Goal: Task Accomplishment & Management: Use online tool/utility

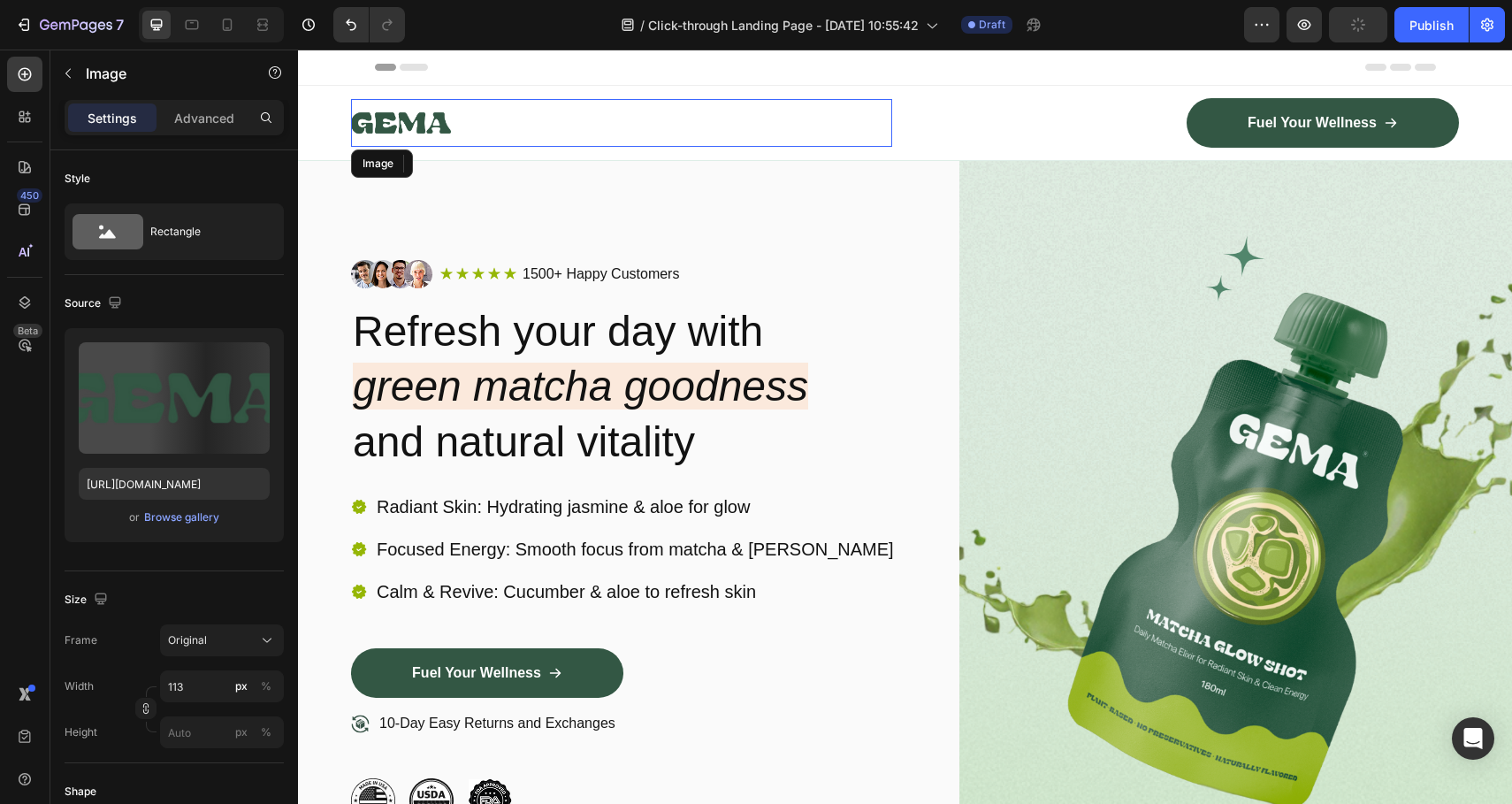
click at [413, 129] on img at bounding box center [402, 123] width 100 height 48
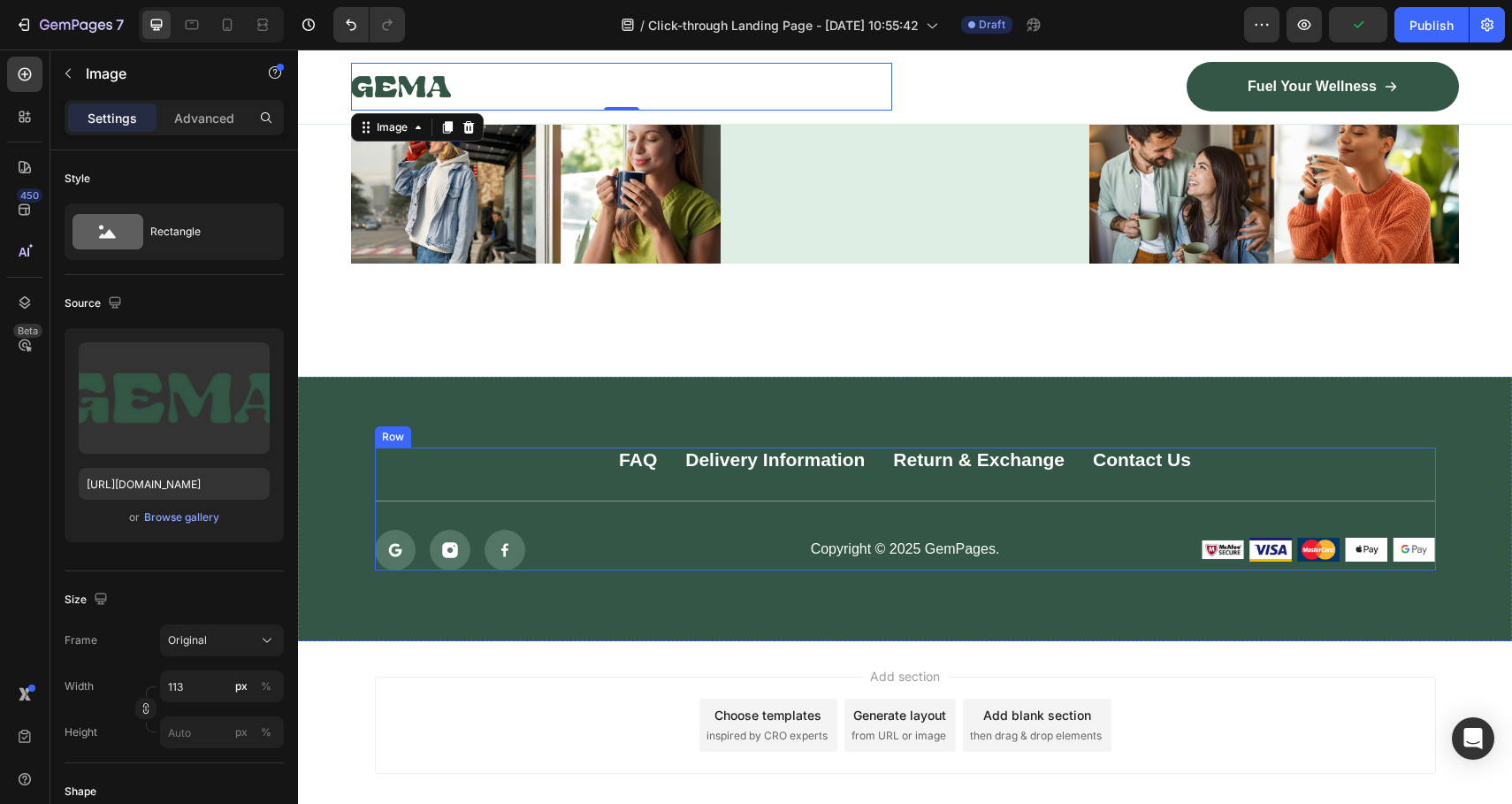
scroll to position [8358, 0]
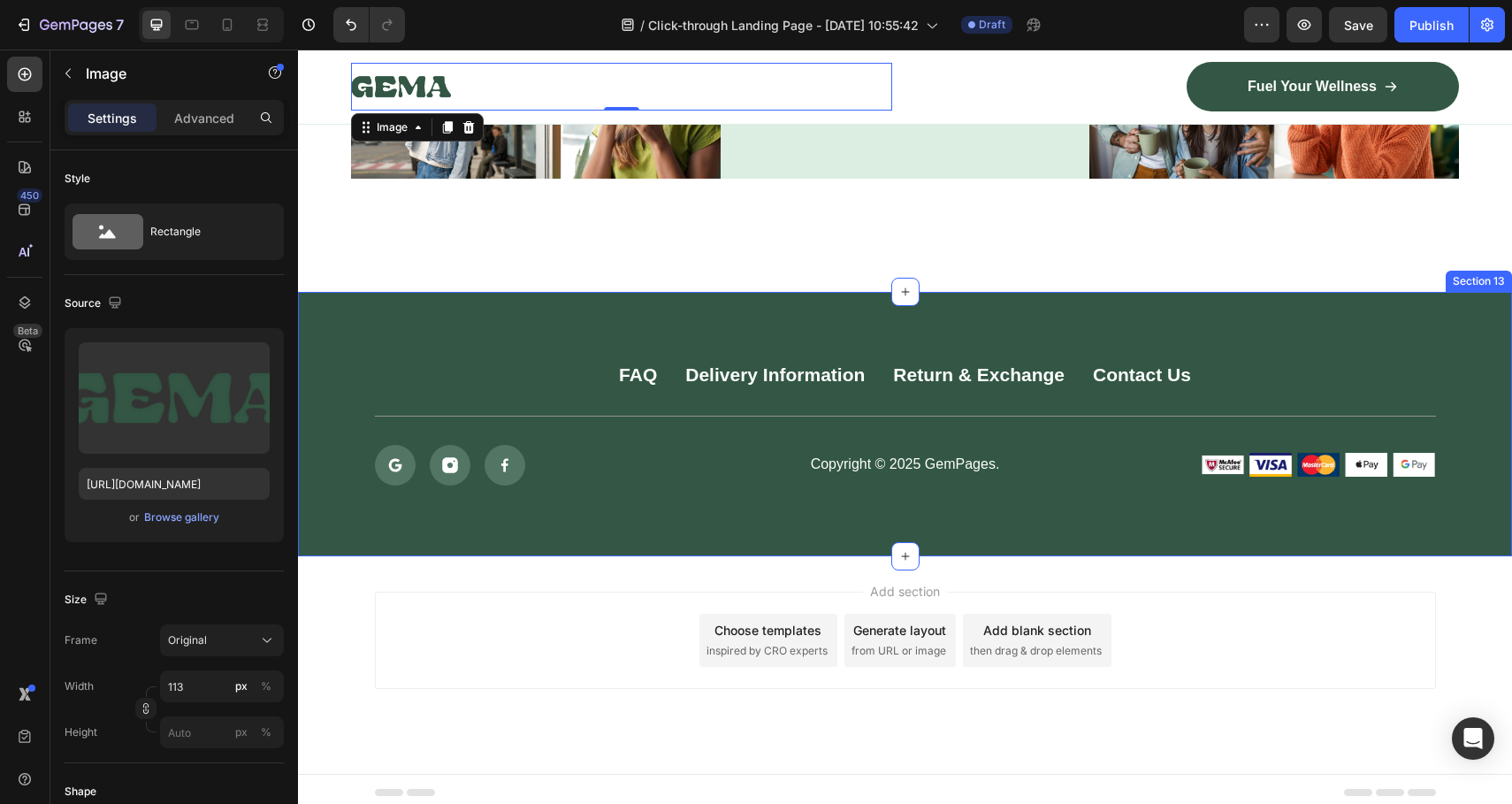
click at [535, 310] on div "FAQ Button Delivery Information Button Return & Exchange Button Contact Us Butt…" at bounding box center [904, 424] width 1214 height 265
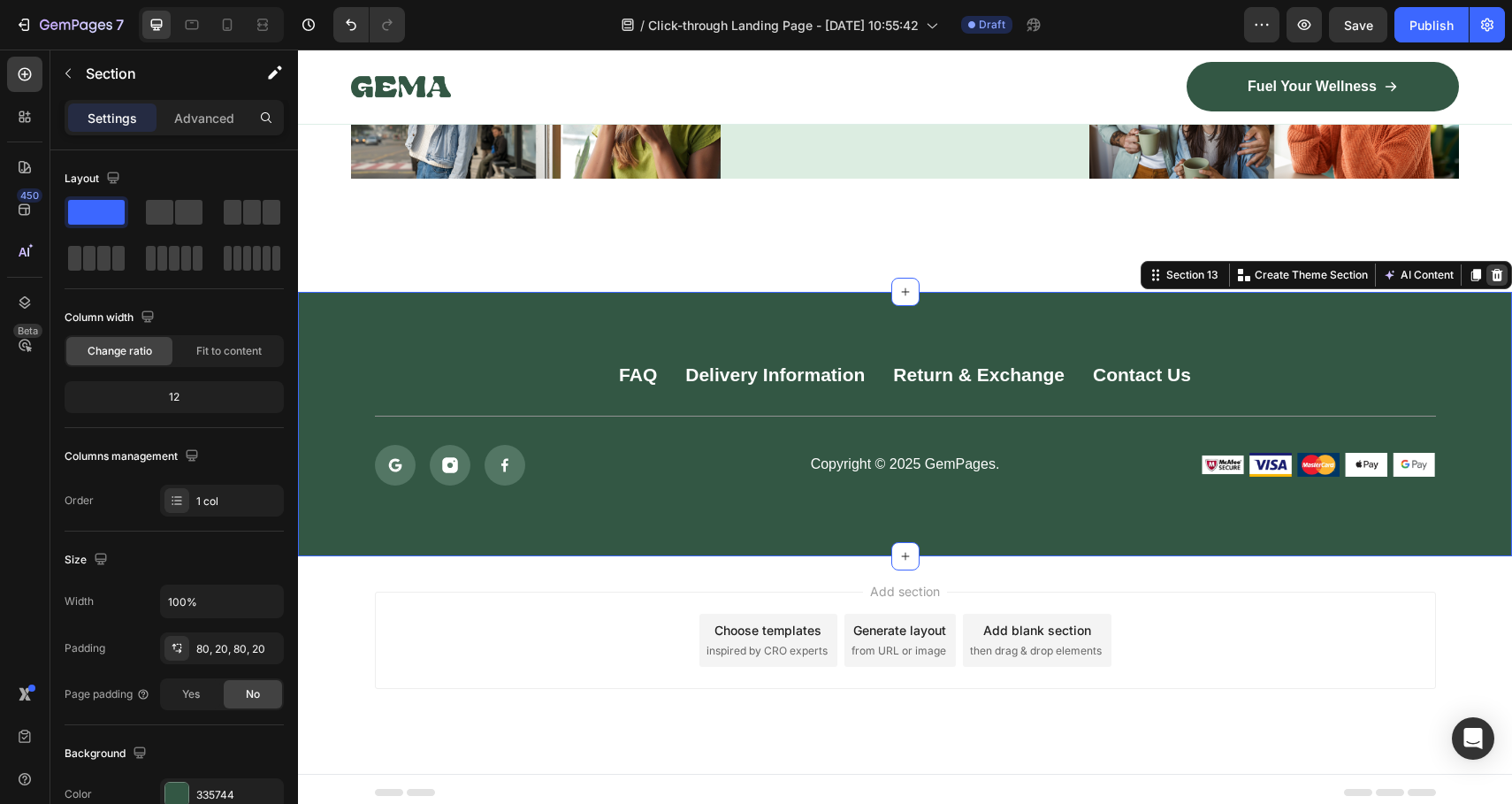
click at [1490, 271] on icon at bounding box center [1497, 275] width 14 height 14
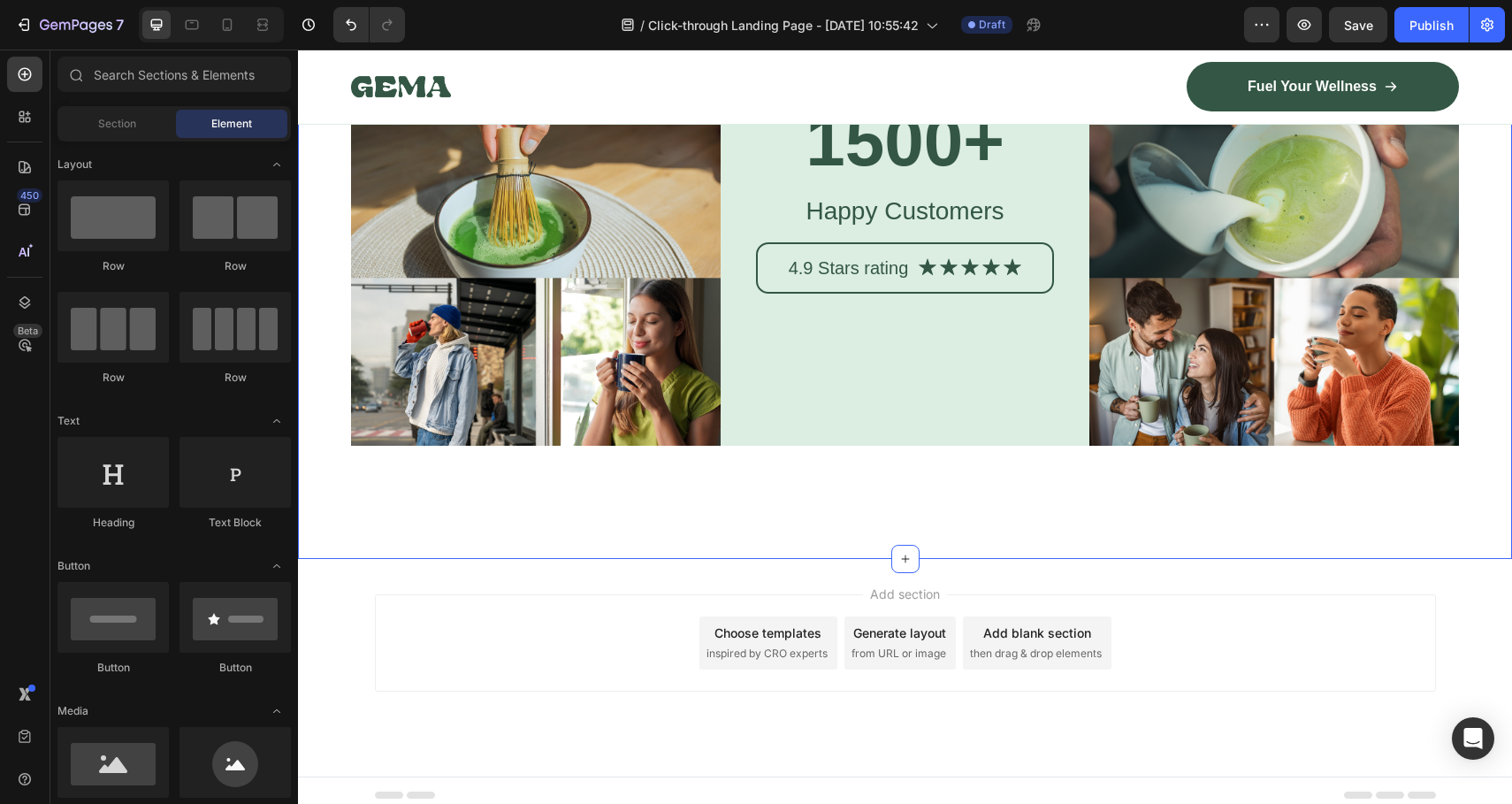
scroll to position [7962, 0]
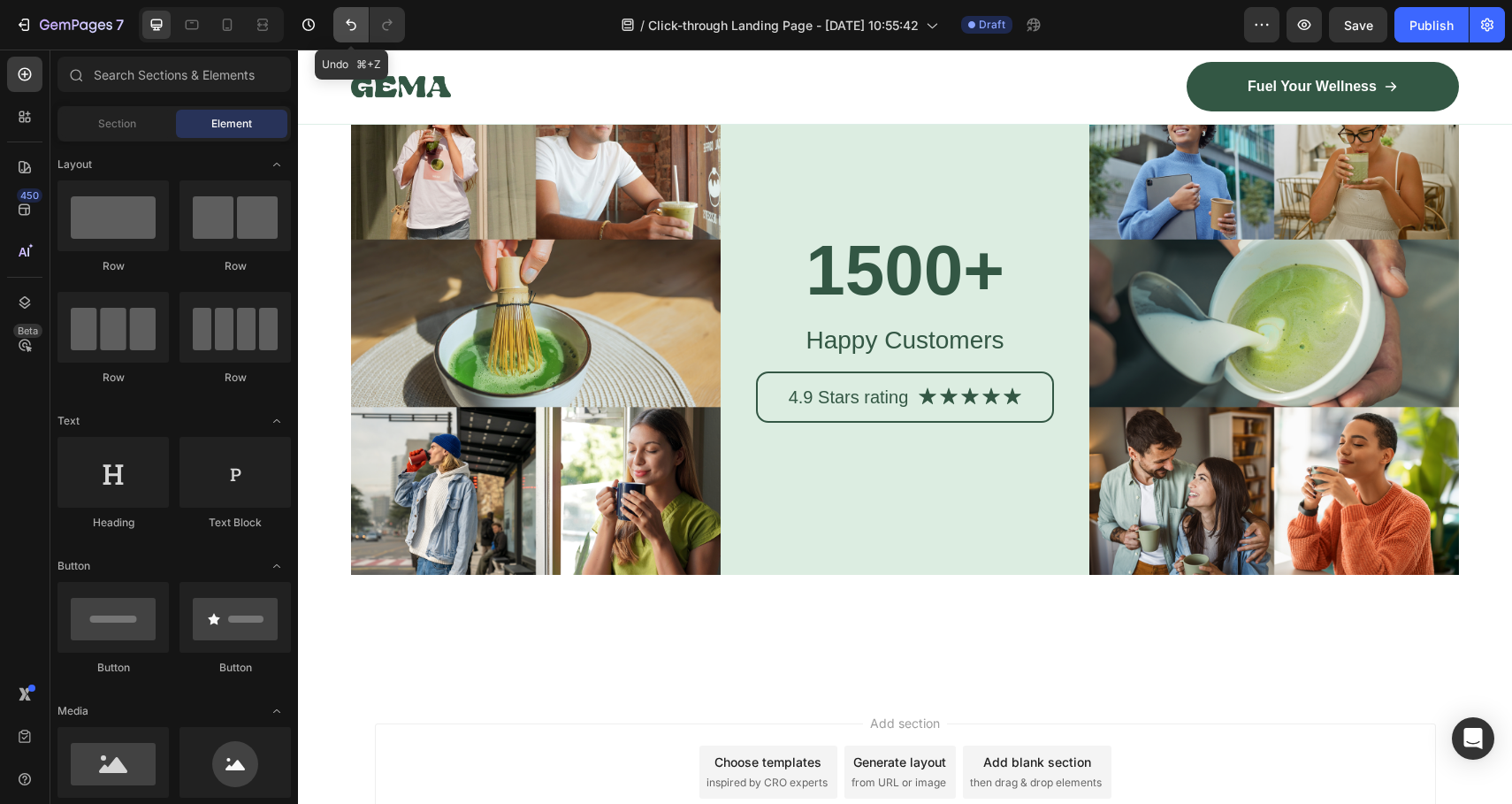
drag, startPoint x: 337, startPoint y: 28, endPoint x: 309, endPoint y: 171, distance: 145.7
click at [337, 28] on button "Undo/Redo" at bounding box center [351, 24] width 35 height 35
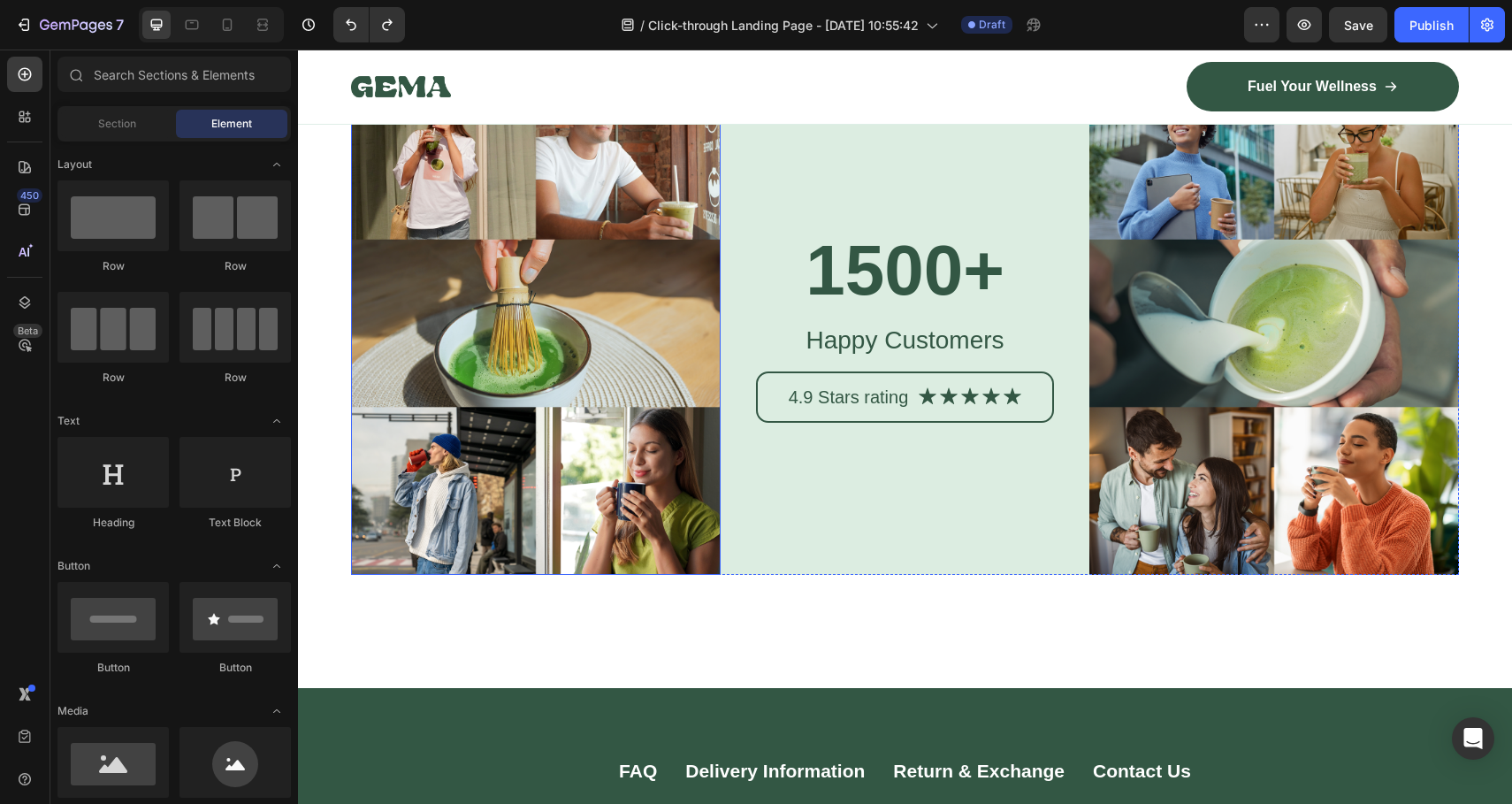
scroll to position [8358, 0]
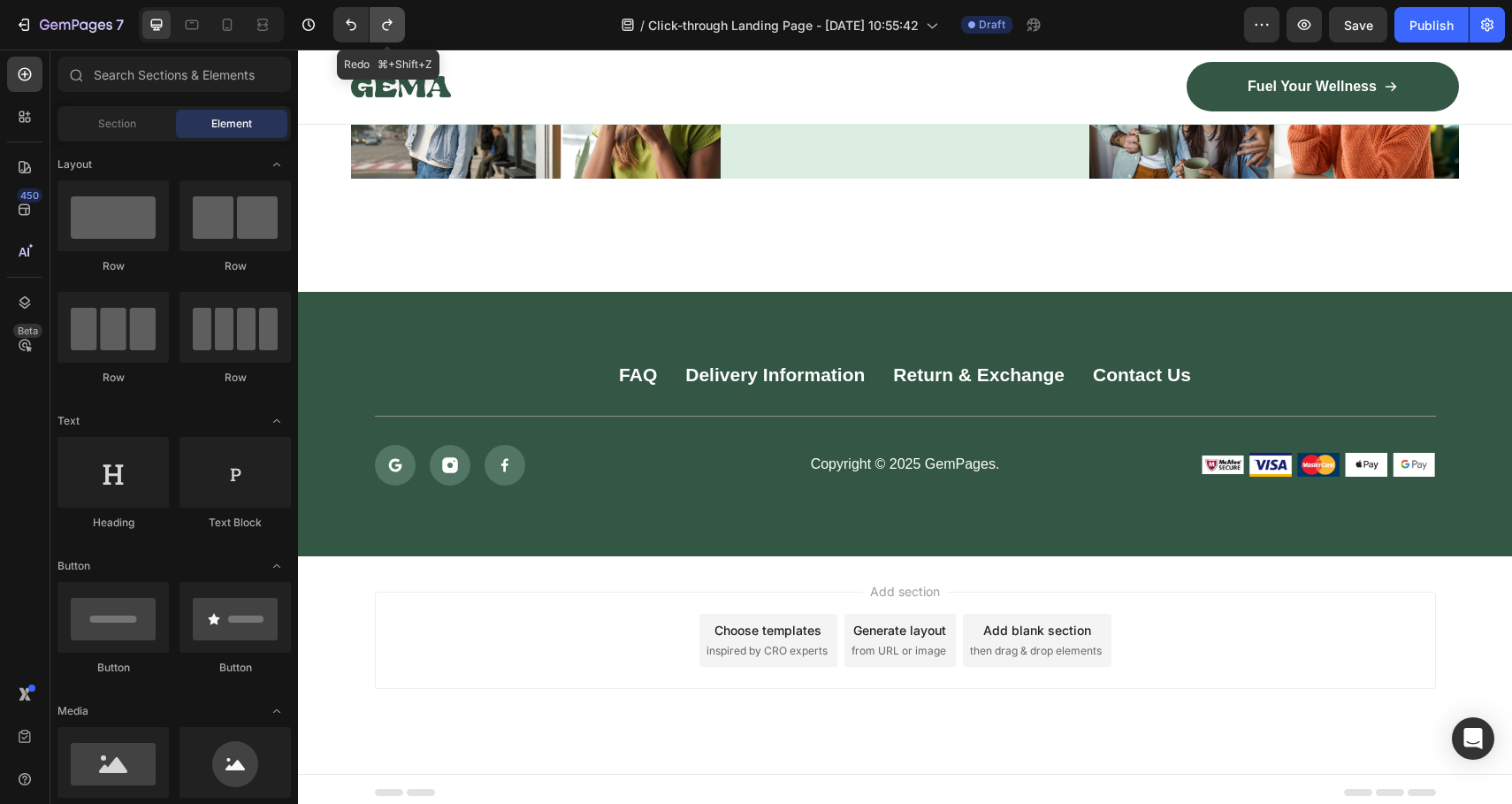
drag, startPoint x: 398, startPoint y: 28, endPoint x: 193, endPoint y: 84, distance: 212.5
click at [398, 28] on button "Undo/Redo" at bounding box center [387, 24] width 35 height 35
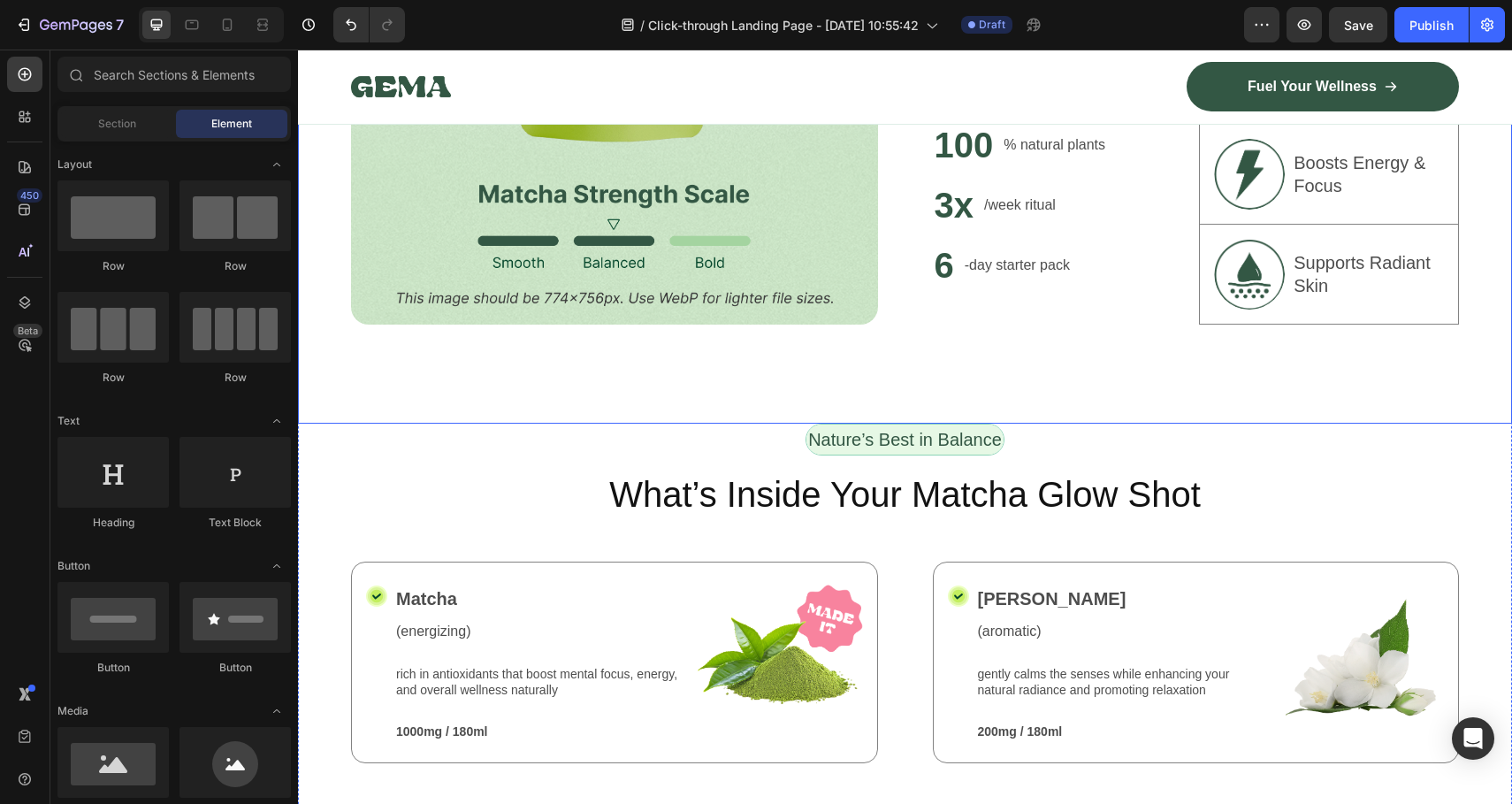
scroll to position [2133, 0]
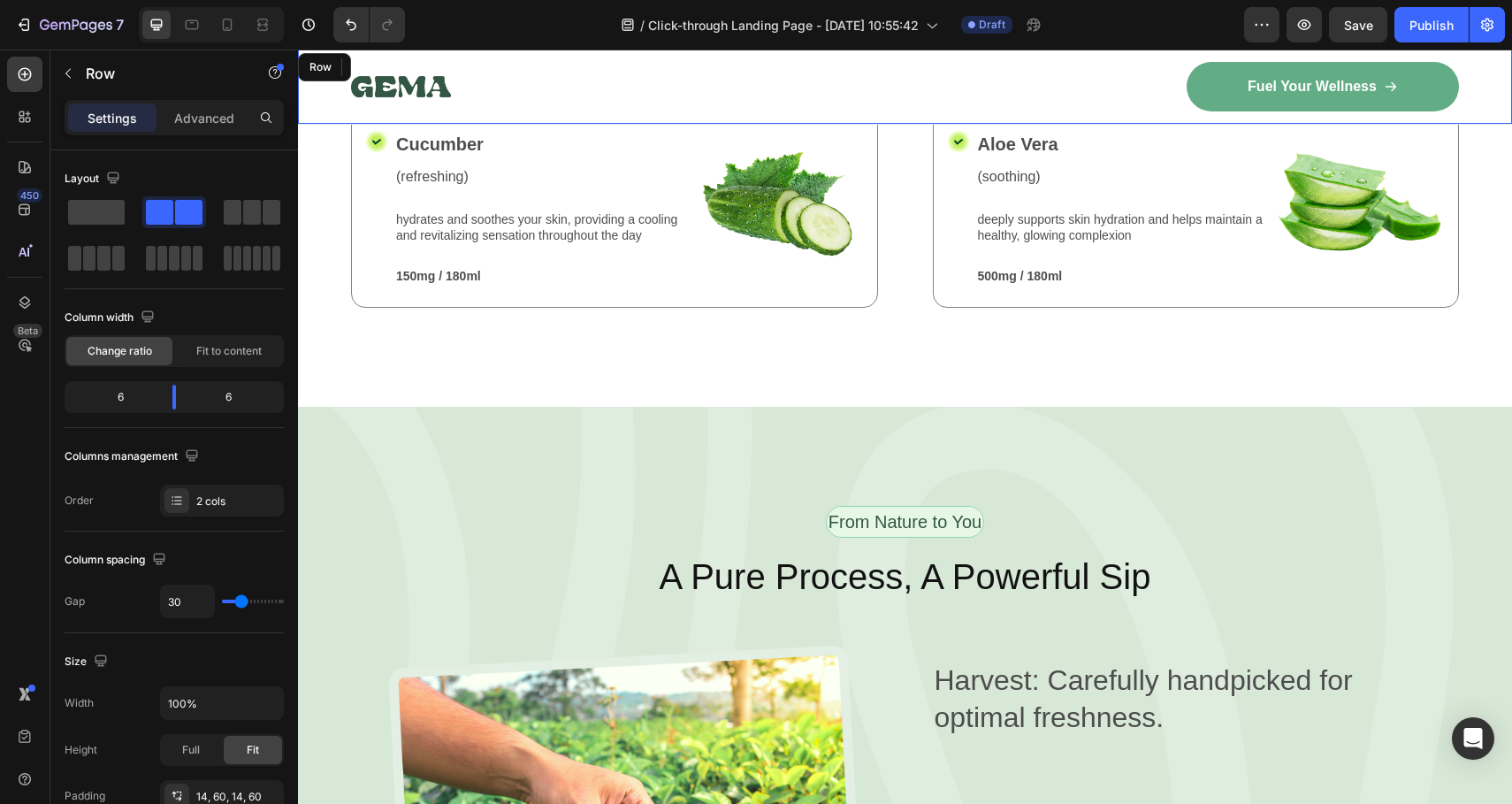
drag, startPoint x: 1239, startPoint y: 111, endPoint x: 1242, endPoint y: 101, distance: 10.4
click at [1239, 111] on div "Image Fuel Your Wellness Button Row Row" at bounding box center [904, 86] width 1214 height 75
click at [1242, 102] on link "Fuel Your Wellness" at bounding box center [1323, 87] width 272 height 49
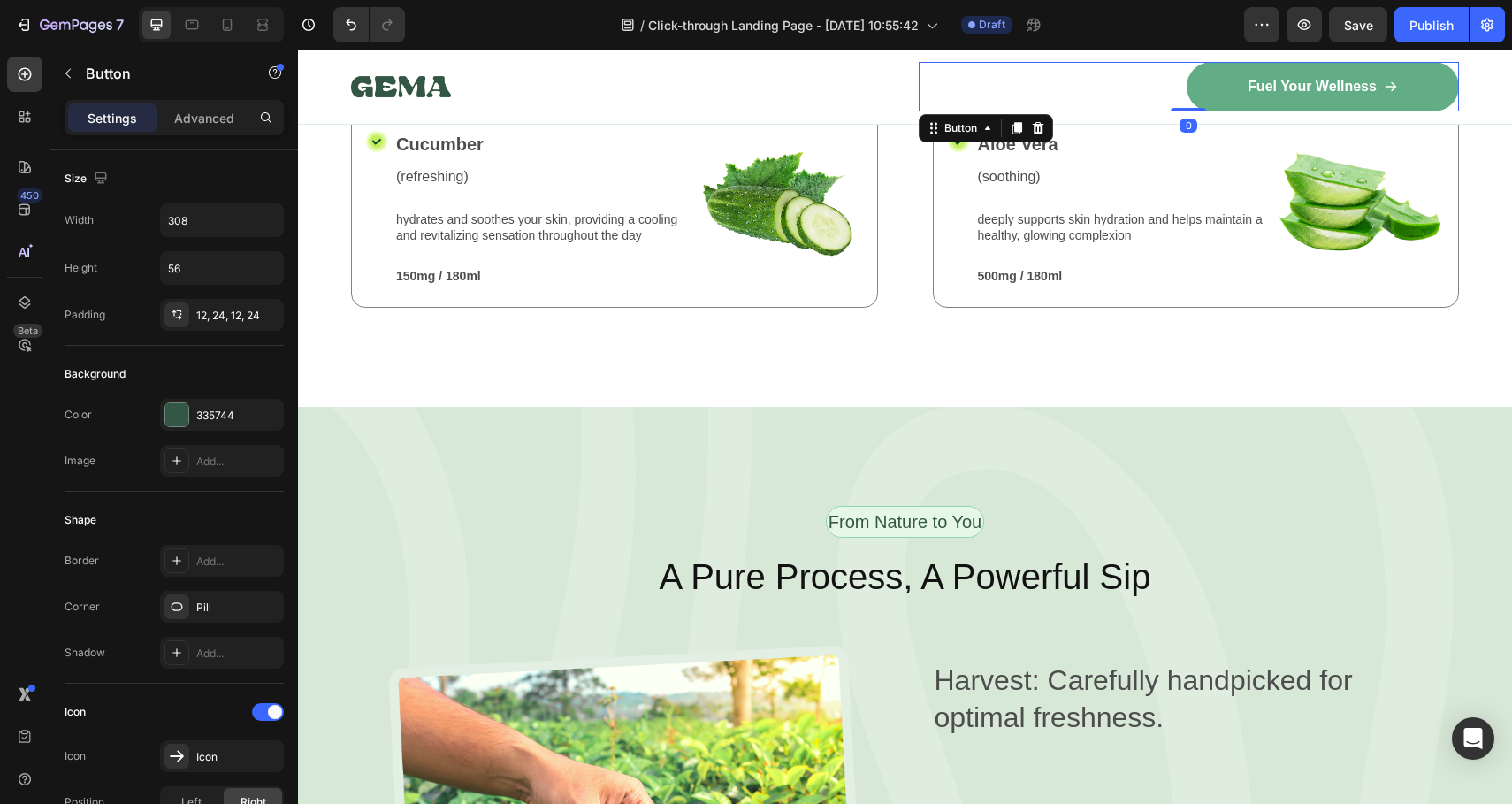
click at [1264, 74] on link "Fuel Your Wellness" at bounding box center [1323, 87] width 272 height 49
click at [1358, 76] on link "Fuel Your Wellness" at bounding box center [1323, 87] width 272 height 49
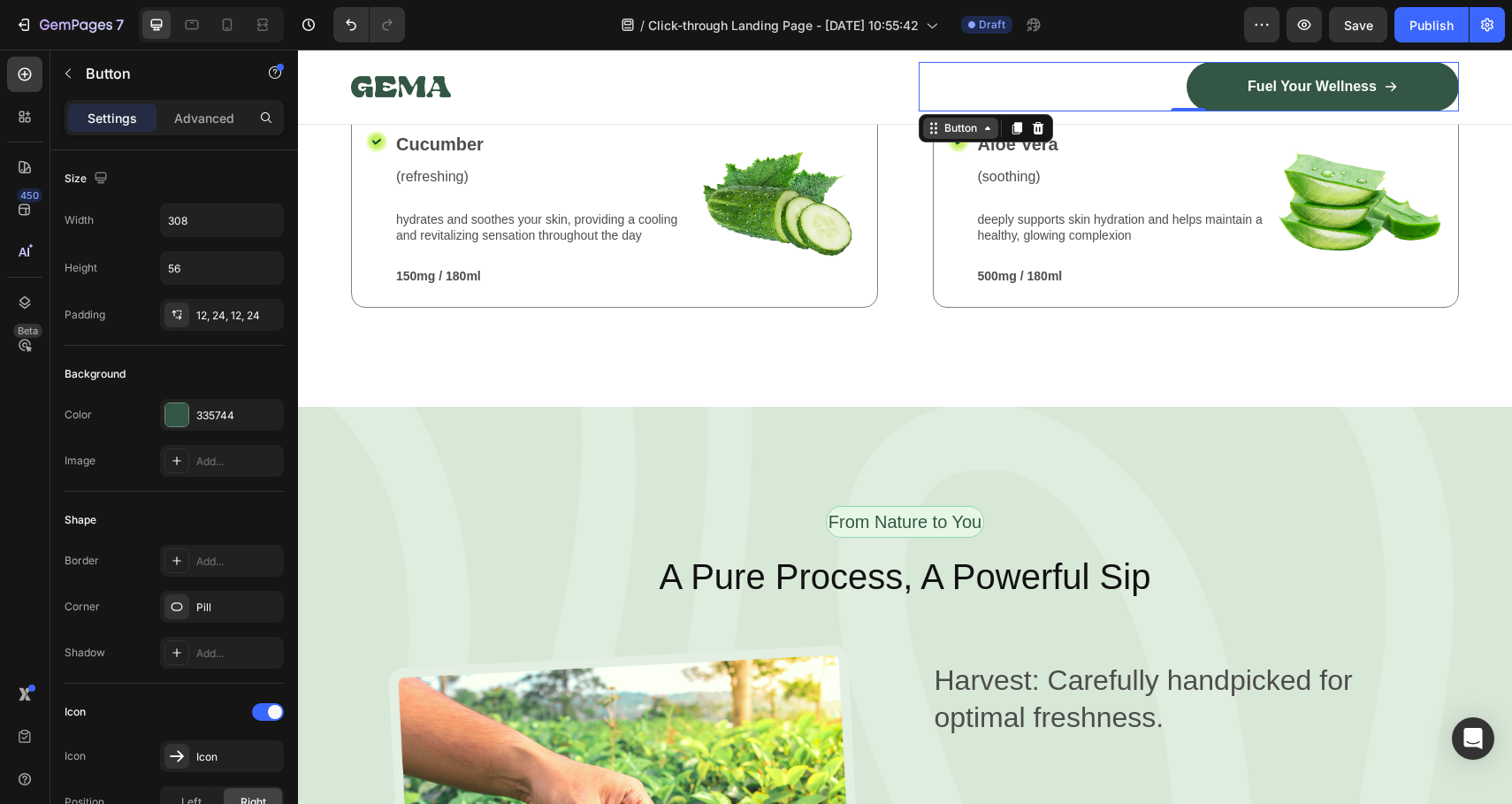
click at [960, 120] on div "Button" at bounding box center [961, 128] width 40 height 16
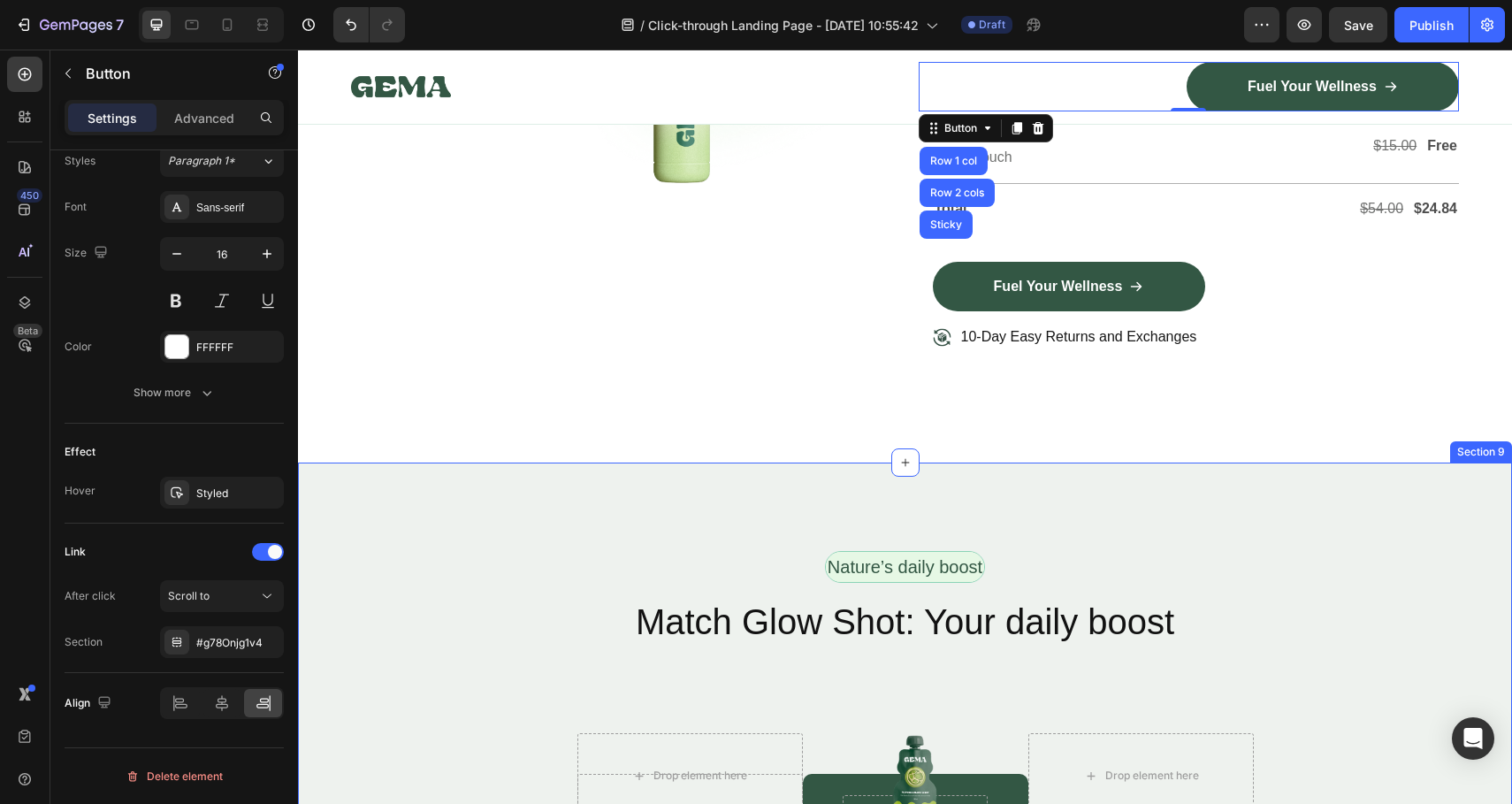
scroll to position [4830, 0]
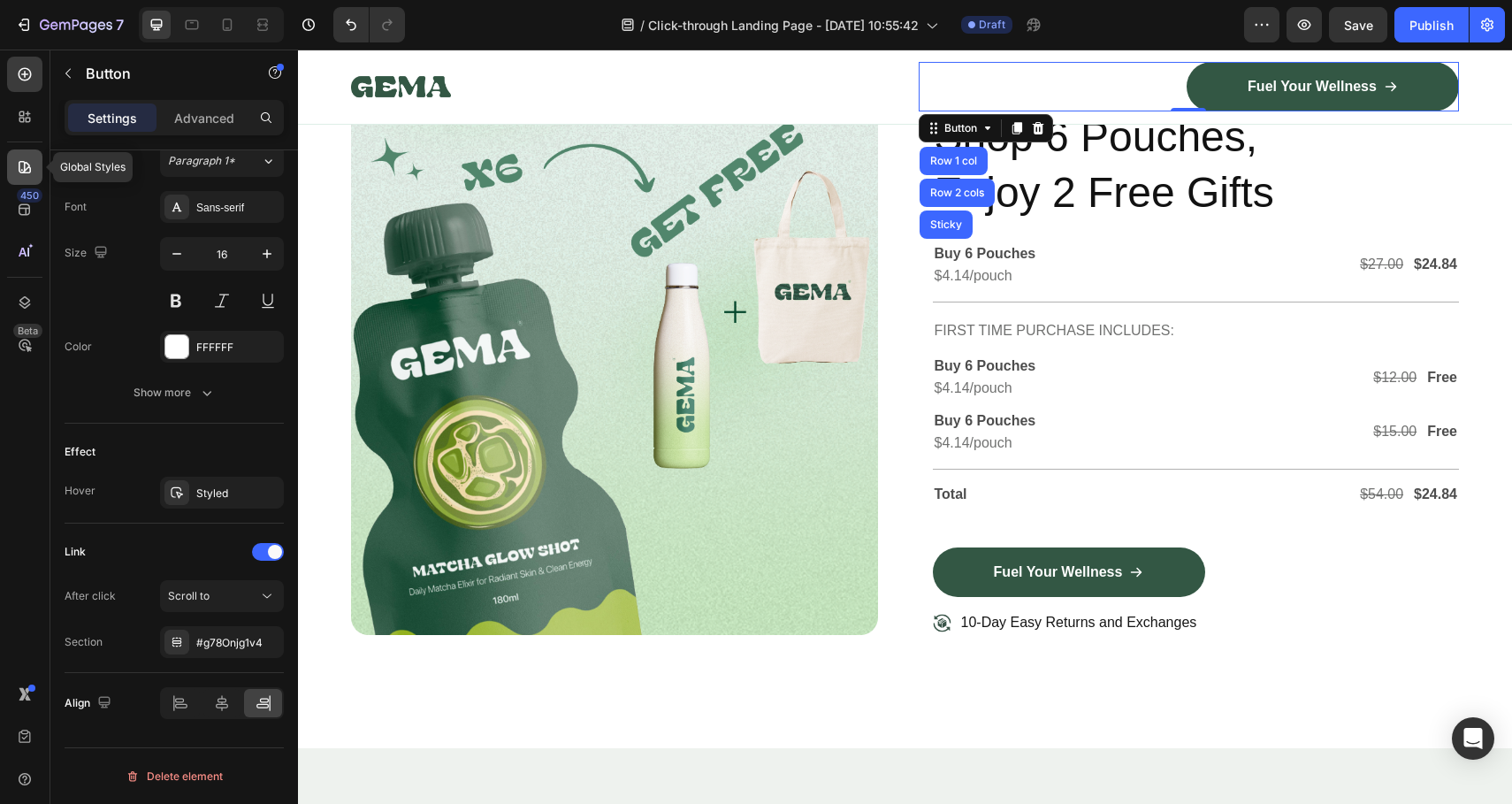
click at [18, 179] on div at bounding box center [24, 166] width 35 height 35
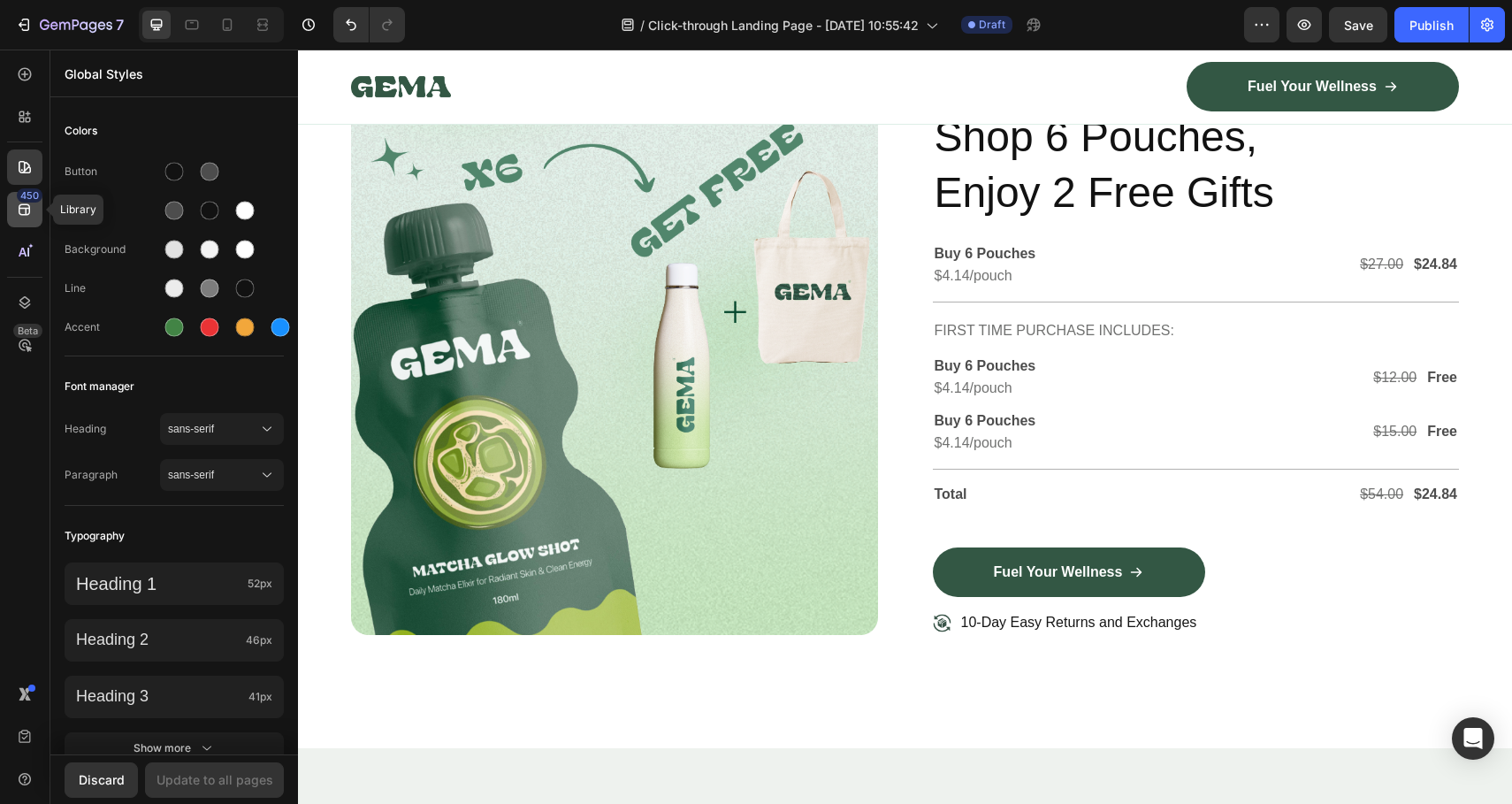
click at [16, 225] on div "450" at bounding box center [24, 209] width 35 height 35
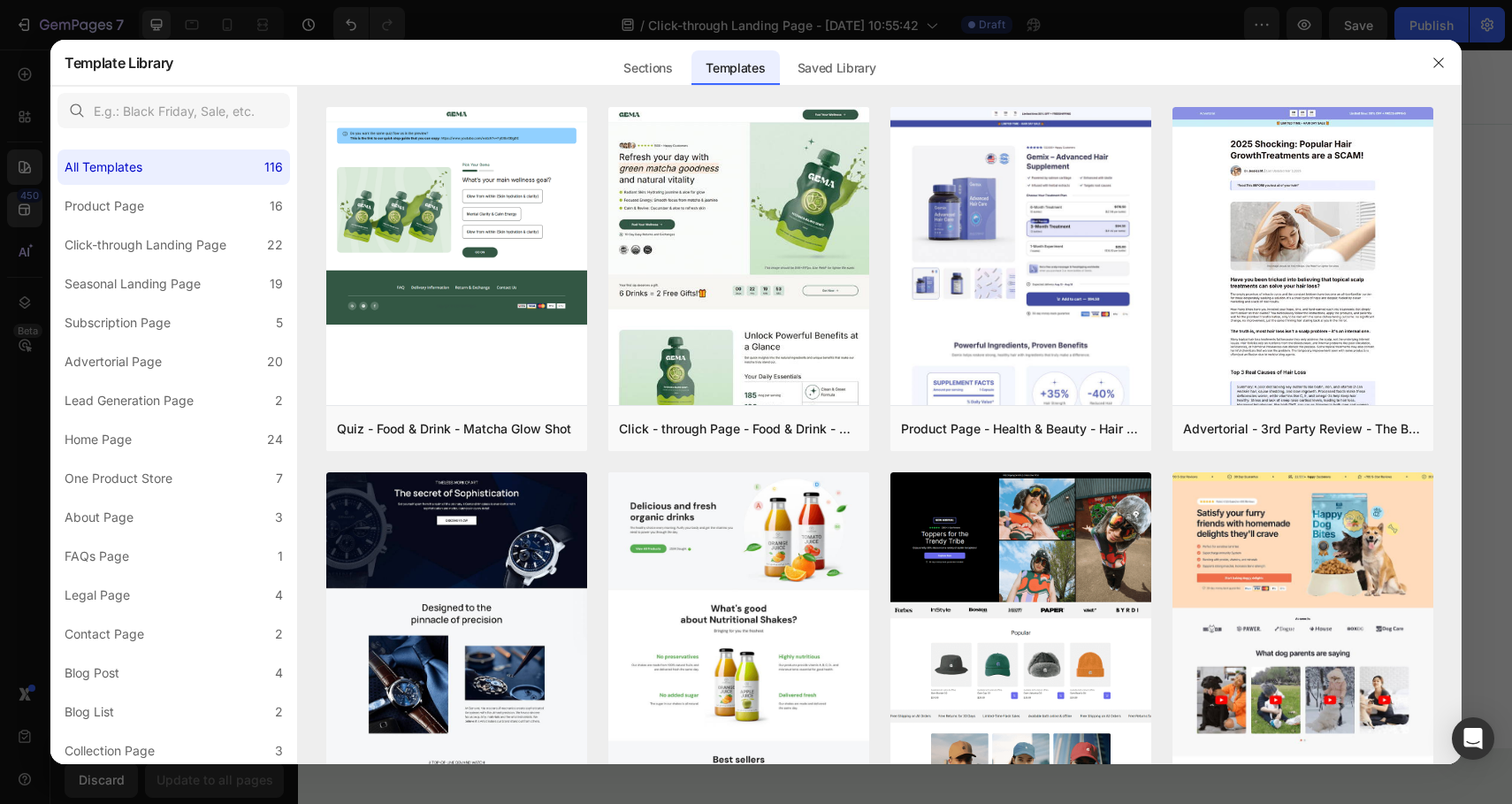
click at [24, 265] on div at bounding box center [756, 402] width 1512 height 804
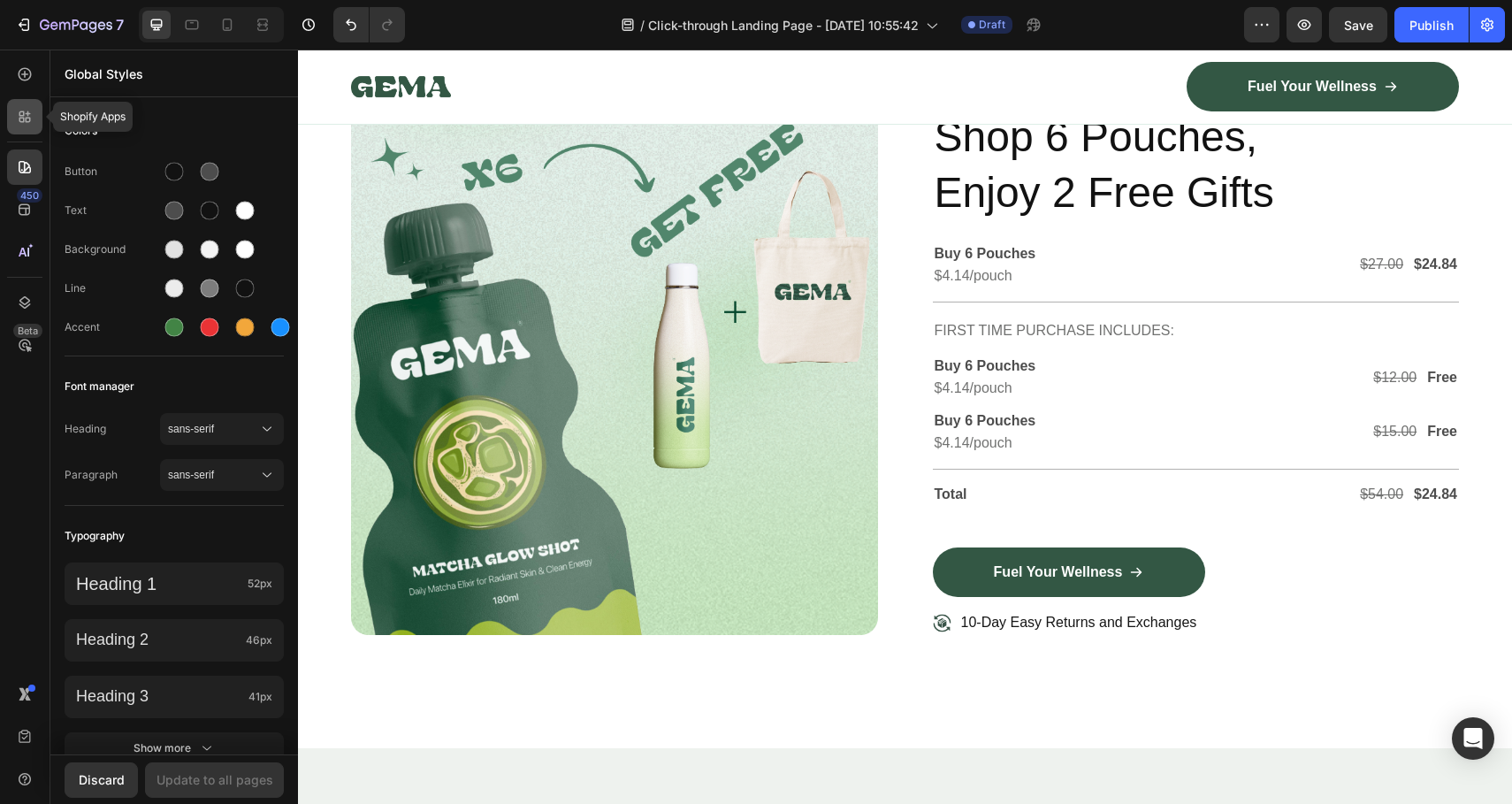
click at [30, 111] on icon at bounding box center [25, 116] width 18 height 18
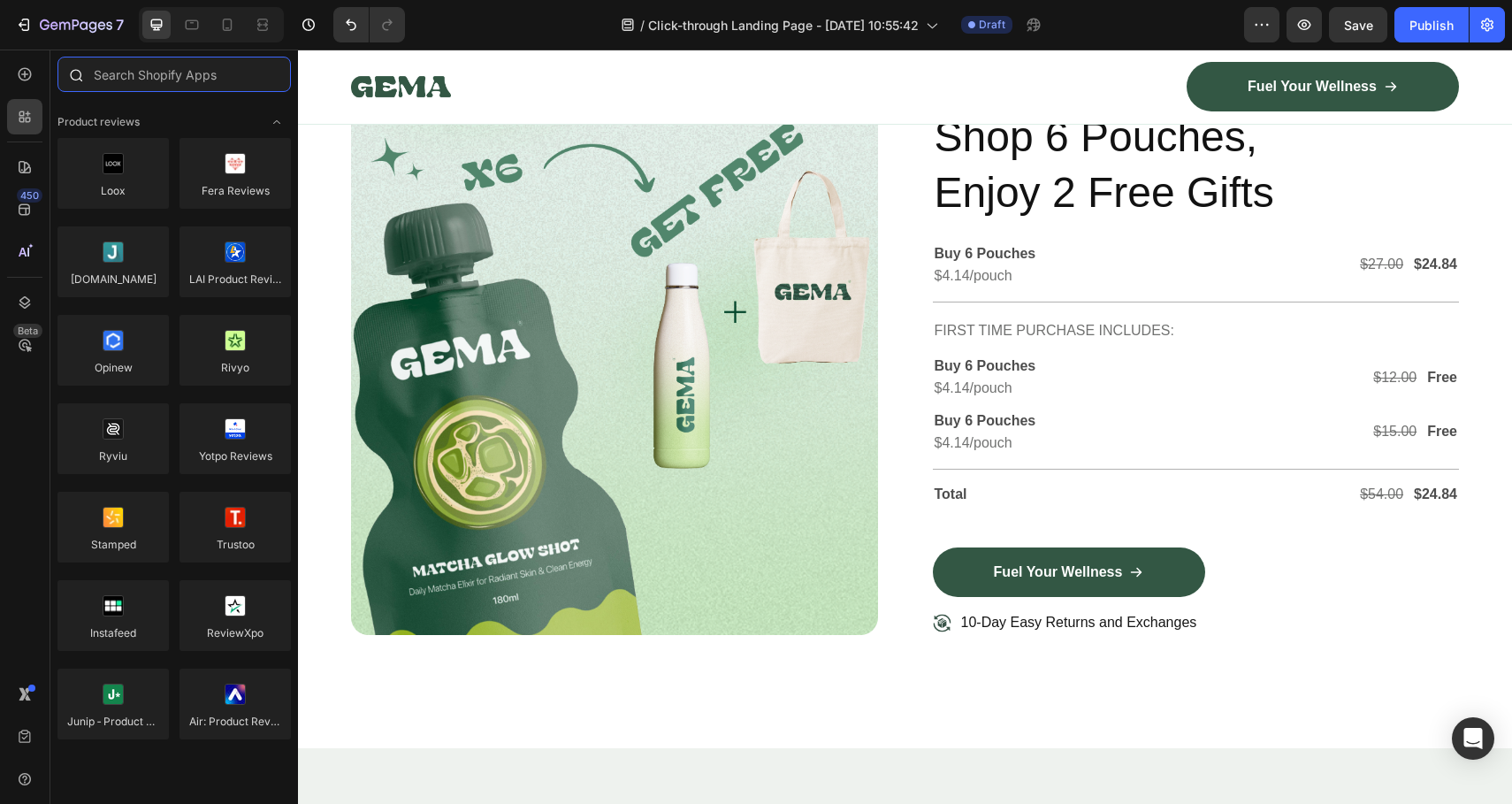
click at [170, 80] on input "text" at bounding box center [174, 74] width 233 height 35
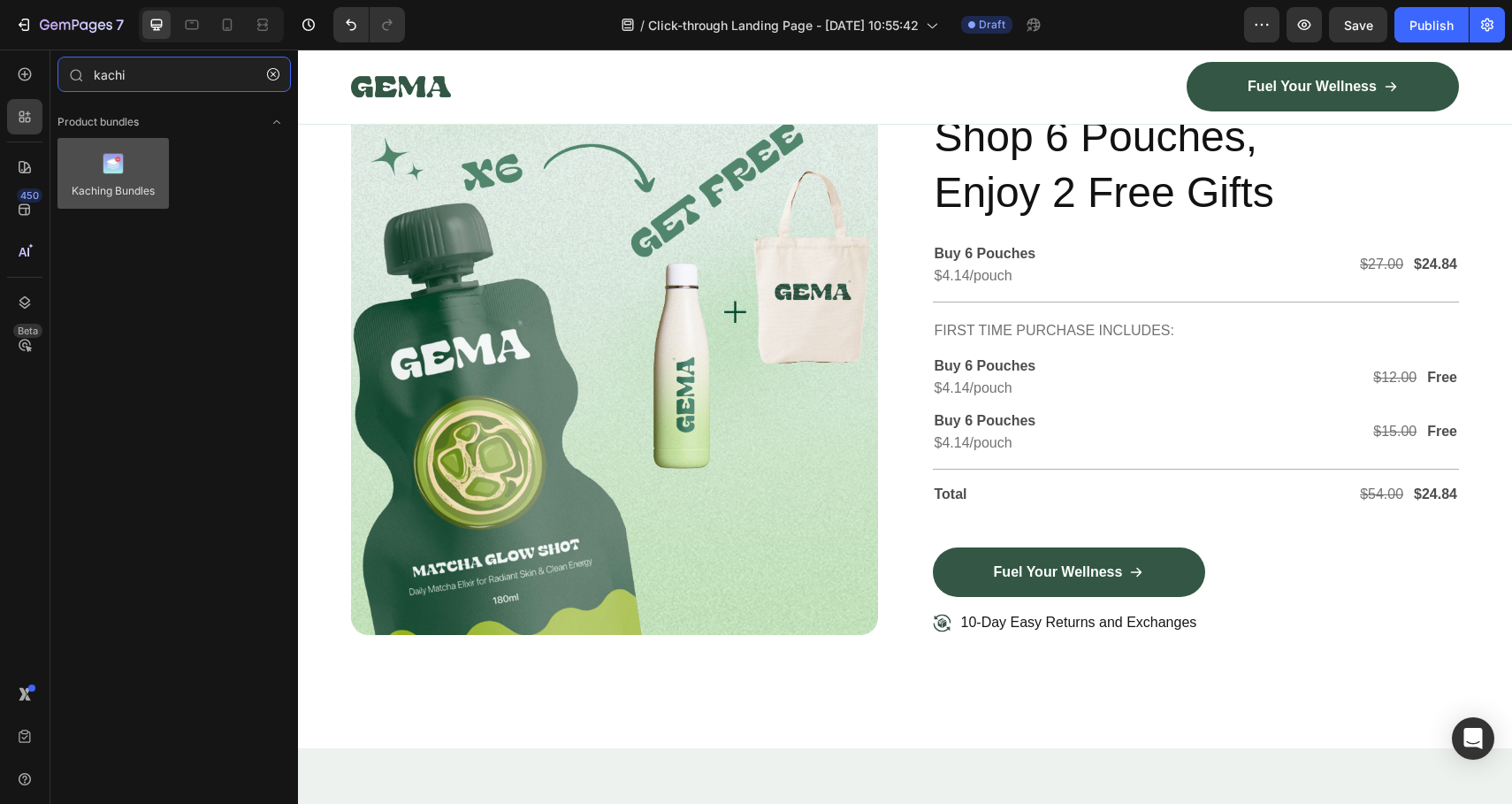
type input "kachi"
click at [95, 186] on div at bounding box center [113, 173] width 112 height 71
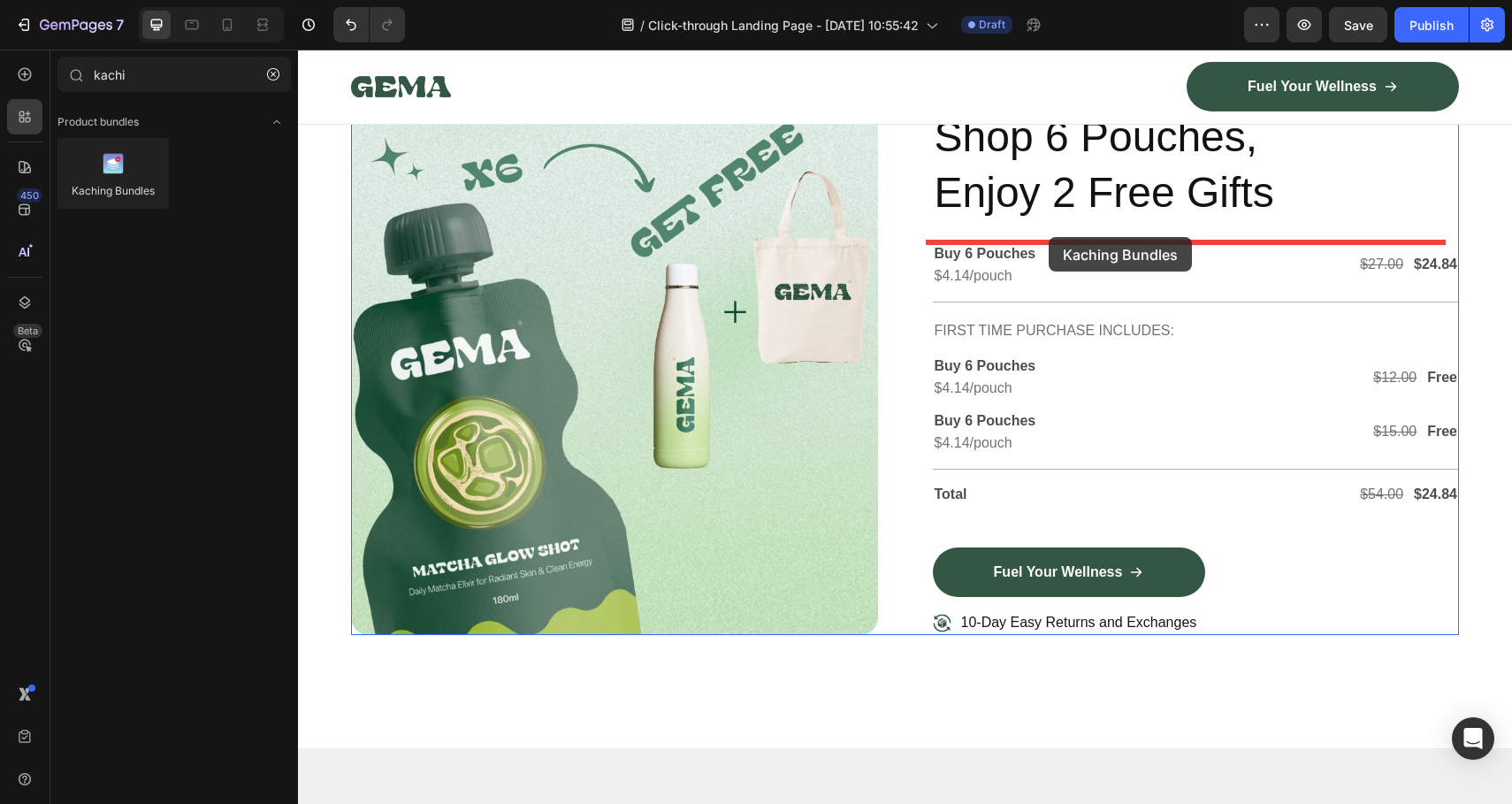
drag, startPoint x: 698, startPoint y: 341, endPoint x: 1049, endPoint y: 237, distance: 366.1
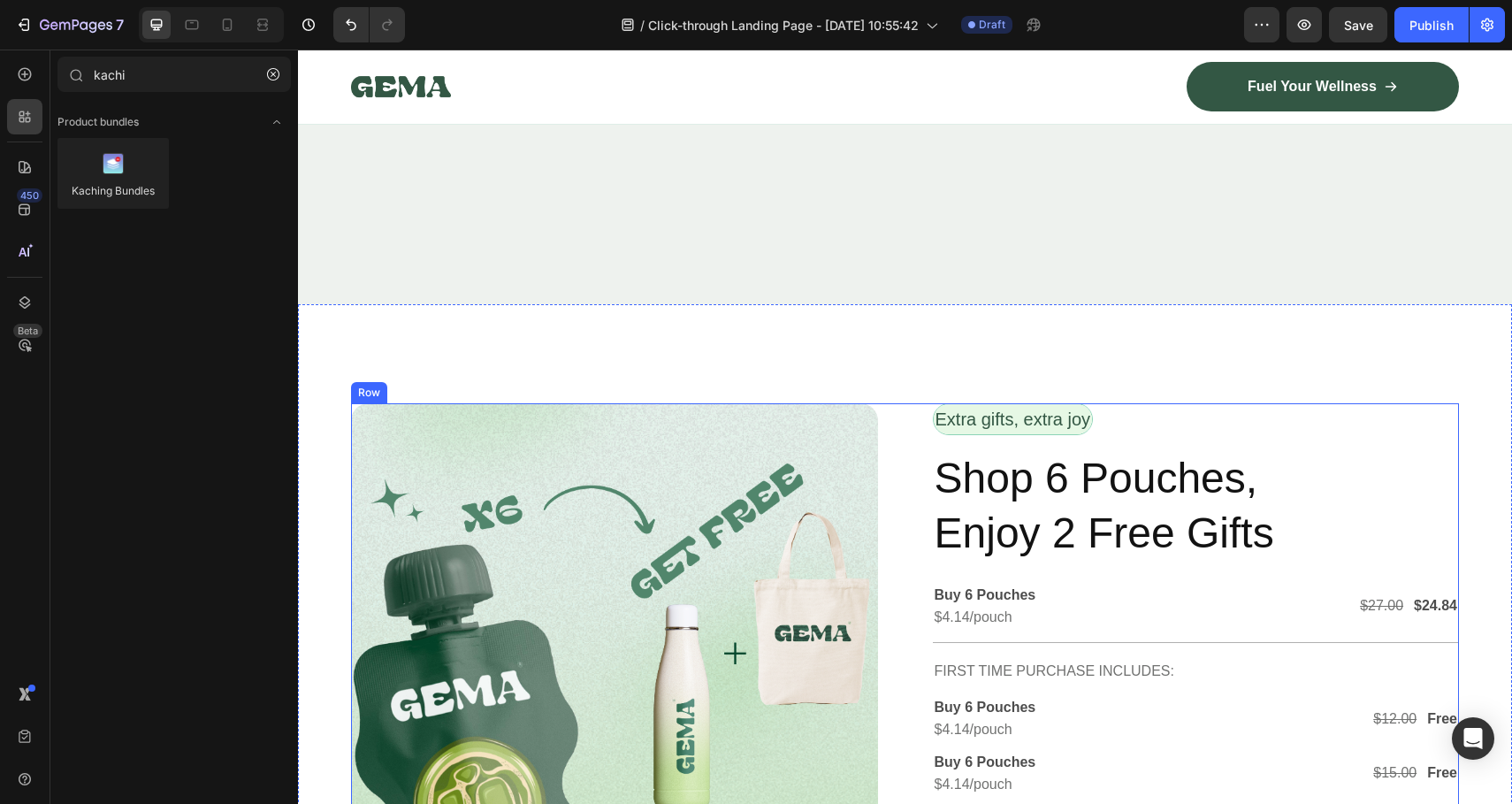
scroll to position [4099, 0]
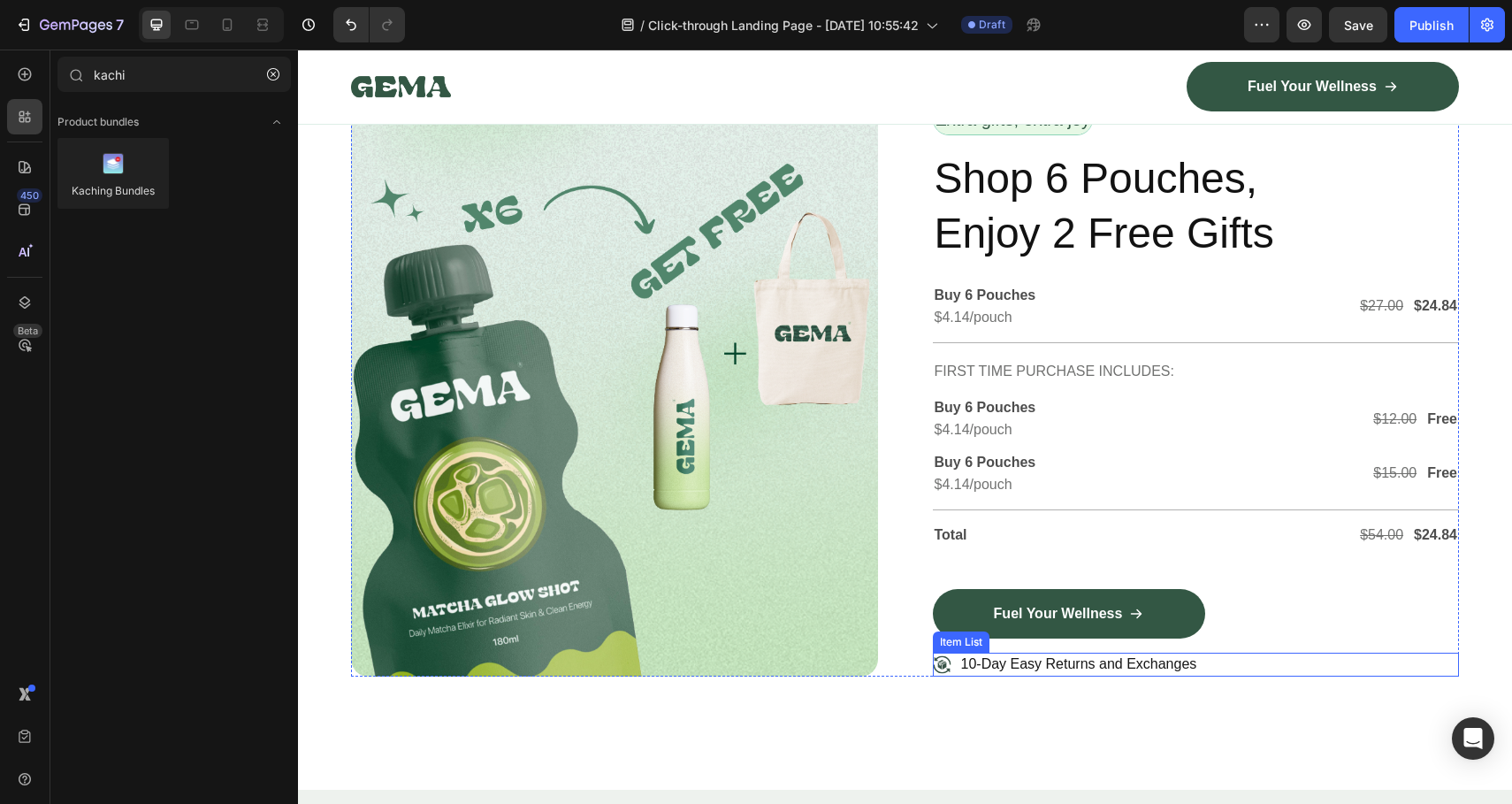
click at [986, 655] on p "10-Day Easy Returns and Exchanges" at bounding box center [1079, 664] width 236 height 19
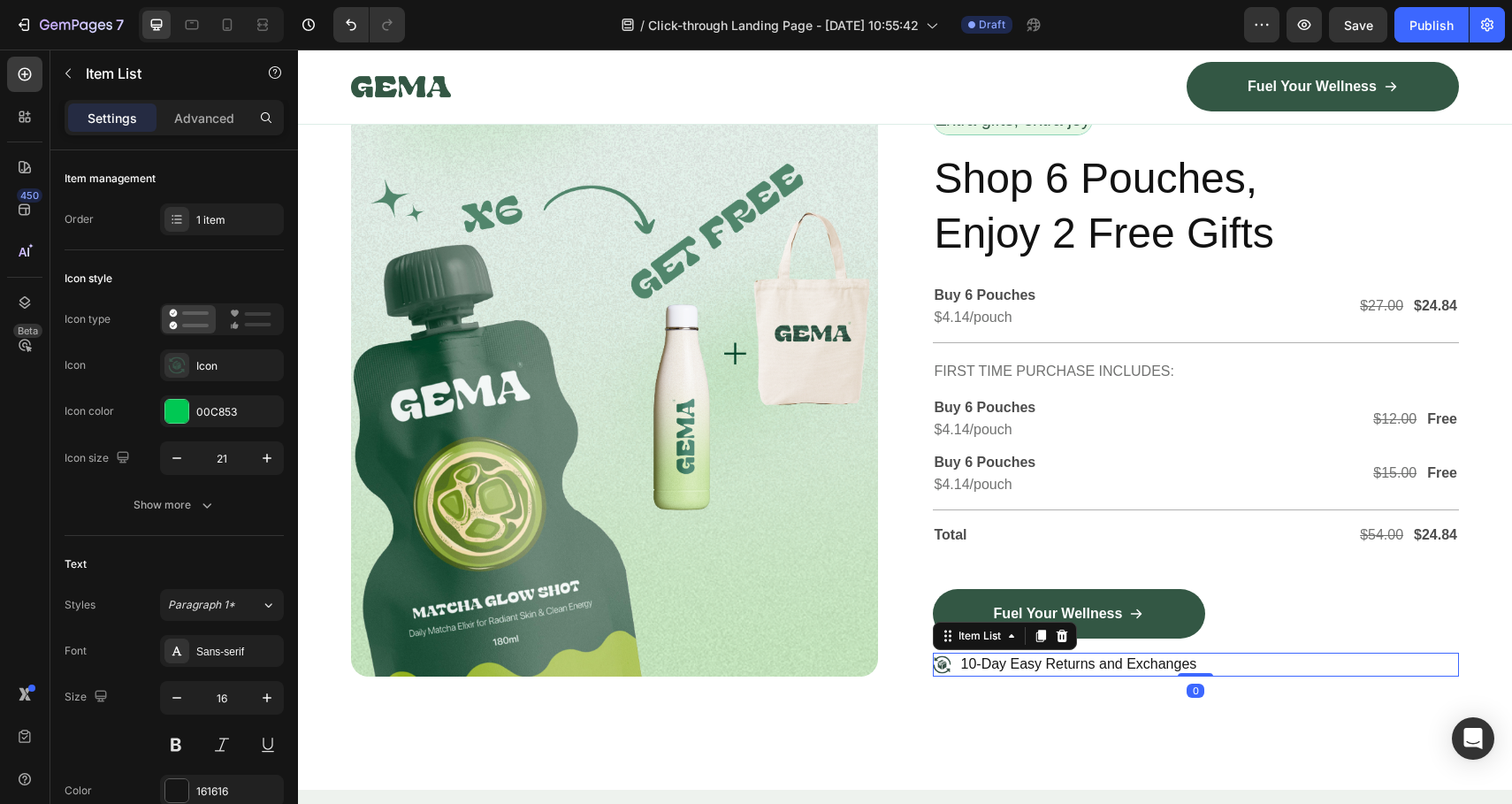
click at [964, 660] on p "10-Day Easy Returns and Exchanges" at bounding box center [1079, 664] width 236 height 19
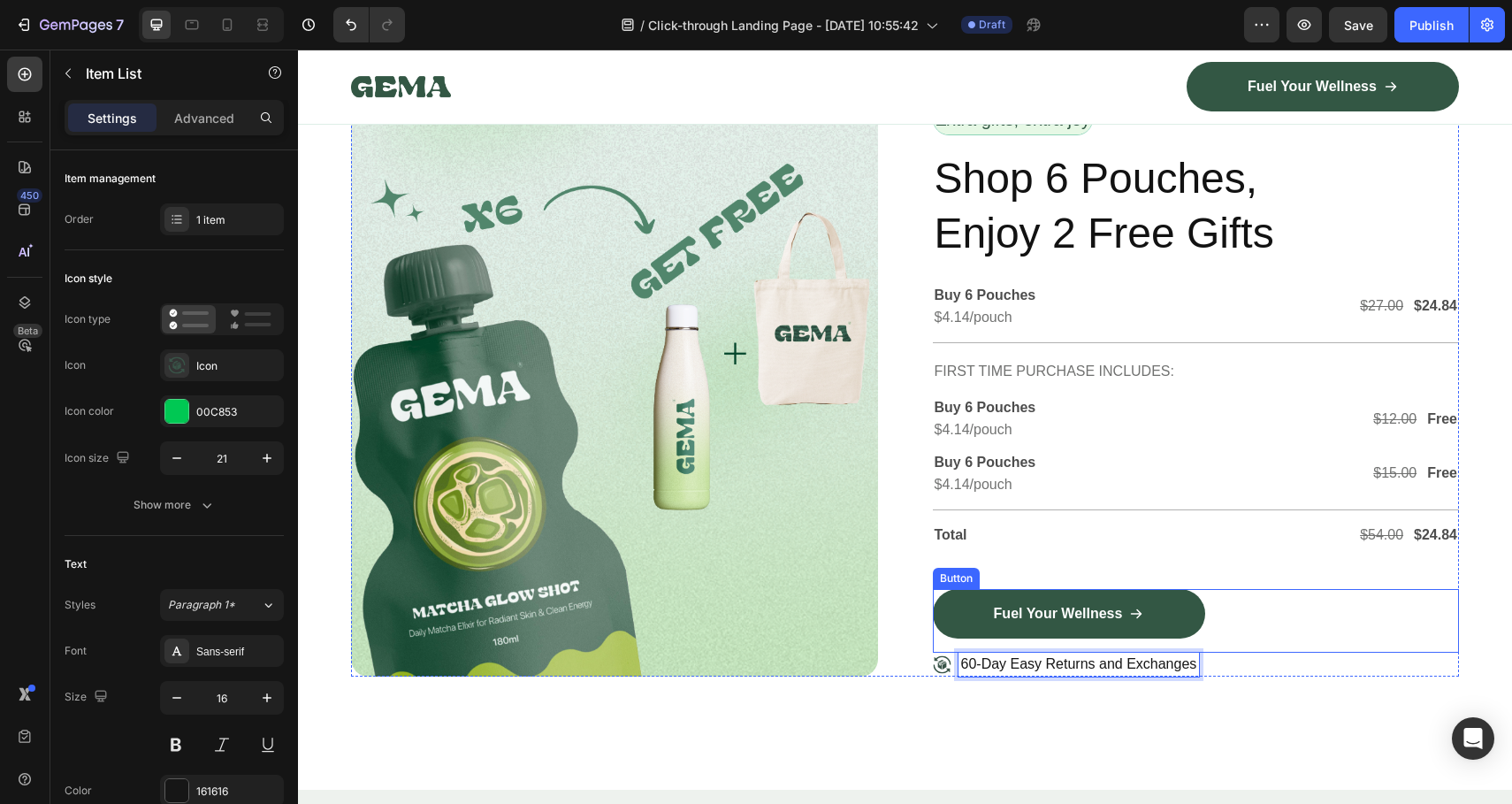
click at [1319, 643] on div "Fuel Your Wellness Button" at bounding box center [1196, 620] width 527 height 63
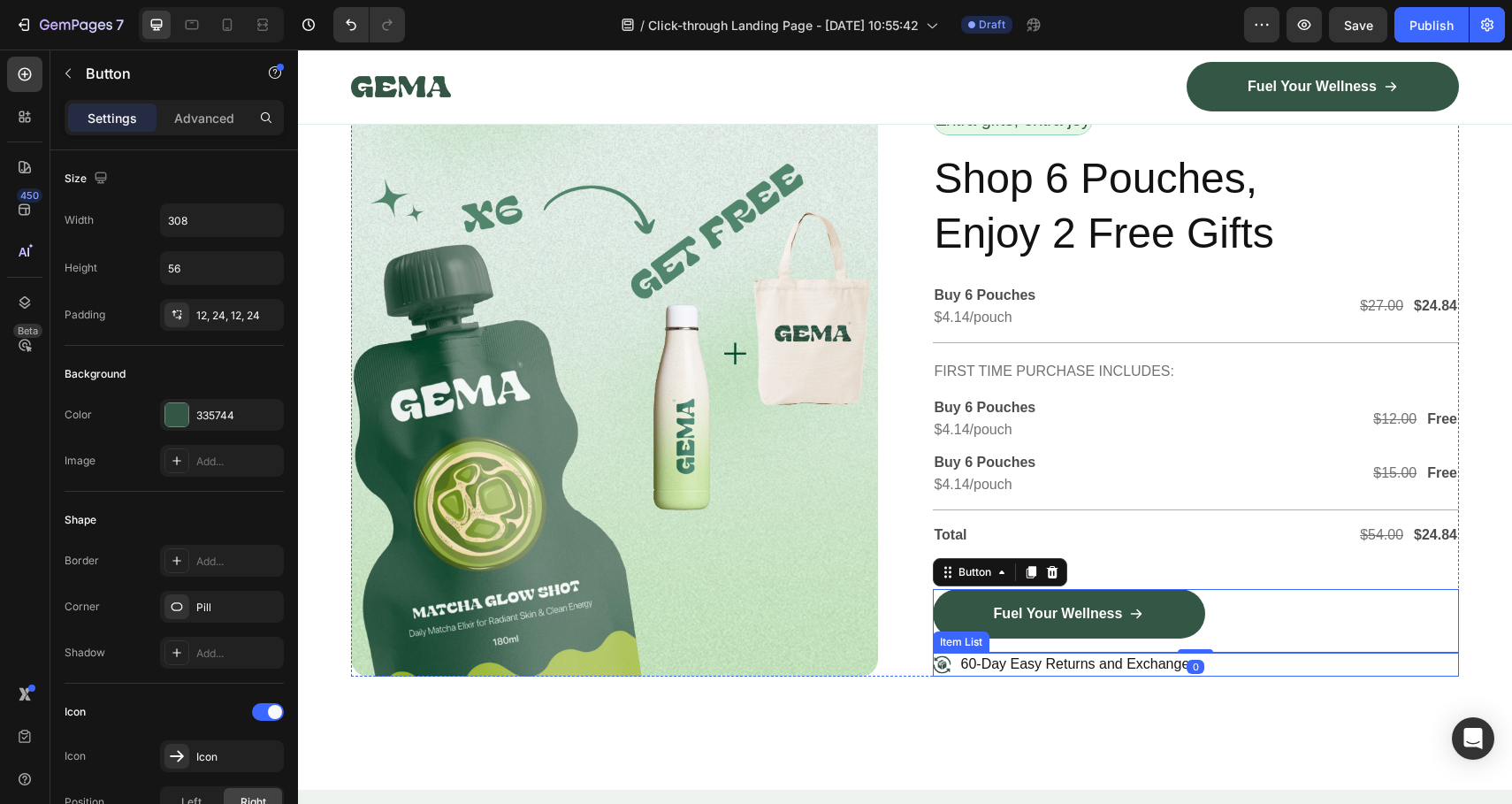
click at [1013, 655] on p "60-Day Easy Returns and Exchanges" at bounding box center [1079, 664] width 236 height 19
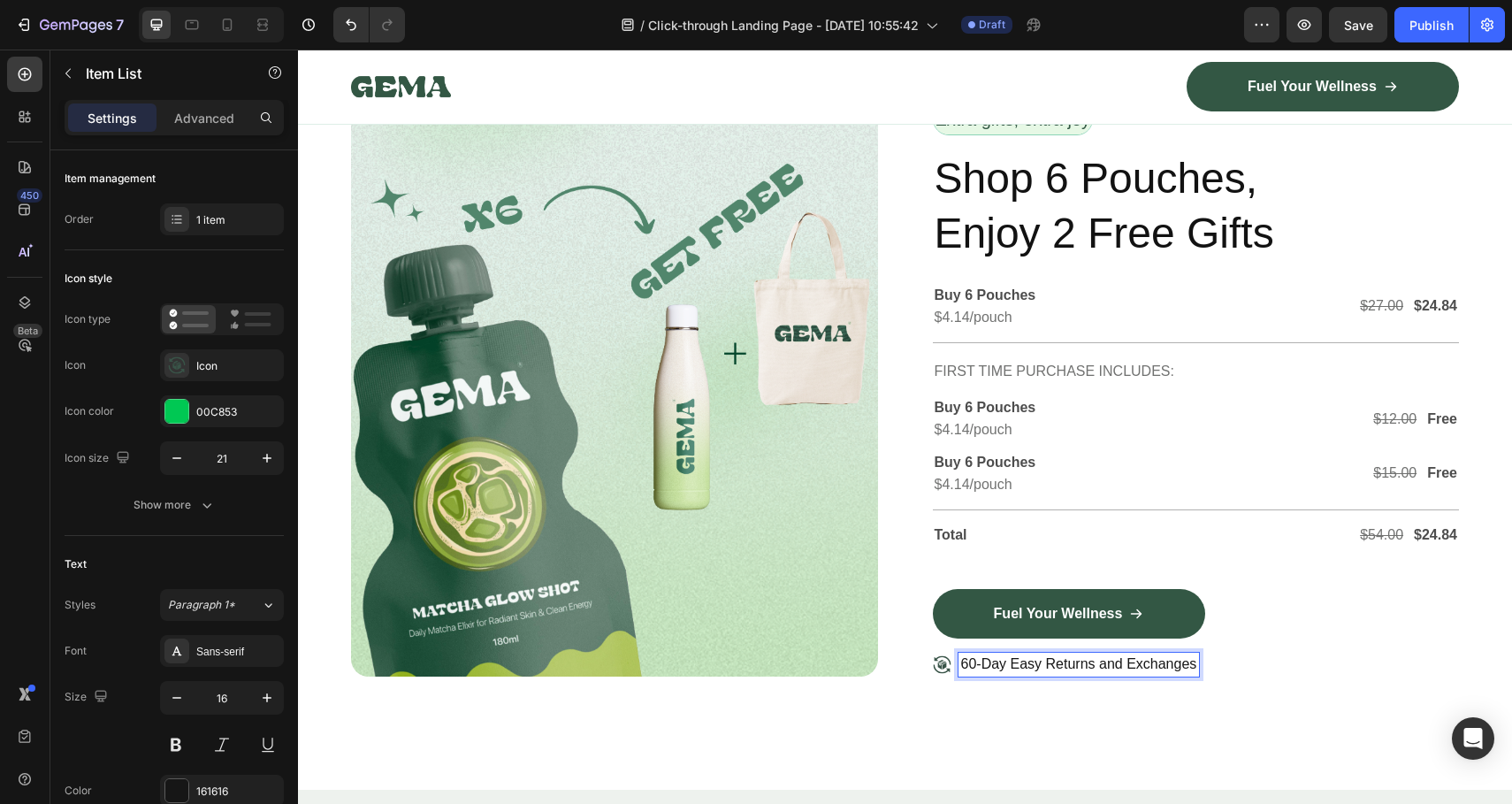
click at [1007, 657] on p "60-Day Easy Returns and Exchanges" at bounding box center [1079, 664] width 236 height 19
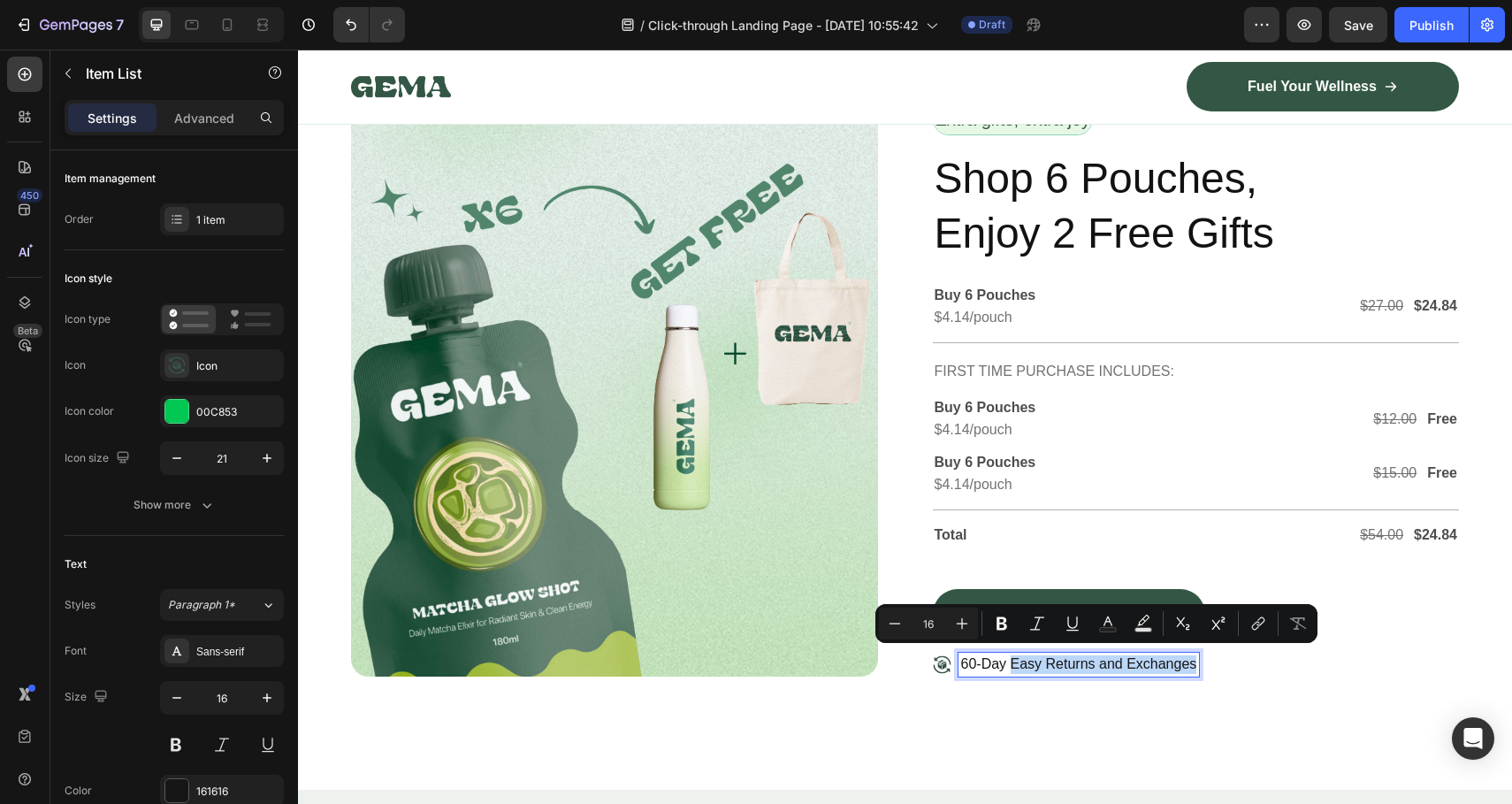
drag, startPoint x: 1007, startPoint y: 659, endPoint x: 1177, endPoint y: 655, distance: 170.0
click at [1177, 655] on p "60-Day Easy Returns and Exchanges" at bounding box center [1079, 664] width 236 height 19
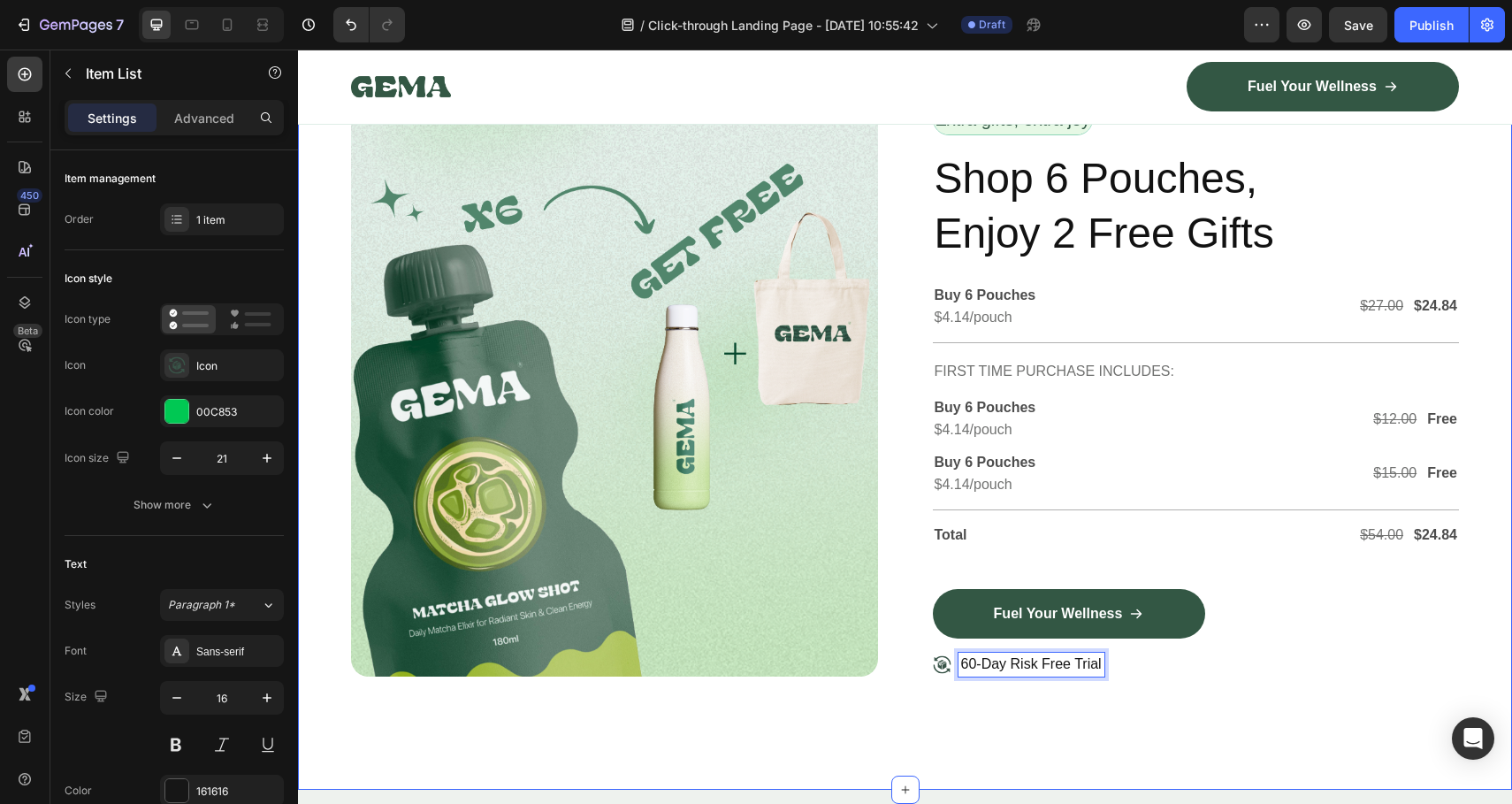
click at [1082, 709] on div "Image Row Extra gifts, extra joy Text Block Row Shop 6 Pouches, Enjoy 2 Free Gi…" at bounding box center [904, 397] width 1214 height 785
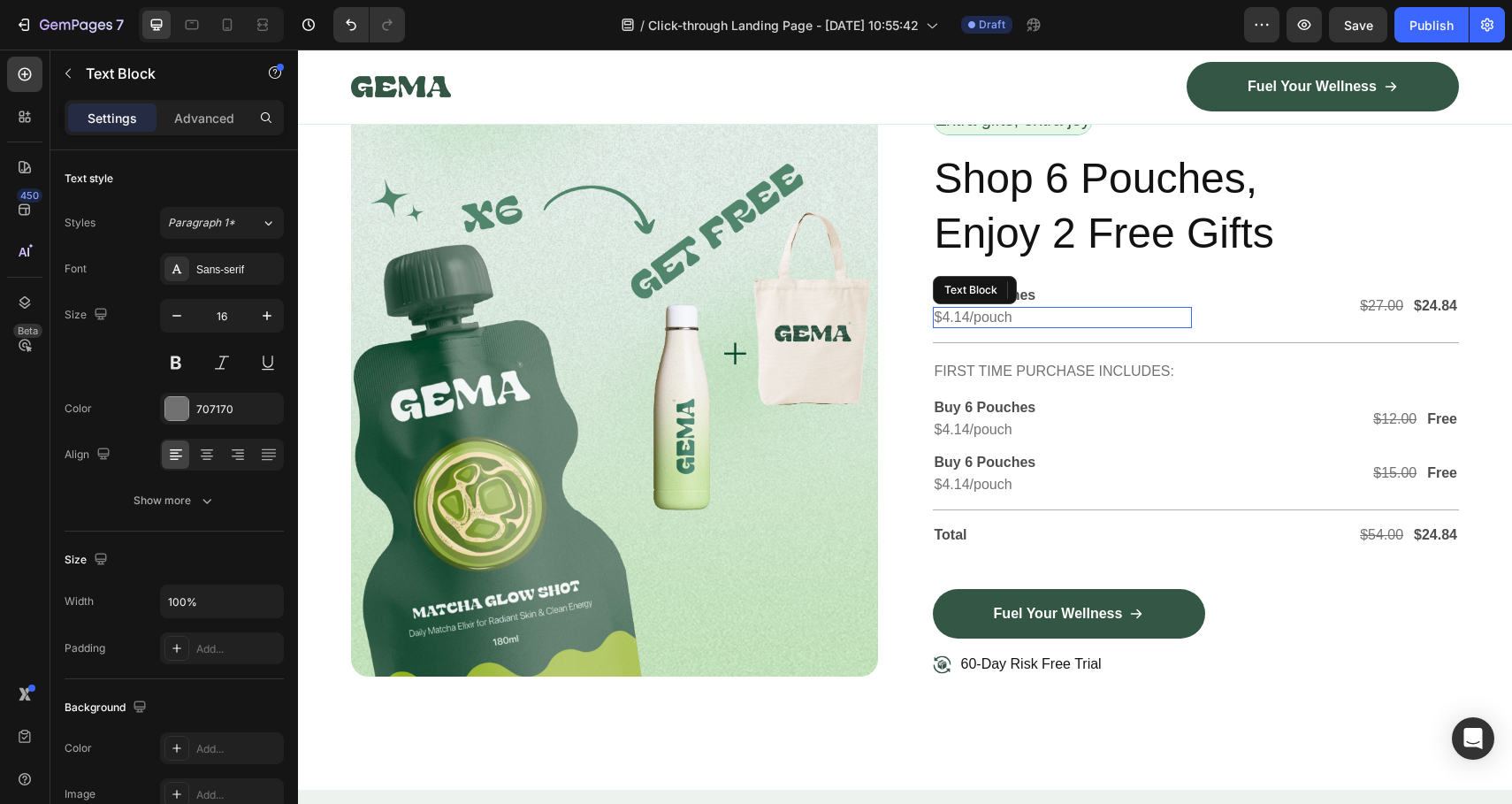
click at [1106, 313] on p "$4.14/pouch" at bounding box center [1062, 318] width 256 height 19
click at [1112, 293] on p "Buy 6 Pouches" at bounding box center [1062, 296] width 256 height 19
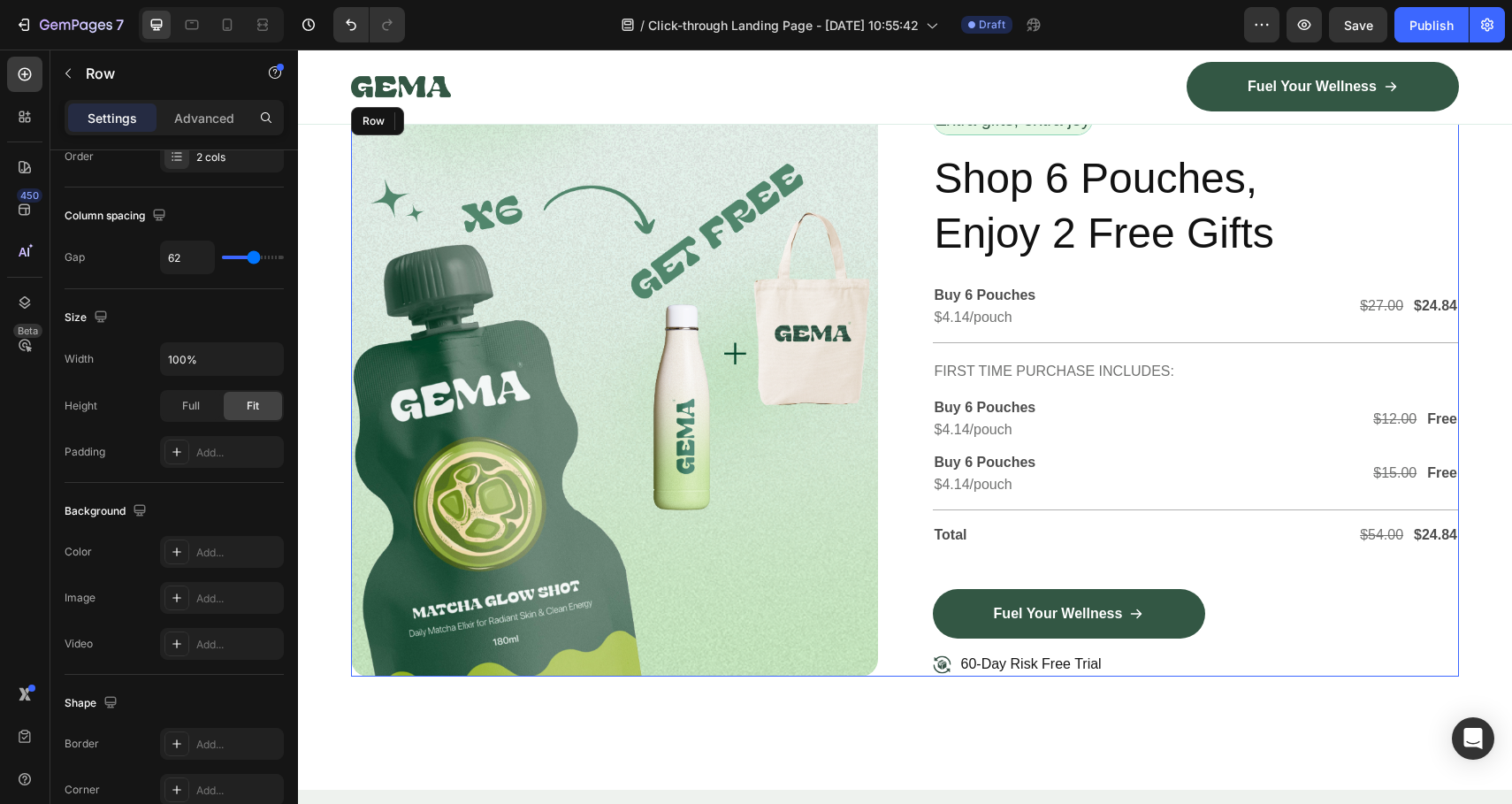
click at [906, 216] on div "Image Row Extra gifts, extra joy Text Block Row Shop 6 Pouches, Enjoy 2 Free Gi…" at bounding box center [905, 389] width 1108 height 573
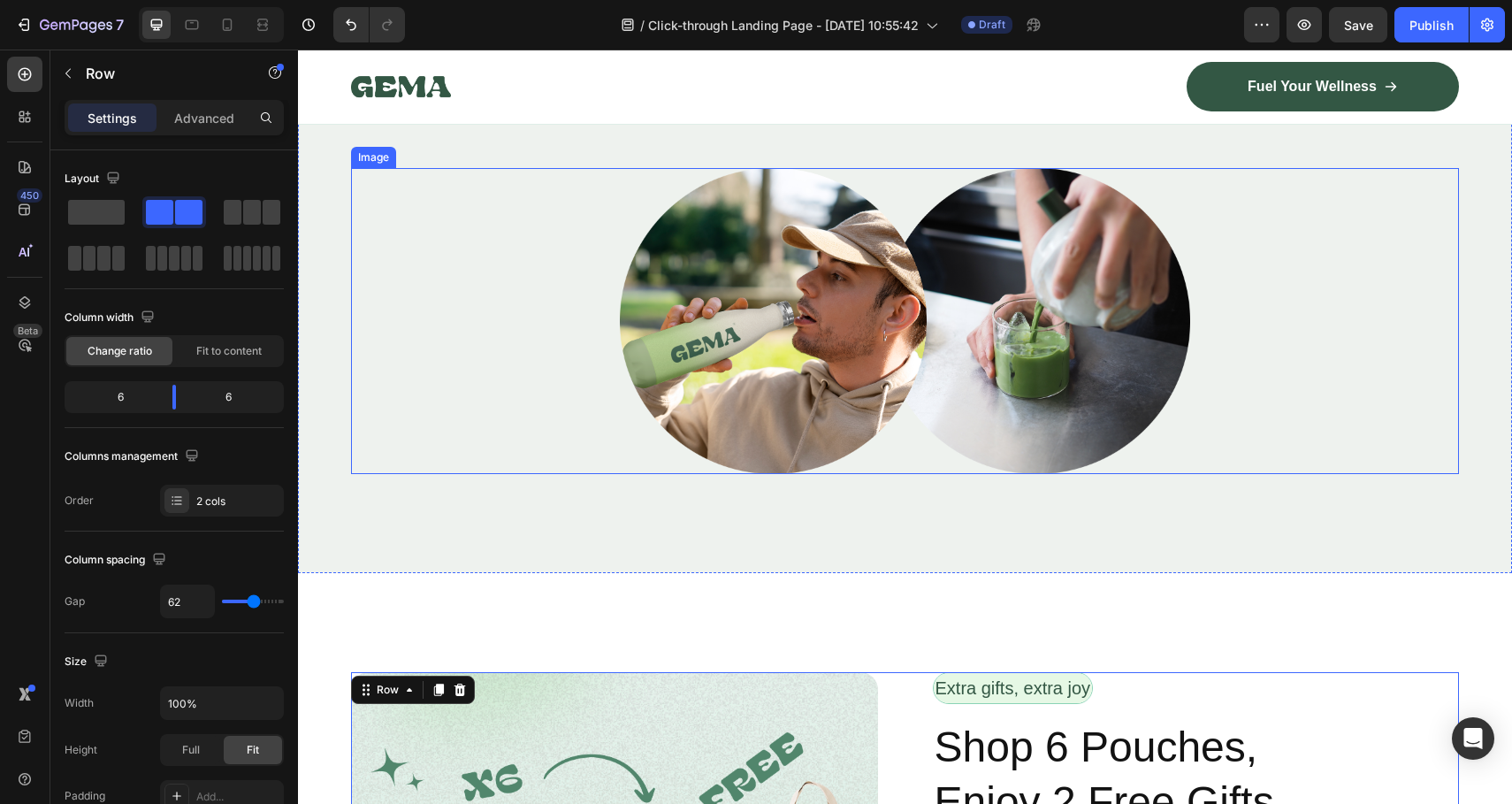
scroll to position [3666, 0]
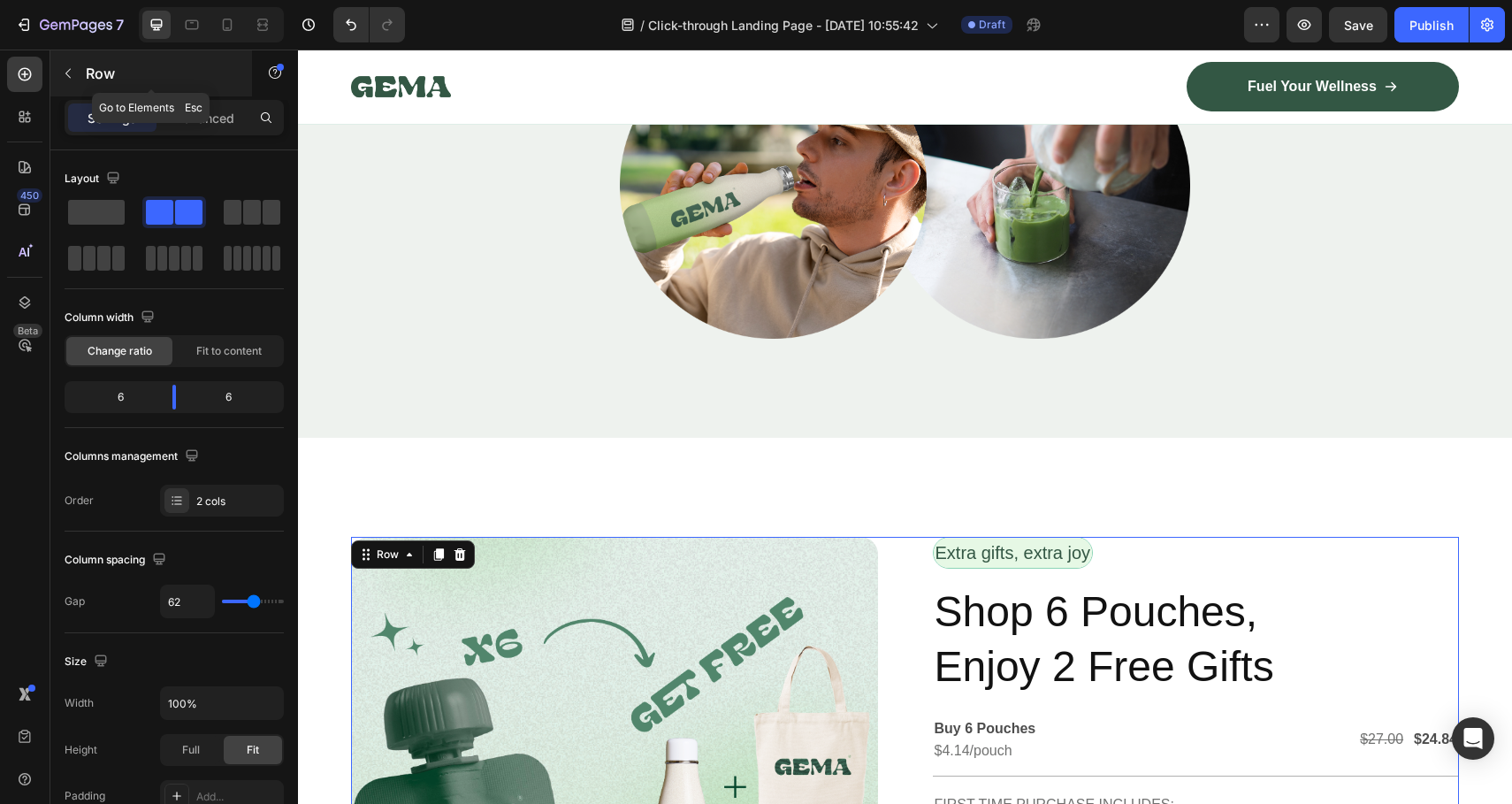
click at [75, 77] on icon "button" at bounding box center [68, 73] width 14 height 14
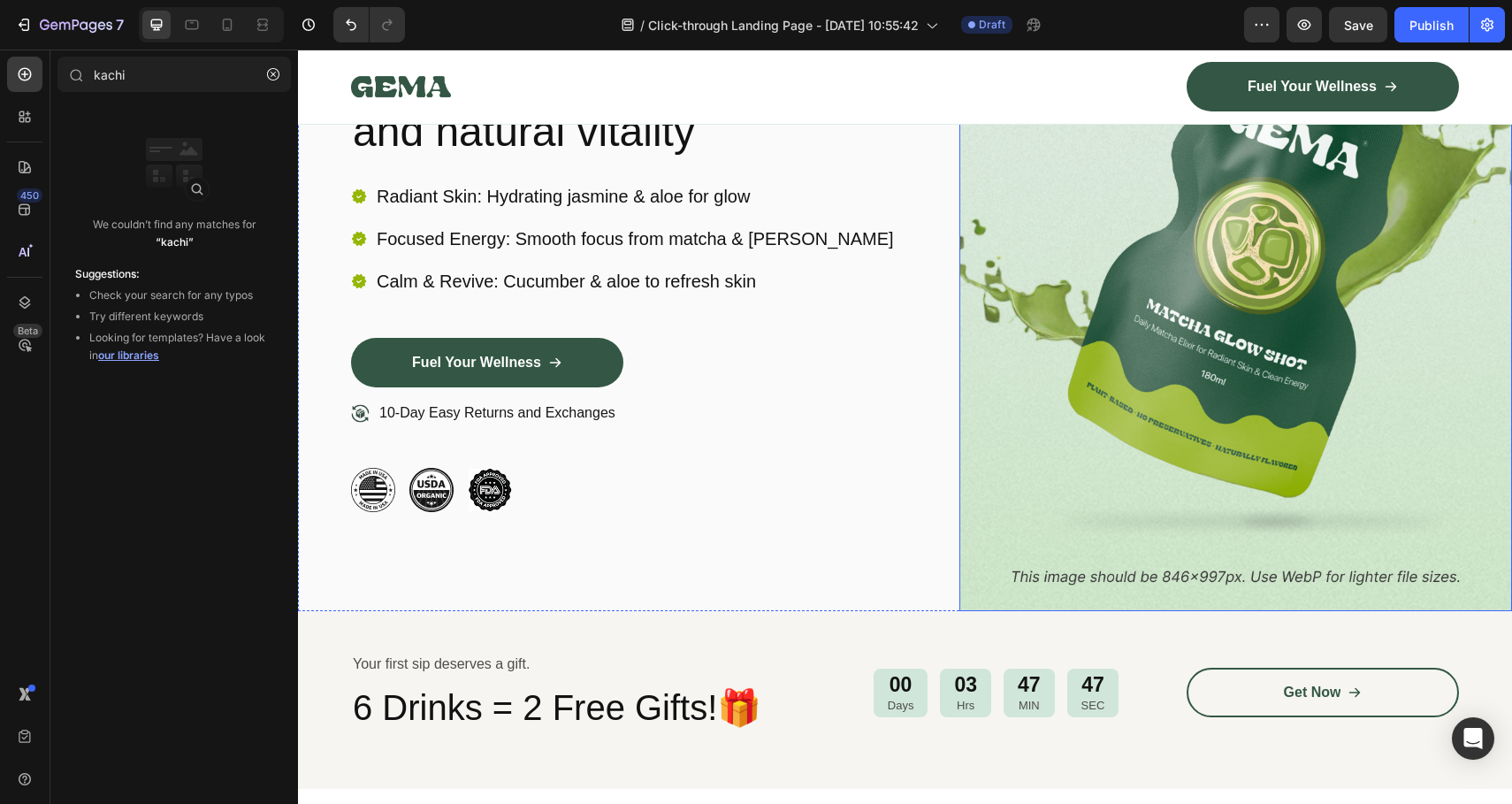
scroll to position [0, 0]
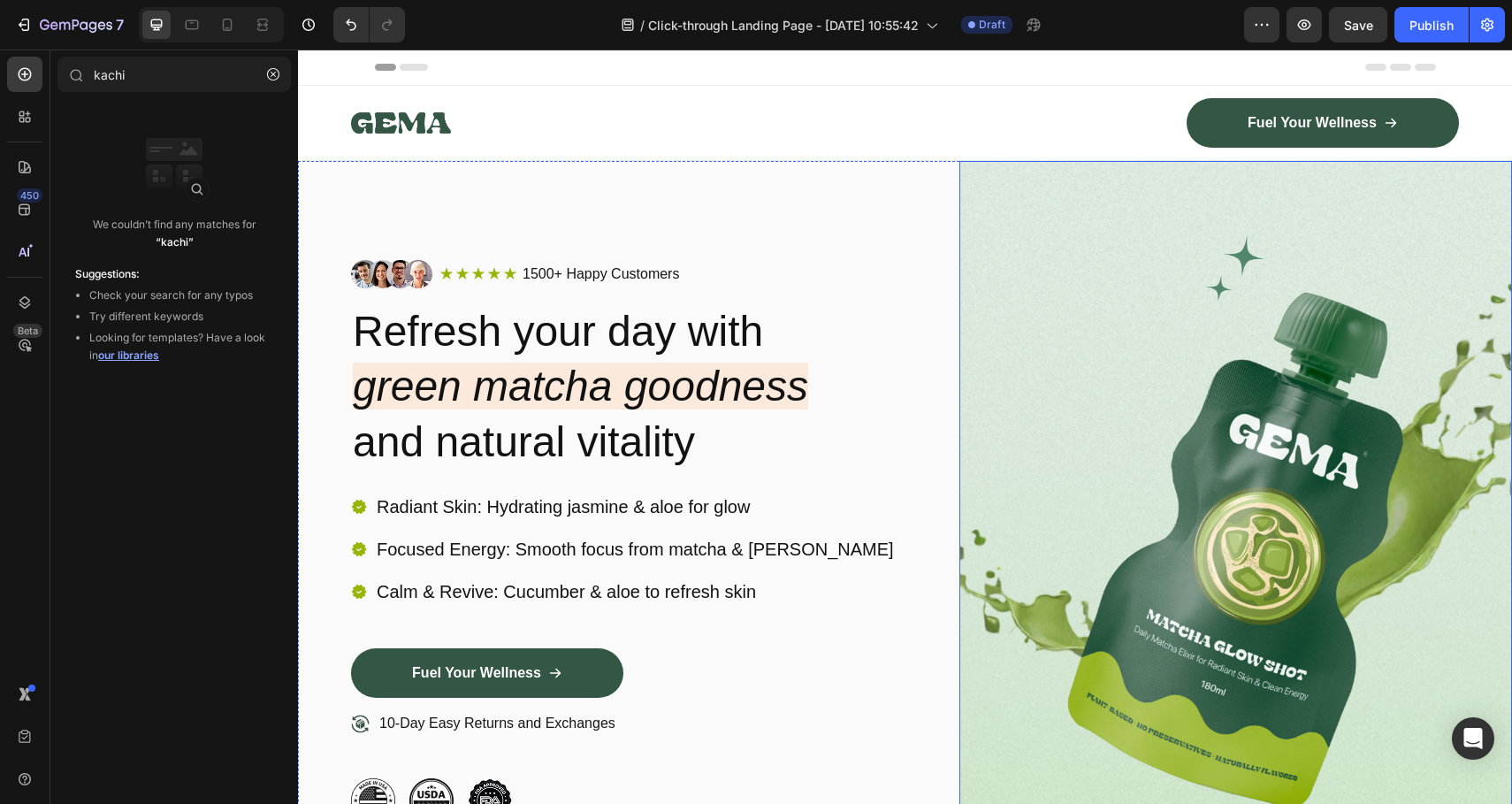
click at [1103, 553] on img at bounding box center [1236, 540] width 554 height 761
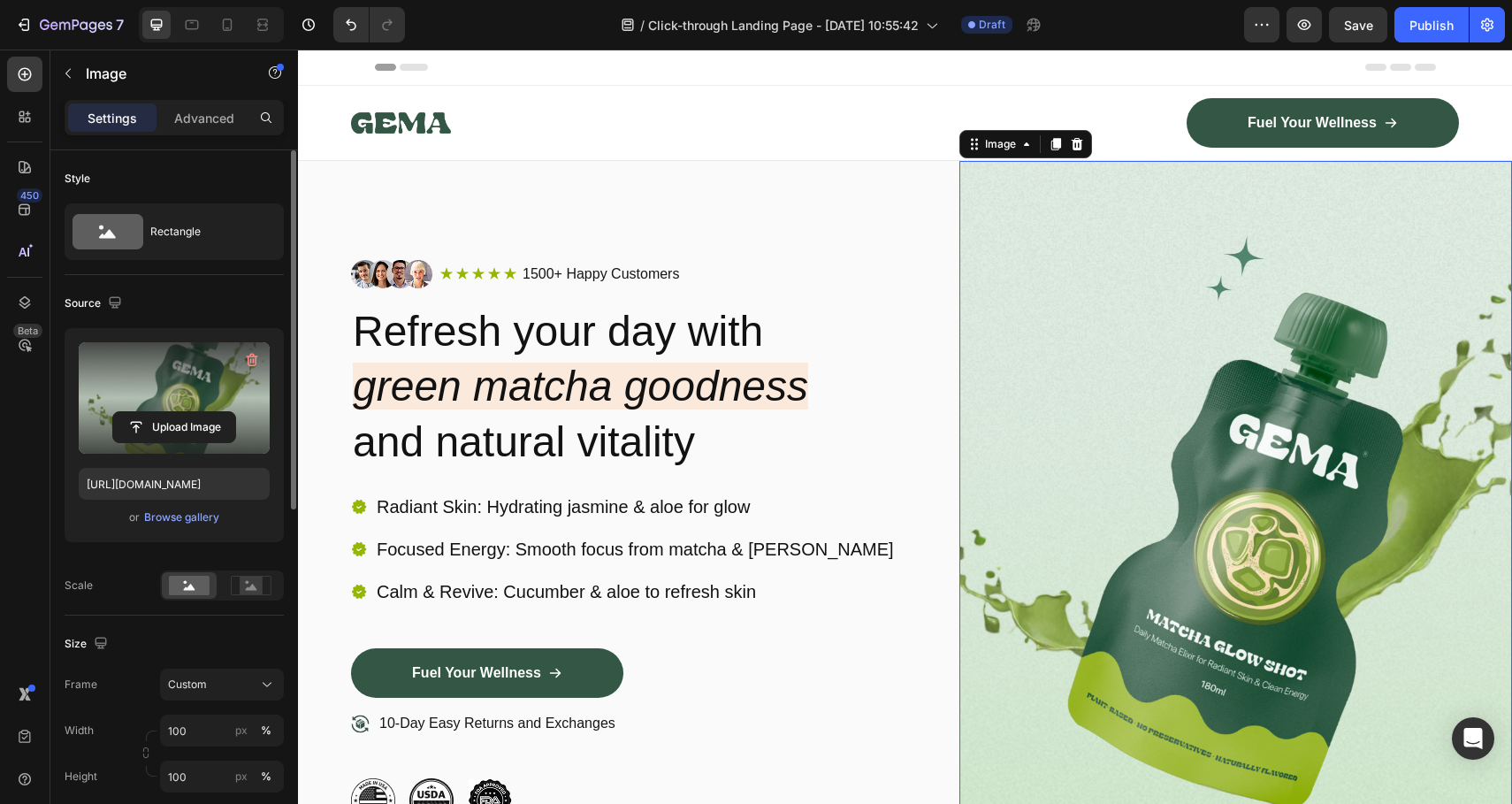
click at [182, 366] on label at bounding box center [174, 398] width 191 height 111
click at [182, 412] on input "file" at bounding box center [174, 427] width 122 height 30
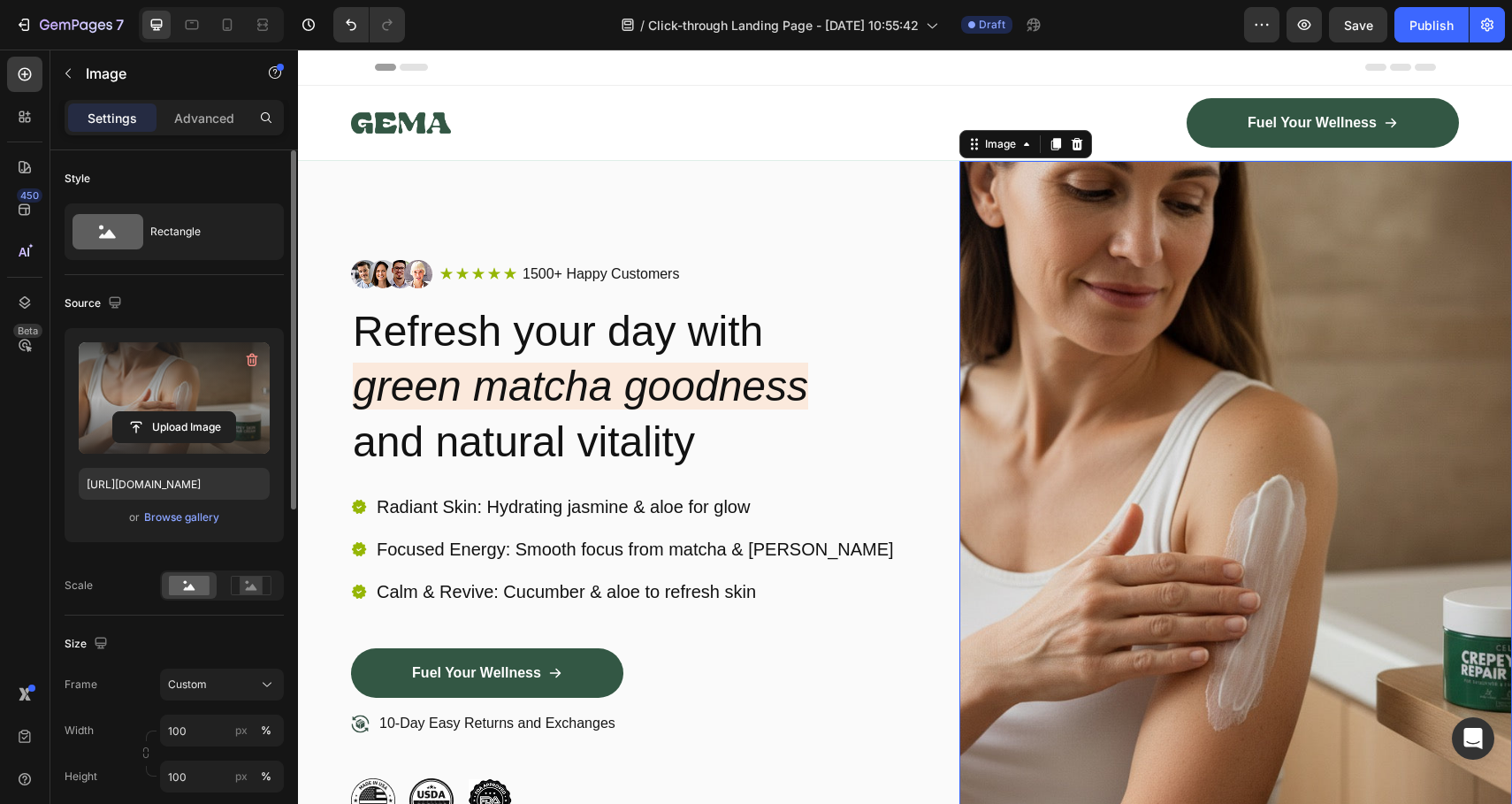
click at [182, 386] on label at bounding box center [174, 398] width 191 height 111
click at [182, 412] on input "file" at bounding box center [174, 427] width 122 height 30
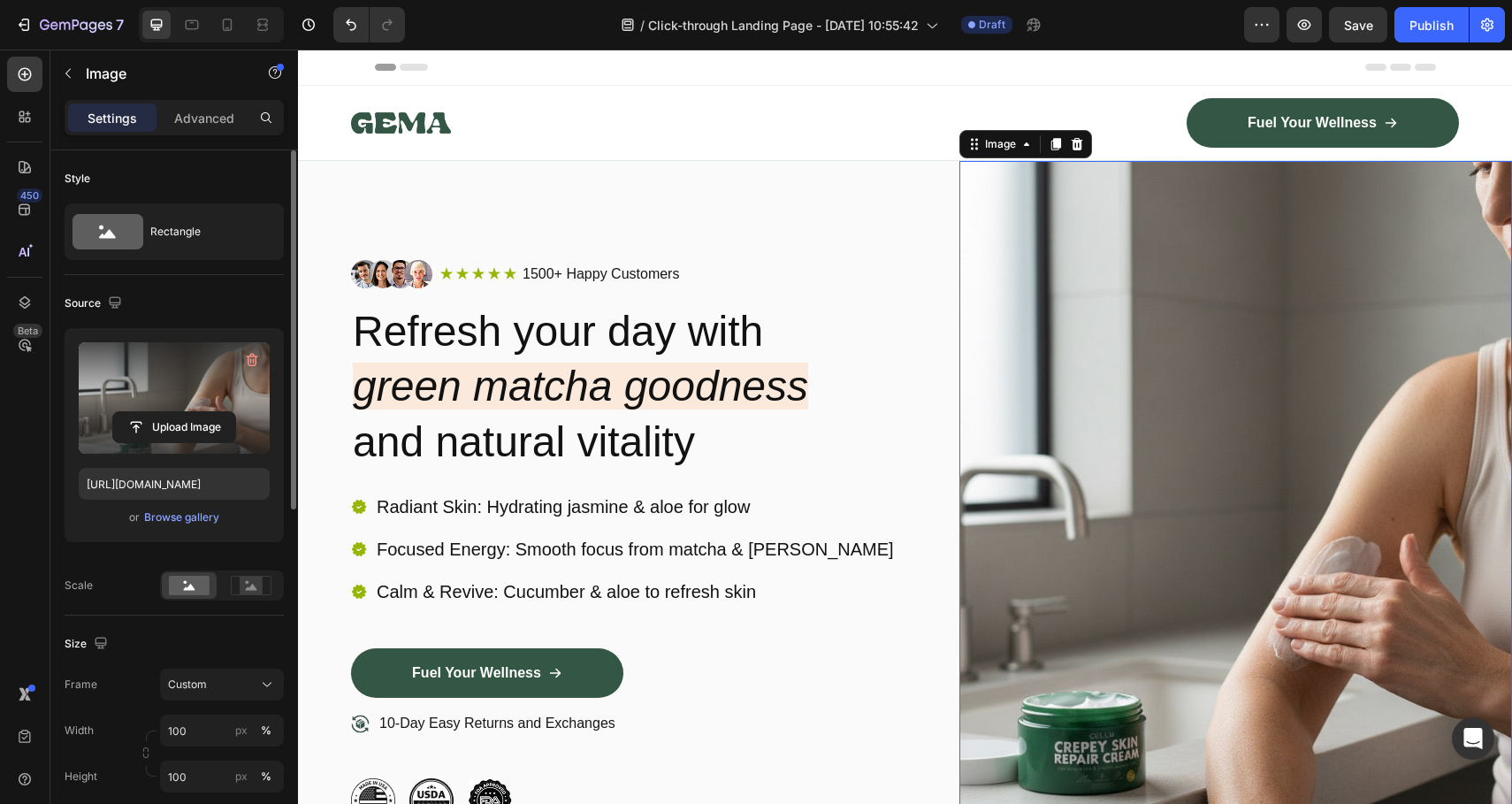
type input "https://cdn.shopify.com/s/files/1/0830/9316/0269/files/gempages_570388280864932…"
click at [593, 379] on icon "green matcha goodness" at bounding box center [580, 386] width 455 height 47
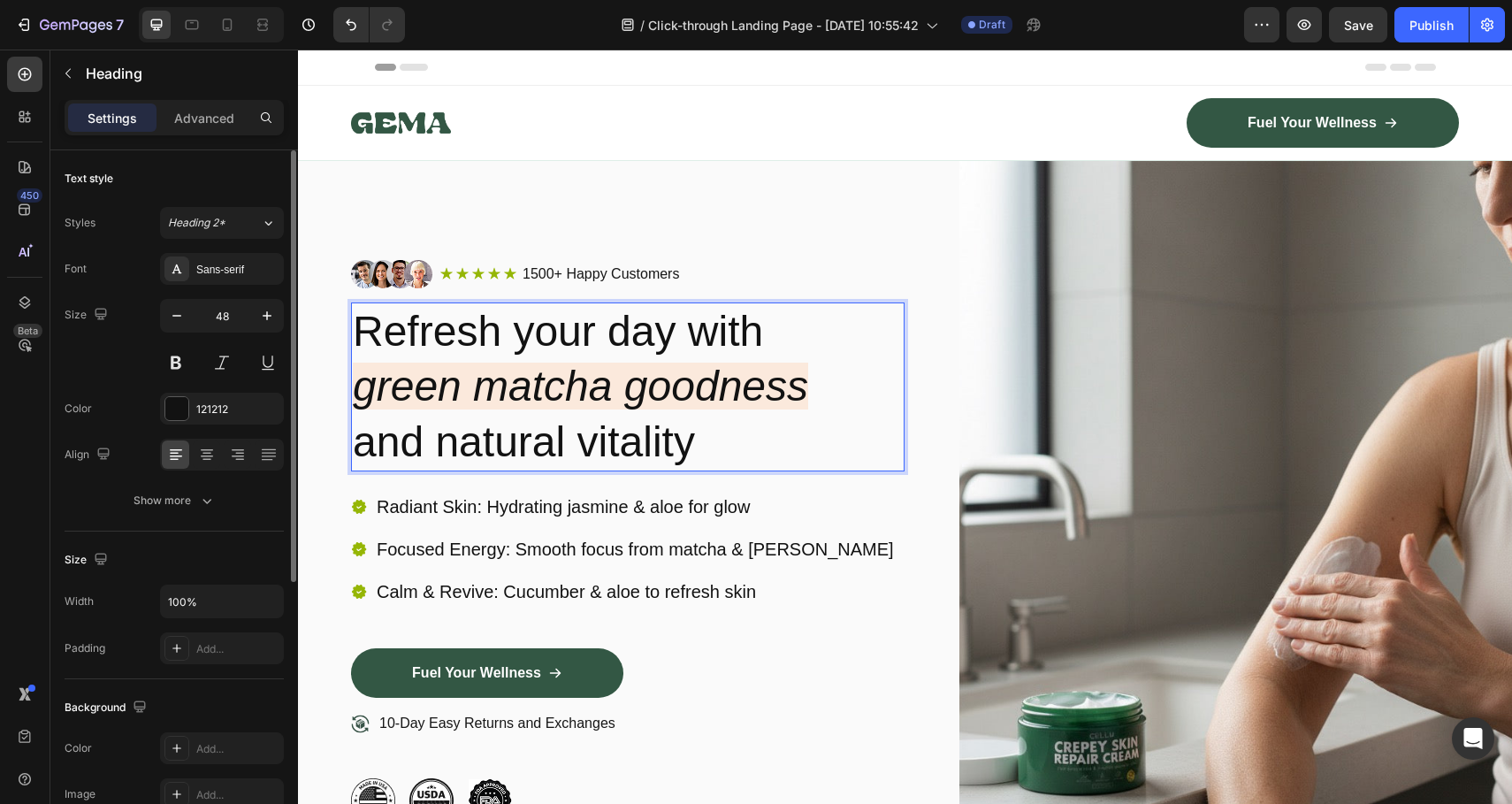
click at [593, 379] on icon "green matcha goodness" at bounding box center [580, 386] width 455 height 47
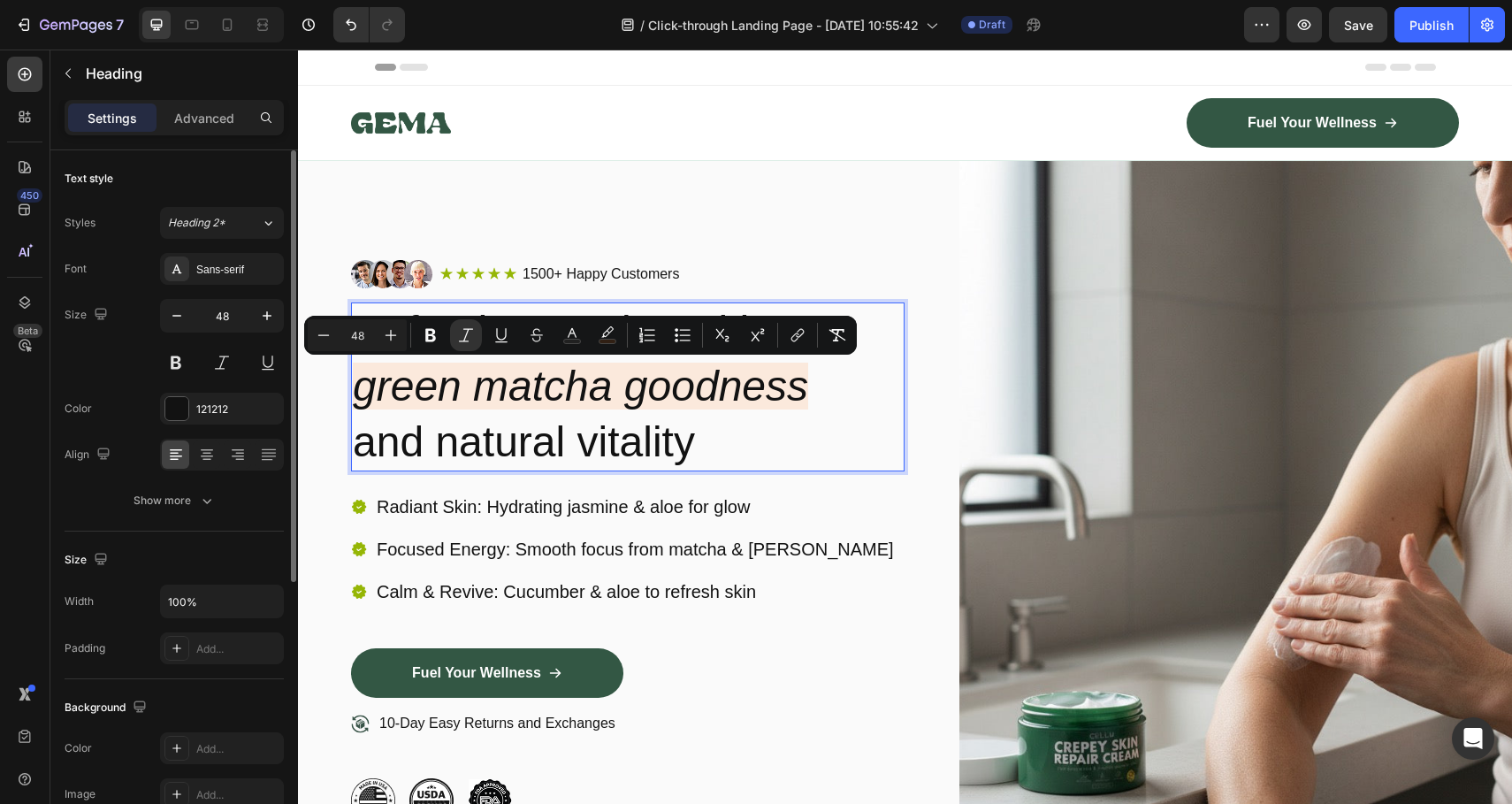
click at [452, 376] on icon "green matcha goodness" at bounding box center [580, 386] width 455 height 47
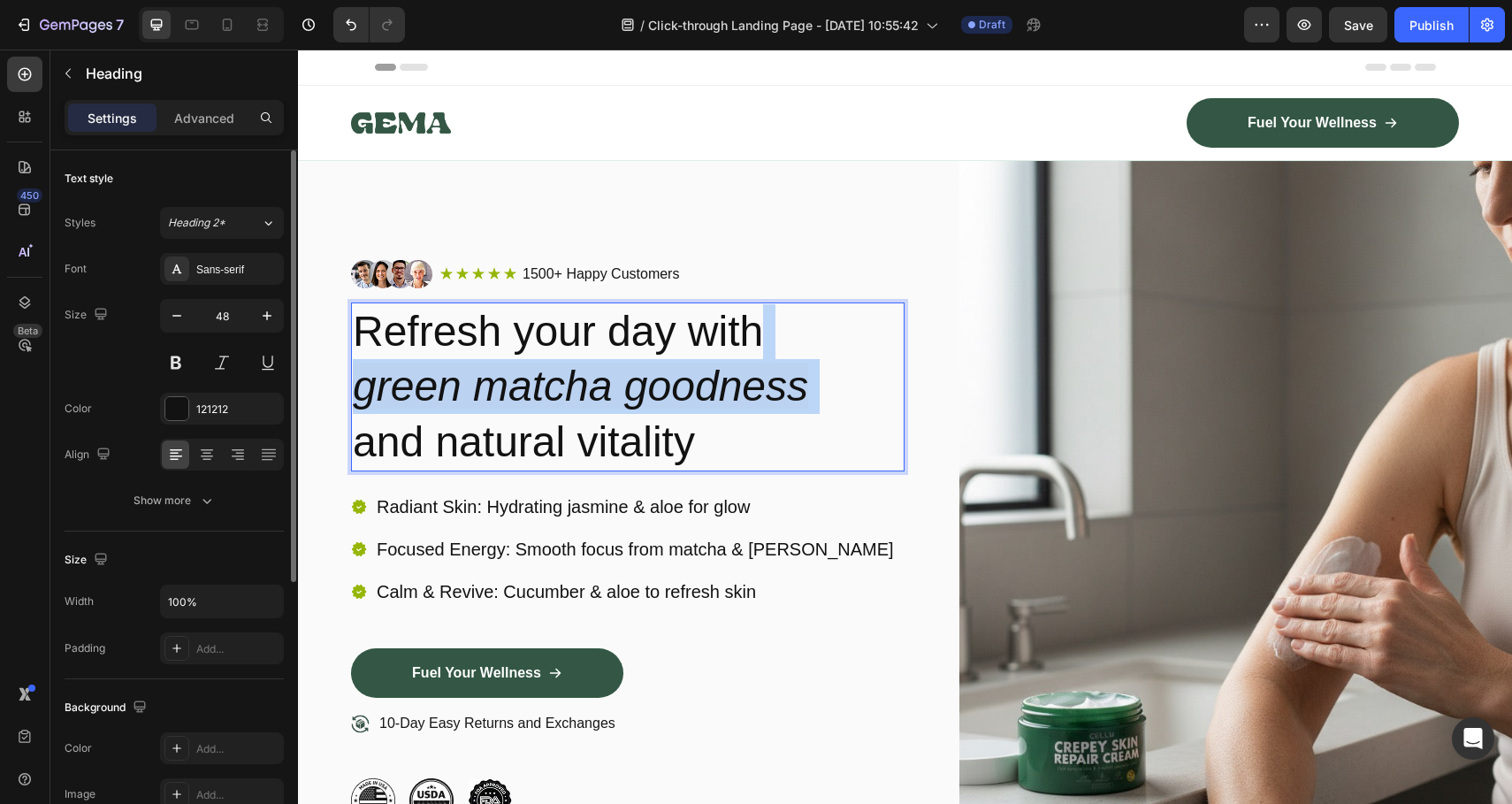
click at [452, 376] on icon "green matcha goodness" at bounding box center [580, 386] width 455 height 47
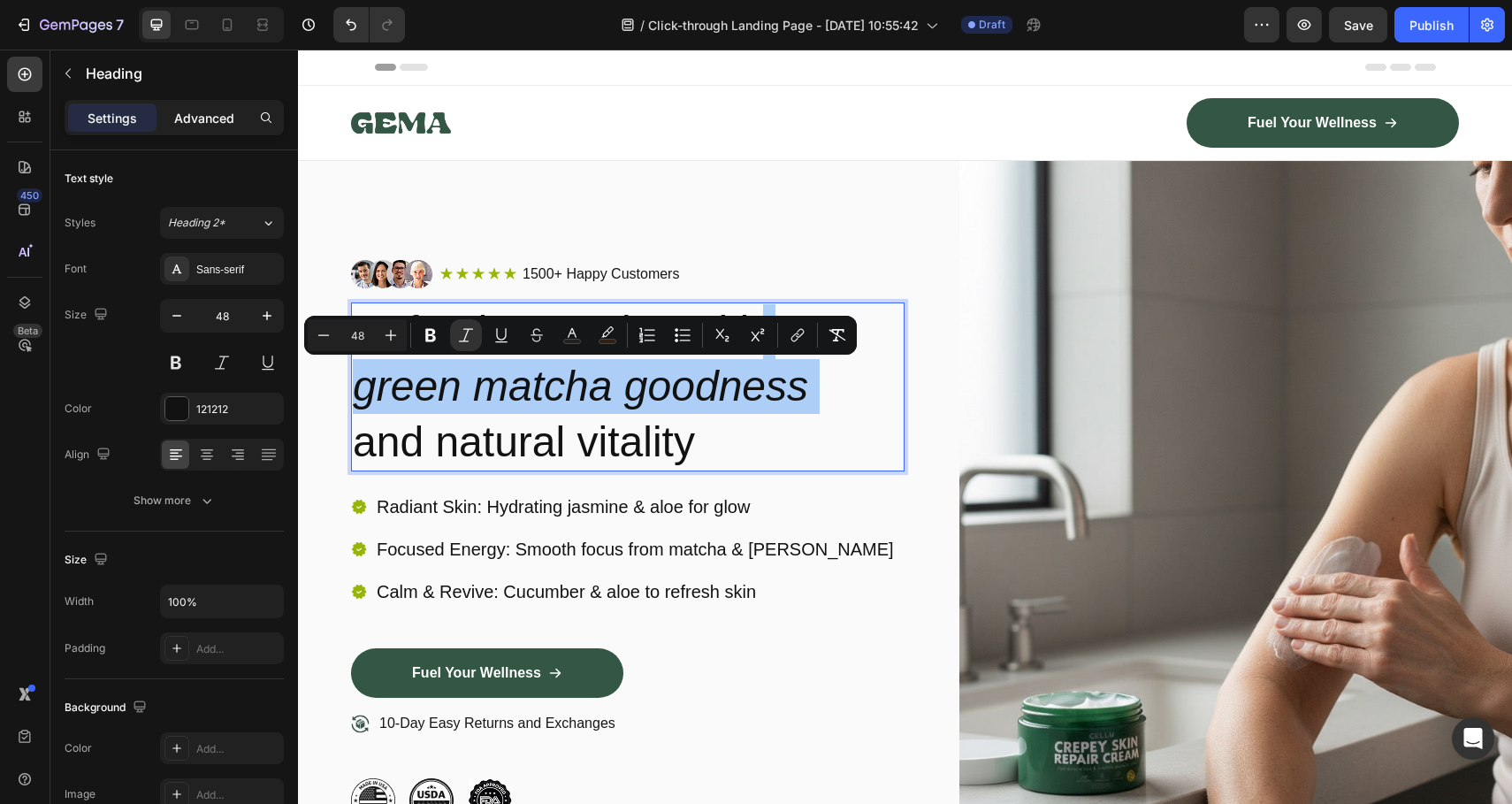
click at [218, 107] on div "Advanced" at bounding box center [204, 117] width 89 height 28
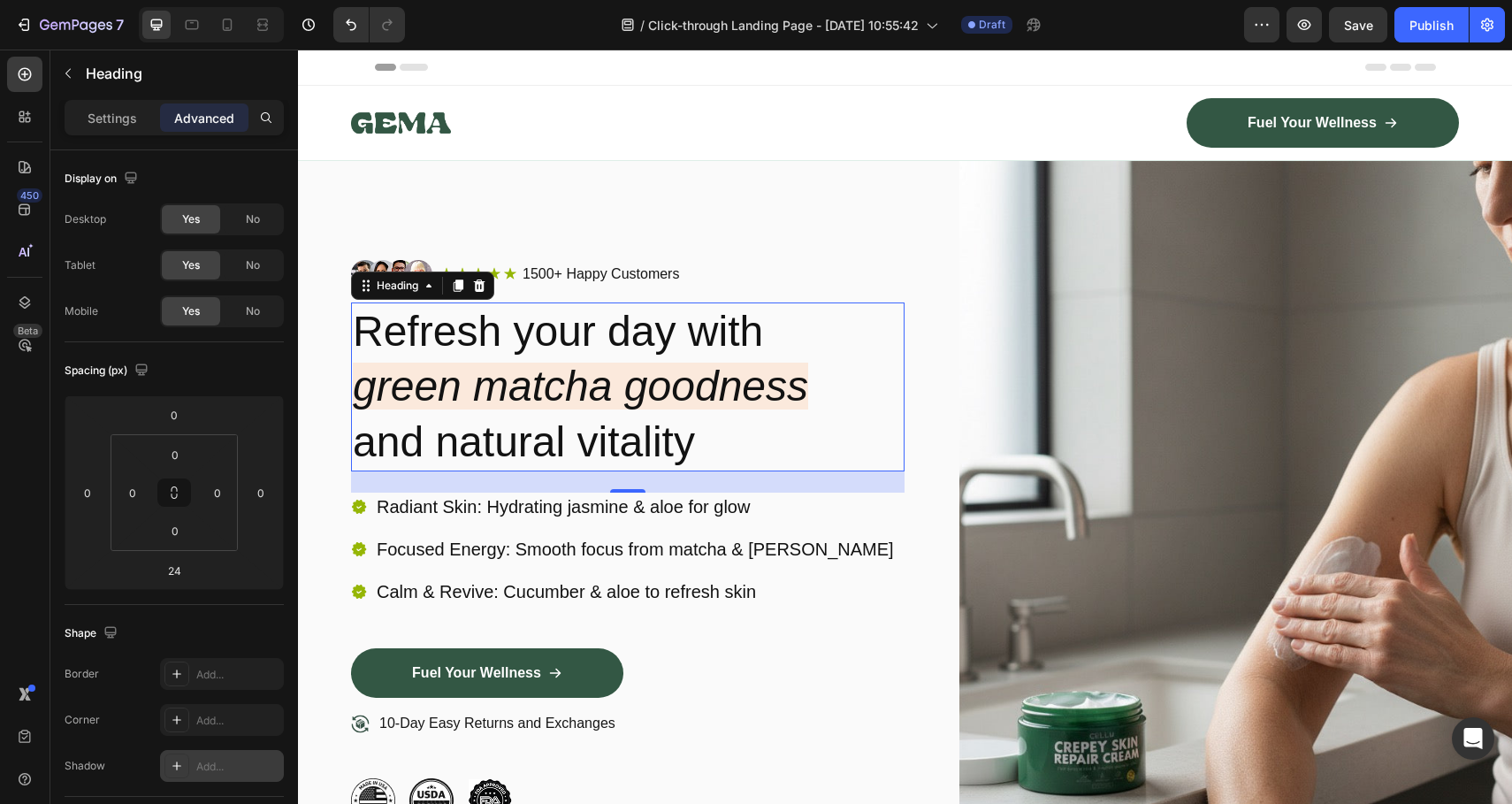
scroll to position [449, 0]
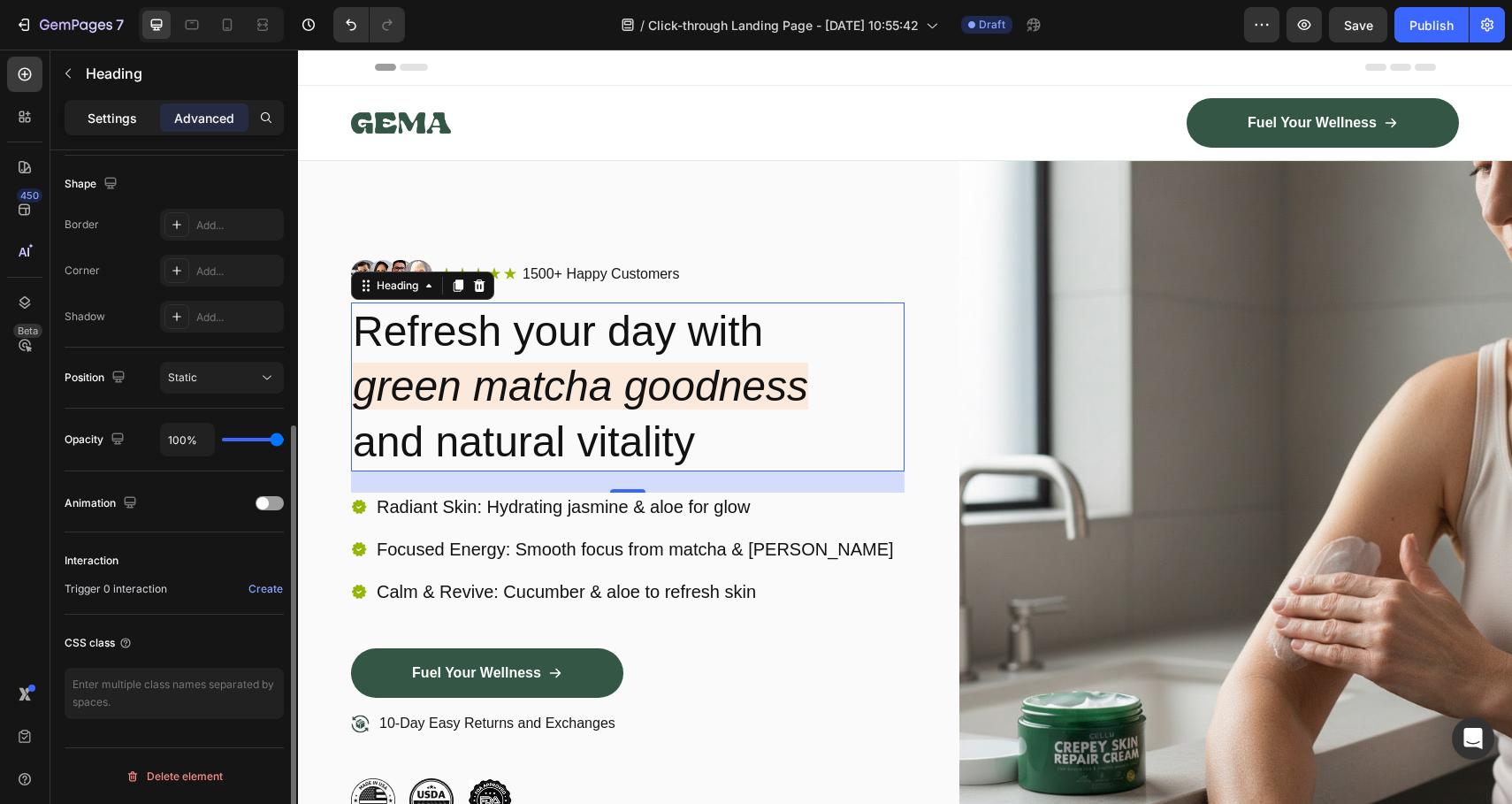
click at [111, 116] on p "Settings" at bounding box center [112, 118] width 49 height 19
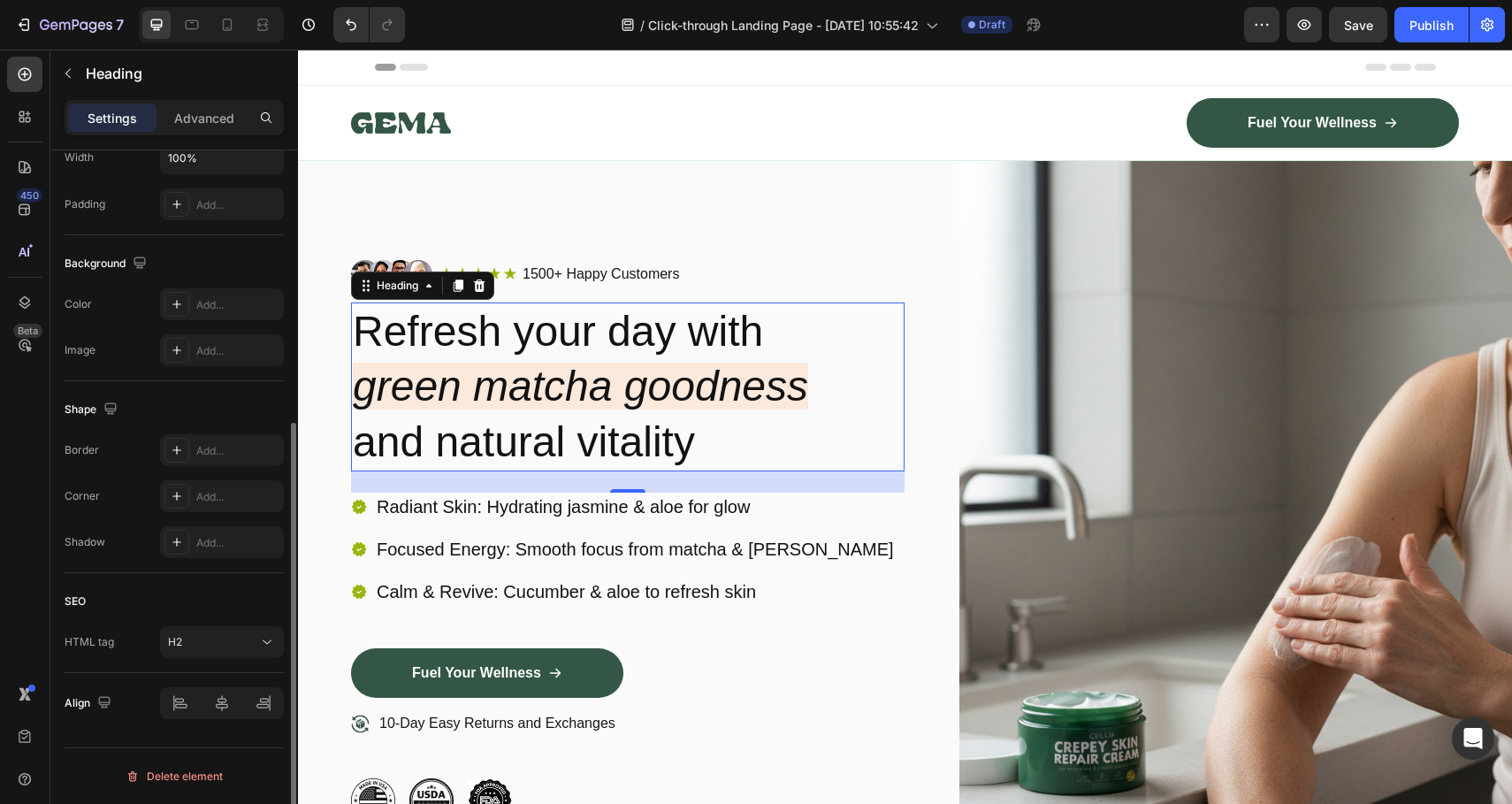
scroll to position [444, 0]
click at [599, 391] on icon "green matcha goodness" at bounding box center [580, 386] width 455 height 47
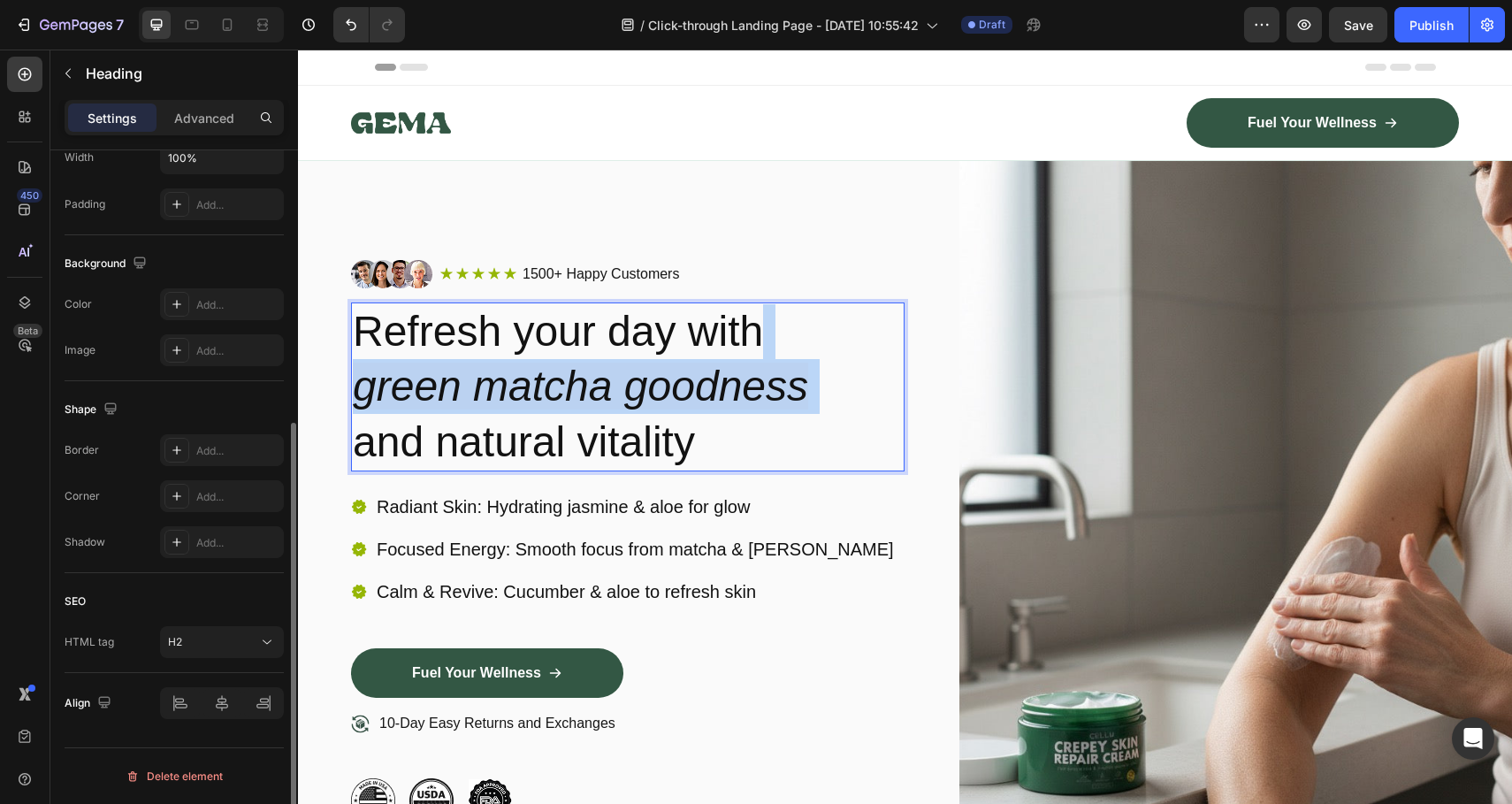
click at [599, 391] on icon "green matcha goodness" at bounding box center [580, 386] width 455 height 47
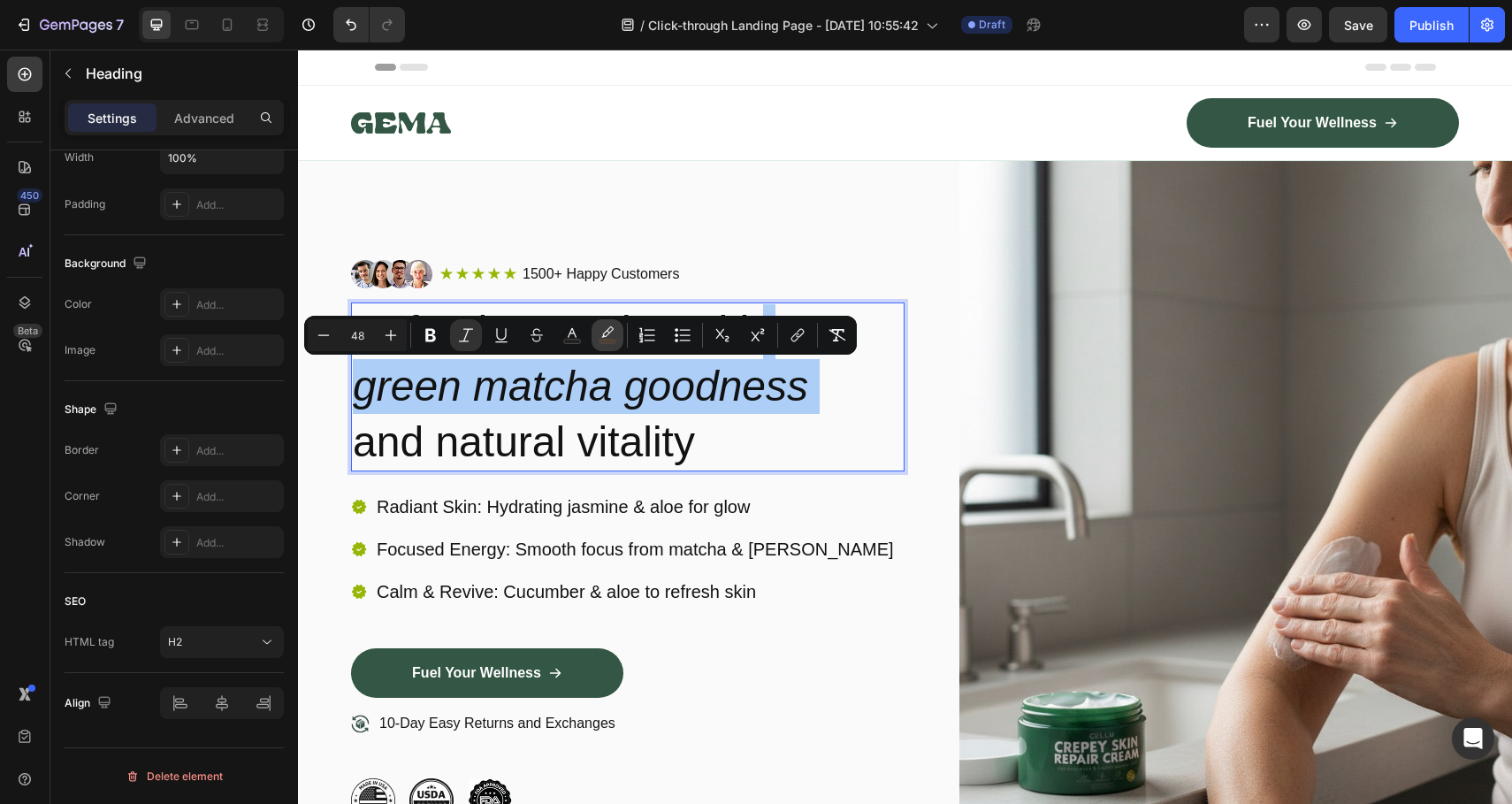
click at [606, 341] on rect "Editor contextual toolbar" at bounding box center [609, 341] width 17 height 5
type input "FF6B01"
type input "12"
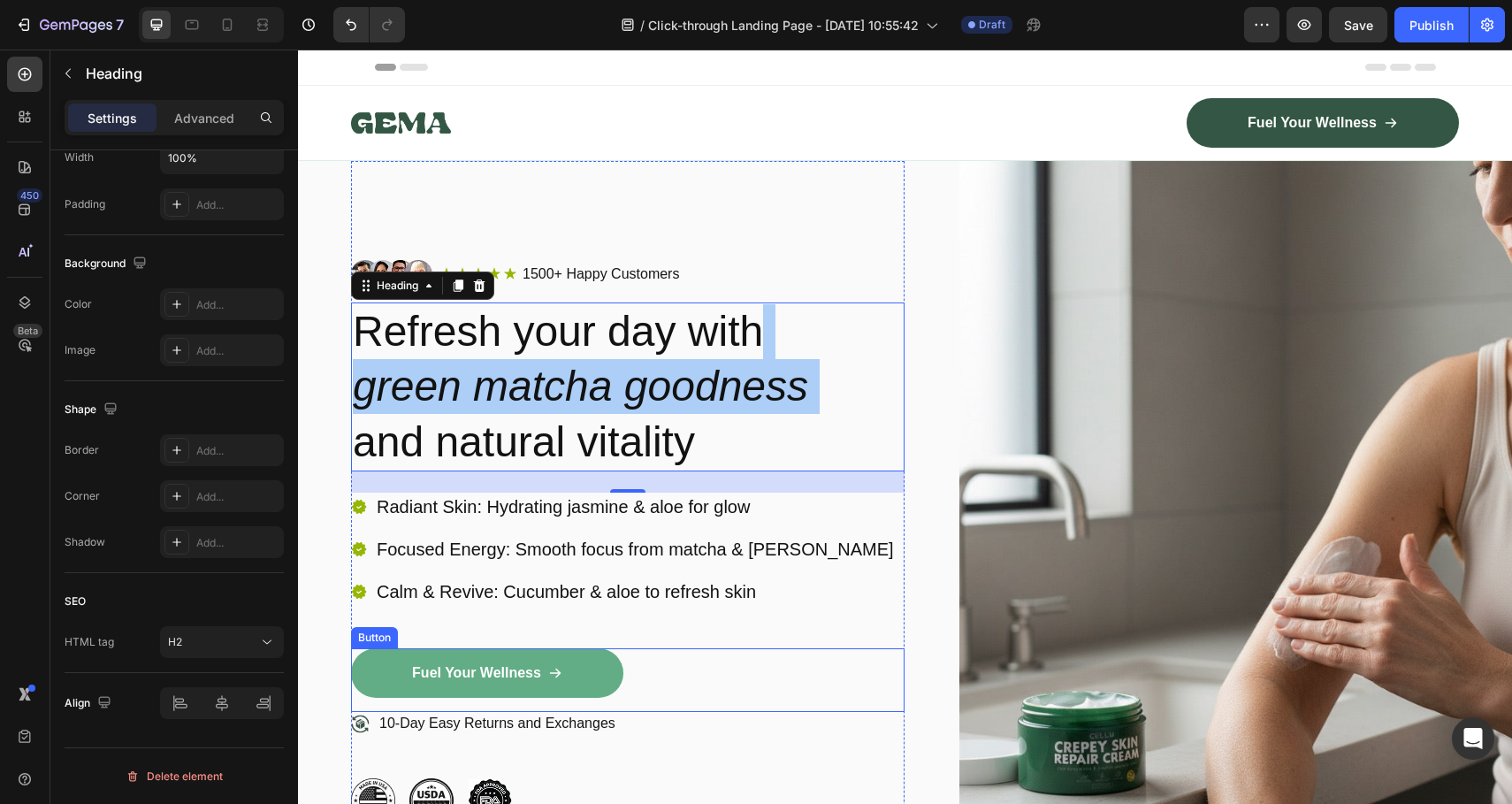
drag, startPoint x: 864, startPoint y: 725, endPoint x: 550, endPoint y: 676, distance: 317.8
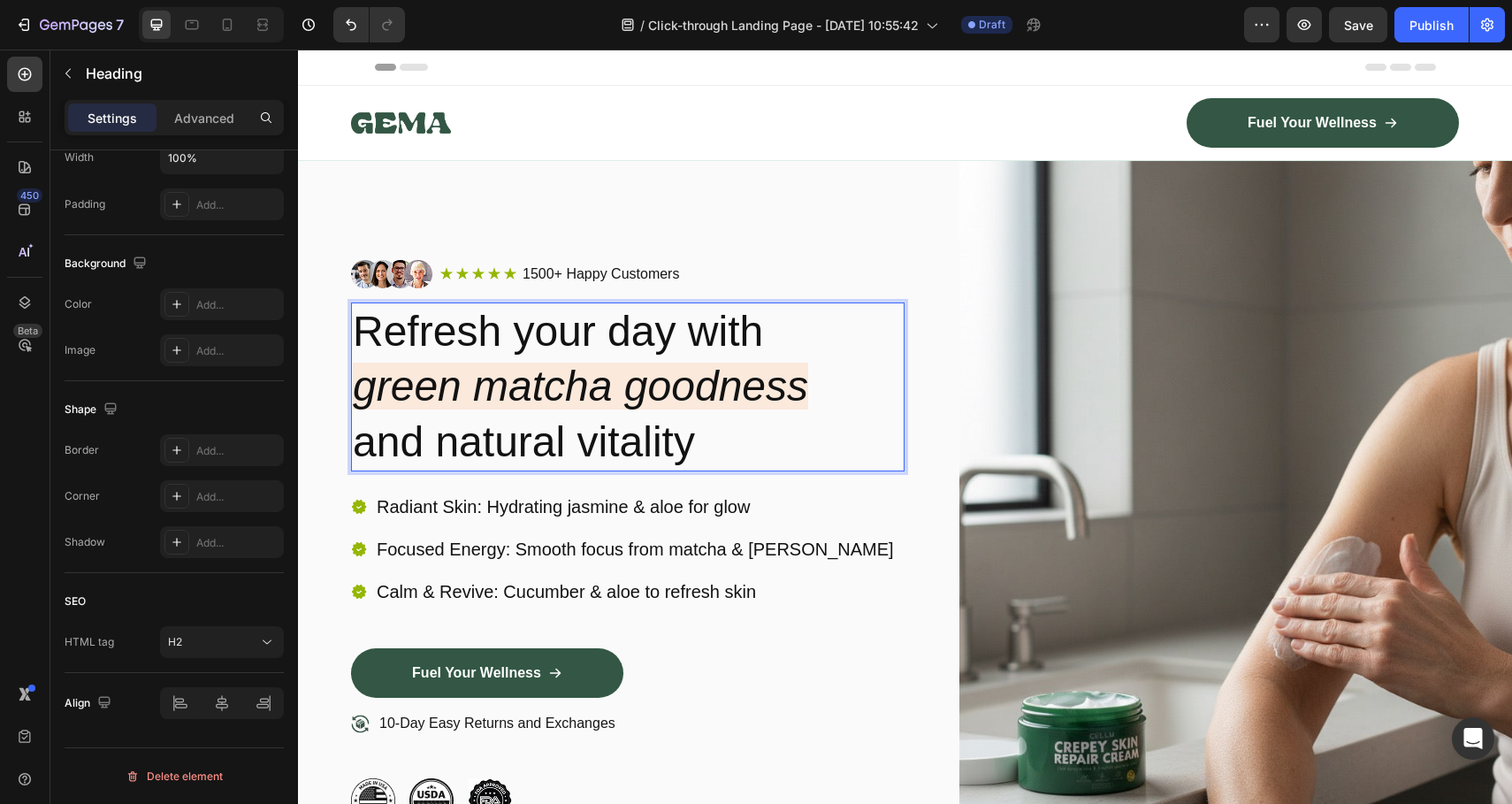
click at [570, 430] on p "Refresh your day with green matcha goodness and natural vitality" at bounding box center [627, 386] width 550 height 165
click at [588, 391] on icon "green matcha goodness" at bounding box center [580, 386] width 455 height 47
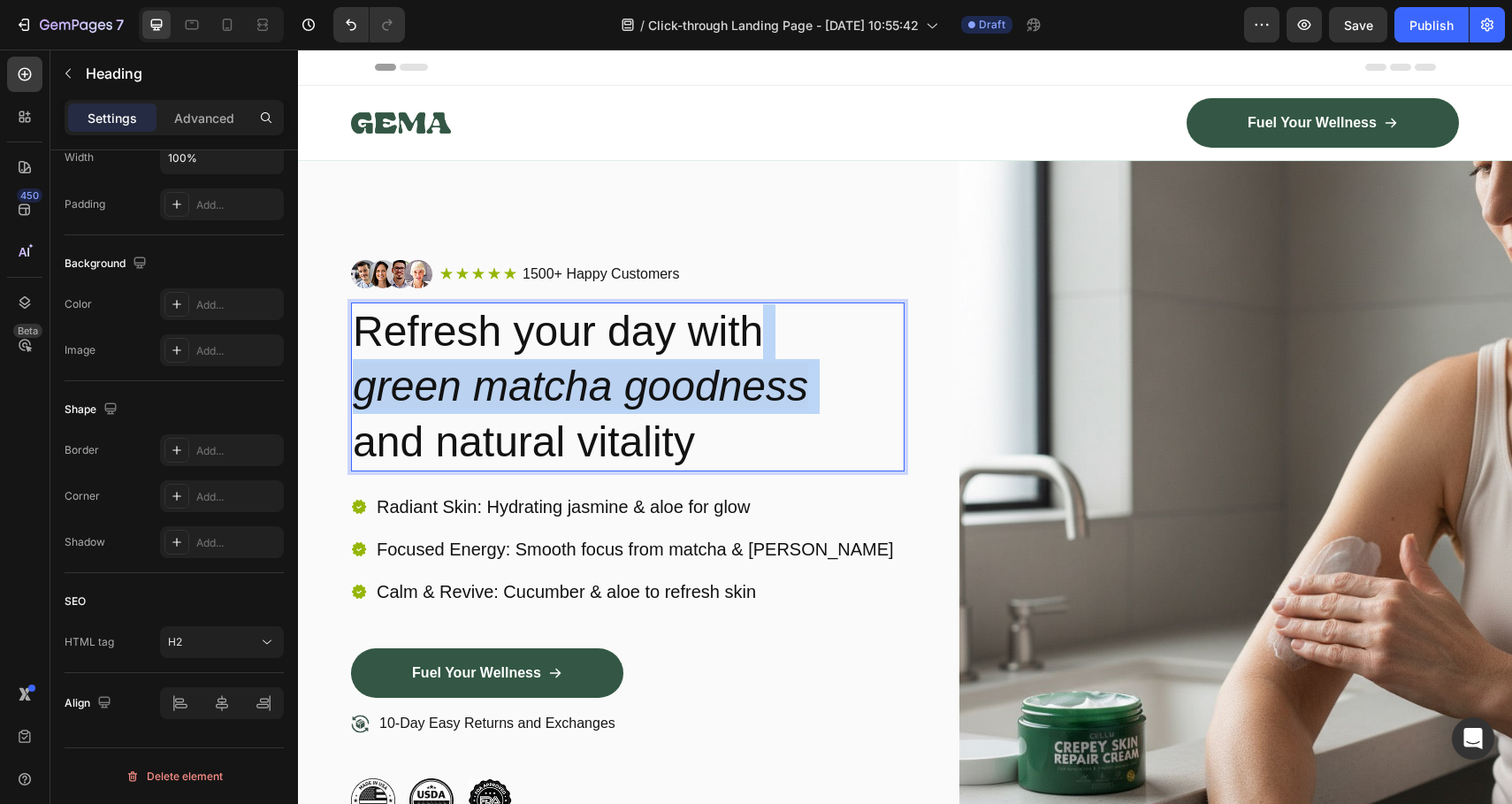
click at [588, 391] on icon "green matcha goodness" at bounding box center [580, 386] width 455 height 47
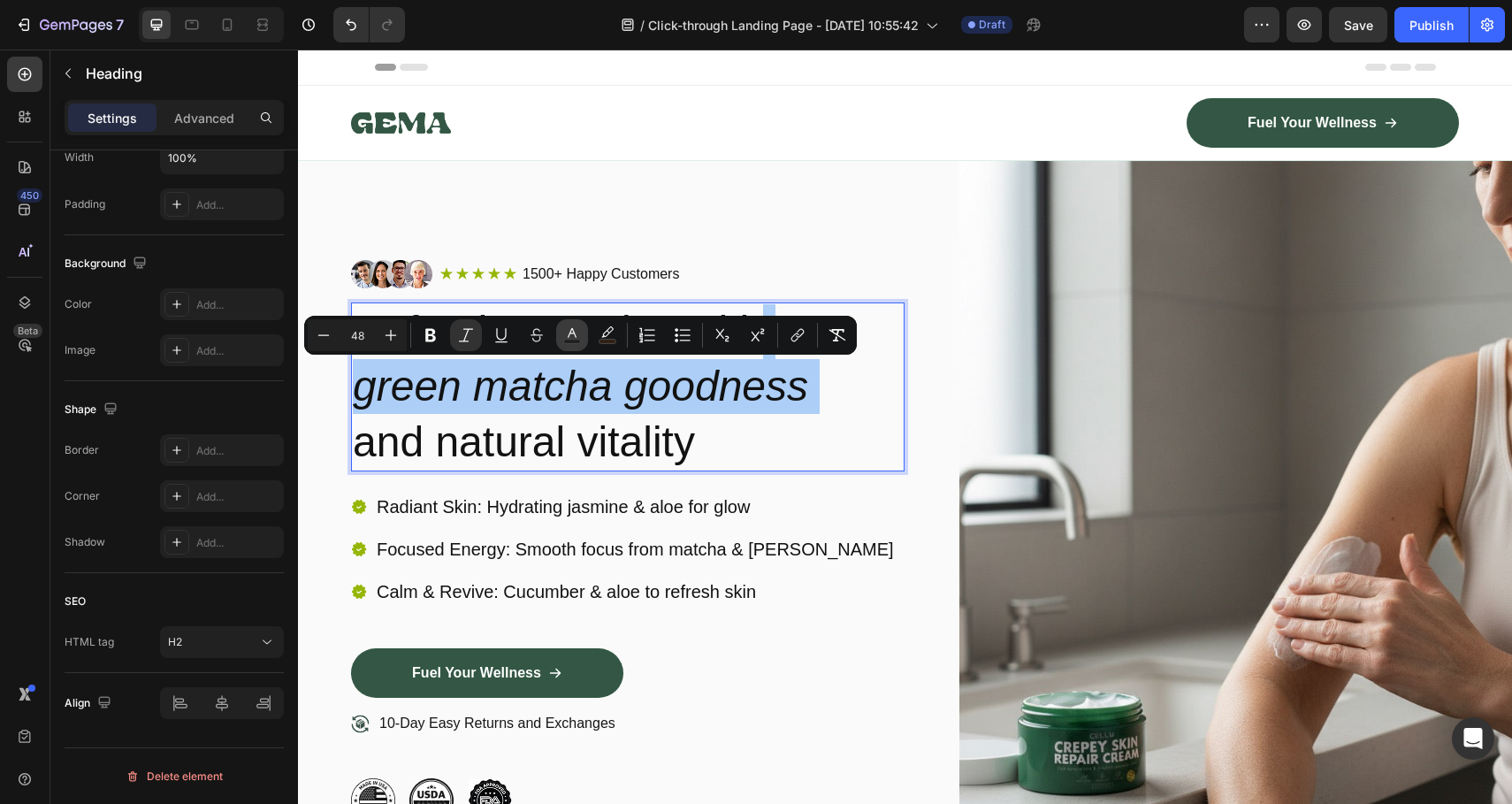
click at [579, 334] on icon "Editor contextual toolbar" at bounding box center [572, 334] width 18 height 18
type input "121212"
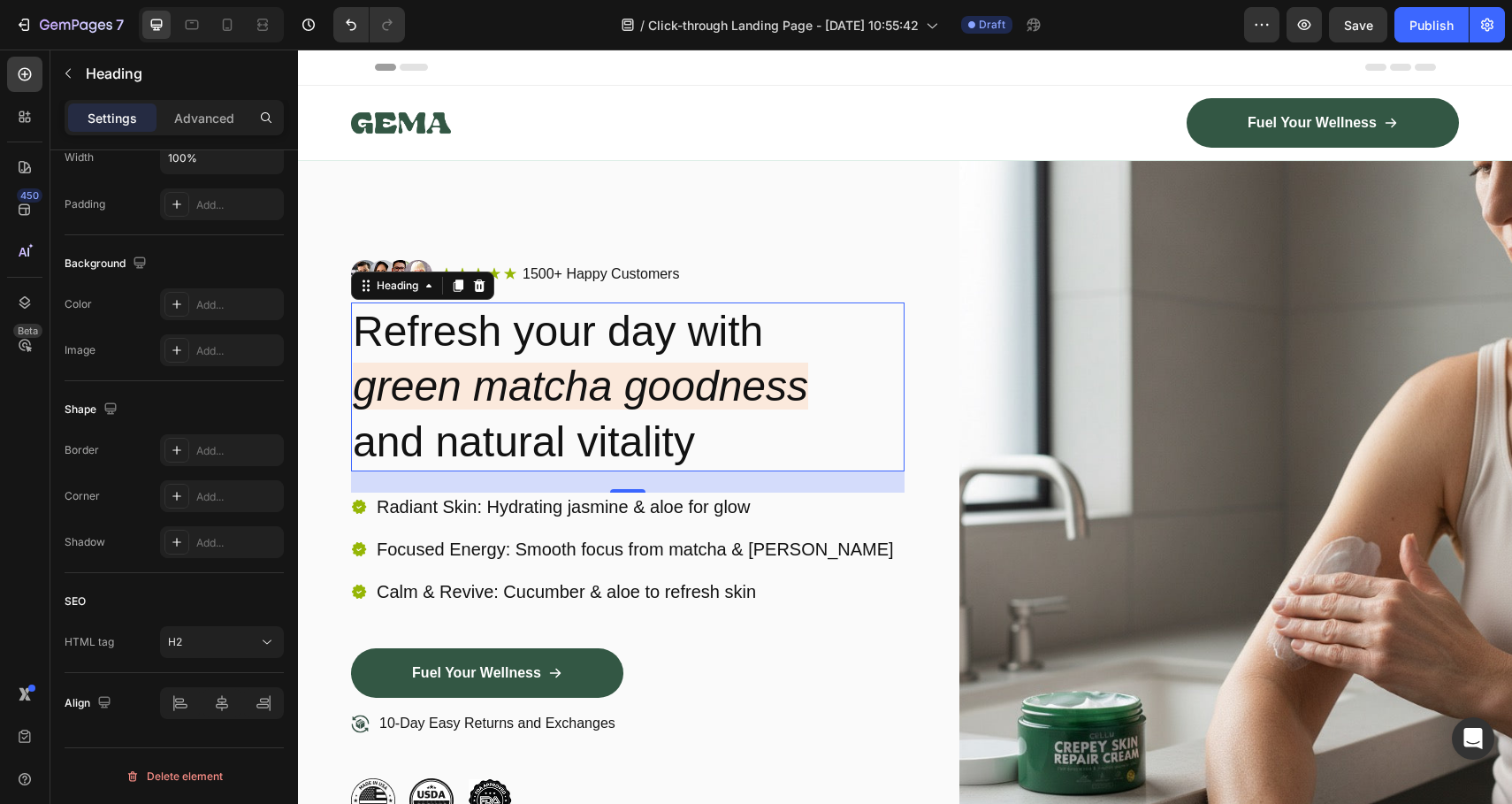
click at [584, 379] on icon "green matcha goodness" at bounding box center [580, 386] width 455 height 47
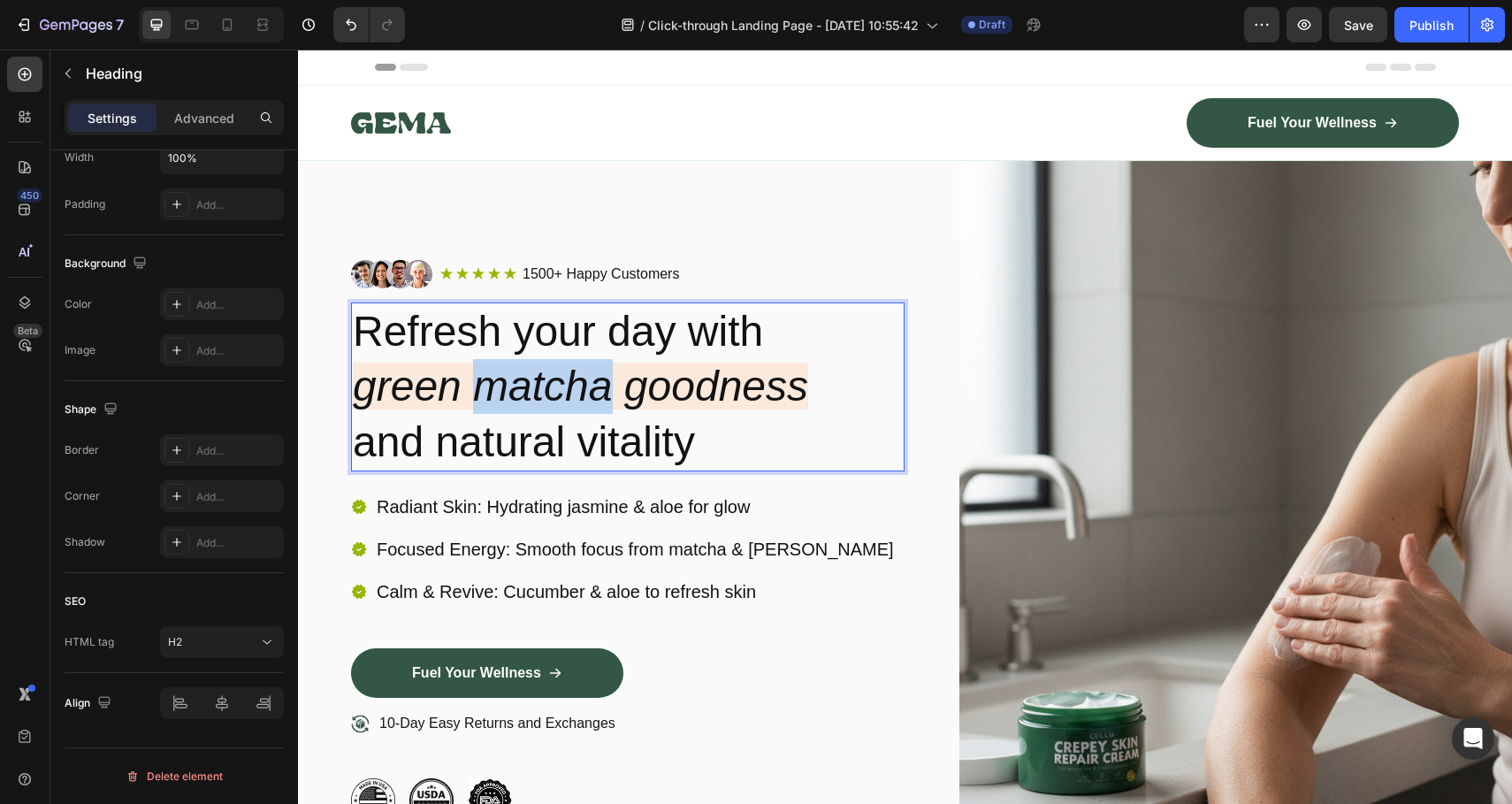
click at [584, 379] on icon "green matcha goodness" at bounding box center [580, 386] width 455 height 47
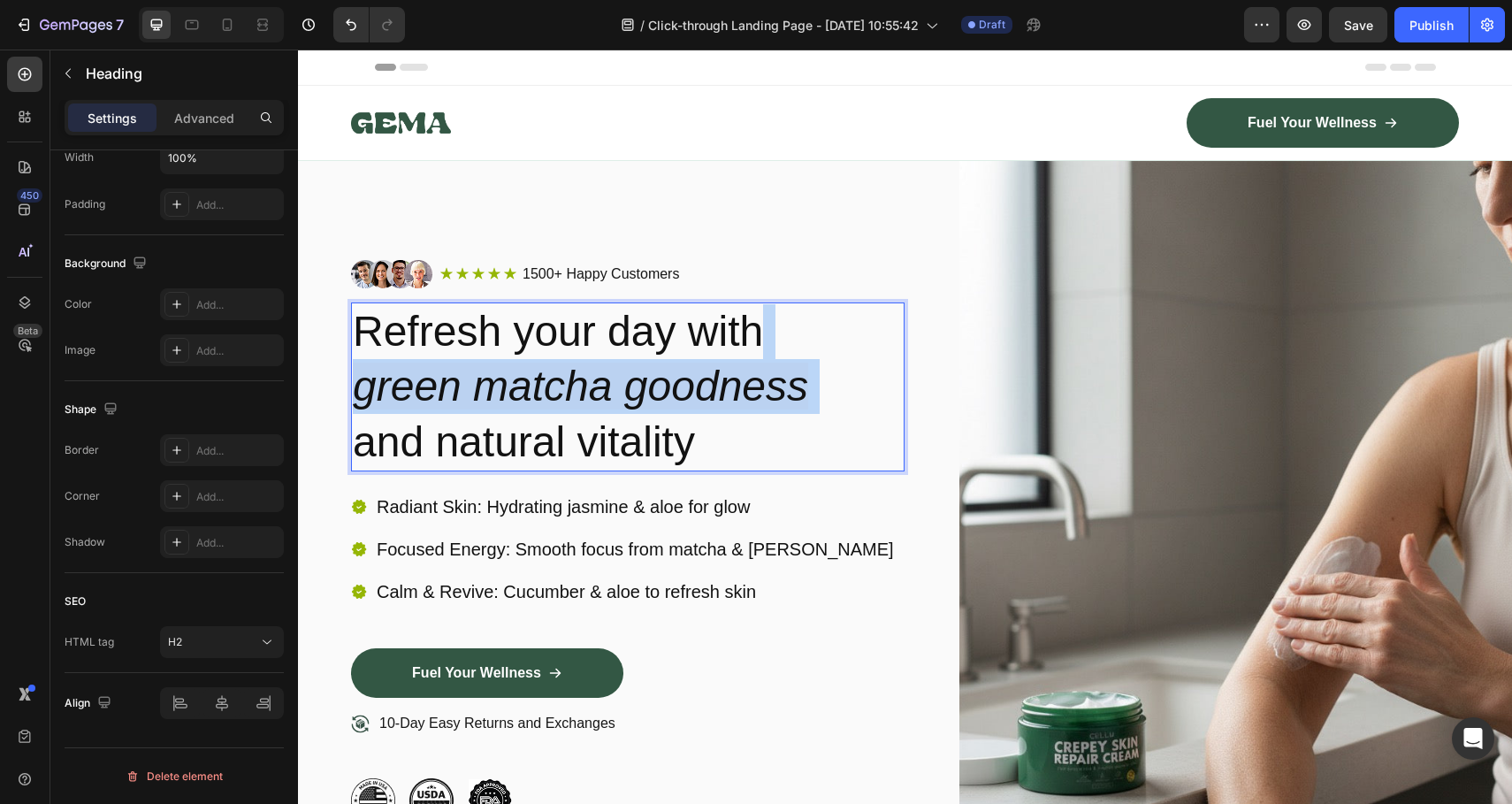
click at [584, 379] on icon "green matcha goodness" at bounding box center [580, 386] width 455 height 47
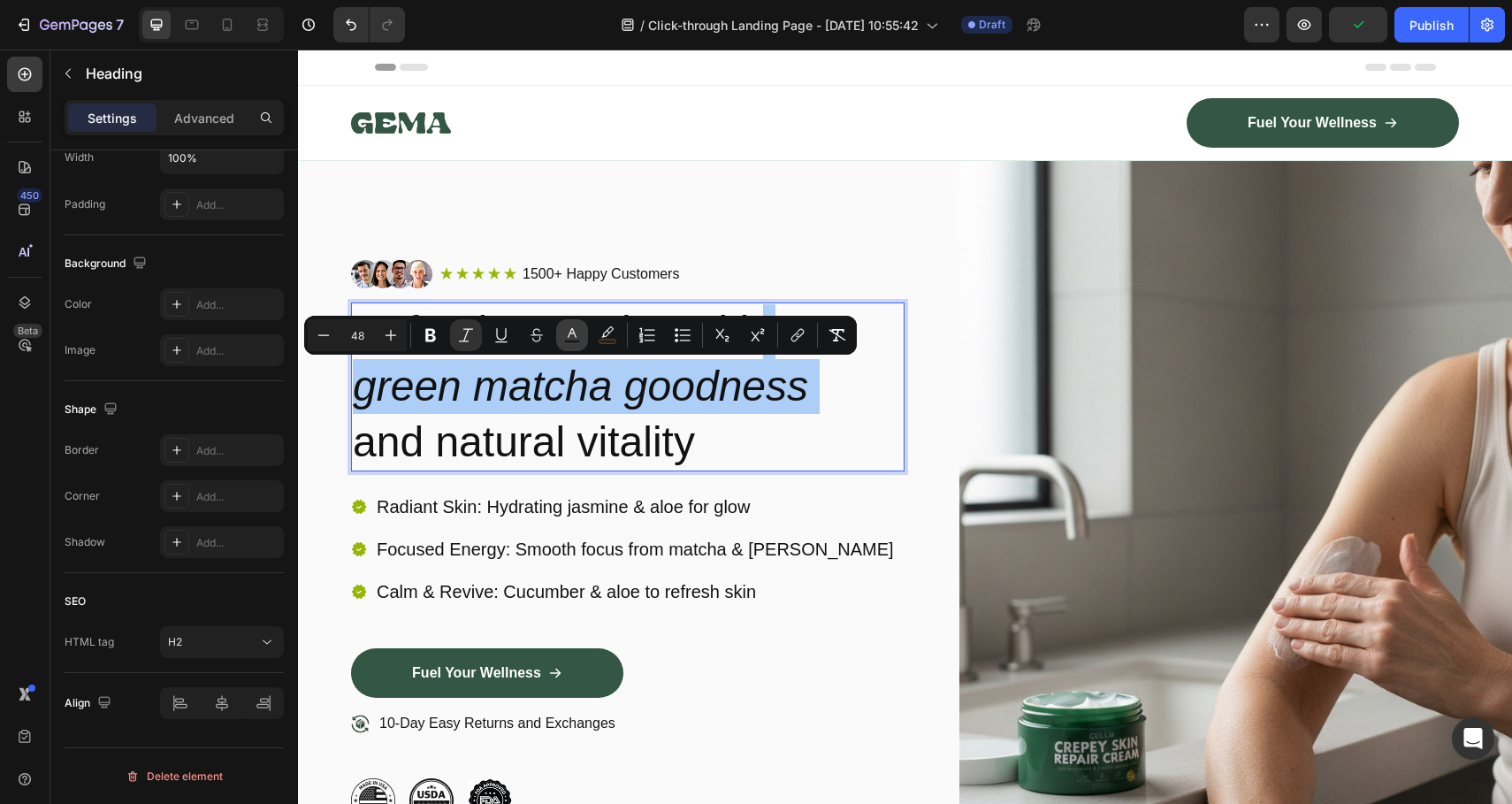
click at [580, 335] on icon "Editor contextual toolbar" at bounding box center [572, 334] width 18 height 18
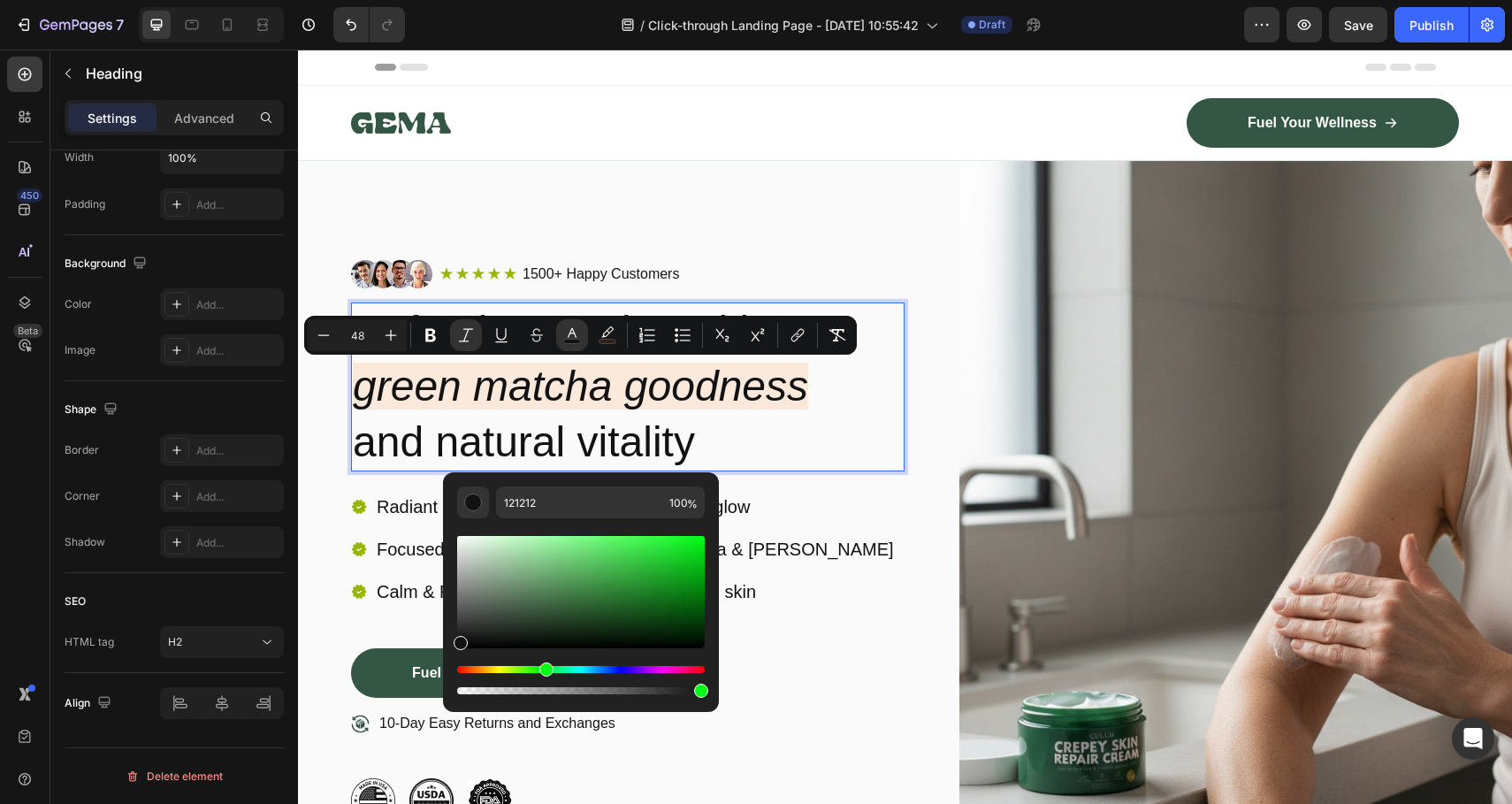
drag, startPoint x: 523, startPoint y: 670, endPoint x: 550, endPoint y: 670, distance: 27.0
click at [550, 670] on div "Hue" at bounding box center [581, 669] width 248 height 7
drag, startPoint x: 683, startPoint y: 615, endPoint x: 696, endPoint y: 631, distance: 20.6
click at [696, 631] on div "Editor contextual toolbar" at bounding box center [581, 591] width 248 height 112
type input "012309"
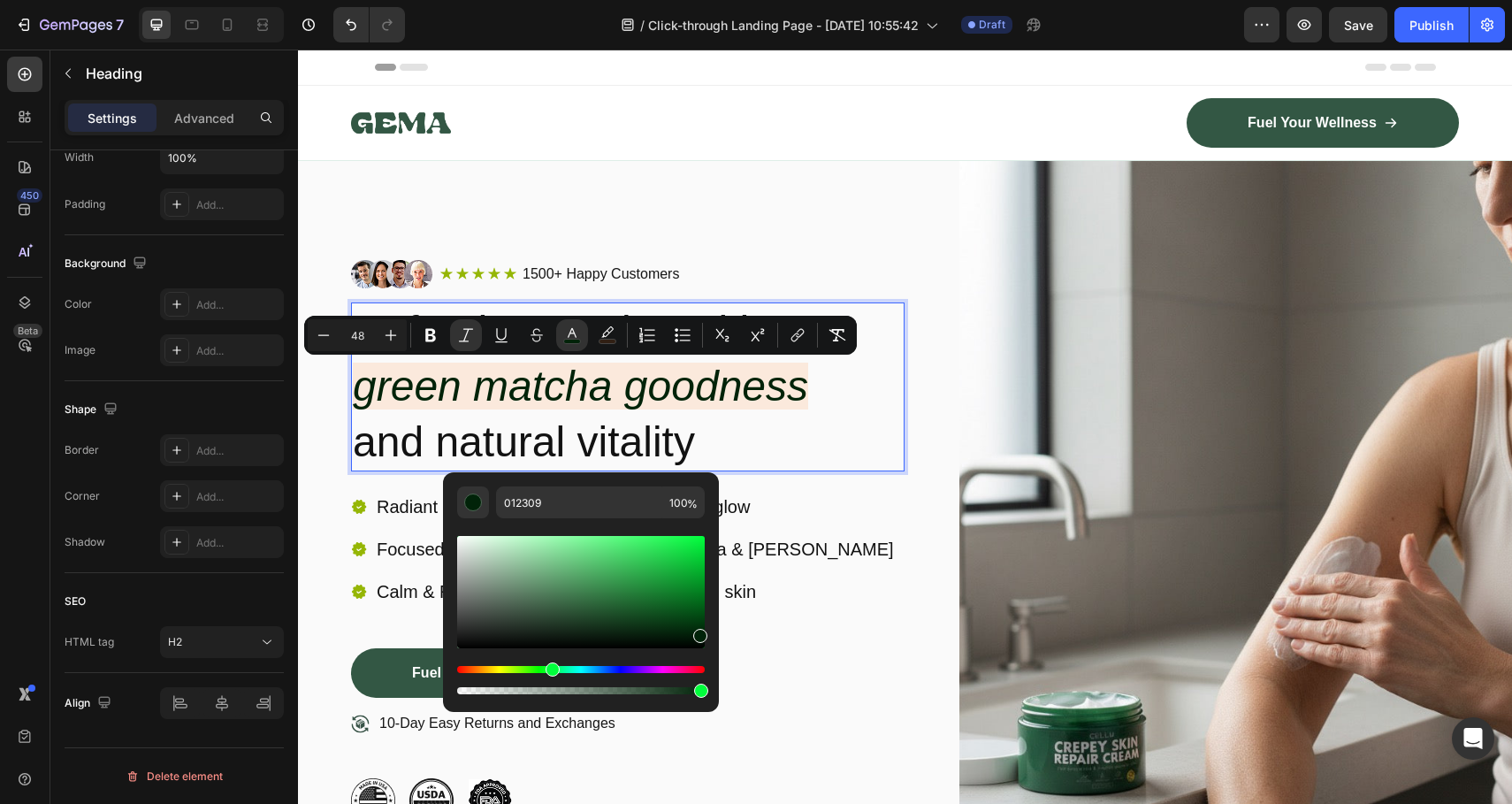
click at [719, 417] on p "Refresh your day with green matcha goodness and natural vitality" at bounding box center [627, 386] width 550 height 165
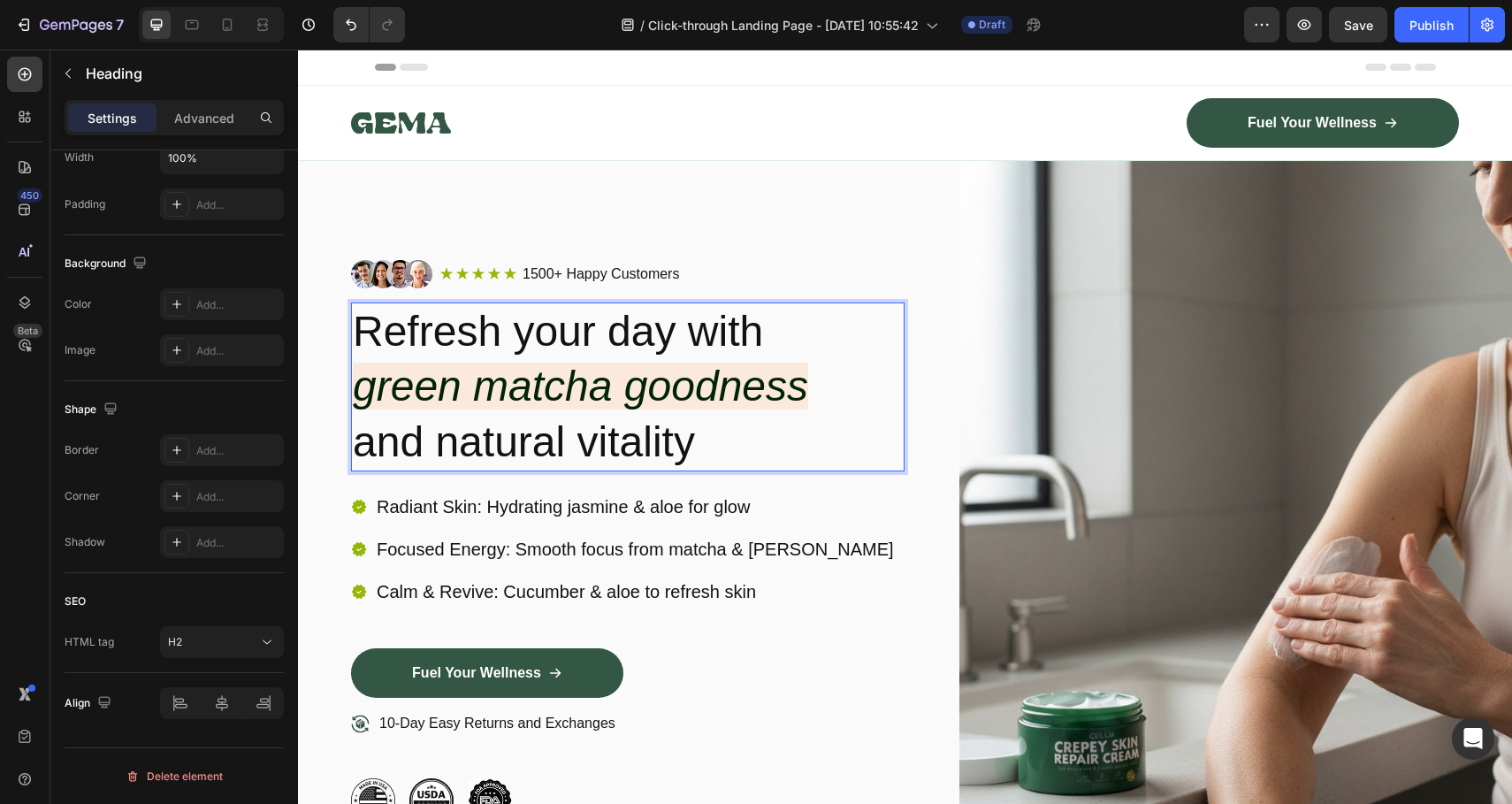
click at [624, 385] on icon "green matcha goodness" at bounding box center [580, 386] width 455 height 47
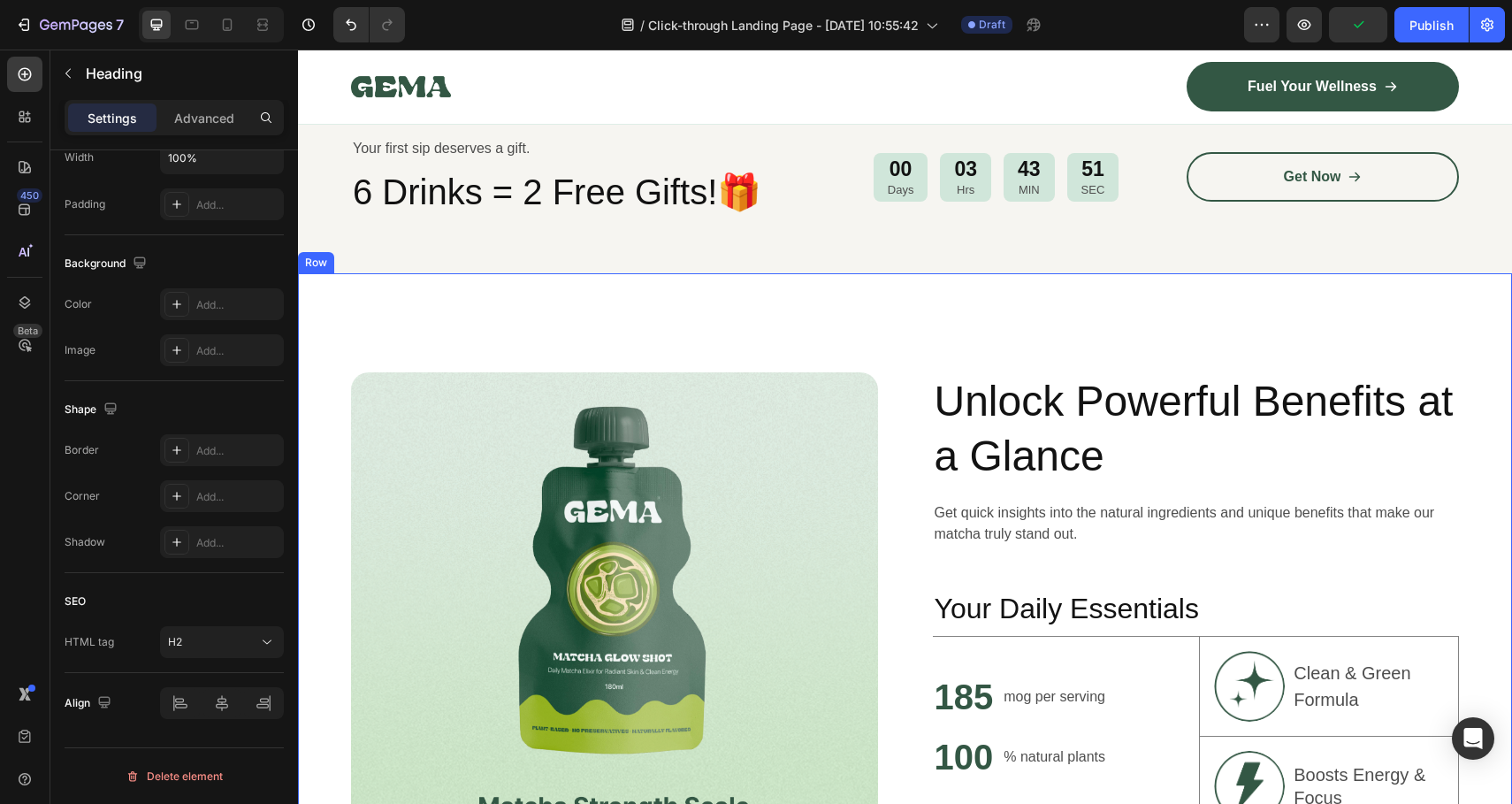
scroll to position [123, 0]
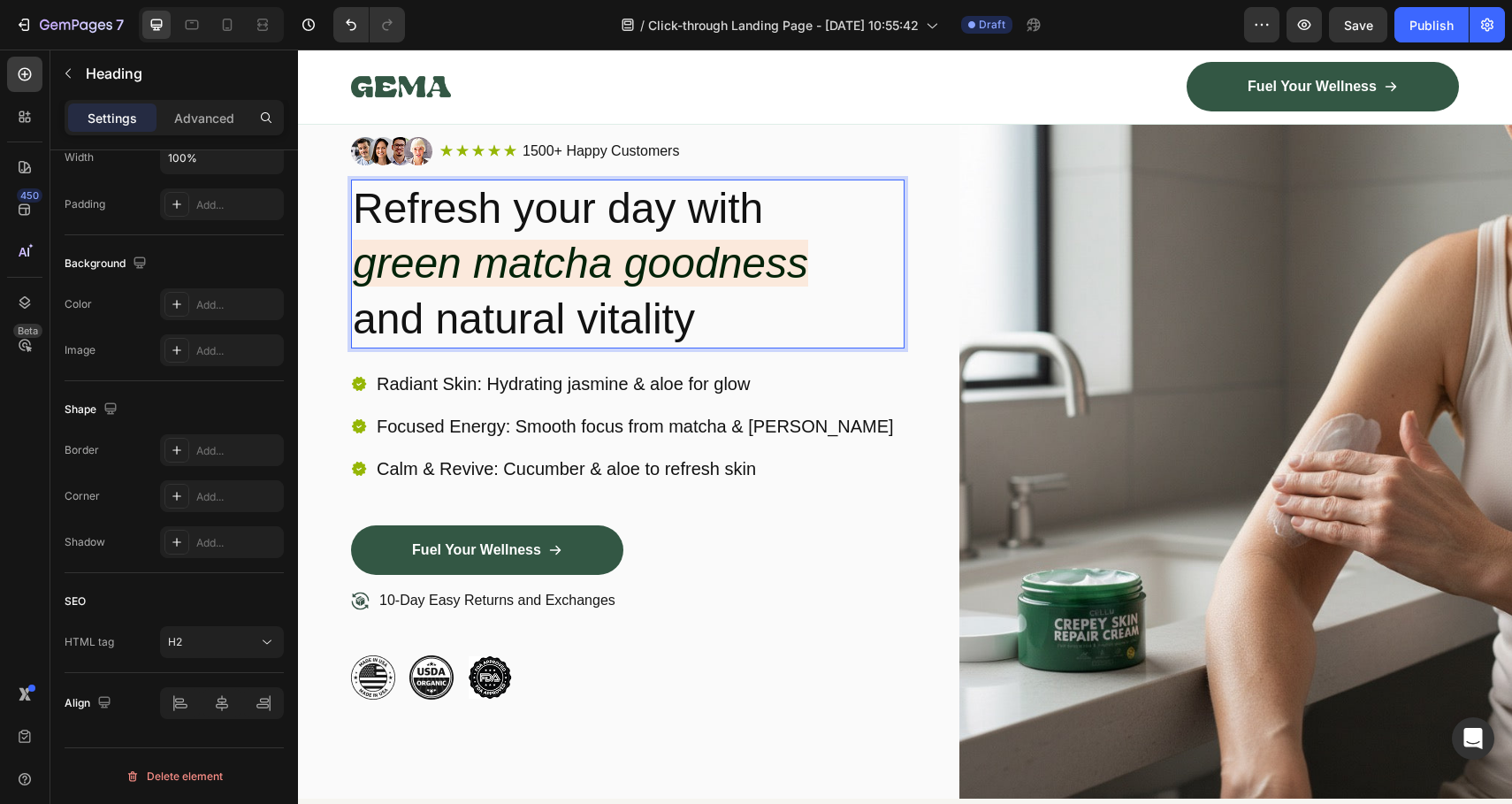
click at [630, 293] on p "Refresh your day with green matcha goodness and natural vitality" at bounding box center [627, 264] width 550 height 165
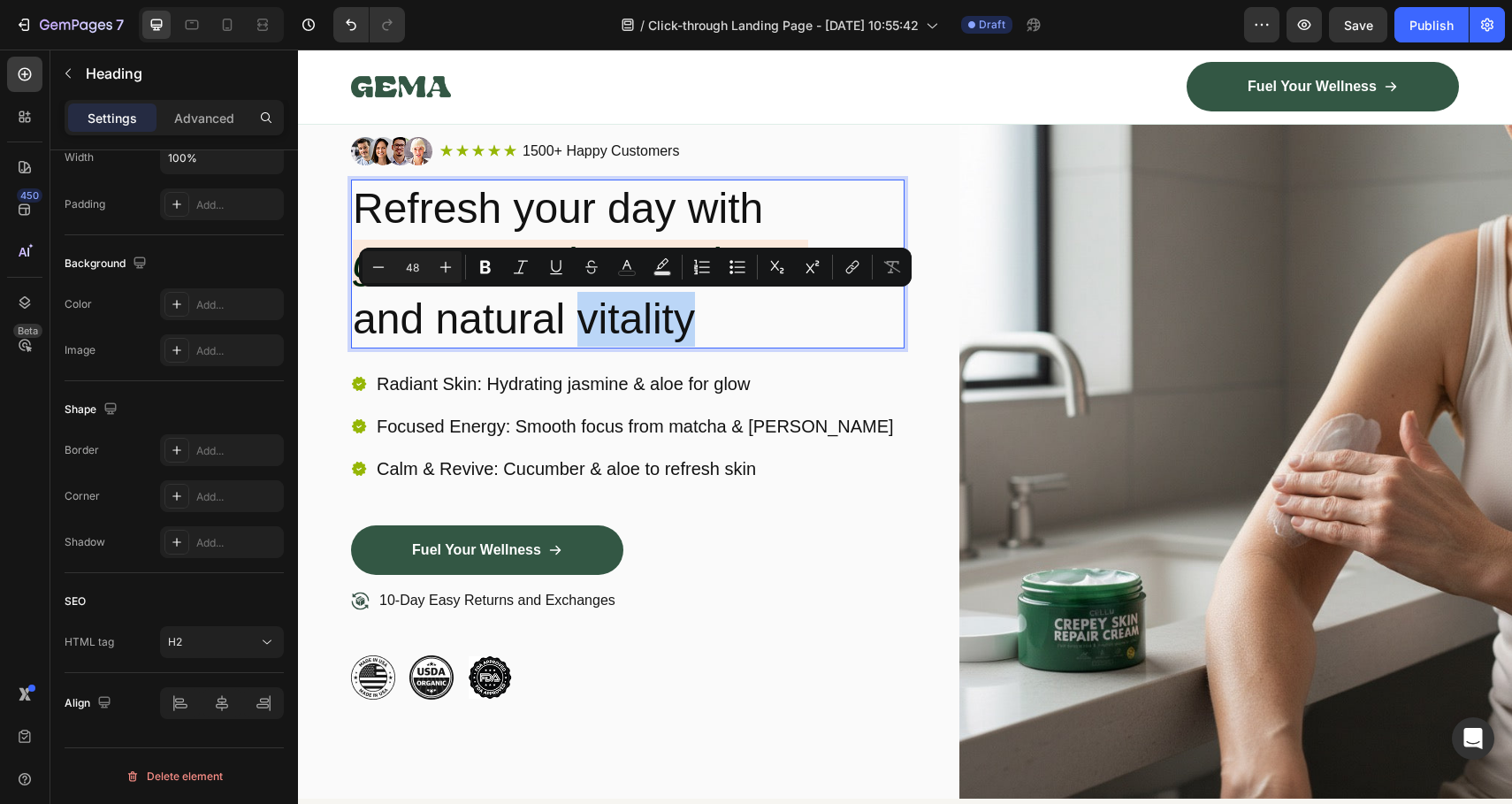
scroll to position [0, 0]
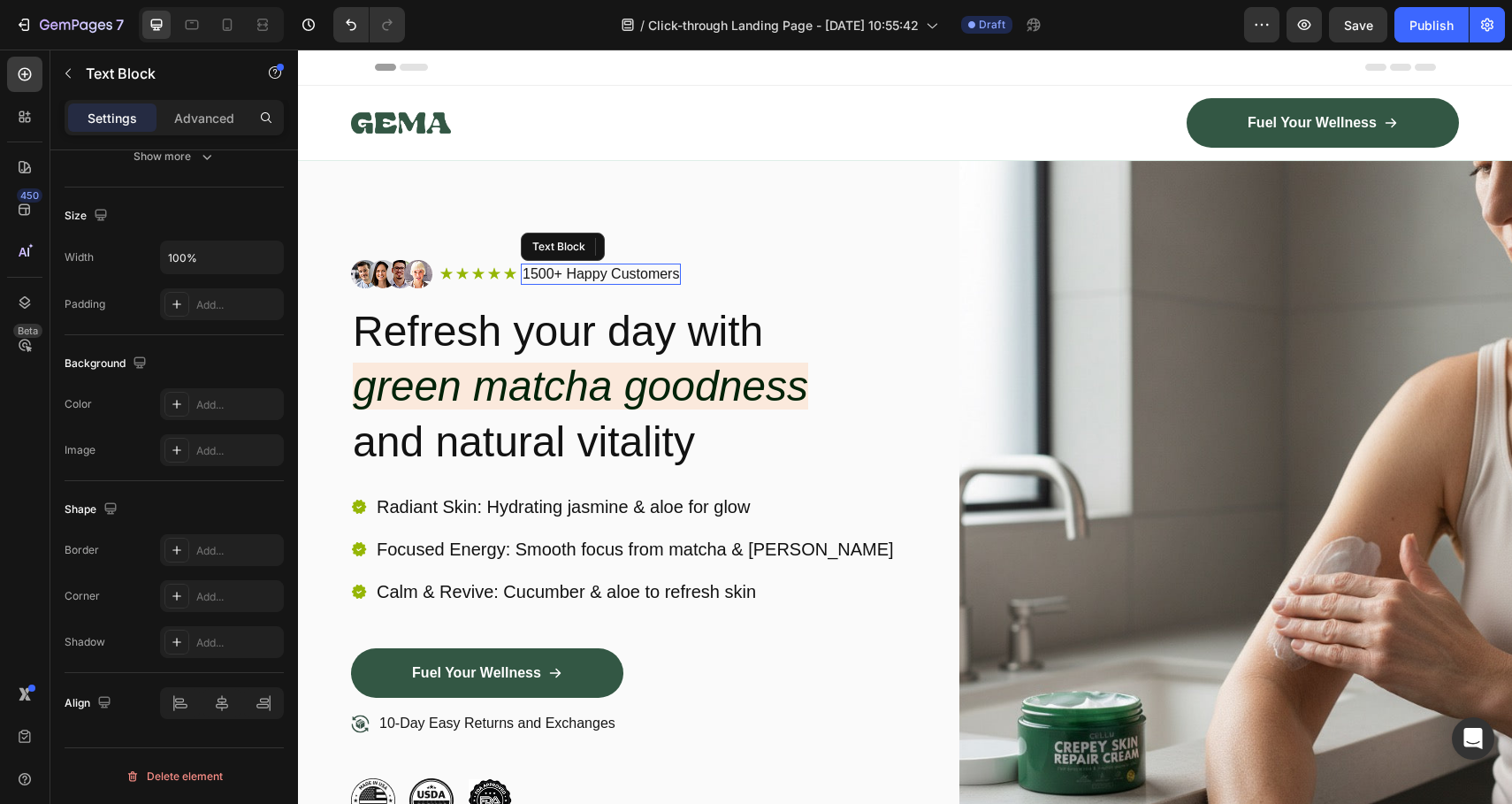
click at [557, 267] on p "1500+ Happy Customers" at bounding box center [601, 275] width 157 height 19
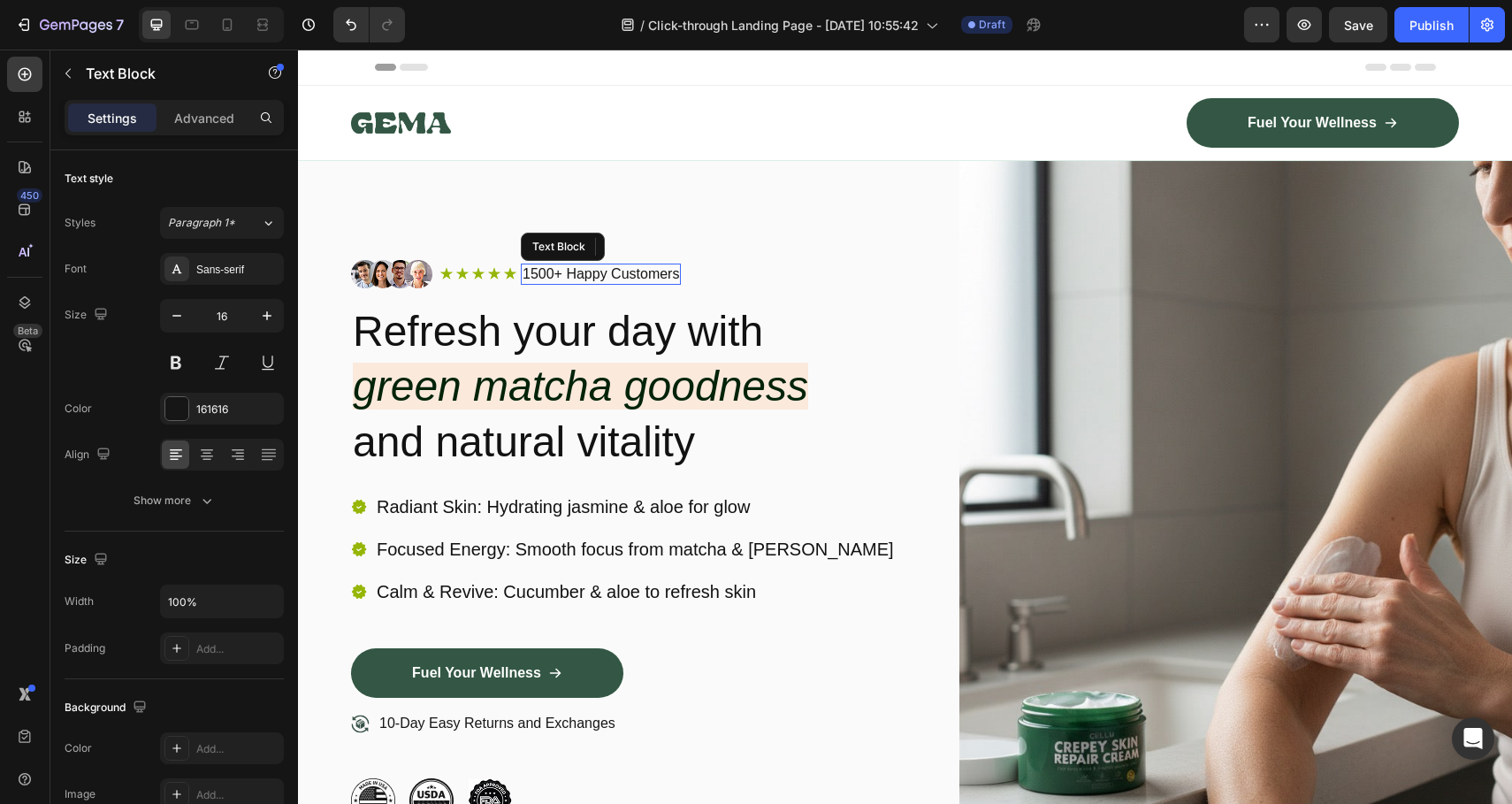
click at [557, 267] on p "1500+ Happy Customers" at bounding box center [601, 275] width 157 height 19
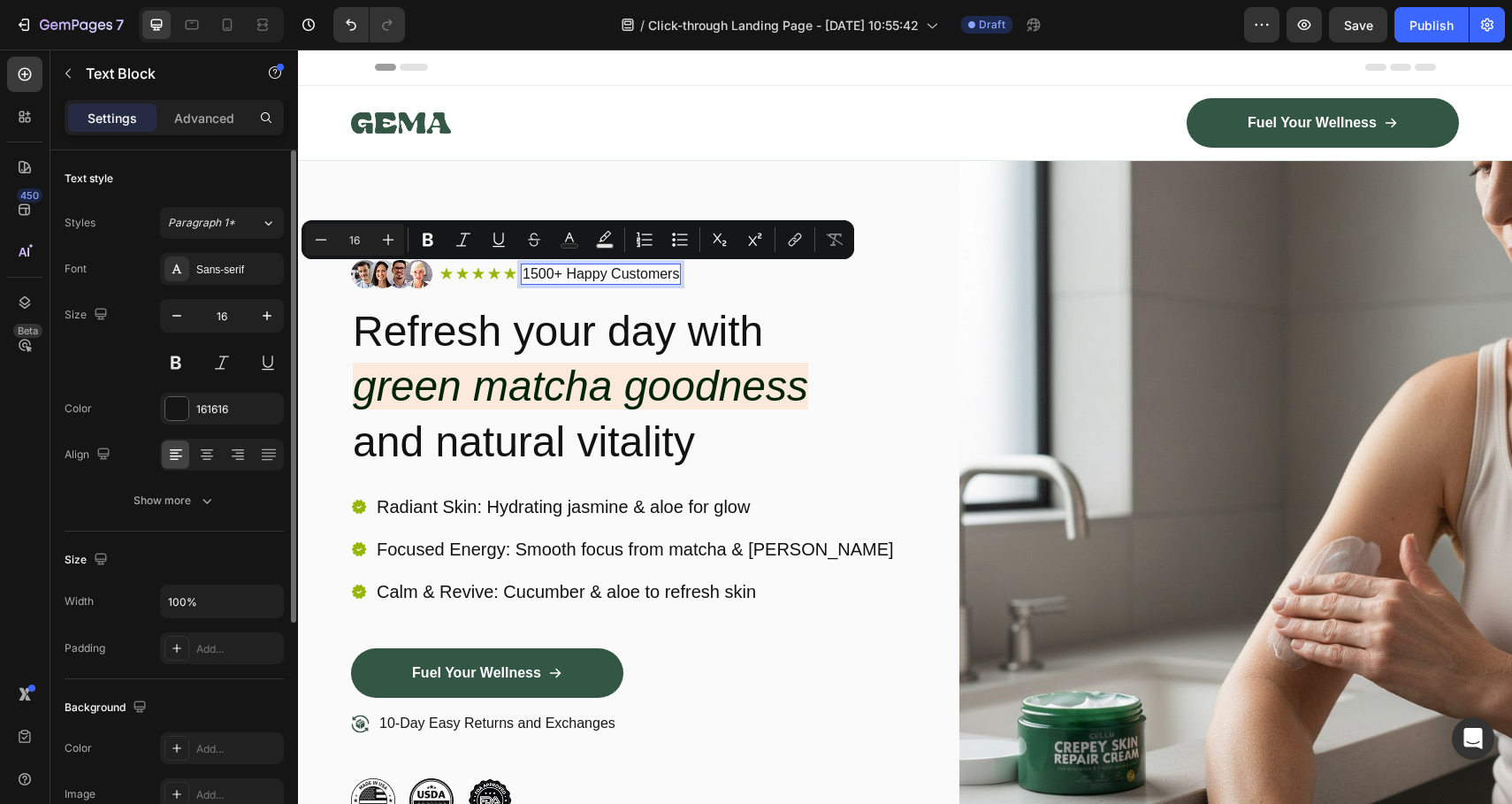
click at [586, 267] on p "1500+ Happy Customers" at bounding box center [601, 275] width 157 height 19
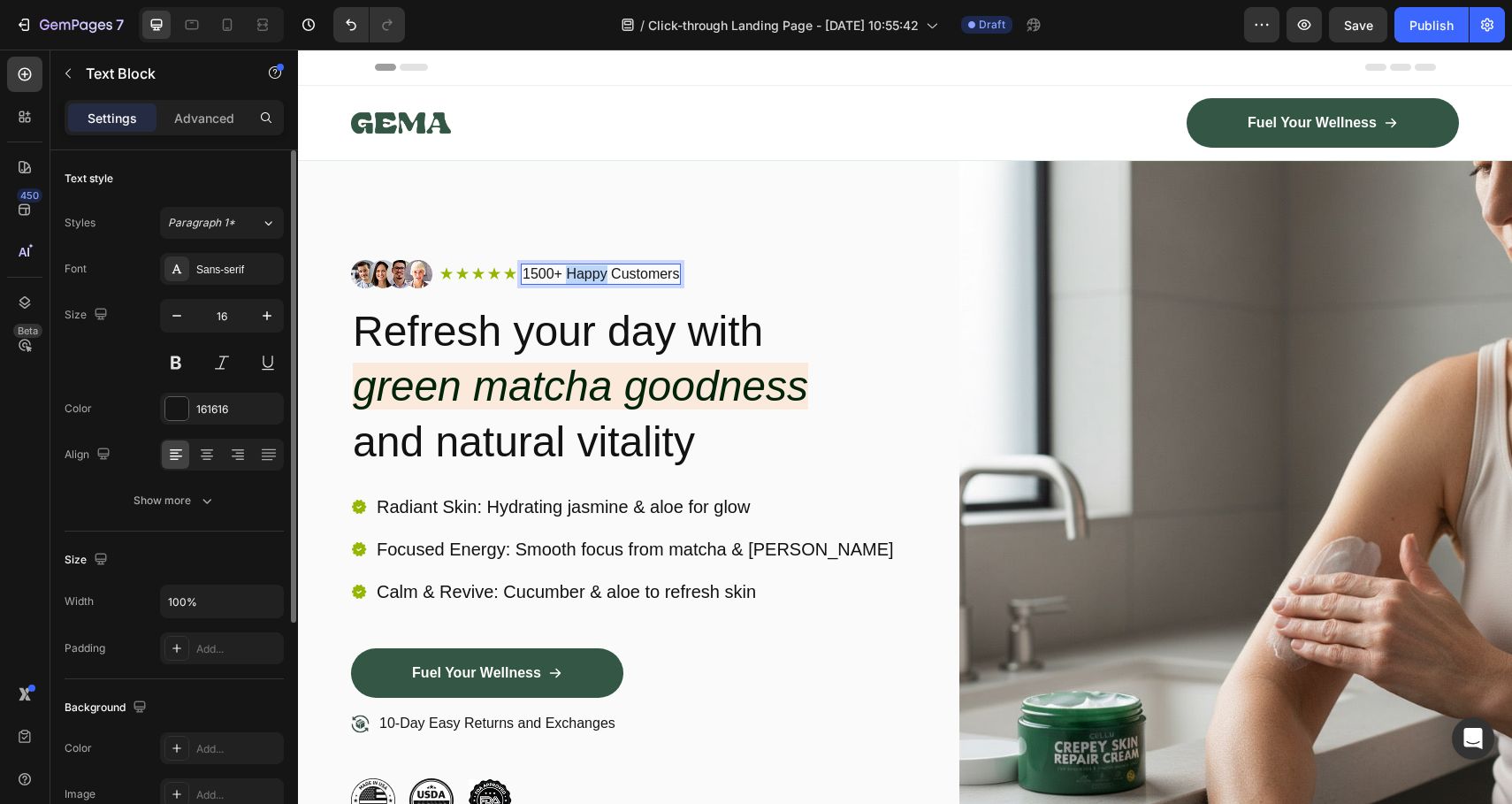
click at [586, 267] on p "1500+ Happy Customers" at bounding box center [601, 275] width 157 height 19
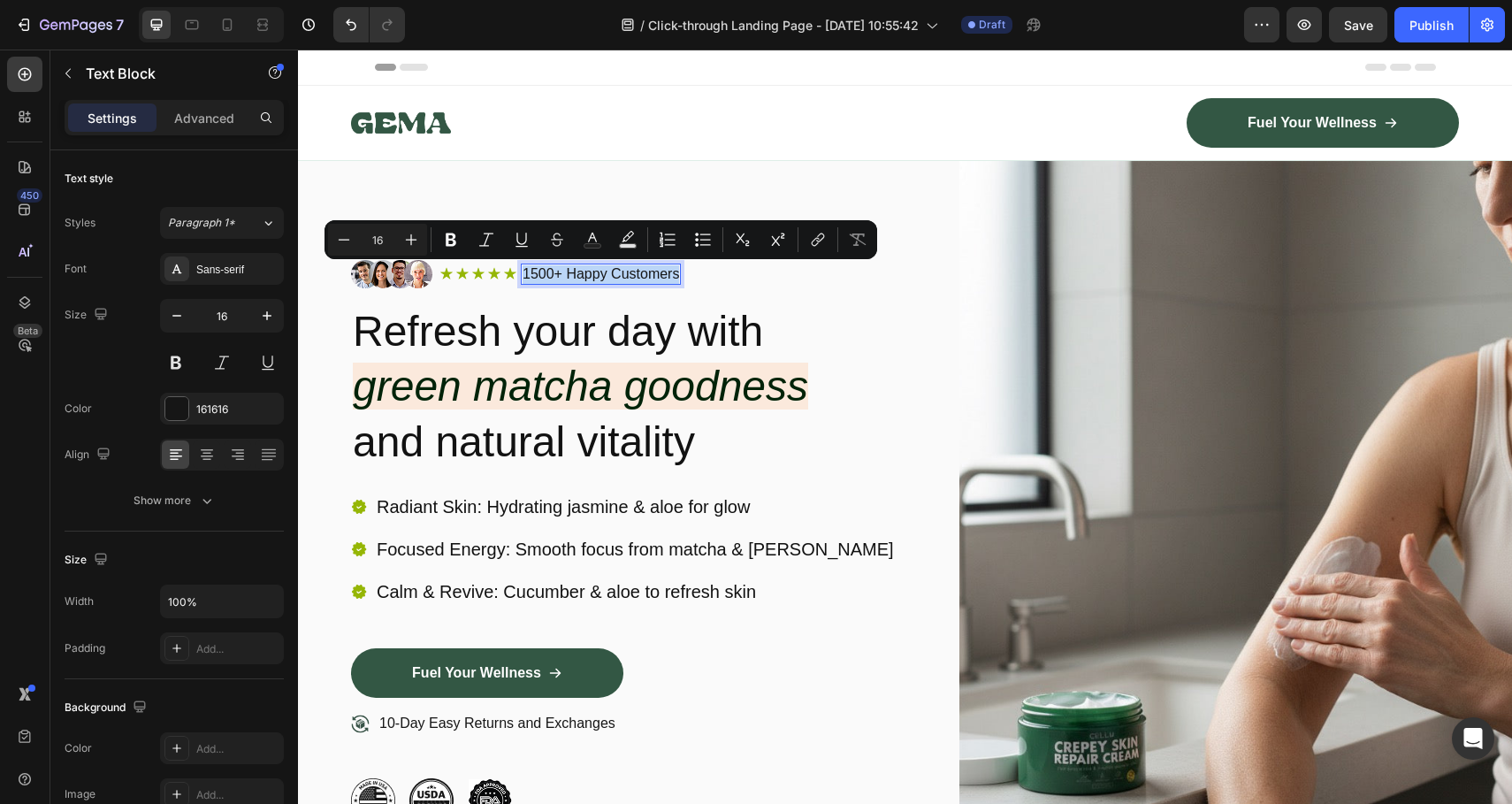
click at [590, 270] on p "1500+ Happy Customers" at bounding box center [601, 275] width 157 height 19
click at [552, 273] on p "1500+ Happy Customers" at bounding box center [601, 275] width 157 height 19
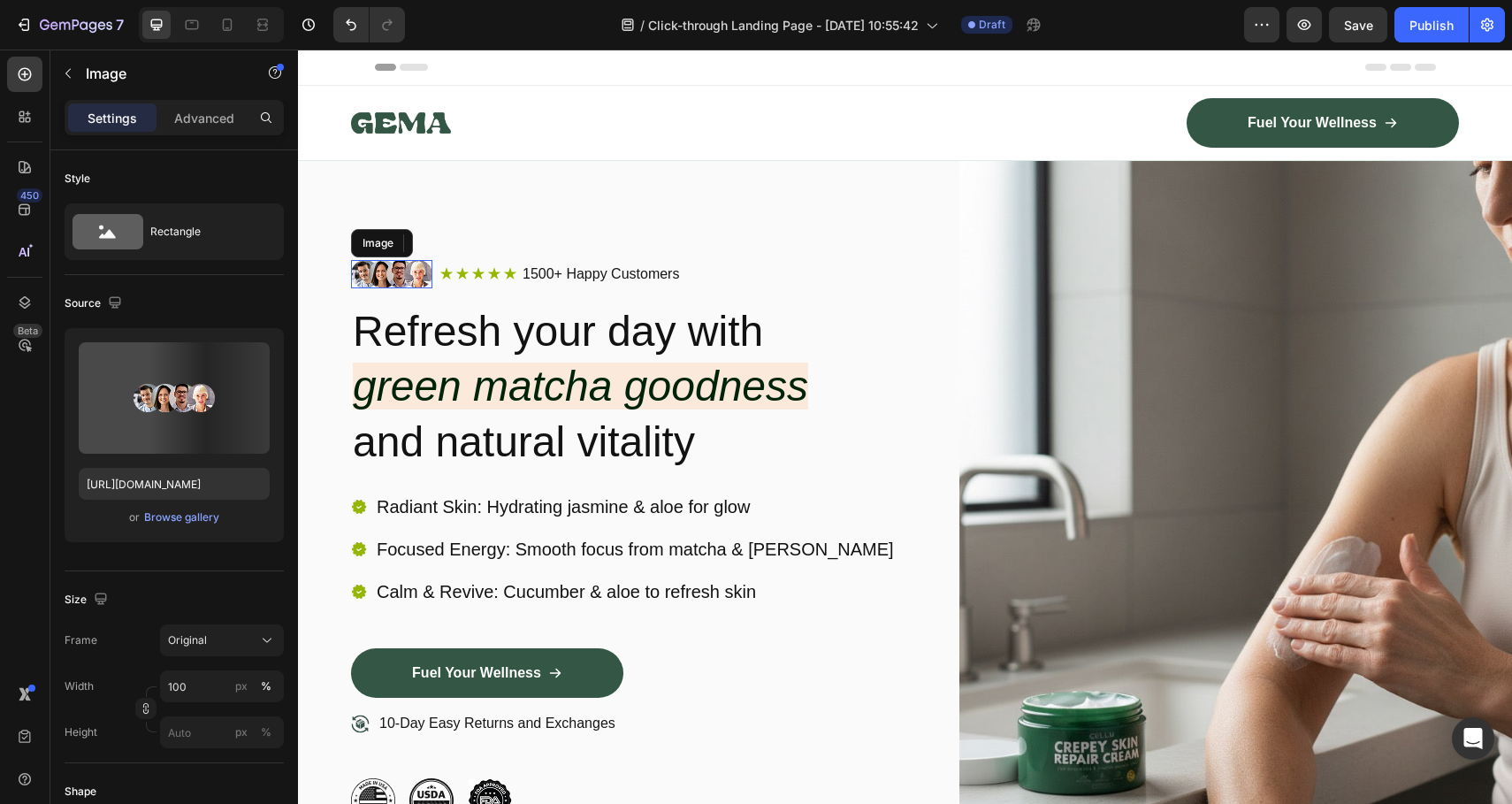
click at [395, 282] on img at bounding box center [392, 274] width 81 height 28
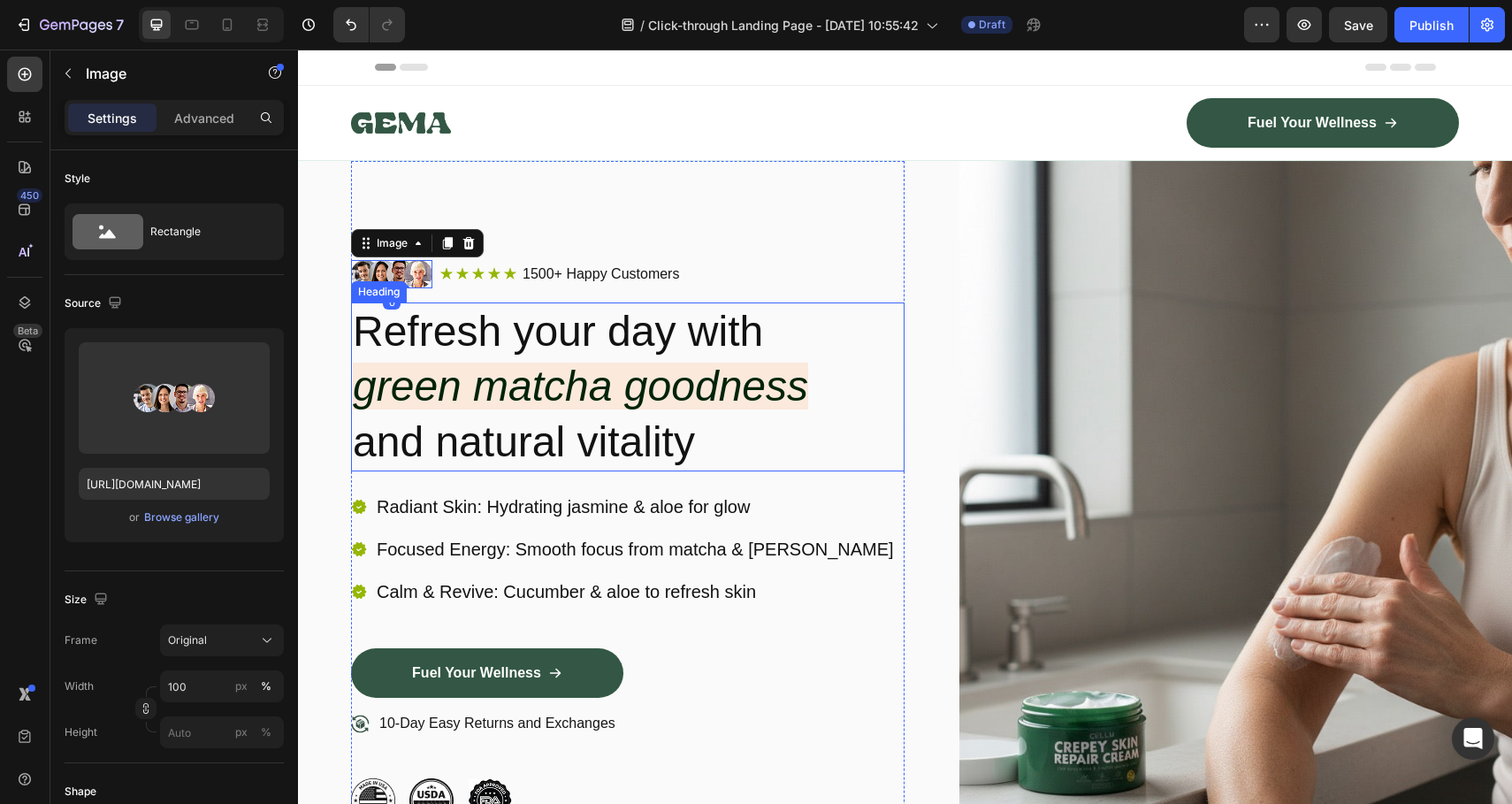
click at [503, 372] on icon "green matcha goodness" at bounding box center [580, 386] width 455 height 47
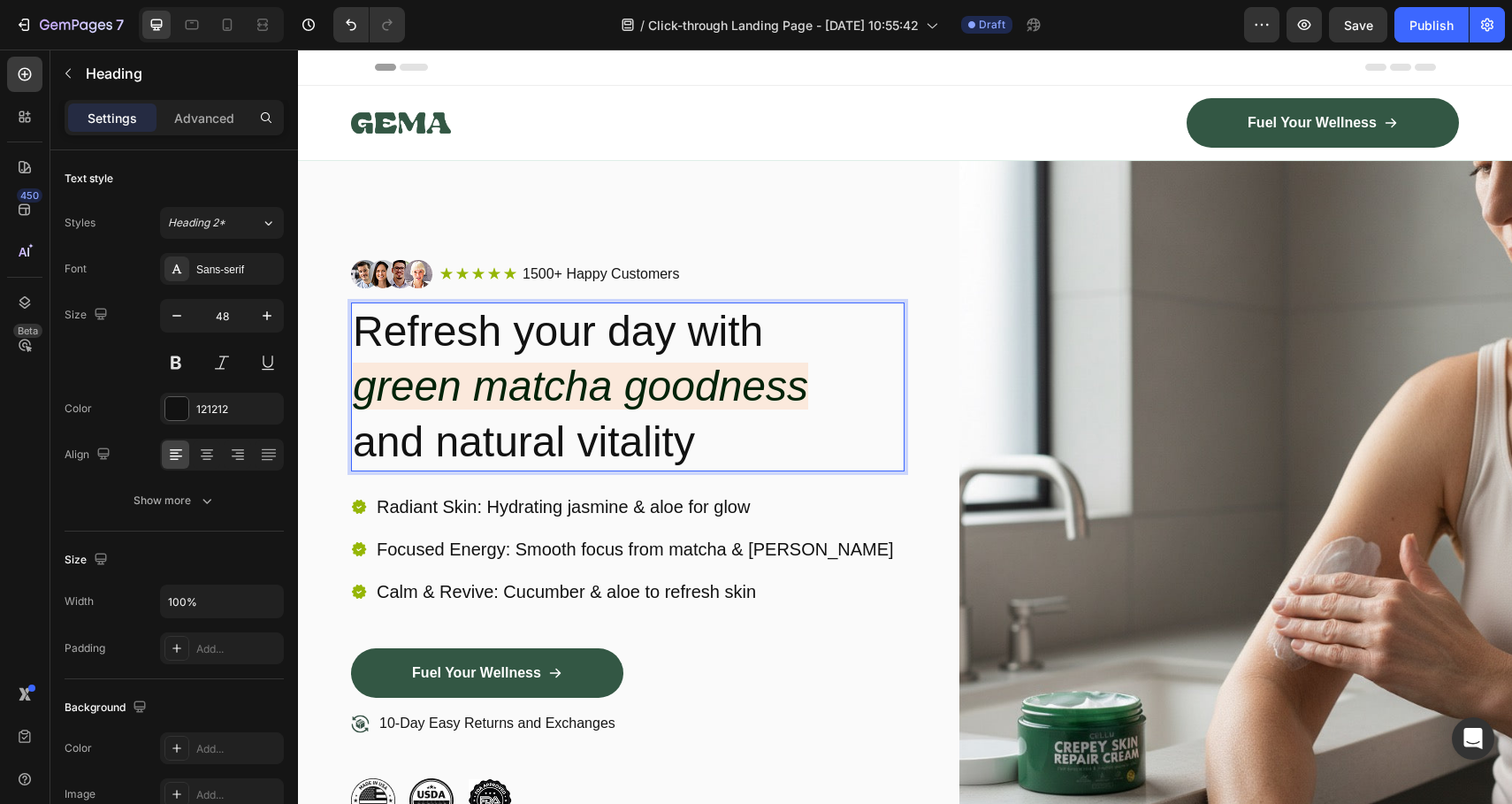
click at [504, 350] on p "Refresh your day with green matcha goodness and natural vitality" at bounding box center [627, 386] width 550 height 165
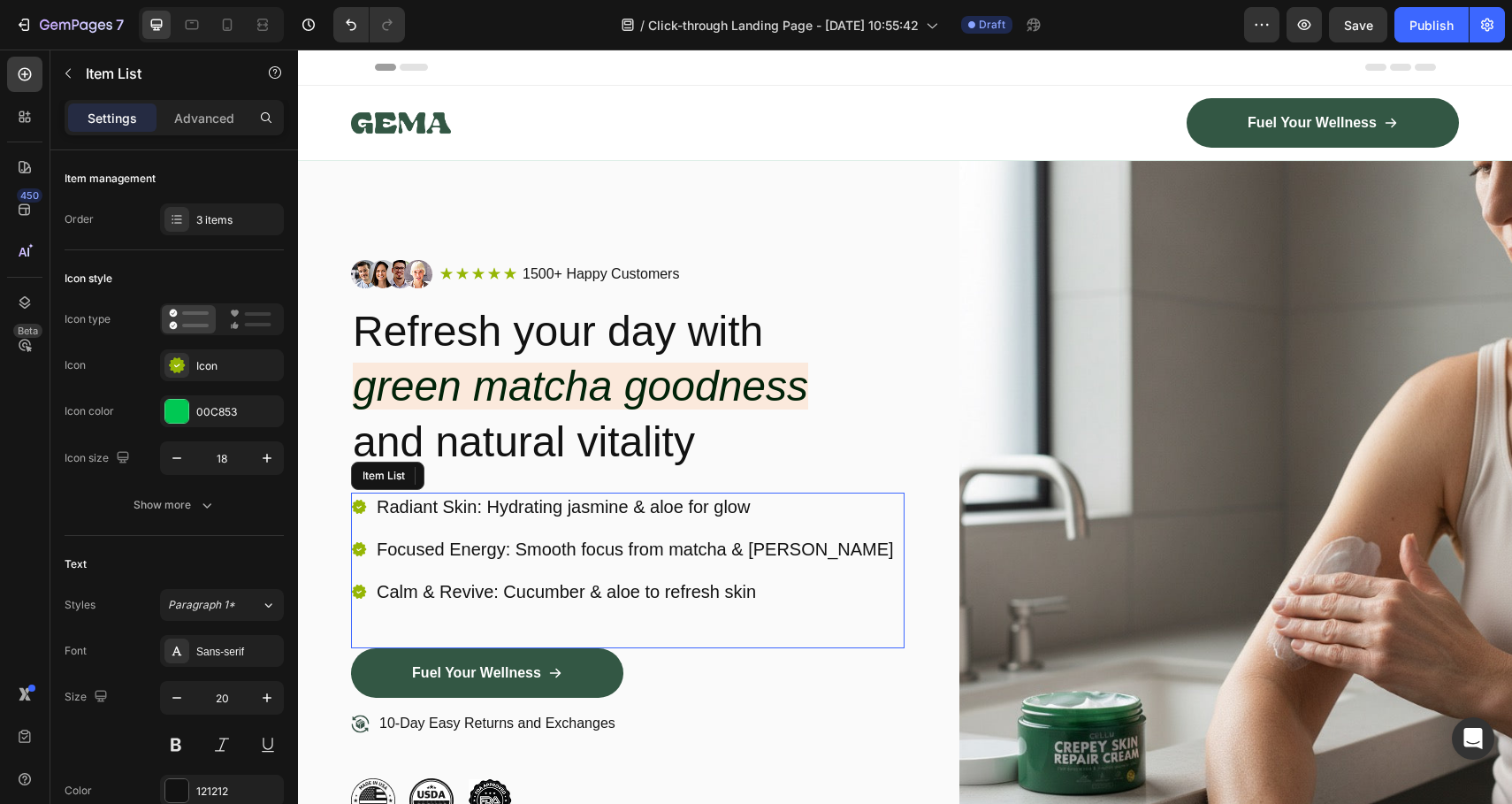
click at [619, 535] on div "Focused Energy: Smooth focus from matcha & [PERSON_NAME]" at bounding box center [635, 549] width 523 height 28
click at [931, 503] on div "Image Icon Icon Icon Icon Icon Icon List 1500+ Happy Customers Text Block Row R…" at bounding box center [904, 540] width 1214 height 761
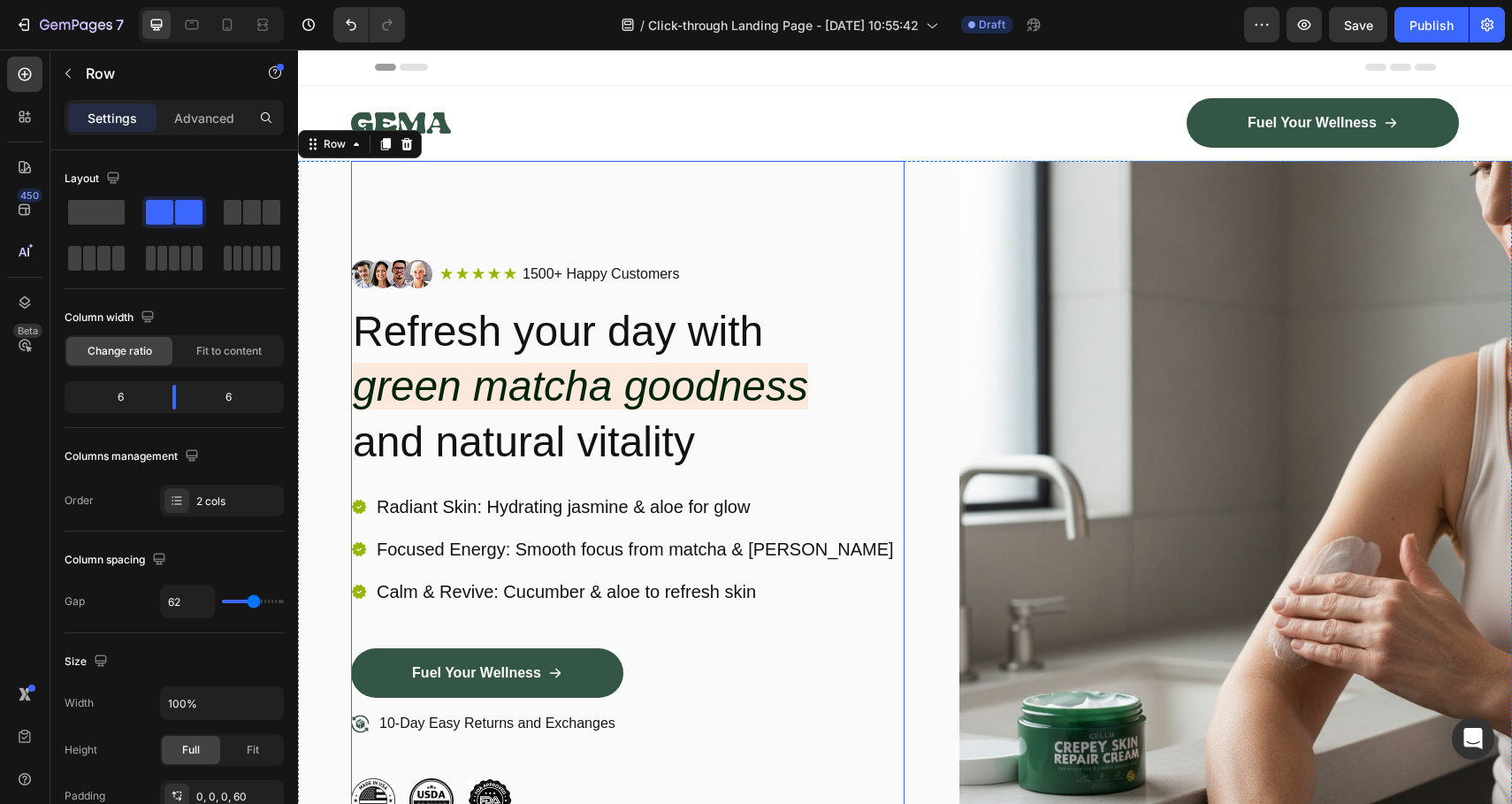
scroll to position [126, 0]
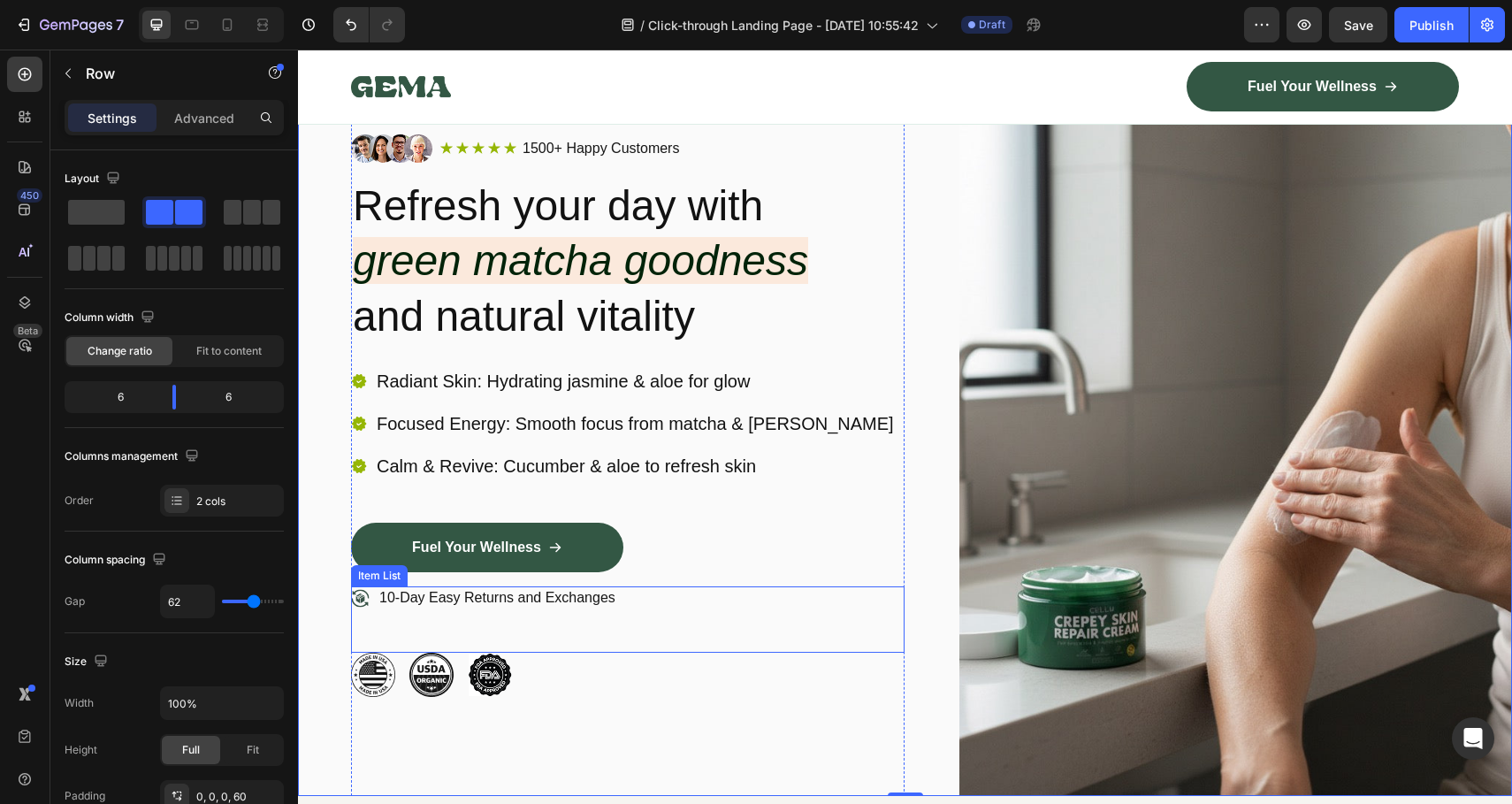
click at [586, 599] on p "10-Day Easy Returns and Exchanges" at bounding box center [497, 598] width 236 height 19
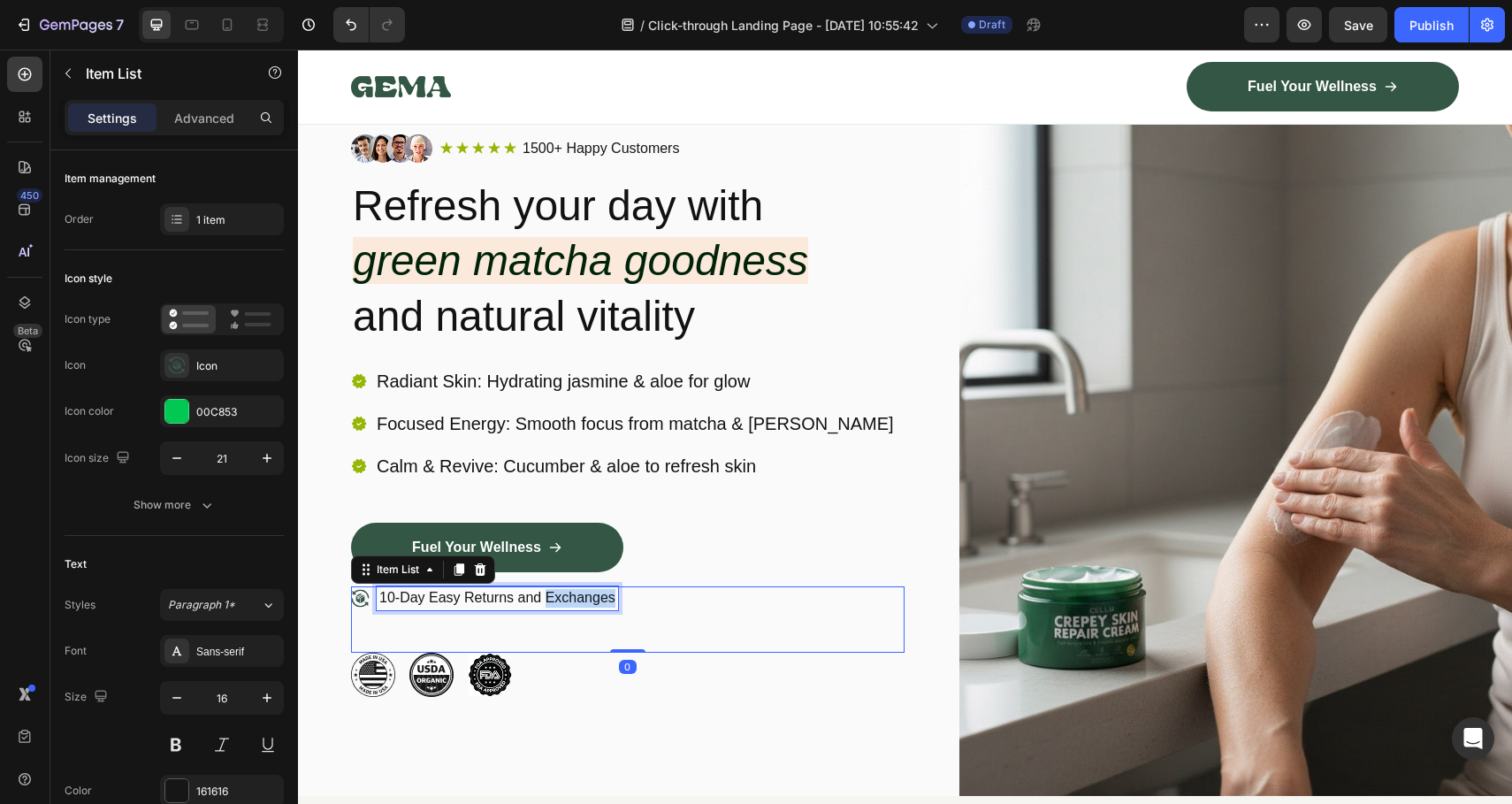
click at [586, 600] on p "10-Day Easy Returns and Exchanges" at bounding box center [497, 598] width 236 height 19
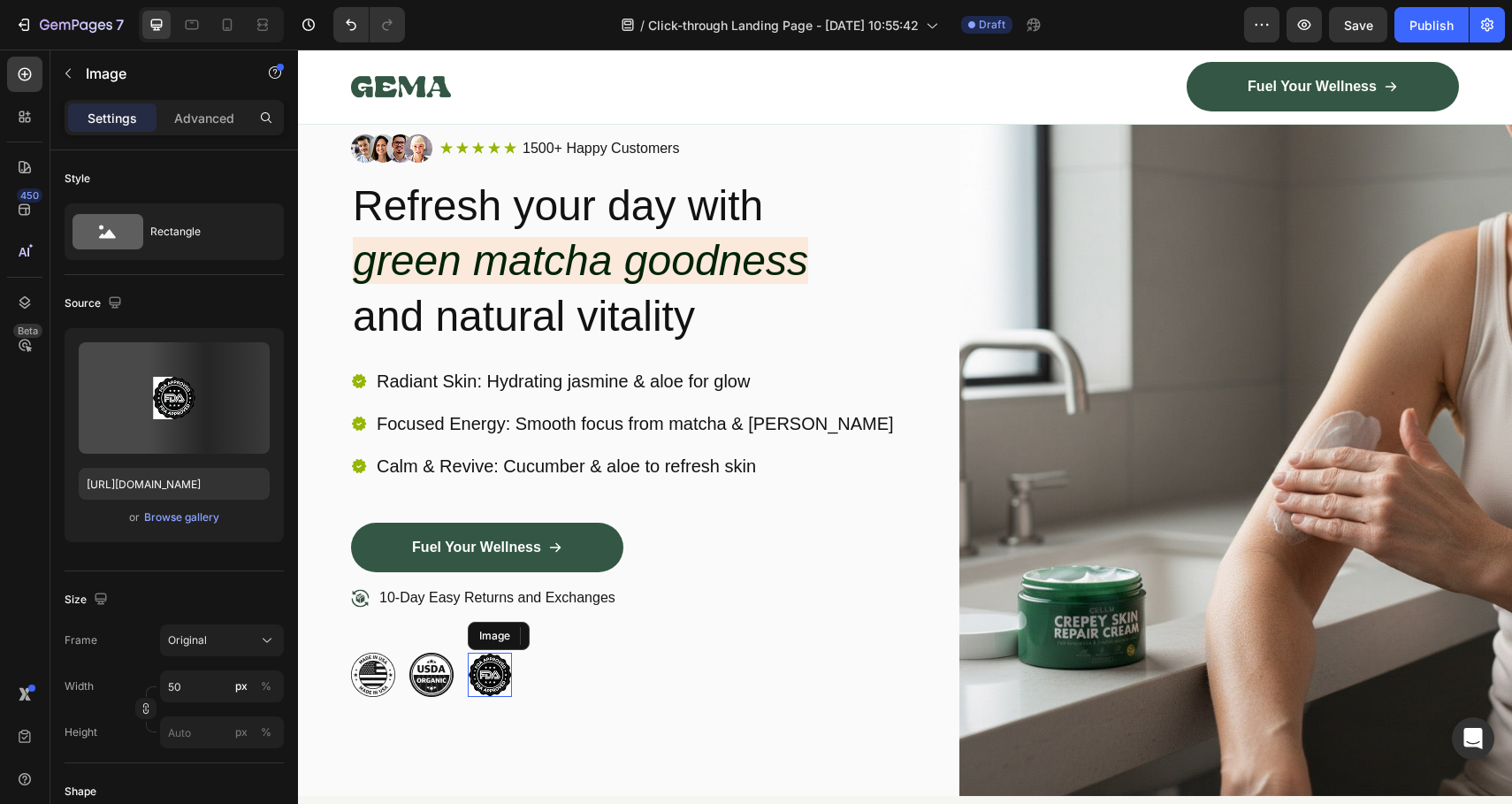
click at [490, 667] on img at bounding box center [490, 675] width 44 height 44
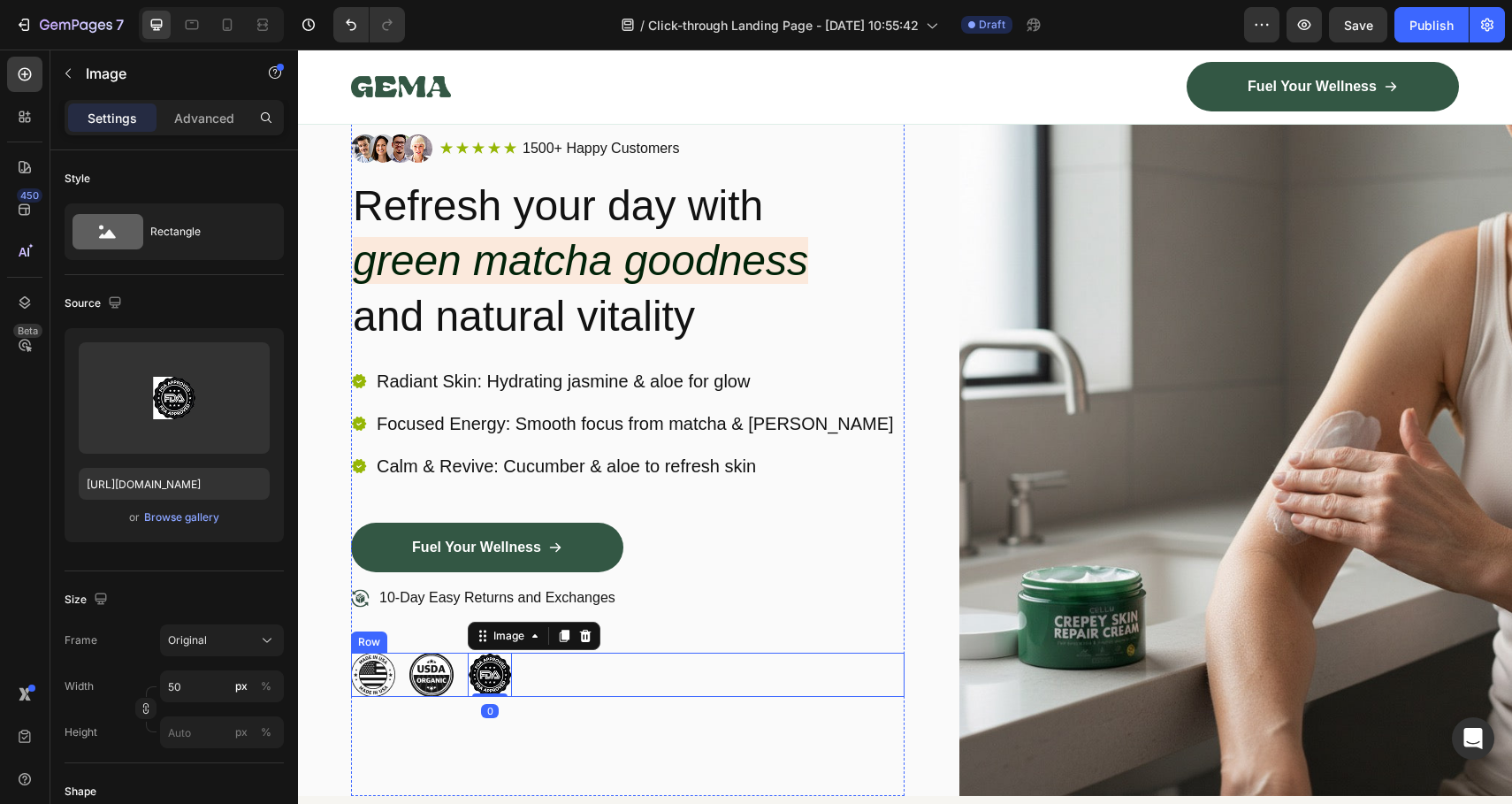
click at [535, 667] on div "Image Image Image 0 Row" at bounding box center [628, 675] width 554 height 44
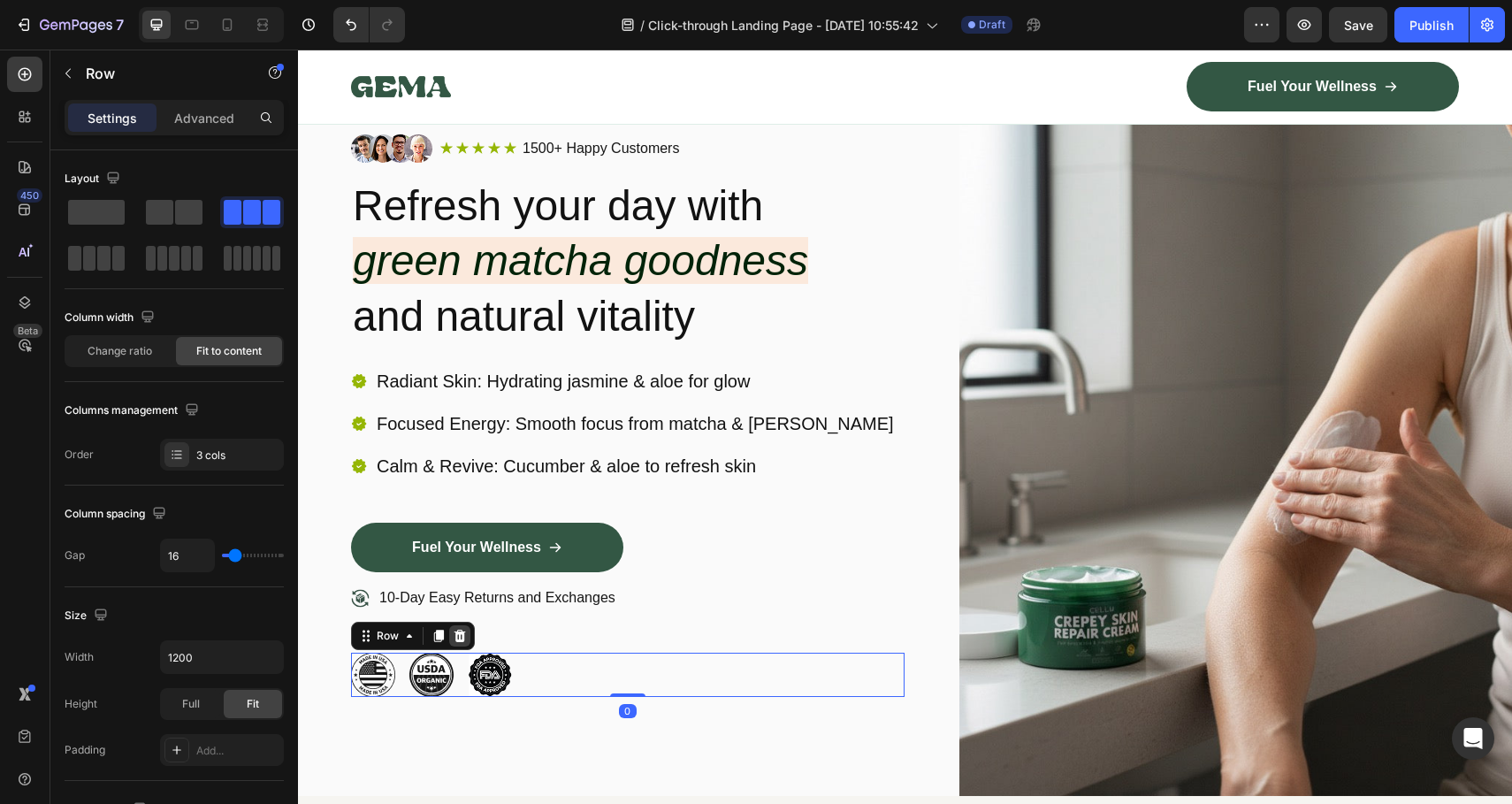
click at [465, 637] on icon at bounding box center [459, 635] width 14 height 14
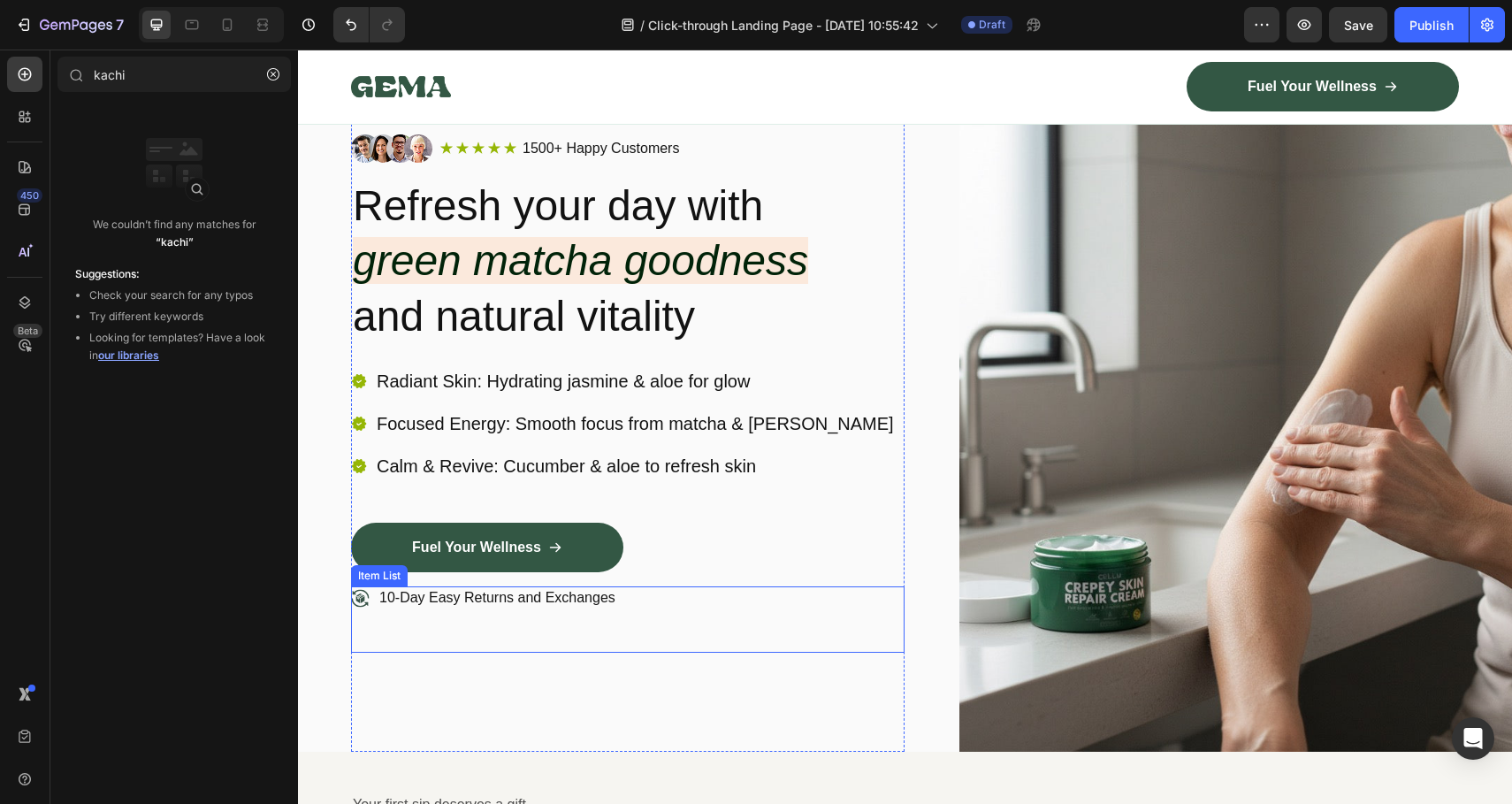
click at [394, 599] on p "10-Day Easy Returns and Exchanges" at bounding box center [497, 598] width 236 height 19
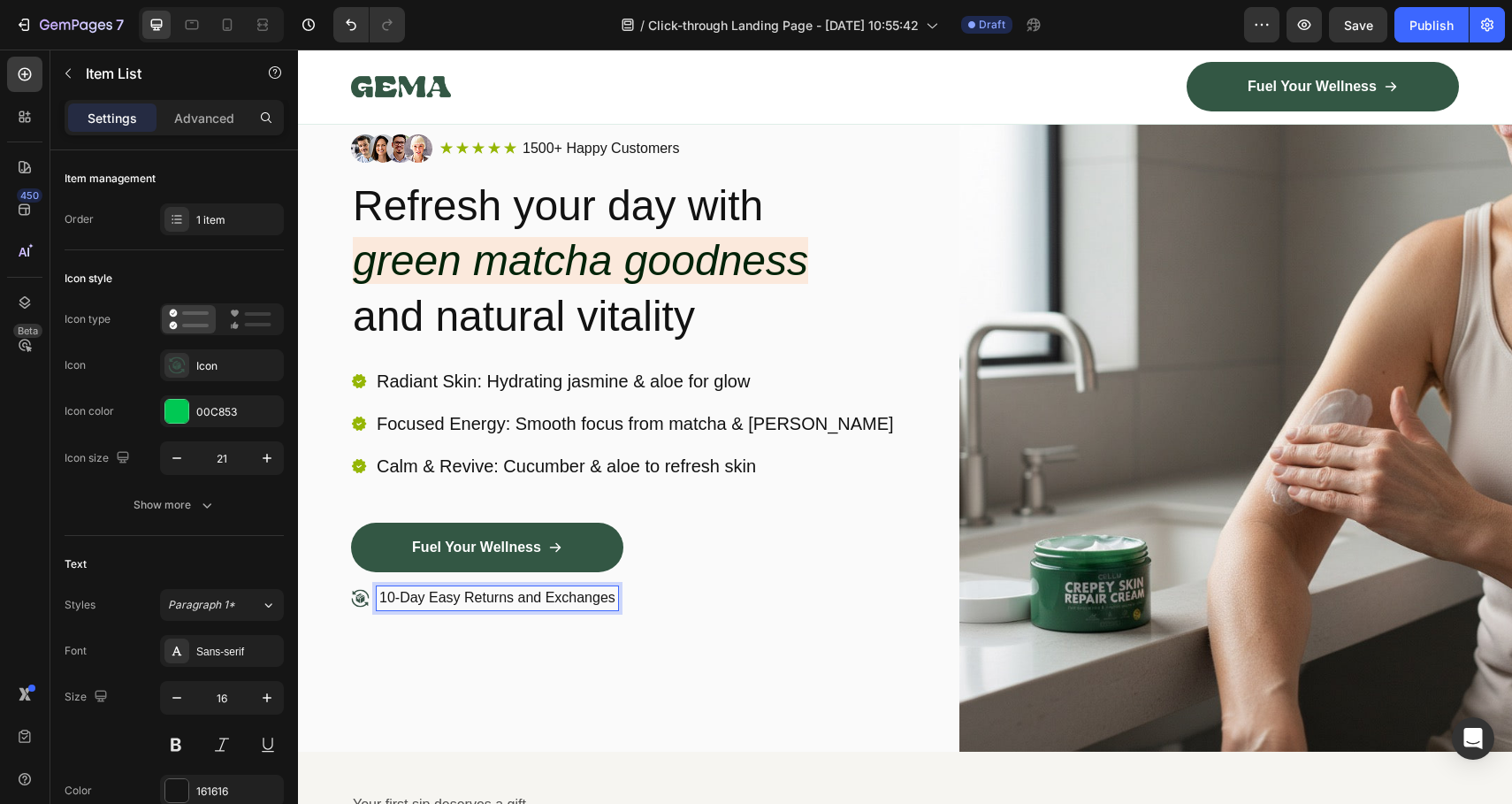
click at [389, 598] on p "10-Day Easy Returns and Exchanges" at bounding box center [497, 598] width 236 height 19
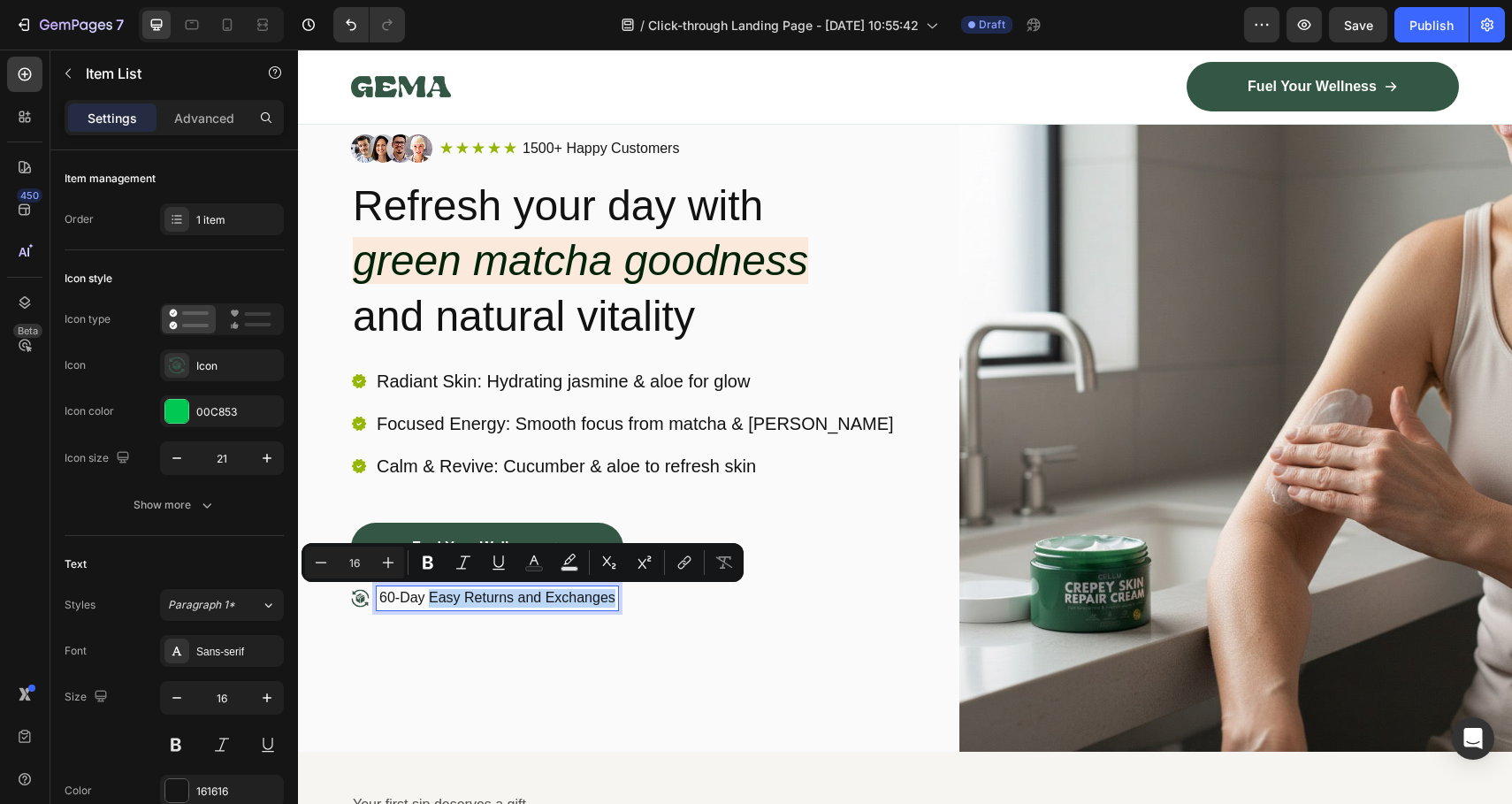
drag, startPoint x: 427, startPoint y: 592, endPoint x: 635, endPoint y: 600, distance: 208.2
click at [635, 600] on div "60-Day Easy Returns and Exchanges" at bounding box center [628, 619] width 554 height 66
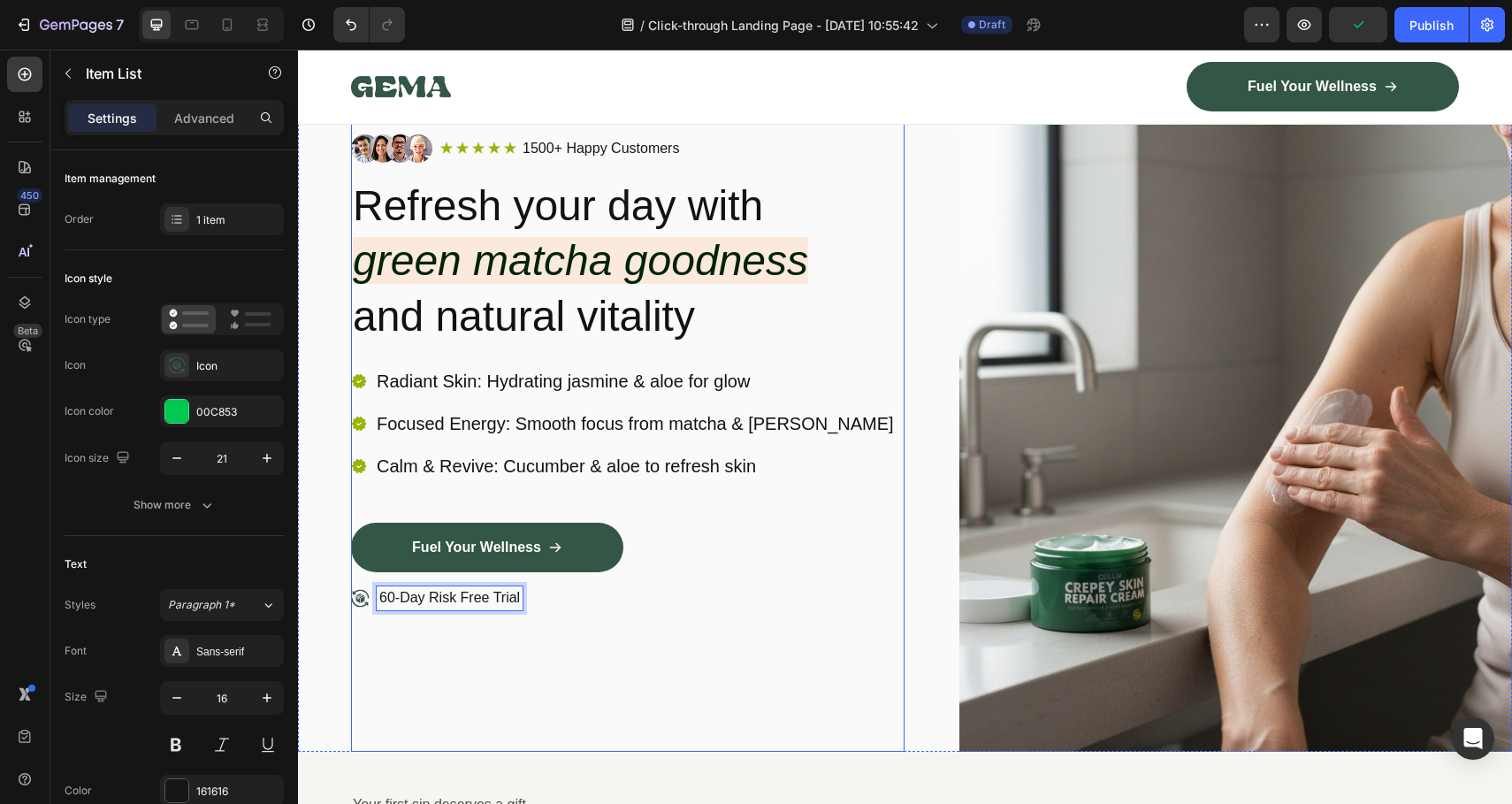
click at [748, 669] on div "Image Icon Icon Icon Icon Icon Icon List 1500+ Happy Customers Text Block Row R…" at bounding box center [628, 393] width 554 height 716
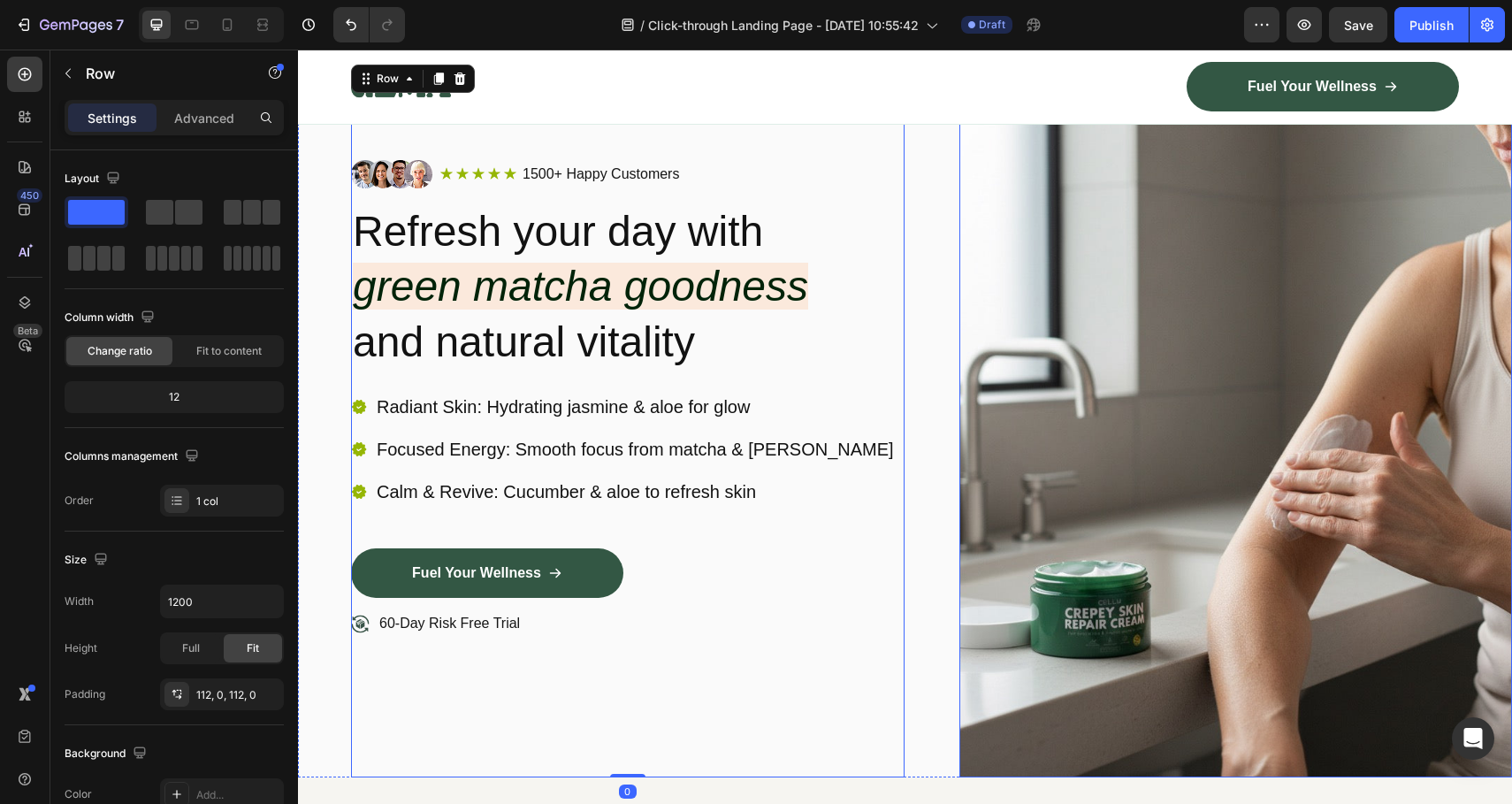
scroll to position [0, 0]
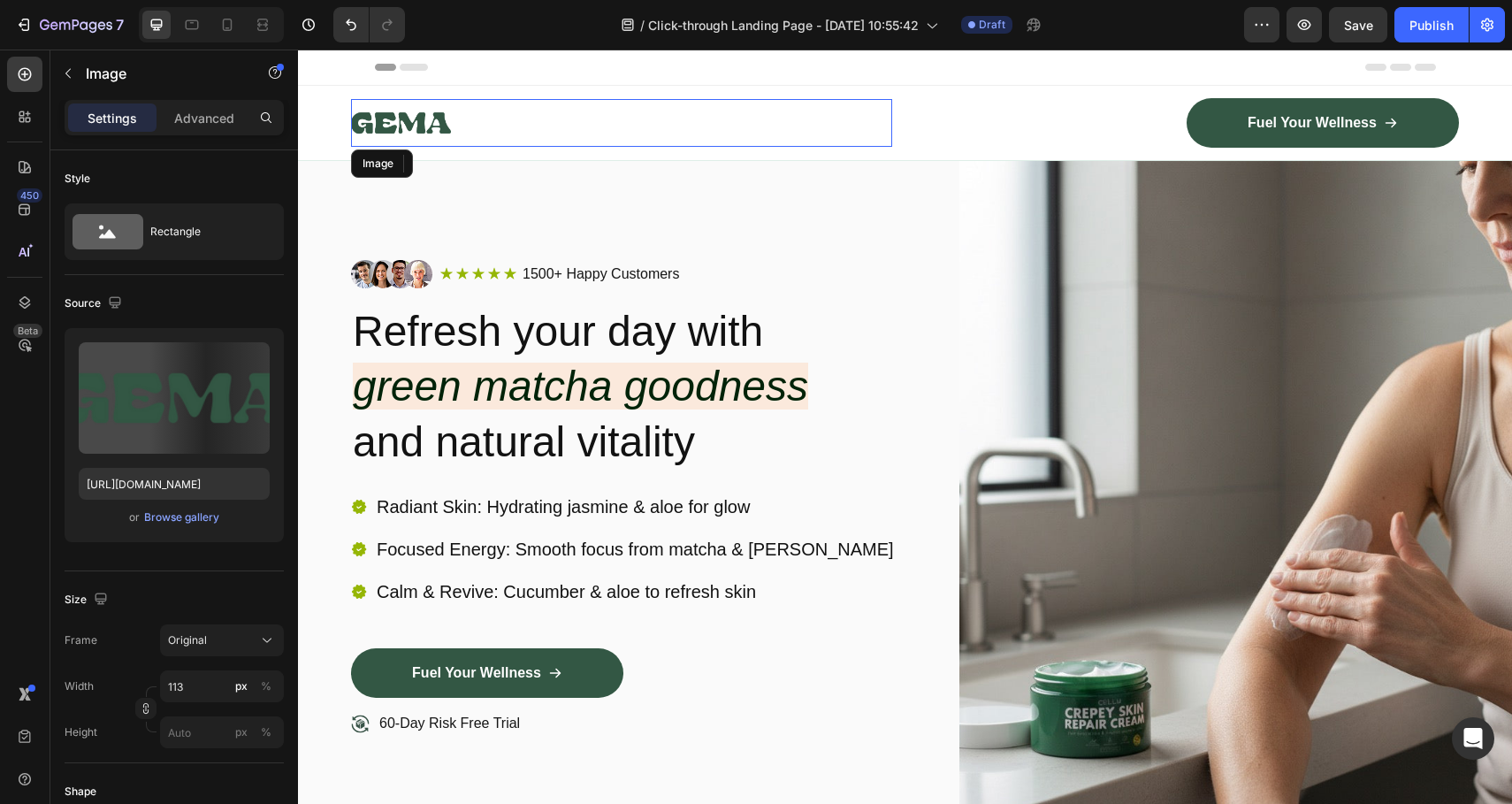
click at [429, 112] on img at bounding box center [402, 123] width 100 height 48
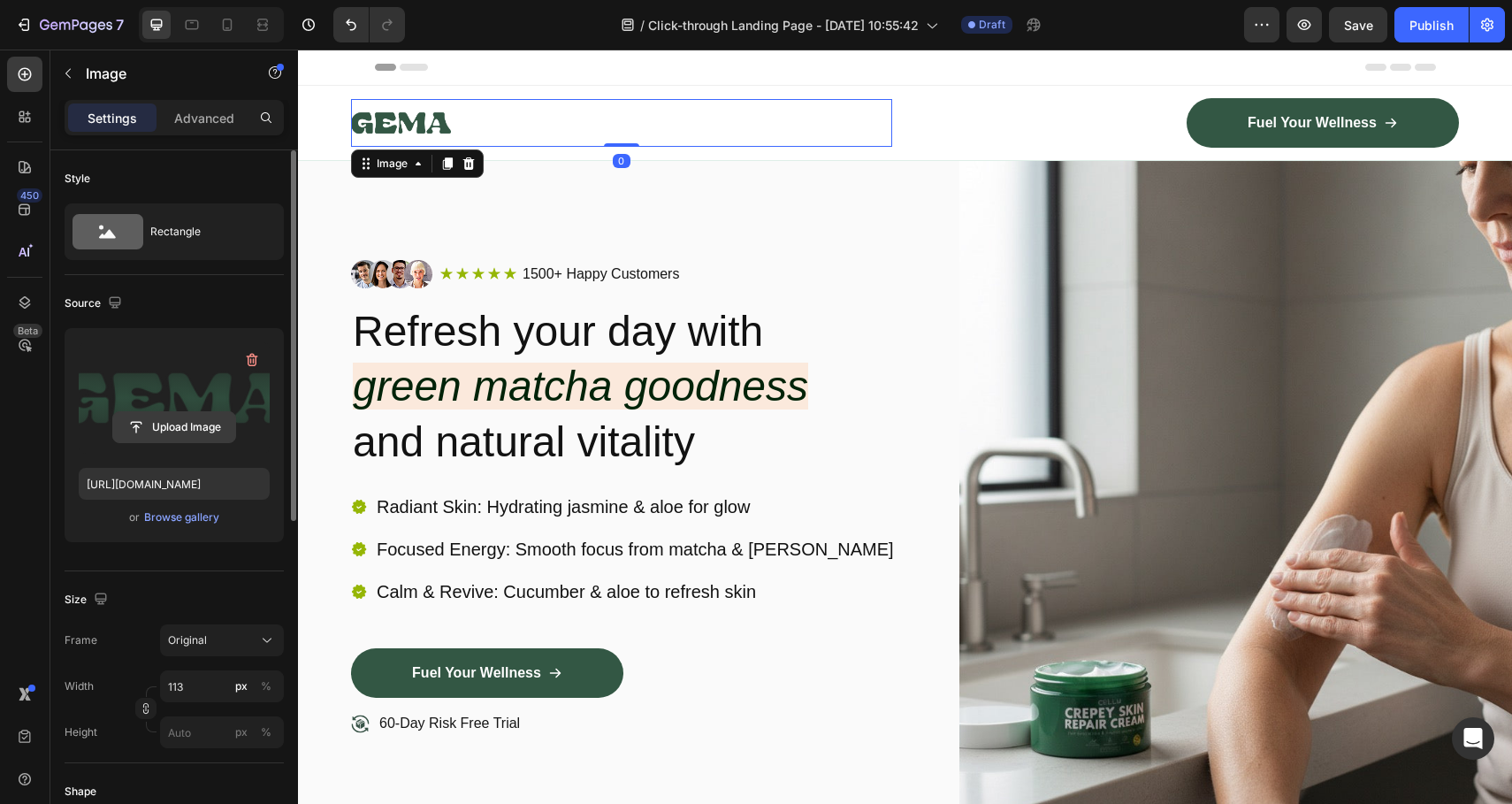
click at [198, 415] on input "file" at bounding box center [174, 427] width 122 height 30
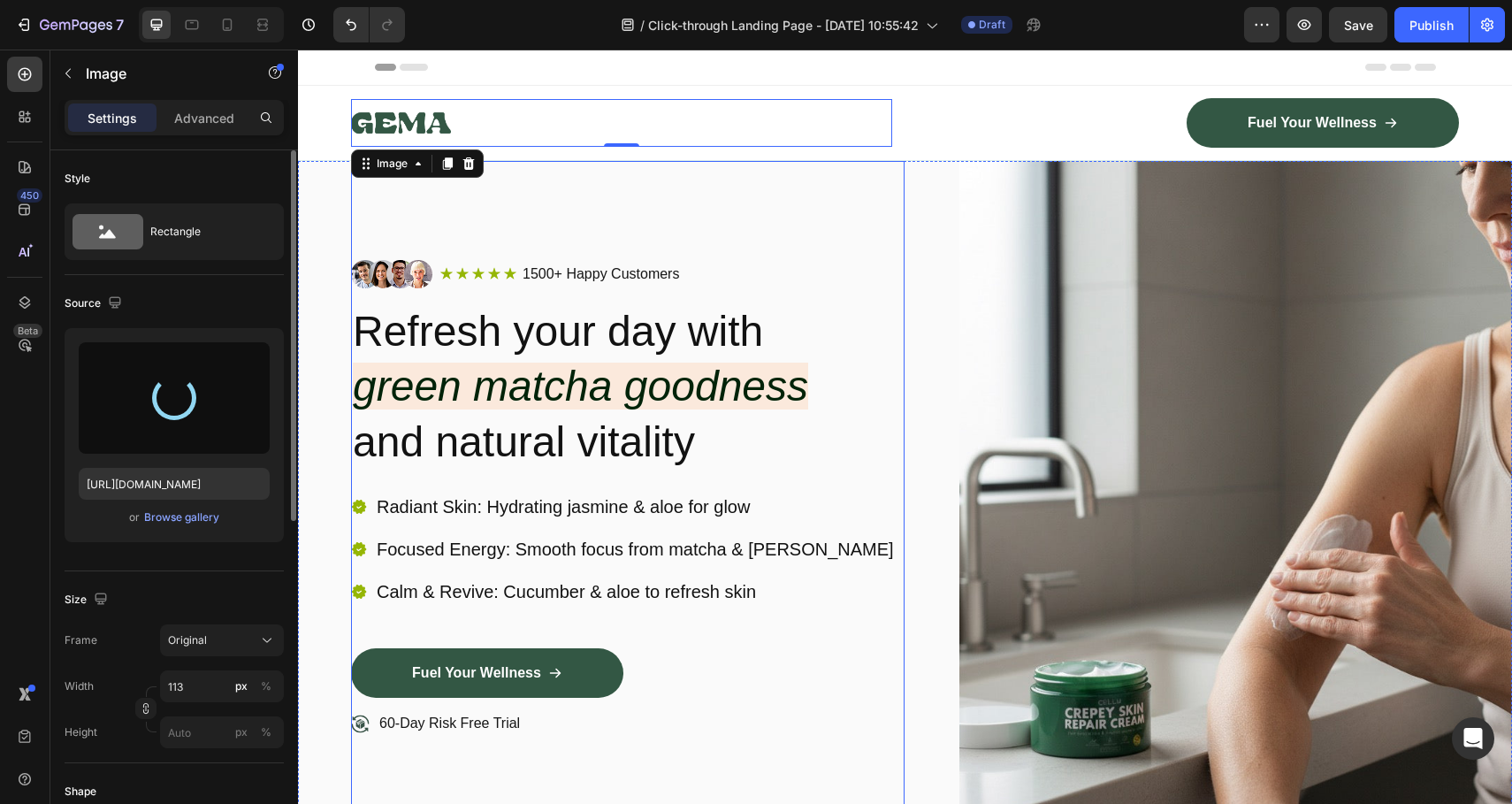
type input "https://cdn.shopify.com/s/files/1/0830/9316/0269/files/gempages_570388280864932…"
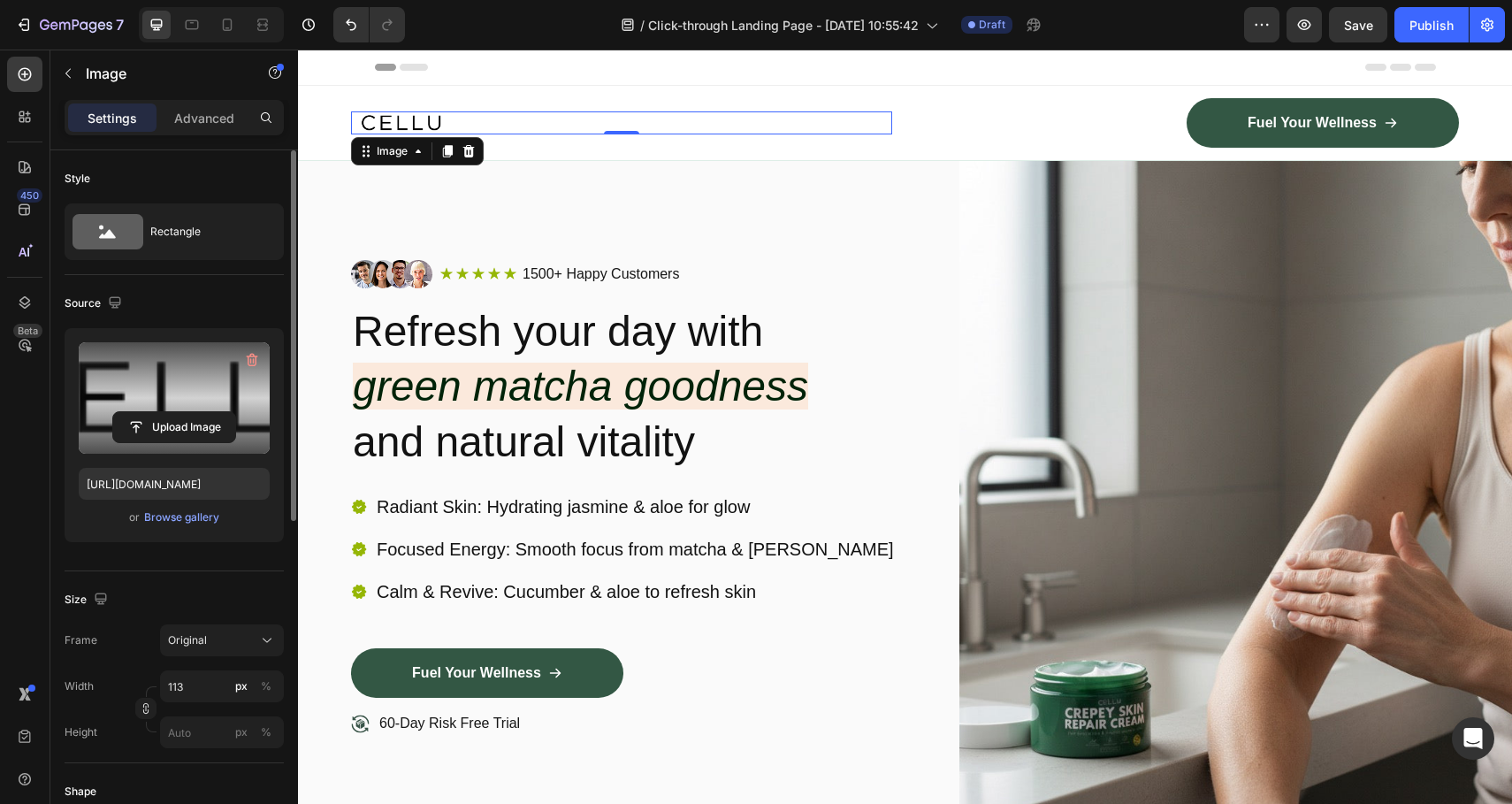
click at [193, 380] on label at bounding box center [174, 398] width 191 height 111
click at [193, 412] on input "file" at bounding box center [174, 427] width 122 height 30
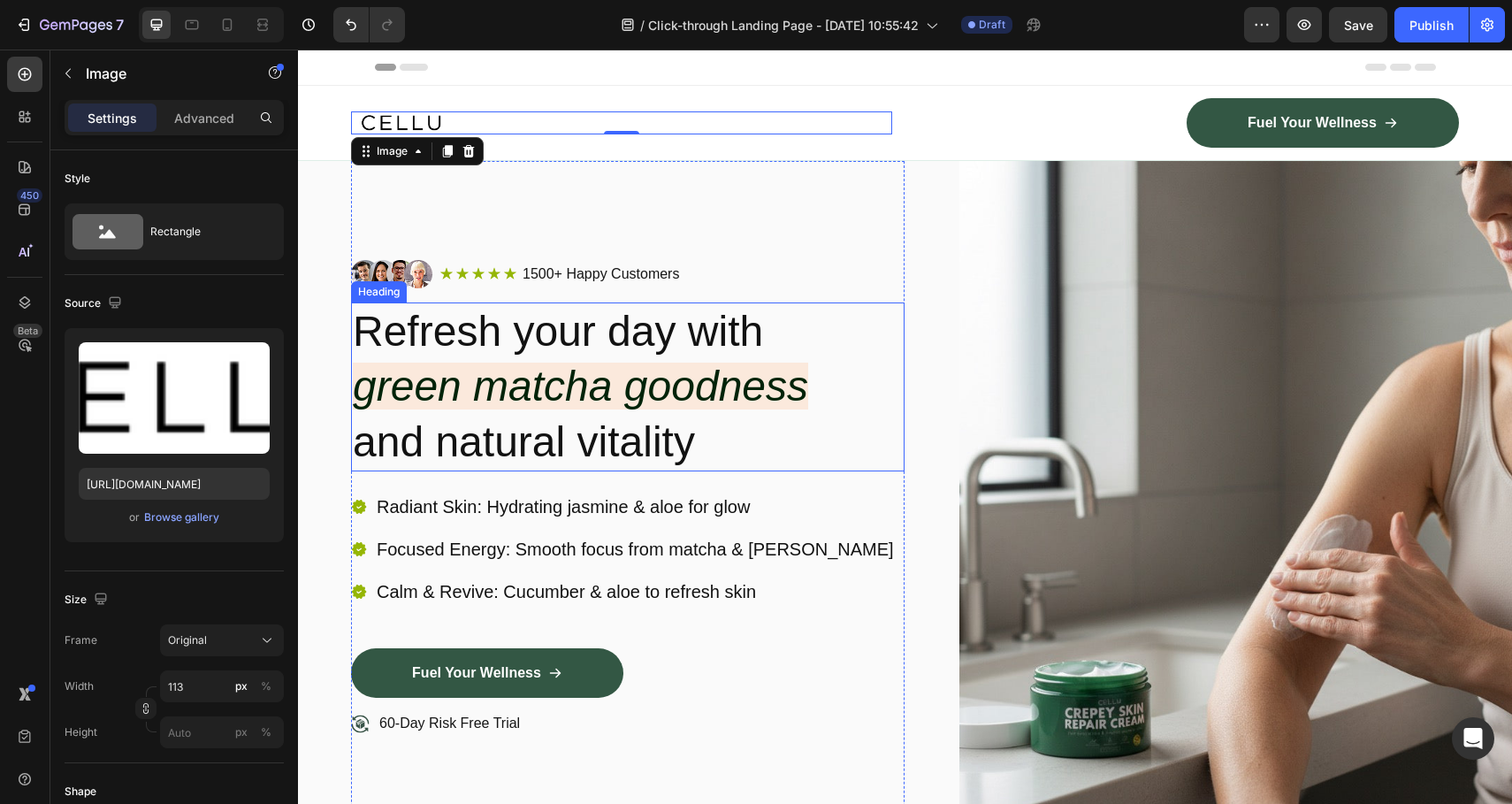
click at [726, 290] on div "Image Icon Icon Icon Icon Icon Icon List 1500+ Happy Customers Text Block Row R…" at bounding box center [628, 281] width 554 height 43
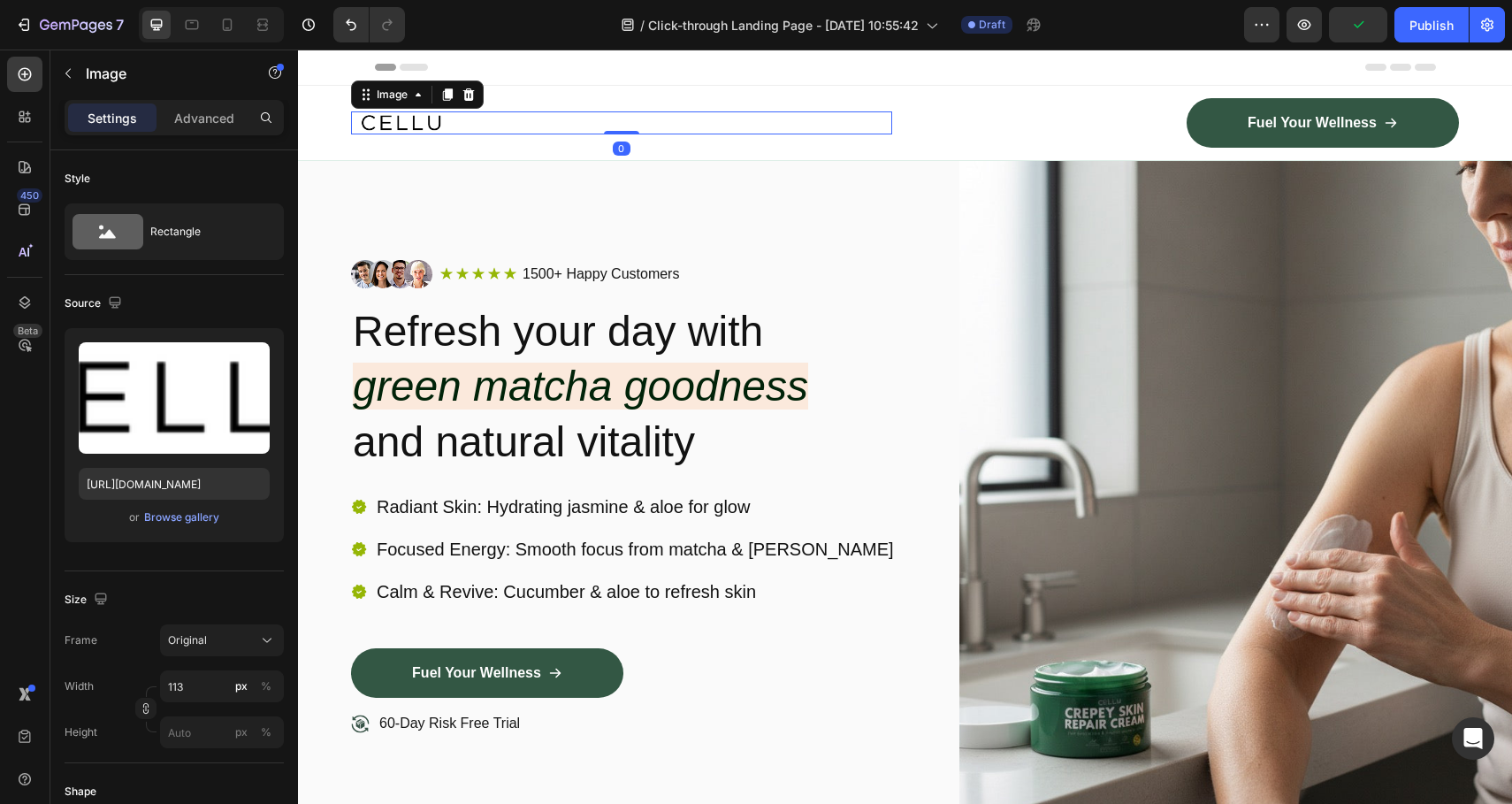
click at [397, 130] on img at bounding box center [402, 123] width 100 height 24
click at [189, 688] on input "113" at bounding box center [221, 686] width 124 height 32
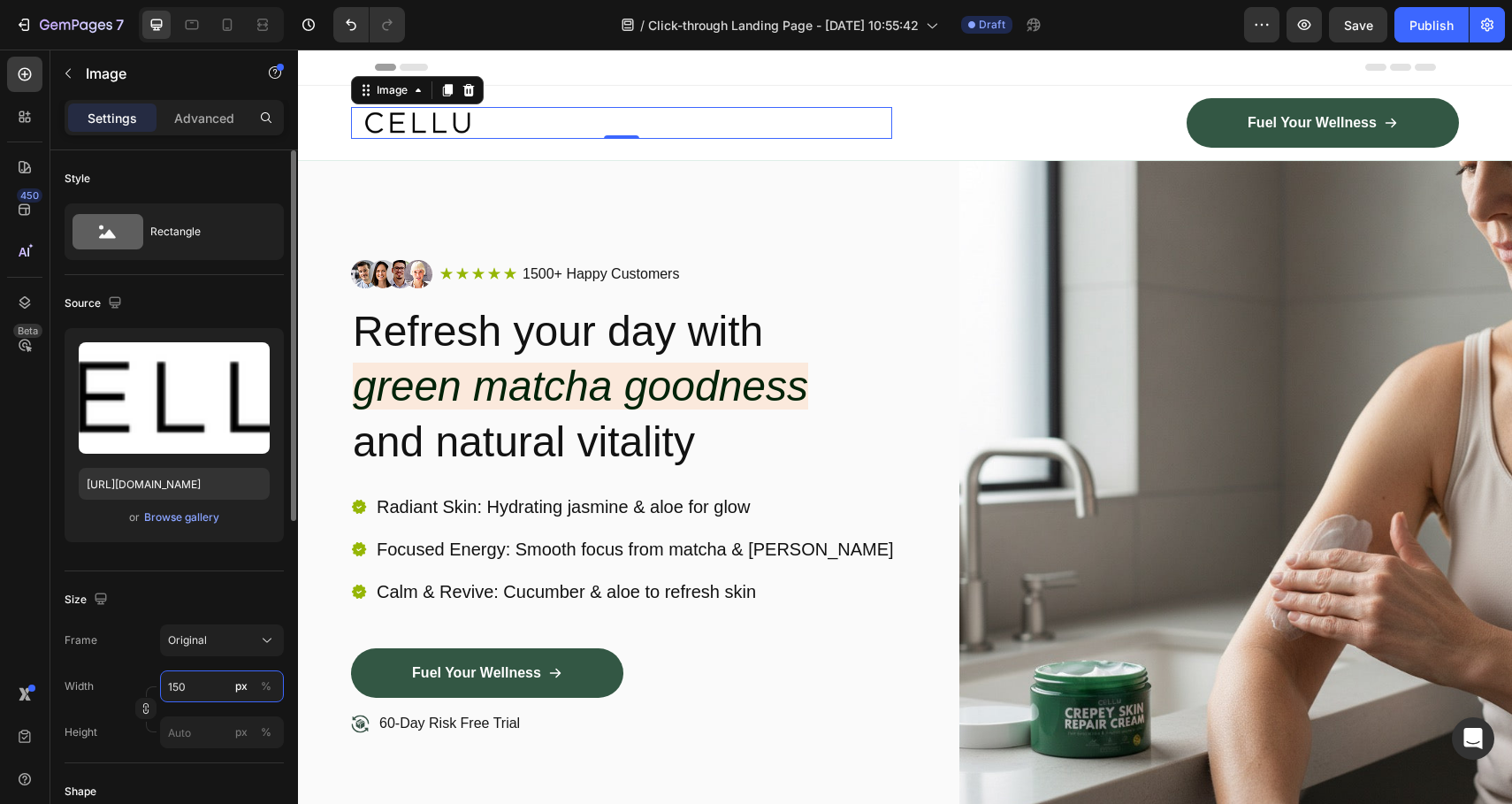
type input "150"
click at [211, 580] on div "Size Frame Original Width 150 px % Height px %" at bounding box center [174, 667] width 219 height 192
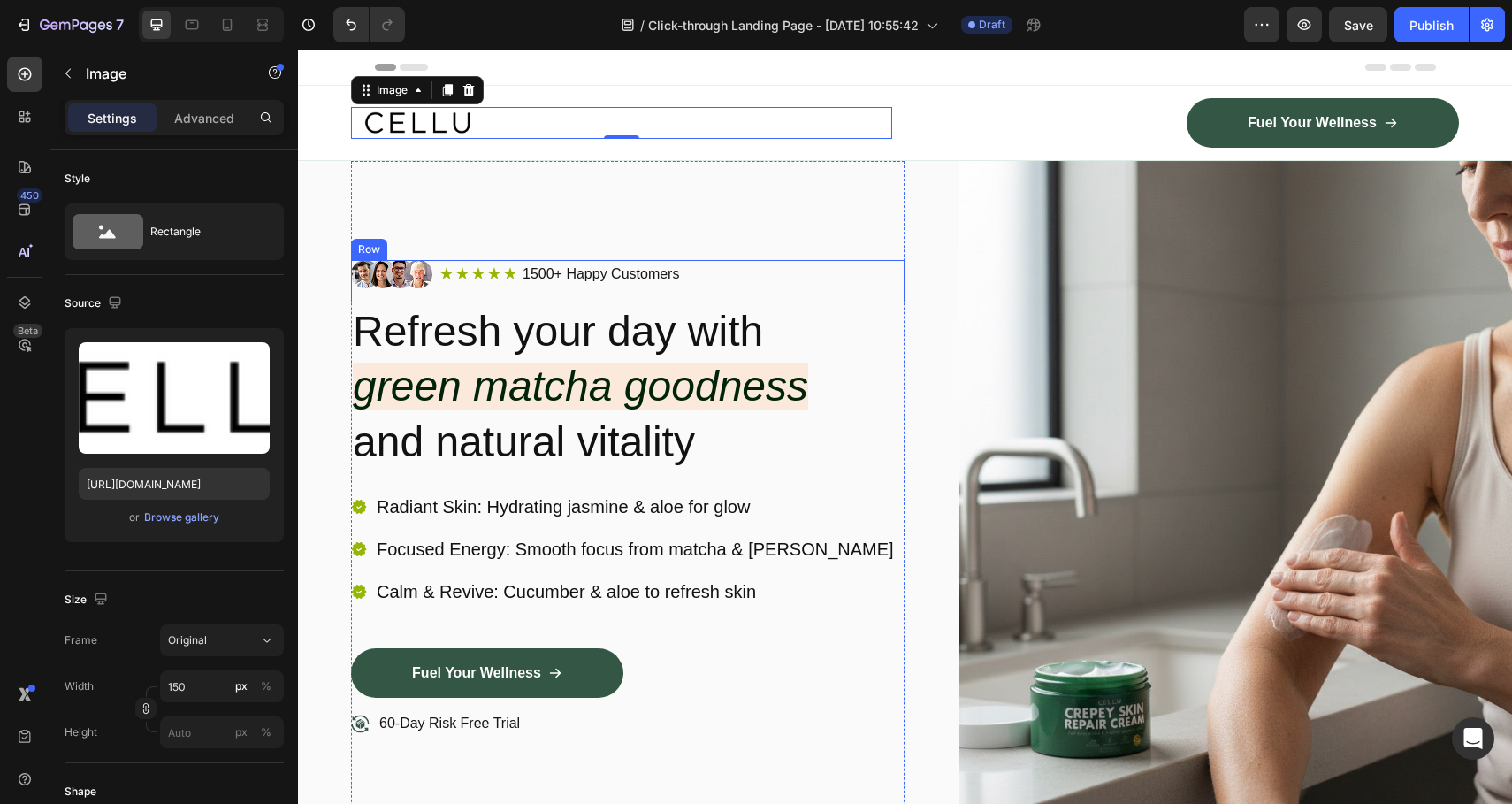
click at [674, 300] on div "Image Icon Icon Icon Icon Icon Icon List 1500+ Happy Customers Text Block Row R…" at bounding box center [628, 281] width 554 height 43
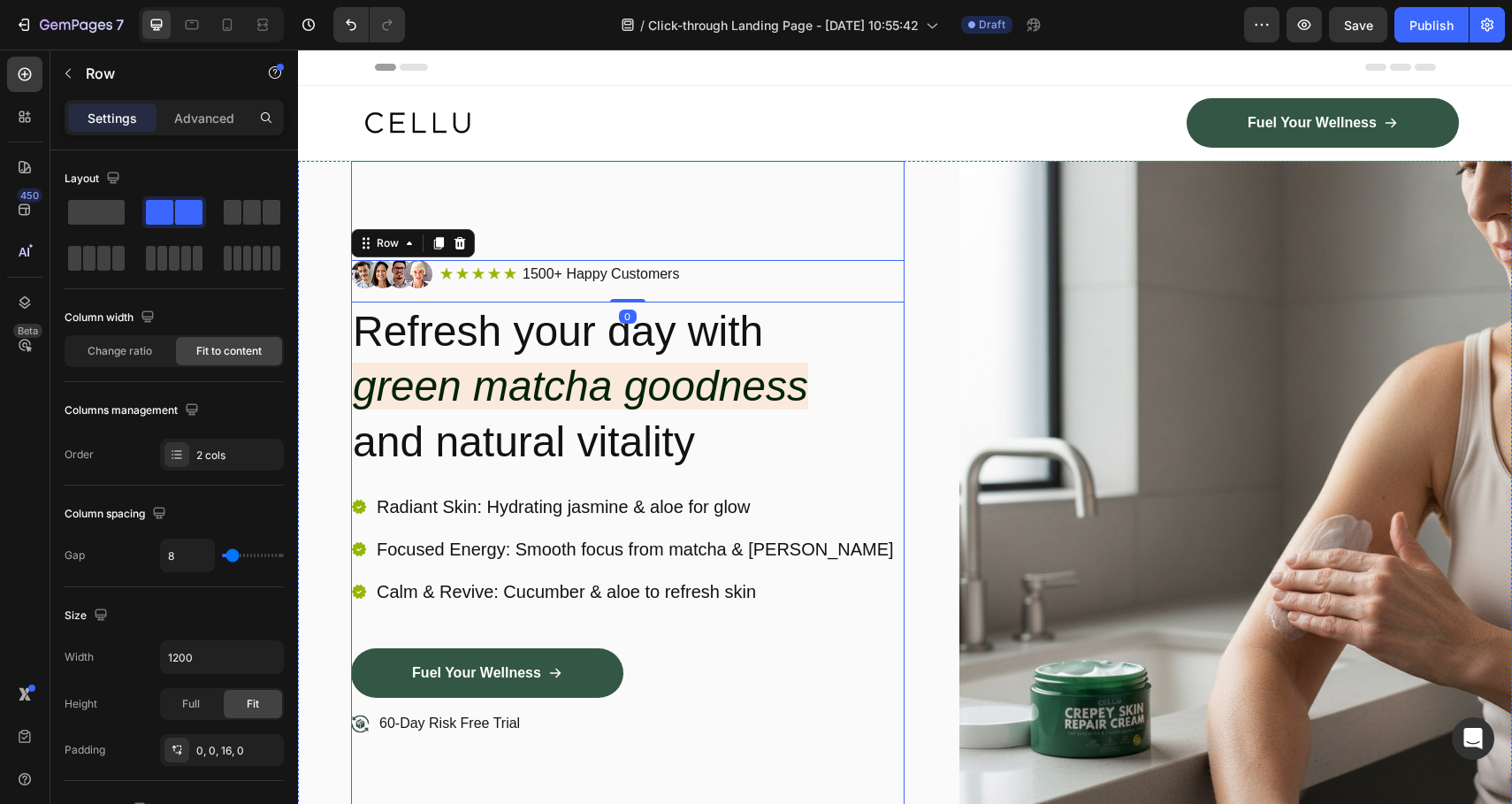
scroll to position [27, 0]
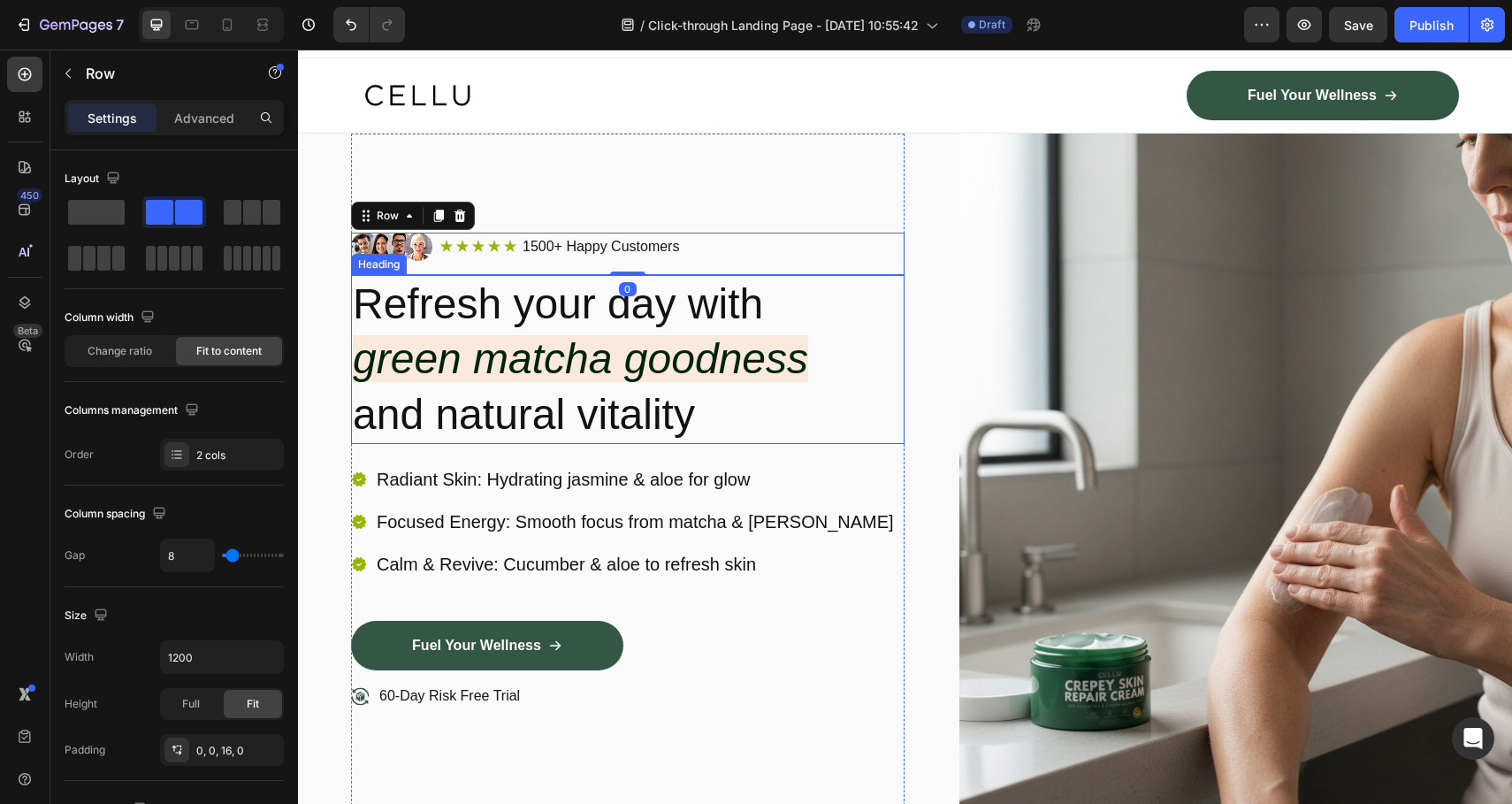
click at [697, 297] on p "Refresh your day with green matcha goodness and natural vitality" at bounding box center [627, 359] width 550 height 165
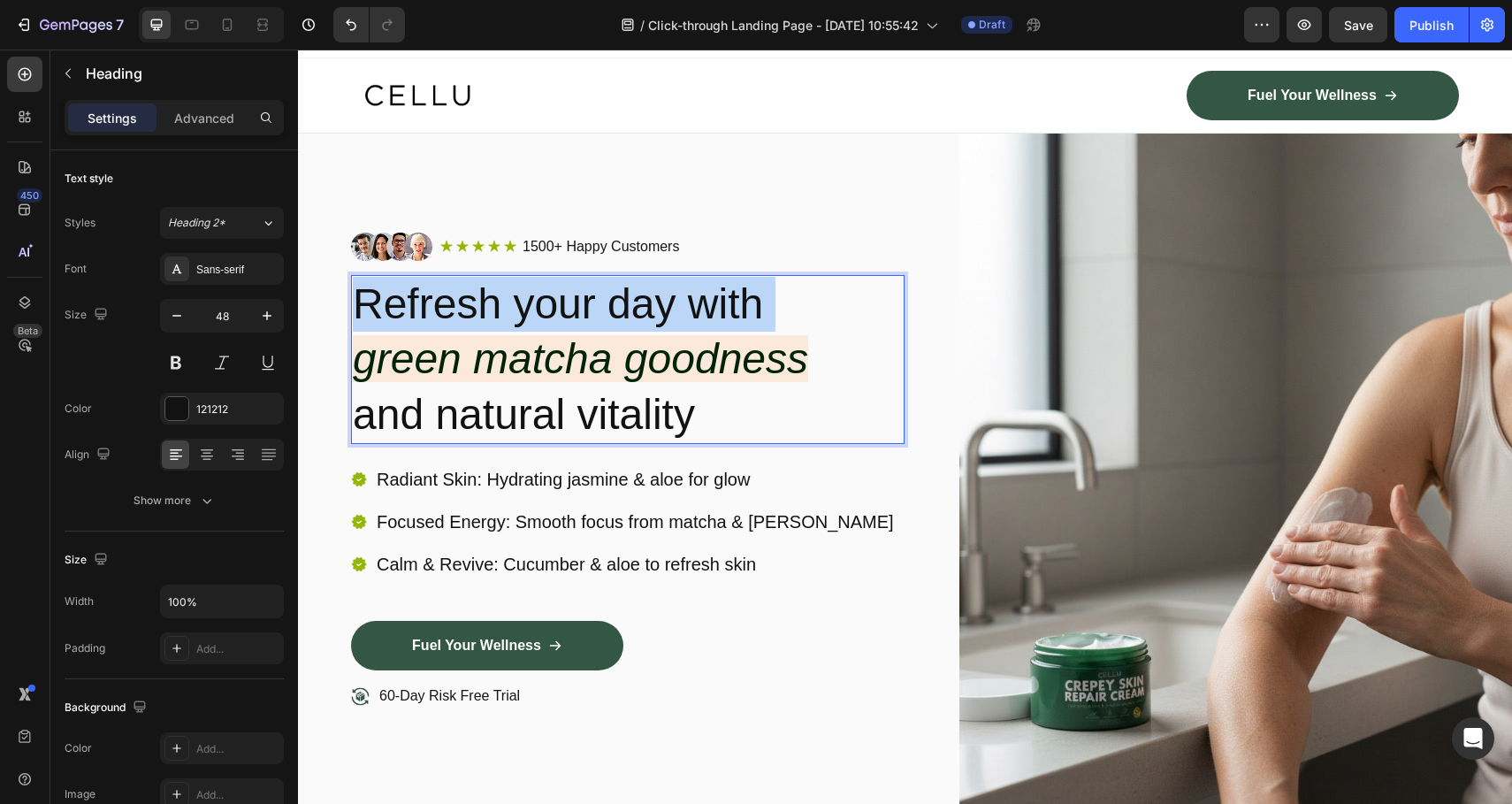
click at [697, 297] on p "Refresh your day with green matcha goodness and natural vitality" at bounding box center [627, 359] width 550 height 165
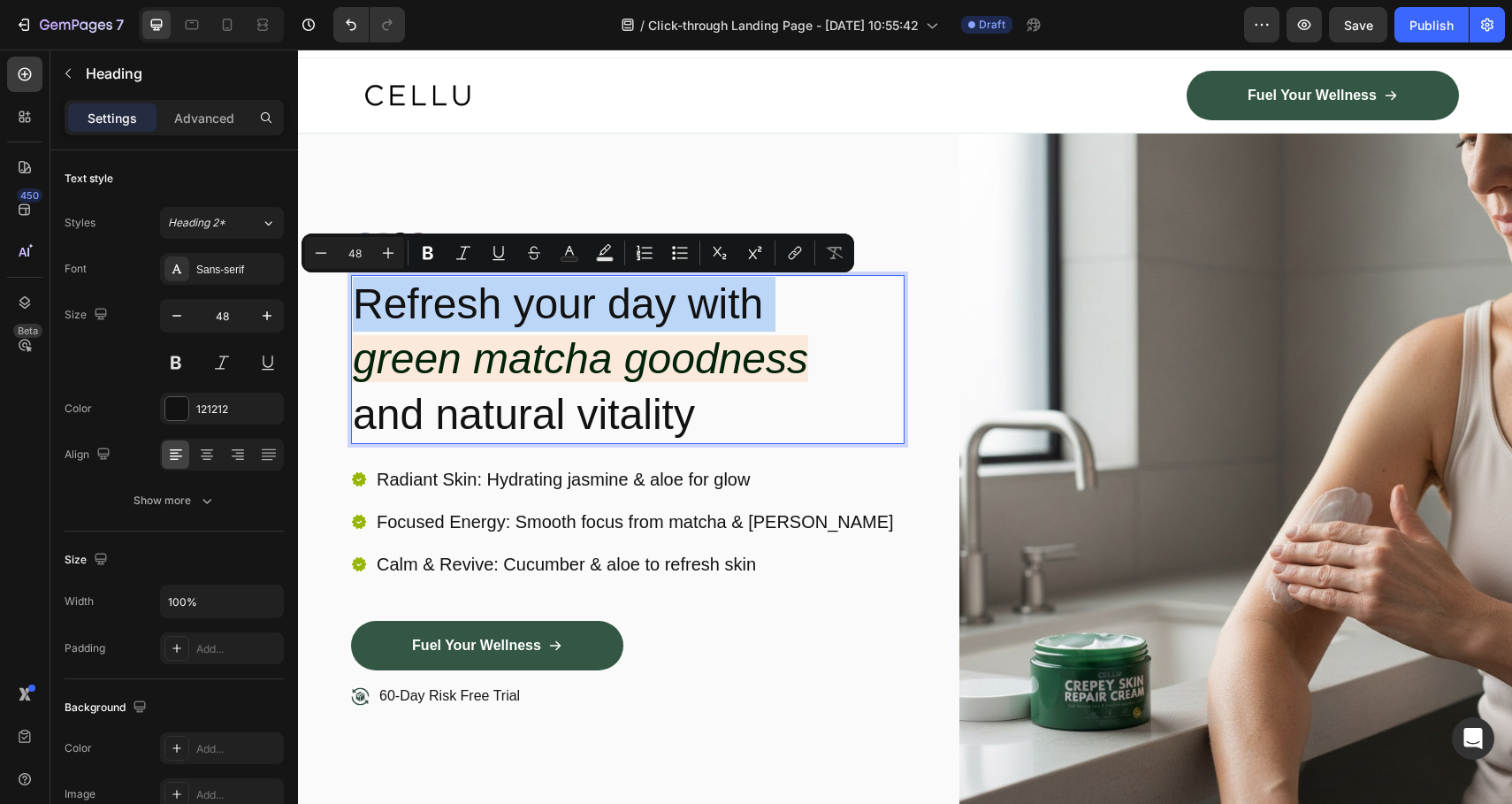
click at [693, 370] on icon "green matcha goodness" at bounding box center [580, 359] width 455 height 47
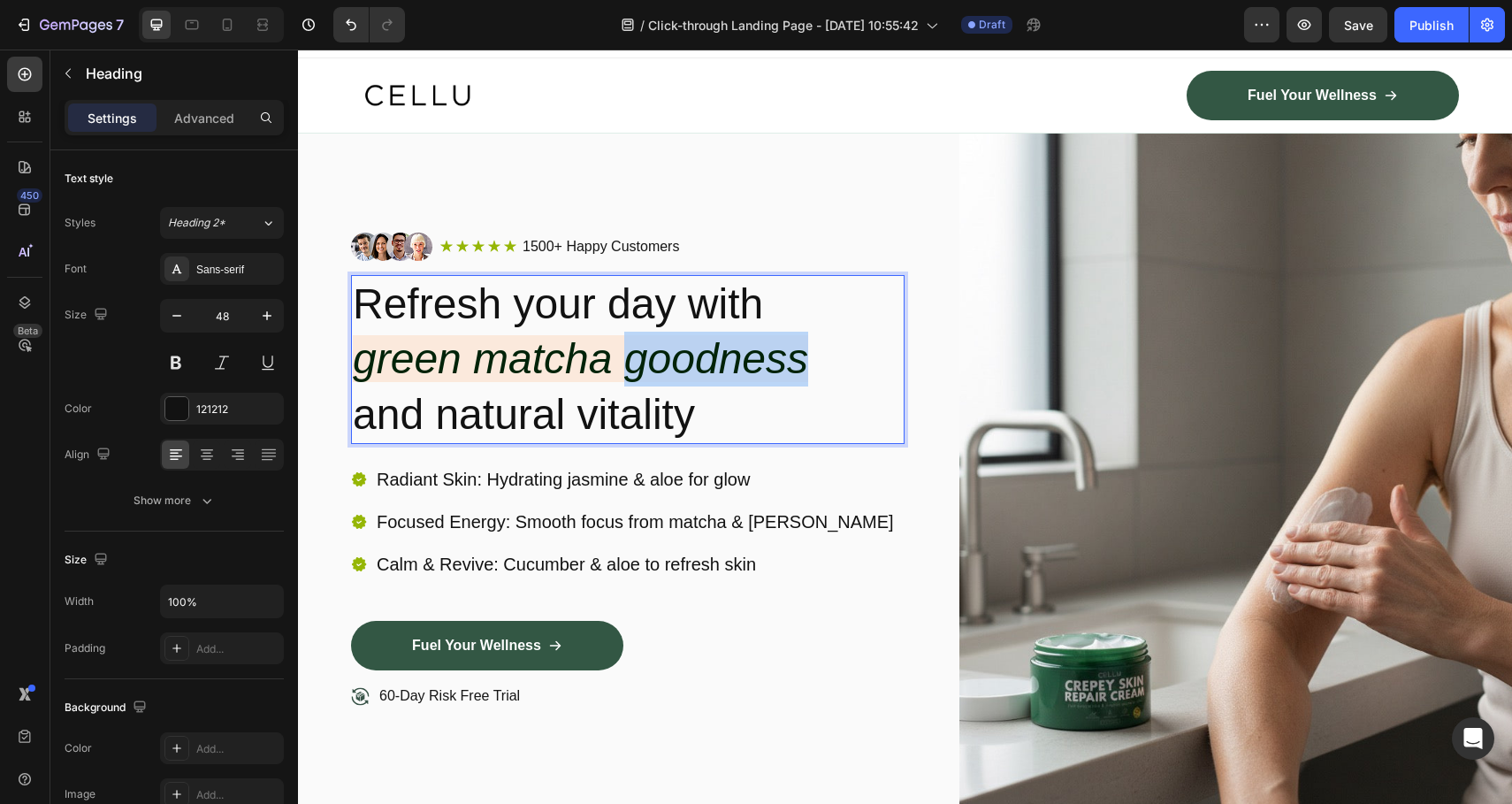
click at [693, 370] on icon "green matcha goodness" at bounding box center [580, 359] width 455 height 47
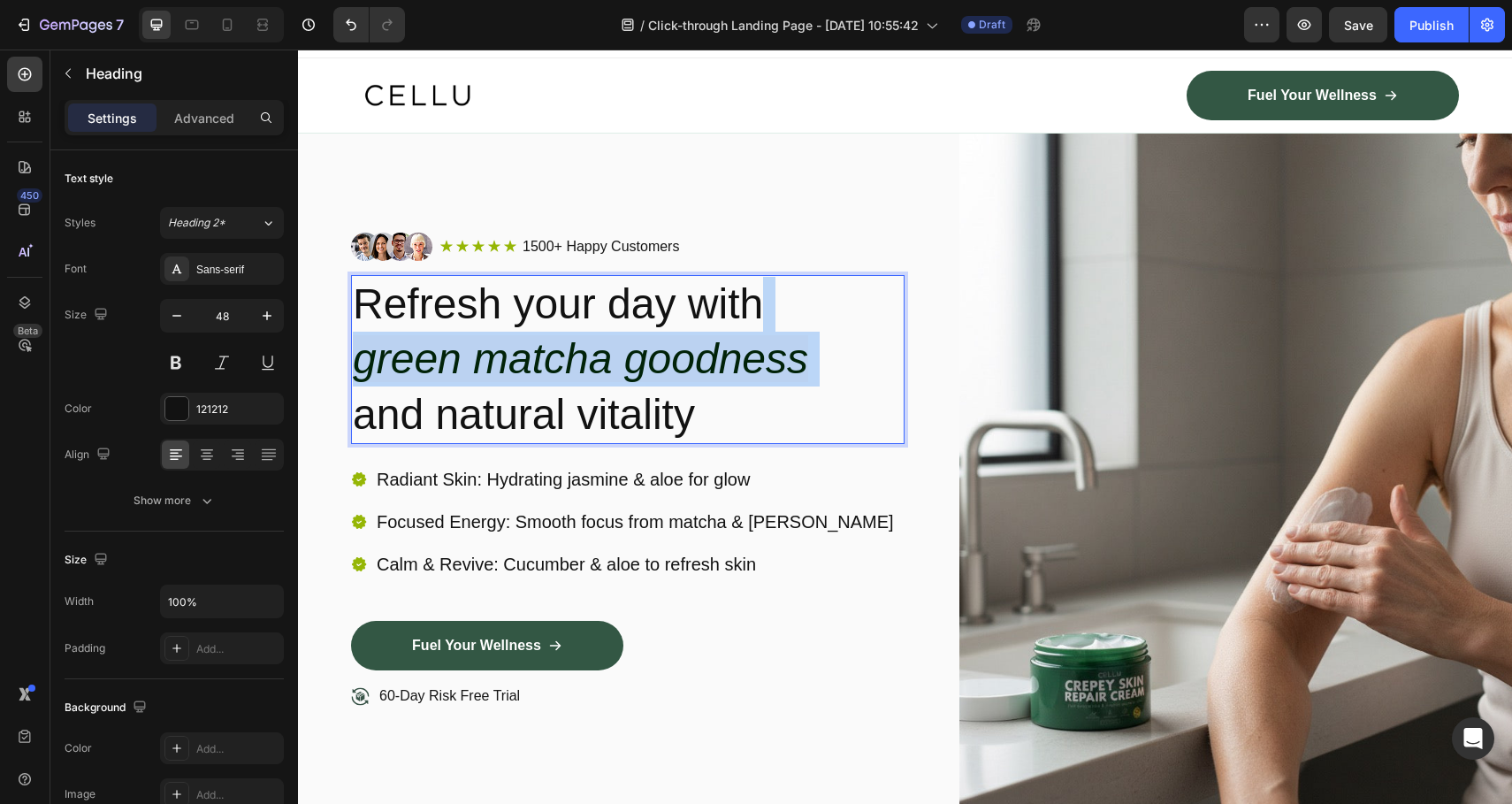
click at [693, 370] on icon "green matcha goodness" at bounding box center [580, 359] width 455 height 47
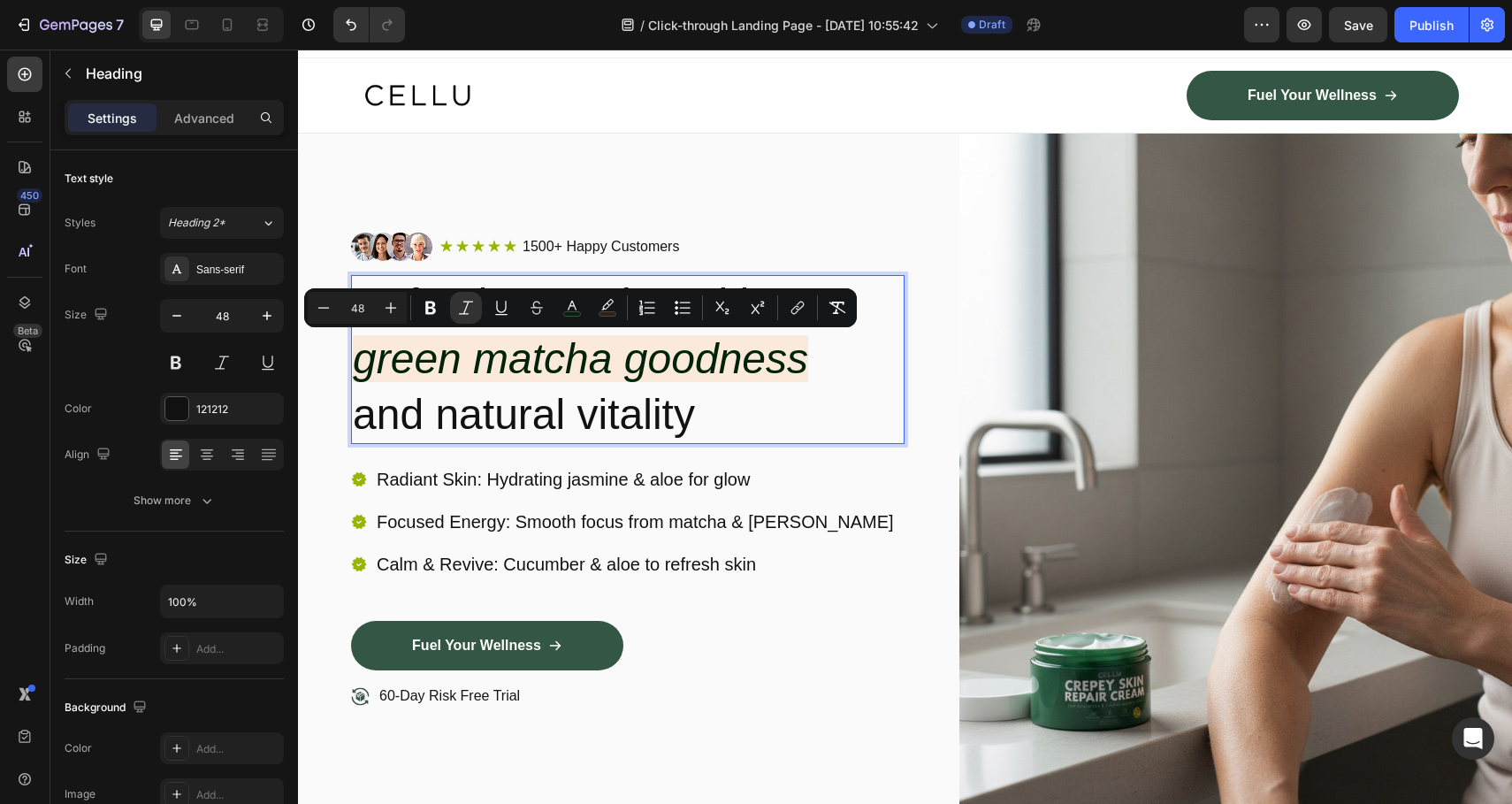
click at [710, 410] on p "Refresh your day with green matcha goodness and natural vitality" at bounding box center [627, 359] width 550 height 165
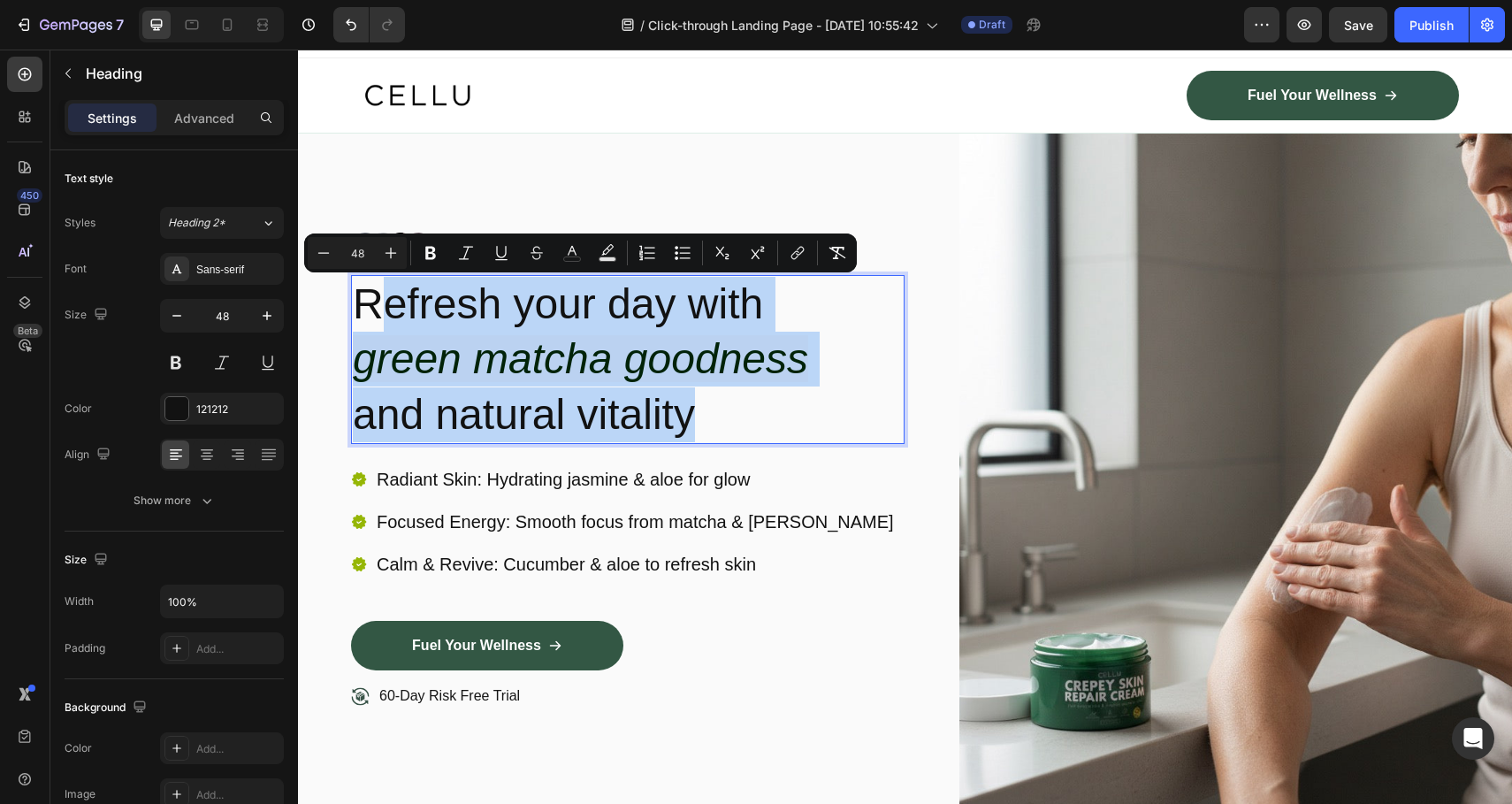
drag, startPoint x: 710, startPoint y: 411, endPoint x: 378, endPoint y: 315, distance: 345.6
click at [378, 315] on p "Refresh your day with green matcha goodness and natural vitality" at bounding box center [627, 359] width 550 height 165
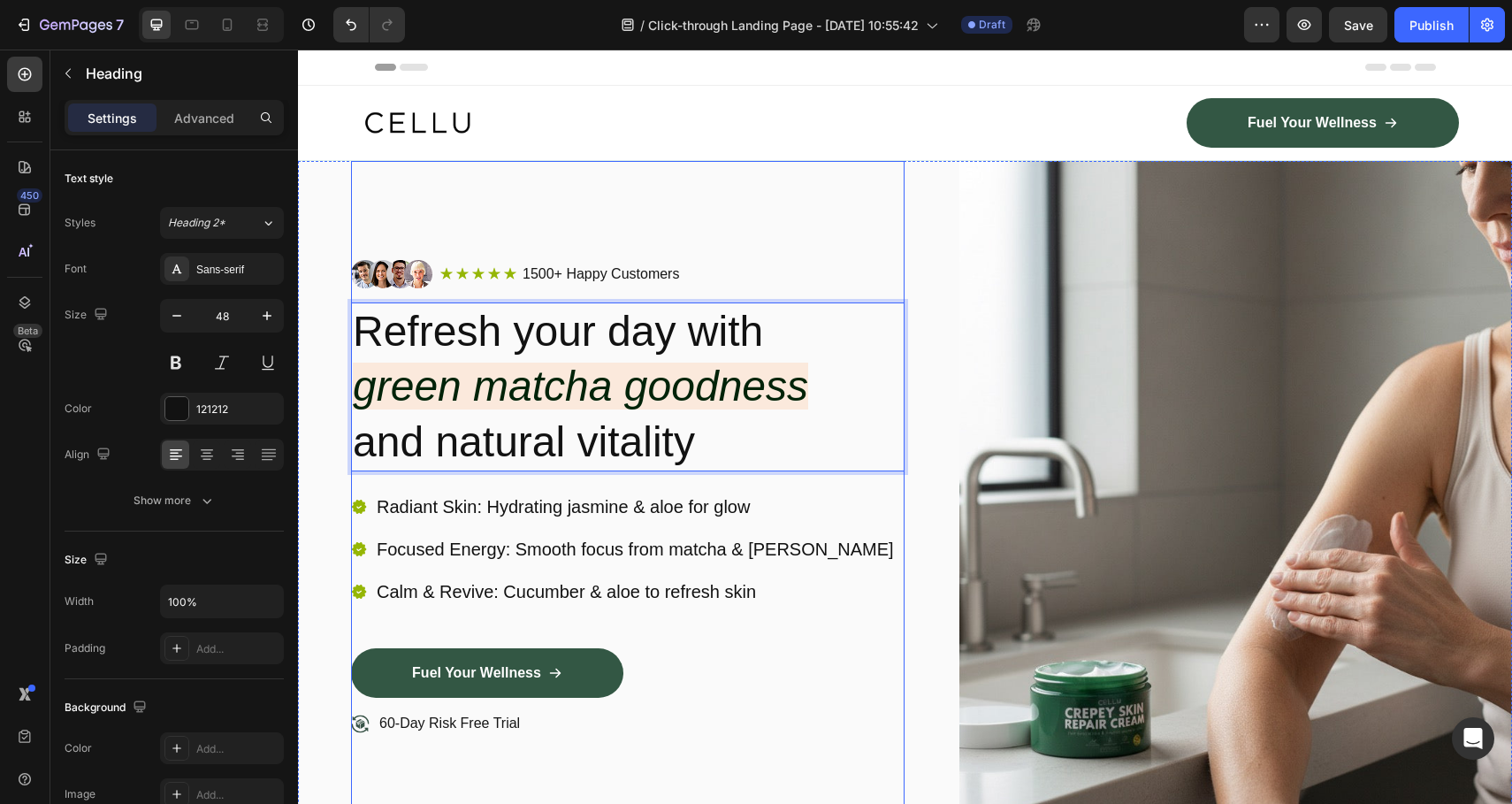
scroll to position [72, 0]
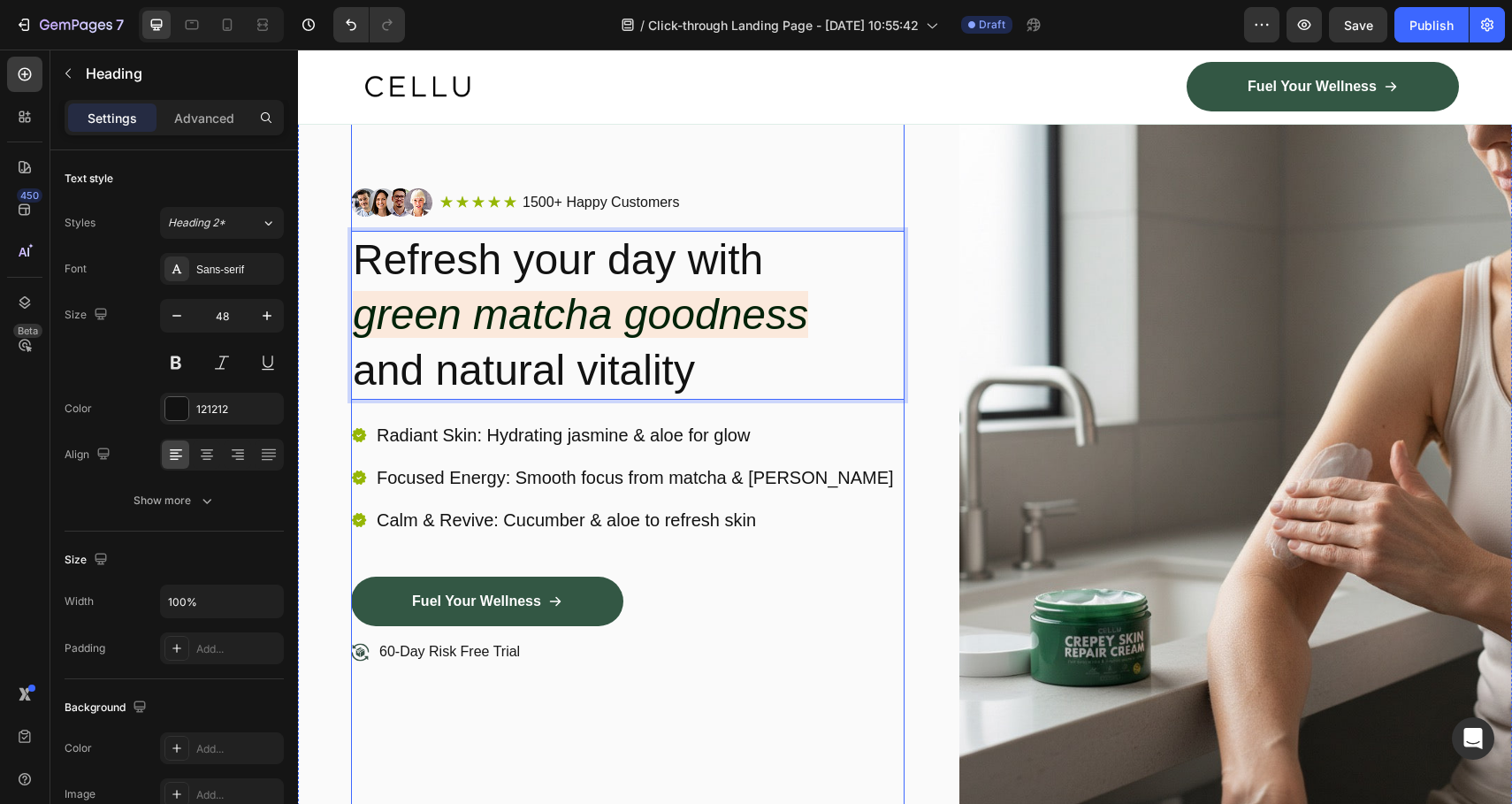
click at [789, 227] on div "Image Icon Icon Icon Icon Icon Icon List 1500+ Happy Customers Text Block Row R…" at bounding box center [628, 448] width 554 height 716
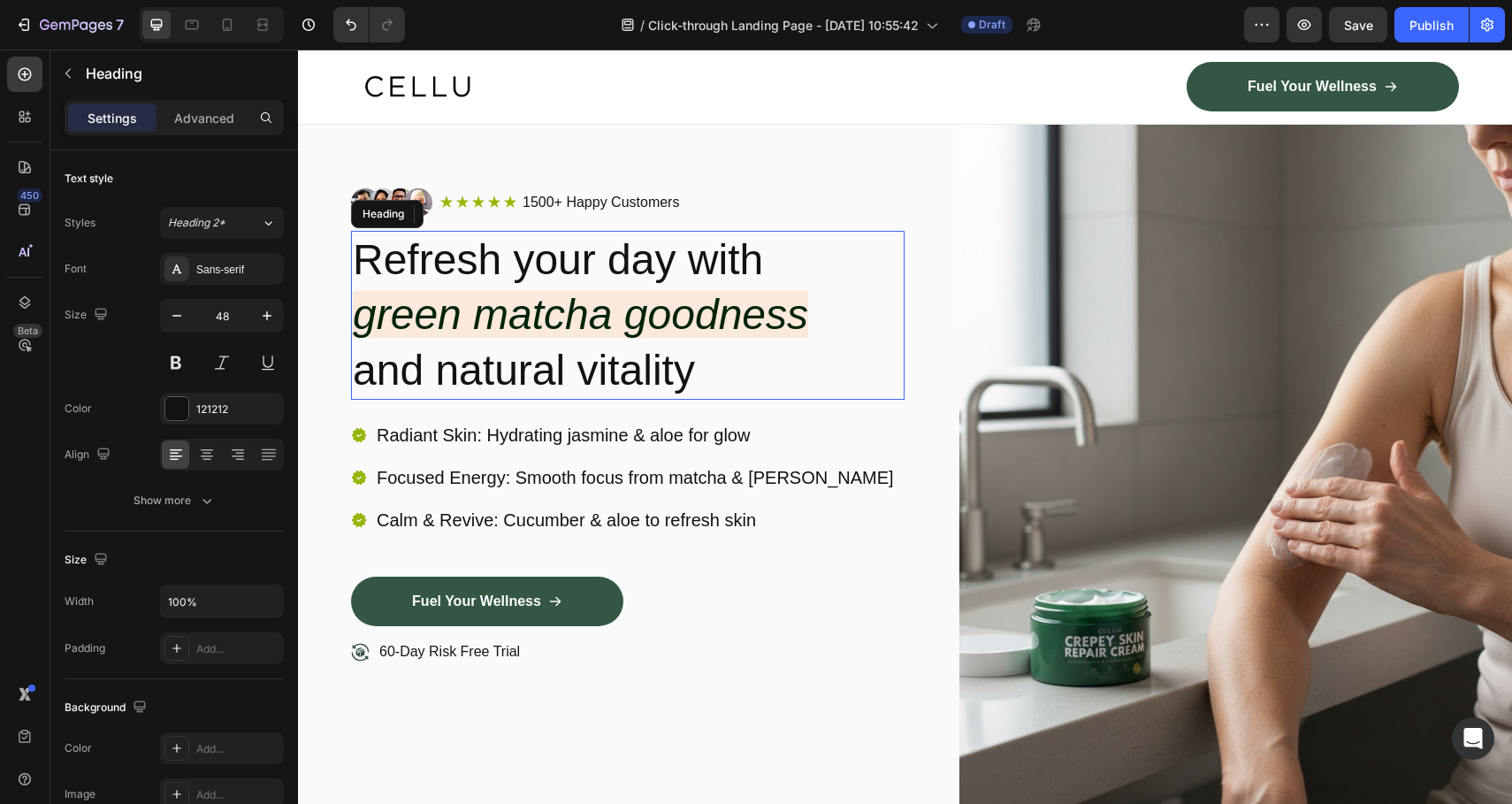
click at [535, 292] on icon "green matcha goodness" at bounding box center [580, 315] width 455 height 47
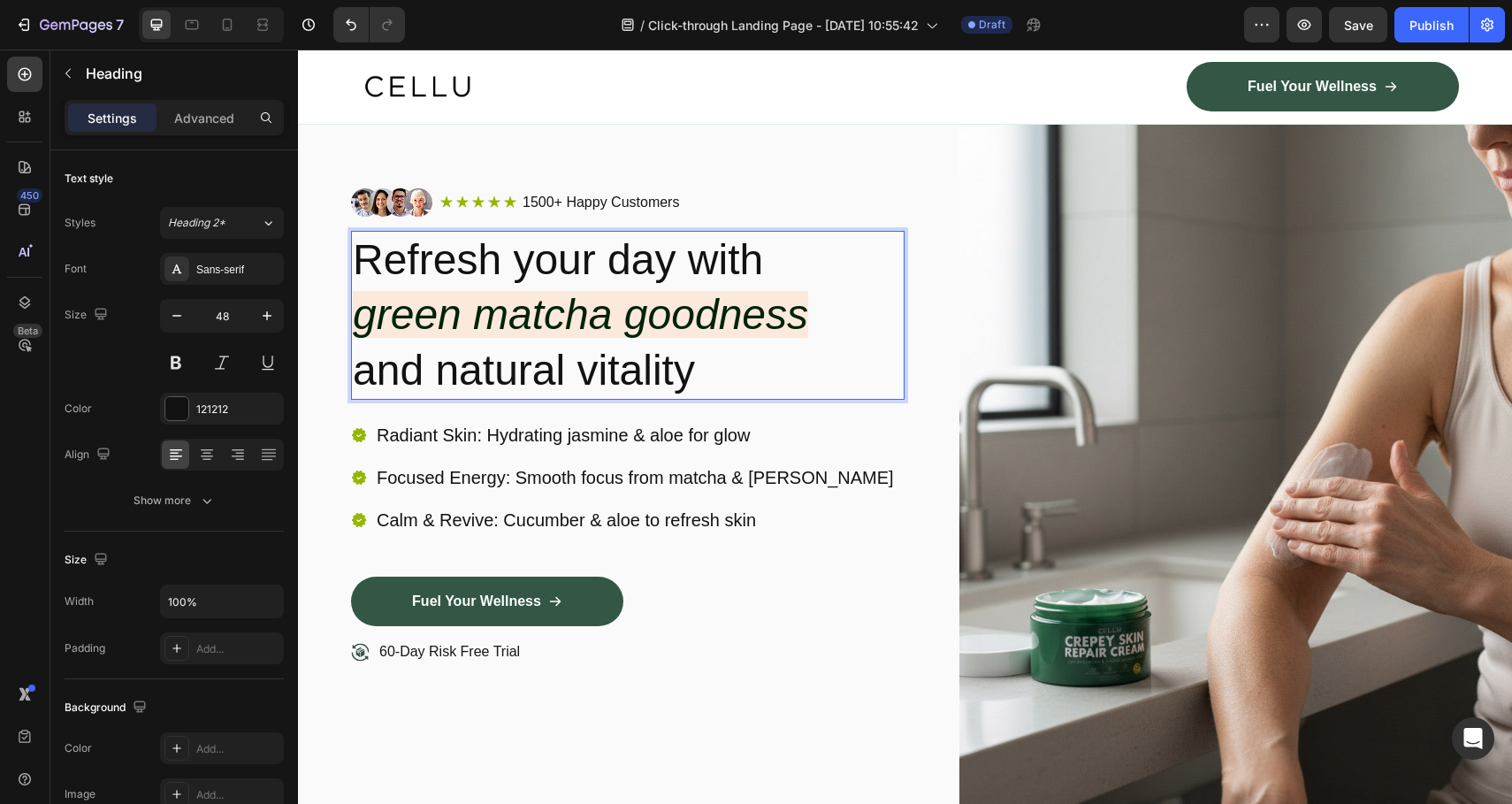
click at [535, 292] on icon "green matcha goodness" at bounding box center [580, 315] width 455 height 47
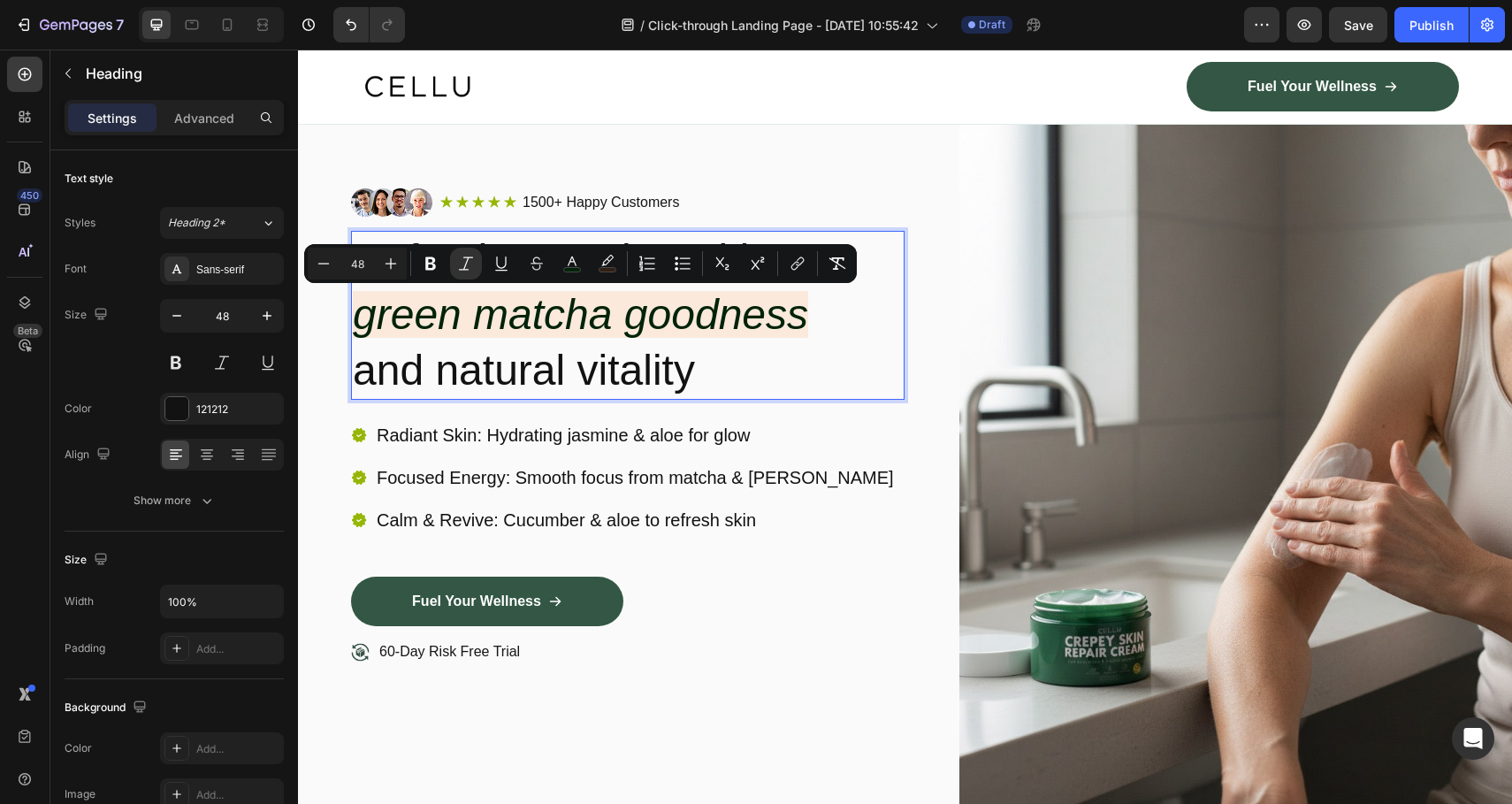
click at [669, 374] on p "Refresh your day with green matcha goodness and natural vitality" at bounding box center [627, 315] width 550 height 165
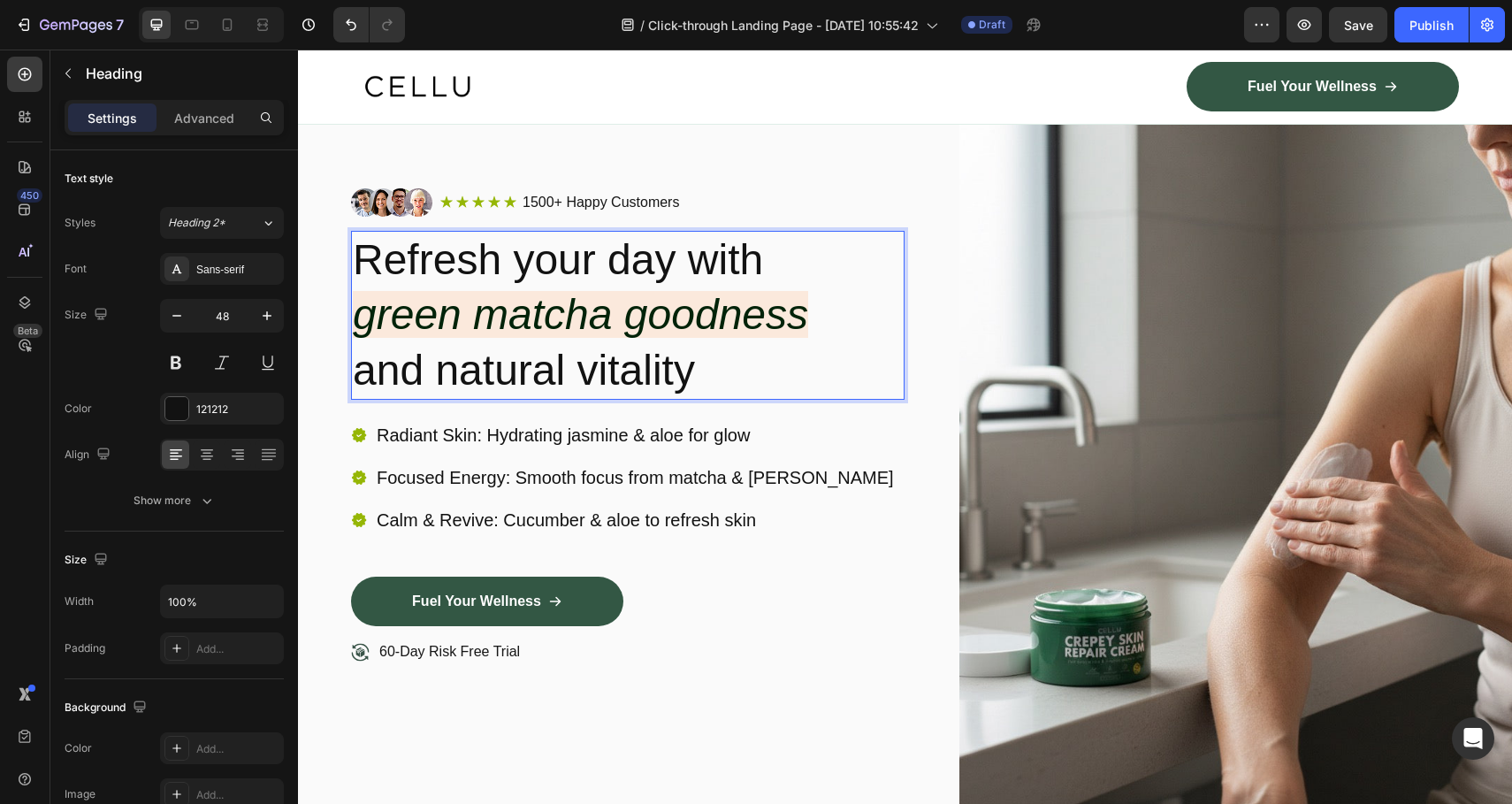
click at [680, 313] on icon "green matcha goodness" at bounding box center [580, 315] width 455 height 47
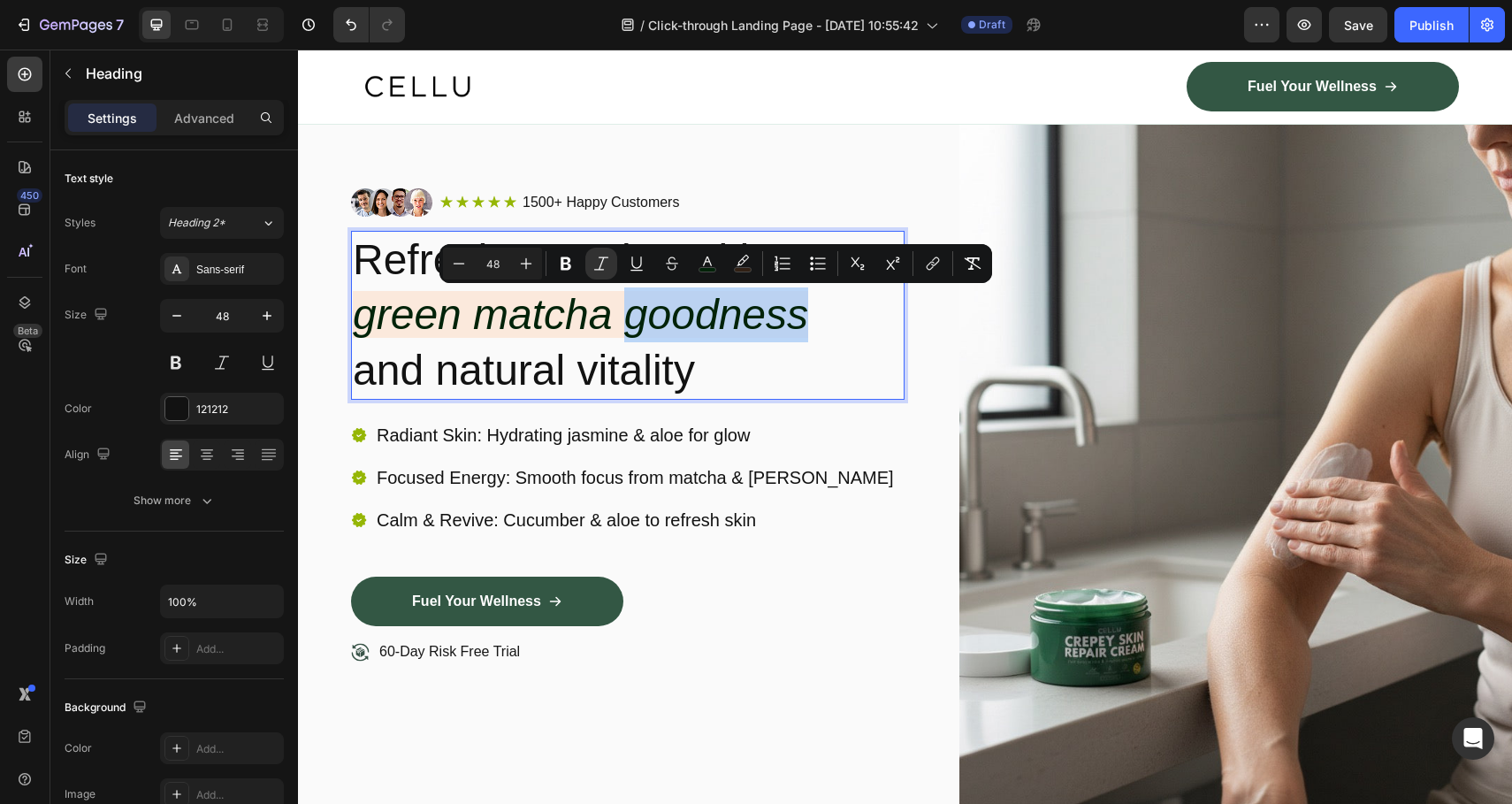
click at [680, 313] on icon "green matcha goodness" at bounding box center [580, 315] width 455 height 47
click at [627, 273] on button "Underline" at bounding box center [637, 264] width 32 height 32
click at [632, 272] on button "Underline" at bounding box center [637, 264] width 32 height 32
click at [656, 266] on button "Strikethrough" at bounding box center [672, 264] width 32 height 32
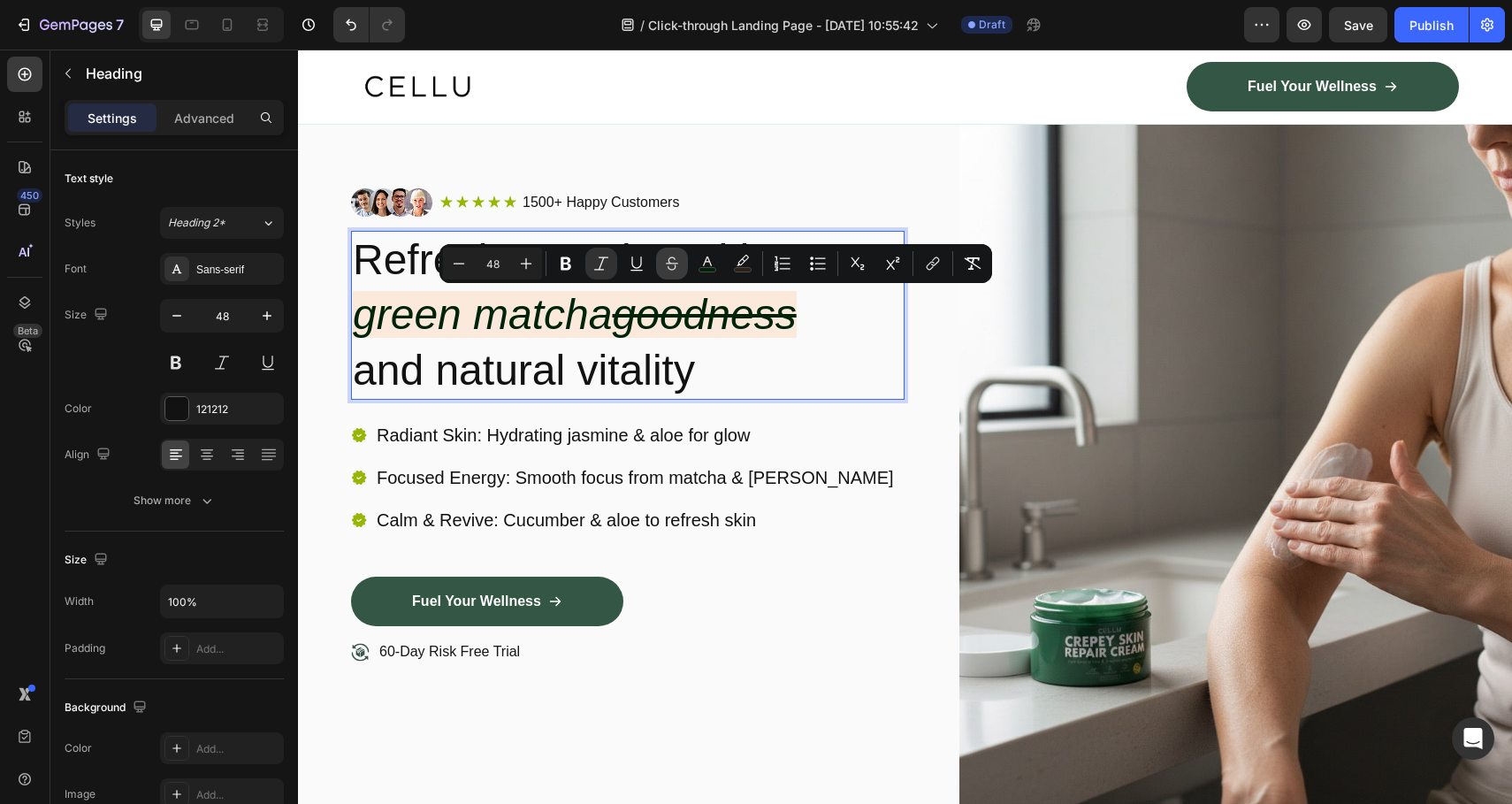
click at [669, 263] on icon "Editor contextual toolbar" at bounding box center [672, 259] width 12 height 7
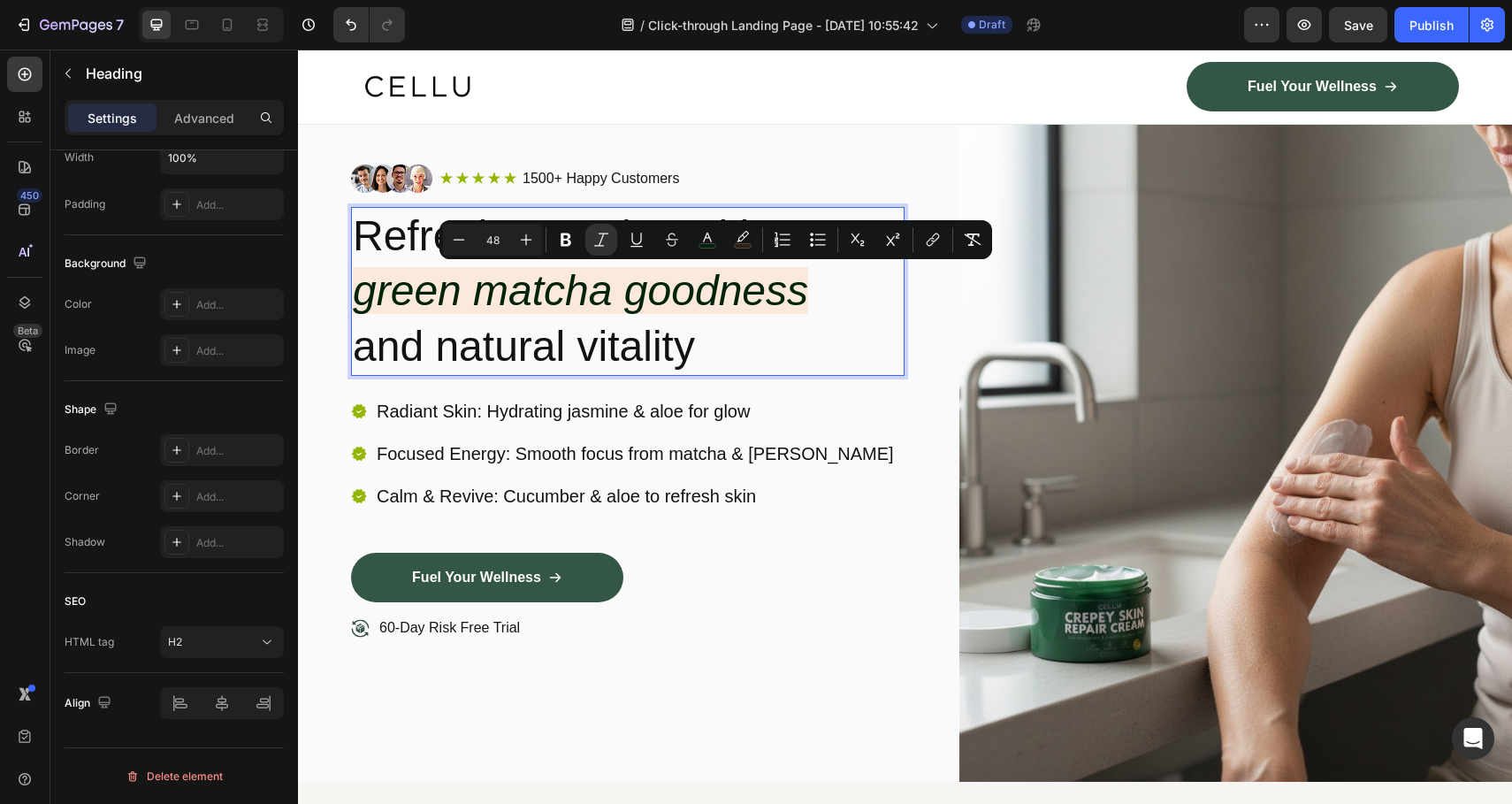
scroll to position [0, 0]
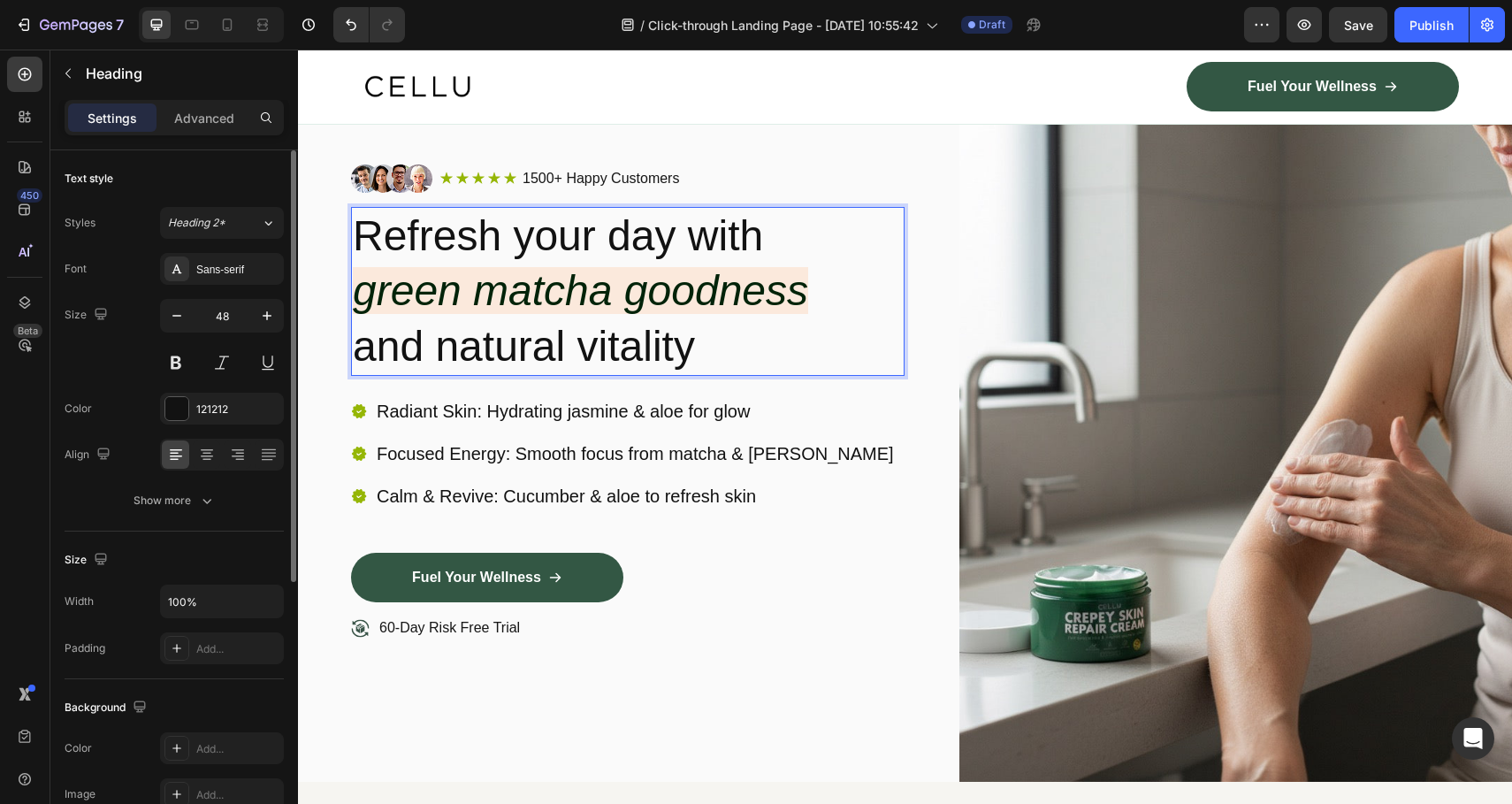
click at [487, 344] on p "Refresh your day with green matcha goodness and natural vitality" at bounding box center [627, 291] width 550 height 165
click at [674, 363] on p "Refresh your day with green matcha goodness and natural vitality" at bounding box center [627, 291] width 550 height 165
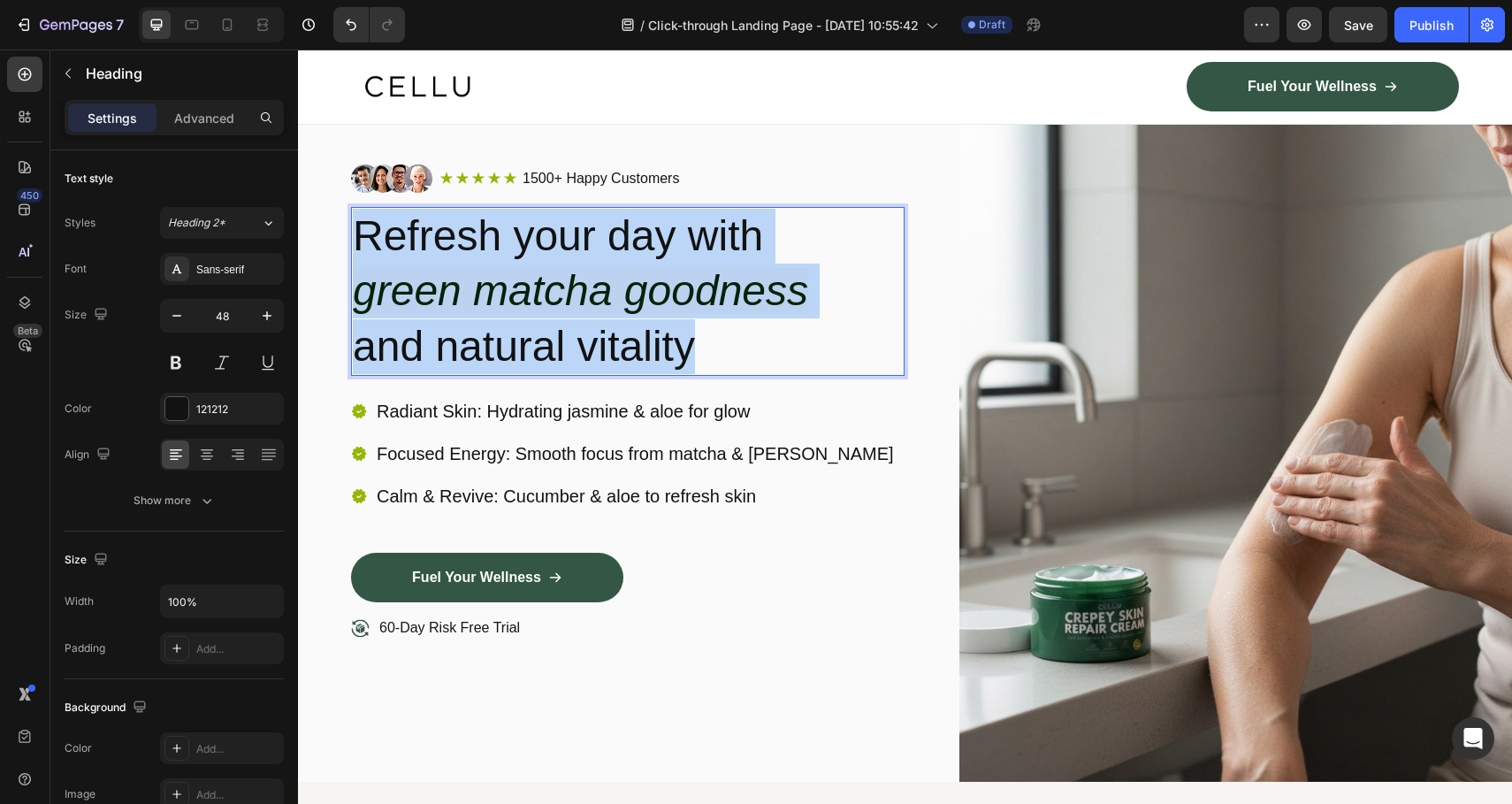
drag, startPoint x: 738, startPoint y: 351, endPoint x: 361, endPoint y: 214, distance: 401.1
click at [361, 214] on p "Refresh your day with green matcha goodness and natural vitality" at bounding box center [627, 291] width 550 height 165
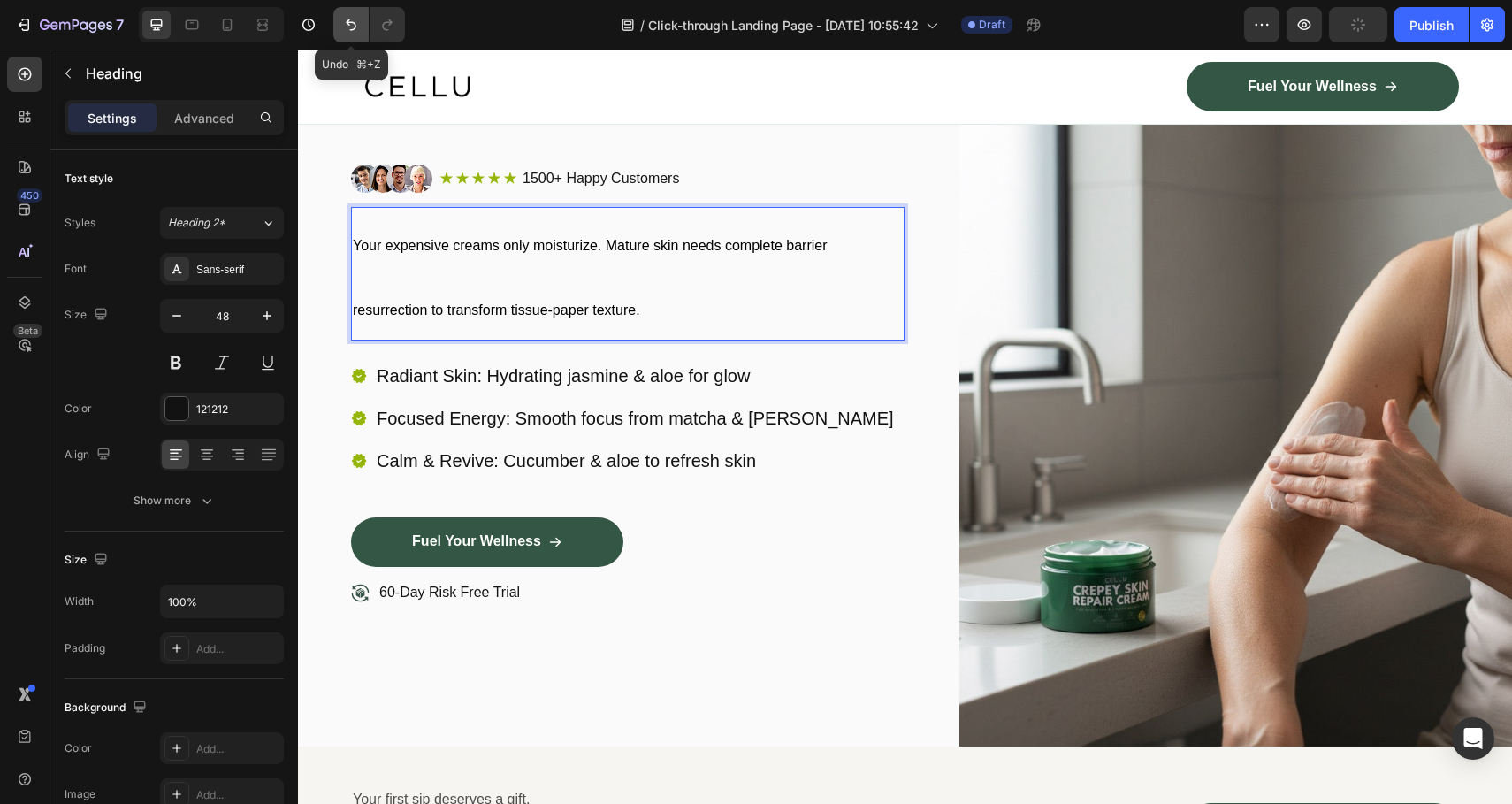
click at [342, 28] on icon "Undo/Redo" at bounding box center [351, 25] width 18 height 18
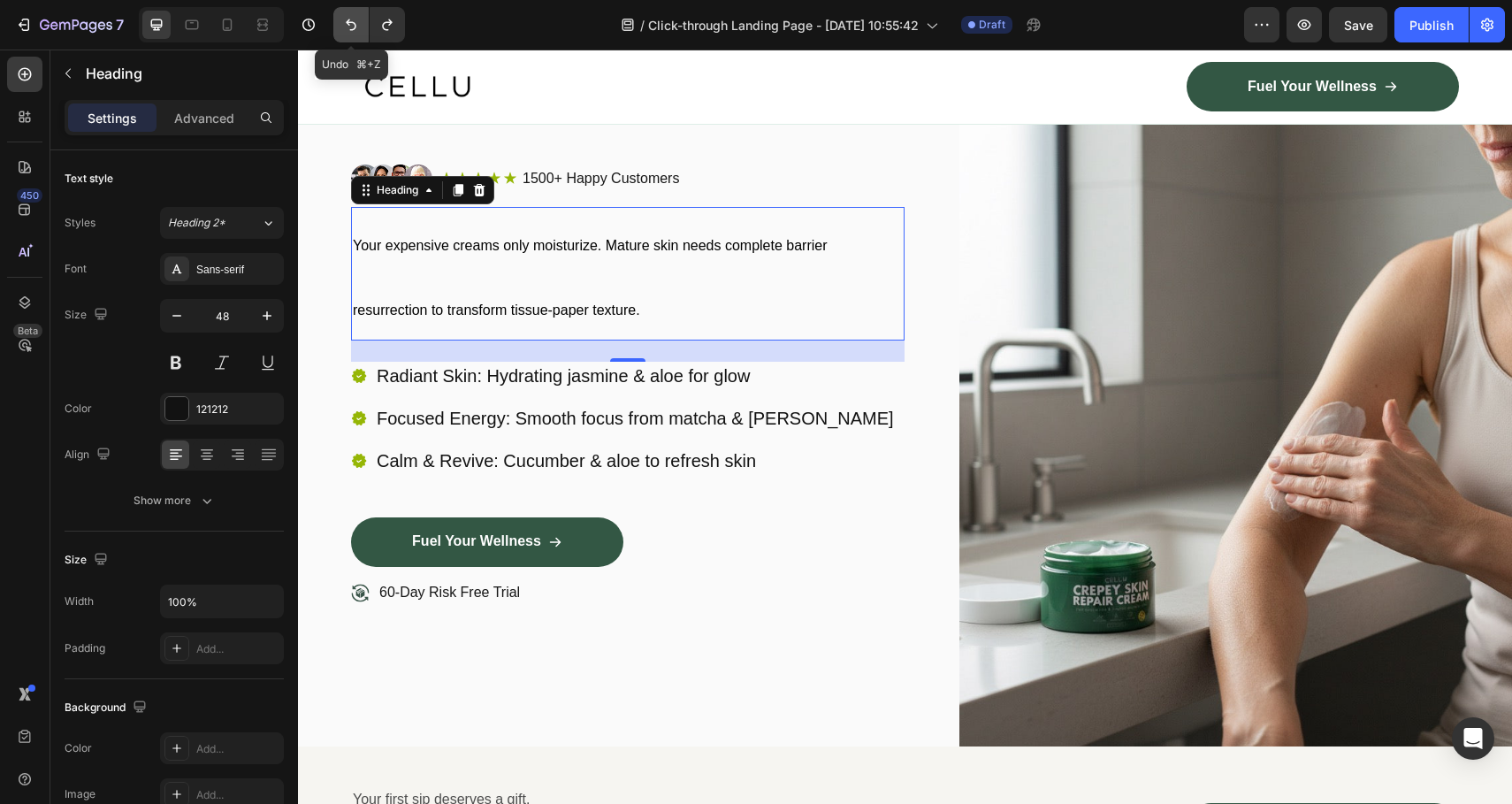
click at [341, 29] on button "Undo/Redo" at bounding box center [351, 24] width 35 height 35
click at [351, 40] on button "Undo/Redo" at bounding box center [351, 24] width 35 height 35
click at [348, 27] on icon "Undo/Redo" at bounding box center [351, 25] width 18 height 18
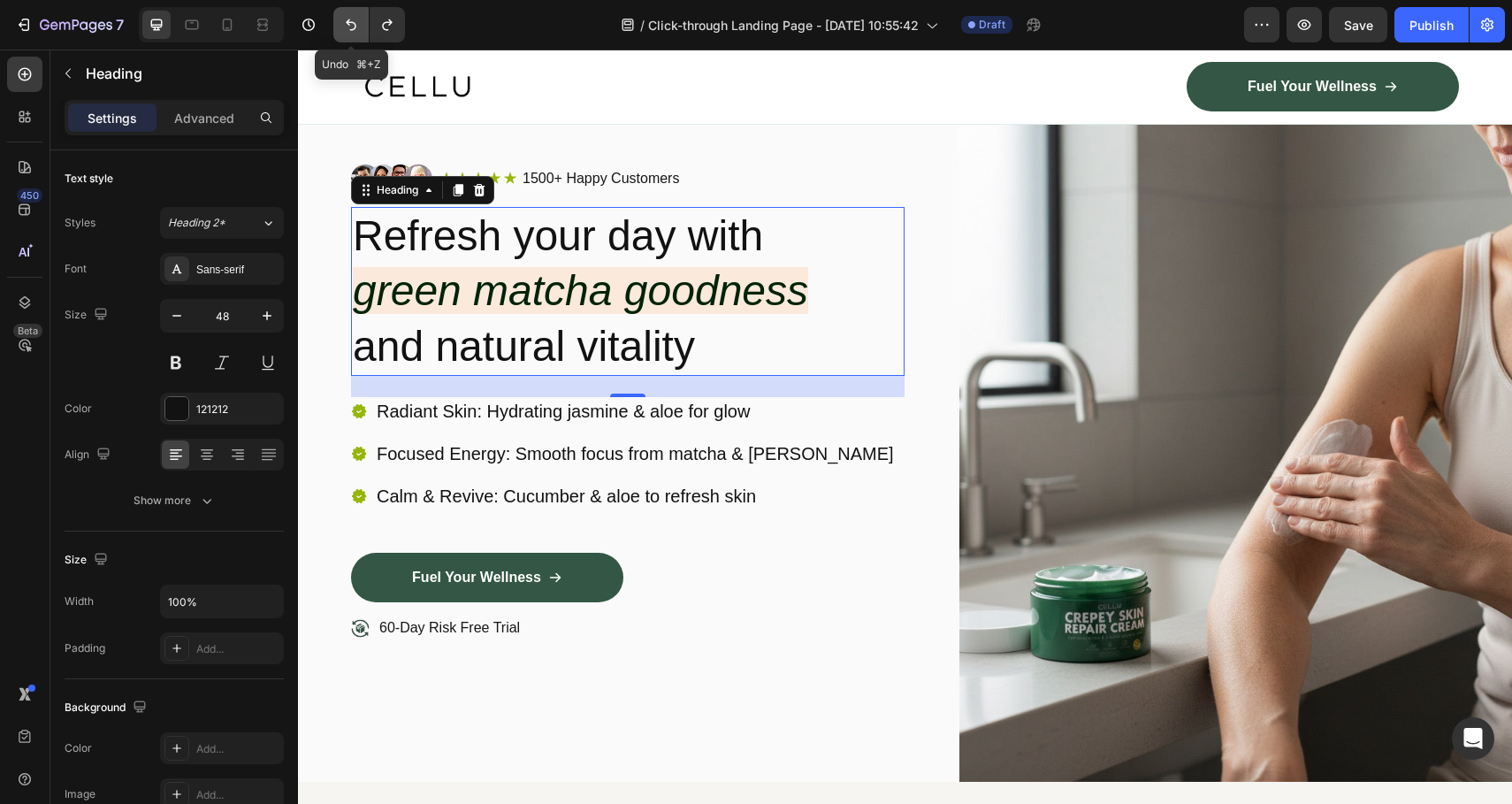
click at [348, 27] on icon "Undo/Redo" at bounding box center [351, 25] width 18 height 18
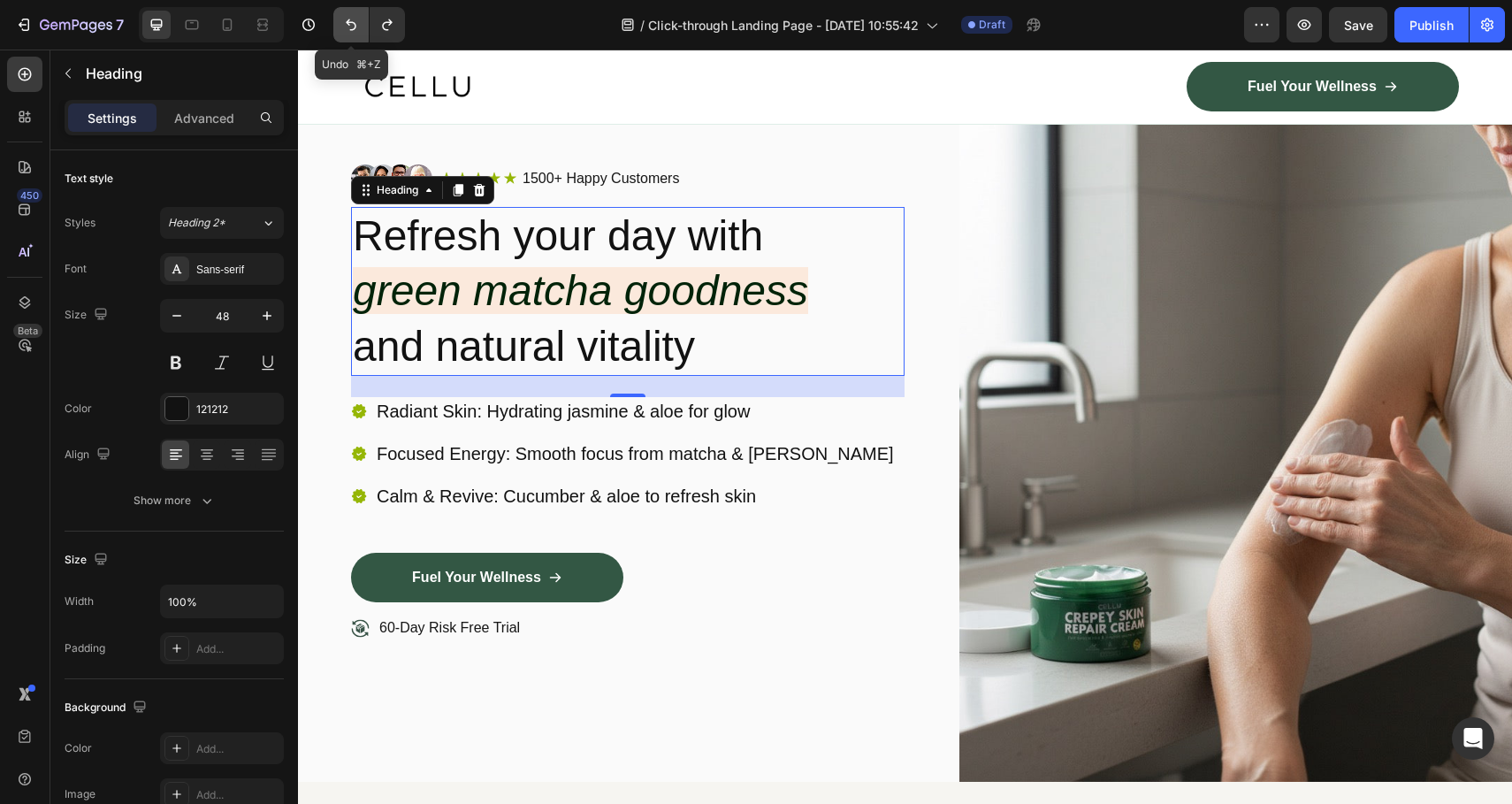
click at [348, 27] on icon "Undo/Redo" at bounding box center [351, 25] width 18 height 18
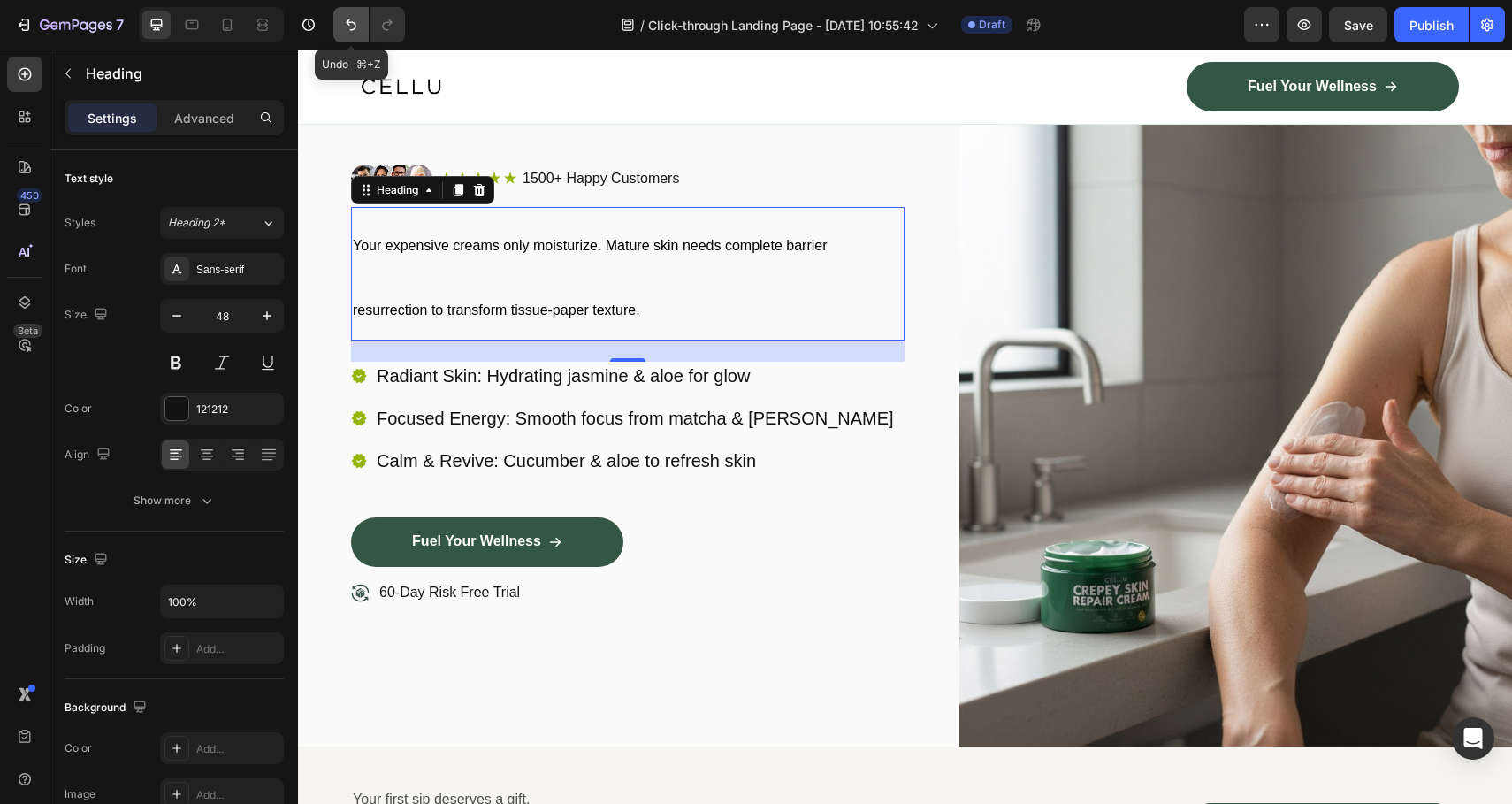
click at [348, 27] on icon "Undo/Redo" at bounding box center [351, 25] width 18 height 18
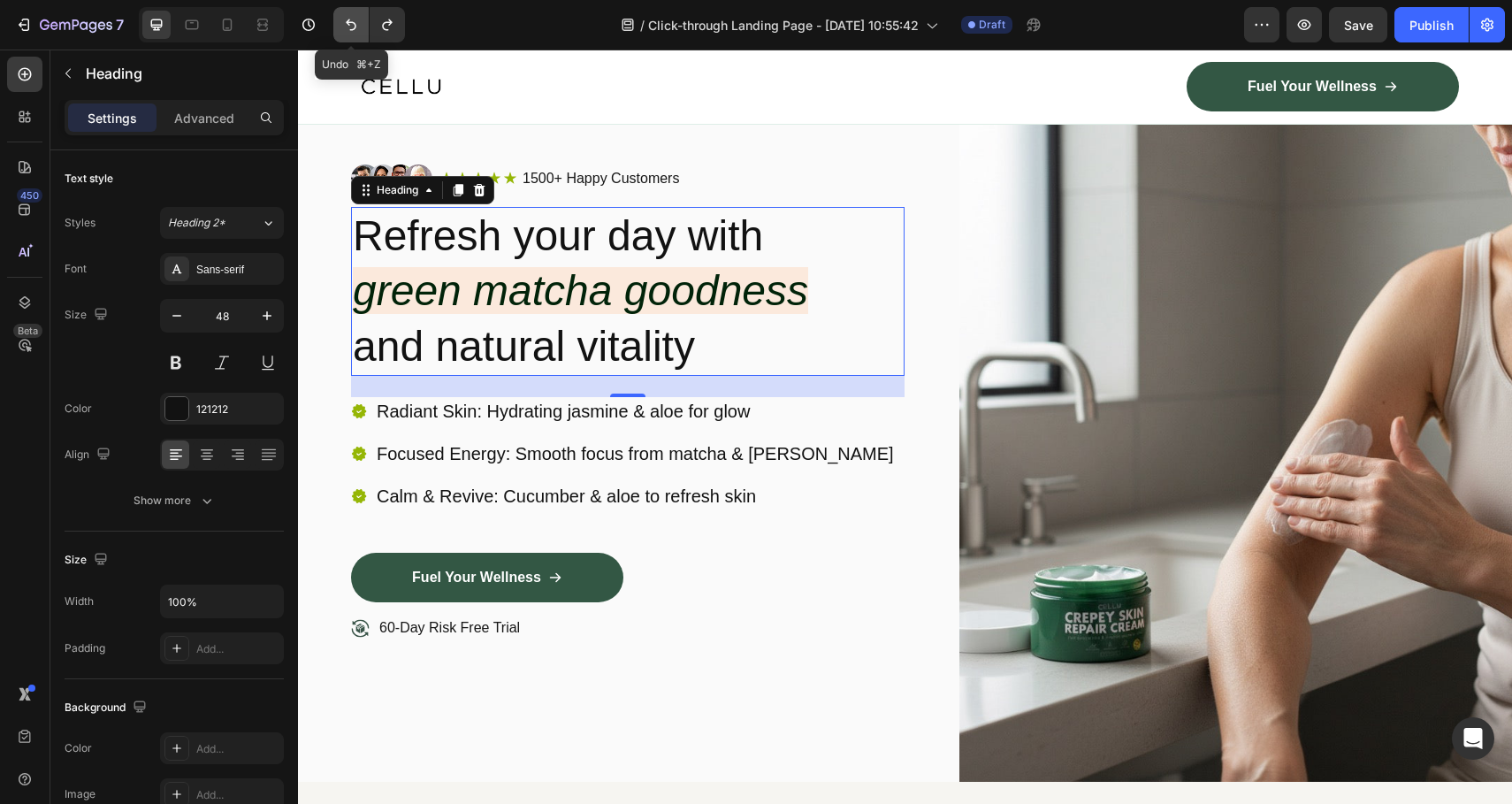
click at [348, 27] on icon "Undo/Redo" at bounding box center [351, 25] width 18 height 18
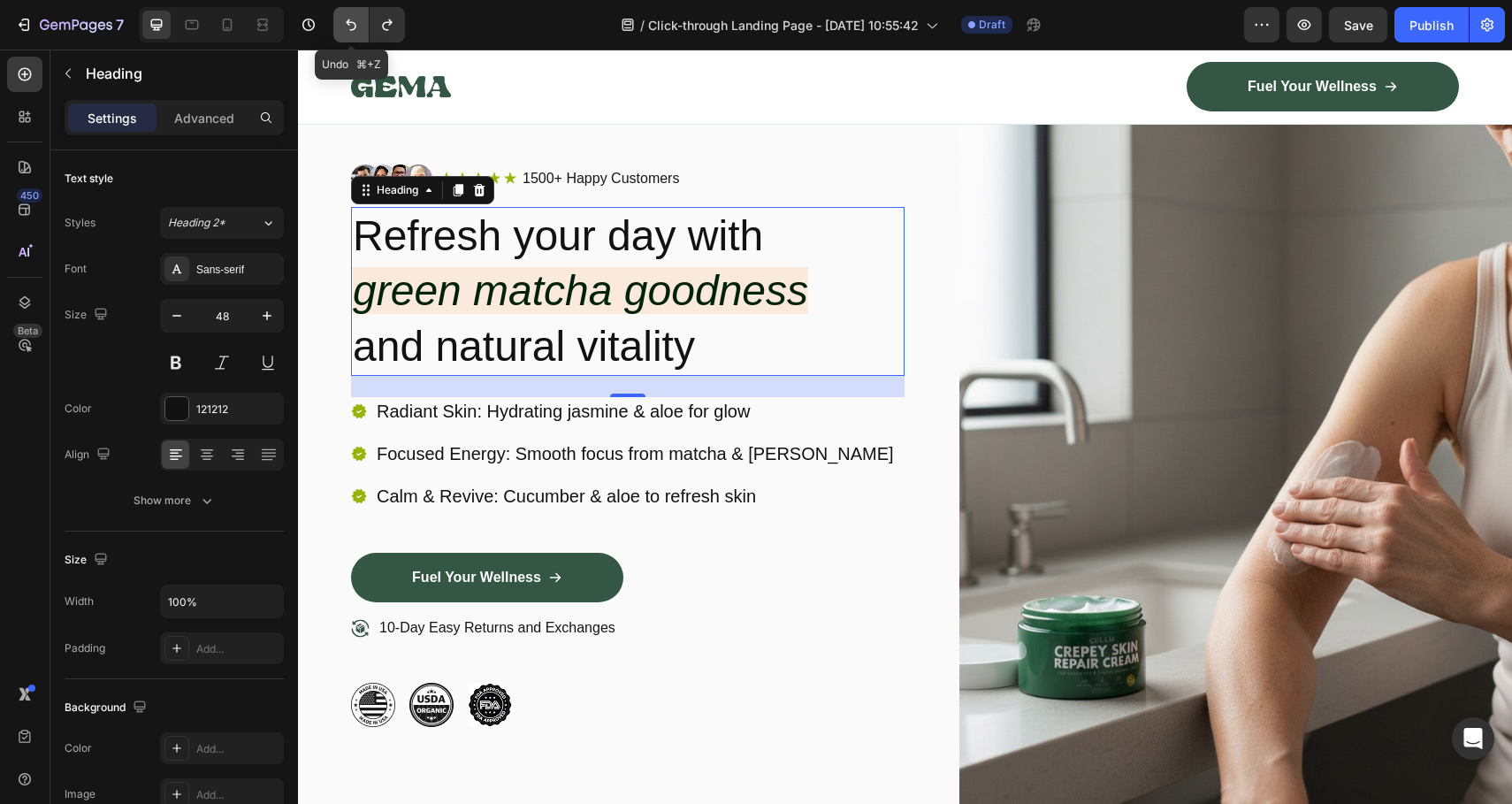
click at [348, 27] on icon "Undo/Redo" at bounding box center [351, 25] width 18 height 18
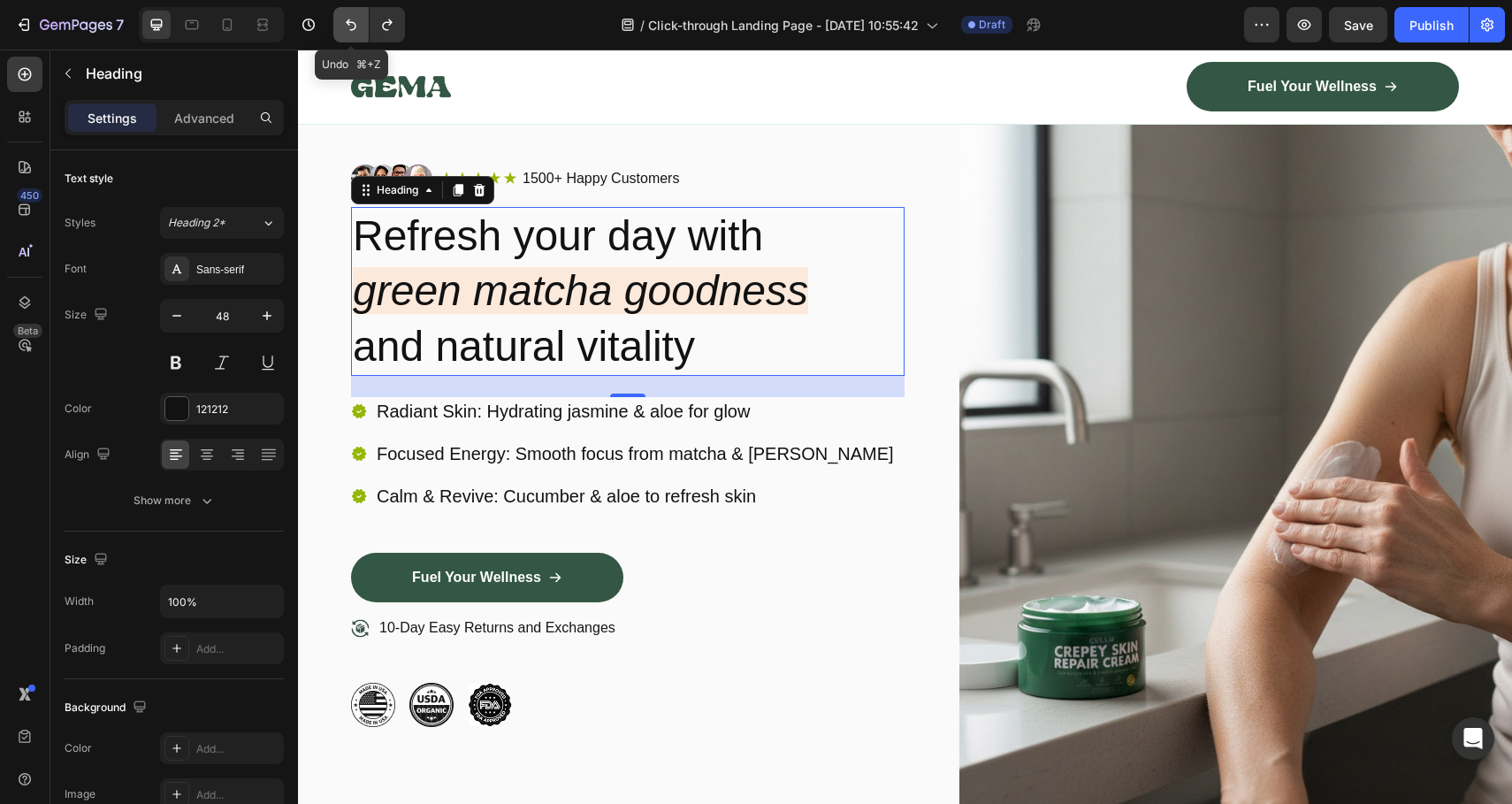
click at [348, 27] on icon "Undo/Redo" at bounding box center [351, 25] width 18 height 18
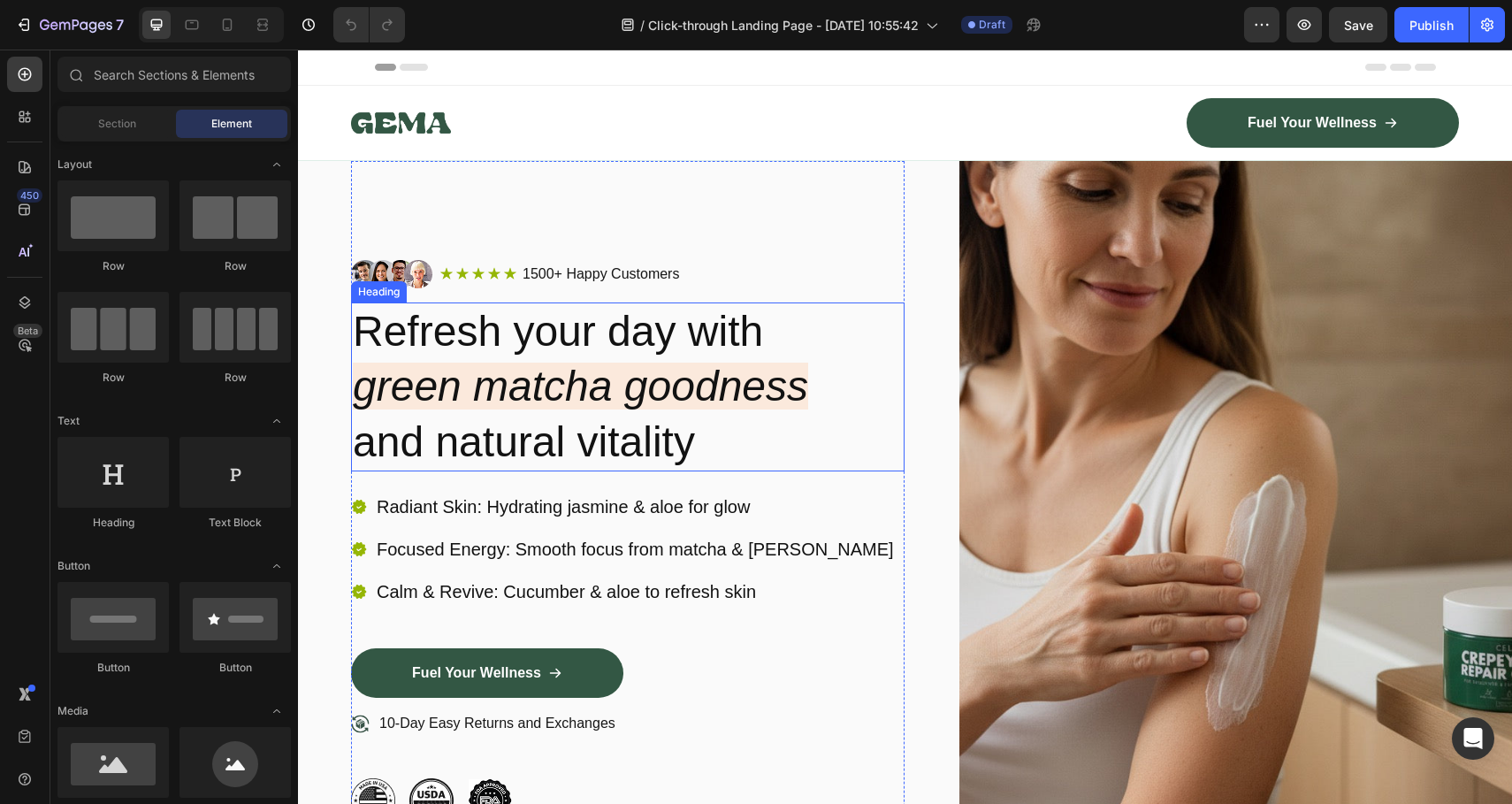
click at [558, 393] on icon "green matcha goodness" at bounding box center [580, 386] width 455 height 47
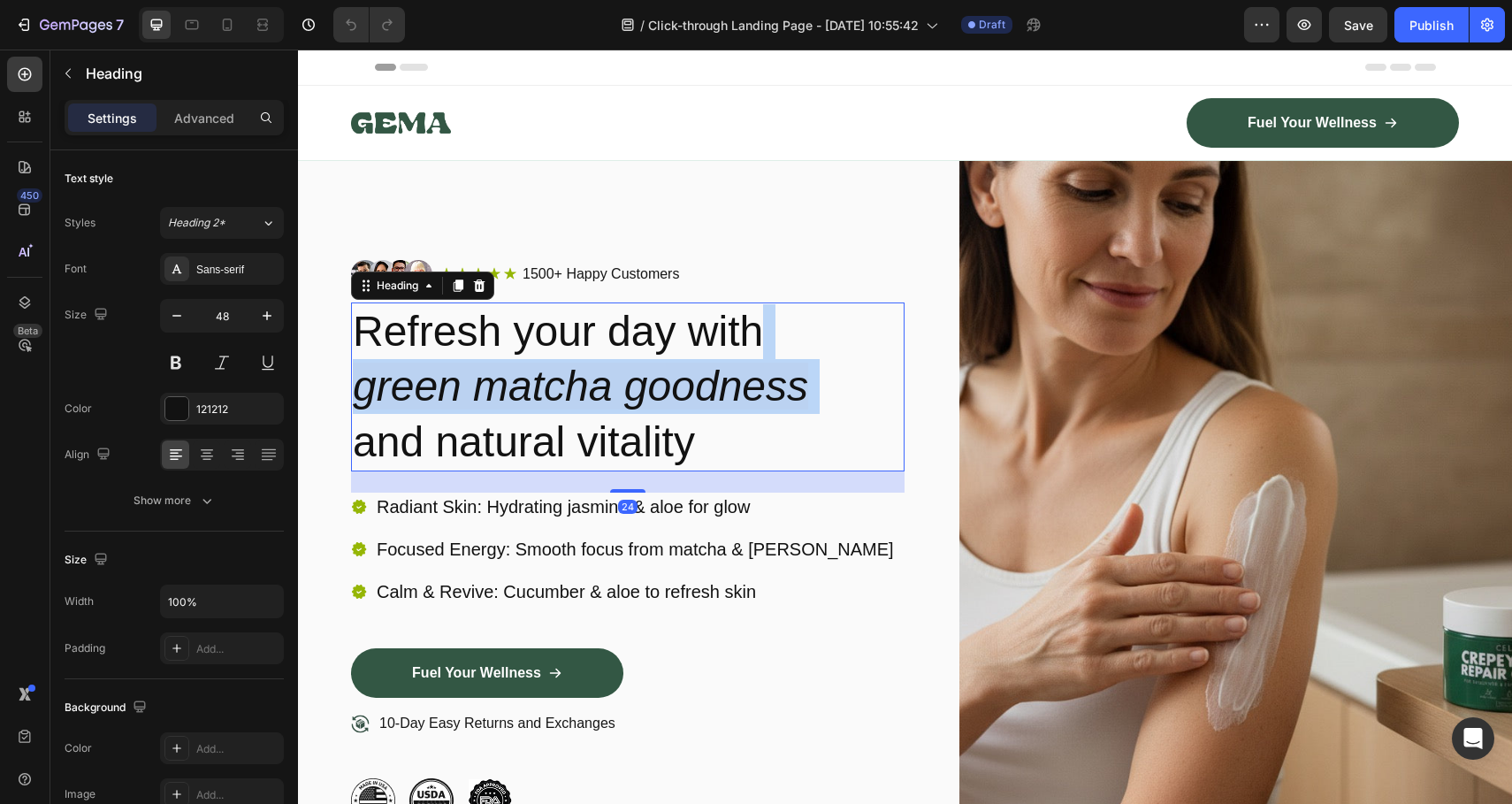
click at [558, 393] on icon "green matcha goodness" at bounding box center [580, 386] width 455 height 47
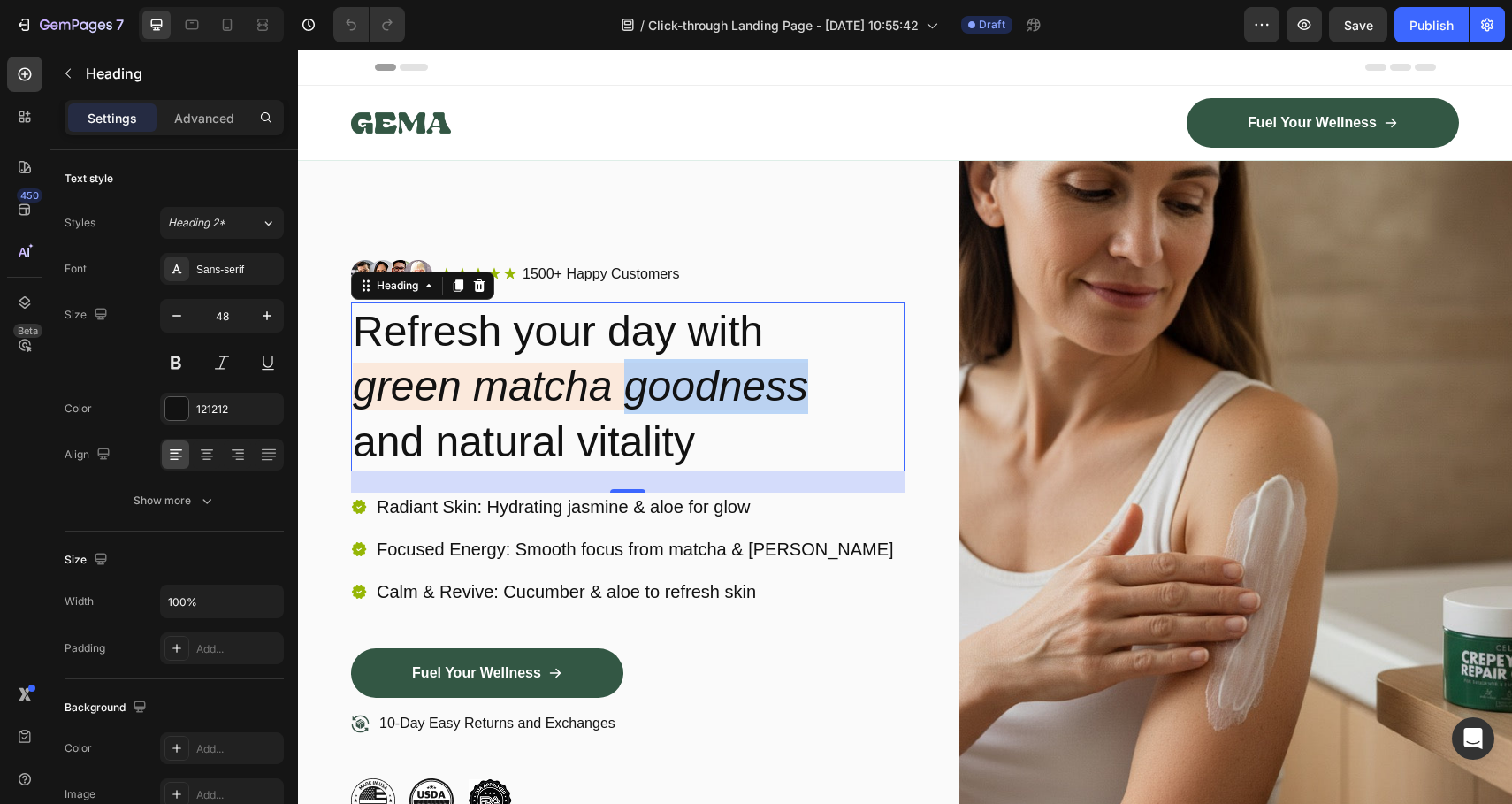
click at [650, 357] on p "Refresh your day with green matcha goodness and natural vitality" at bounding box center [627, 386] width 550 height 165
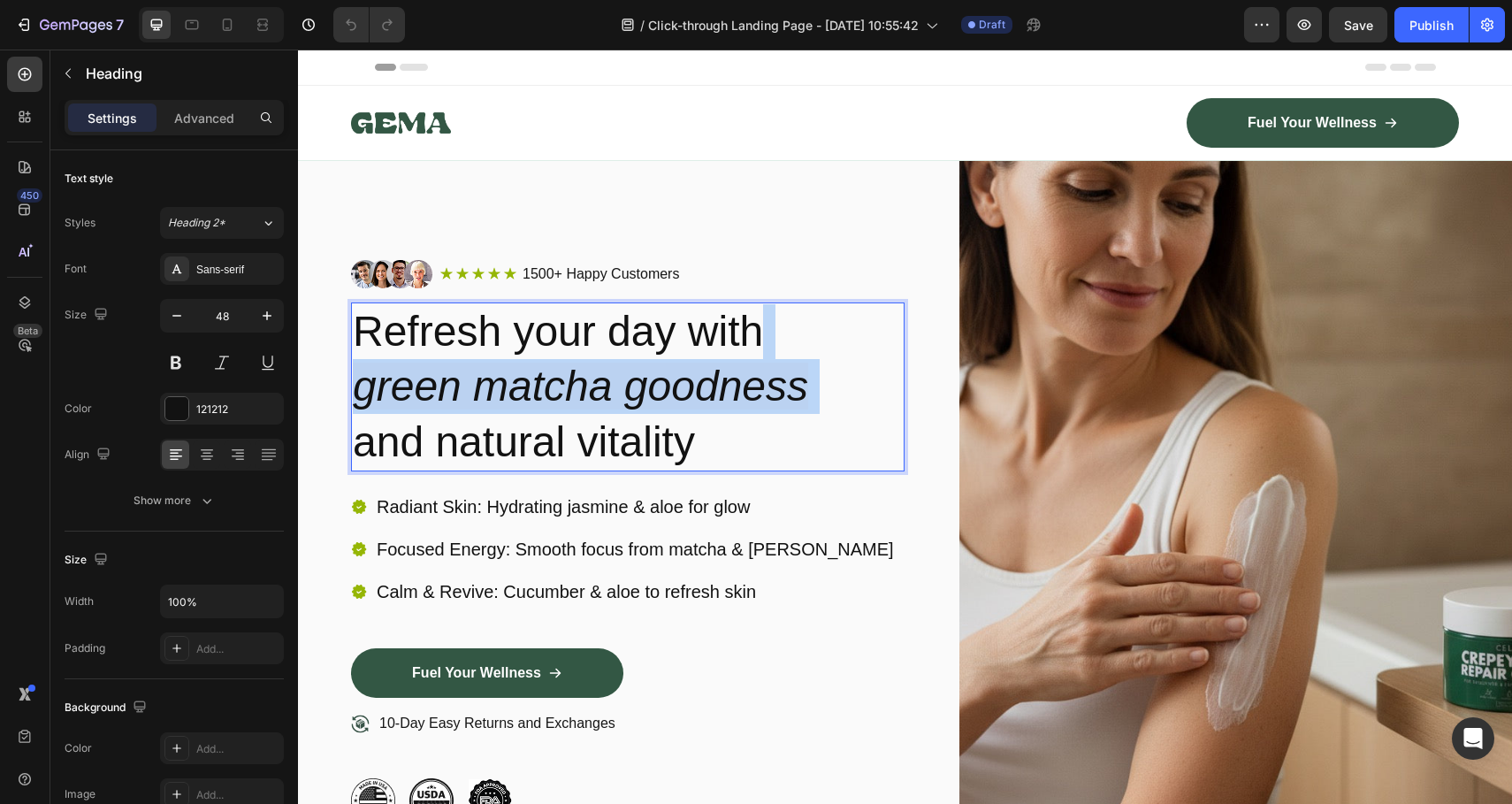
click at [650, 357] on p "Refresh your day with green matcha goodness and natural vitality" at bounding box center [627, 386] width 550 height 165
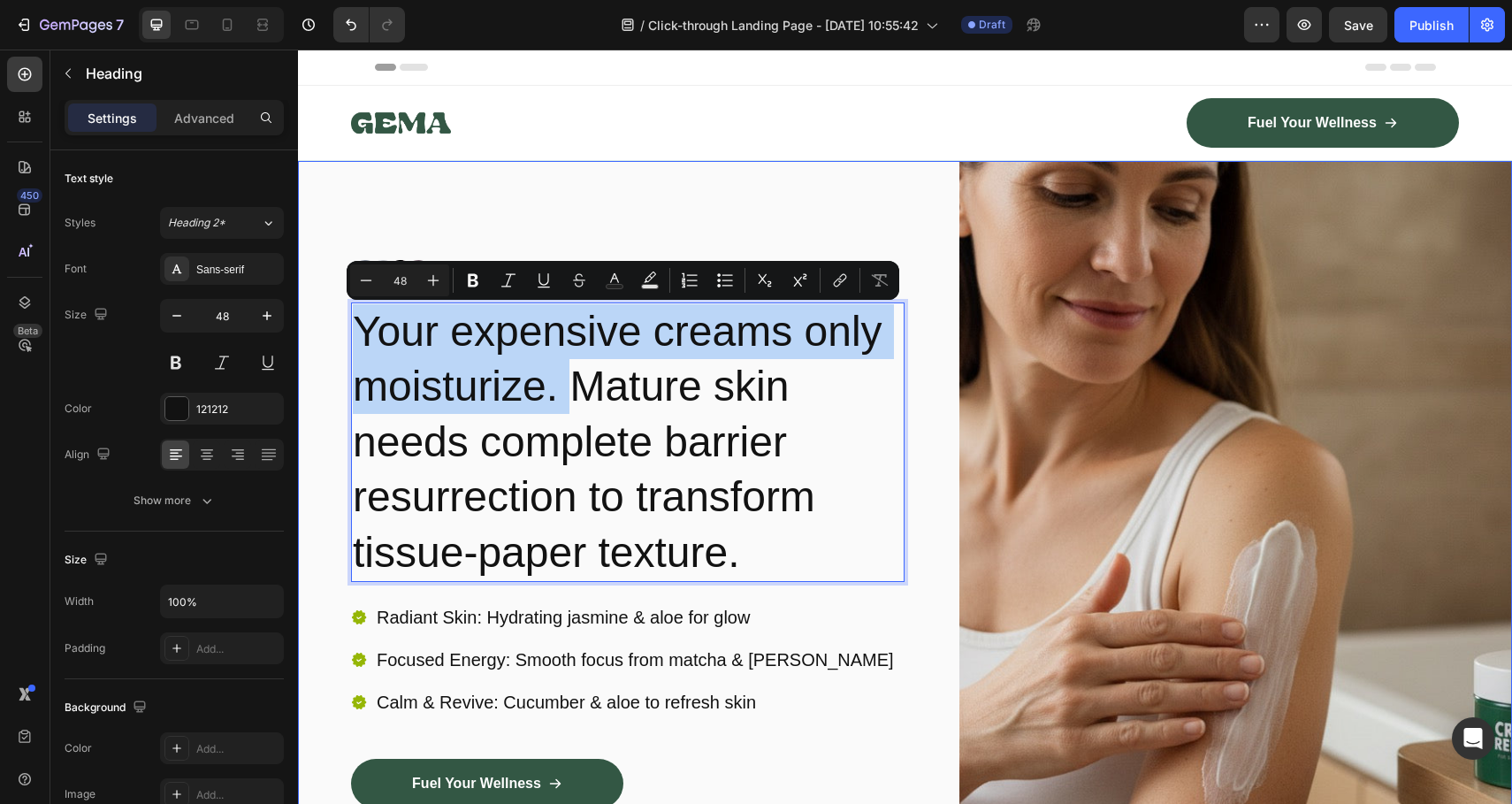
drag, startPoint x: 574, startPoint y: 392, endPoint x: 300, endPoint y: 339, distance: 279.1
click at [300, 339] on div "Image Icon Icon Icon Icon Icon Icon List 1500+ Happy Customers Text Block Row R…" at bounding box center [904, 596] width 1214 height 871
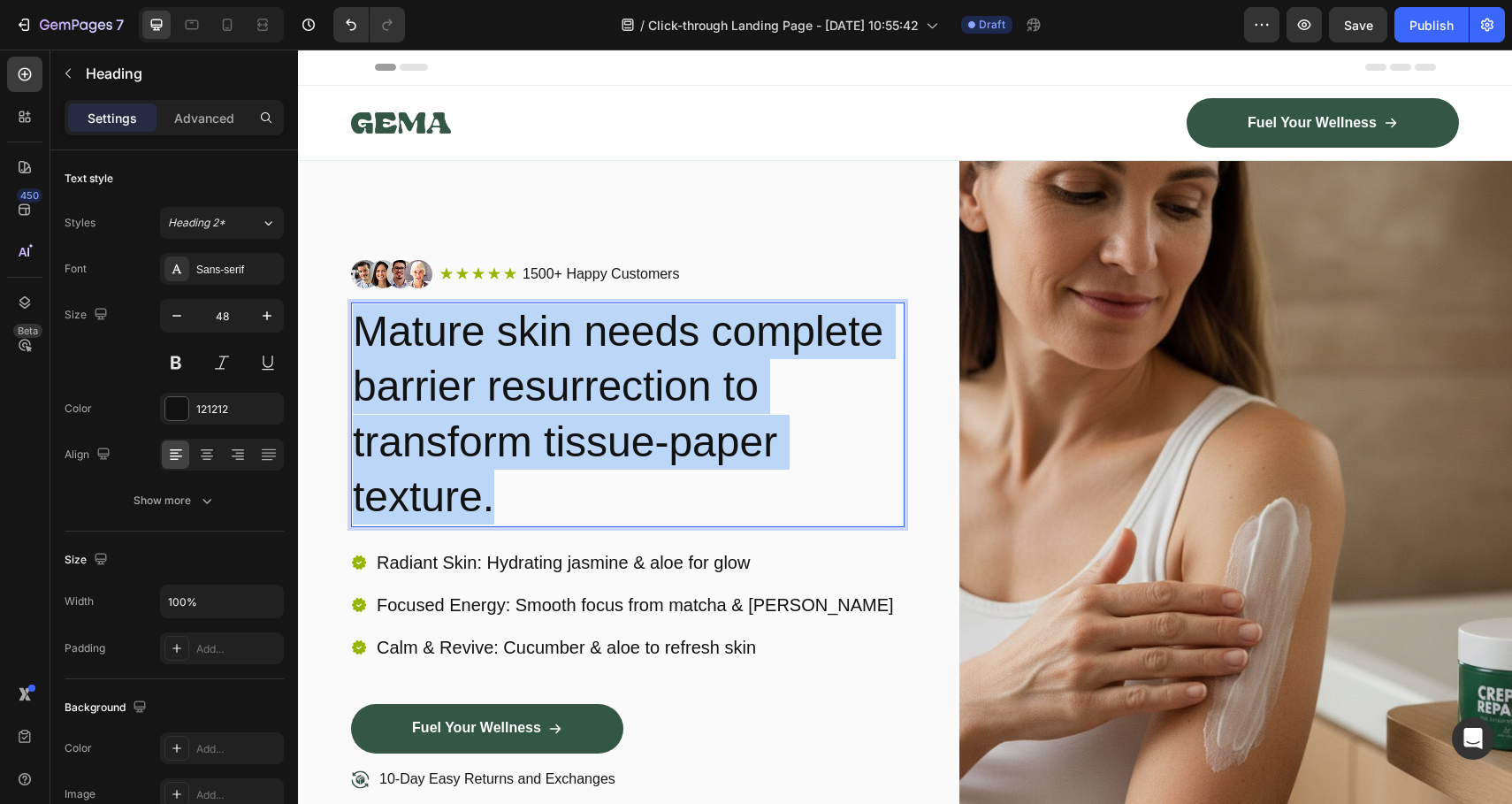
drag, startPoint x: 542, startPoint y: 490, endPoint x: 358, endPoint y: 323, distance: 248.5
click at [358, 323] on p "Mature skin needs complete barrier resurrection to transform tissue-paper textu…" at bounding box center [627, 415] width 550 height 221
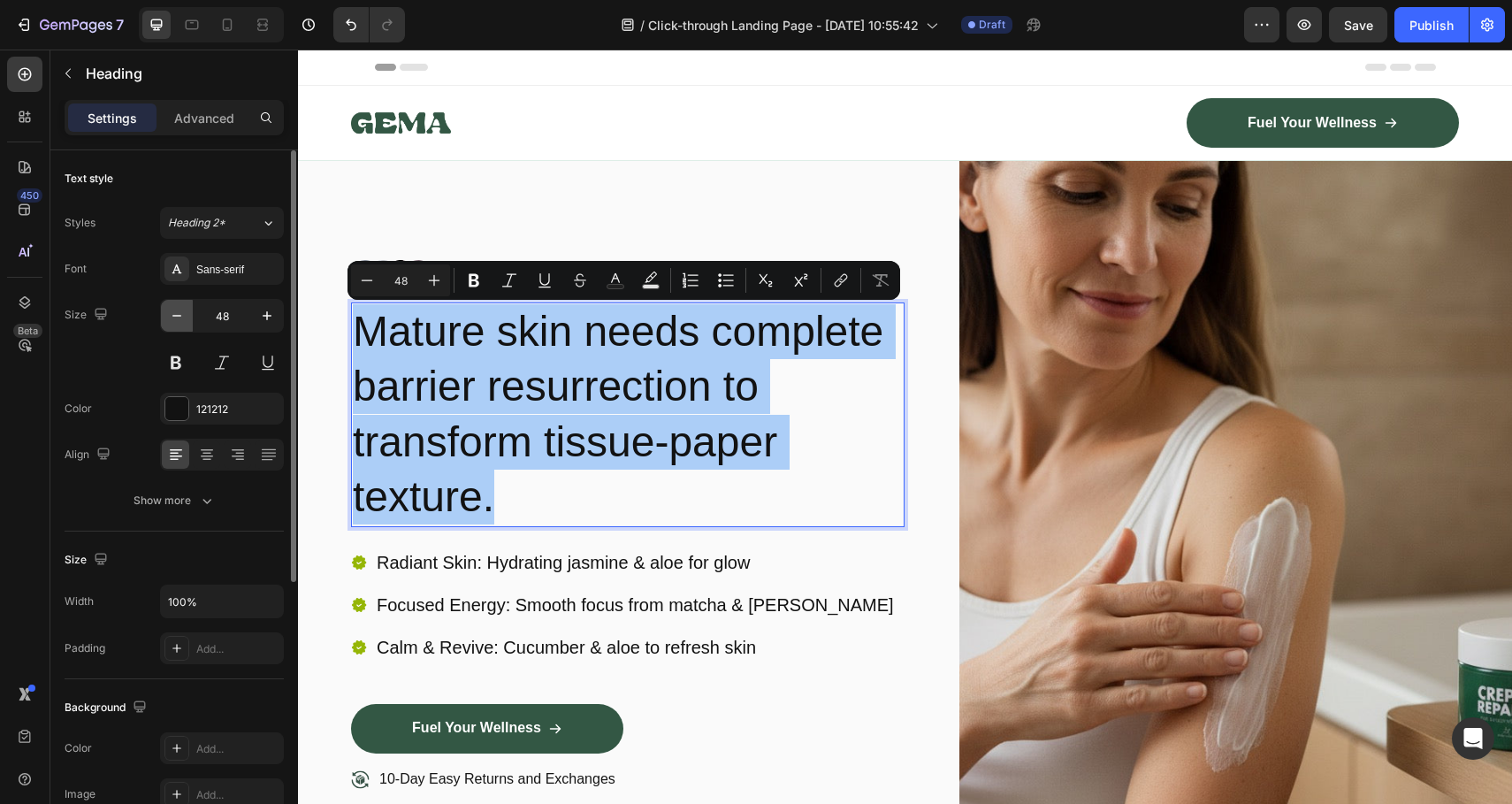
click at [177, 319] on icon "button" at bounding box center [177, 316] width 18 height 18
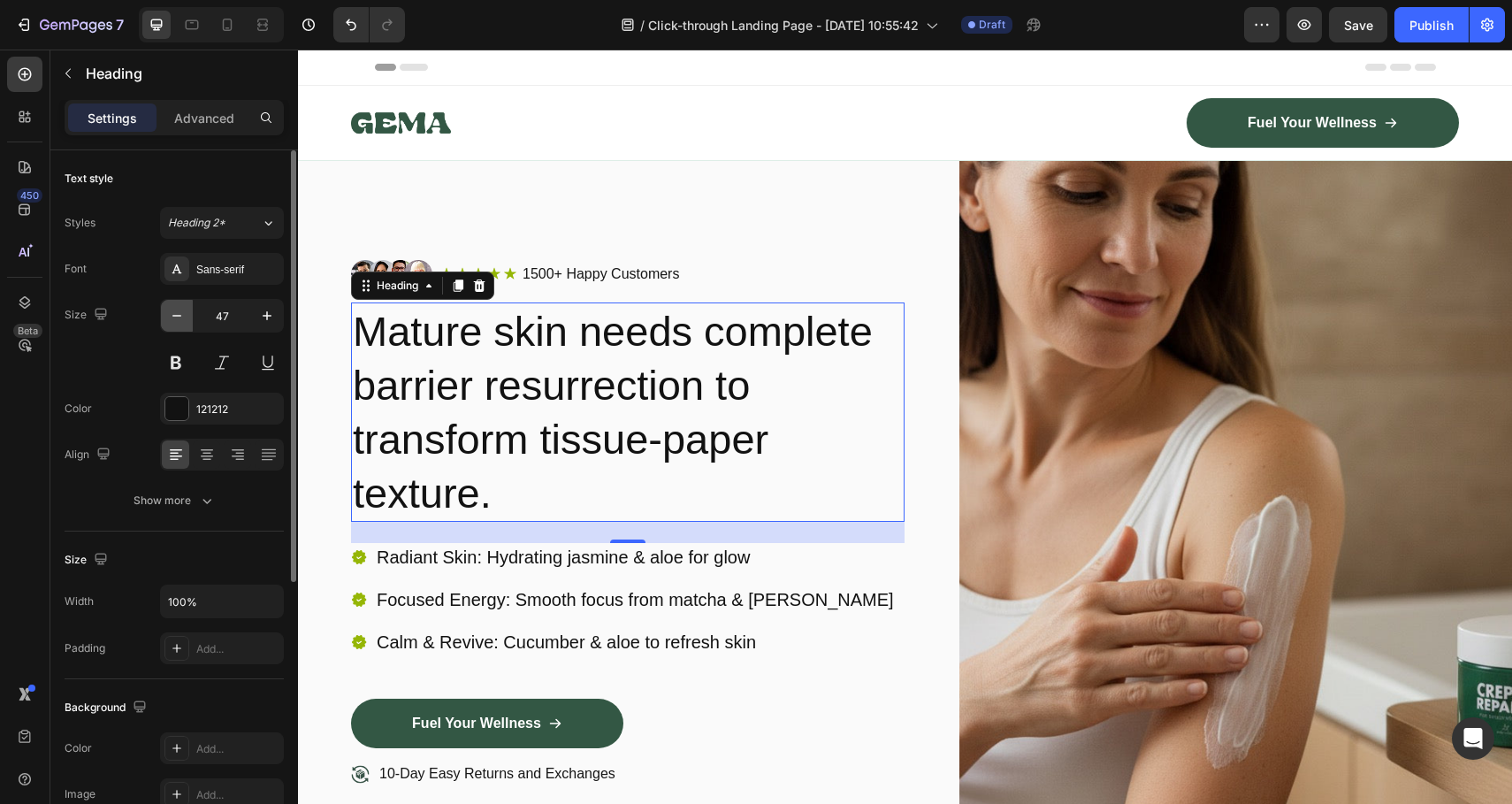
click at [177, 319] on icon "button" at bounding box center [177, 316] width 18 height 18
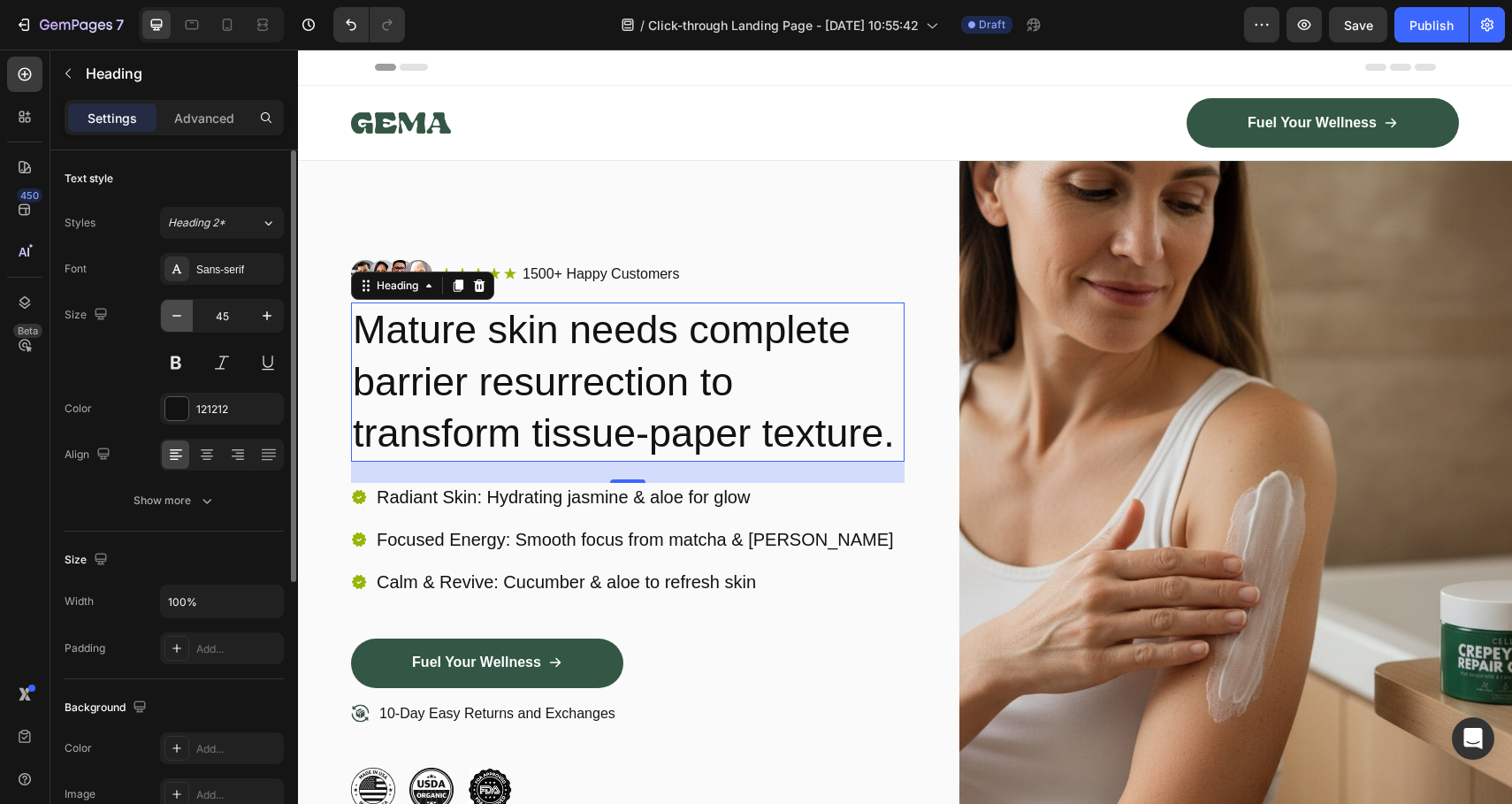
click at [177, 319] on icon "button" at bounding box center [177, 316] width 18 height 18
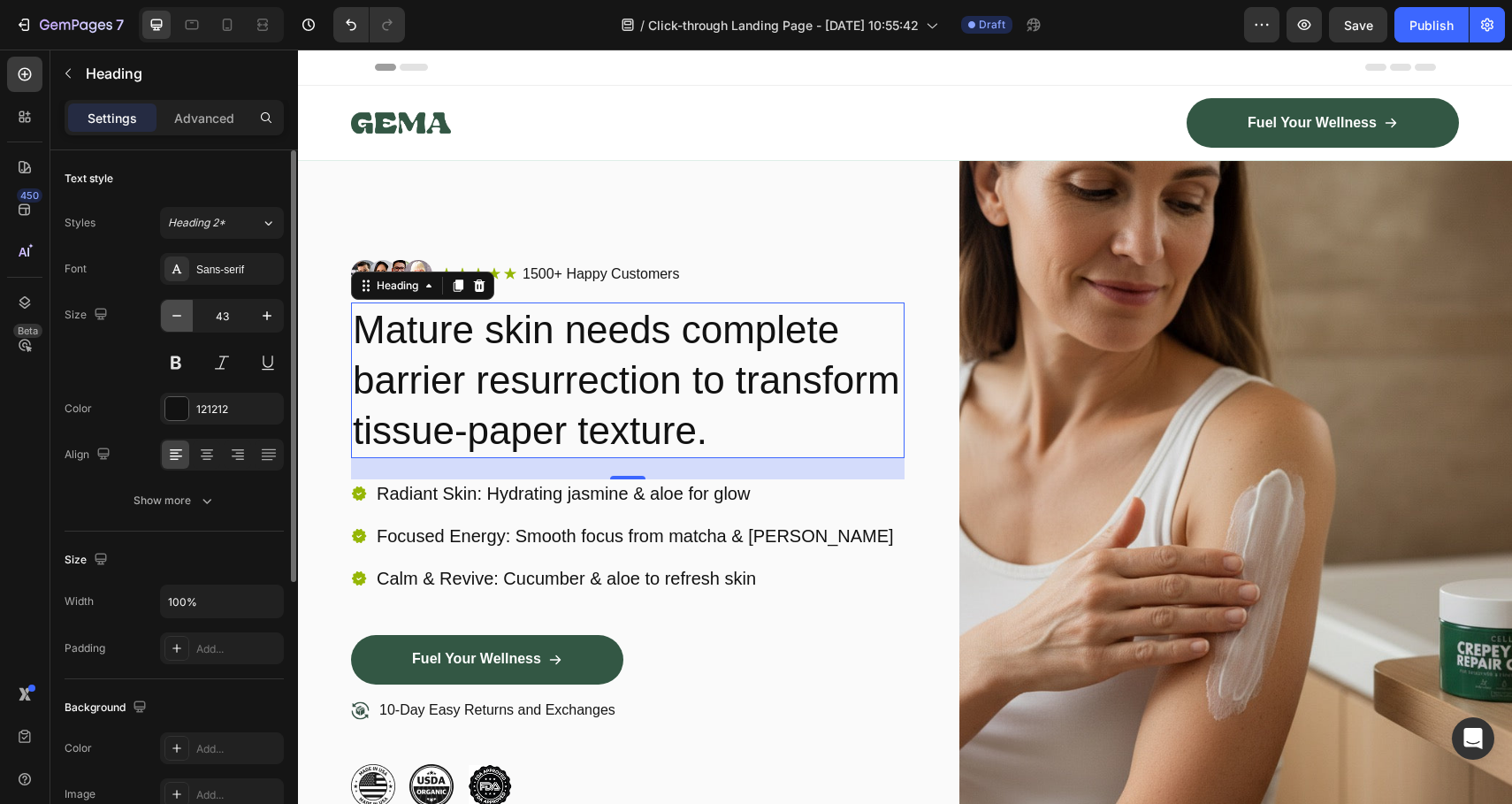
click at [177, 319] on icon "button" at bounding box center [177, 316] width 18 height 18
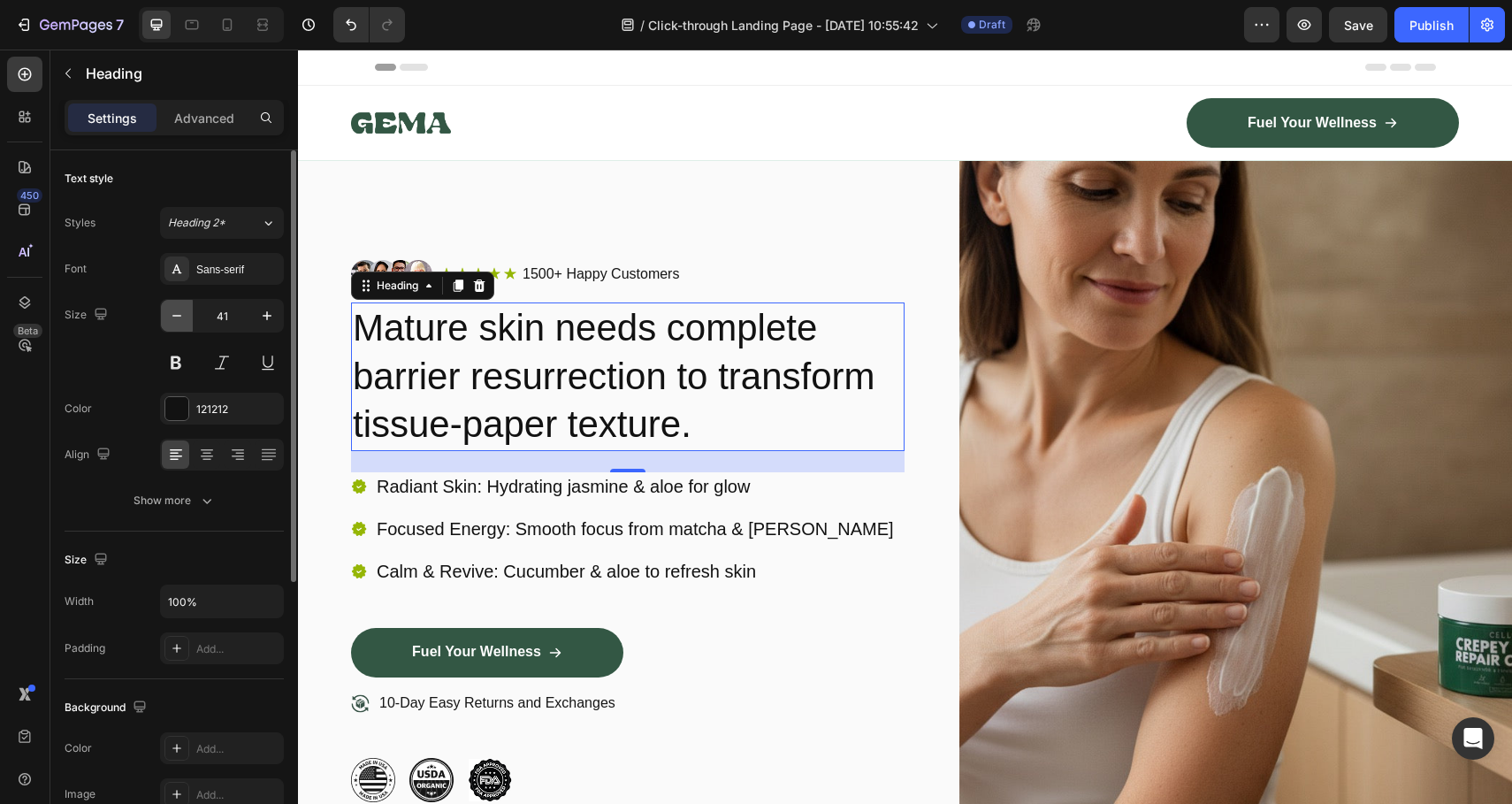
click at [177, 319] on icon "button" at bounding box center [177, 316] width 18 height 18
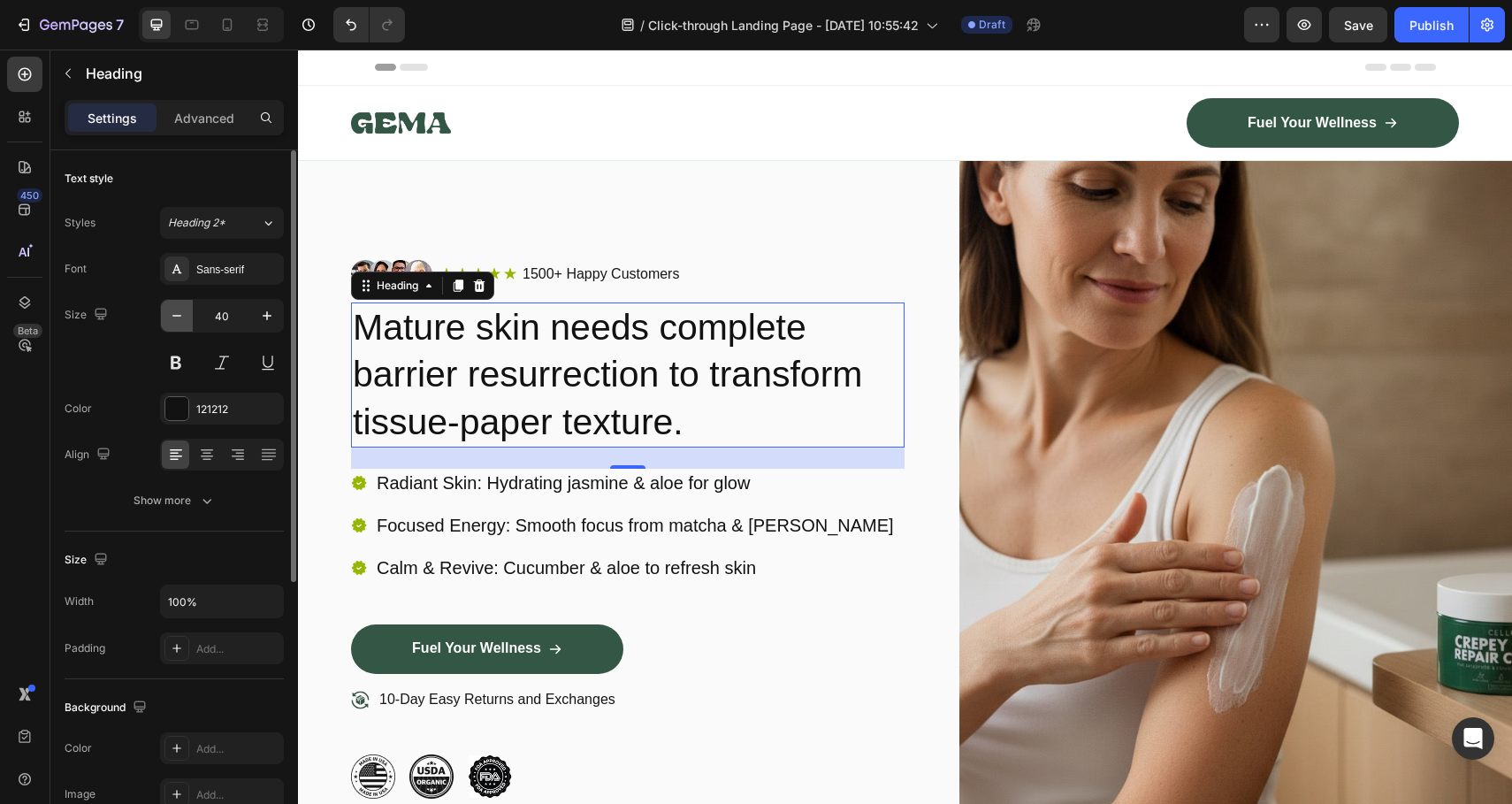
click at [177, 319] on icon "button" at bounding box center [177, 316] width 18 height 18
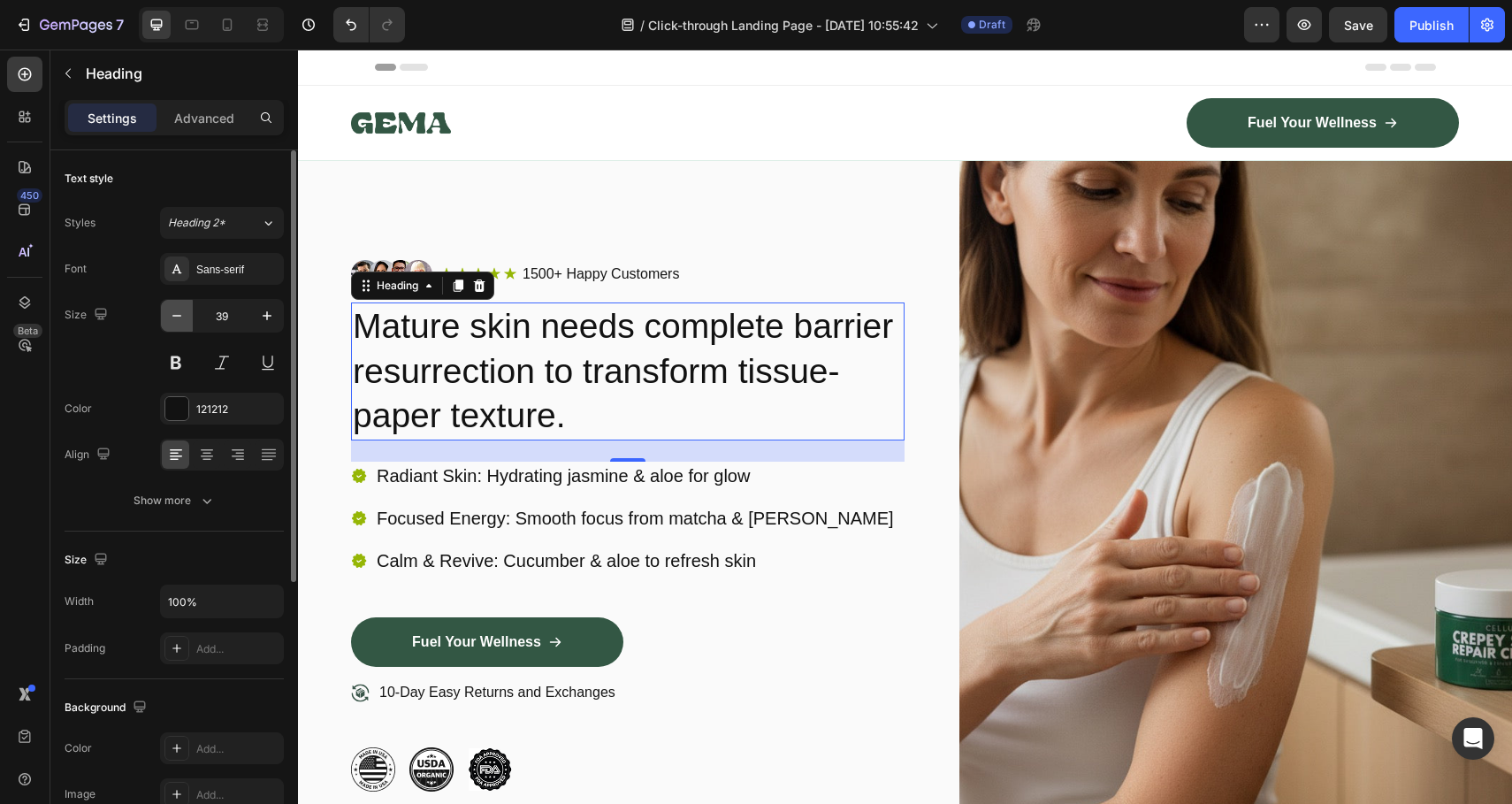
click at [177, 319] on icon "button" at bounding box center [177, 316] width 18 height 18
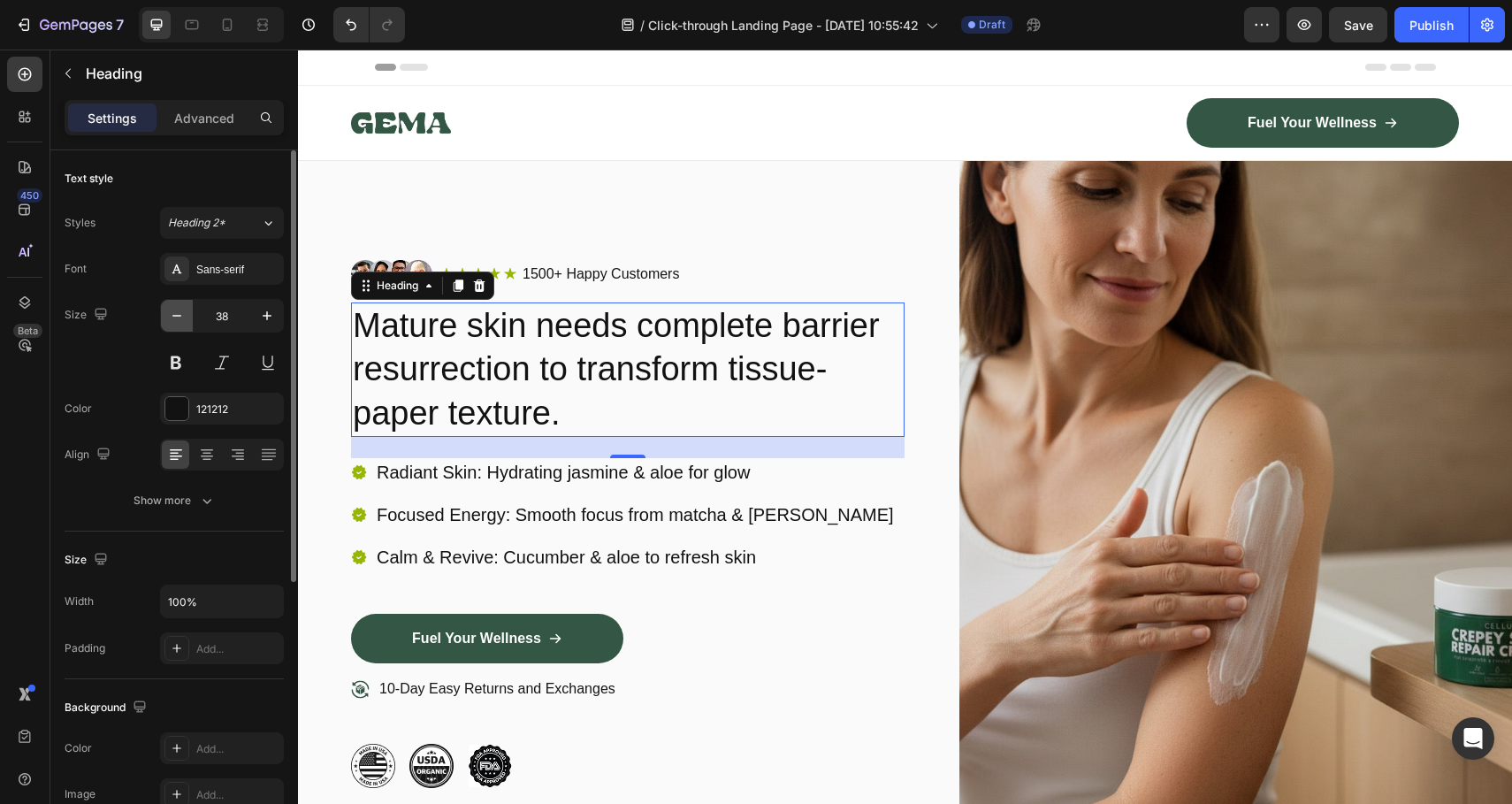
click at [177, 319] on icon "button" at bounding box center [177, 316] width 18 height 18
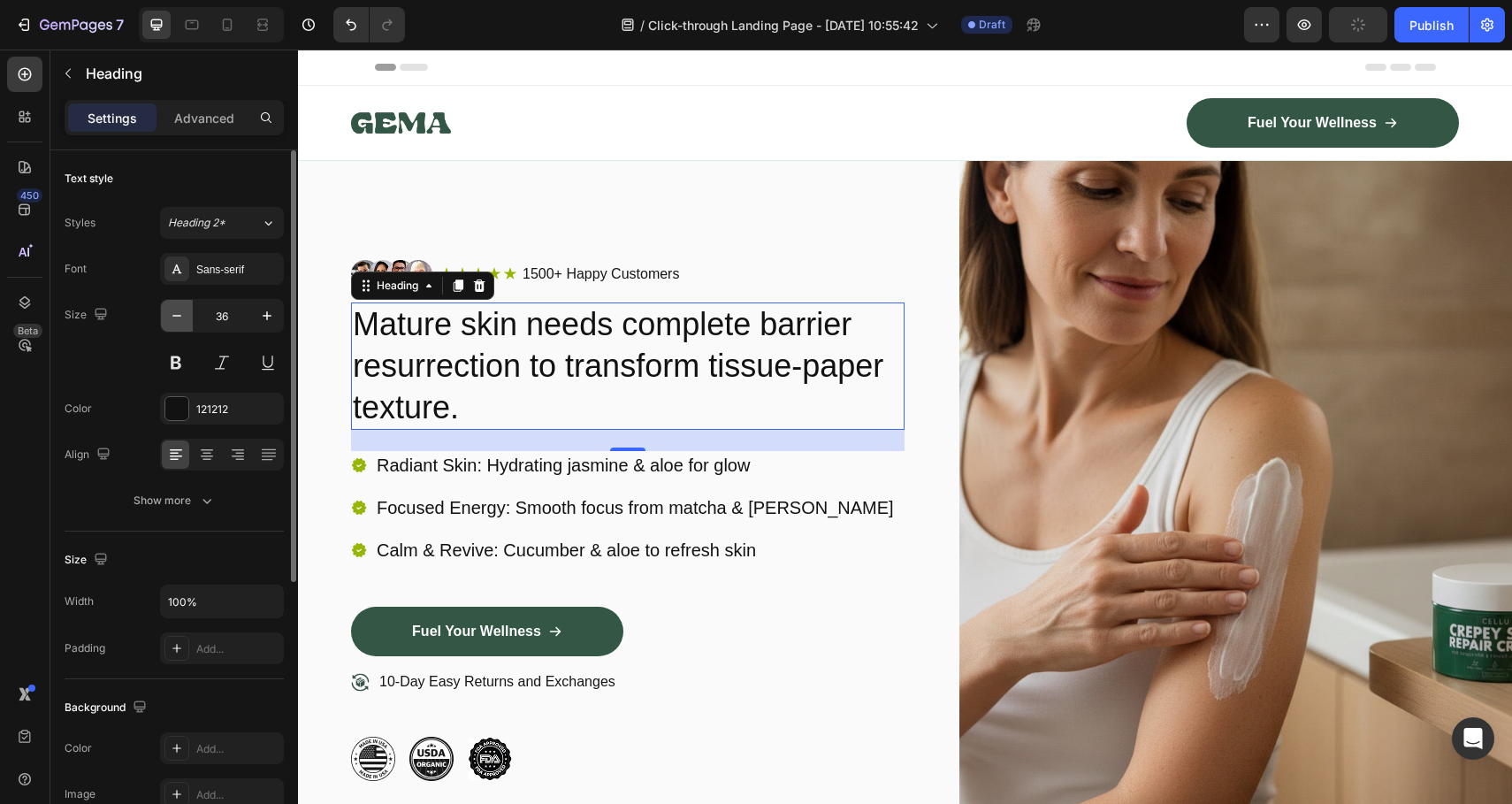
click at [172, 319] on icon "button" at bounding box center [177, 316] width 18 height 18
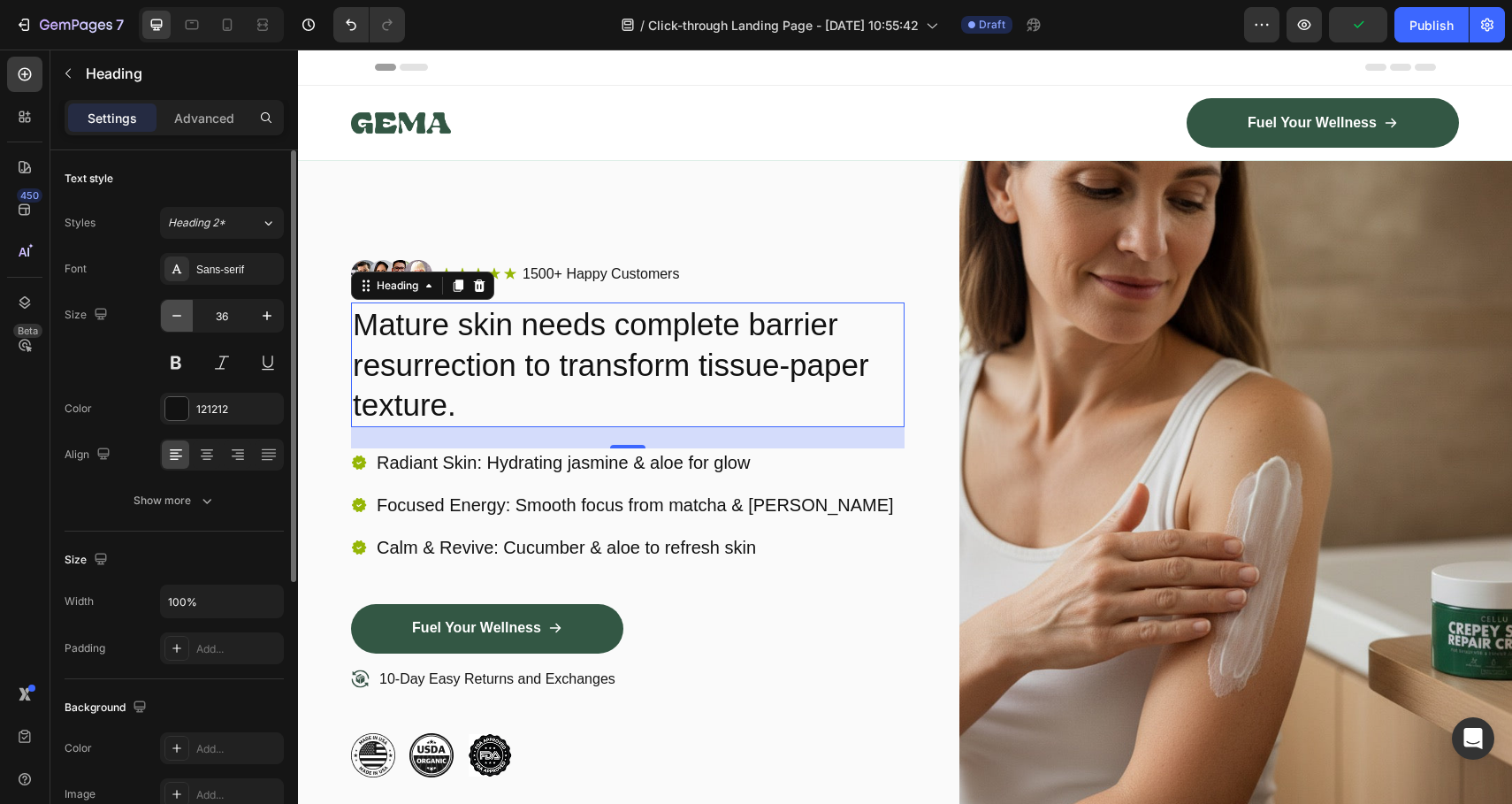
type input "35"
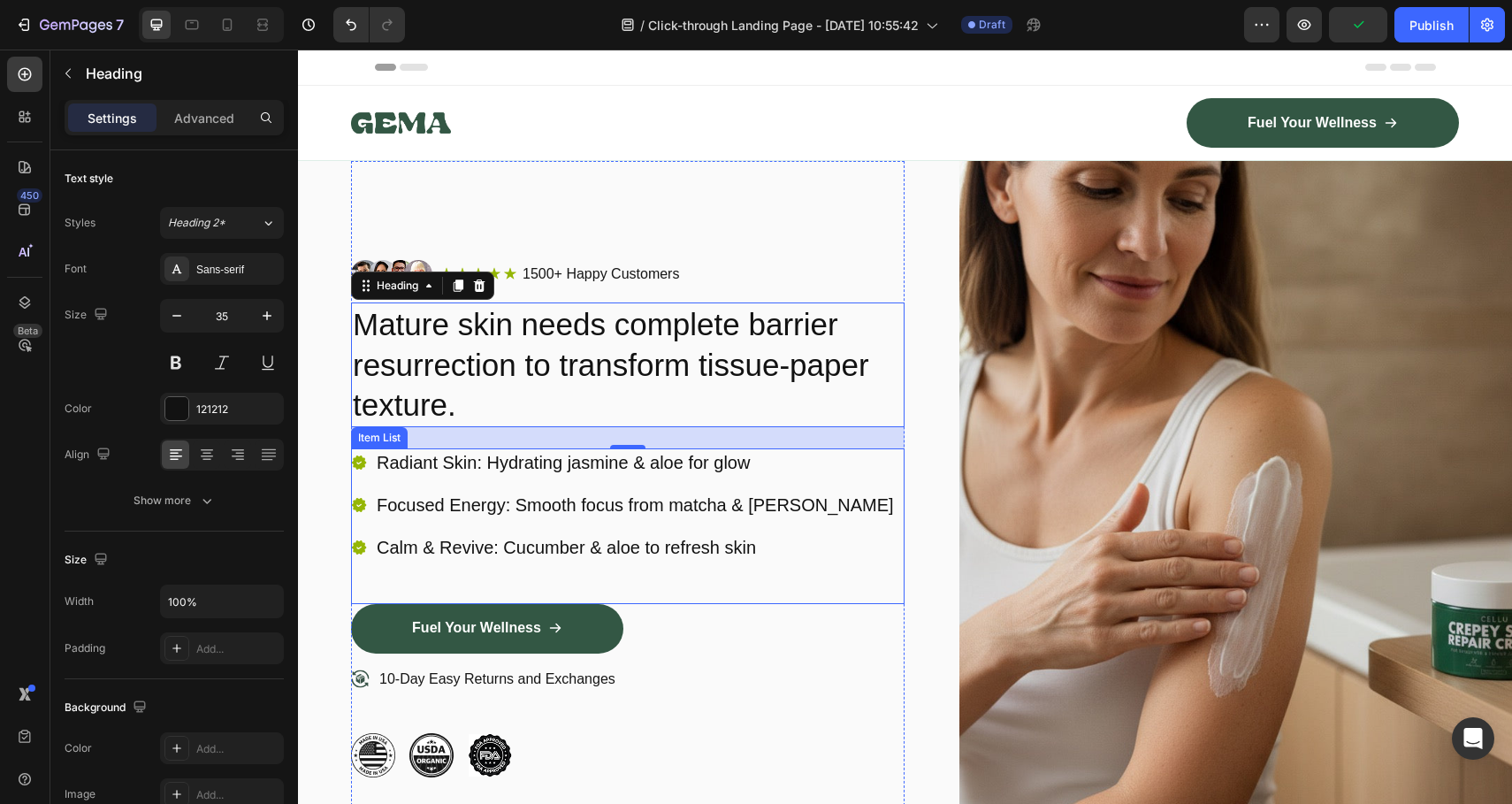
click at [576, 507] on p "Focused Energy: Smooth focus from matcha & [PERSON_NAME]" at bounding box center [635, 505] width 517 height 23
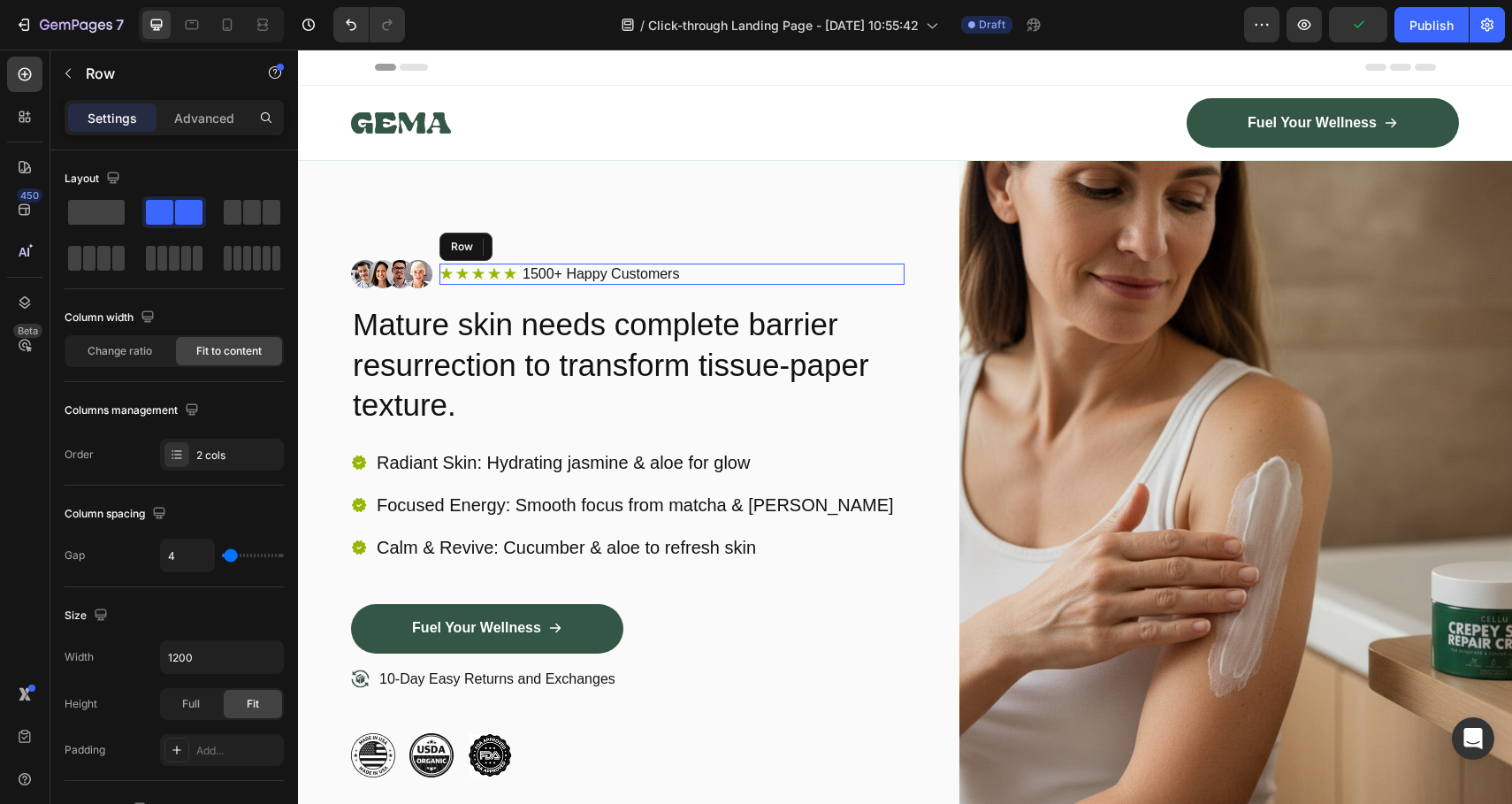
click at [875, 271] on div "Icon Icon Icon Icon Icon Icon List 1500+ Happy Customers Text Block Row" at bounding box center [672, 274] width 465 height 22
click at [780, 377] on p "Mature skin needs complete barrier resurrection to transform tissue-paper textu…" at bounding box center [627, 365] width 550 height 121
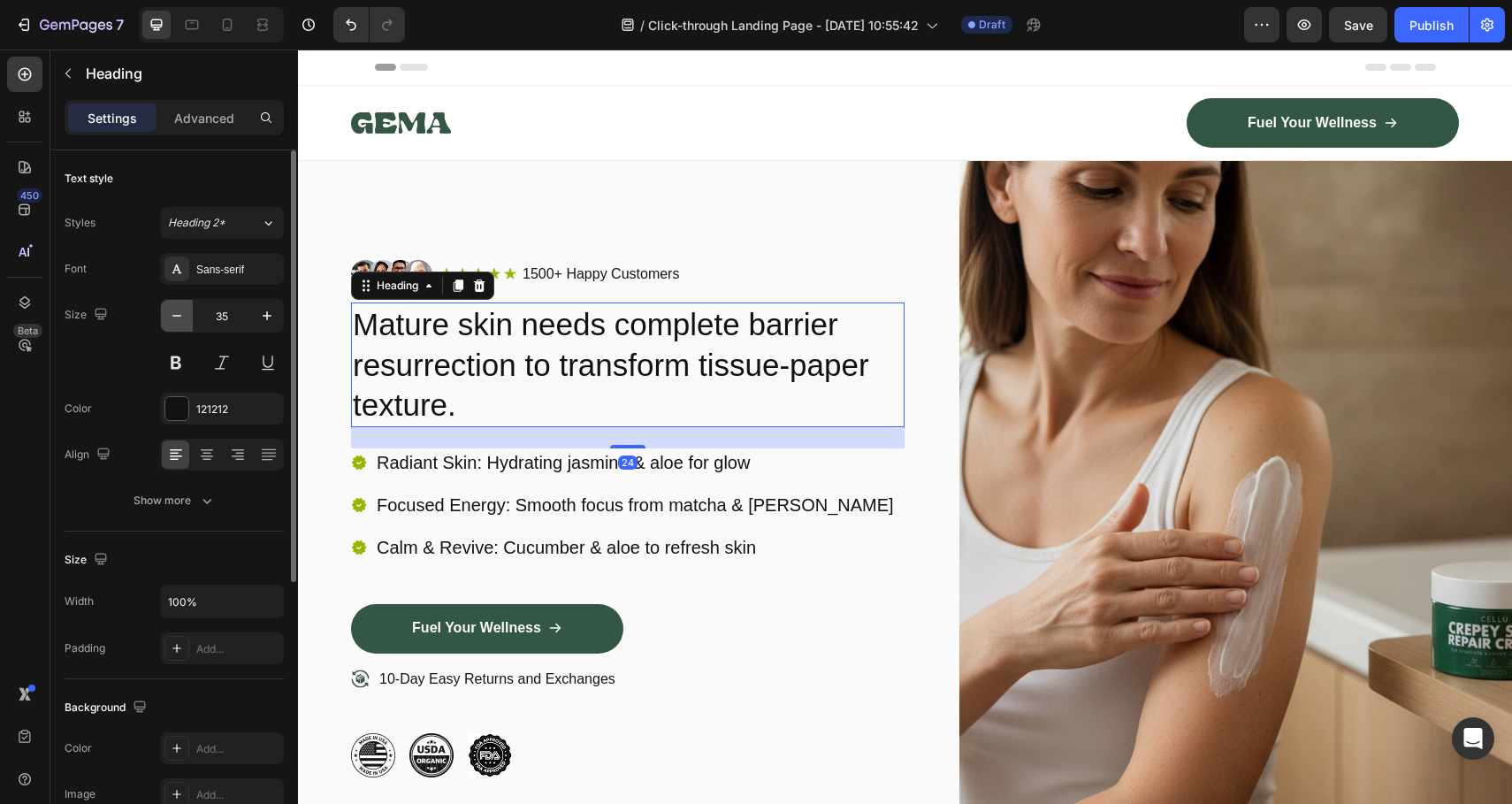
click at [186, 316] on button "button" at bounding box center [177, 316] width 32 height 32
type input "34"
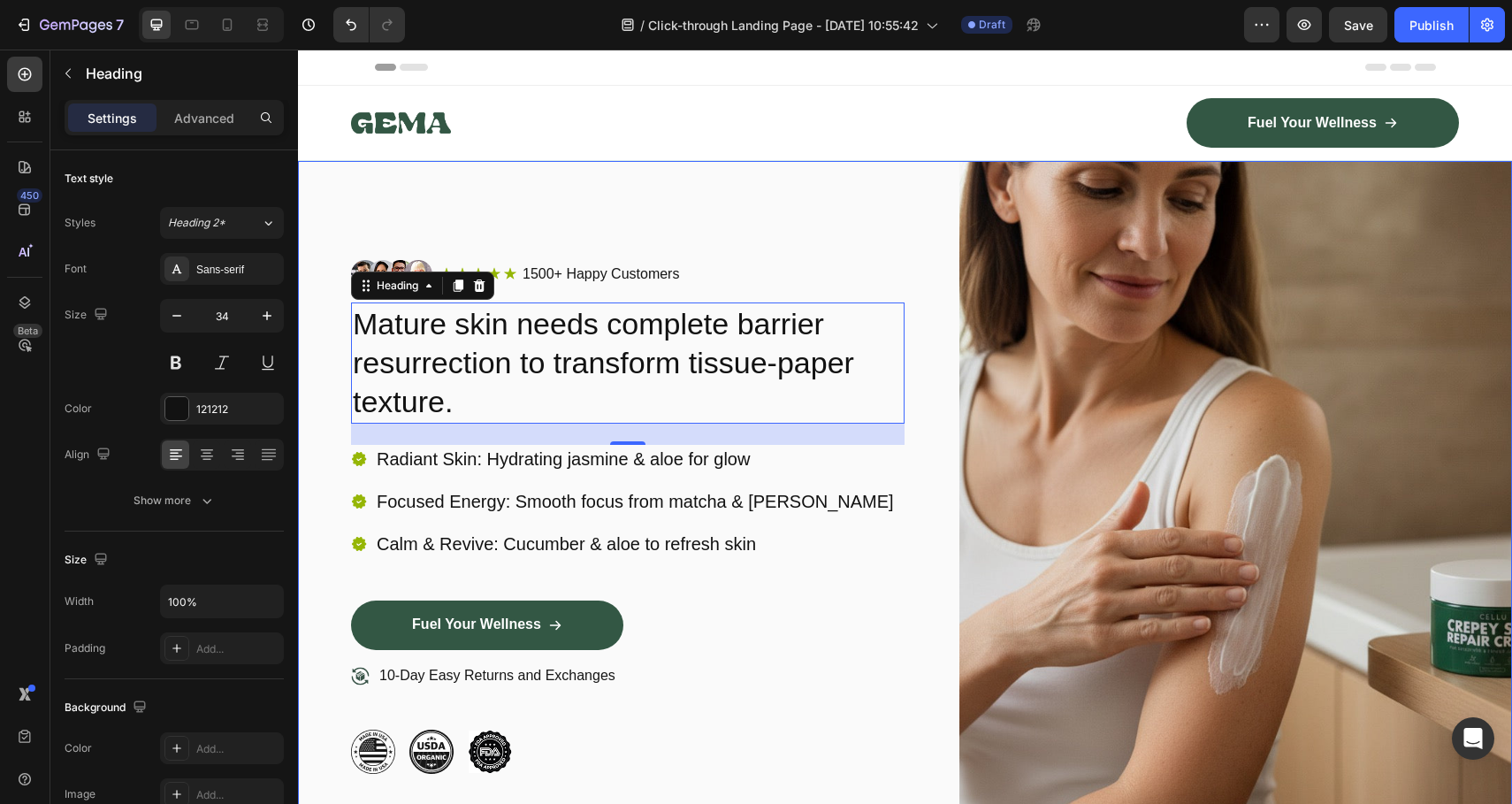
click at [916, 453] on div "Image Icon Icon Icon Icon Icon Icon List 1500+ Happy Customers Text Block Row R…" at bounding box center [904, 516] width 1214 height 711
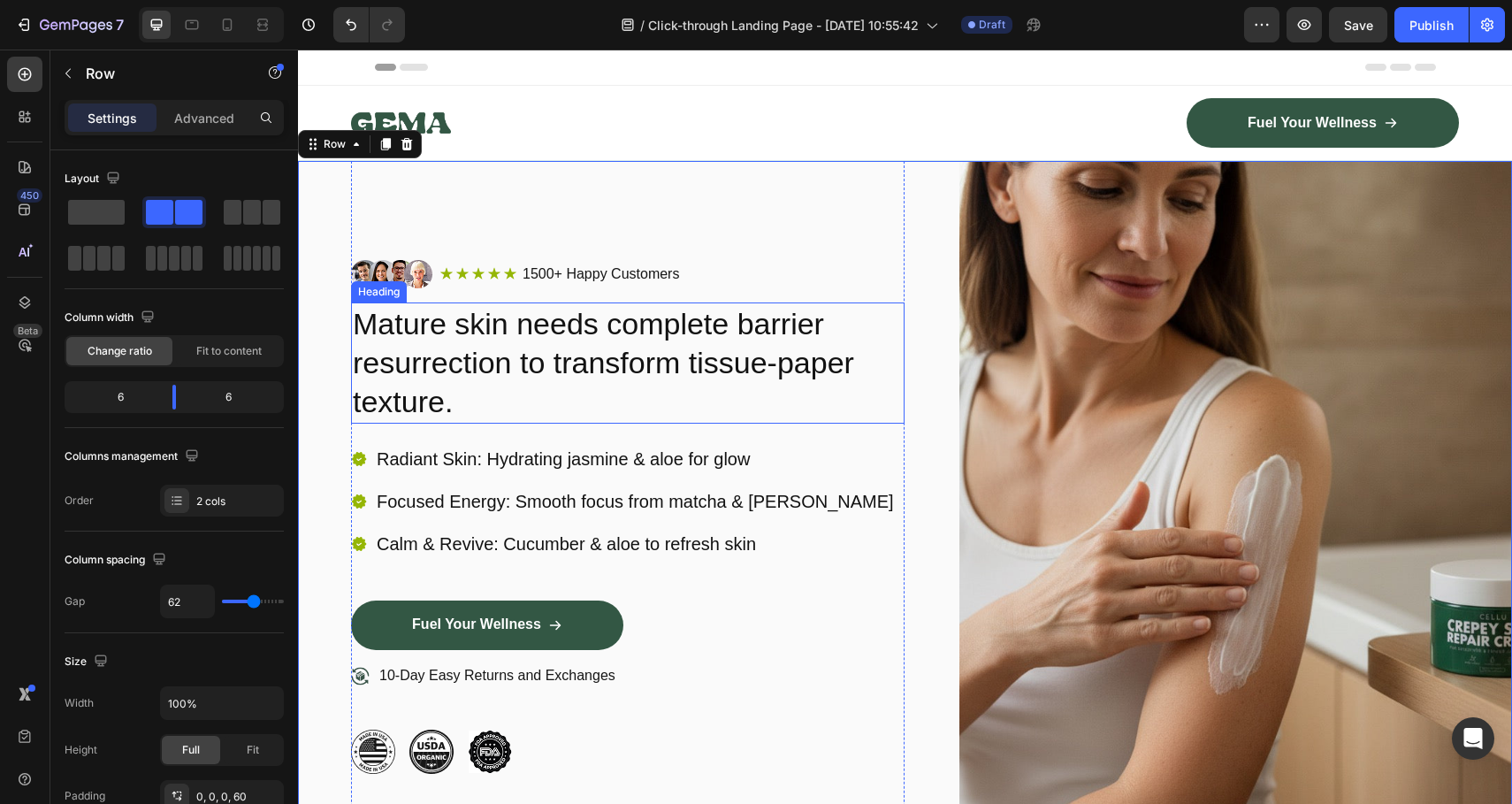
click at [669, 339] on p "Mature skin needs complete barrier resurrection to transform tissue-paper textu…" at bounding box center [627, 363] width 550 height 117
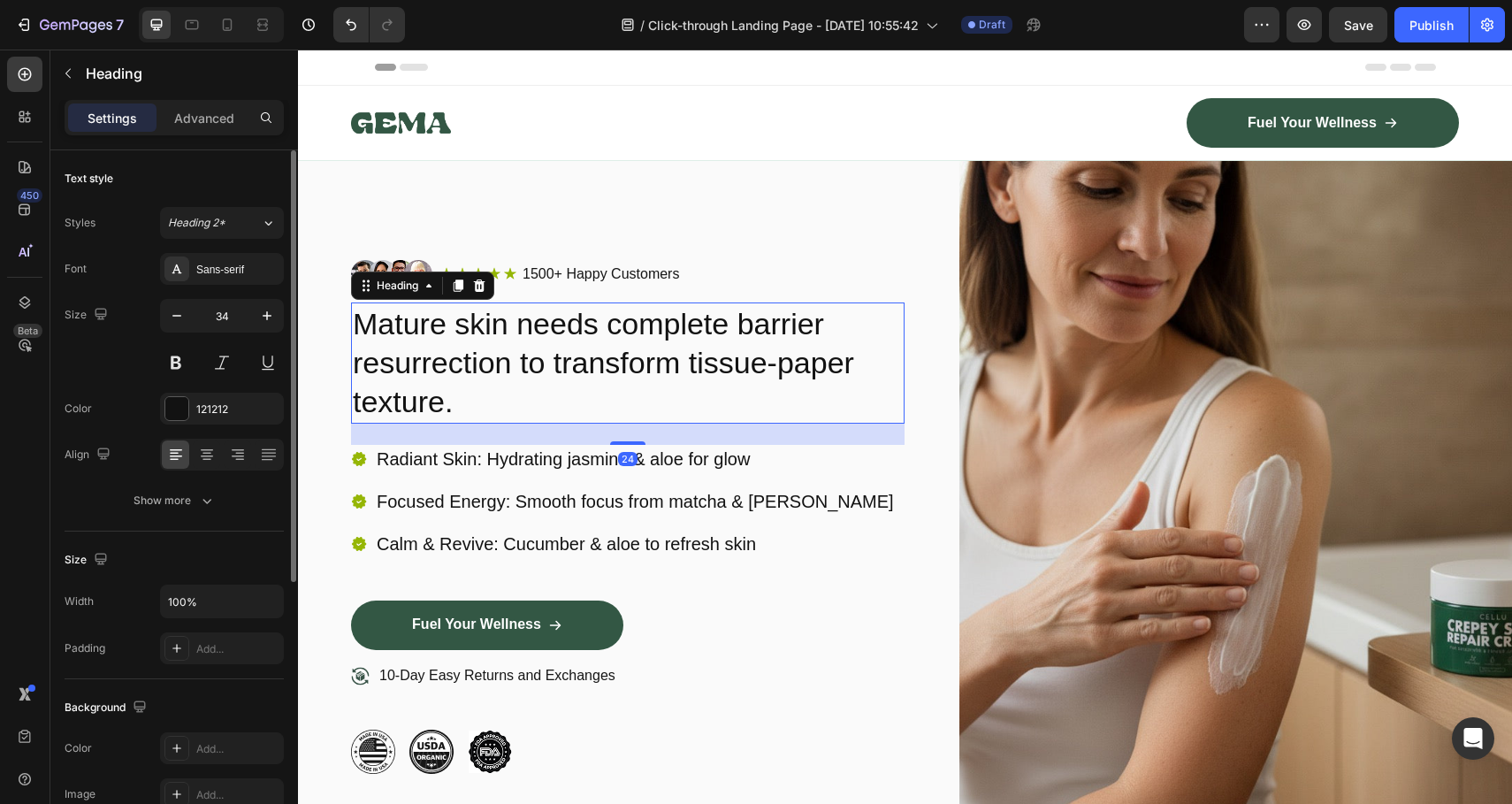
click at [249, 322] on input "34" at bounding box center [222, 316] width 59 height 32
click at [258, 316] on icon "button" at bounding box center [266, 316] width 18 height 18
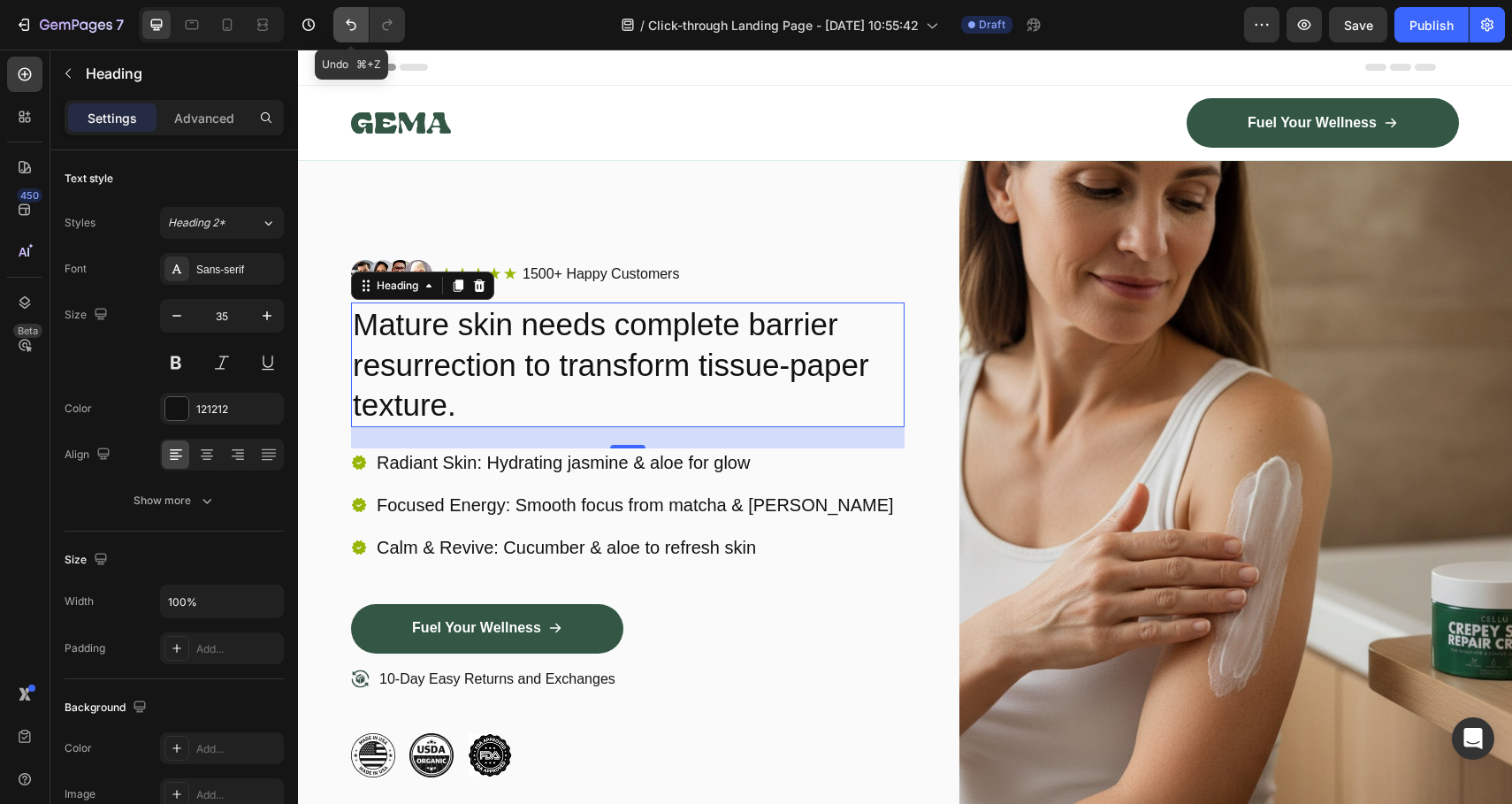
click at [338, 22] on button "Undo/Redo" at bounding box center [351, 24] width 35 height 35
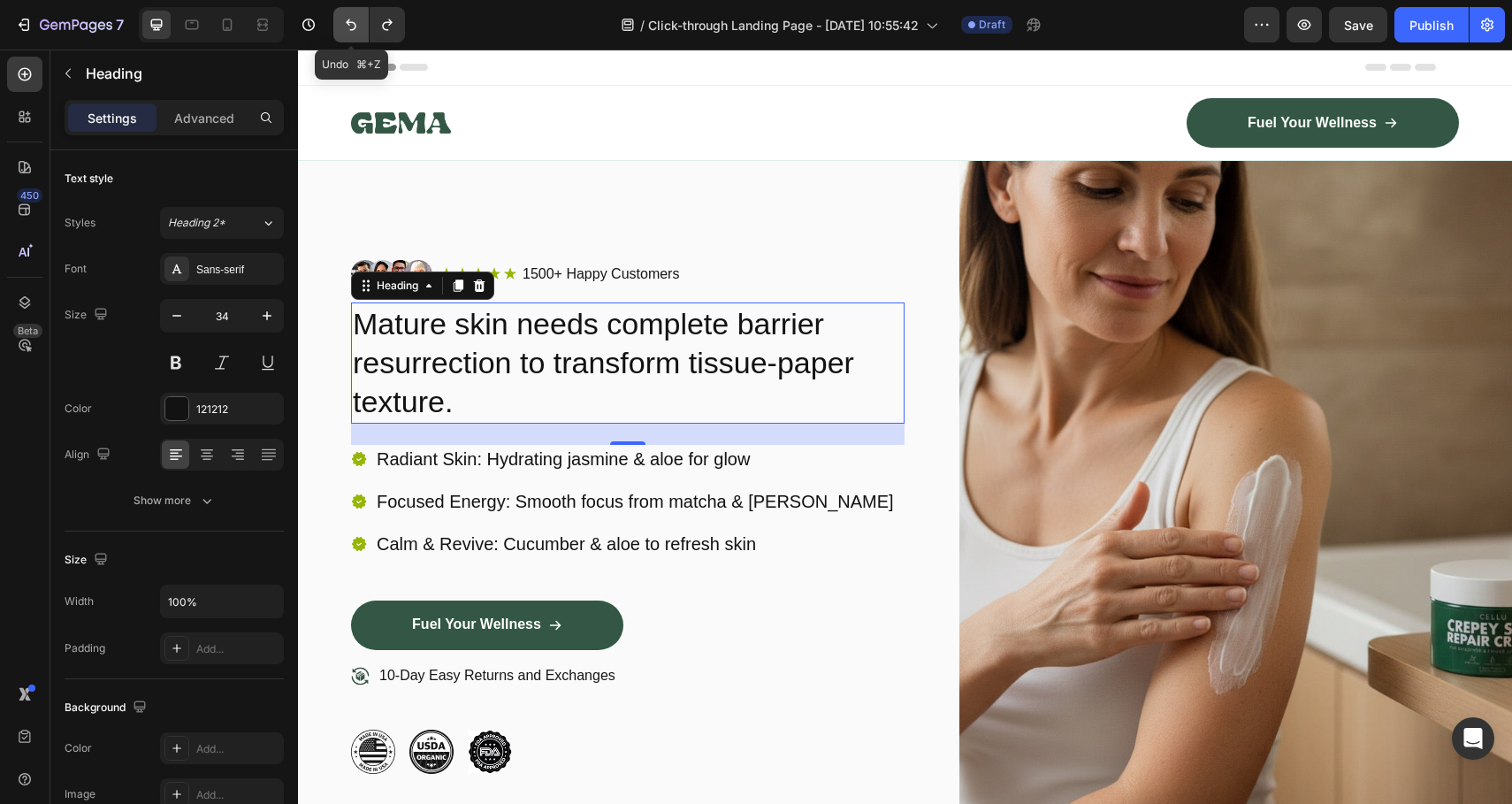
click at [338, 22] on button "Undo/Redo" at bounding box center [351, 24] width 35 height 35
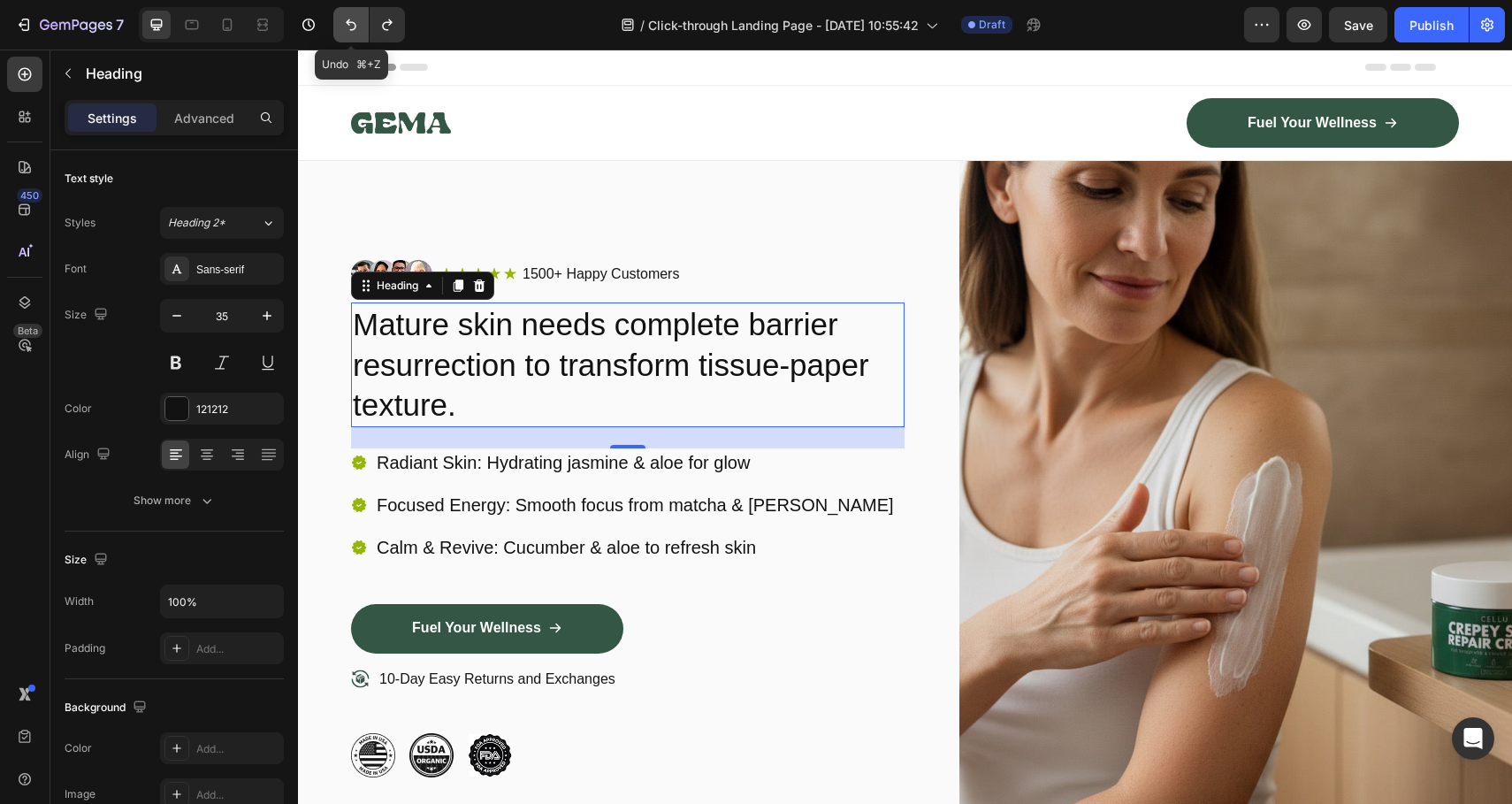
click at [338, 22] on button "Undo/Redo" at bounding box center [351, 24] width 35 height 35
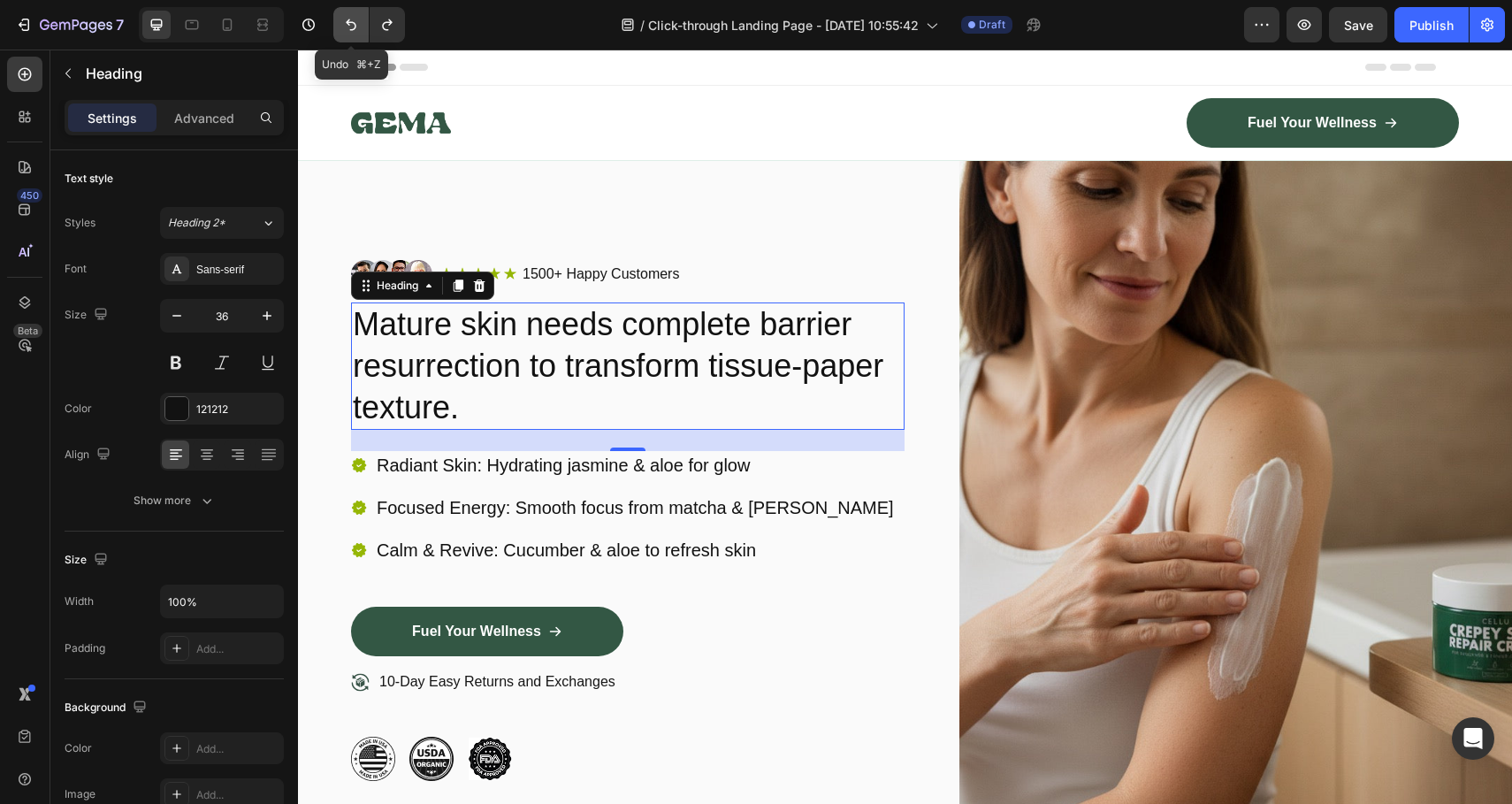
click at [338, 22] on button "Undo/Redo" at bounding box center [351, 24] width 35 height 35
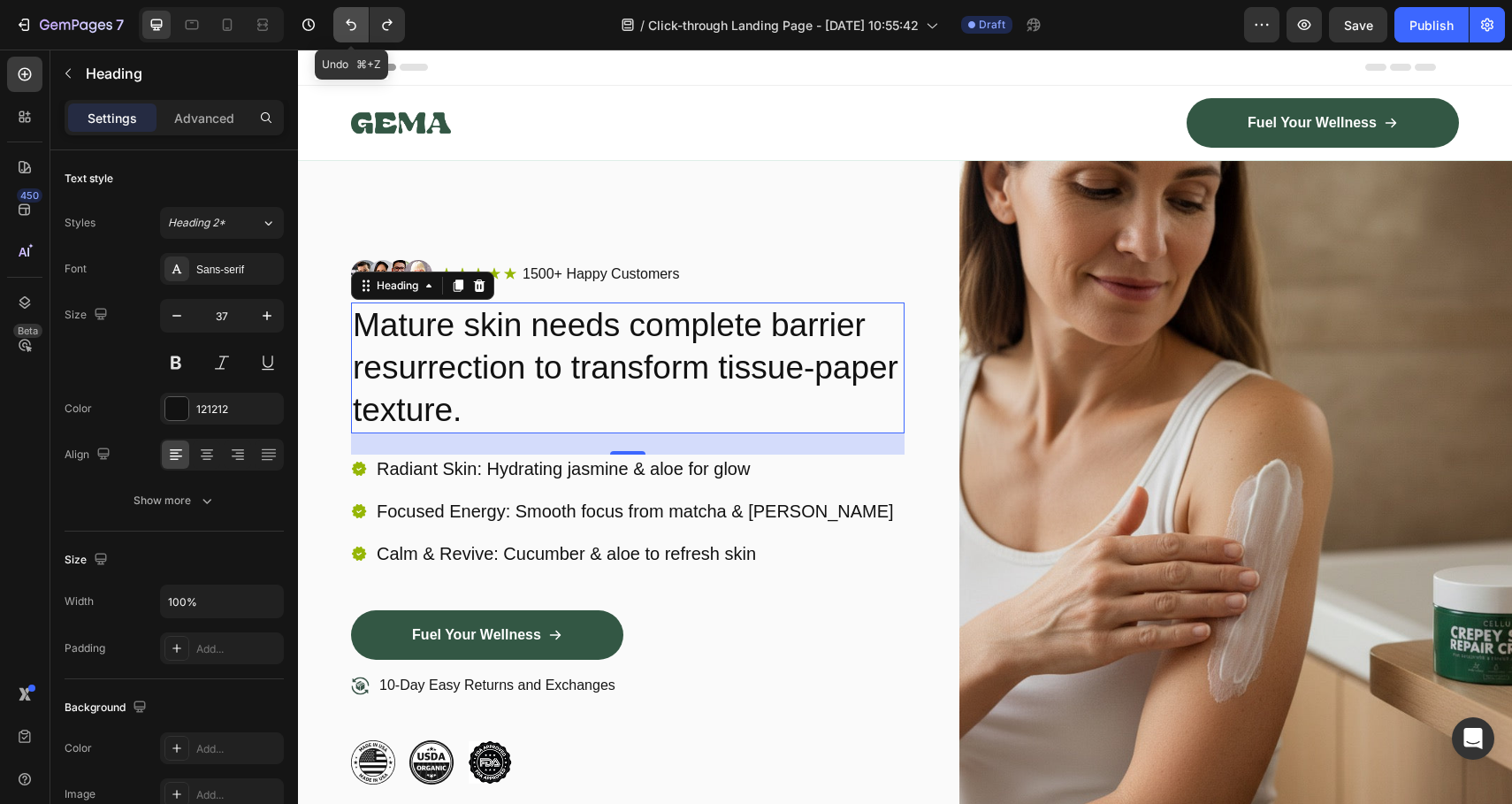
click at [338, 22] on button "Undo/Redo" at bounding box center [351, 24] width 35 height 35
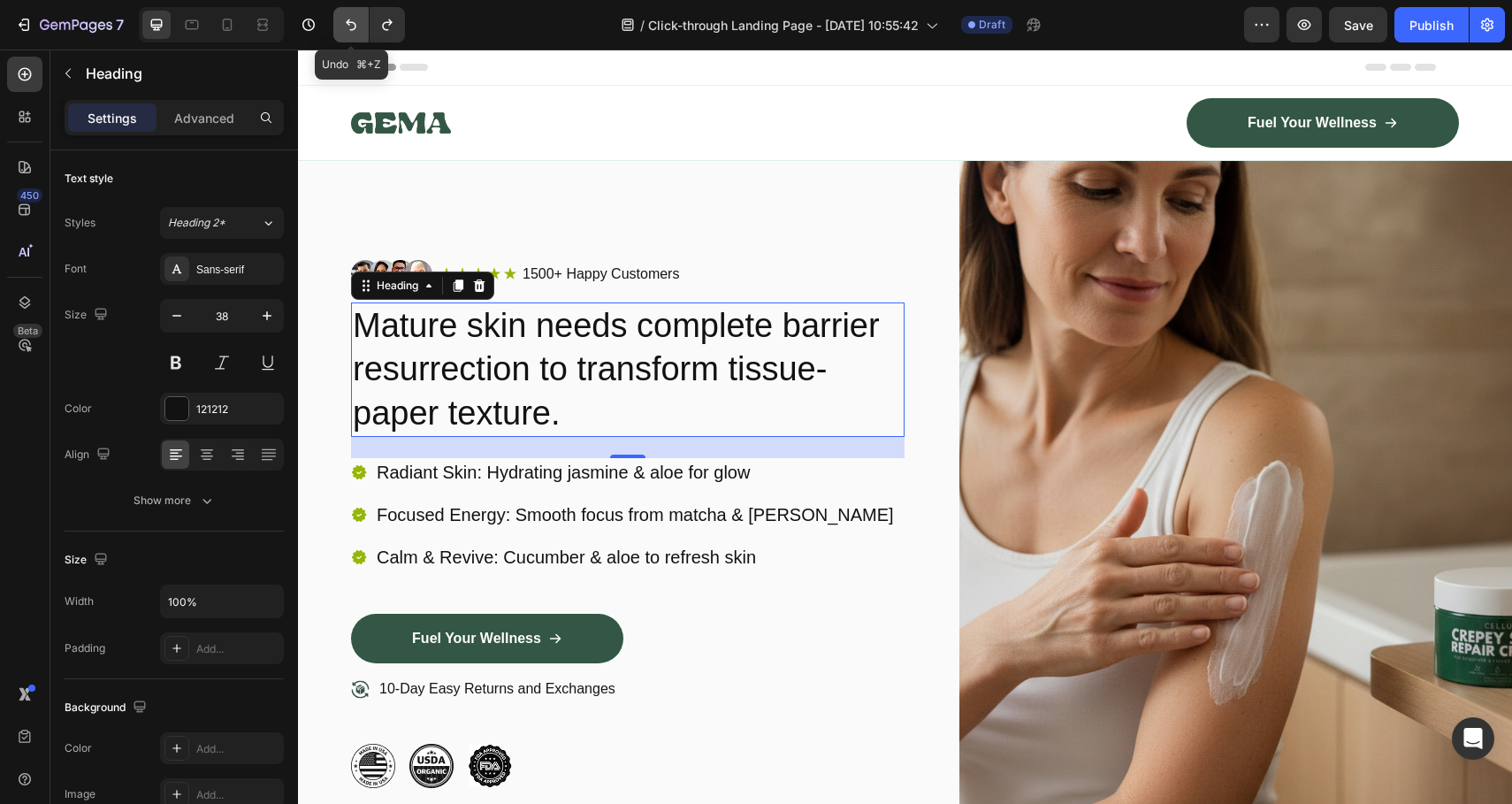
click at [338, 22] on button "Undo/Redo" at bounding box center [351, 24] width 35 height 35
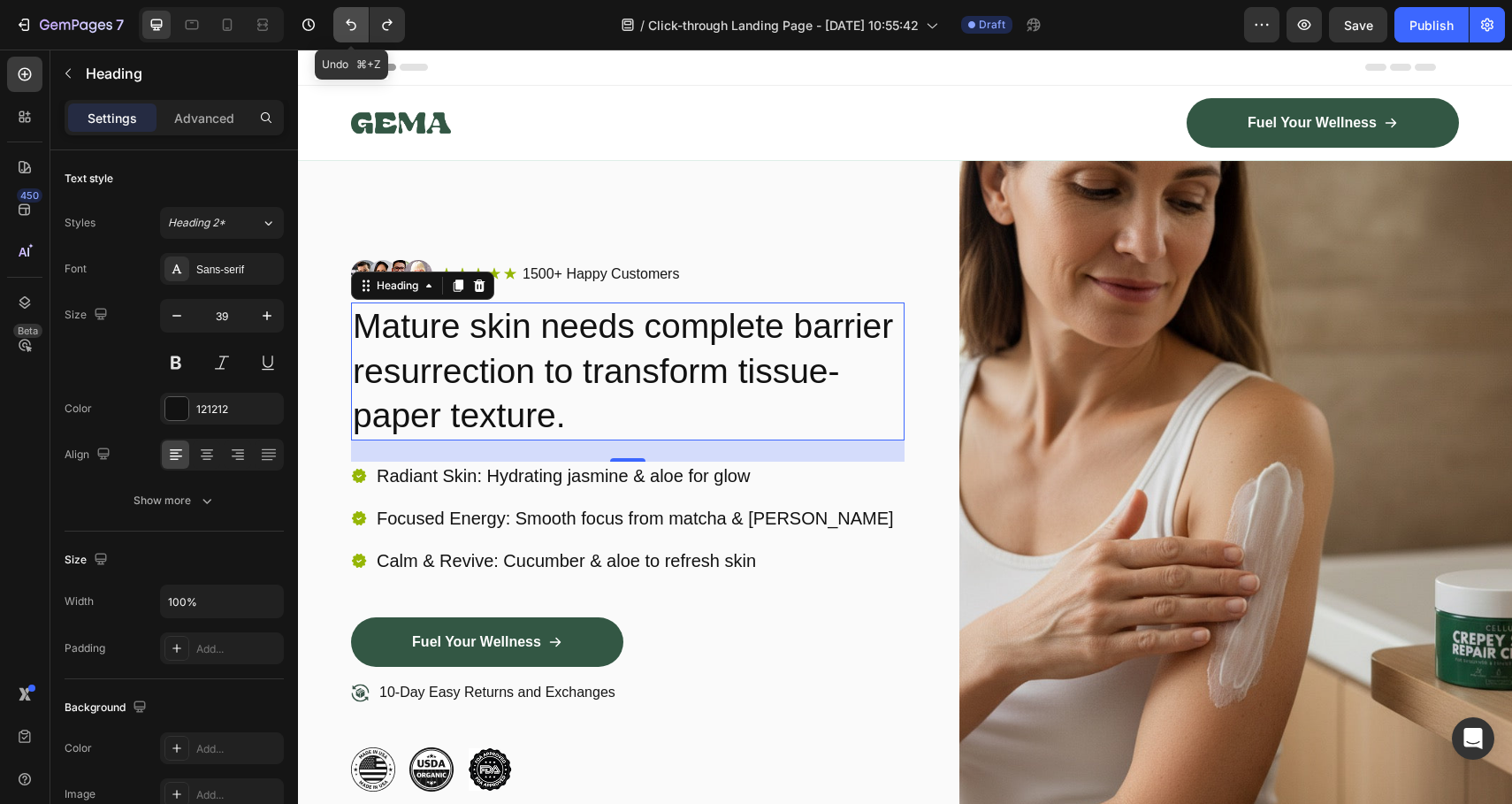
click at [338, 22] on button "Undo/Redo" at bounding box center [351, 24] width 35 height 35
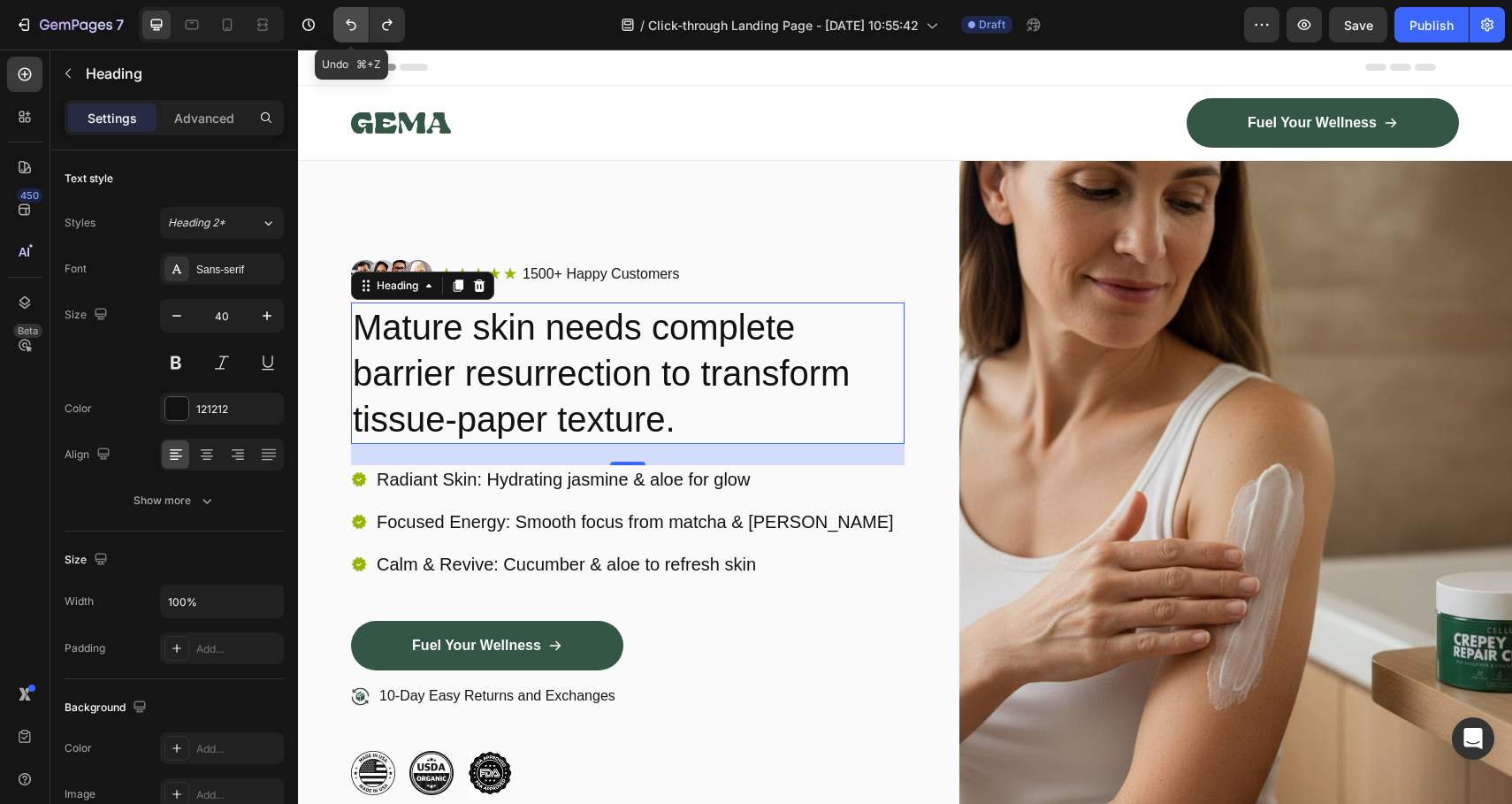
click at [338, 22] on button "Undo/Redo" at bounding box center [351, 24] width 35 height 35
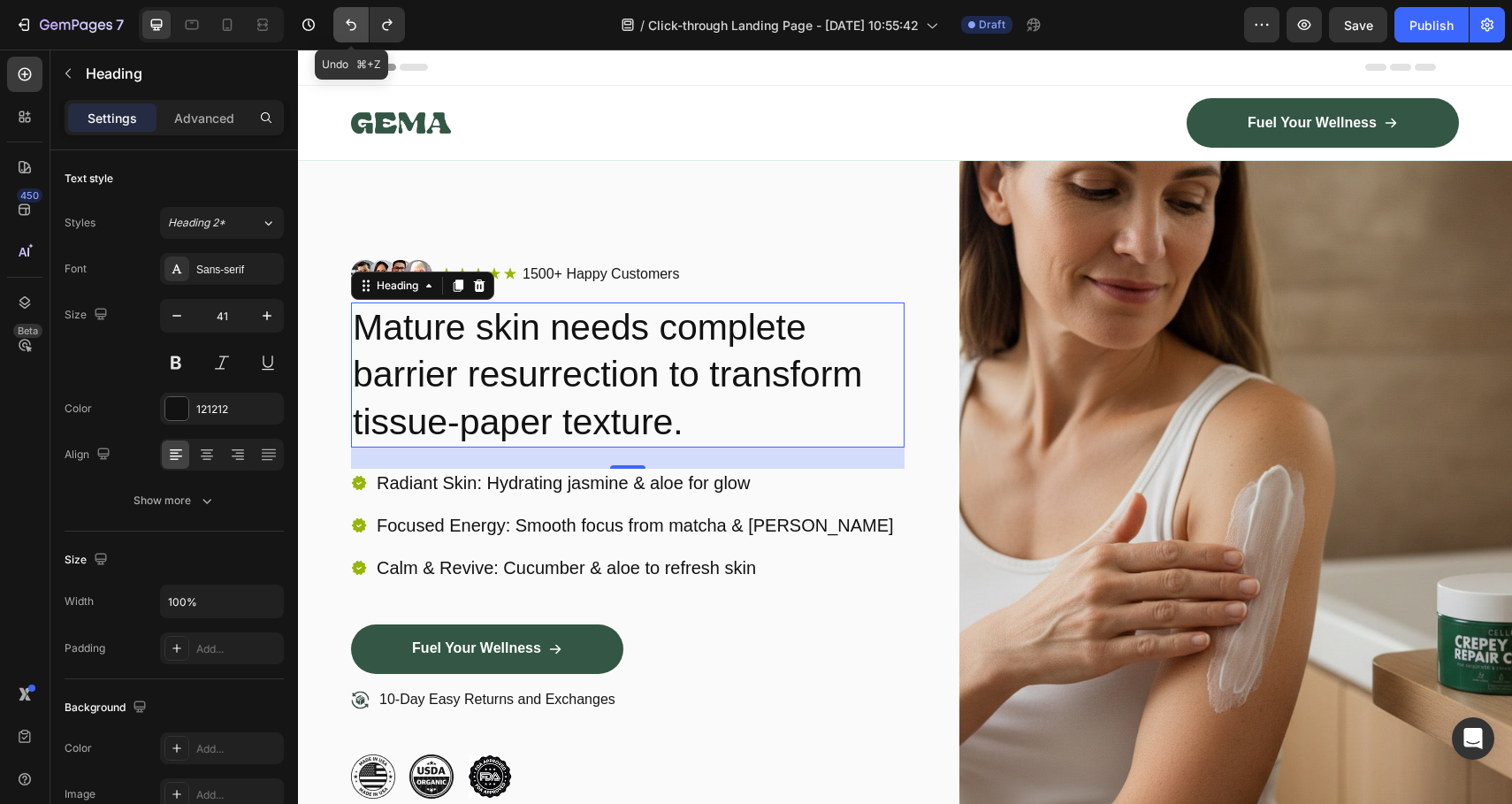
click at [338, 22] on button "Undo/Redo" at bounding box center [351, 24] width 35 height 35
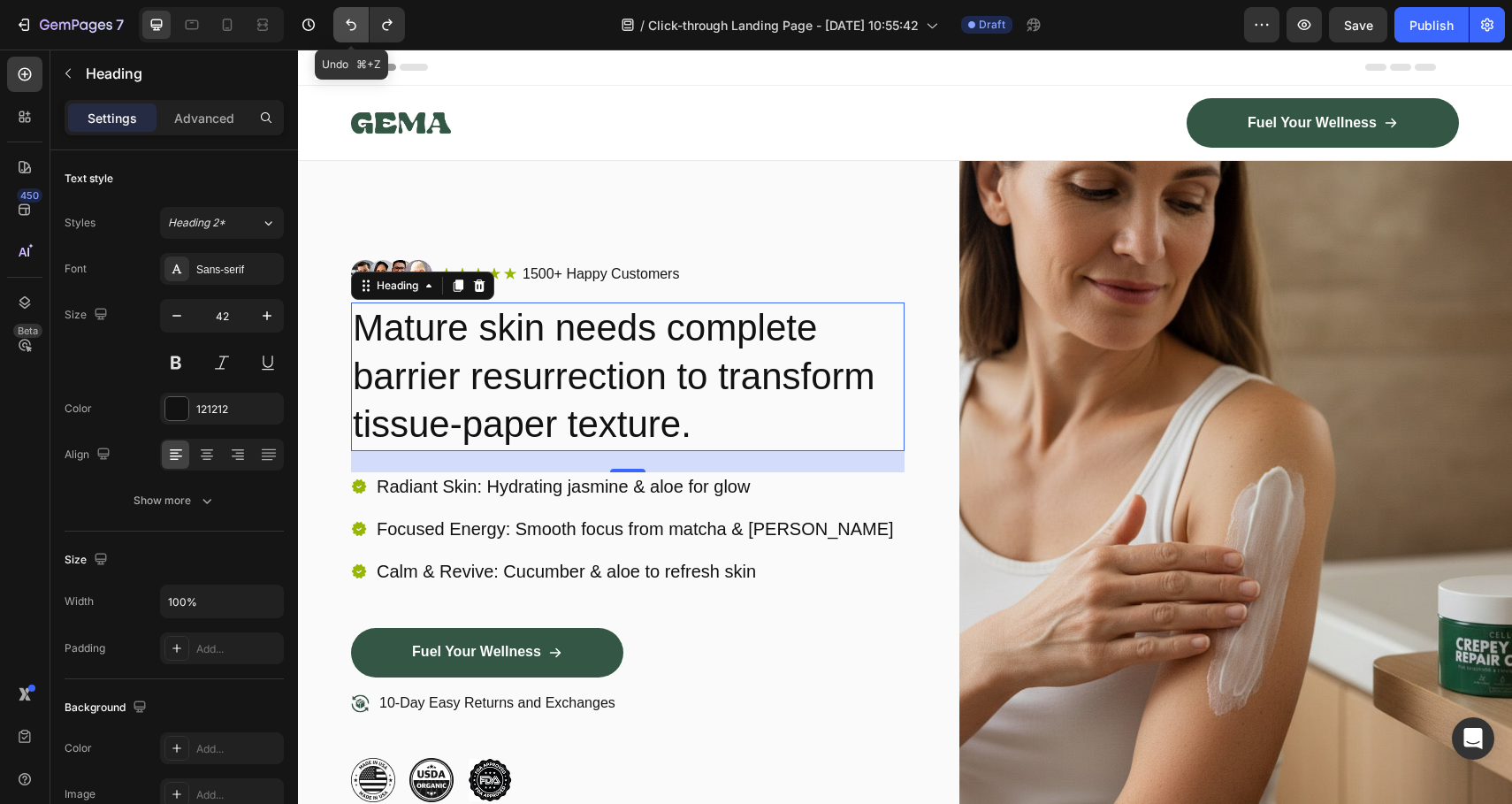
click at [338, 22] on button "Undo/Redo" at bounding box center [351, 24] width 35 height 35
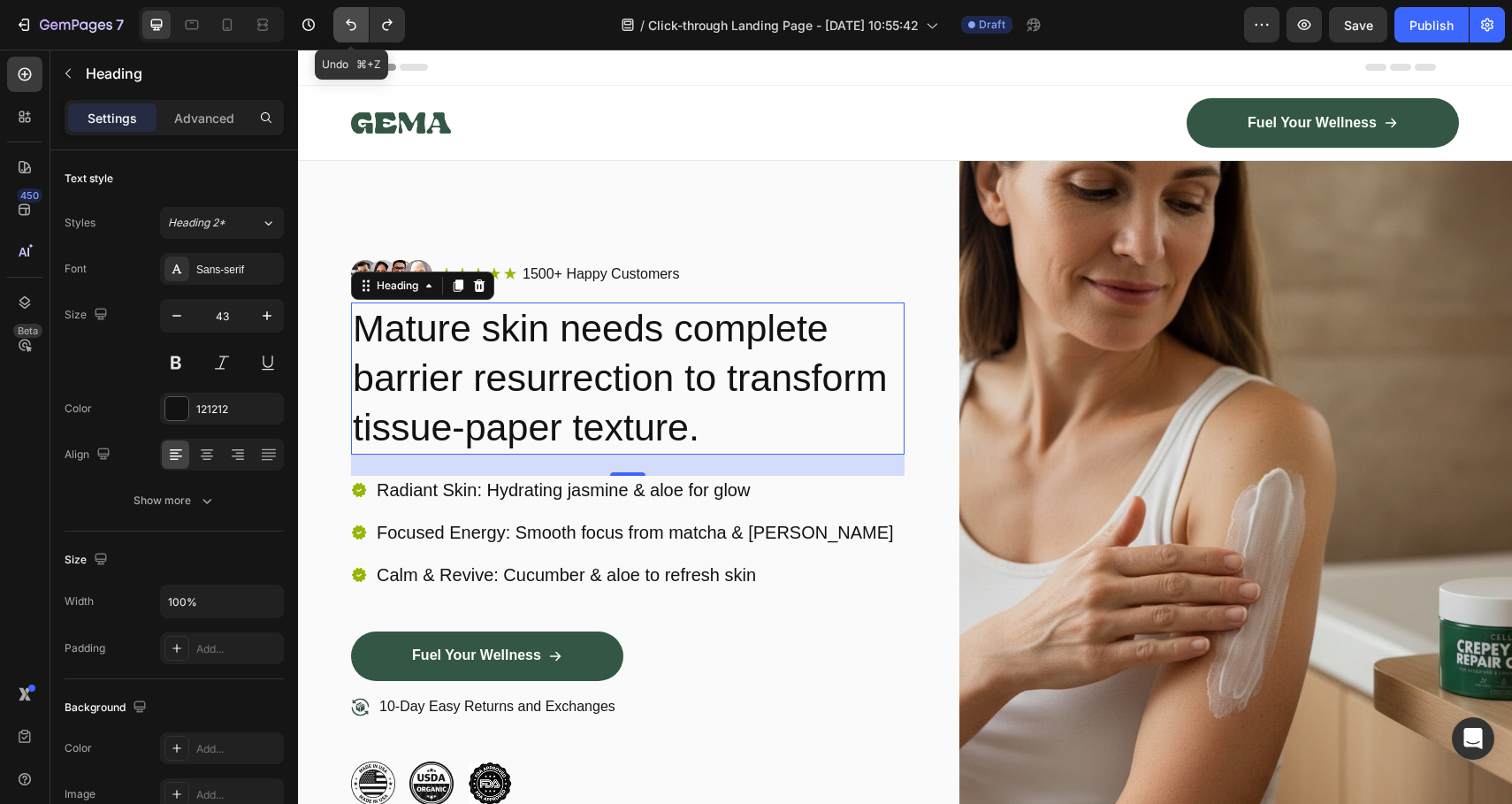
click at [338, 22] on button "Undo/Redo" at bounding box center [351, 24] width 35 height 35
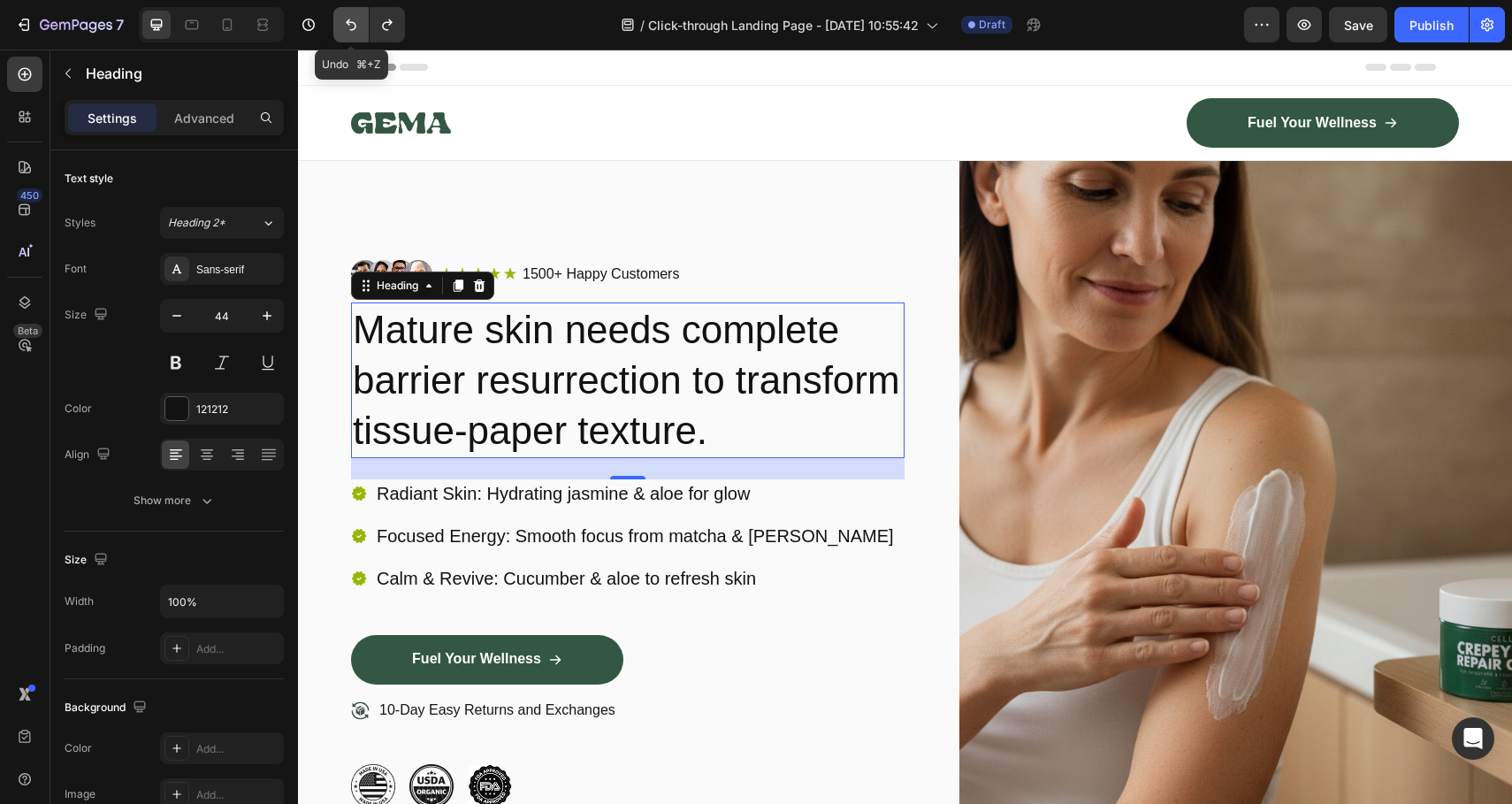
click at [338, 22] on button "Undo/Redo" at bounding box center [351, 24] width 35 height 35
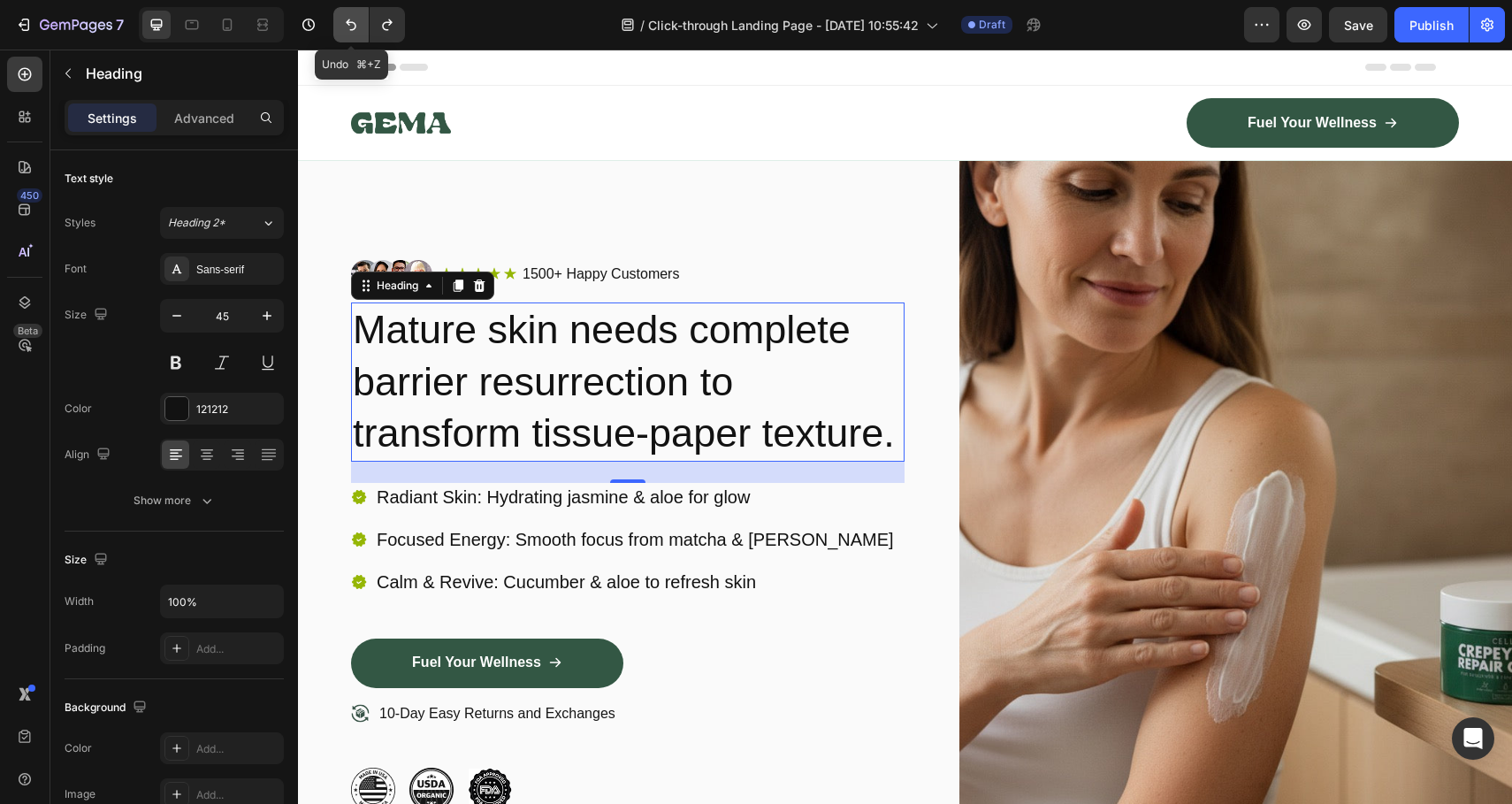
click at [338, 22] on button "Undo/Redo" at bounding box center [351, 24] width 35 height 35
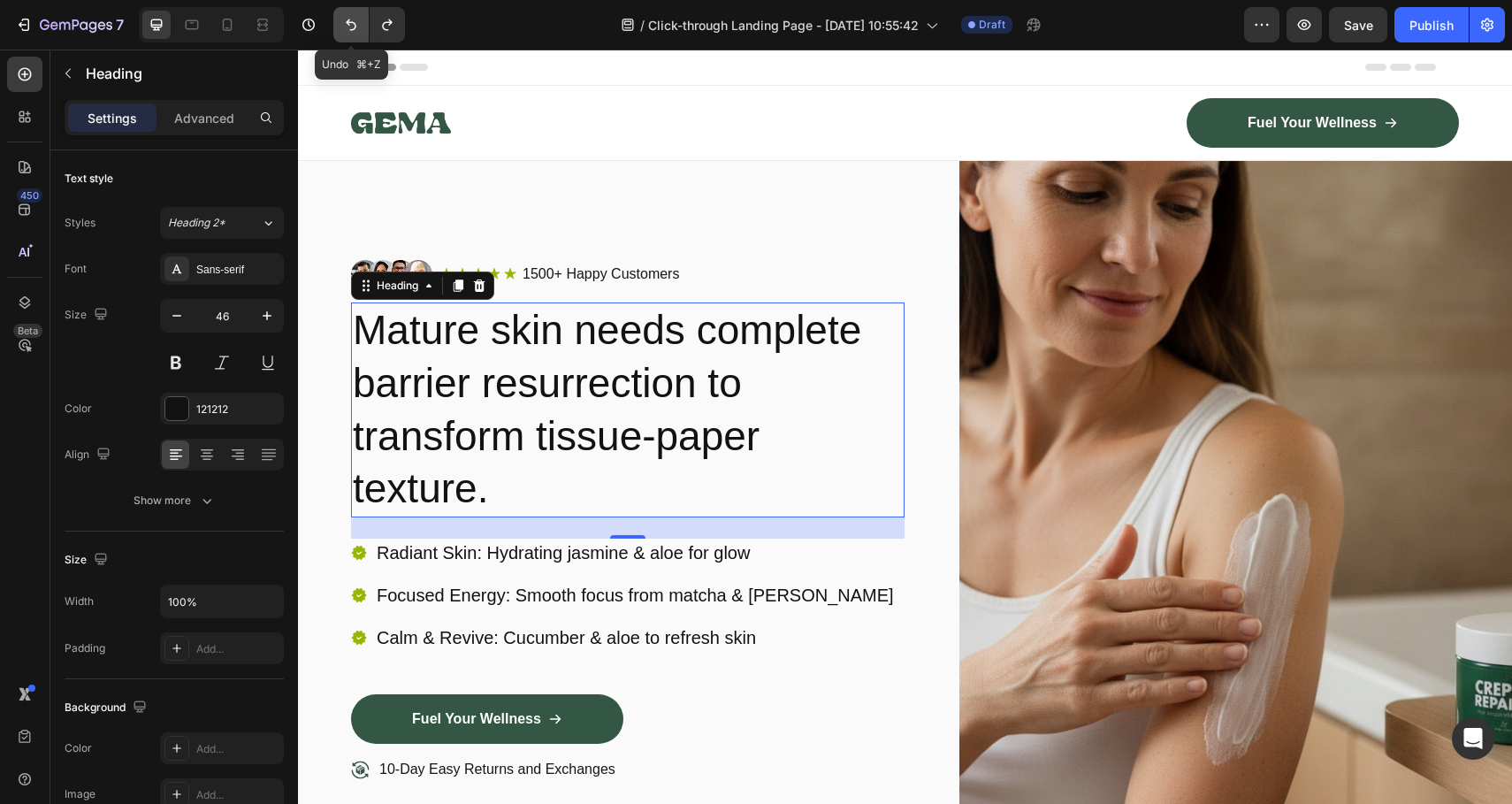
click at [338, 22] on button "Undo/Redo" at bounding box center [351, 24] width 35 height 35
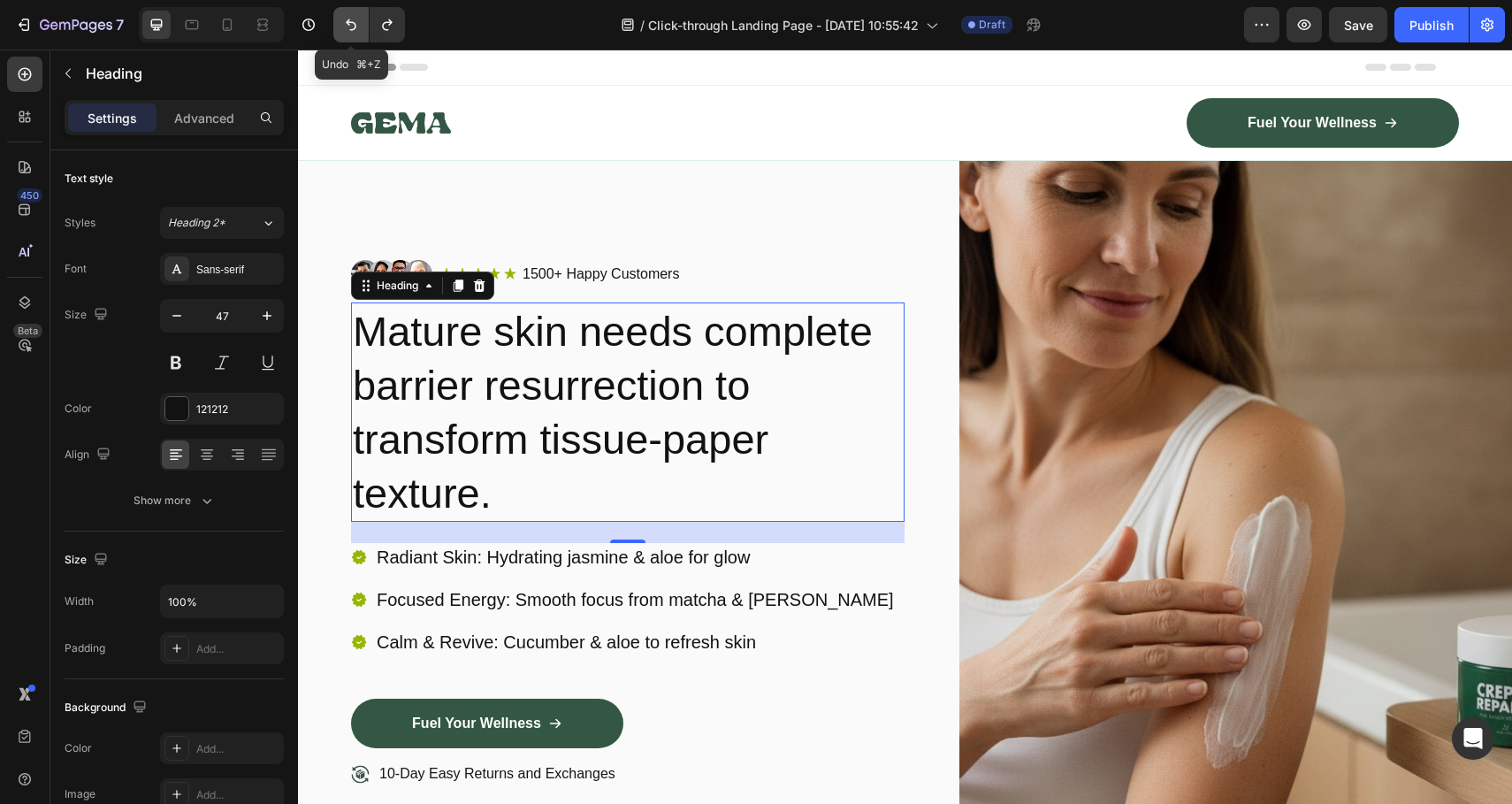
click at [338, 22] on button "Undo/Redo" at bounding box center [351, 24] width 35 height 35
type input "48"
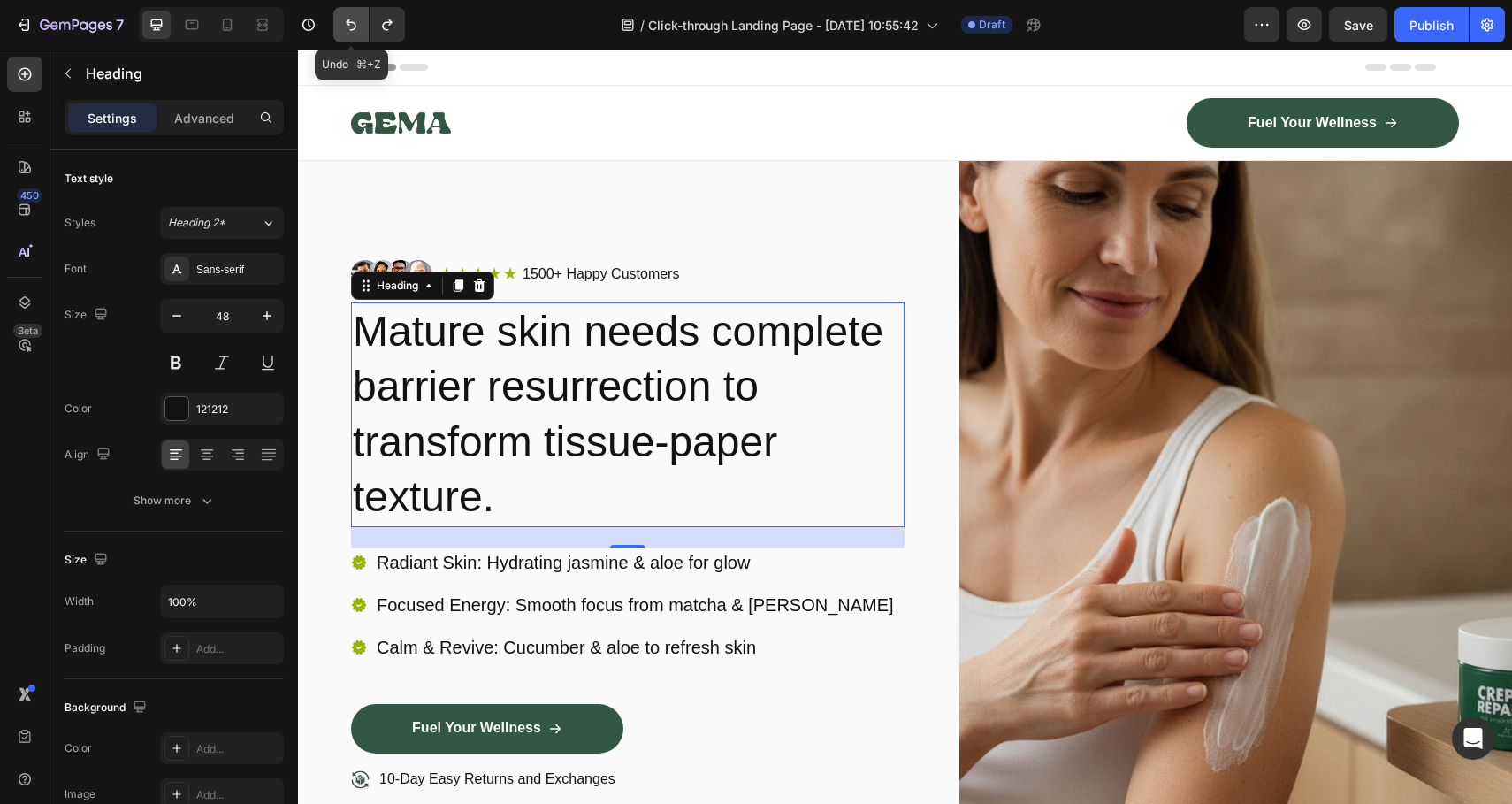
click at [338, 22] on button "Undo/Redo" at bounding box center [351, 24] width 35 height 35
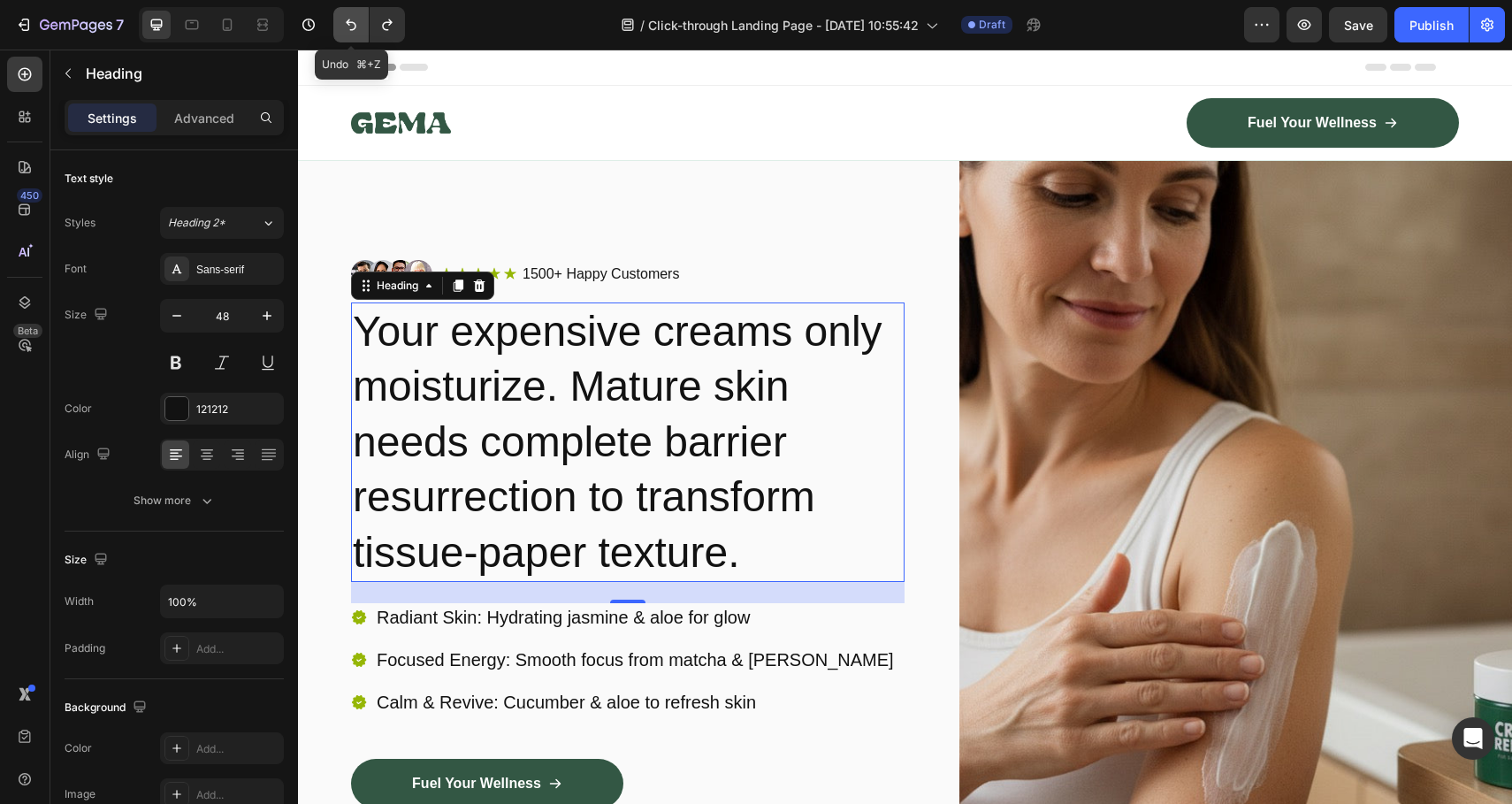
click at [338, 22] on button "Undo/Redo" at bounding box center [351, 24] width 35 height 35
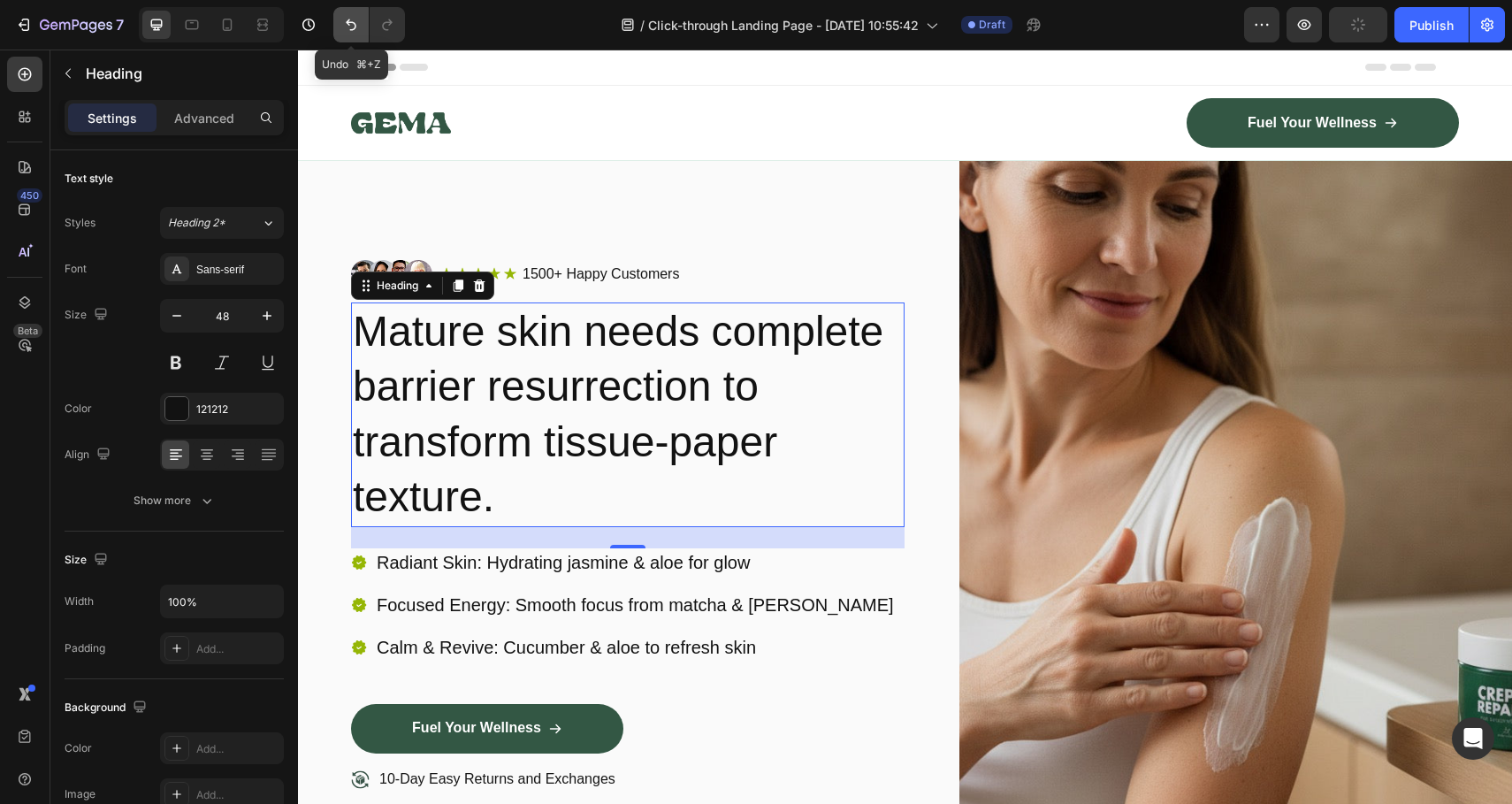
click at [359, 20] on icon "Undo/Redo" at bounding box center [351, 25] width 18 height 18
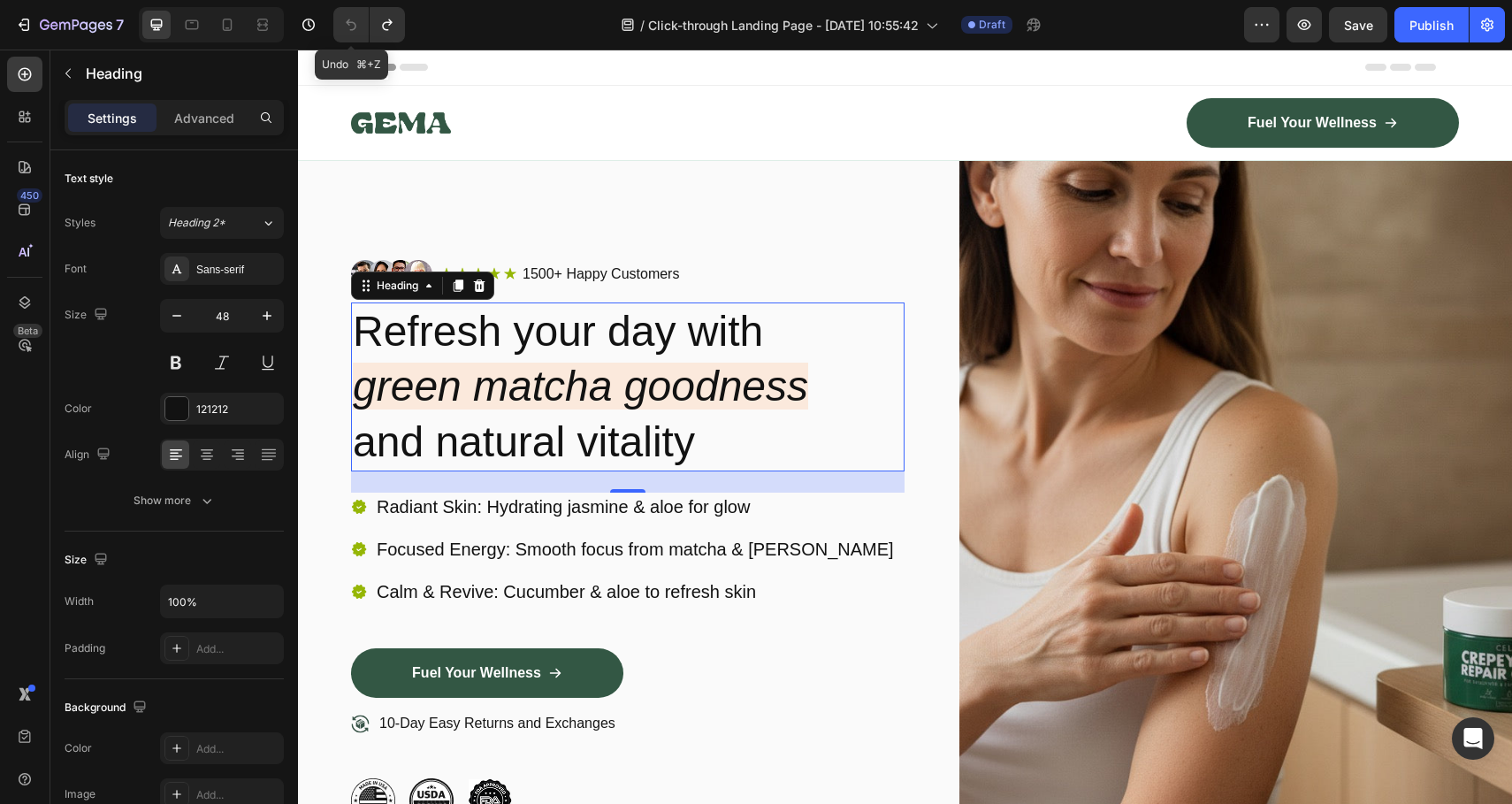
click at [359, 20] on icon "Undo/Redo" at bounding box center [351, 25] width 18 height 18
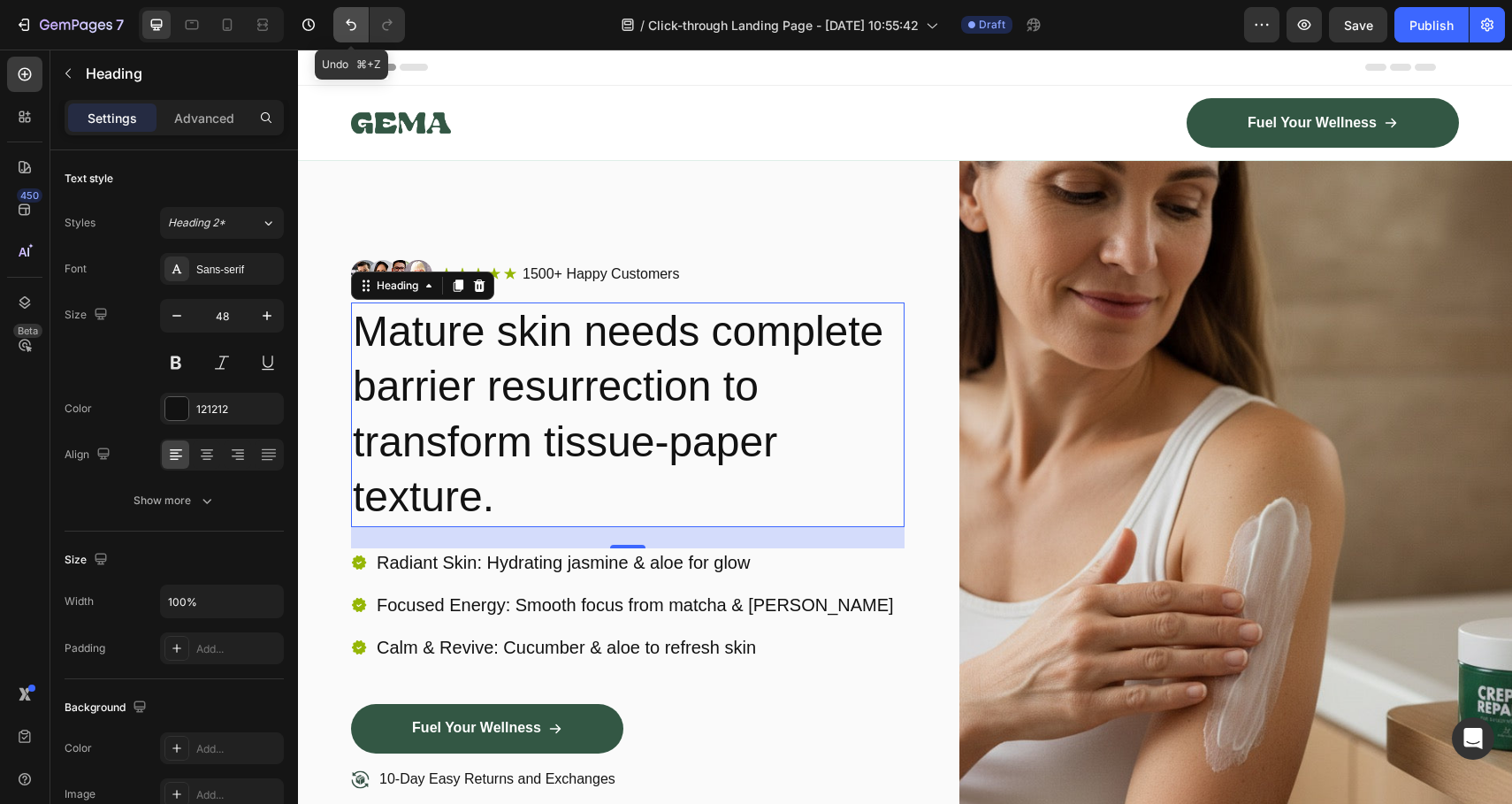
click at [359, 20] on icon "Undo/Redo" at bounding box center [351, 25] width 18 height 18
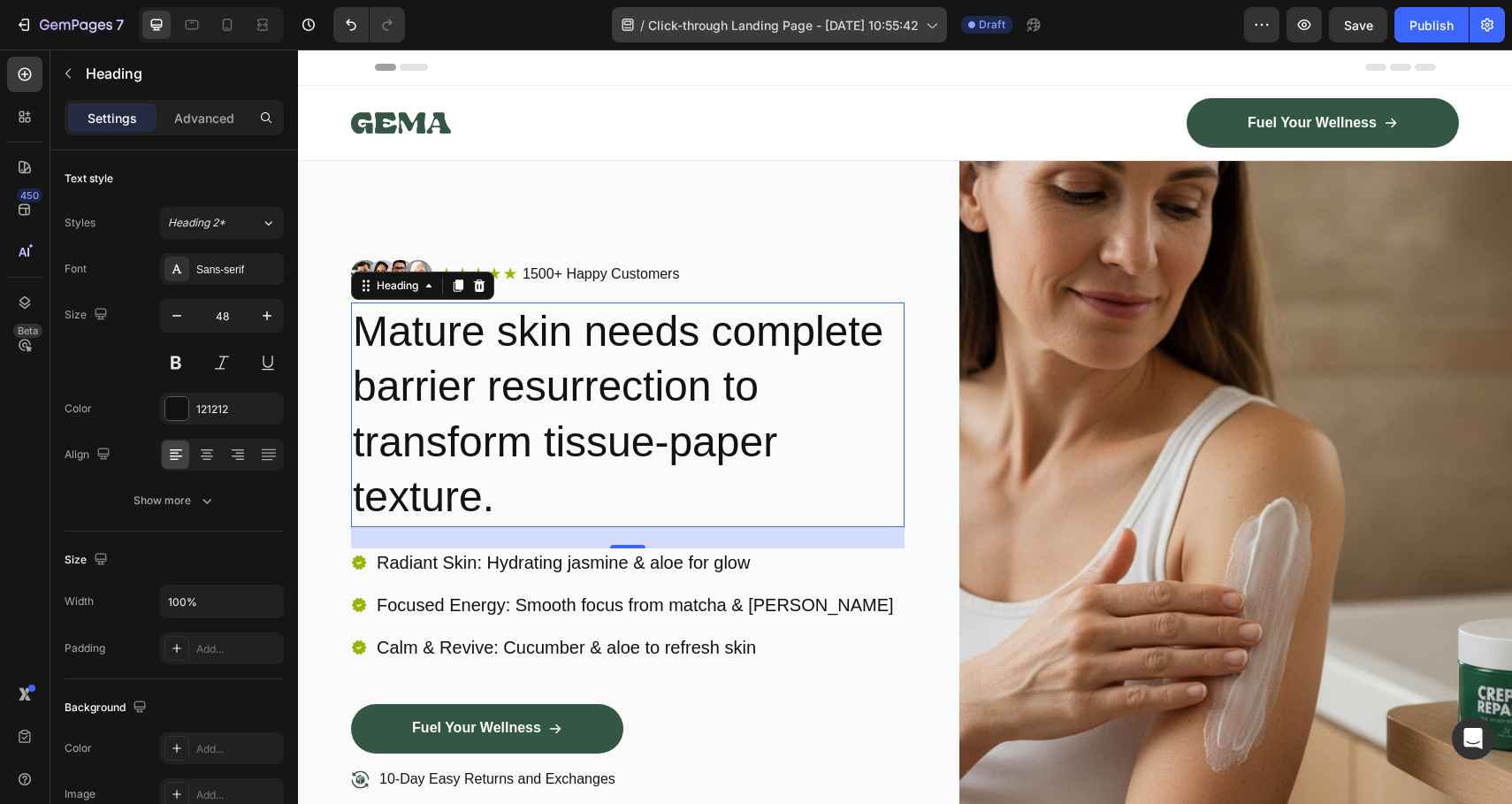
click at [522, 568] on p "Radiant Skin: Hydrating jasmine & aloe for glow" at bounding box center [635, 562] width 517 height 23
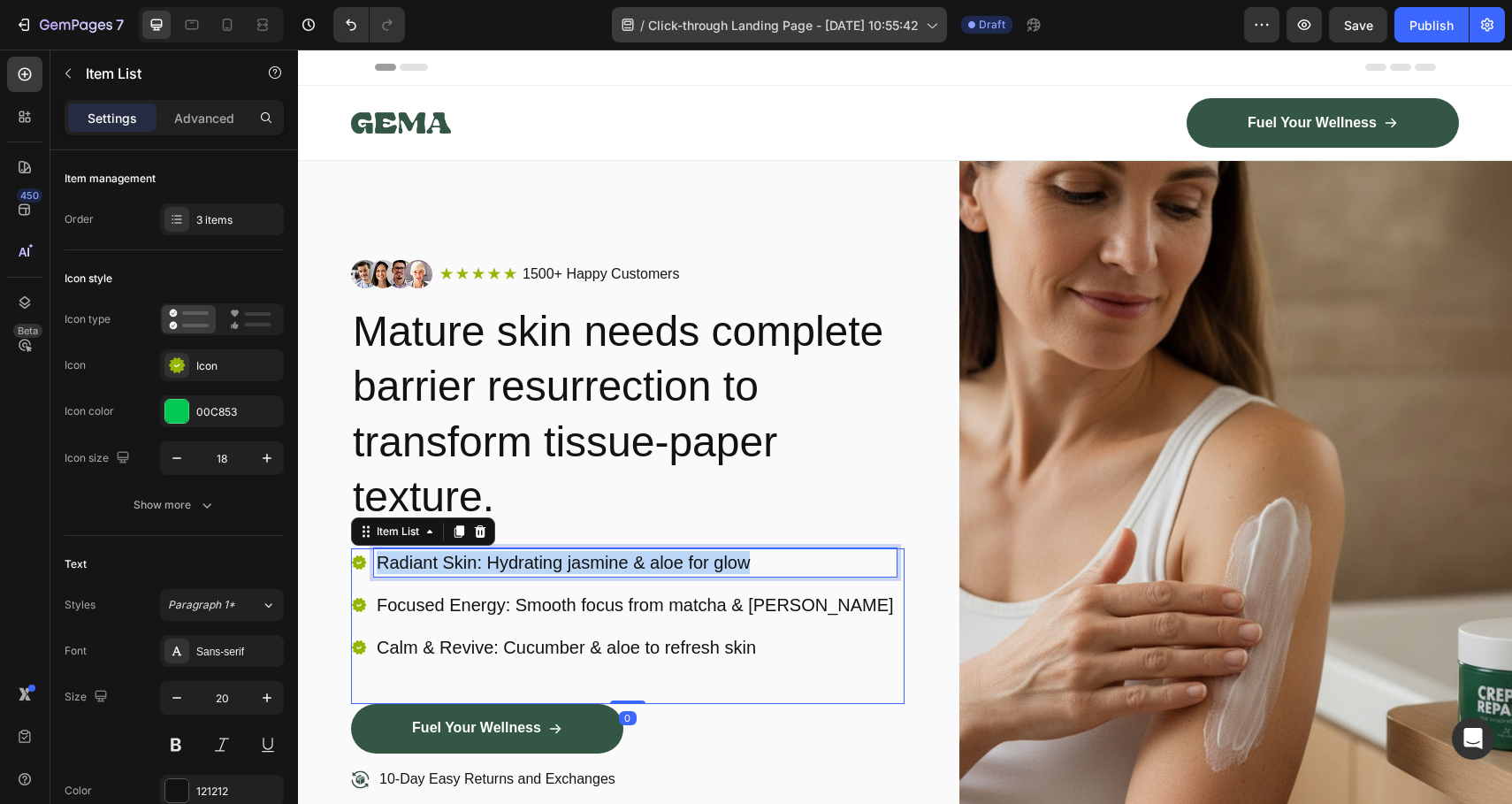
click at [522, 568] on p "Radiant Skin: Hydrating jasmine & aloe for glow" at bounding box center [635, 562] width 517 height 23
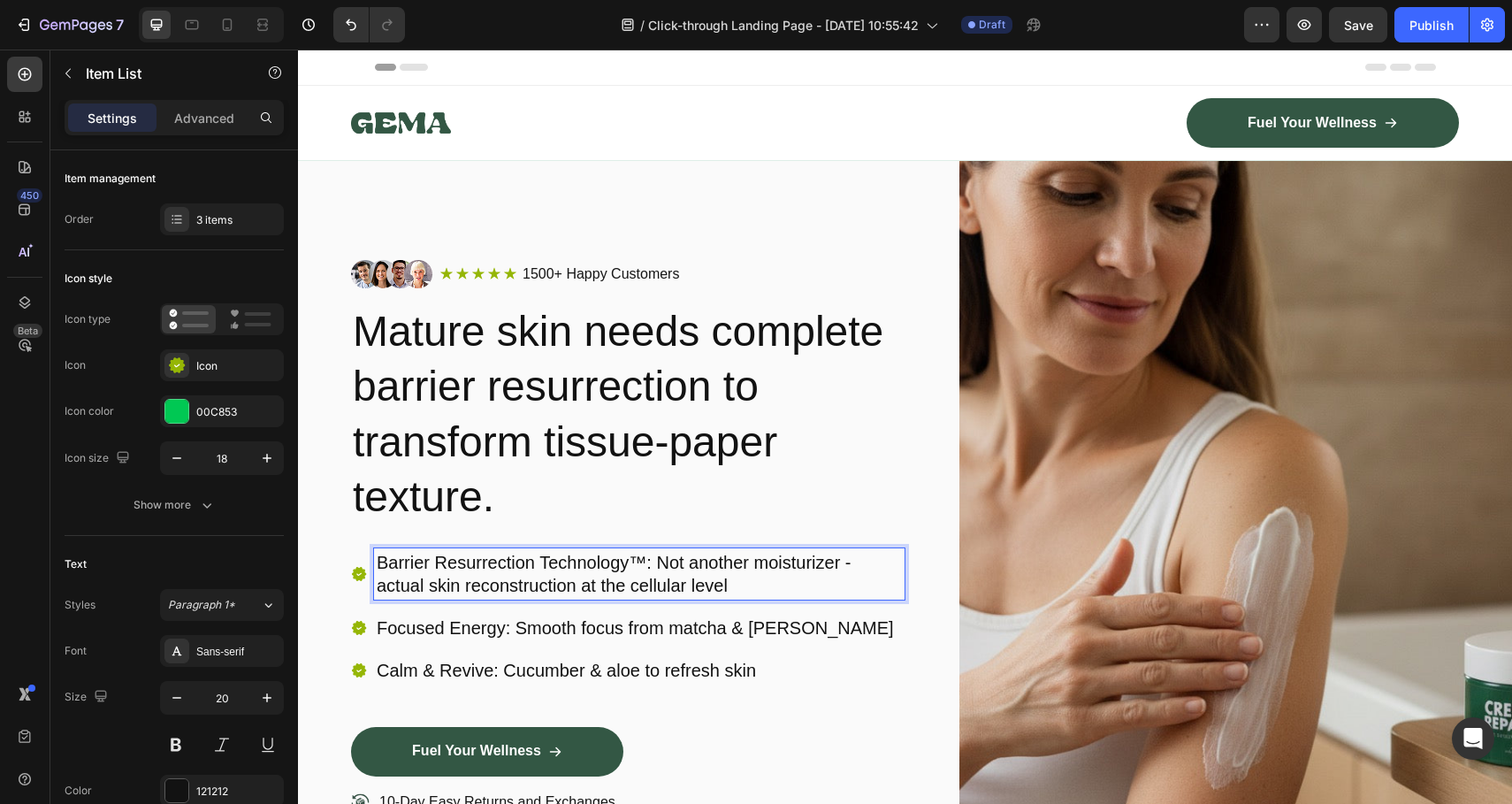
click at [387, 561] on p "Barrier Resurrection Technology™: Not another moisturizer - actual skin reconst…" at bounding box center [640, 573] width 525 height 46
click at [777, 602] on div "Barrier Resurrection Technology™: Not another moisturizer - actual skin reconst…" at bounding box center [628, 616] width 554 height 136
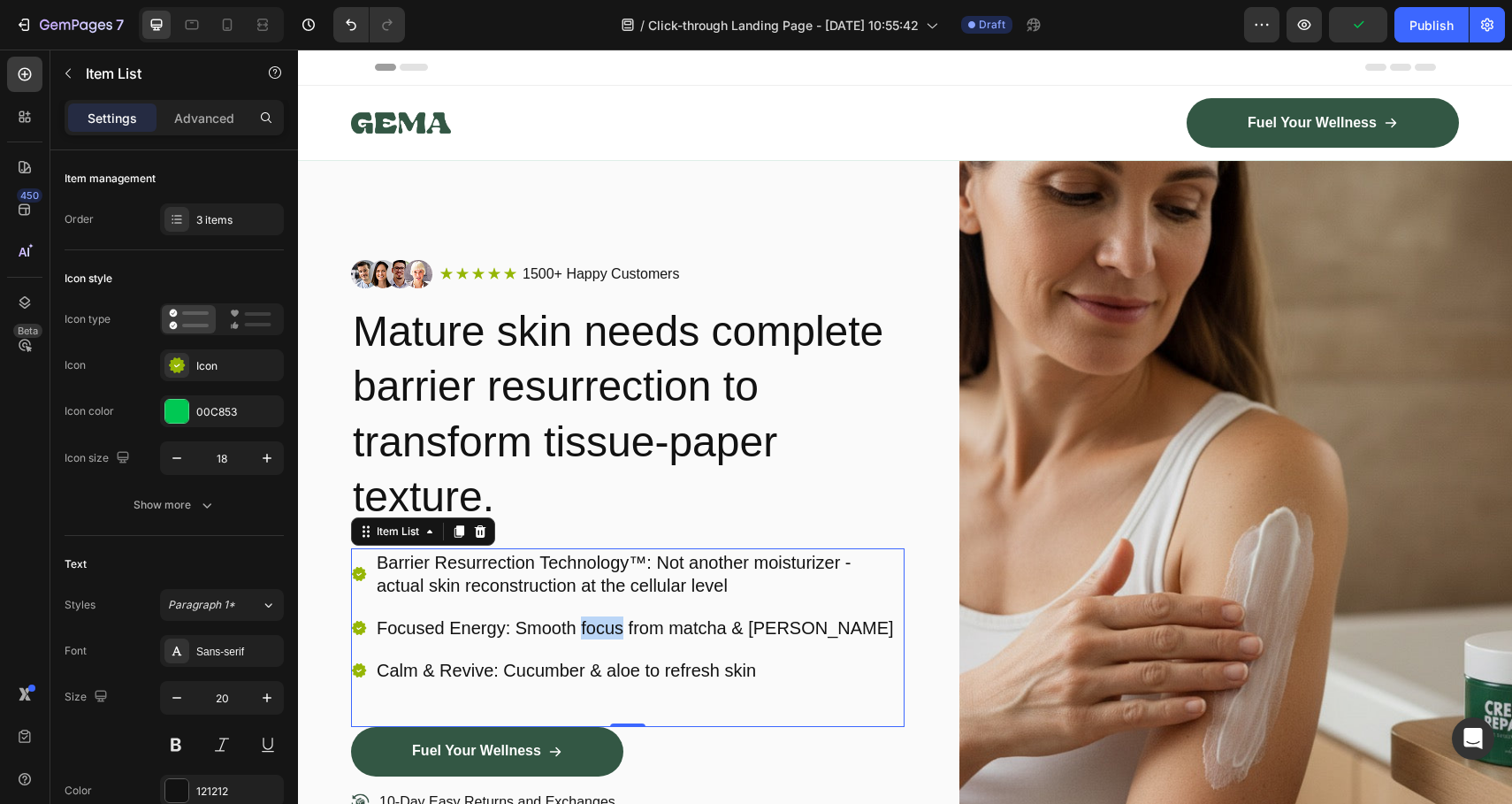
click at [586, 632] on p "Focused Energy: Smooth focus from matcha & [PERSON_NAME]" at bounding box center [640, 627] width 525 height 23
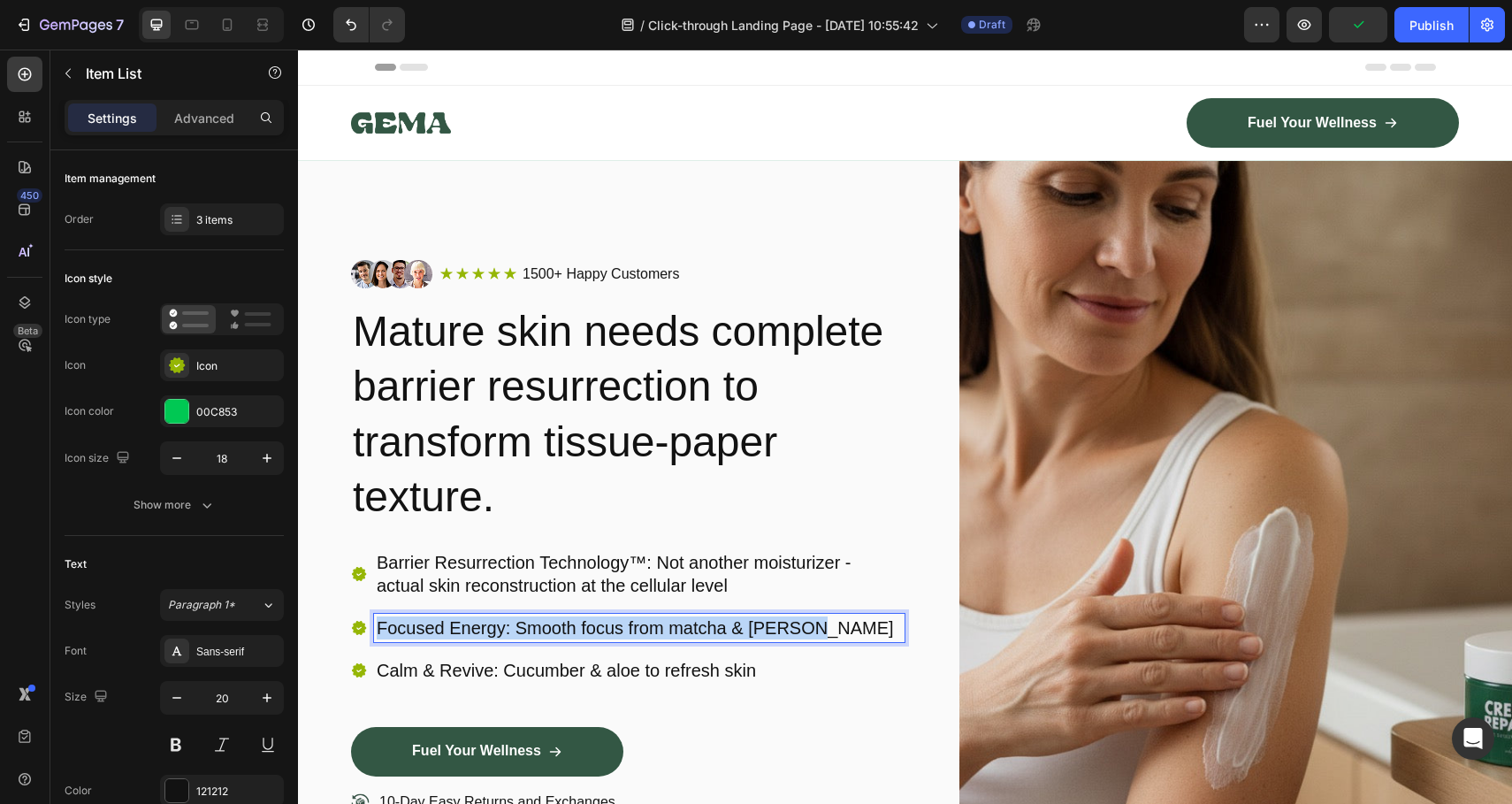
click at [586, 632] on p "Focused Energy: Smooth focus from matcha & [PERSON_NAME]" at bounding box center [640, 627] width 525 height 23
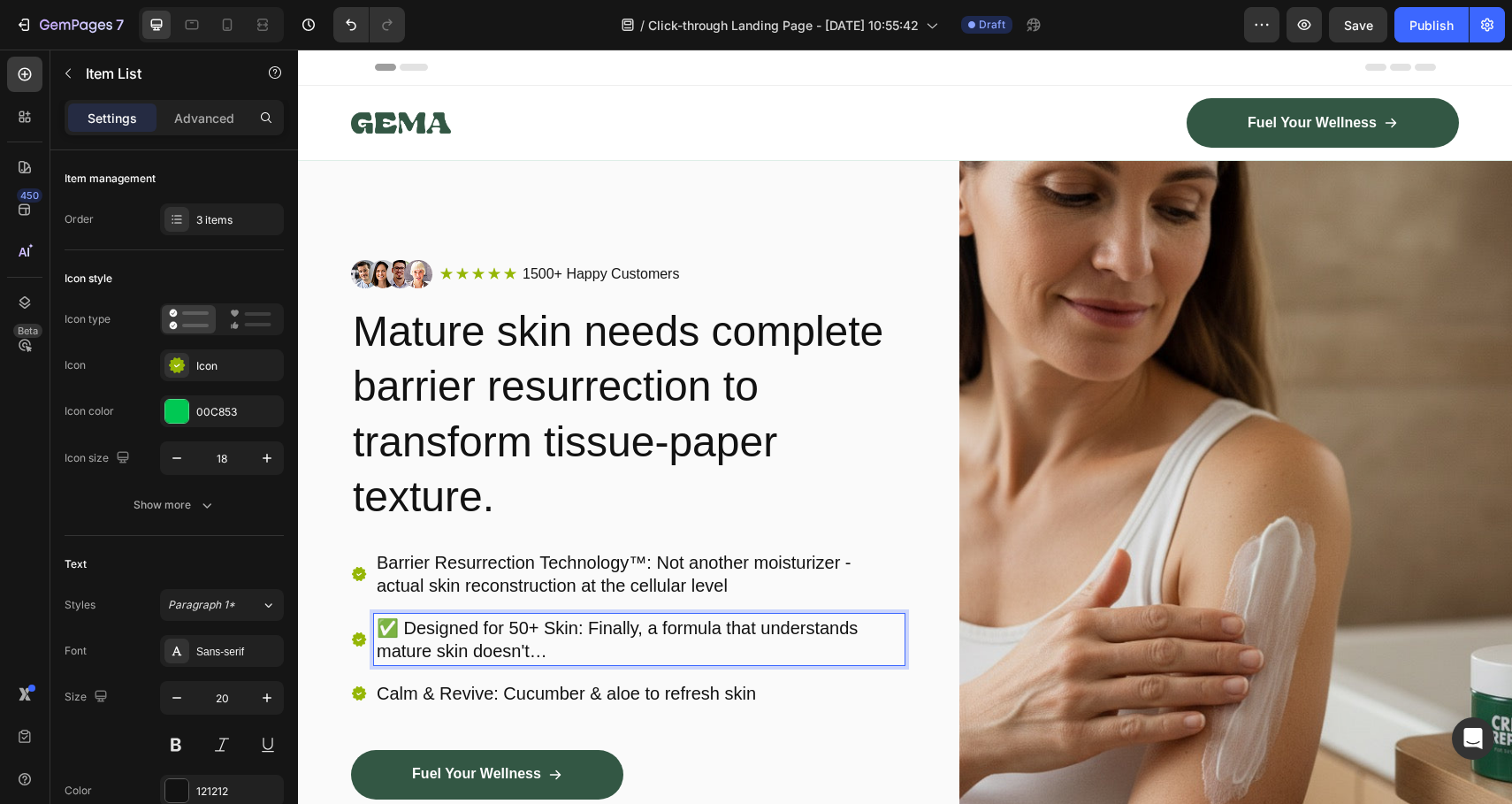
click at [594, 684] on p "Calm & Revive: Cucumber & aloe to refresh skin" at bounding box center [640, 693] width 525 height 23
click at [402, 627] on p "✅ Designed for 50+ Skin: Finally, a formula that understands mature skin doesn'…" at bounding box center [640, 639] width 525 height 46
click at [407, 628] on p "✅ Designed for 50+ Skin: Finally, a formula that understands mature skin doesn'…" at bounding box center [640, 639] width 525 height 46
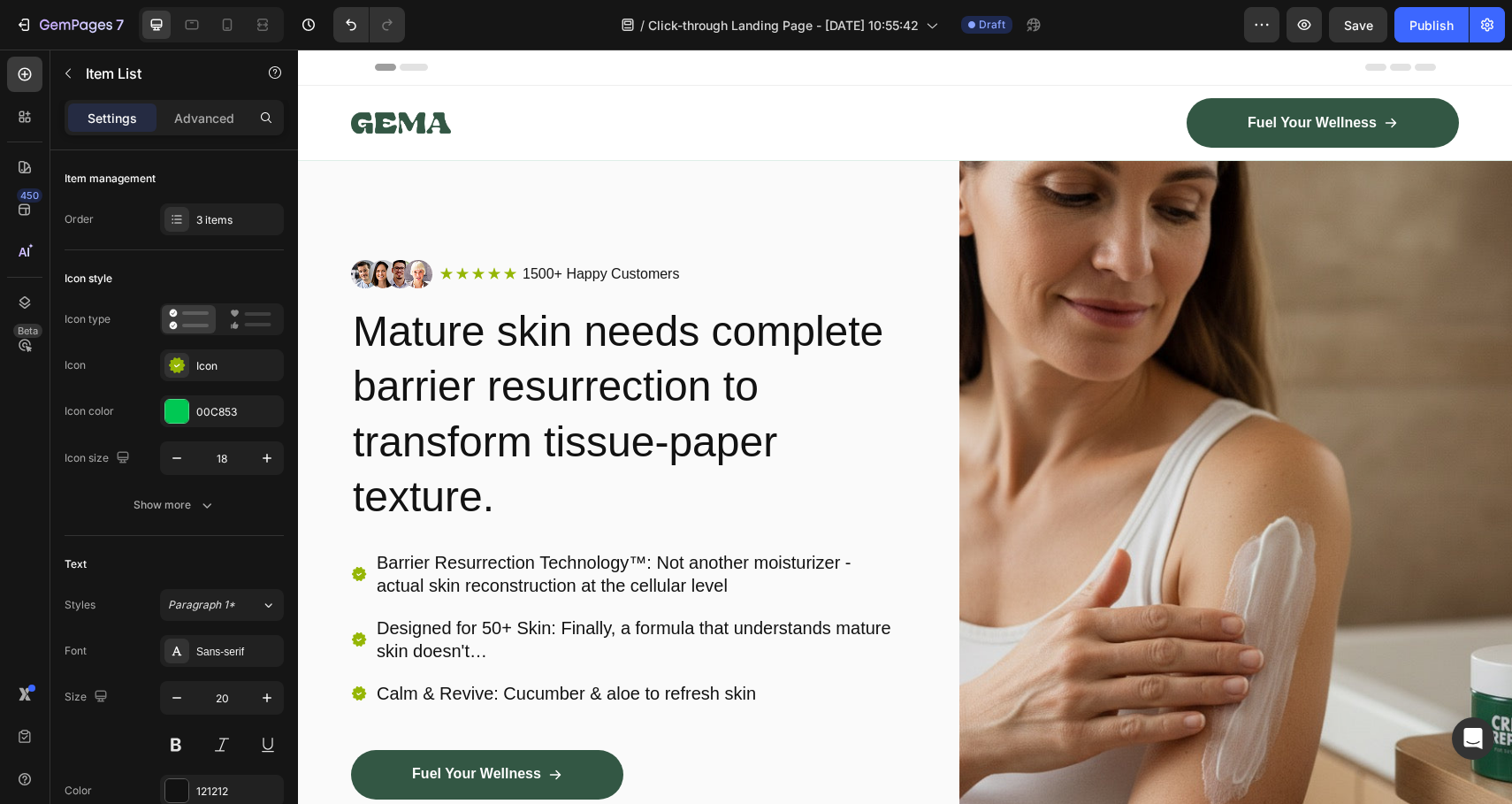
click at [506, 670] on div "Barrier Resurrection Technology™: Not another moisturizer - actual skin reconst…" at bounding box center [628, 627] width 554 height 159
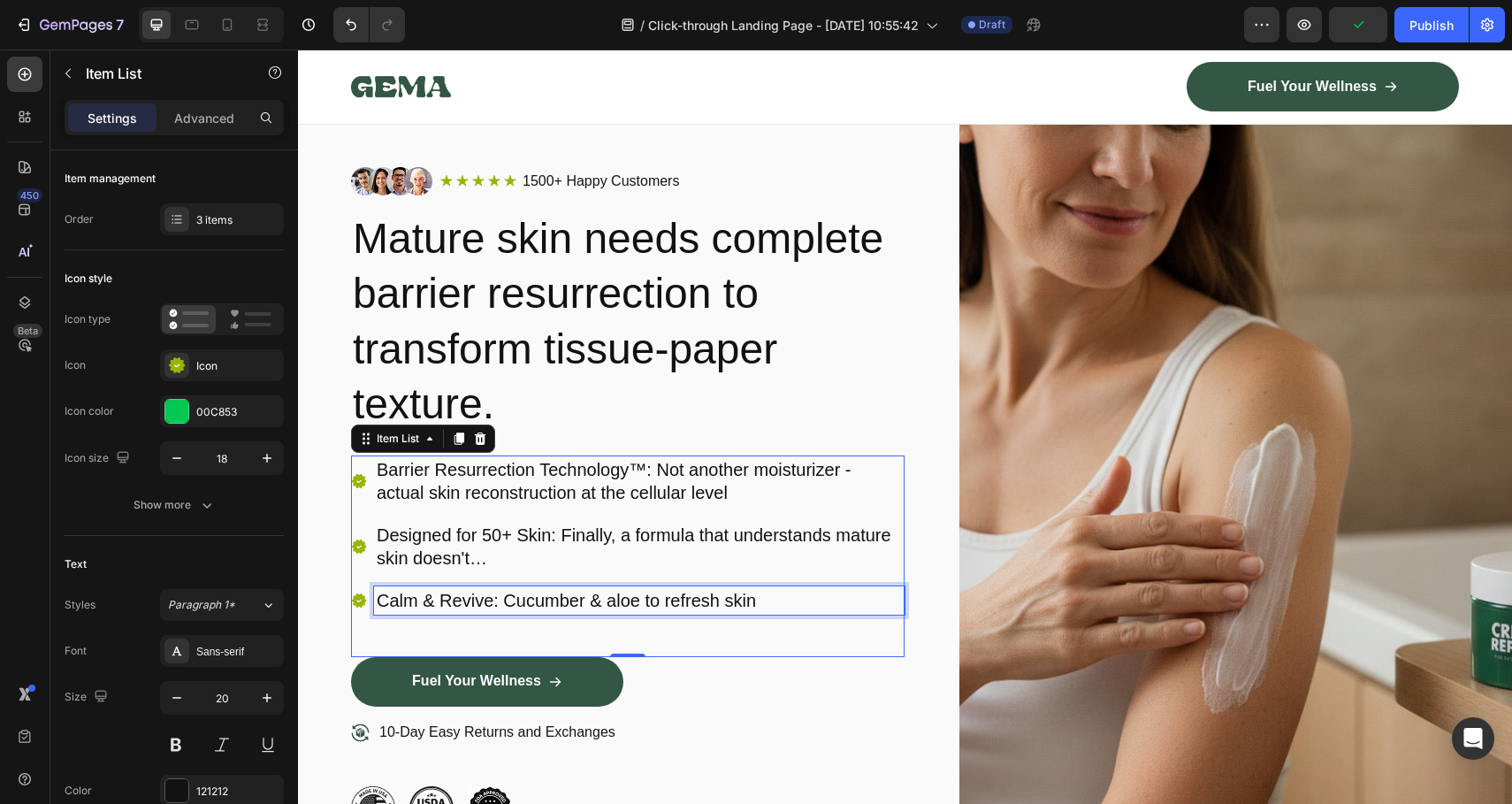
click at [529, 597] on p "Calm & Revive: Cucumber & aloe to refresh skin" at bounding box center [640, 600] width 525 height 23
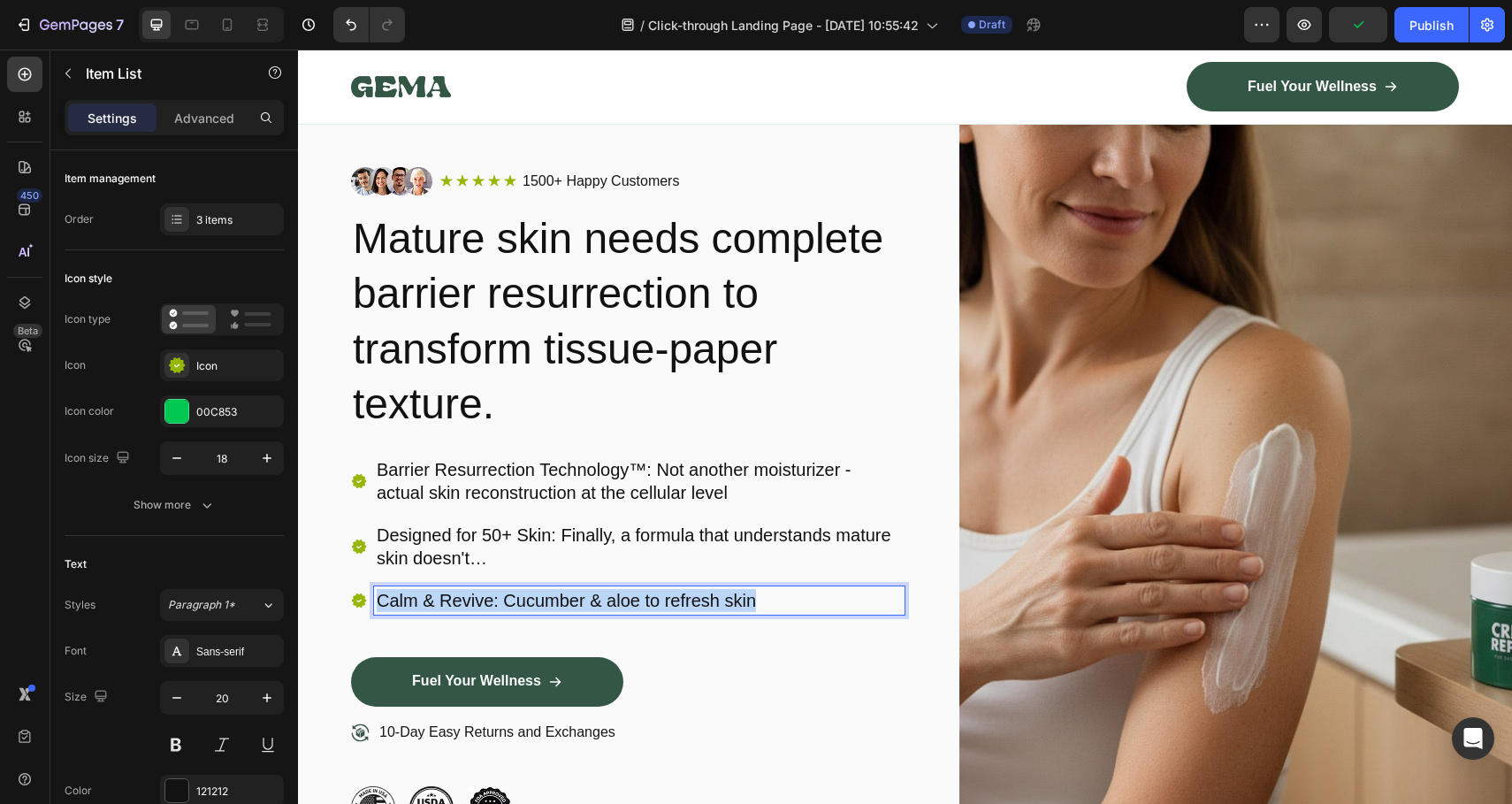
click at [529, 597] on p "Calm & Revive: Cucumber & aloe to refresh skin" at bounding box center [640, 600] width 525 height 23
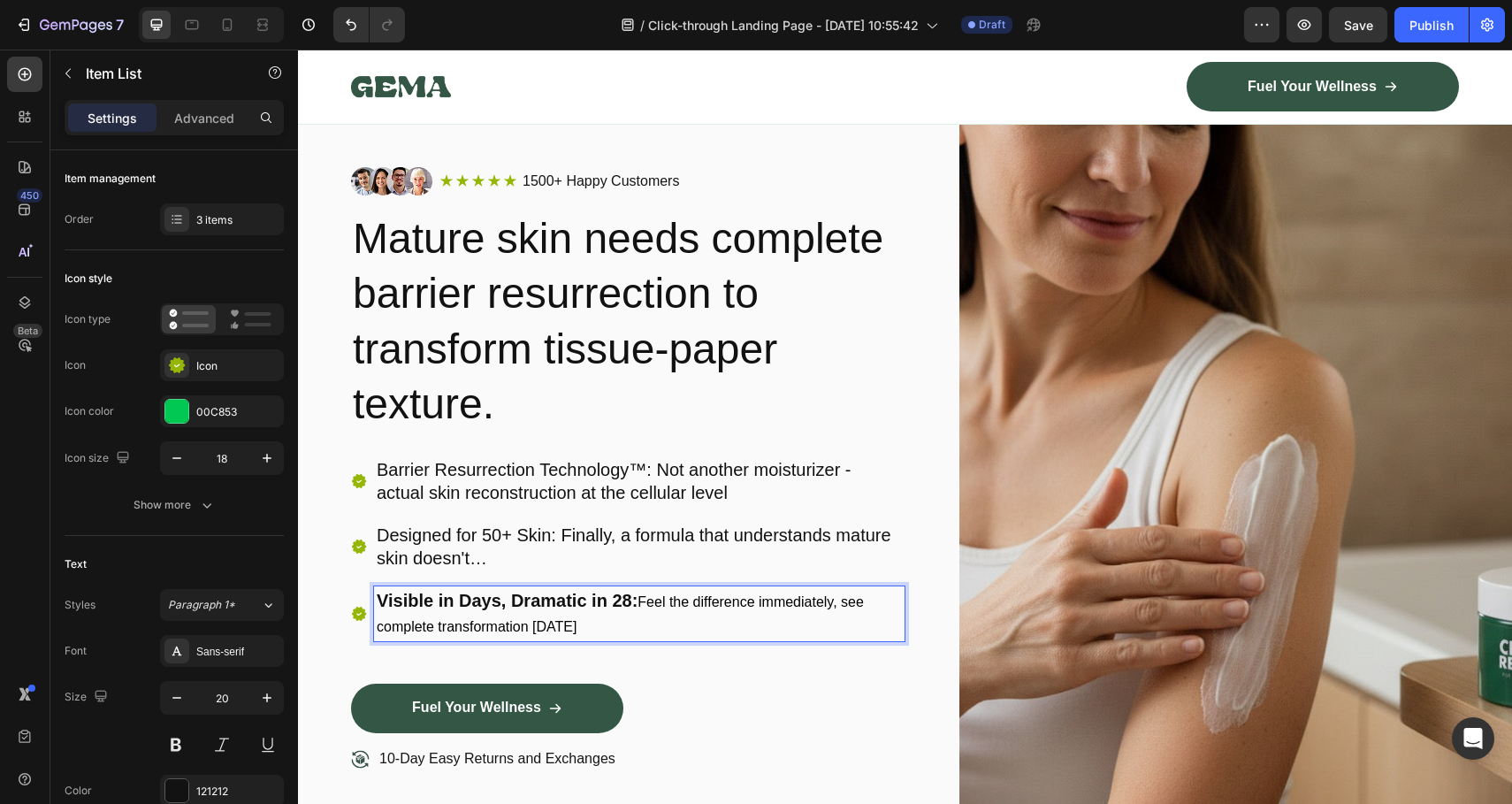
click at [640, 603] on span "Feel the difference immediately, see complete transformation [DATE]" at bounding box center [621, 614] width 488 height 40
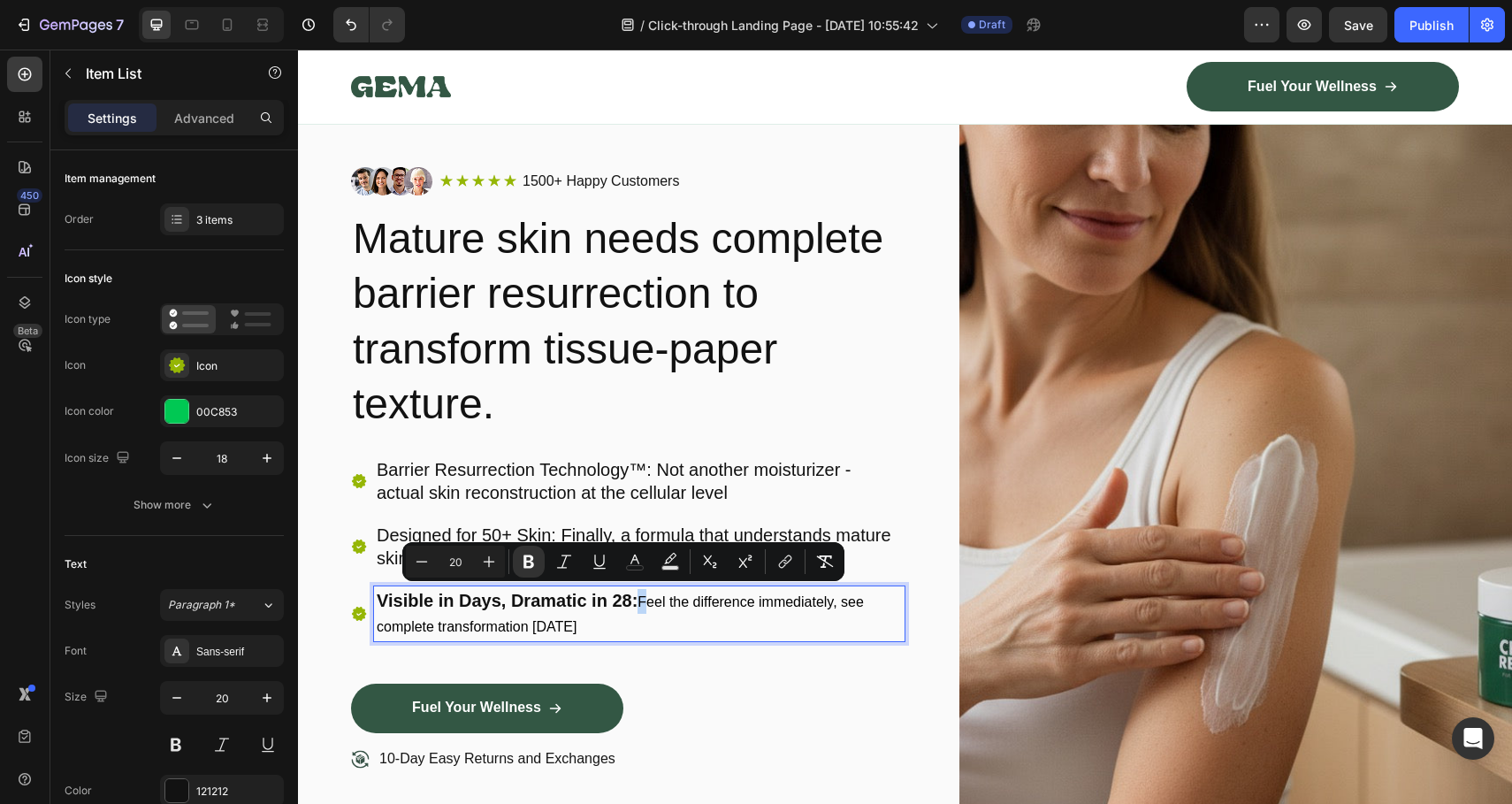
click at [779, 623] on p "Visible in Days, Dramatic in 28: Feel the difference immediately, see complete …" at bounding box center [640, 613] width 525 height 49
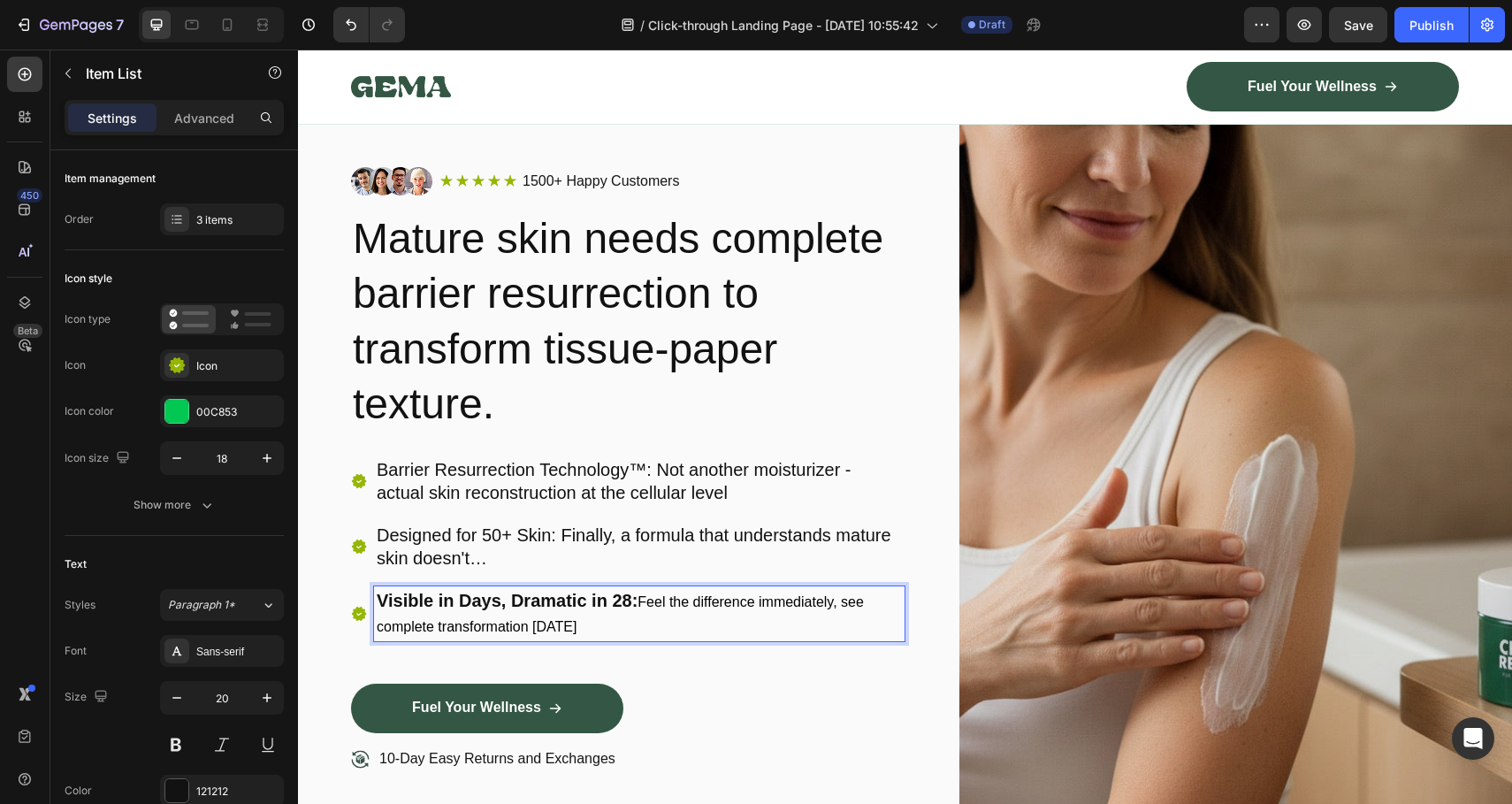
click at [661, 545] on p "Designed for 50+ Skin: Finally, a formula that understands mature skin doesn't…" at bounding box center [640, 546] width 525 height 46
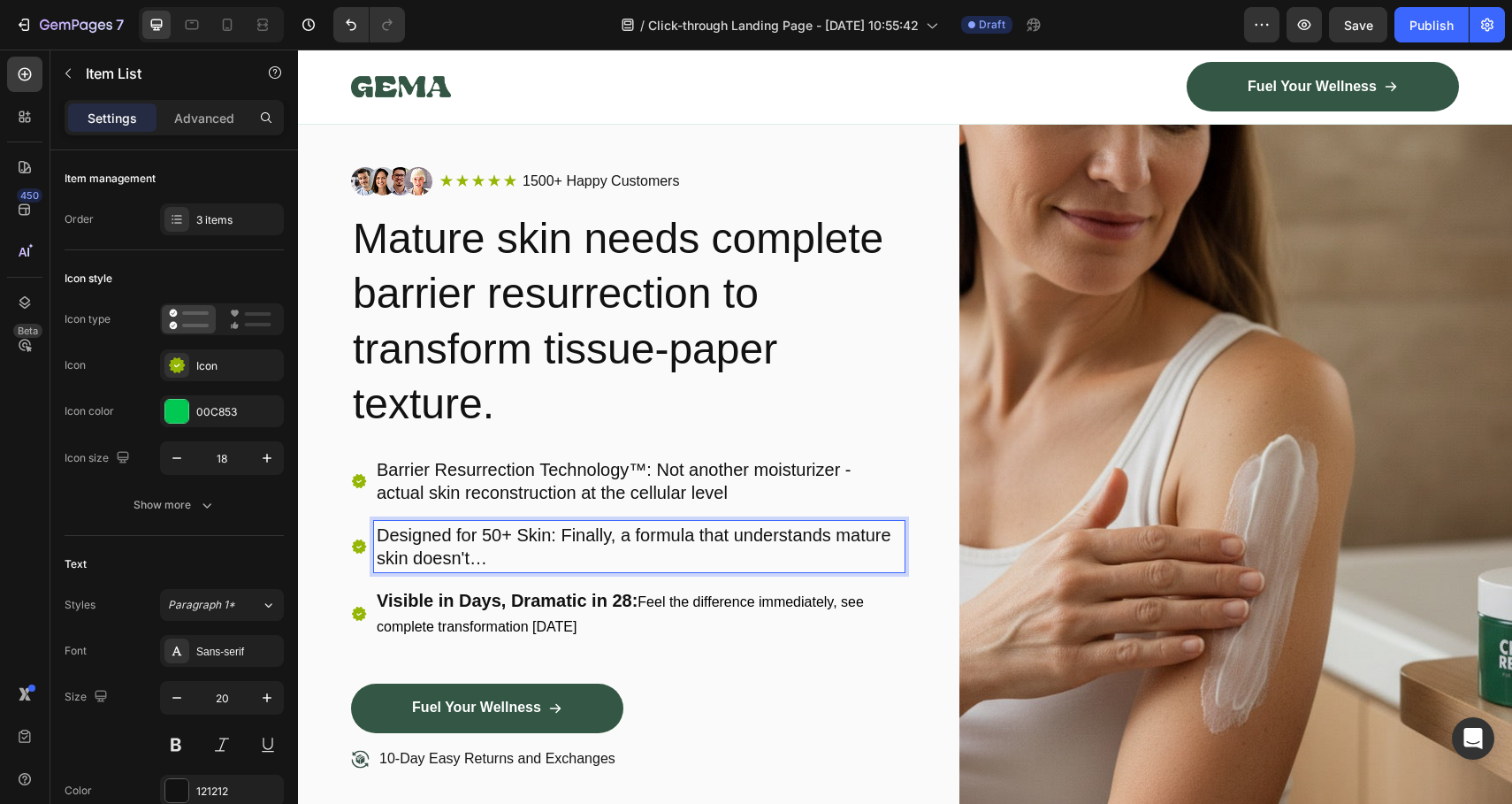
click at [661, 545] on p "Designed for 50+ Skin: Finally, a formula that understands mature skin doesn't…" at bounding box center [640, 546] width 525 height 46
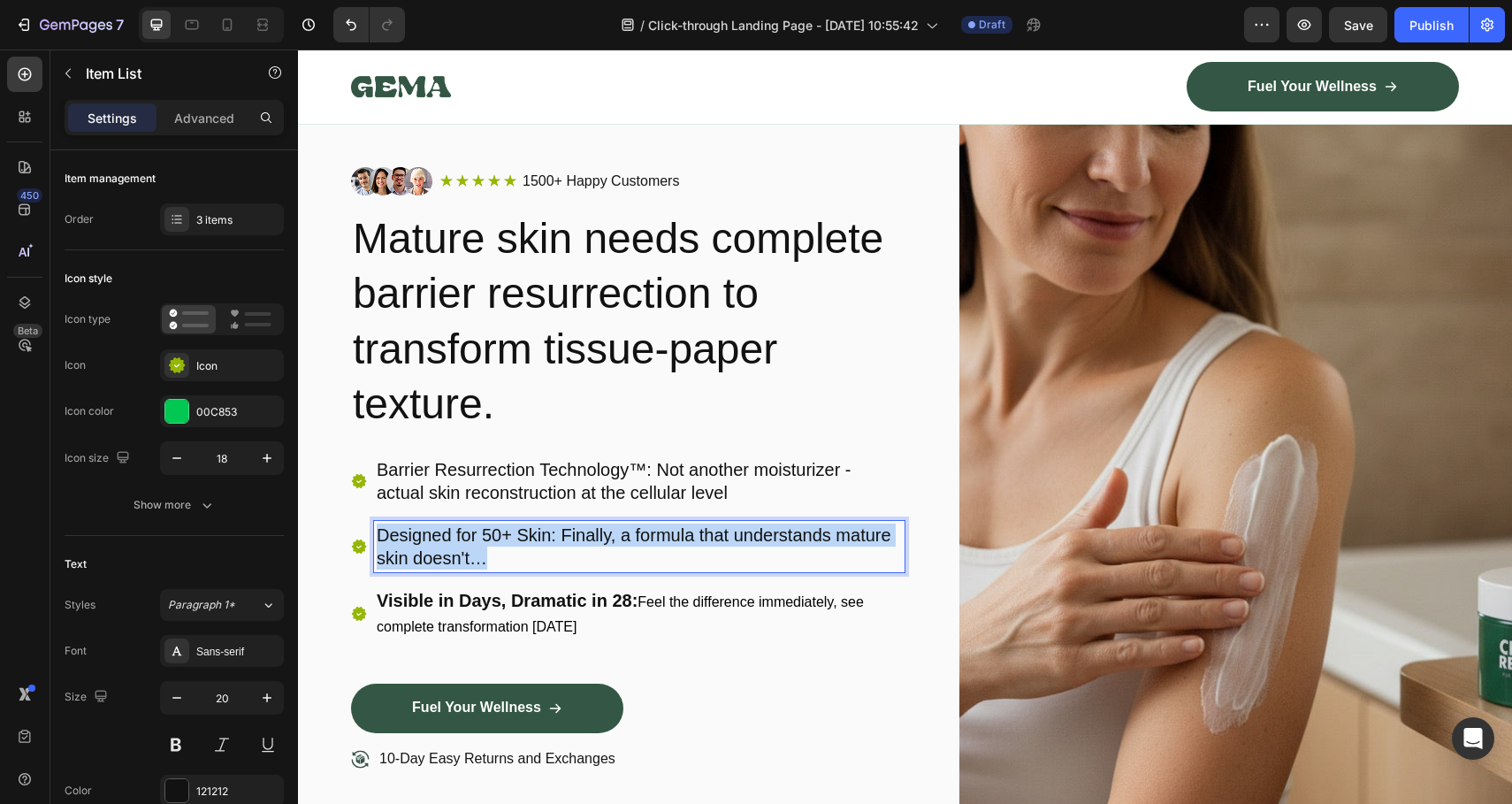
click at [661, 545] on p "Designed for 50+ Skin: Finally, a formula that understands mature skin doesn't…" at bounding box center [640, 546] width 525 height 46
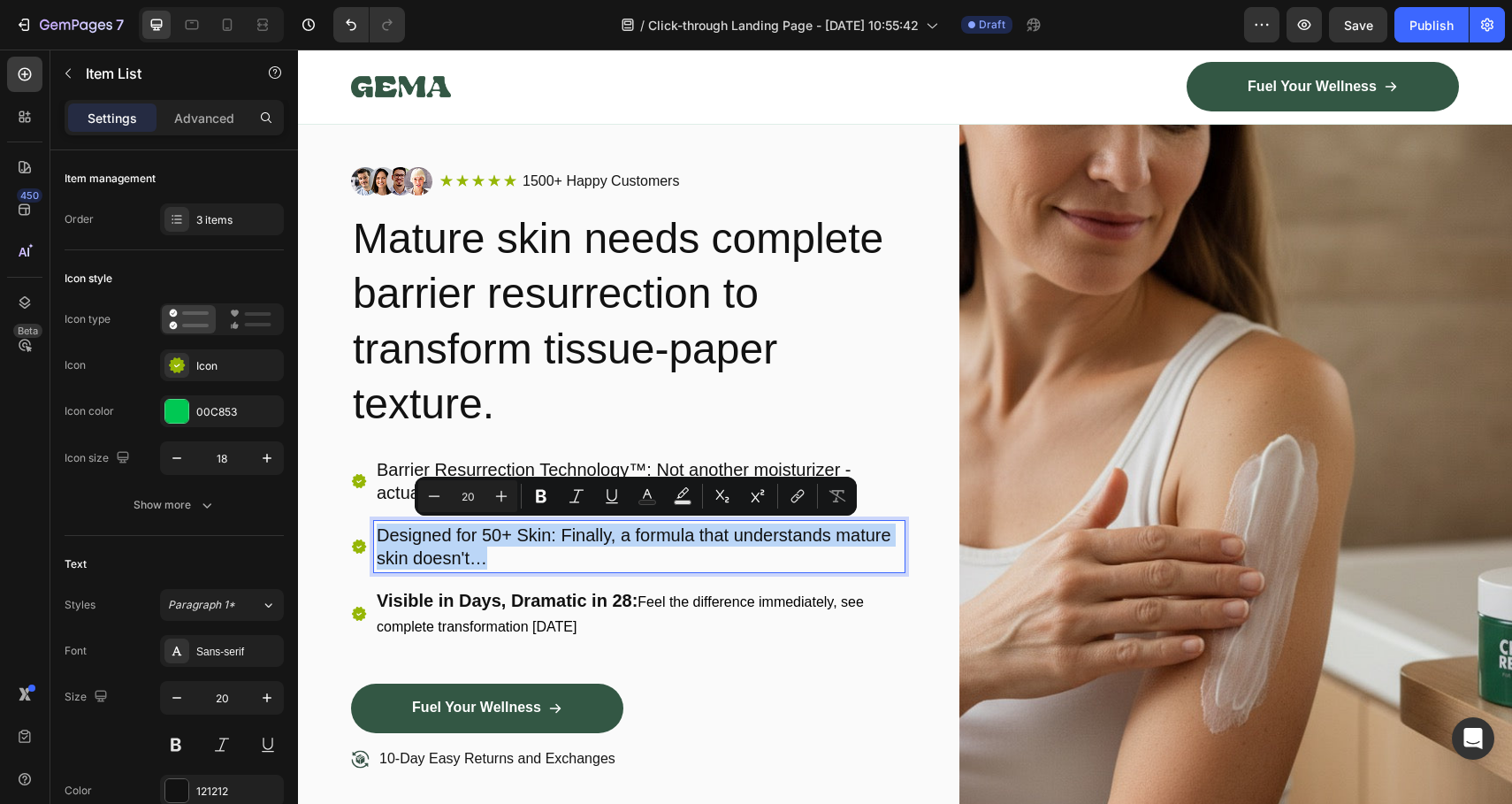
type input "16"
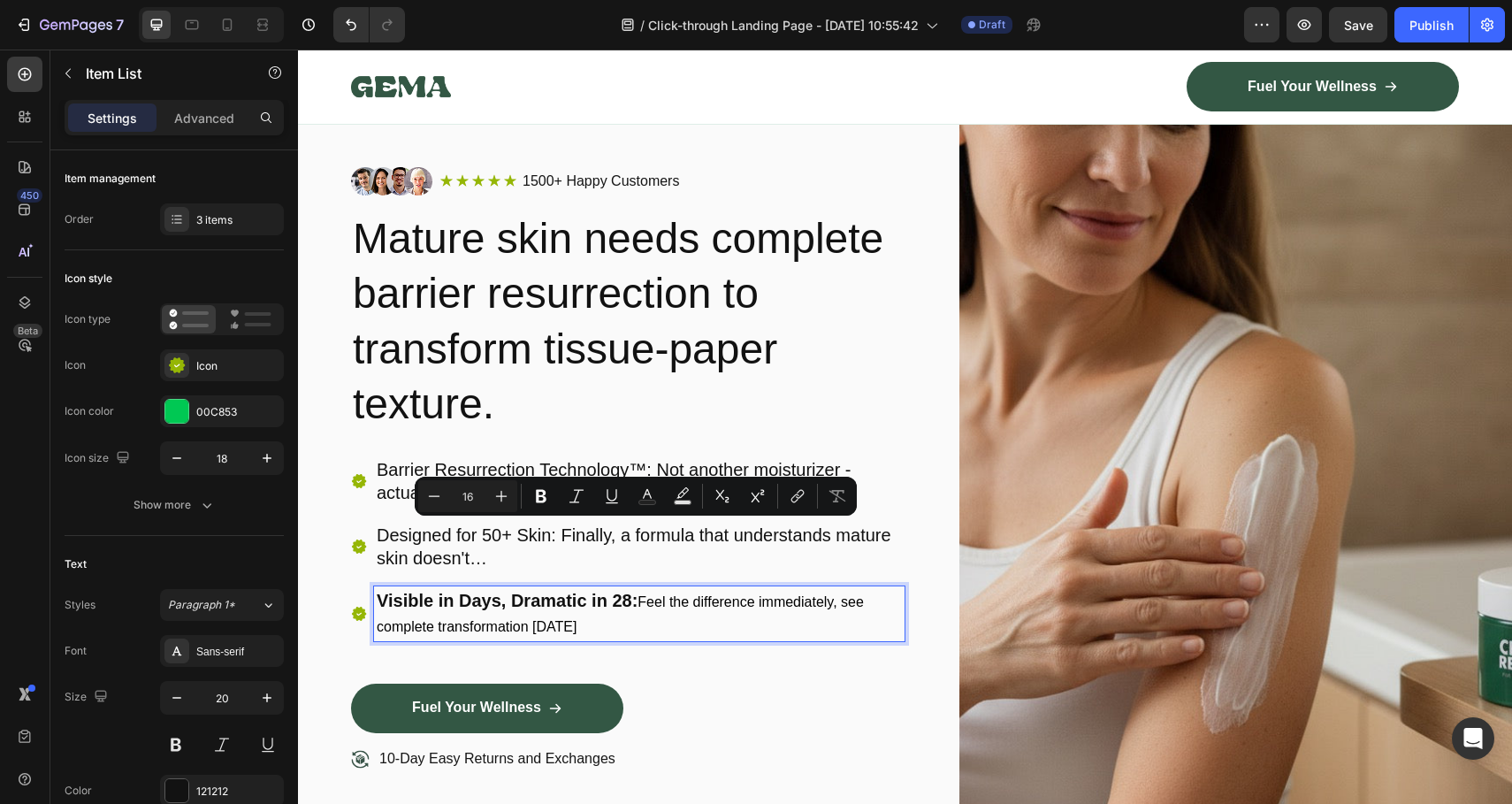
click at [662, 630] on p "Visible in Days, Dramatic in 28: Feel the difference immediately, see complete …" at bounding box center [640, 613] width 525 height 49
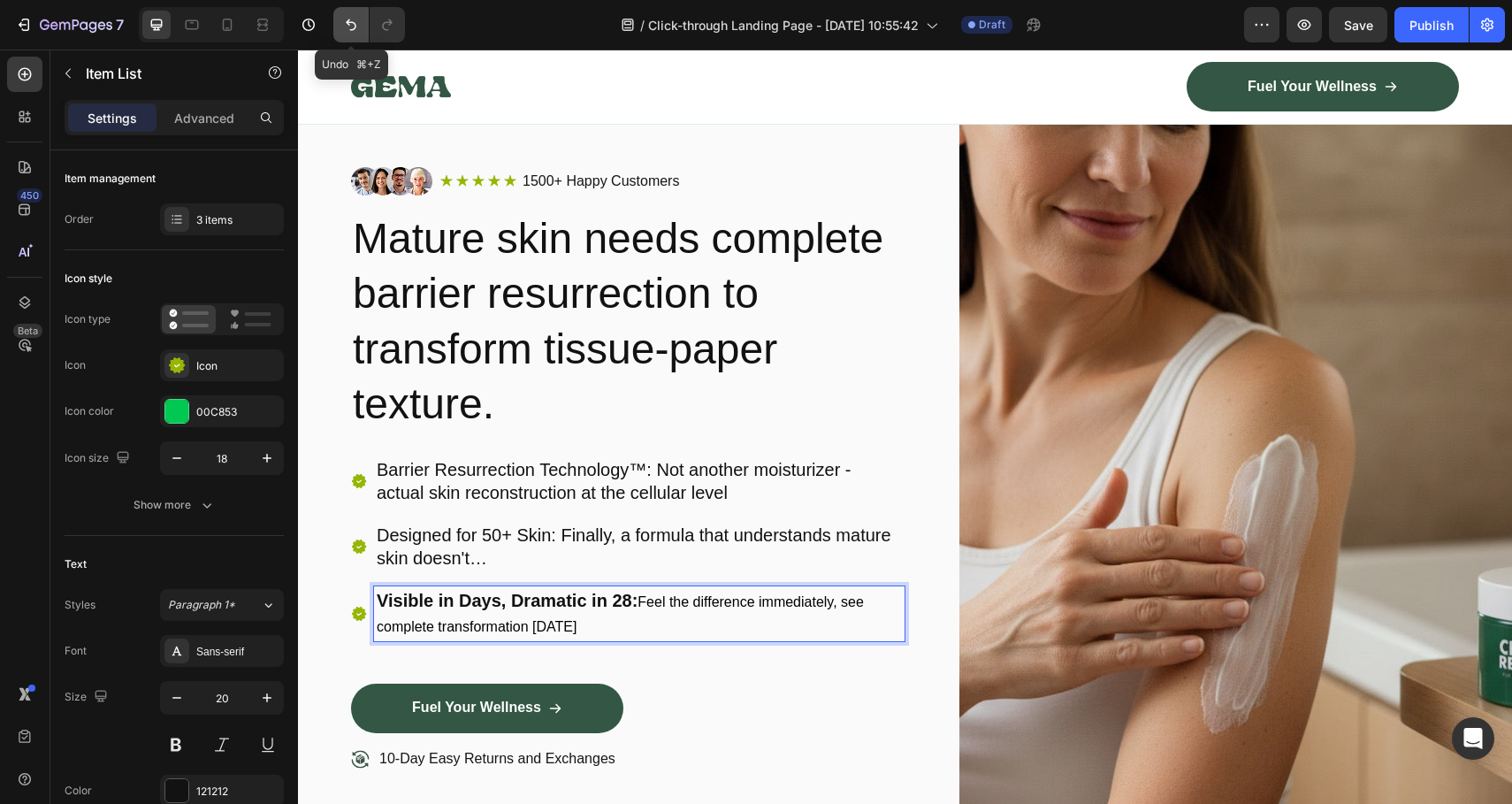
click at [338, 24] on button "Undo/Redo" at bounding box center [351, 24] width 35 height 35
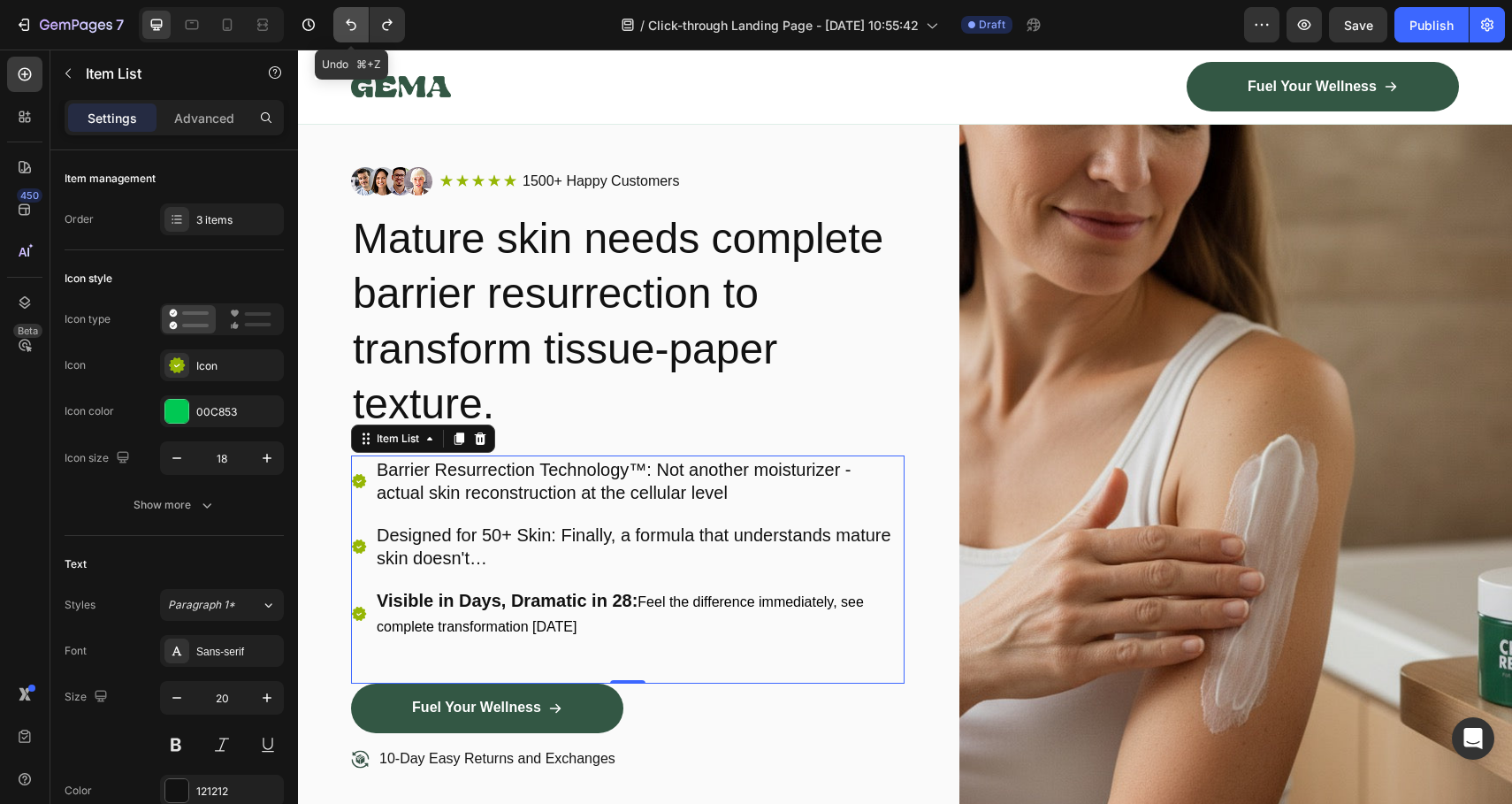
click at [348, 21] on icon "Undo/Redo" at bounding box center [351, 26] width 10 height 11
click at [352, 21] on icon "Undo/Redo" at bounding box center [351, 25] width 18 height 18
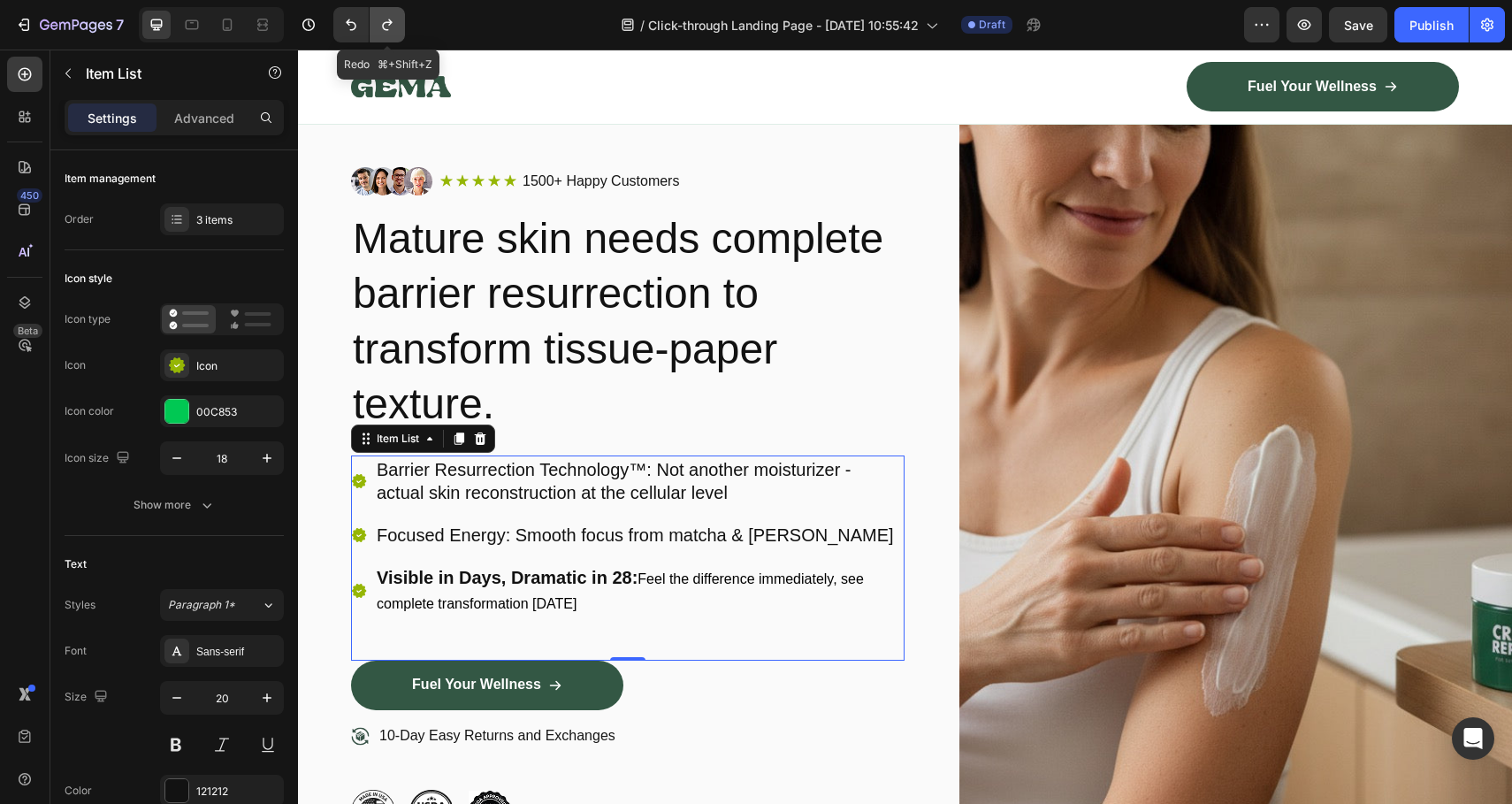
click at [386, 21] on icon "Undo/Redo" at bounding box center [387, 25] width 18 height 18
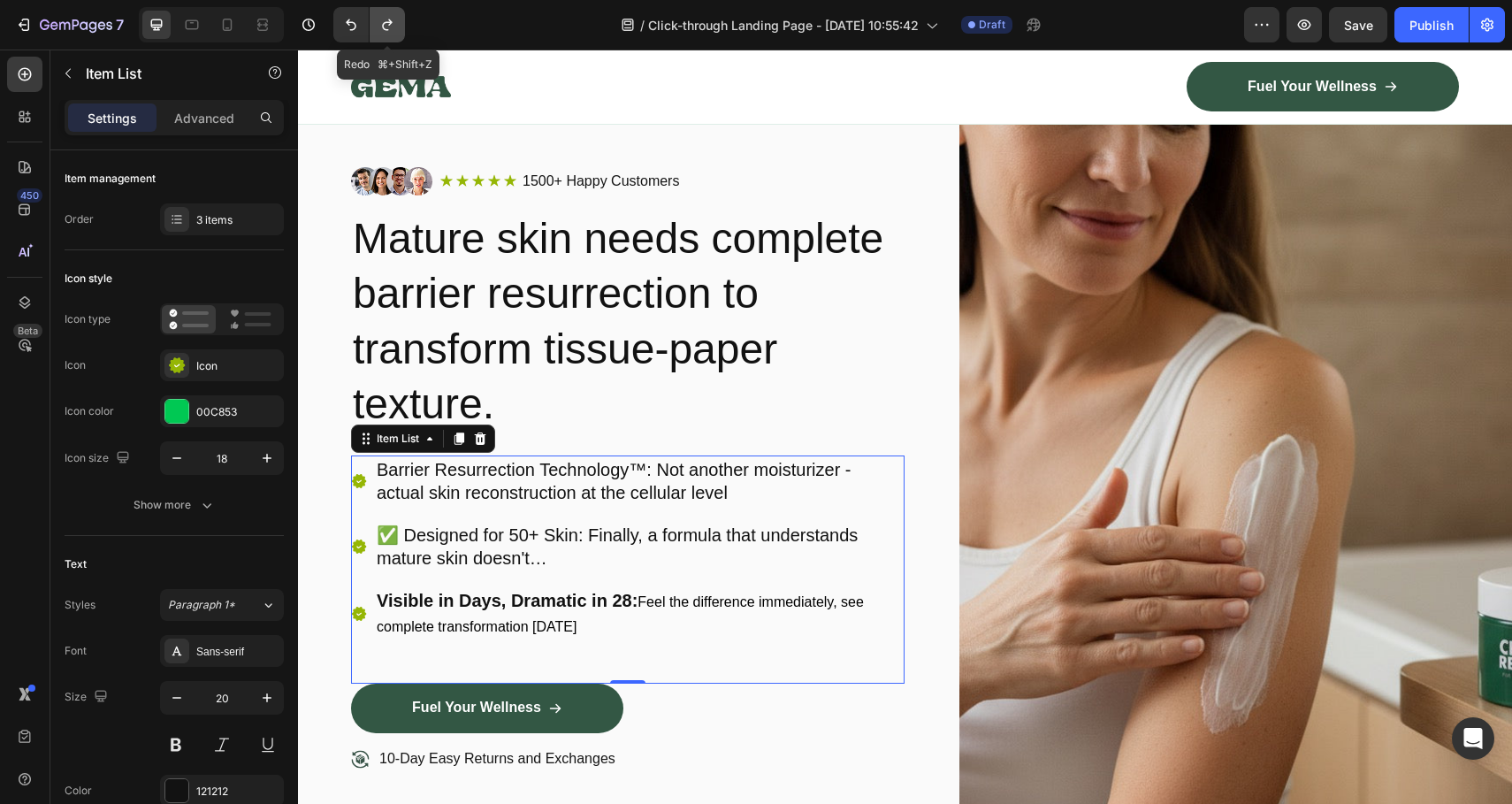
click at [386, 21] on icon "Undo/Redo" at bounding box center [387, 25] width 18 height 18
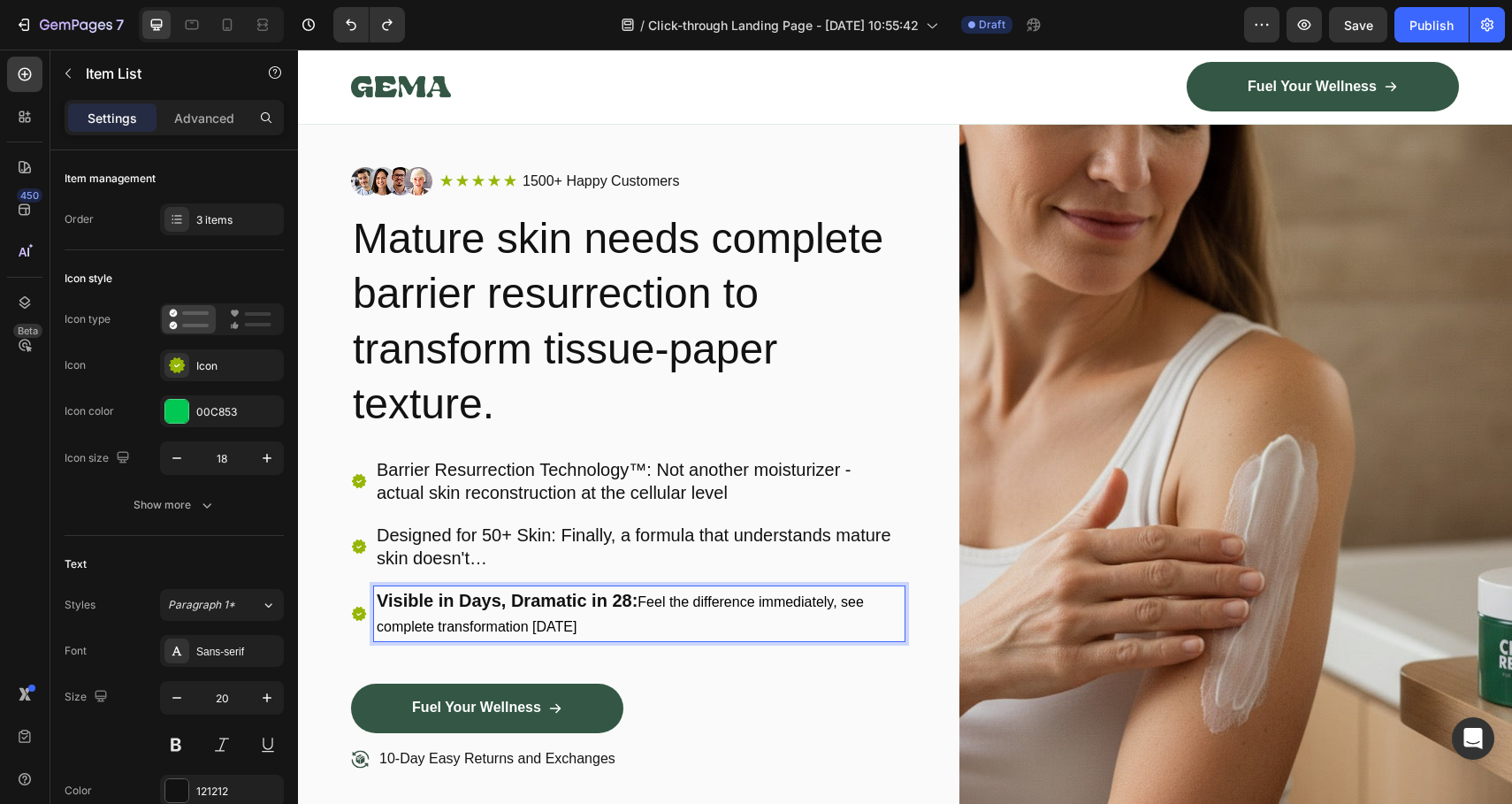
click at [541, 600] on strong "Visible in Days, Dramatic in 28:" at bounding box center [507, 600] width 261 height 20
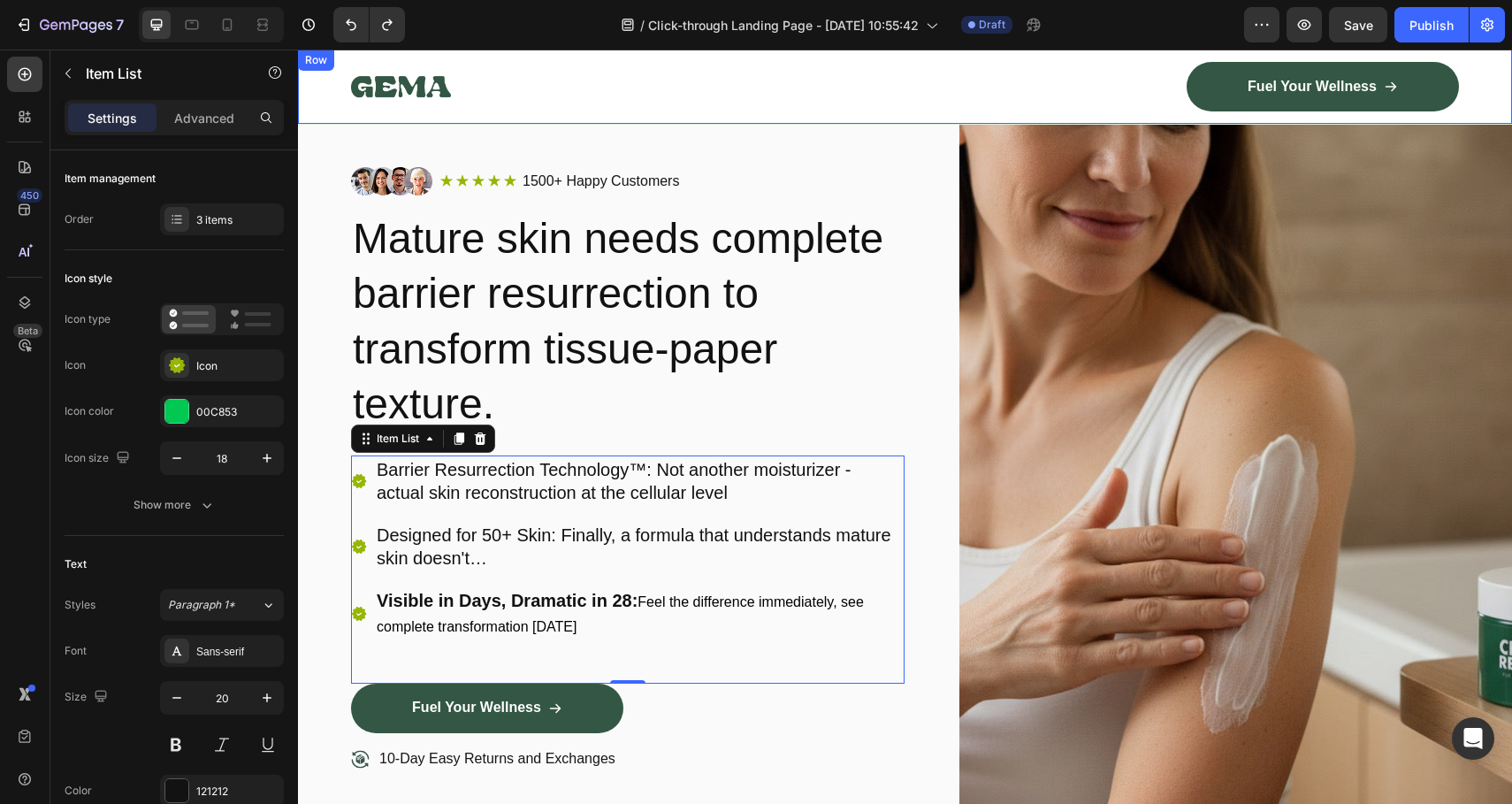
drag, startPoint x: 541, startPoint y: 600, endPoint x: 739, endPoint y: 60, distance: 575.2
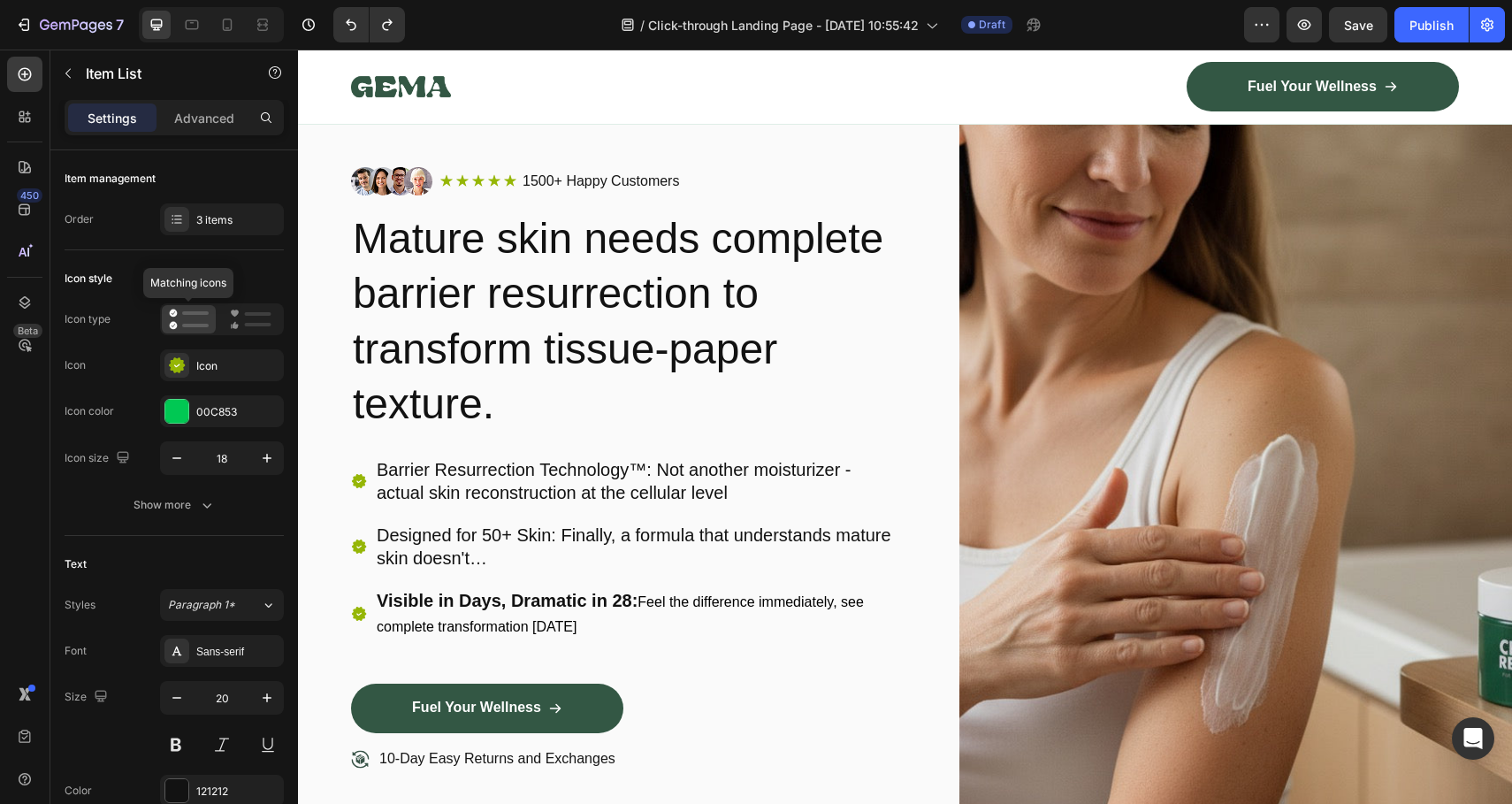
click at [178, 321] on icon at bounding box center [189, 319] width 40 height 21
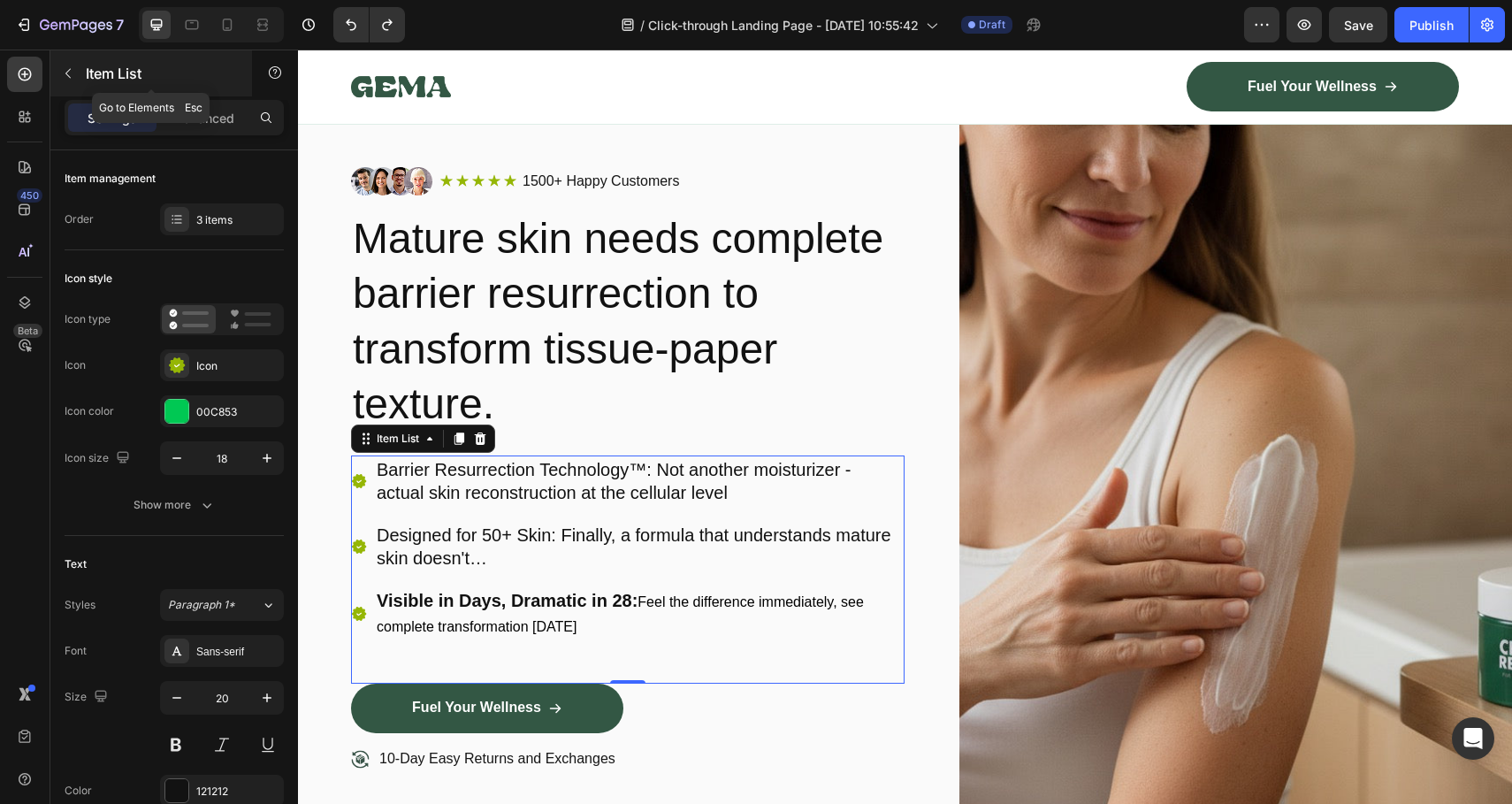
click at [63, 65] on button "button" at bounding box center [68, 74] width 28 height 28
click at [508, 533] on p "Designed for 50+ Skin: Finally, a formula that understands mature skin doesn't…" at bounding box center [640, 546] width 525 height 46
click at [419, 435] on div "Item List" at bounding box center [398, 438] width 49 height 16
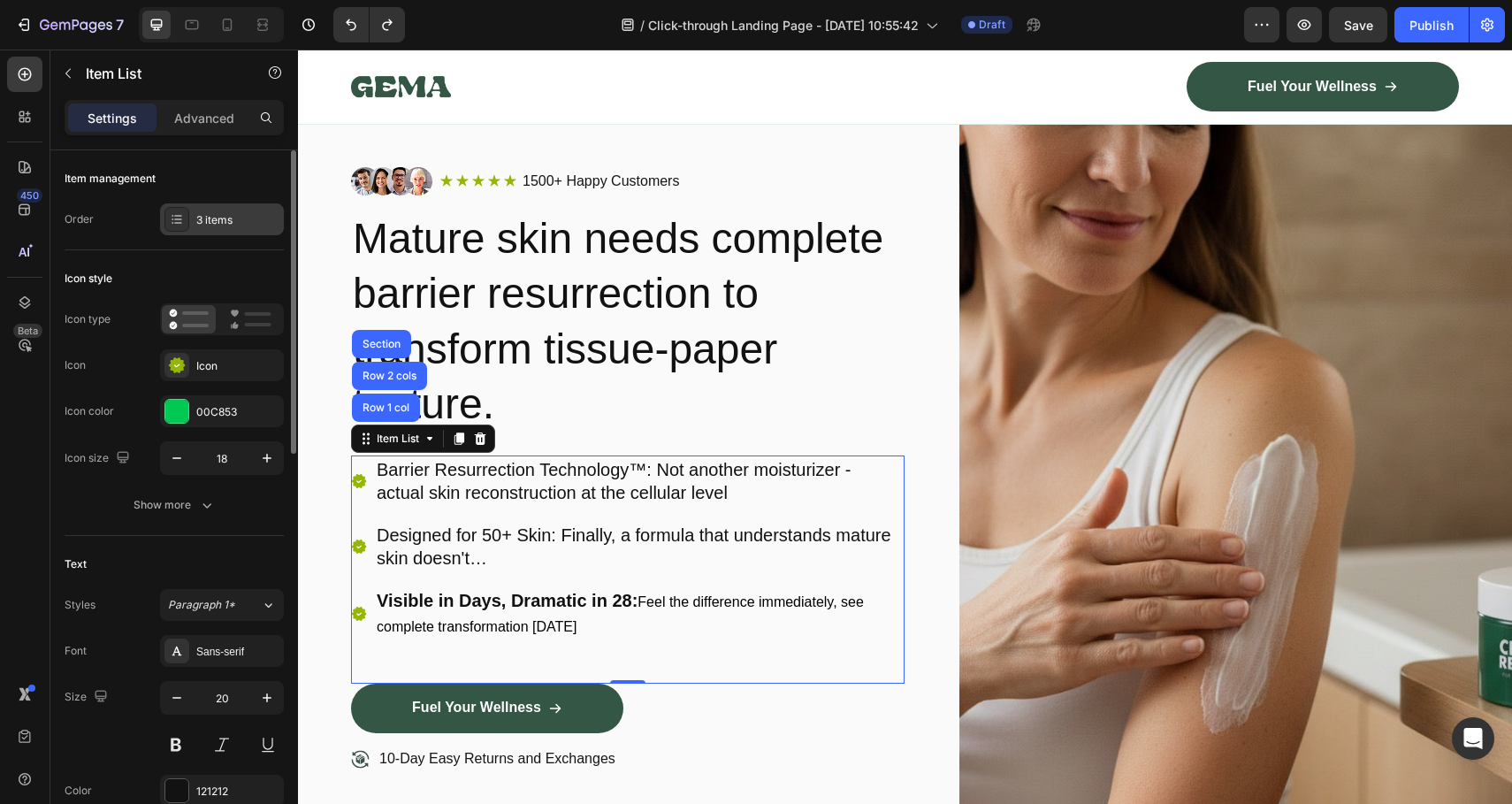
click at [216, 228] on div "3 items" at bounding box center [238, 220] width 83 height 16
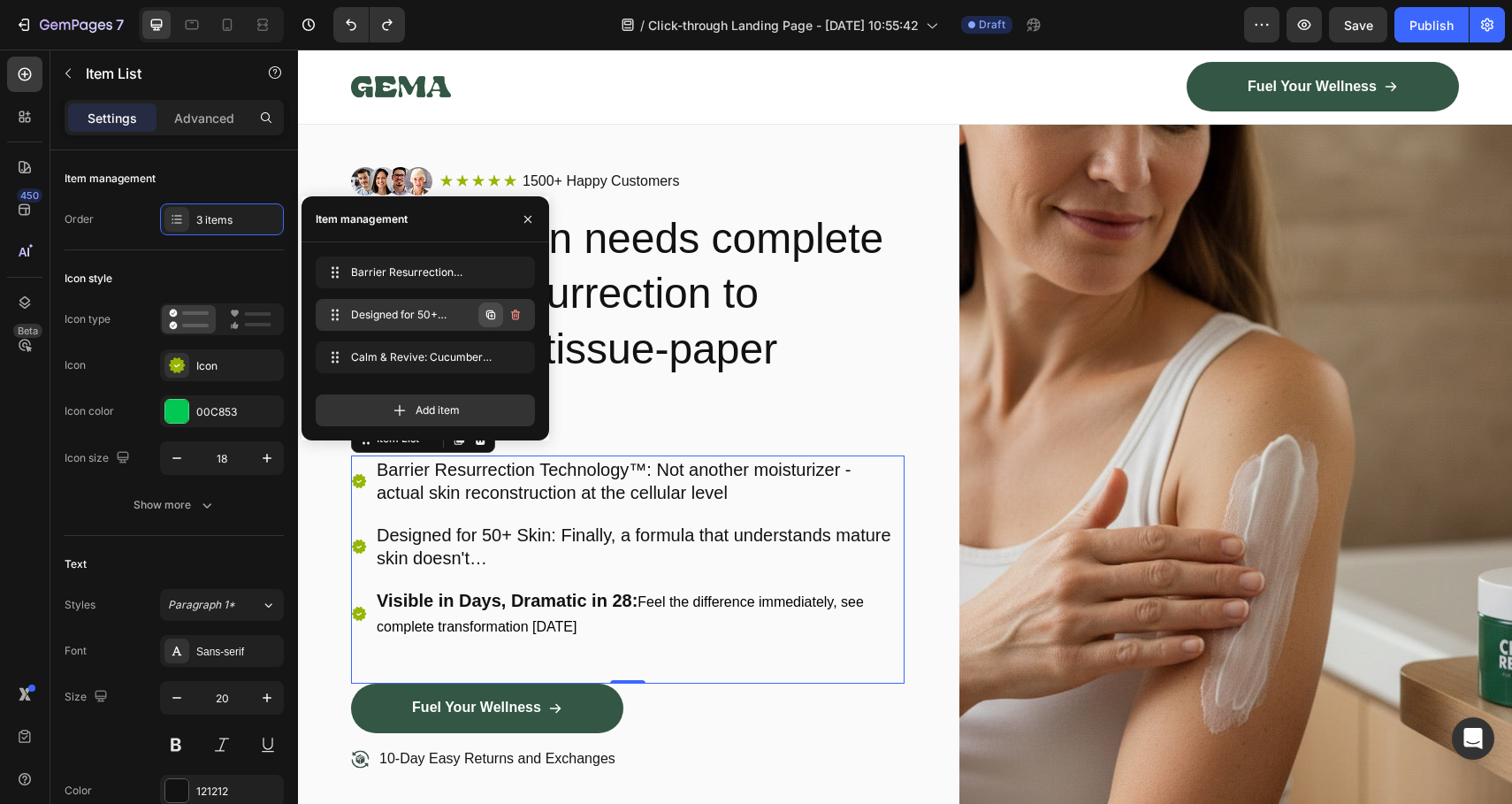
click at [494, 314] on icon "button" at bounding box center [490, 314] width 9 height 9
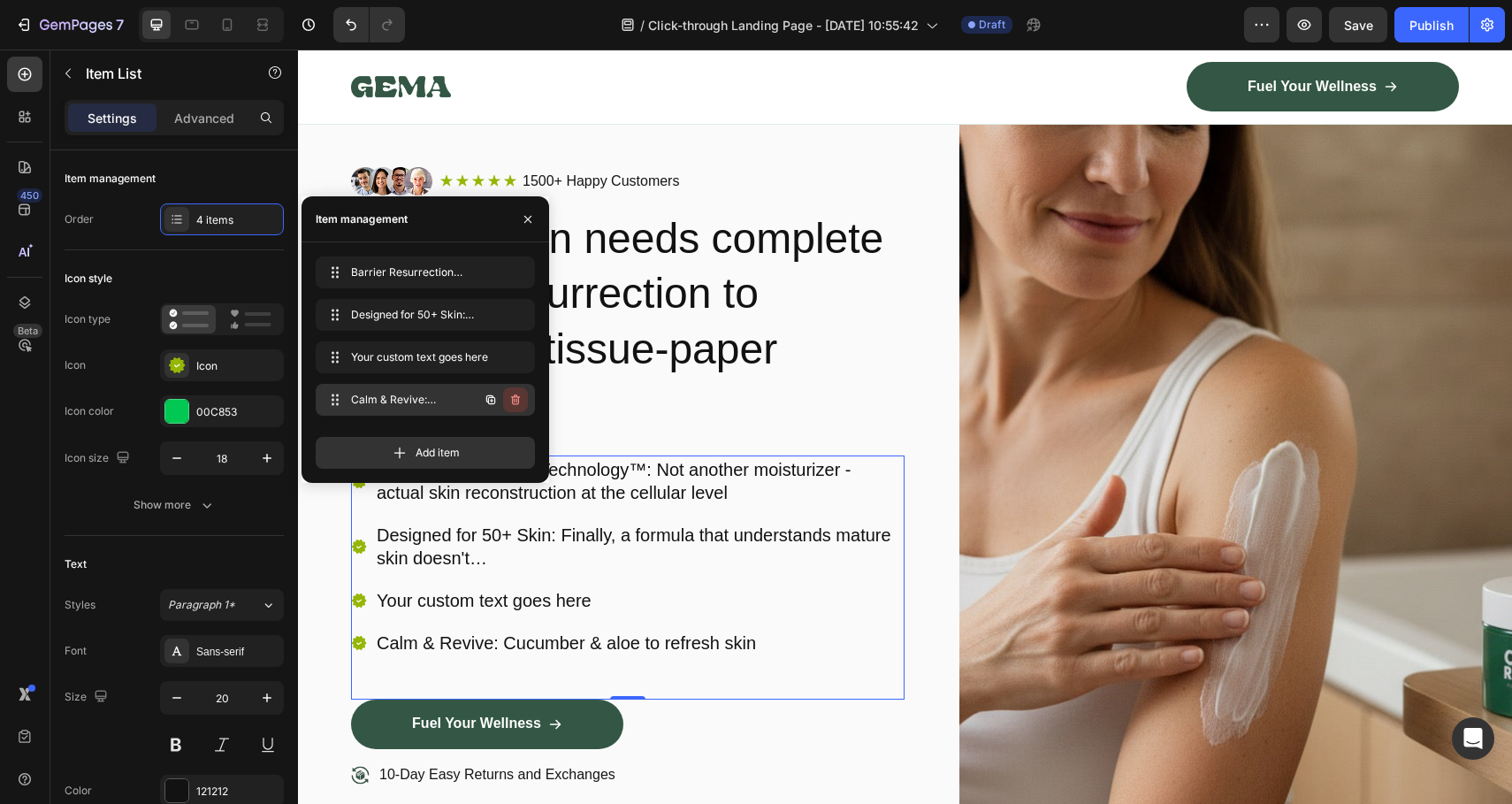
click at [517, 403] on icon "button" at bounding box center [515, 400] width 14 height 14
click at [516, 398] on div "Delete" at bounding box center [504, 400] width 33 height 16
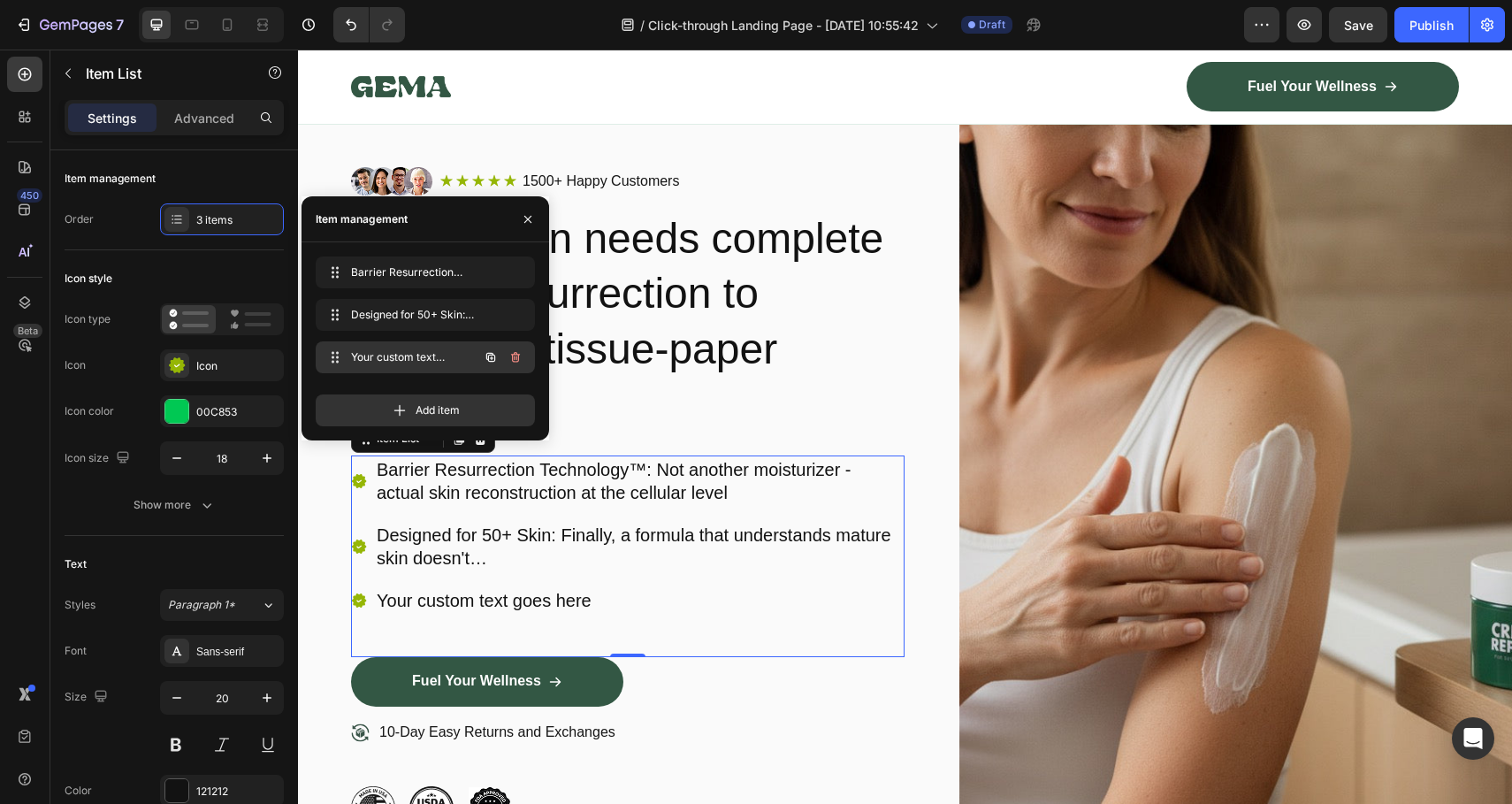
click at [435, 365] on span "Your custom text goes here" at bounding box center [402, 357] width 100 height 16
click at [435, 365] on span "Your custom text goes here" at bounding box center [413, 357] width 131 height 16
click at [431, 354] on span "Your custom text goes here" at bounding box center [402, 357] width 100 height 16
click at [425, 353] on span "Your custom text goes here" at bounding box center [402, 357] width 100 height 16
click at [425, 353] on span "Your custom text goes here" at bounding box center [413, 357] width 131 height 16
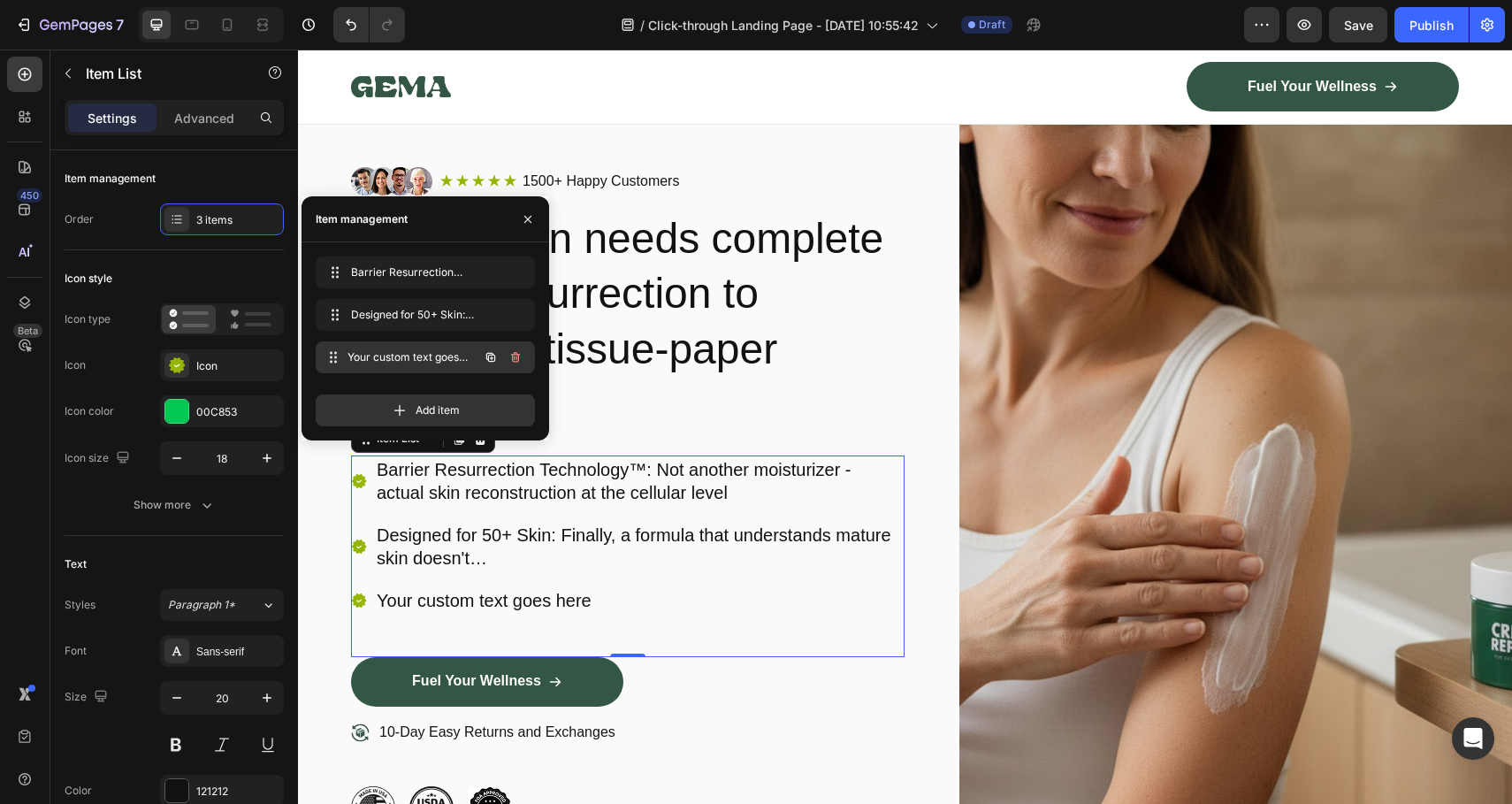
click at [425, 353] on span "Your custom text goes here" at bounding box center [413, 357] width 131 height 16
click at [394, 345] on div "Your custom text goes here Your custom text goes here" at bounding box center [401, 357] width 156 height 25
click at [537, 573] on div "Barrier Resurrection Technology™: Not another moisturizer - actual skin reconst…" at bounding box center [628, 535] width 554 height 159
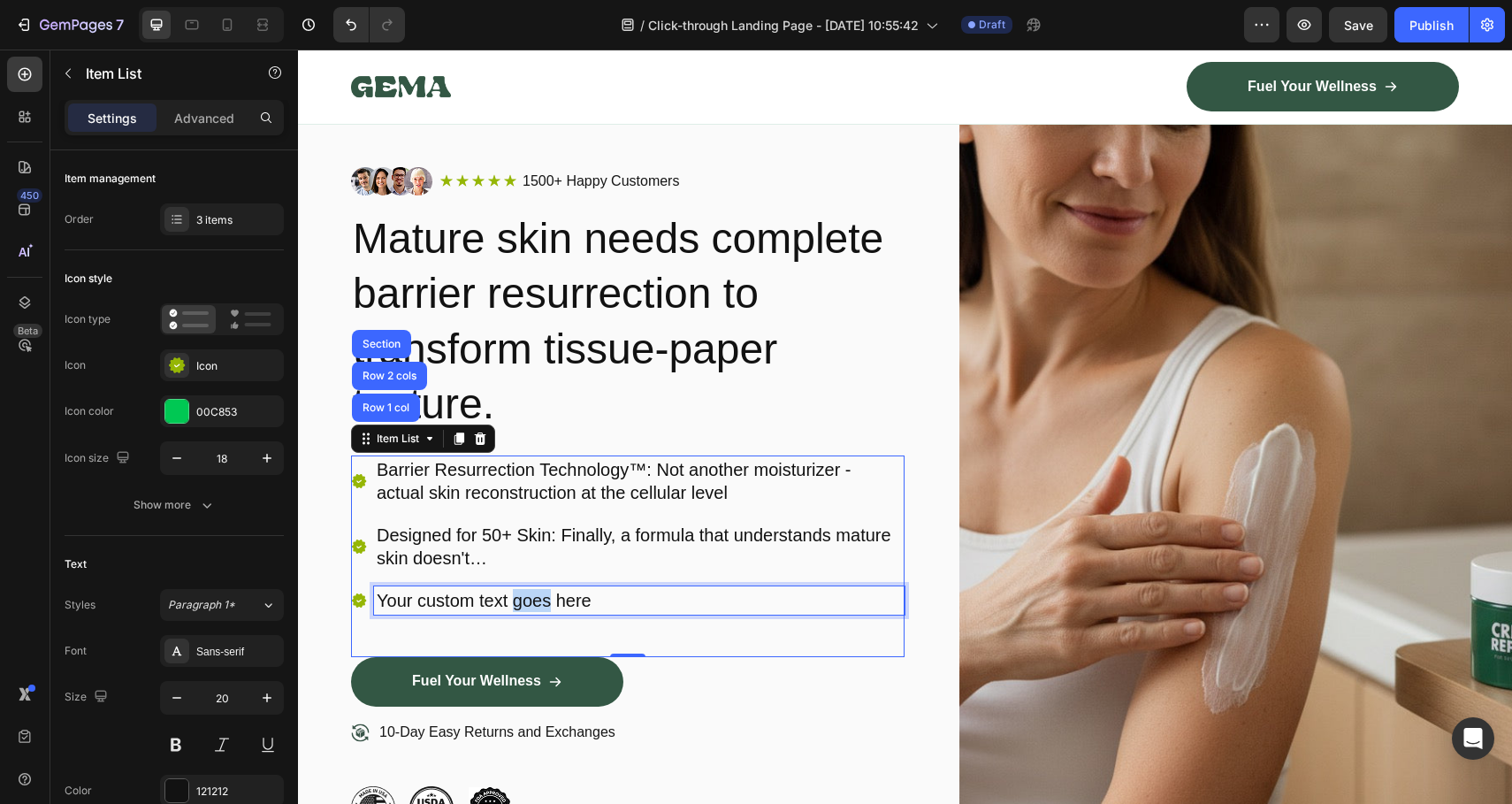
click at [535, 590] on p "Your custom text goes here" at bounding box center [640, 600] width 525 height 23
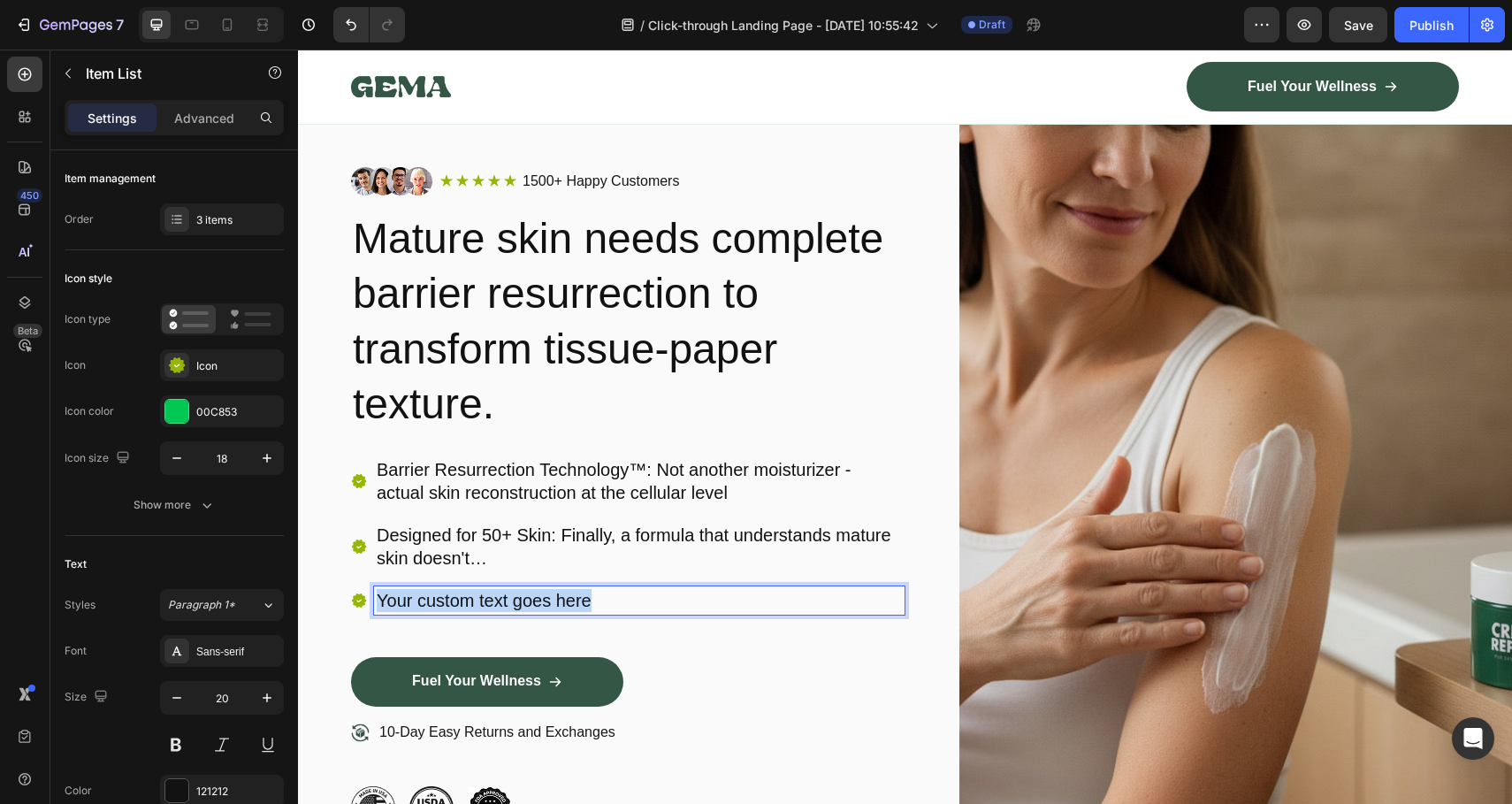
click at [535, 590] on p "Your custom text goes here" at bounding box center [640, 600] width 525 height 23
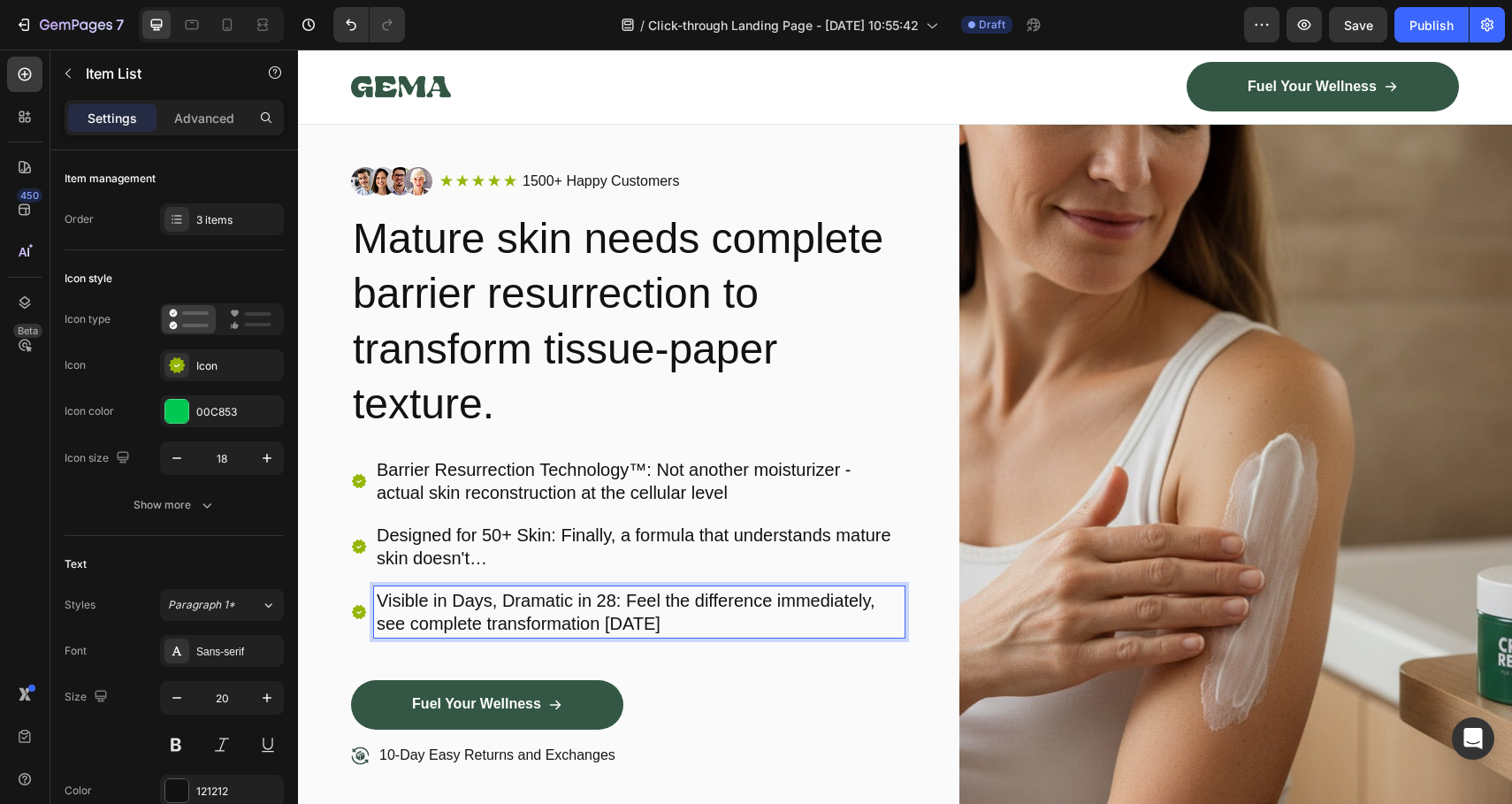
click at [661, 613] on p "Visible in Days, Dramatic in 28: Feel the difference immediately, see complete …" at bounding box center [640, 611] width 525 height 46
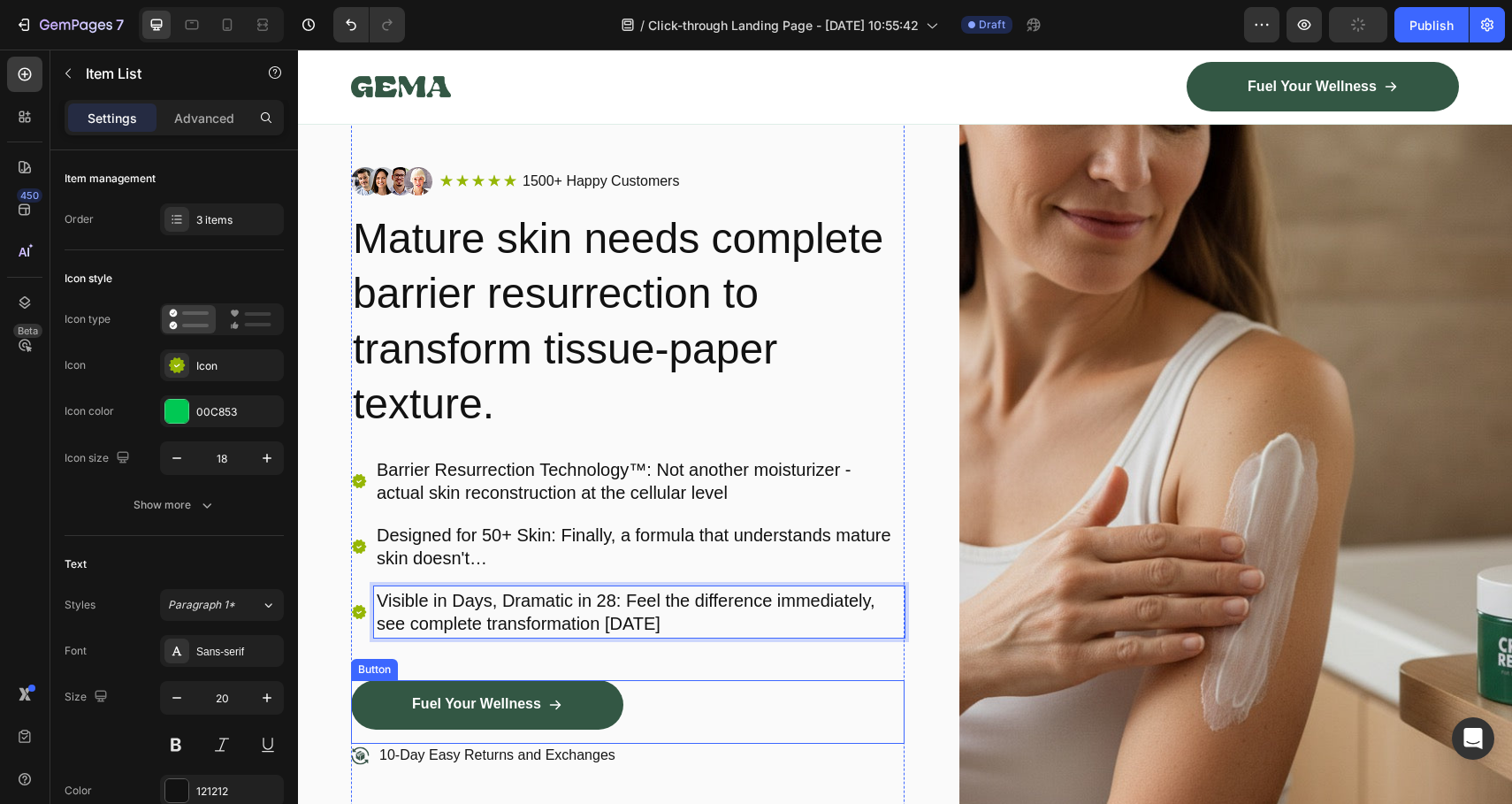
click at [726, 695] on div "Fuel Your Wellness Button" at bounding box center [628, 711] width 554 height 63
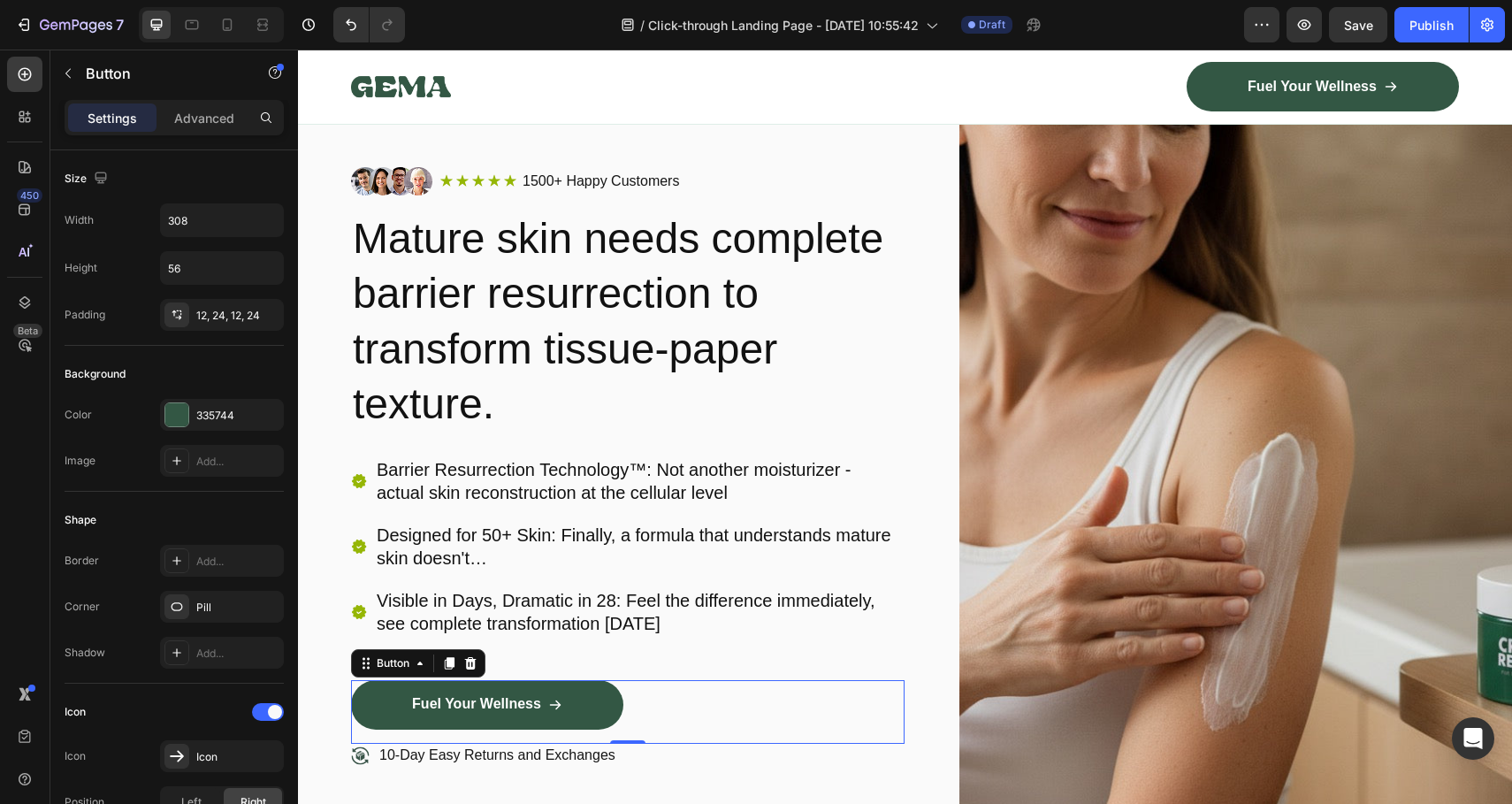
click at [794, 702] on div "Fuel Your Wellness Button 0" at bounding box center [628, 711] width 554 height 63
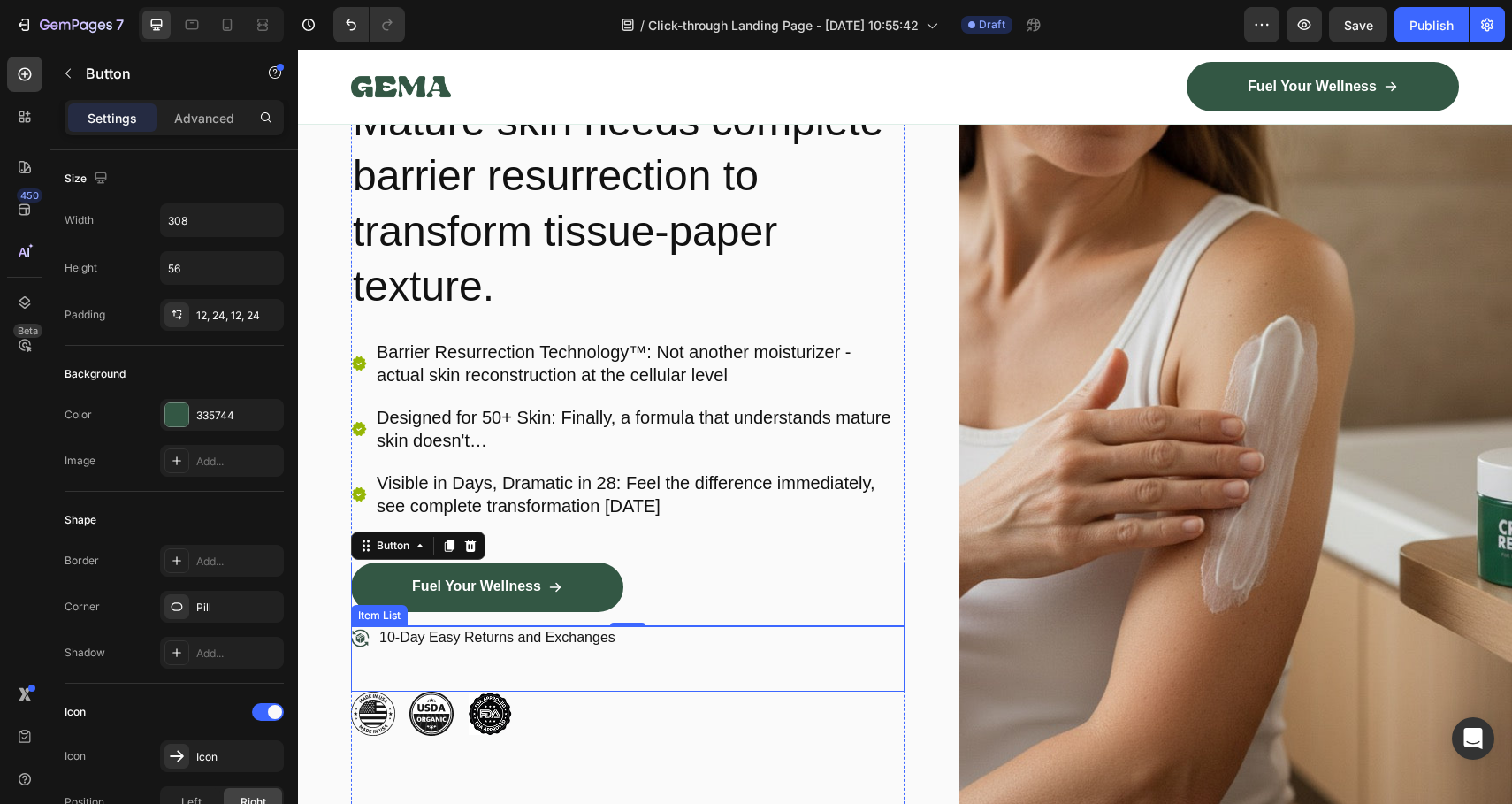
click at [826, 634] on div "10-Day Easy Returns and Exchanges" at bounding box center [628, 659] width 554 height 66
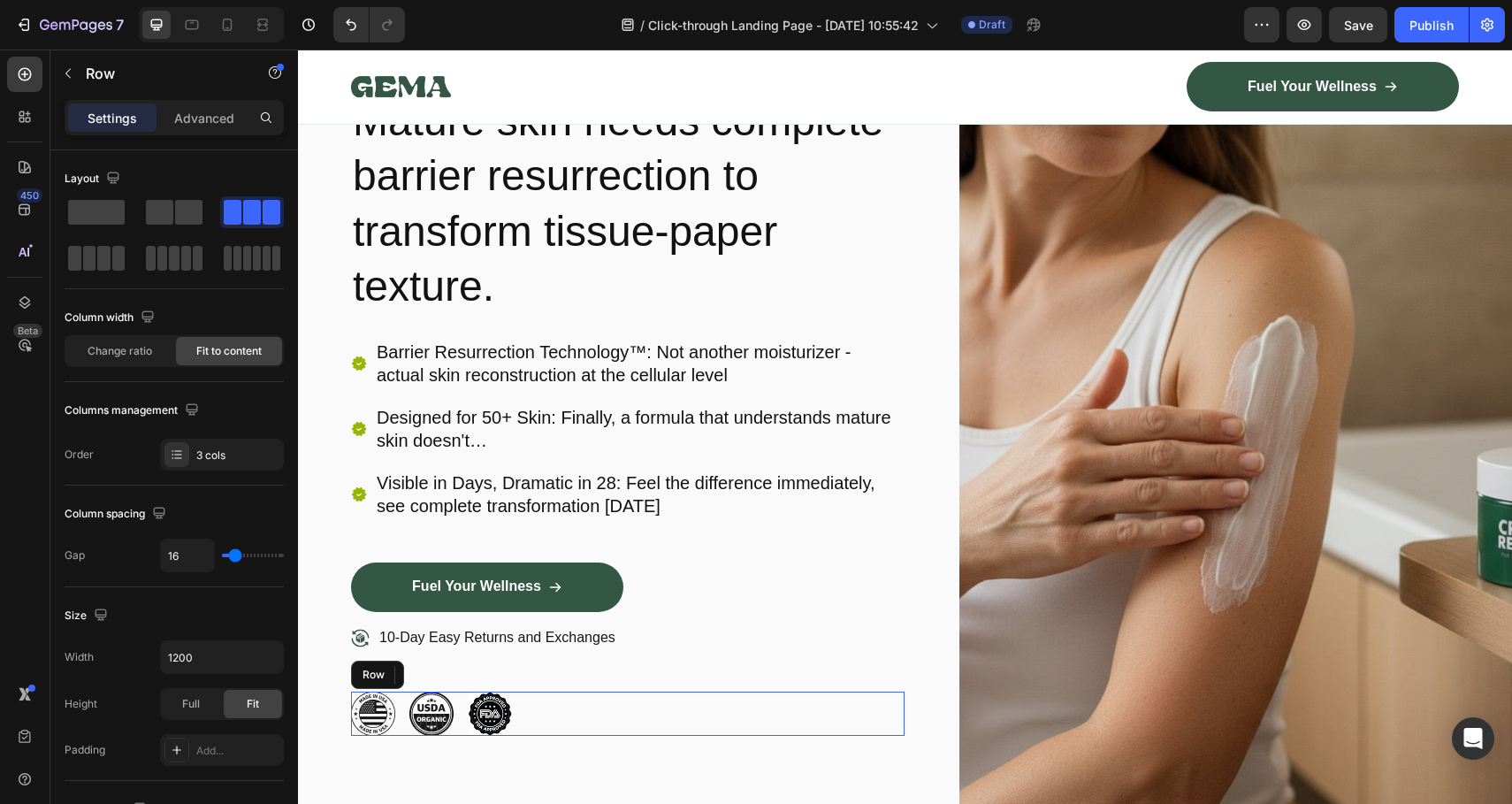
click at [550, 718] on div "Image Image Image Row" at bounding box center [628, 713] width 554 height 44
click at [466, 678] on icon at bounding box center [459, 675] width 14 height 14
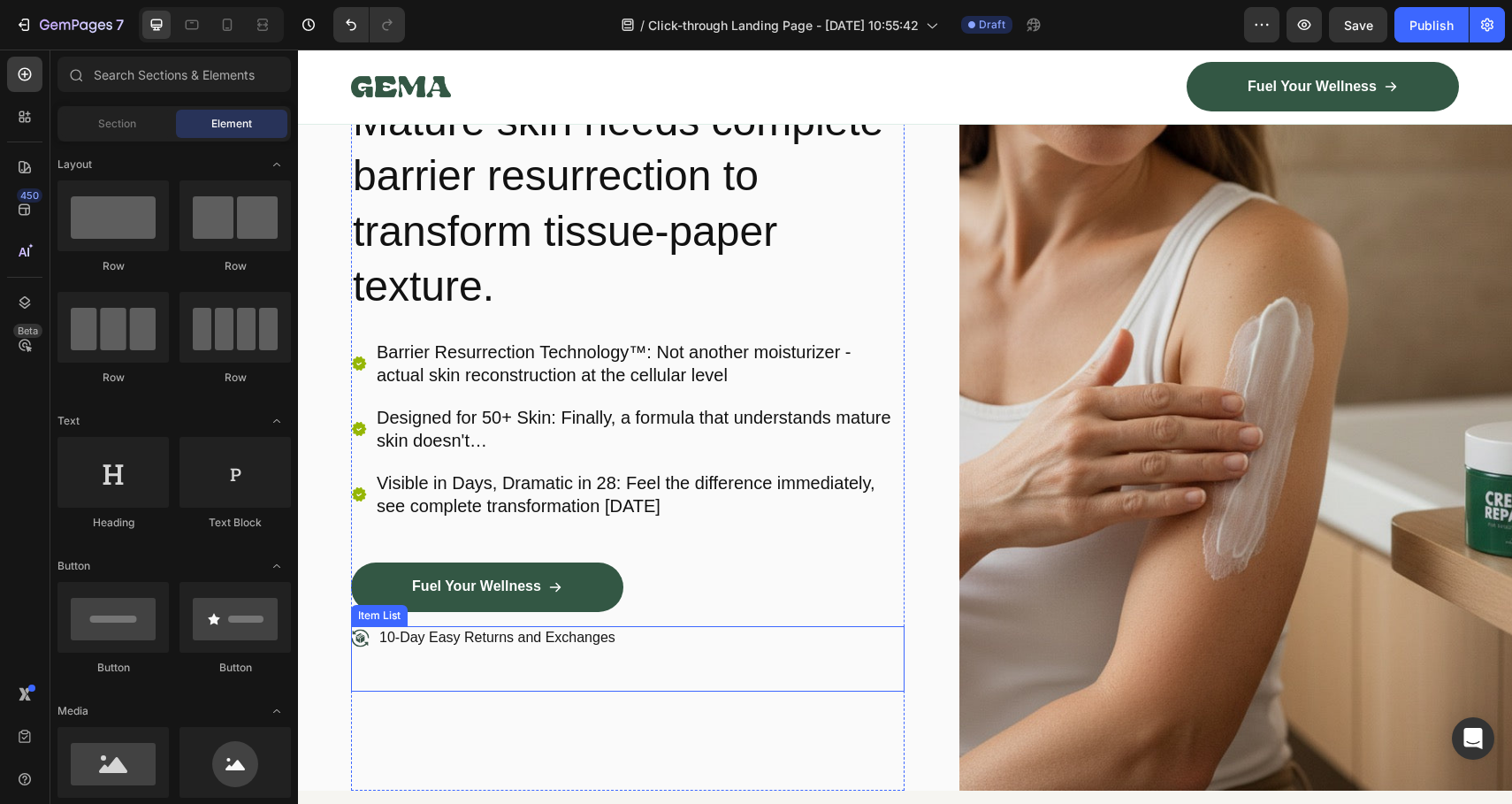
click at [391, 643] on p "10-Day Easy Returns and Exchanges" at bounding box center [497, 638] width 236 height 19
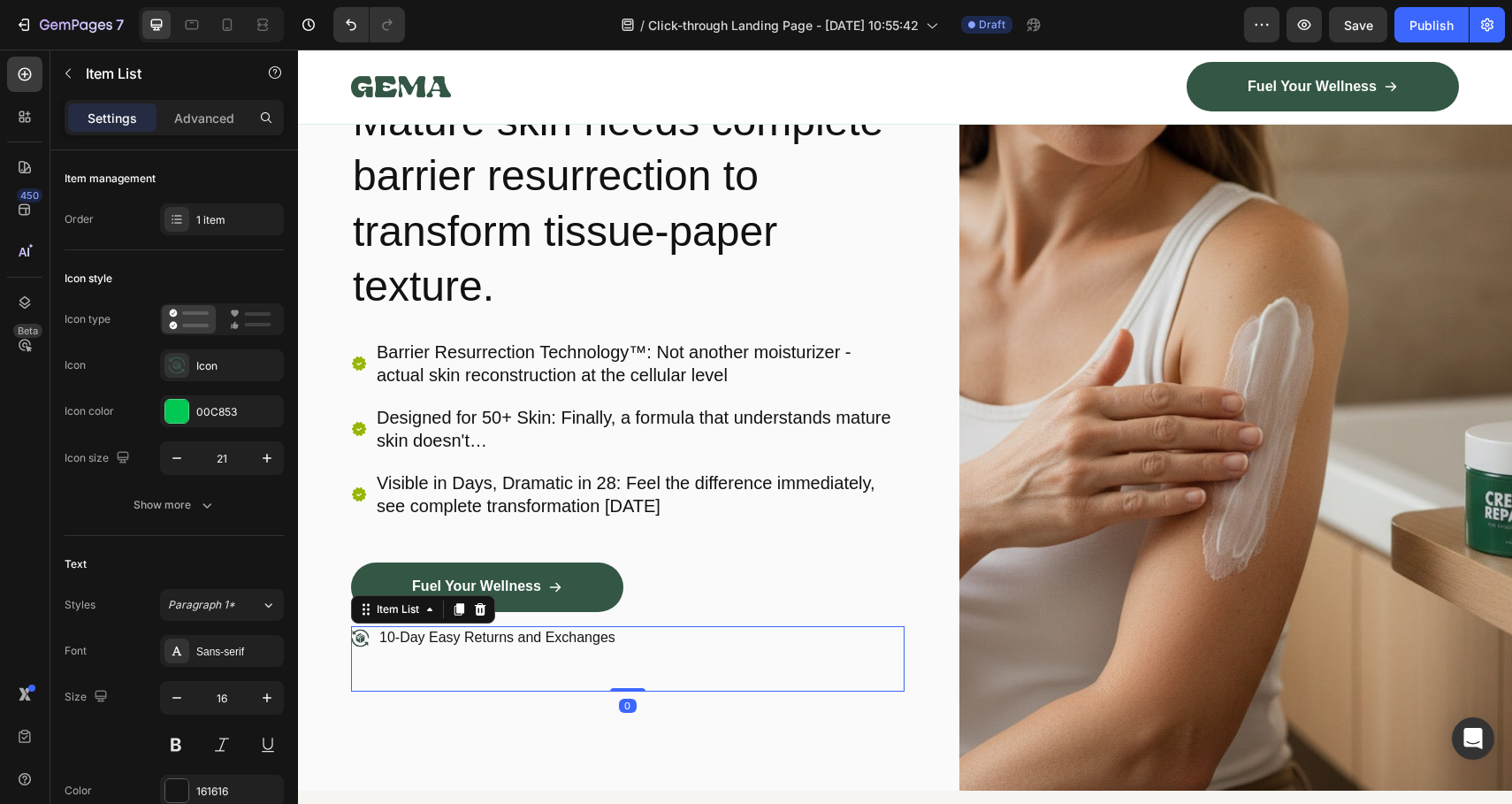
click at [388, 641] on p "10-Day Easy Returns and Exchanges" at bounding box center [497, 638] width 236 height 19
click at [388, 640] on p "10-Day Easy Returns and Exchanges" at bounding box center [497, 638] width 236 height 19
click at [399, 633] on p "60-Day Easy Returns and Exchanges" at bounding box center [497, 638] width 236 height 19
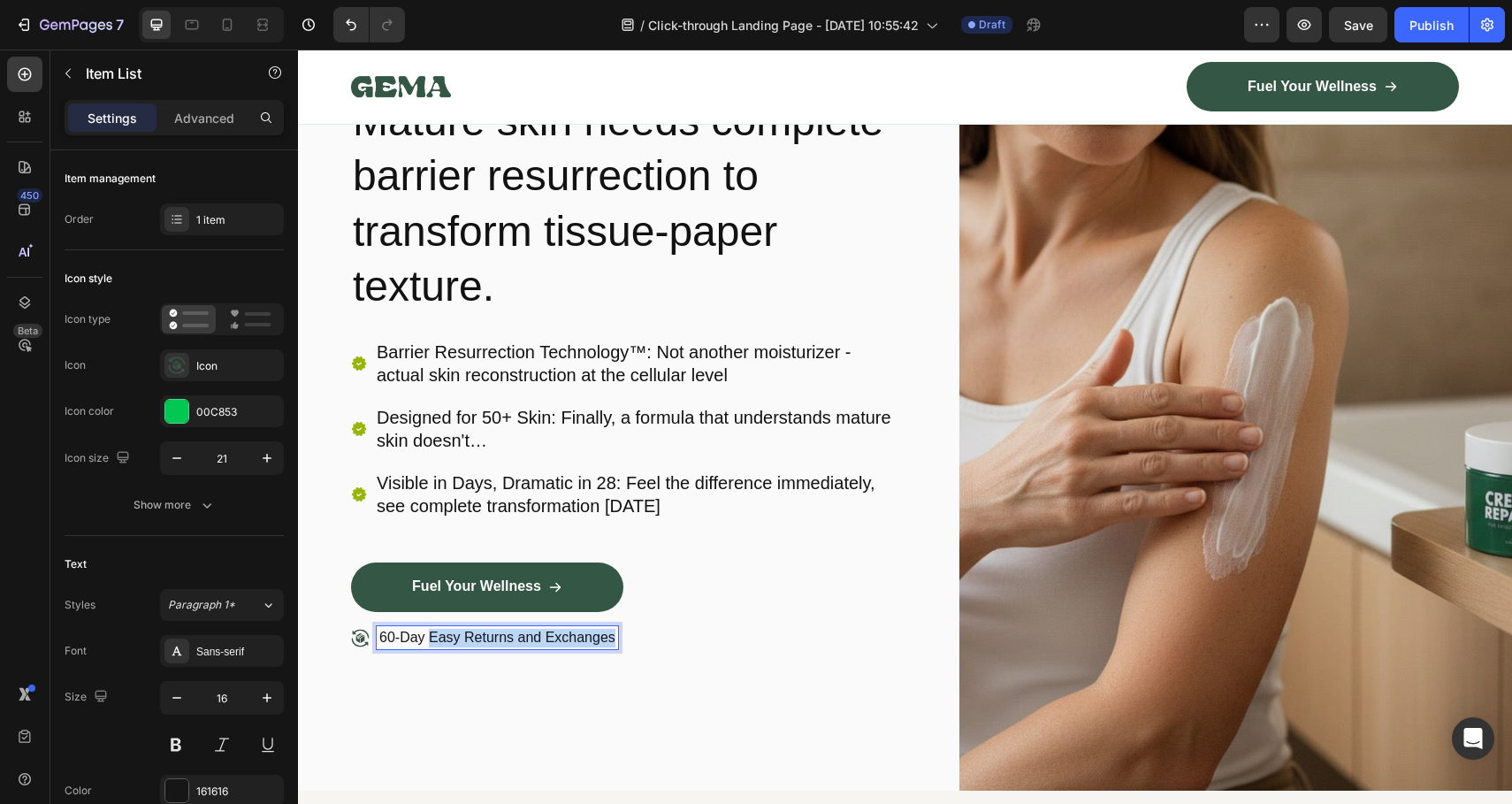
drag, startPoint x: 428, startPoint y: 636, endPoint x: 615, endPoint y: 631, distance: 187.1
click at [615, 631] on div "60-Day Easy Returns and Exchanges" at bounding box center [497, 638] width 241 height 24
click at [782, 621] on div "Fuel Your Wellness Button" at bounding box center [628, 593] width 554 height 63
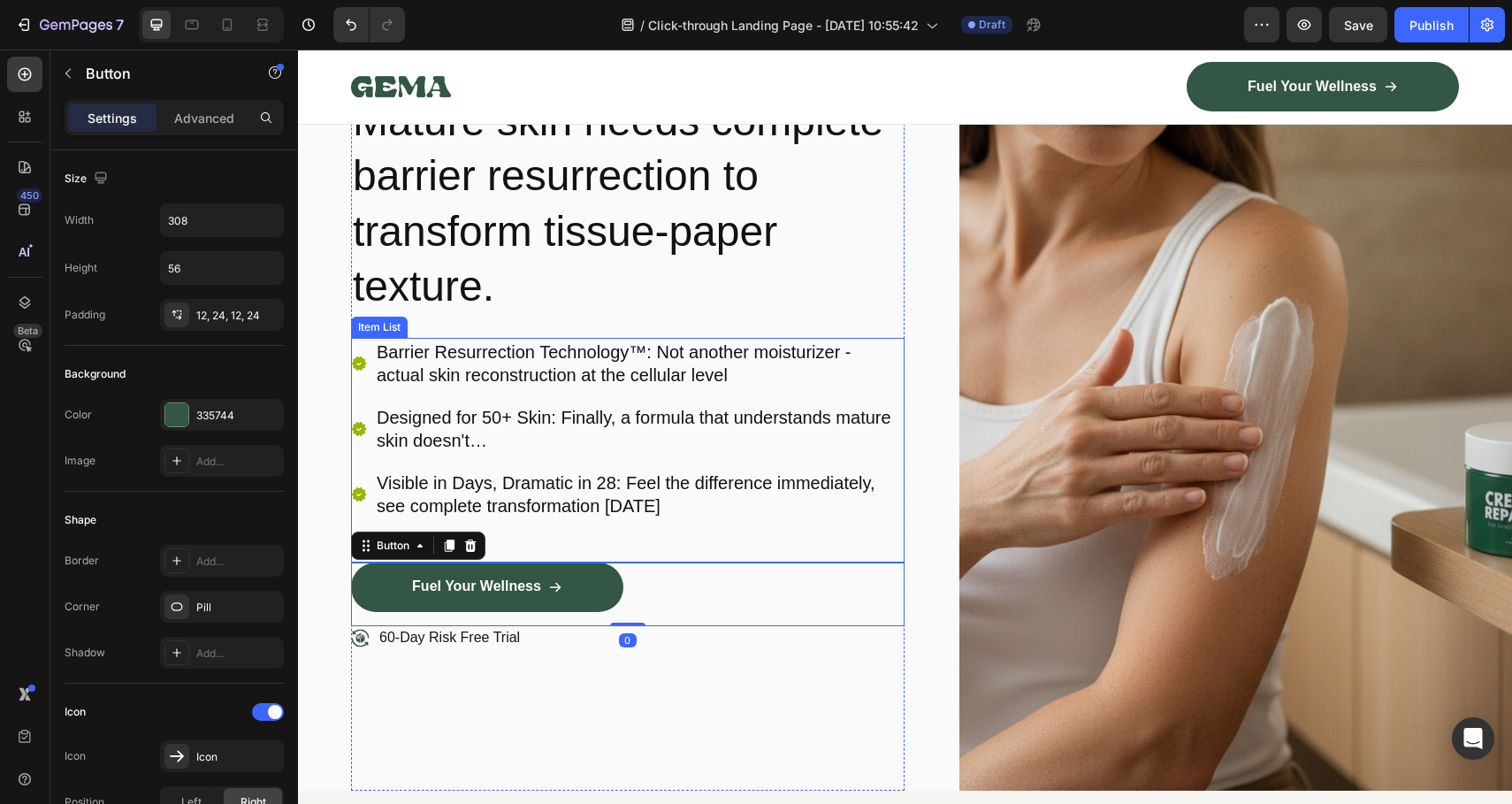
scroll to position [0, 0]
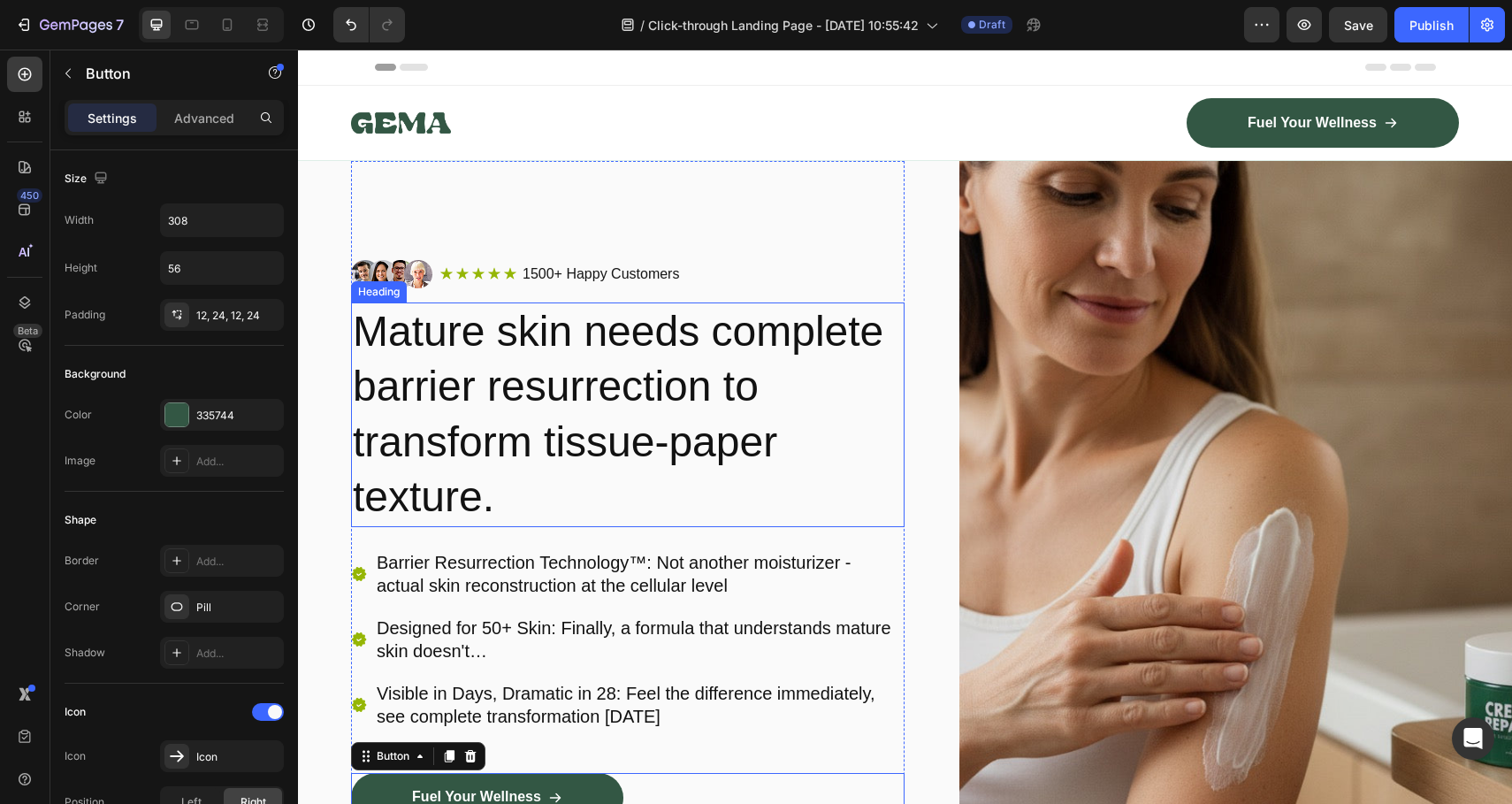
click at [589, 405] on h2 "Mature skin needs complete barrier resurrection to transform tissue-paper textu…" at bounding box center [628, 415] width 554 height 225
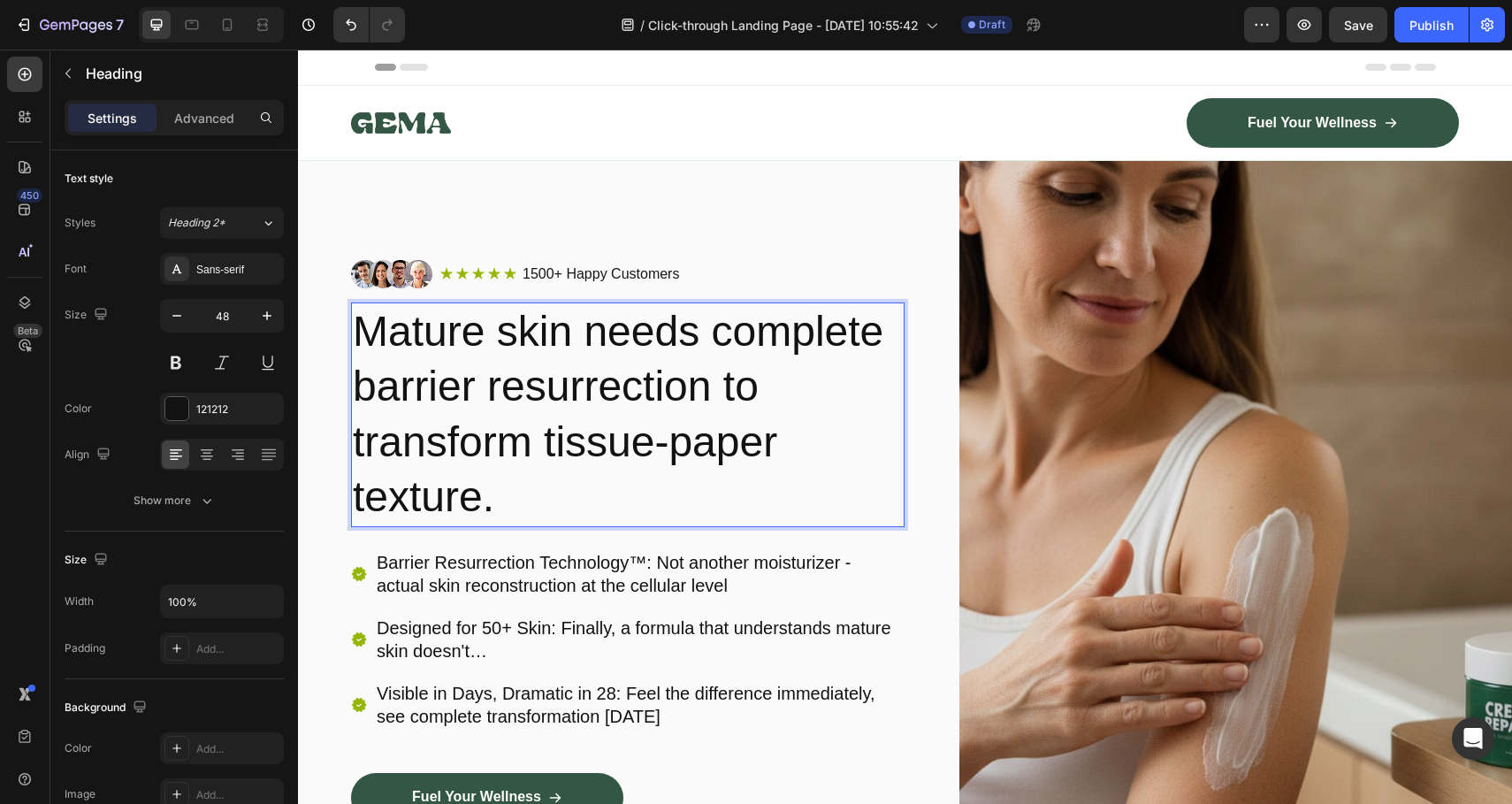
click at [589, 405] on p "Mature skin needs complete barrier resurrection to transform tissue-paper textu…" at bounding box center [627, 415] width 550 height 221
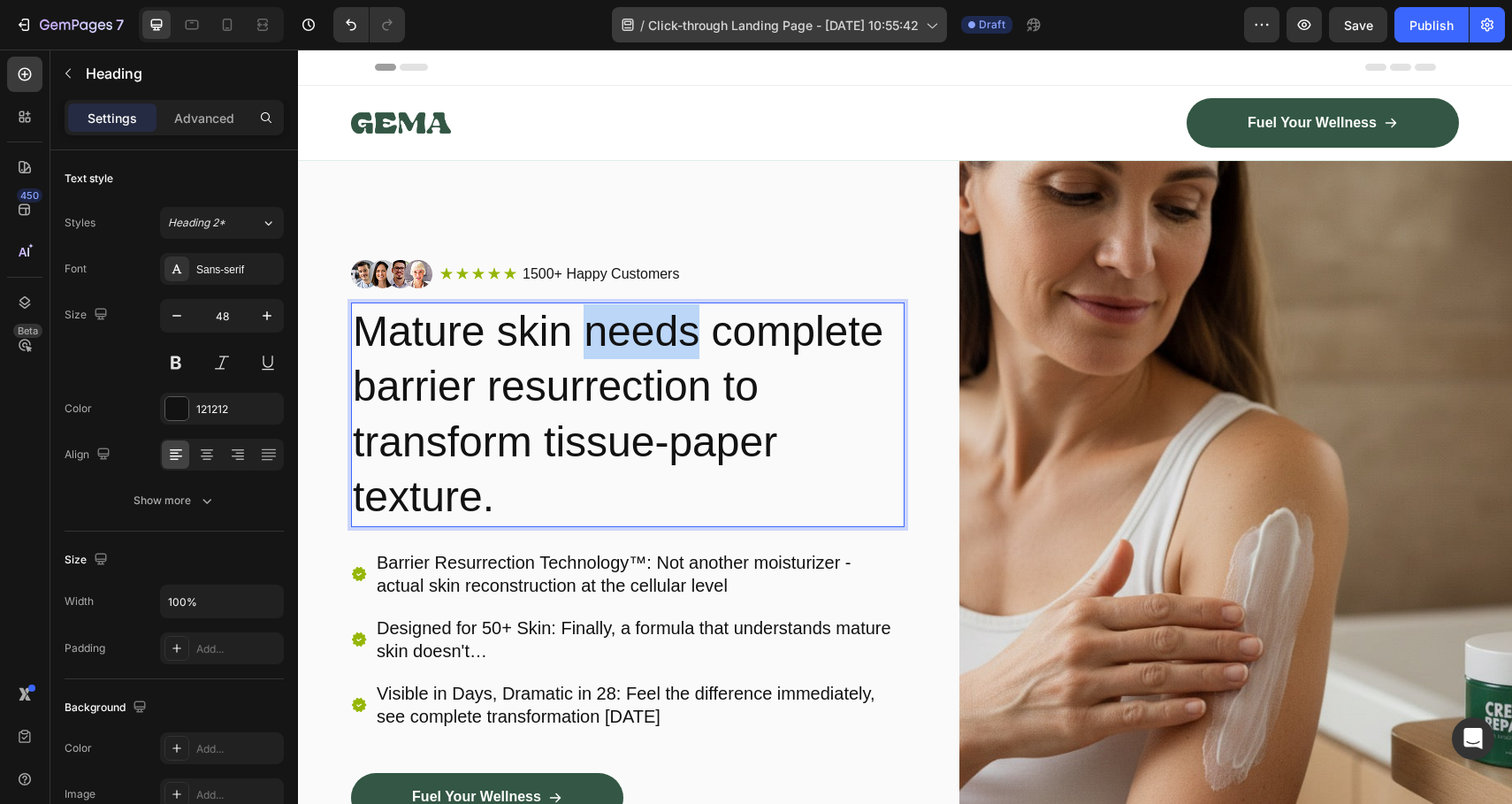
click at [679, 348] on p "Mature skin needs complete barrier resurrection to transform tissue-paper textu…" at bounding box center [627, 415] width 550 height 221
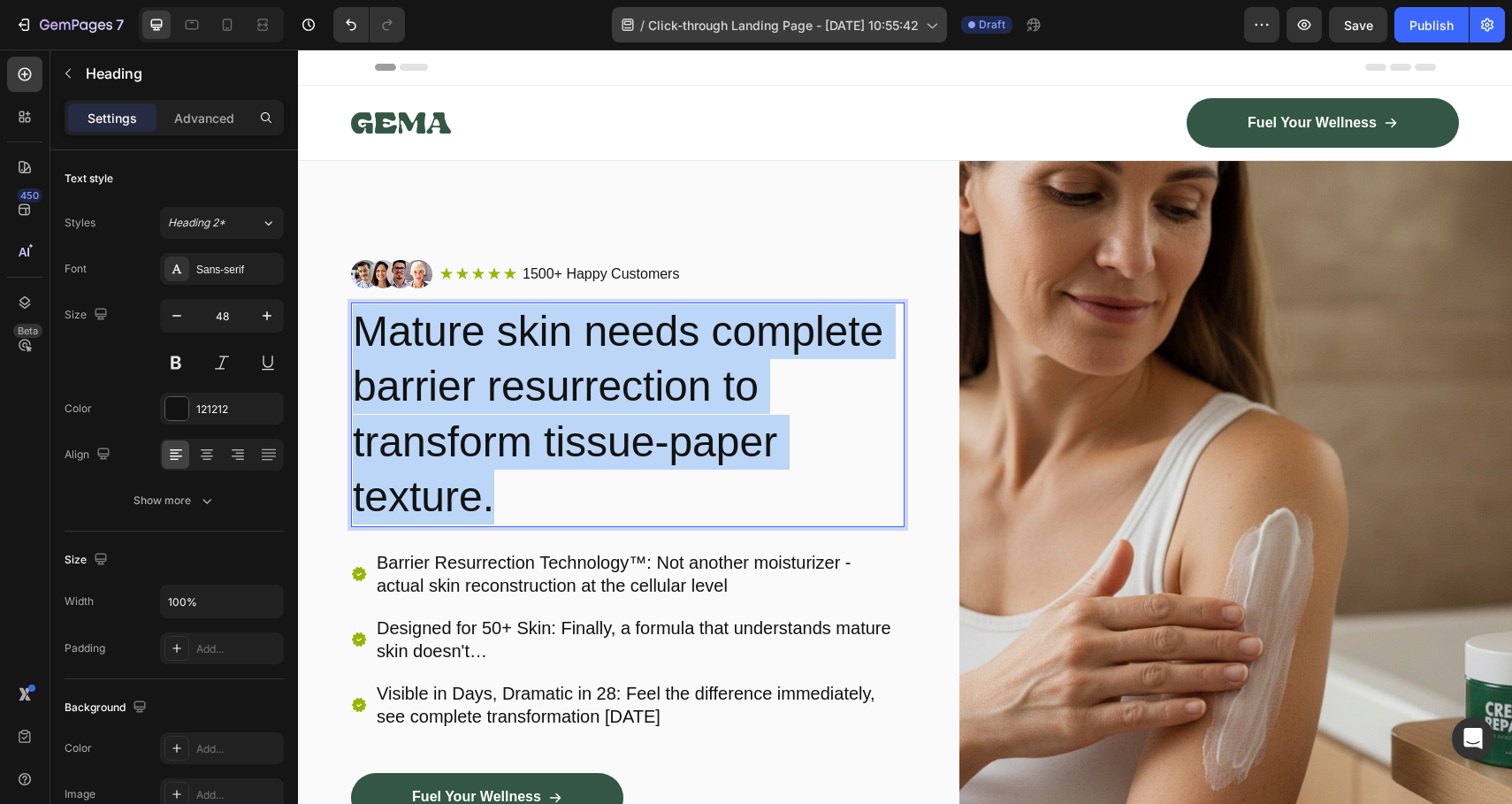
click at [679, 348] on p "Mature skin needs complete barrier resurrection to transform tissue-paper textu…" at bounding box center [627, 415] width 550 height 221
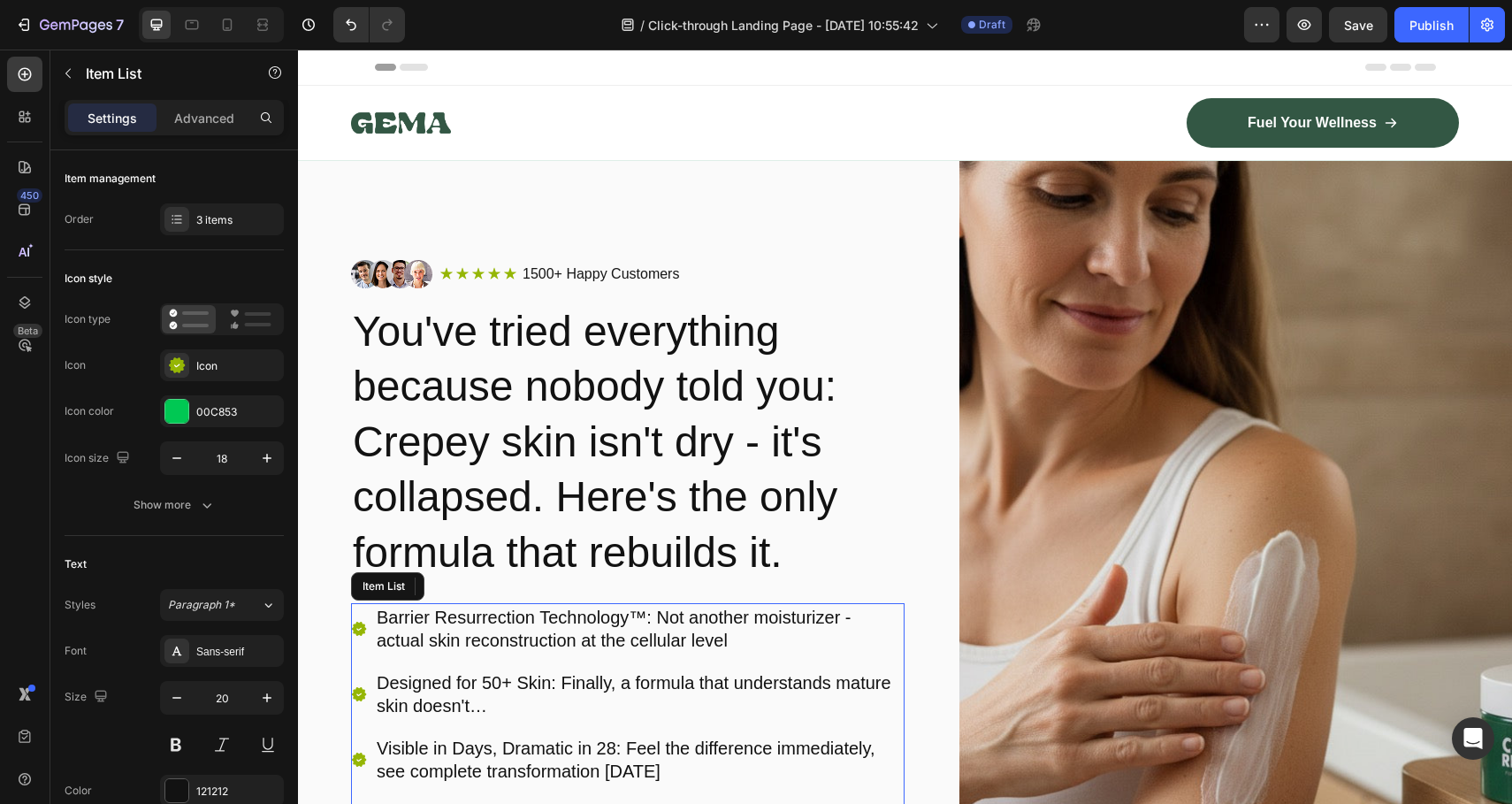
click at [864, 675] on p "Designed for 50+ Skin: Finally, a formula that understands mature skin doesn't…" at bounding box center [640, 693] width 525 height 46
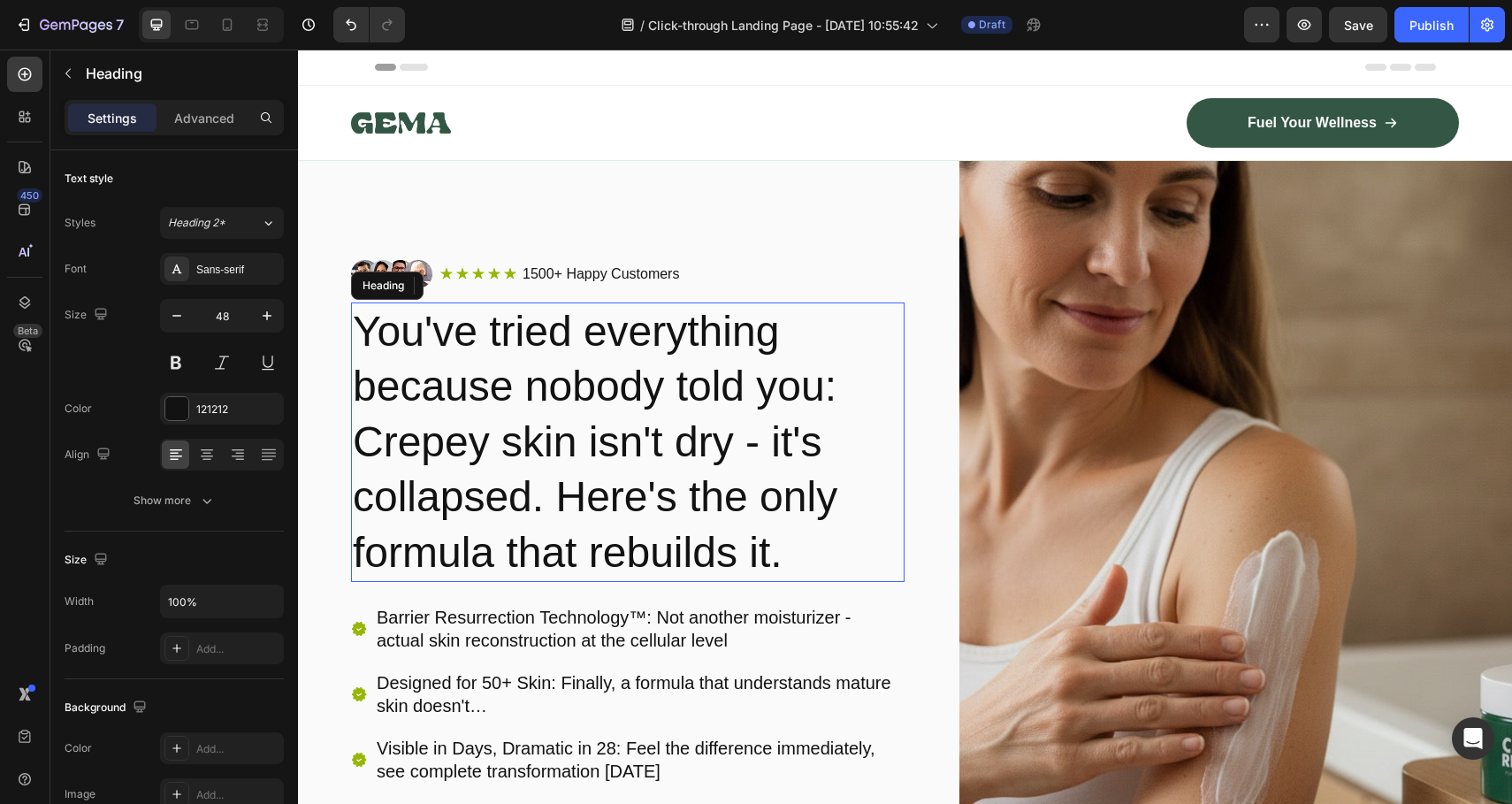
click at [820, 461] on p "You've tried everything because nobody told you: Crepey skin isn't dry - it's c…" at bounding box center [627, 442] width 550 height 276
click at [832, 412] on p "You've tried everything because nobody told you: Crepey skin isn't dry - it's c…" at bounding box center [627, 442] width 550 height 276
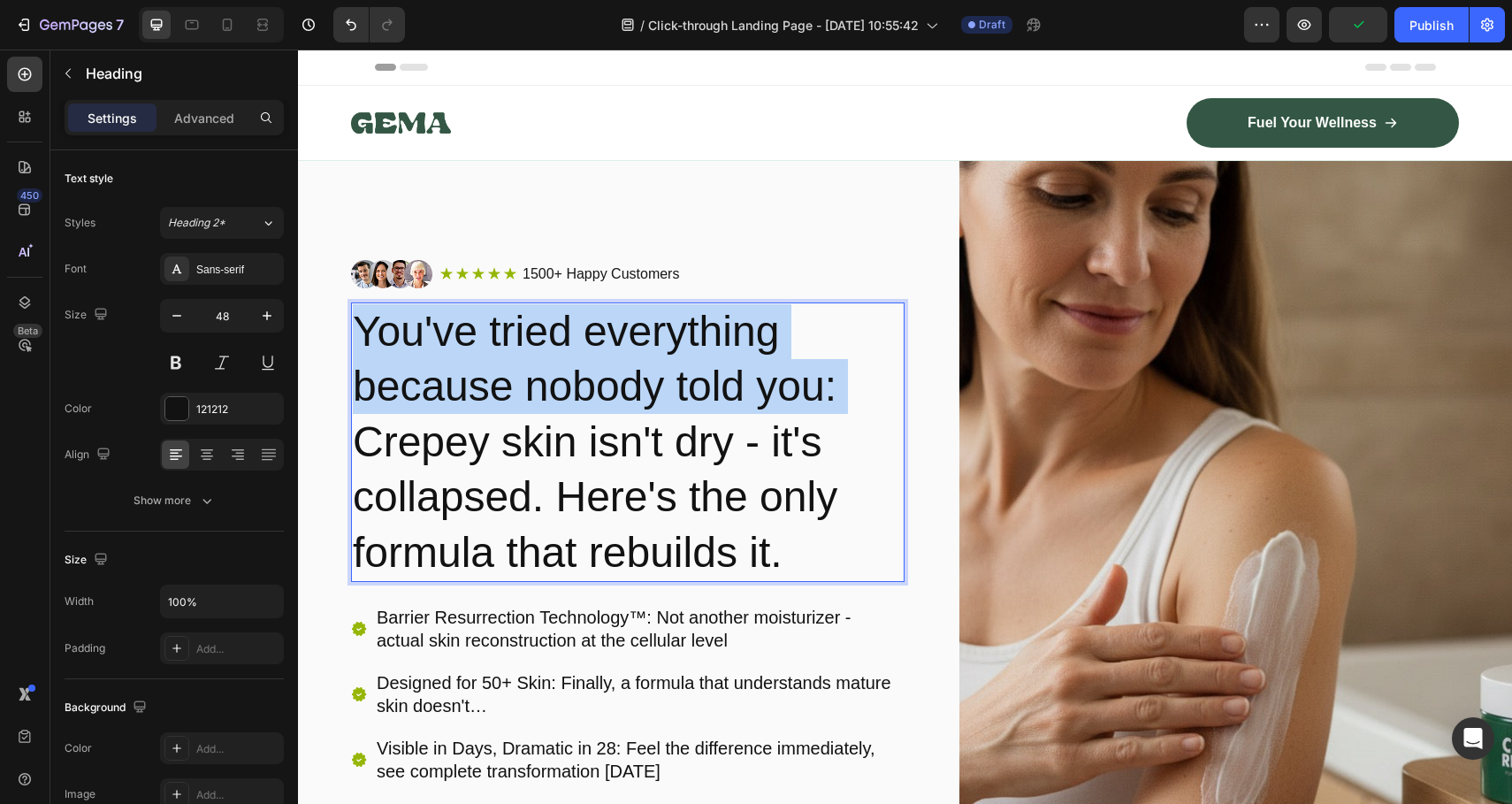
drag, startPoint x: 858, startPoint y: 388, endPoint x: 361, endPoint y: 323, distance: 501.2
click at [361, 323] on p "You've tried everything because nobody told you: Crepey skin isn't dry - it's c…" at bounding box center [627, 442] width 550 height 276
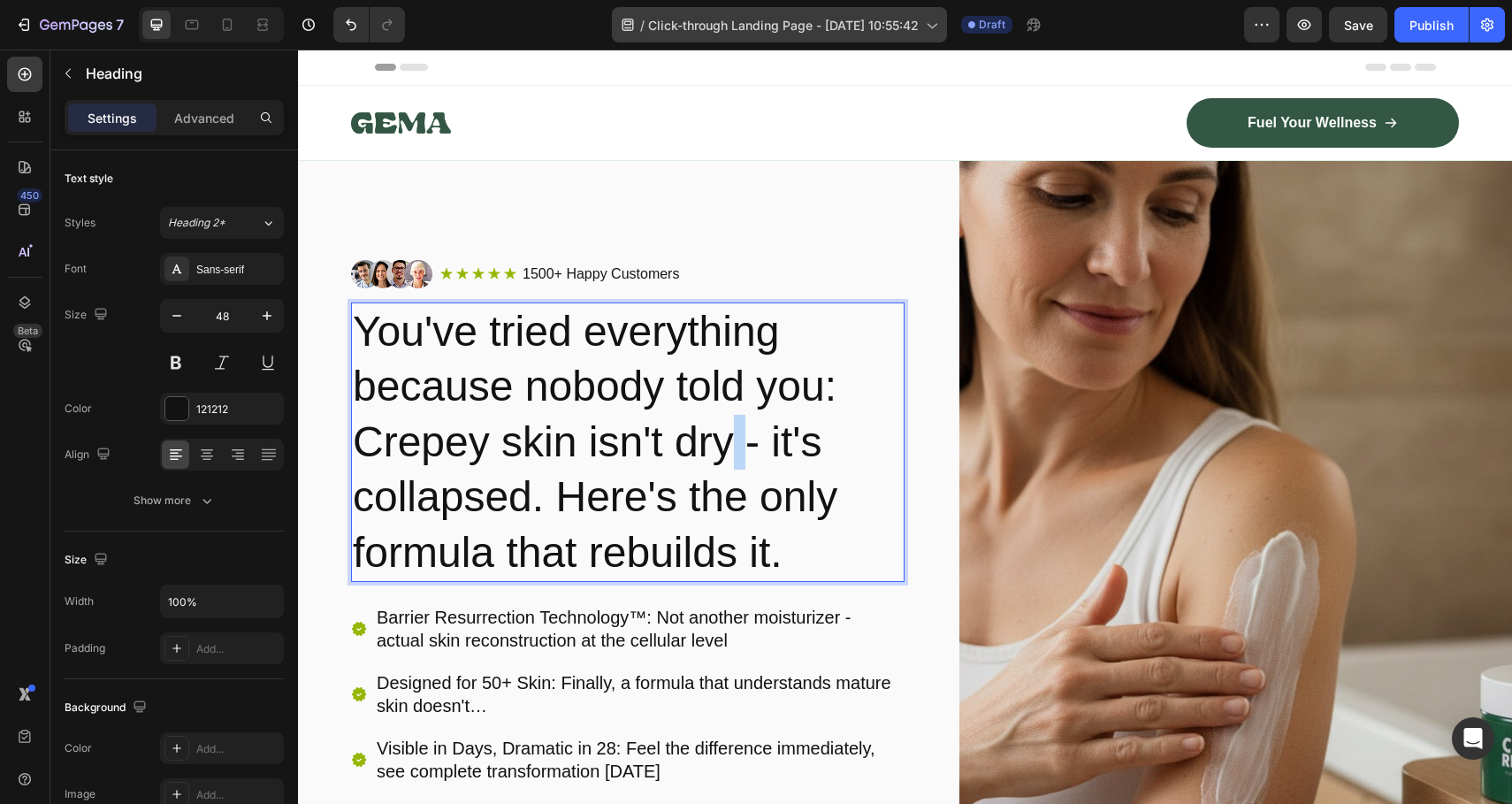
click at [738, 418] on p "You've tried everything because nobody told you: Crepey skin isn't dry - it's c…" at bounding box center [627, 442] width 550 height 276
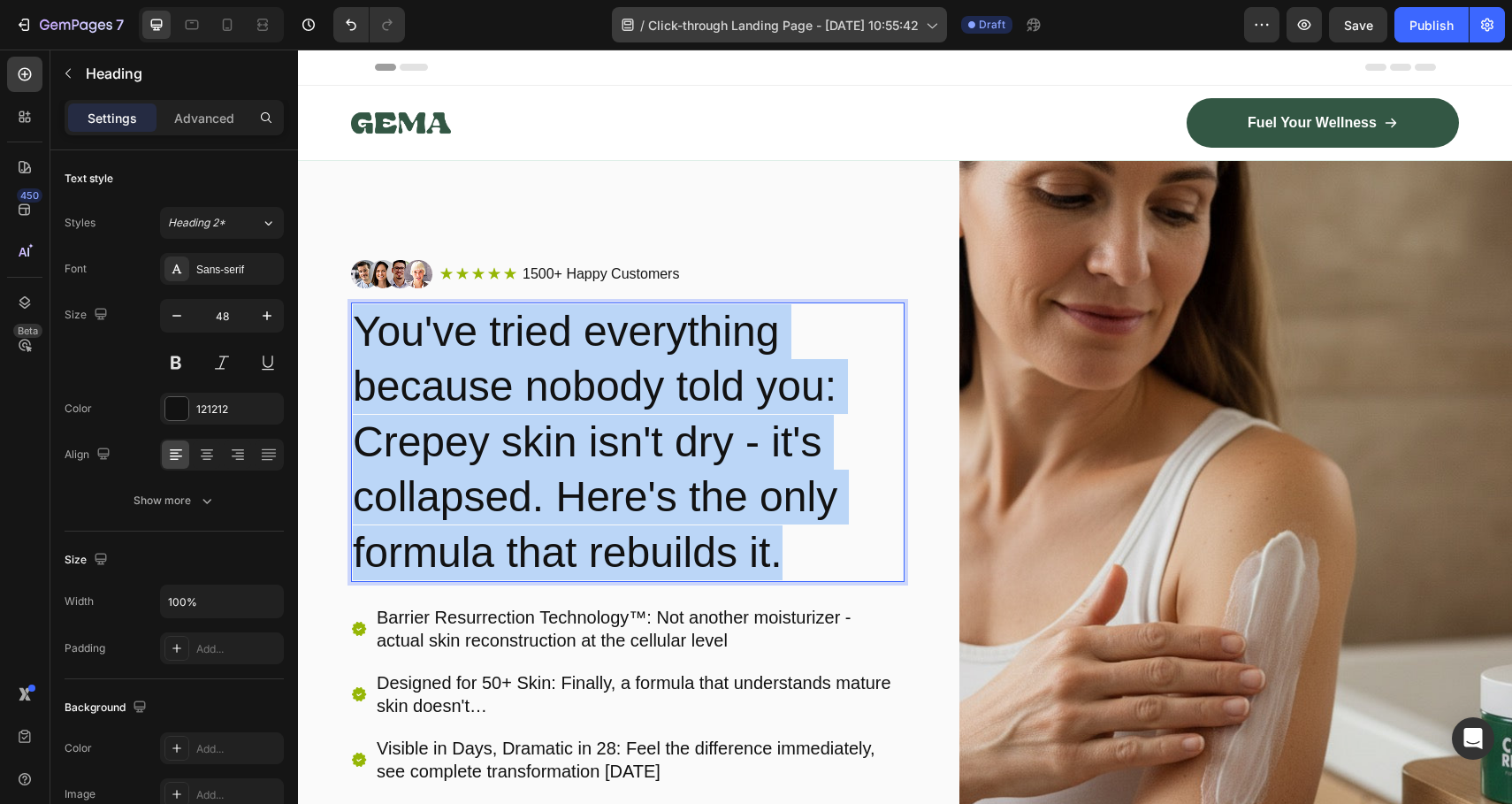
click at [738, 418] on p "You've tried everything because nobody told you: Crepey skin isn't dry - it's c…" at bounding box center [627, 442] width 550 height 276
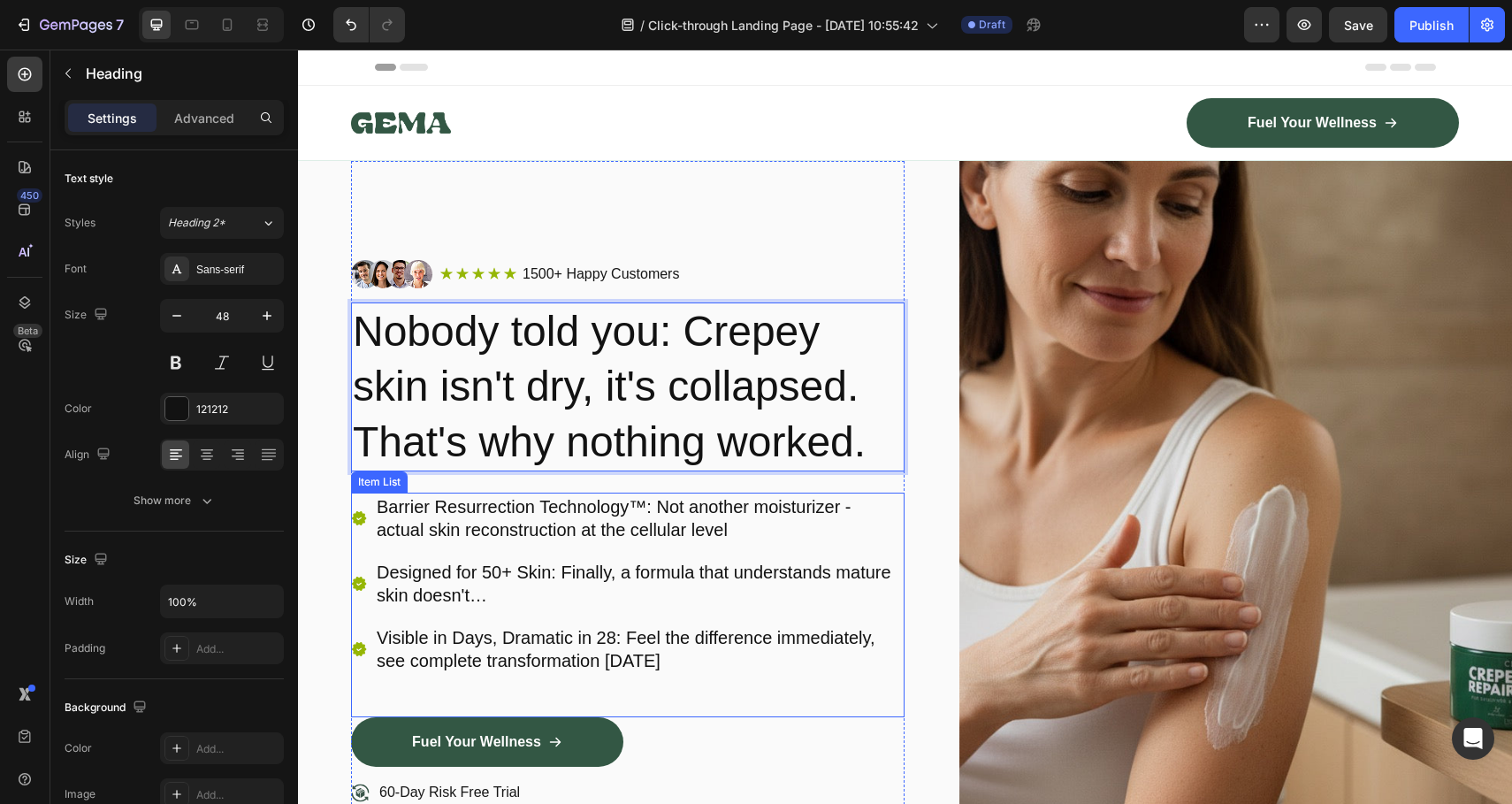
click at [765, 531] on p "Barrier Resurrection Technology™: Not another moisturizer - actual skin reconst…" at bounding box center [640, 518] width 525 height 46
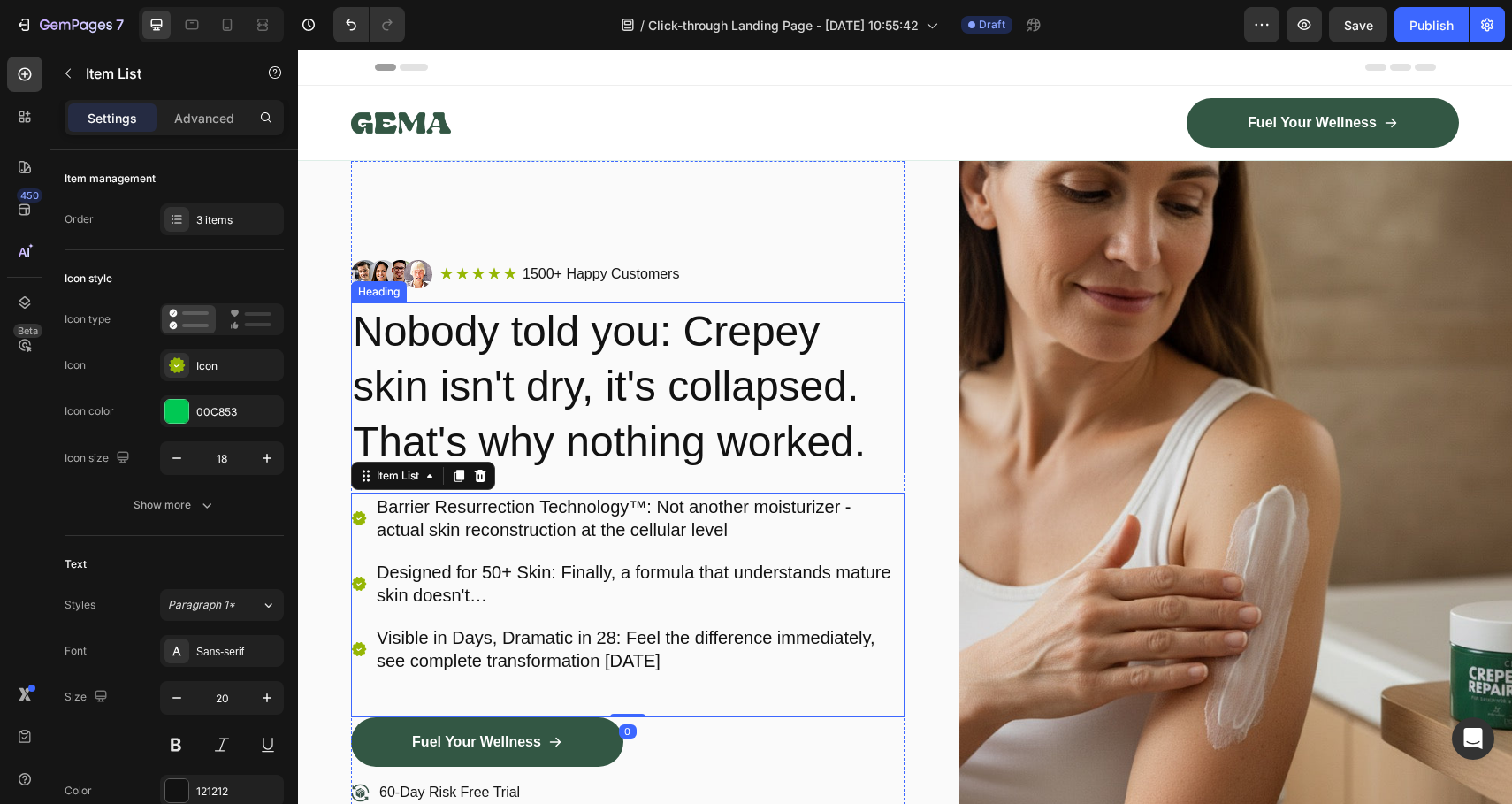
click at [663, 455] on p "Nobody told you: Crepey skin isn't dry, it's collapsed. That's why nothing work…" at bounding box center [627, 386] width 550 height 165
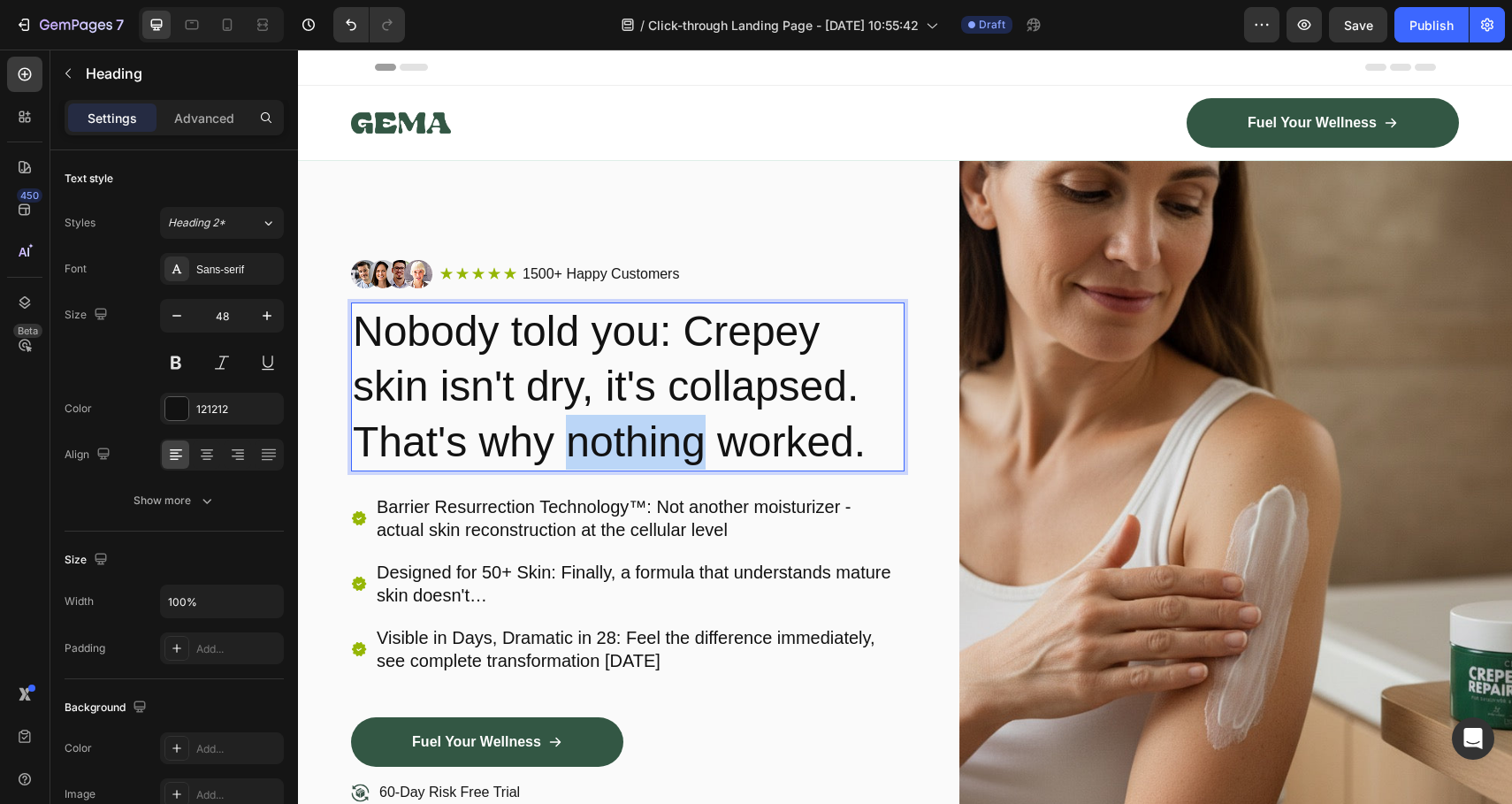
click at [662, 447] on p "Nobody told you: Crepey skin isn't dry, it's collapsed. That's why nothing work…" at bounding box center [627, 386] width 550 height 165
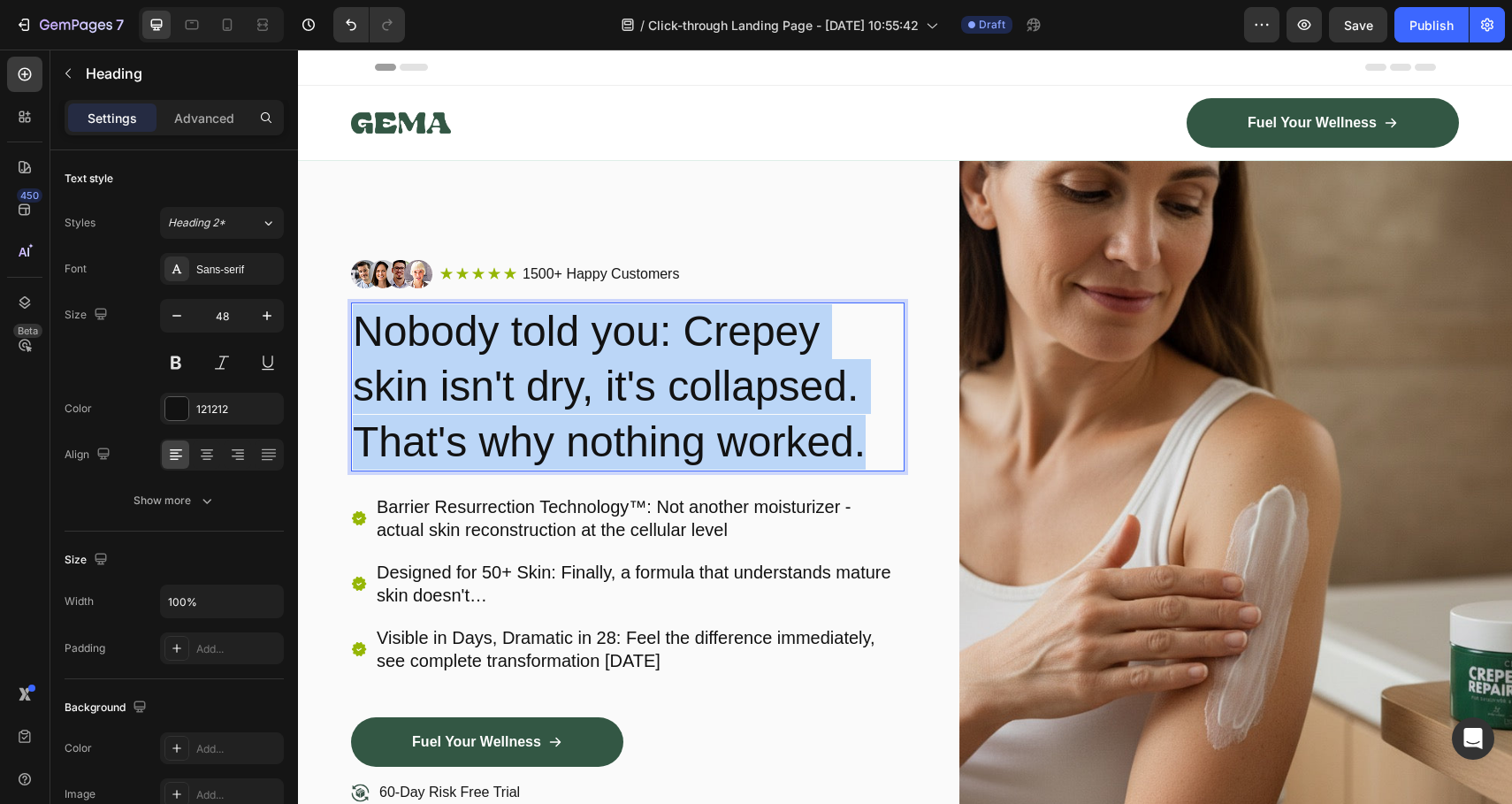
click at [662, 447] on p "Nobody told you: Crepey skin isn't dry, it's collapsed. That's why nothing work…" at bounding box center [627, 386] width 550 height 165
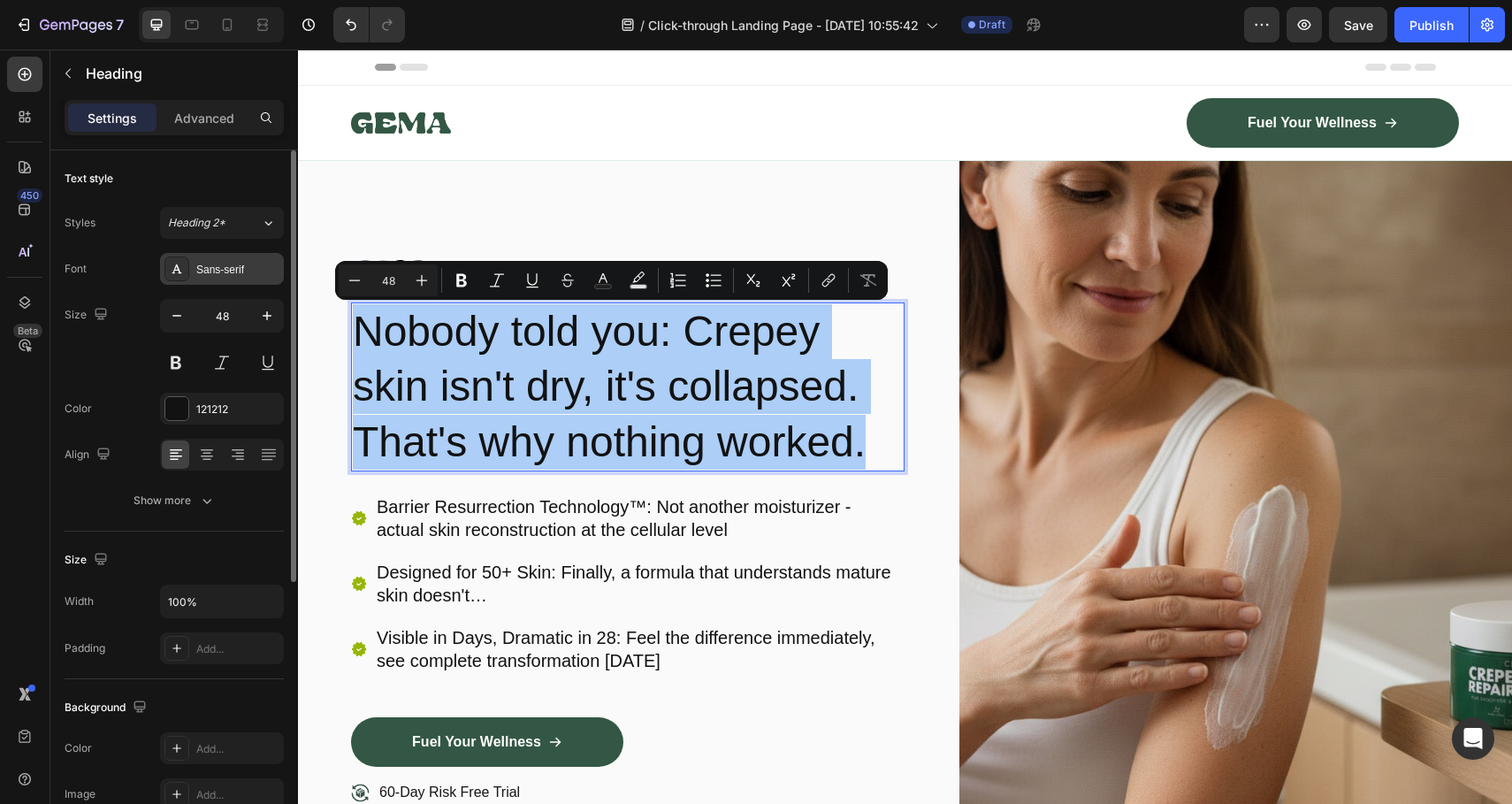
click at [210, 268] on div "Sans-serif" at bounding box center [238, 269] width 83 height 16
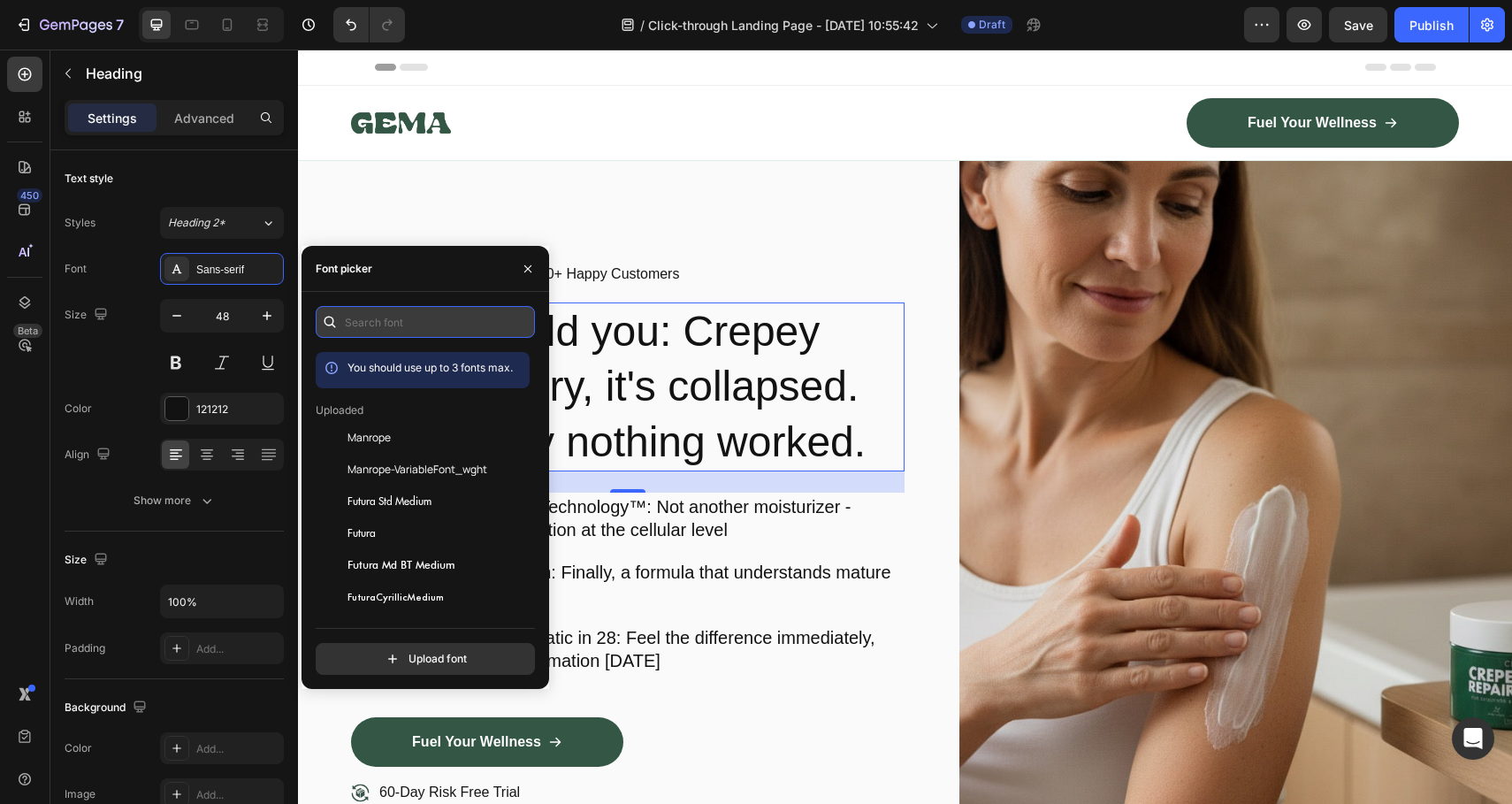
click at [398, 324] on input "text" at bounding box center [425, 322] width 219 height 32
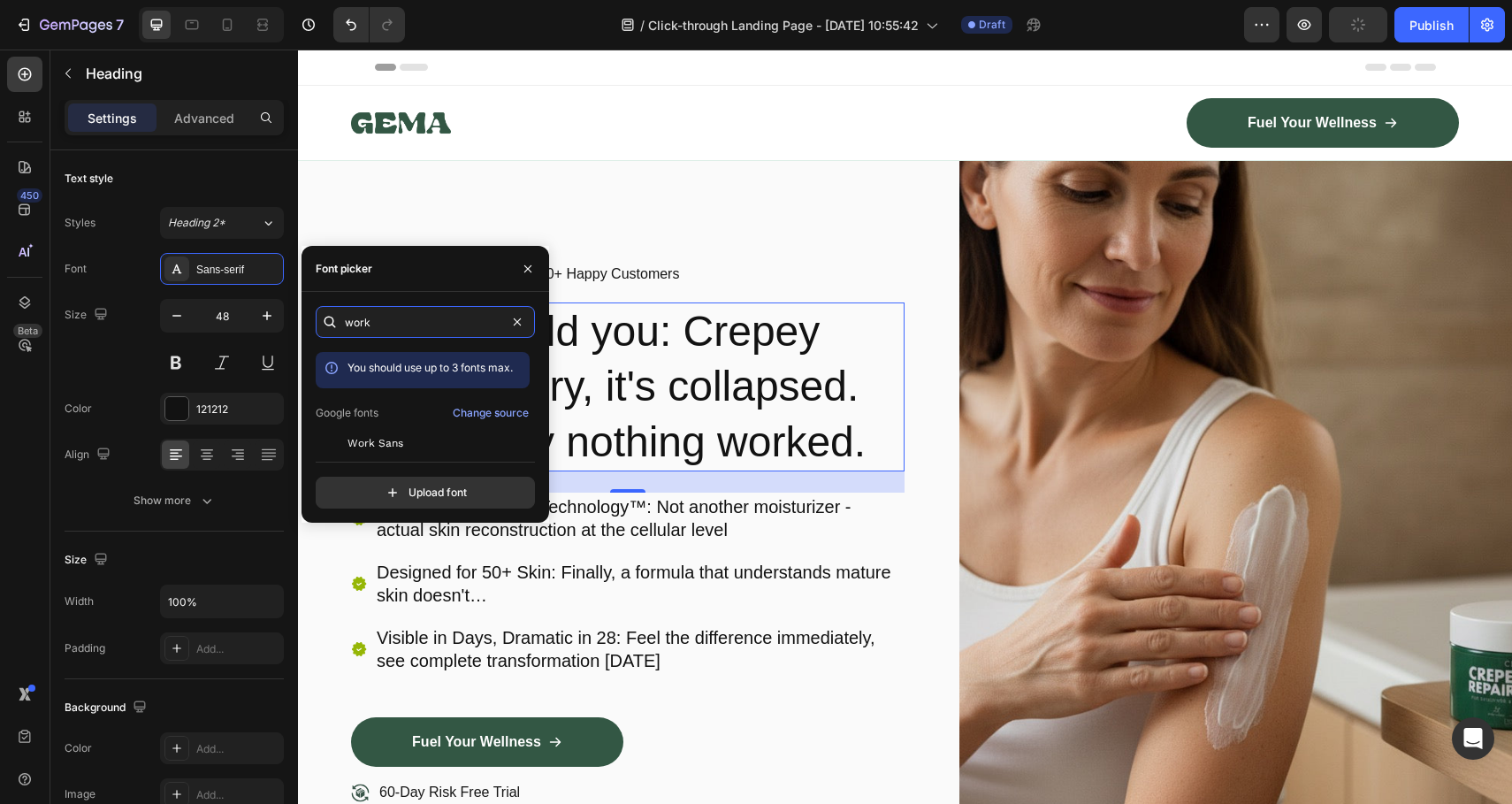
type input "work"
click at [414, 456] on div "work You should use up to 3 fonts max. Google fonts Change source Work Sans Wor…" at bounding box center [425, 407] width 219 height 202
click at [417, 451] on div "work You should use up to 3 fonts max. Google fonts Change source Work Sans Wor…" at bounding box center [425, 407] width 219 height 202
click at [422, 448] on div "work You should use up to 3 fonts max. Google fonts Change source Work Sans Wor…" at bounding box center [425, 407] width 219 height 202
click at [417, 443] on div "Work Sans" at bounding box center [437, 442] width 179 height 16
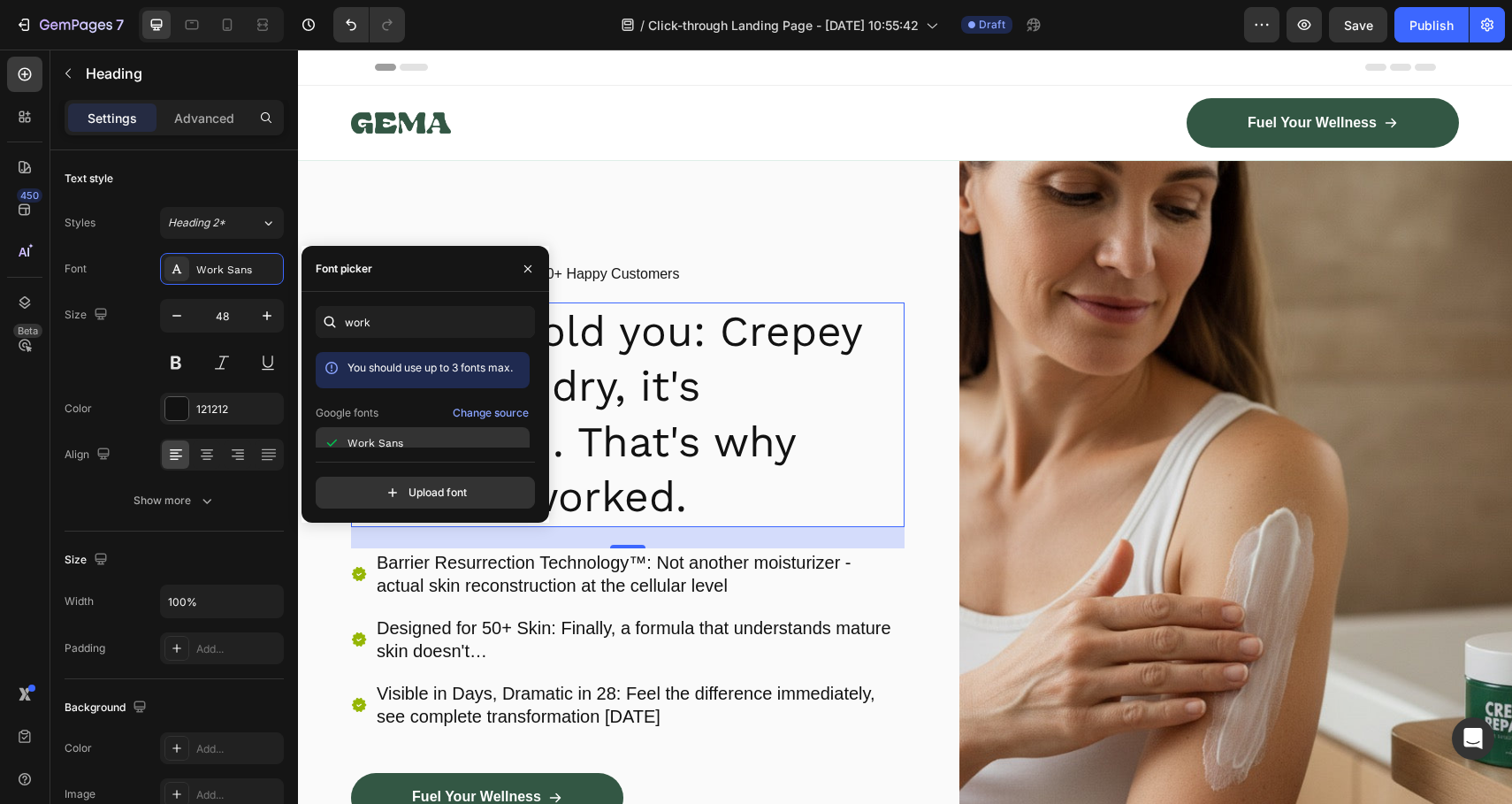
scroll to position [18, 0]
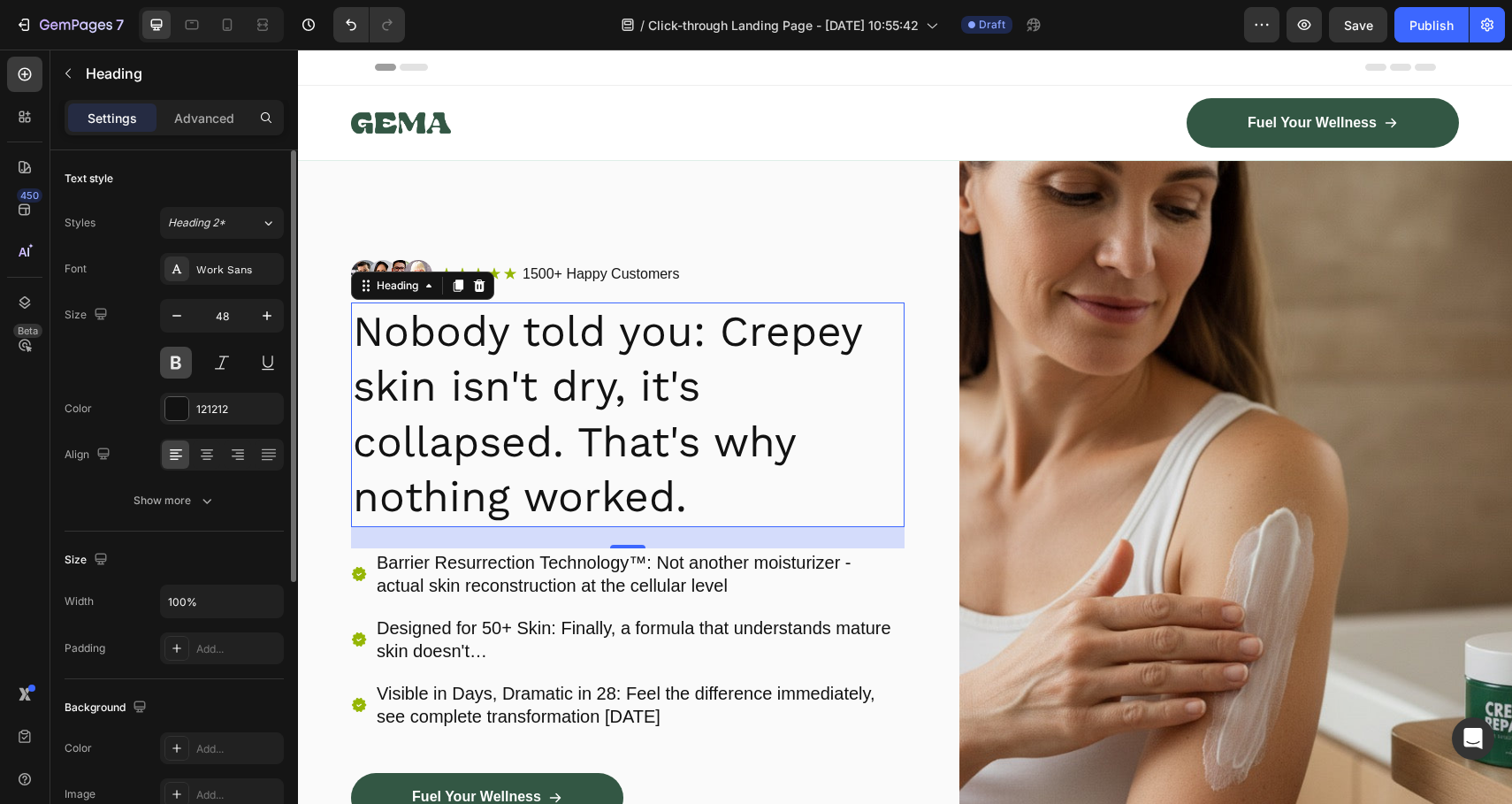
click at [180, 372] on button at bounding box center [176, 363] width 32 height 32
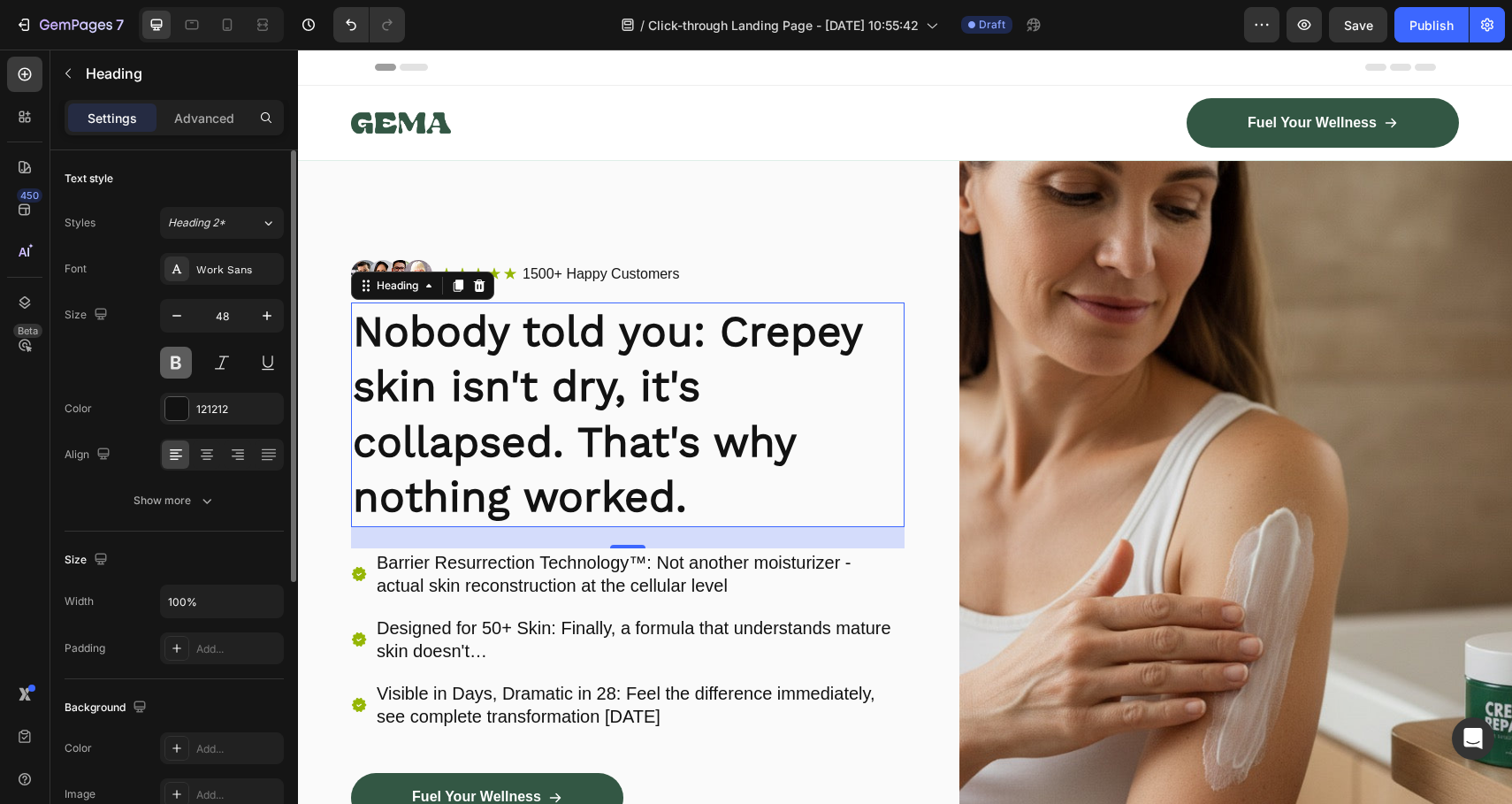
click at [180, 372] on button at bounding box center [176, 363] width 32 height 32
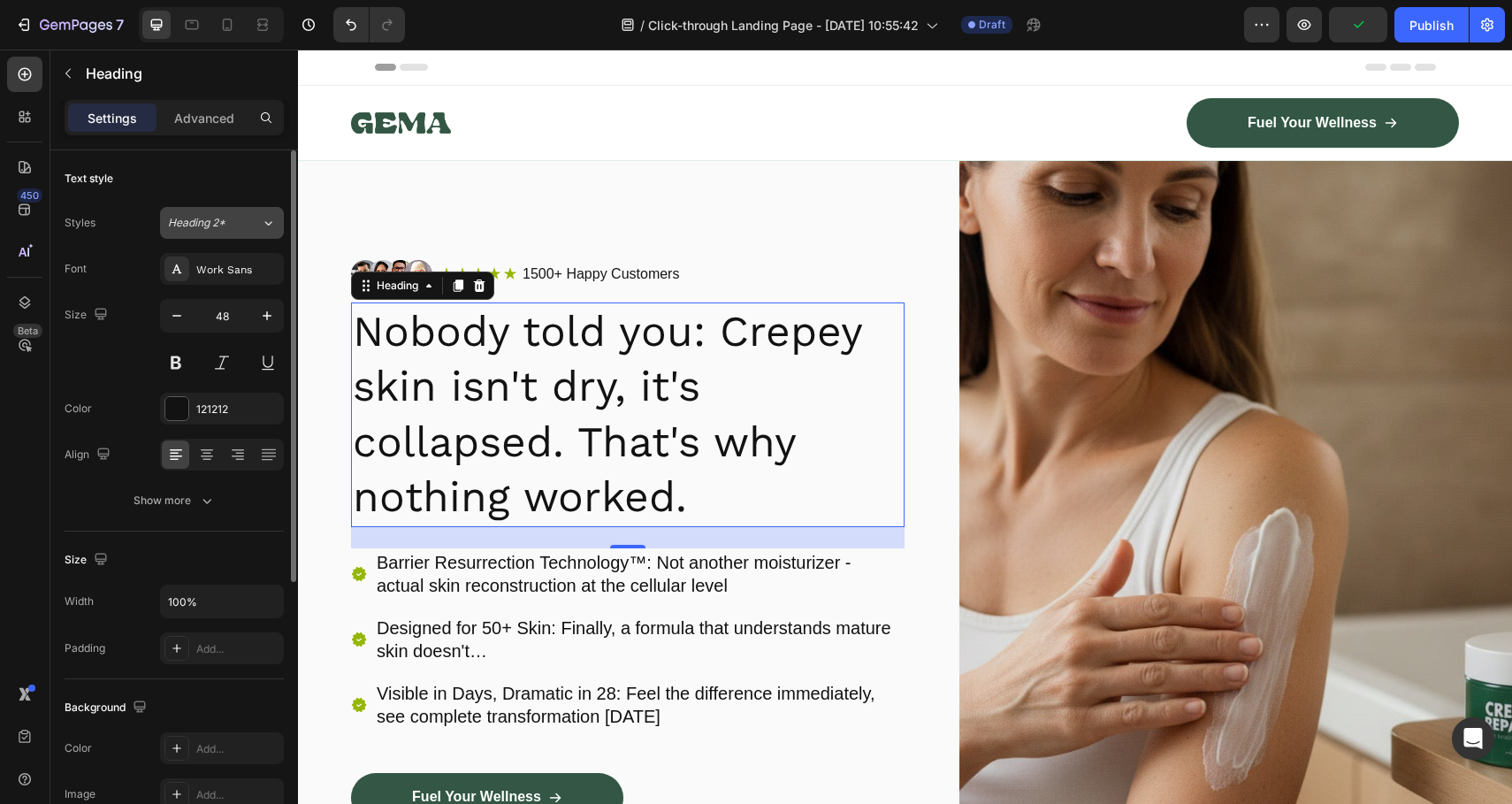
click at [215, 224] on span "Heading 2*" at bounding box center [197, 222] width 58 height 16
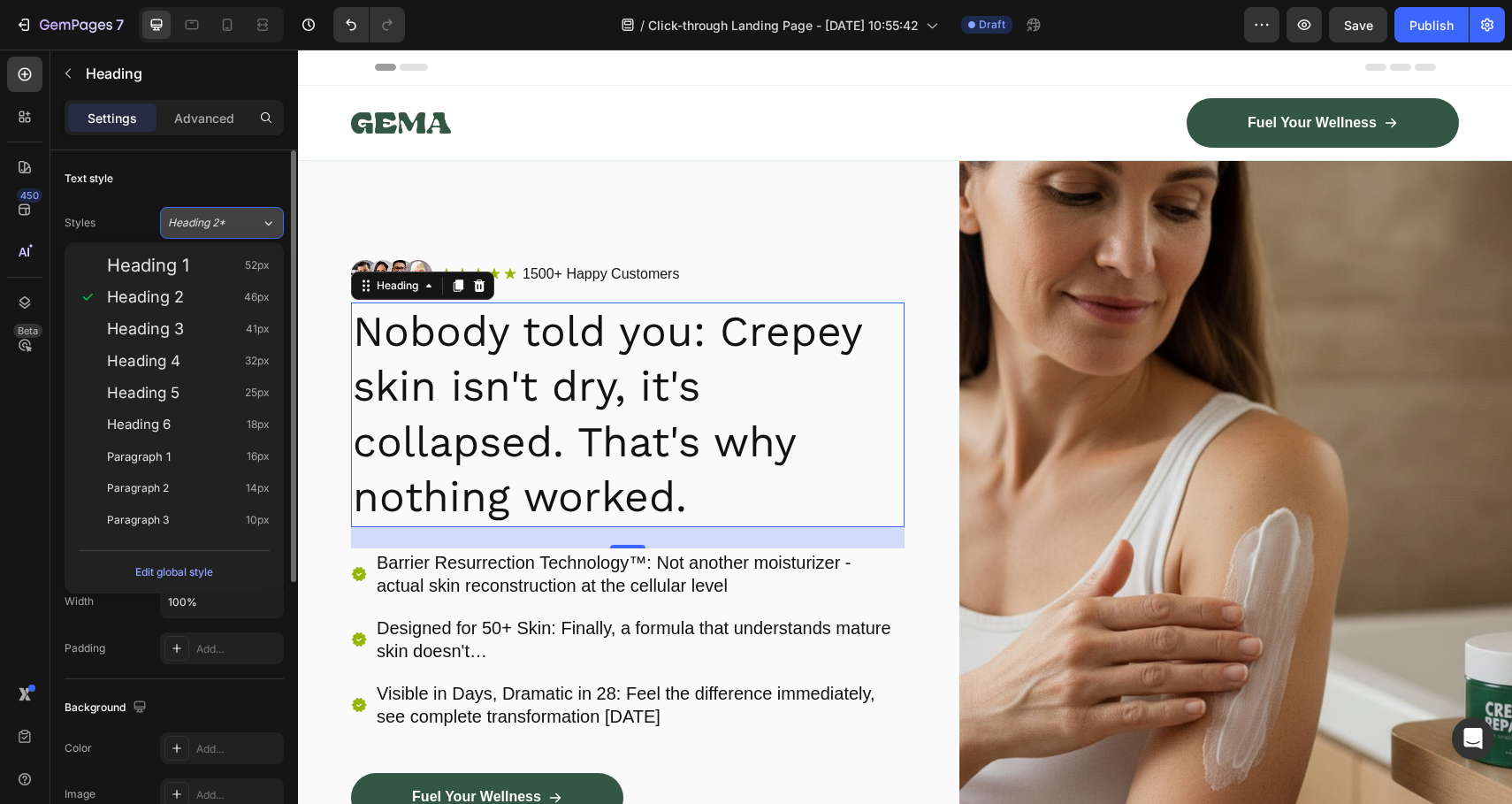
click at [215, 224] on span "Heading 2*" at bounding box center [197, 222] width 58 height 16
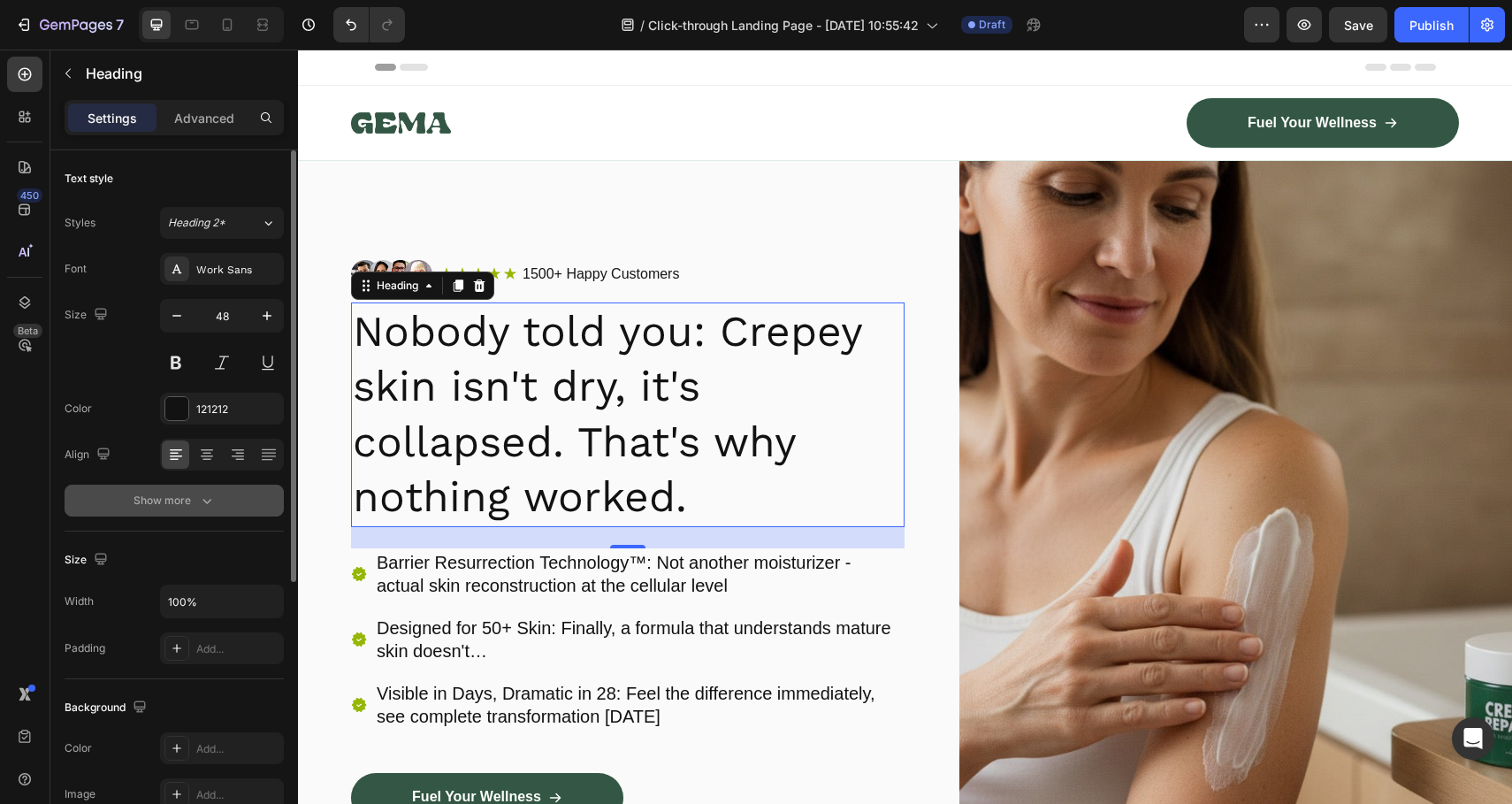
click at [190, 504] on div "Show more" at bounding box center [174, 500] width 82 height 18
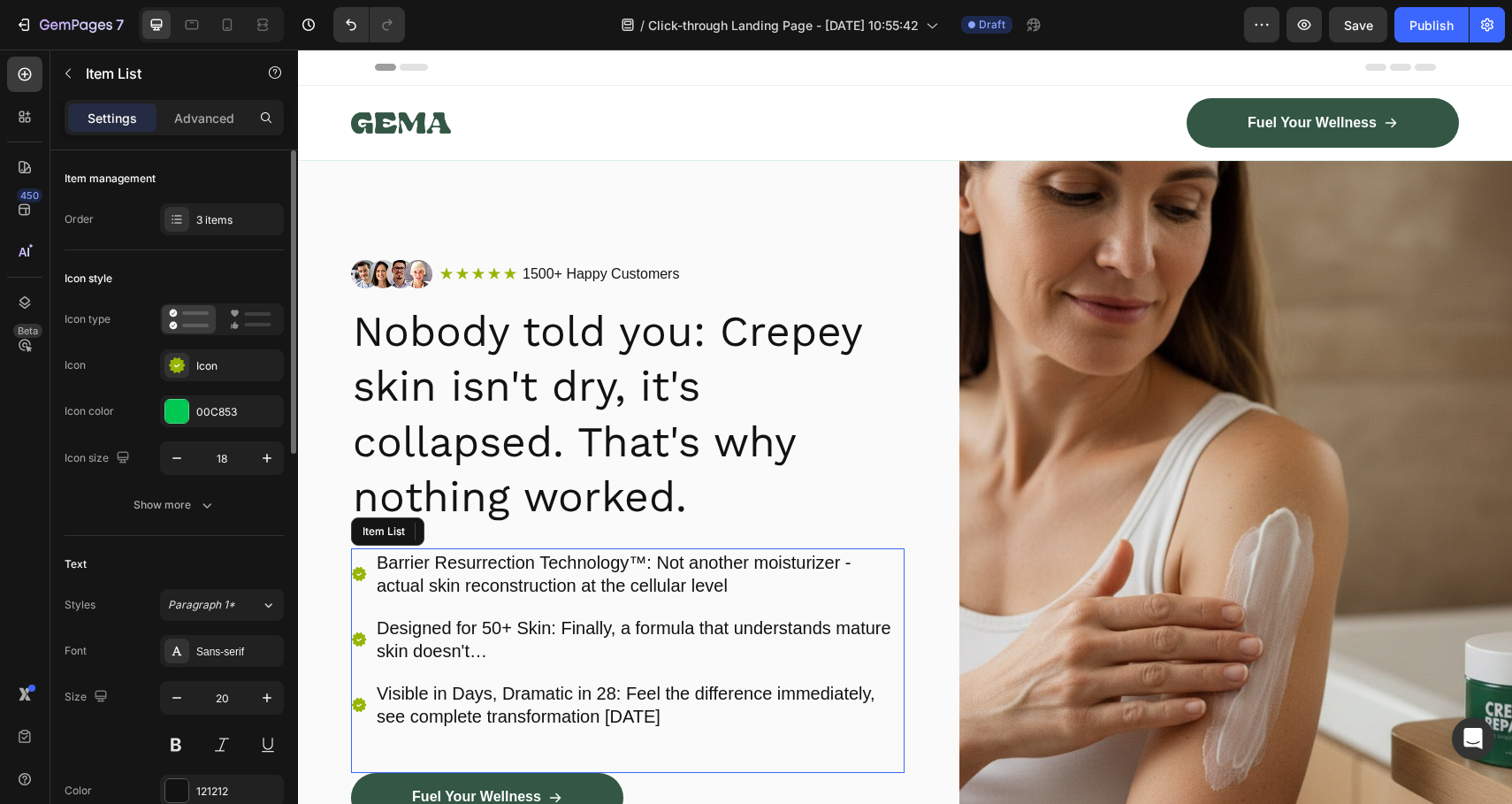
click at [543, 629] on p "Designed for 50+ Skin: Finally, a formula that understands mature skin doesn't…" at bounding box center [640, 639] width 525 height 46
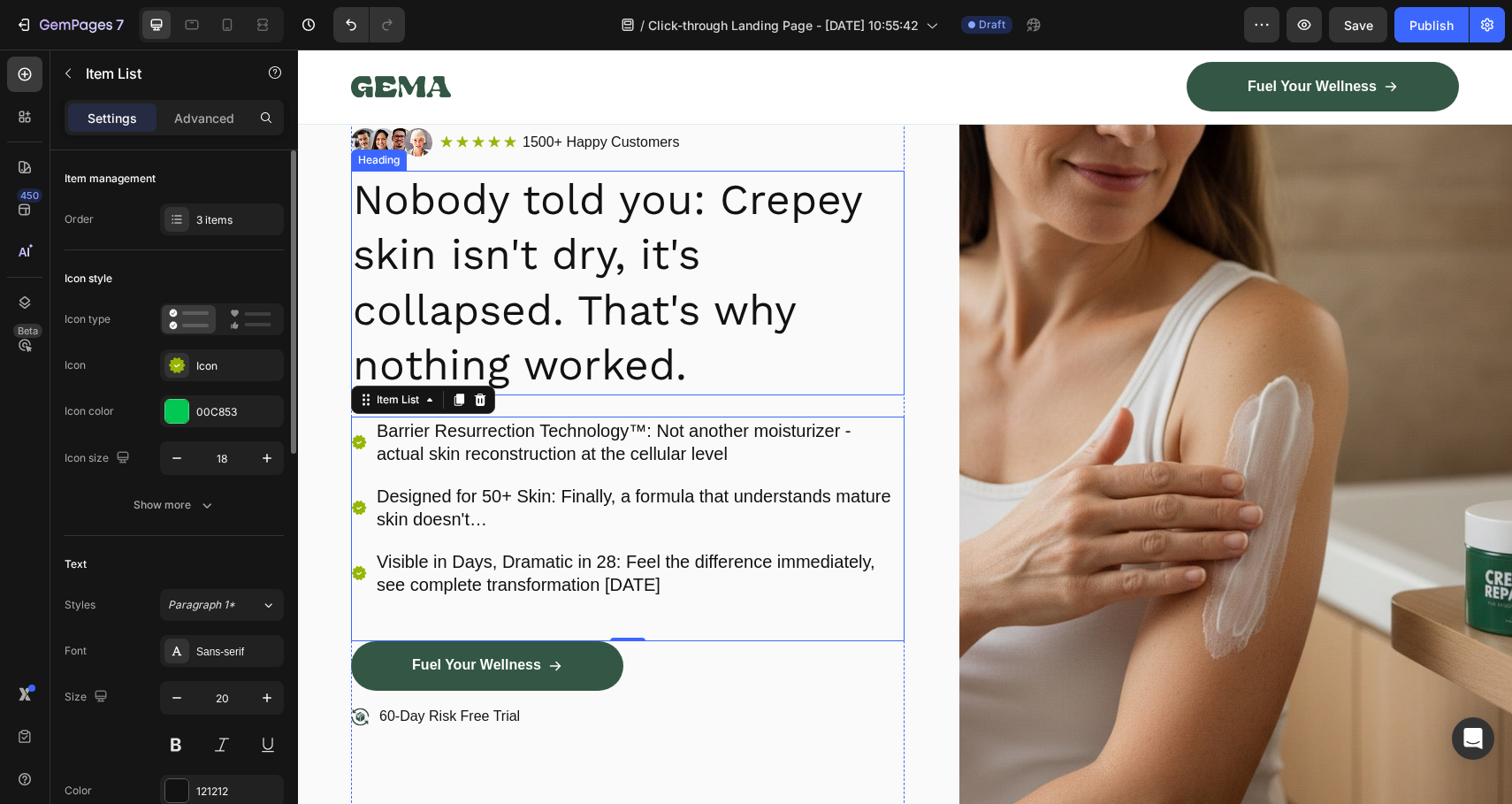
click at [611, 324] on p "Nobody told you: Crepey skin isn't dry, it's collapsed. That's why nothing work…" at bounding box center [627, 282] width 550 height 221
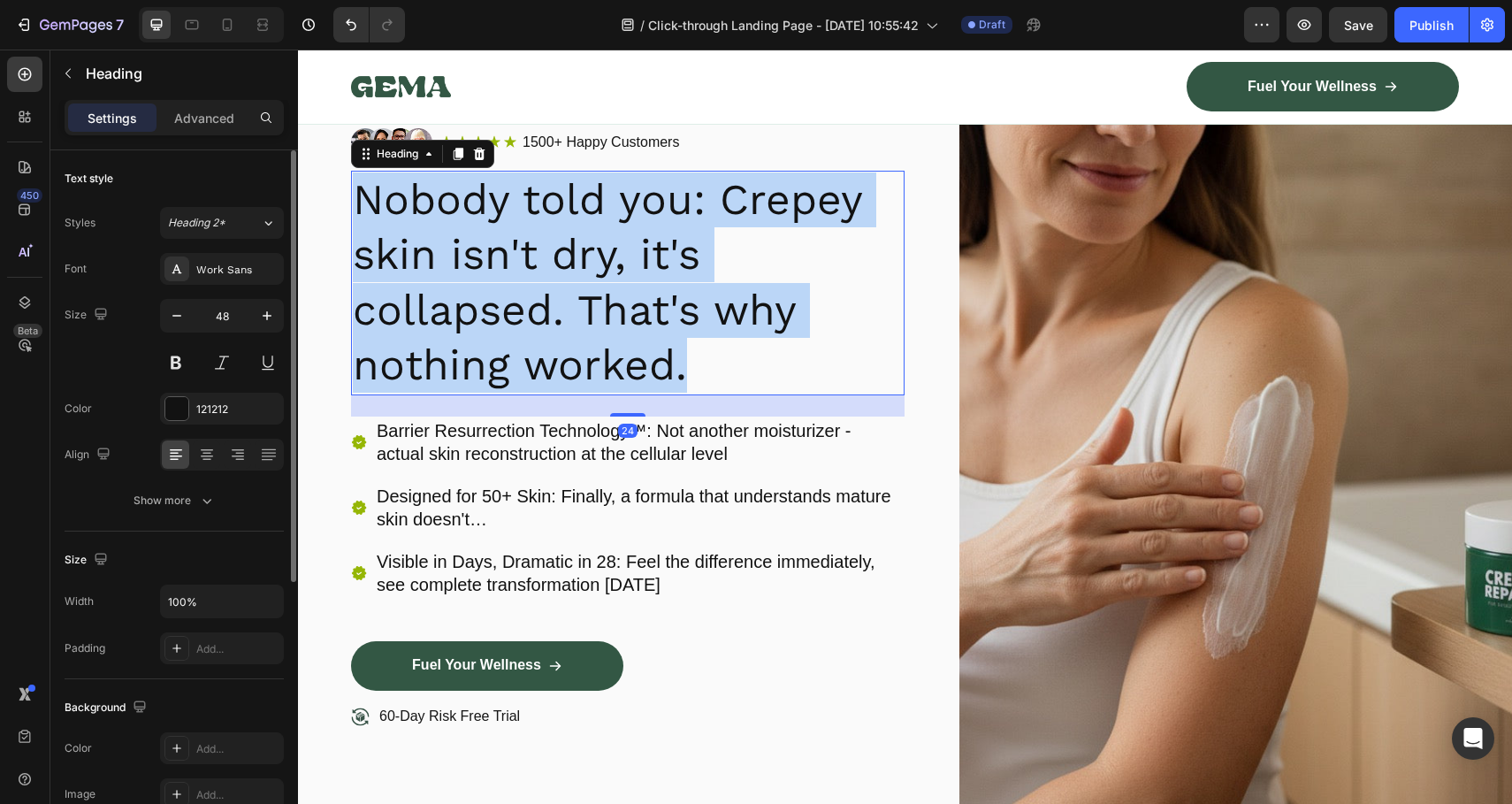
click at [611, 324] on p "Nobody told you: Crepey skin isn't dry, it's collapsed. That's why nothing work…" at bounding box center [627, 282] width 550 height 221
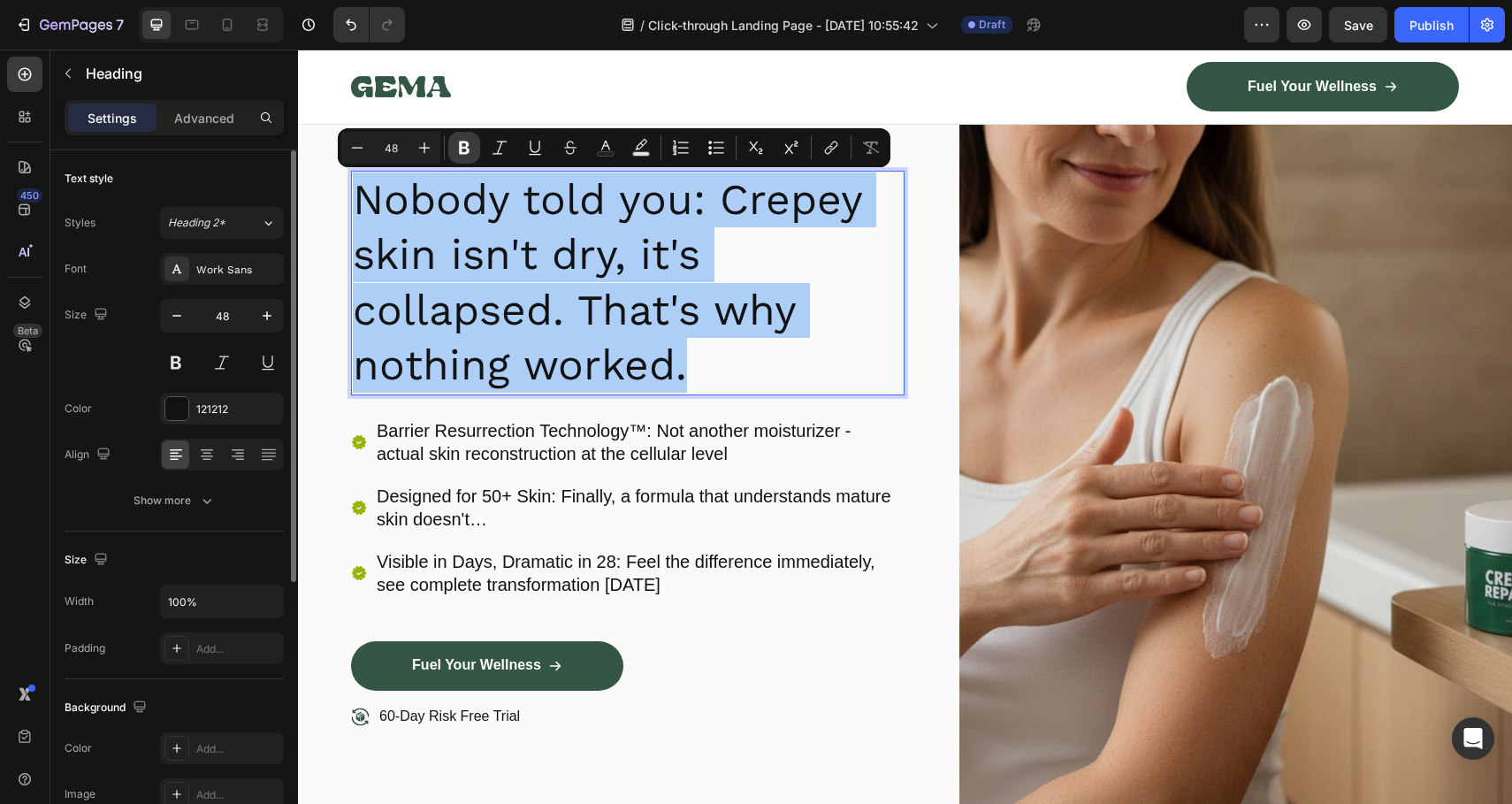
click at [469, 152] on icon "Editor contextual toolbar" at bounding box center [464, 148] width 10 height 13
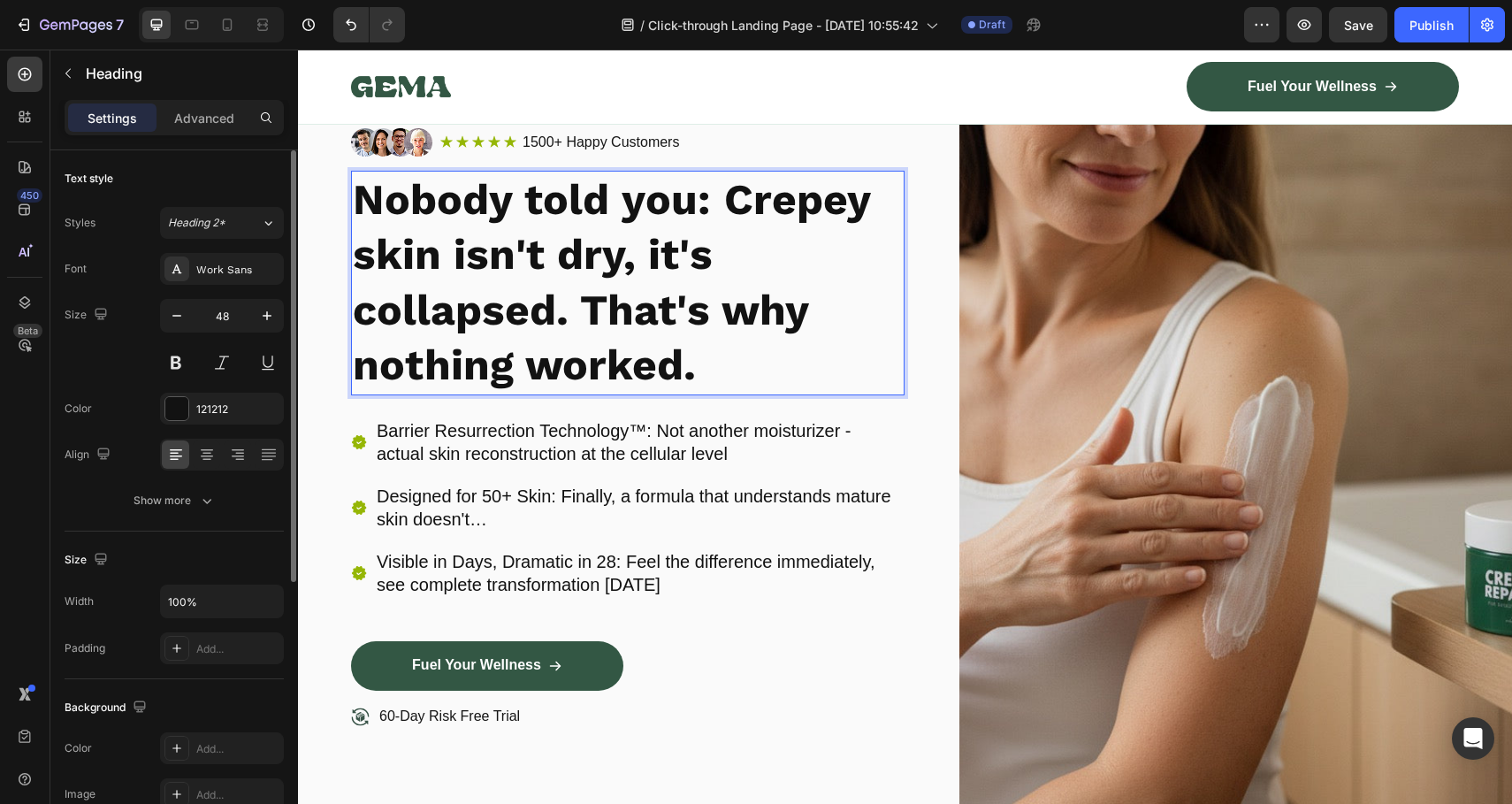
click at [576, 273] on strong "Nobody told you: Crepey skin isn't dry, it's collapsed. That's why nothing work…" at bounding box center [610, 282] width 517 height 215
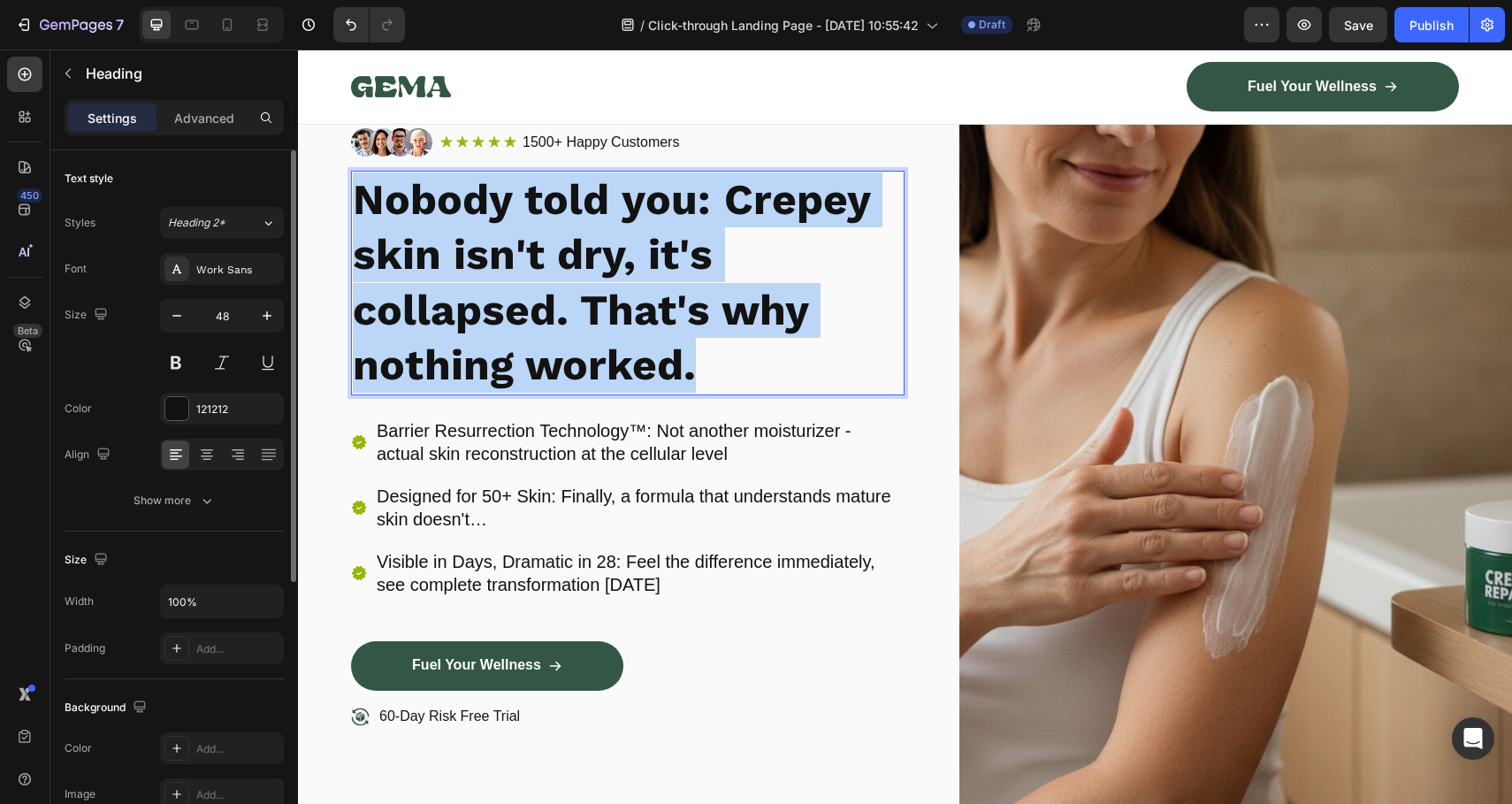
click at [576, 273] on strong "Nobody told you: Crepey skin isn't dry, it's collapsed. That's why nothing work…" at bounding box center [610, 282] width 517 height 215
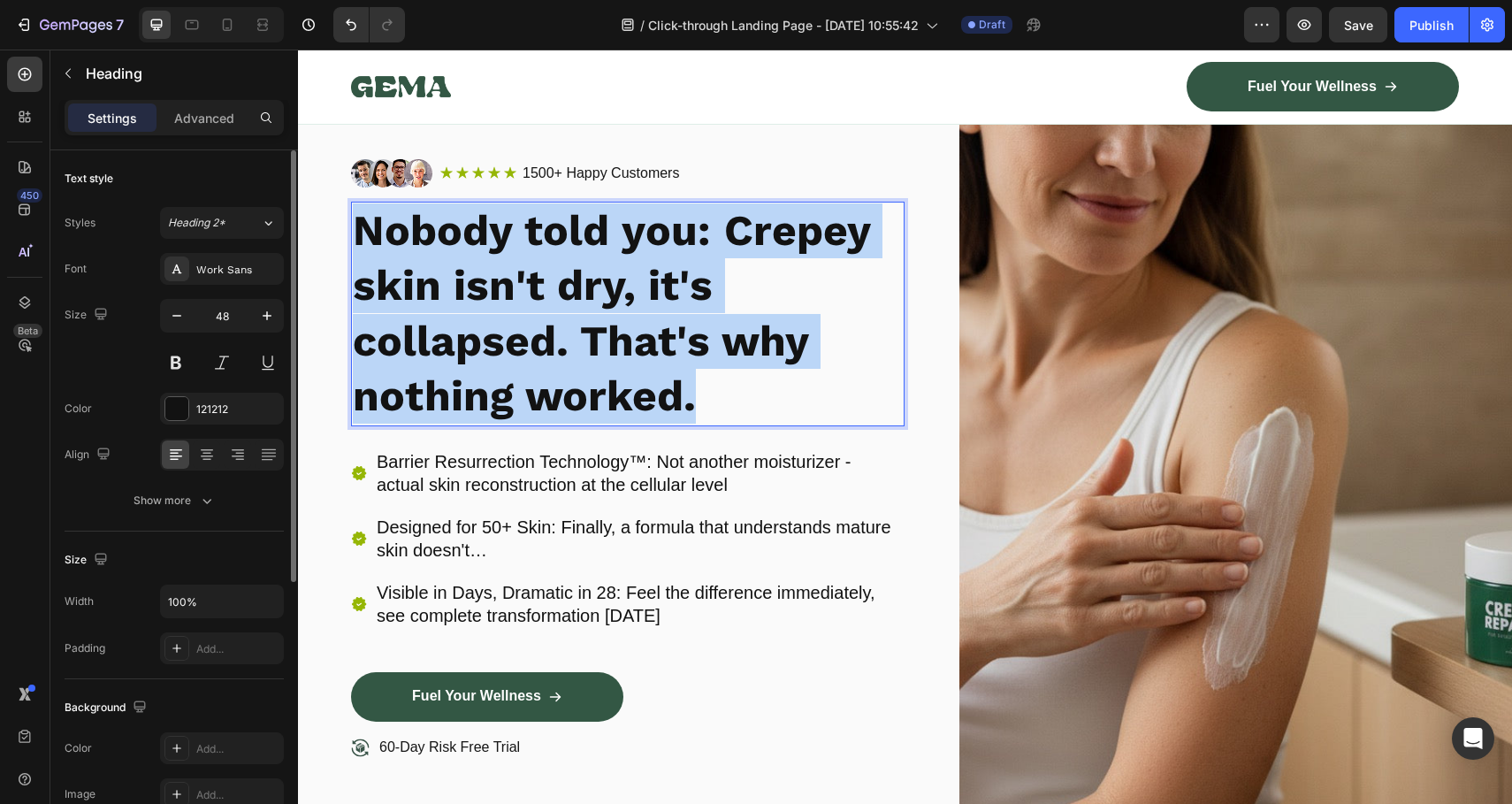
scroll to position [0, 0]
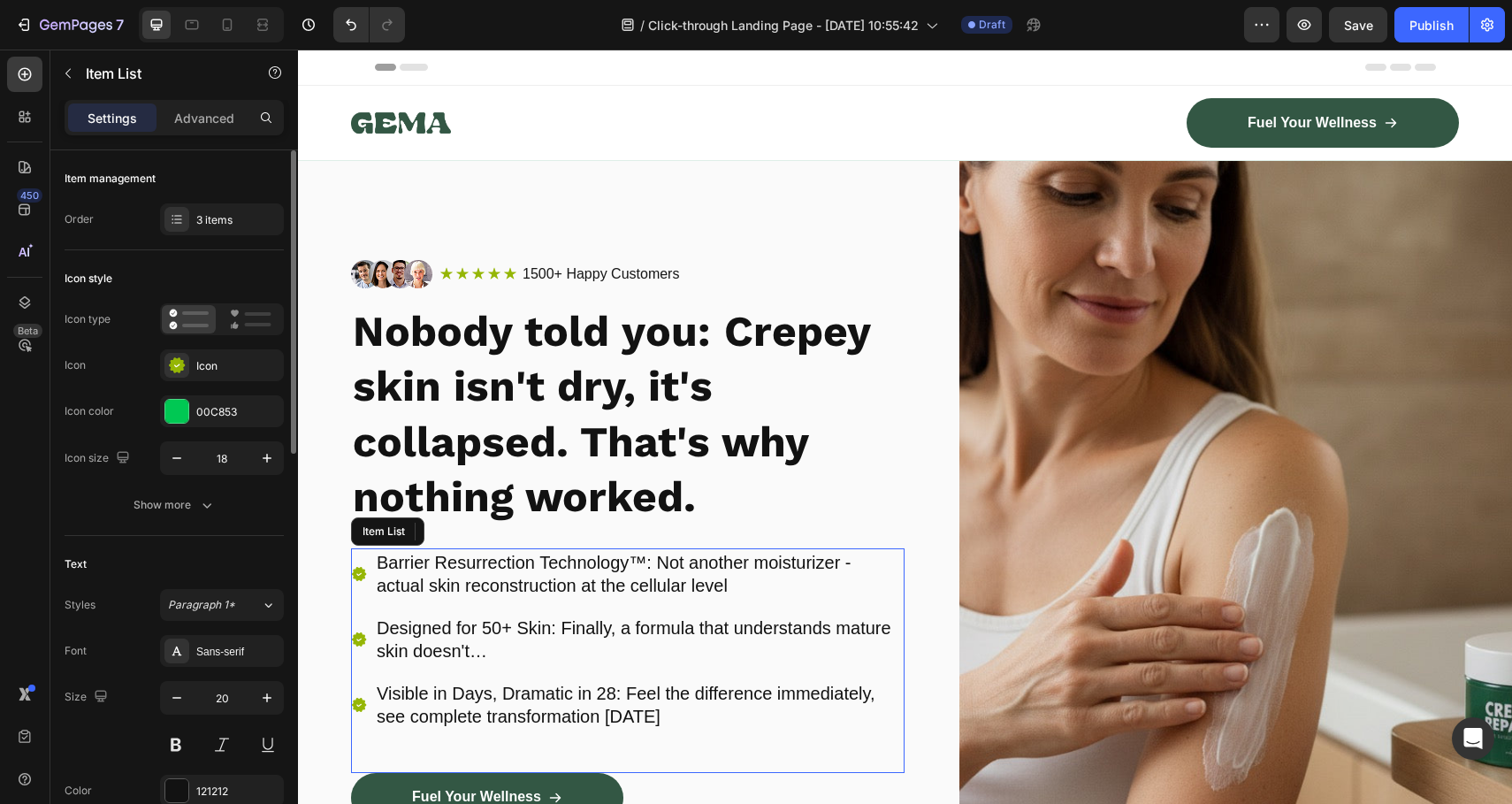
click at [751, 587] on p "Barrier Resurrection Technology™: Not another moisturizer - actual skin reconst…" at bounding box center [640, 573] width 525 height 46
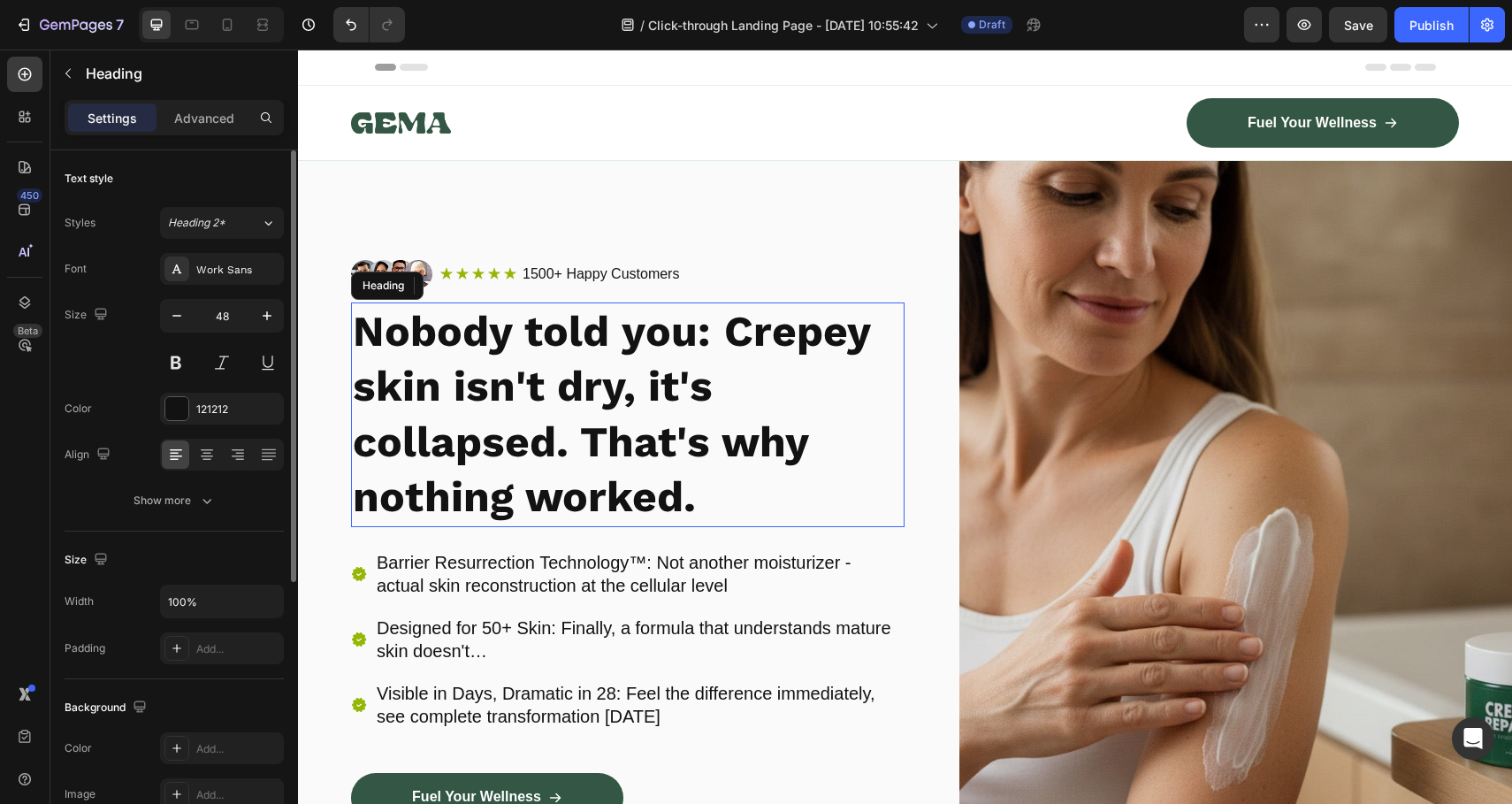
click at [668, 436] on strong "Nobody told you: Crepey skin isn't dry, it's collapsed. That's why nothing work…" at bounding box center [610, 414] width 517 height 215
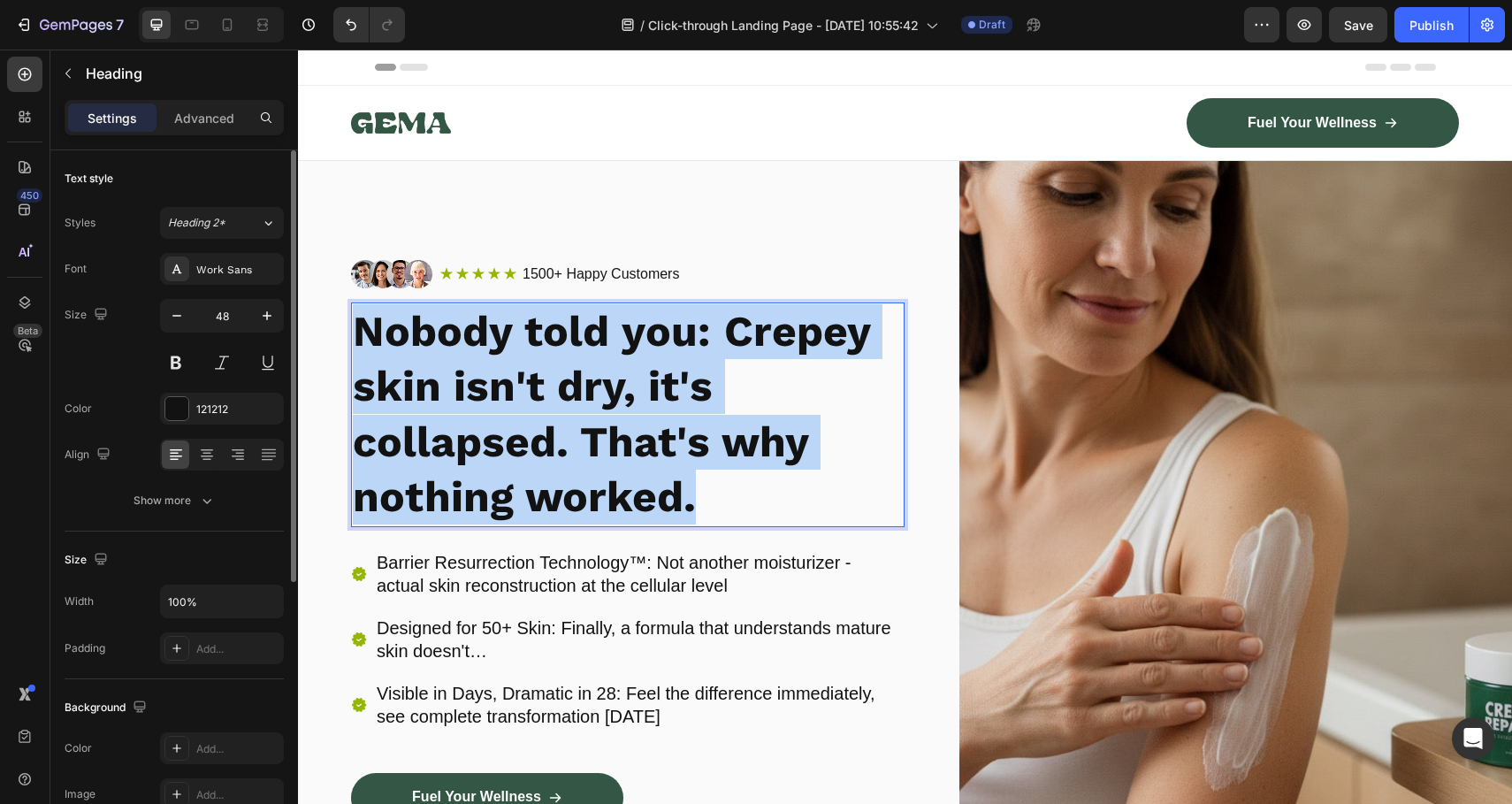
click at [668, 436] on strong "Nobody told you: Crepey skin isn't dry, it's collapsed. That's why nothing work…" at bounding box center [610, 414] width 517 height 215
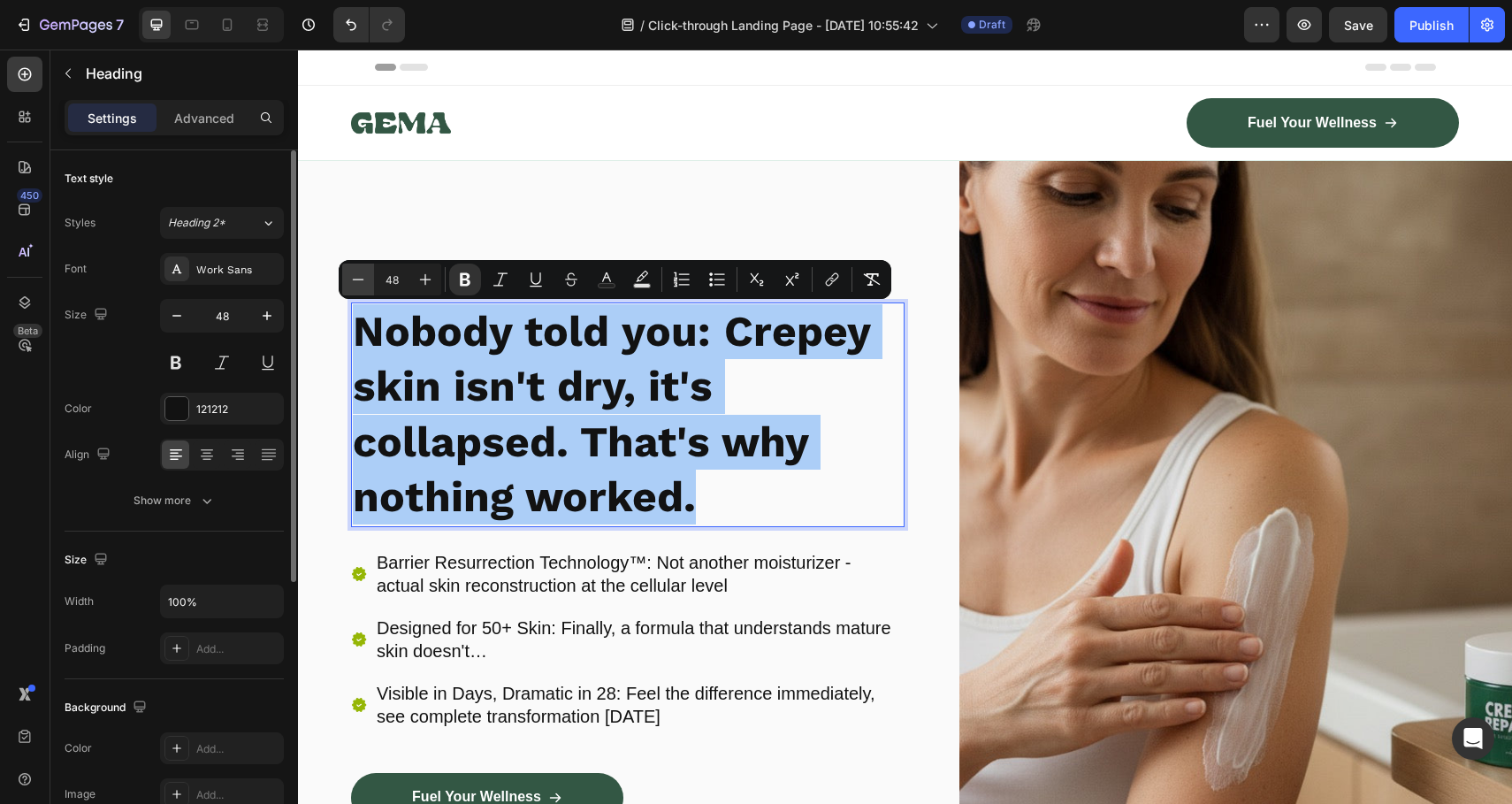
click at [367, 281] on button "Minus" at bounding box center [358, 280] width 32 height 32
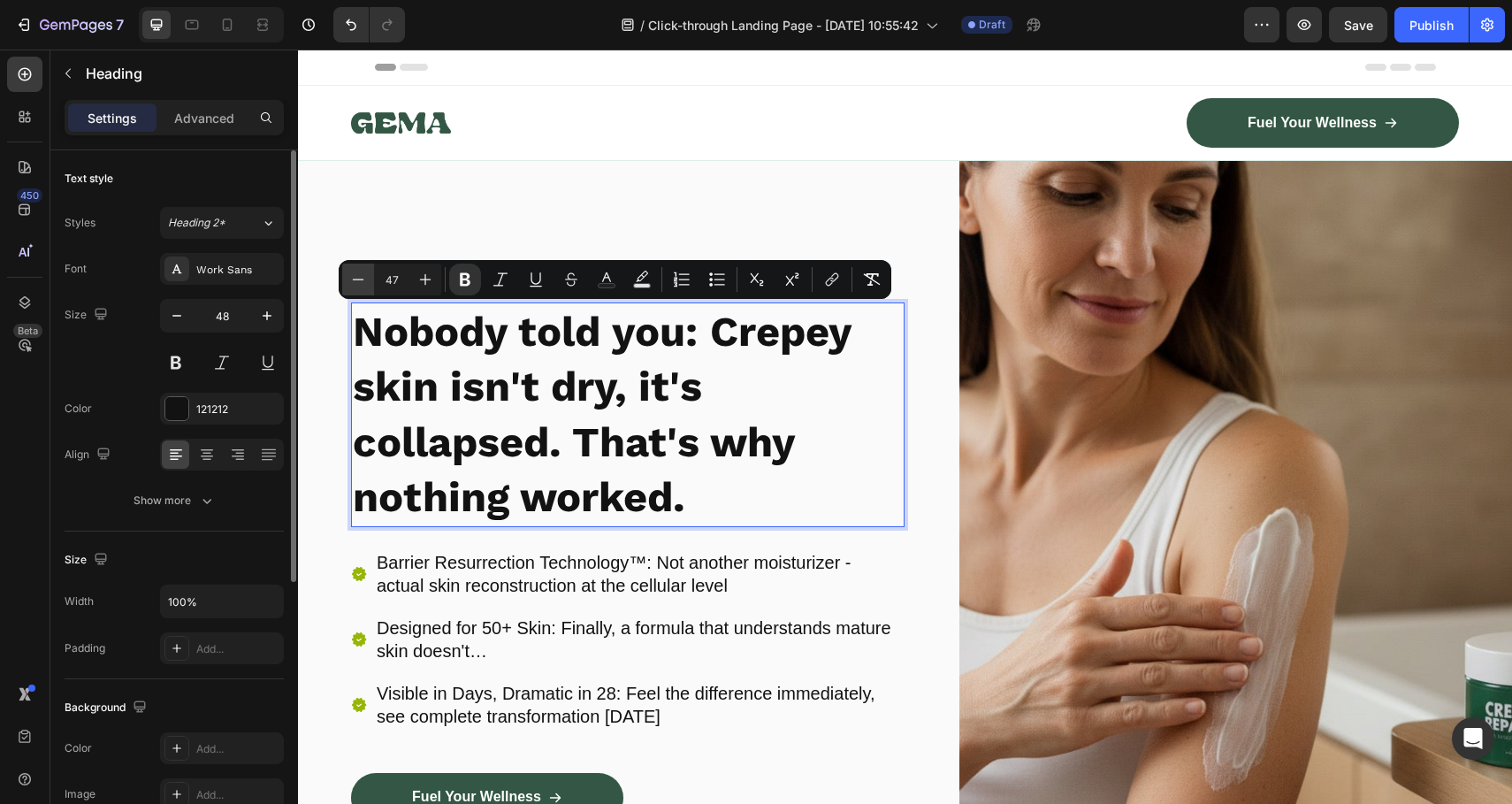
click at [367, 281] on button "Minus" at bounding box center [358, 280] width 32 height 32
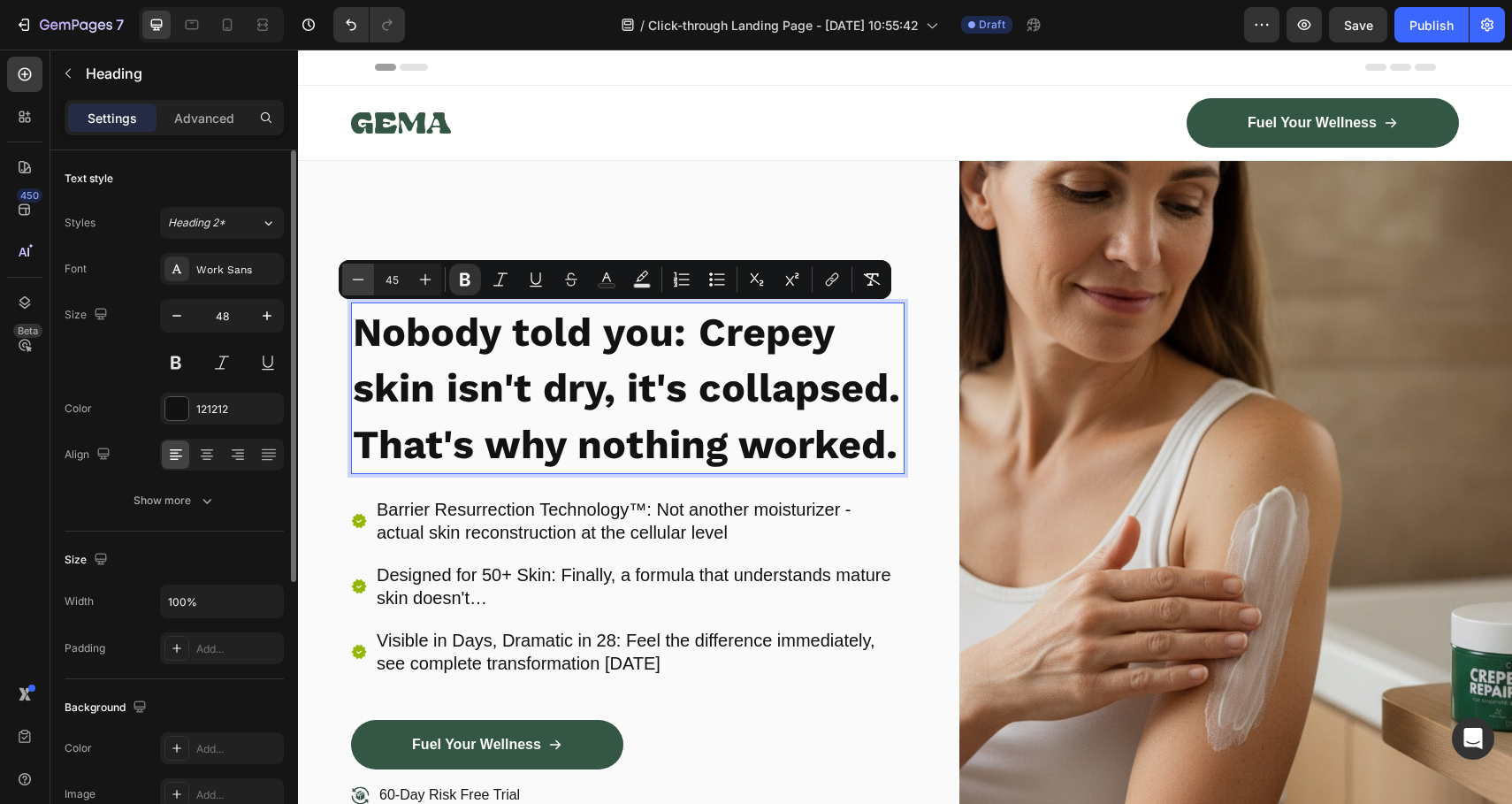
click at [367, 281] on button "Minus" at bounding box center [358, 280] width 32 height 32
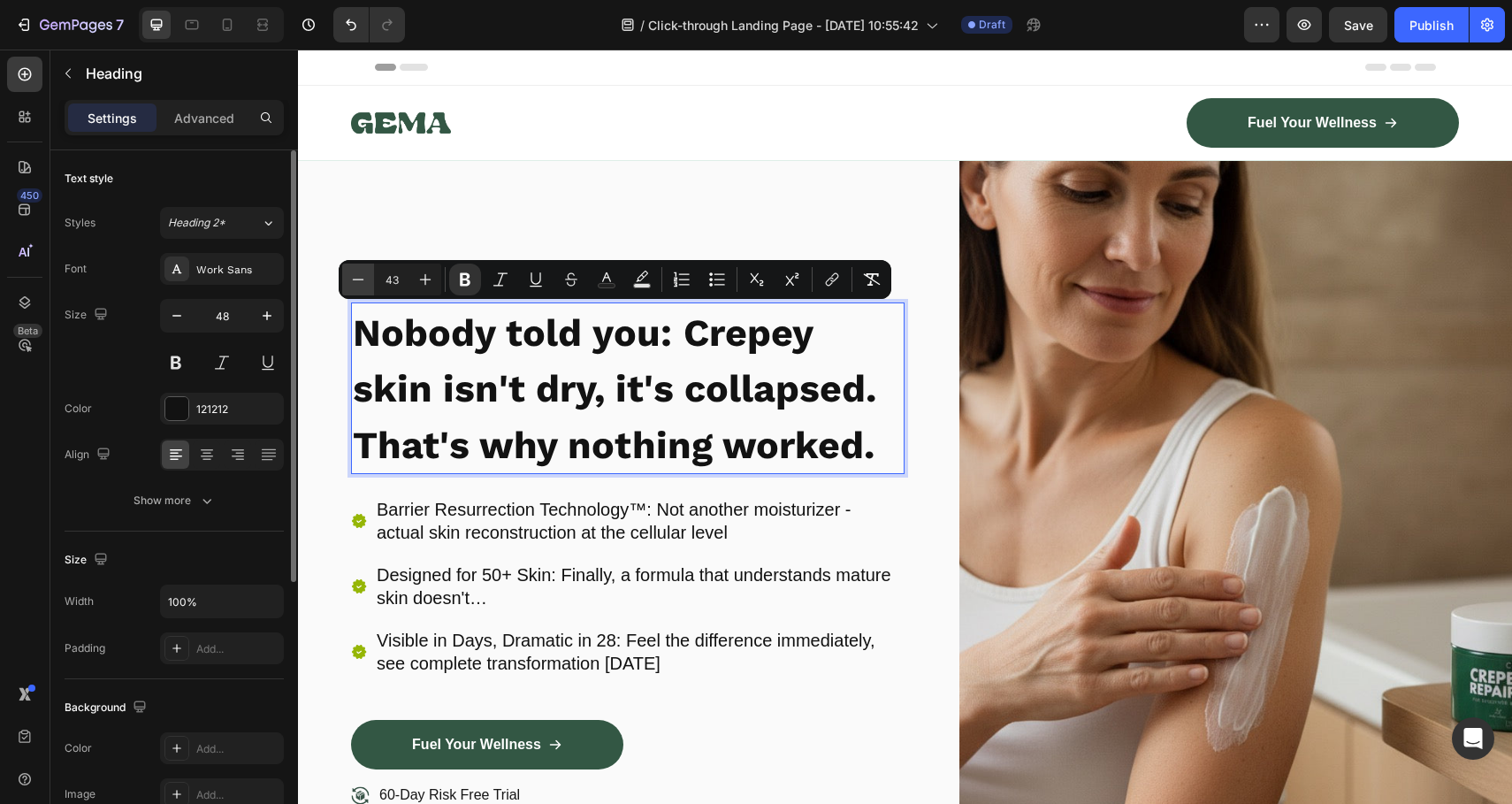
click at [367, 281] on button "Minus" at bounding box center [358, 280] width 32 height 32
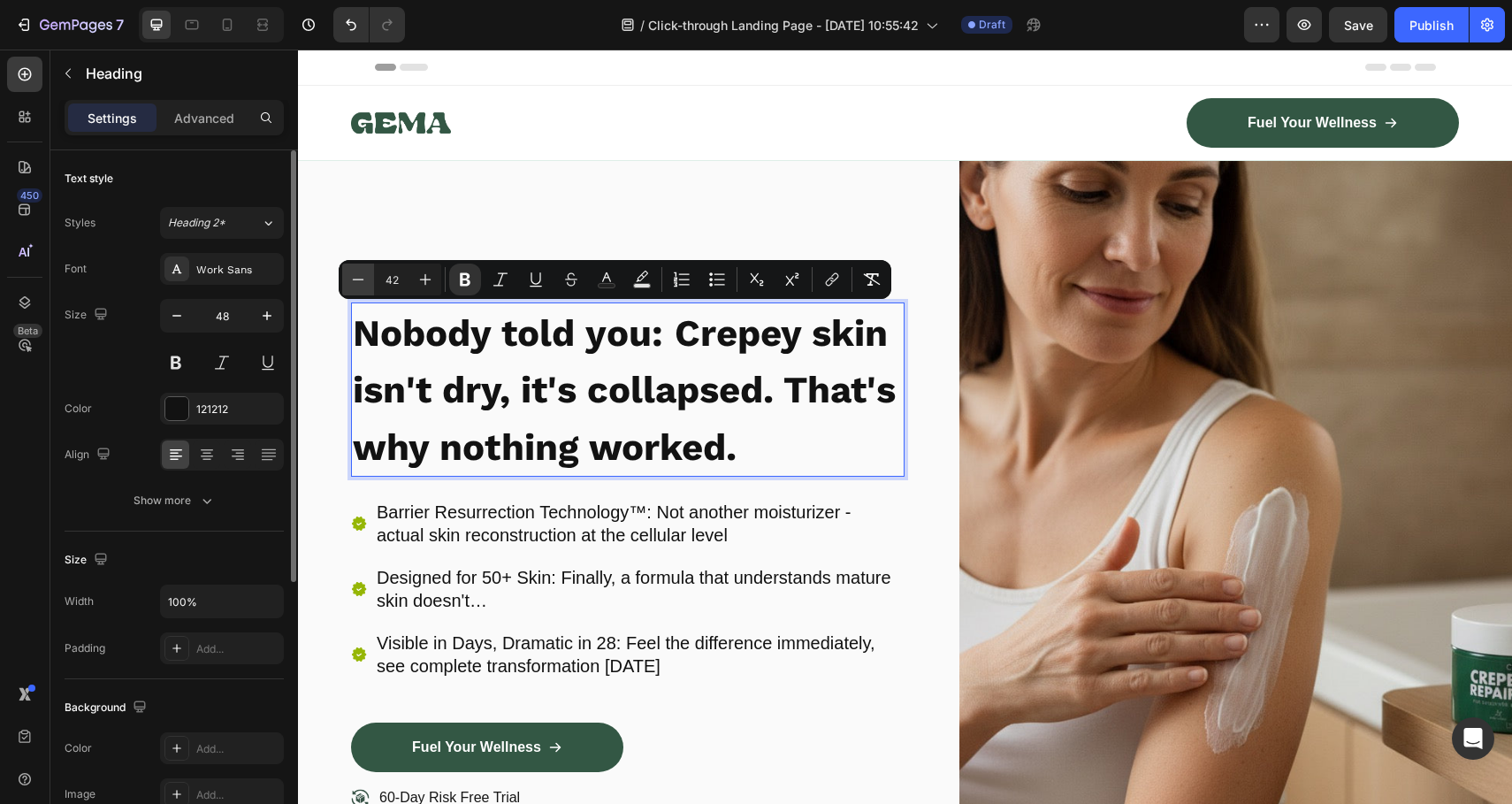
click at [367, 281] on button "Minus" at bounding box center [358, 280] width 32 height 32
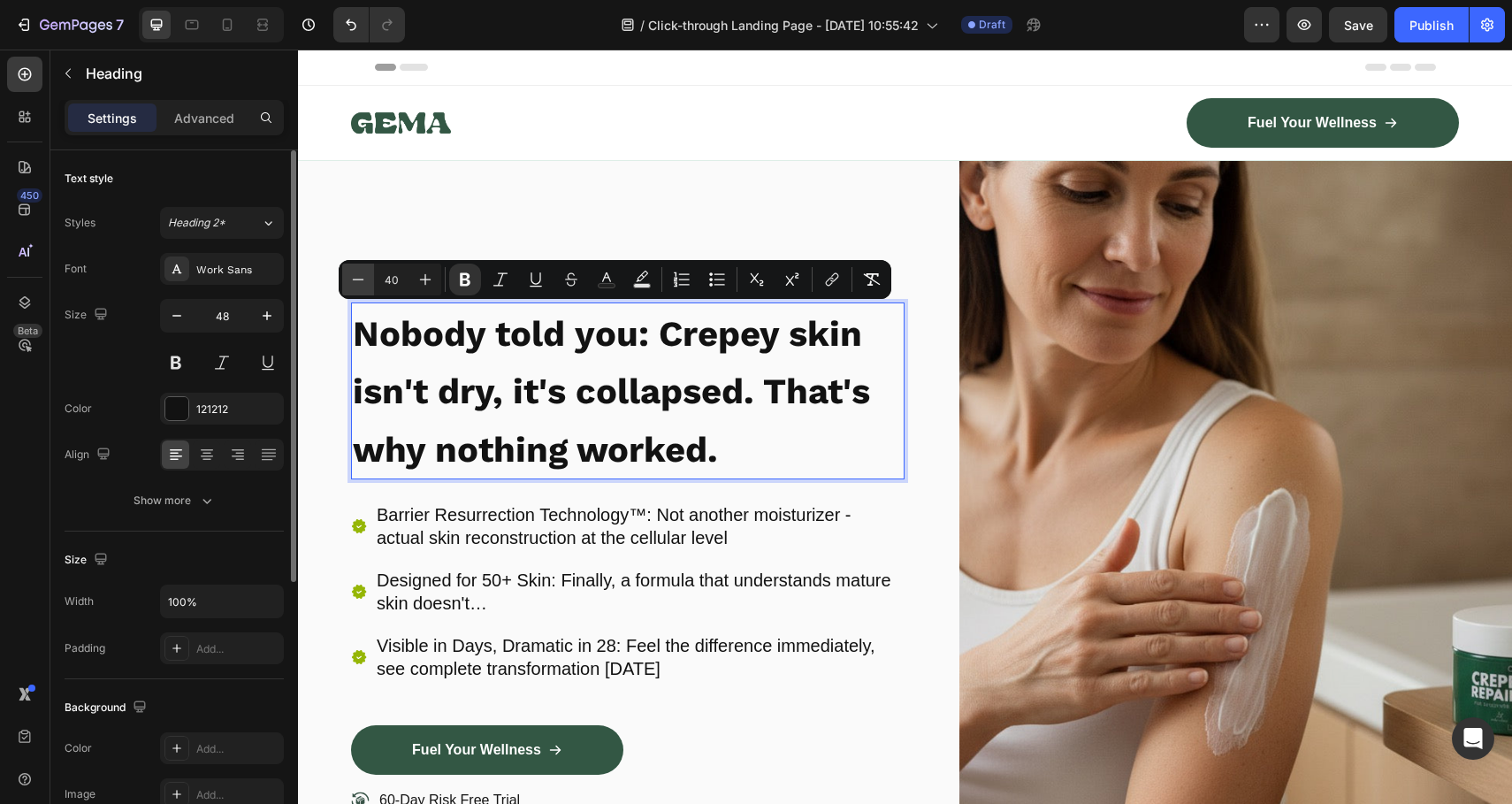
click at [367, 281] on button "Minus" at bounding box center [358, 280] width 32 height 32
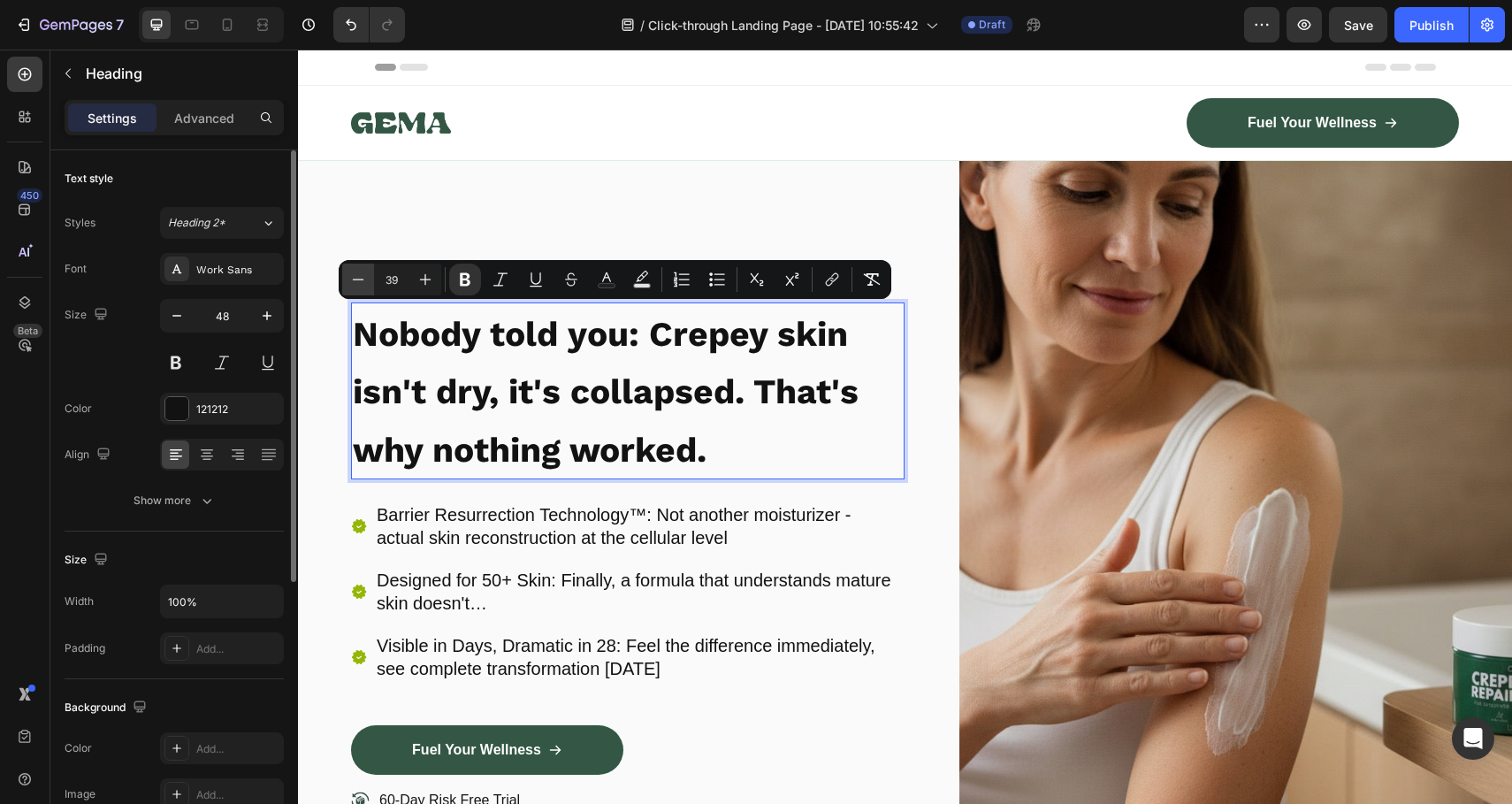
click at [367, 281] on button "Minus" at bounding box center [358, 280] width 32 height 32
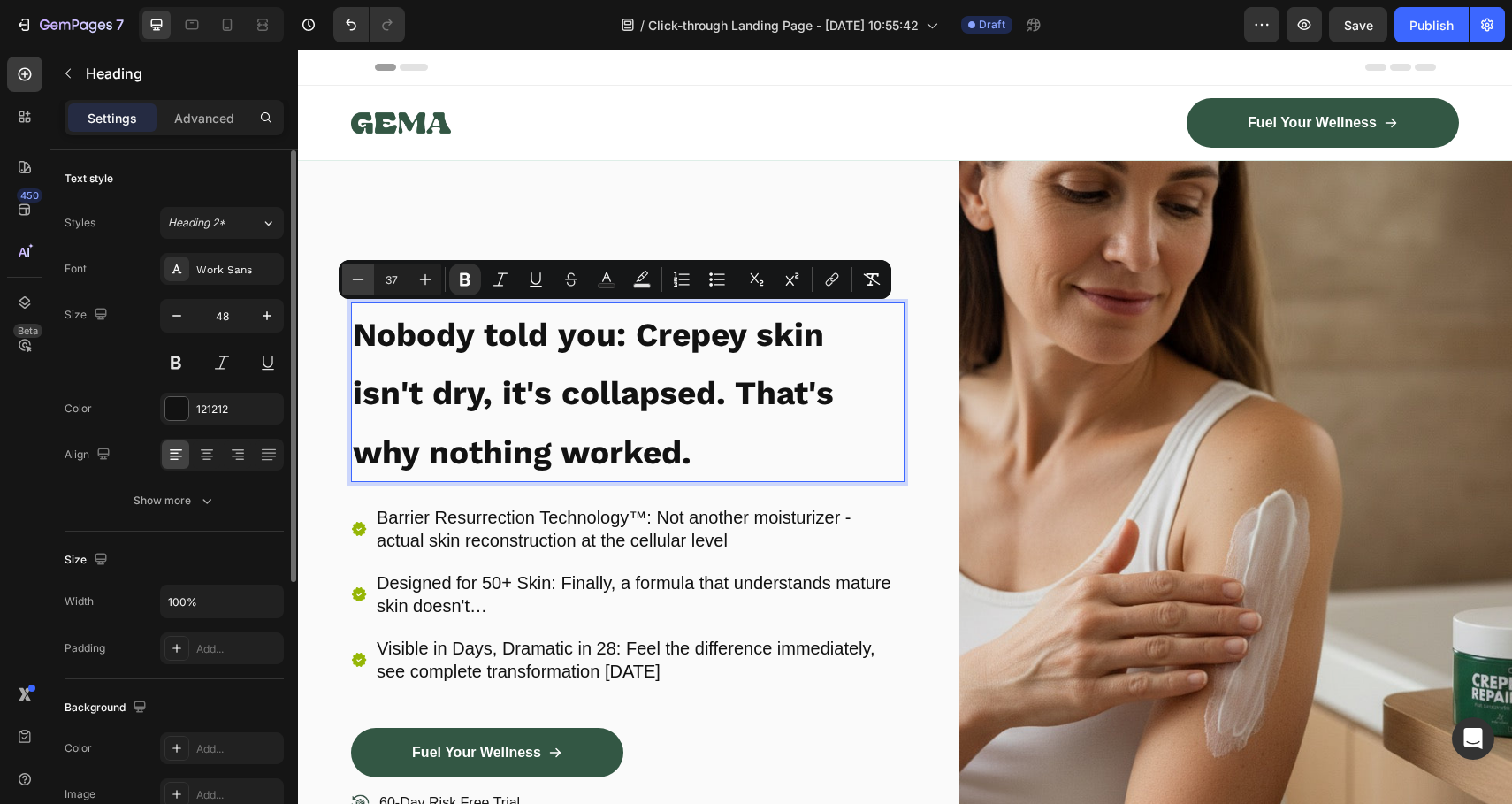
click at [367, 281] on button "Minus" at bounding box center [358, 280] width 32 height 32
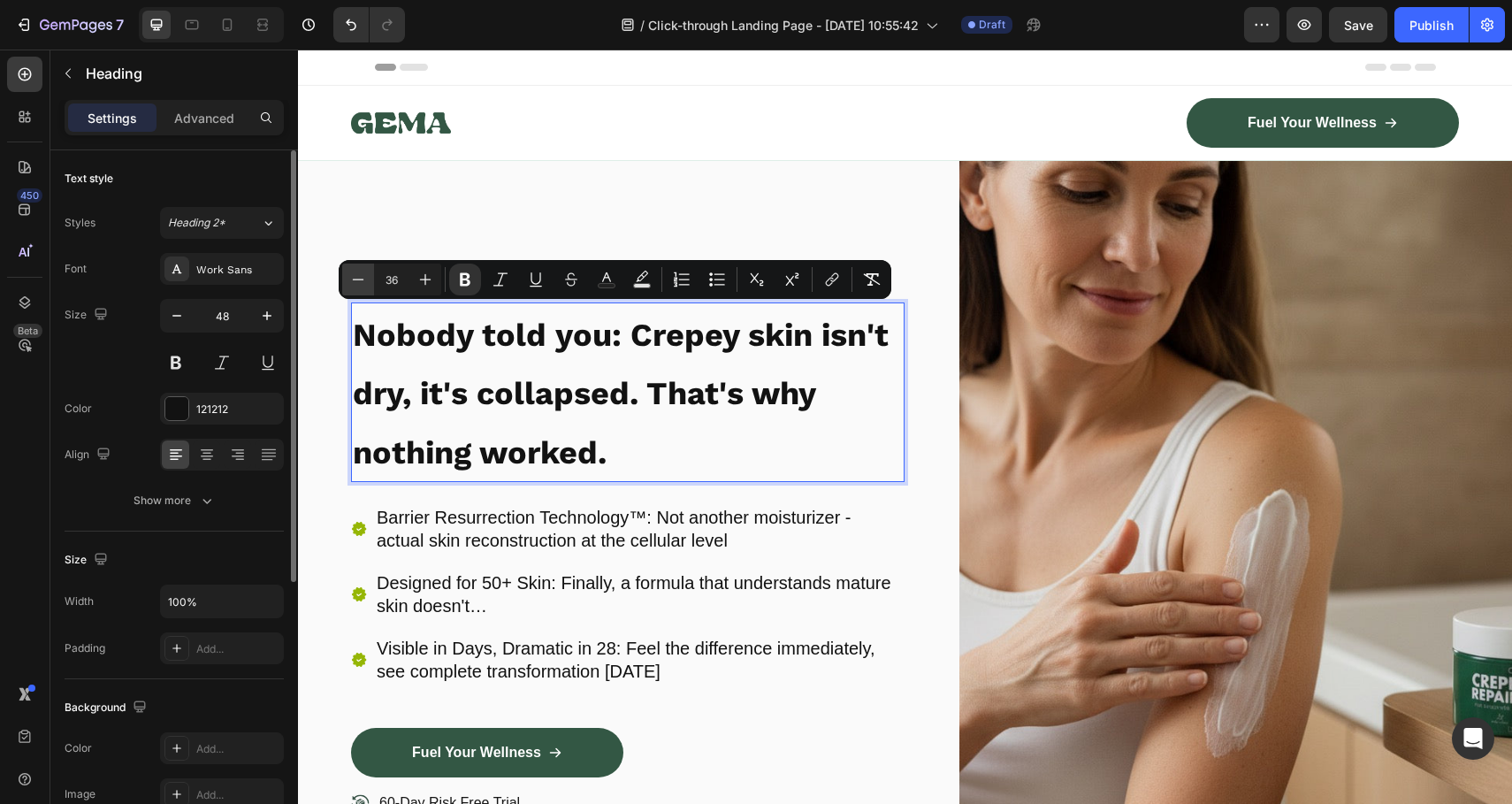
click at [367, 281] on button "Minus" at bounding box center [358, 280] width 32 height 32
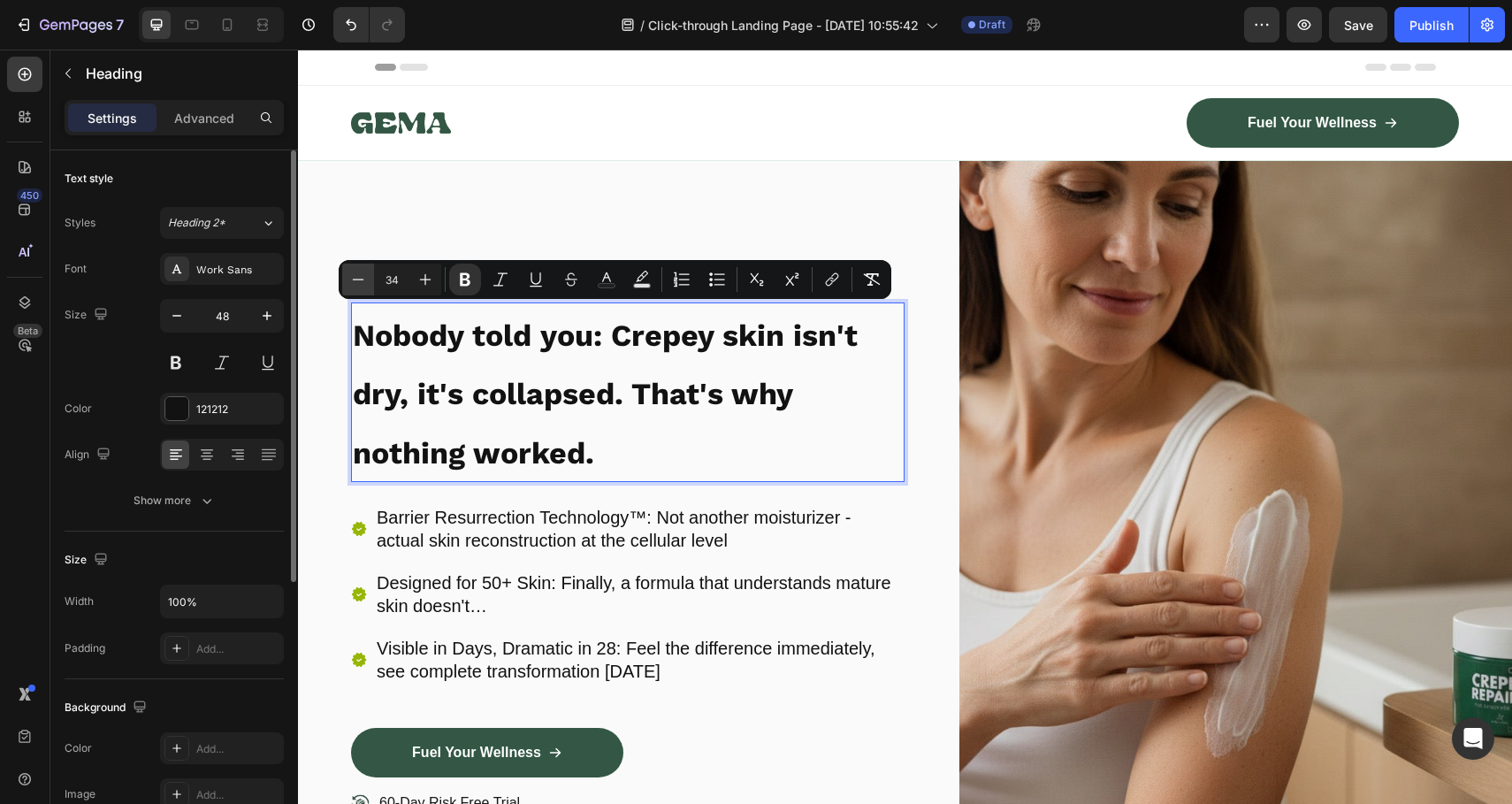
click at [367, 281] on button "Minus" at bounding box center [358, 280] width 32 height 32
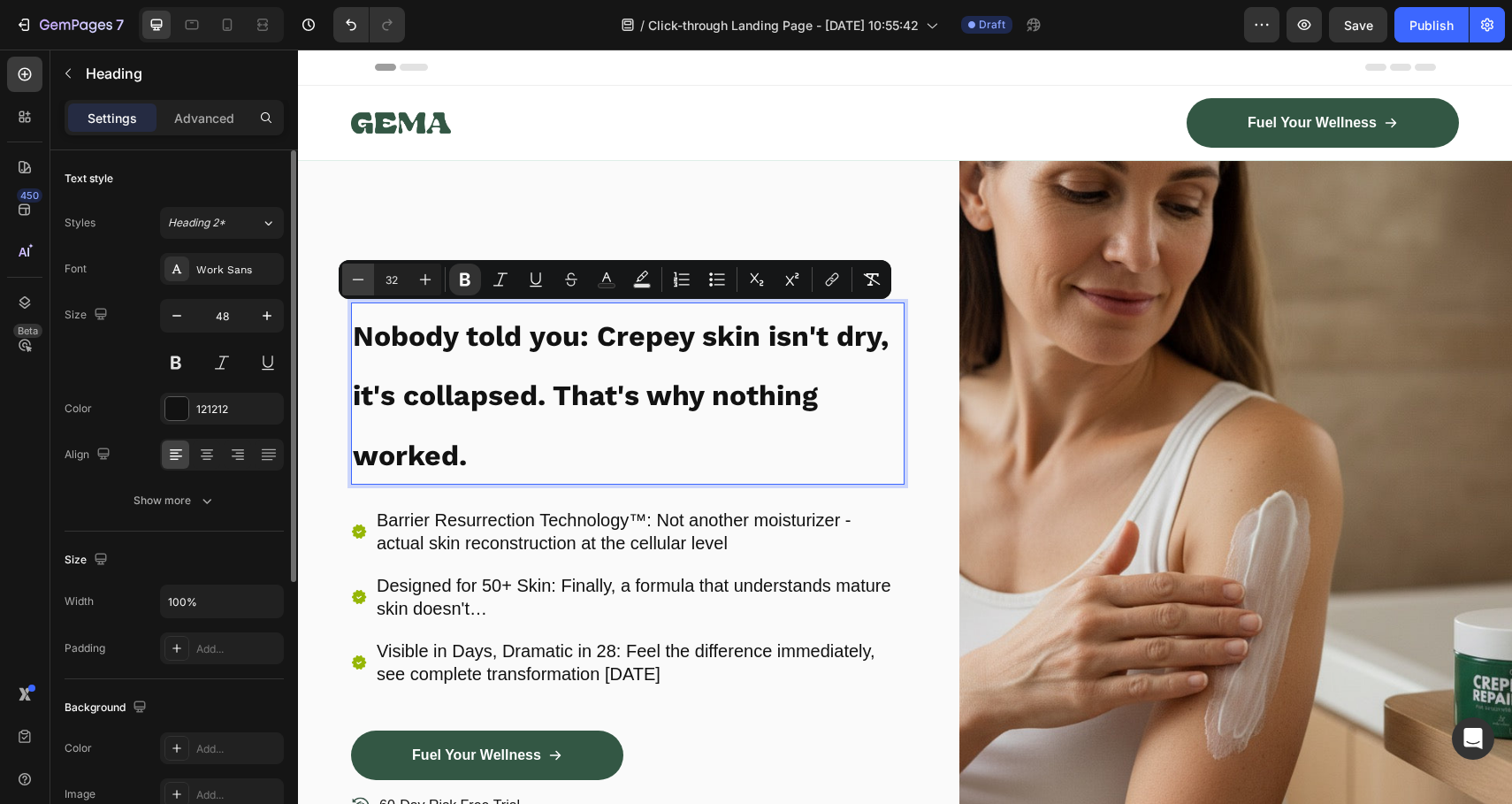
click at [367, 281] on button "Minus" at bounding box center [358, 280] width 32 height 32
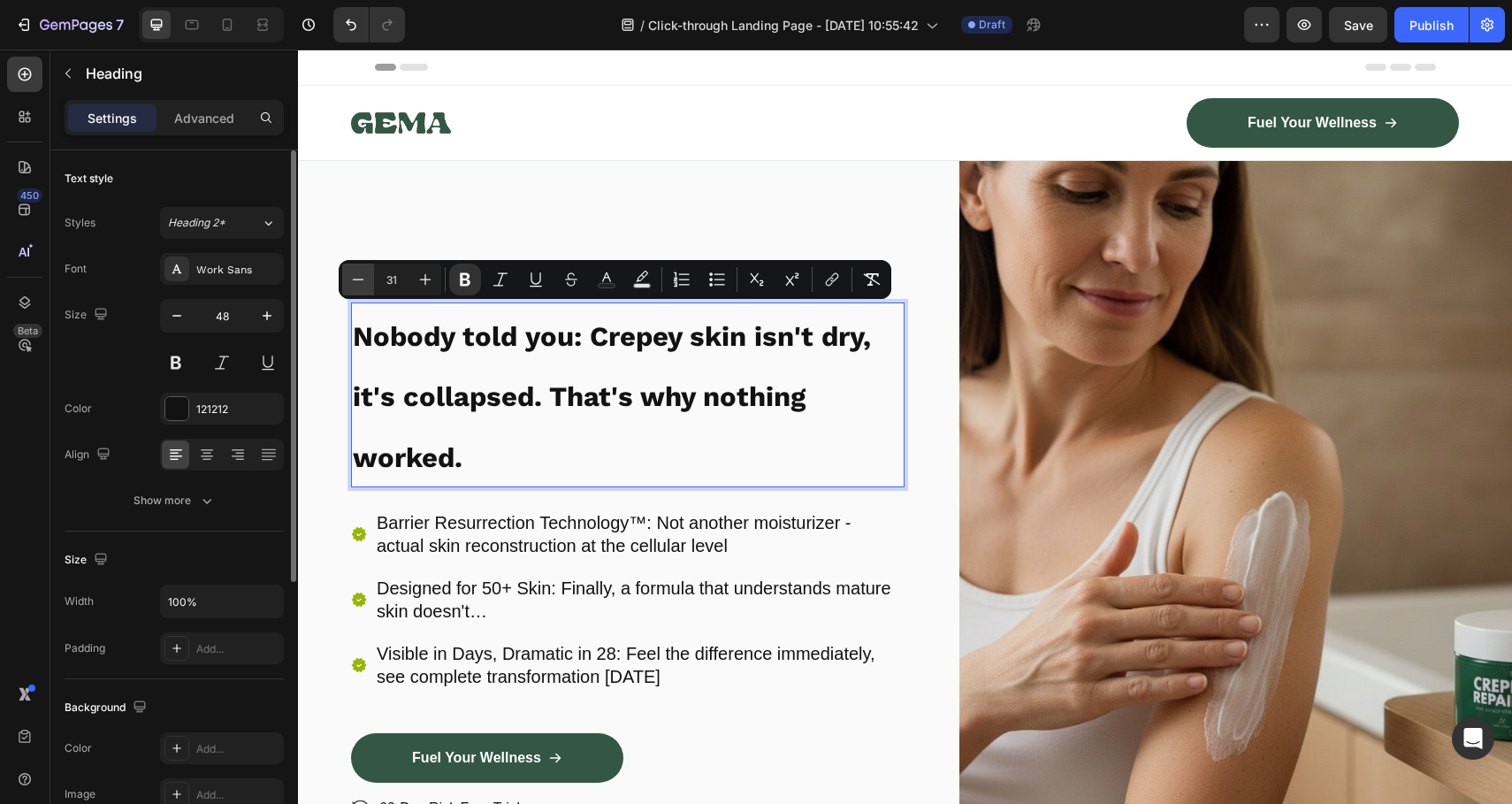
click at [367, 281] on button "Minus" at bounding box center [358, 280] width 32 height 32
click at [418, 281] on icon "Editor contextual toolbar" at bounding box center [425, 279] width 18 height 18
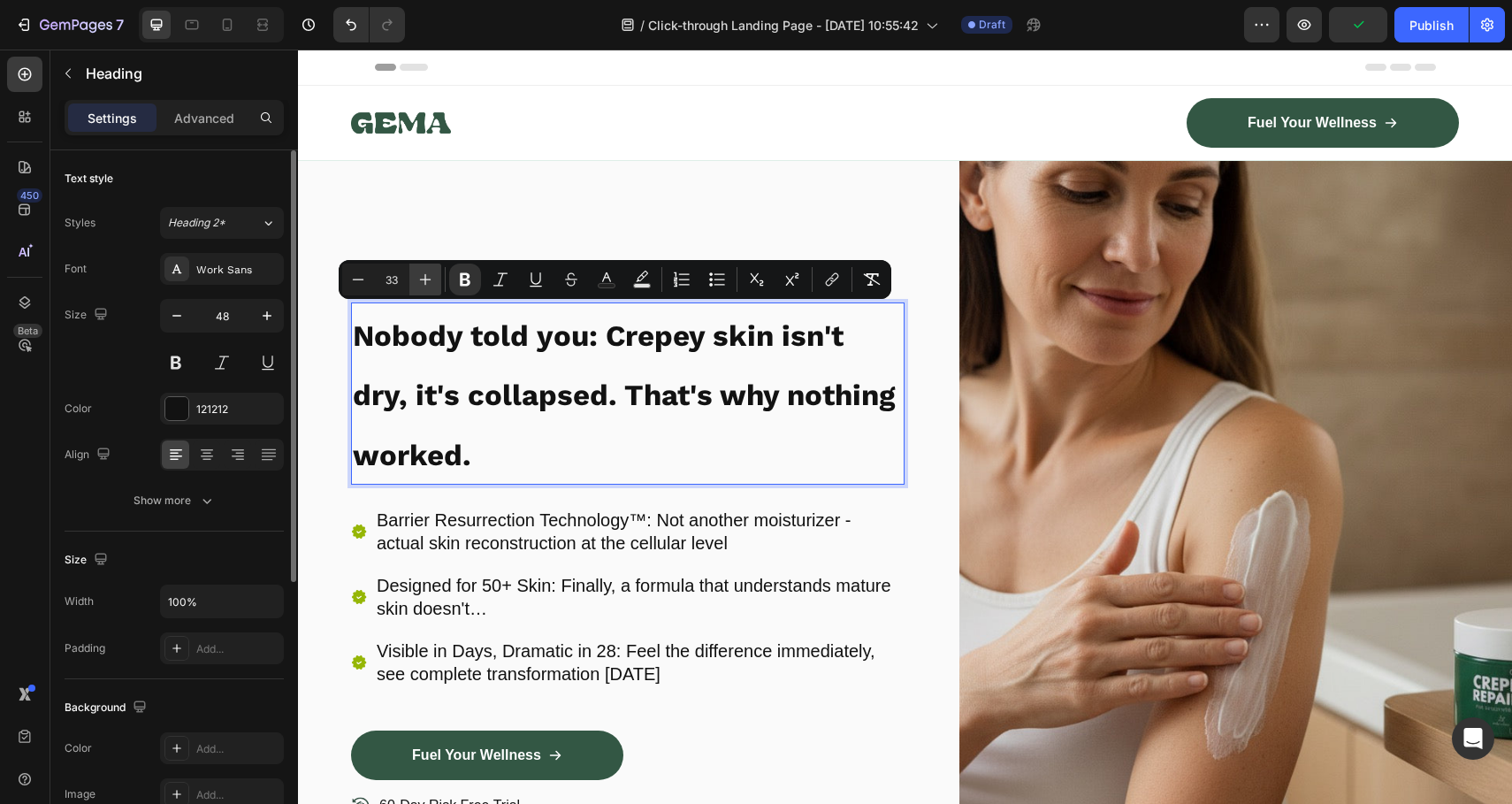
click at [418, 281] on icon "Editor contextual toolbar" at bounding box center [425, 279] width 18 height 18
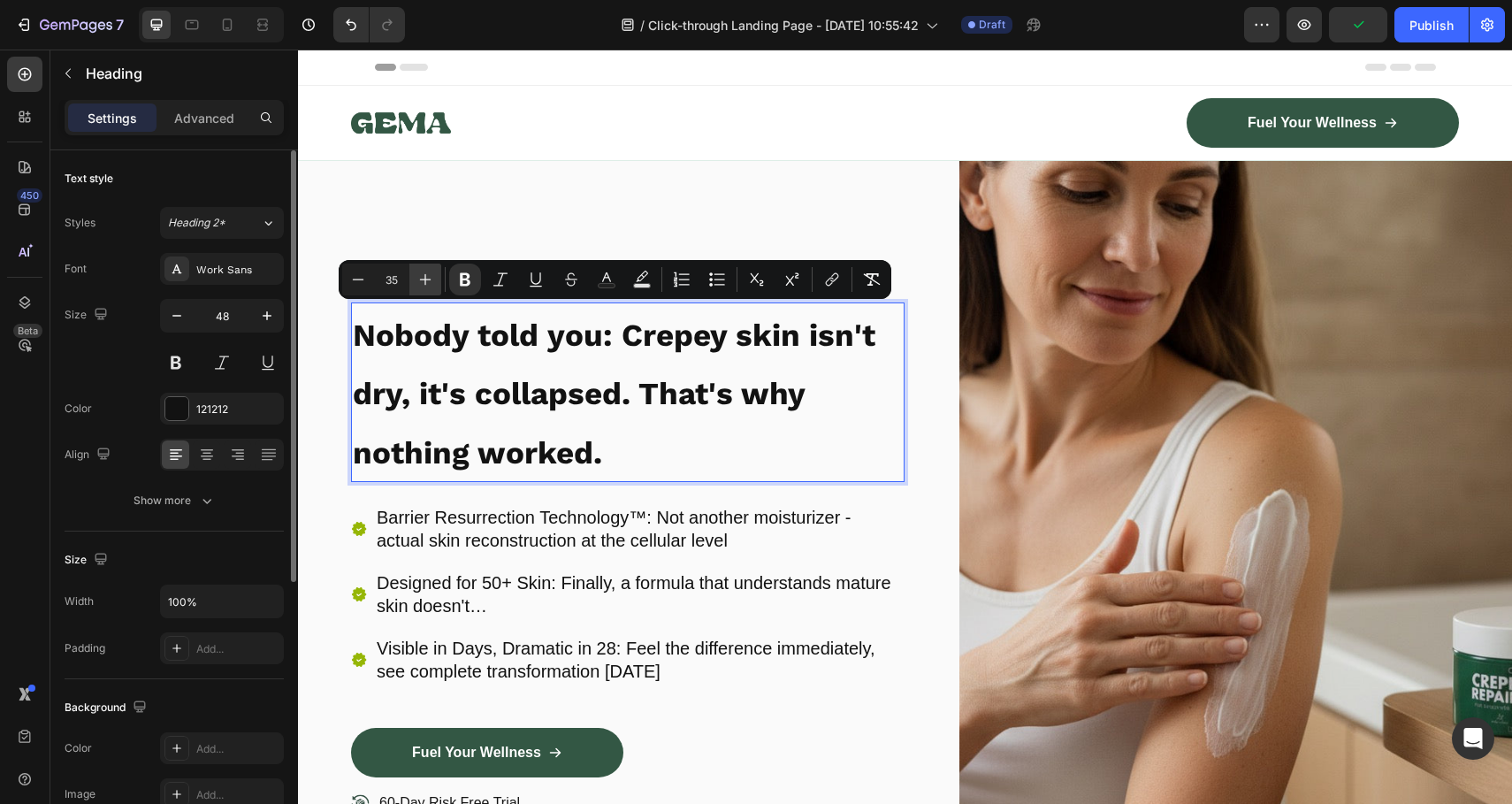
click at [418, 281] on icon "Editor contextual toolbar" at bounding box center [425, 279] width 18 height 18
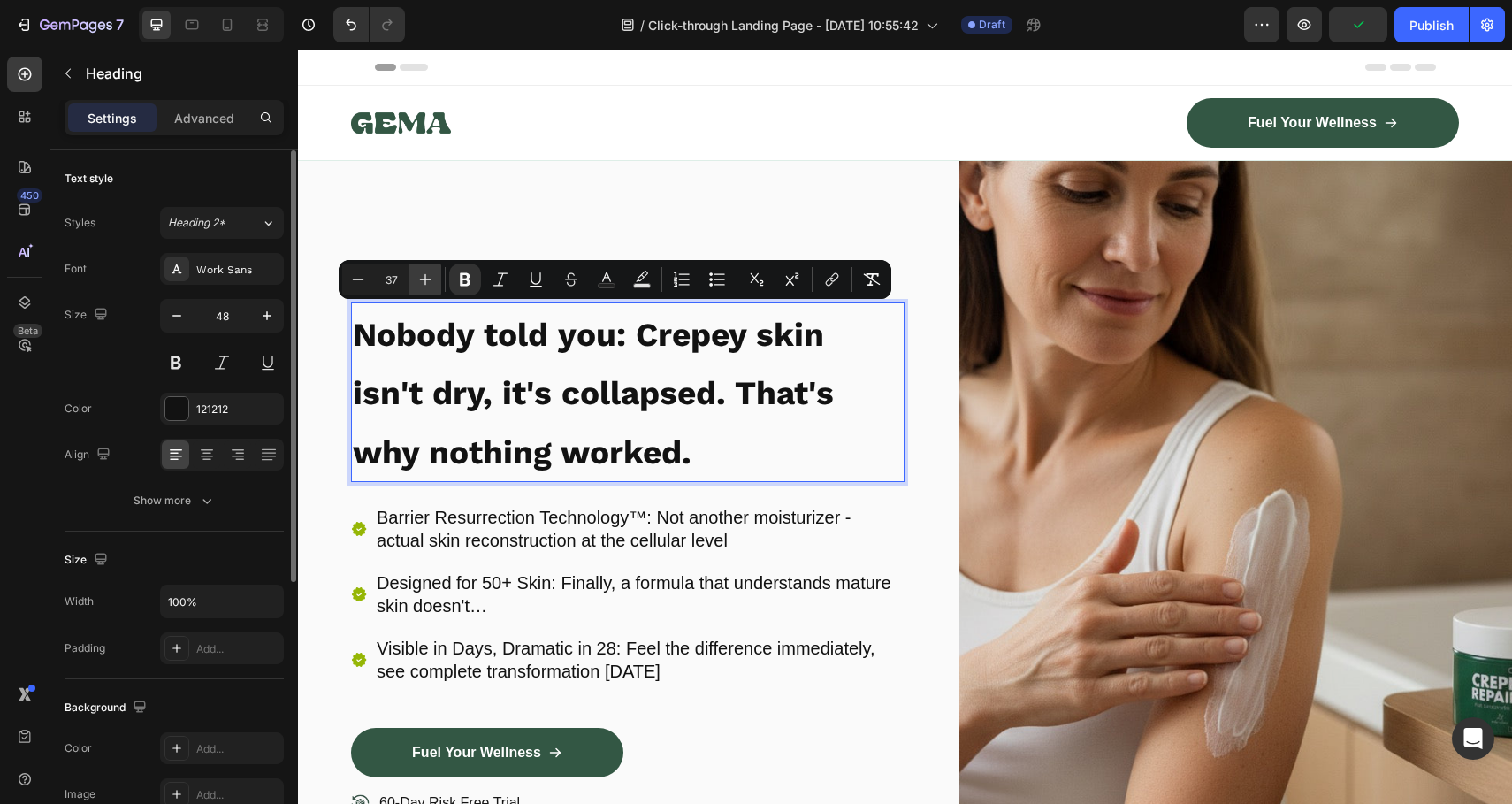
click at [418, 281] on icon "Editor contextual toolbar" at bounding box center [425, 279] width 18 height 18
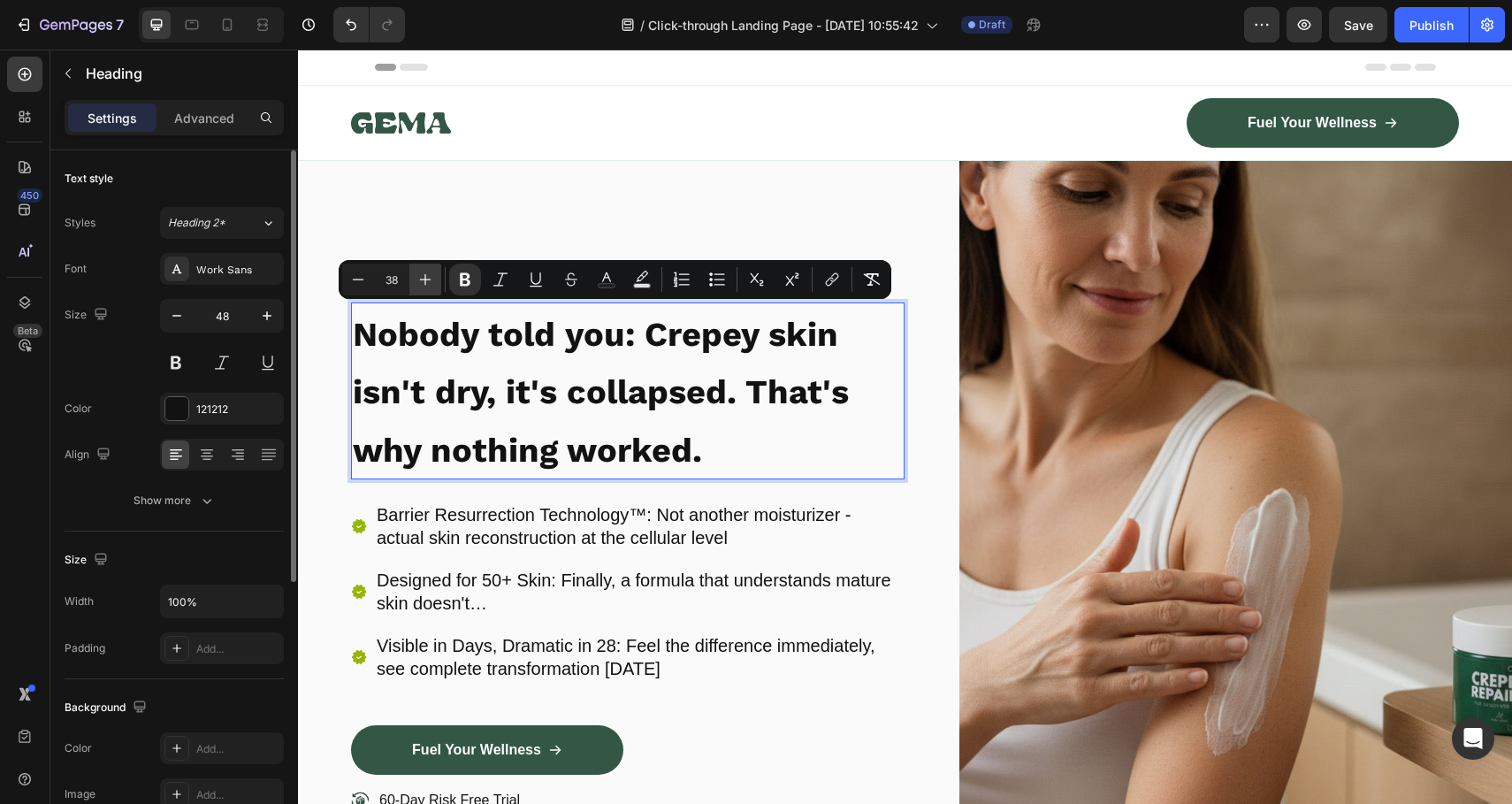
click at [418, 281] on icon "Editor contextual toolbar" at bounding box center [425, 279] width 18 height 18
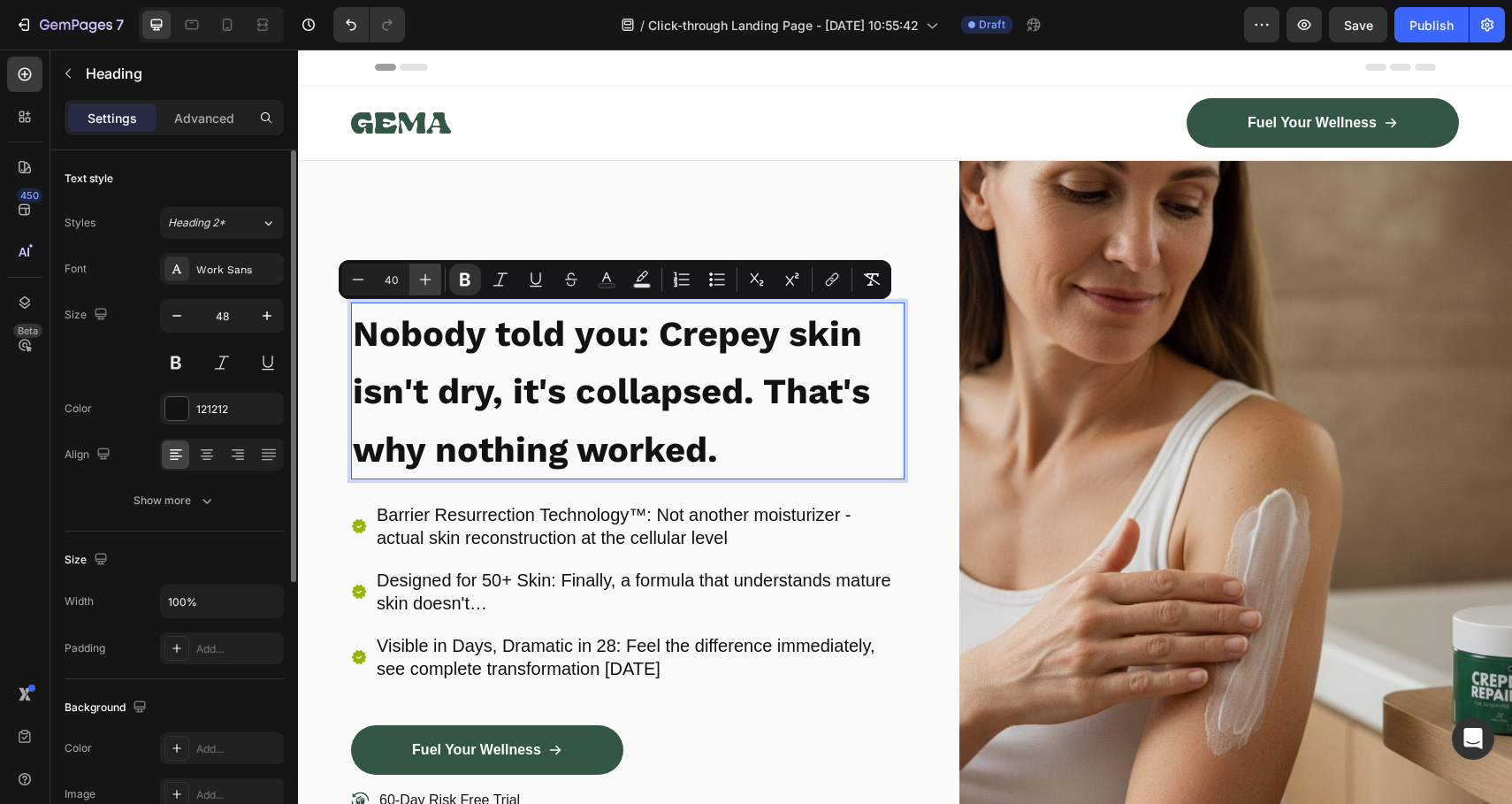
click at [418, 281] on icon "Editor contextual toolbar" at bounding box center [425, 279] width 18 height 18
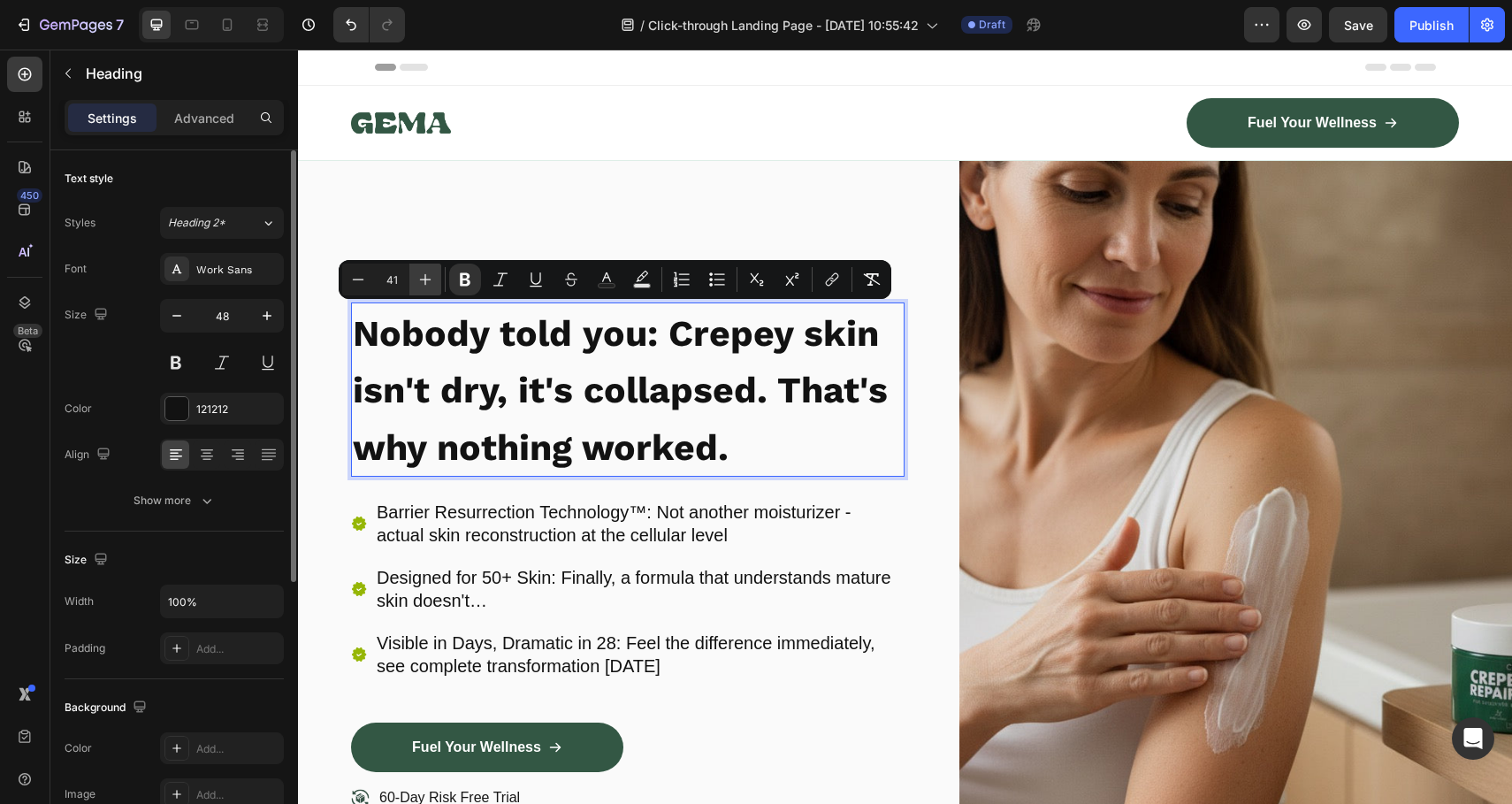
click at [418, 281] on icon "Editor contextual toolbar" at bounding box center [425, 279] width 18 height 18
type input "43"
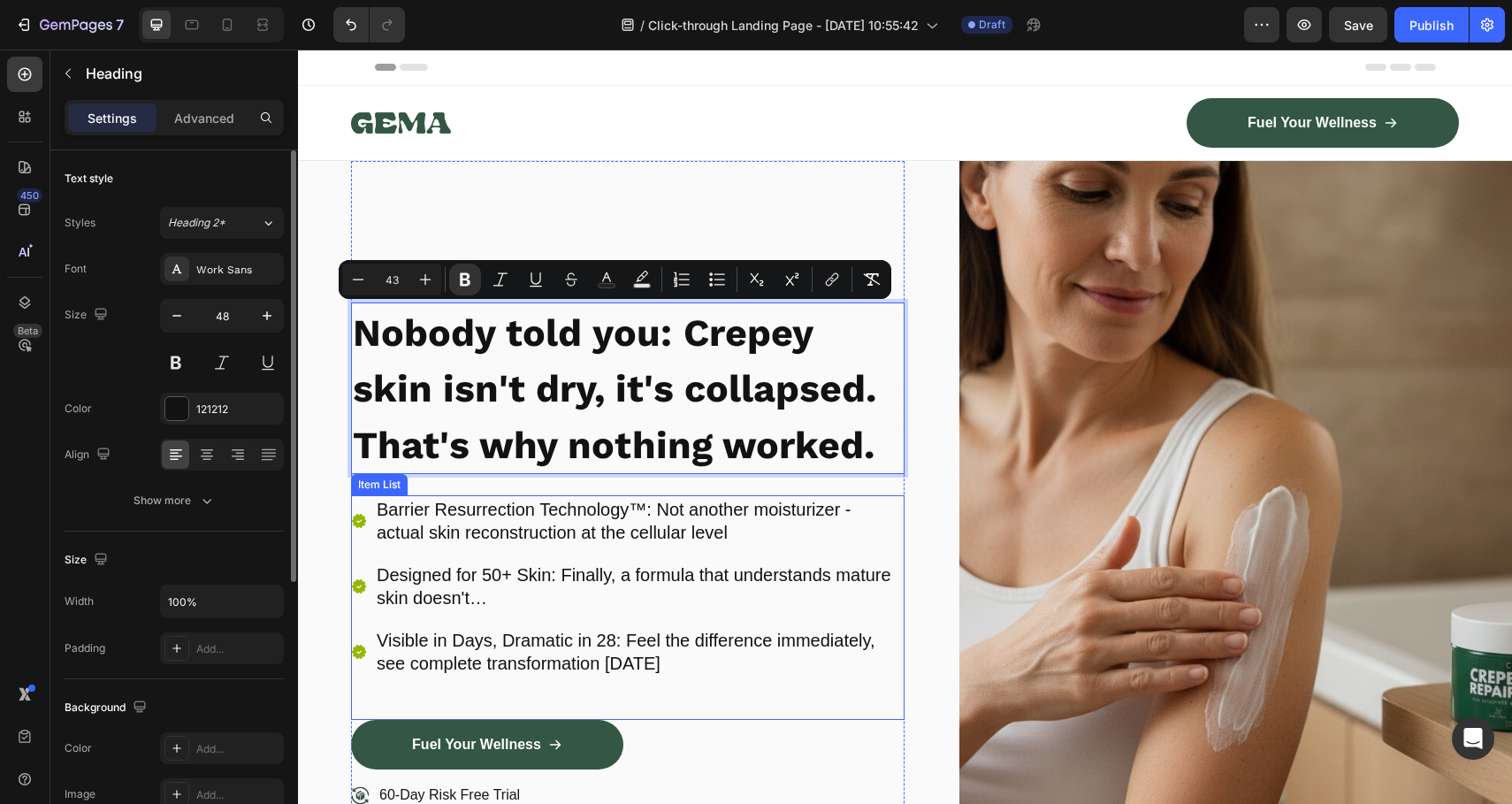
click at [493, 548] on div "Barrier Resurrection Technology™: Not another moisturizer - actual skin reconst…" at bounding box center [628, 586] width 554 height 182
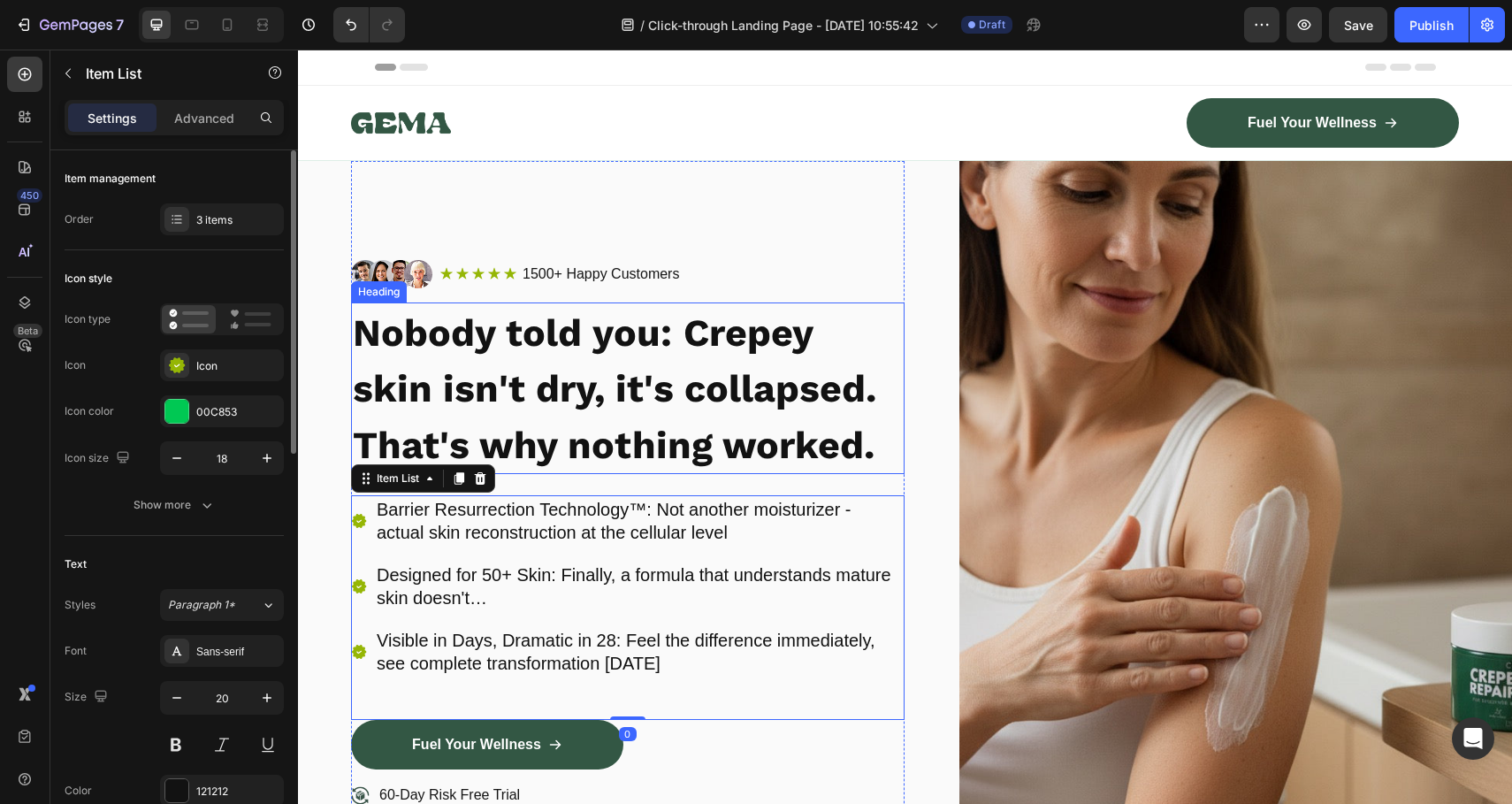
click at [546, 335] on strong "Nobody told you: Crepey skin isn't dry, it's collapsed. That's why nothing work…" at bounding box center [614, 388] width 524 height 157
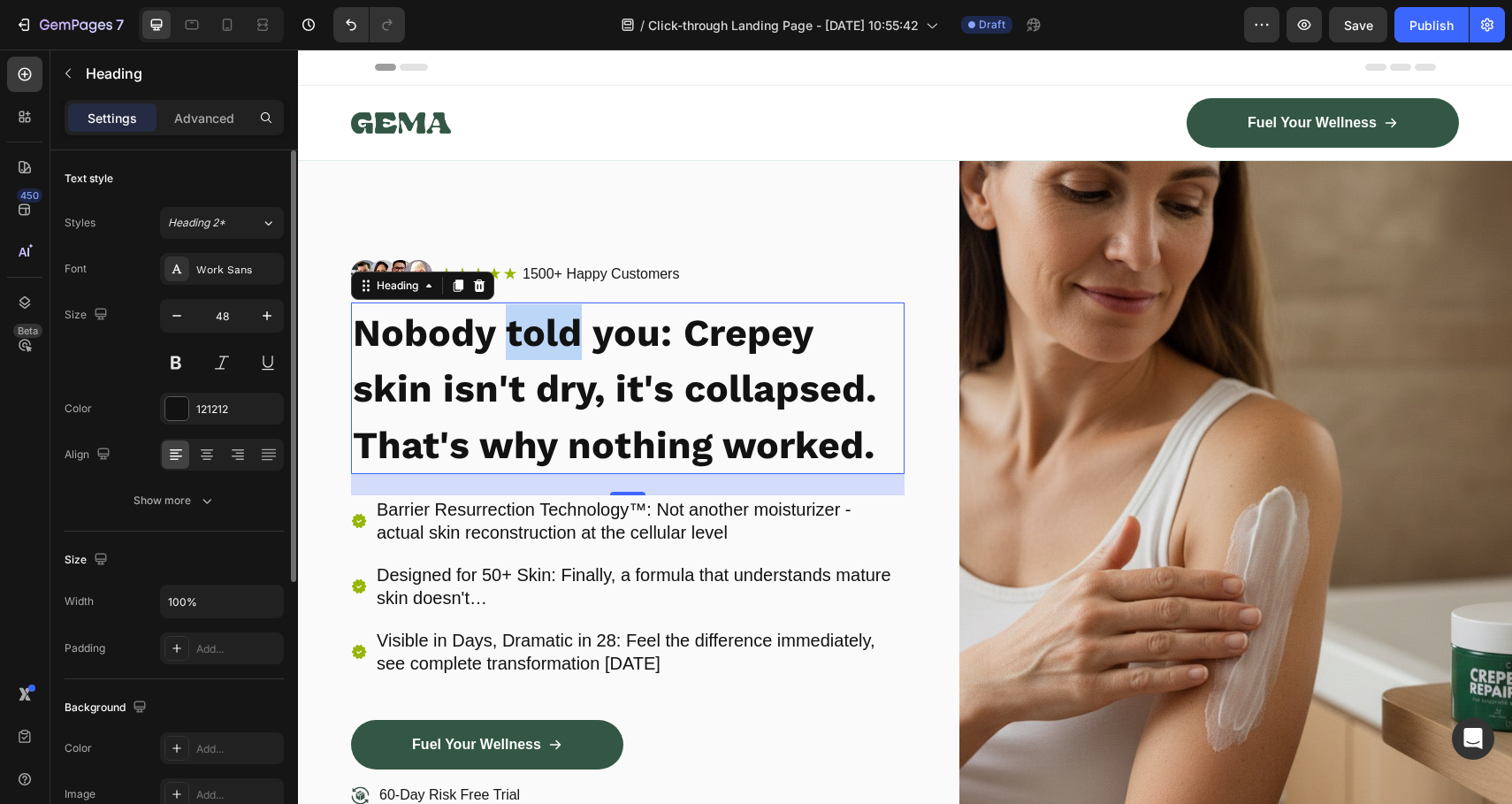
click at [550, 351] on strong "Nobody told you: Crepey skin isn't dry, it's collapsed. That's why nothing work…" at bounding box center [614, 388] width 524 height 157
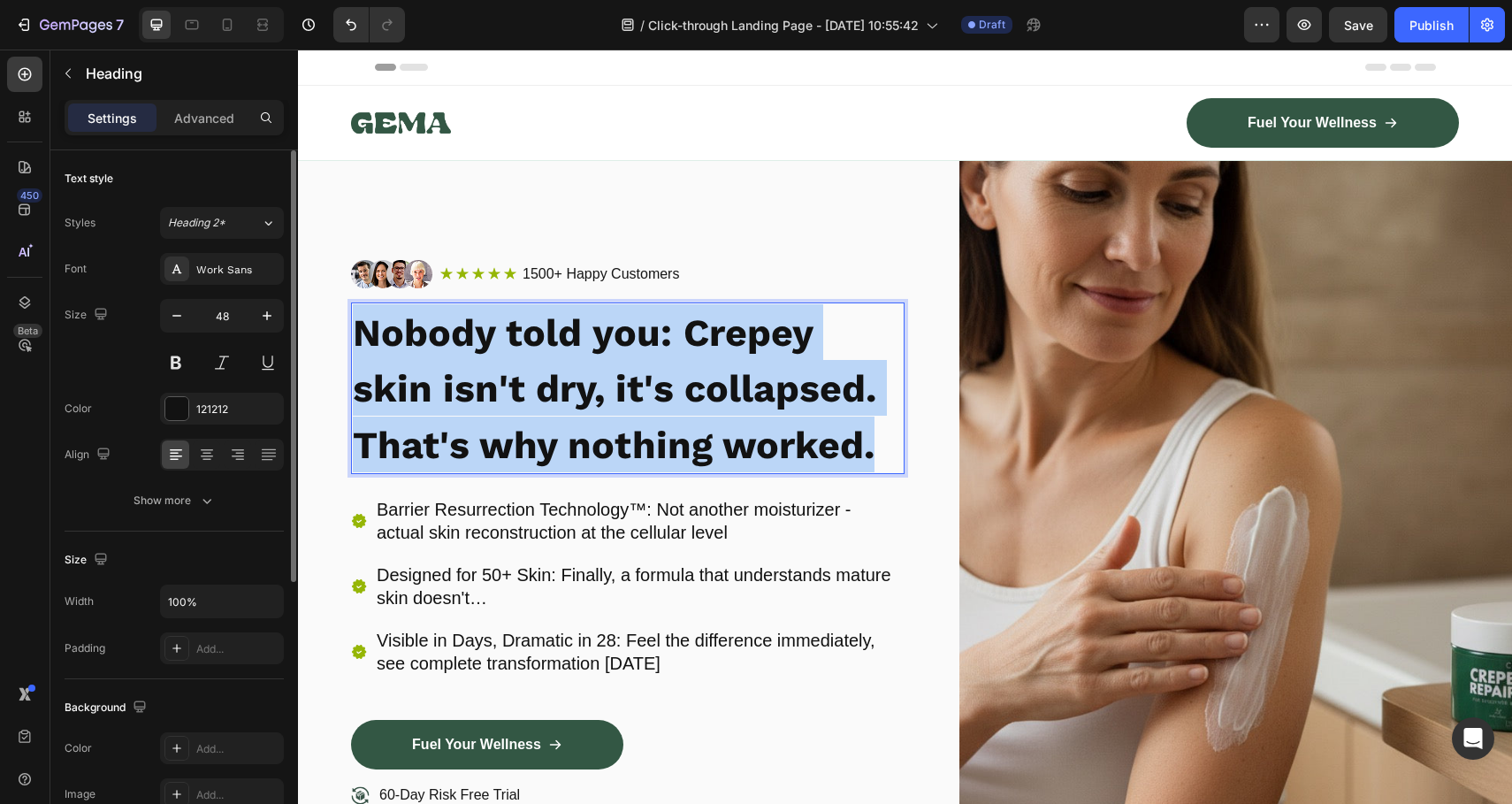
click at [550, 351] on strong "Nobody told you: Crepey skin isn't dry, it's collapsed. That's why nothing work…" at bounding box center [614, 388] width 524 height 157
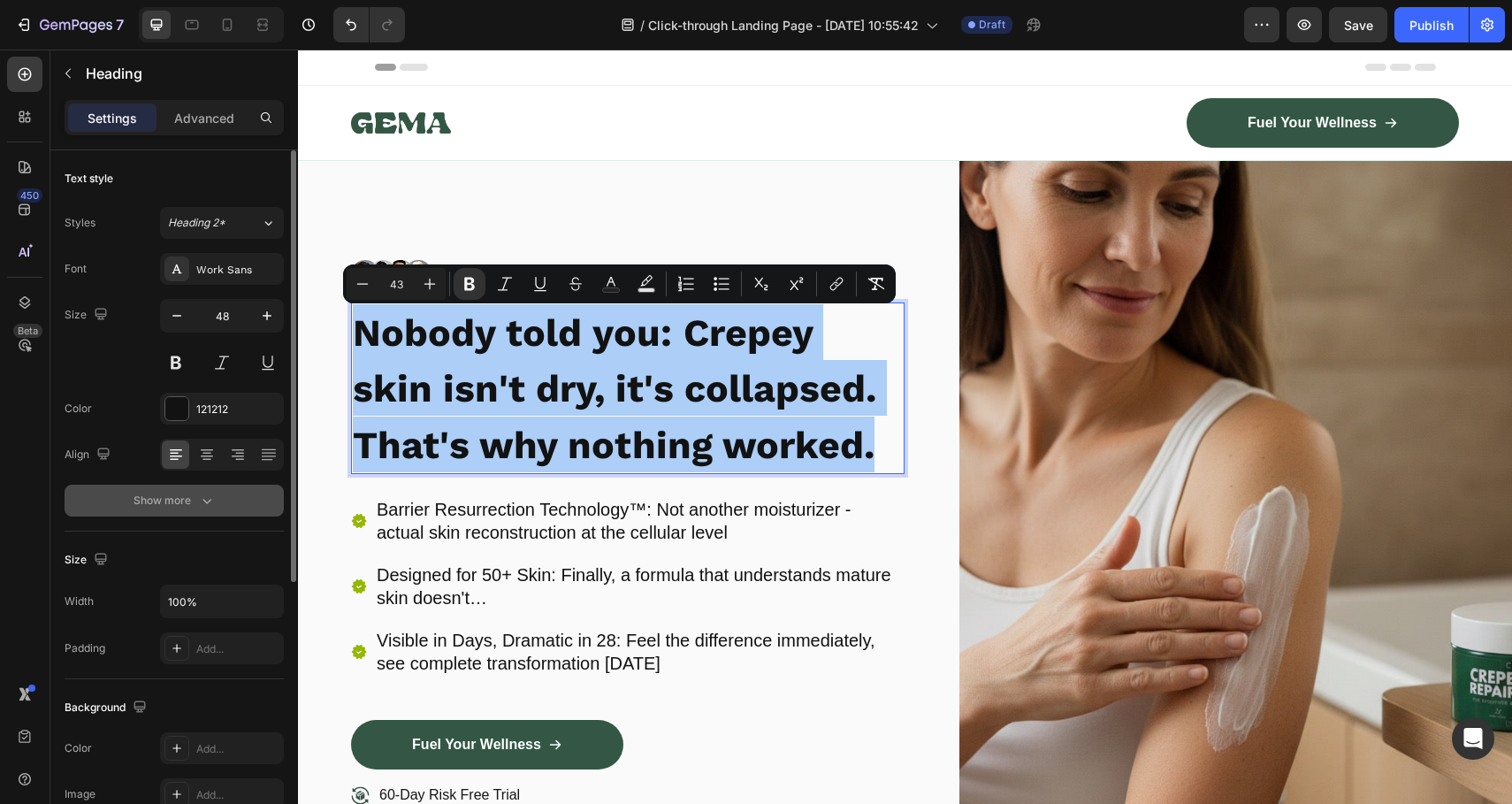
click at [177, 488] on button "Show more" at bounding box center [174, 501] width 219 height 32
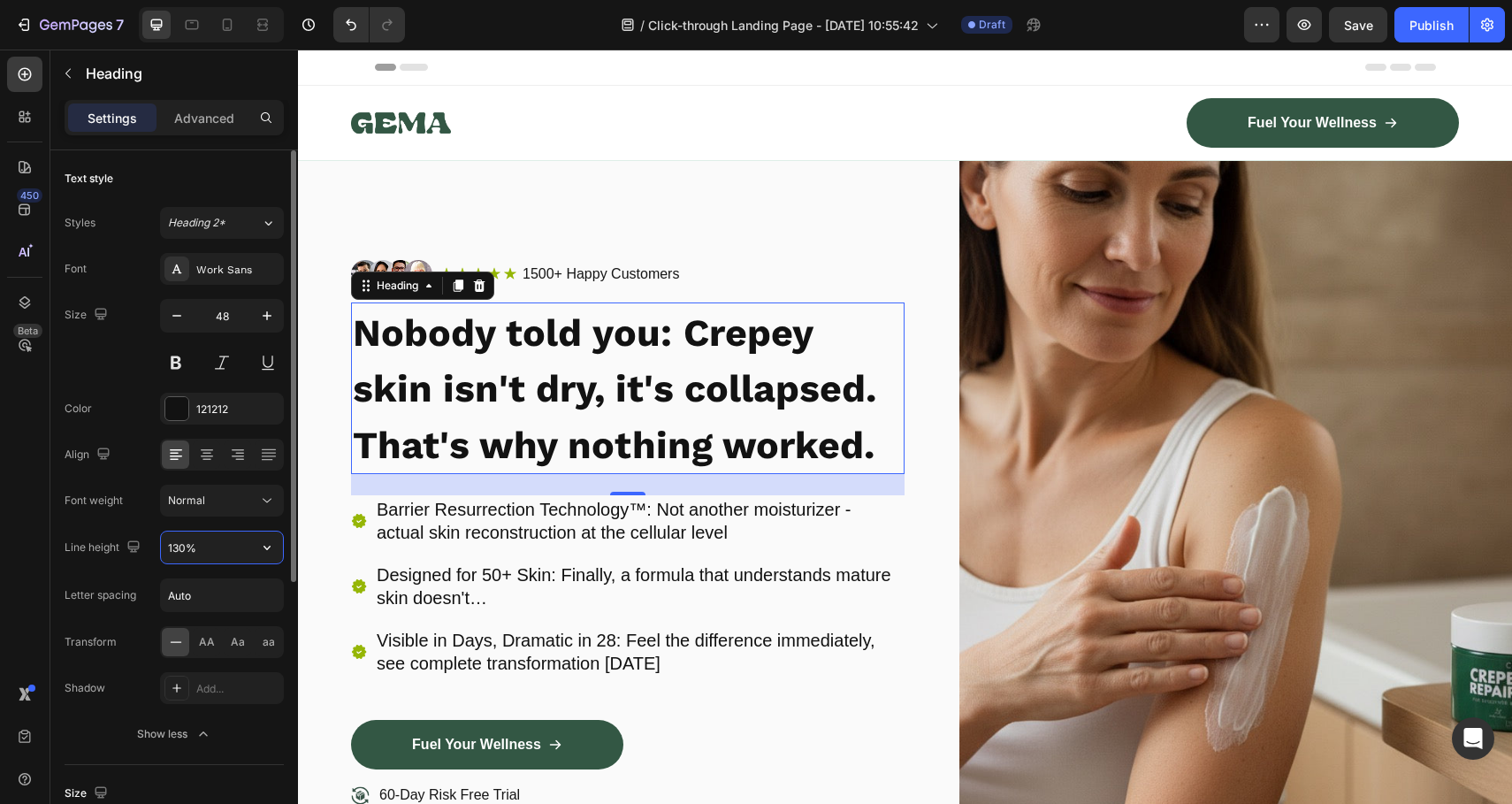
click at [228, 556] on input "130%" at bounding box center [221, 547] width 122 height 32
click at [265, 546] on icon "button" at bounding box center [266, 547] width 7 height 5
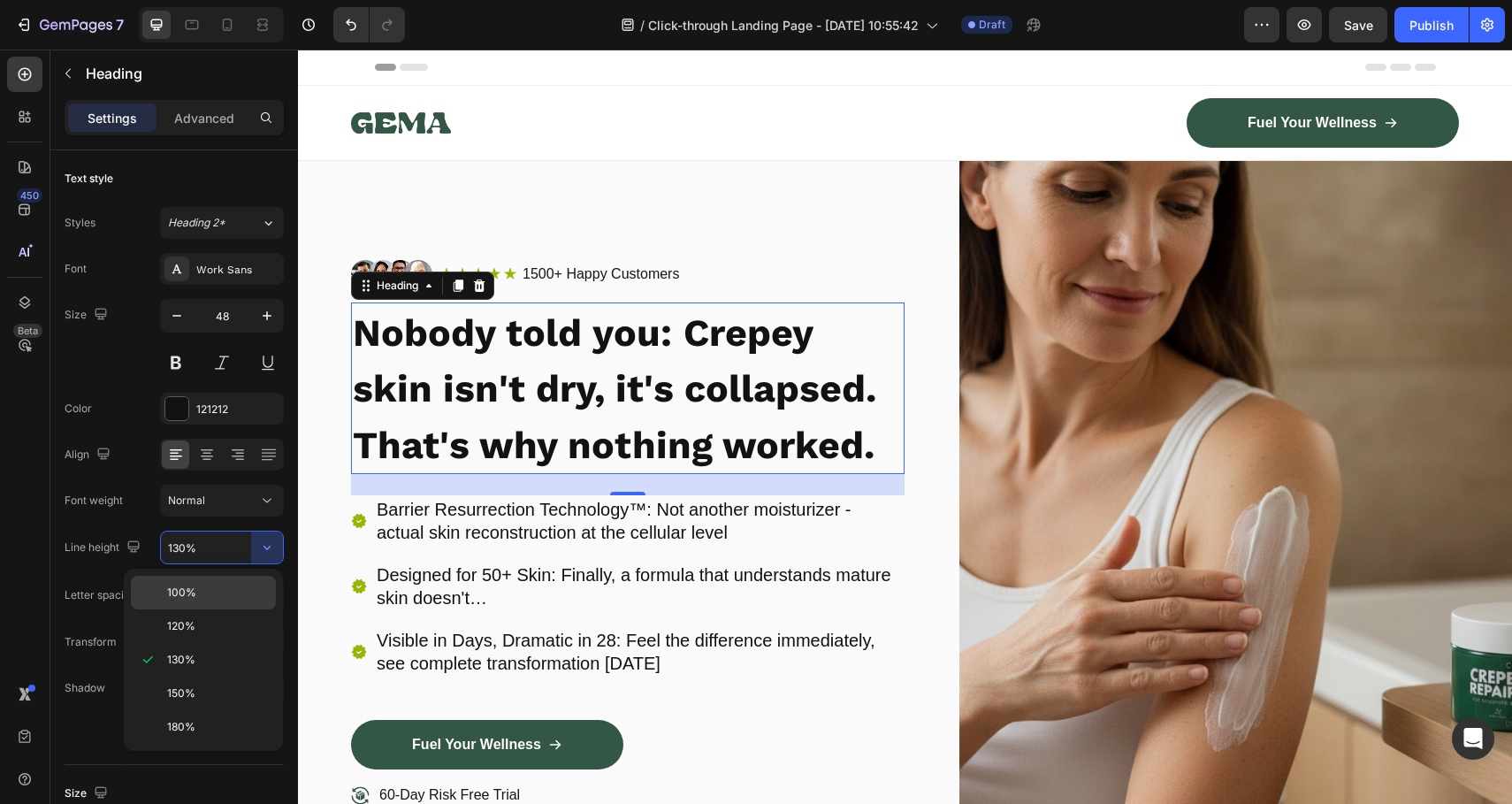
click at [205, 593] on p "100%" at bounding box center [217, 592] width 101 height 16
type input "100%"
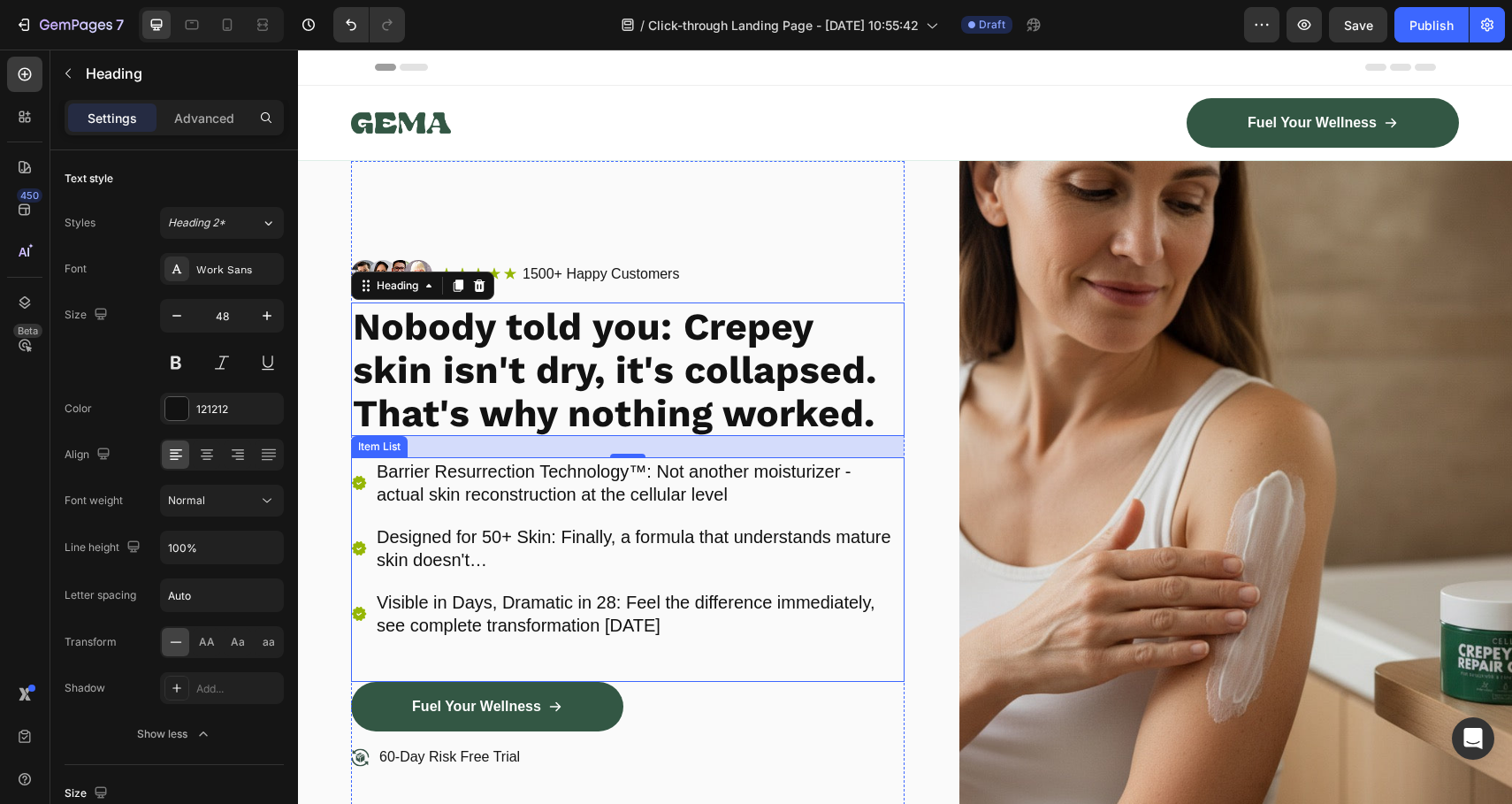
click at [669, 544] on p "Designed for 50+ Skin: Finally, a formula that understands mature skin doesn't…" at bounding box center [640, 548] width 525 height 46
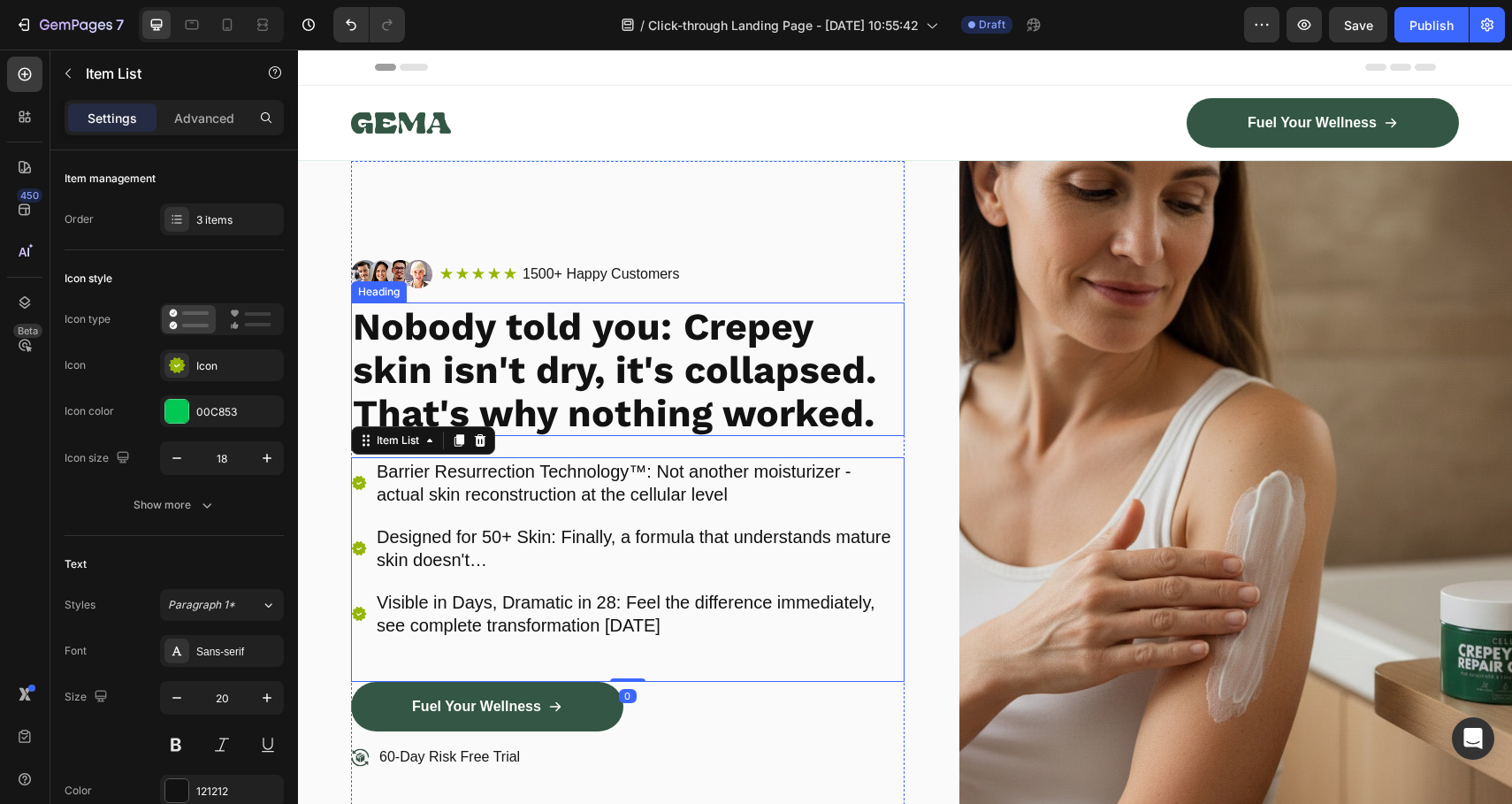
click at [765, 406] on strong "Nobody told you: Crepey skin isn't dry, it's collapsed. That's why nothing work…" at bounding box center [614, 369] width 524 height 131
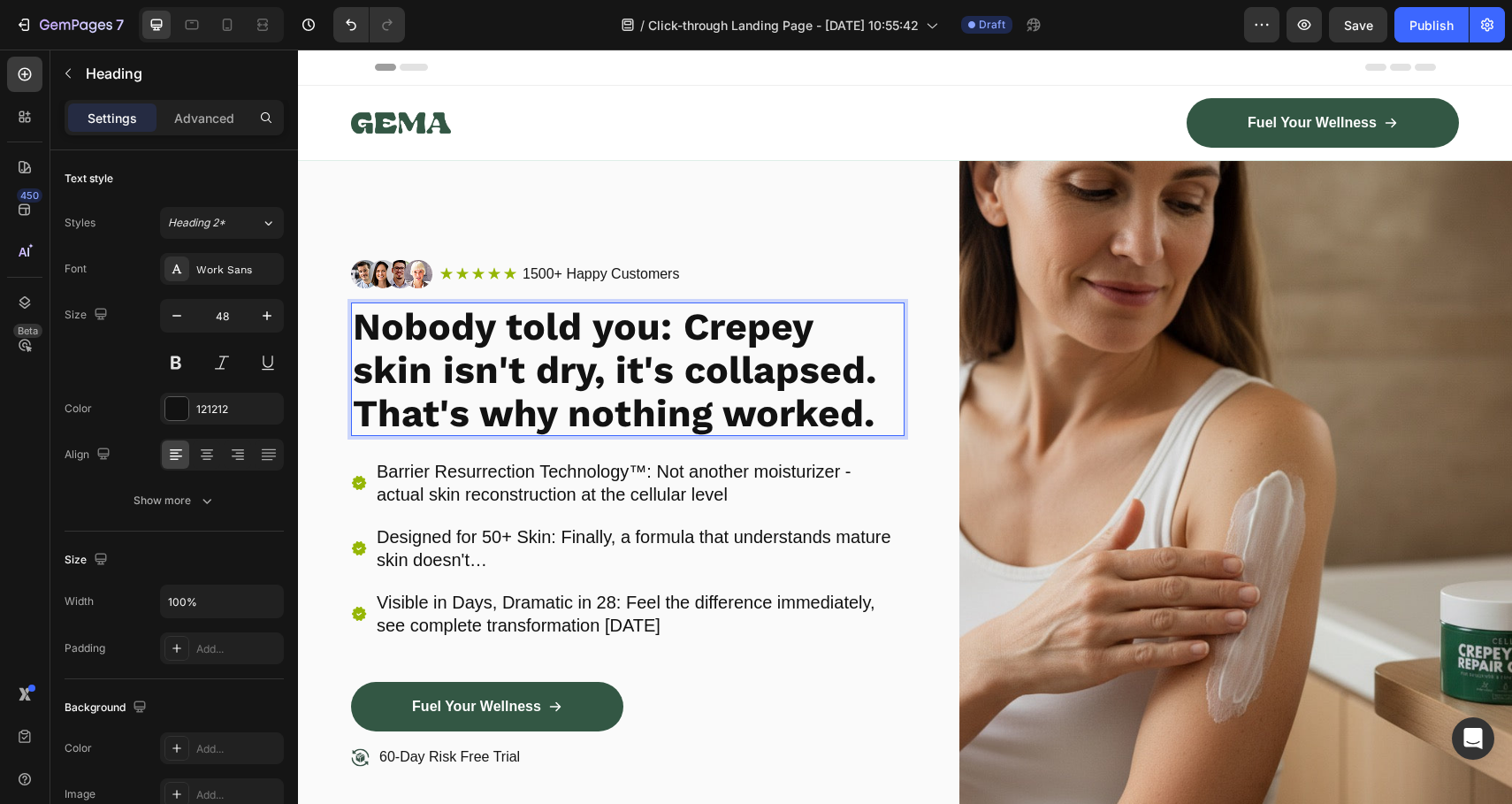
click at [765, 406] on strong "Nobody told you: Crepey skin isn't dry, it's collapsed. That's why nothing work…" at bounding box center [614, 369] width 524 height 131
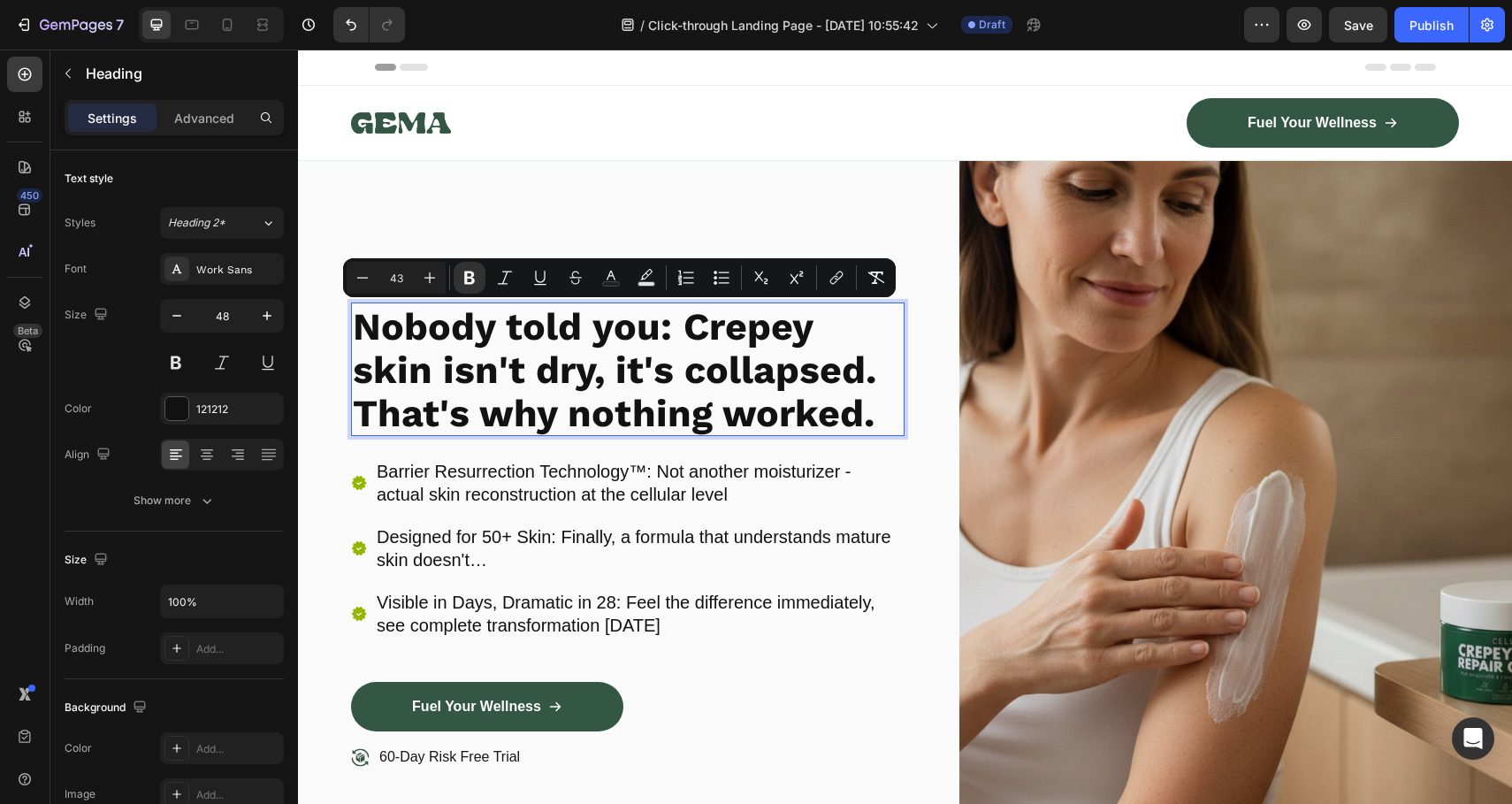
click at [753, 411] on strong "Nobody told you: Crepey skin isn't dry, it's collapsed. That's why nothing work…" at bounding box center [614, 369] width 524 height 131
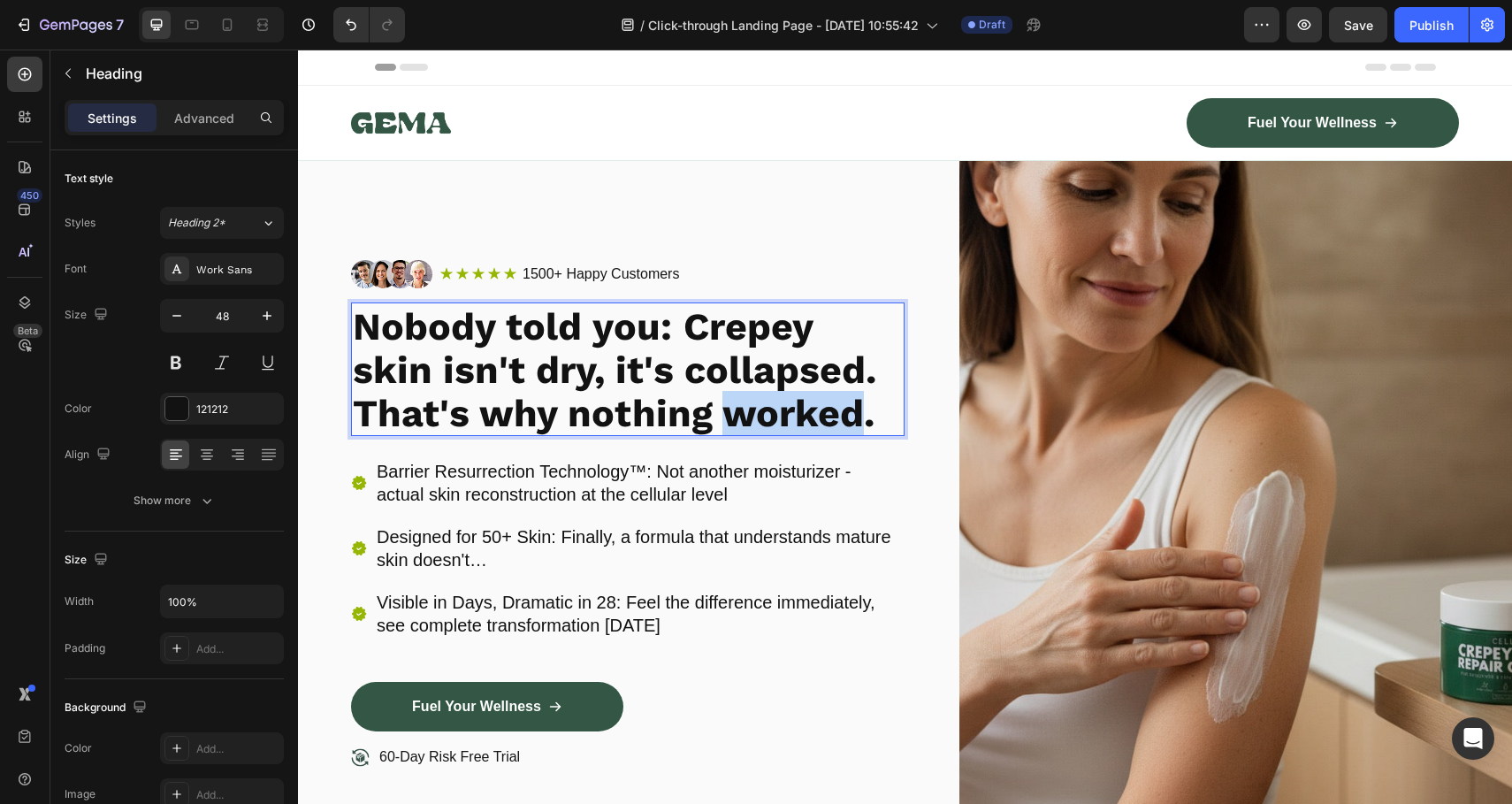
click at [753, 411] on strong "Nobody told you: Crepey skin isn't dry, it's collapsed. That's why nothing work…" at bounding box center [614, 369] width 524 height 131
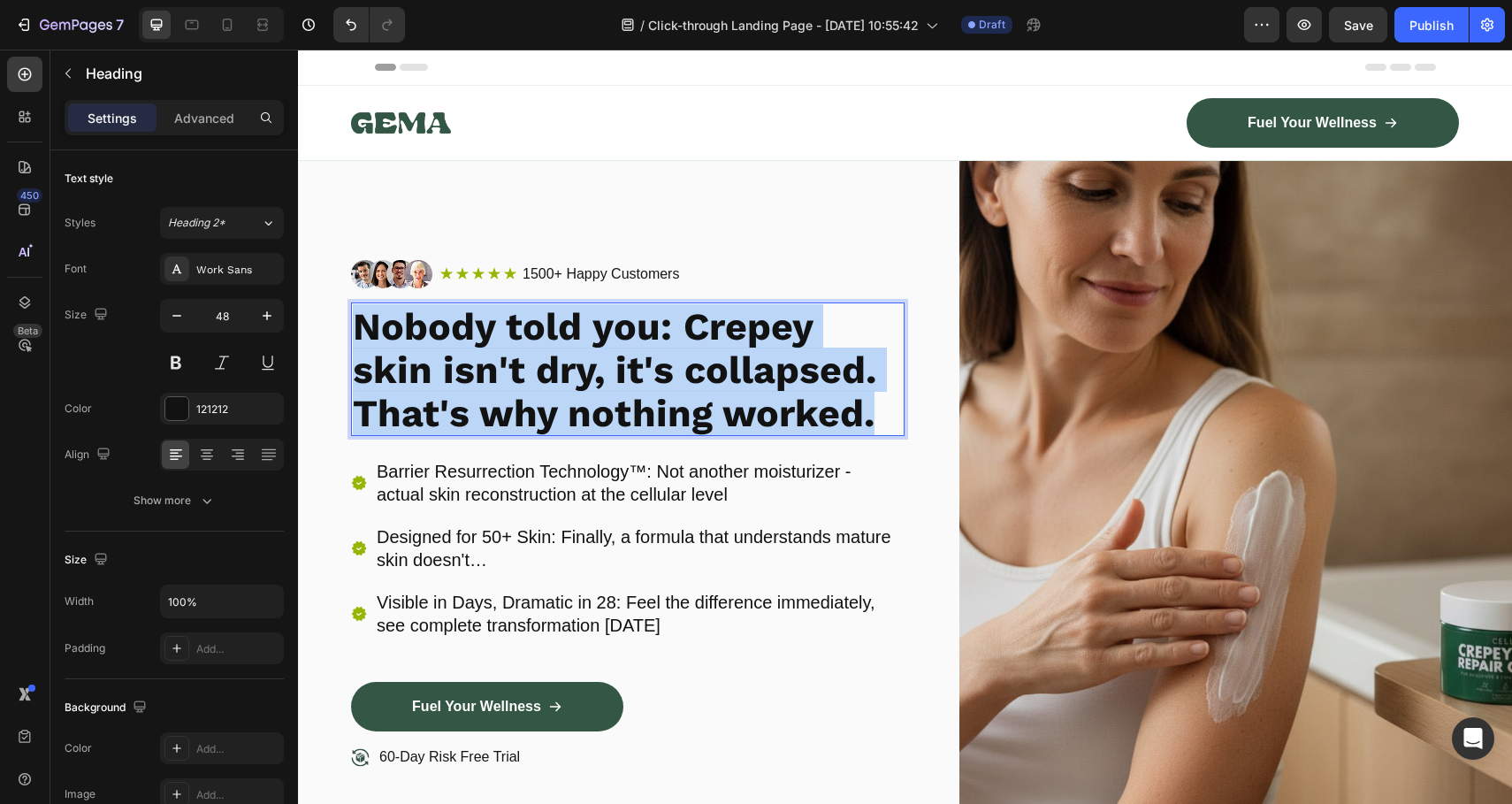
click at [753, 411] on strong "Nobody told you: Crepey skin isn't dry, it's collapsed. That's why nothing work…" at bounding box center [614, 369] width 524 height 131
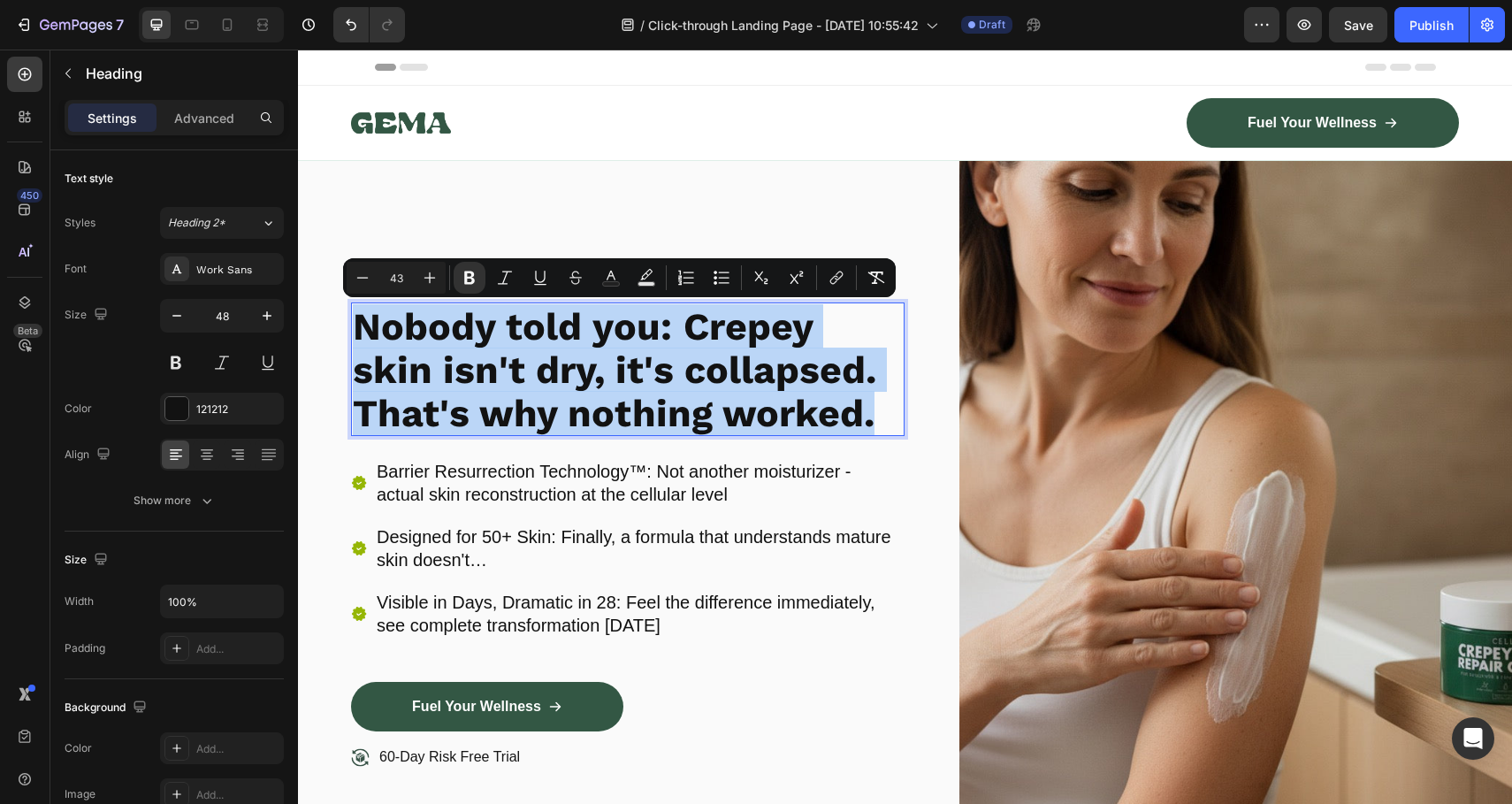
click at [753, 411] on strong "Nobody told you: Crepey skin isn't dry, it's collapsed. That's why nothing work…" at bounding box center [614, 369] width 524 height 131
click at [825, 419] on strong "Nobody told you: Crepey skin isn't dry, it's collapsed. That's why nothing work…" at bounding box center [614, 369] width 524 height 131
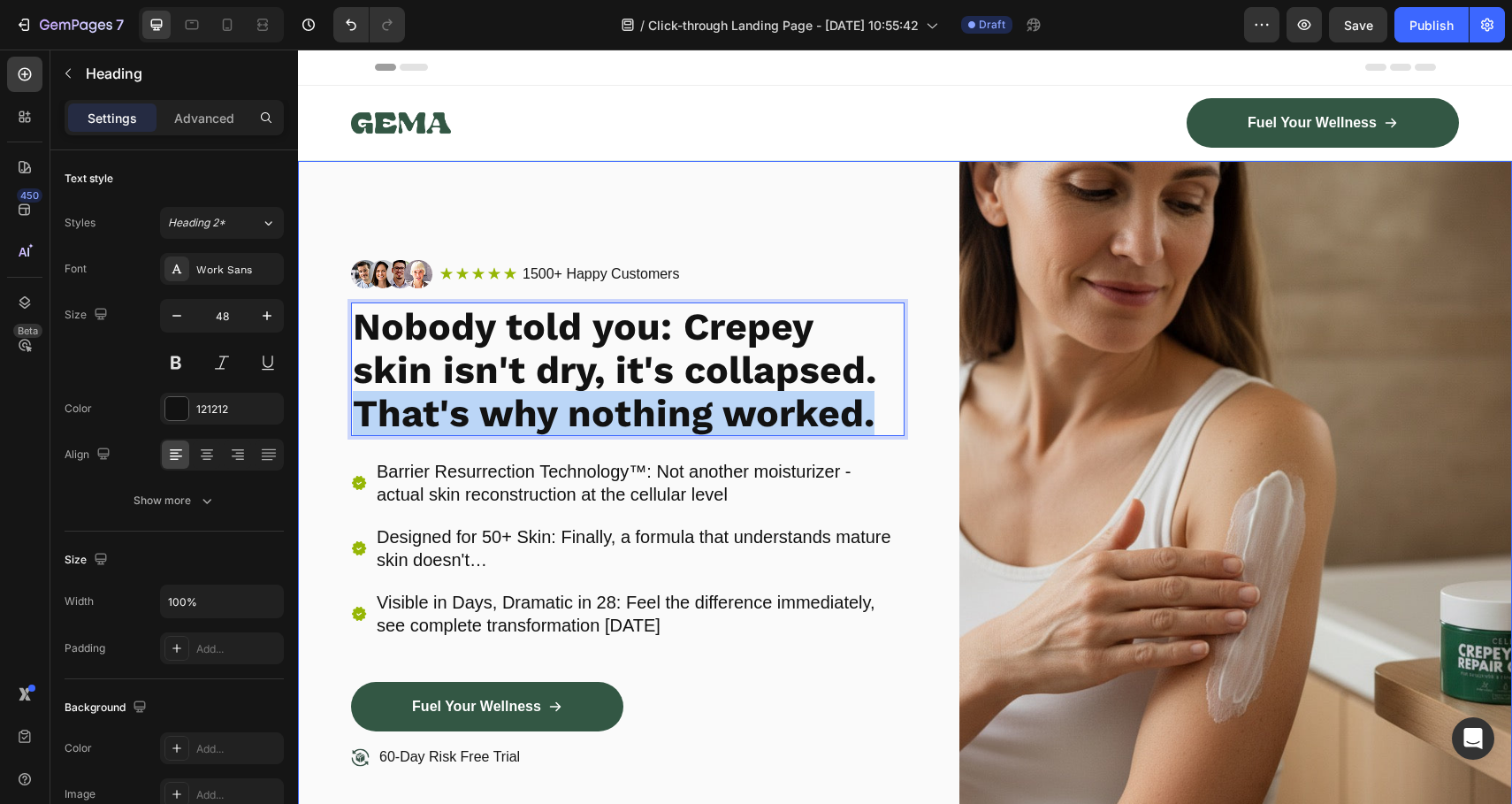
drag, startPoint x: 875, startPoint y: 415, endPoint x: 332, endPoint y: 419, distance: 543.0
click at [332, 419] on div "Image Icon Icon Icon Icon Icon Icon List 1500+ Happy Customers Text Block Row R…" at bounding box center [904, 536] width 1214 height 750
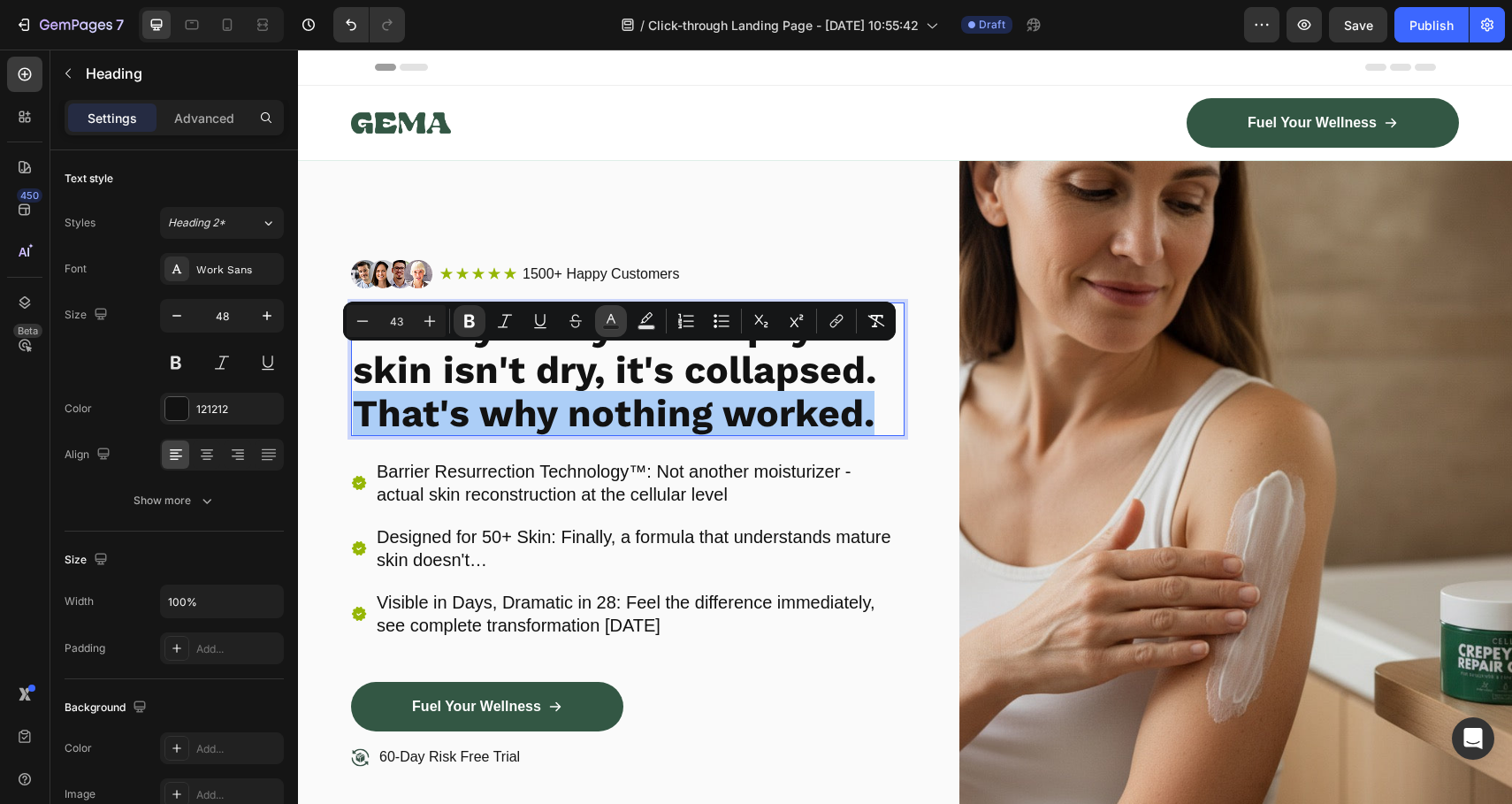
click at [620, 323] on button "Text Color" at bounding box center [611, 321] width 32 height 32
type input "121212"
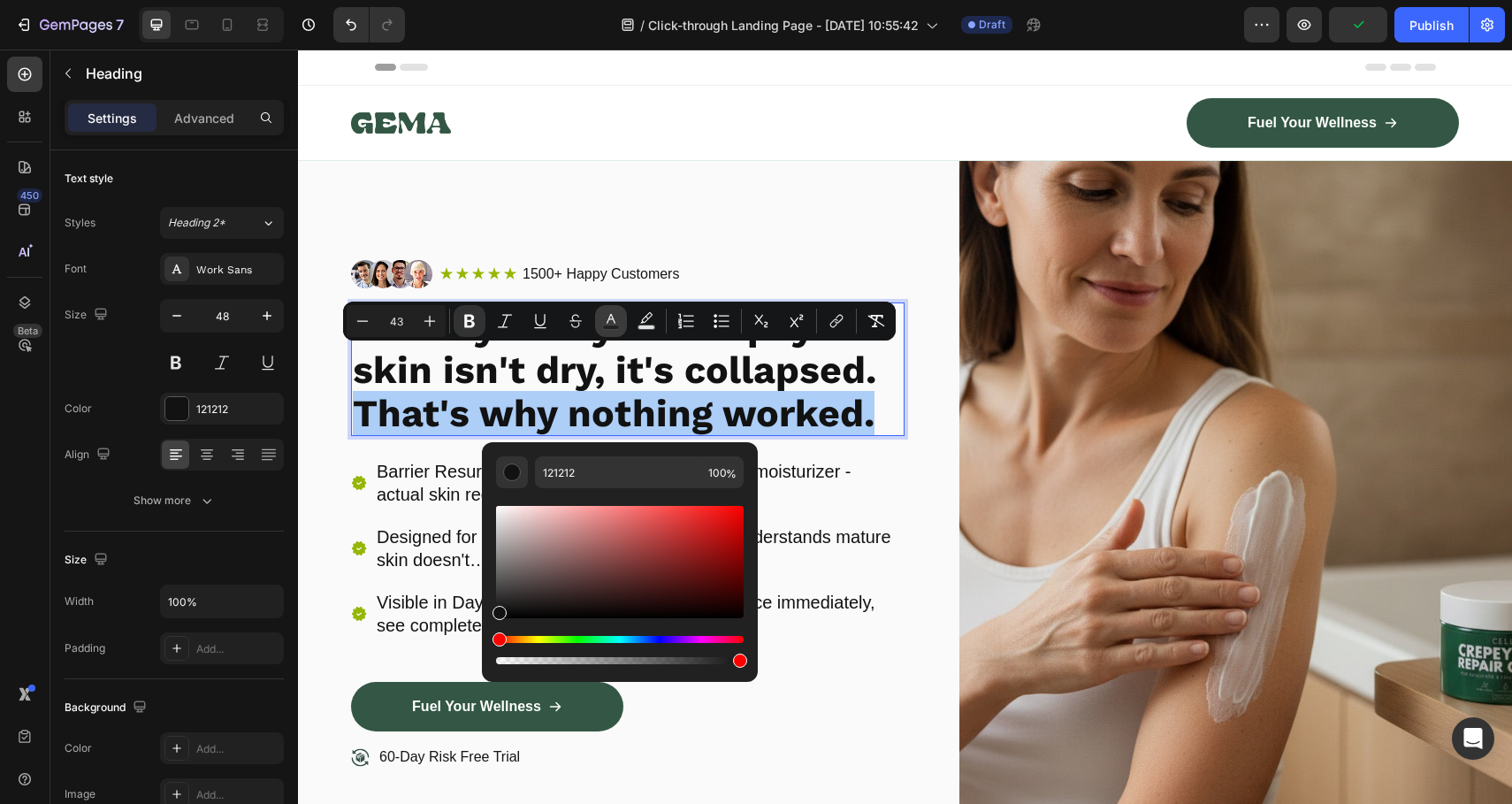
click at [620, 323] on button "Text Color" at bounding box center [611, 321] width 32 height 32
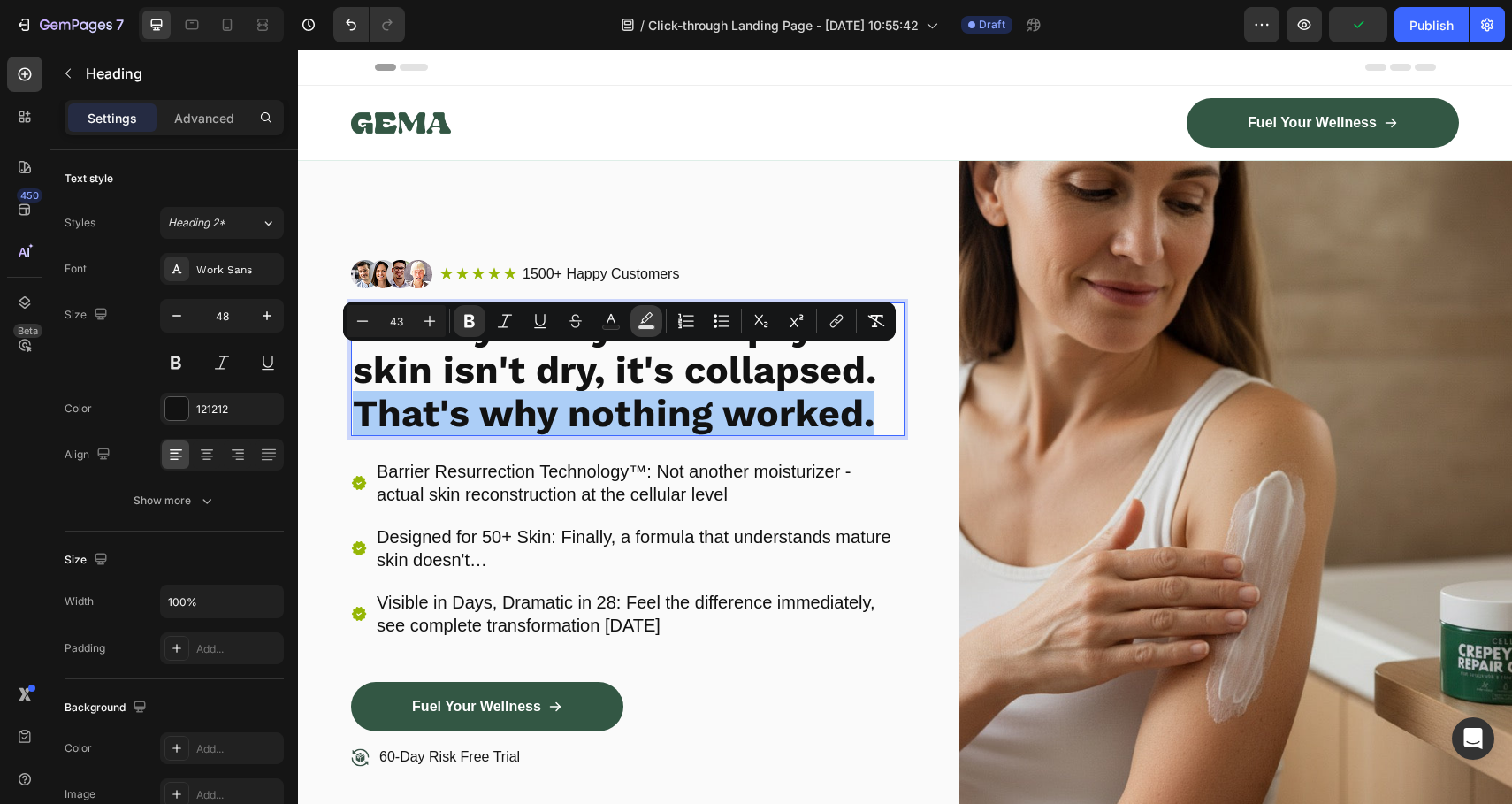
click at [641, 318] on icon "Editor contextual toolbar" at bounding box center [646, 320] width 18 height 18
type input "000000"
type input "77"
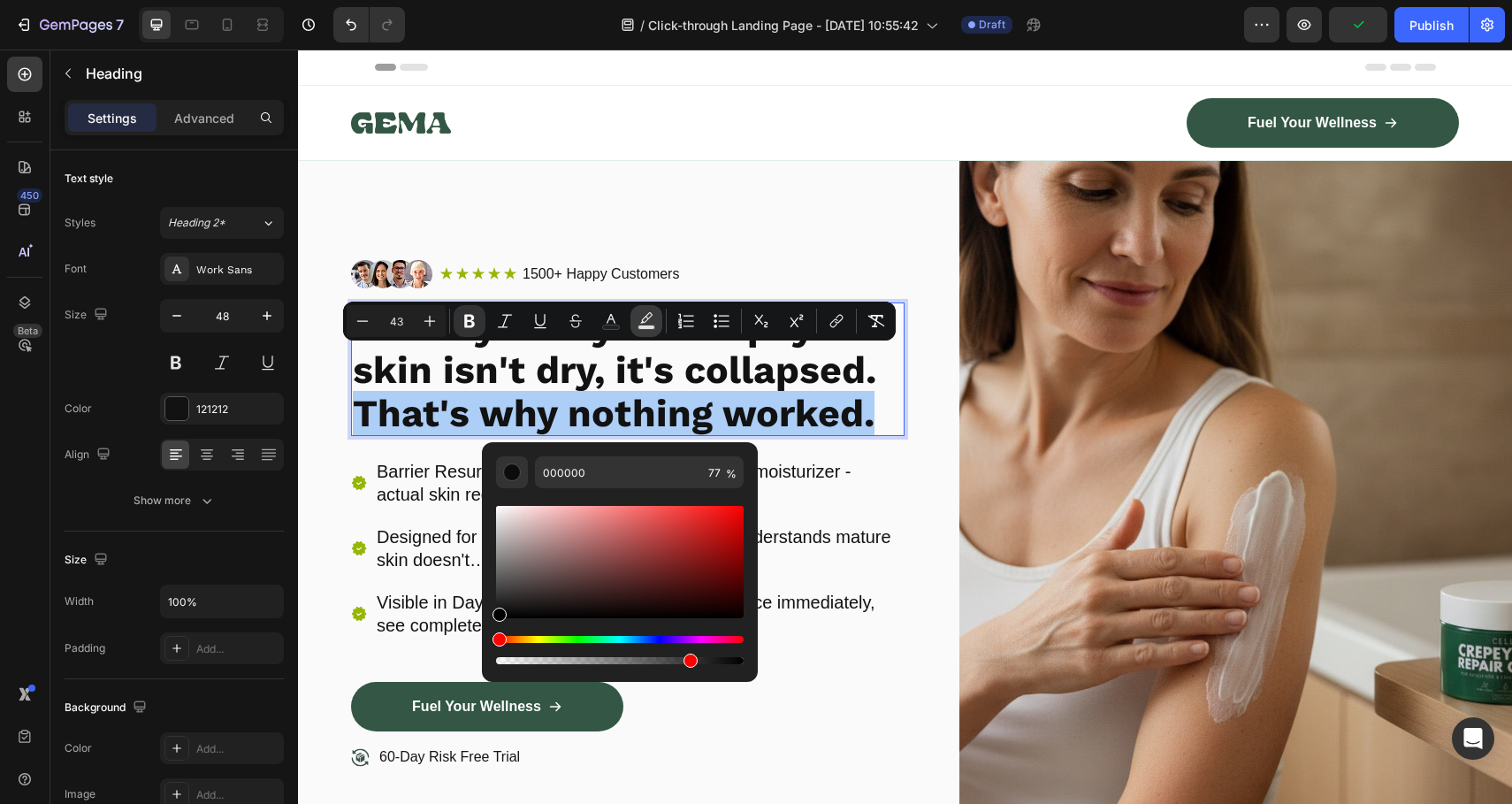
click at [641, 318] on icon "Editor contextual toolbar" at bounding box center [646, 320] width 18 height 18
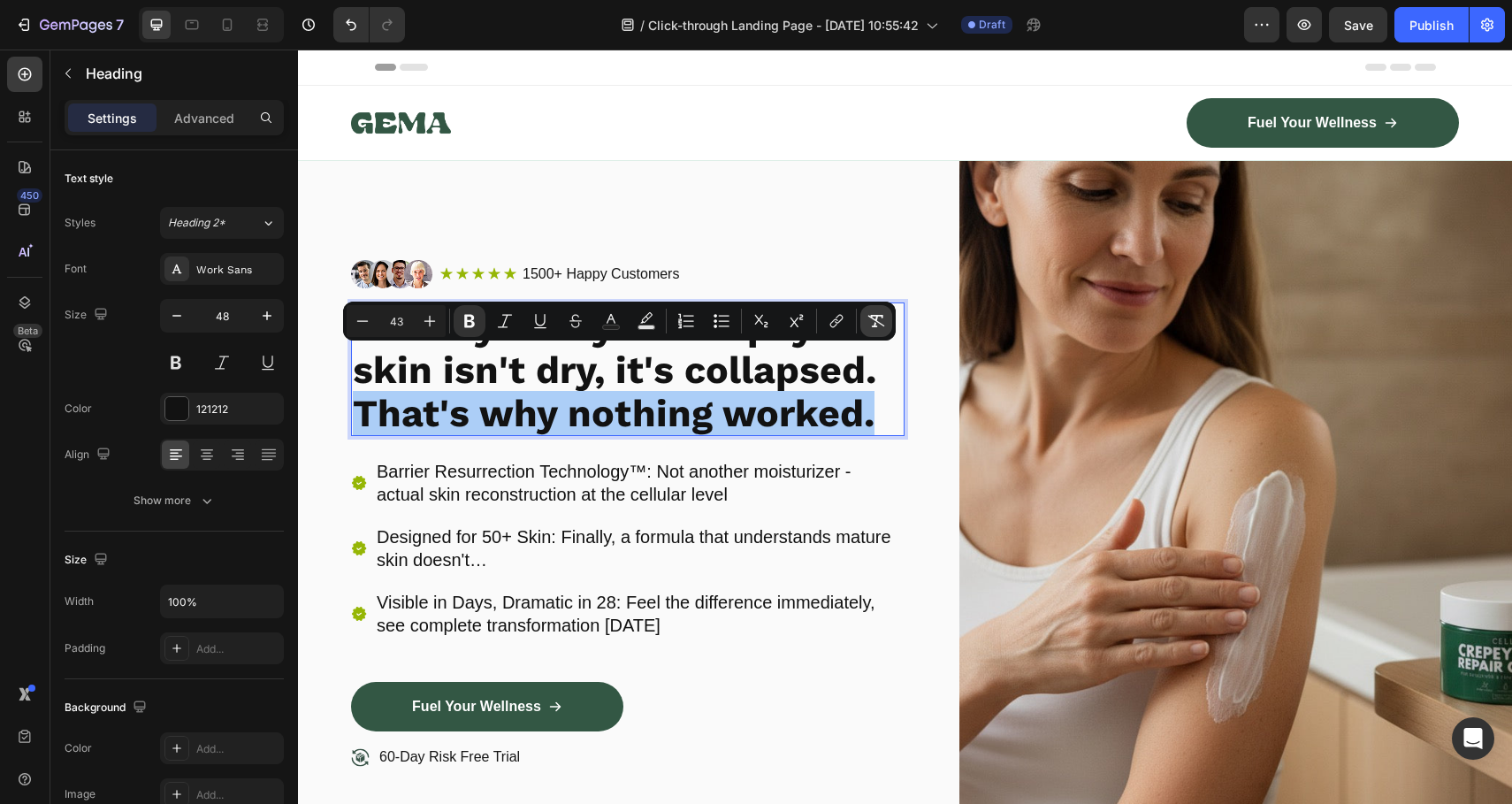
click at [882, 319] on icon "Editor contextual toolbar" at bounding box center [876, 320] width 18 height 18
type input "48"
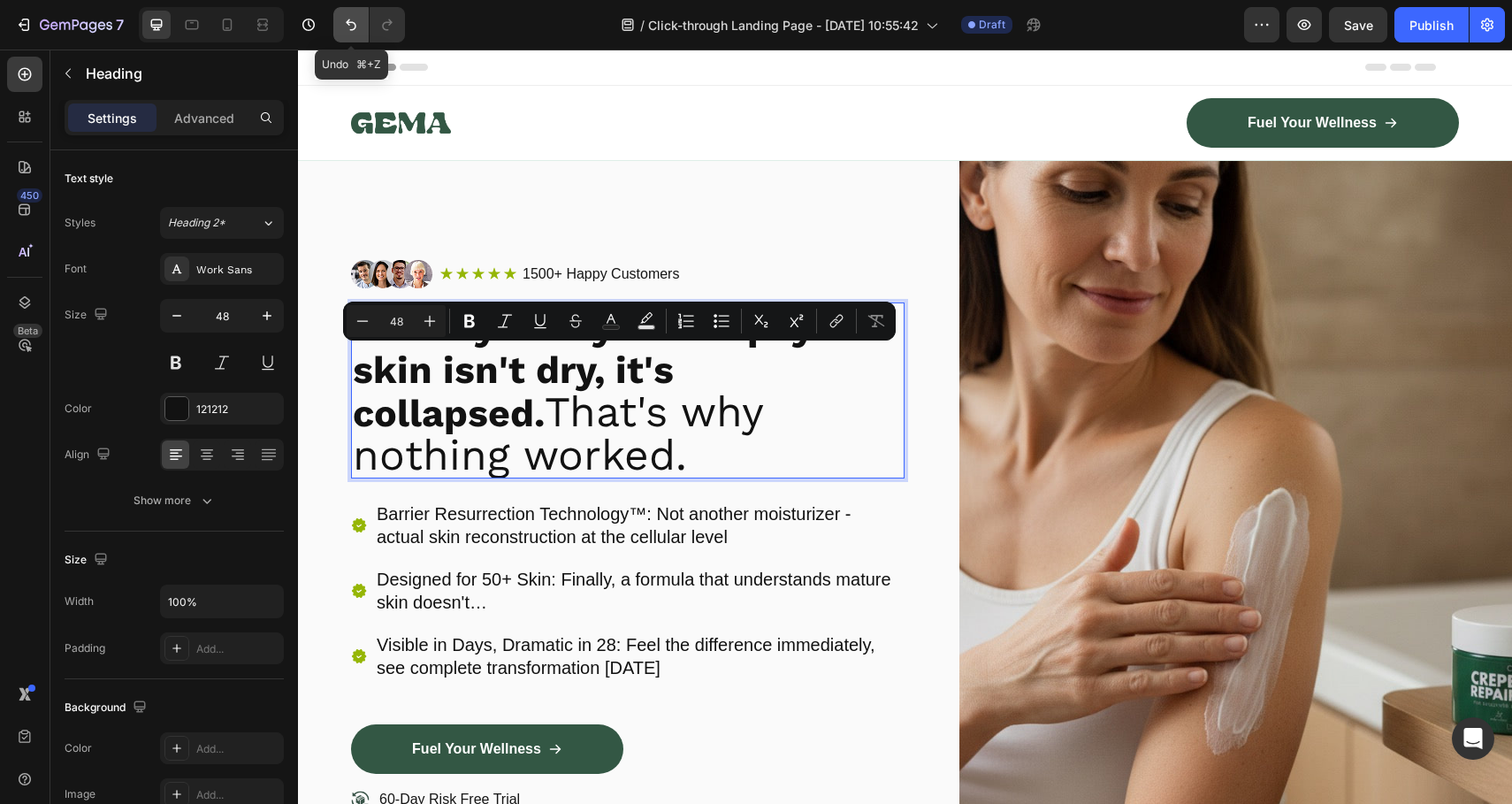
click at [357, 16] on icon "Undo/Redo" at bounding box center [351, 25] width 18 height 18
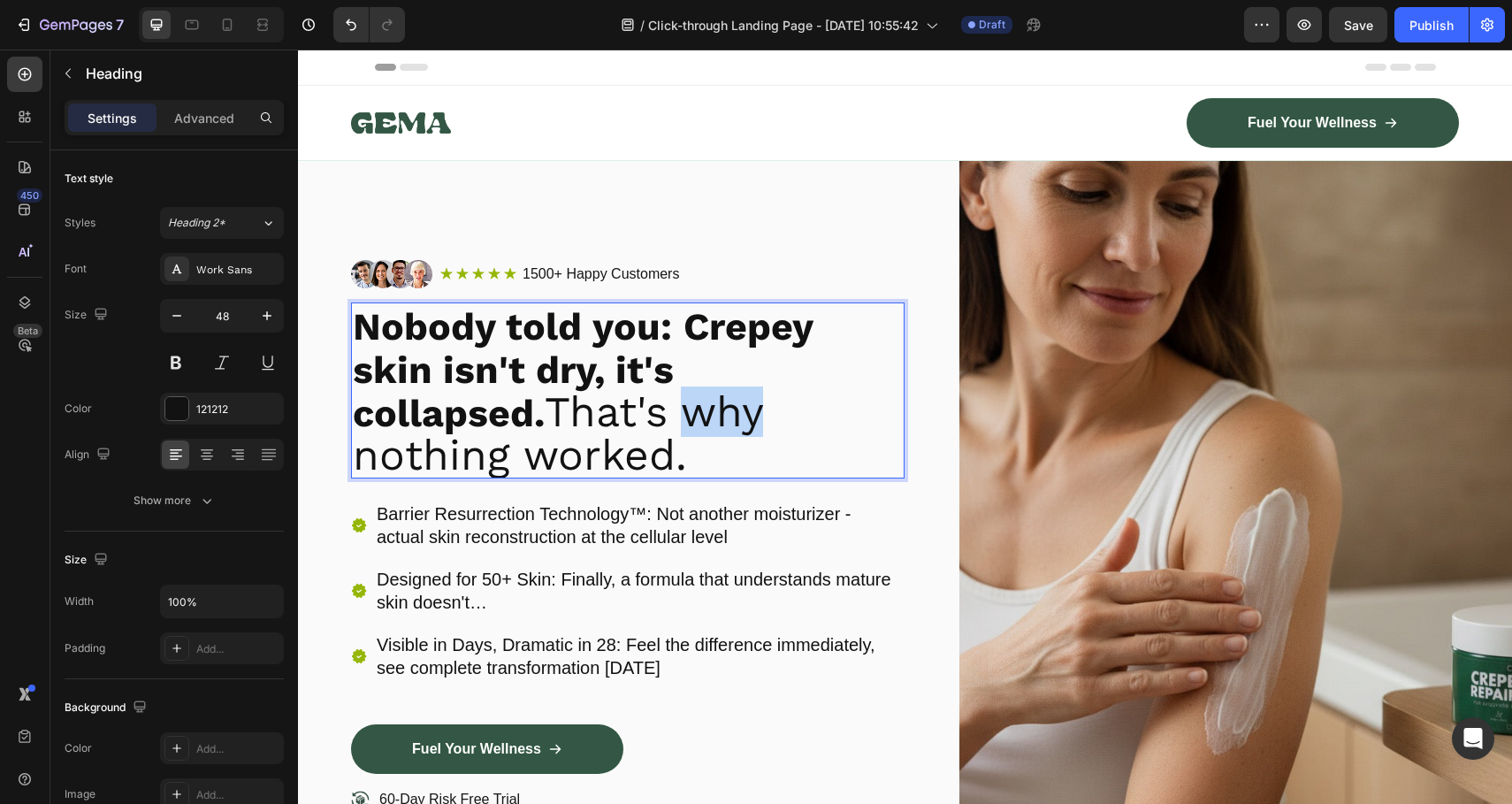
click at [504, 400] on p "Nobody told you: Crepey skin isn't dry, it's collapsed. That's why nothing work…" at bounding box center [627, 390] width 550 height 172
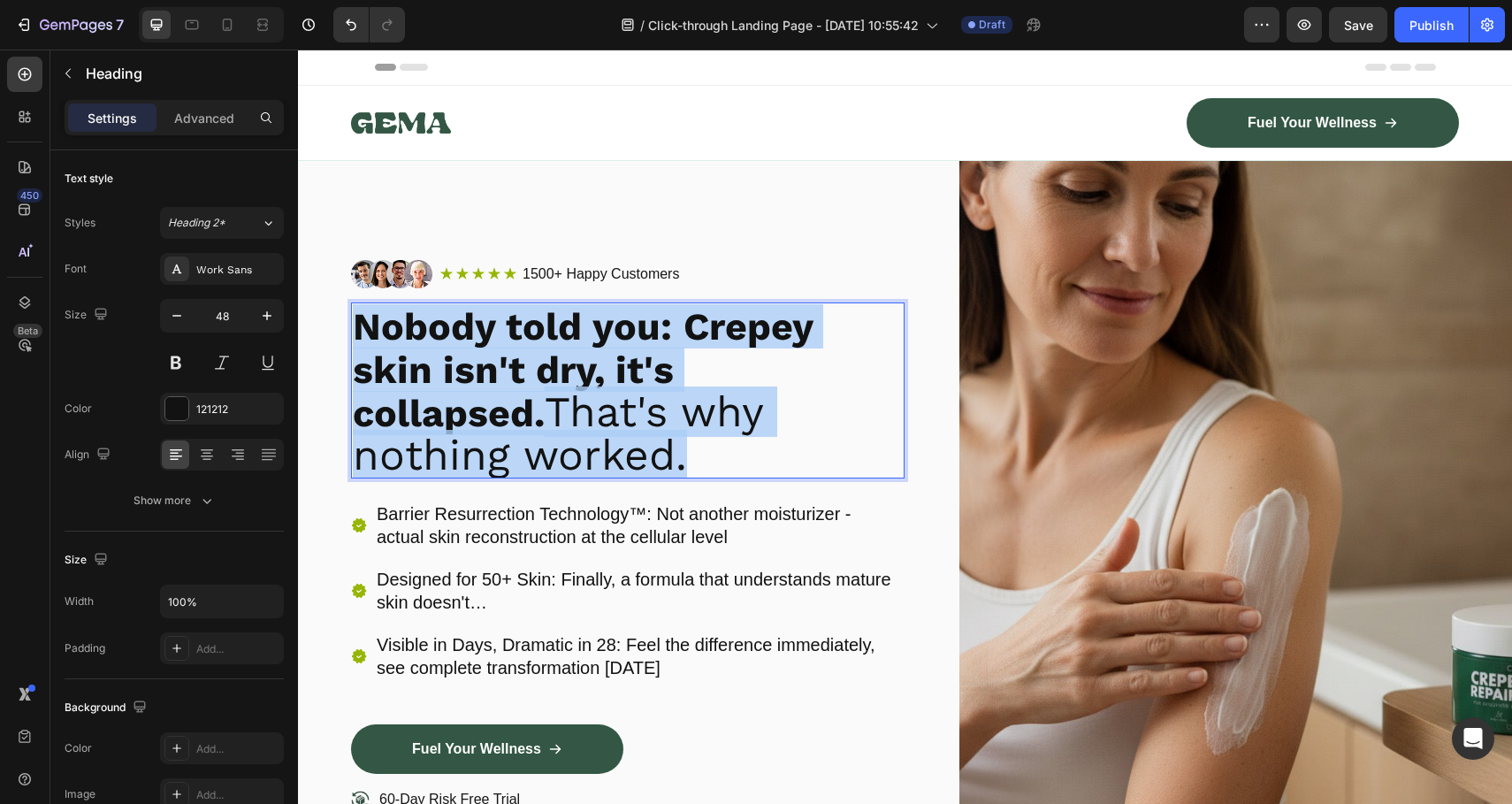
click at [504, 400] on p "Nobody told you: Crepey skin isn't dry, it's collapsed. That's why nothing work…" at bounding box center [627, 390] width 550 height 172
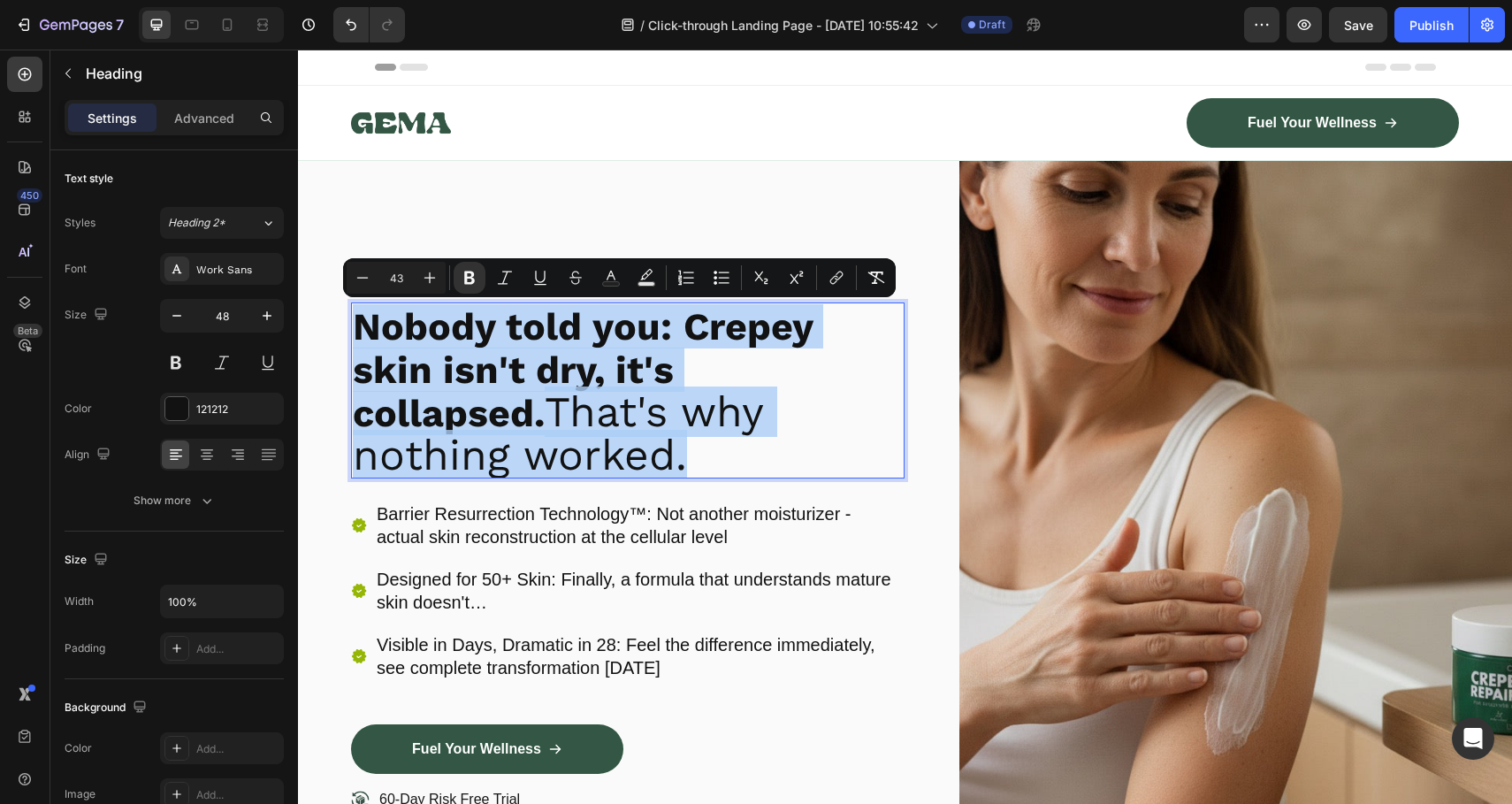
click at [504, 410] on p "Nobody told you: Crepey skin isn't dry, it's collapsed. That's why nothing work…" at bounding box center [627, 390] width 550 height 172
type input "48"
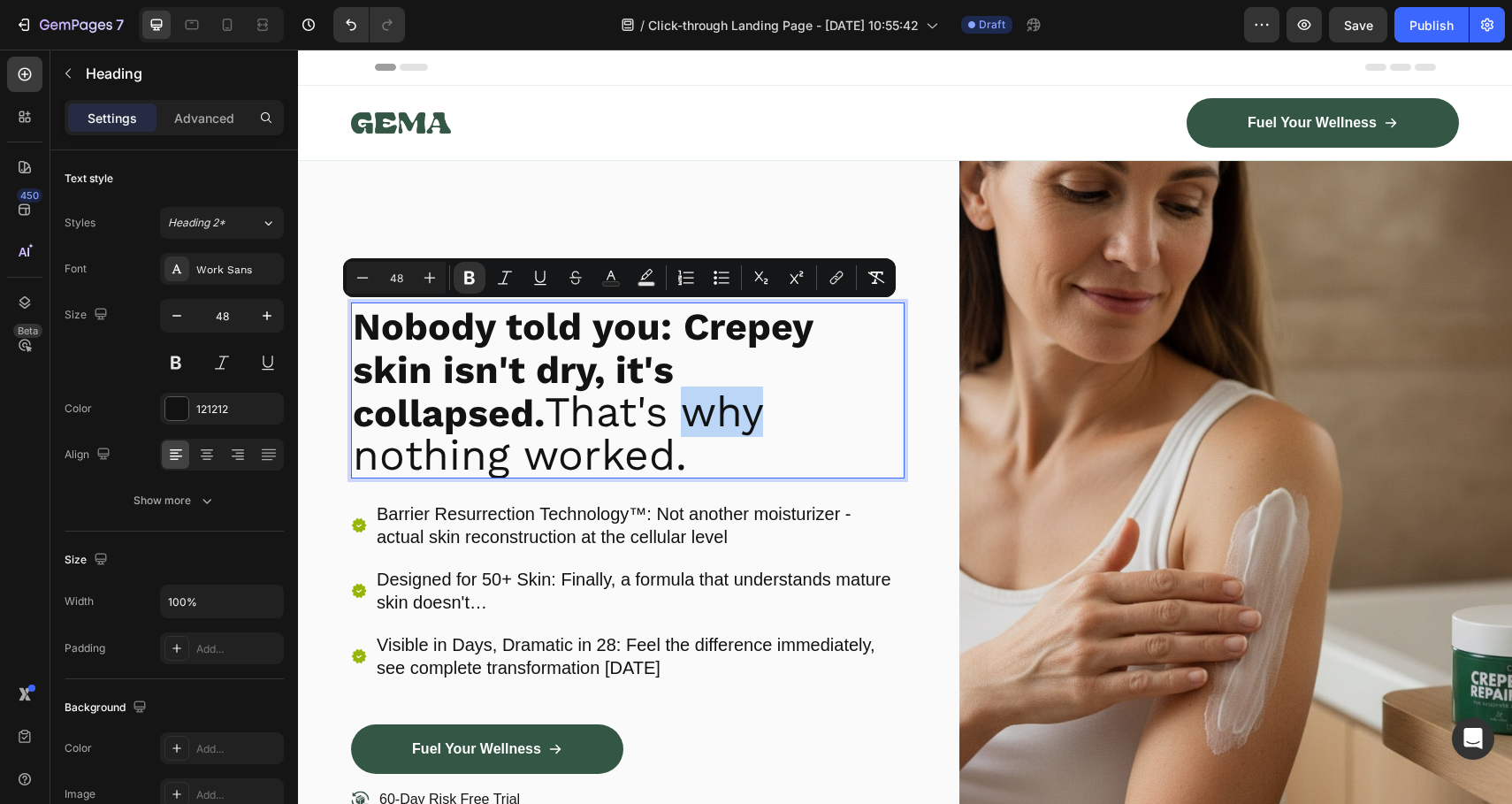
click at [504, 410] on p "Nobody told you: Crepey skin isn't dry, it's collapsed. That's why nothing work…" at bounding box center [627, 390] width 550 height 172
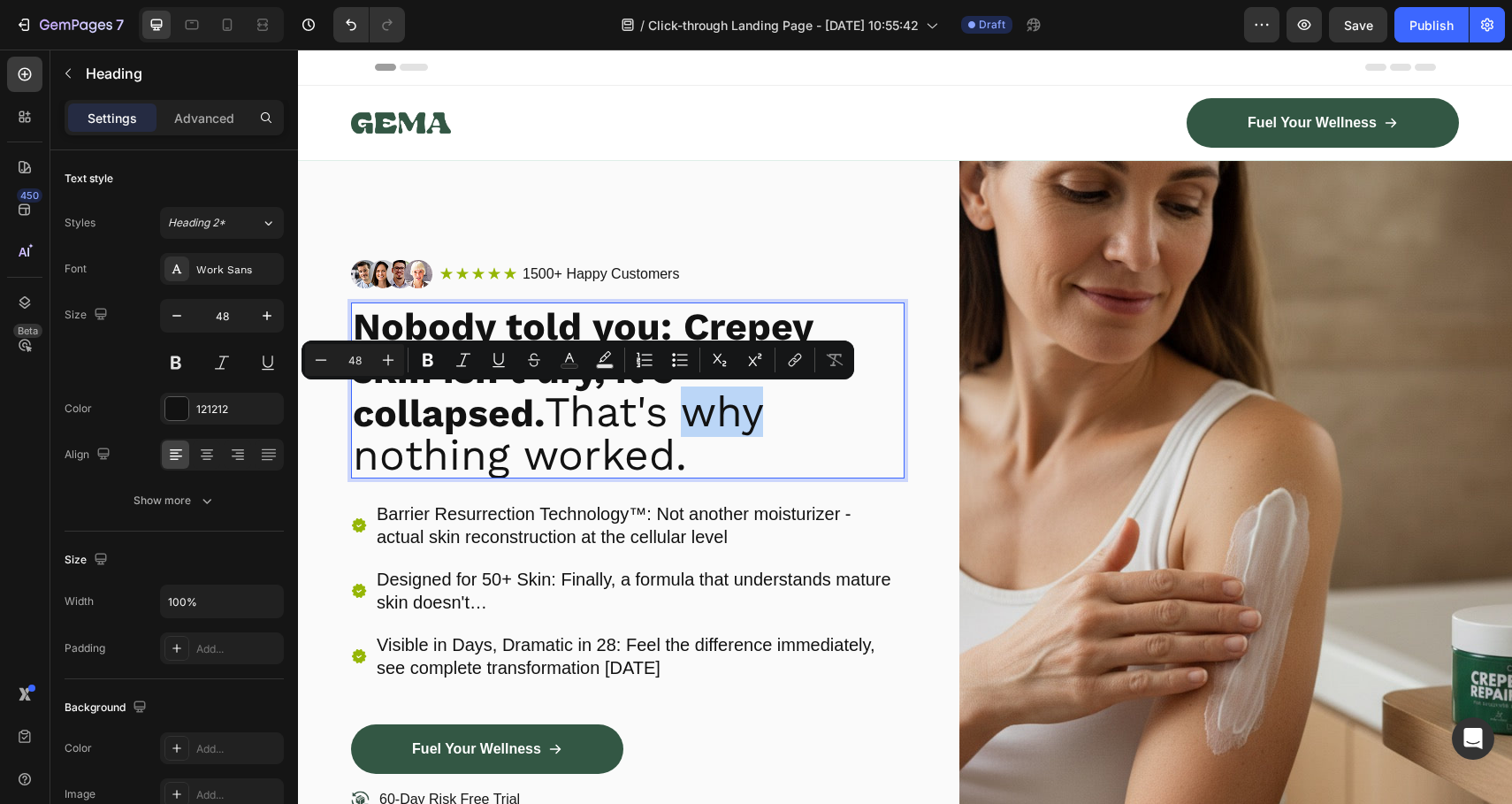
click at [504, 410] on p "Nobody told you: Crepey skin isn't dry, it's collapsed. That's why nothing work…" at bounding box center [627, 390] width 550 height 172
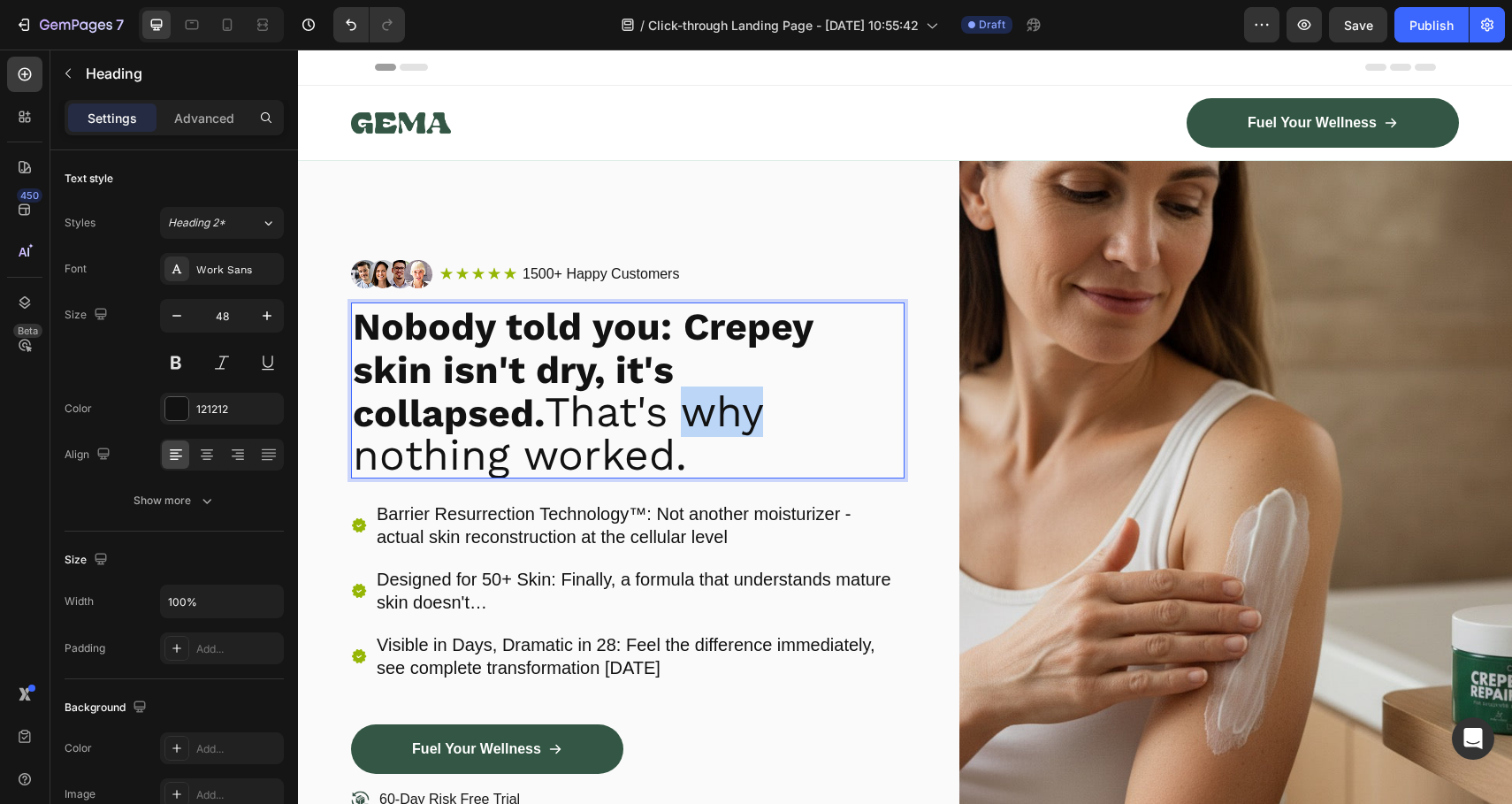
click at [504, 410] on p "Nobody told you: Crepey skin isn't dry, it's collapsed. That's why nothing work…" at bounding box center [627, 390] width 550 height 172
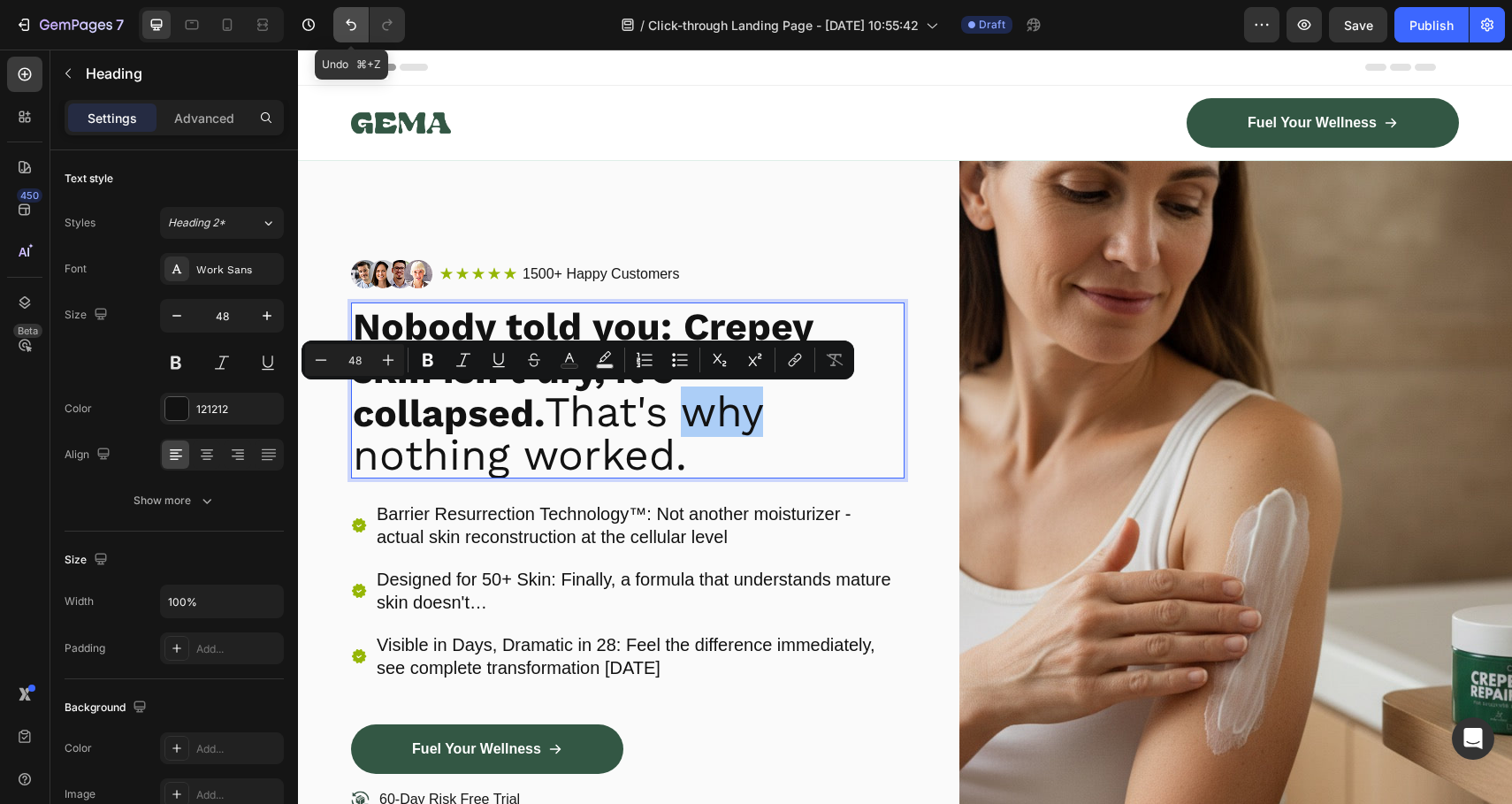
click at [355, 23] on icon "Undo/Redo" at bounding box center [351, 25] width 18 height 18
type input "16"
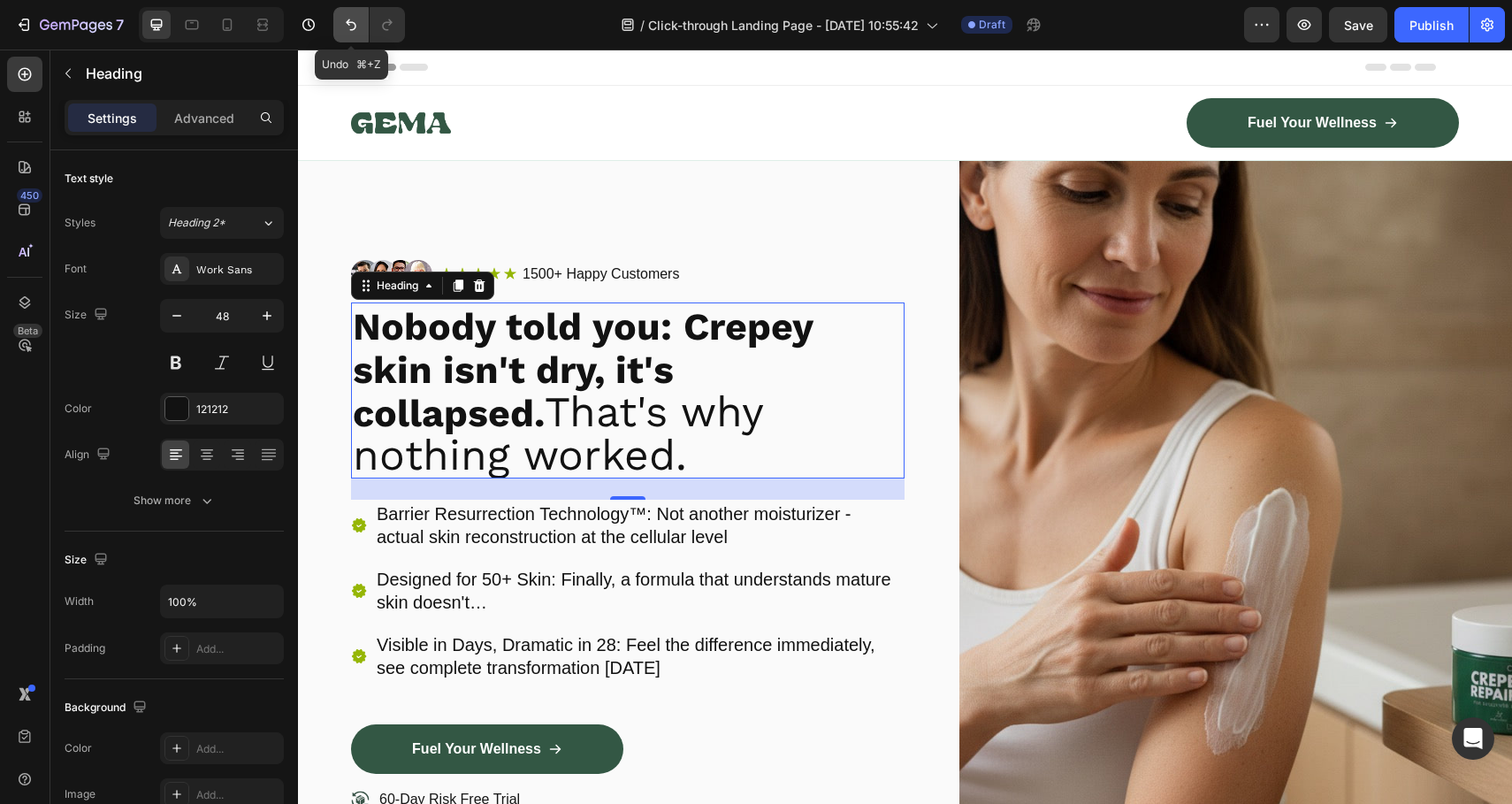
click at [355, 23] on icon "Undo/Redo" at bounding box center [351, 25] width 18 height 18
click at [338, 34] on button "Undo/Redo" at bounding box center [351, 24] width 35 height 35
click at [588, 458] on h2 "Nobody told you: Crepey skin isn't dry, it's collapsed. That's why nothing work…" at bounding box center [628, 390] width 554 height 176
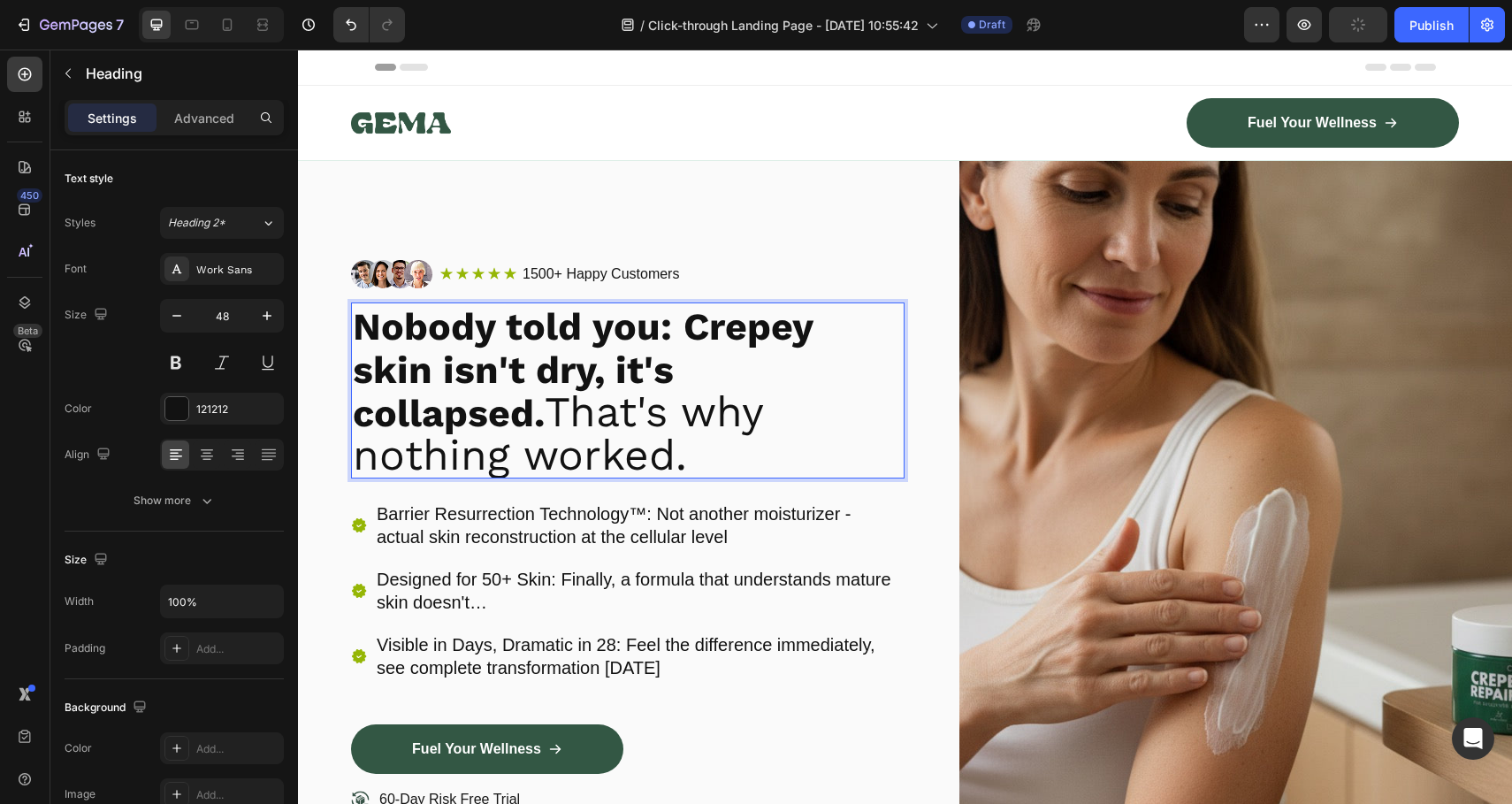
click at [575, 399] on p "Nobody told you: Crepey skin isn't dry, it's collapsed. That's why nothing work…" at bounding box center [627, 390] width 550 height 172
click at [559, 420] on p "Nobody told you: Crepey skin isn't dry, it's collapsed. That's why nothing work…" at bounding box center [627, 390] width 550 height 172
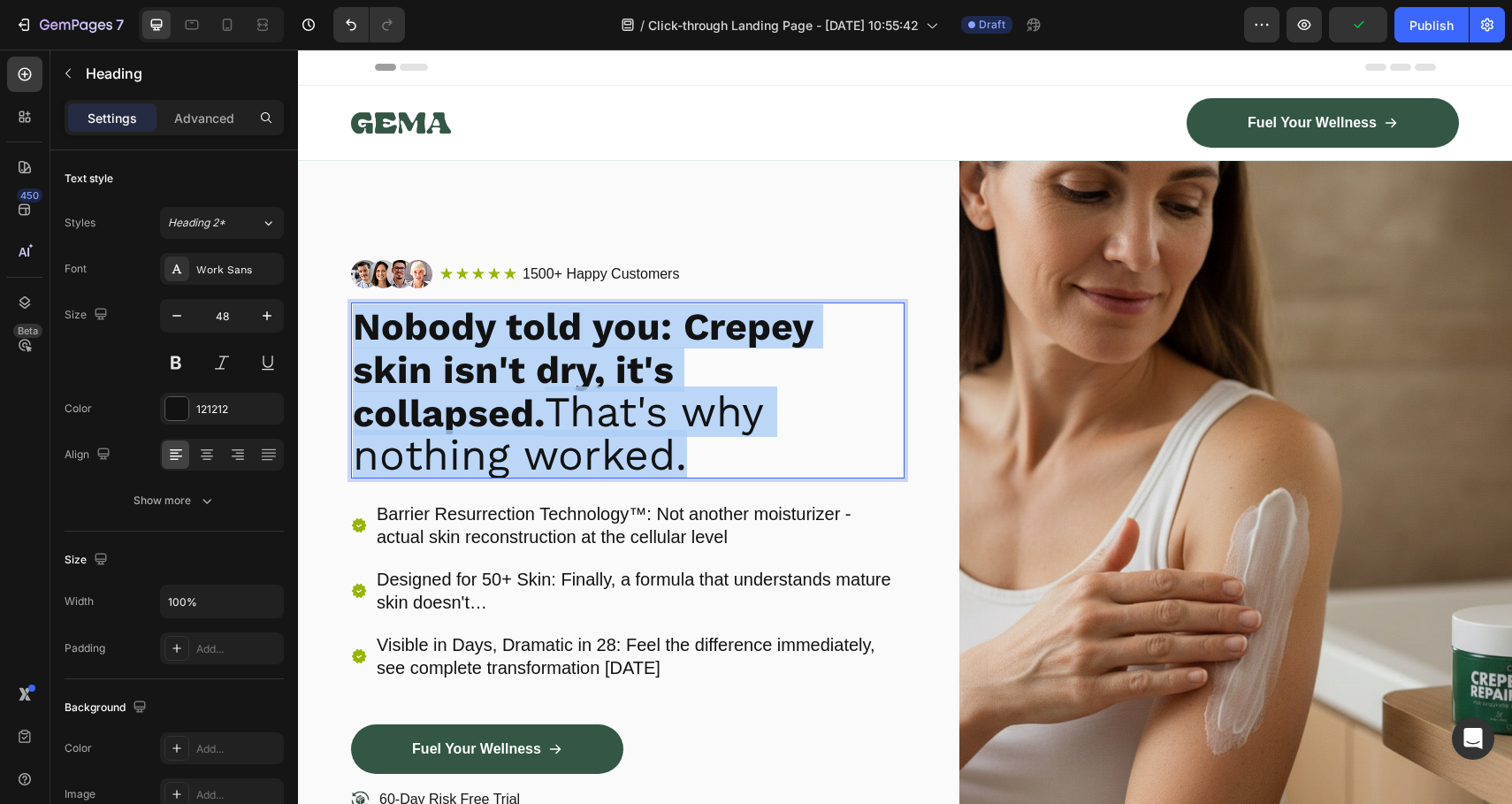
click at [559, 420] on p "Nobody told you: Crepey skin isn't dry, it's collapsed. That's why nothing work…" at bounding box center [627, 390] width 550 height 172
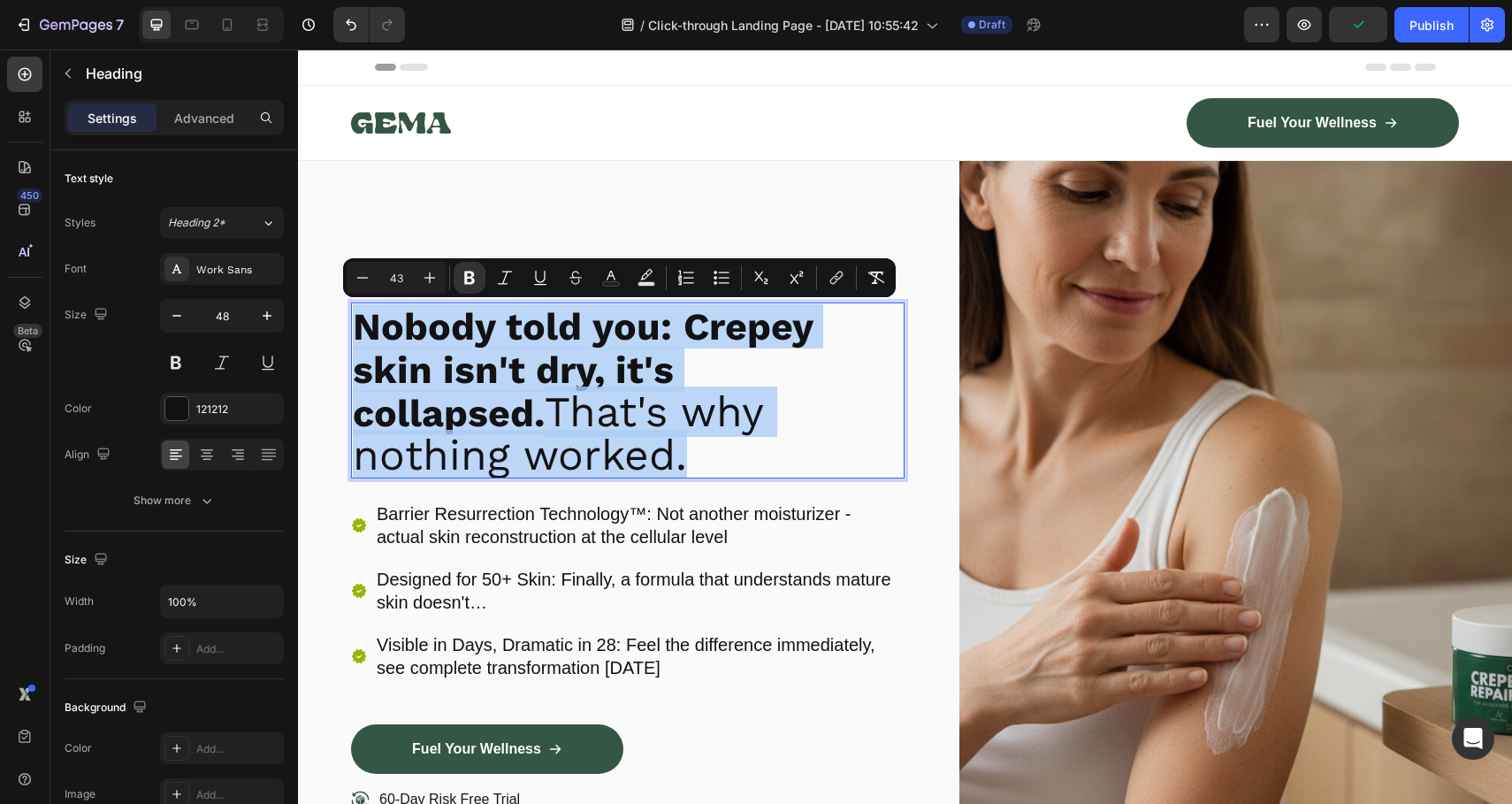
click at [384, 396] on p "Nobody told you: Crepey skin isn't dry, it's collapsed. That's why nothing work…" at bounding box center [627, 390] width 550 height 172
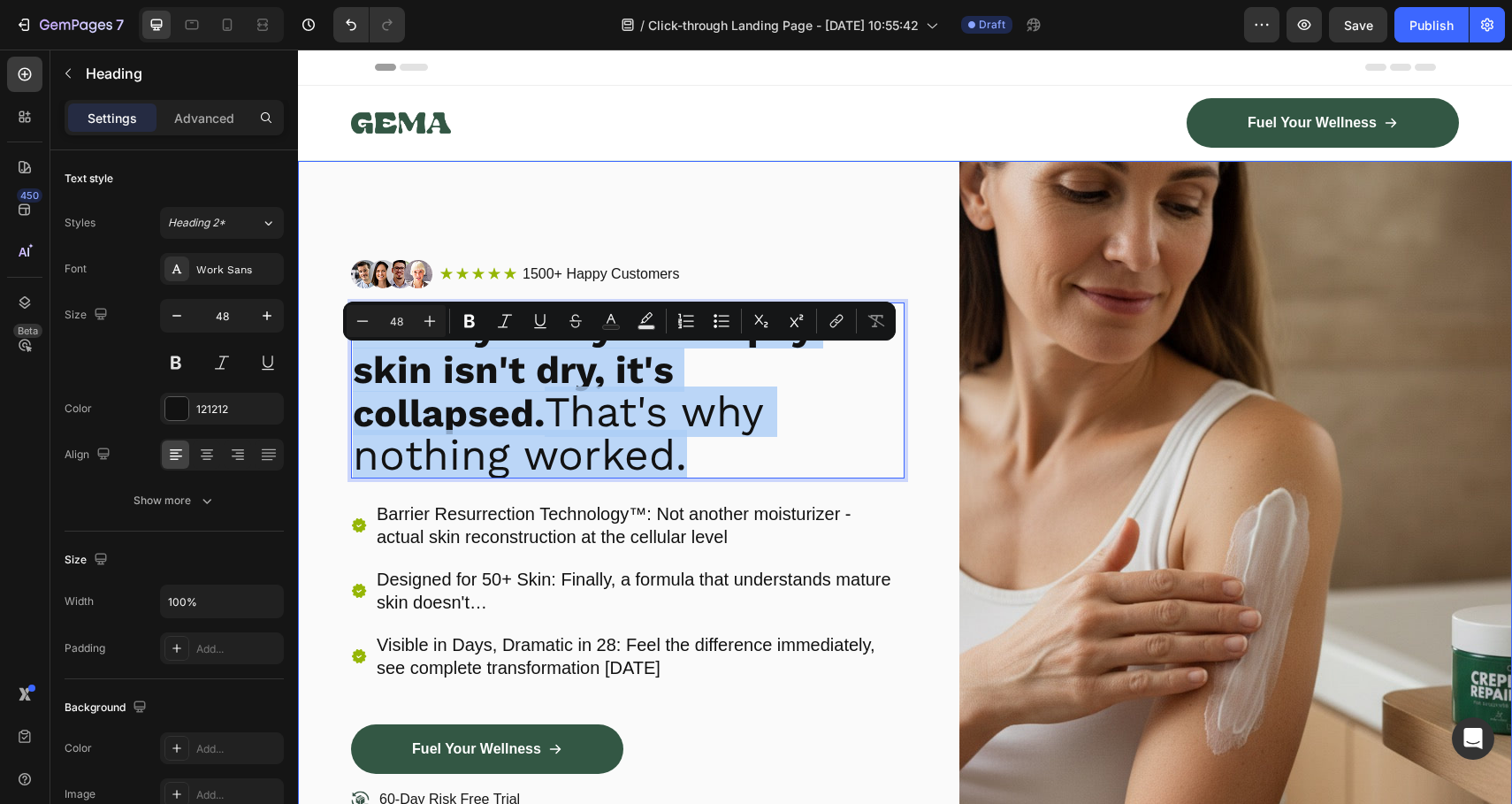
drag, startPoint x: 526, startPoint y: 456, endPoint x: 571, endPoint y: 401, distance: 71.1
click at [346, 413] on div "Image Icon Icon Icon Icon Icon Icon List 1500+ Happy Customers Text Block Row R…" at bounding box center [904, 556] width 1214 height 793
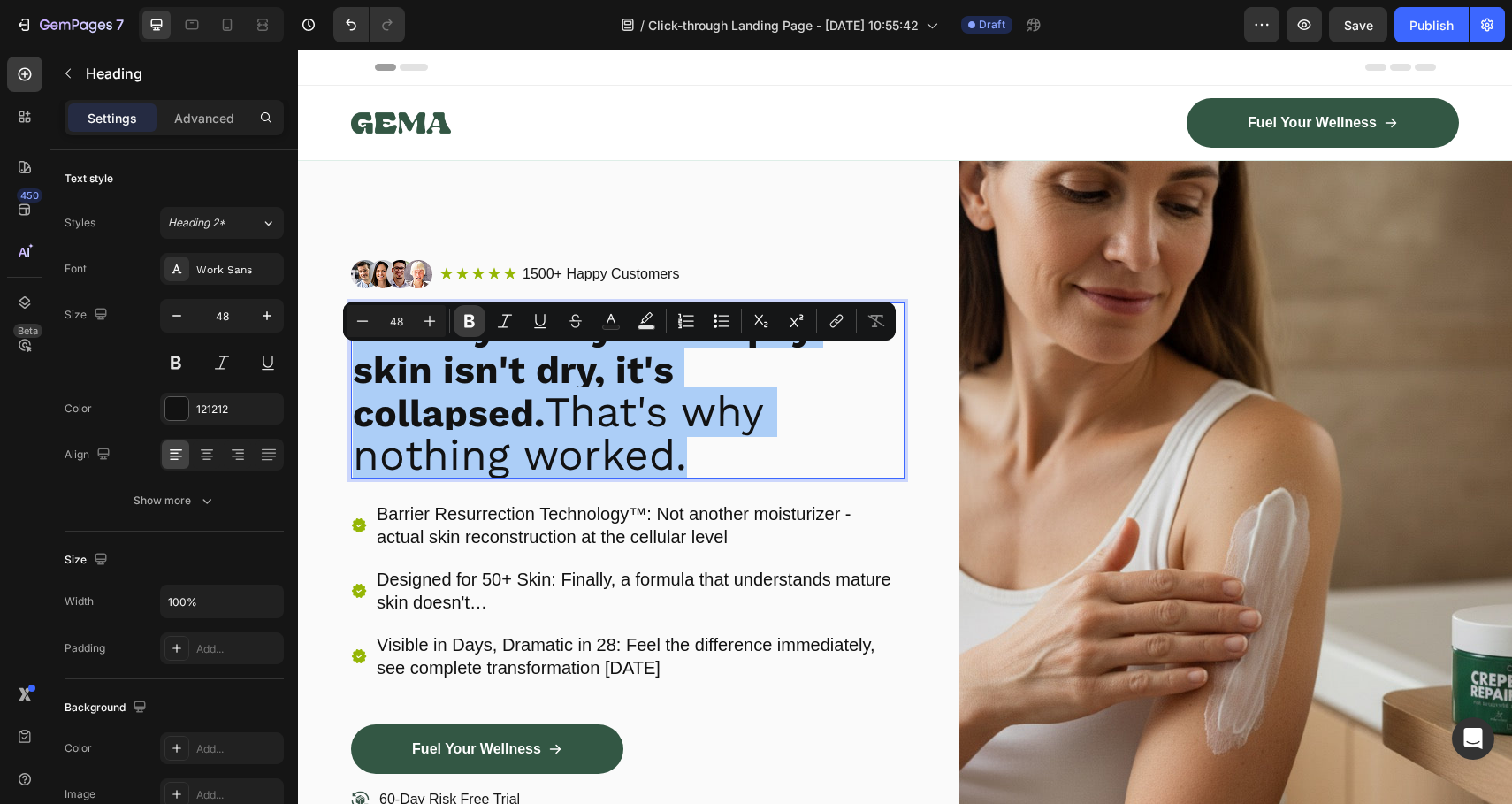
click at [472, 324] on icon "Editor contextual toolbar" at bounding box center [469, 321] width 10 height 13
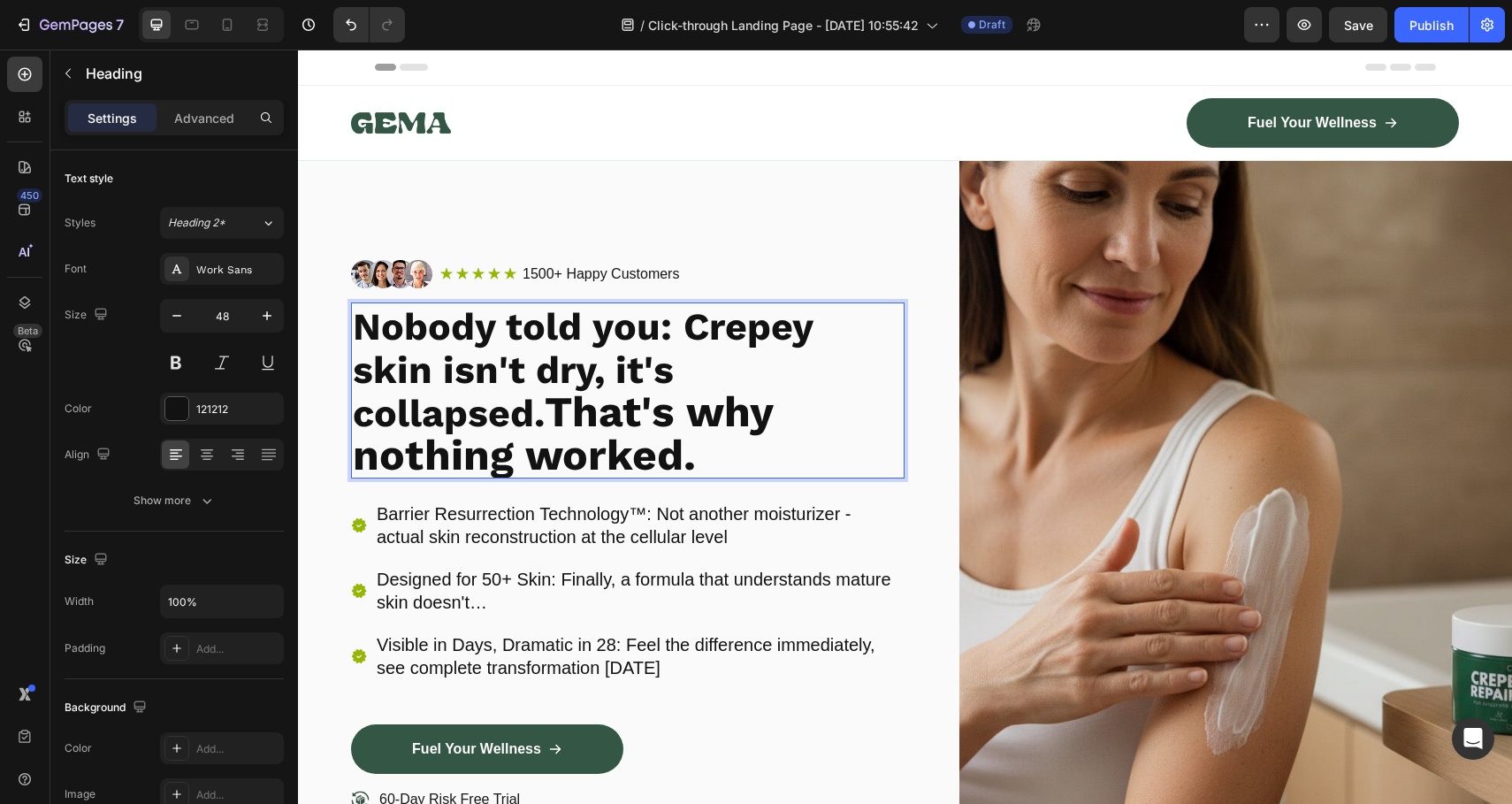
click at [472, 324] on strong "Nobody told you: Crepey skin isn't dry, it's collapsed." at bounding box center [582, 369] width 460 height 131
click at [565, 431] on strong "That's why nothing worked." at bounding box center [562, 433] width 421 height 94
drag, startPoint x: 654, startPoint y: 443, endPoint x: 346, endPoint y: 414, distance: 309.4
click at [346, 414] on div "Image Icon Icon Icon Icon Icon Icon List 1500+ Happy Customers Text Block Row R…" at bounding box center [904, 556] width 1214 height 793
click at [705, 377] on strong "Nobody told you: Crepey skin isn't dry, it's collapsed." at bounding box center [582, 369] width 460 height 131
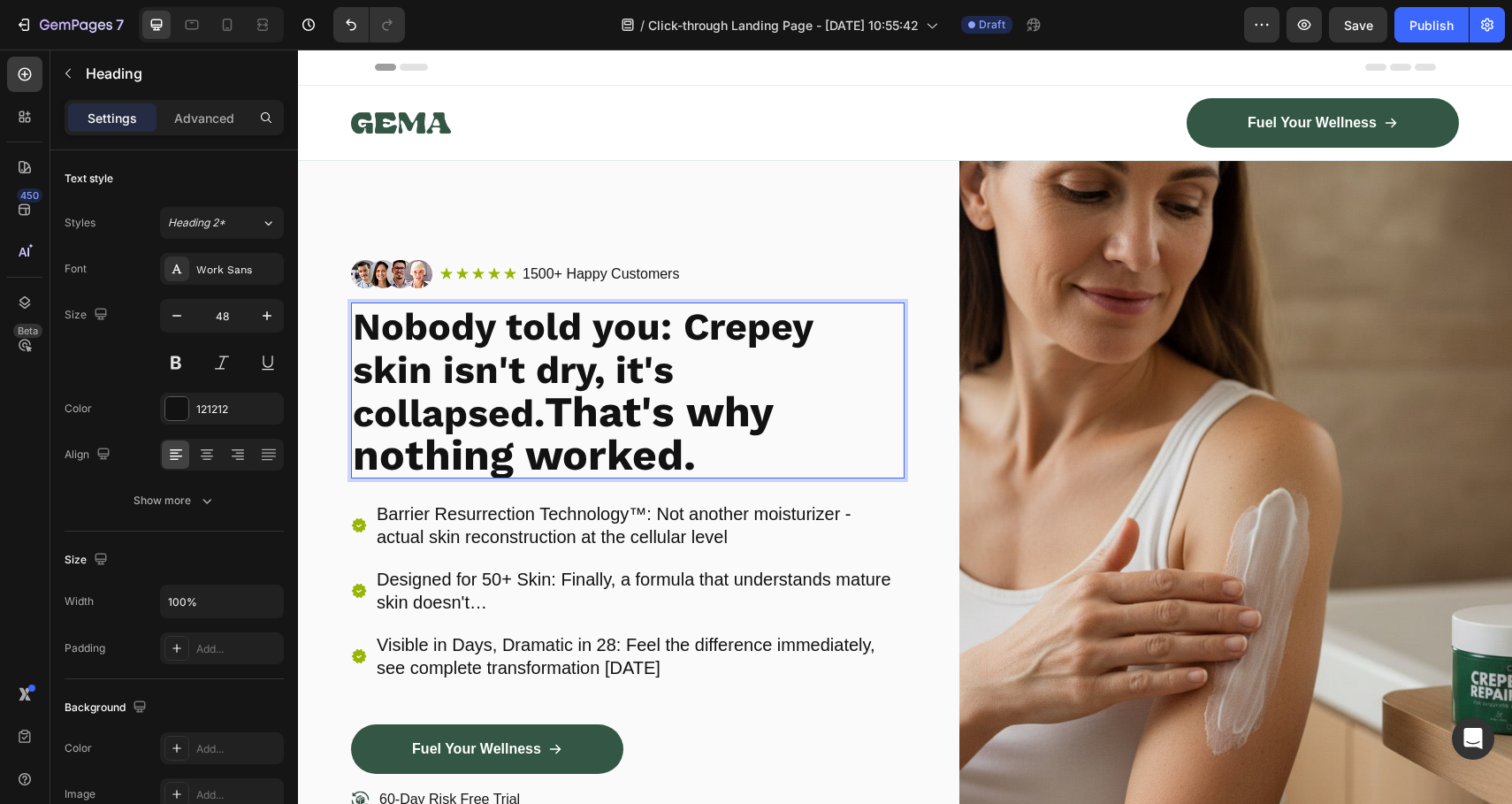
click at [597, 451] on p "Nobody told you: Crepey skin isn't dry, it's collapsed. That's why nothing work…" at bounding box center [627, 390] width 550 height 172
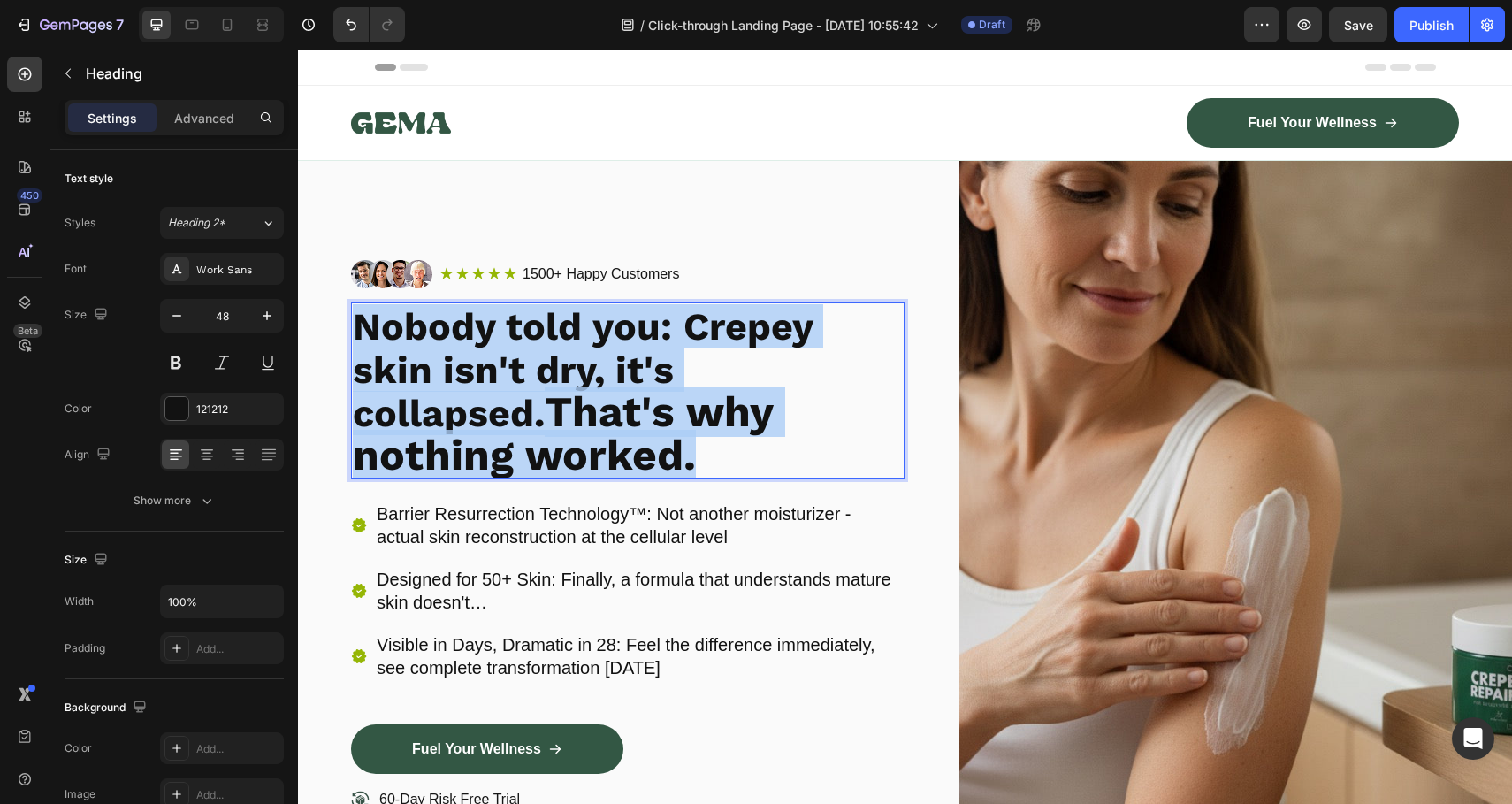
click at [597, 451] on p "Nobody told you: Crepey skin isn't dry, it's collapsed. That's why nothing work…" at bounding box center [627, 390] width 550 height 172
click at [629, 396] on strong "That's why nothing worked." at bounding box center [562, 433] width 421 height 94
drag, startPoint x: 604, startPoint y: 457, endPoint x: 366, endPoint y: 415, distance: 241.7
click at [366, 415] on p "Nobody told you: Crepey skin isn't dry, it's collapsed. That's why nothing work…" at bounding box center [627, 390] width 550 height 172
copy p "That's why nothing worked."
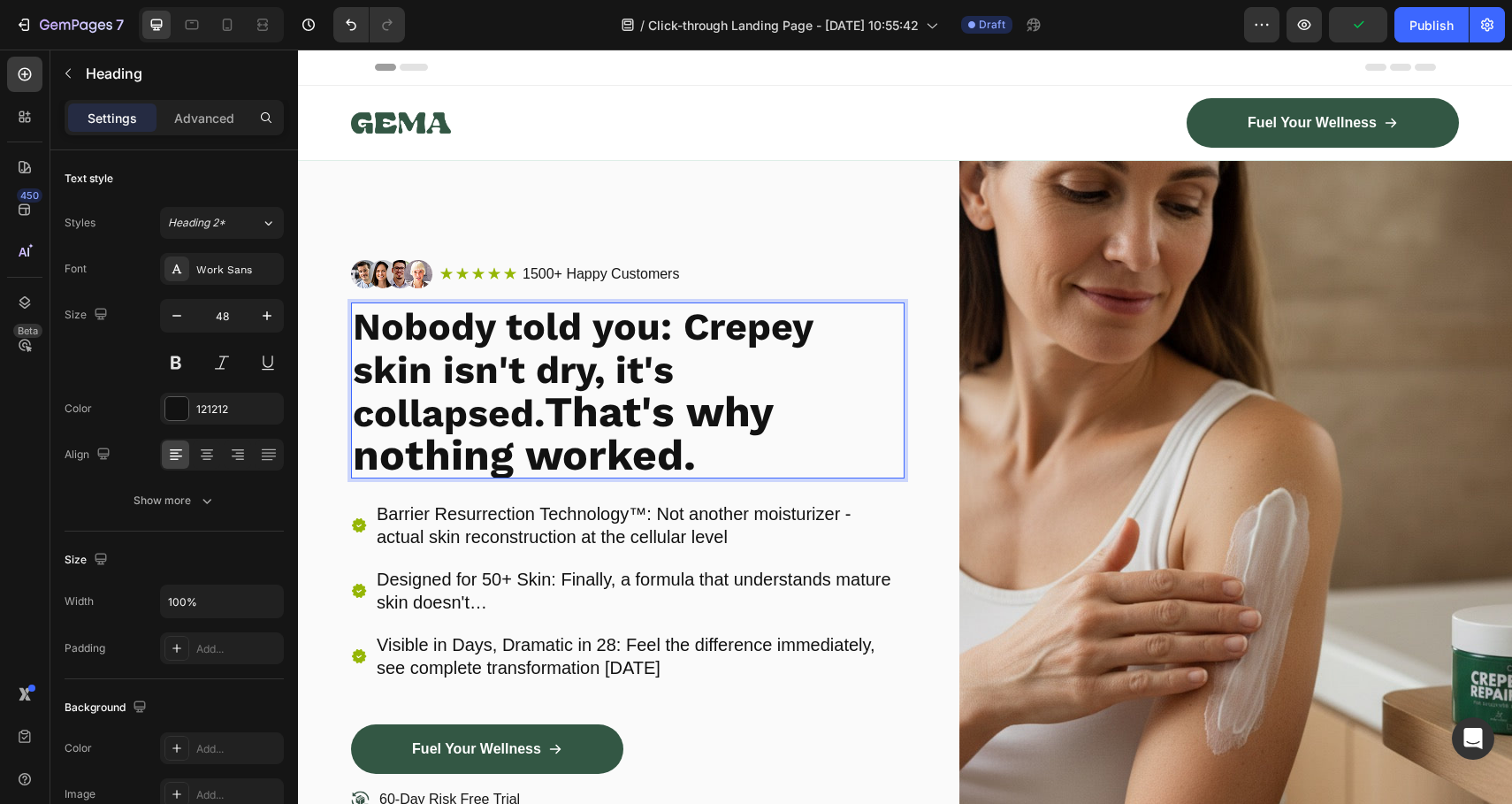
click at [635, 445] on p "Nobody told you: Crepey skin isn't dry, it's collapsed. That's why nothing work…" at bounding box center [627, 390] width 550 height 172
drag, startPoint x: 635, startPoint y: 444, endPoint x: 361, endPoint y: 419, distance: 275.1
click at [361, 419] on p "Nobody told you: Crepey skin isn't dry, it's collapsed. That's why nothing work…" at bounding box center [627, 390] width 550 height 172
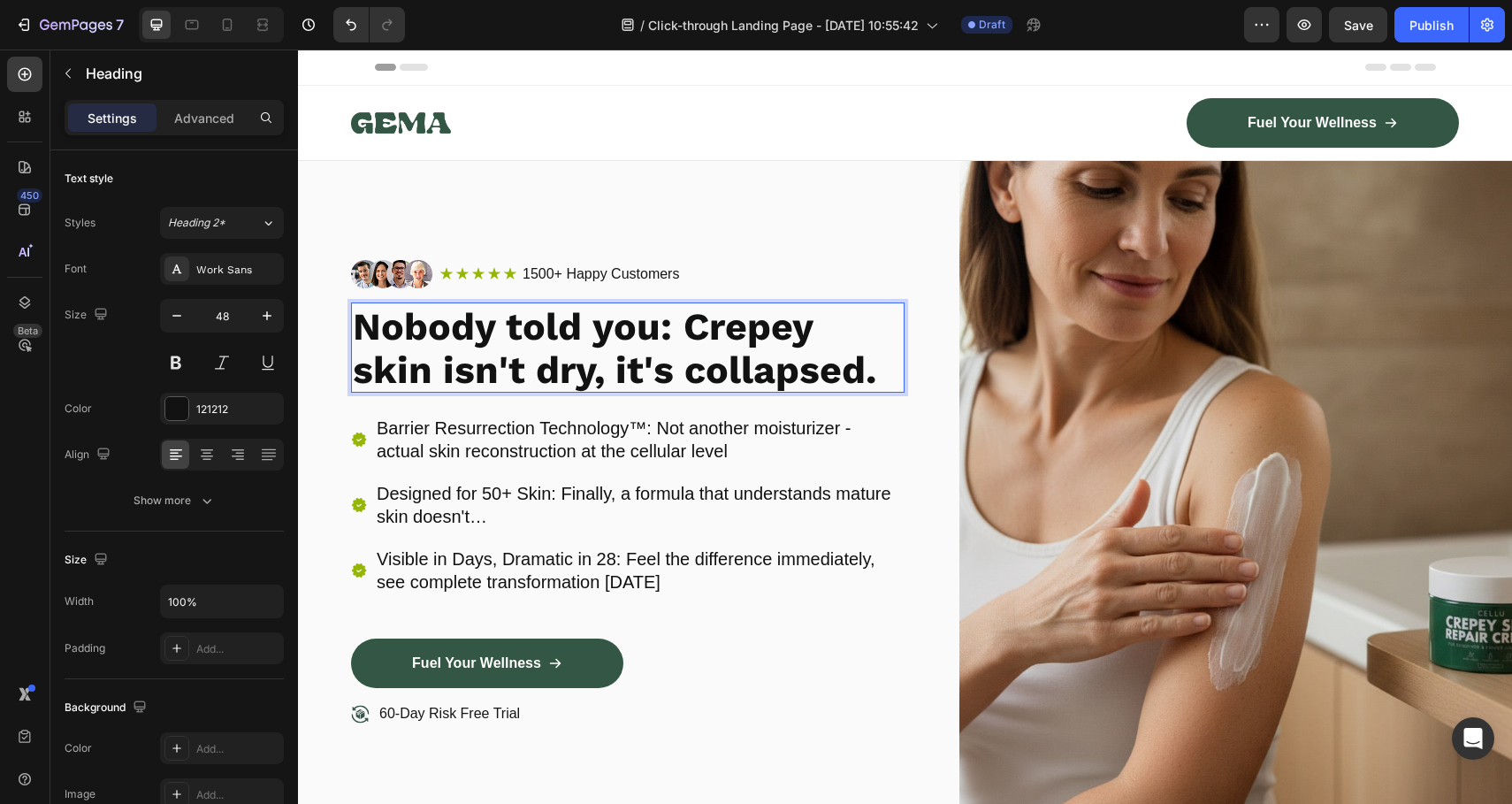
scroll to position [2, 0]
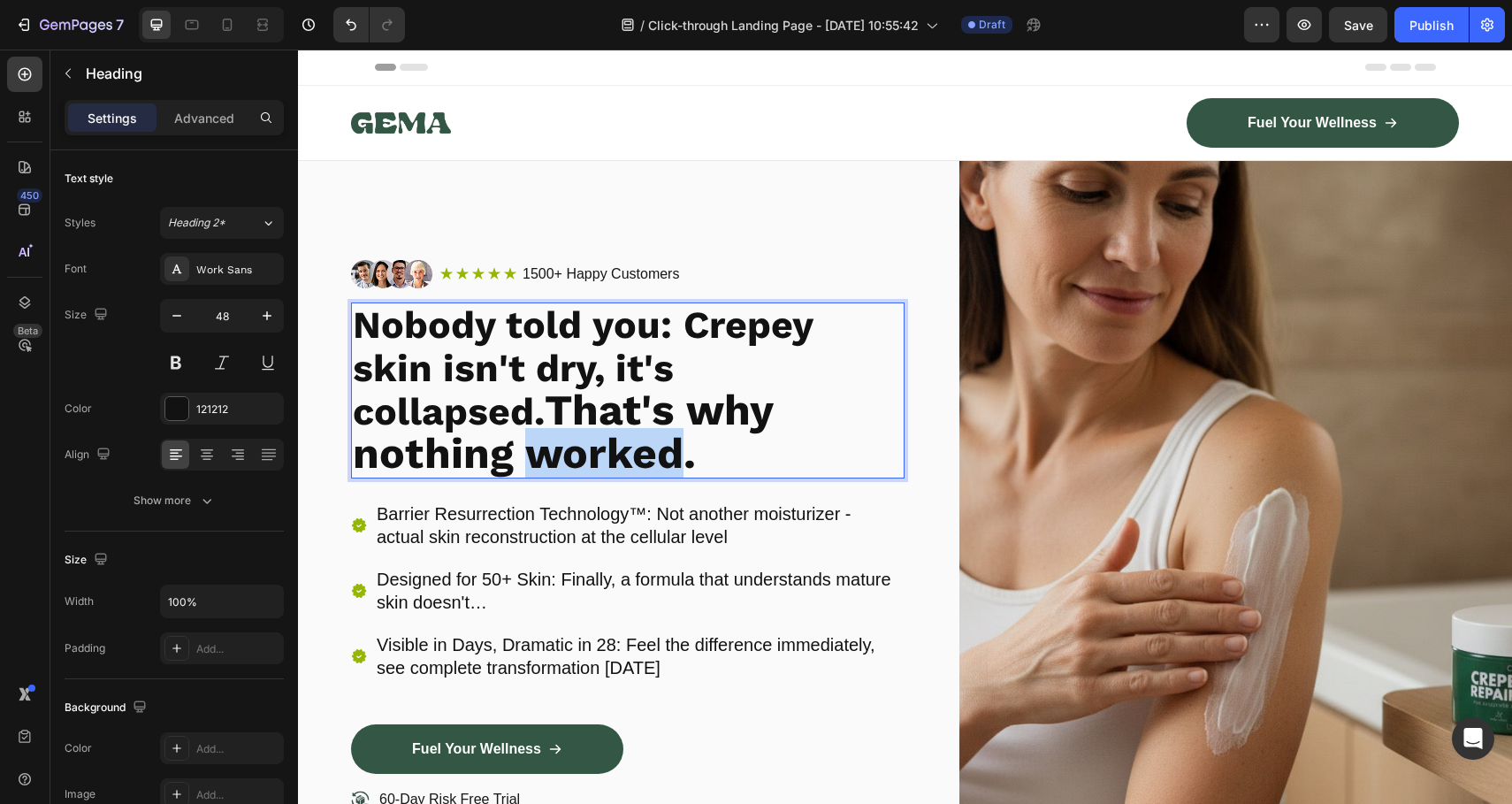
click at [391, 440] on strong "That's why nothing worked." at bounding box center [562, 431] width 421 height 94
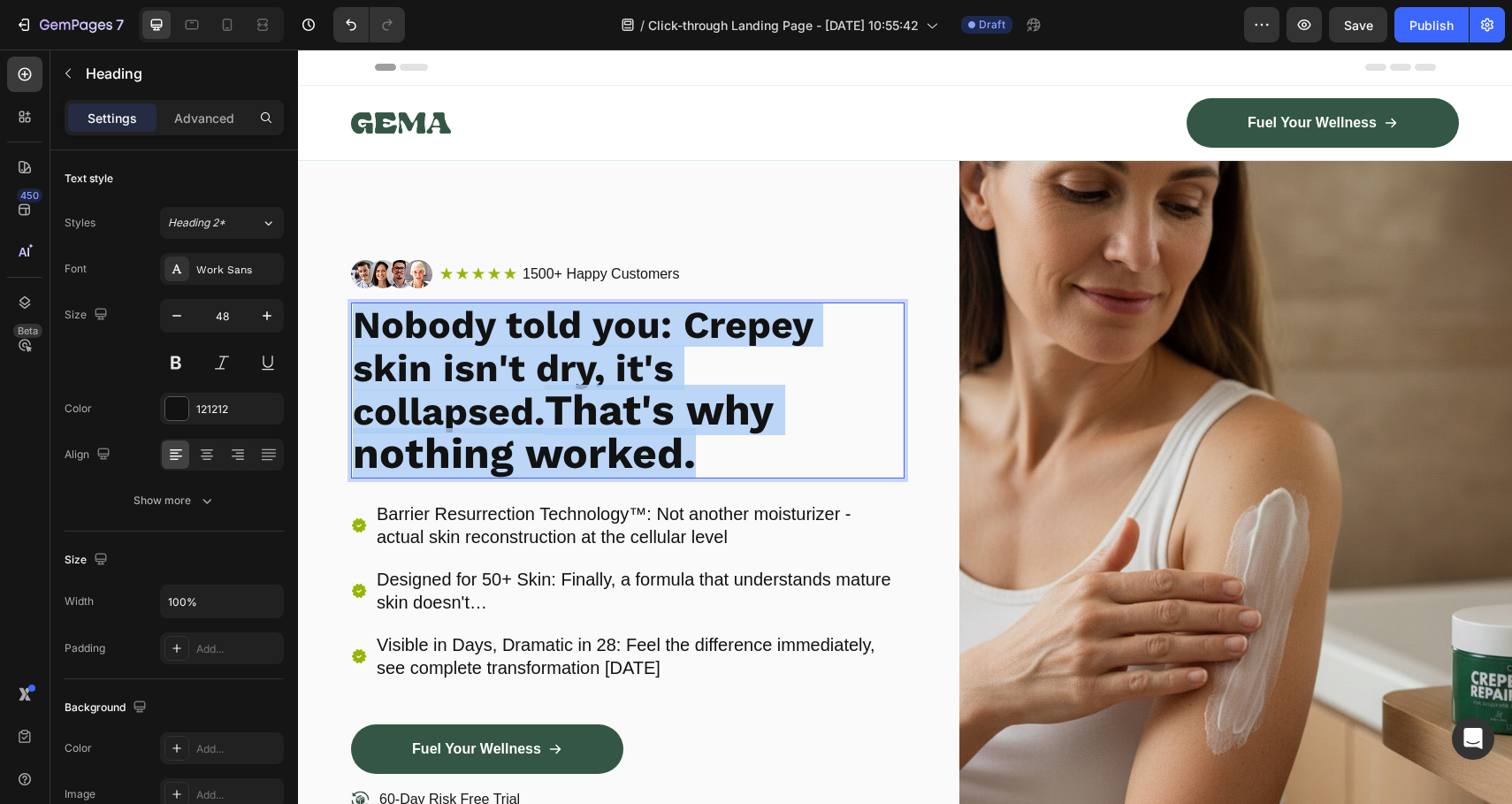
click at [391, 440] on strong "That's why nothing worked." at bounding box center [562, 431] width 421 height 94
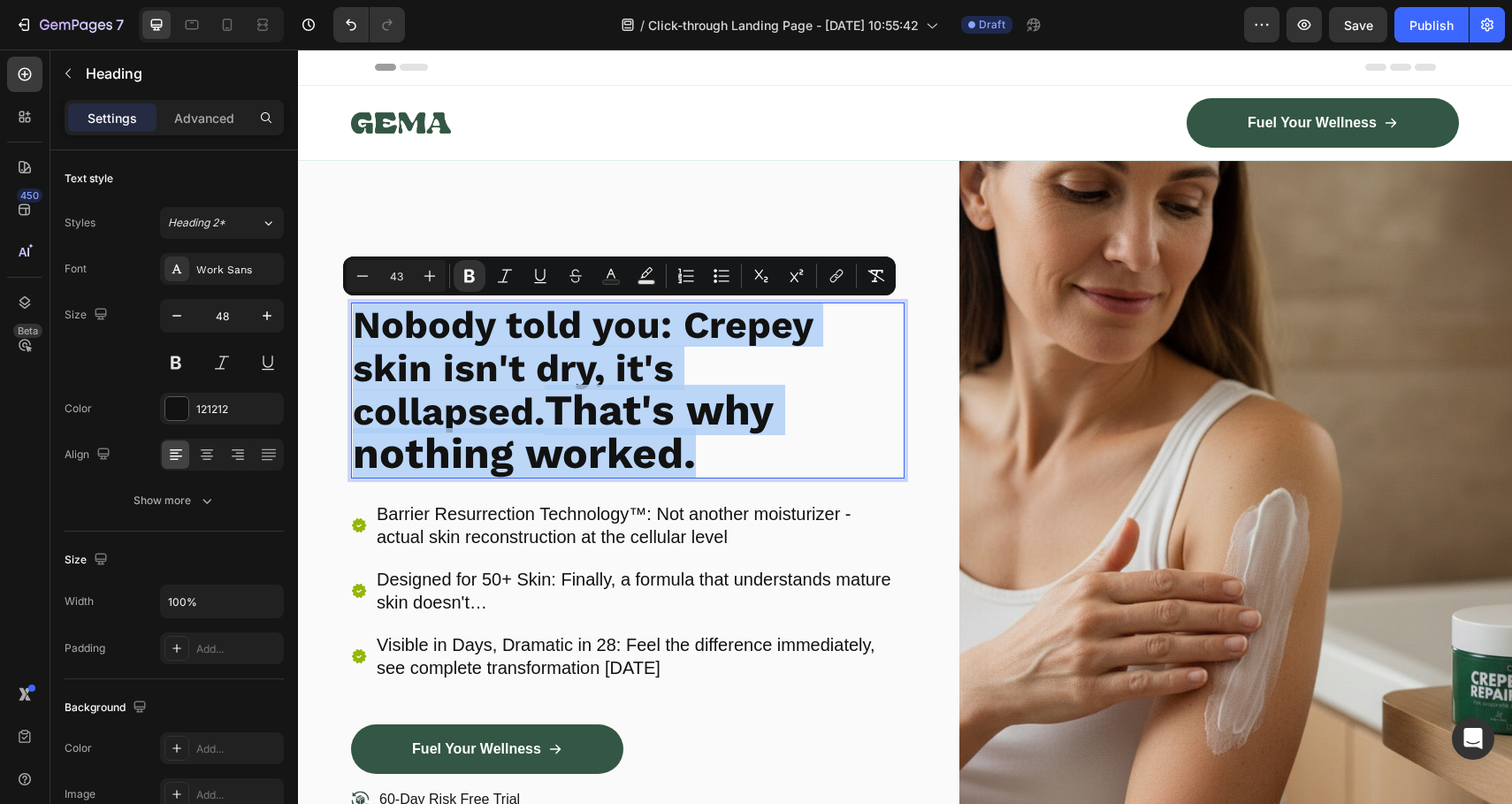
click at [396, 435] on strong "That's why nothing worked." at bounding box center [562, 431] width 421 height 94
type input "48"
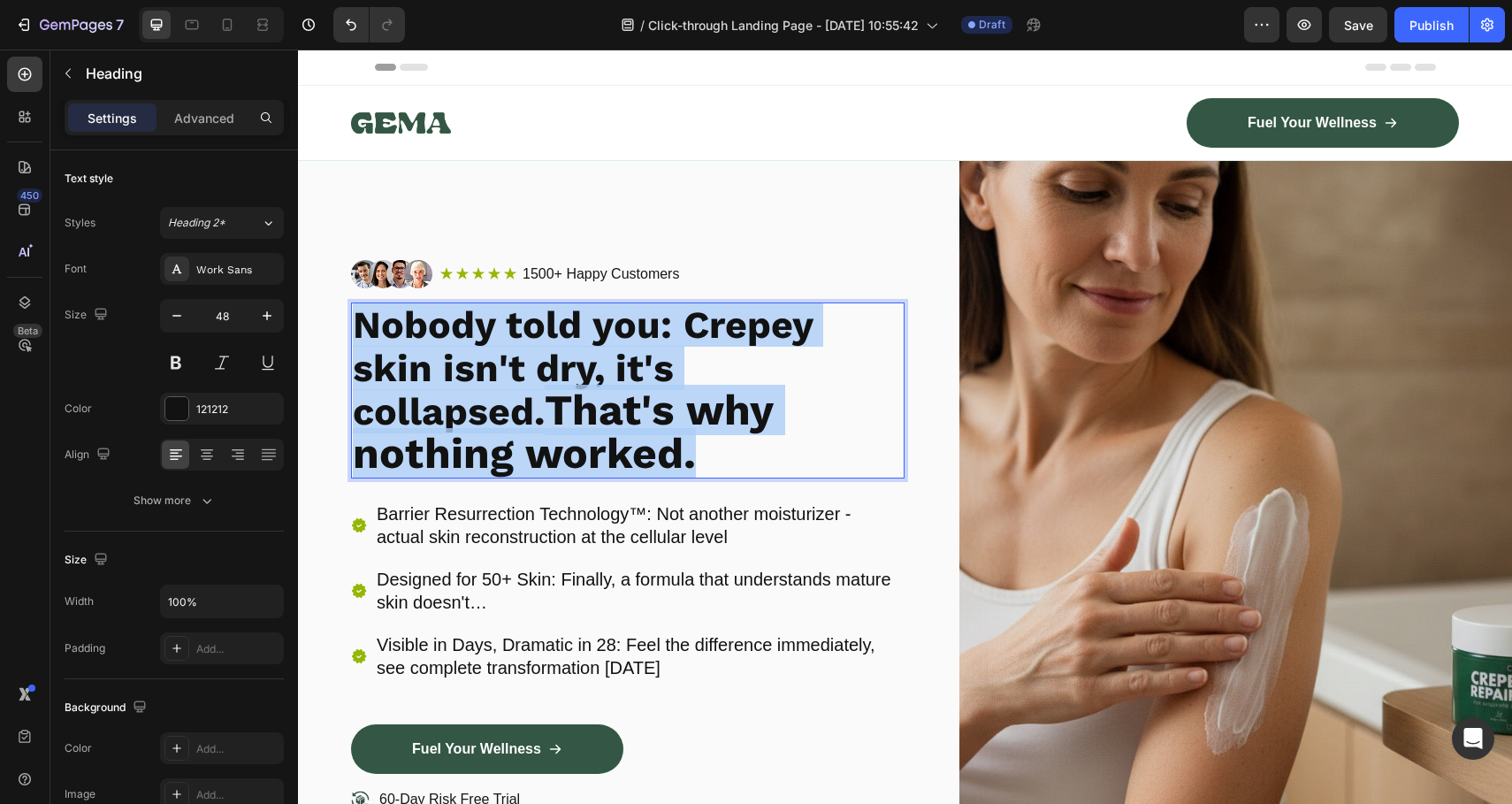
drag, startPoint x: 579, startPoint y: 455, endPoint x: 345, endPoint y: 403, distance: 239.7
click at [345, 403] on div "Image Icon Icon Icon Icon Icon Icon List 1500+ Happy Customers Text Block Row R…" at bounding box center [904, 556] width 1214 height 793
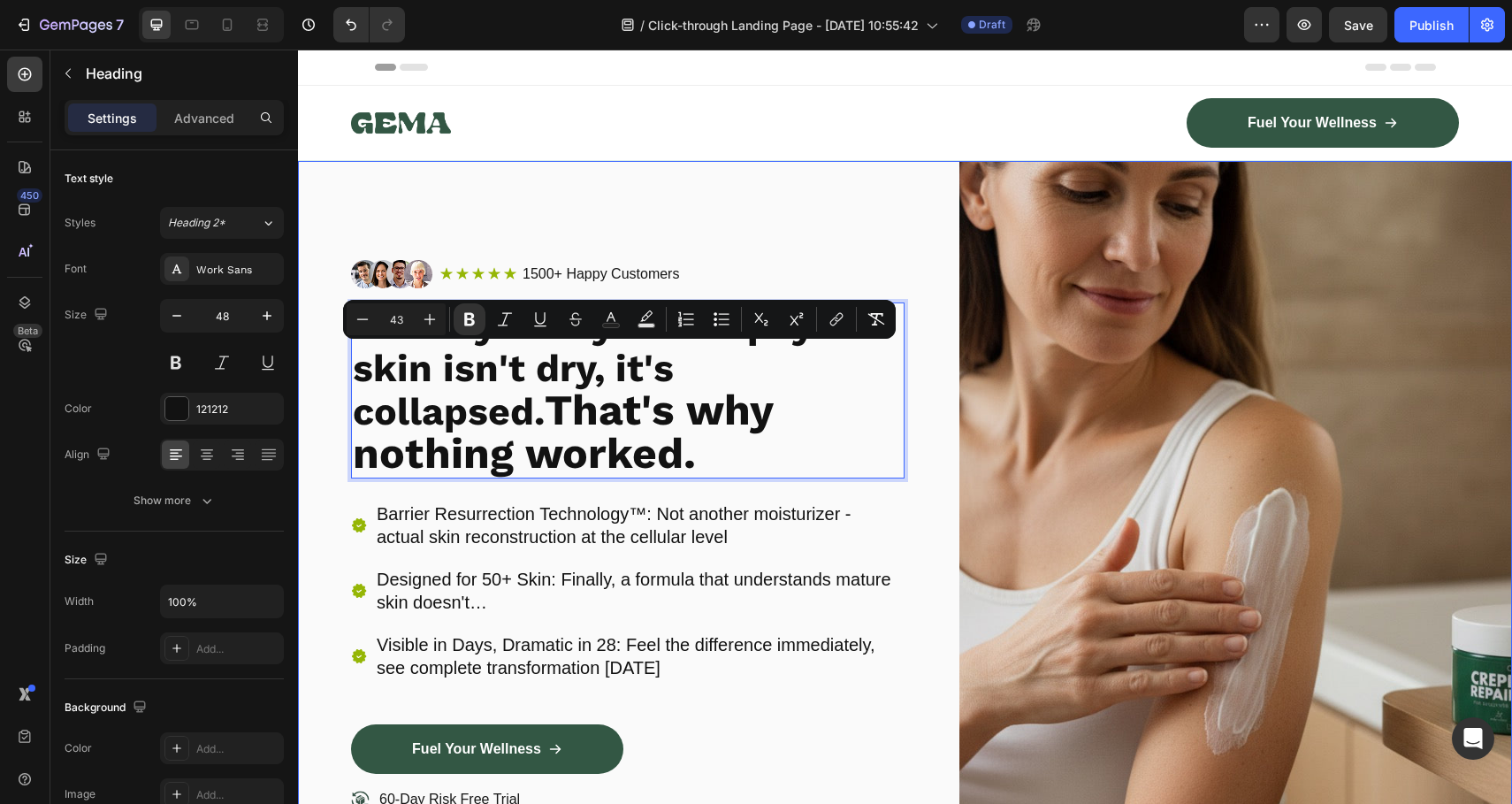
scroll to position [0, 0]
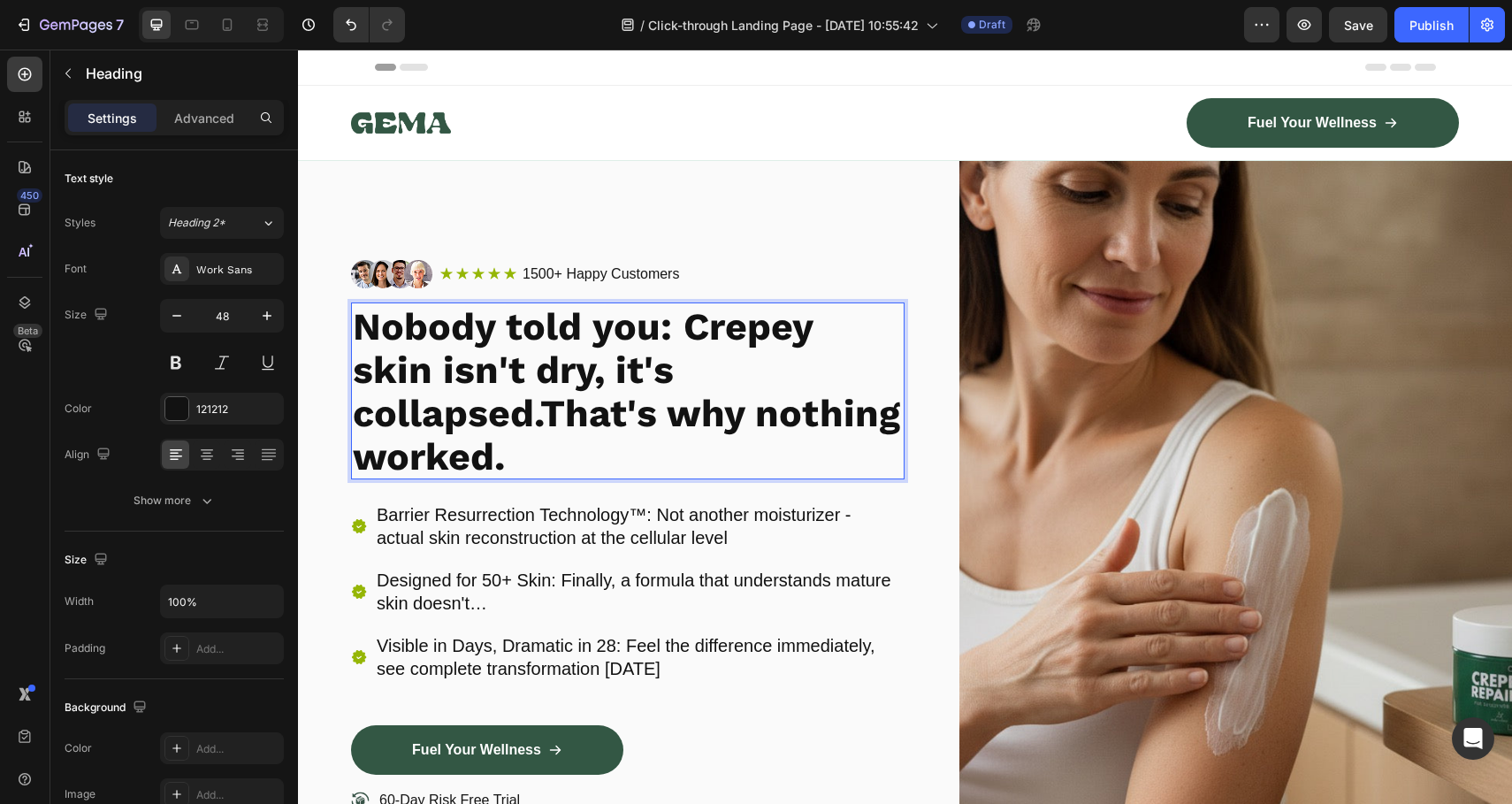
click at [553, 414] on strong "Nobody told you: Crepey skin isn't dry, it's collapsed.That's why nothing worke…" at bounding box center [626, 391] width 547 height 174
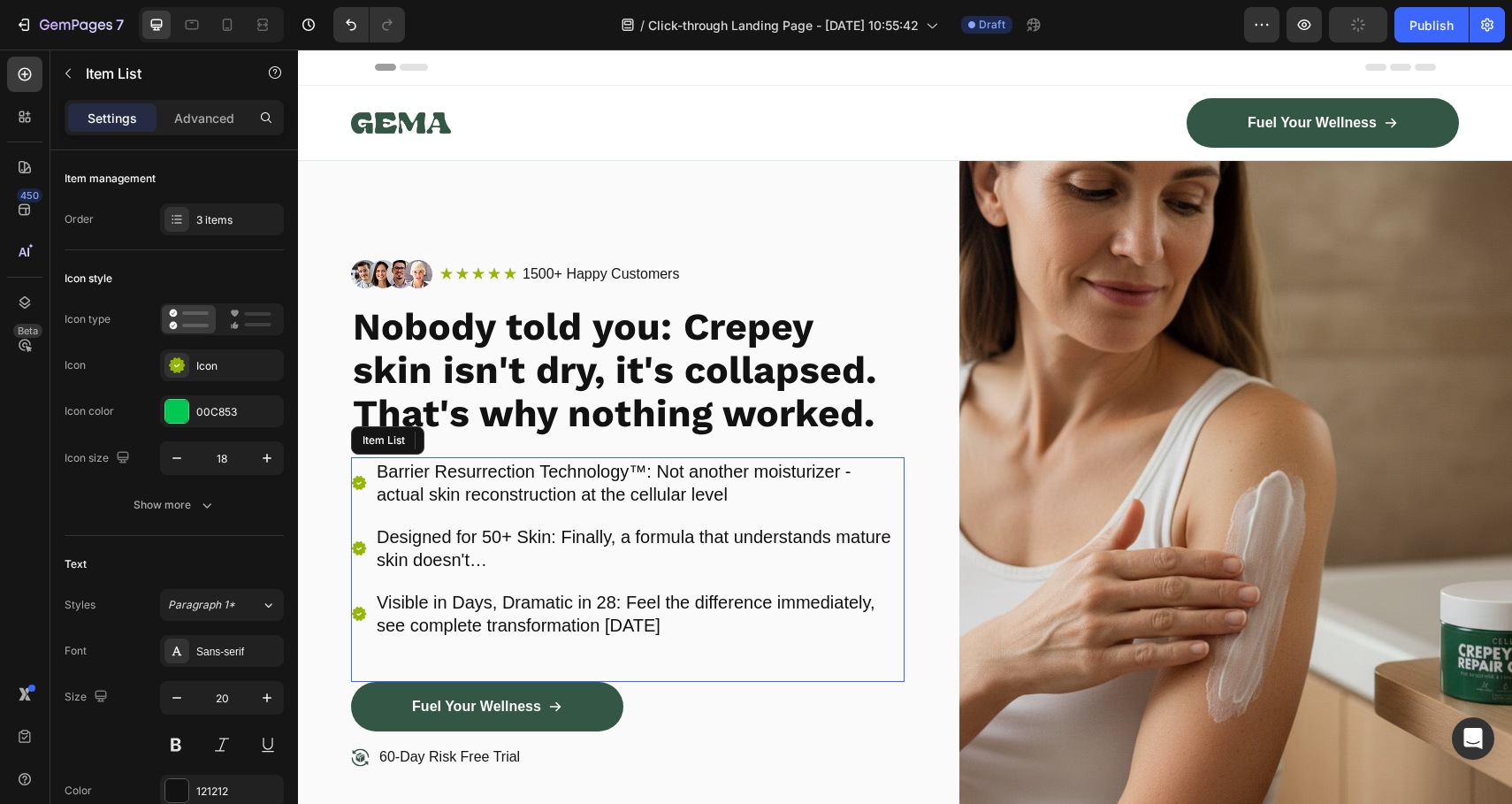
click at [717, 562] on p "Designed for 50+ Skin: Finally, a formula that understands mature skin doesn't…" at bounding box center [640, 548] width 525 height 46
click at [1279, 21] on button "button" at bounding box center [1262, 24] width 35 height 35
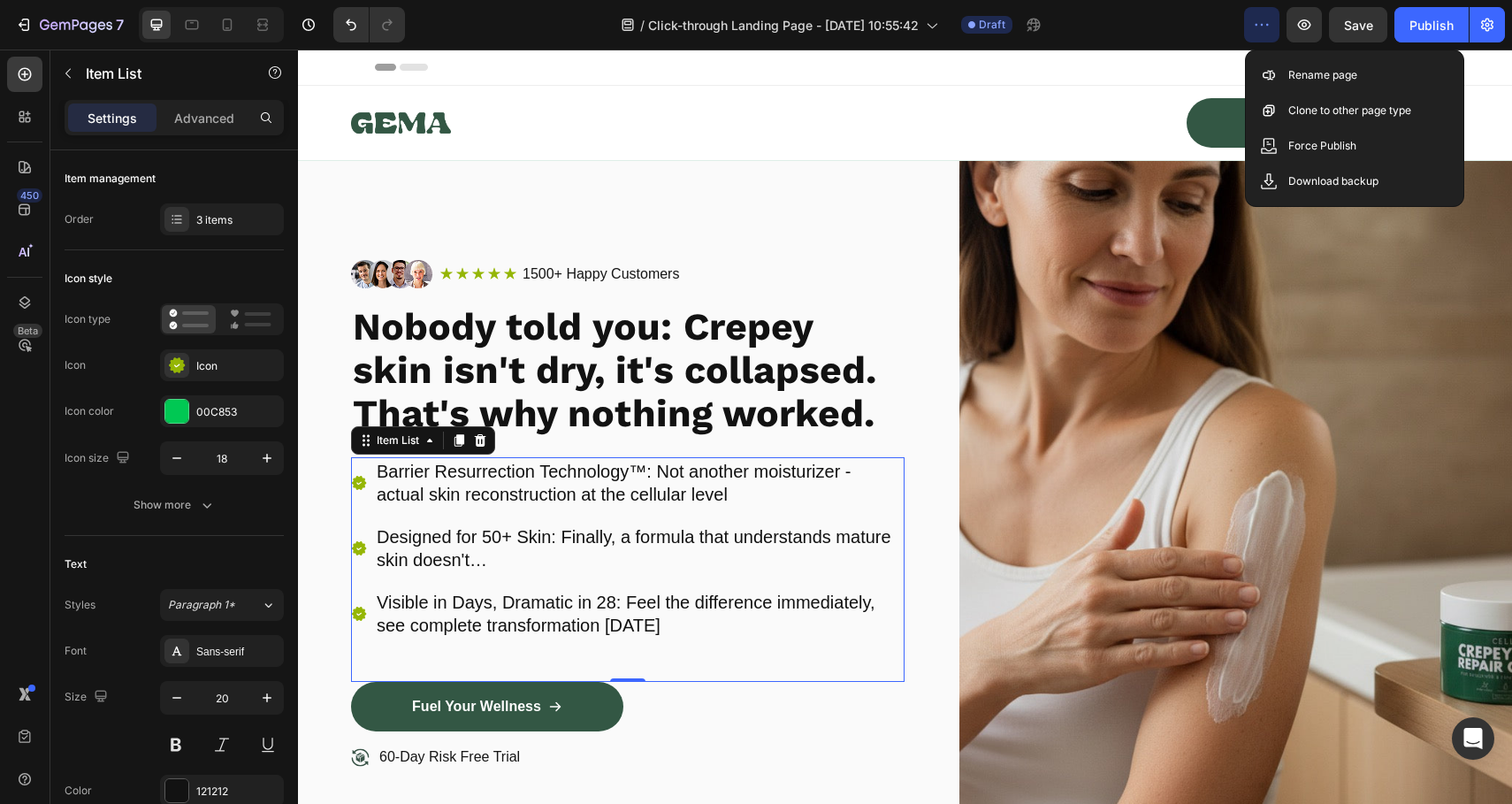
click at [1279, 21] on button "button" at bounding box center [1262, 24] width 35 height 35
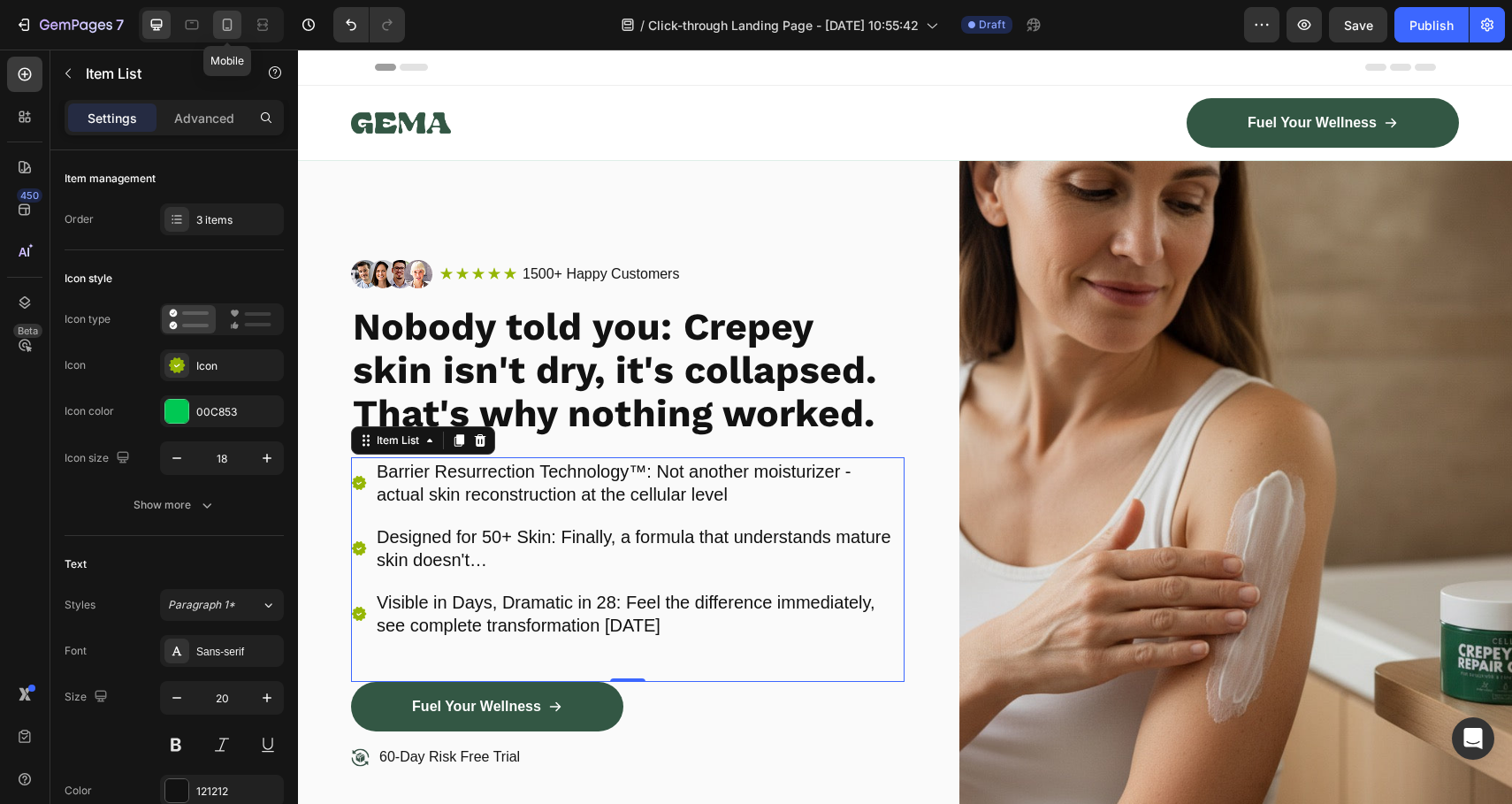
click at [220, 28] on icon at bounding box center [227, 25] width 18 height 18
type input "16"
type input "14"
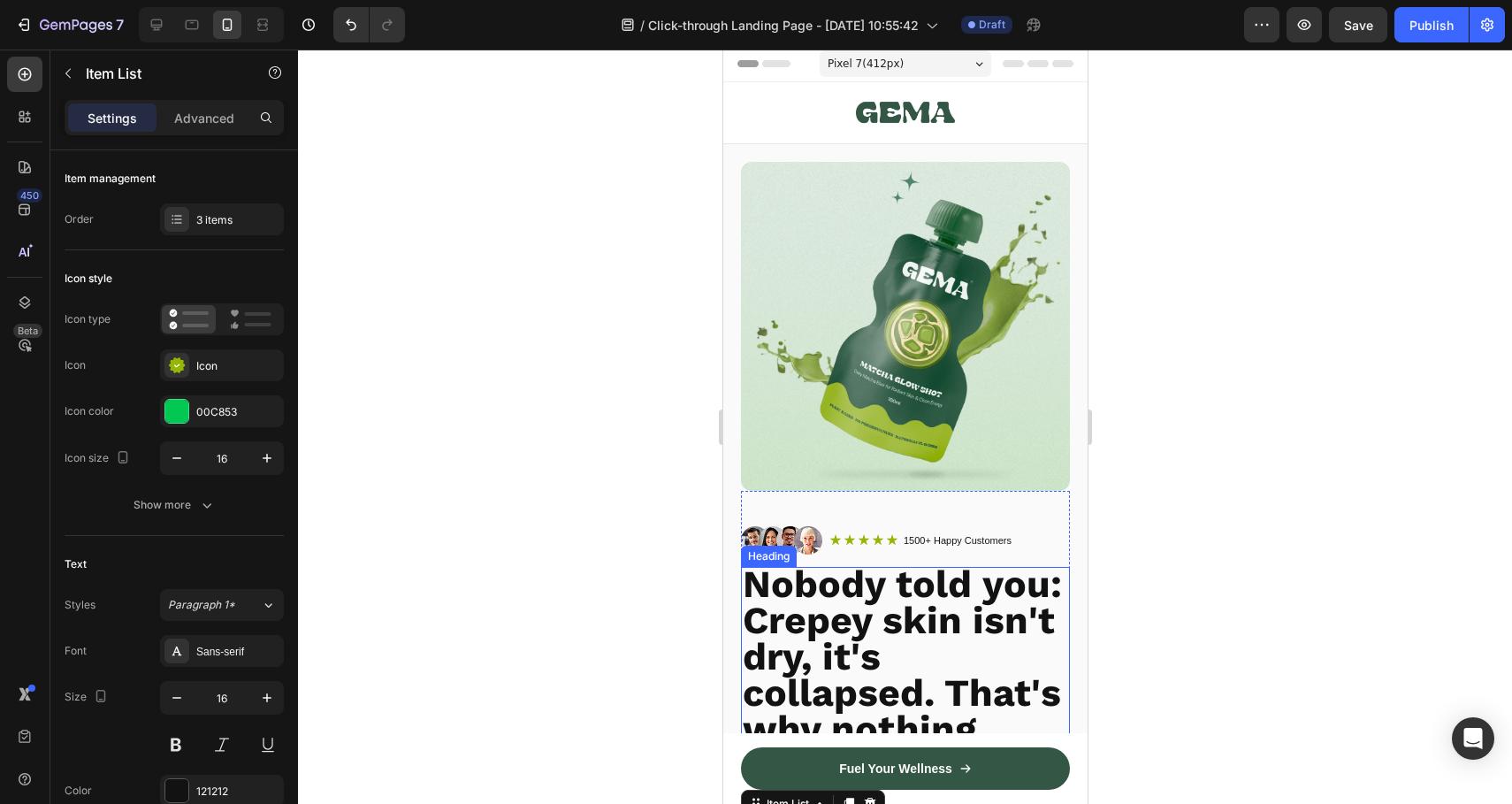
scroll to position [120, 0]
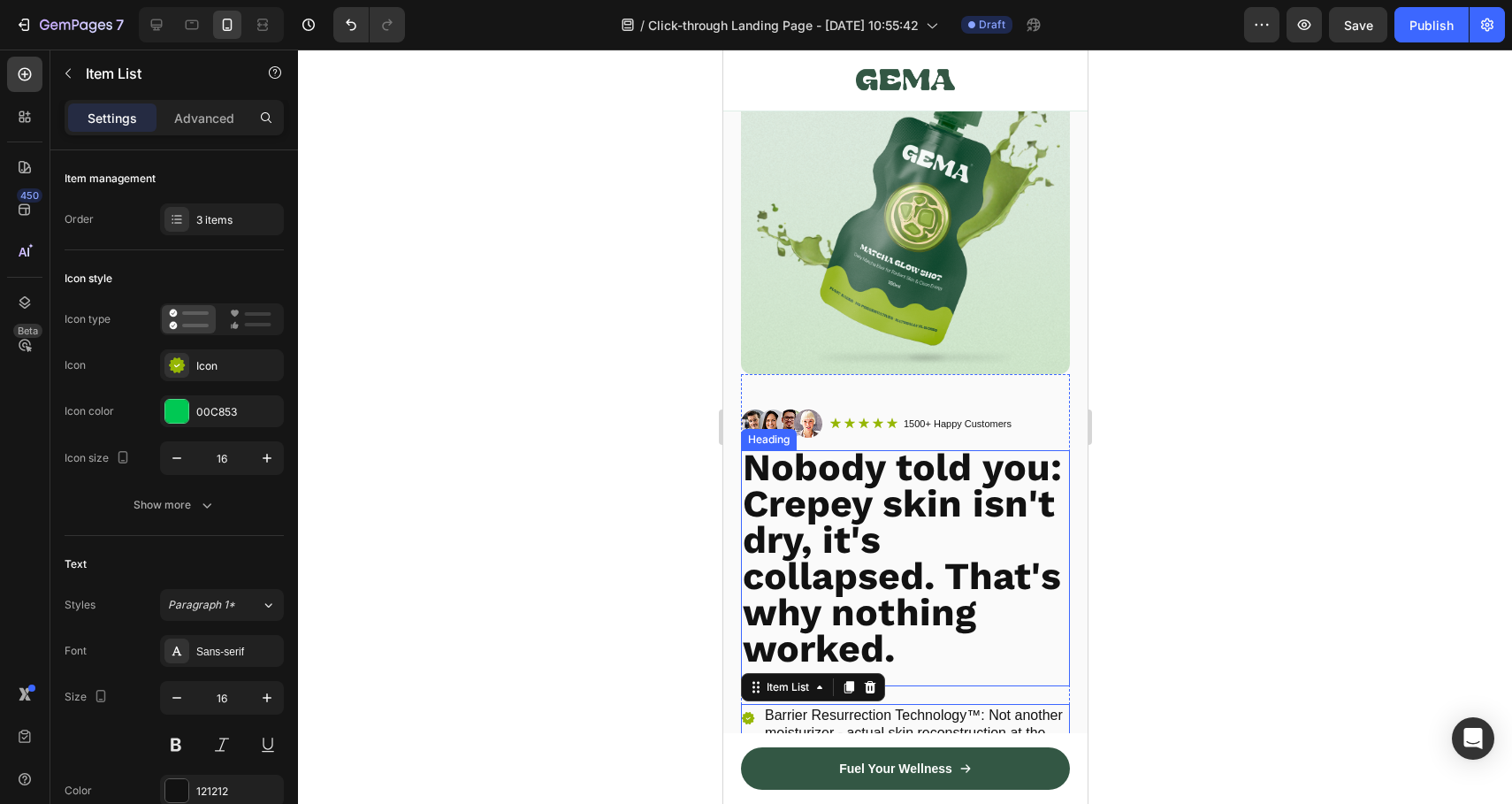
click at [847, 488] on strong "Nobody told you: Crepey skin isn't dry, it's collapsed. That's why nothing work…" at bounding box center [902, 557] width 320 height 226
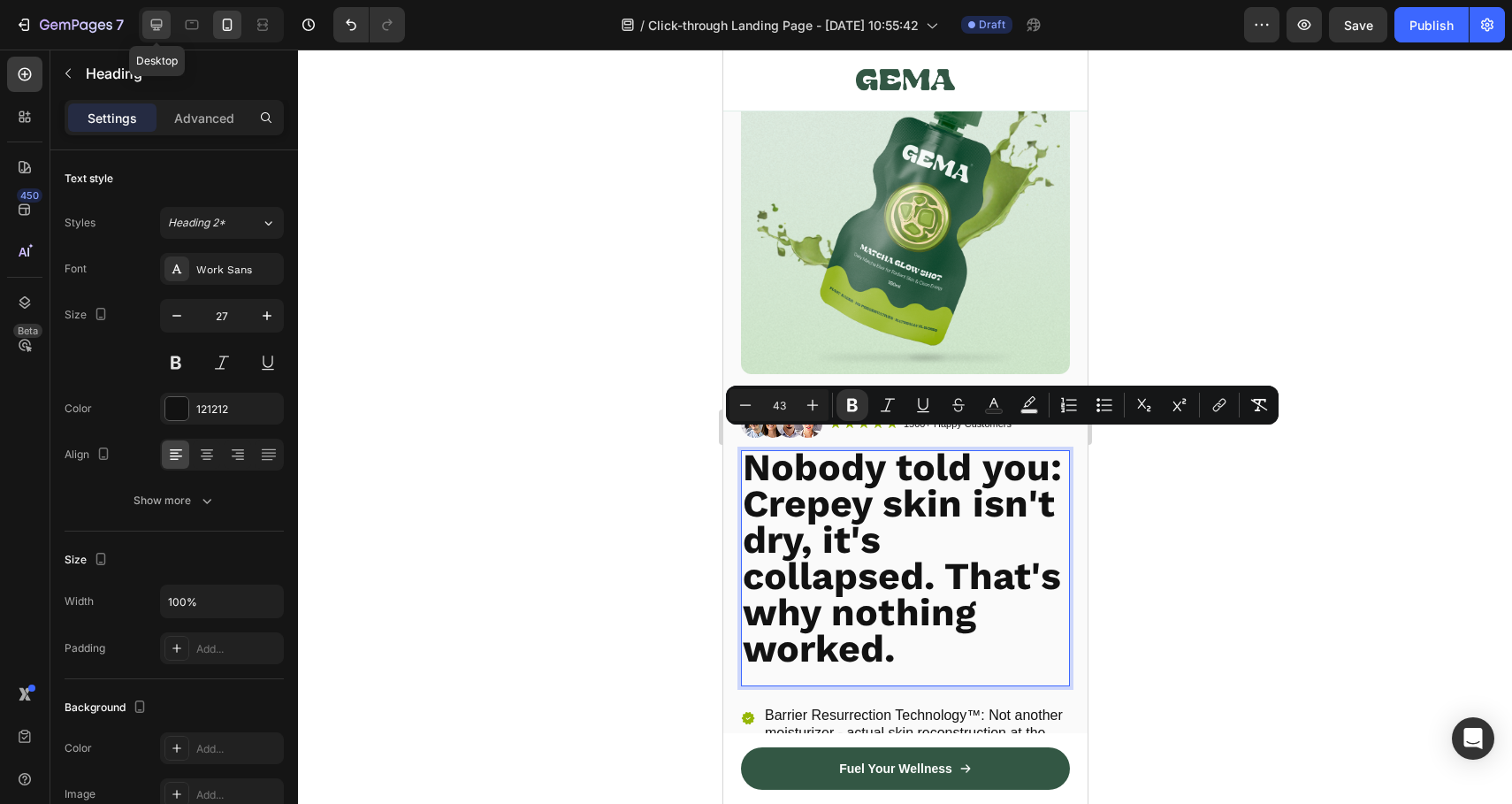
click at [157, 33] on icon at bounding box center [156, 25] width 18 height 18
type input "48"
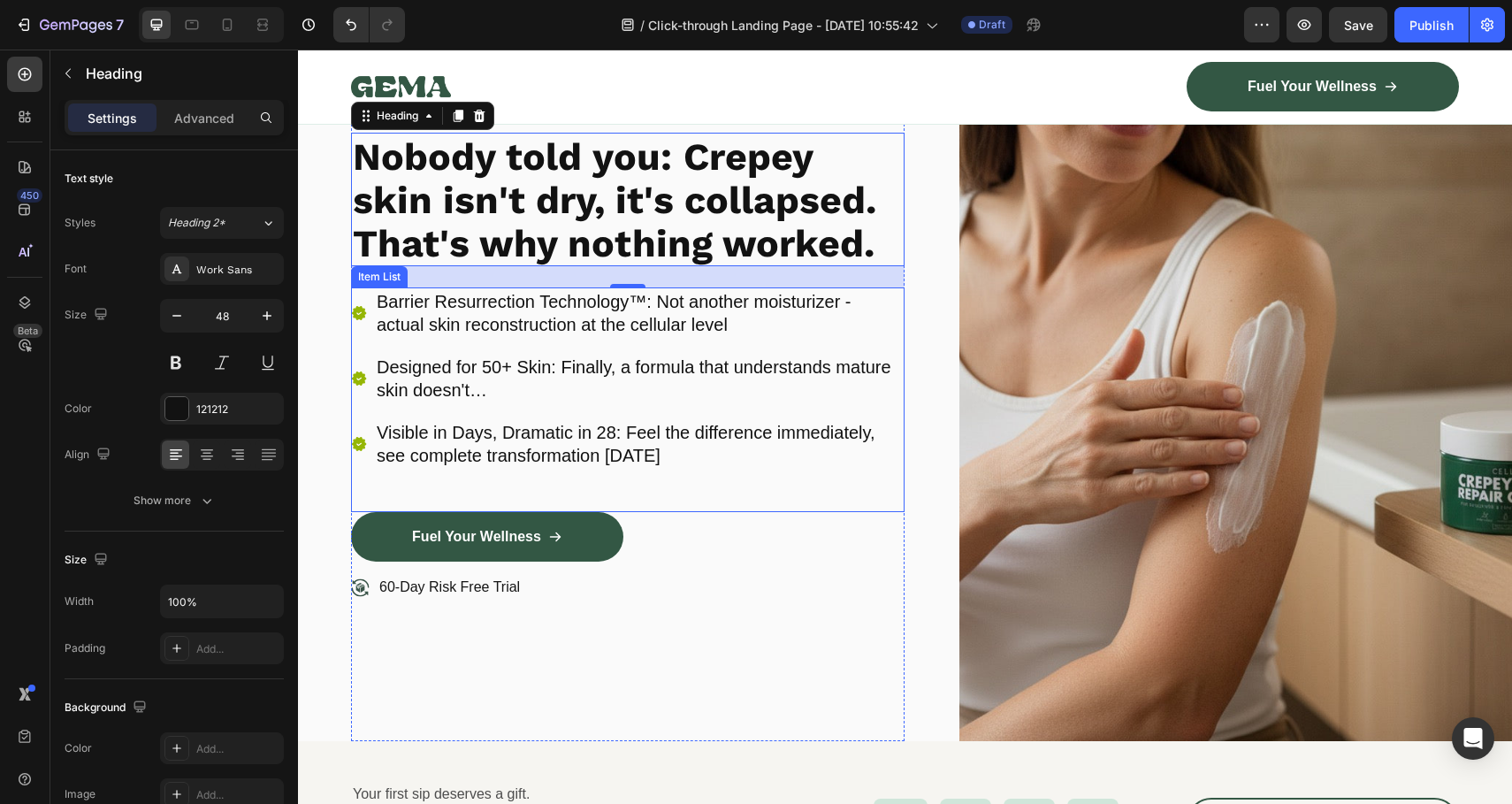
scroll to position [191, 0]
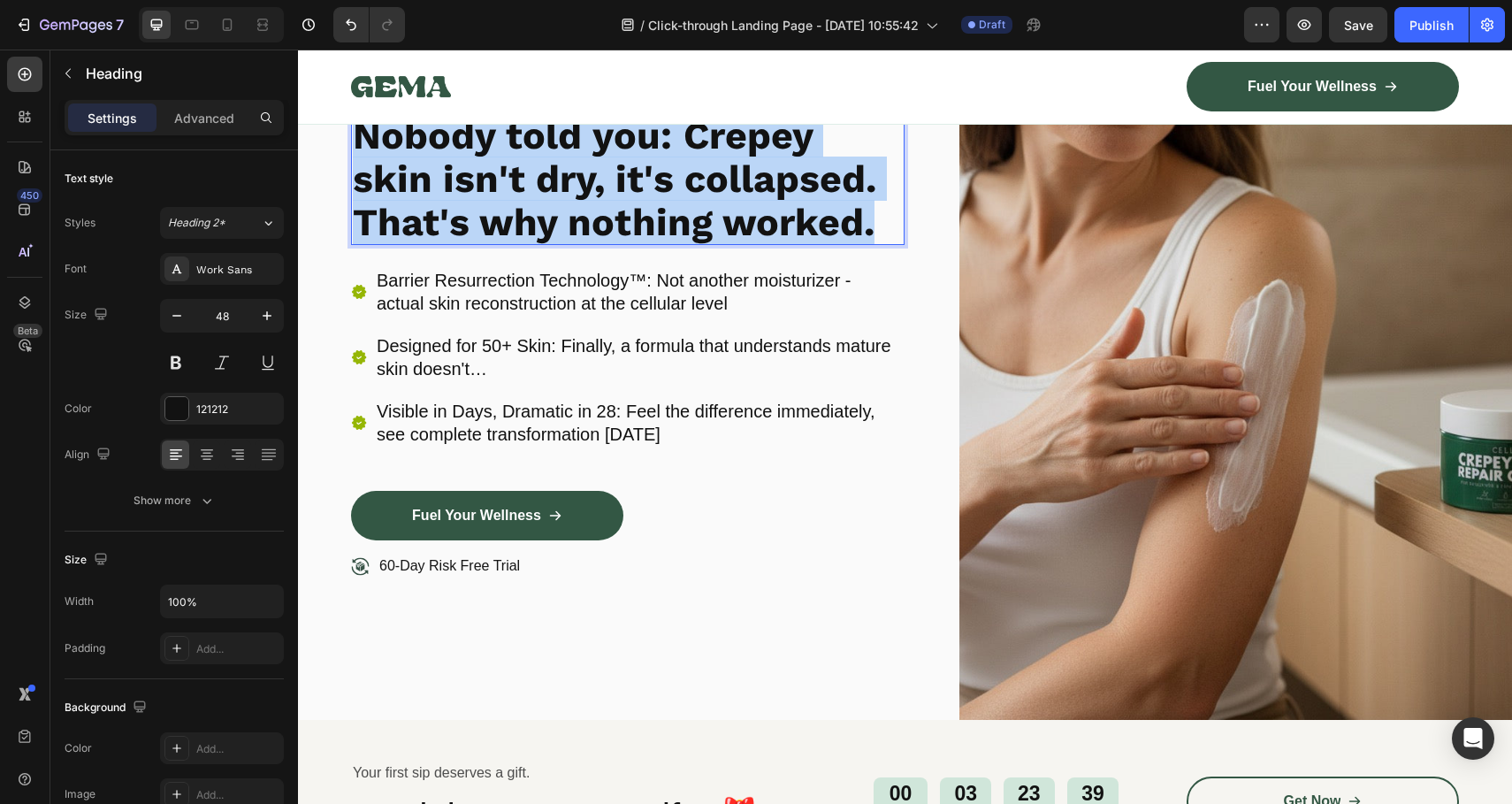
click at [600, 188] on strong "Nobody told you: Crepey skin isn't dry, it's collapsed. That's why nothing work…" at bounding box center [614, 179] width 524 height 131
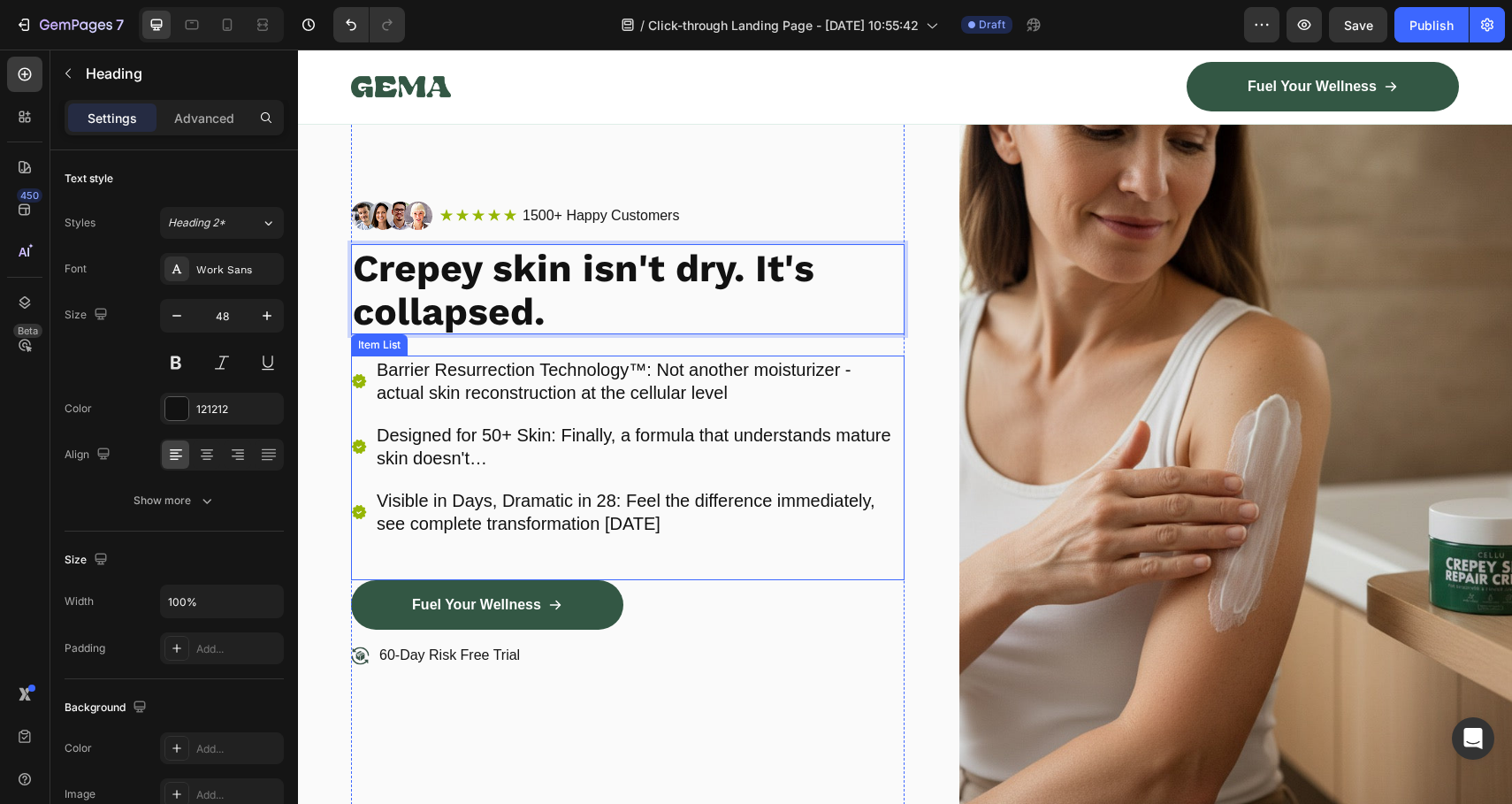
scroll to position [25, 0]
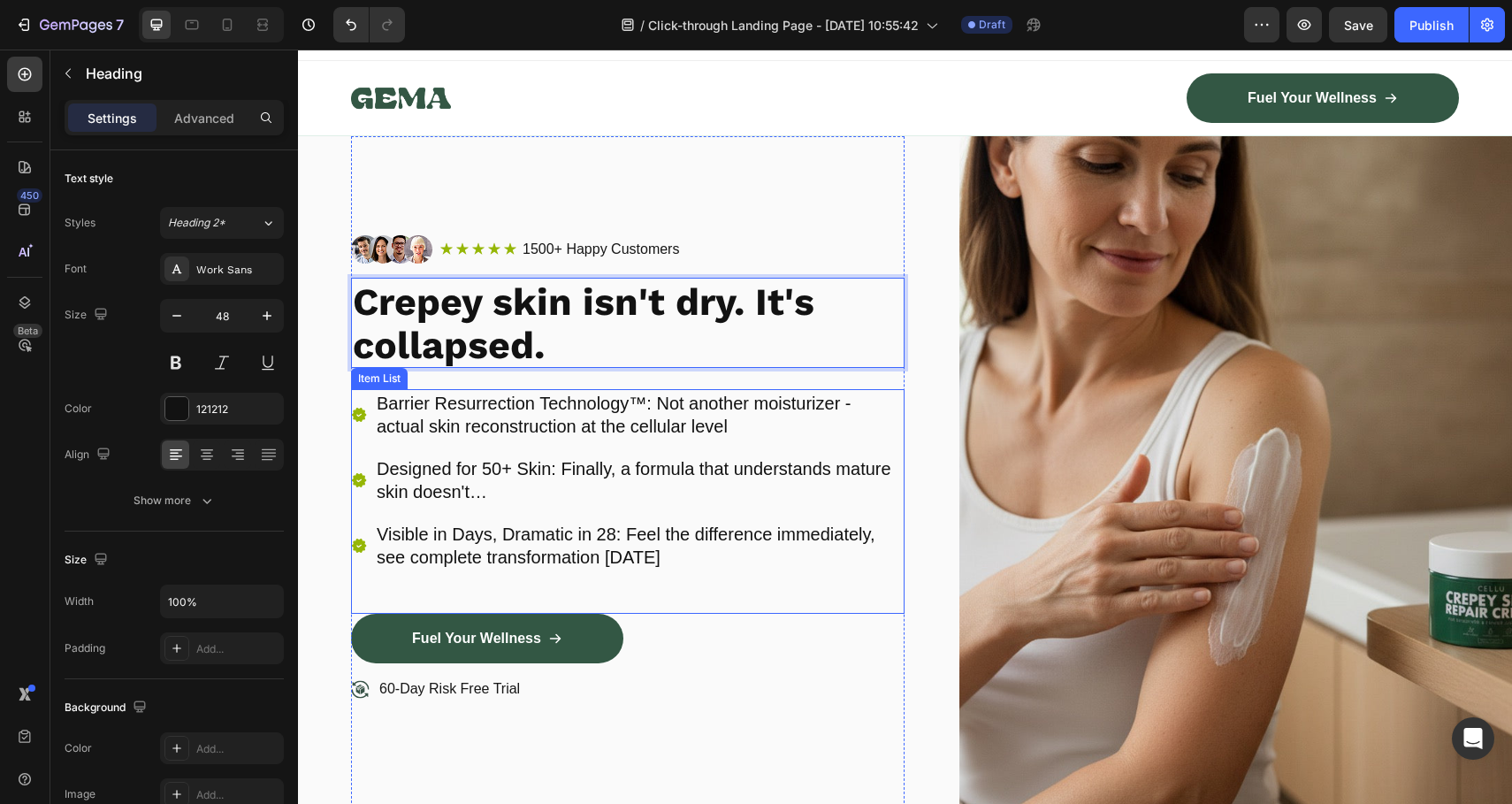
click at [628, 459] on p "Designed for 50+ Skin: Finally, a formula that understands mature skin doesn't…" at bounding box center [640, 480] width 525 height 46
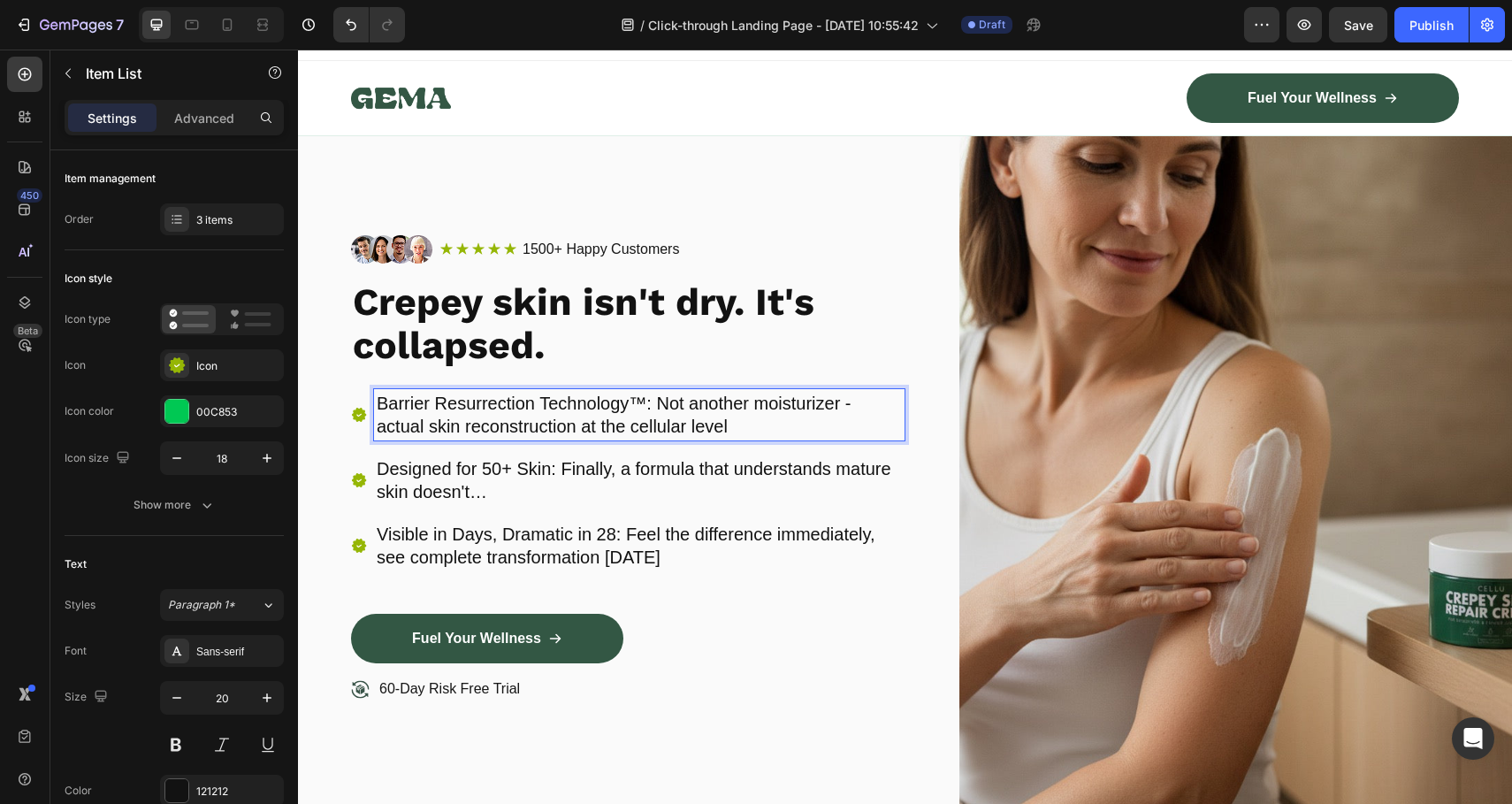
click at [870, 590] on div "Barrier Resurrection Technology™: Not another moisturizer - actual skin reconst…" at bounding box center [628, 502] width 554 height 225
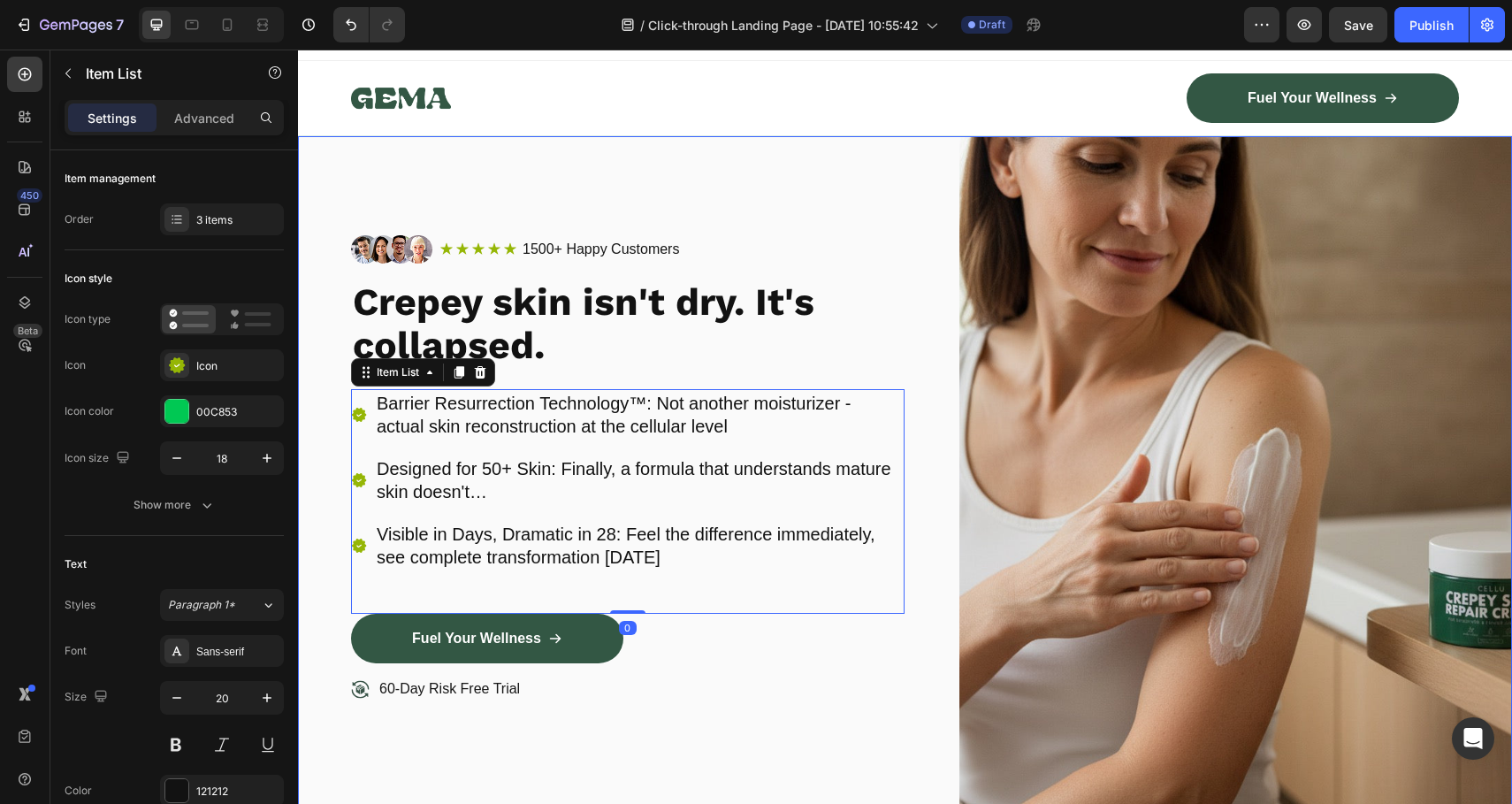
click at [917, 658] on div "Image Icon Icon Icon Icon Icon Icon List 1500+ Happy Customers Text Block Row R…" at bounding box center [904, 489] width 1214 height 707
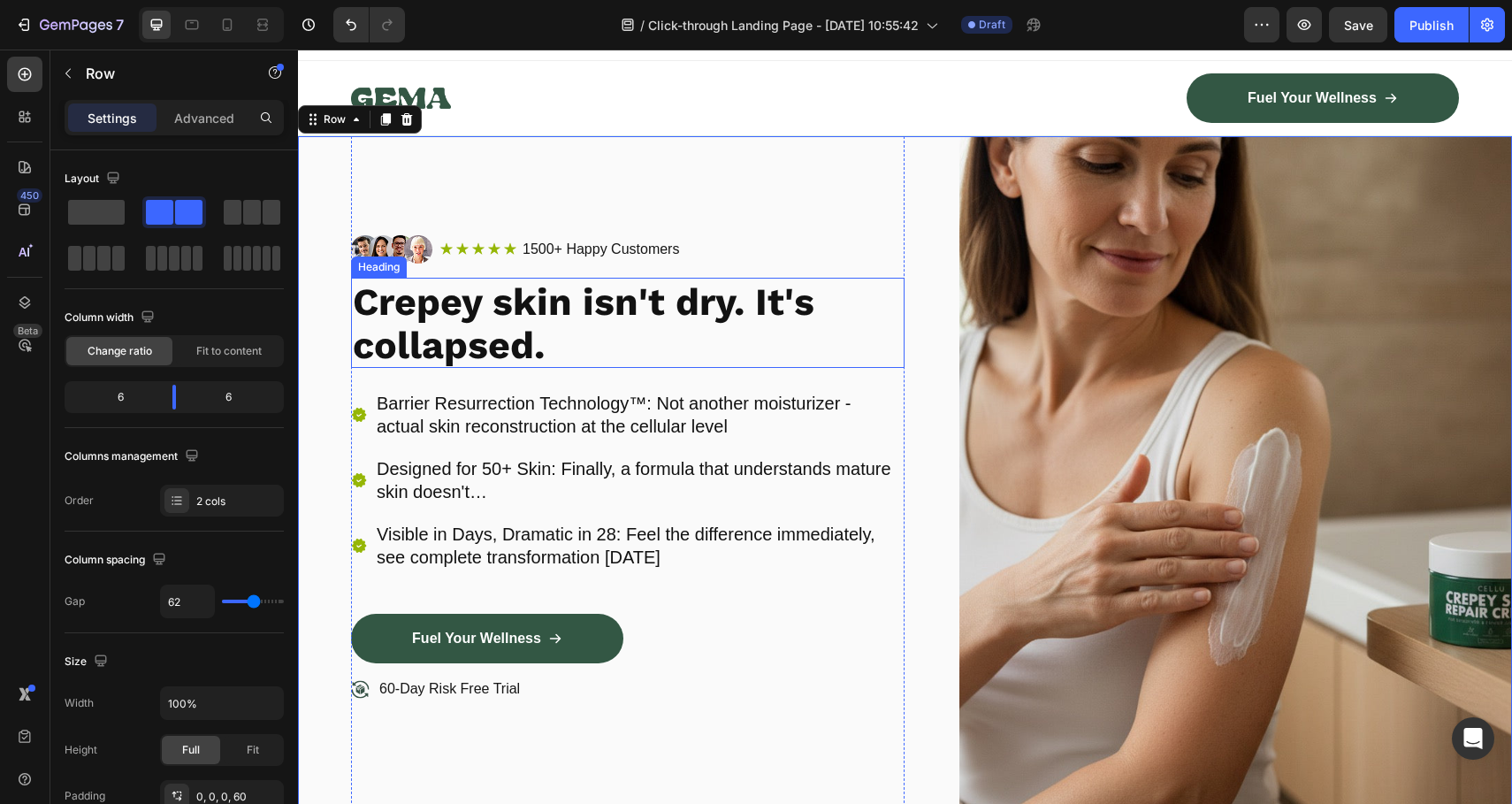
click at [494, 309] on strong "Crepey skin isn't dry. It's collapsed." at bounding box center [583, 323] width 462 height 88
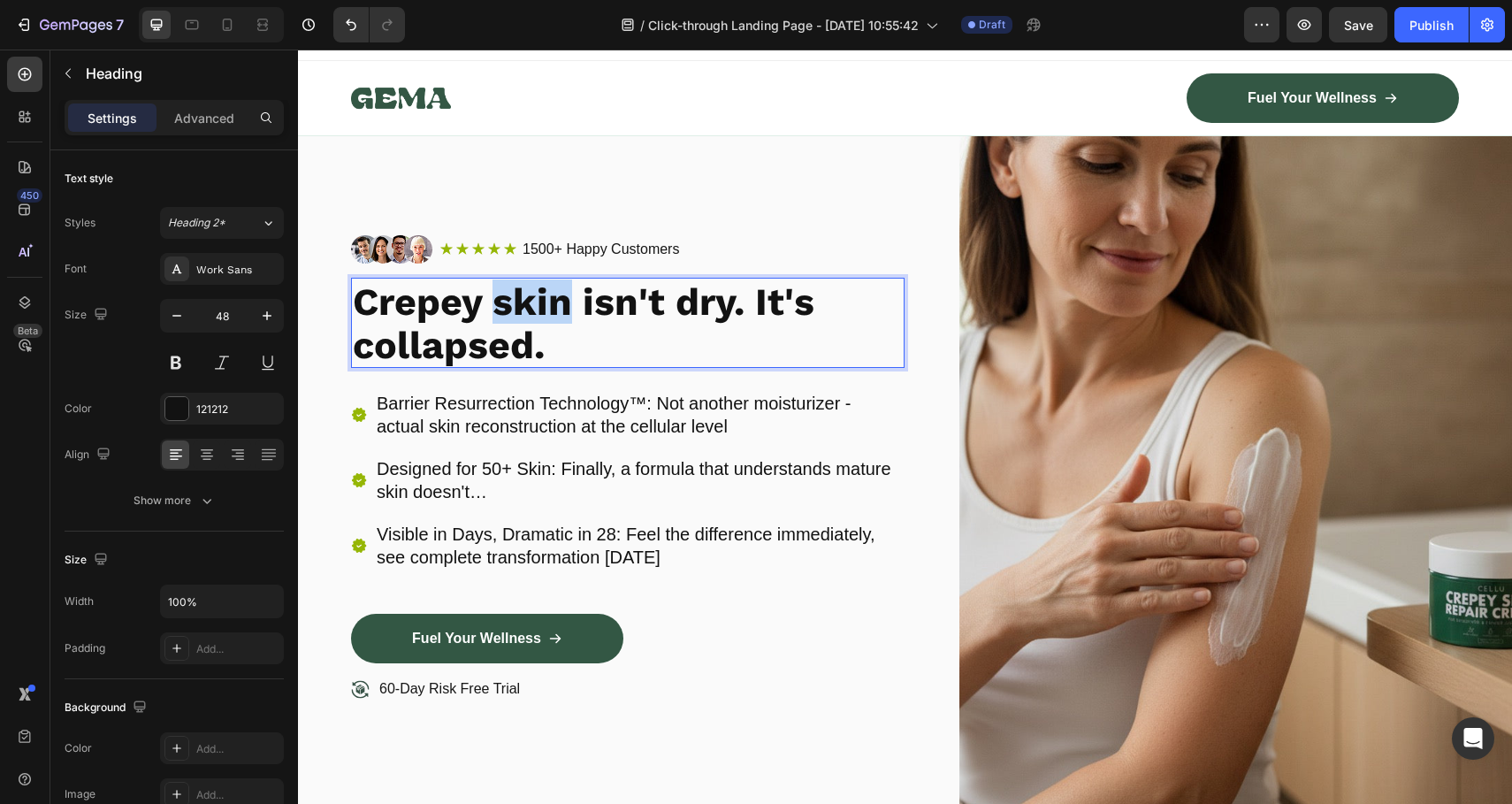
drag, startPoint x: 494, startPoint y: 309, endPoint x: 531, endPoint y: 311, distance: 37.1
click at [531, 311] on strong "Crepey skin isn't dry. It's collapsed." at bounding box center [583, 323] width 462 height 88
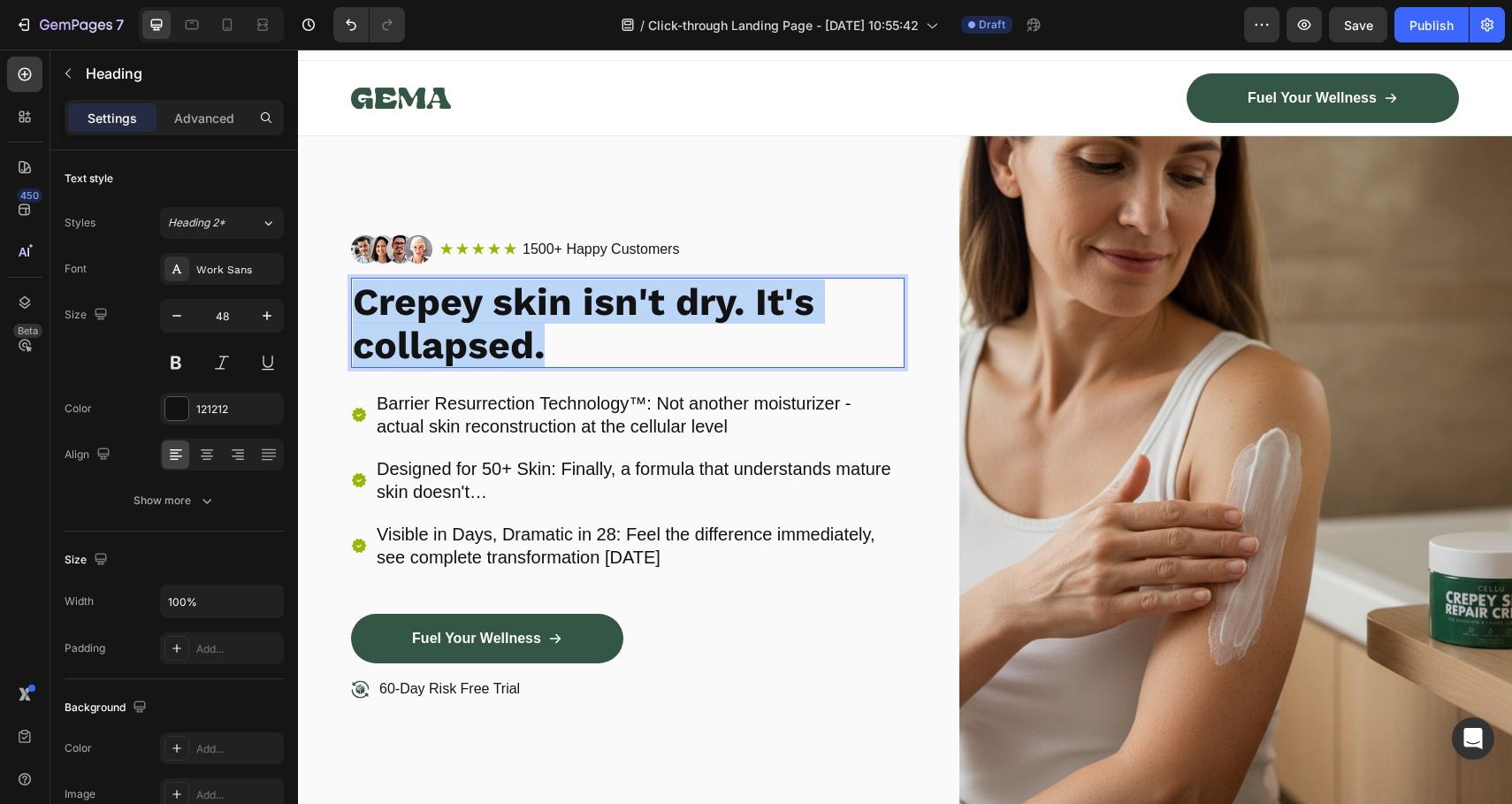
click at [531, 311] on strong "Crepey skin isn't dry. It's collapsed." at bounding box center [583, 323] width 462 height 88
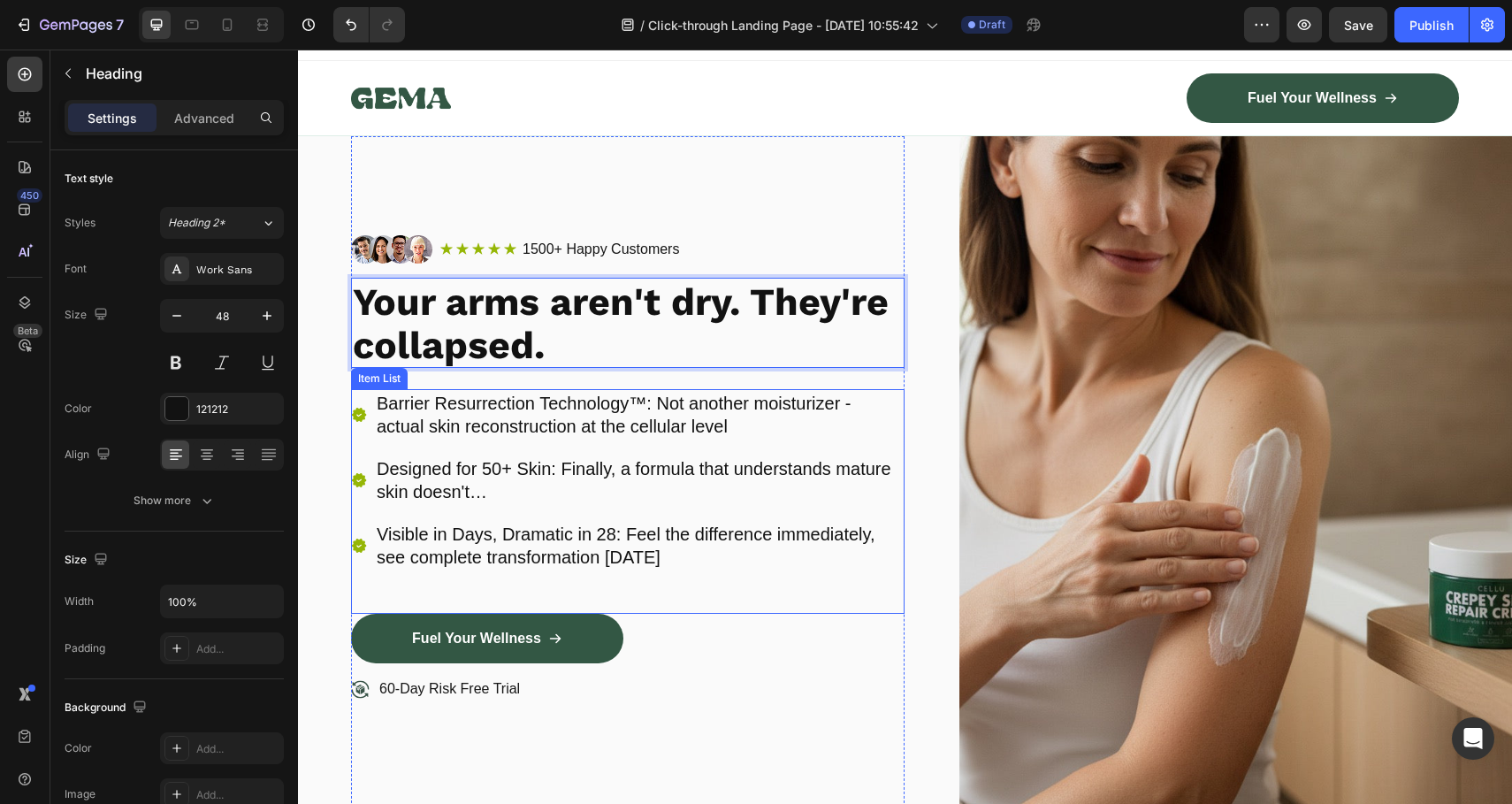
click at [588, 491] on p "Designed for 50+ Skin: Finally, a formula that understands mature skin doesn't…" at bounding box center [640, 480] width 525 height 46
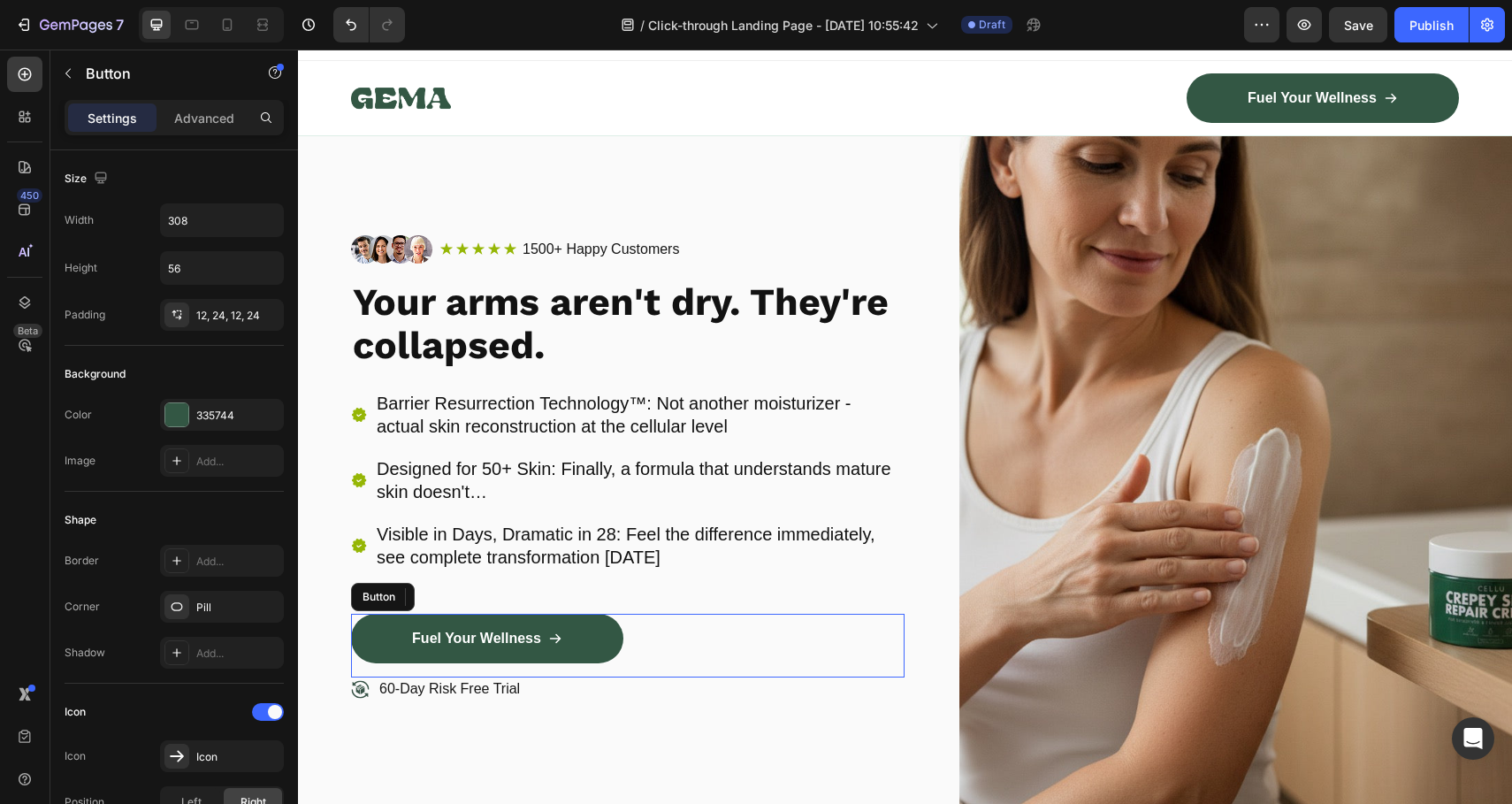
click at [776, 638] on div "Fuel Your Wellness Button" at bounding box center [628, 644] width 554 height 63
click at [519, 498] on p "Designed for 50+ Skin: Finally, a formula that understands mature skin doesn't…" at bounding box center [640, 480] width 525 height 46
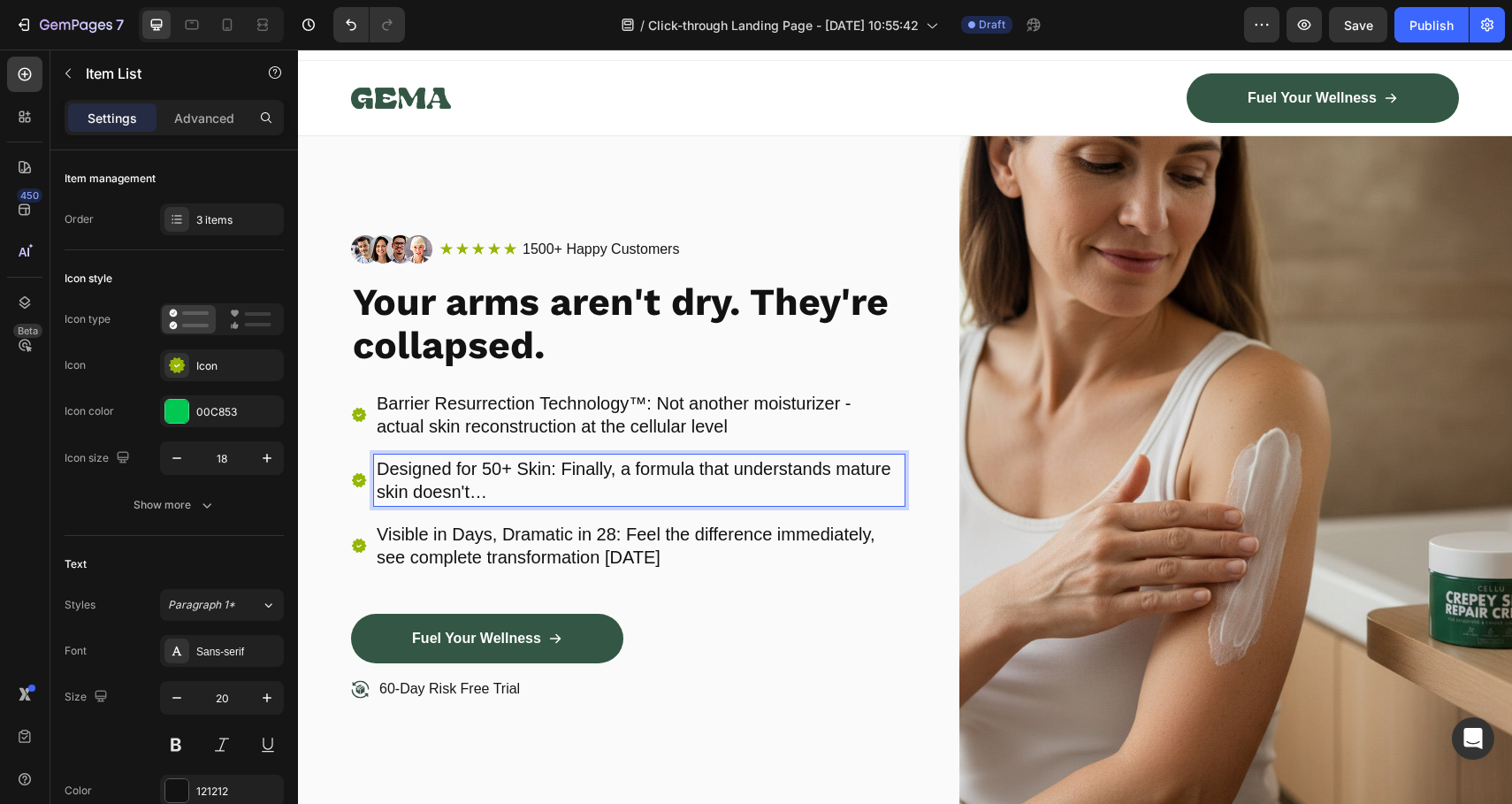
click at [520, 494] on p "Designed for 50+ Skin: Finally, a formula that understands mature skin doesn't…" at bounding box center [640, 480] width 525 height 46
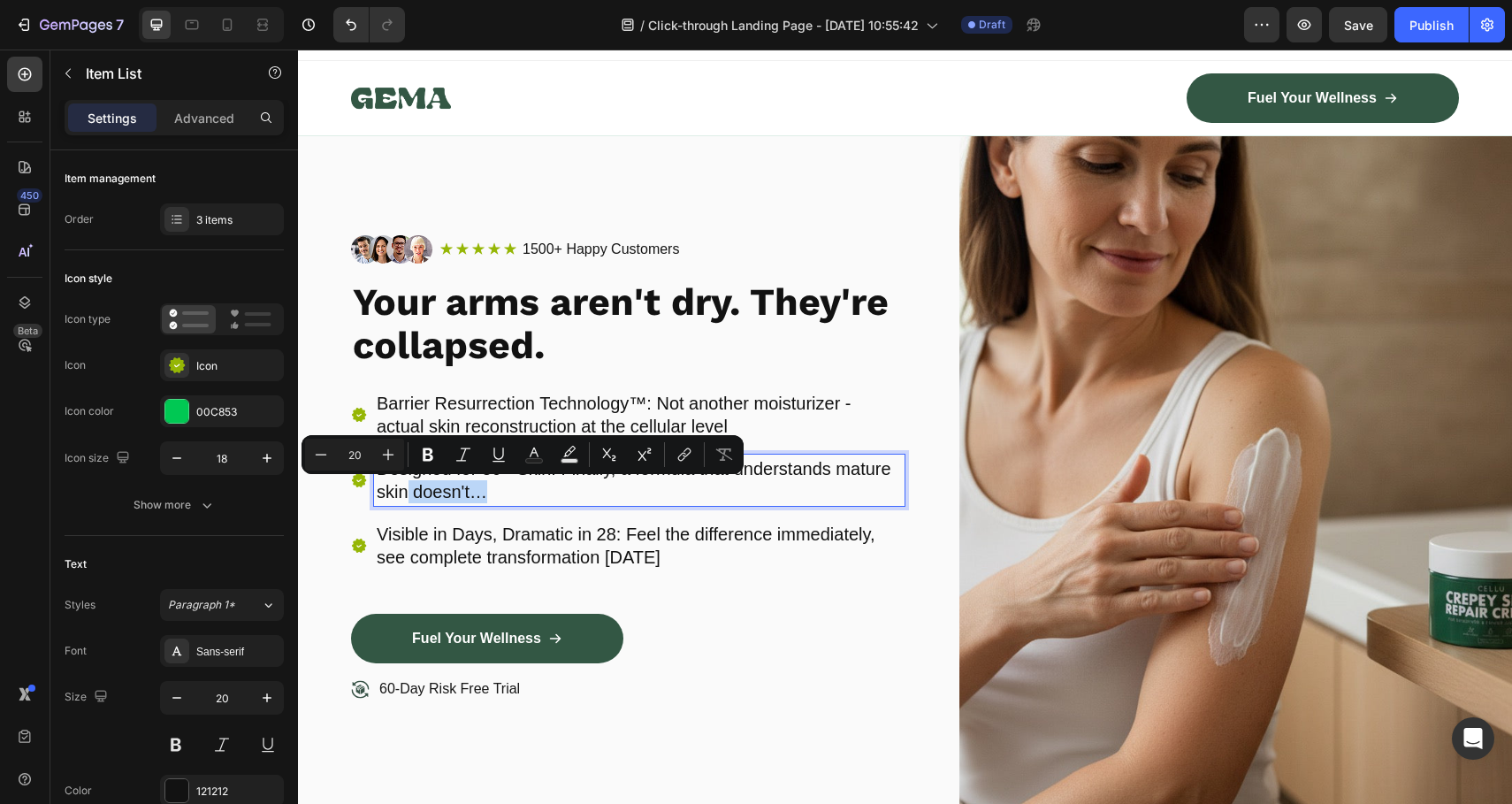
drag, startPoint x: 546, startPoint y: 489, endPoint x: 405, endPoint y: 488, distance: 141.0
click at [405, 488] on p "Designed for 50+ Skin: Finally, a formula that understands mature skin doesn't…" at bounding box center [640, 480] width 525 height 46
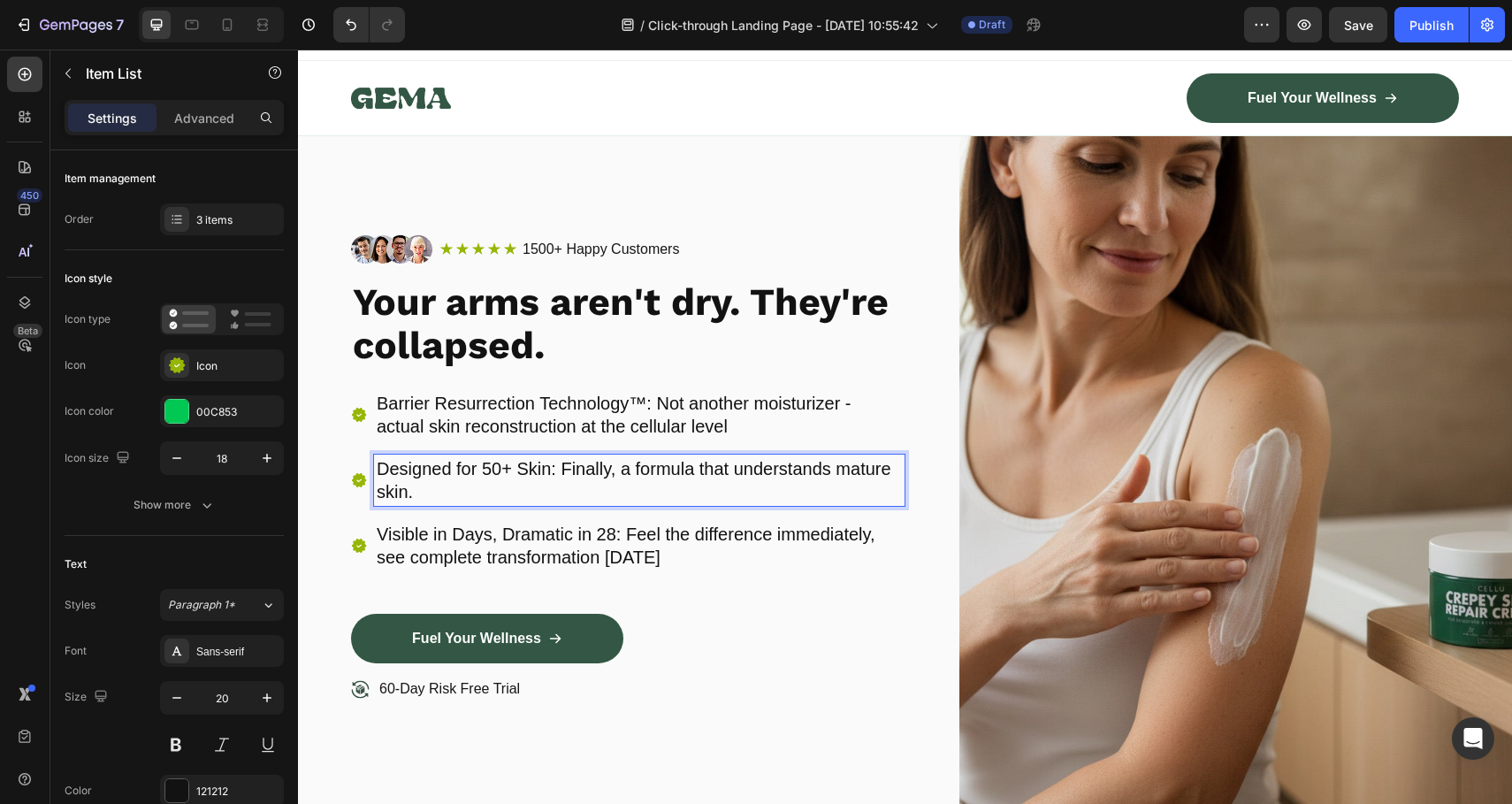
click at [671, 582] on div "Barrier Resurrection Technology™: Not another moisturizer - actual skin reconst…" at bounding box center [628, 502] width 554 height 225
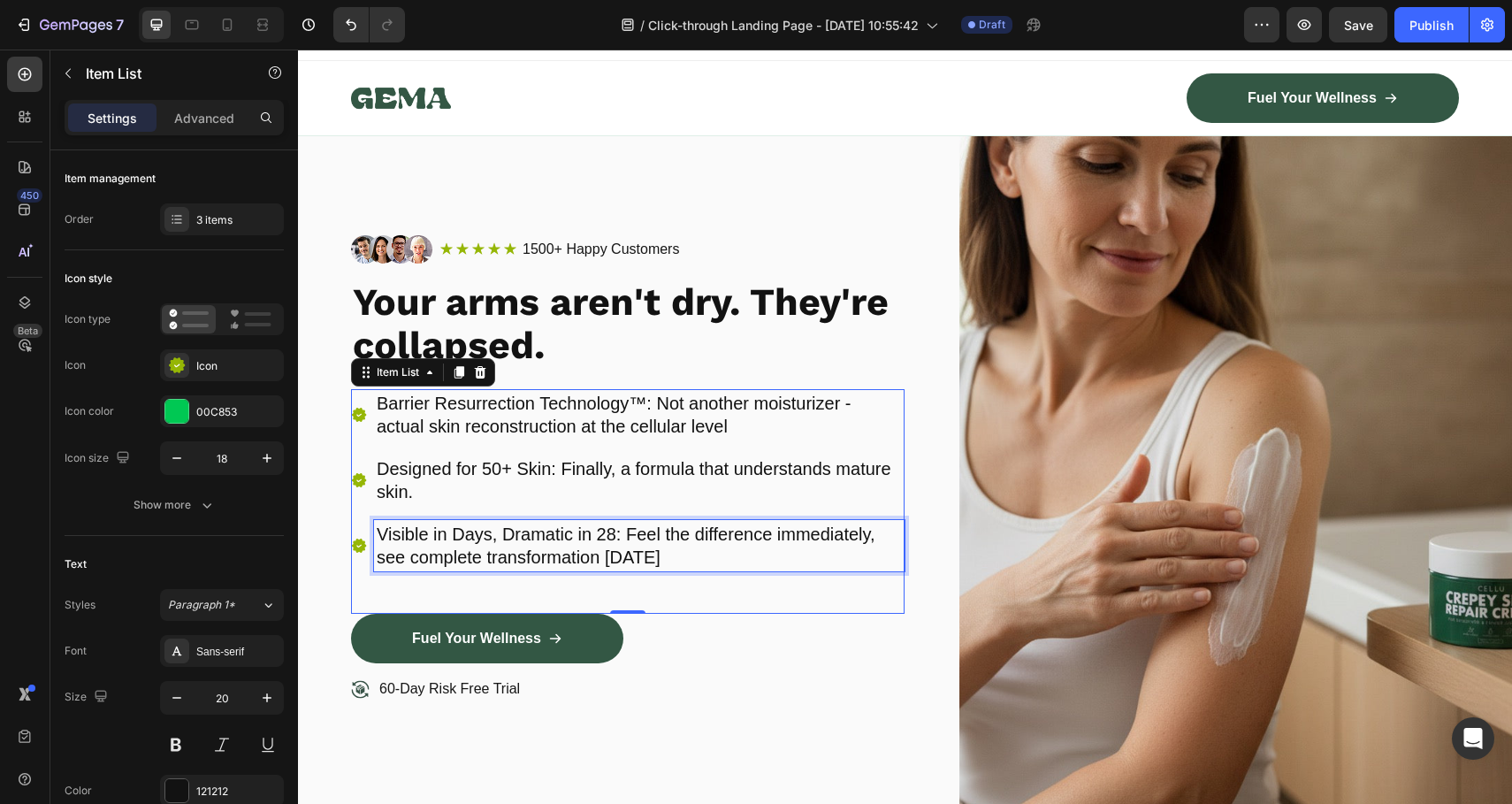
click at [454, 535] on p "Visible in Days, Dramatic in 28: Feel the difference immediately, see complete …" at bounding box center [640, 545] width 525 height 46
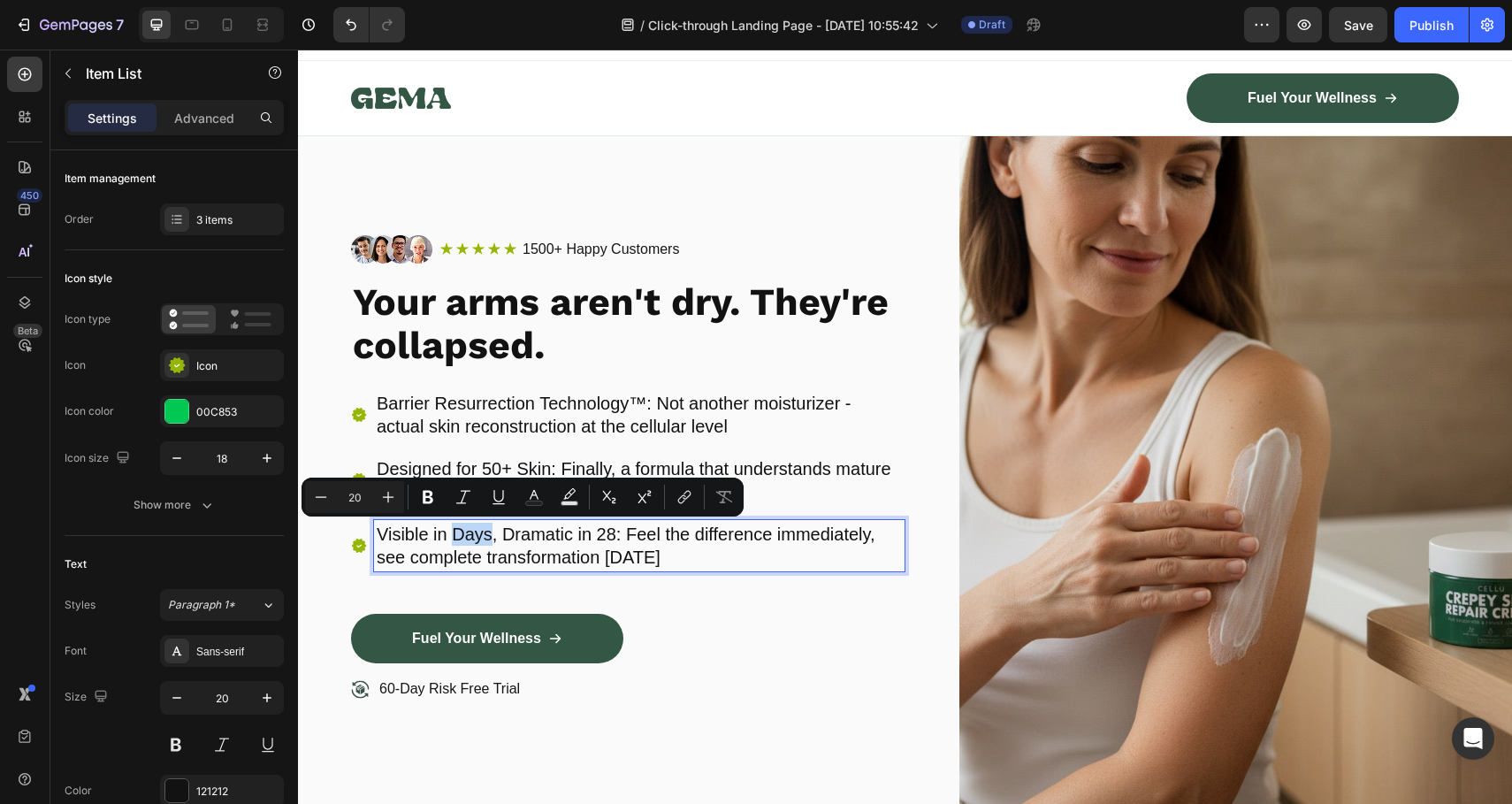
click at [463, 531] on p "Visible in Days, Dramatic in 28: Feel the difference immediately, see complete …" at bounding box center [640, 545] width 525 height 46
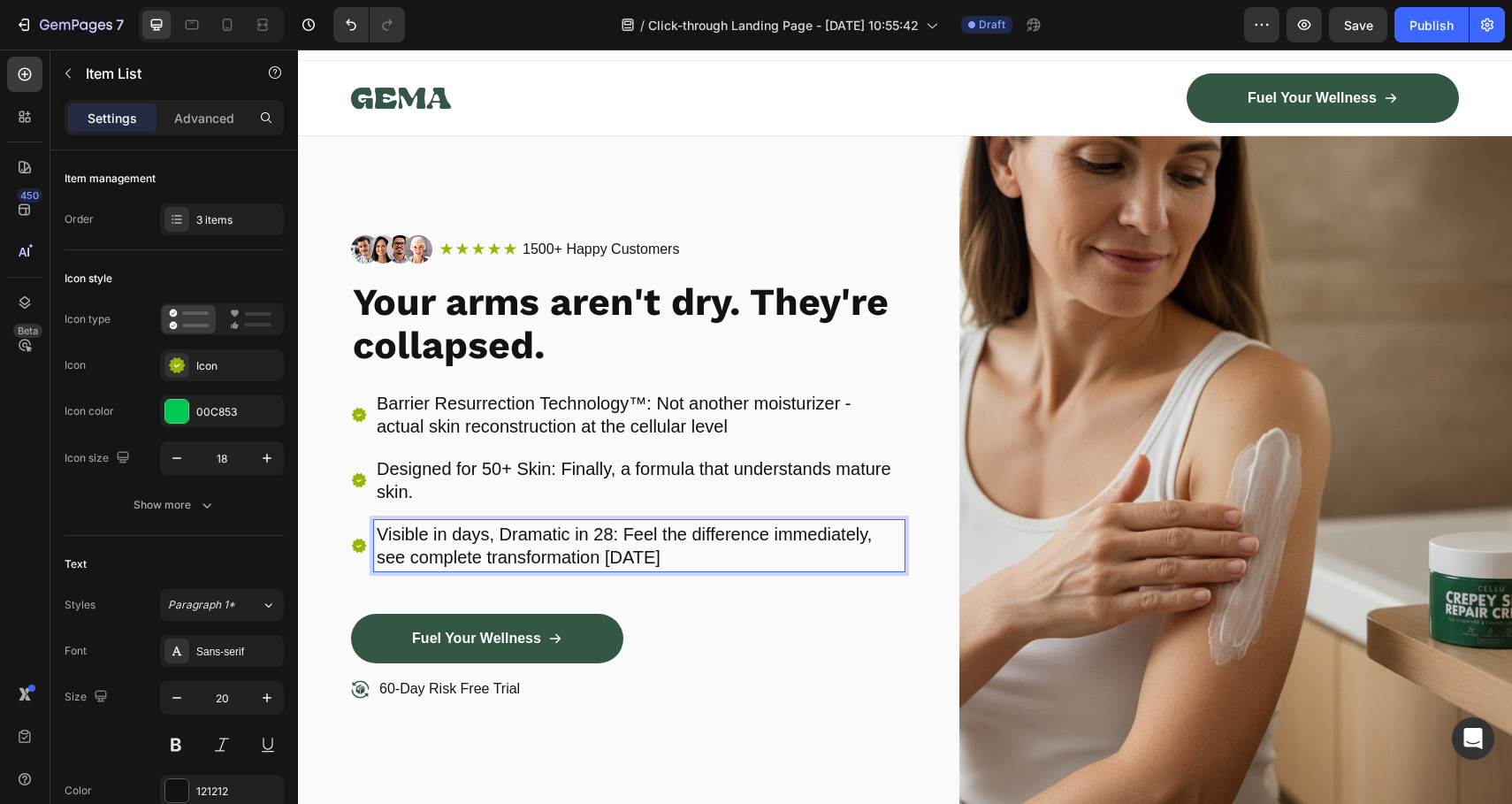
click at [509, 534] on p "Visible in days, Dramatic in 28: Feel the difference immediately, see complete …" at bounding box center [640, 545] width 525 height 46
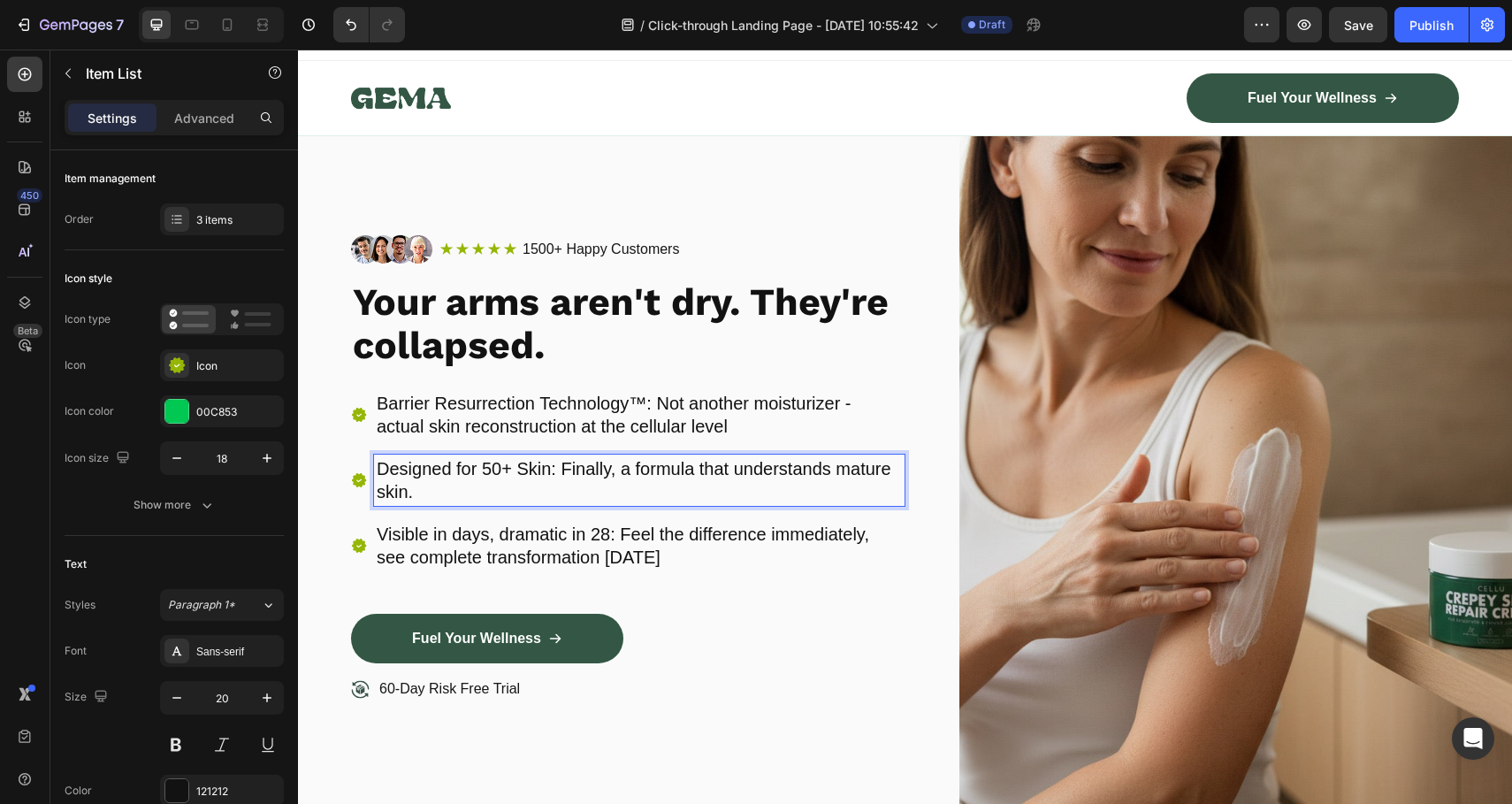
click at [486, 472] on p "Designed for 50+ Skin: Finally, a formula that understands mature skin." at bounding box center [640, 480] width 525 height 46
click at [538, 470] on p "Designed for 50+ Skin: Finally, a formula that understands mature skin." at bounding box center [640, 480] width 525 height 46
click at [527, 470] on p "Designed for 50+ Skin: Finally, a formula that understands mature skin." at bounding box center [640, 480] width 525 height 46
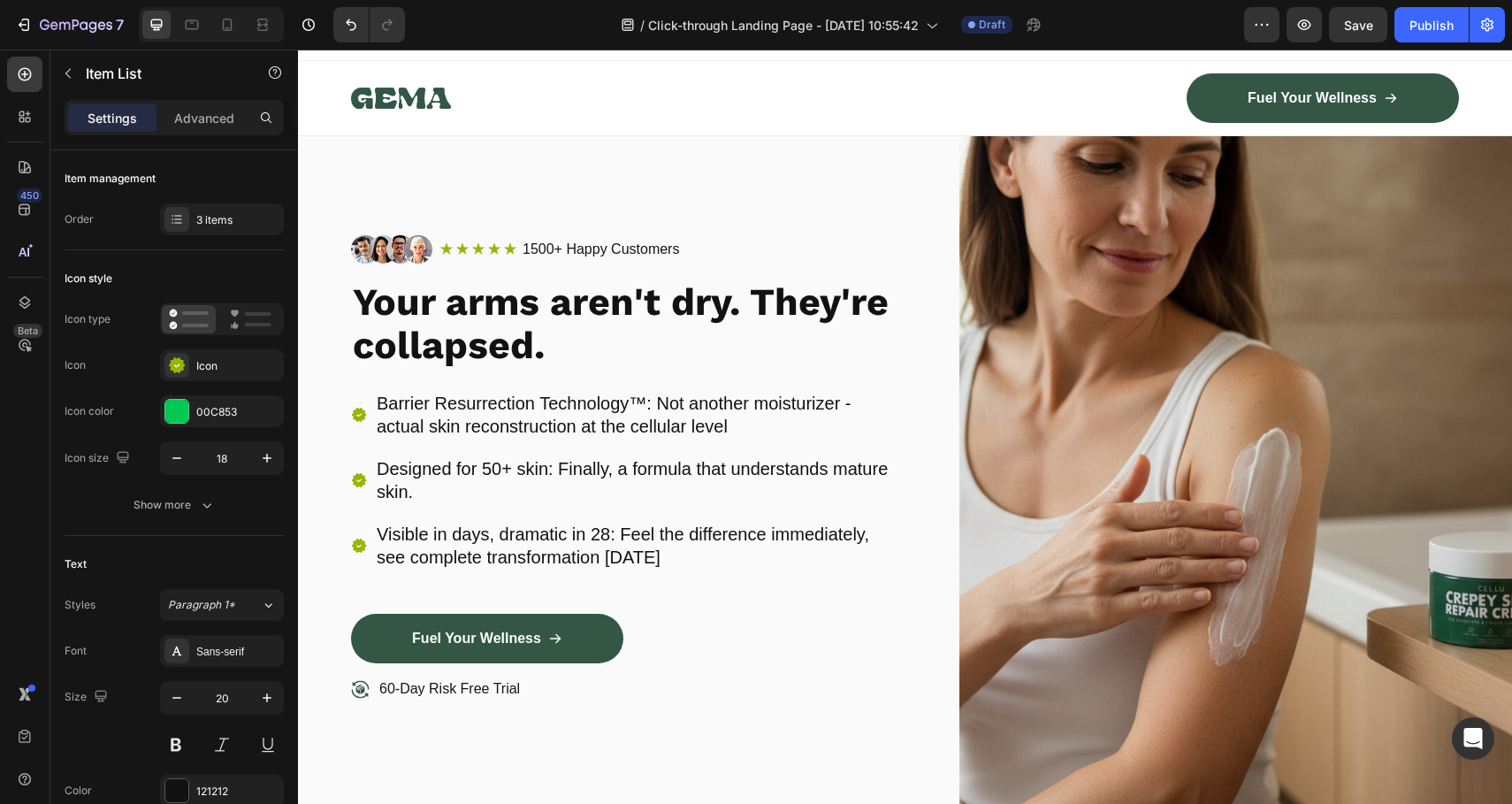
click at [608, 607] on div "Barrier Resurrection Technology™: Not another moisturizer - actual skin reconst…" at bounding box center [628, 502] width 554 height 225
click at [841, 627] on div "Fuel Your Wellness Button" at bounding box center [628, 644] width 554 height 63
click at [735, 716] on div "60-Day Risk Free Trial" at bounding box center [628, 710] width 554 height 66
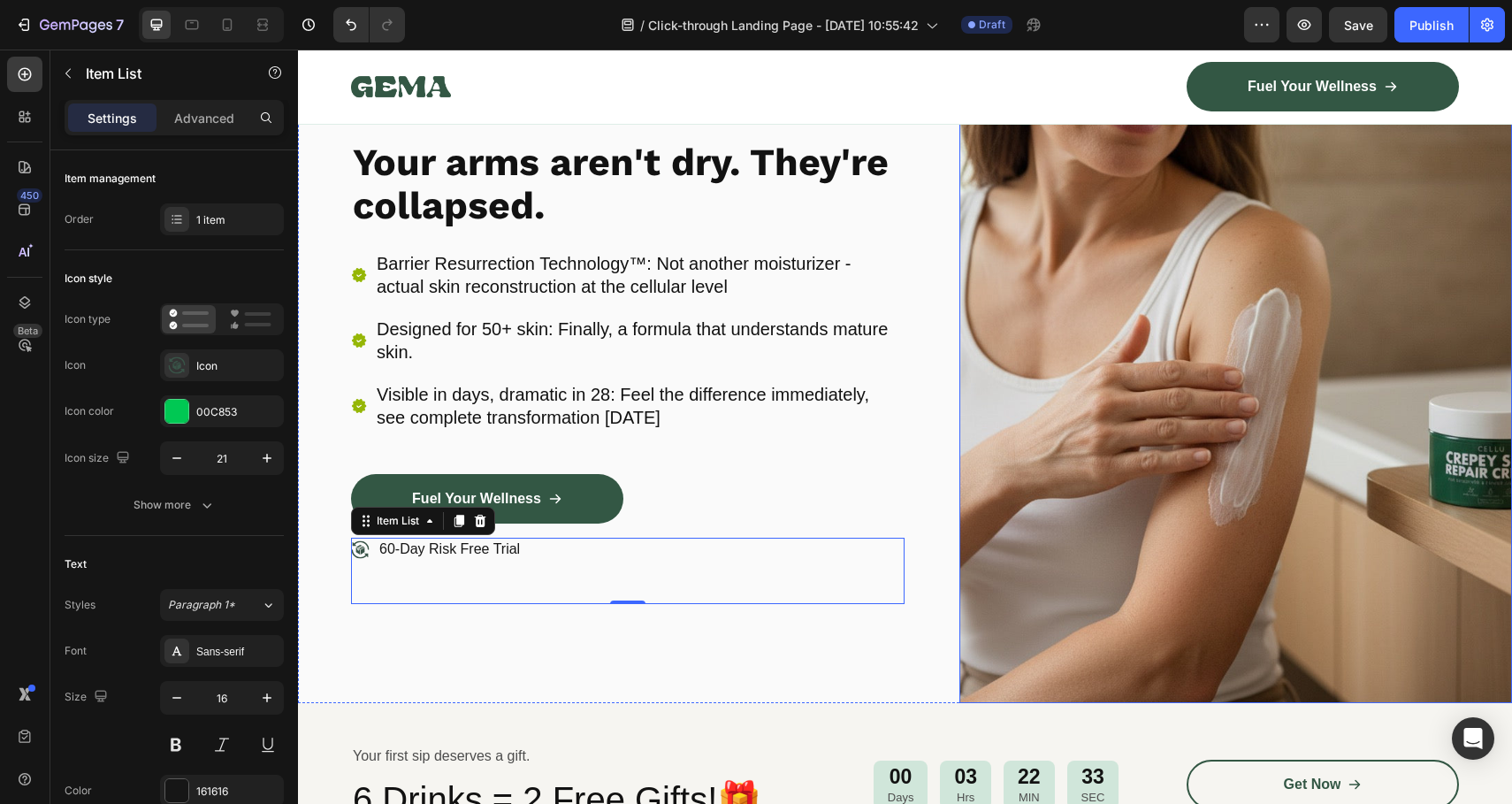
scroll to position [434, 0]
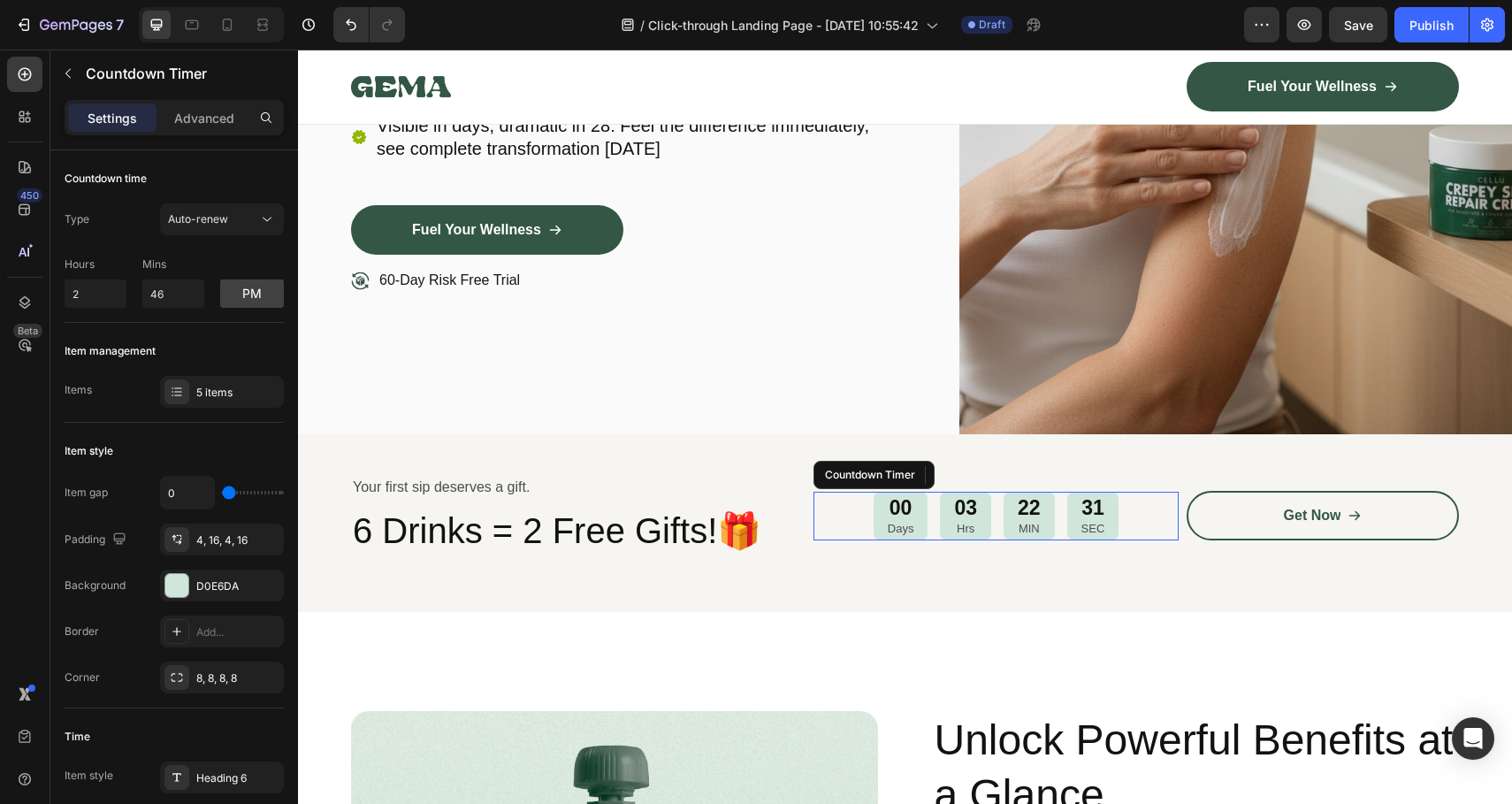
click at [895, 531] on p "Days" at bounding box center [902, 529] width 26 height 15
click at [253, 215] on div "Auto-renew" at bounding box center [213, 219] width 90 height 16
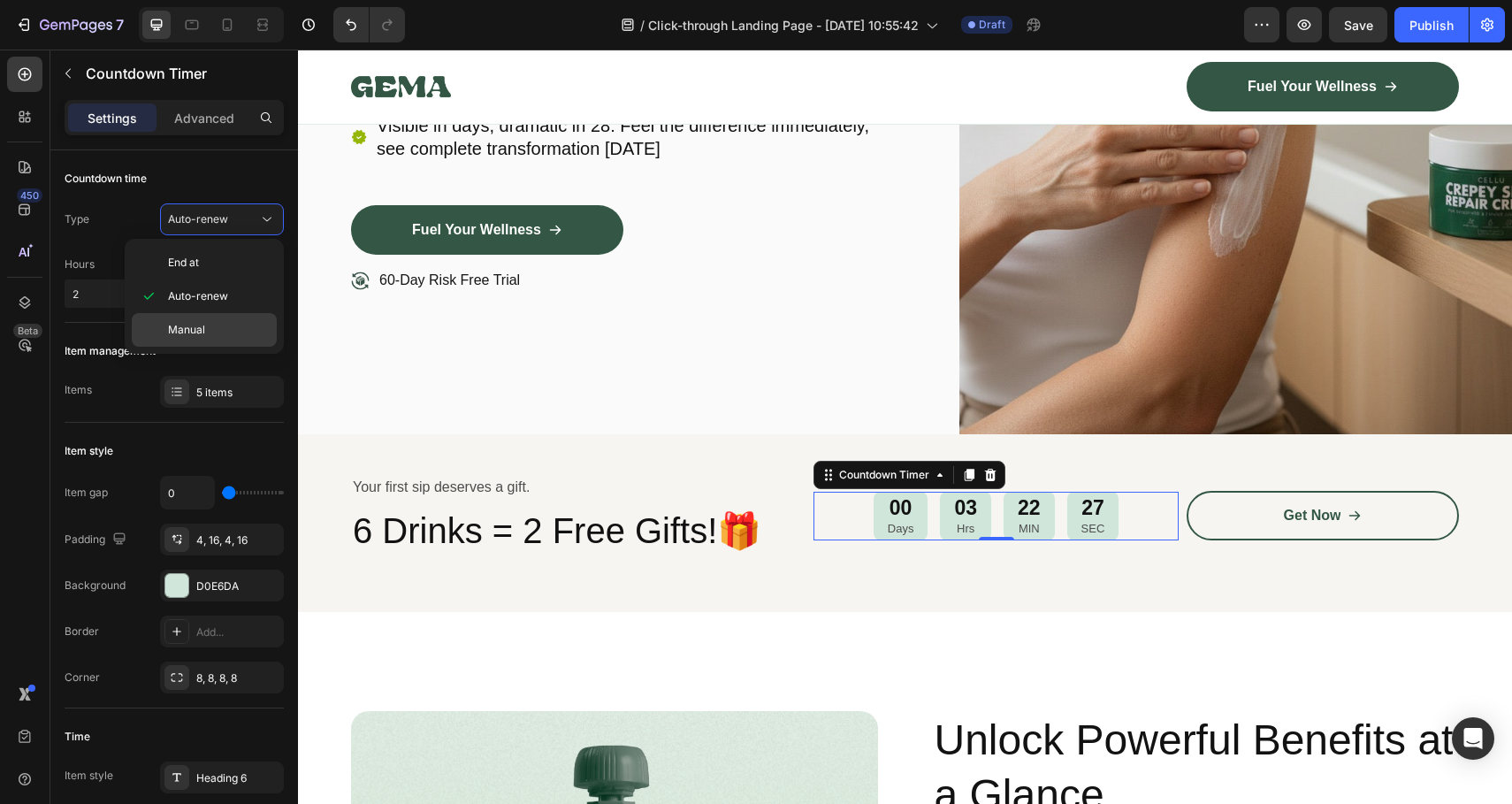
click at [225, 325] on p "Manual" at bounding box center [218, 330] width 101 height 16
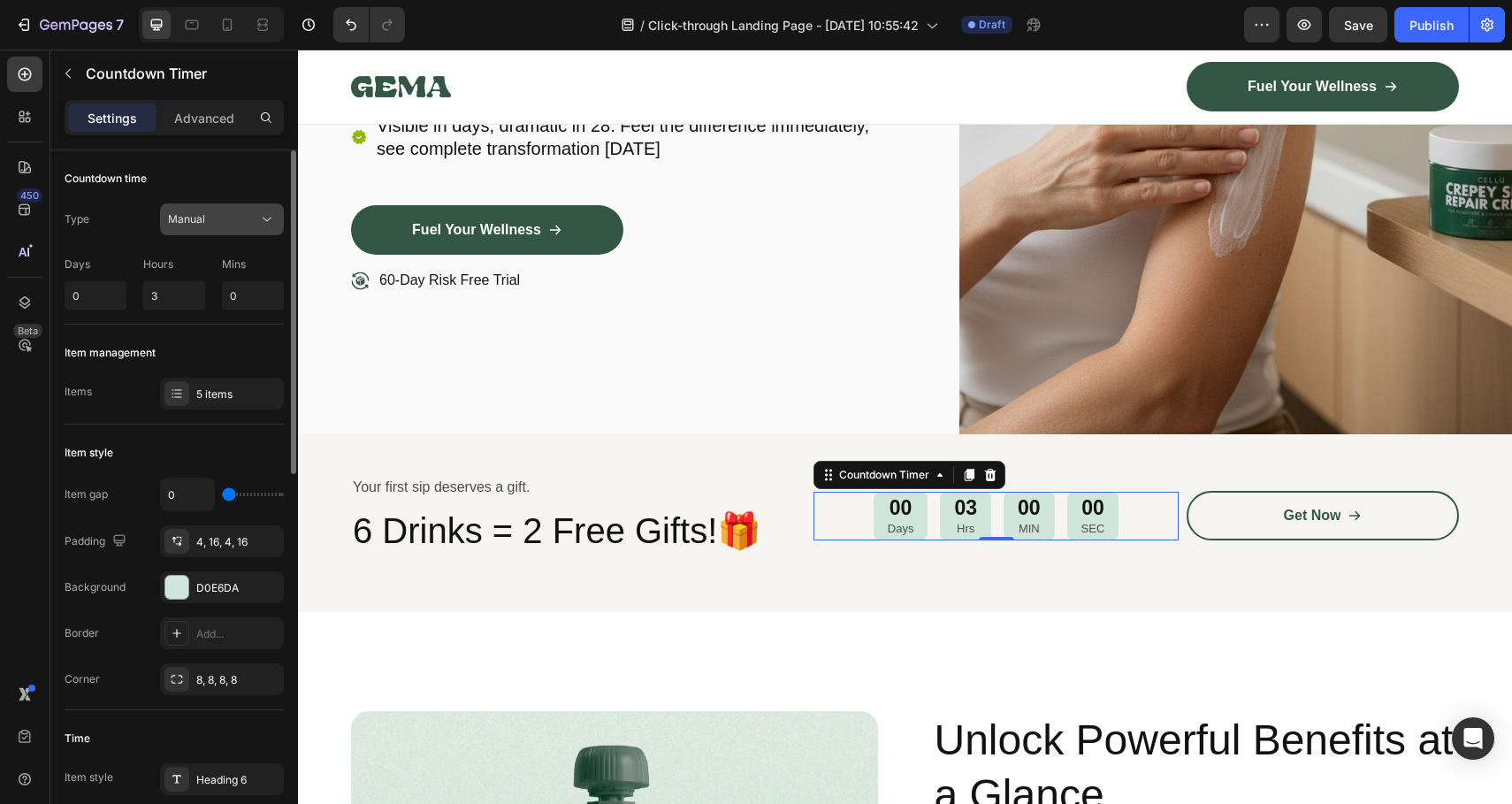
click at [217, 213] on div "Manual" at bounding box center [213, 219] width 90 height 16
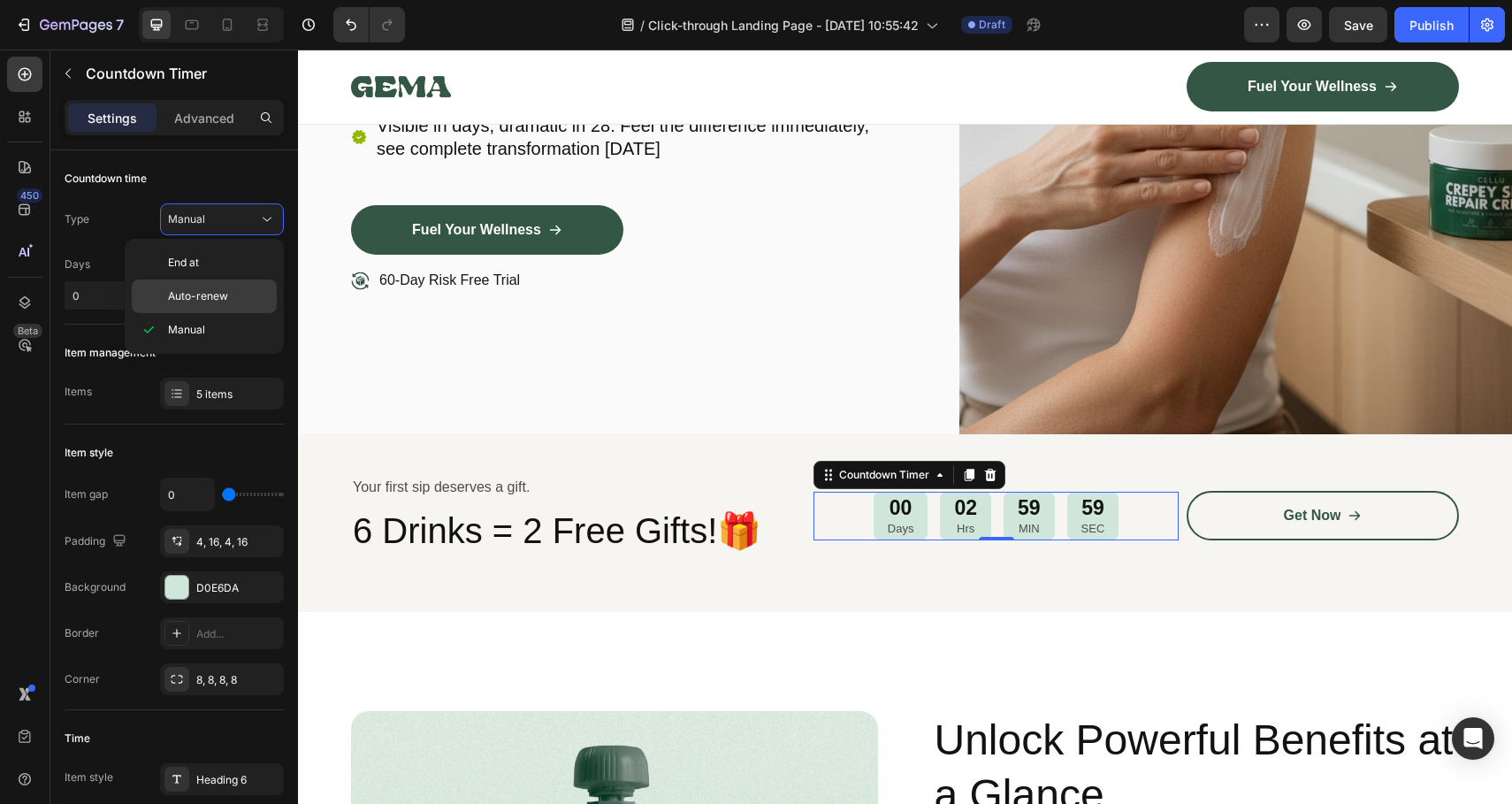
click at [221, 307] on div "Auto-renew" at bounding box center [203, 297] width 145 height 34
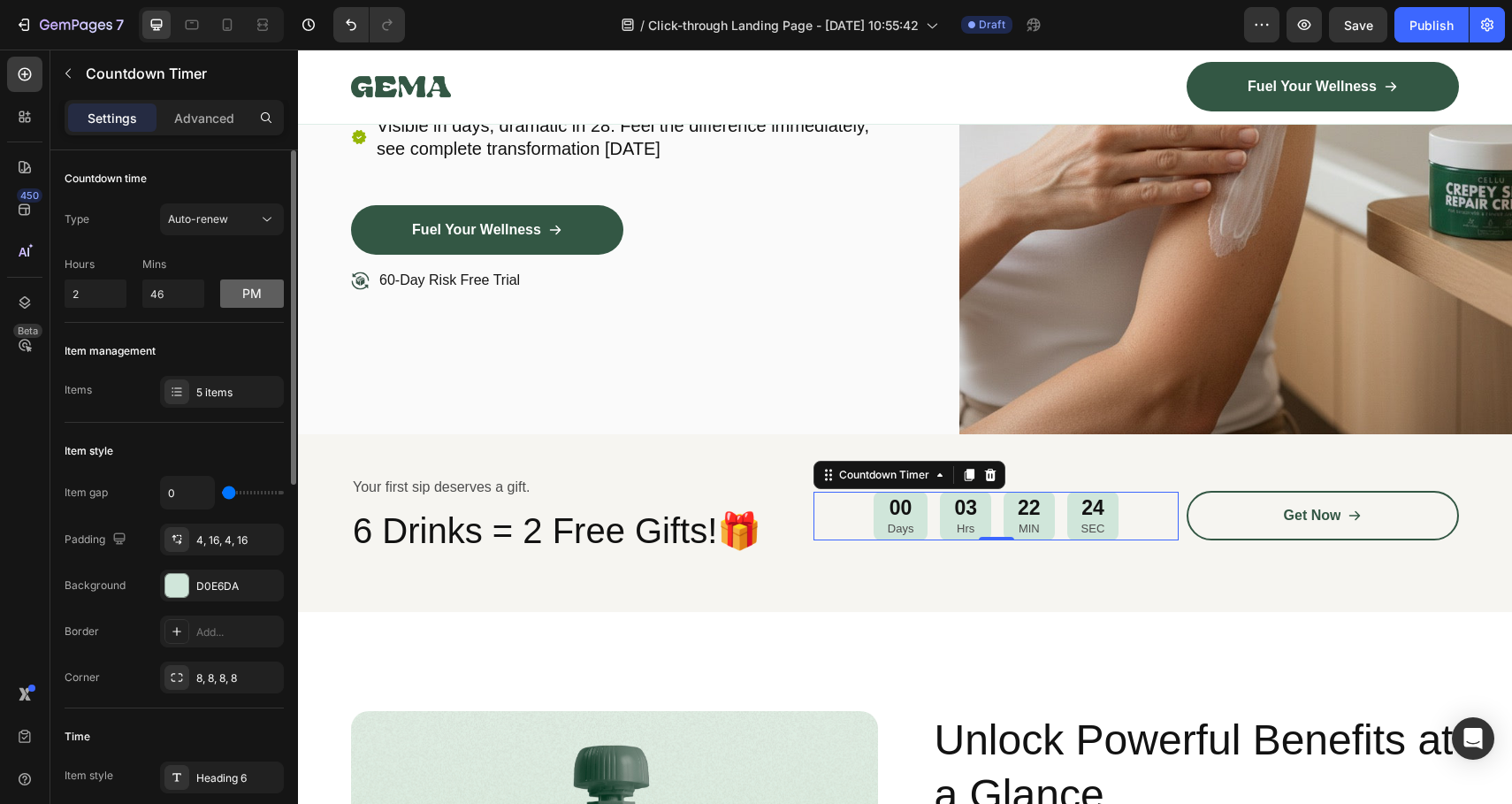
click at [260, 297] on button "pm" at bounding box center [251, 294] width 63 height 28
click at [260, 297] on button "am" at bounding box center [251, 294] width 63 height 28
click at [260, 297] on button "pm" at bounding box center [251, 294] width 63 height 28
click at [253, 190] on div "Countdown time" at bounding box center [174, 179] width 219 height 28
click at [252, 213] on div "Auto-renew" at bounding box center [213, 219] width 90 height 16
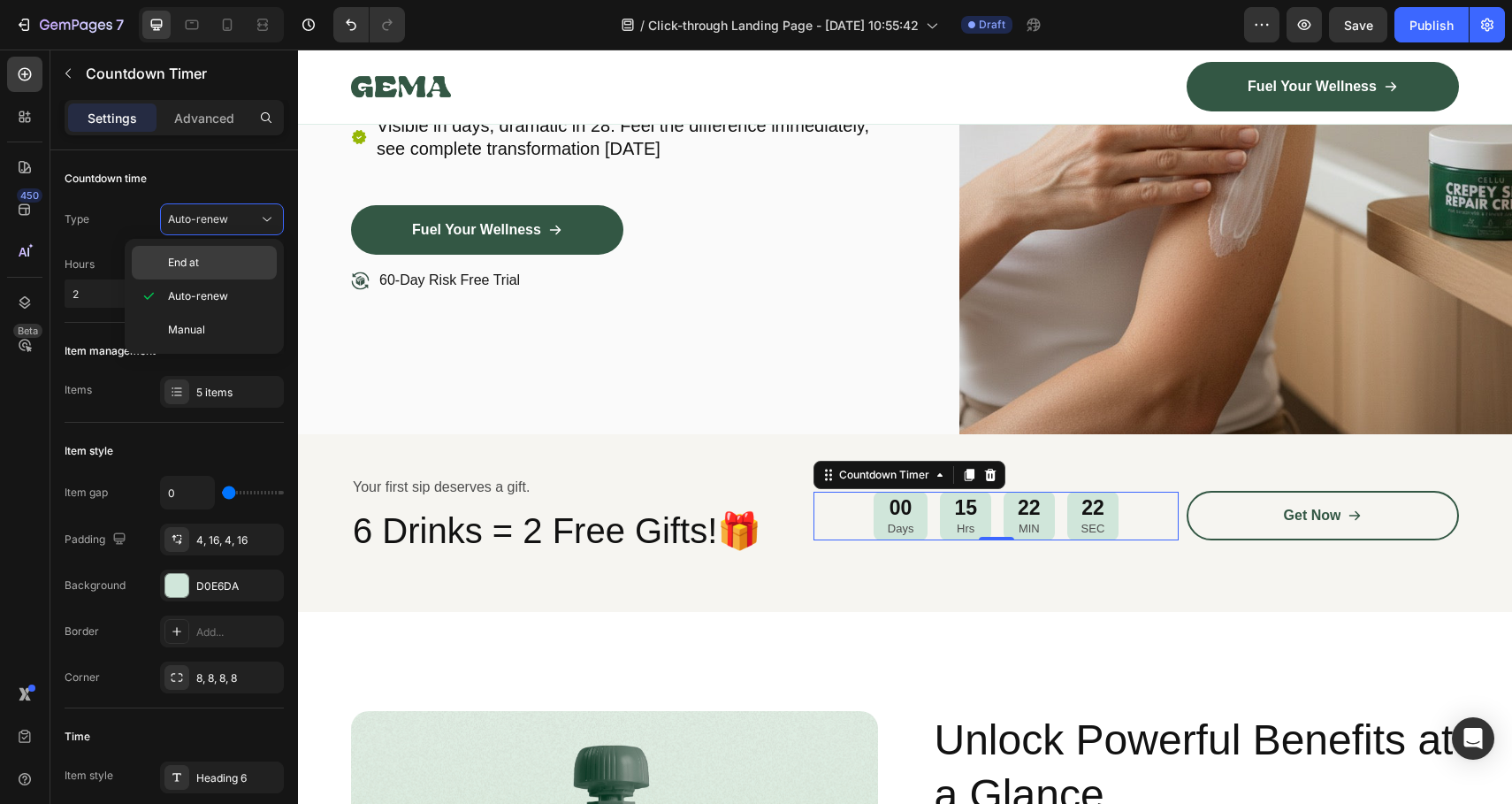
click at [217, 261] on p "End at" at bounding box center [218, 263] width 101 height 16
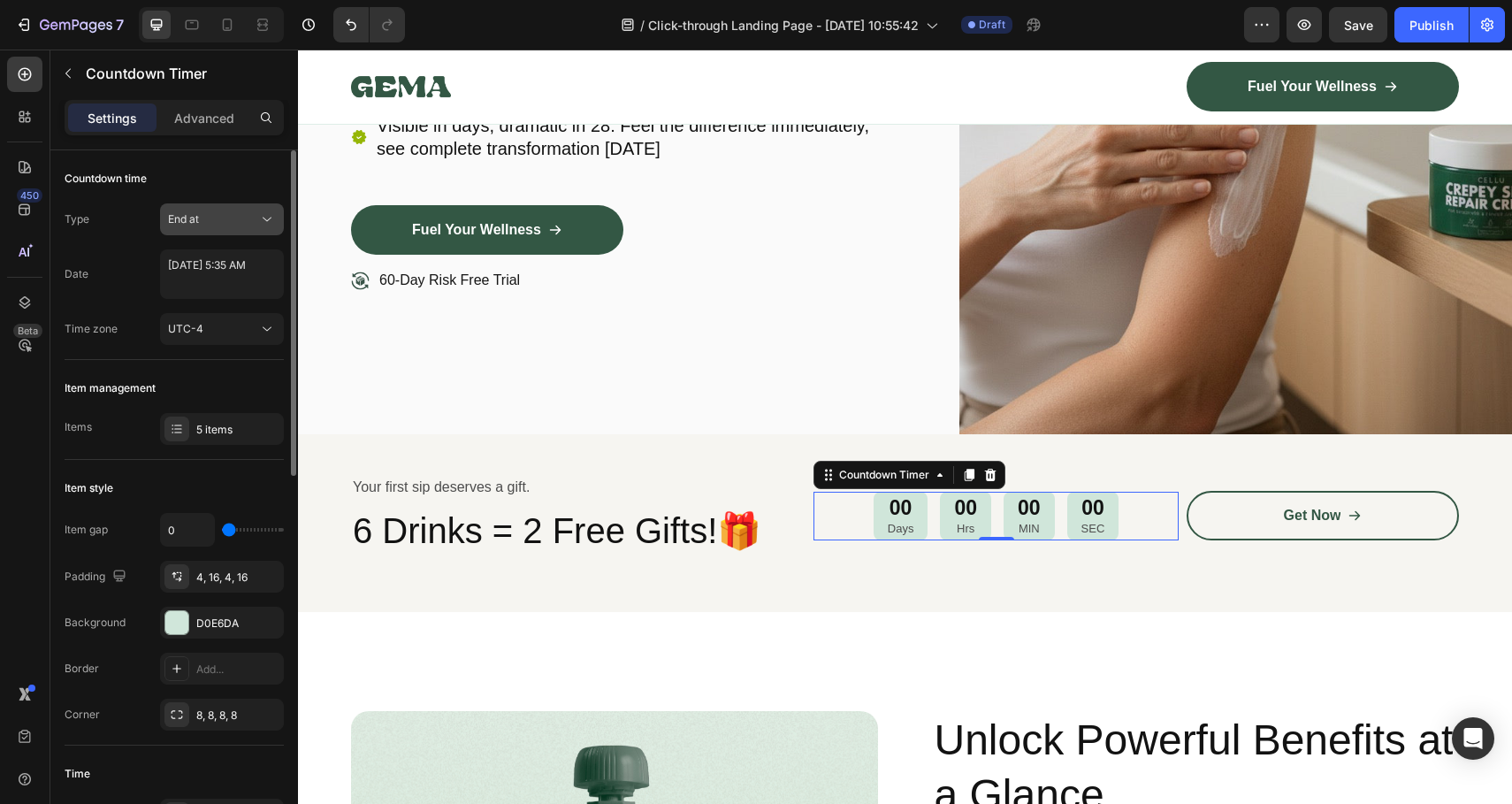
click at [255, 219] on div "End at" at bounding box center [213, 219] width 90 height 16
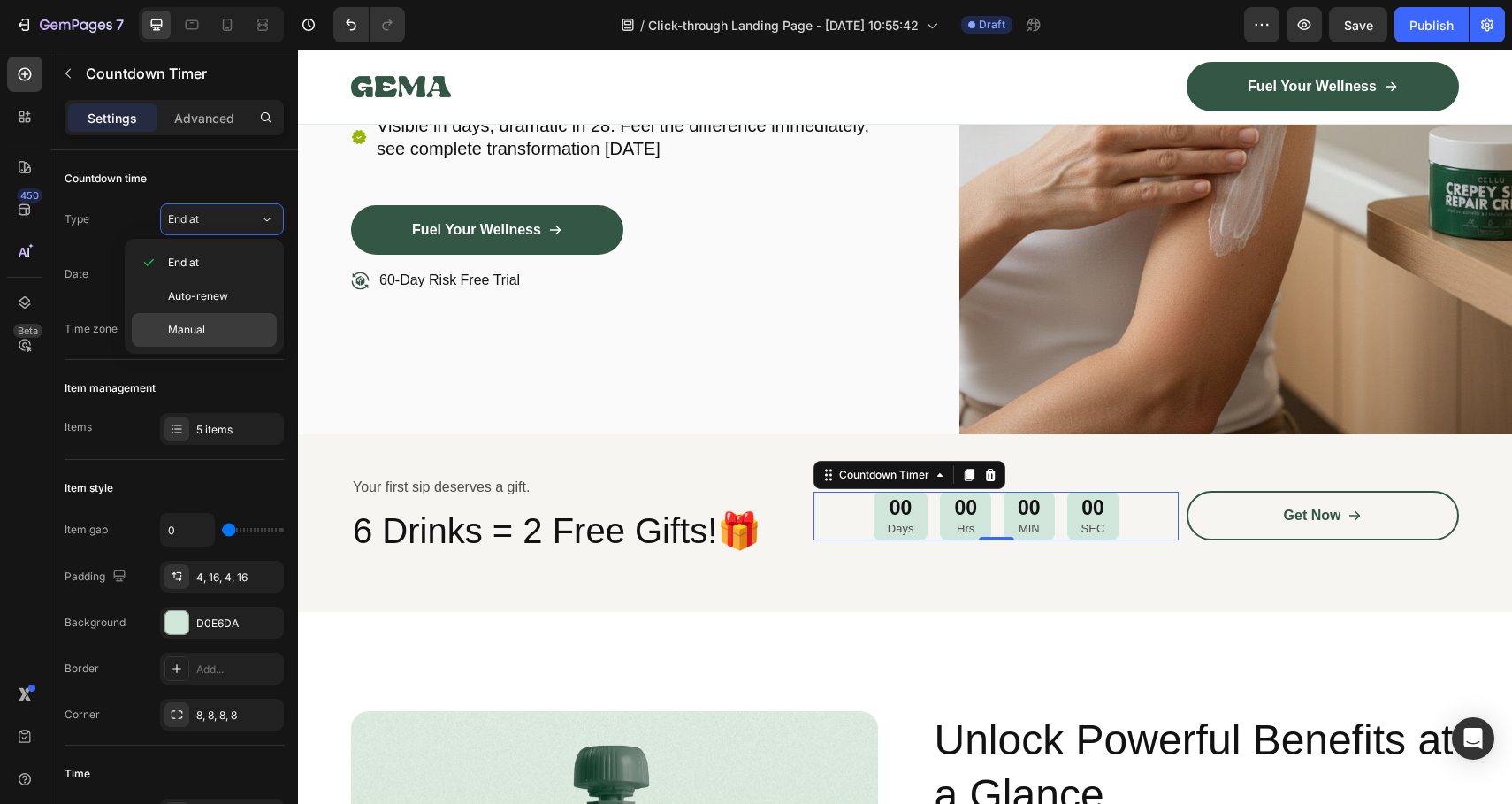
click at [241, 327] on p "Manual" at bounding box center [218, 330] width 101 height 16
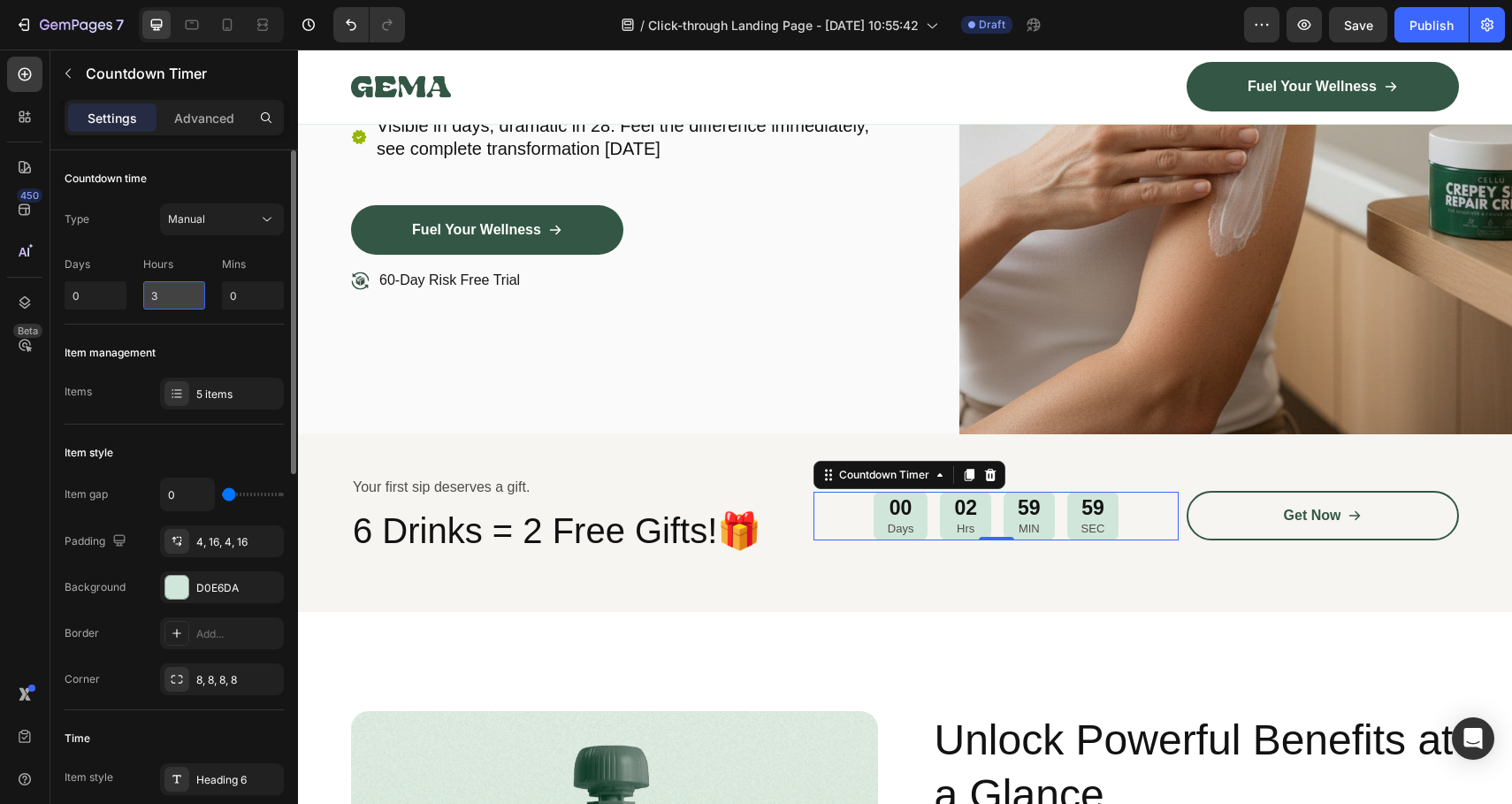
click at [186, 294] on input "3" at bounding box center [175, 296] width 62 height 28
click at [458, 520] on h2 "6 Drinks = 2 Free Gifts!🎁" at bounding box center [579, 530] width 455 height 49
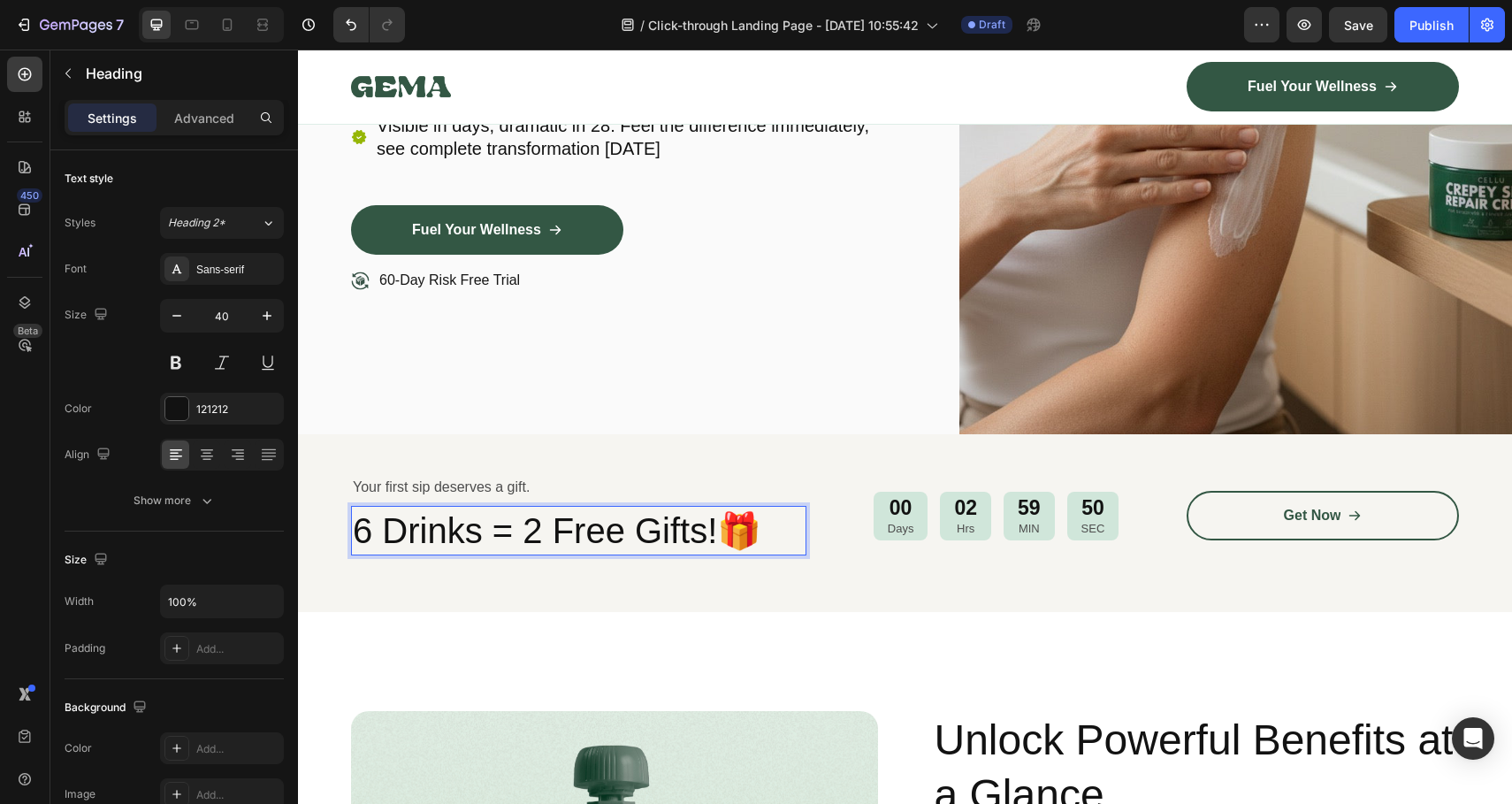
click at [458, 520] on p "6 Drinks = 2 Free Gifts!🎁" at bounding box center [578, 530] width 452 height 46
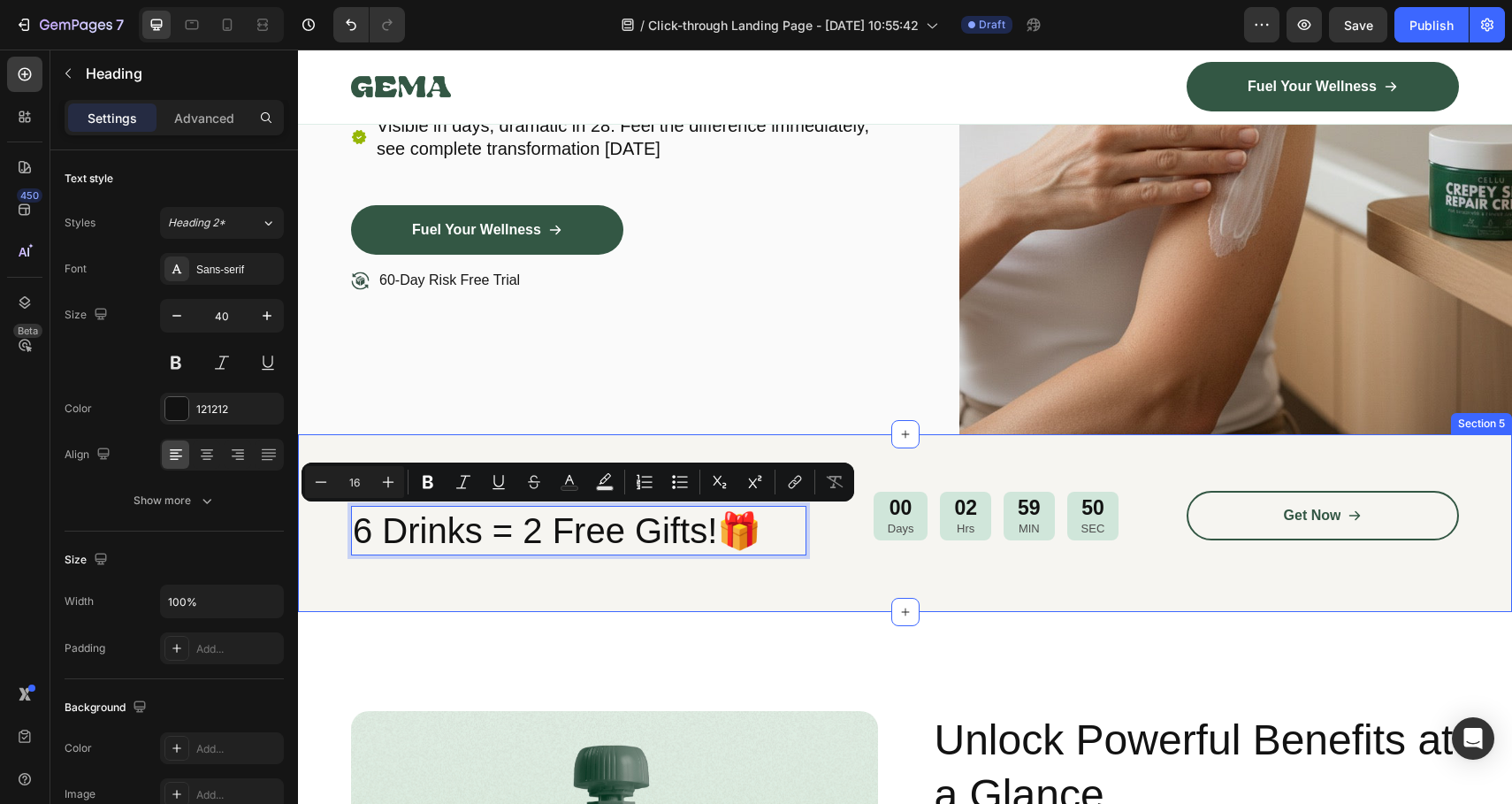
click at [465, 590] on div "Your first sip deserves a gift. Text Block 6 Drinks = 2 Free Gifts!🎁 Heading 0 …" at bounding box center [904, 523] width 1214 height 178
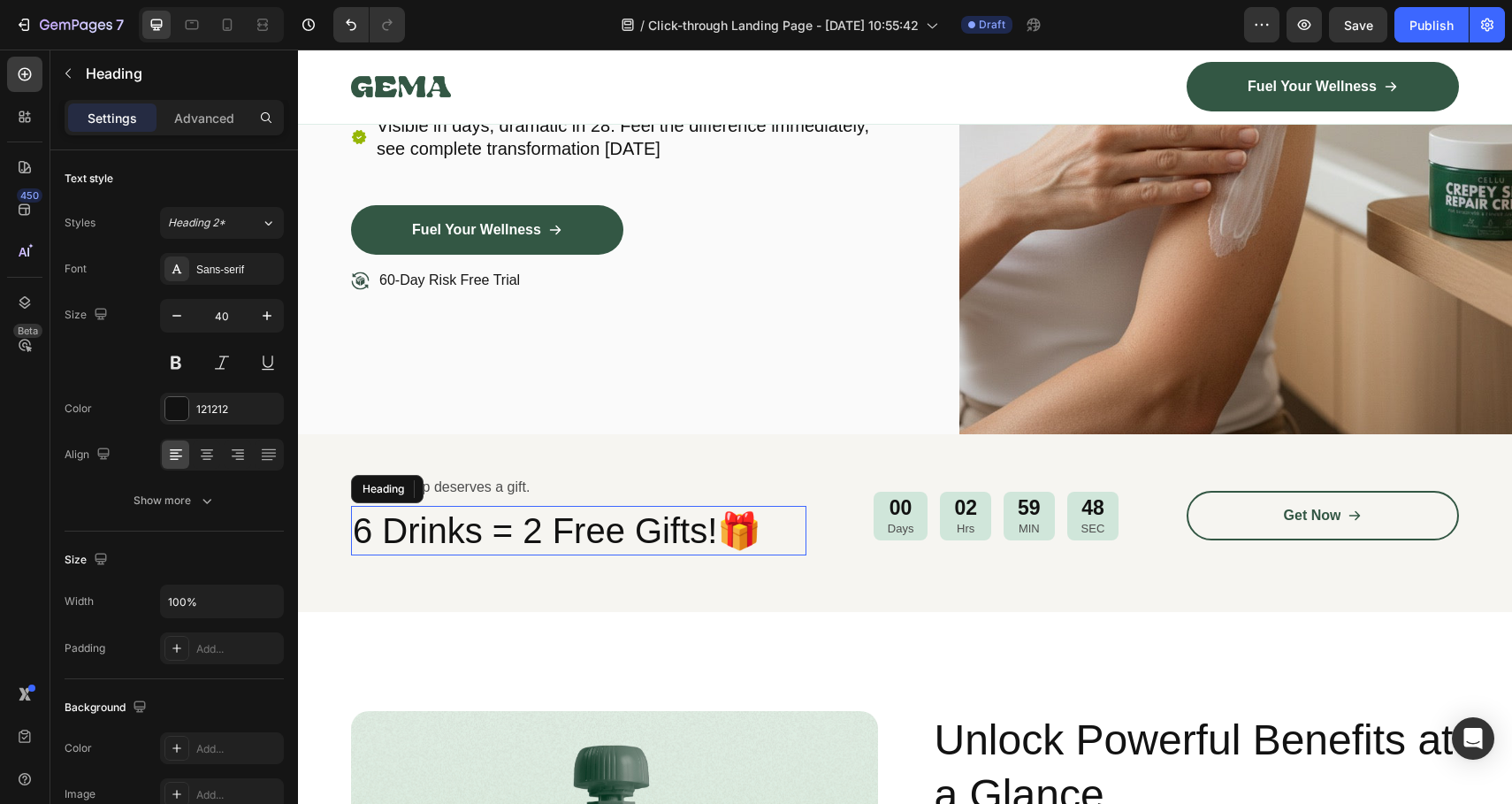
click at [417, 542] on p "6 Drinks = 2 Free Gifts!🎁" at bounding box center [578, 530] width 452 height 46
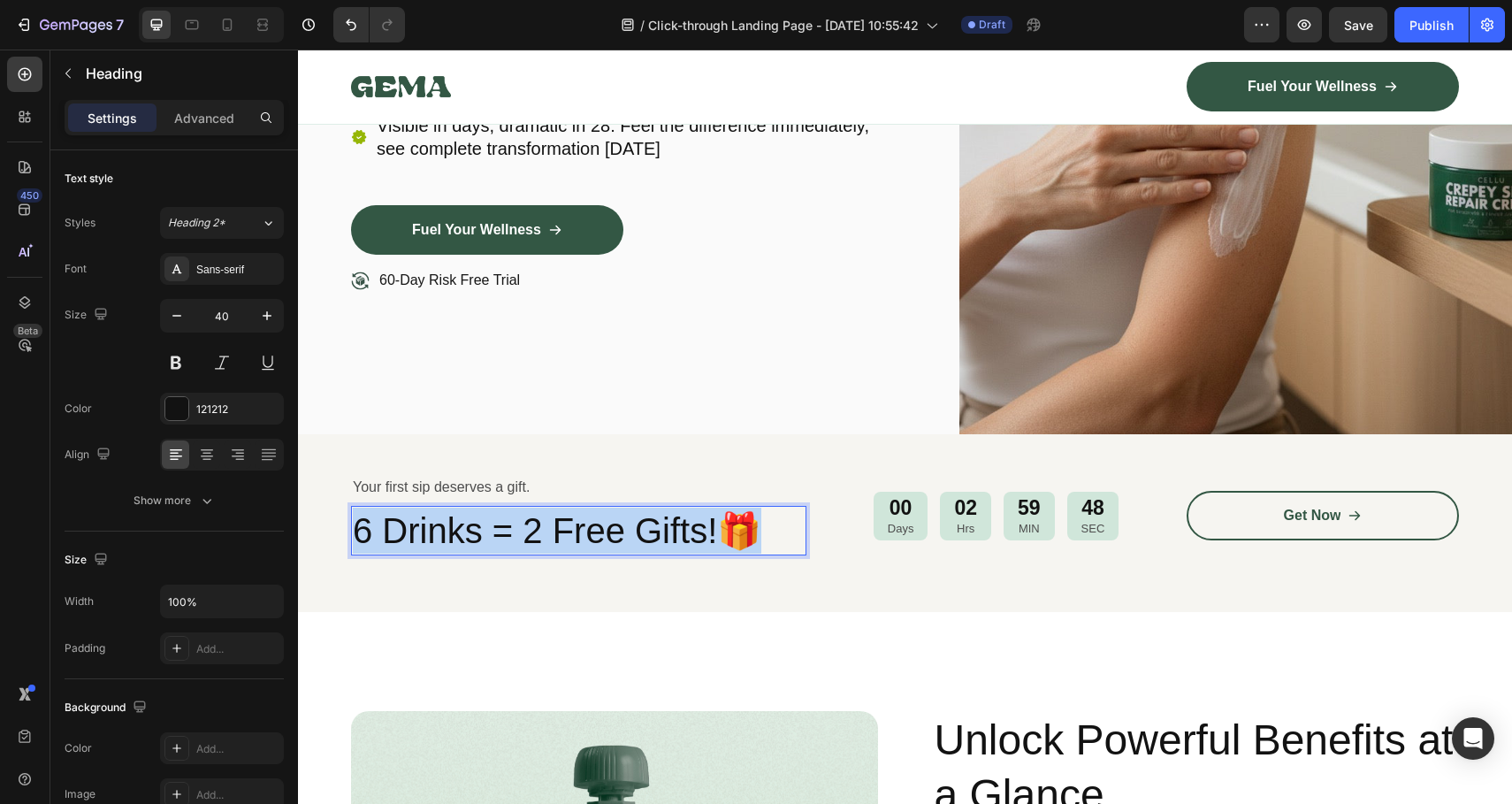
click at [417, 542] on p "6 Drinks = 2 Free Gifts!🎁" at bounding box center [578, 530] width 452 height 46
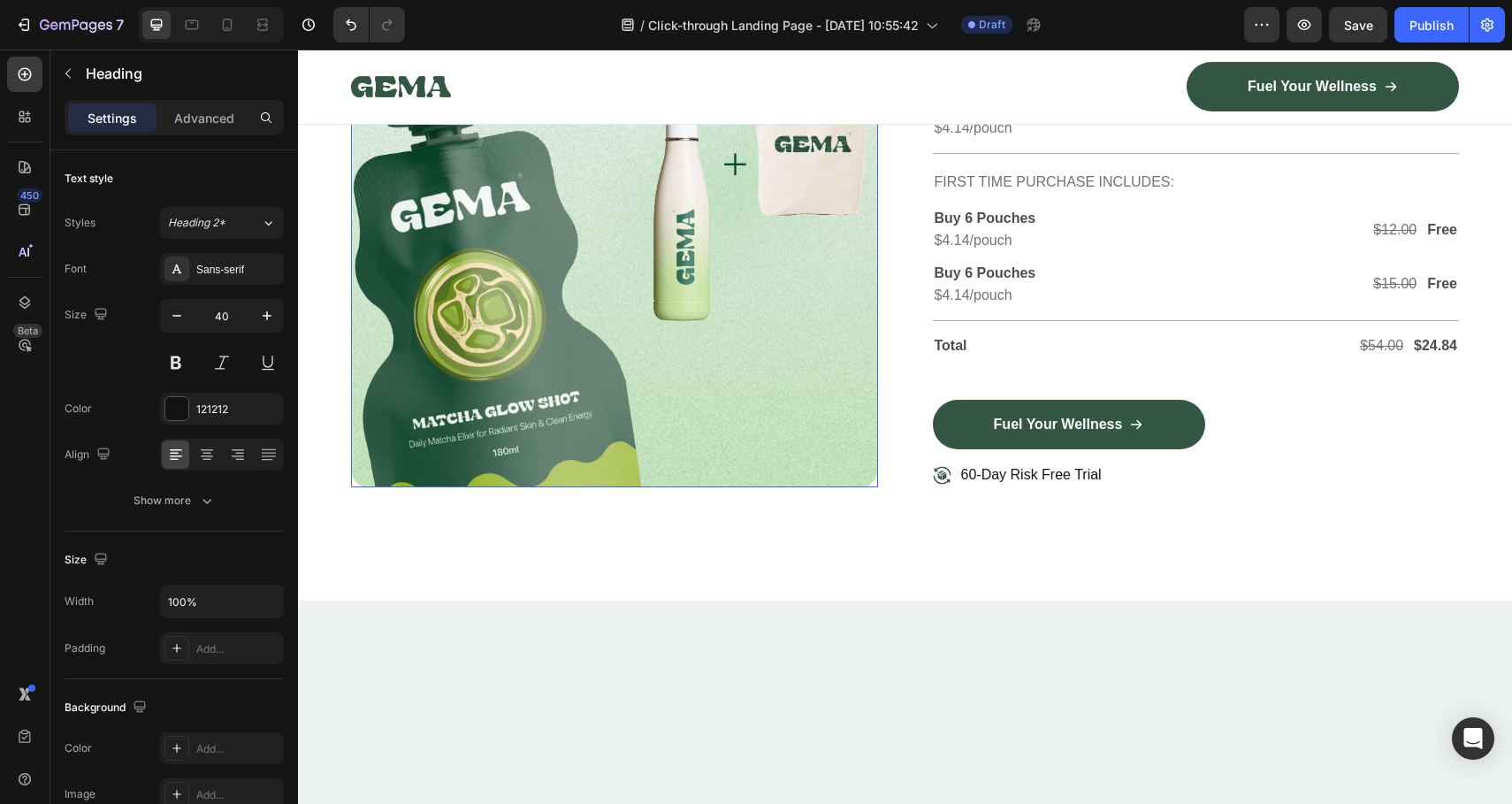
scroll to position [4214, 0]
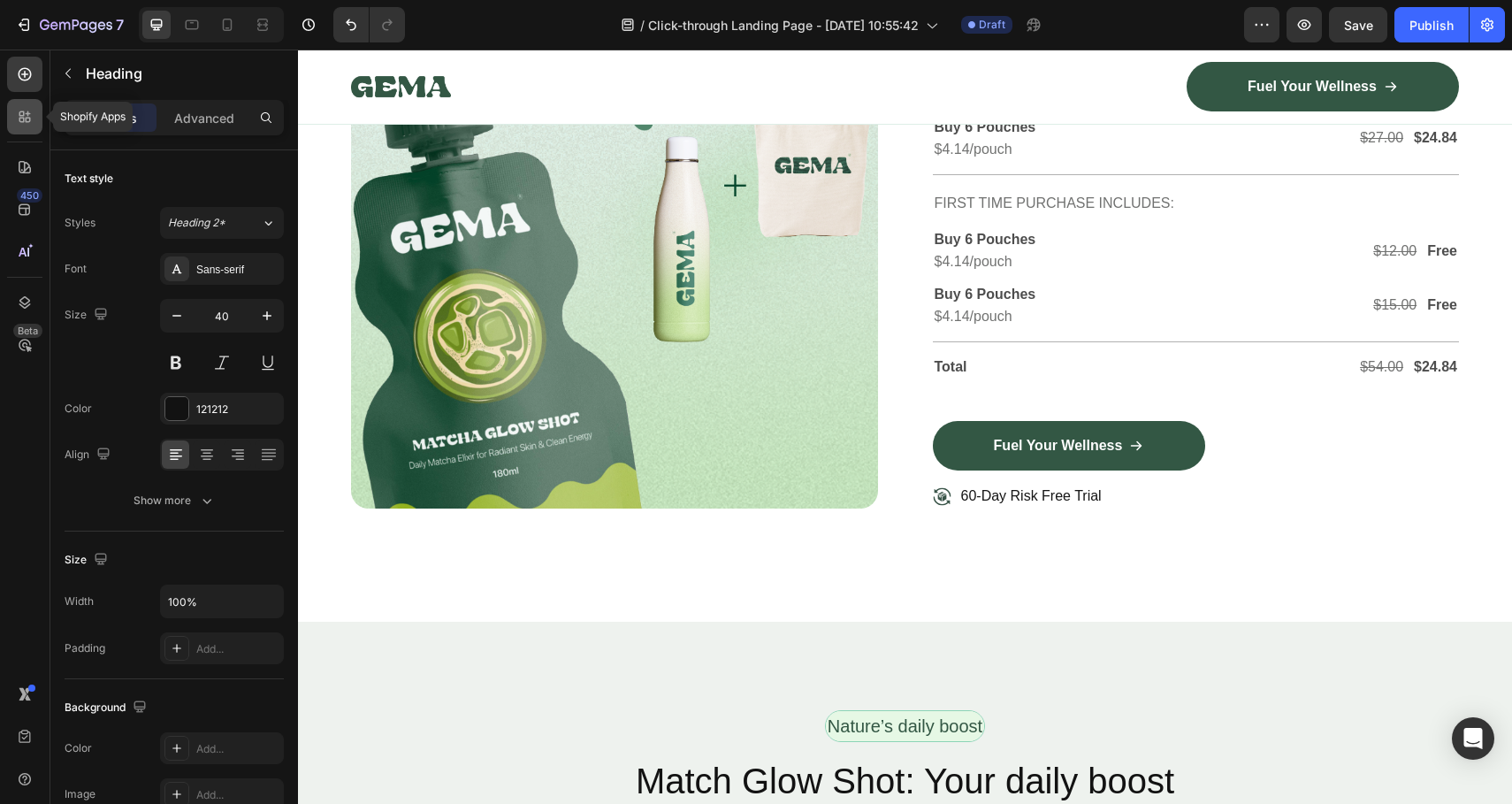
click at [27, 122] on icon at bounding box center [28, 120] width 6 height 6
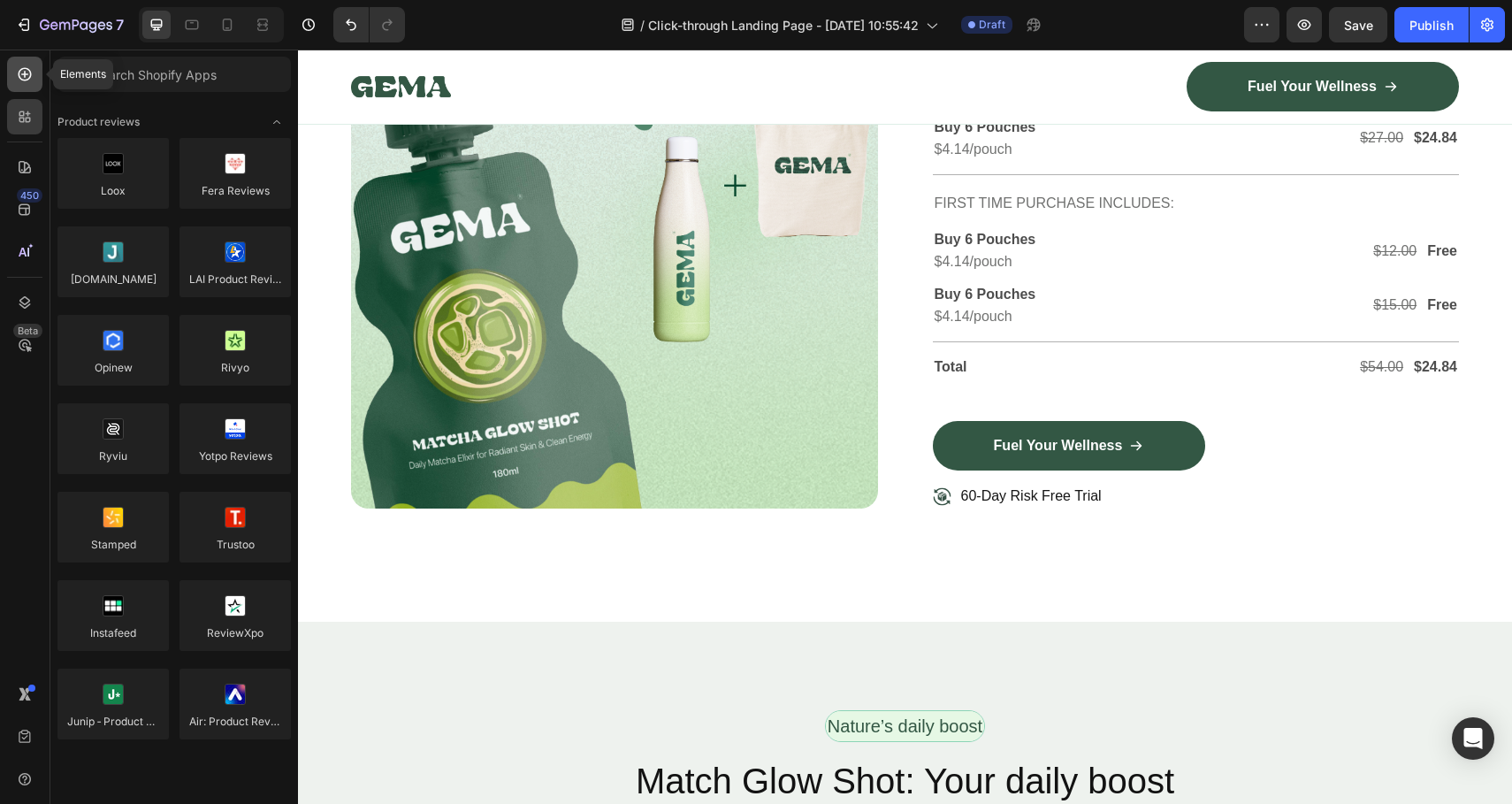
click at [26, 84] on div at bounding box center [24, 74] width 35 height 35
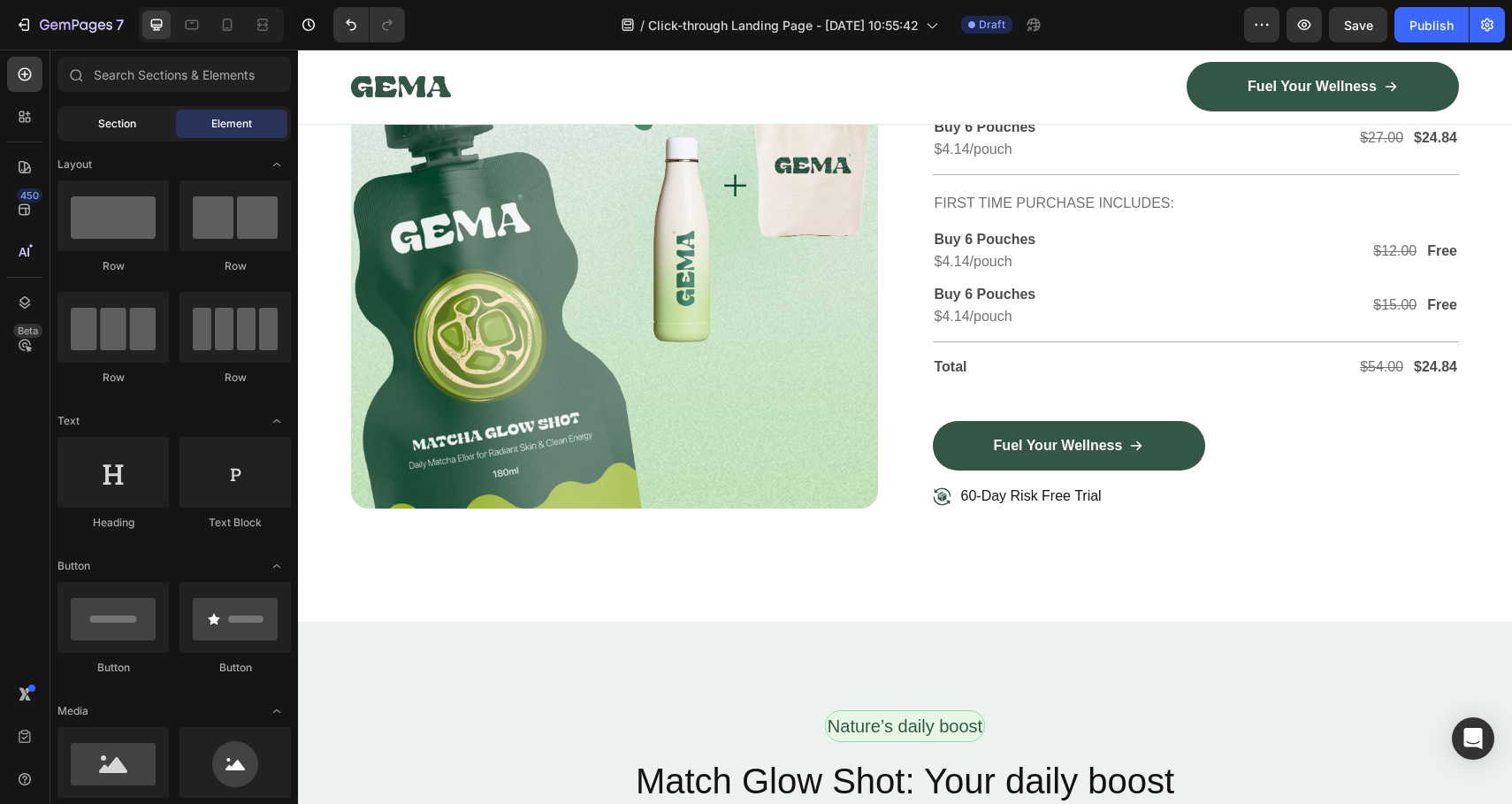
click at [130, 135] on div "Section" at bounding box center [117, 124] width 112 height 28
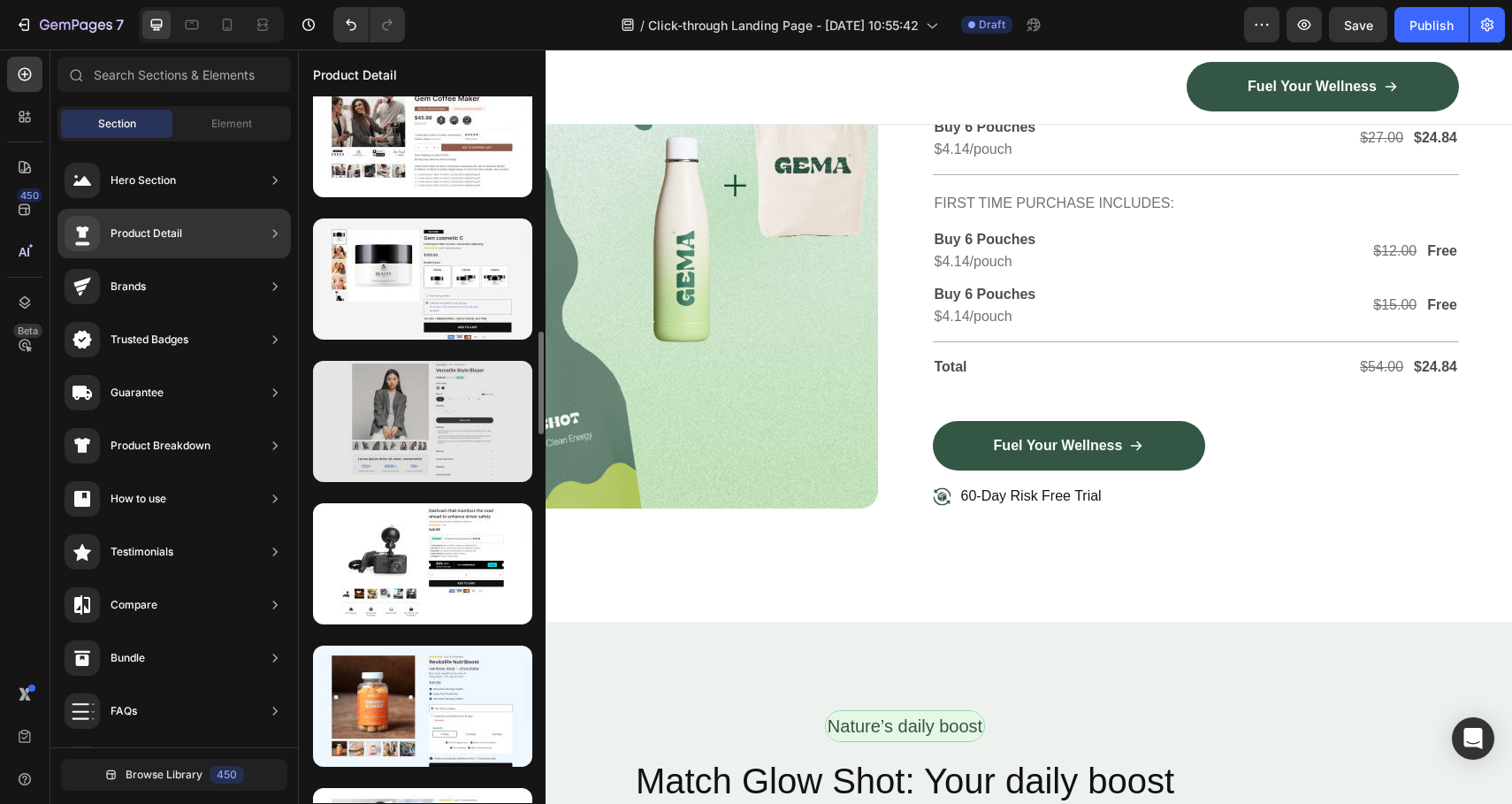
scroll to position [1582, 0]
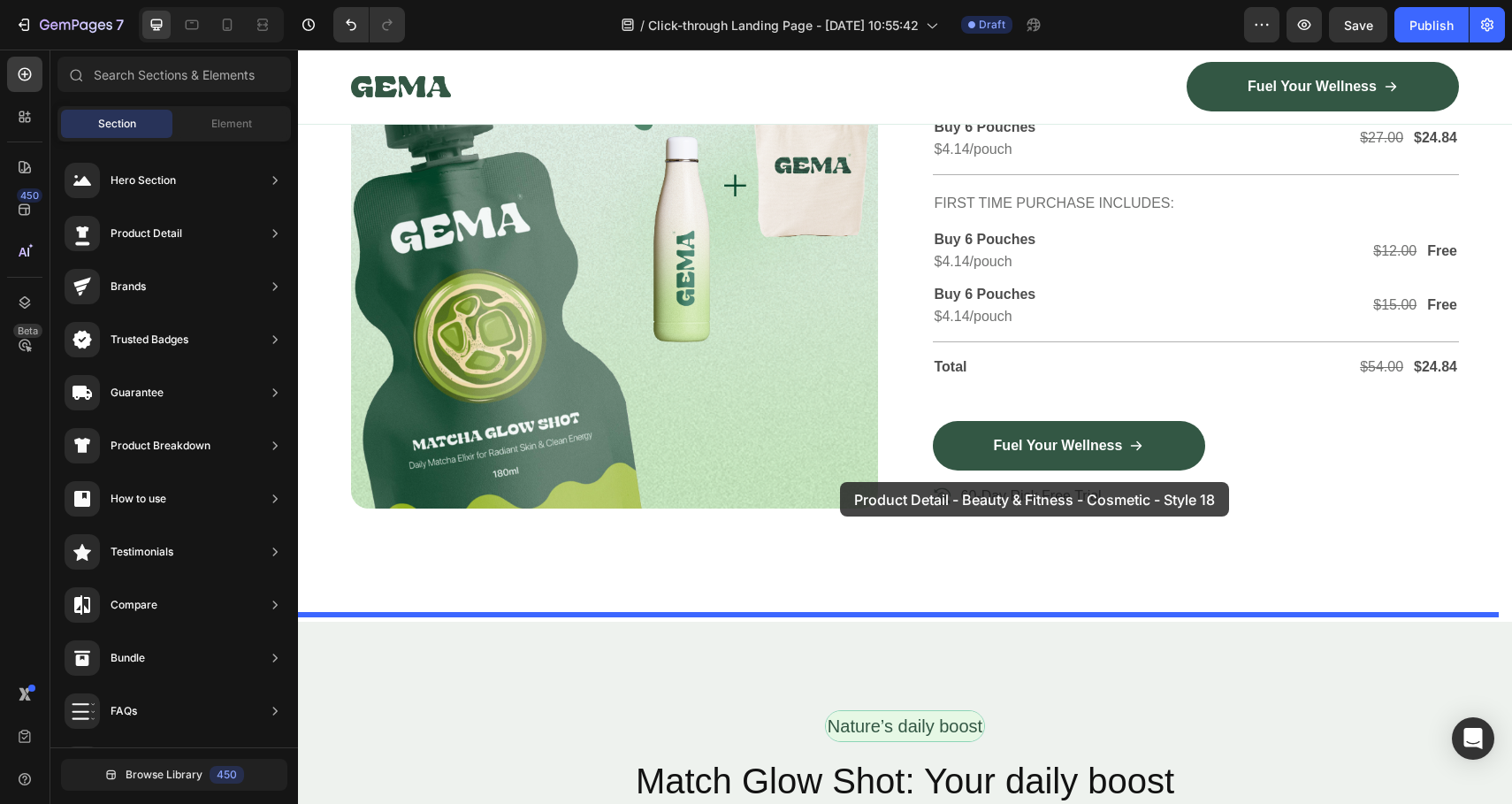
drag, startPoint x: 735, startPoint y: 623, endPoint x: 840, endPoint y: 482, distance: 175.8
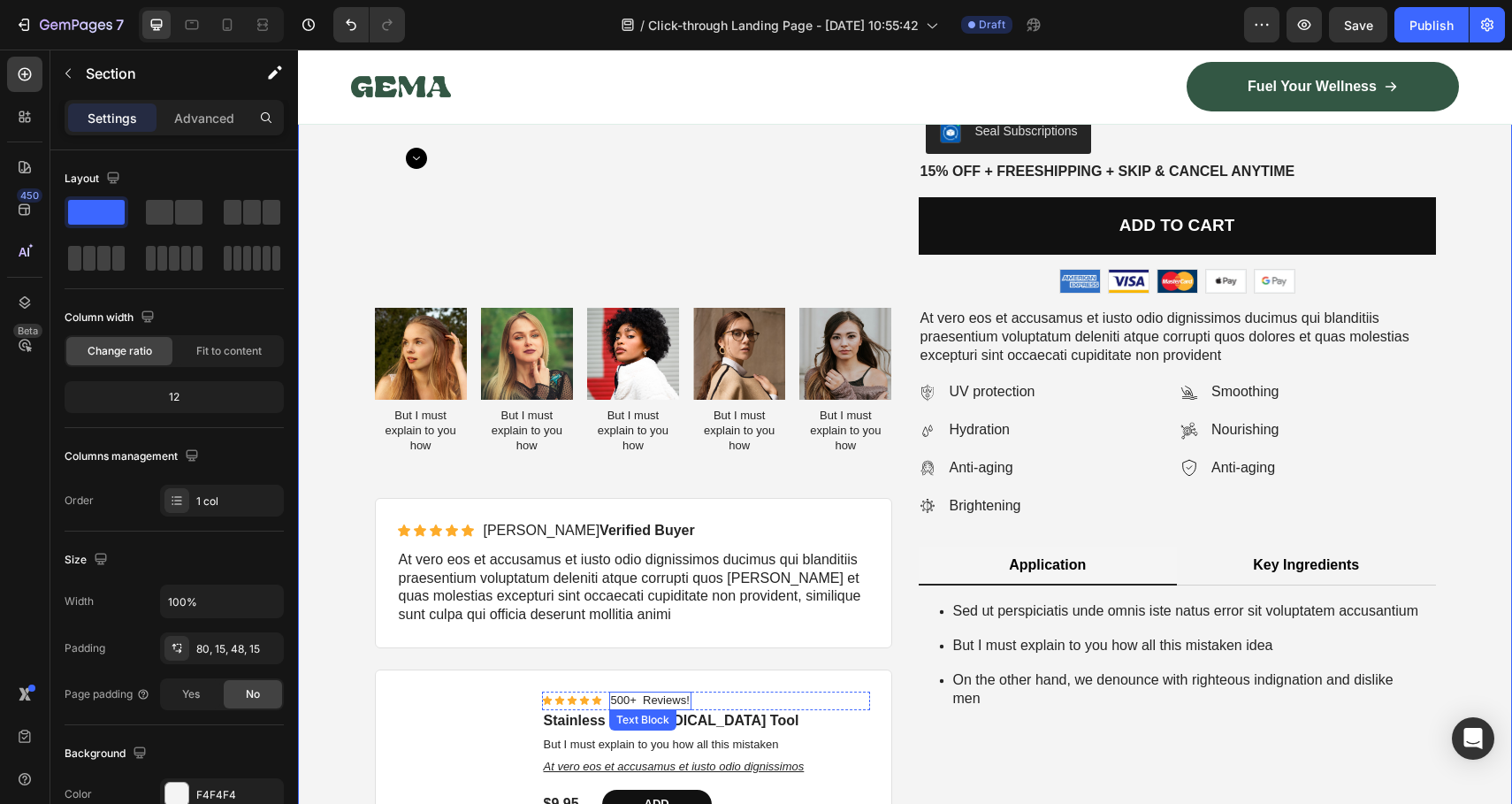
scroll to position [5273, 0]
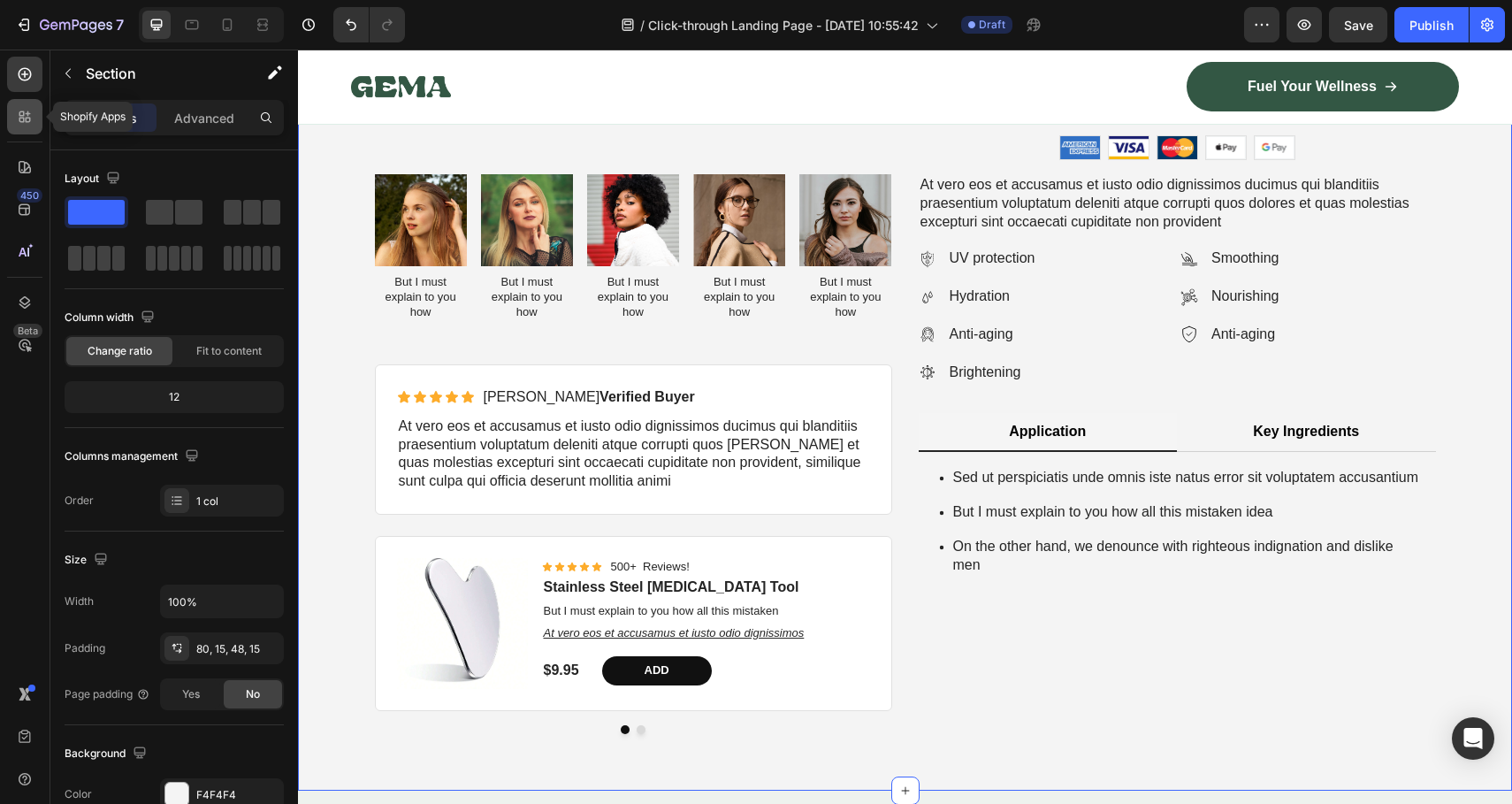
click at [35, 116] on div at bounding box center [24, 116] width 35 height 35
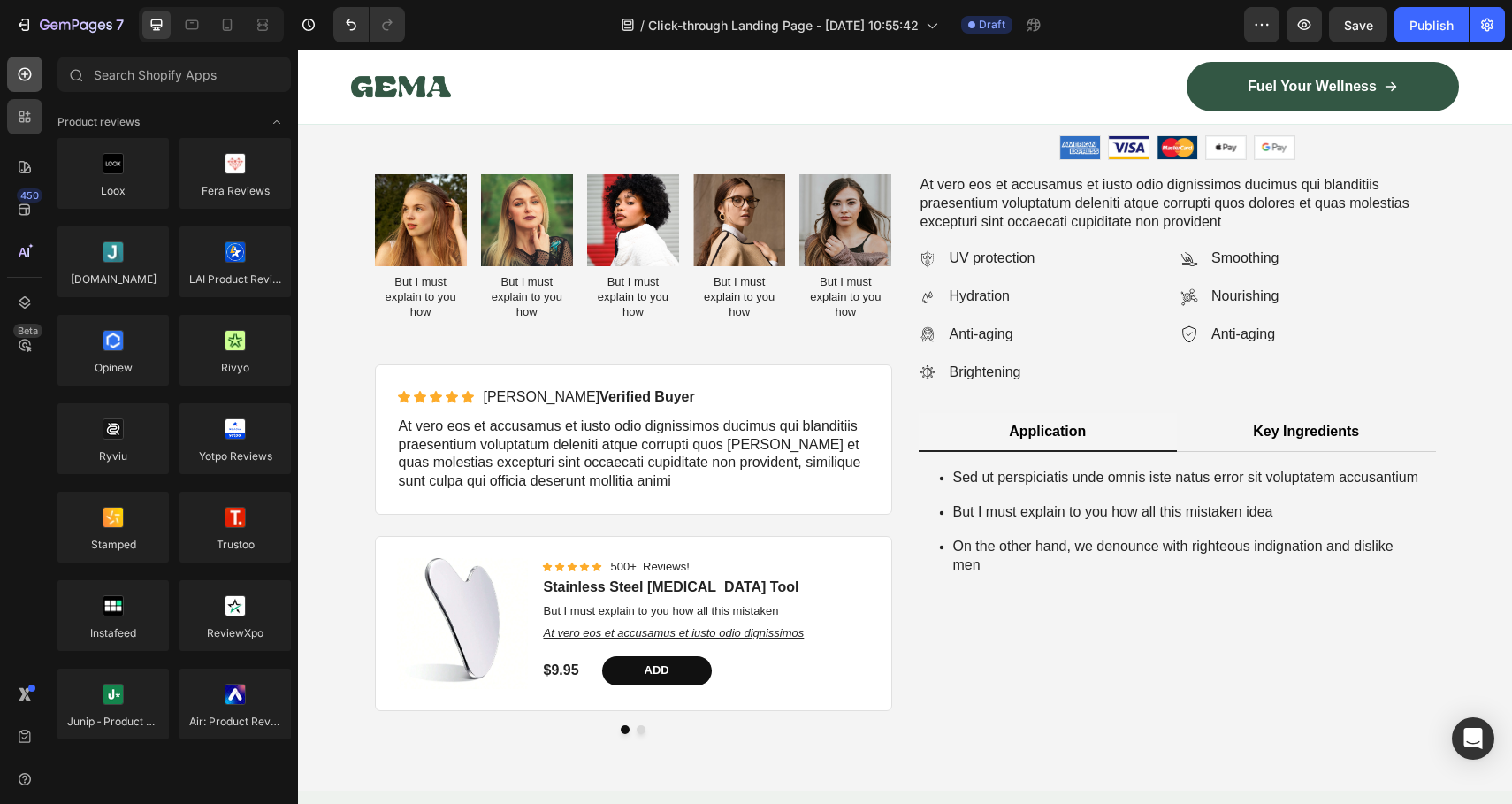
click at [27, 80] on icon at bounding box center [25, 74] width 18 height 18
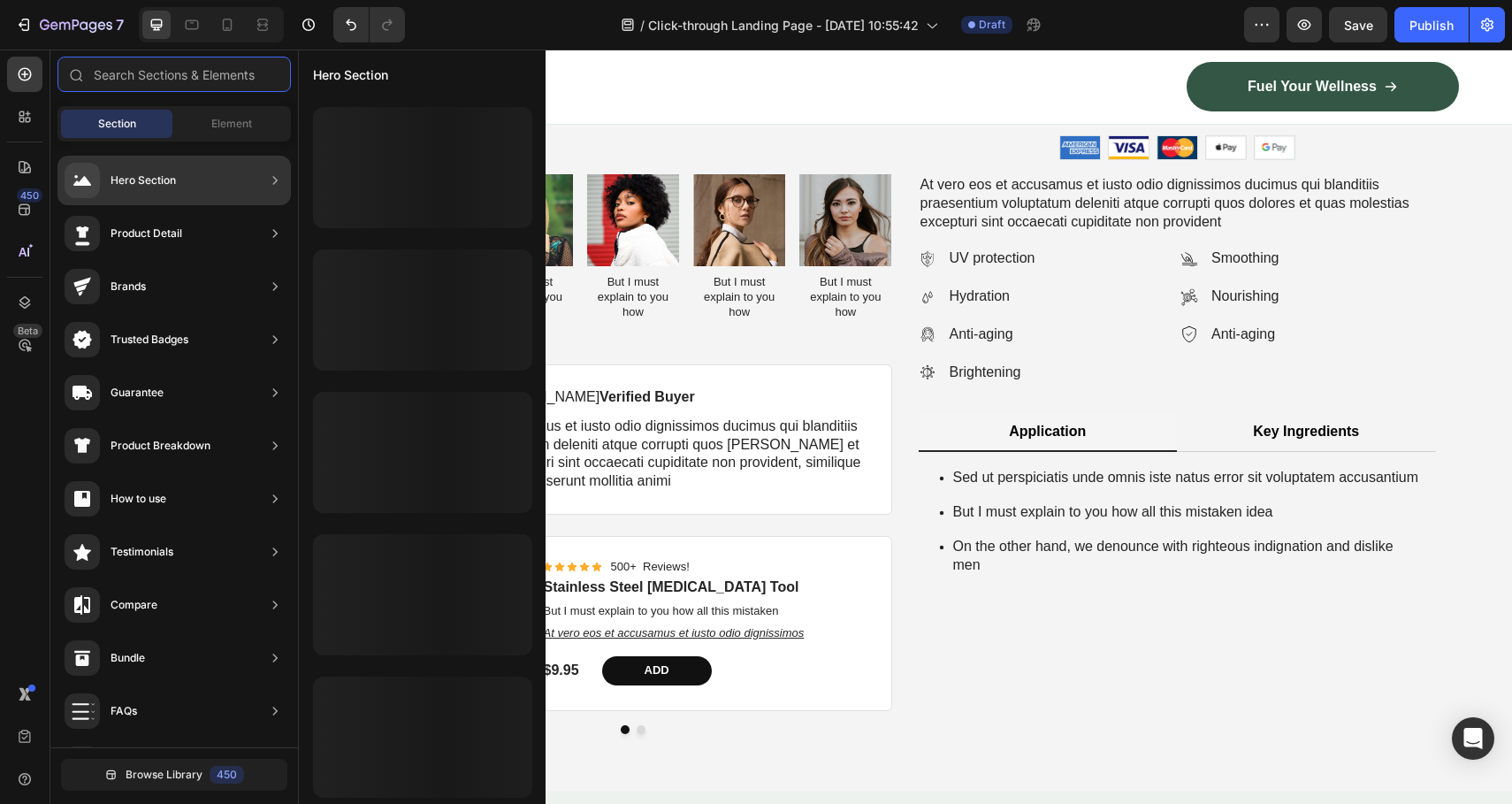
scroll to position [707, 0]
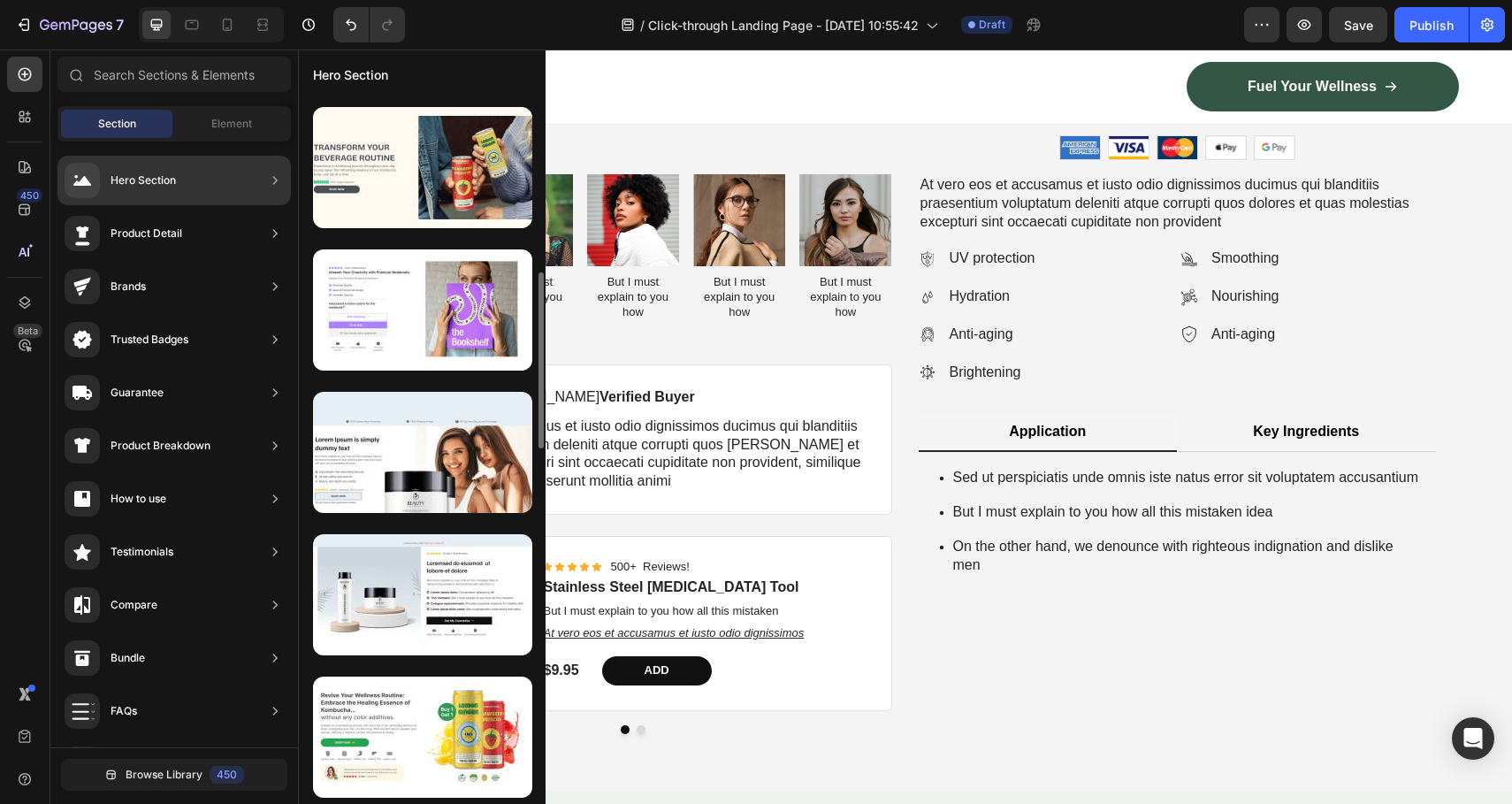
click at [150, 225] on div "Product Detail" at bounding box center [146, 233] width 72 height 18
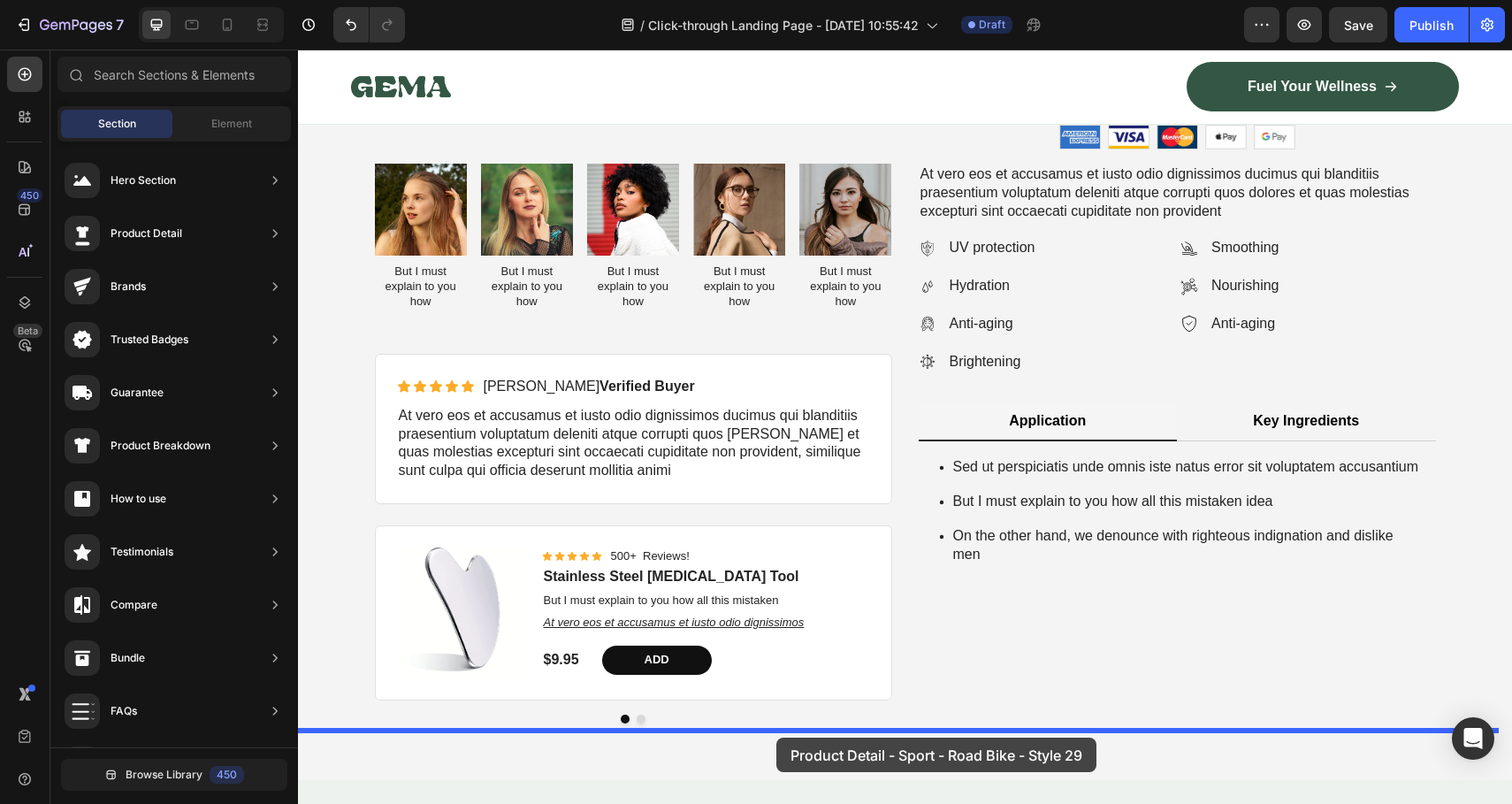
drag, startPoint x: 753, startPoint y: 228, endPoint x: 778, endPoint y: 738, distance: 510.6
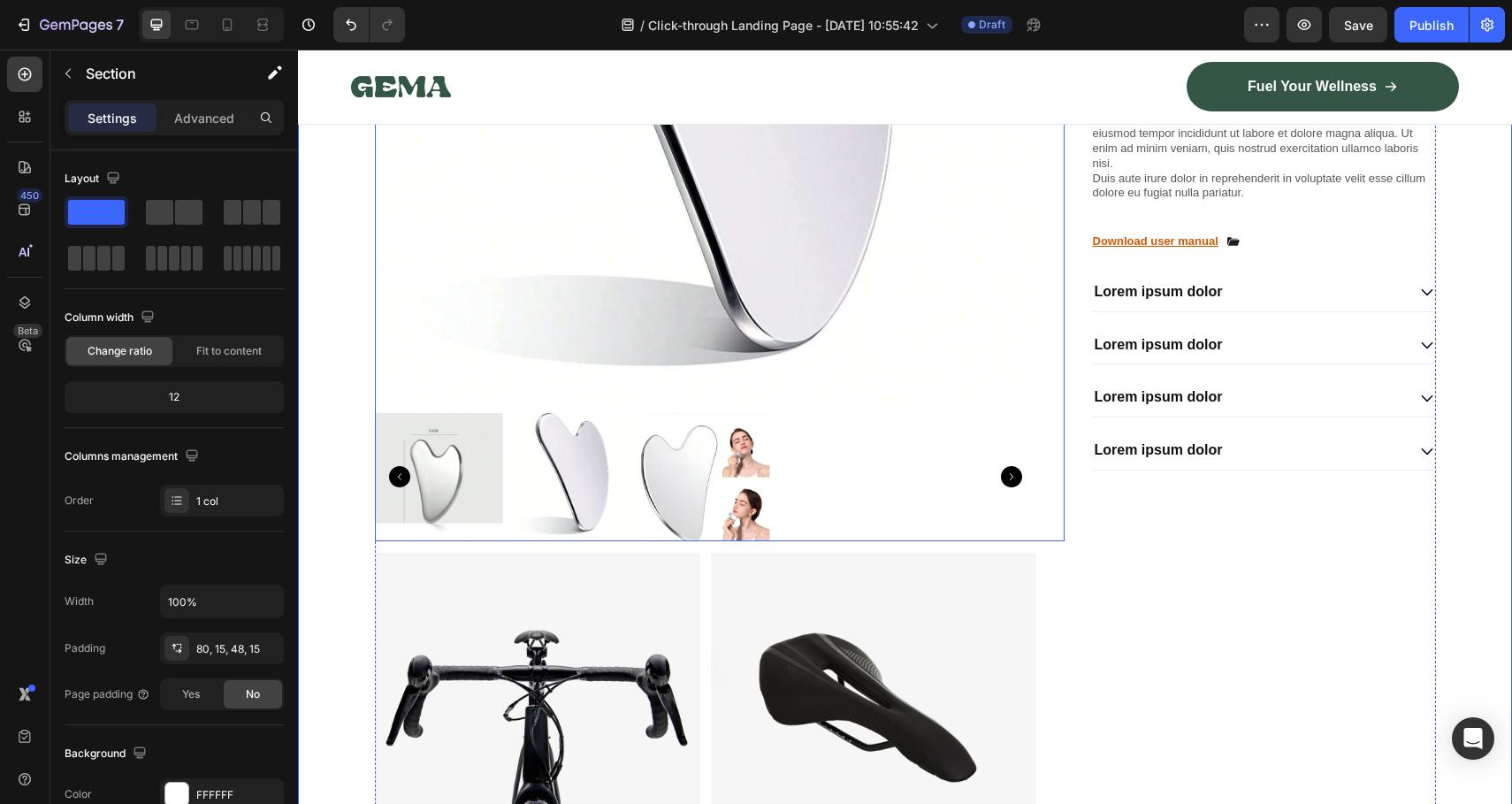
scroll to position [6054, 0]
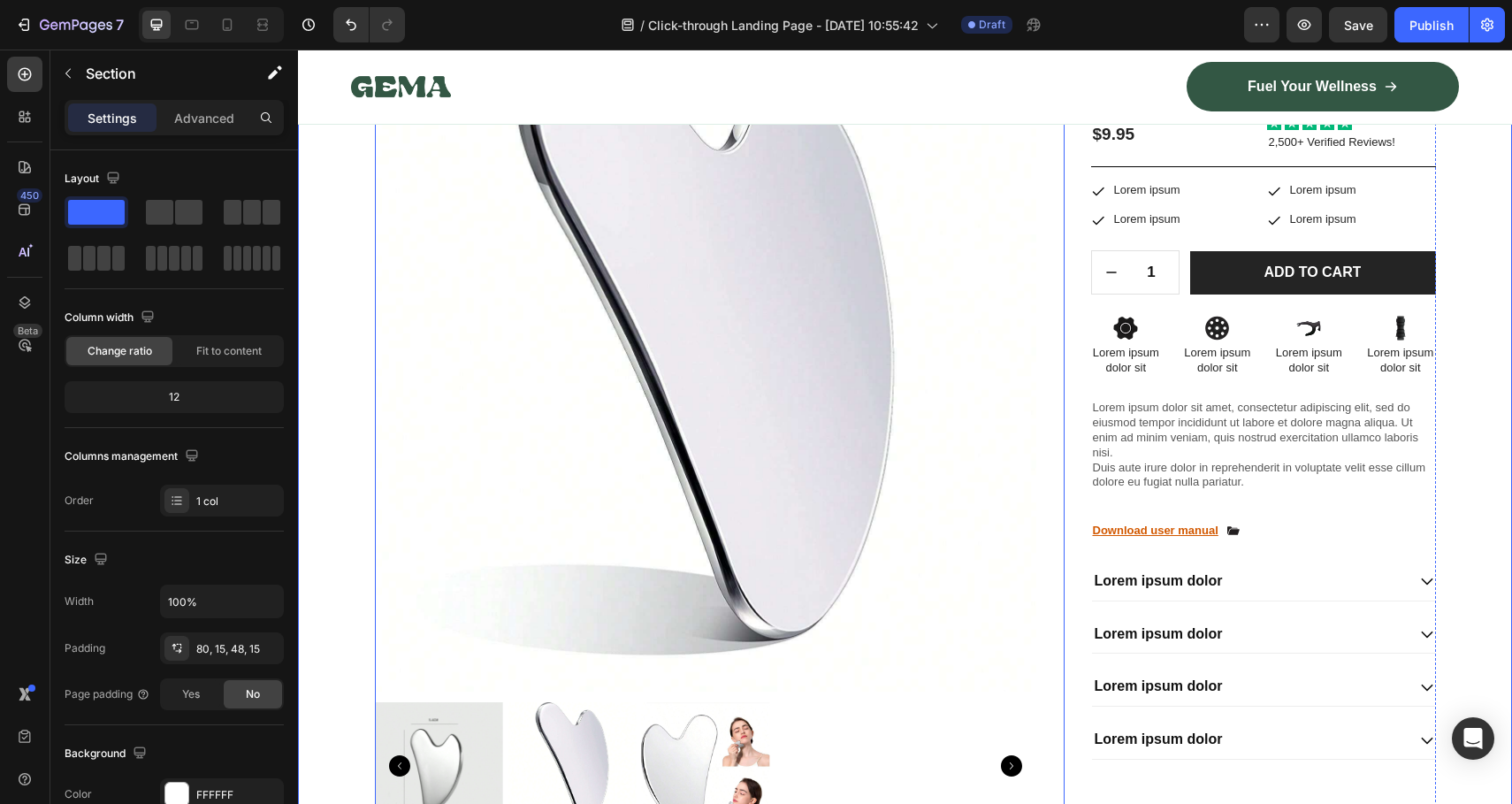
click at [700, 385] on img at bounding box center [706, 361] width 662 height 661
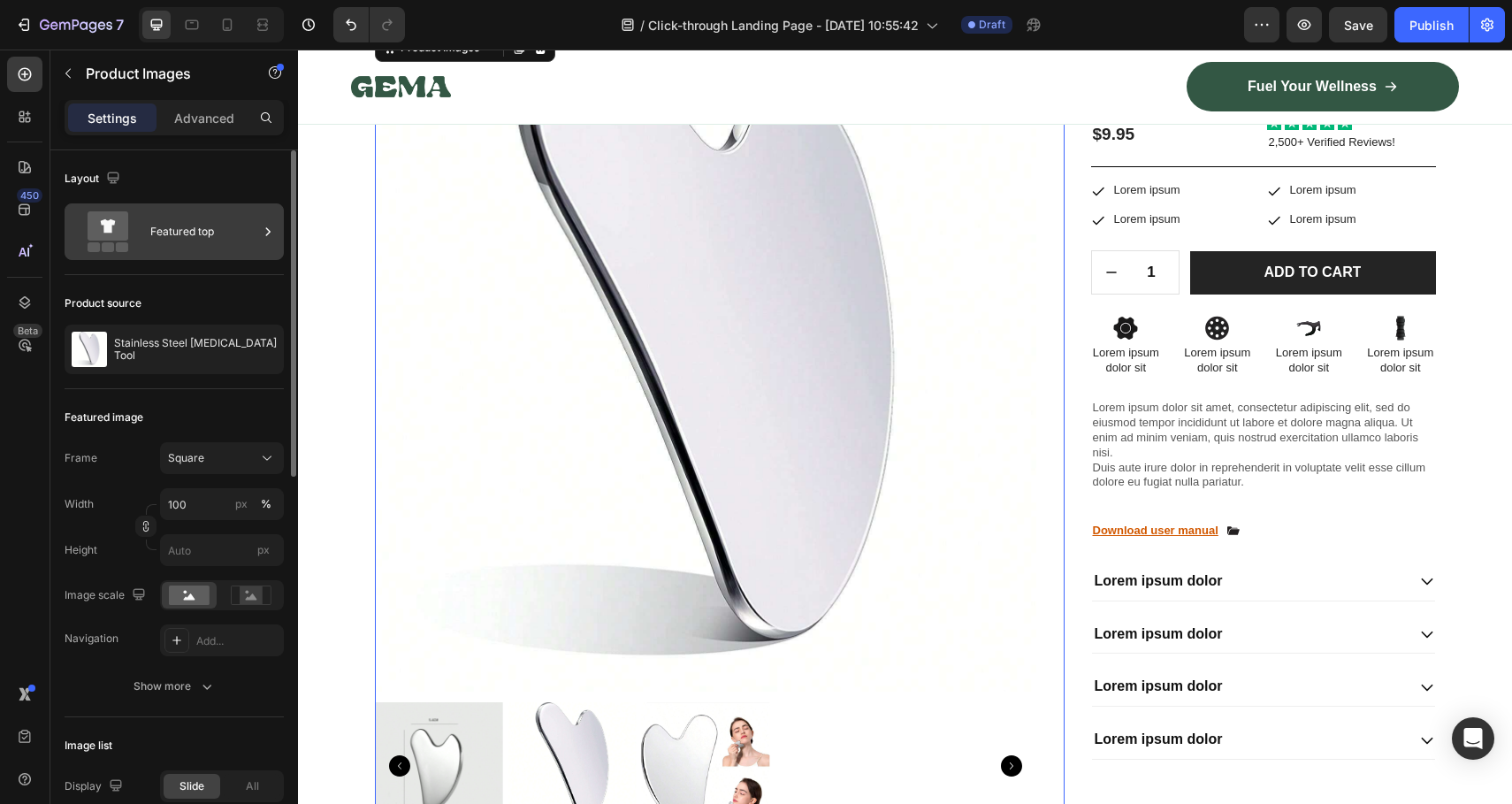
click at [157, 220] on div "Featured top" at bounding box center [204, 231] width 108 height 41
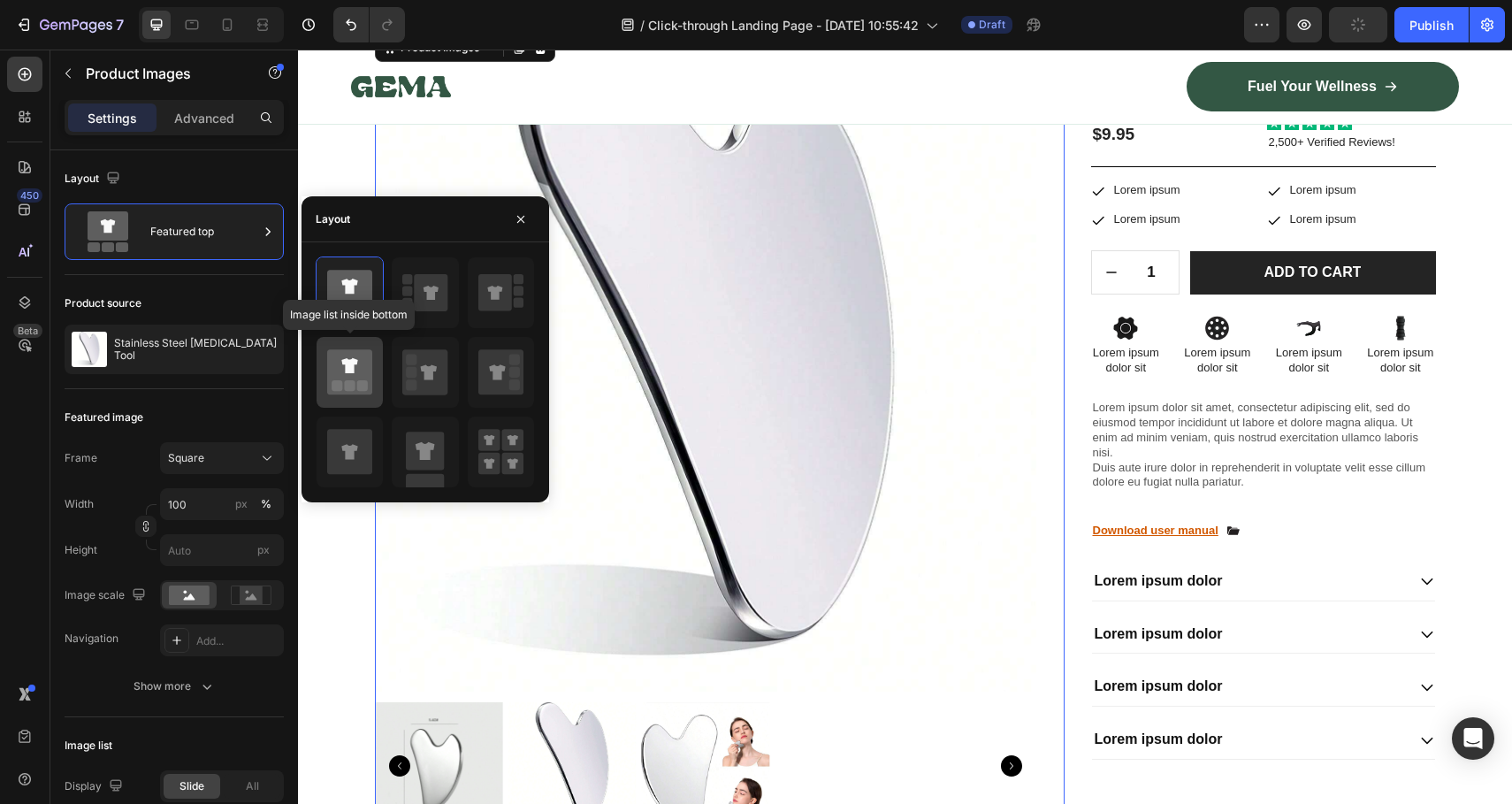
click at [357, 377] on icon at bounding box center [350, 372] width 45 height 45
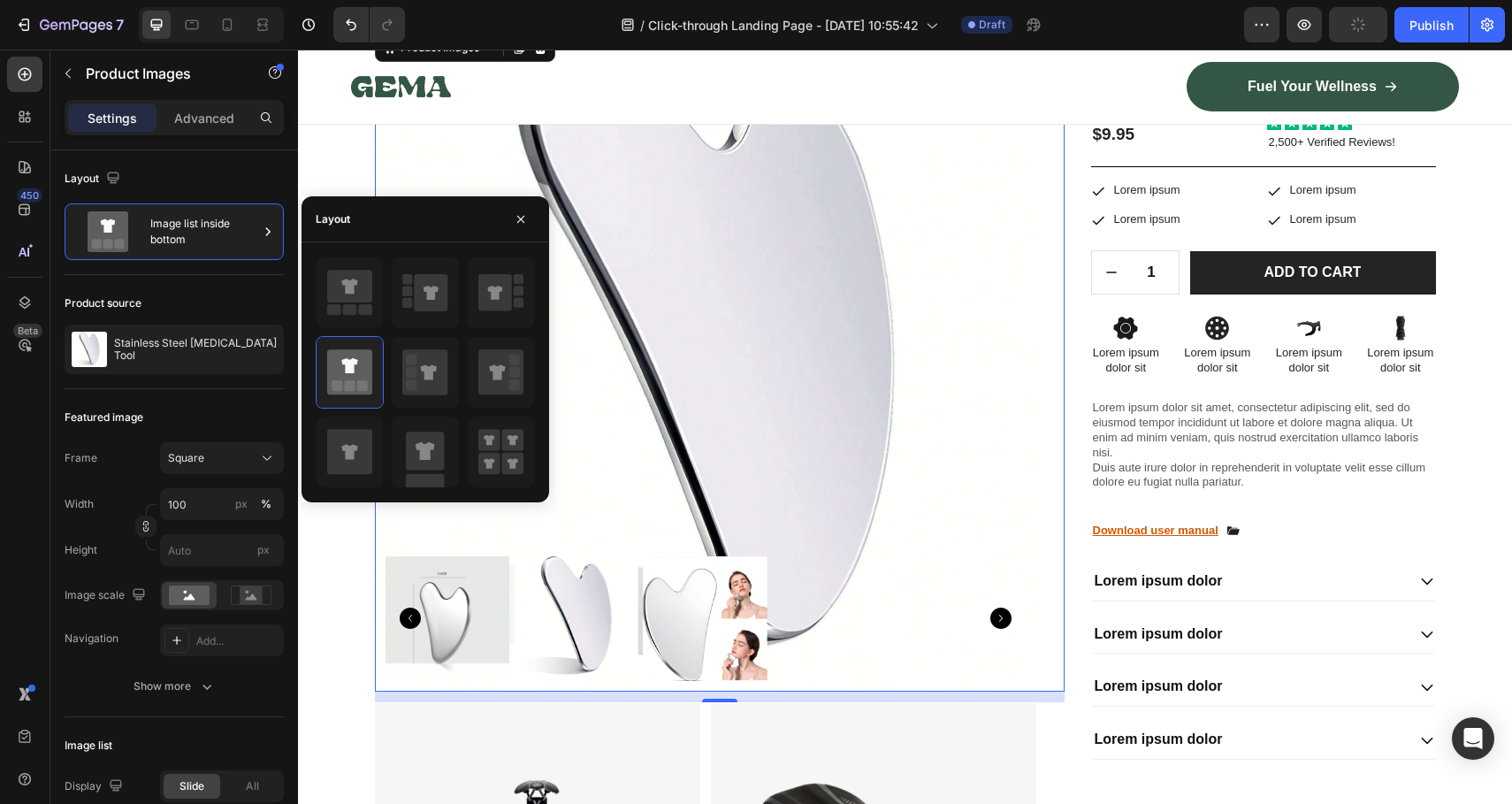
click at [790, 510] on img at bounding box center [706, 361] width 662 height 661
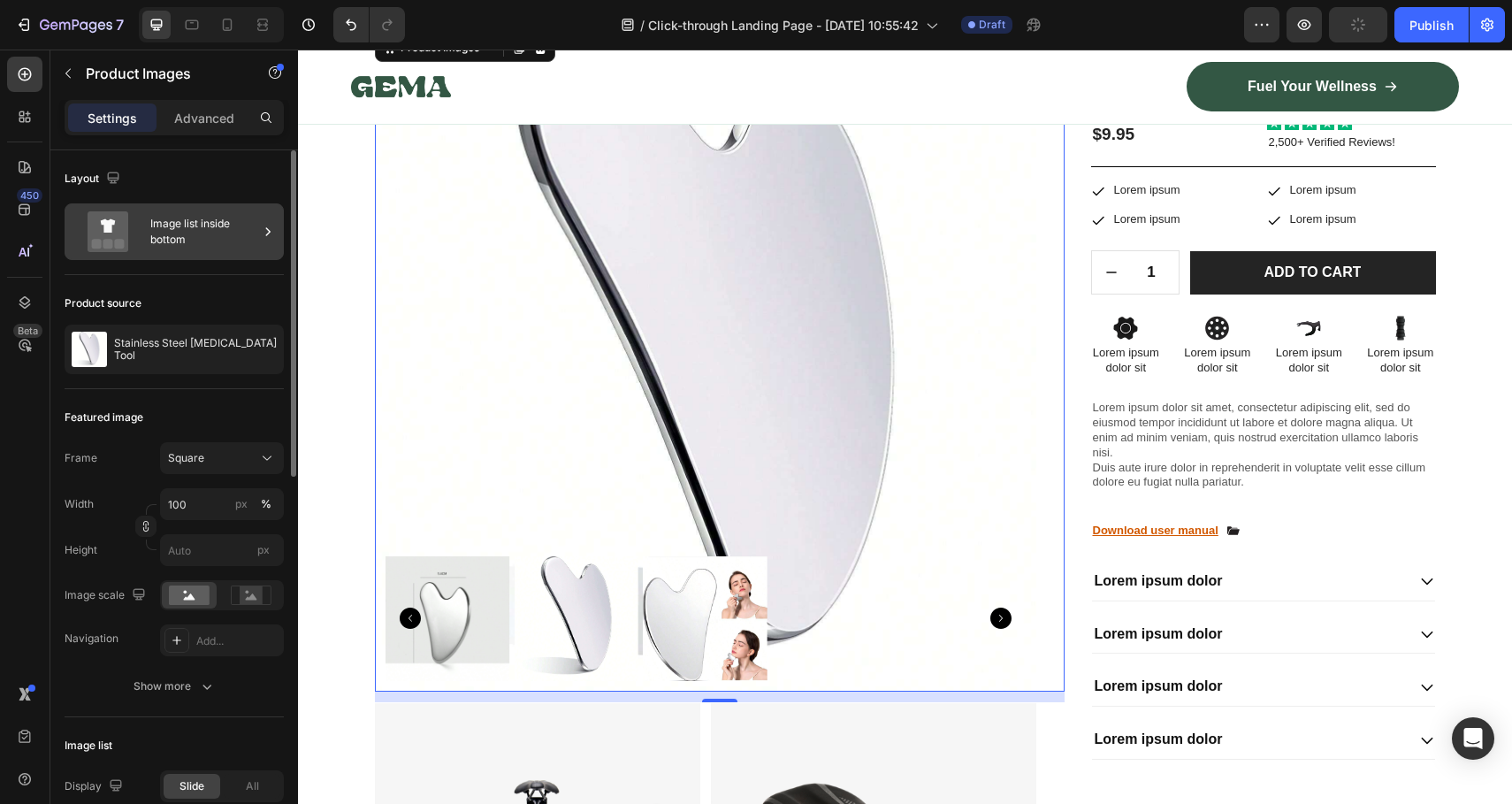
click at [194, 208] on div "Image list inside bottom" at bounding box center [174, 231] width 219 height 57
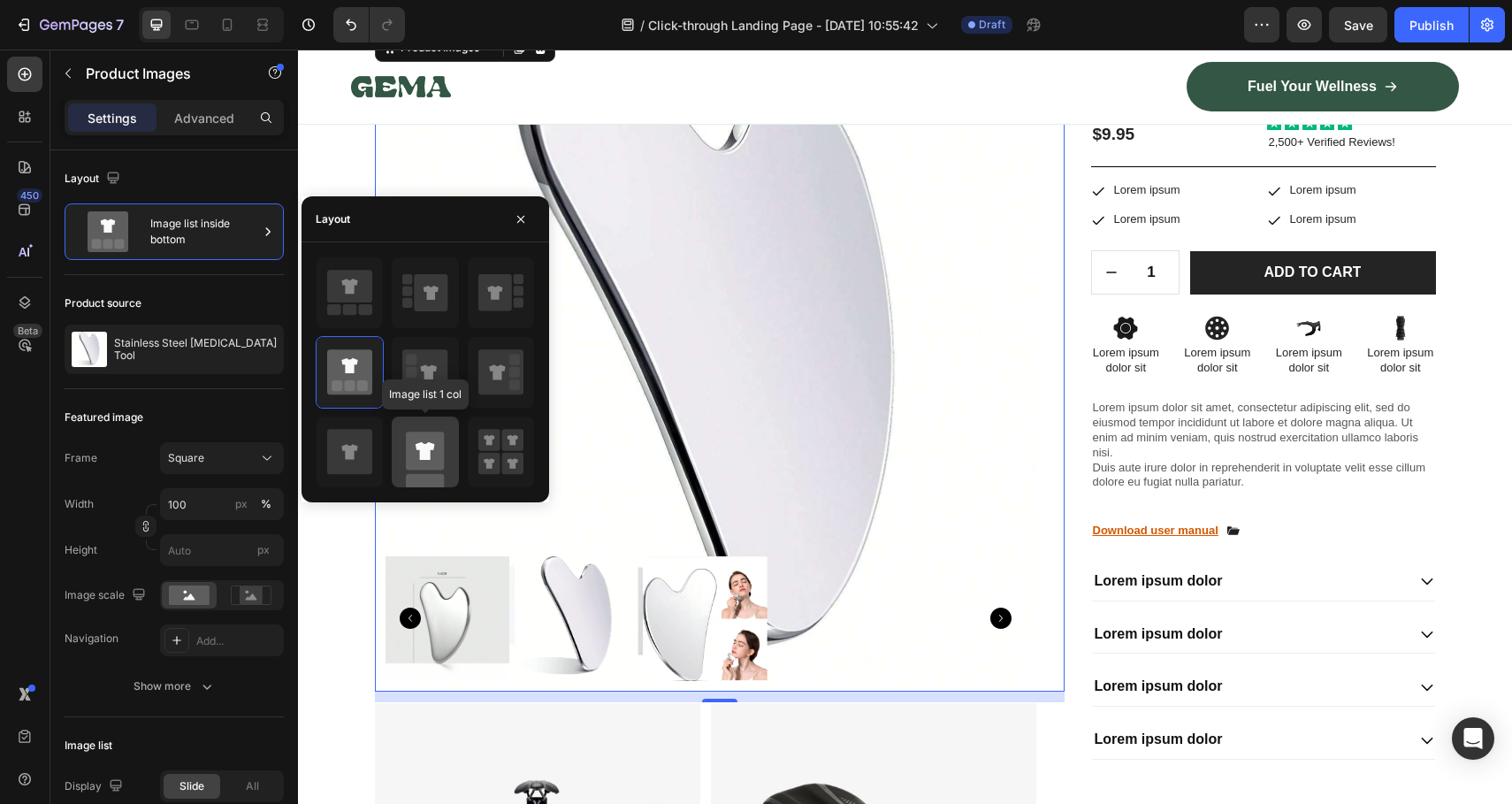
click at [421, 472] on icon at bounding box center [425, 452] width 45 height 71
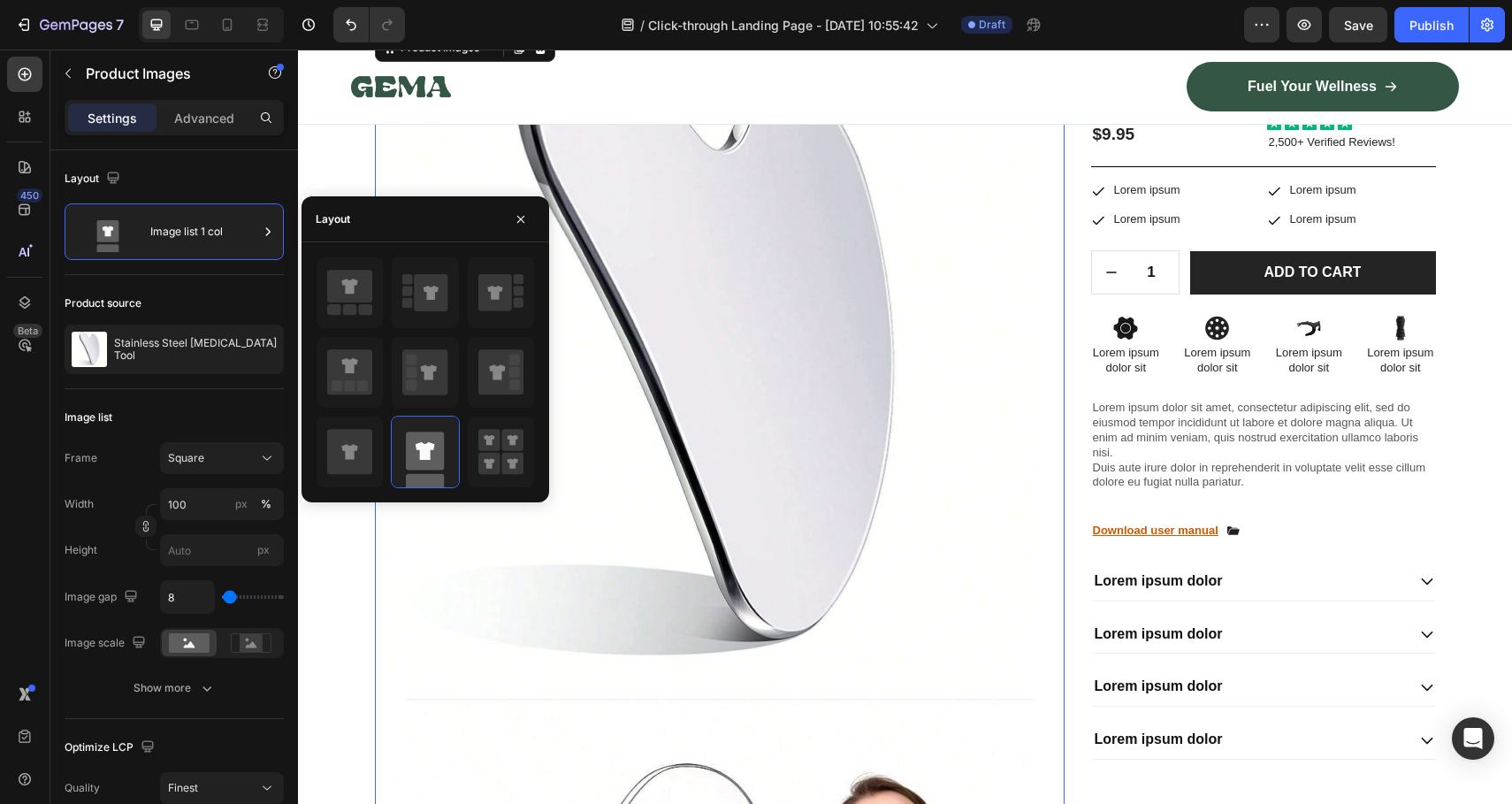
scroll to position [6058, 0]
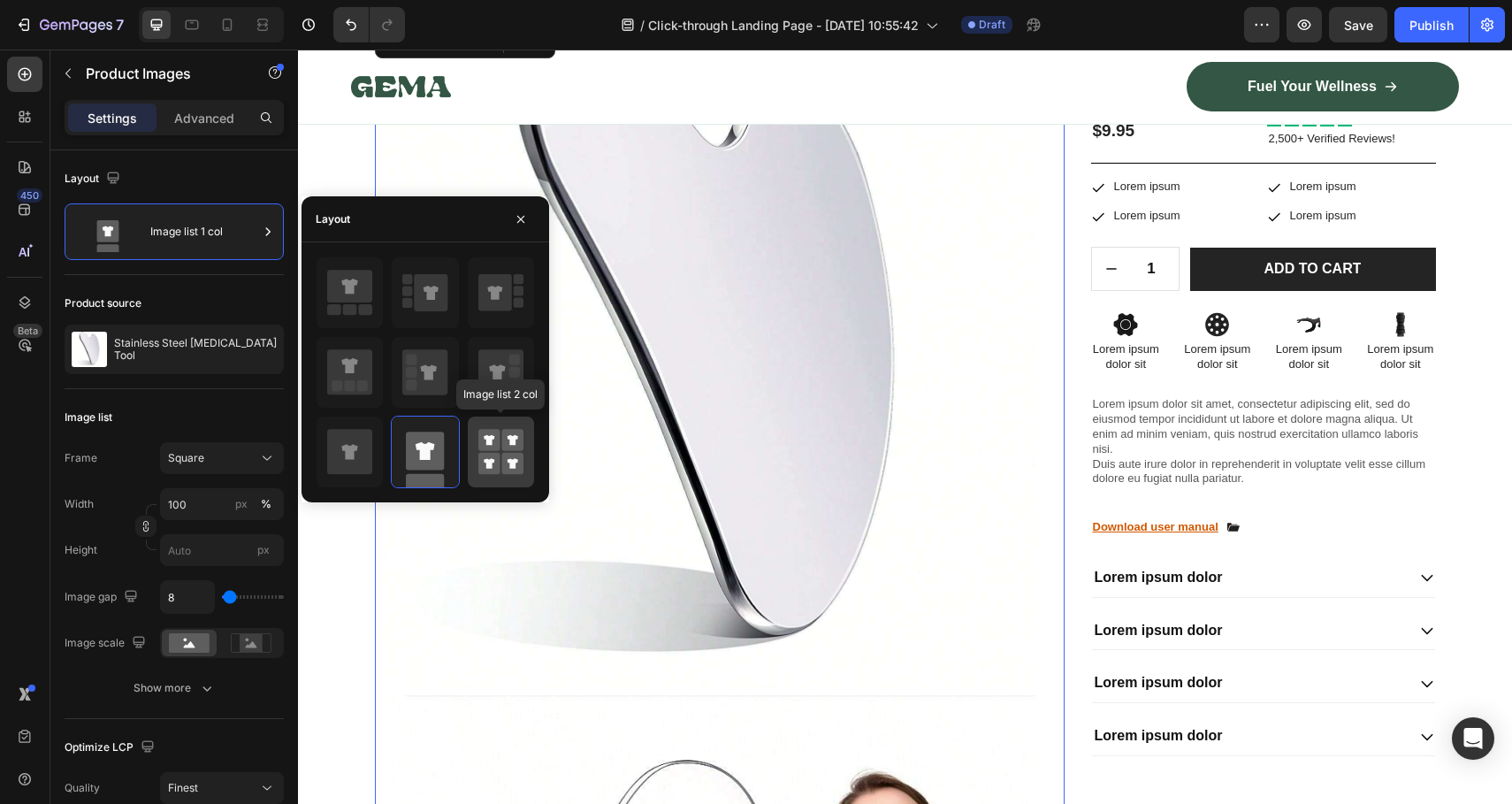
click at [507, 441] on rect at bounding box center [512, 439] width 22 height 22
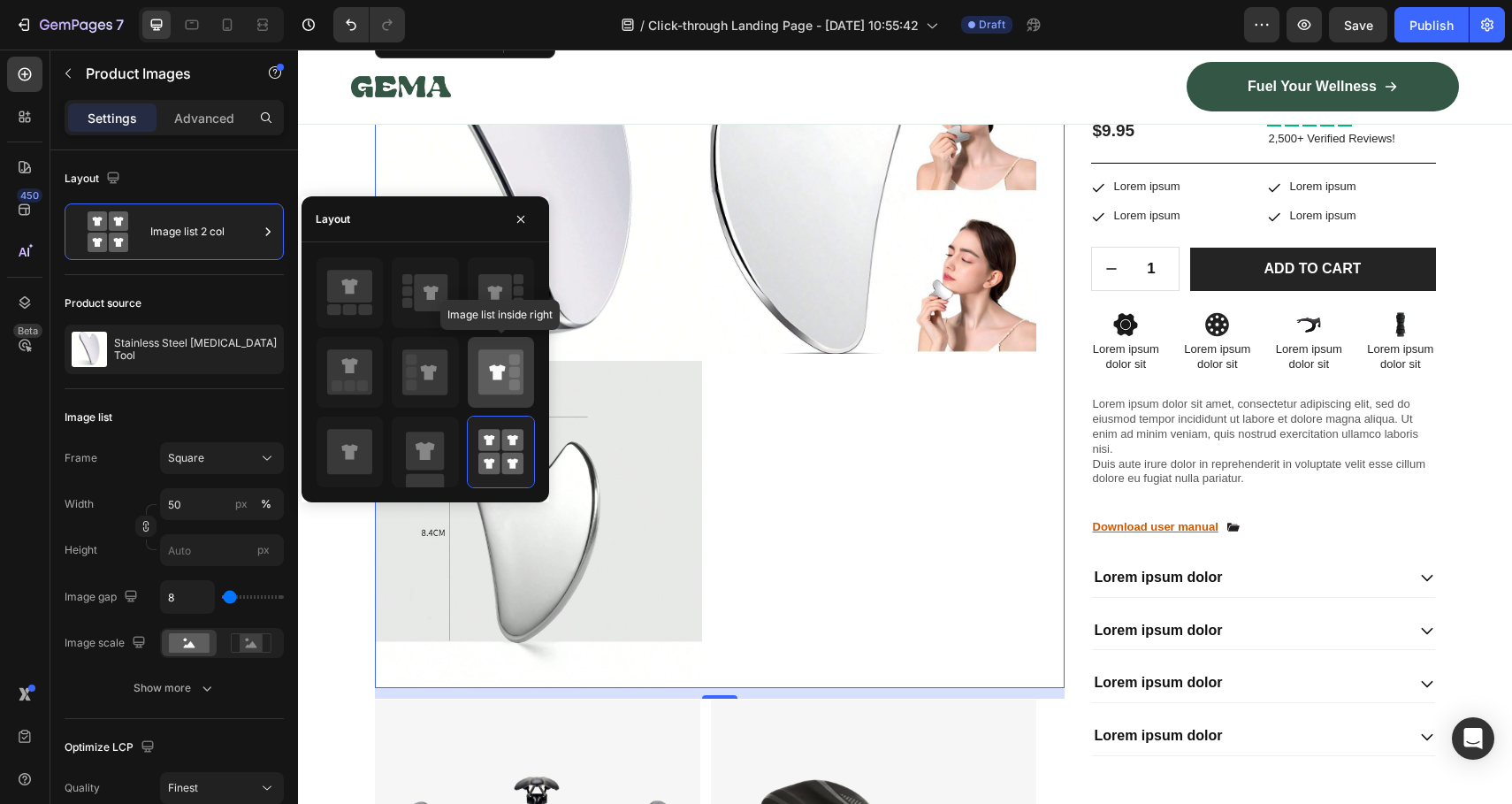
click at [505, 366] on icon at bounding box center [501, 372] width 45 height 45
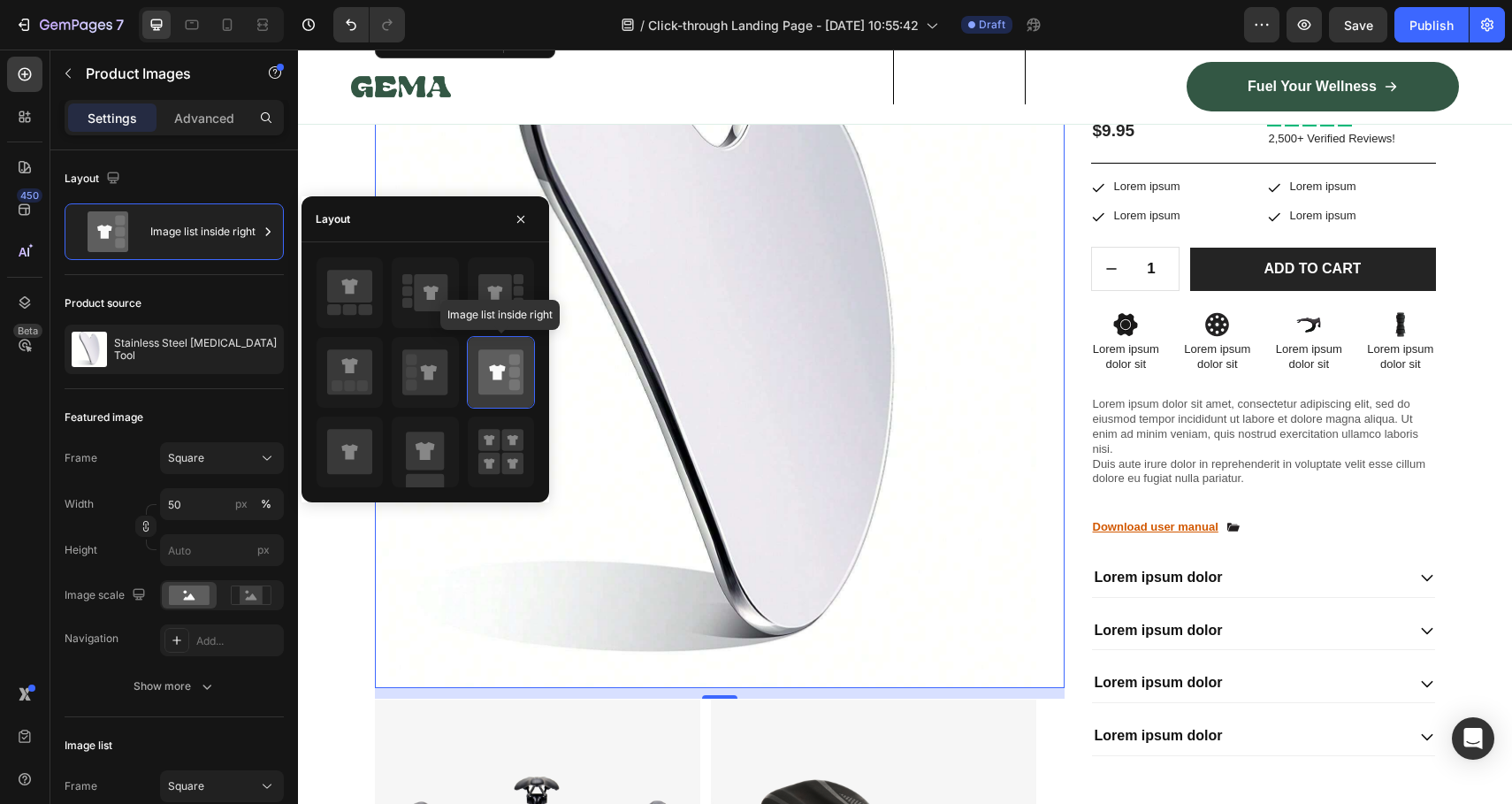
type input "100"
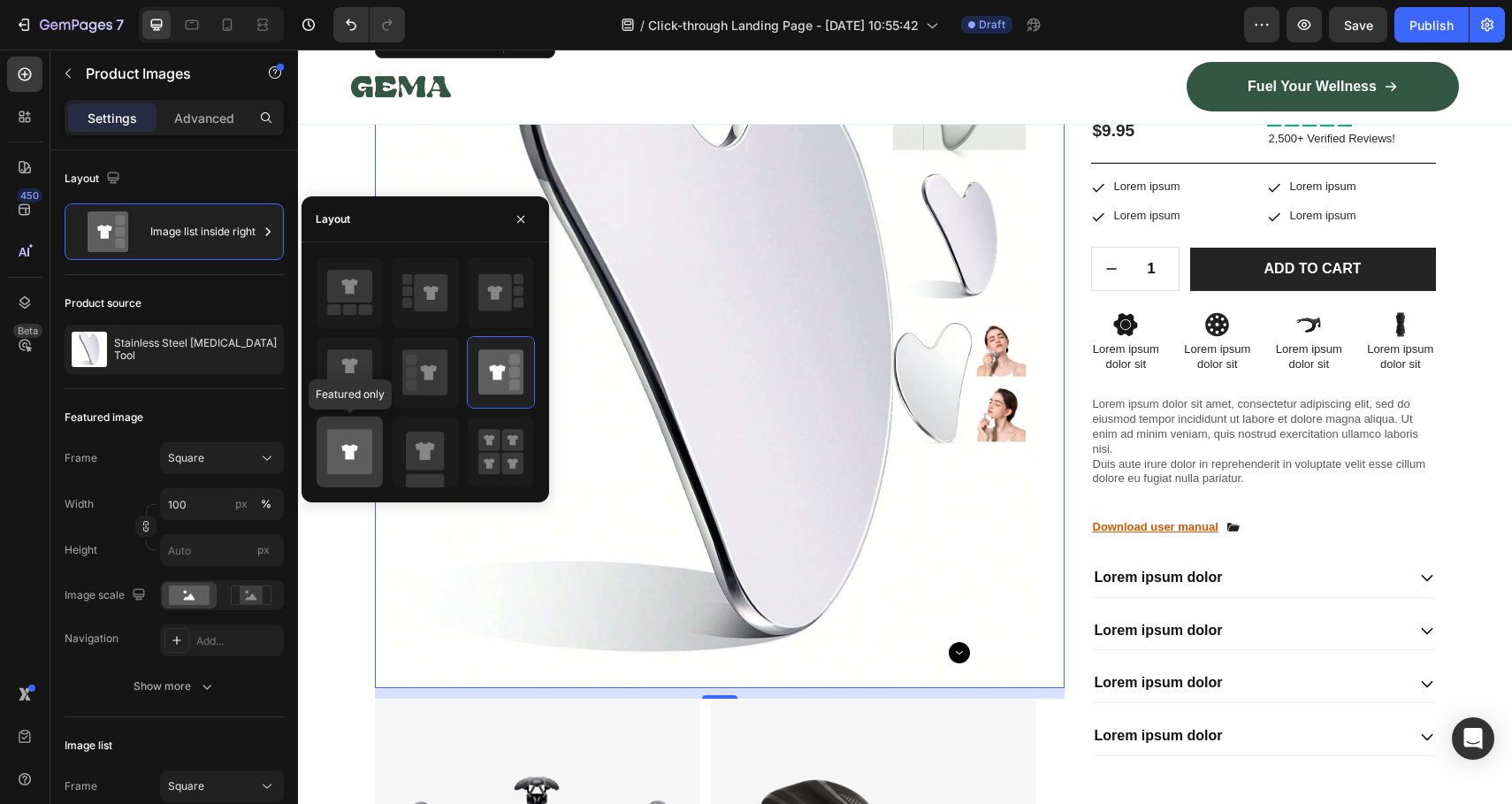
click at [375, 436] on div at bounding box center [350, 452] width 66 height 71
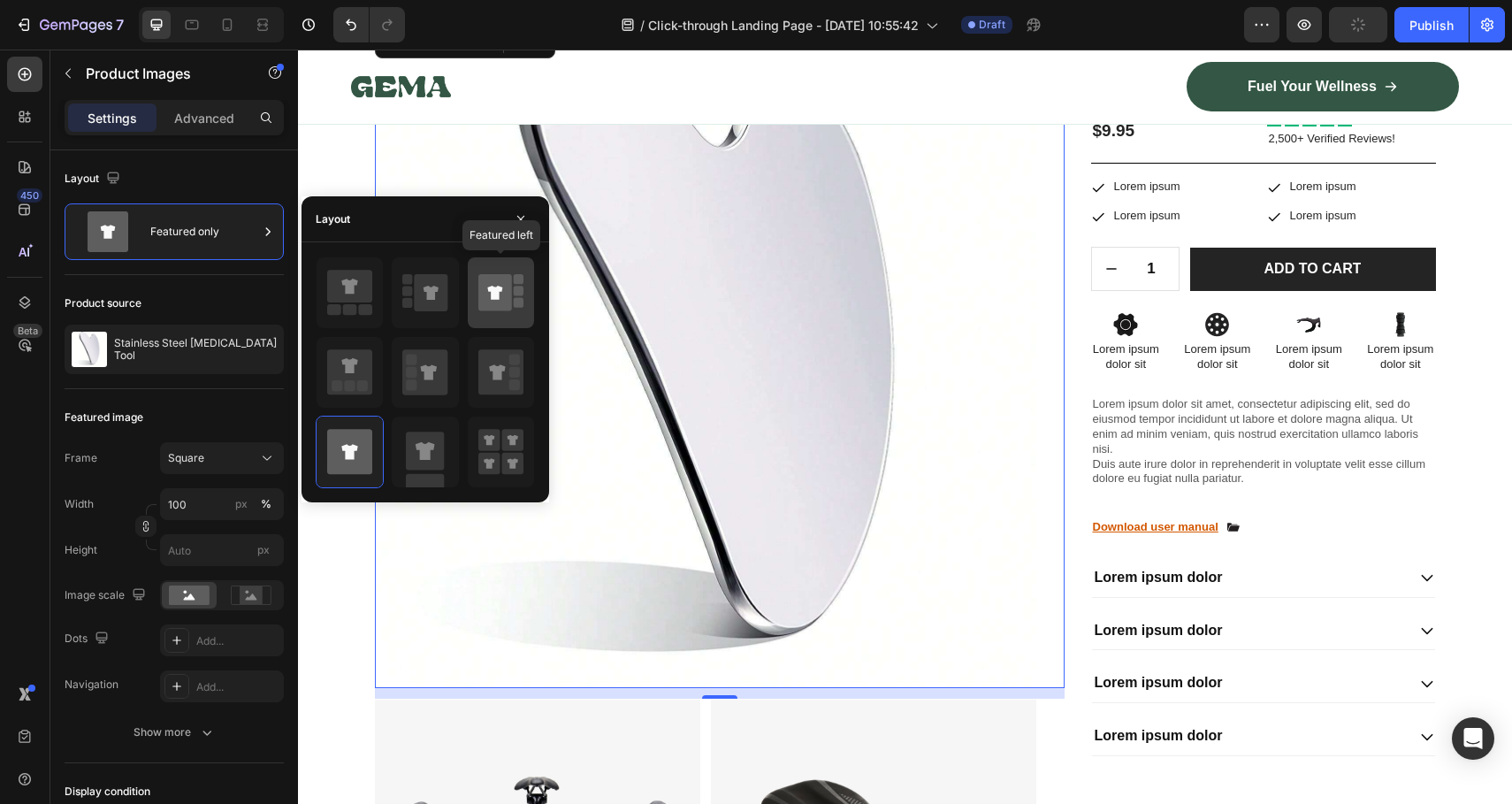
click at [484, 282] on icon at bounding box center [495, 292] width 34 height 37
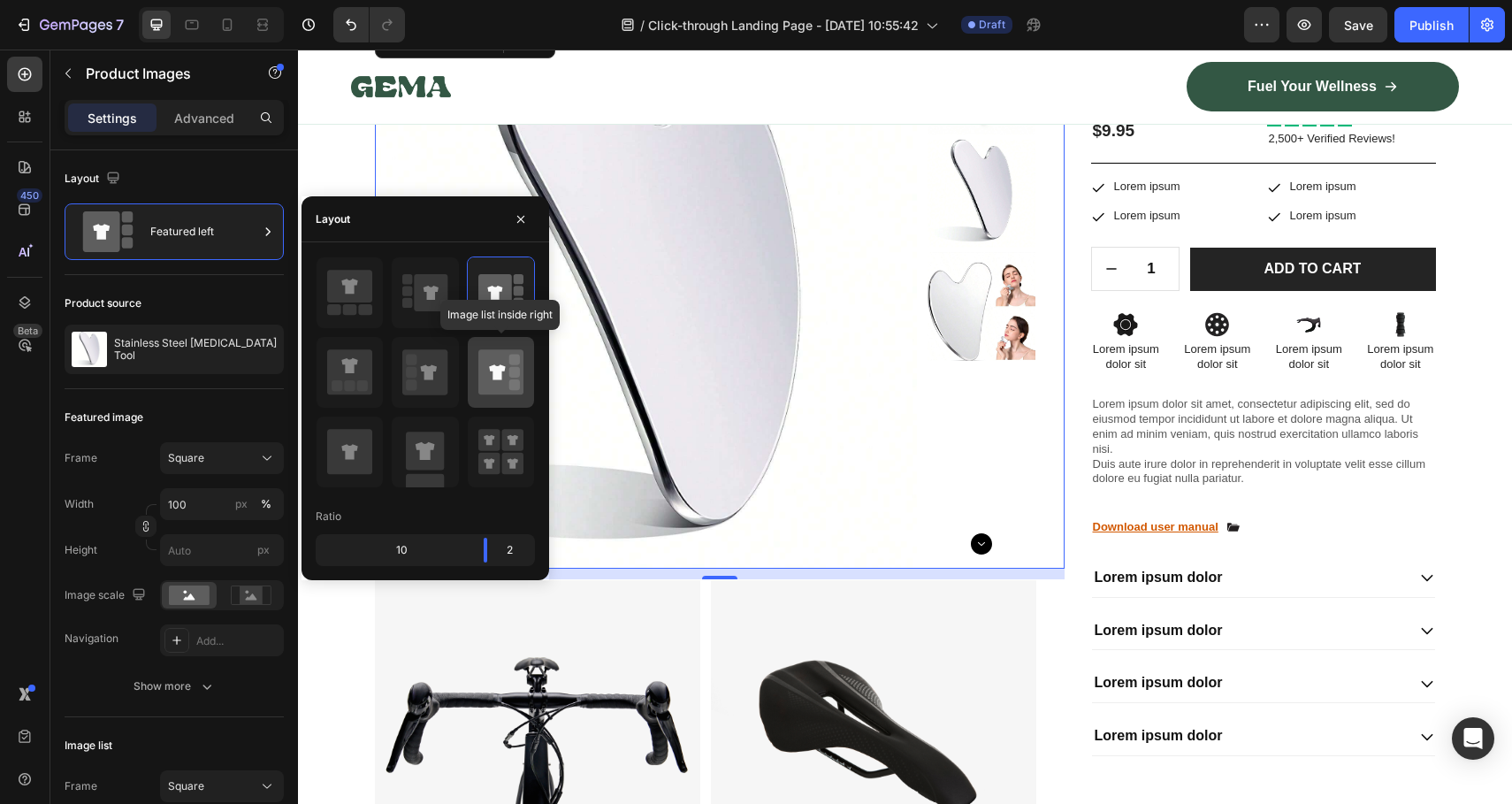
click at [503, 356] on icon at bounding box center [501, 372] width 45 height 45
type input "20"
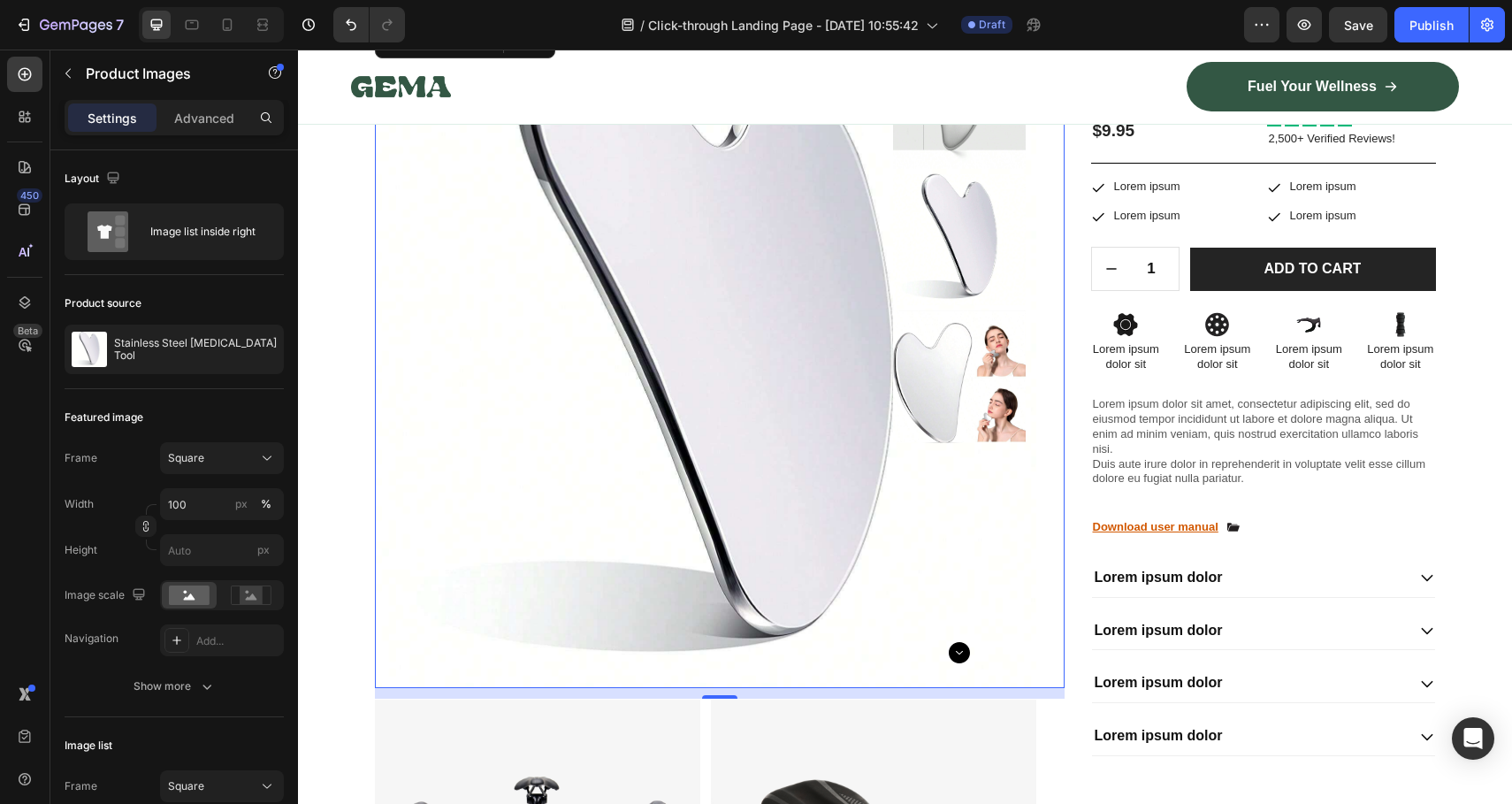
click at [1053, 677] on div "Product Images 12" at bounding box center [720, 357] width 690 height 661
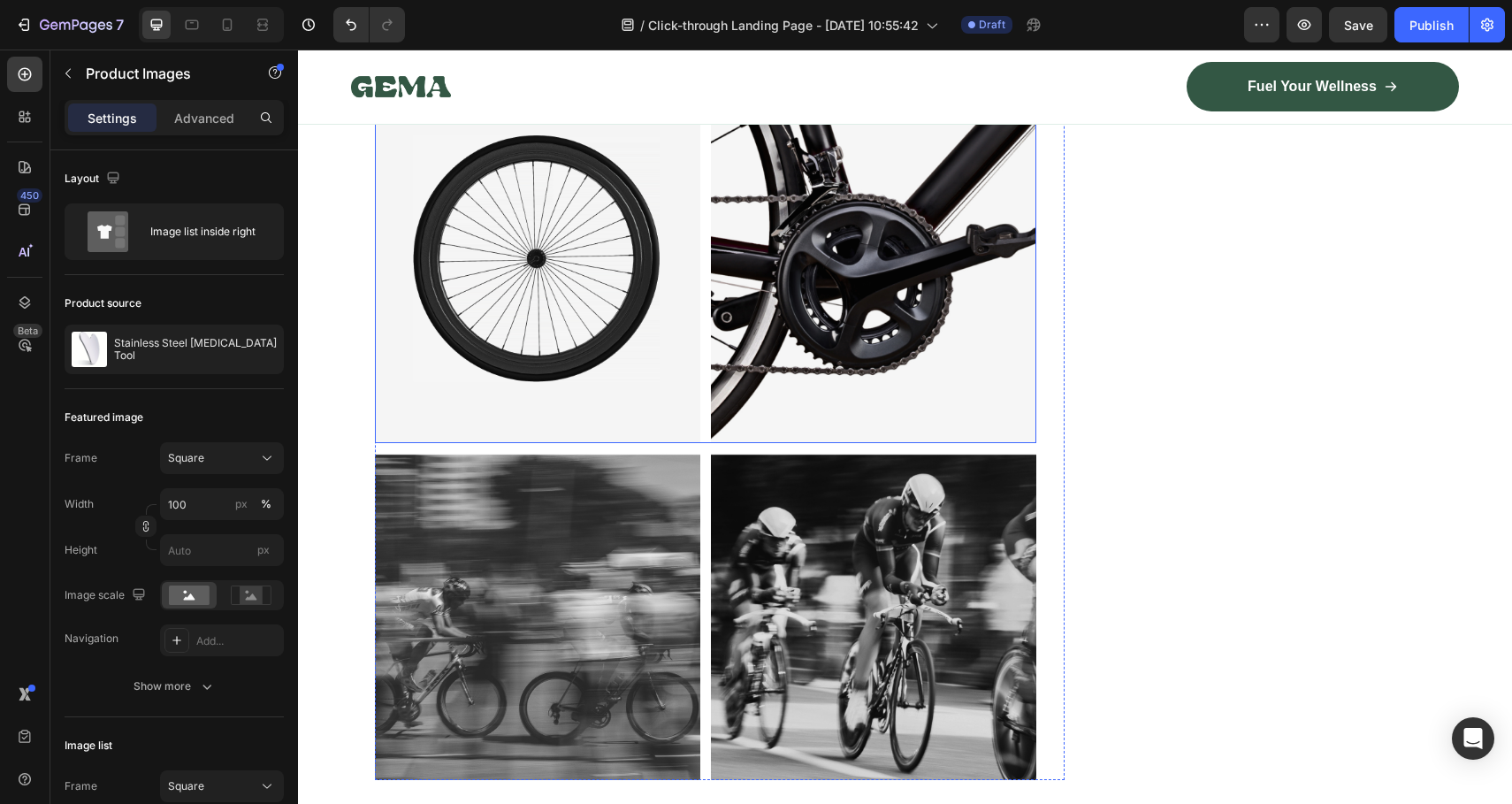
scroll to position [6494, 0]
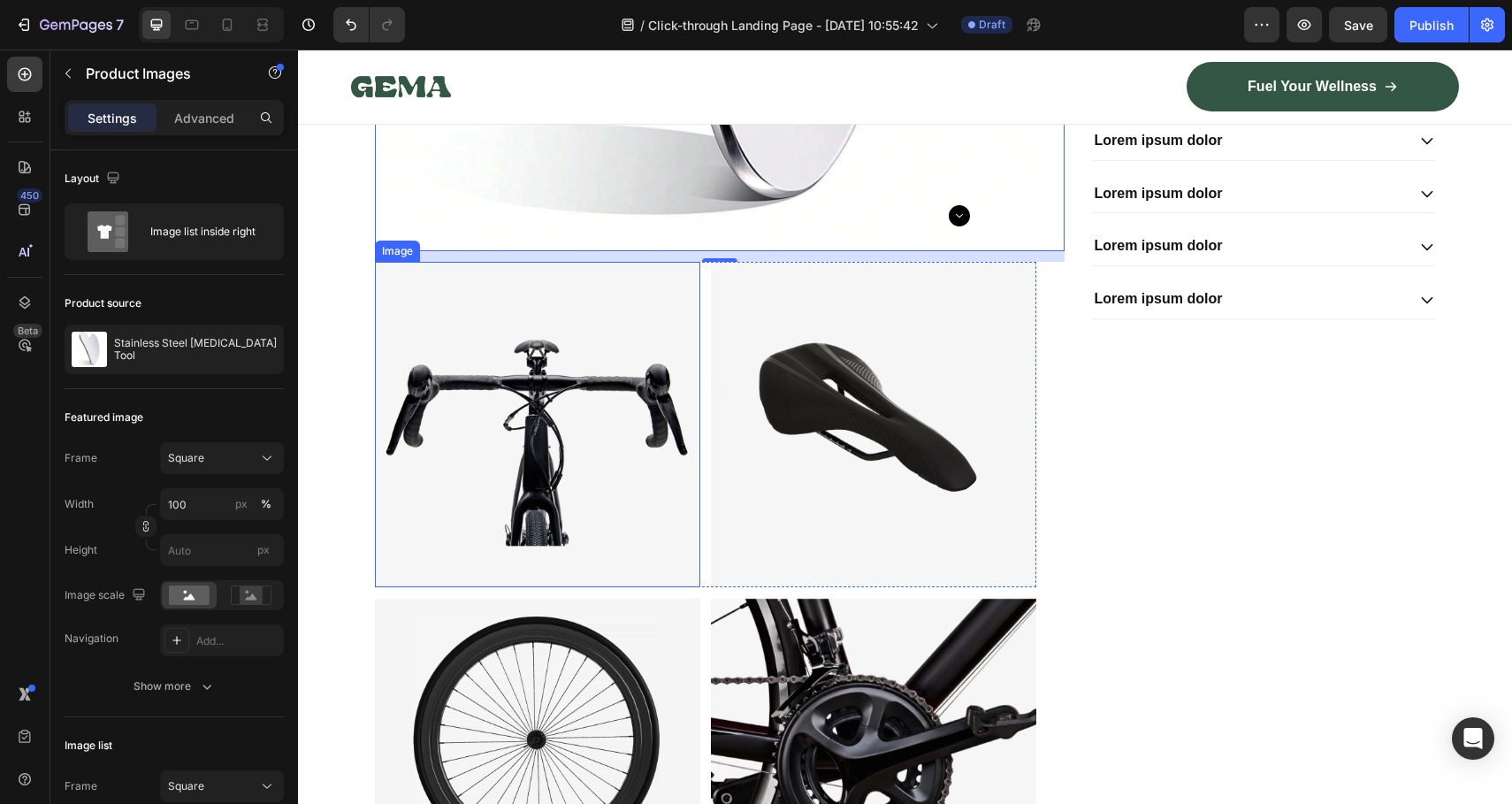
click at [577, 471] on img at bounding box center [538, 424] width 325 height 326
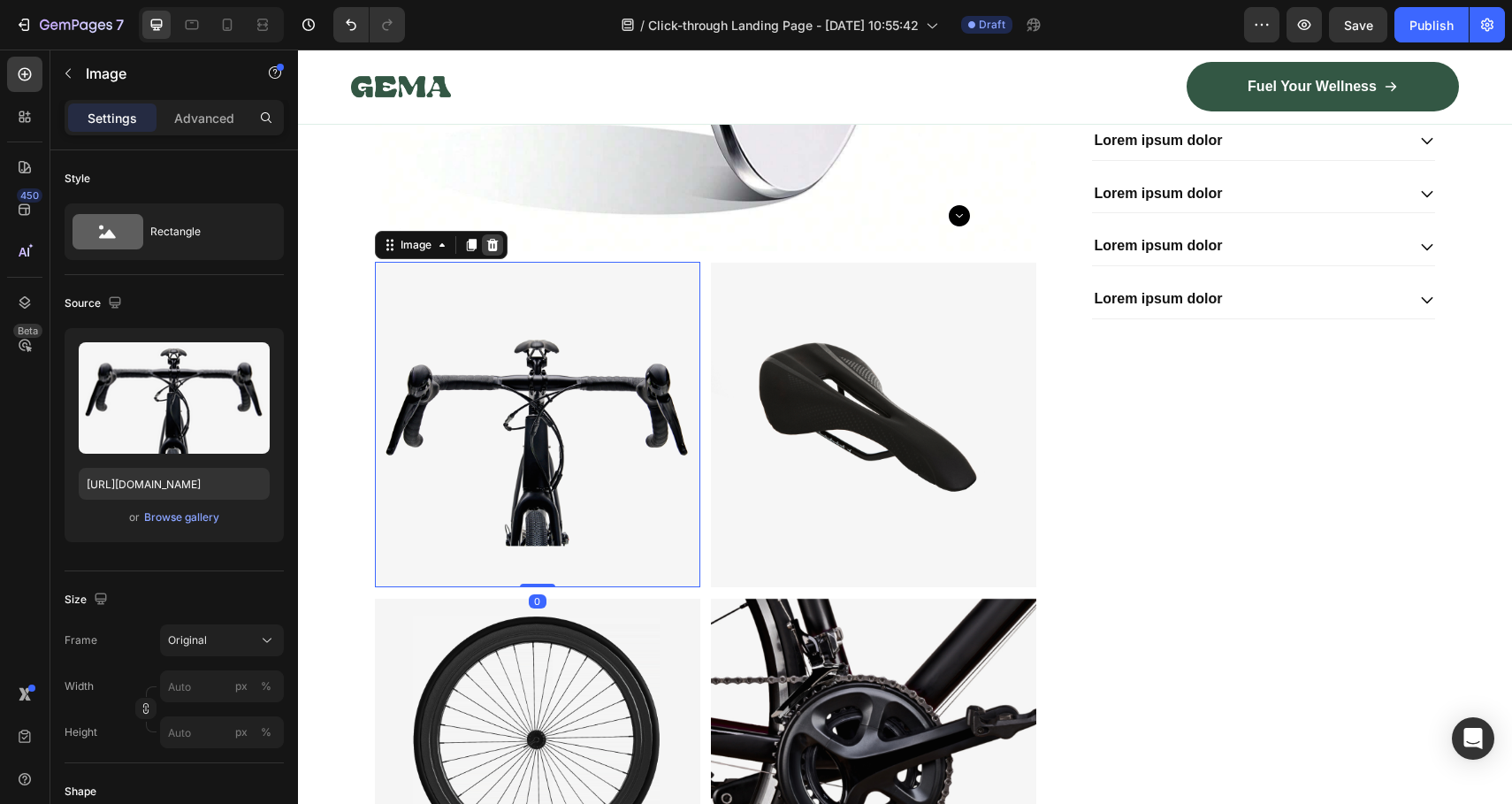
click at [495, 246] on div at bounding box center [492, 245] width 21 height 21
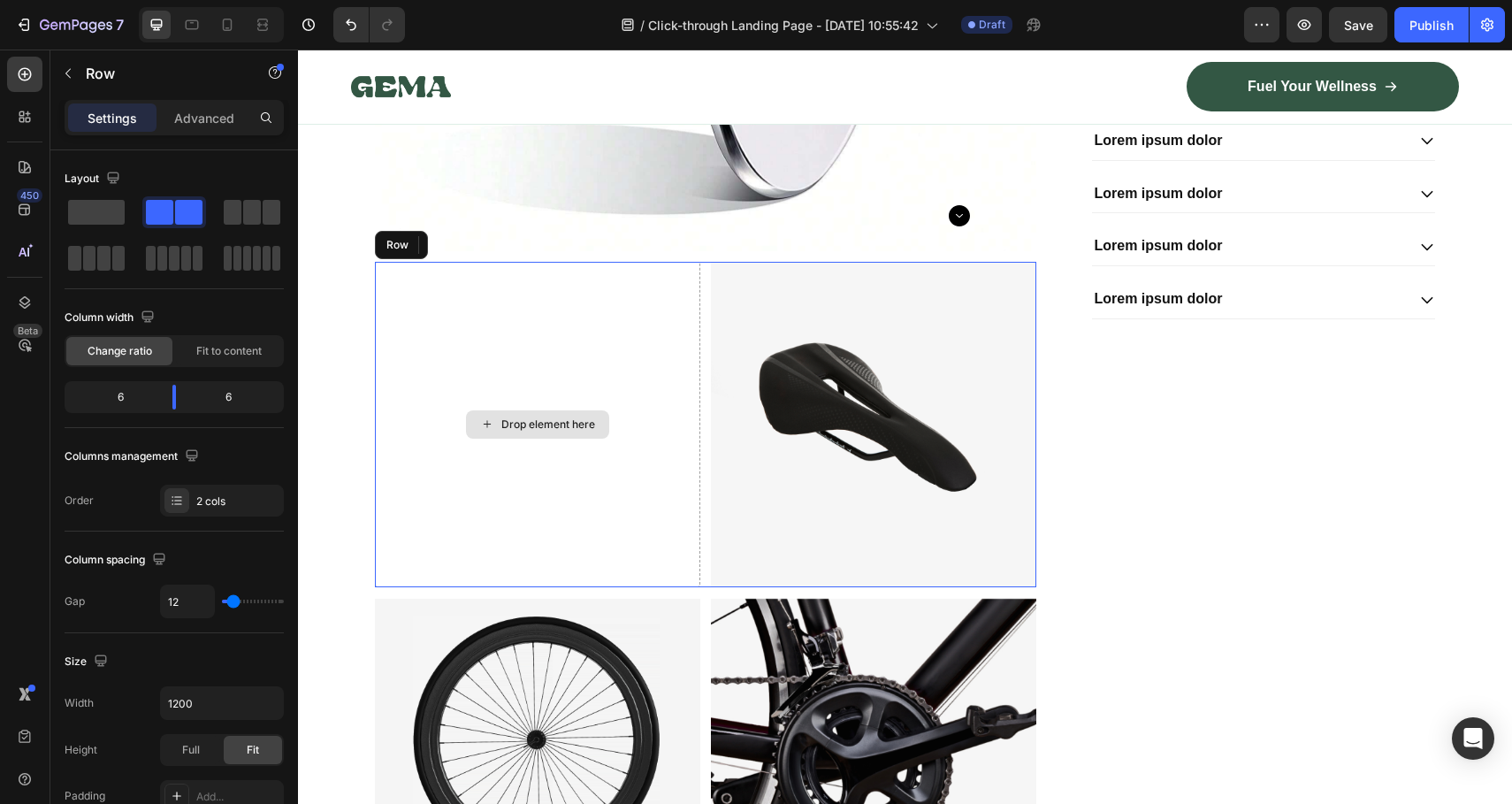
click at [432, 316] on div "Drop element here" at bounding box center [538, 424] width 325 height 326
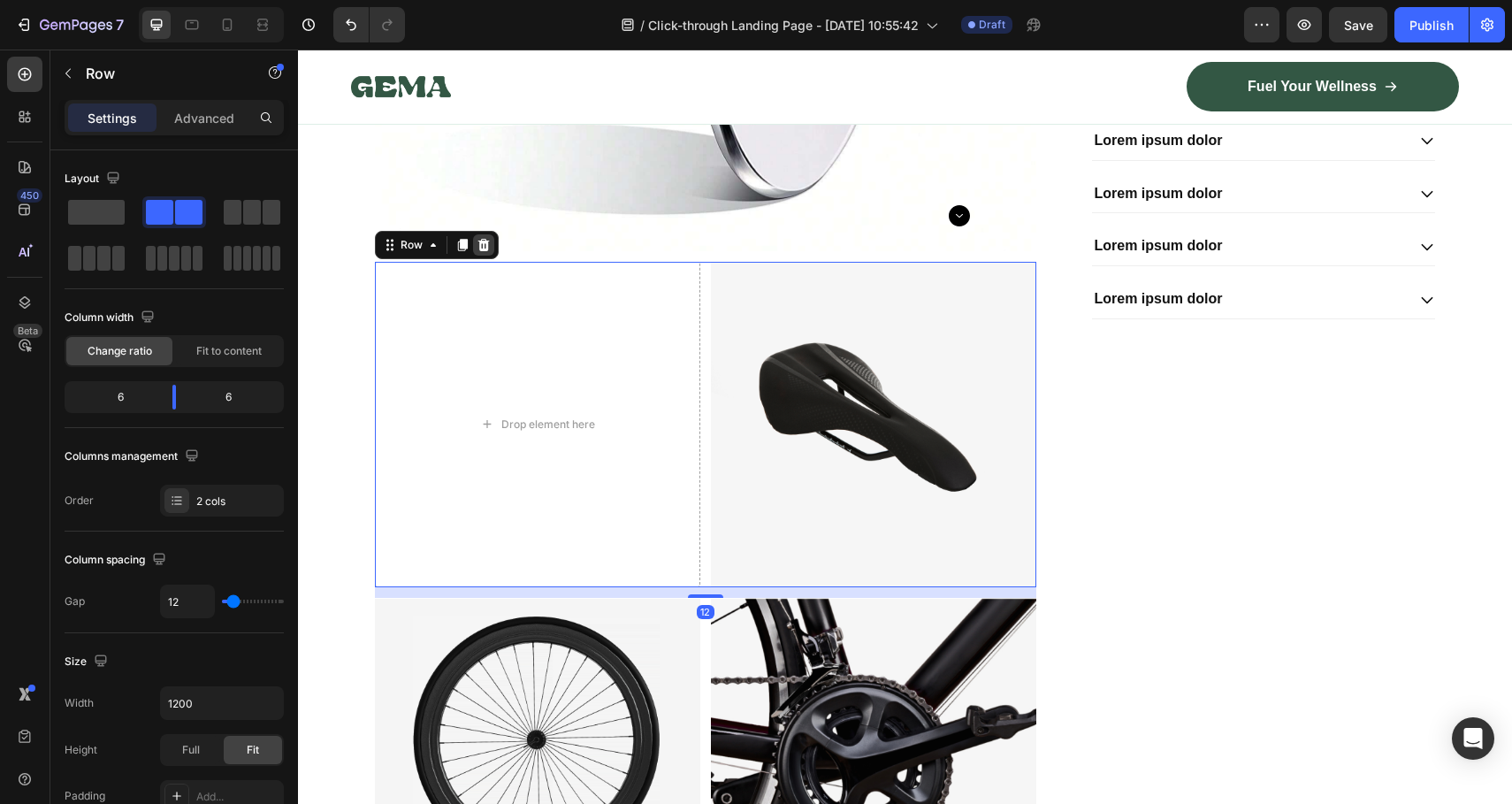
click at [479, 244] on icon at bounding box center [483, 244] width 11 height 12
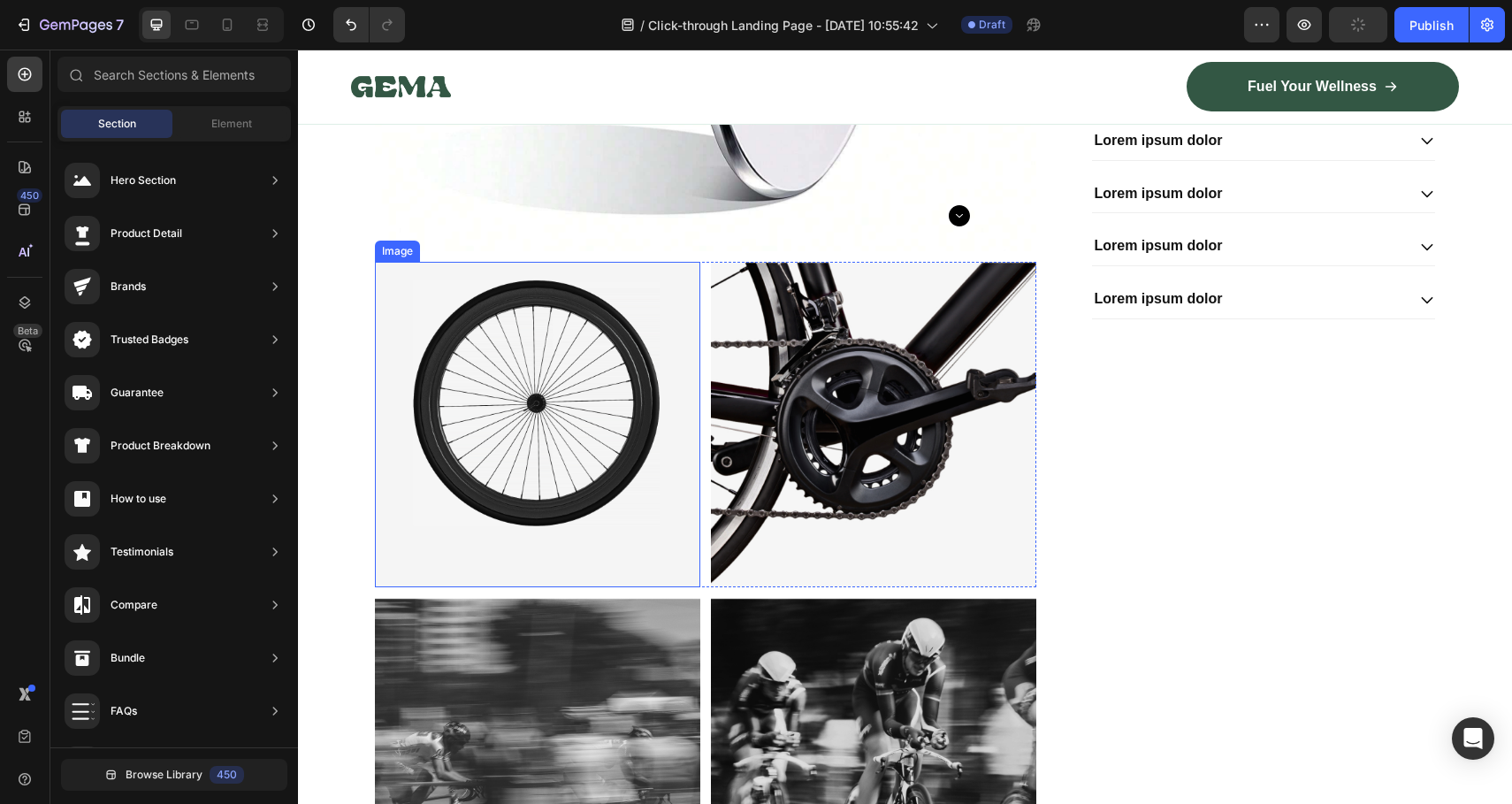
click at [505, 332] on img at bounding box center [538, 424] width 325 height 326
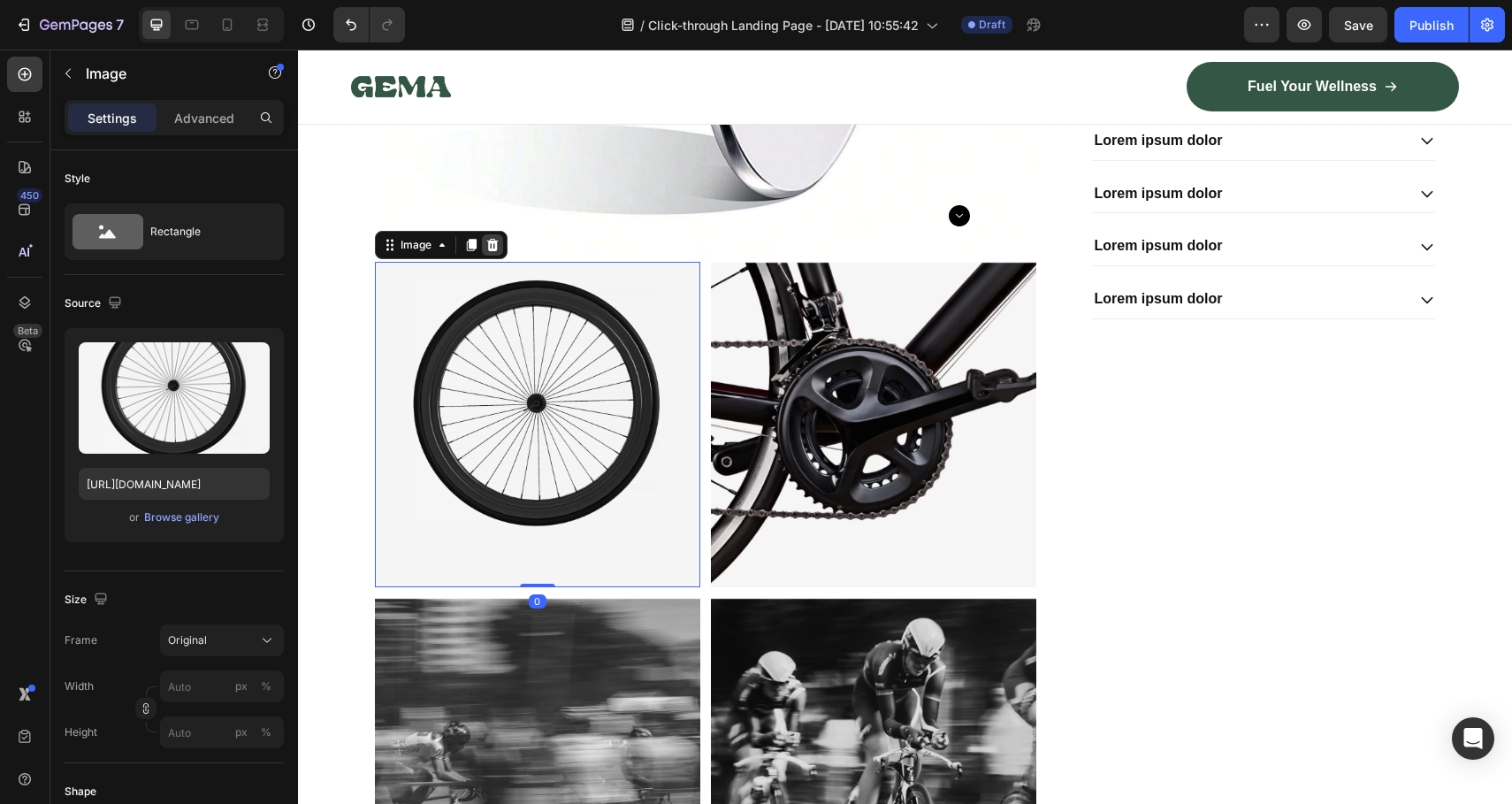
click at [488, 245] on icon at bounding box center [492, 245] width 14 height 14
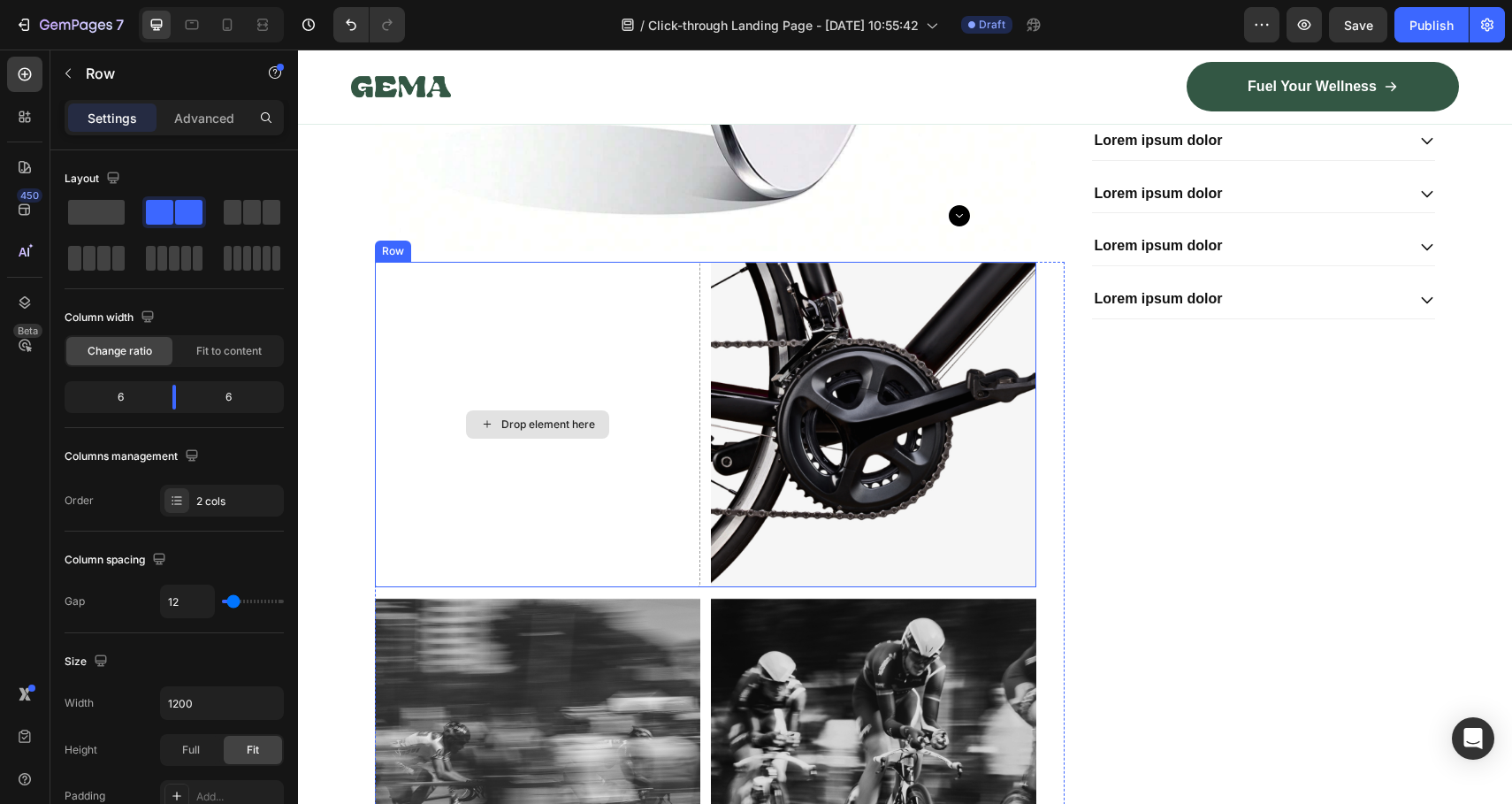
click at [502, 284] on div "Drop element here" at bounding box center [538, 424] width 325 height 326
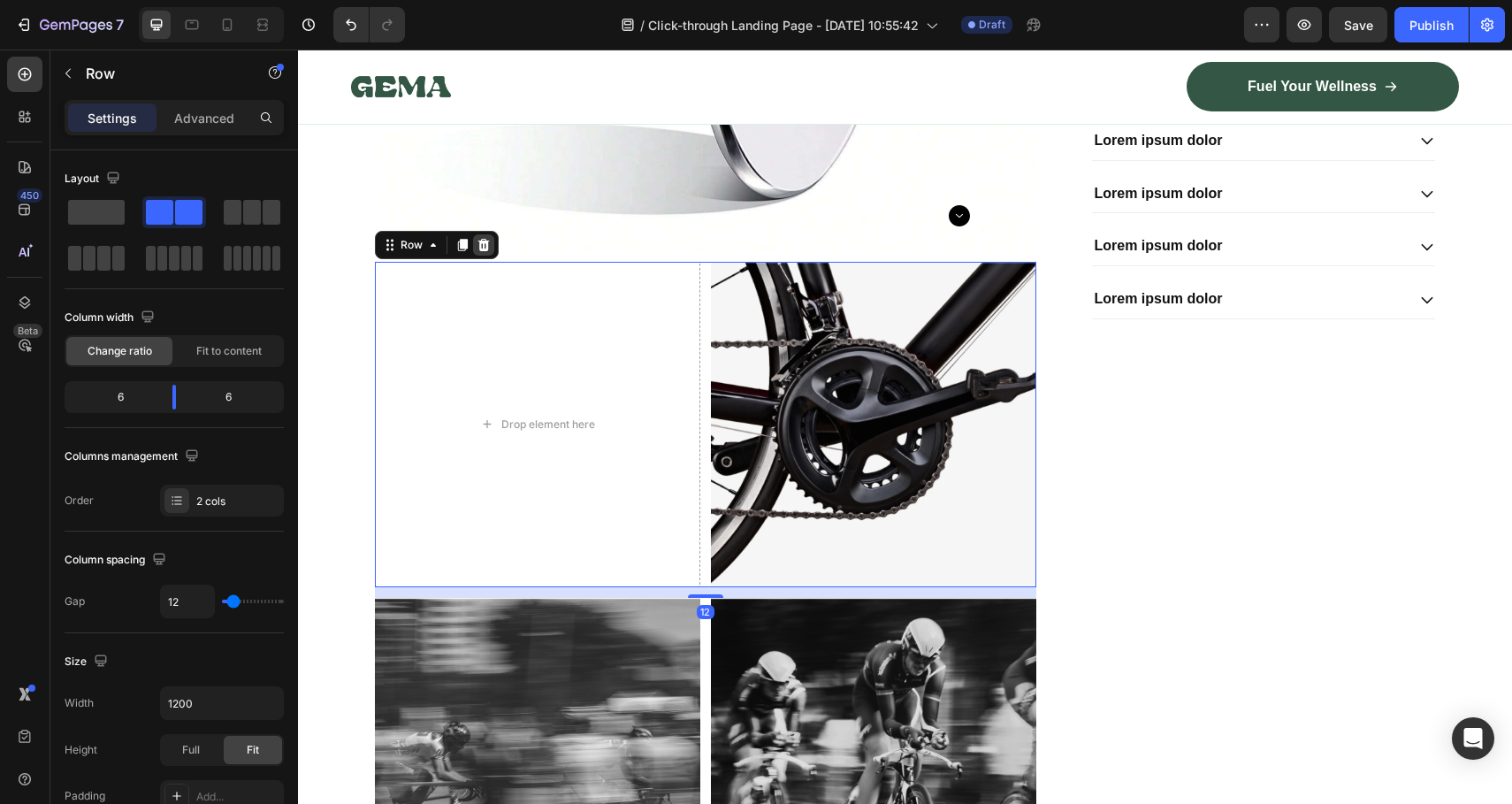
click at [484, 242] on div at bounding box center [484, 245] width 21 height 21
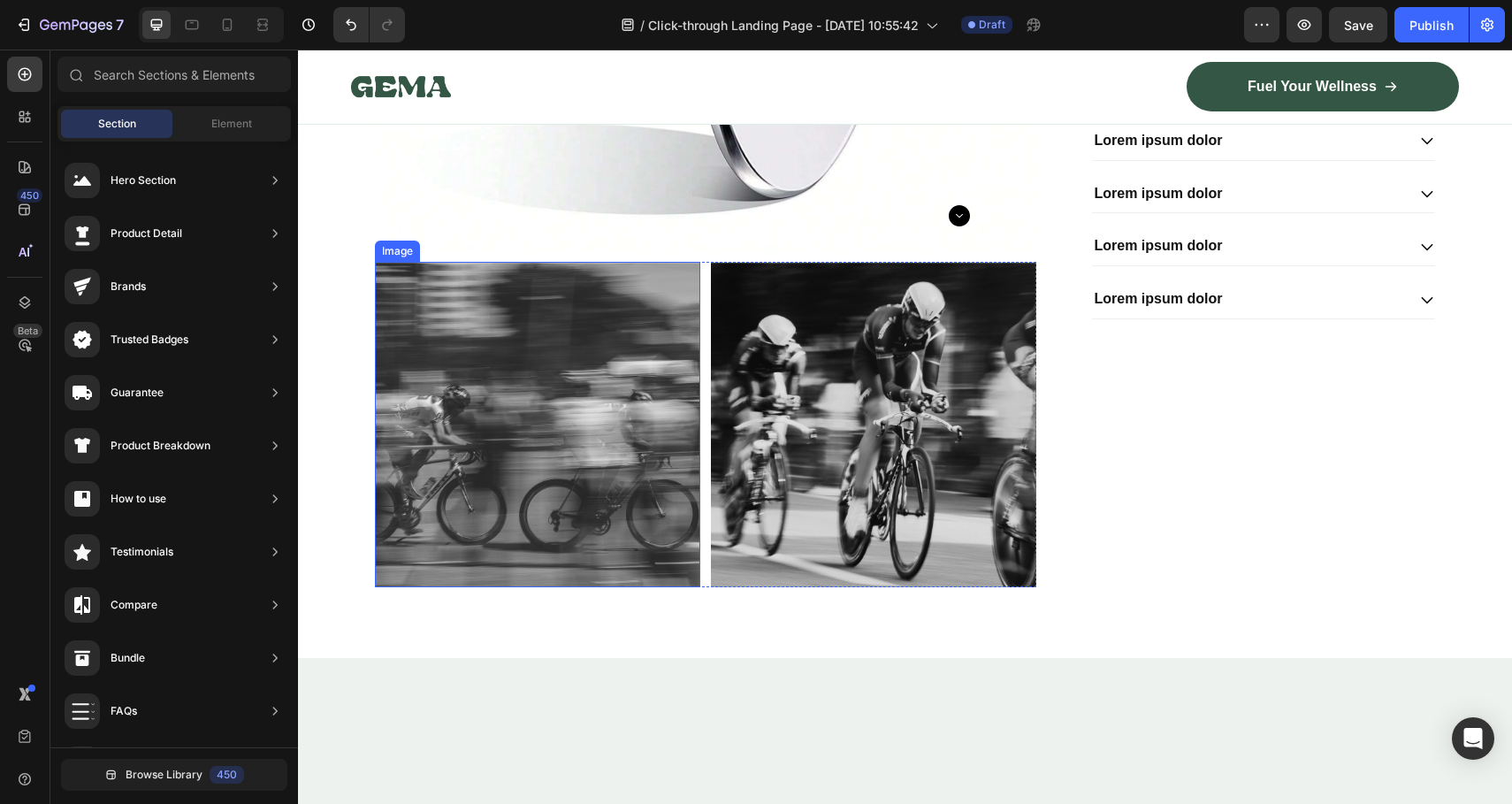
click at [513, 337] on img at bounding box center [538, 424] width 325 height 326
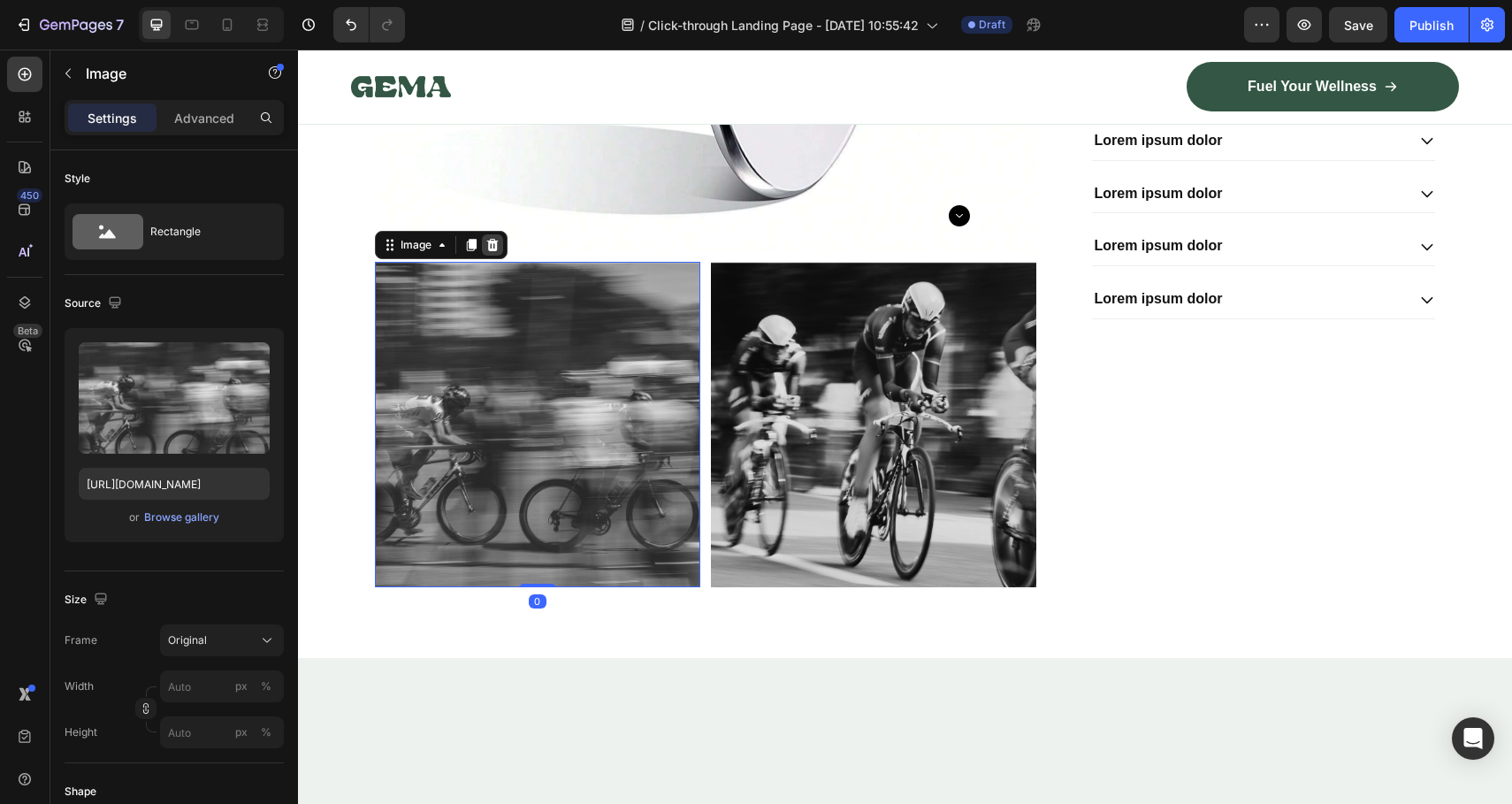
click at [487, 250] on icon at bounding box center [492, 244] width 11 height 12
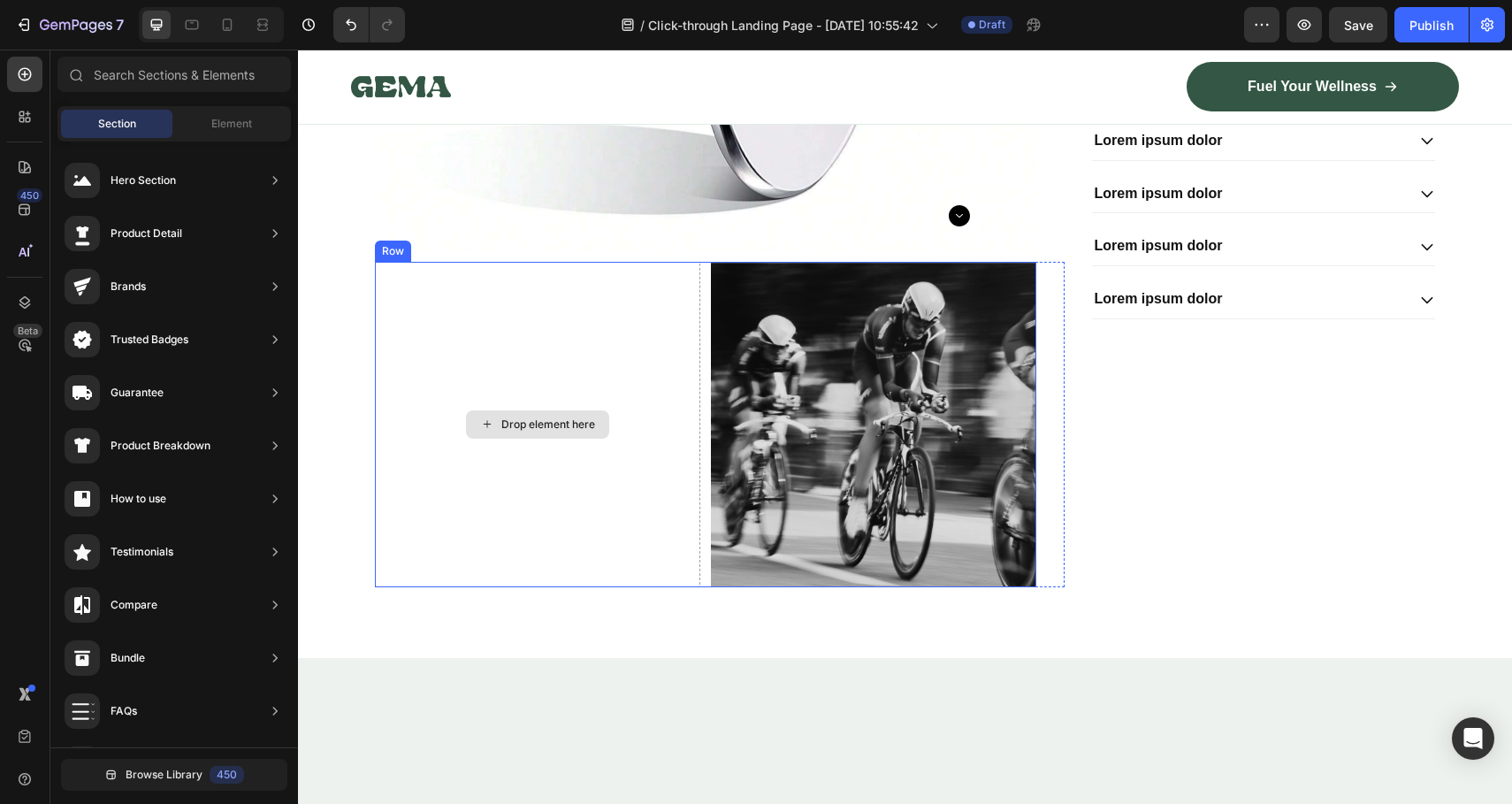
click at [480, 320] on div "Drop element here" at bounding box center [538, 424] width 325 height 326
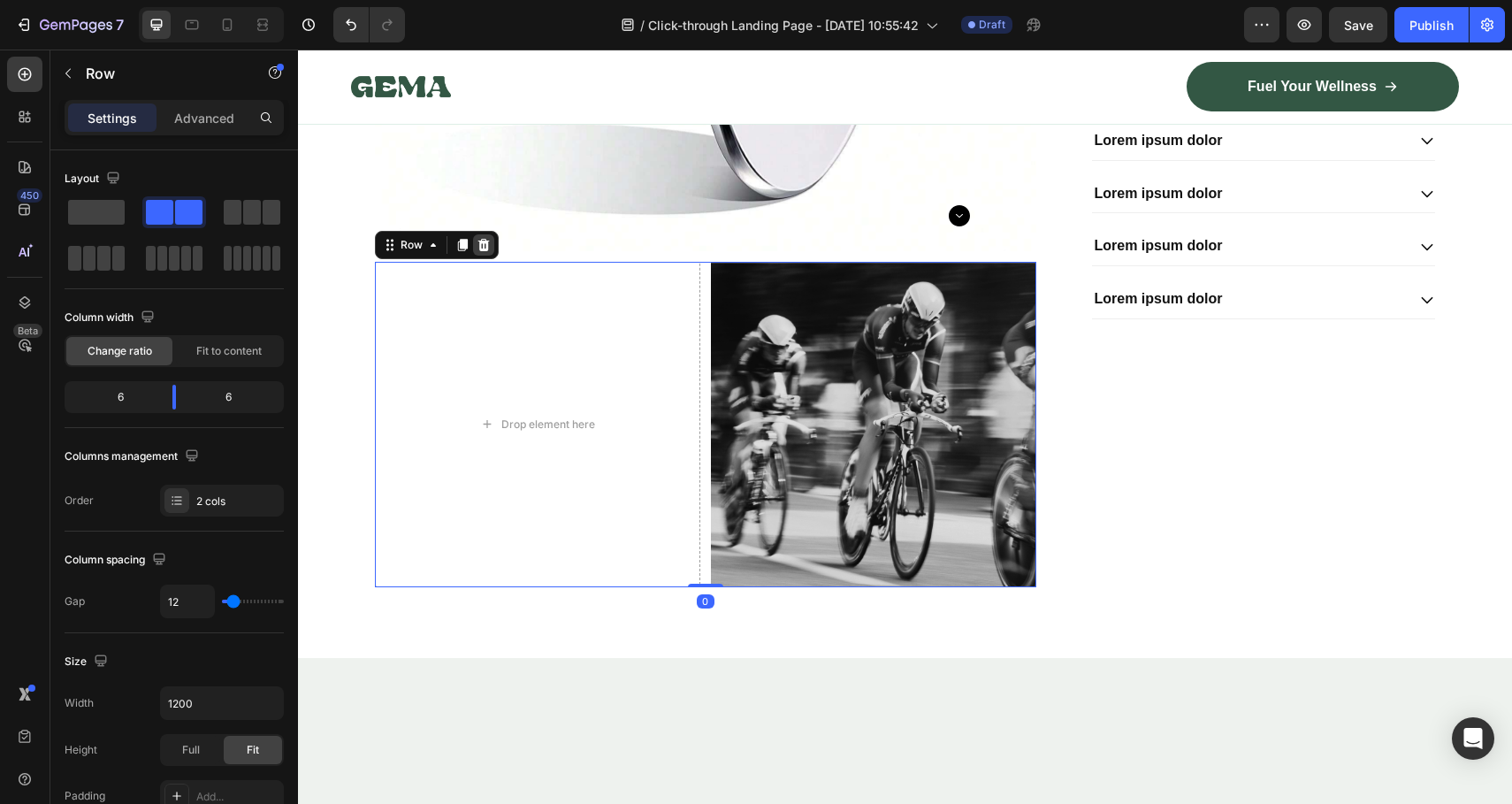
click at [485, 243] on div at bounding box center [484, 245] width 21 height 21
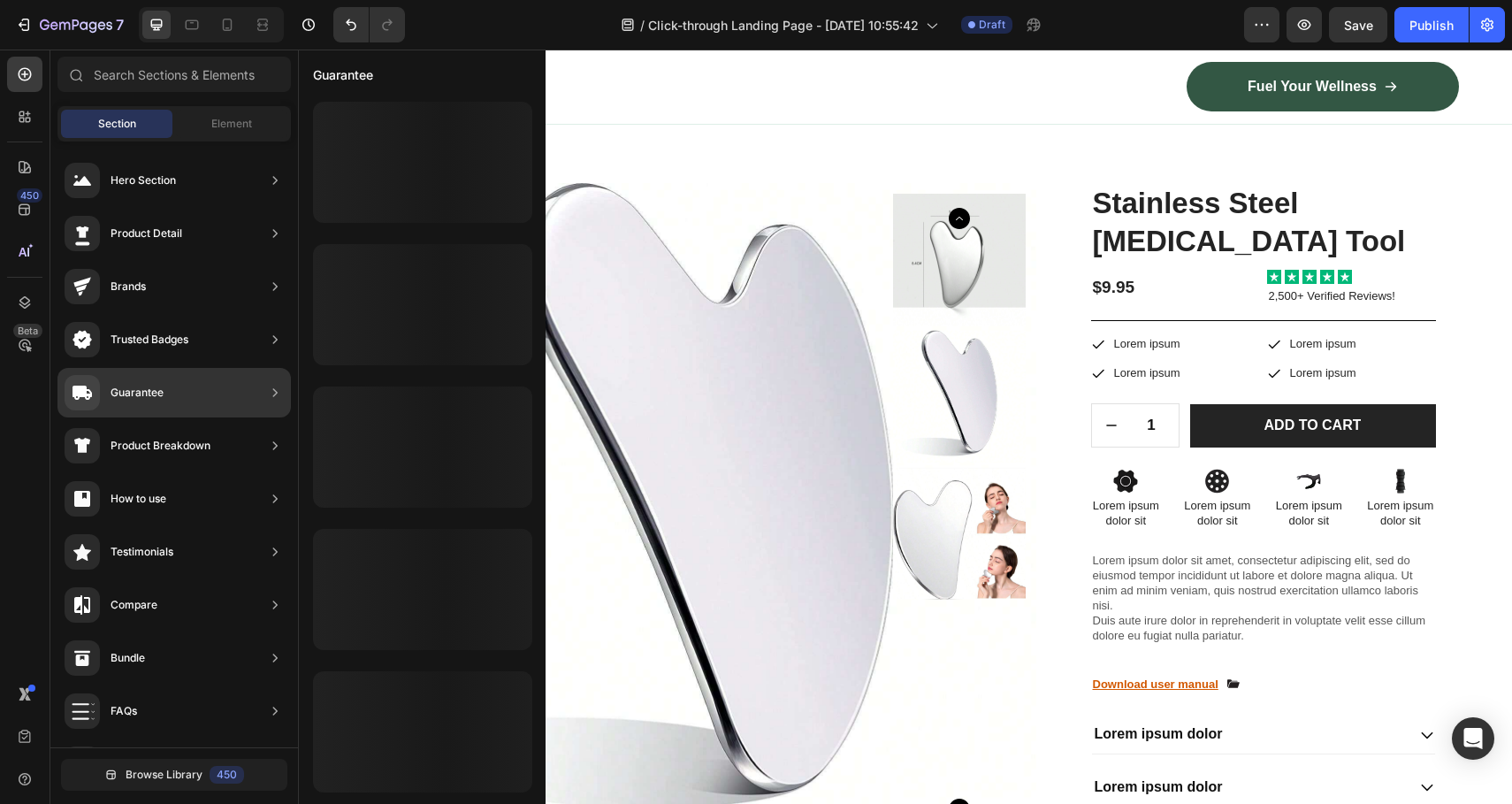
scroll to position [0, 0]
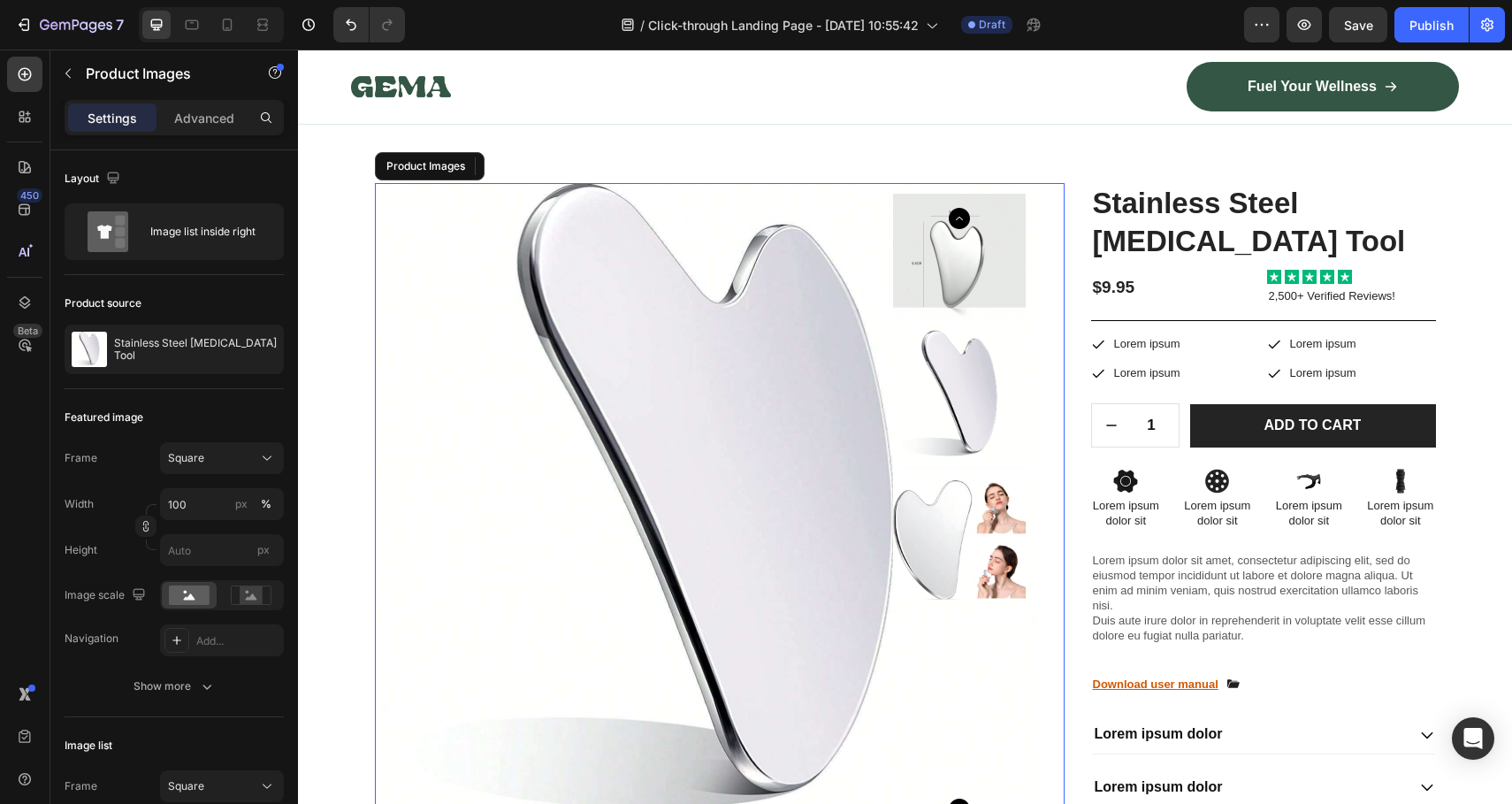
click at [662, 419] on img at bounding box center [706, 514] width 662 height 661
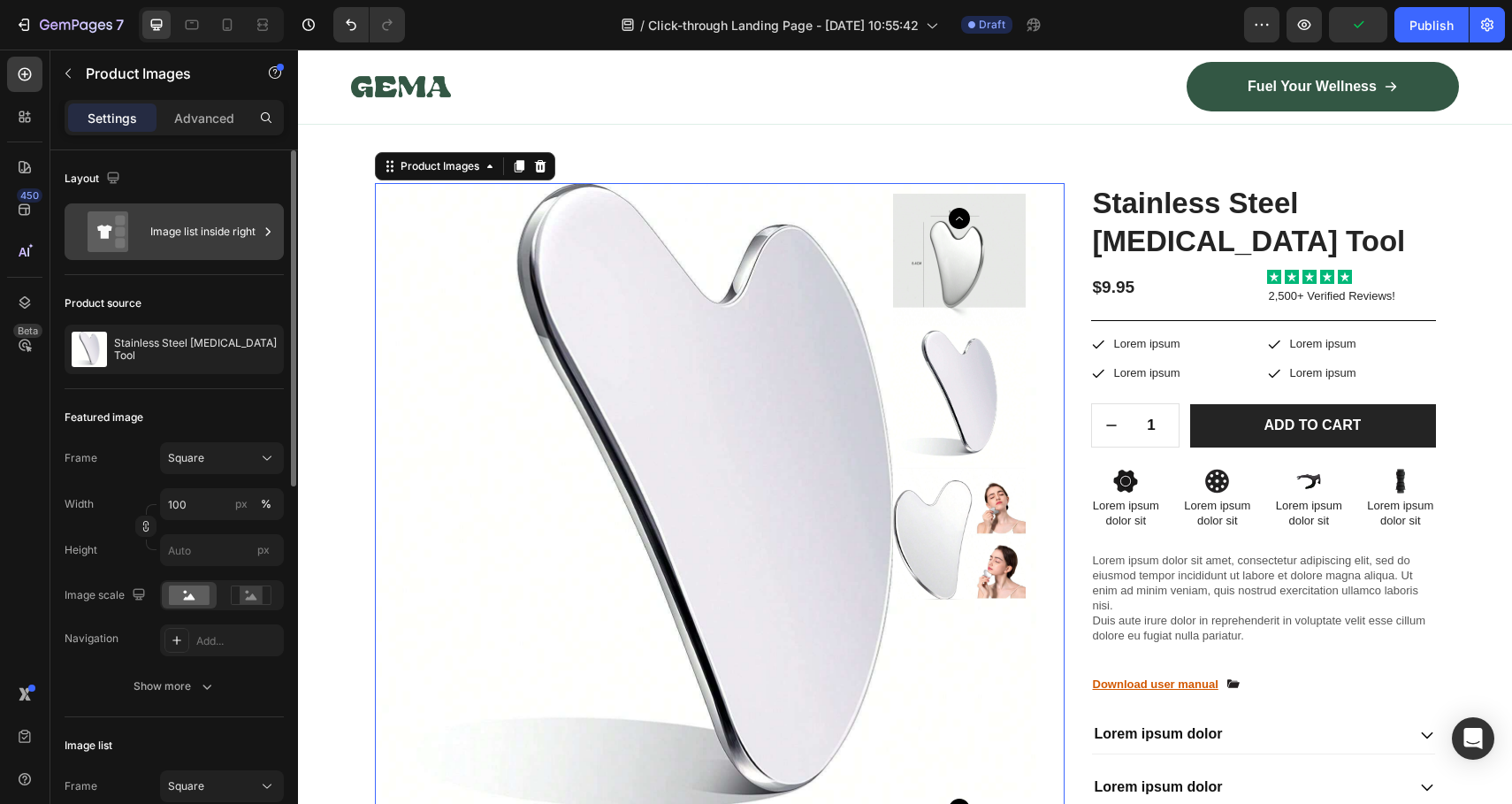
click at [181, 240] on div "Image list inside right" at bounding box center [204, 231] width 108 height 41
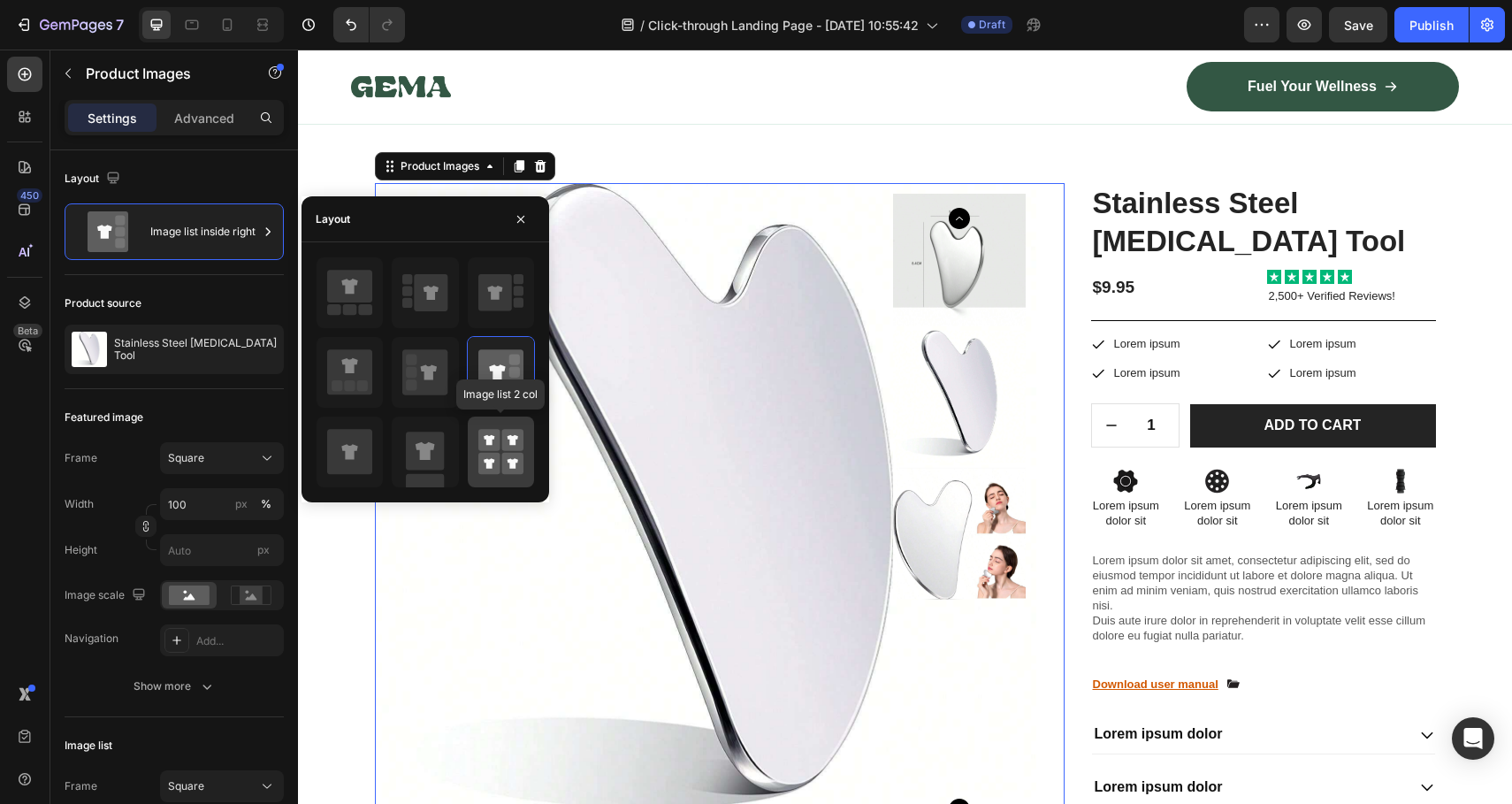
click at [475, 433] on div at bounding box center [501, 452] width 66 height 71
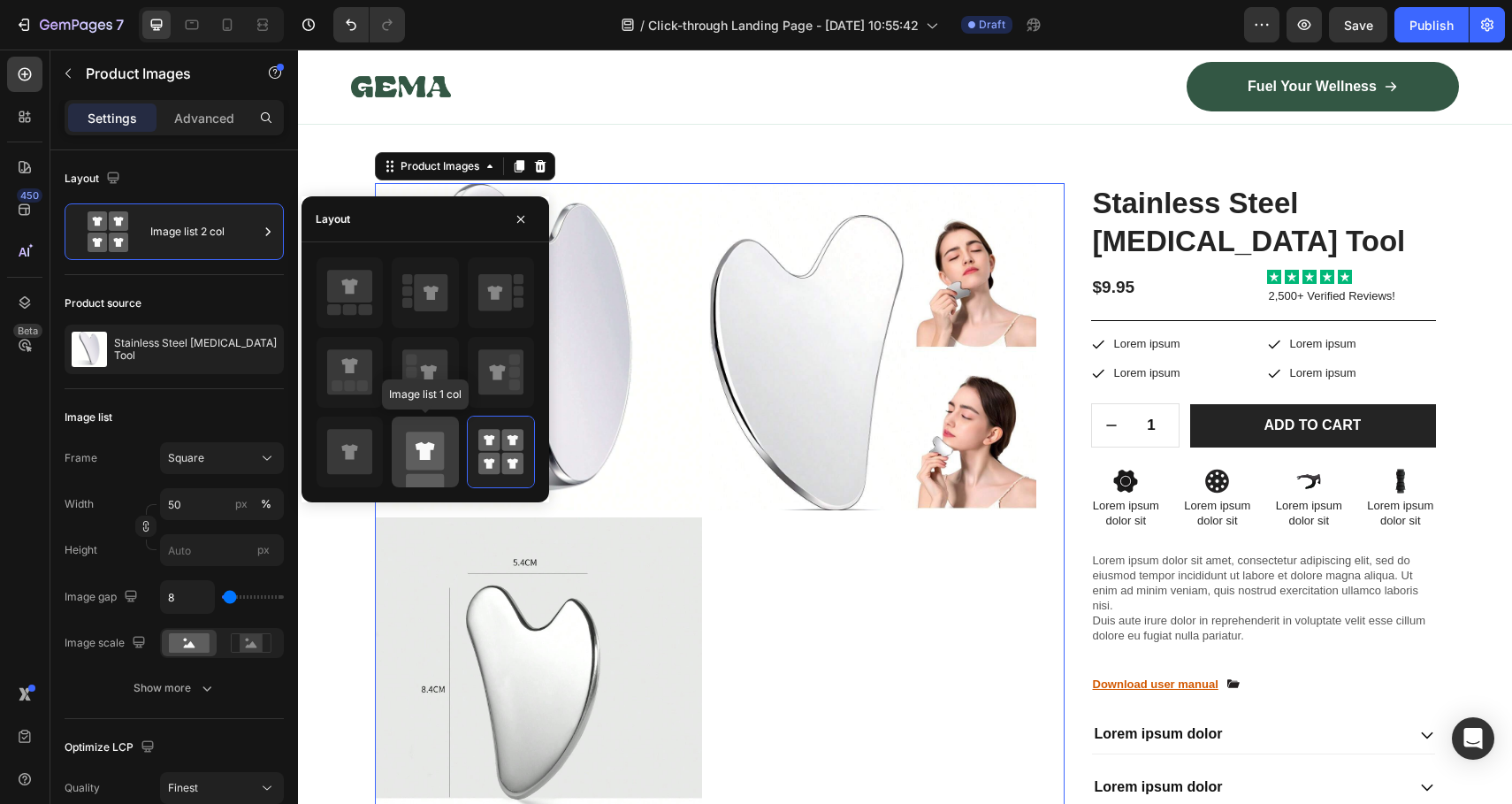
click at [438, 446] on rect at bounding box center [425, 451] width 38 height 38
type input "100"
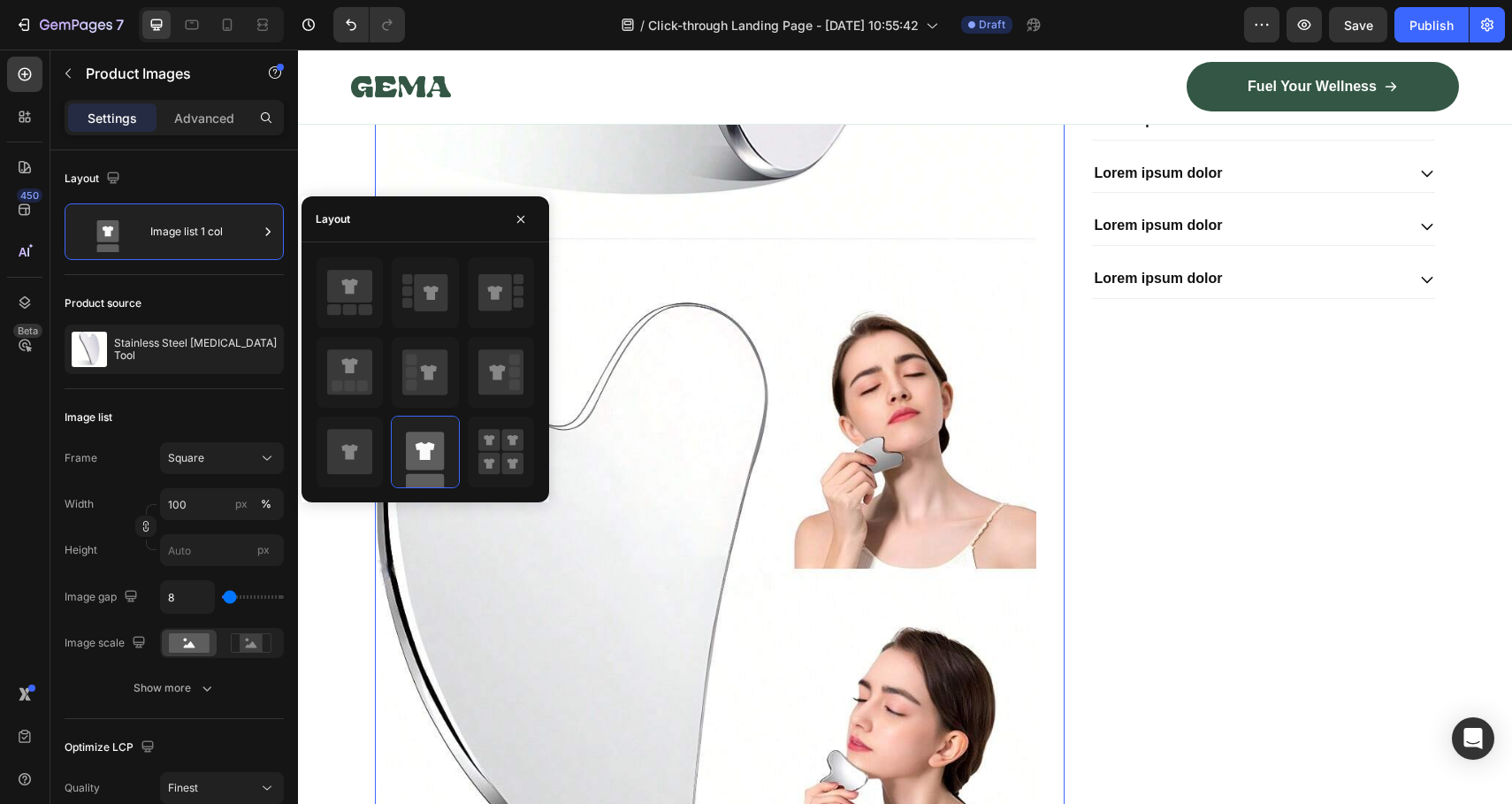
scroll to position [6680, 0]
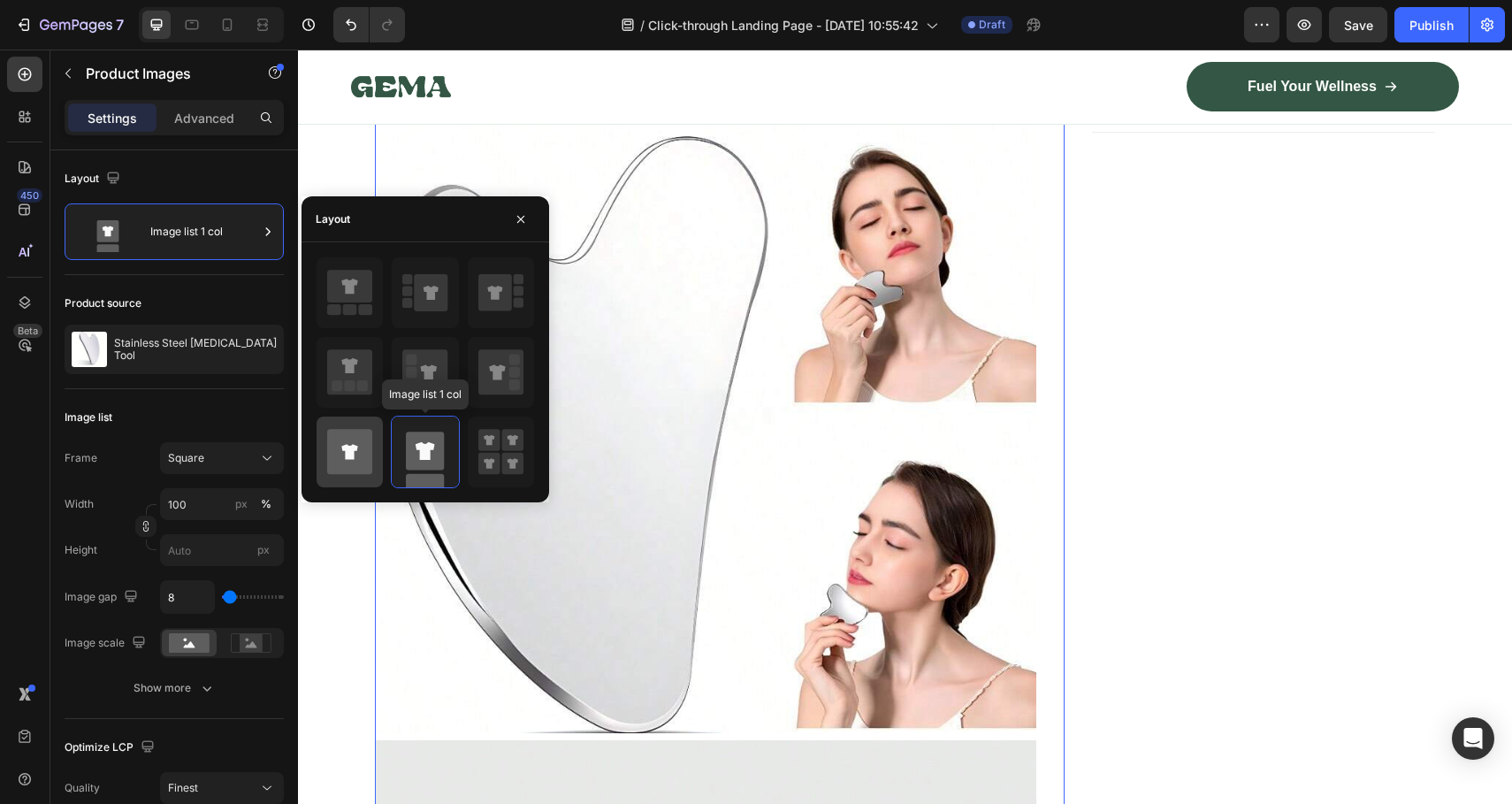
click at [351, 441] on icon at bounding box center [350, 452] width 45 height 45
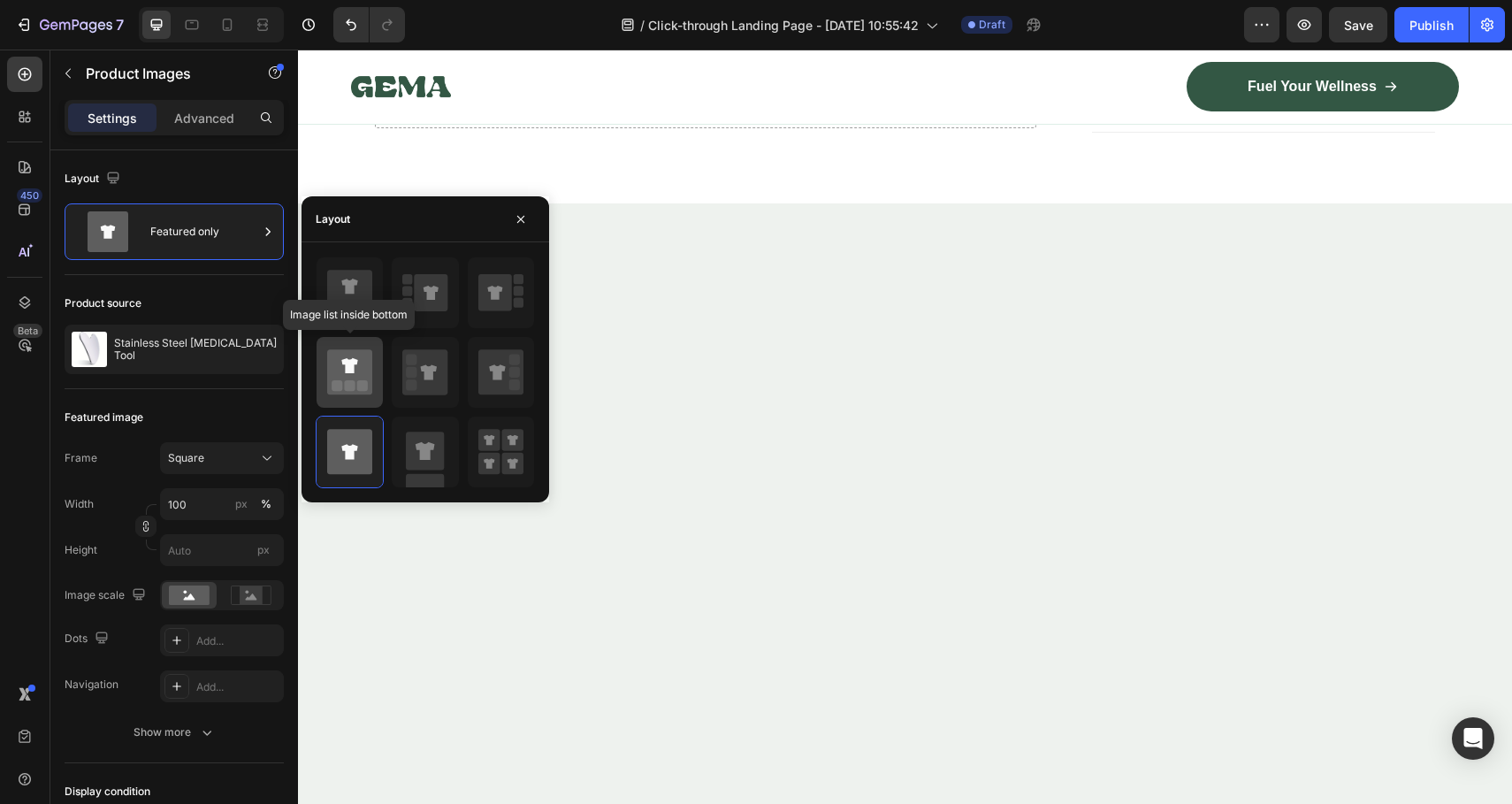
click at [353, 379] on icon at bounding box center [350, 372] width 45 height 45
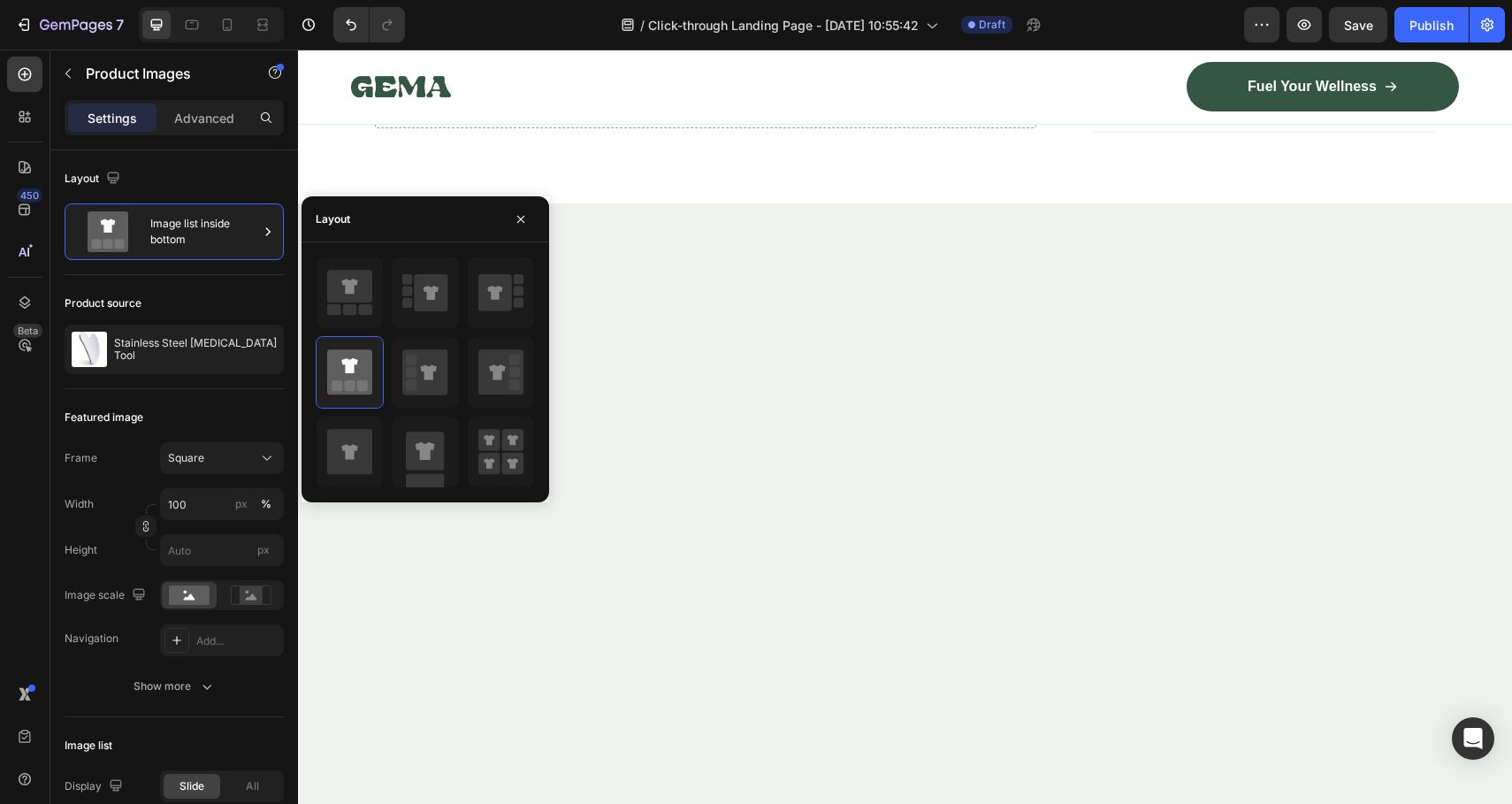
click at [310, 297] on div at bounding box center [425, 371] width 248 height 231
click at [356, 297] on icon at bounding box center [350, 285] width 45 height 33
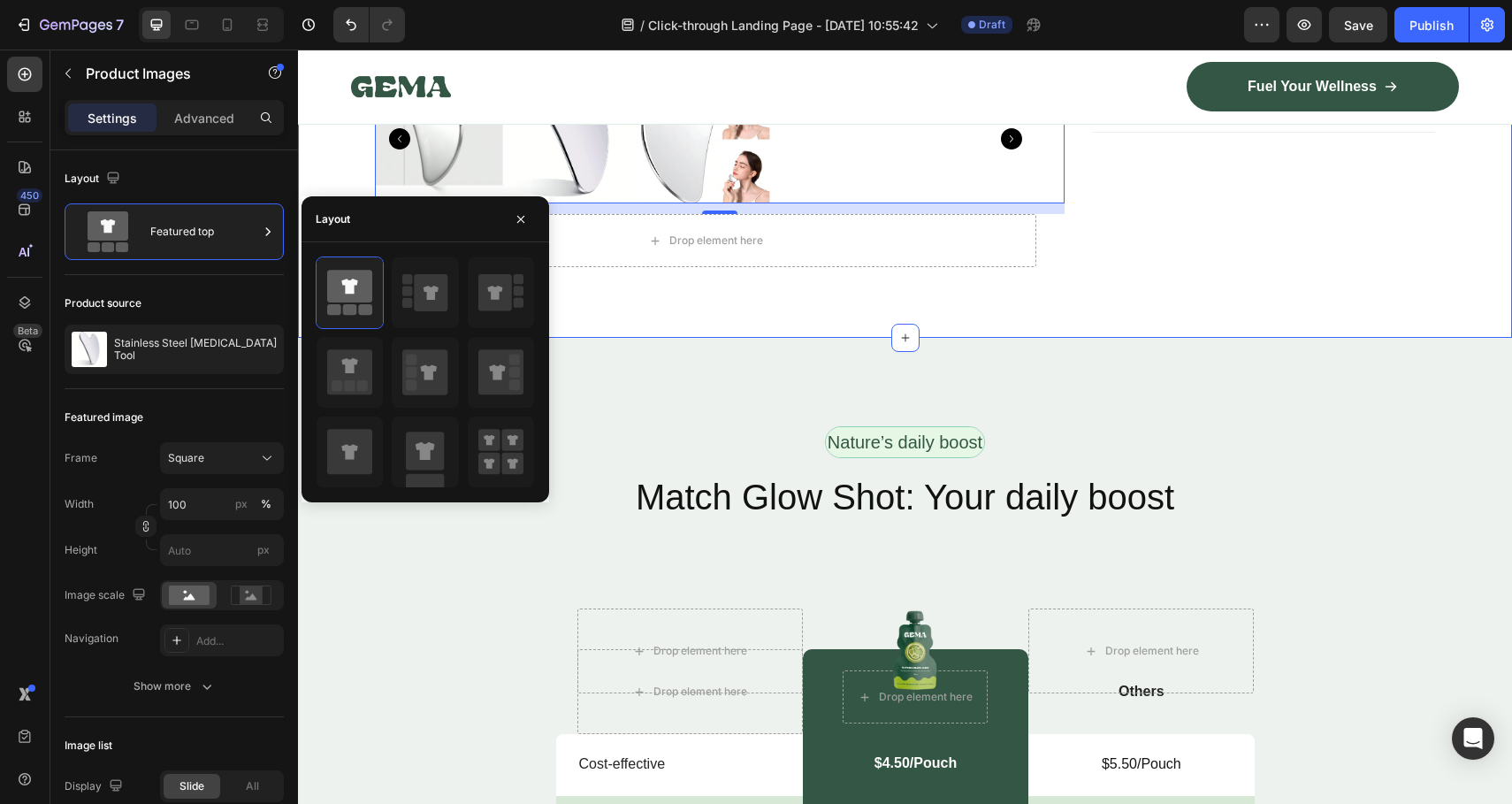
scroll to position [6203, 0]
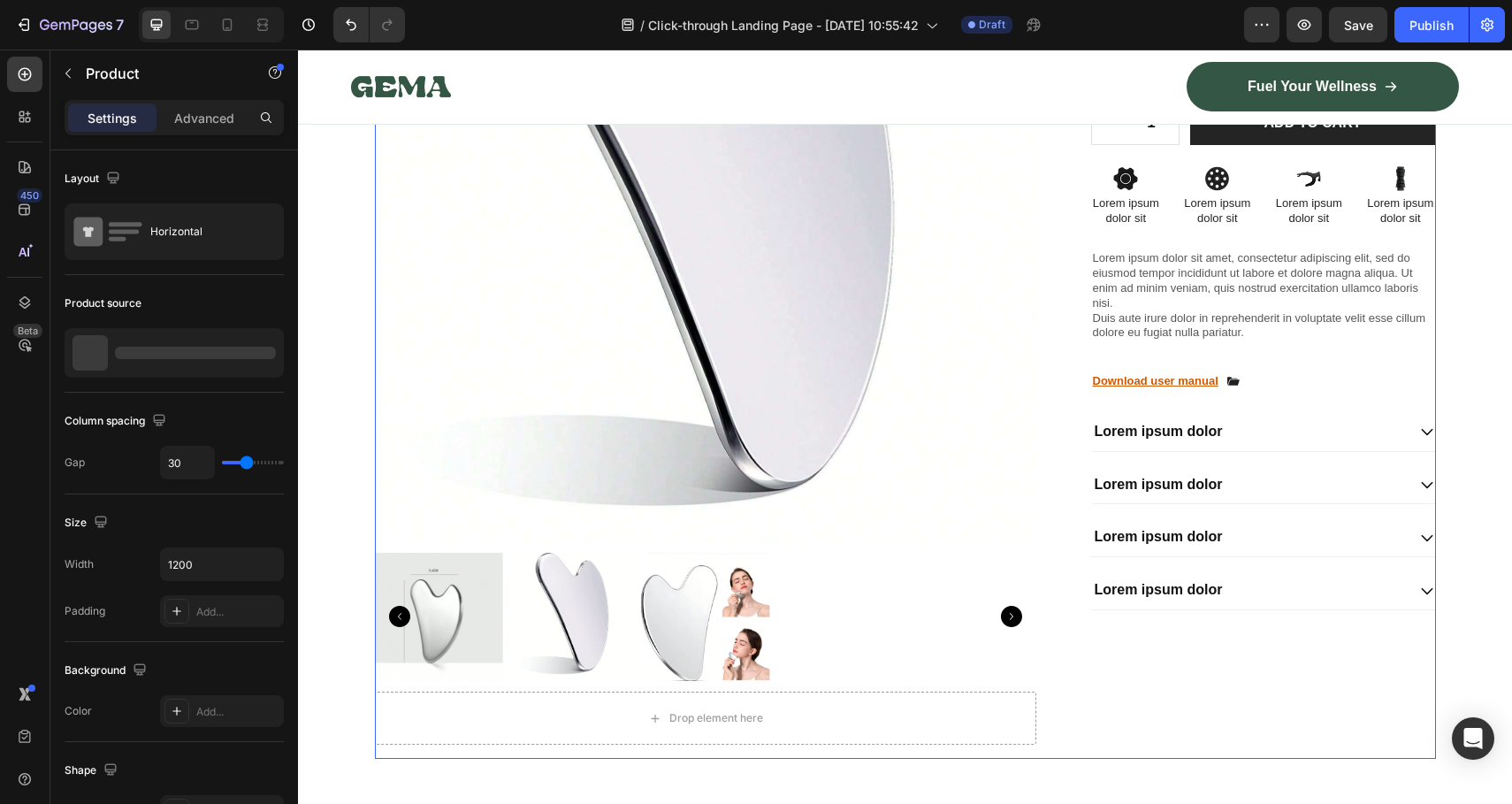
click at [1129, 616] on div "Stainless Steel [MEDICAL_DATA] Tool Product Title $9.95 Product Price Product P…" at bounding box center [1263, 320] width 345 height 879
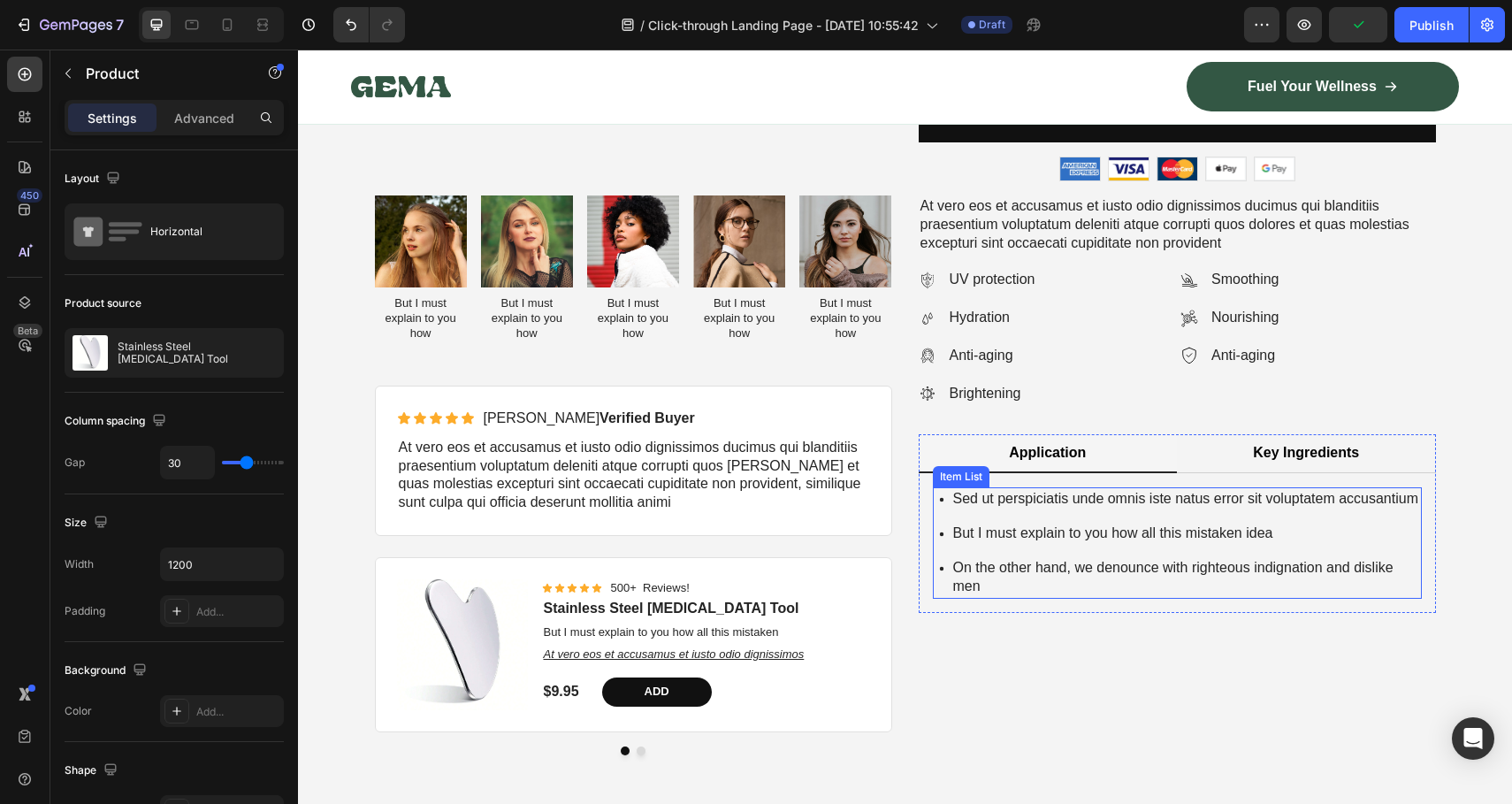
scroll to position [5141, 0]
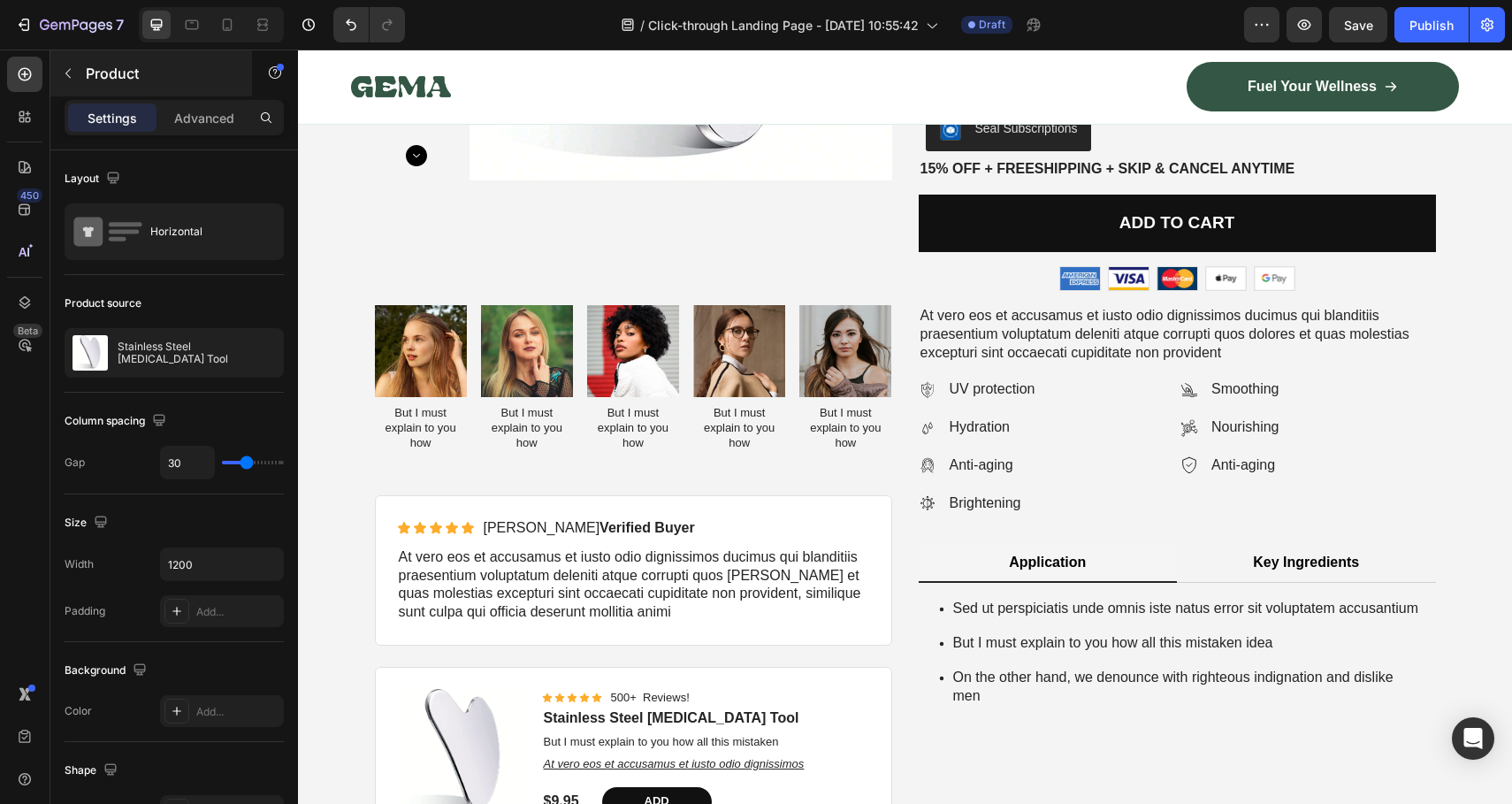
click at [82, 71] on div "Product" at bounding box center [150, 73] width 201 height 46
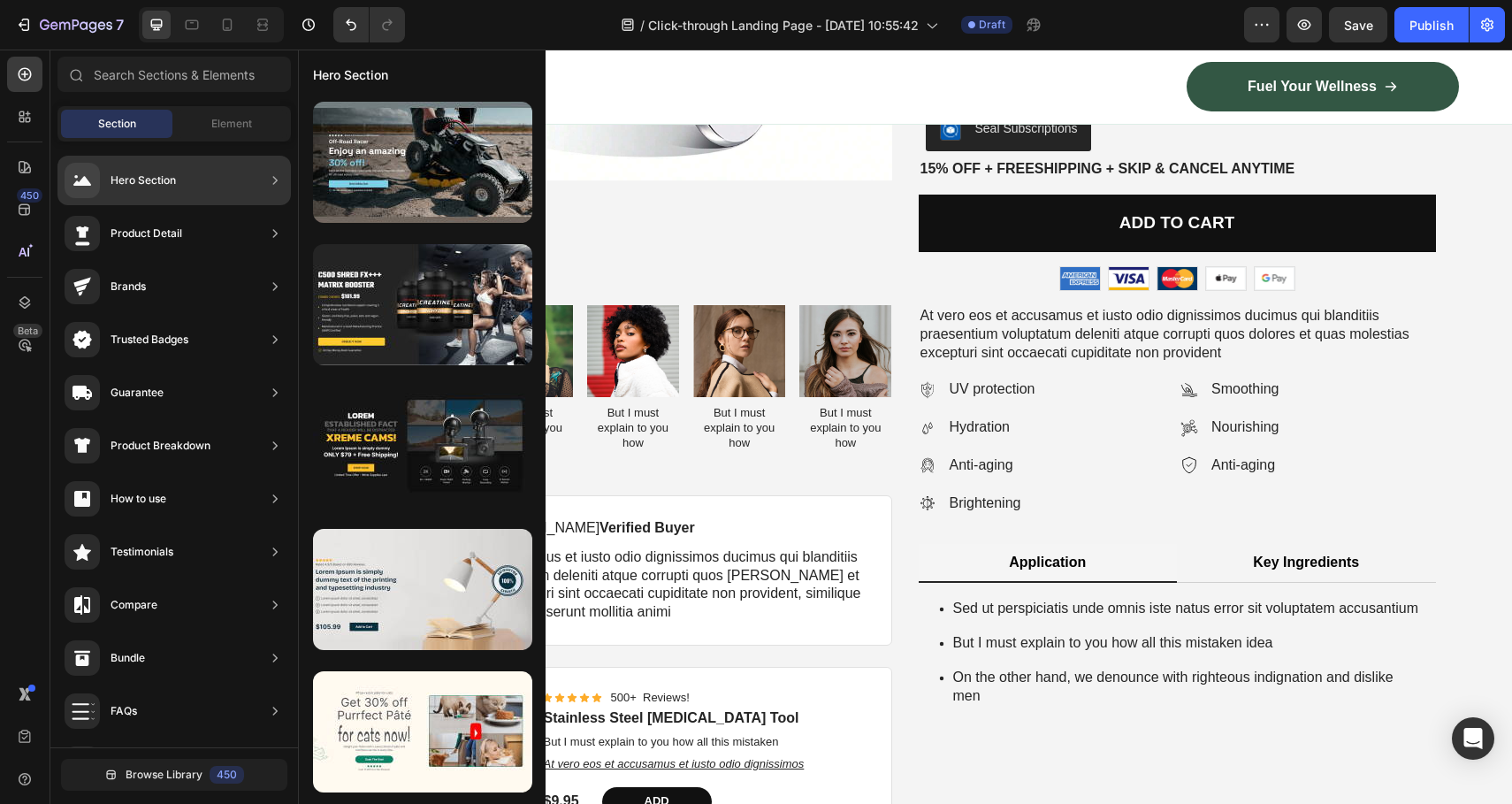
click at [250, 262] on div "Product Detail" at bounding box center [174, 286] width 233 height 49
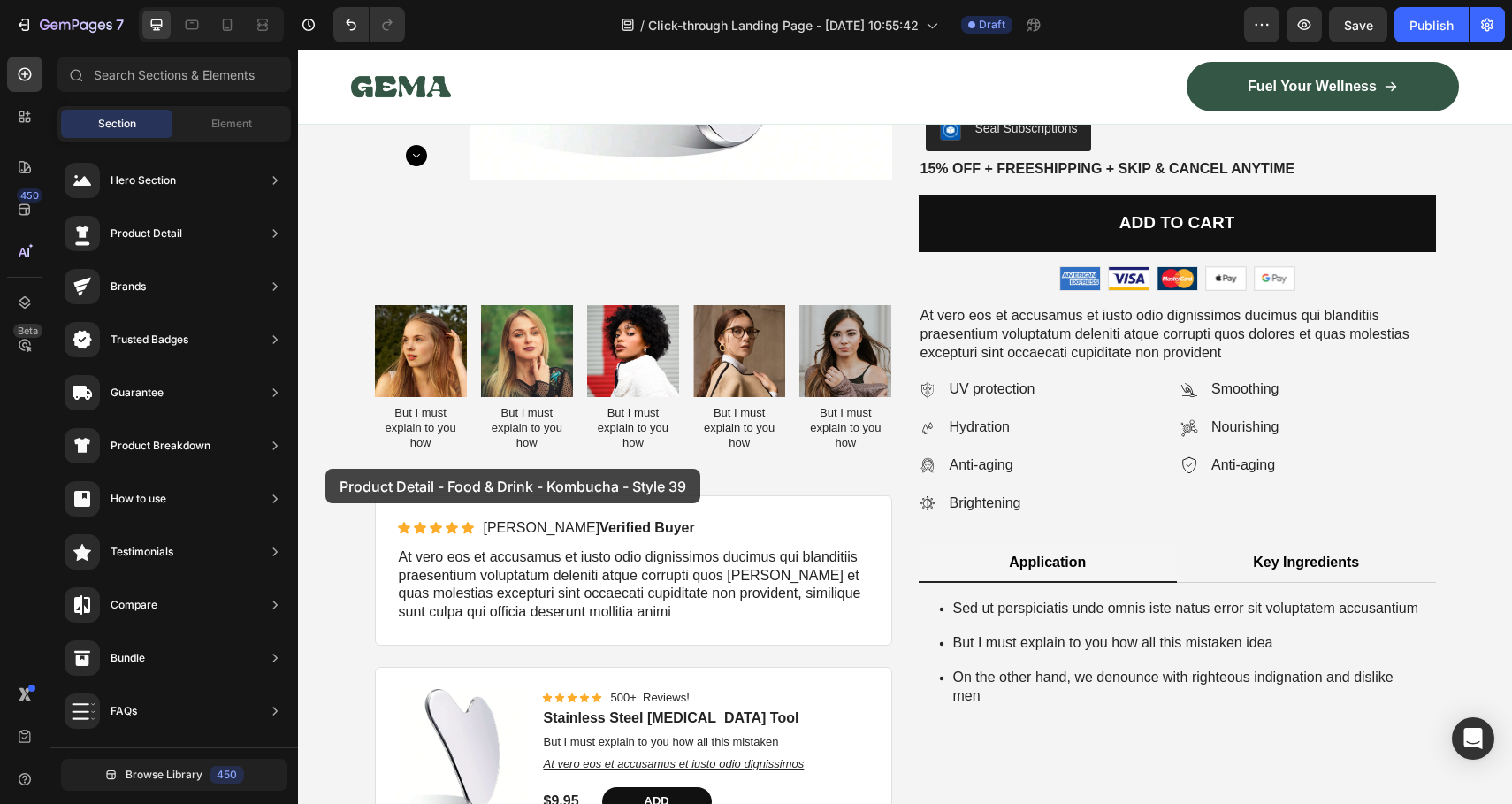
scroll to position [0, 0]
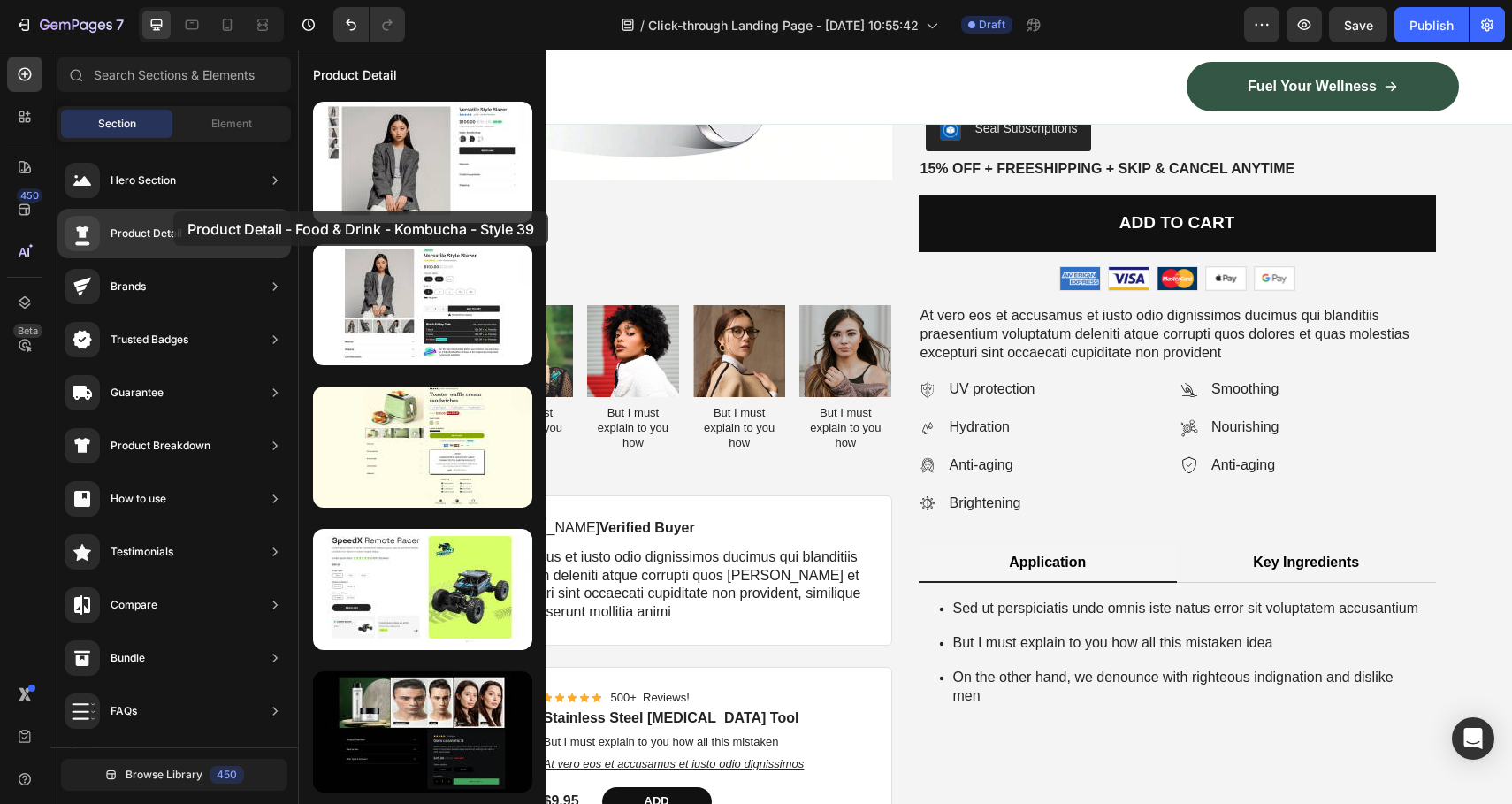
drag, startPoint x: 402, startPoint y: 308, endPoint x: 173, endPoint y: 213, distance: 247.9
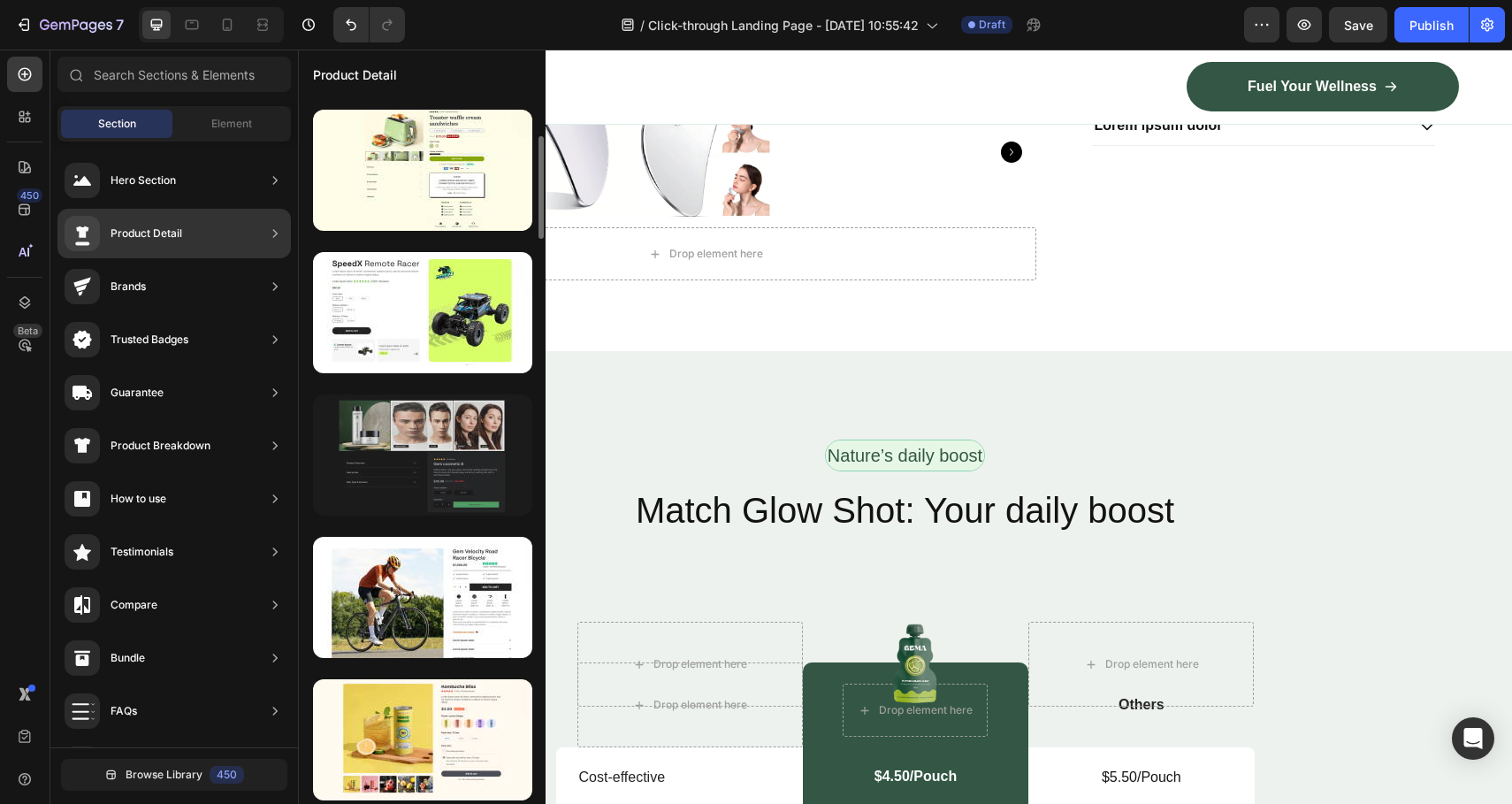
scroll to position [509, 0]
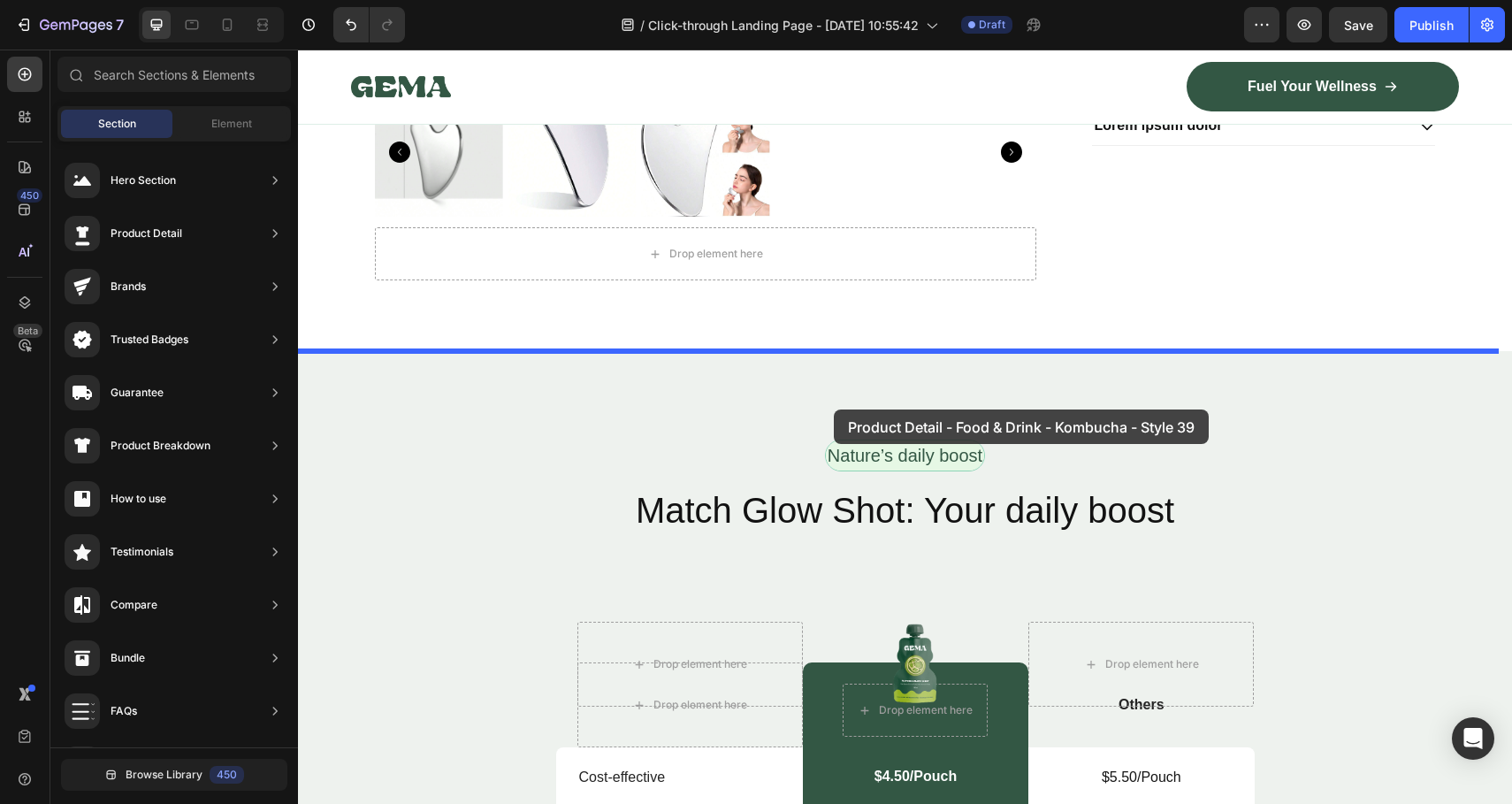
drag, startPoint x: 792, startPoint y: 546, endPoint x: 835, endPoint y: 401, distance: 151.2
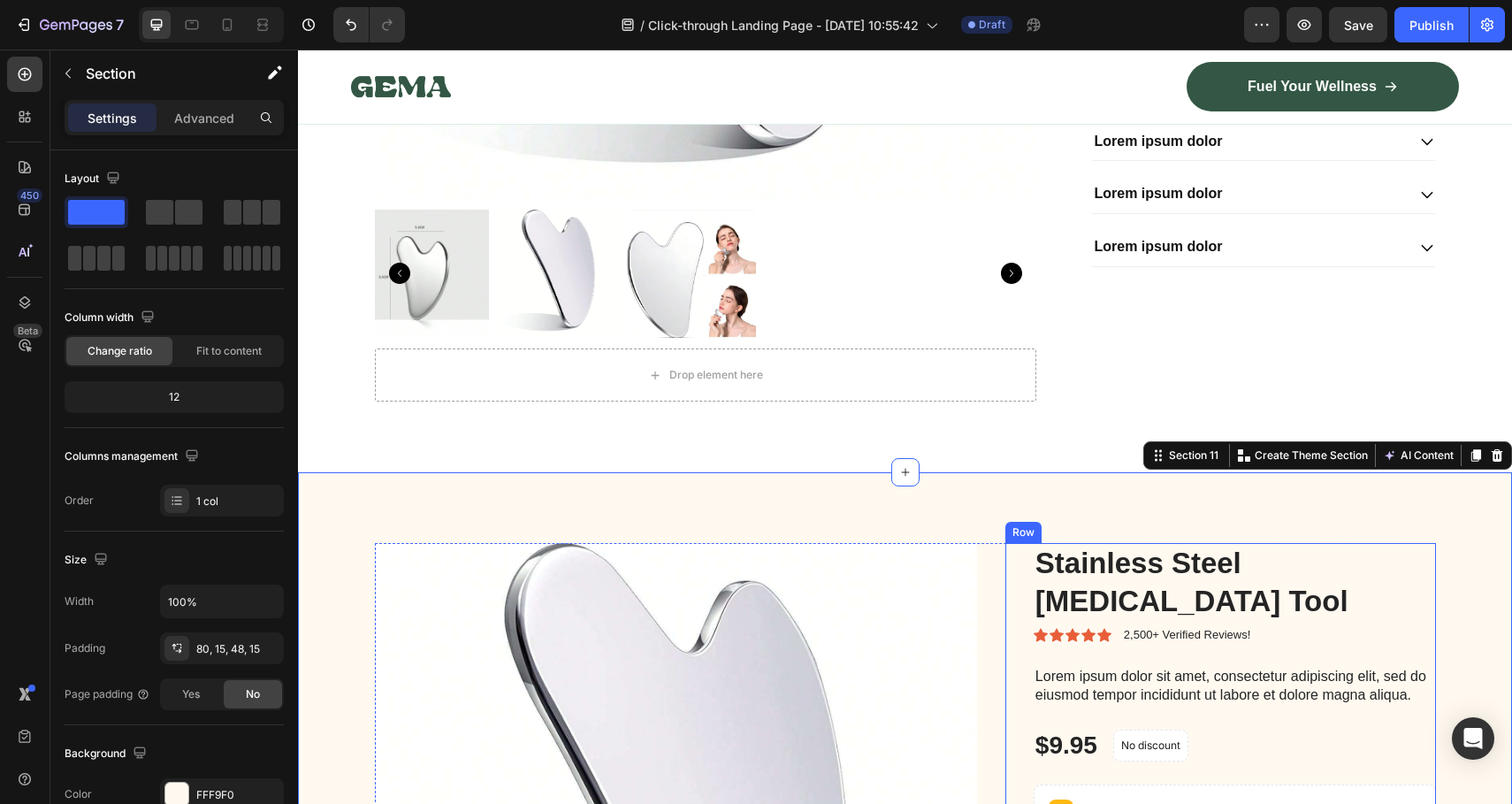
scroll to position [6812, 0]
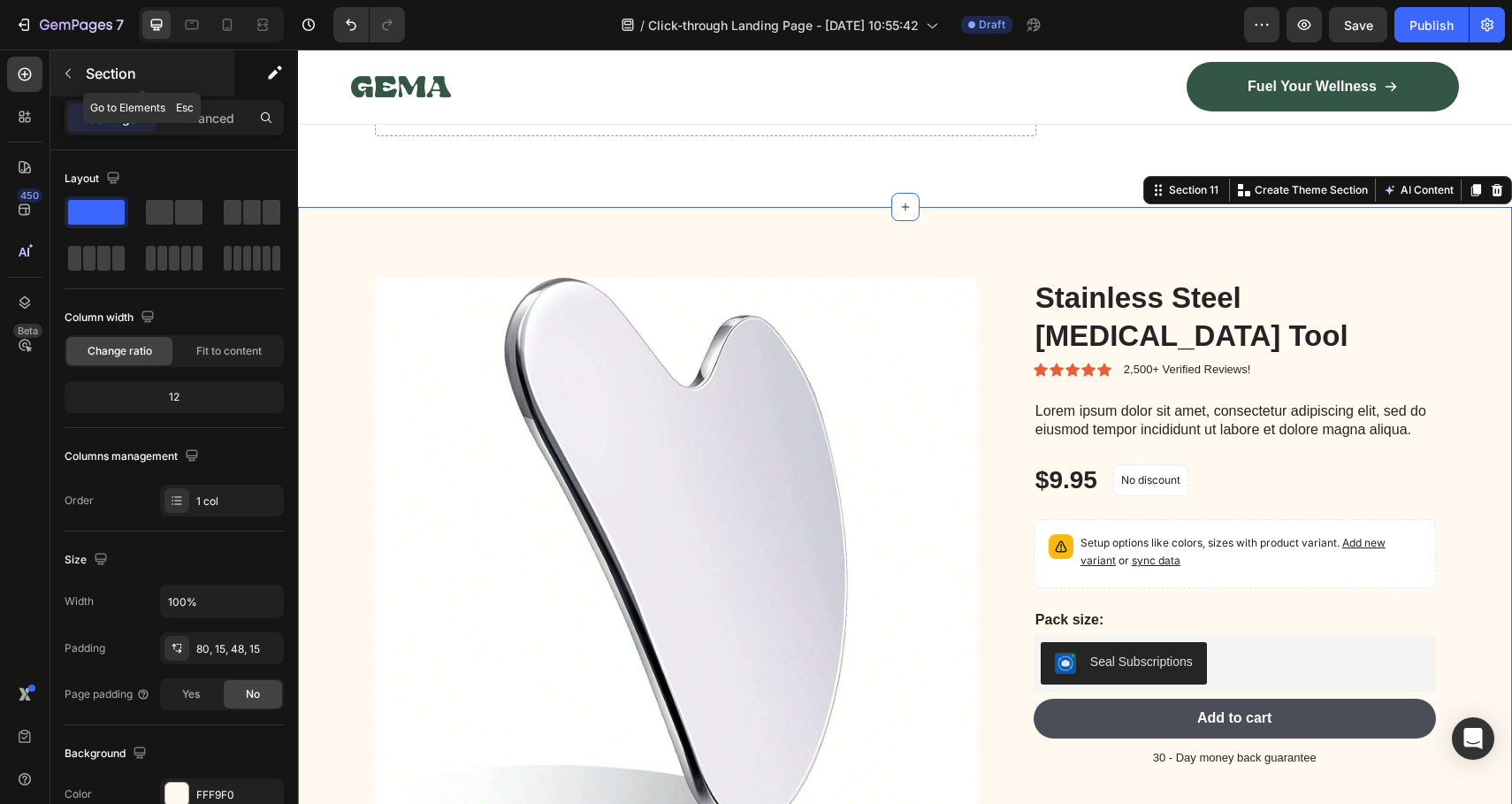
click at [68, 71] on icon "button" at bounding box center [68, 74] width 6 height 9
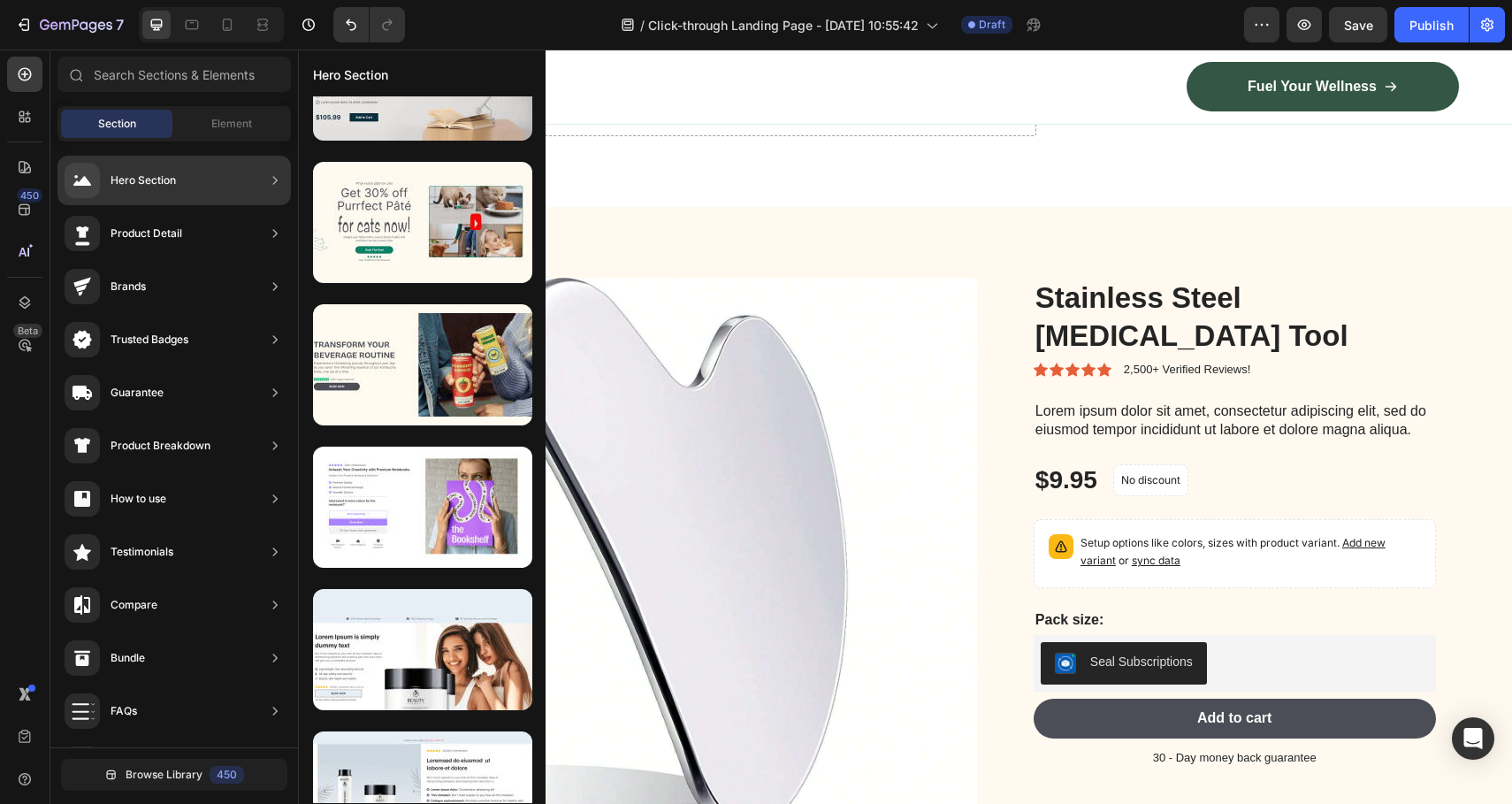
click at [206, 262] on div "Product Detail" at bounding box center [174, 286] width 233 height 49
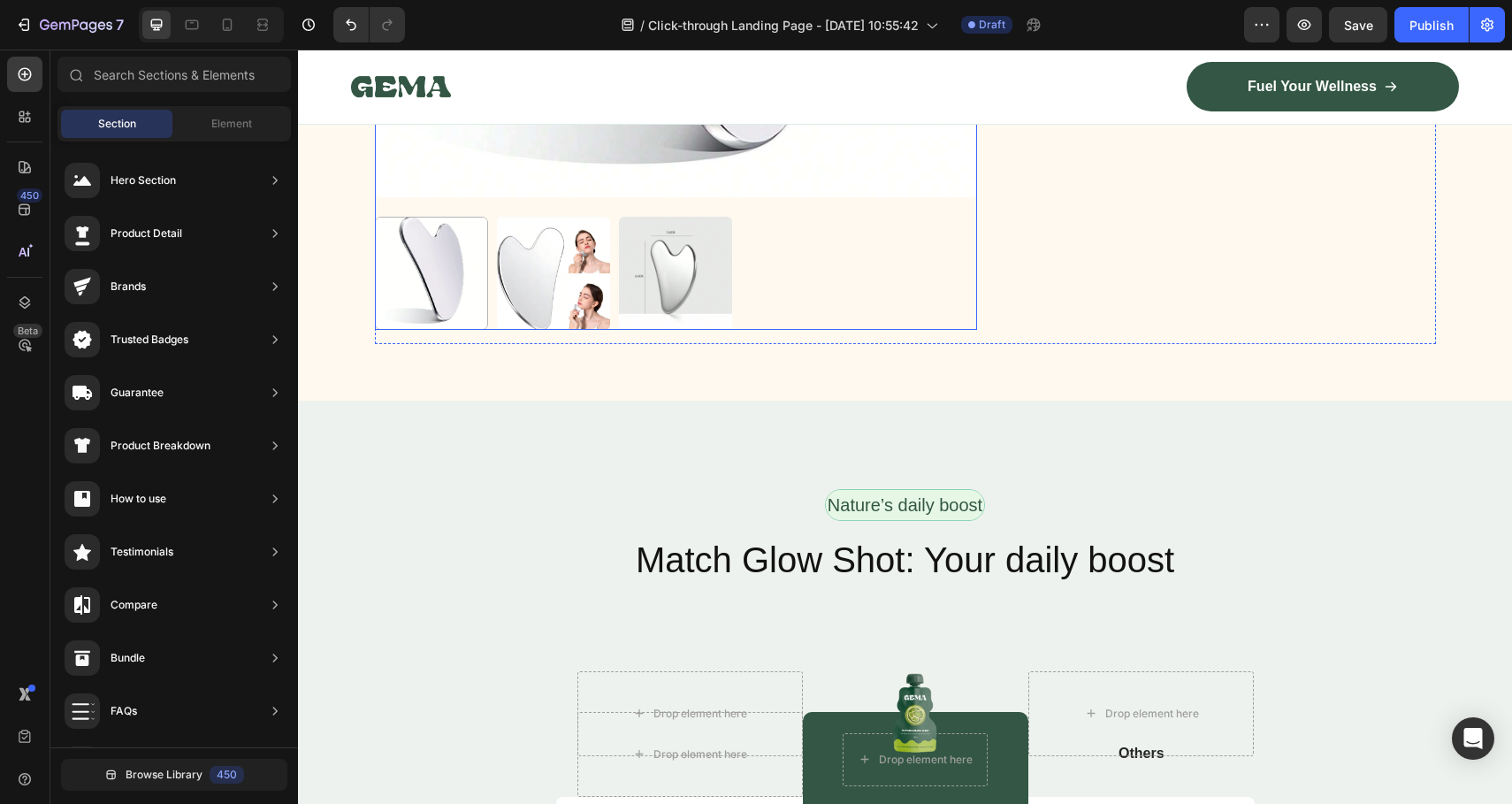
scroll to position [707, 0]
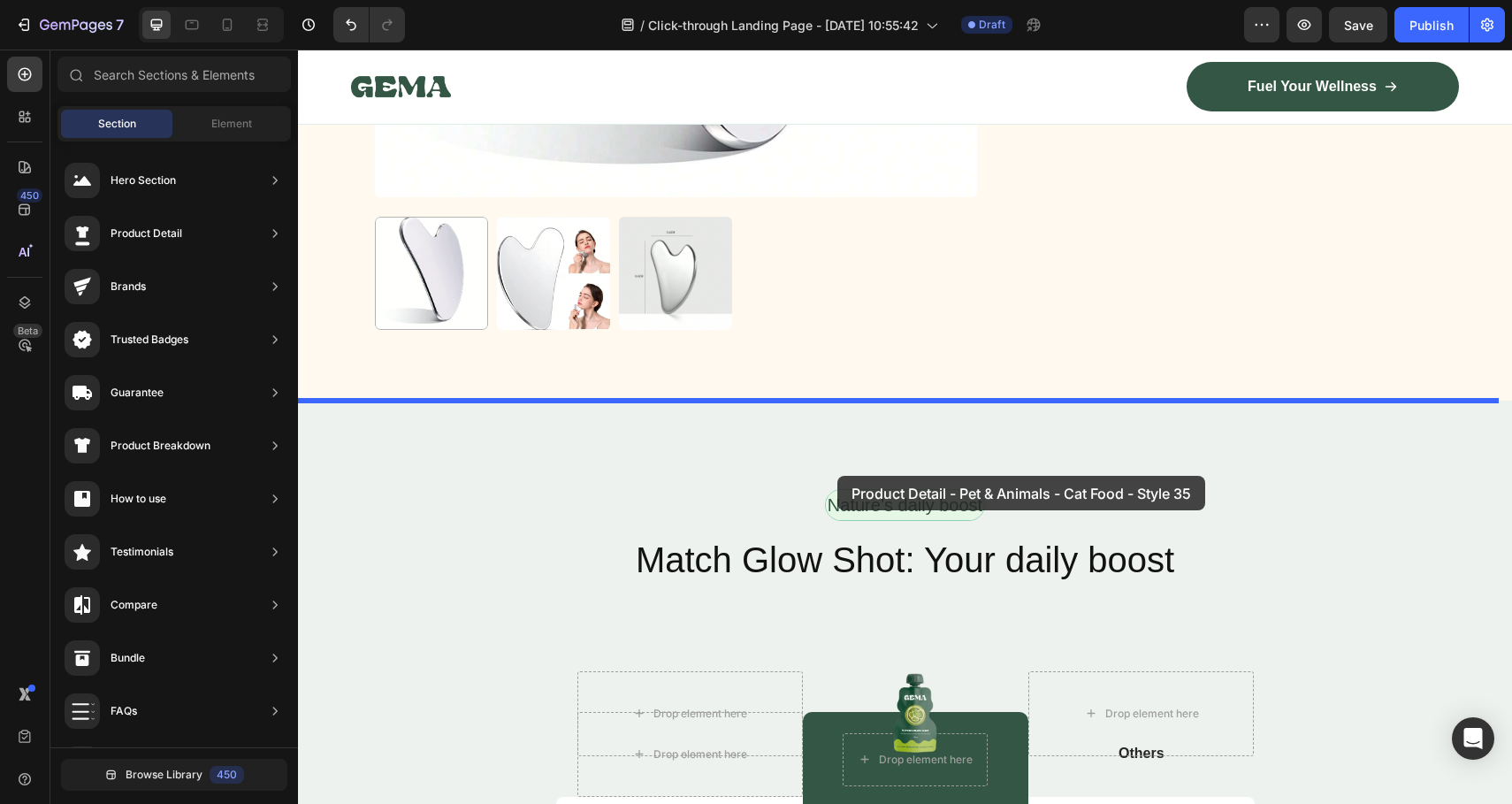
drag, startPoint x: 780, startPoint y: 666, endPoint x: 833, endPoint y: 467, distance: 205.9
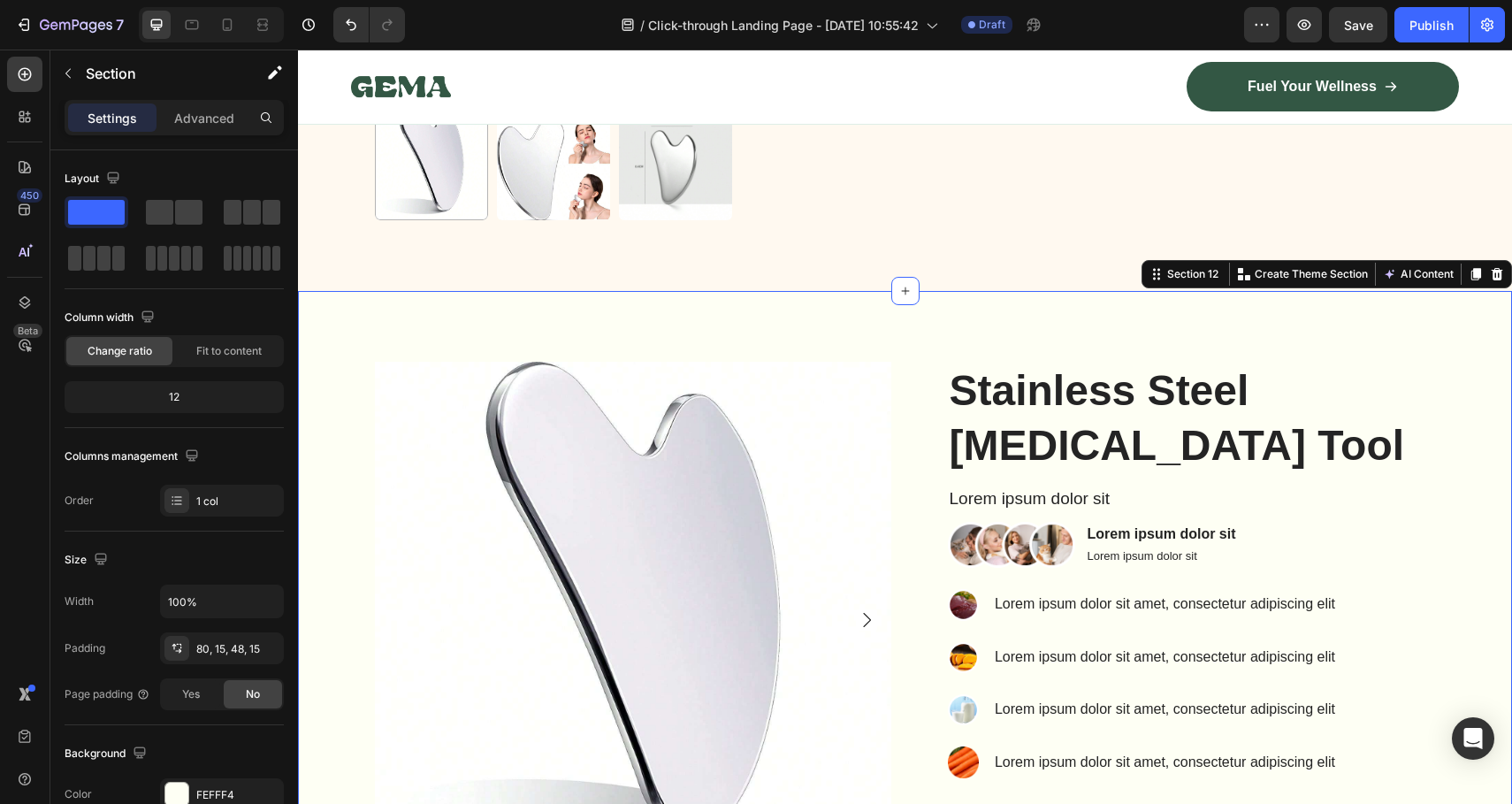
scroll to position [7783, 0]
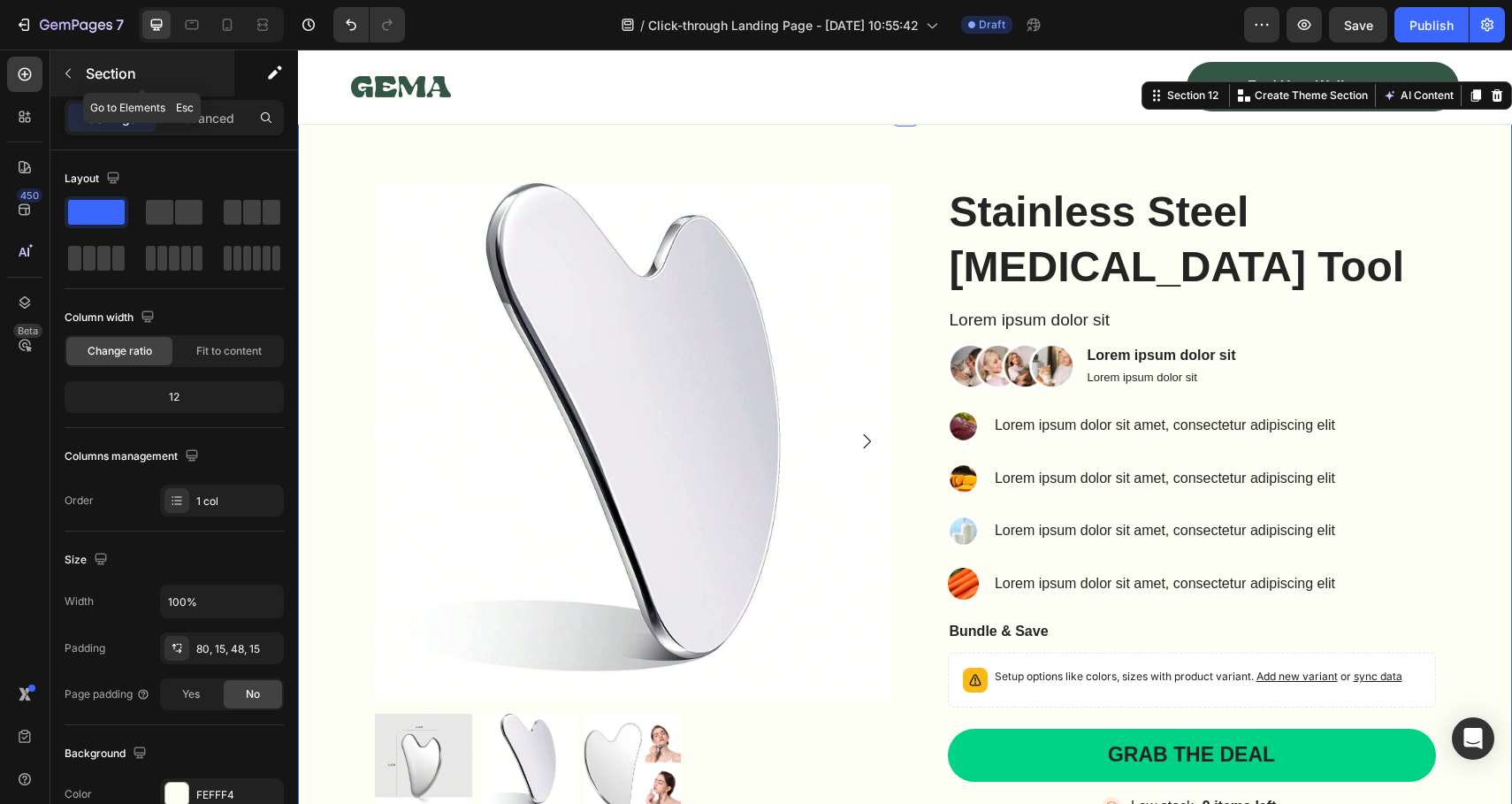
click at [70, 72] on icon "button" at bounding box center [68, 73] width 14 height 14
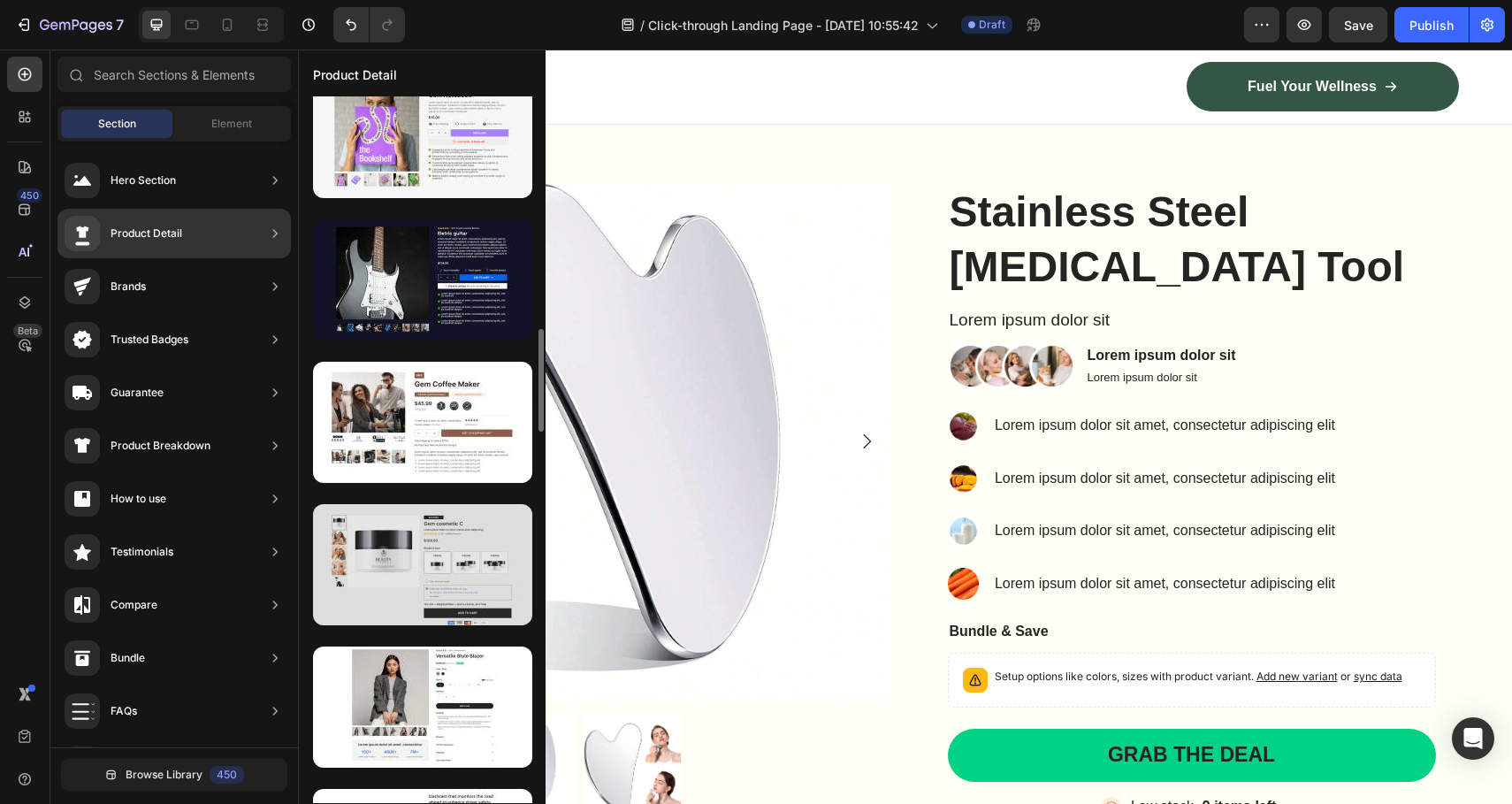
scroll to position [1842, 0]
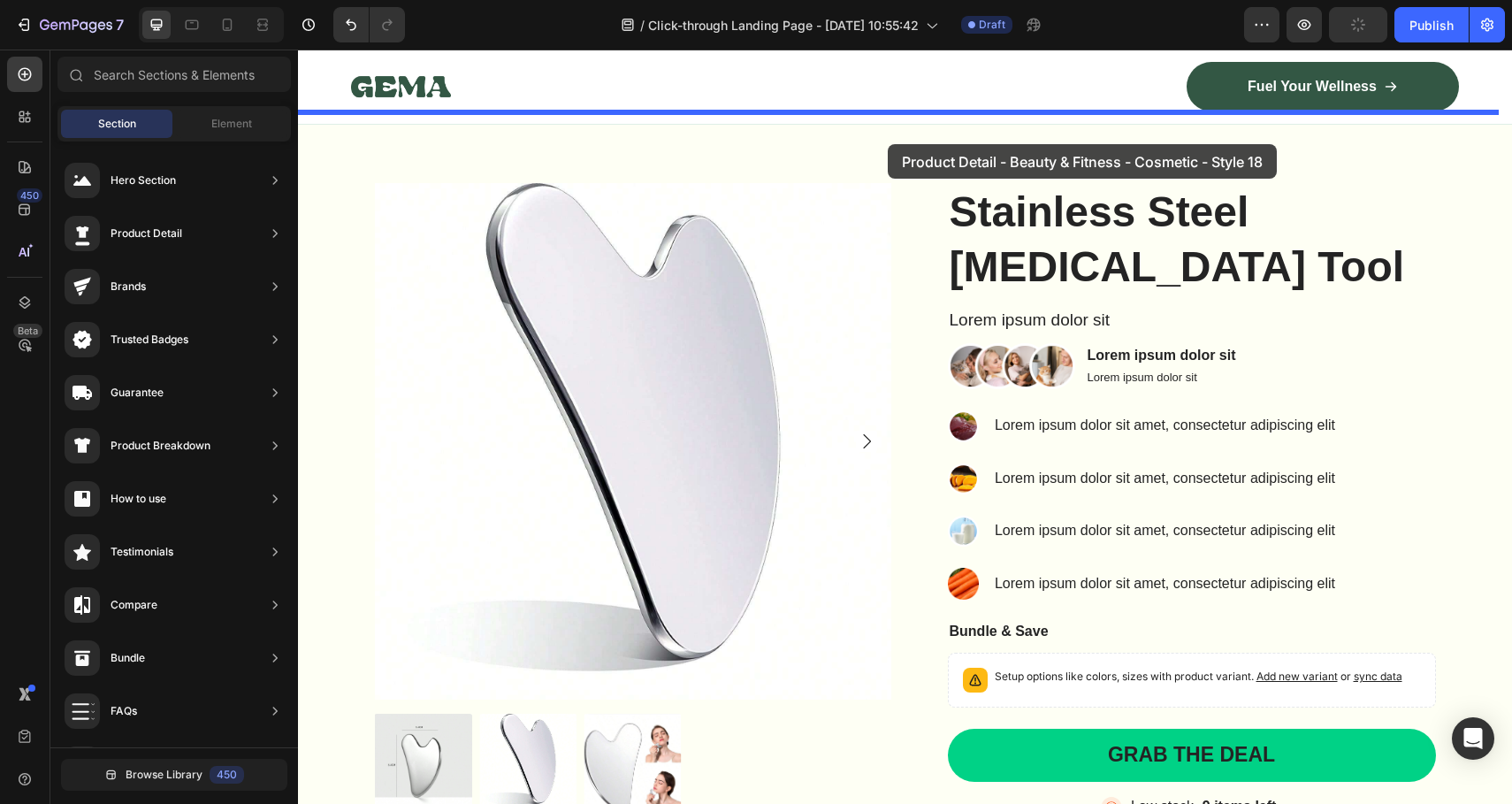
drag, startPoint x: 739, startPoint y: 385, endPoint x: 888, endPoint y: 145, distance: 282.5
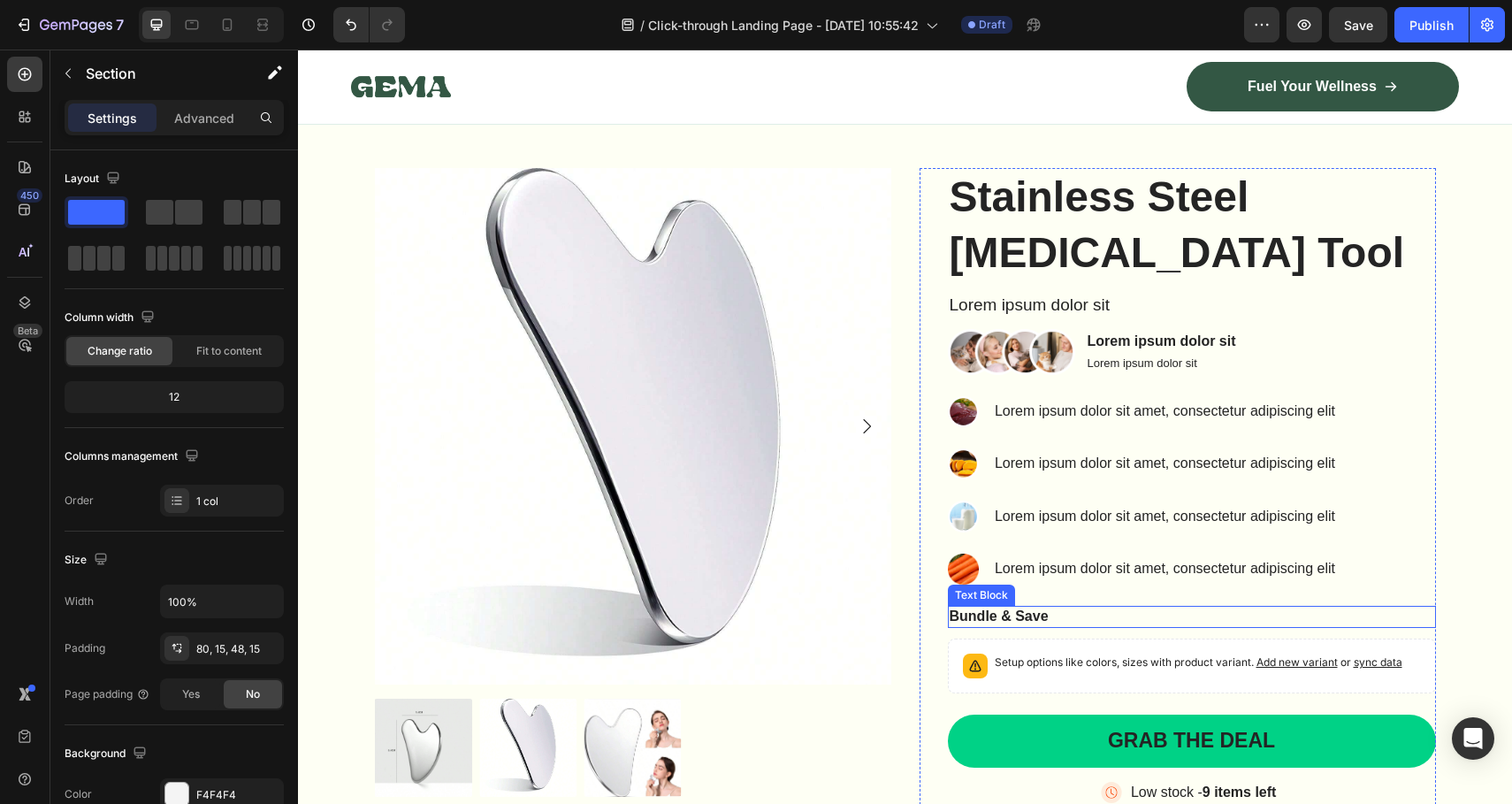
scroll to position [9107, 0]
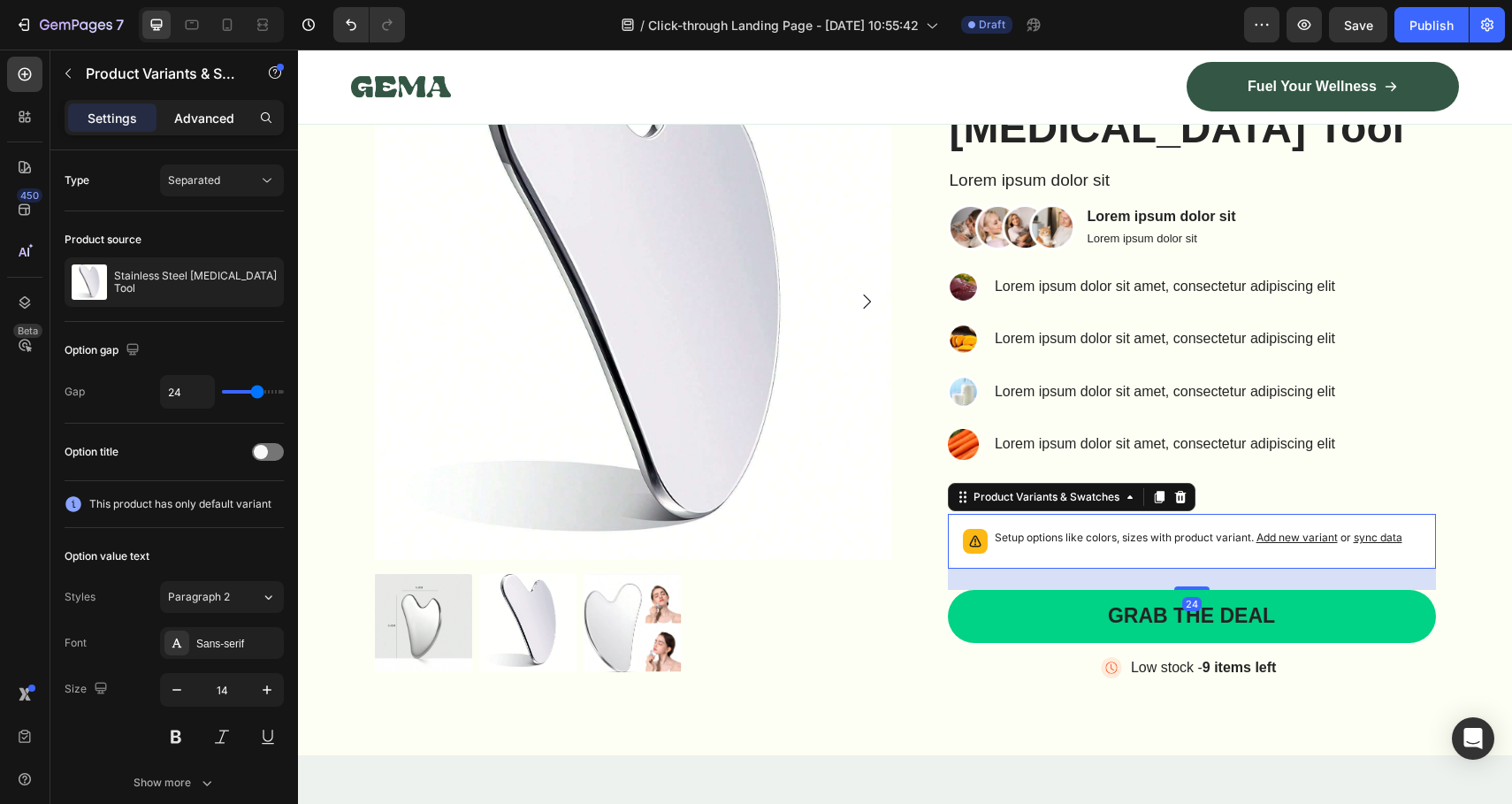
click at [202, 113] on p "Advanced" at bounding box center [204, 118] width 60 height 19
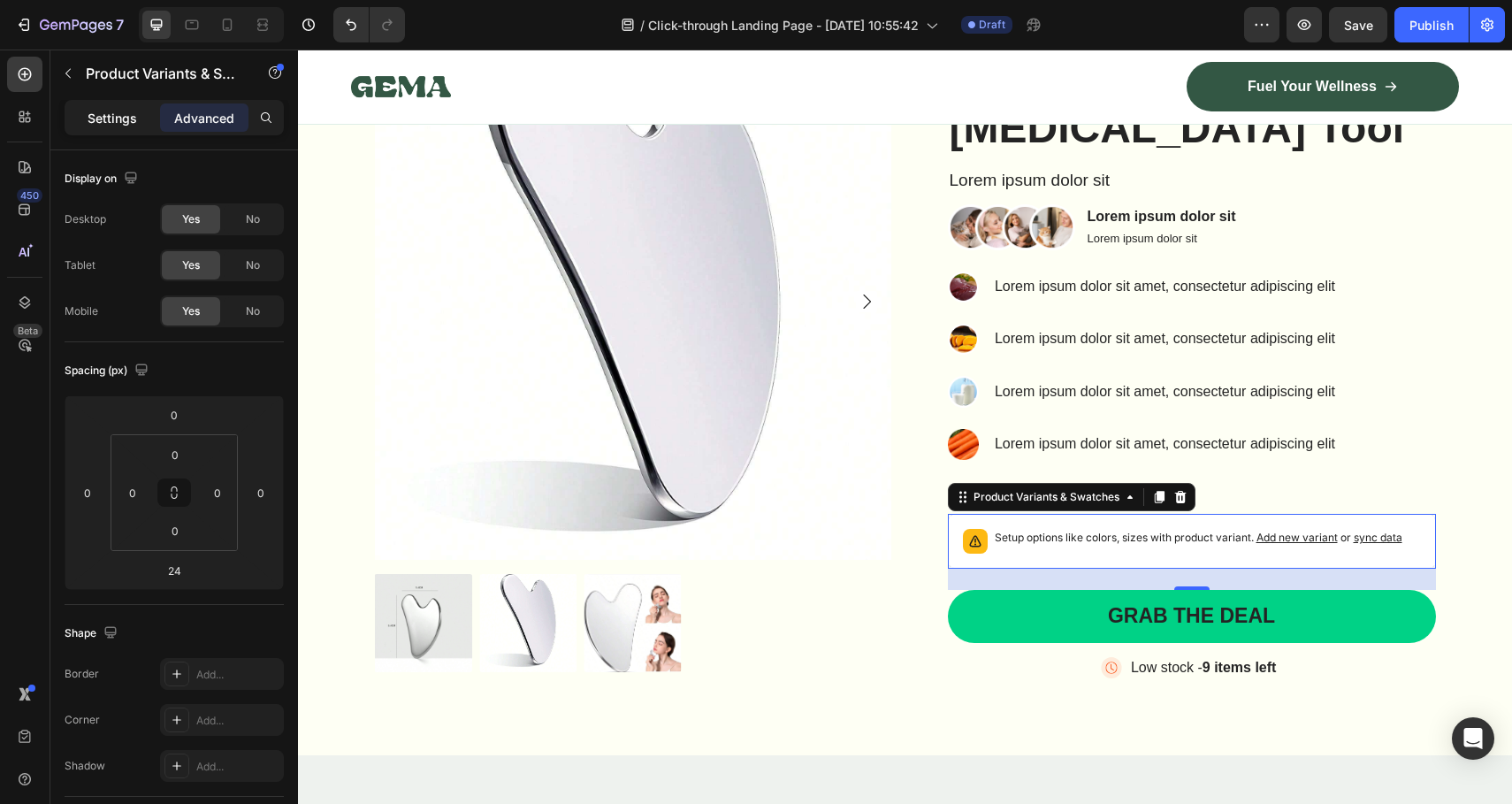
click at [92, 122] on p "Settings" at bounding box center [112, 118] width 49 height 19
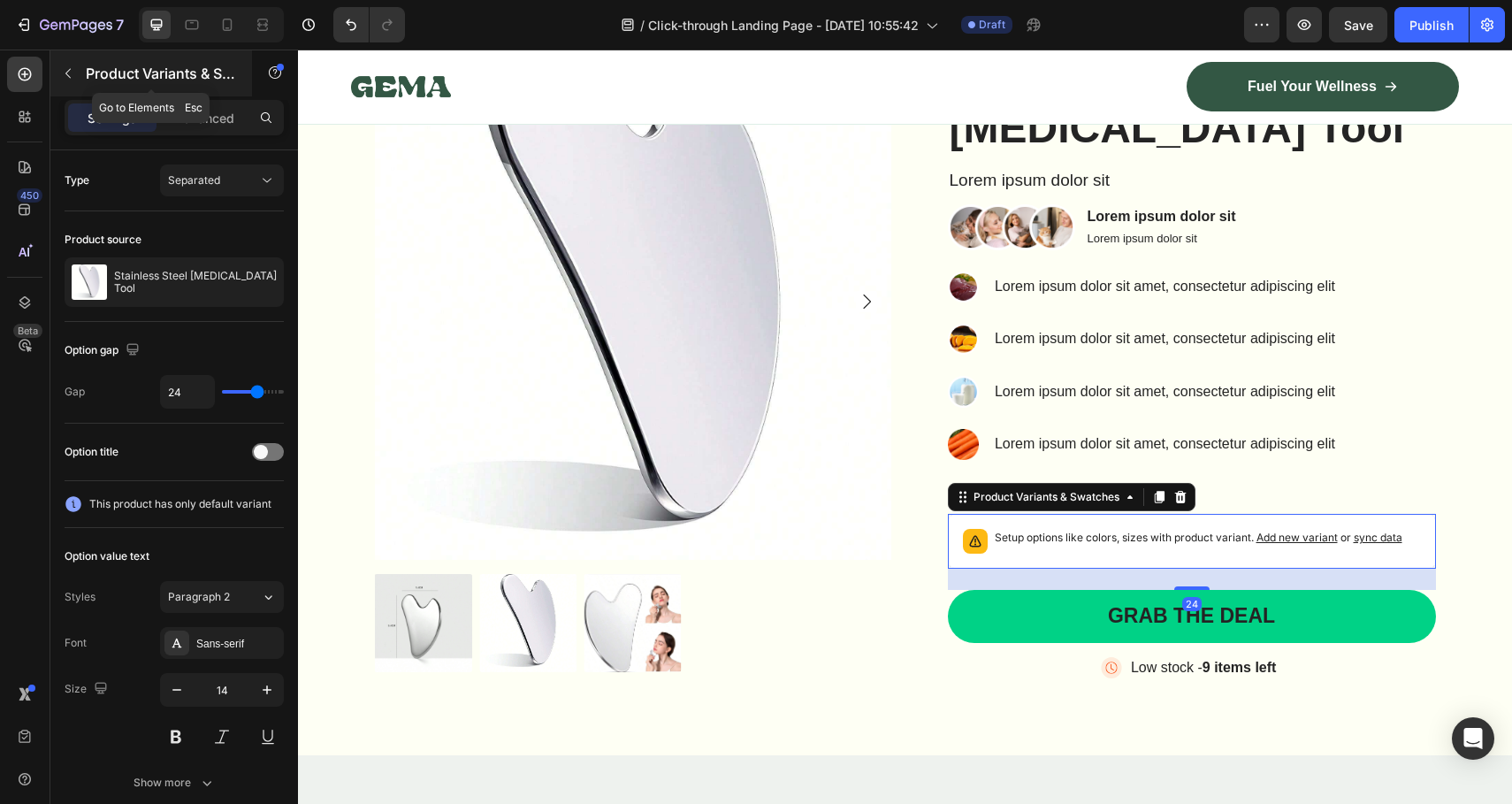
click at [77, 77] on button "button" at bounding box center [68, 74] width 28 height 28
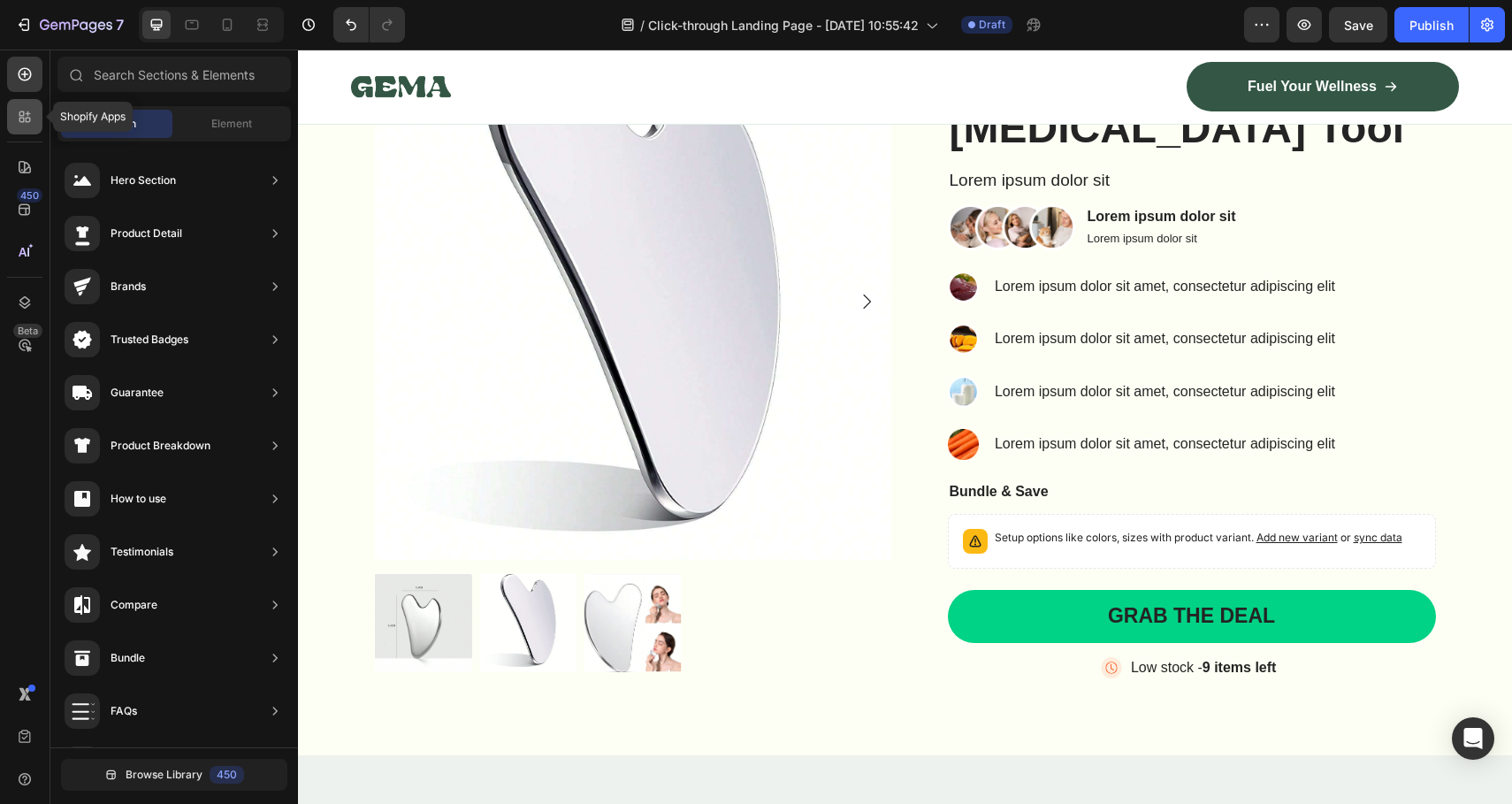
click at [31, 117] on icon at bounding box center [25, 116] width 18 height 18
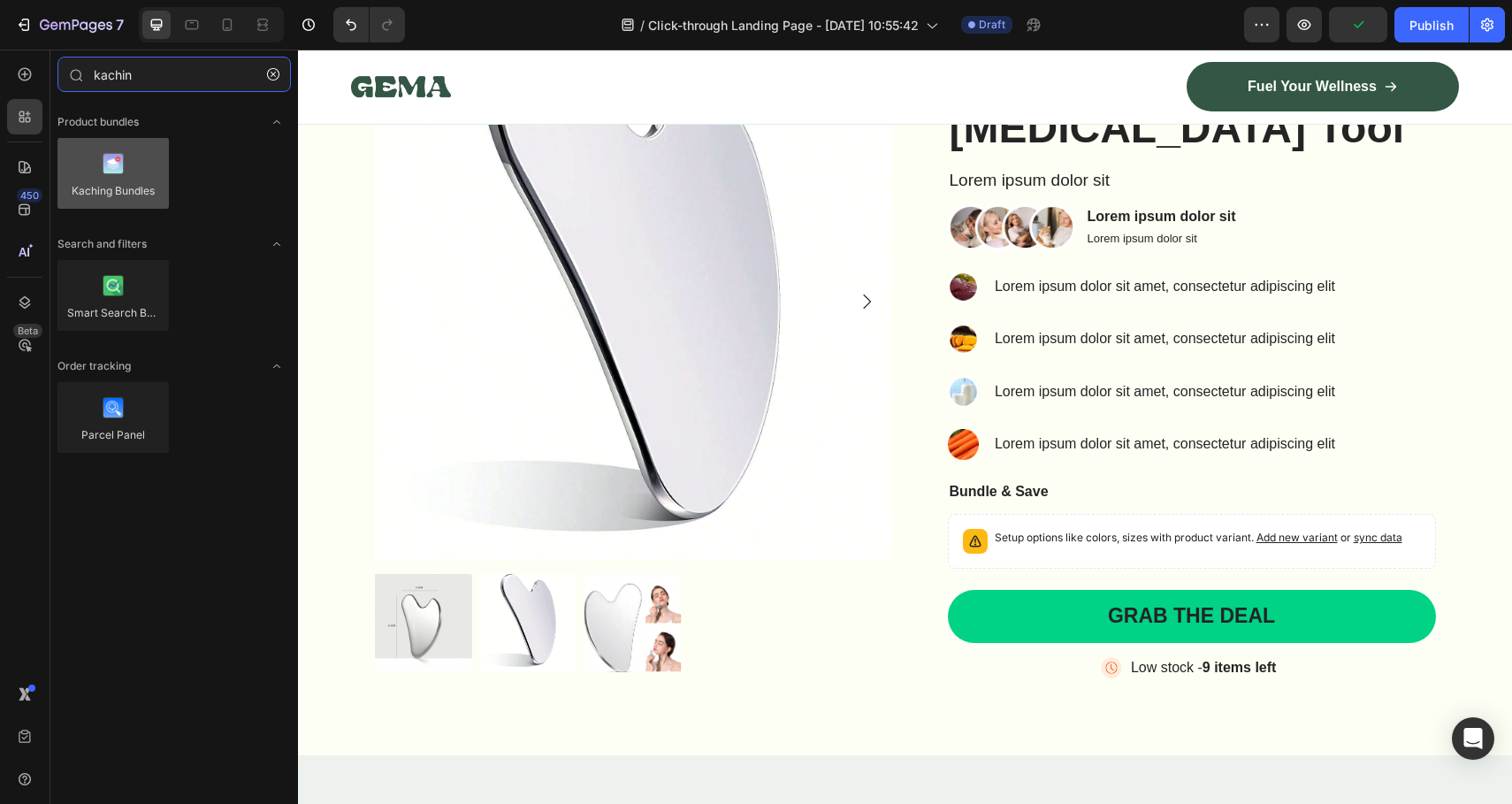
type input "kachin"
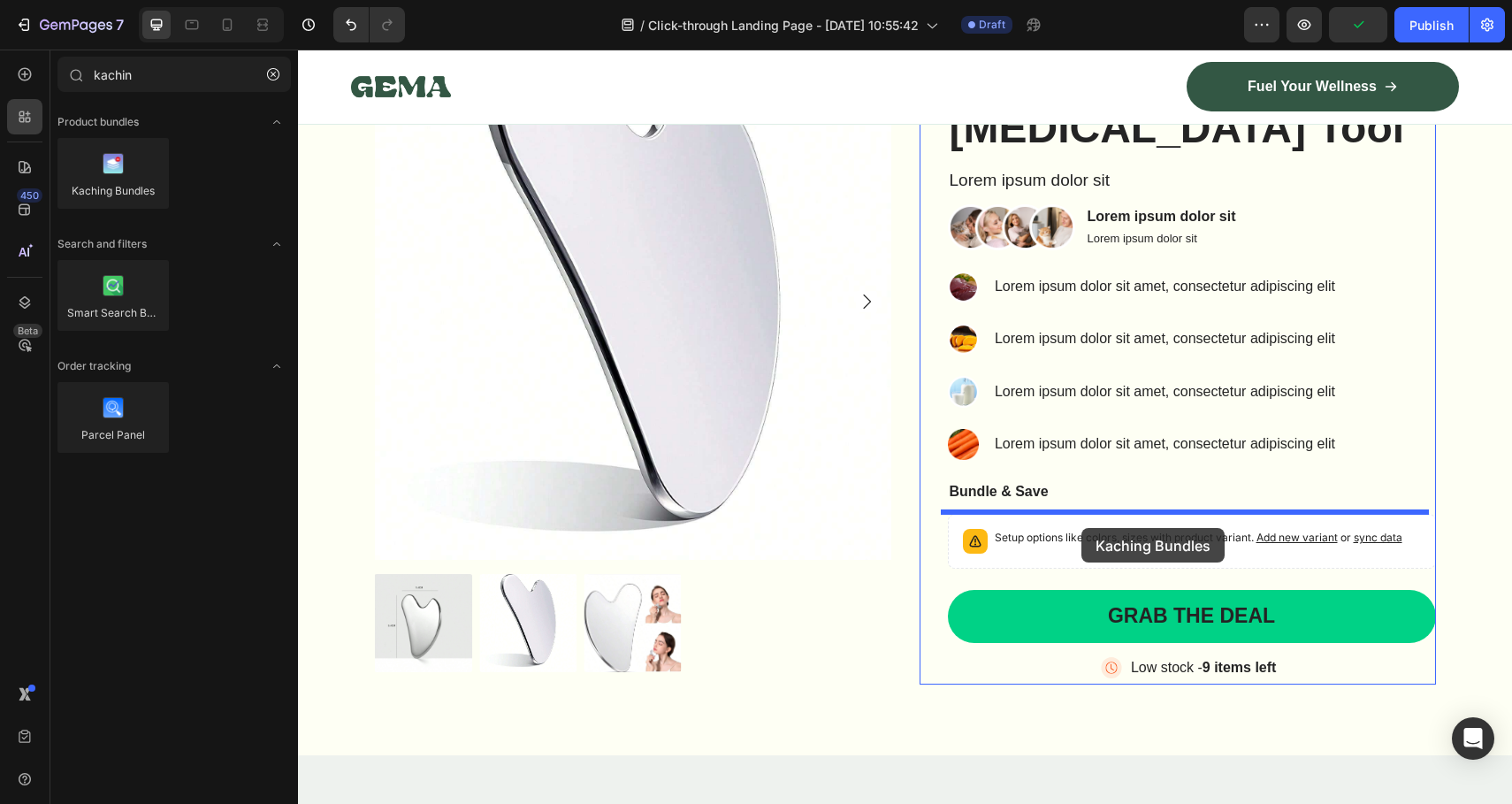
drag, startPoint x: 421, startPoint y: 228, endPoint x: 1082, endPoint y: 528, distance: 725.9
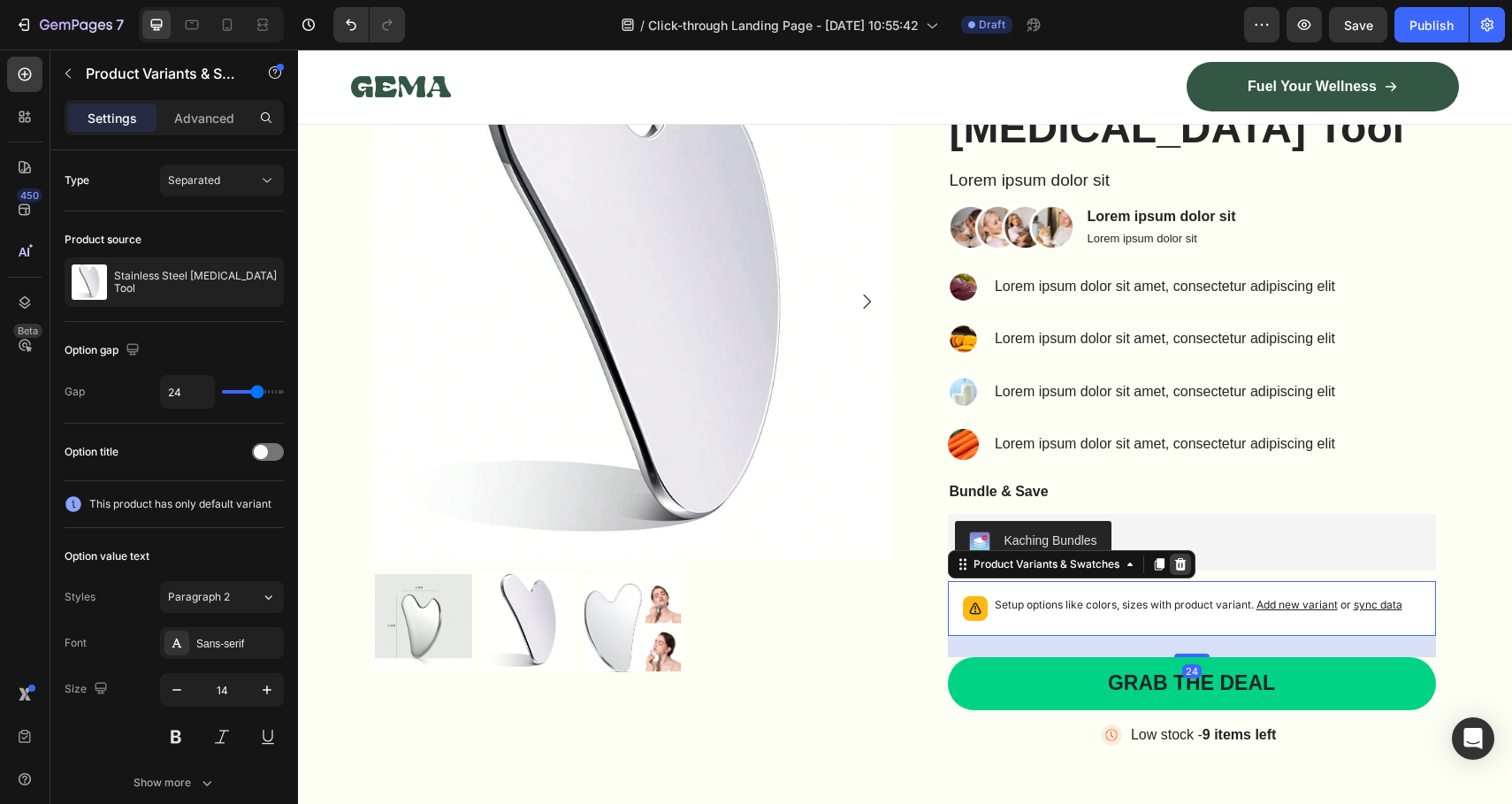
click at [1177, 567] on icon at bounding box center [1180, 564] width 11 height 12
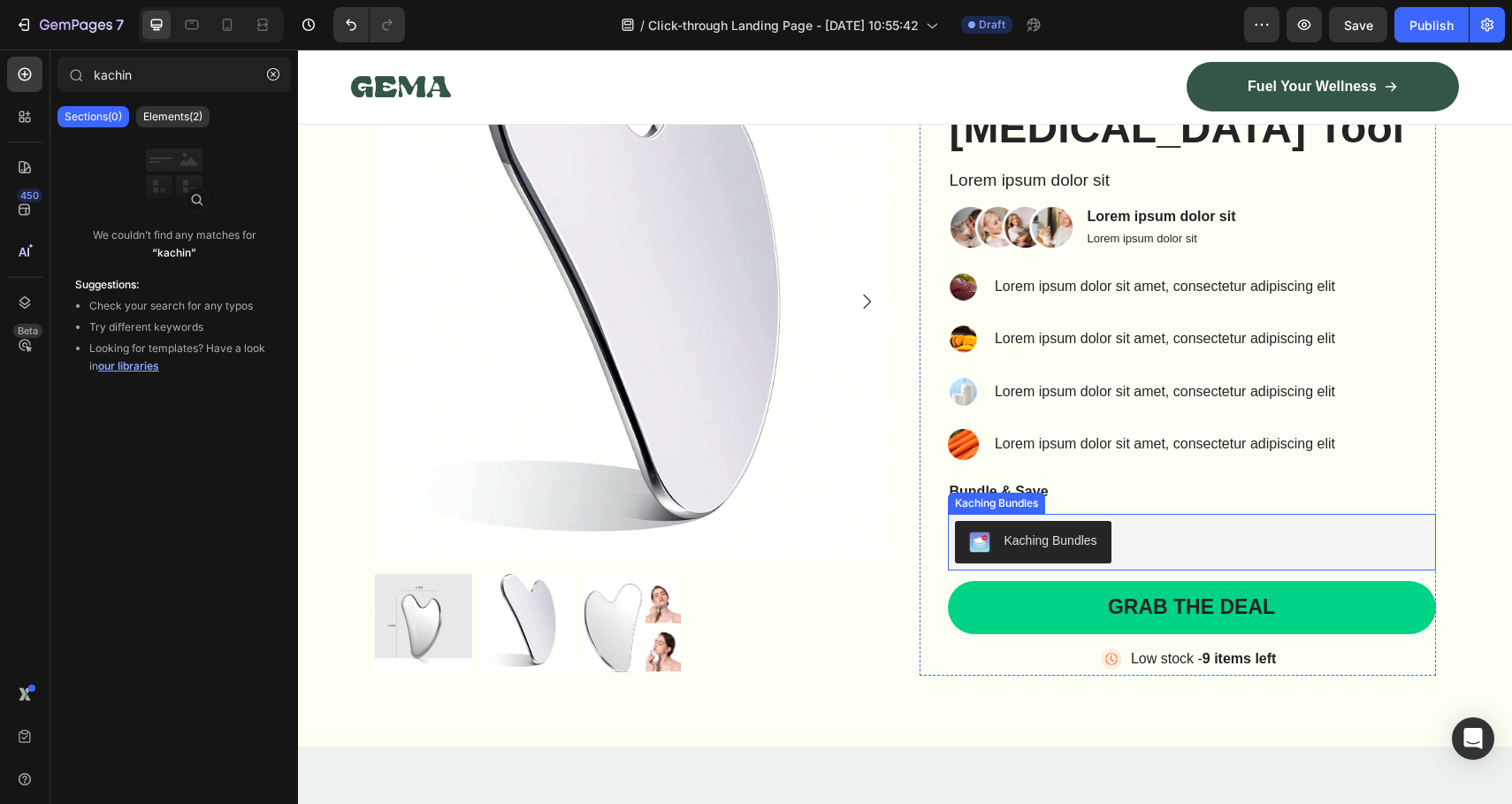
click at [1054, 549] on div "Kaching Bundles" at bounding box center [1034, 541] width 129 height 21
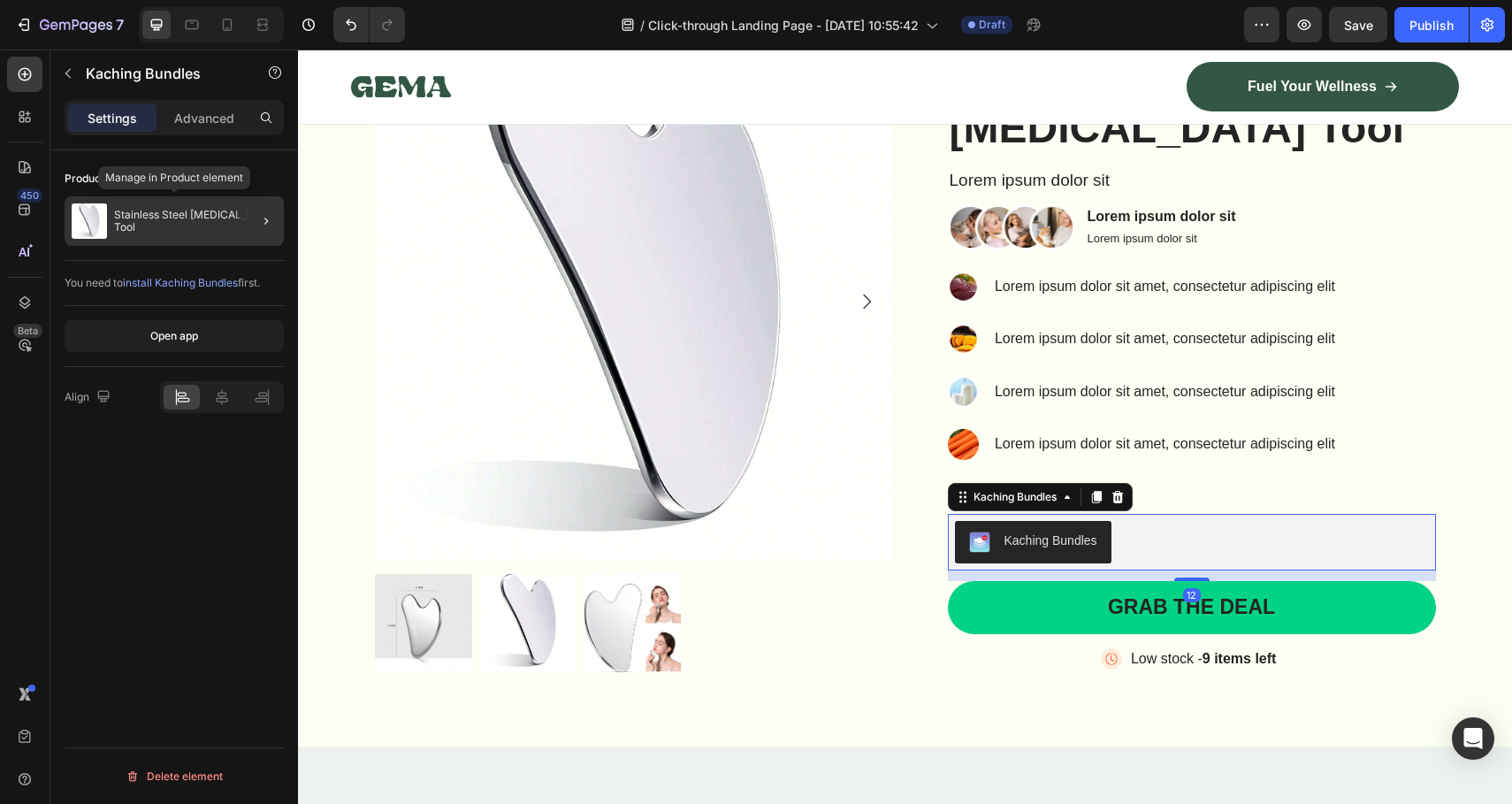
click at [129, 202] on div "Stainless Steel [MEDICAL_DATA] Tool" at bounding box center [174, 221] width 219 height 49
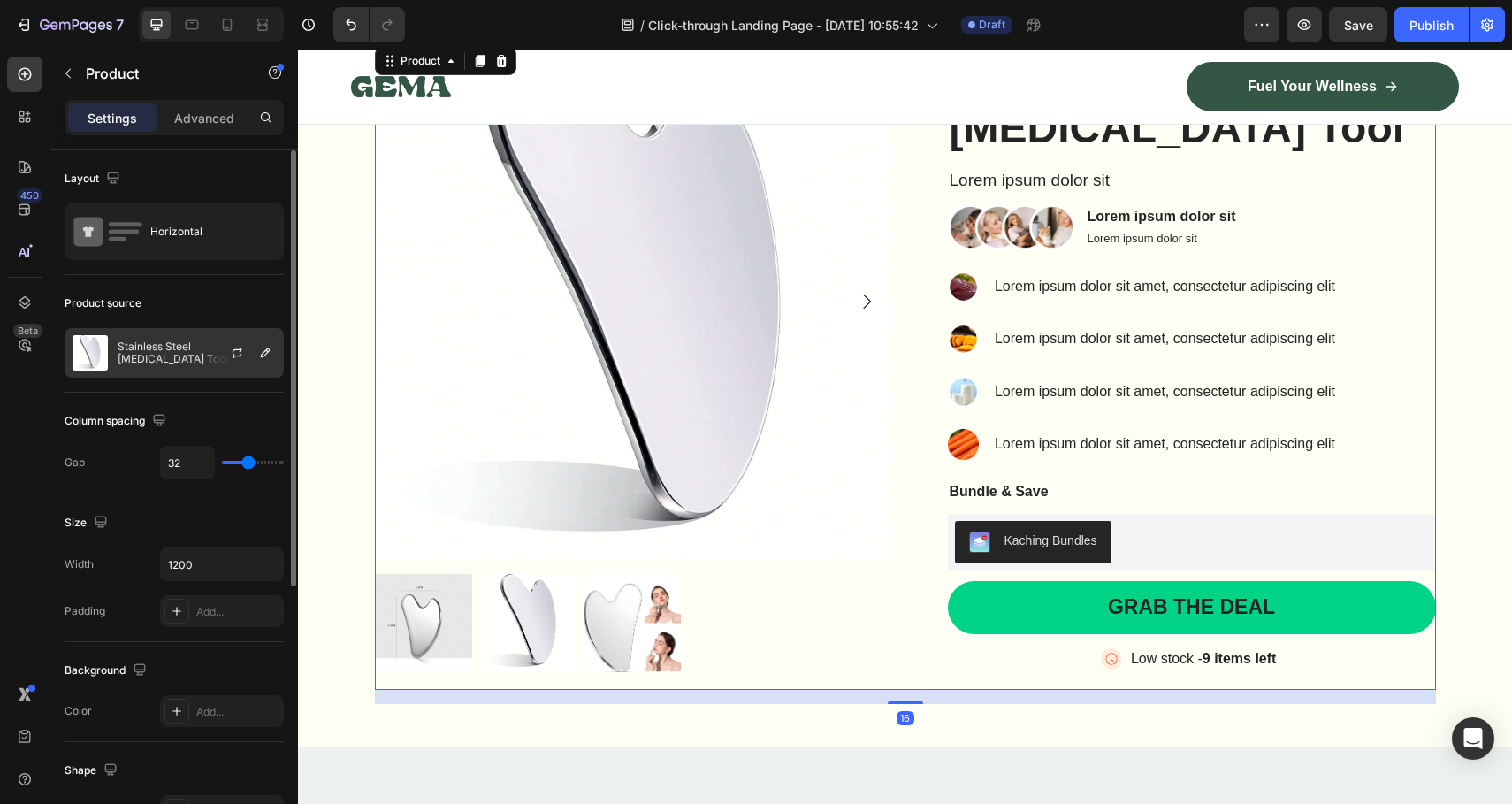
click at [179, 366] on div "Stainless Steel [MEDICAL_DATA] Tool" at bounding box center [174, 352] width 219 height 49
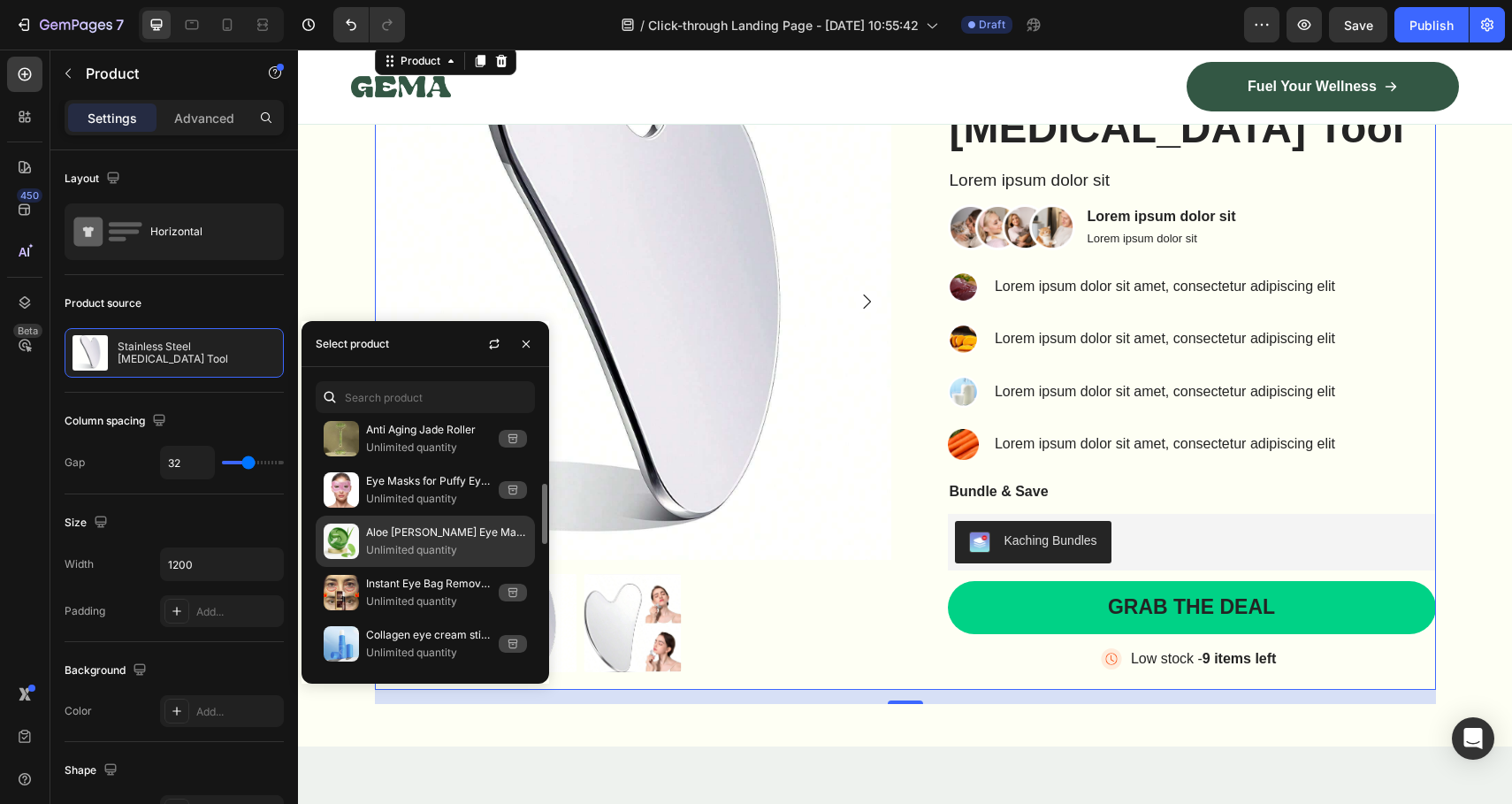
scroll to position [517, 0]
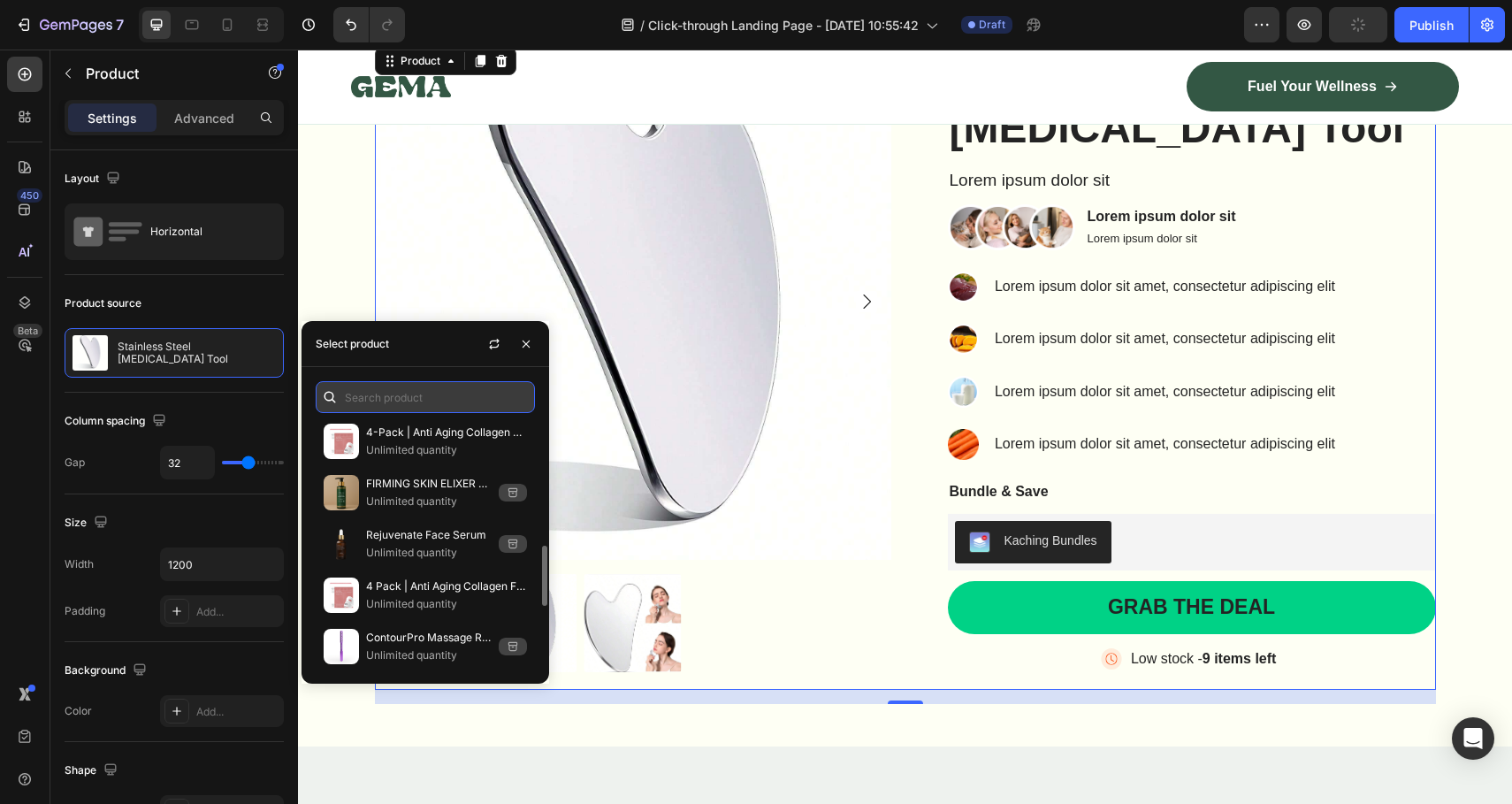
click at [406, 385] on input "text" at bounding box center [425, 397] width 219 height 32
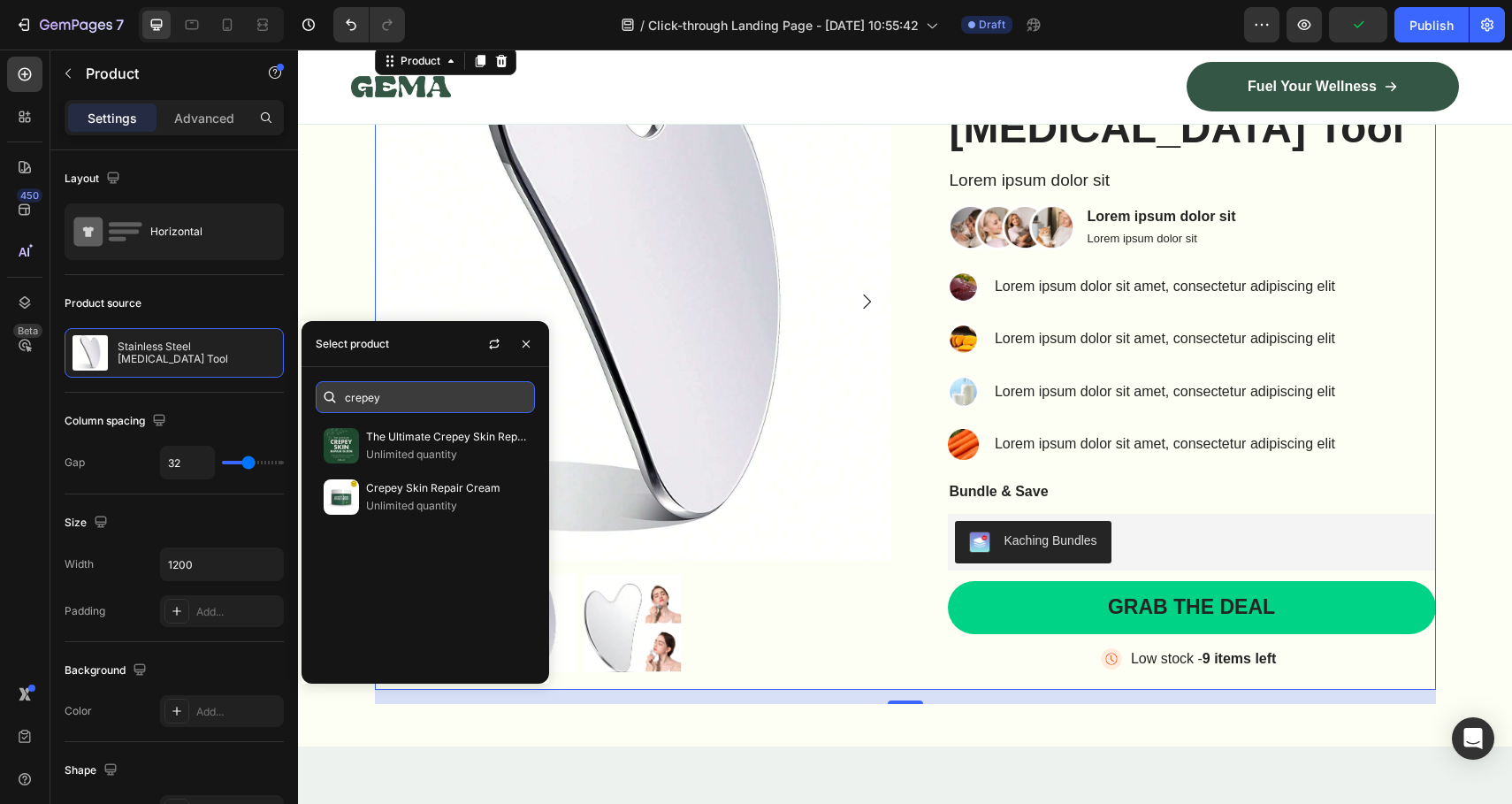
scroll to position [0, 0]
type input "crepey"
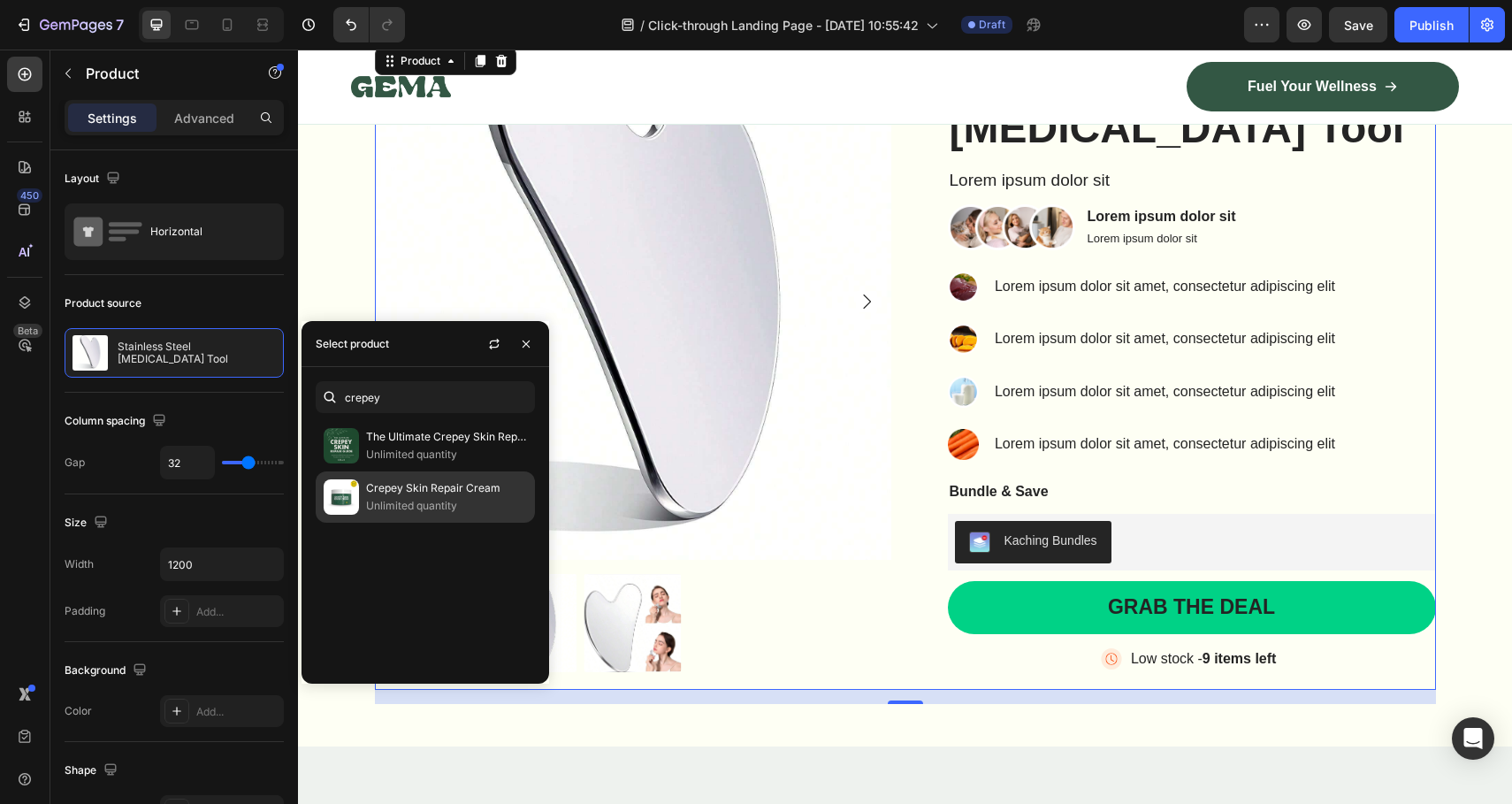
click at [457, 493] on p "Crepey Skin Repair Cream" at bounding box center [446, 488] width 161 height 18
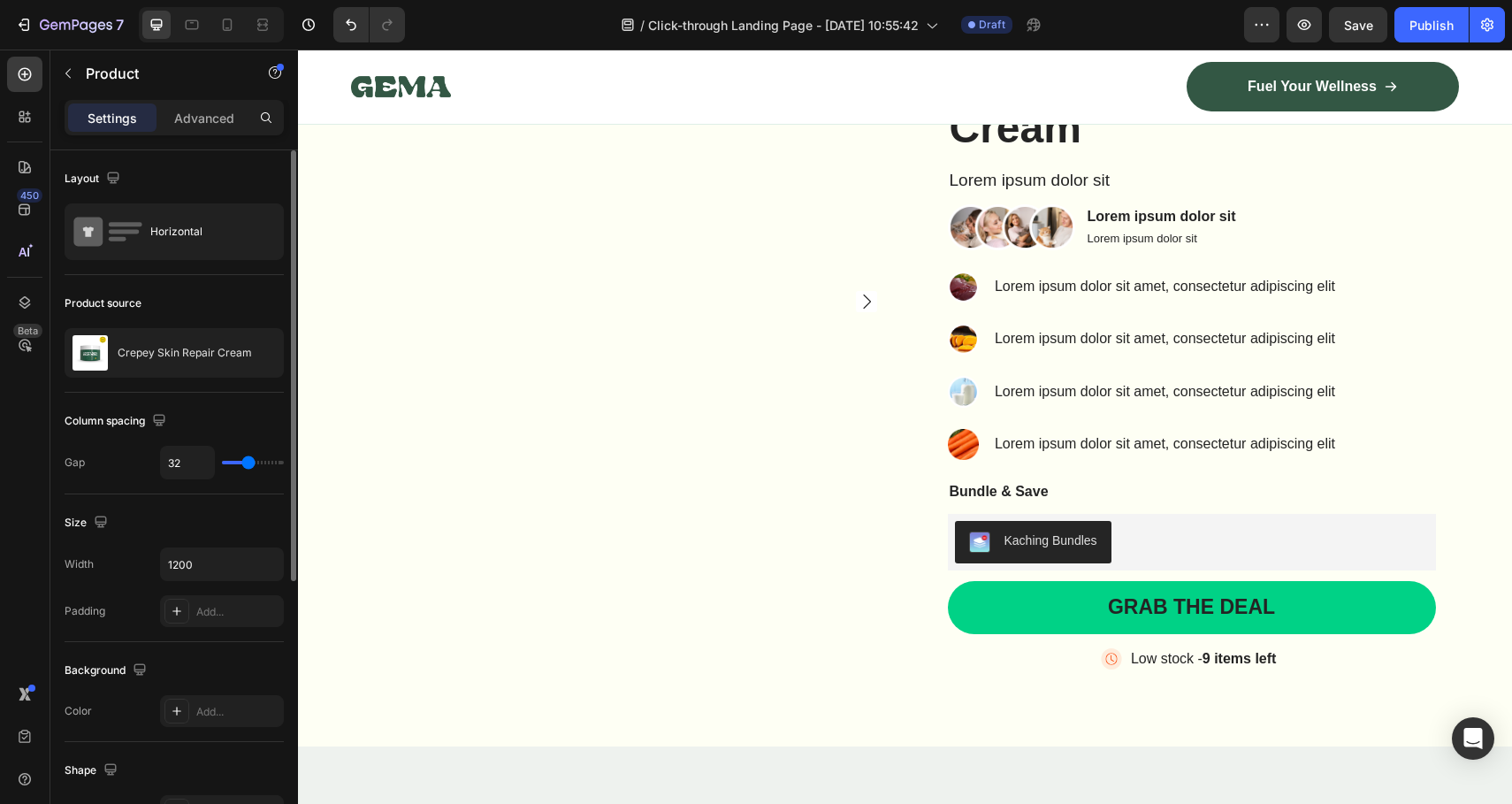
click at [213, 299] on div "Product source" at bounding box center [174, 303] width 219 height 28
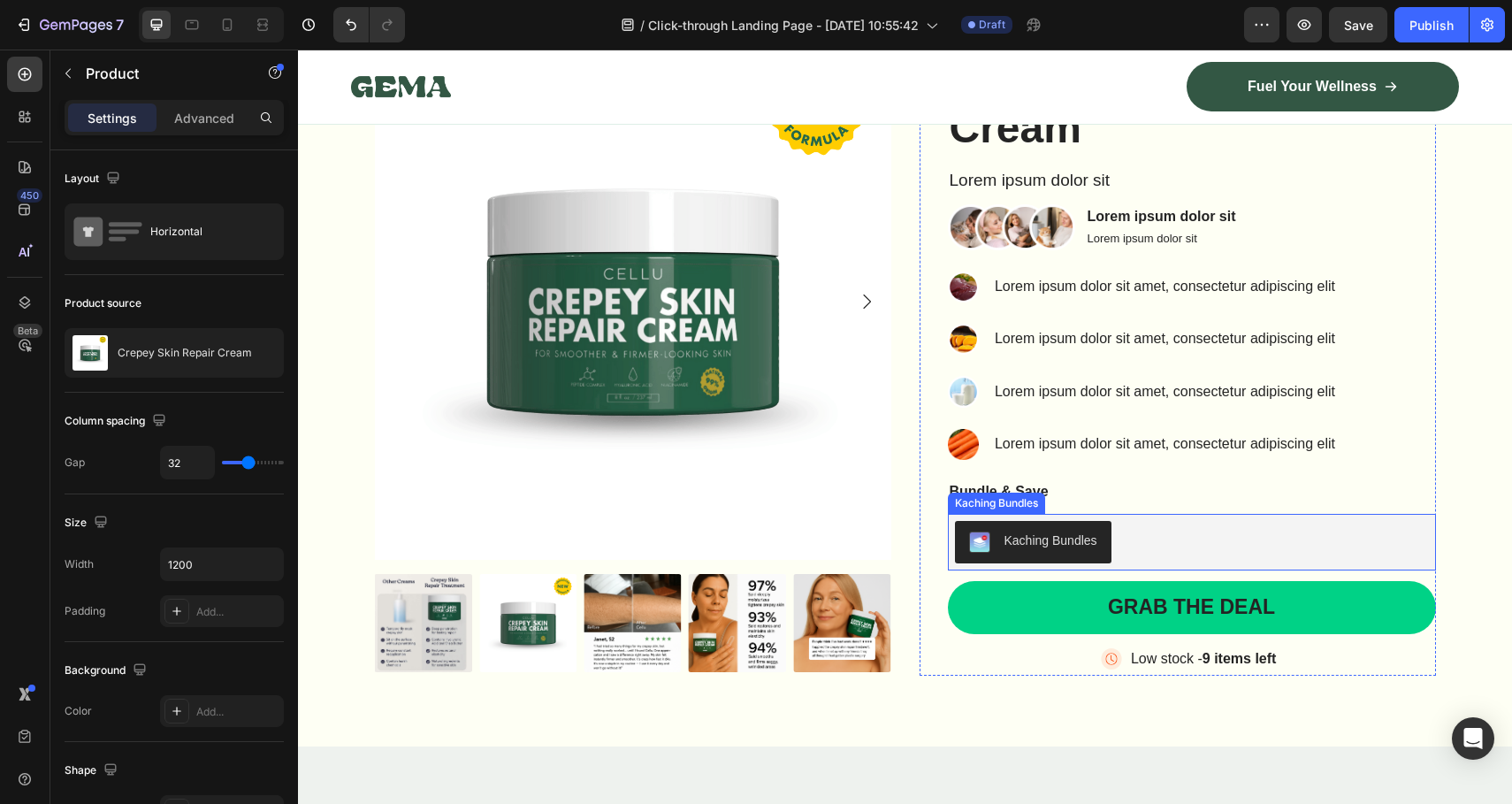
click at [1121, 538] on div "Kaching Bundles" at bounding box center [1193, 541] width 474 height 43
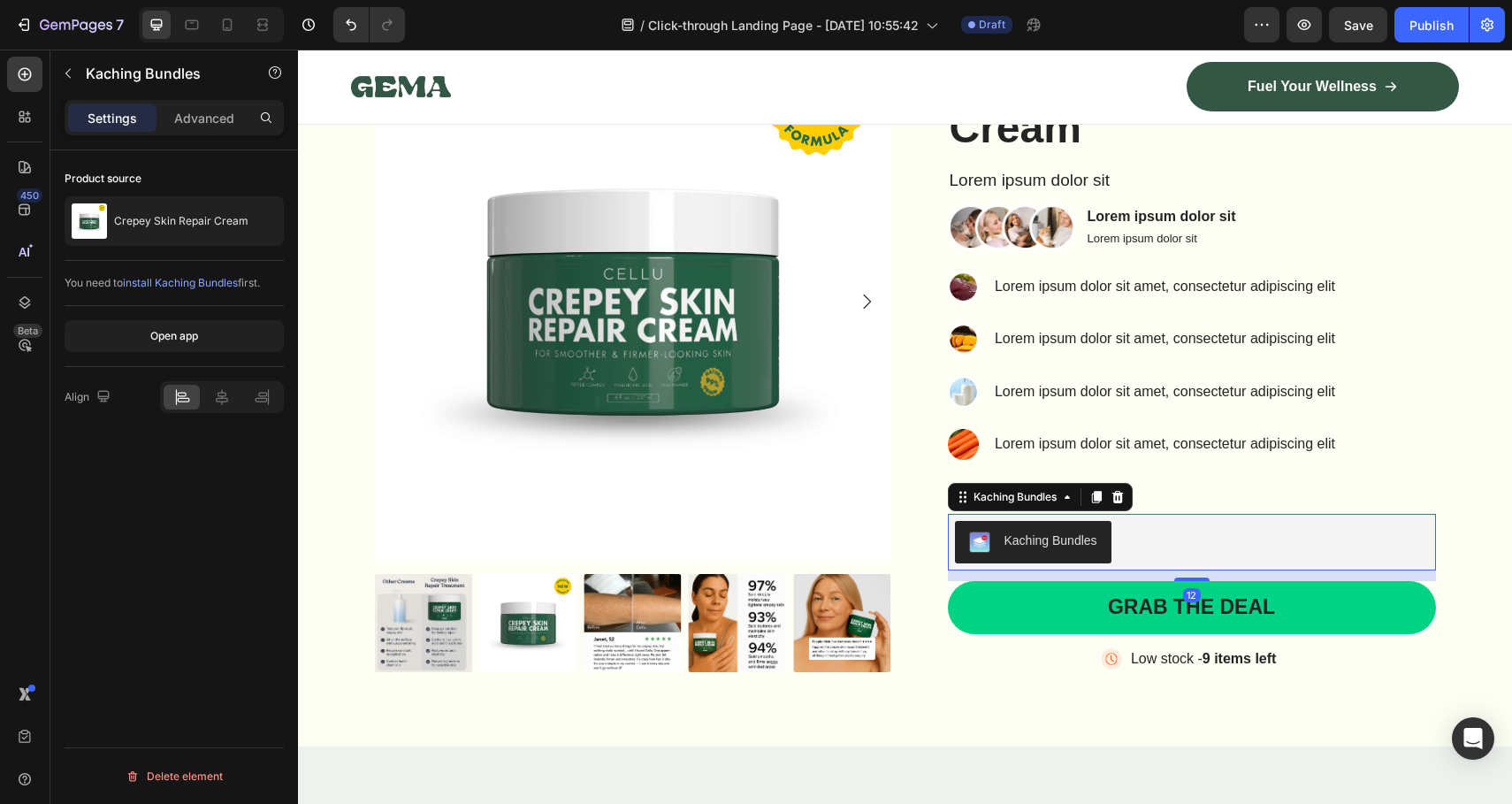
click at [1090, 541] on div "Kaching Bundles" at bounding box center [1051, 540] width 93 height 19
click at [196, 110] on p "Advanced" at bounding box center [204, 118] width 60 height 19
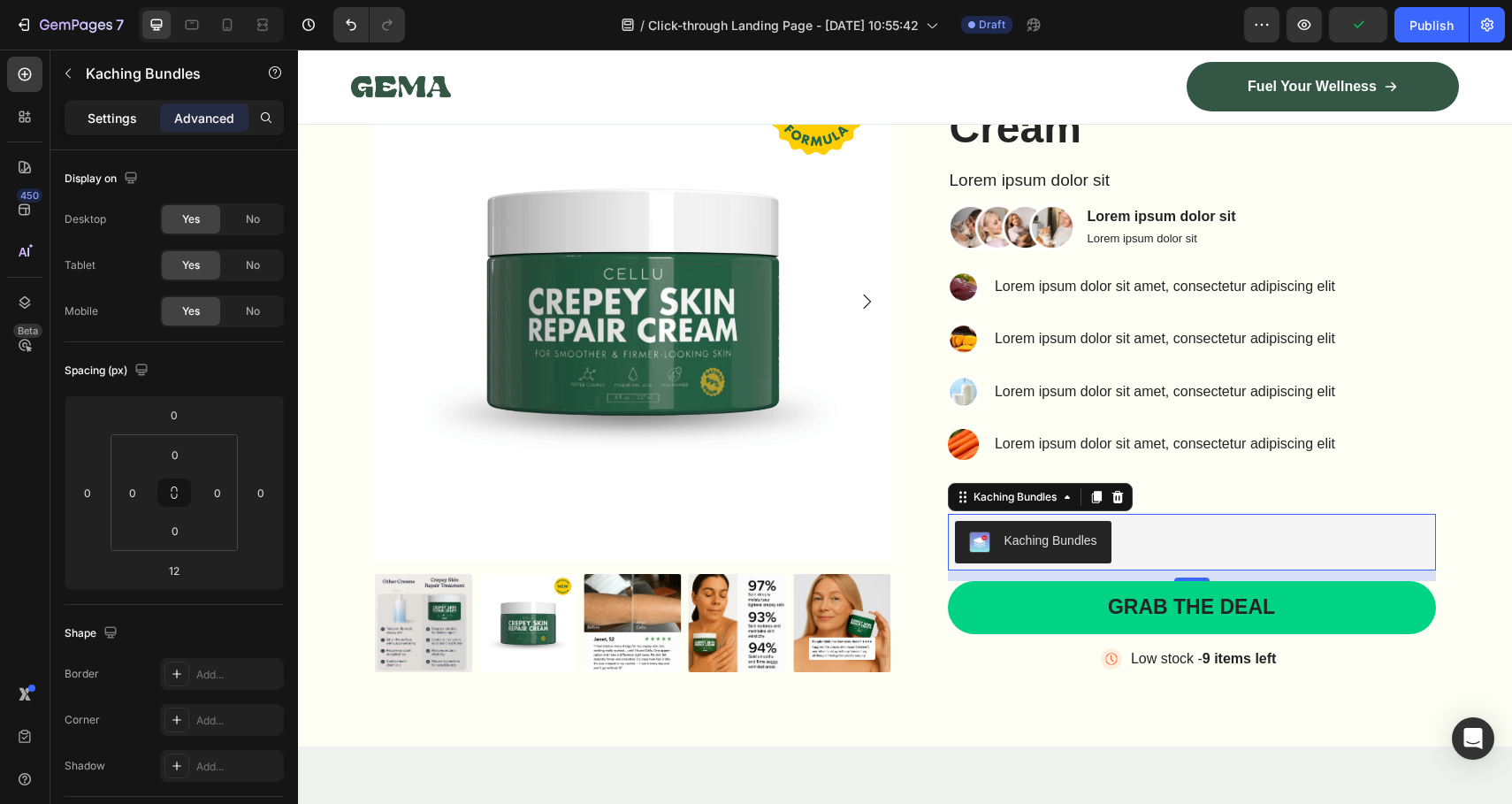
click at [112, 120] on p "Settings" at bounding box center [112, 118] width 49 height 19
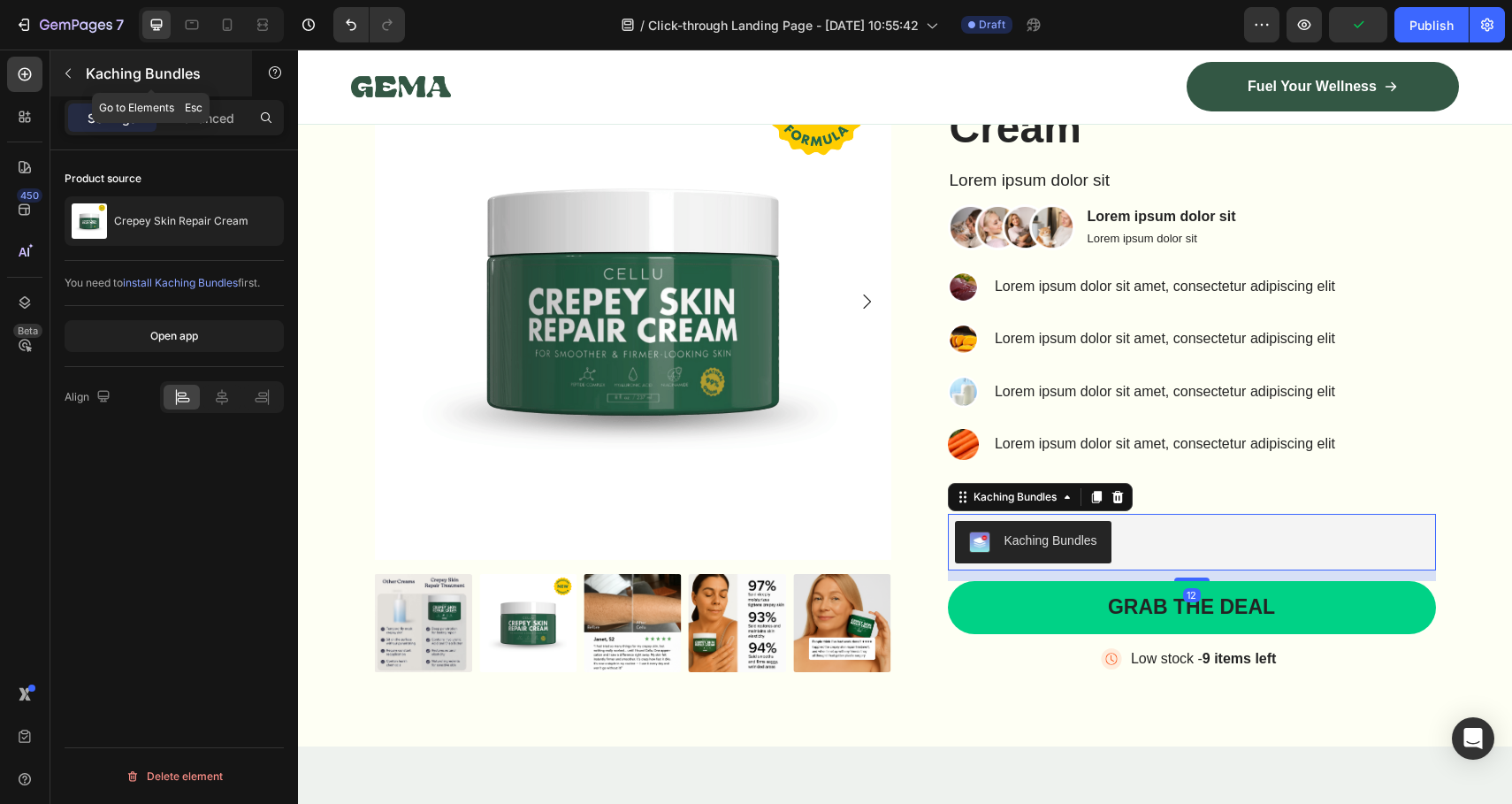
click at [77, 82] on button "button" at bounding box center [68, 74] width 28 height 28
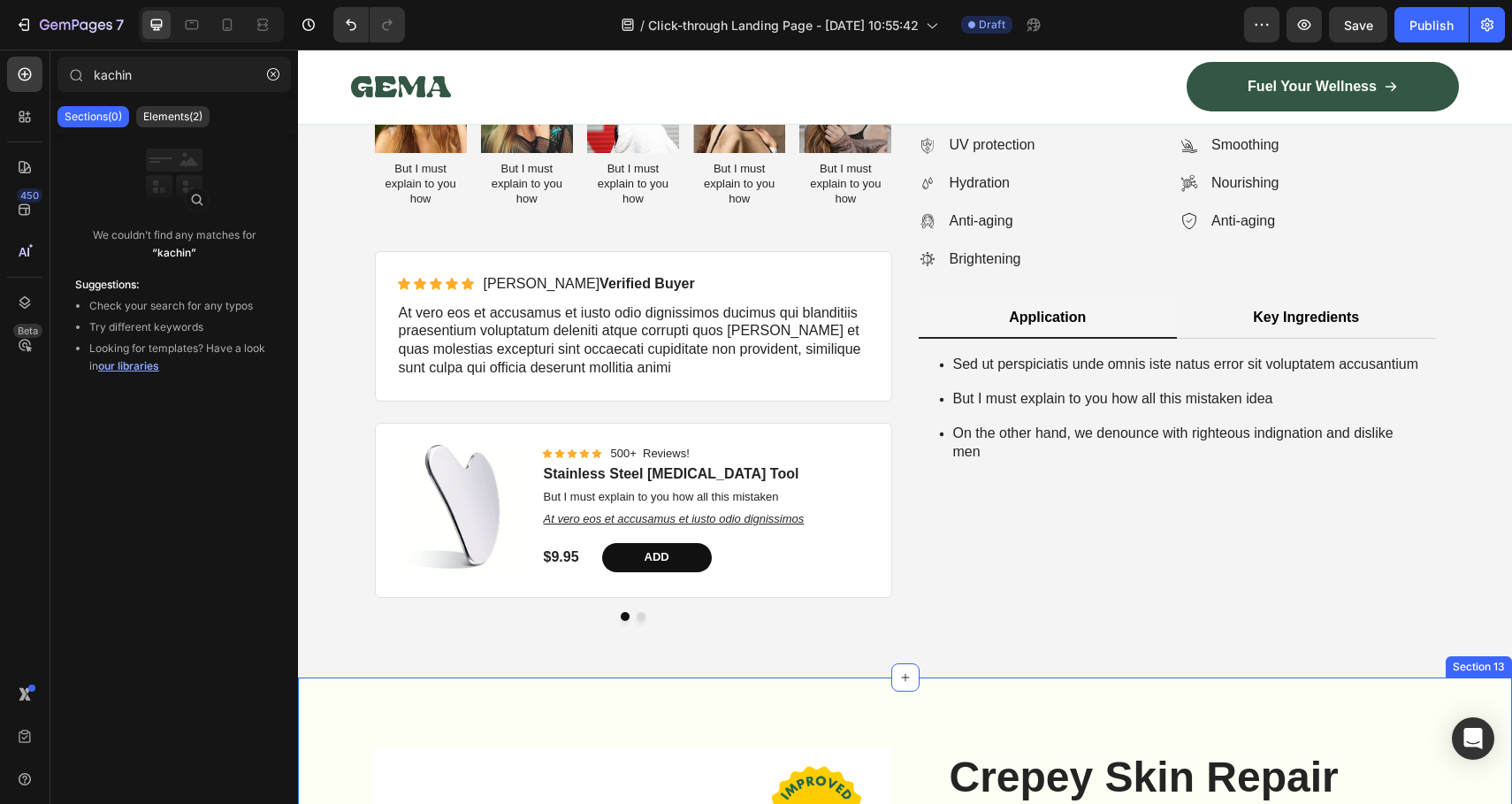
scroll to position [8305, 0]
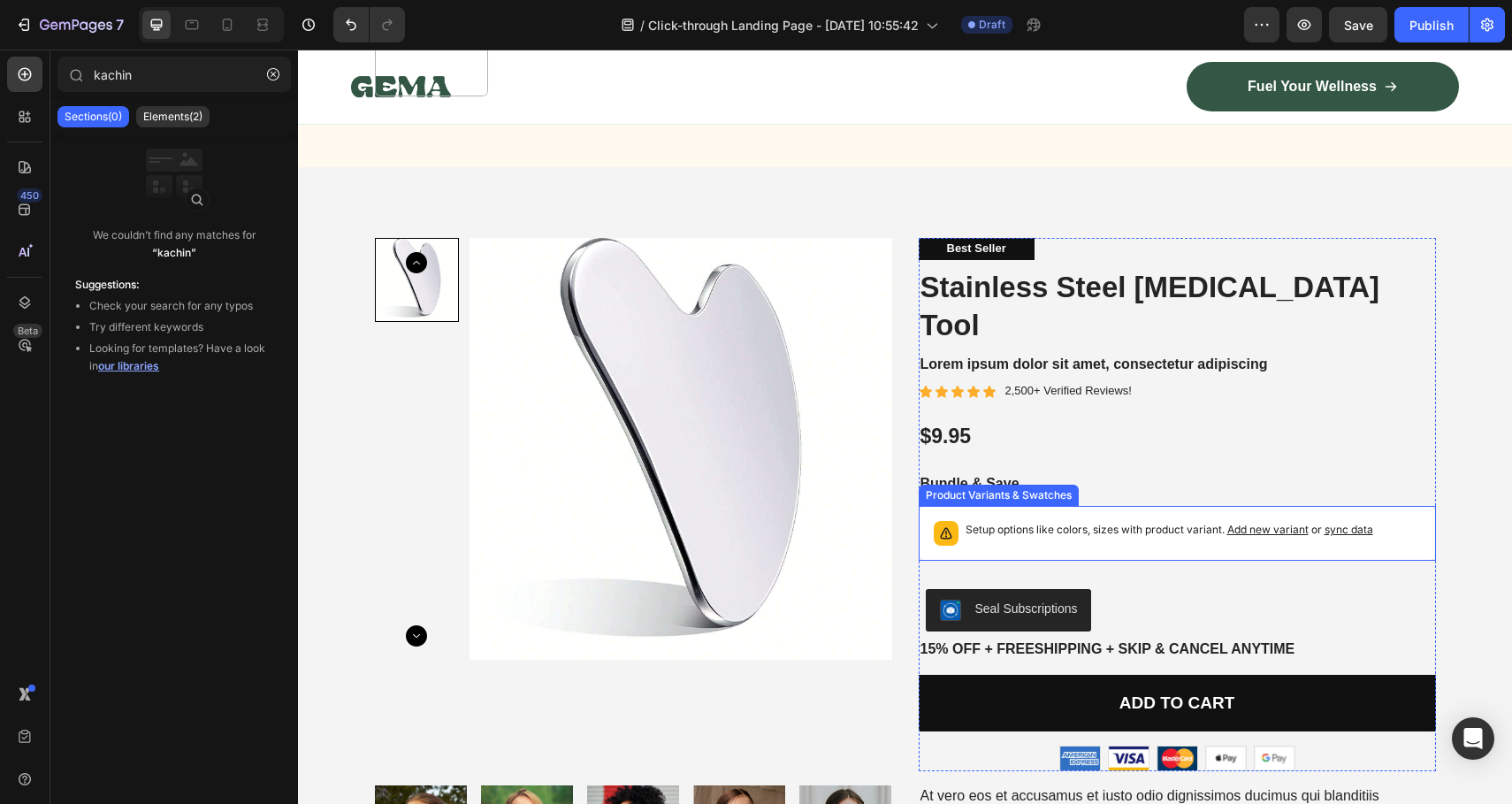
scroll to position [7286, 0]
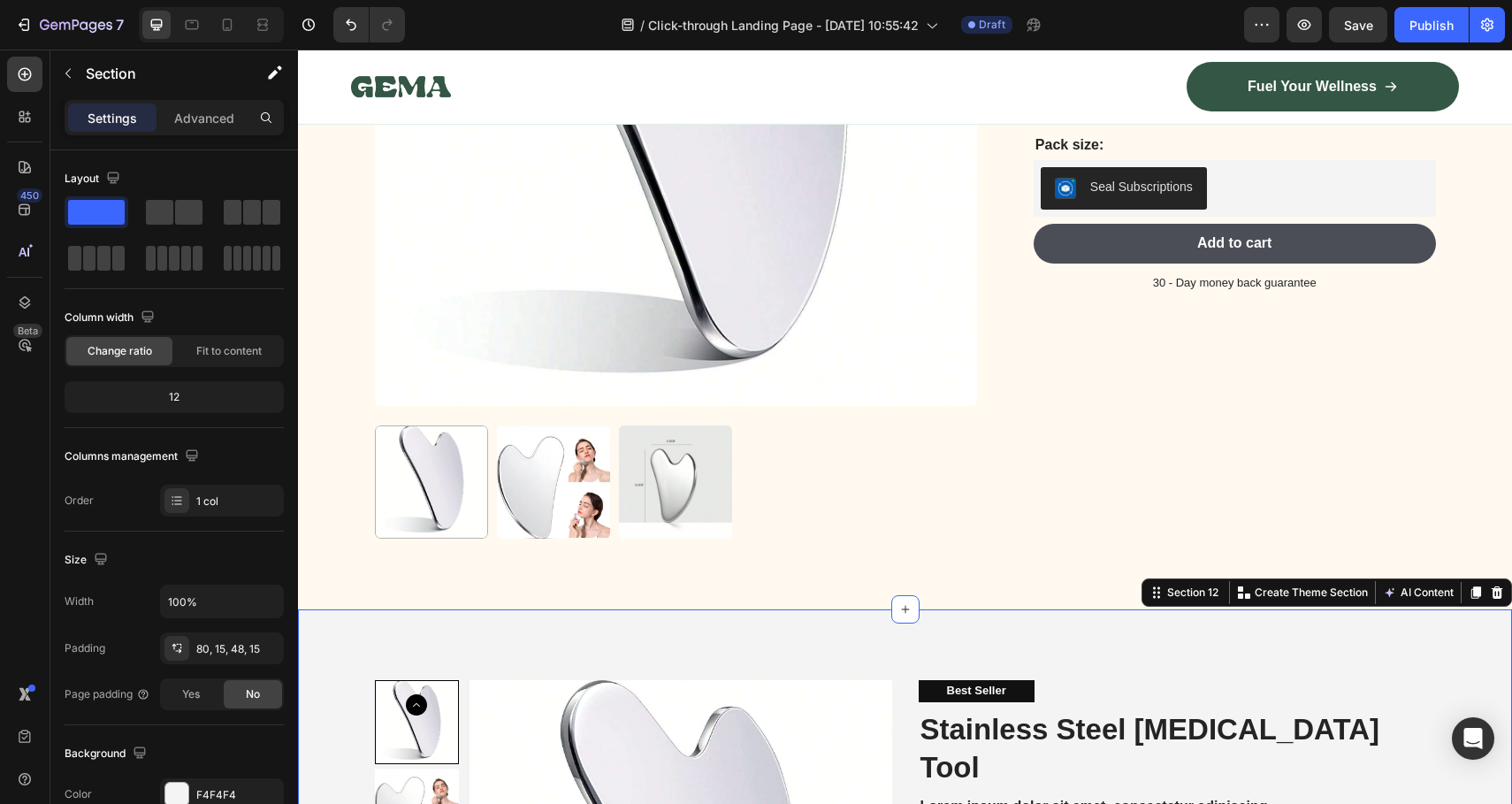
click at [1490, 592] on icon at bounding box center [1497, 592] width 14 height 14
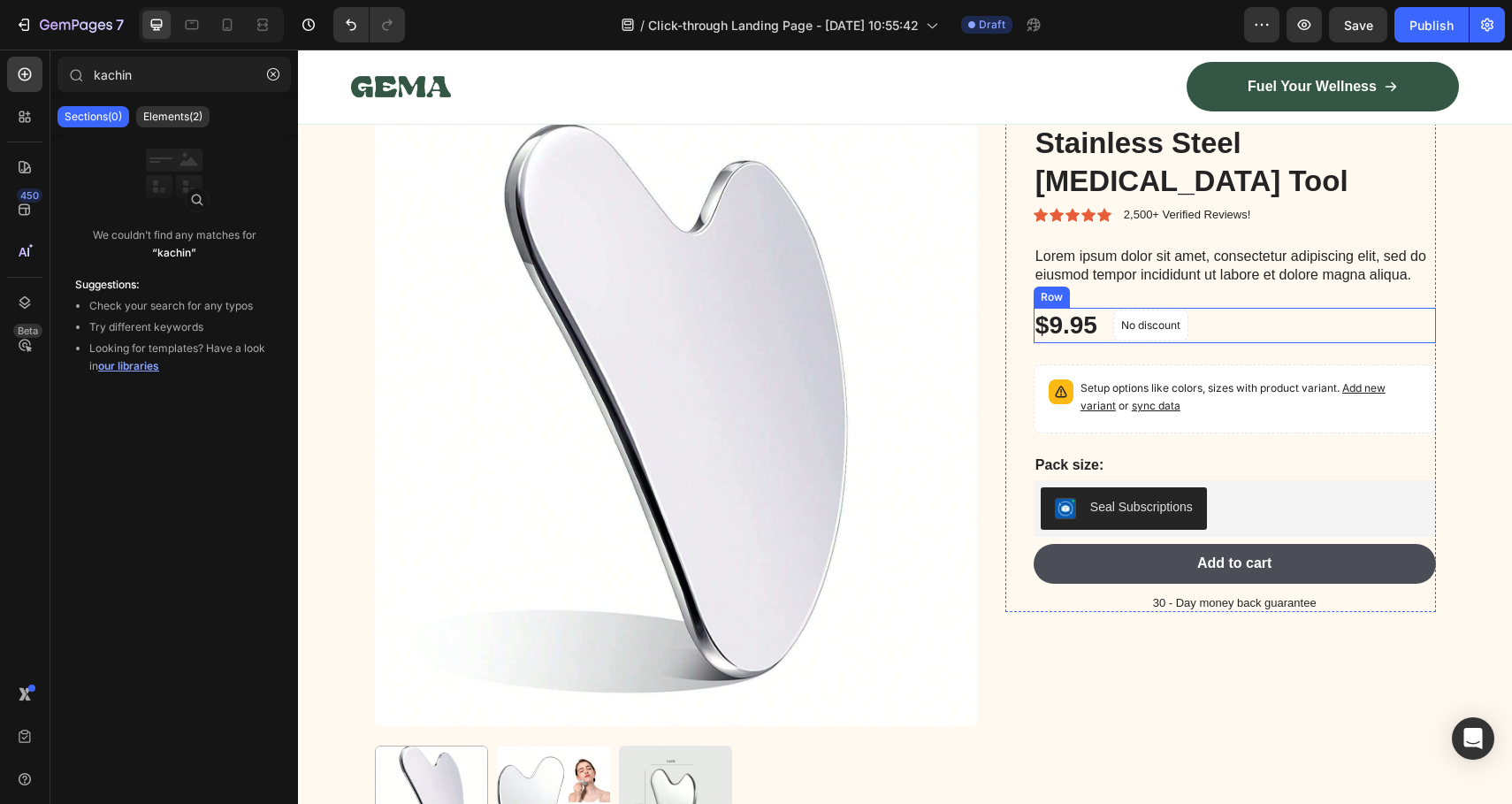
scroll to position [6844, 0]
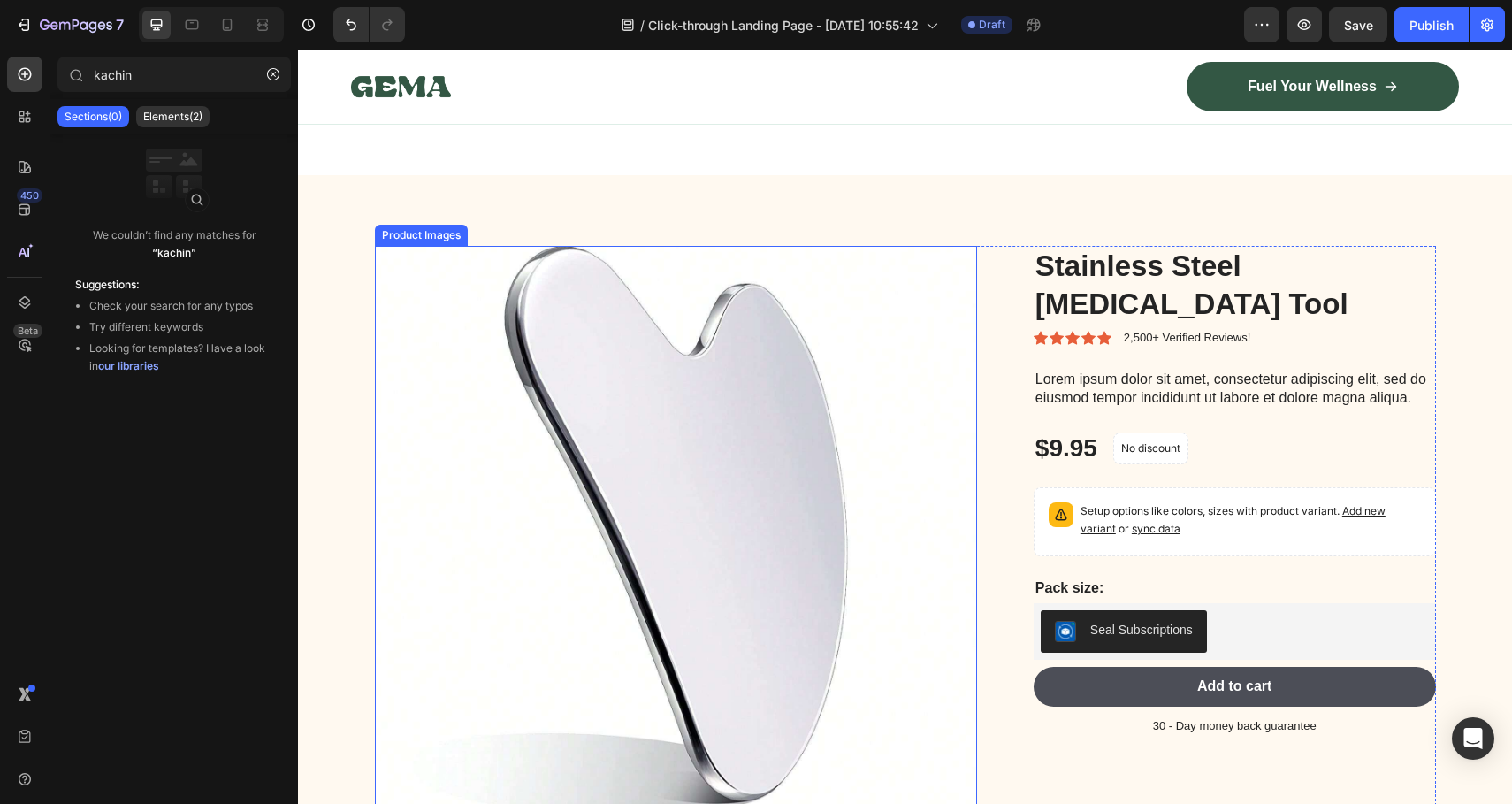
click at [854, 379] on img at bounding box center [676, 546] width 602 height 602
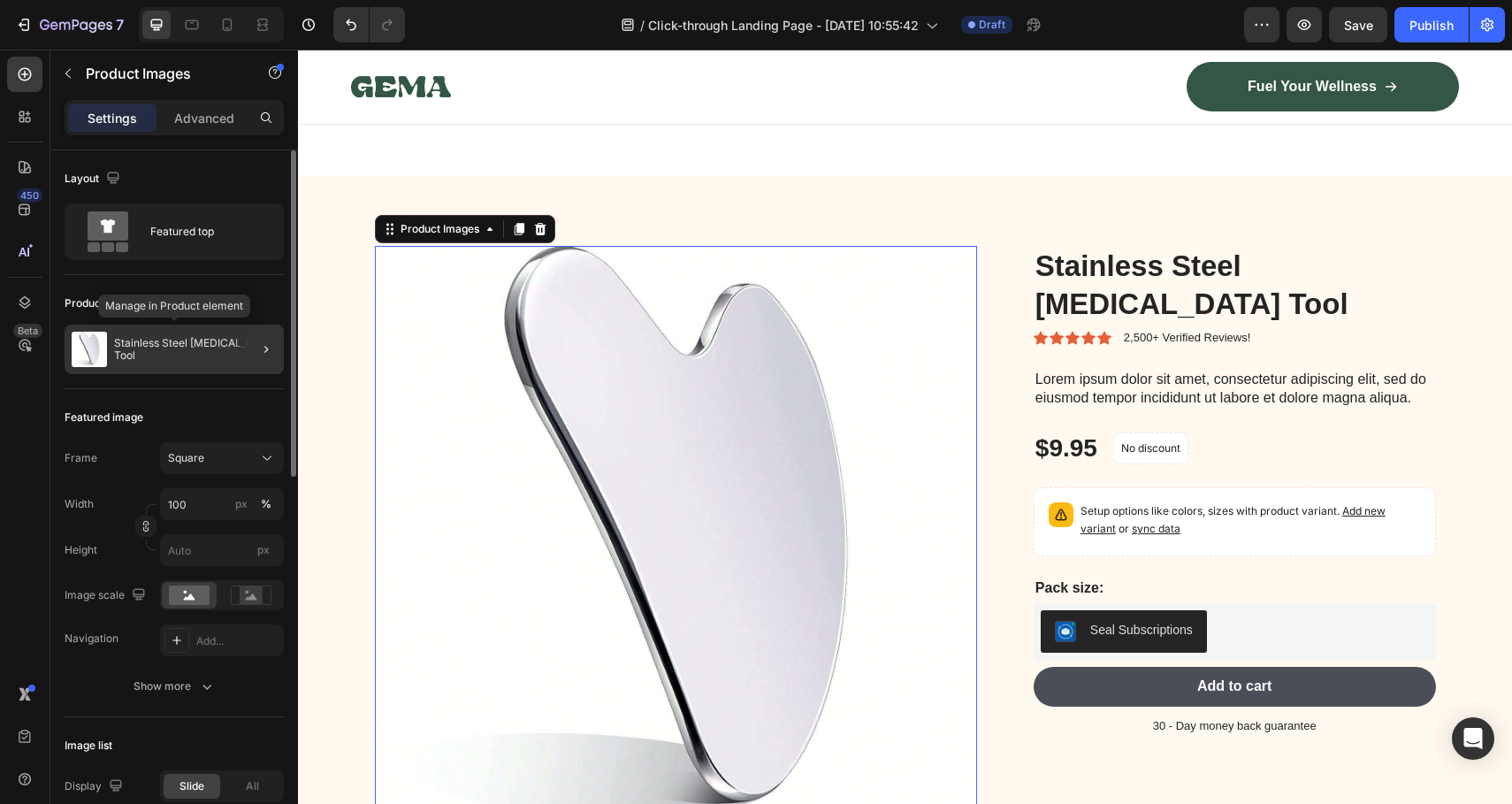
click at [225, 354] on p "Stainless Steel [MEDICAL_DATA] Tool" at bounding box center [196, 350] width 163 height 25
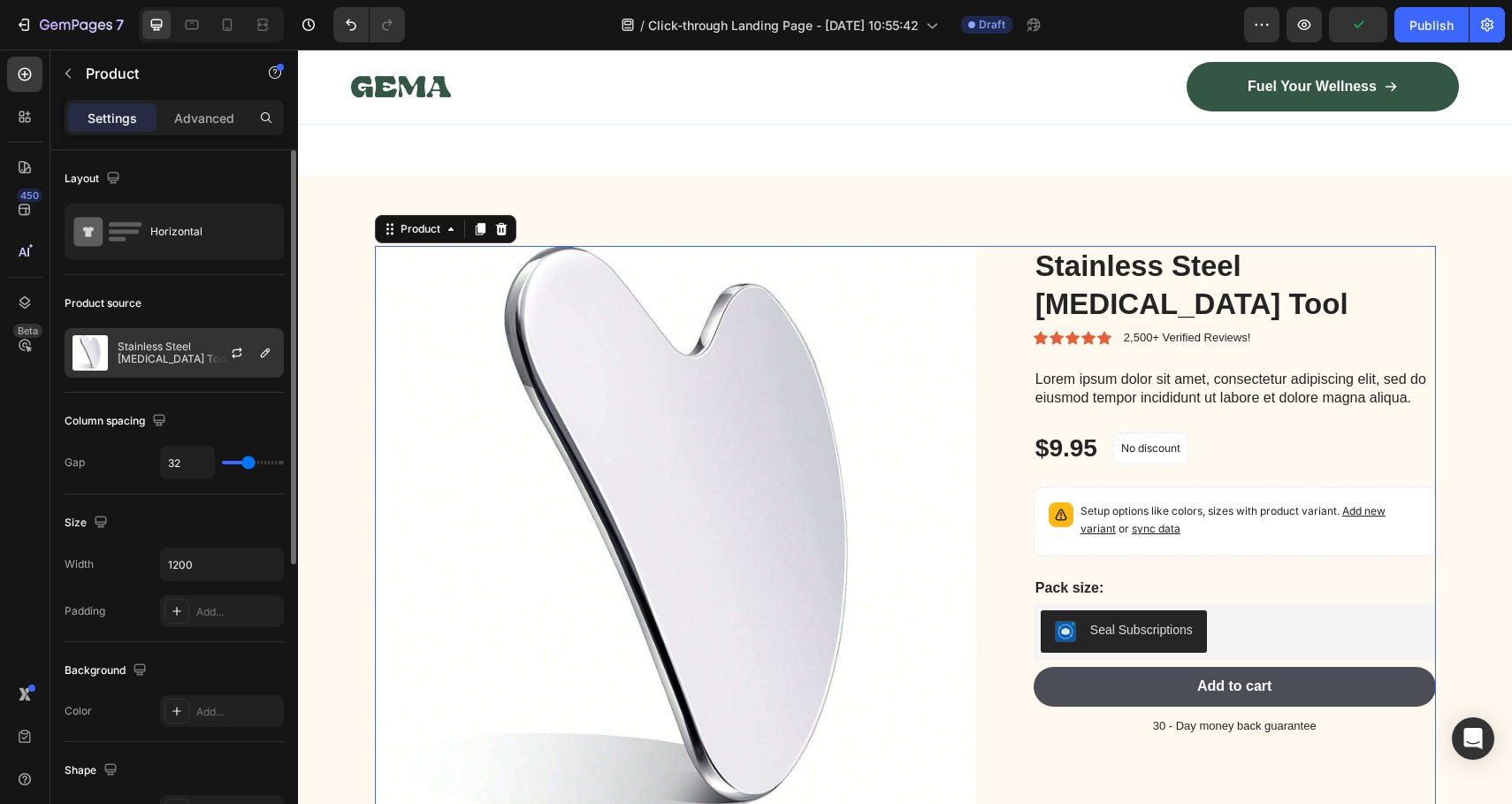
click at [214, 359] on div at bounding box center [244, 352] width 77 height 48
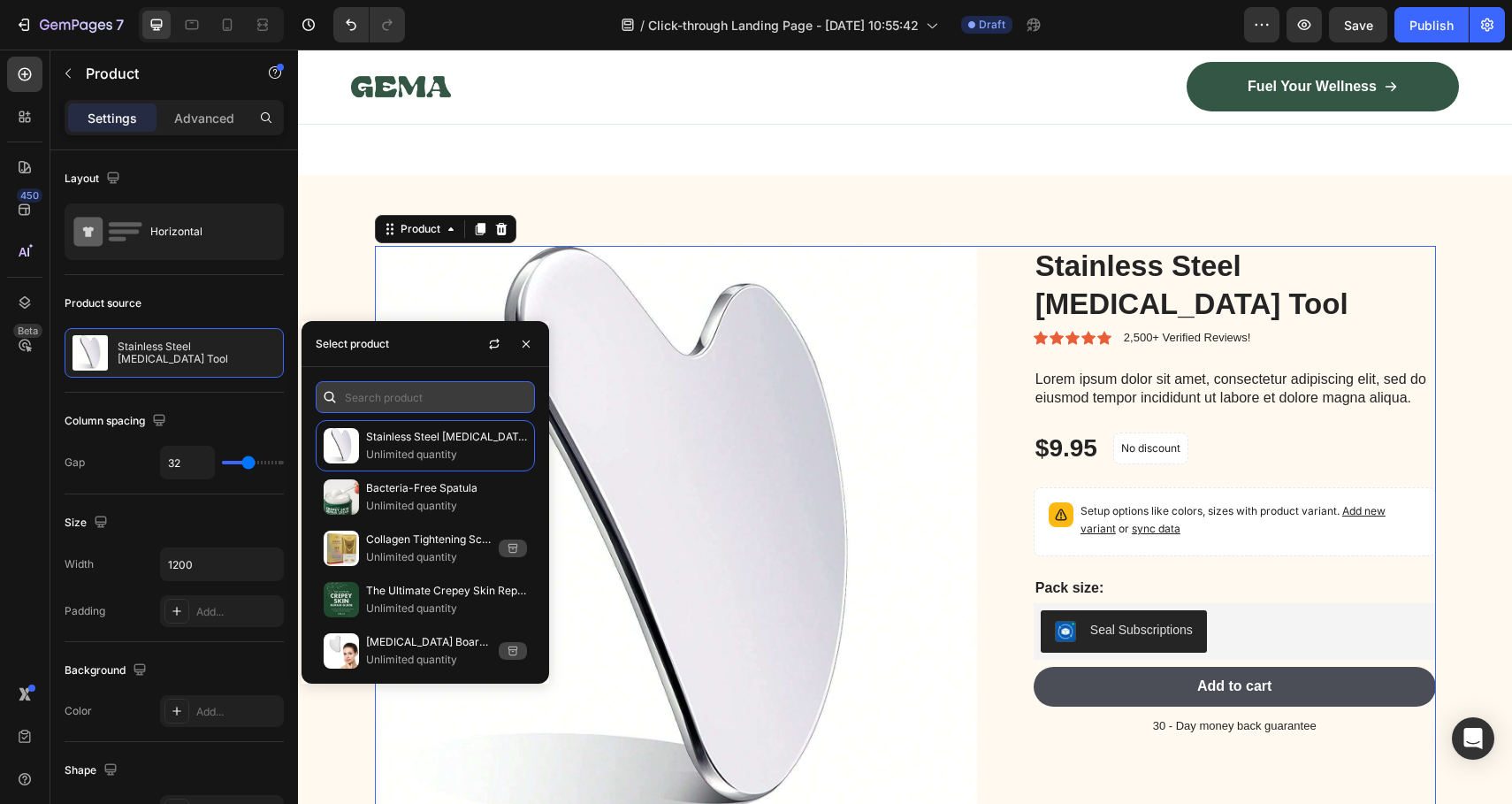
click at [449, 404] on input "text" at bounding box center [425, 397] width 219 height 32
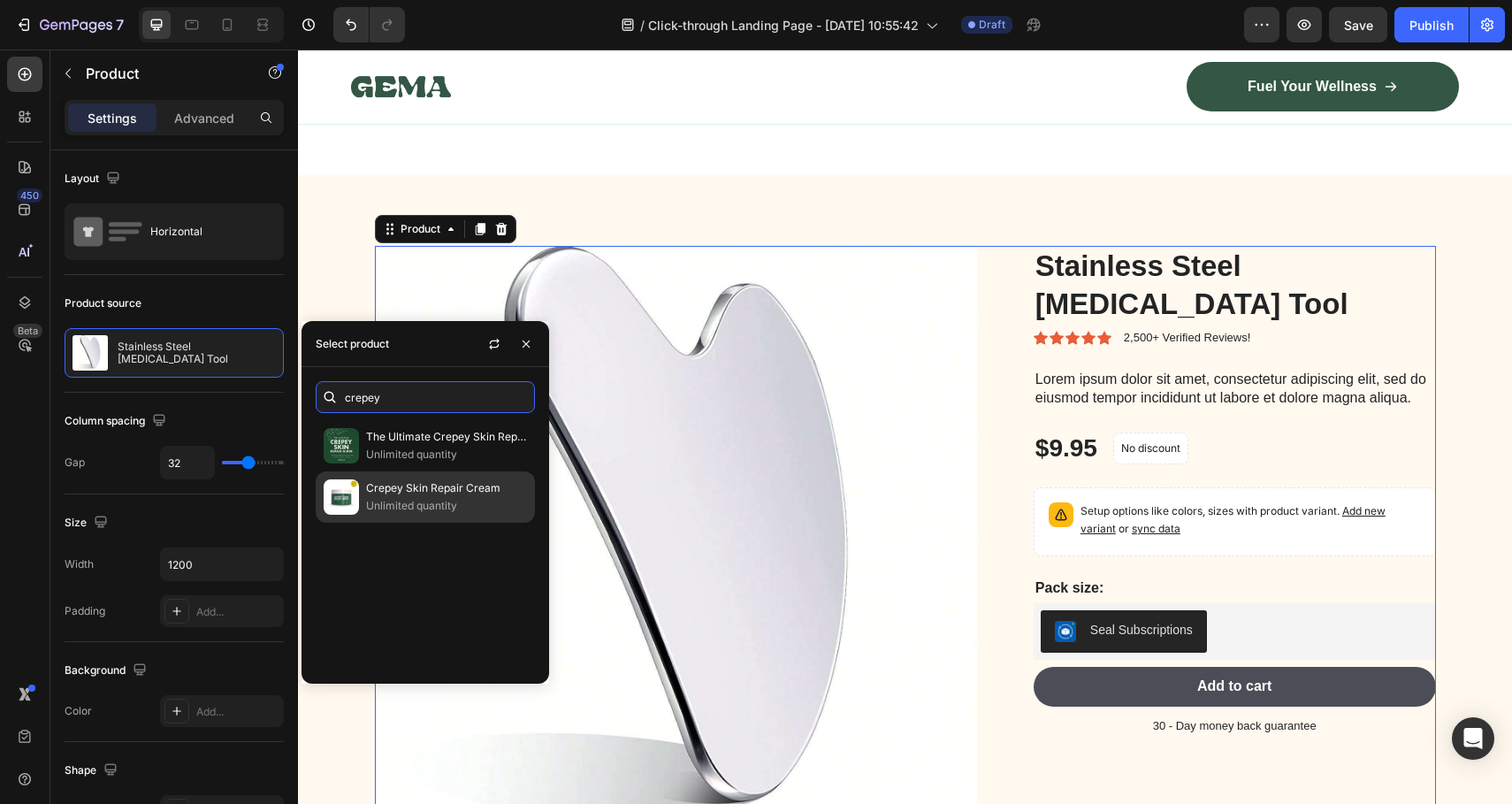
type input "crepey"
click at [455, 477] on div "Crepey Skin Repair Cream Unlimited quantity" at bounding box center [425, 497] width 219 height 51
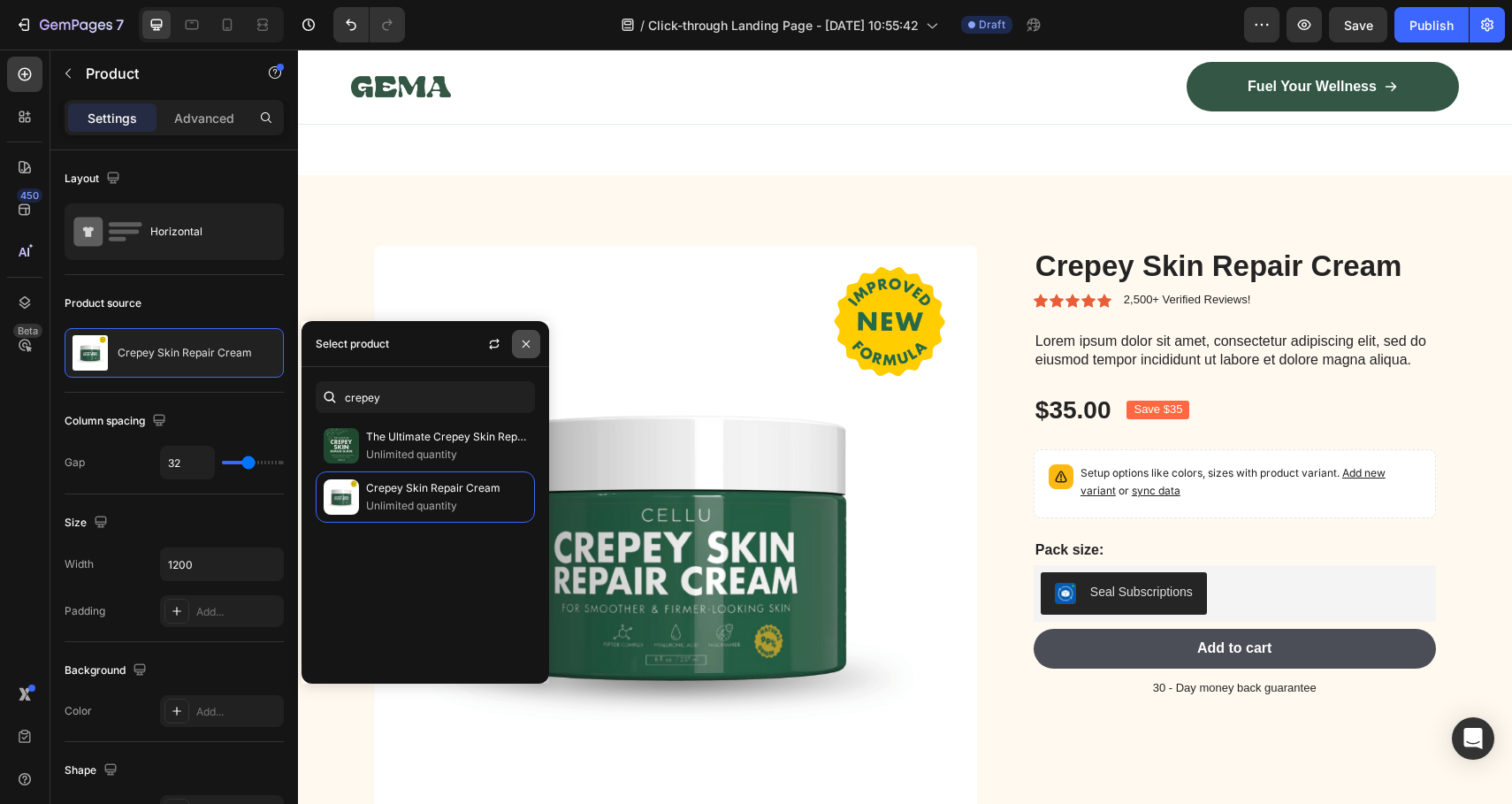
click at [518, 337] on button "button" at bounding box center [526, 344] width 28 height 28
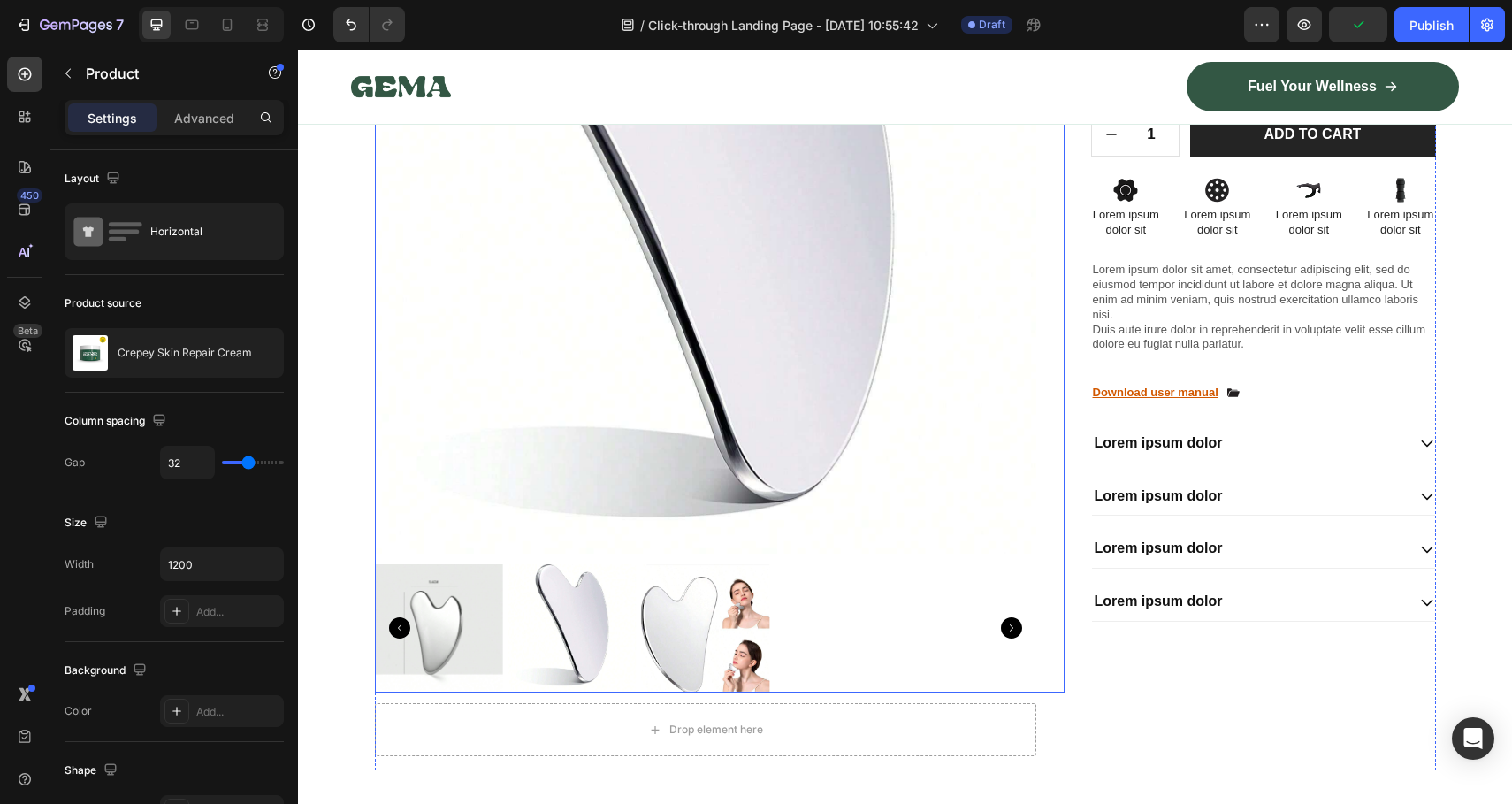
scroll to position [5907, 0]
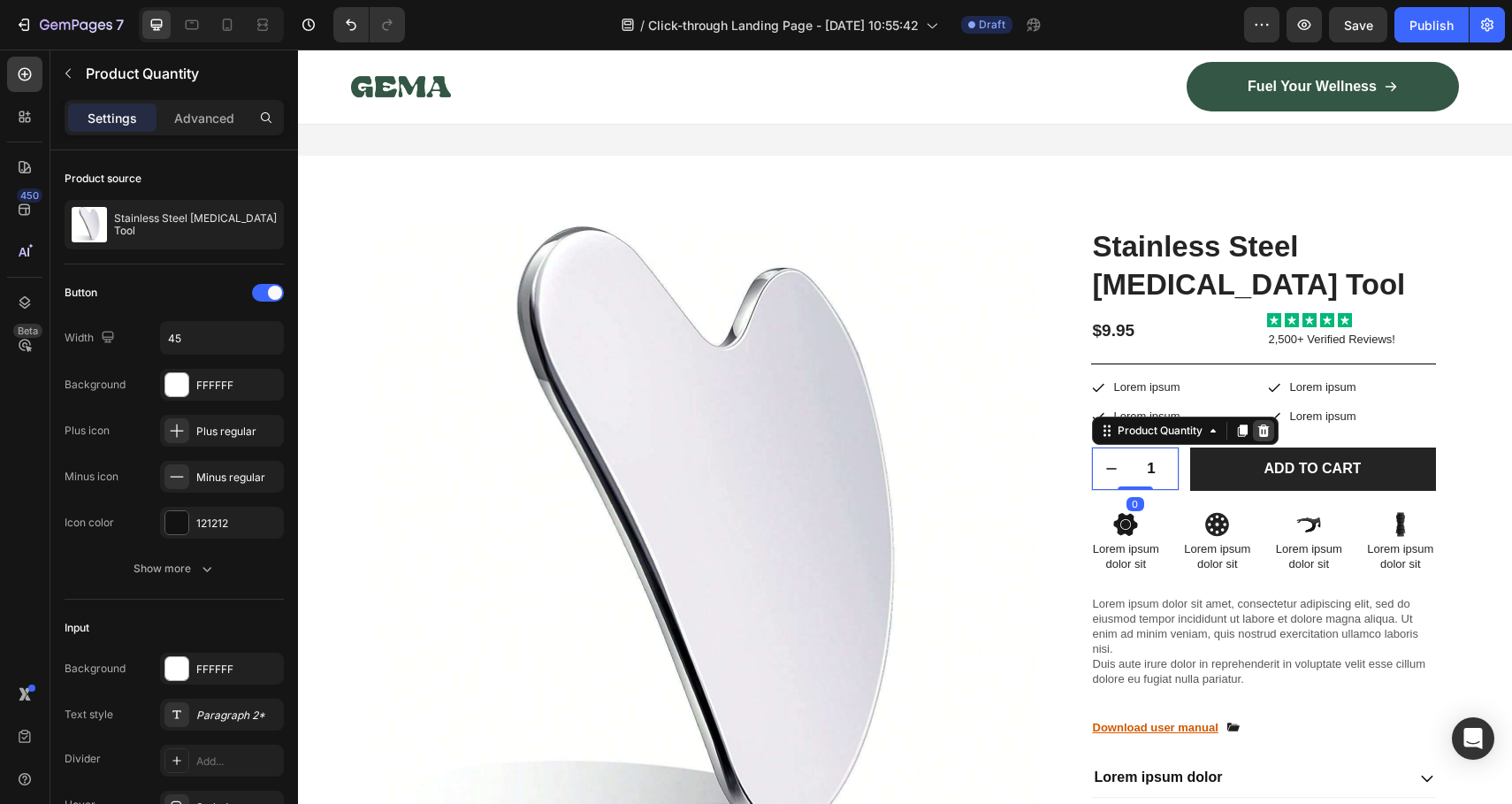
click at [1258, 424] on icon at bounding box center [1263, 430] width 11 height 12
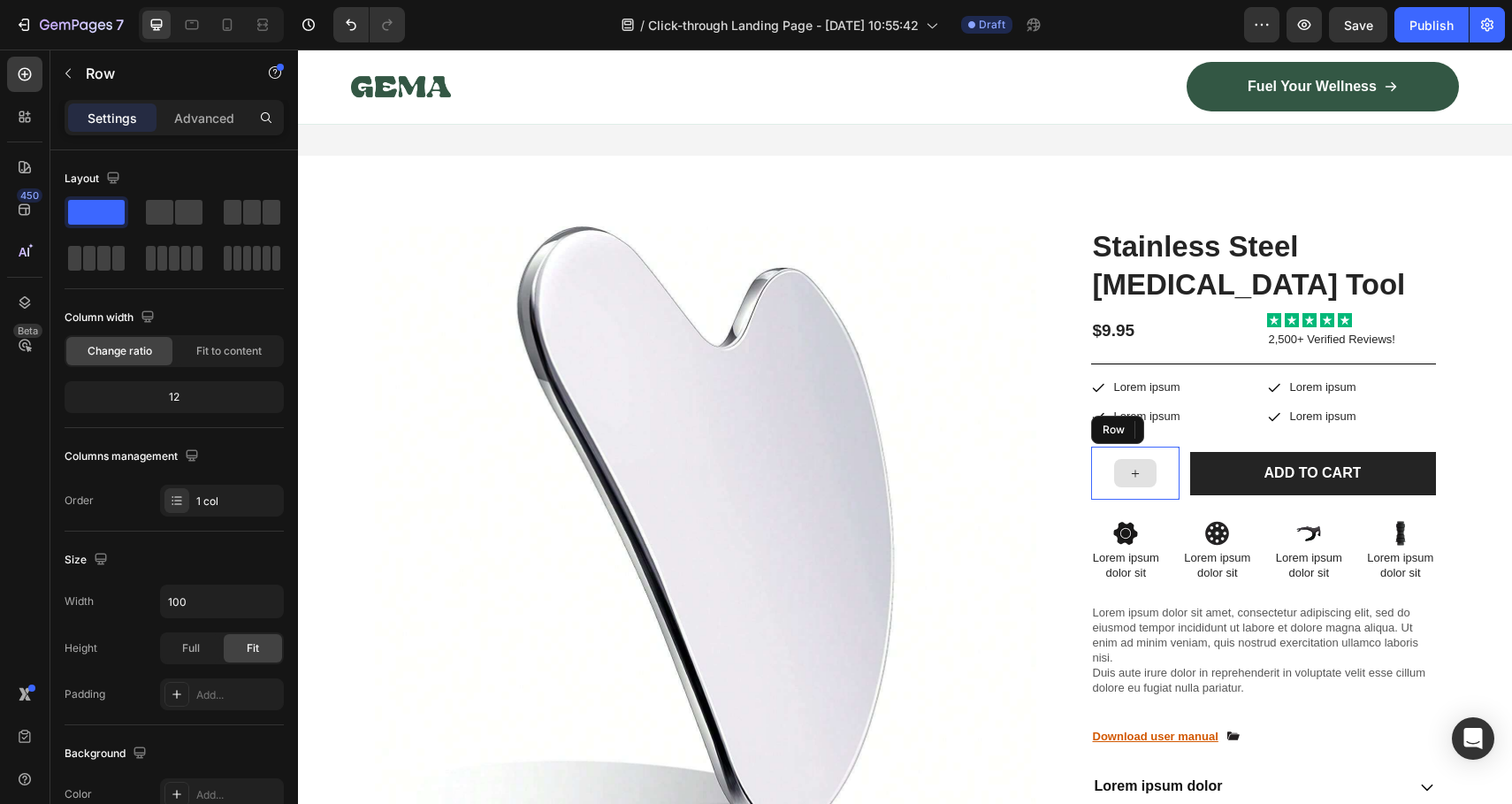
click at [1162, 447] on div at bounding box center [1136, 473] width 89 height 53
click at [1194, 419] on div at bounding box center [1200, 430] width 21 height 21
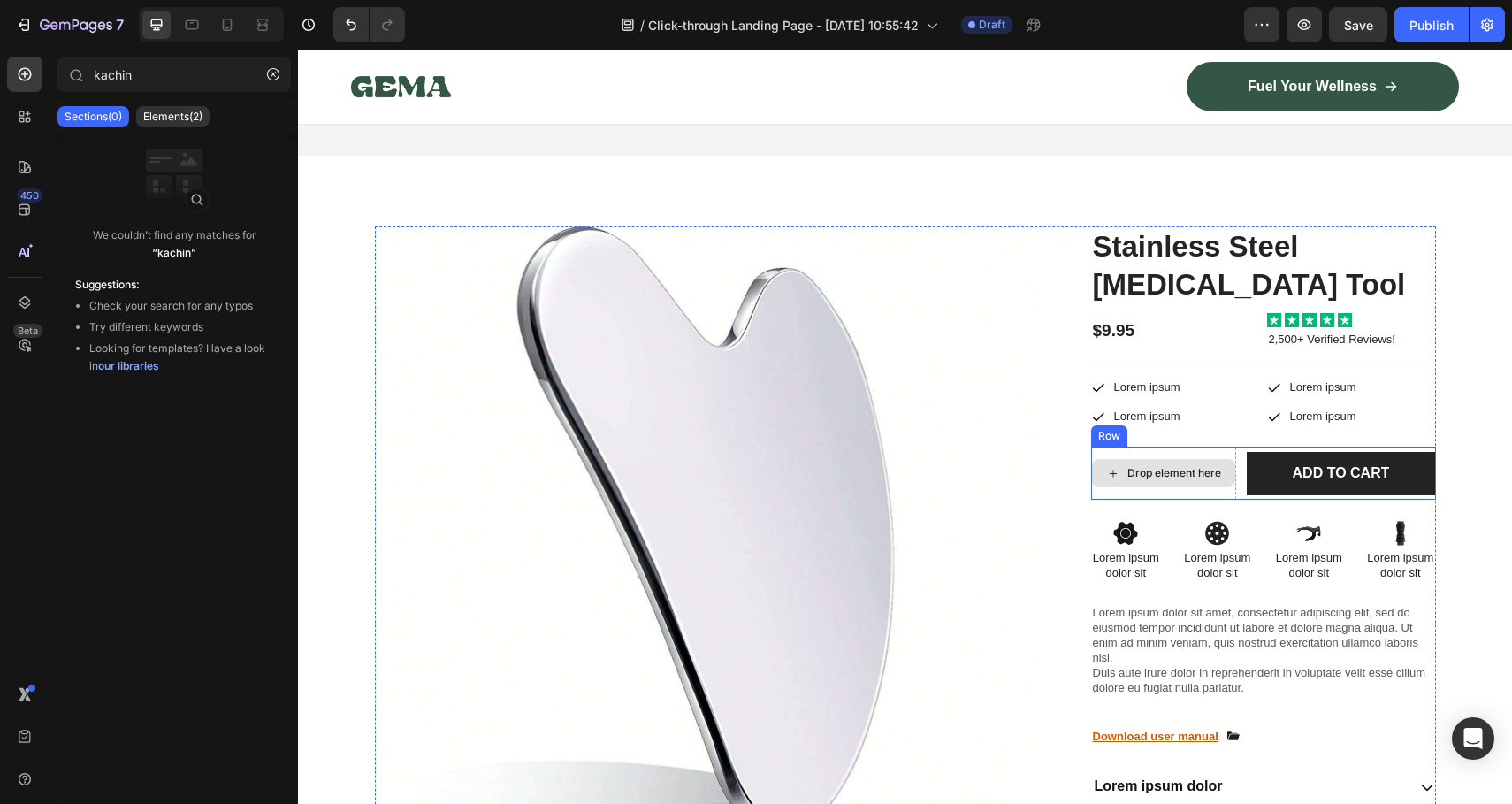
click at [1193, 466] on div "Drop element here" at bounding box center [1174, 472] width 94 height 14
click at [1173, 447] on div "Drop element here" at bounding box center [1163, 473] width 145 height 53
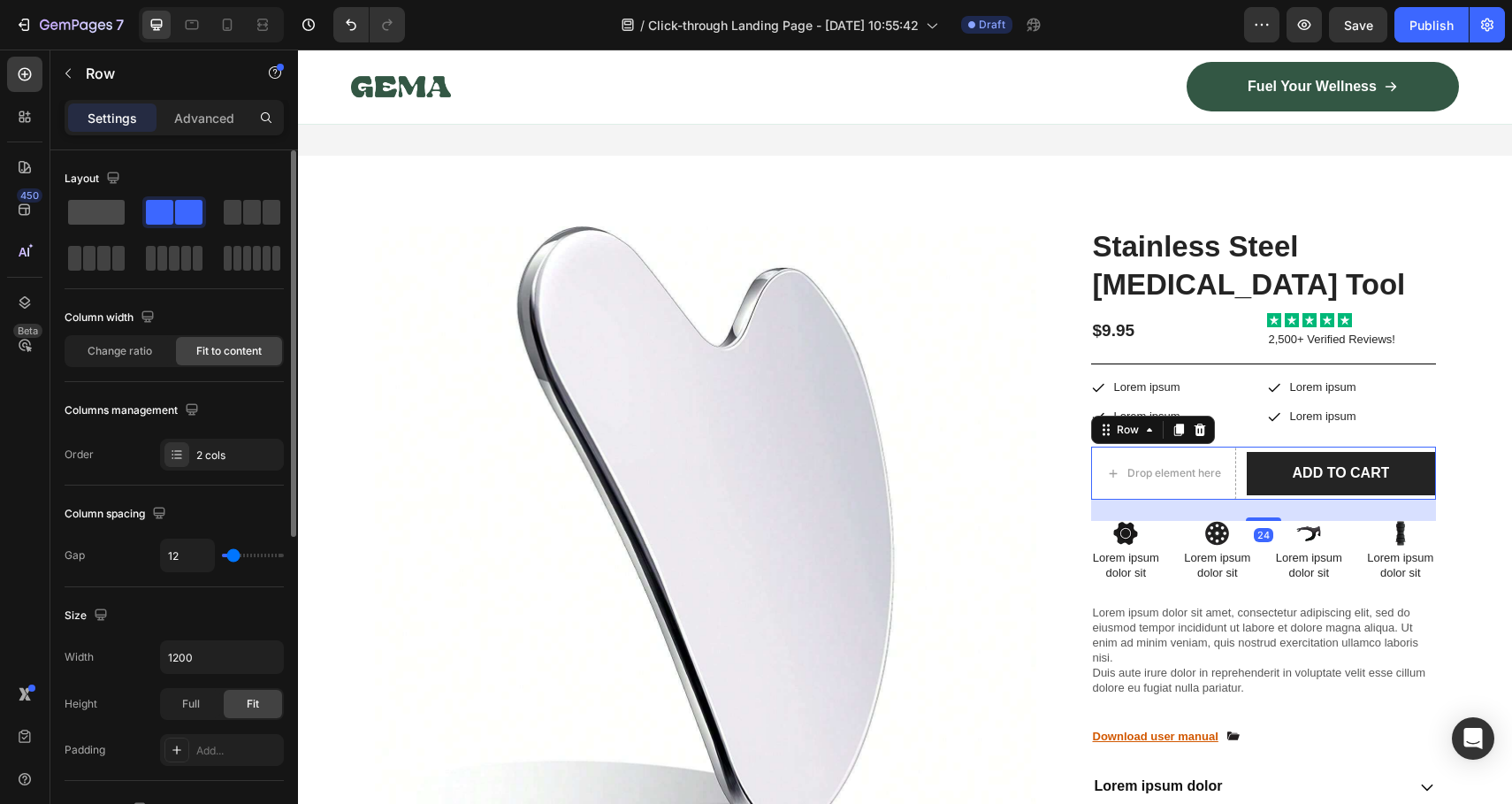
click at [120, 210] on span at bounding box center [96, 213] width 57 height 25
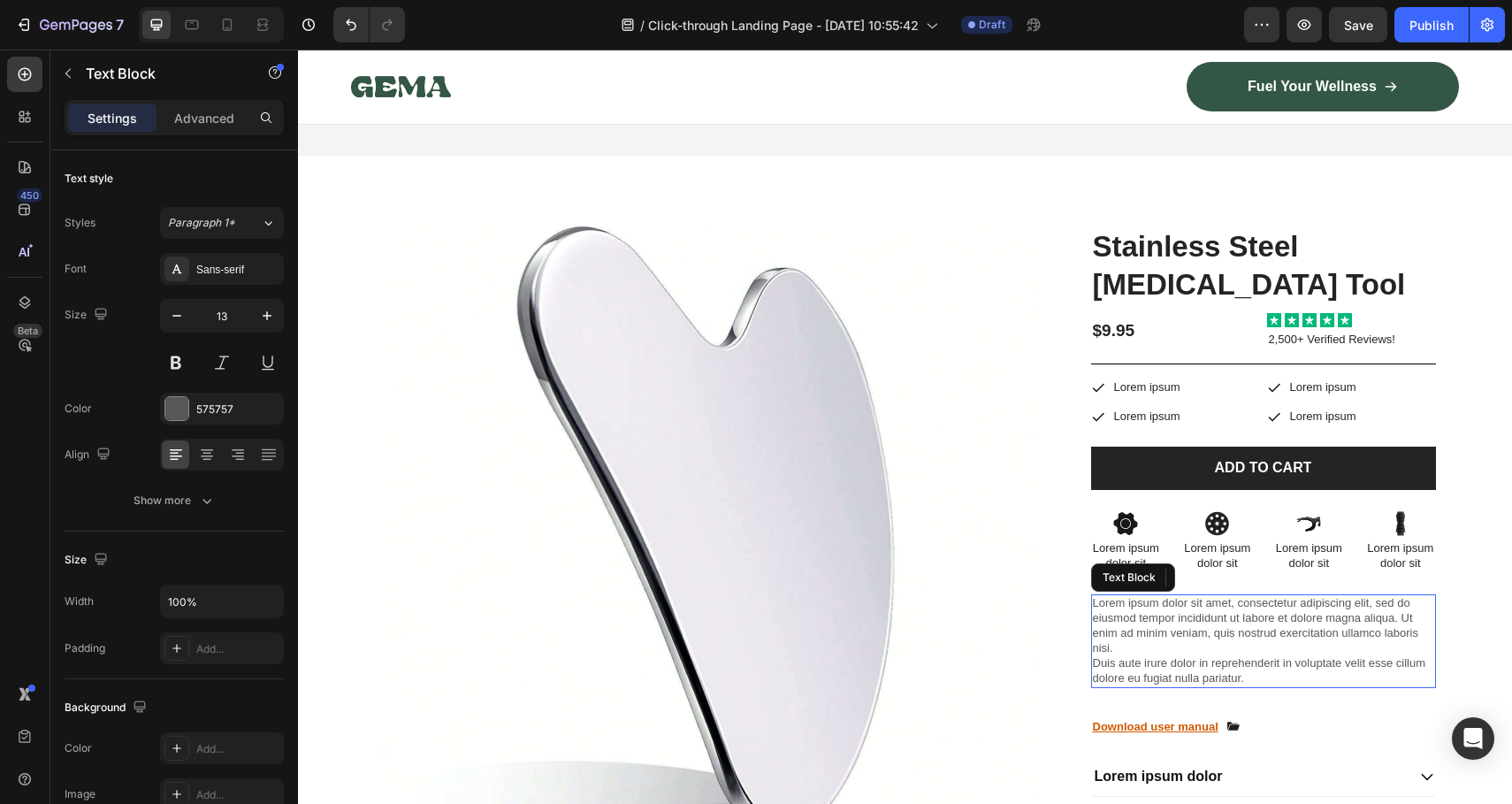
click at [1105, 596] on p "Lorem ipsum dolor sit amet, consectetur adipiscing elit, sed do eiusmod tempor …" at bounding box center [1263, 641] width 341 height 90
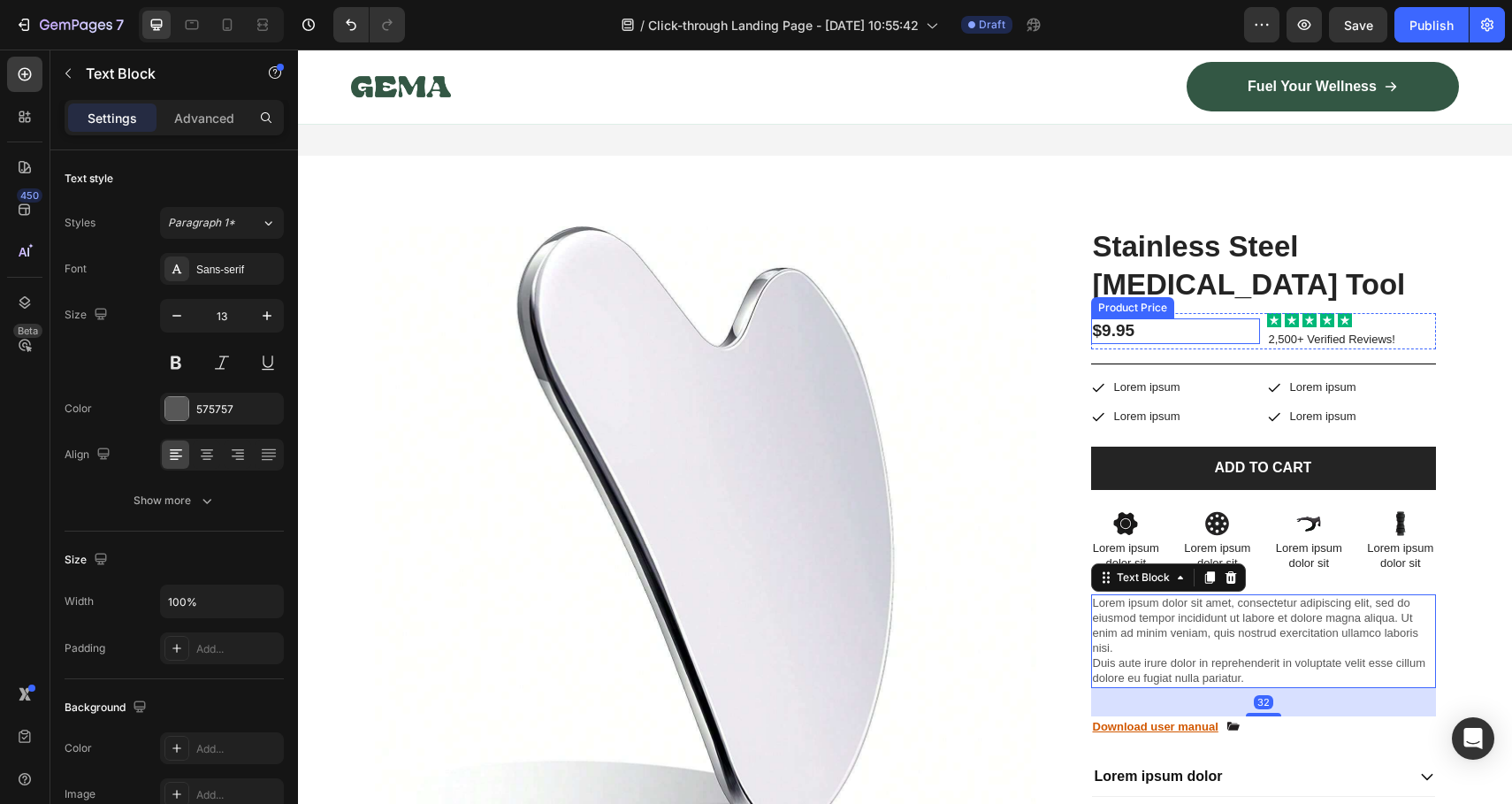
click at [1095, 318] on div "$9.95" at bounding box center [1176, 331] width 169 height 26
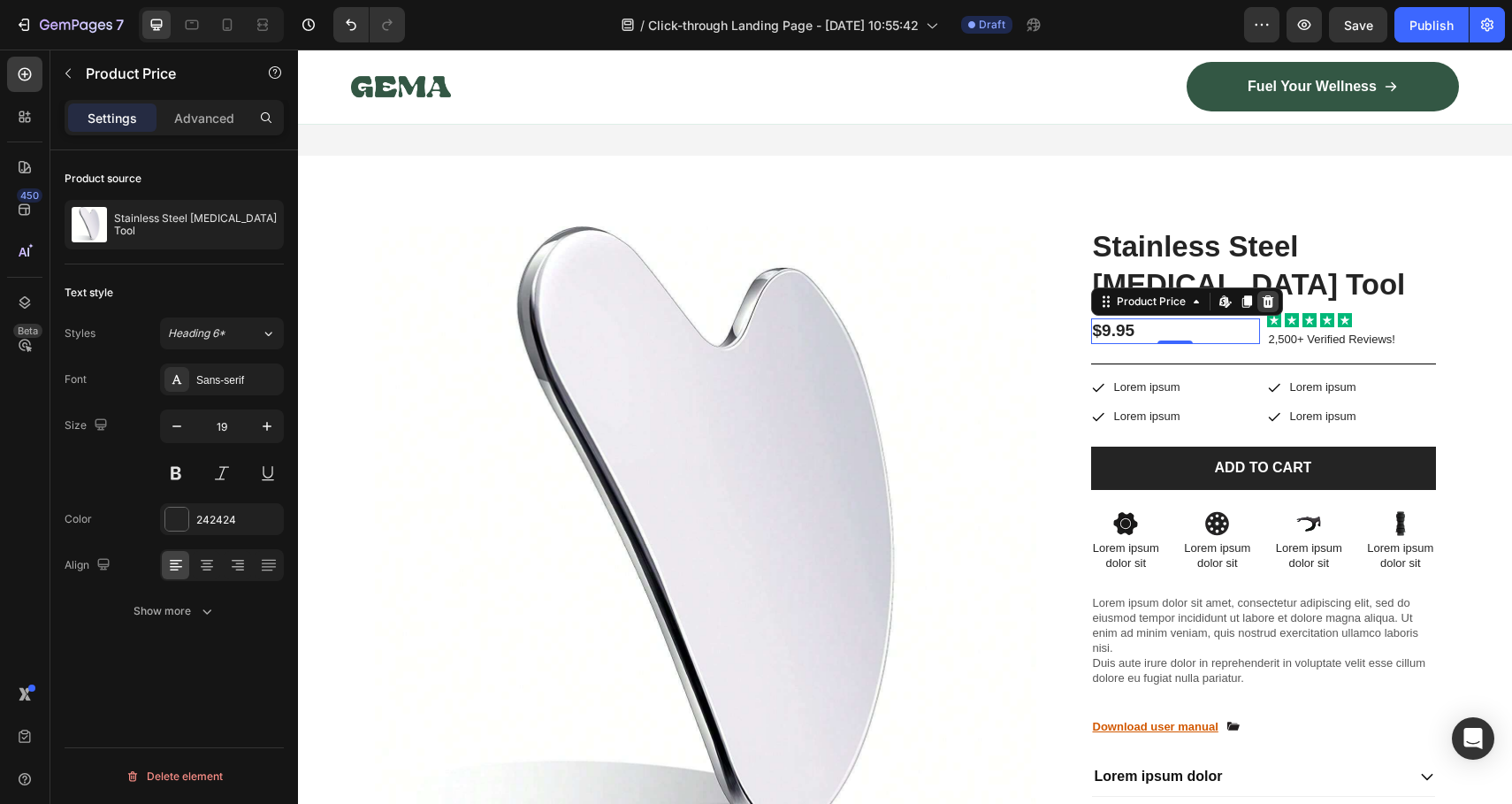
click at [1266, 295] on icon at bounding box center [1268, 301] width 14 height 14
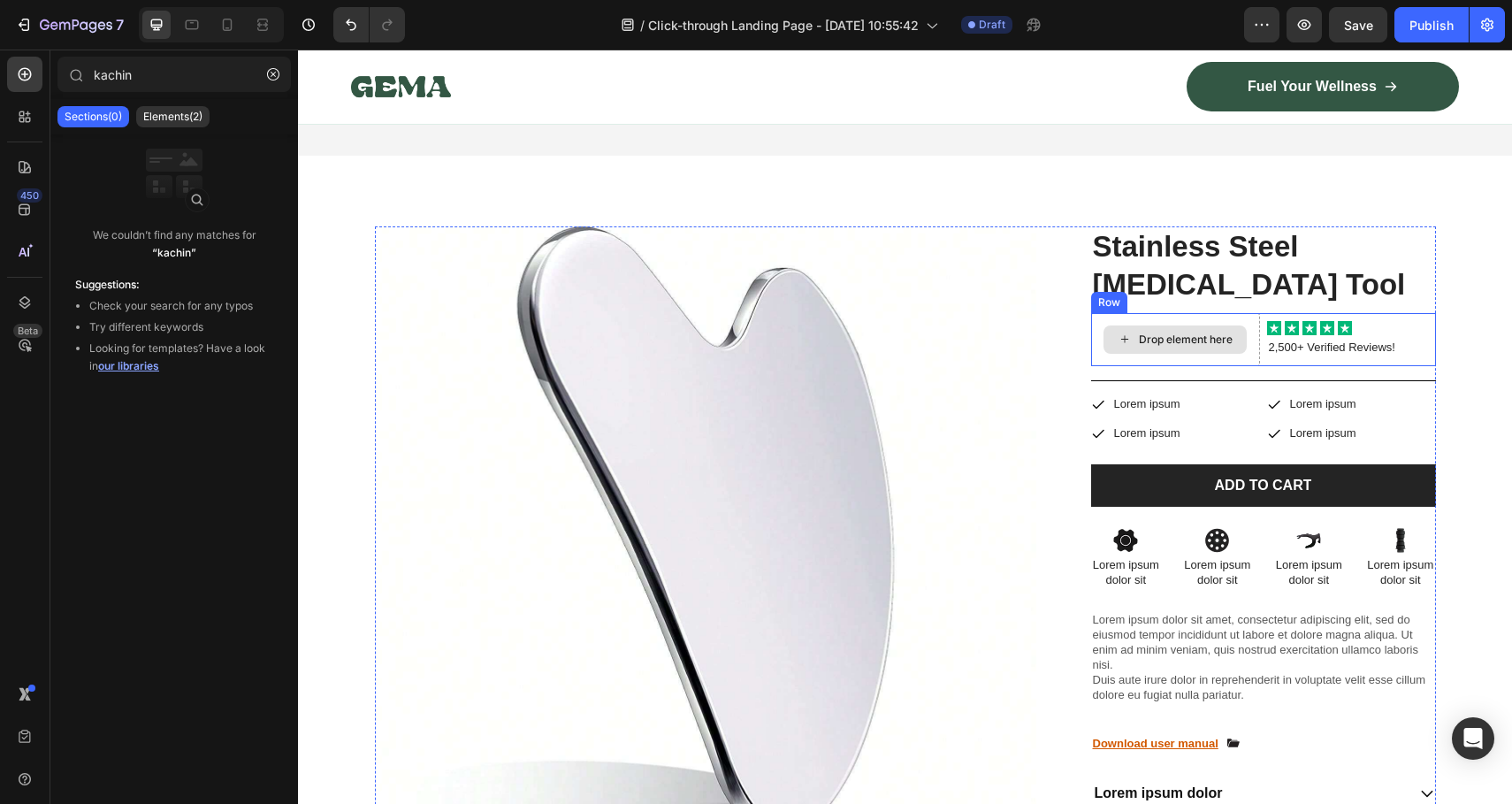
click at [1201, 333] on div "Drop element here" at bounding box center [1185, 339] width 94 height 14
click at [281, 74] on button "button" at bounding box center [273, 75] width 28 height 28
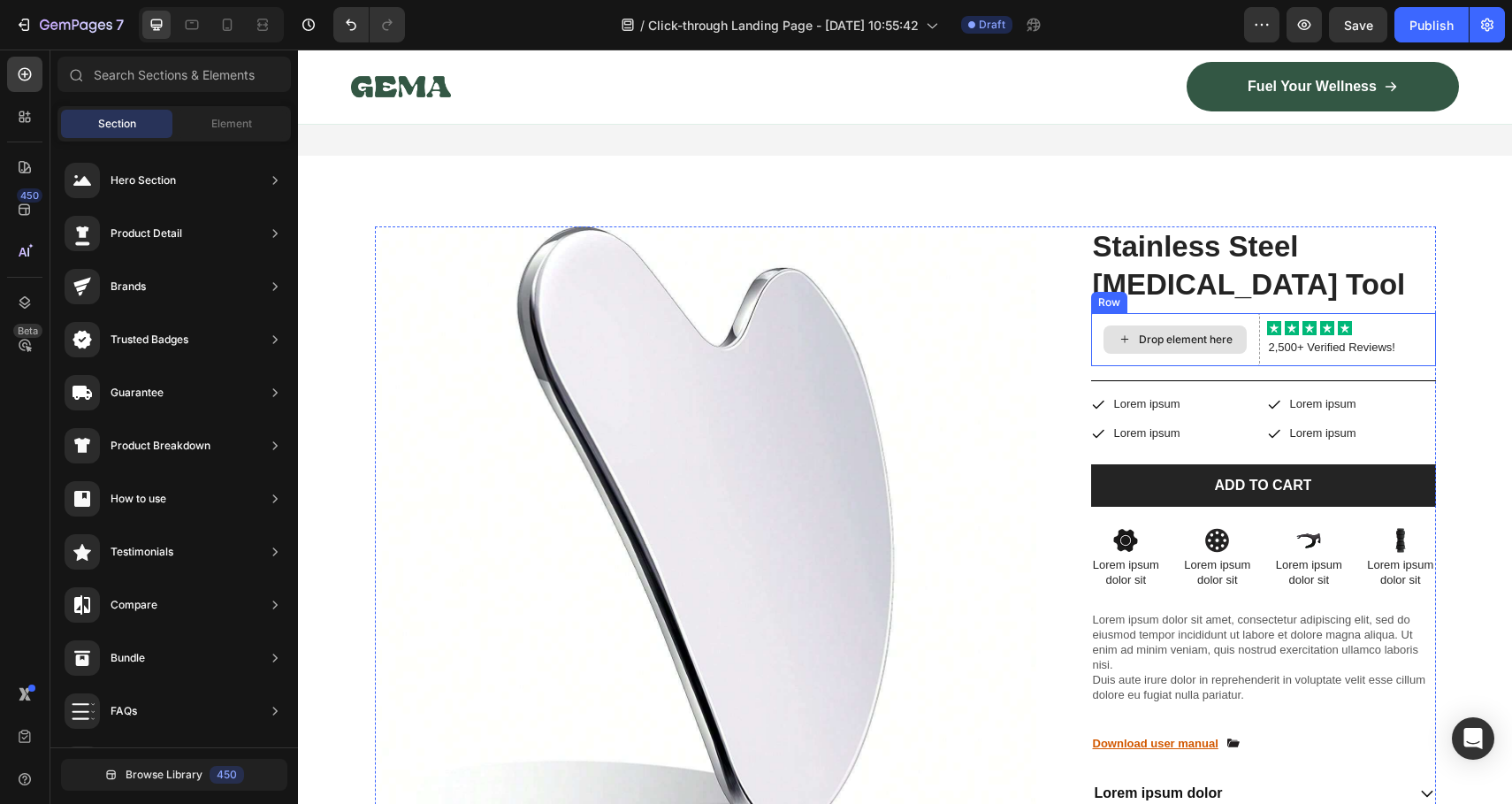
click at [1128, 325] on div "Drop element here" at bounding box center [1176, 339] width 144 height 28
click at [1180, 313] on div "Drop element here" at bounding box center [1176, 339] width 169 height 53
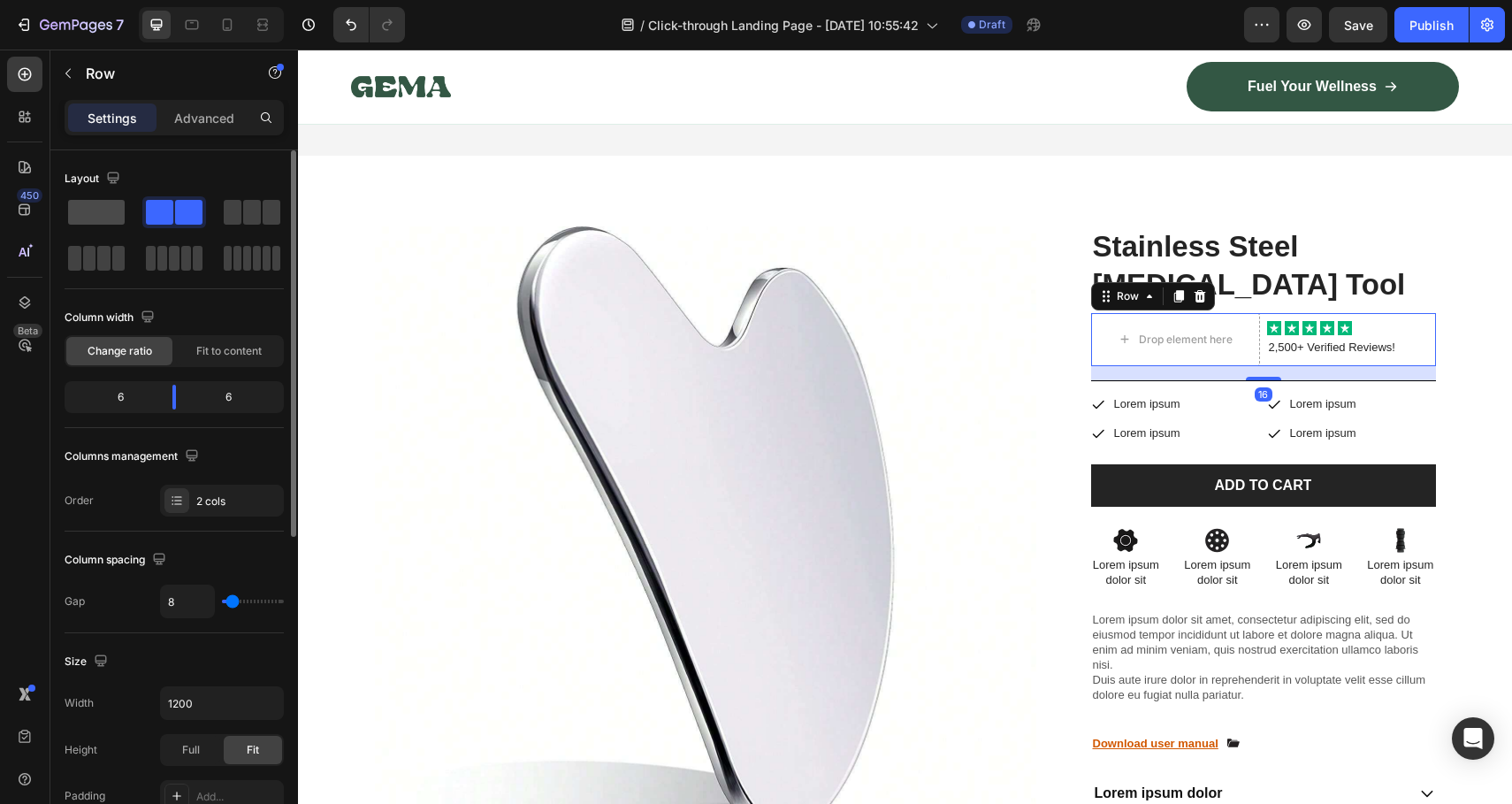
click at [118, 212] on span at bounding box center [96, 213] width 57 height 25
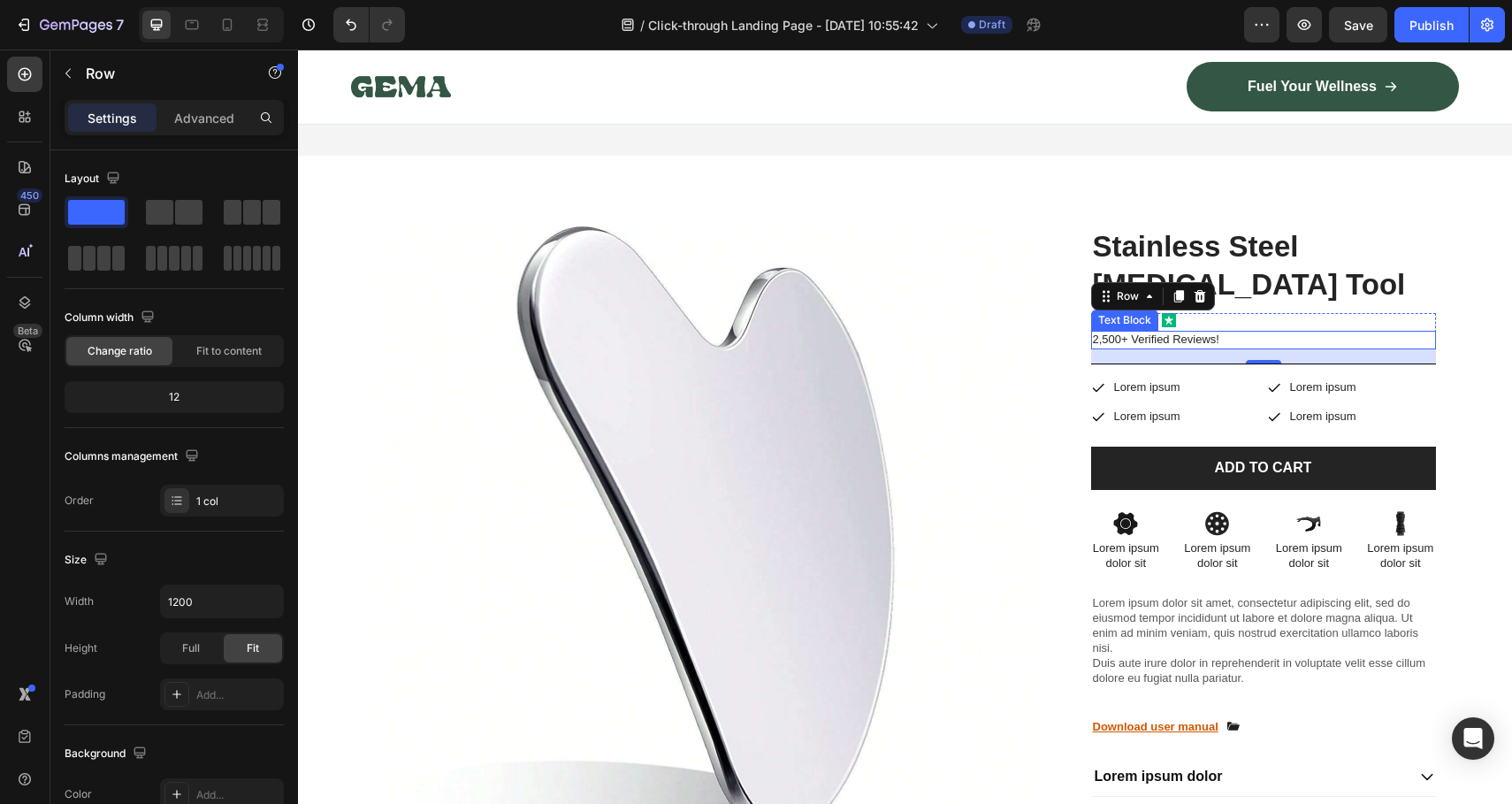
click at [1243, 331] on div "2,500+ Verified Reviews!" at bounding box center [1263, 340] width 345 height 19
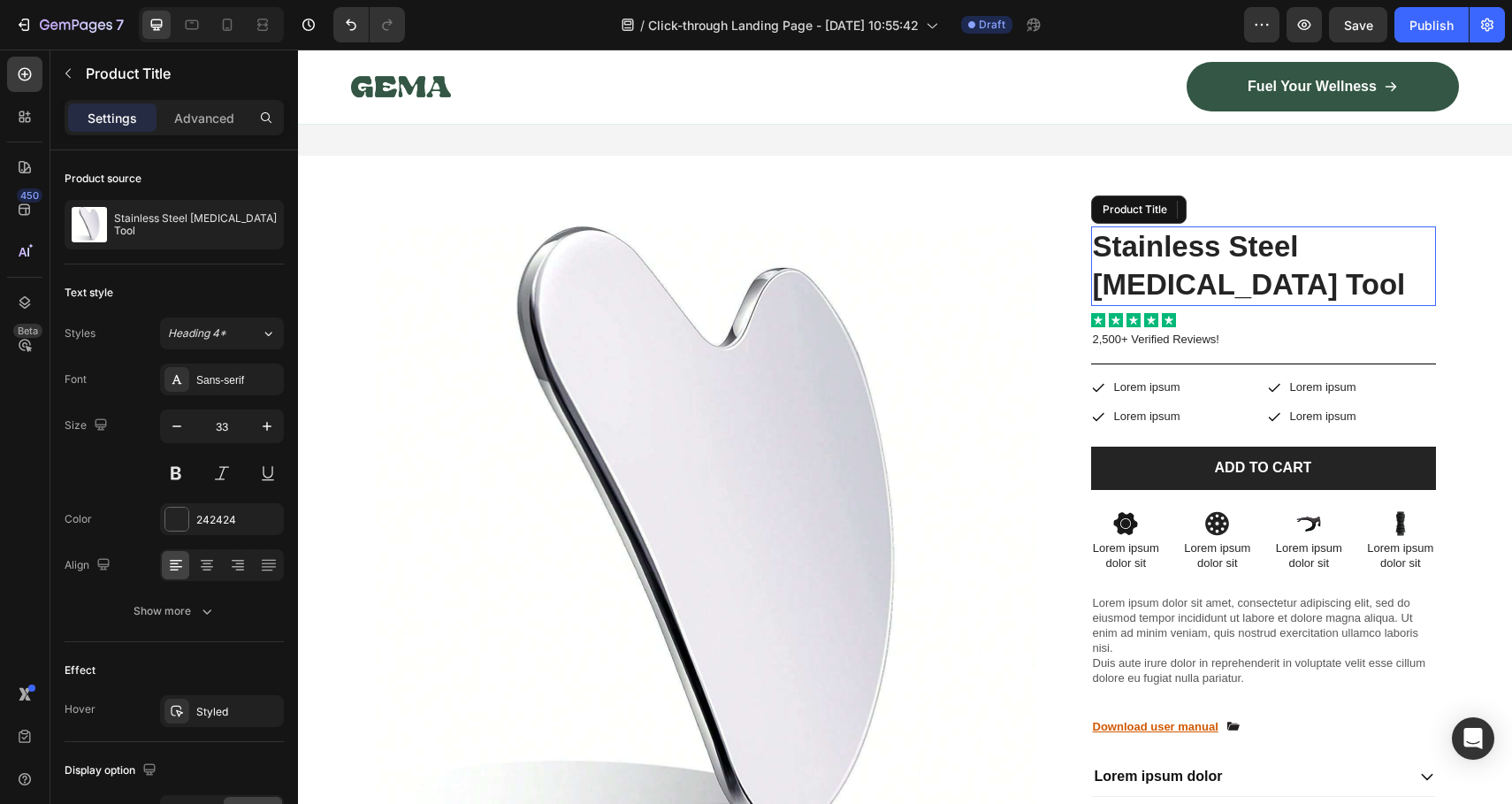
click at [1316, 227] on h1 "Stainless Steel [MEDICAL_DATA] Tool" at bounding box center [1263, 266] width 345 height 79
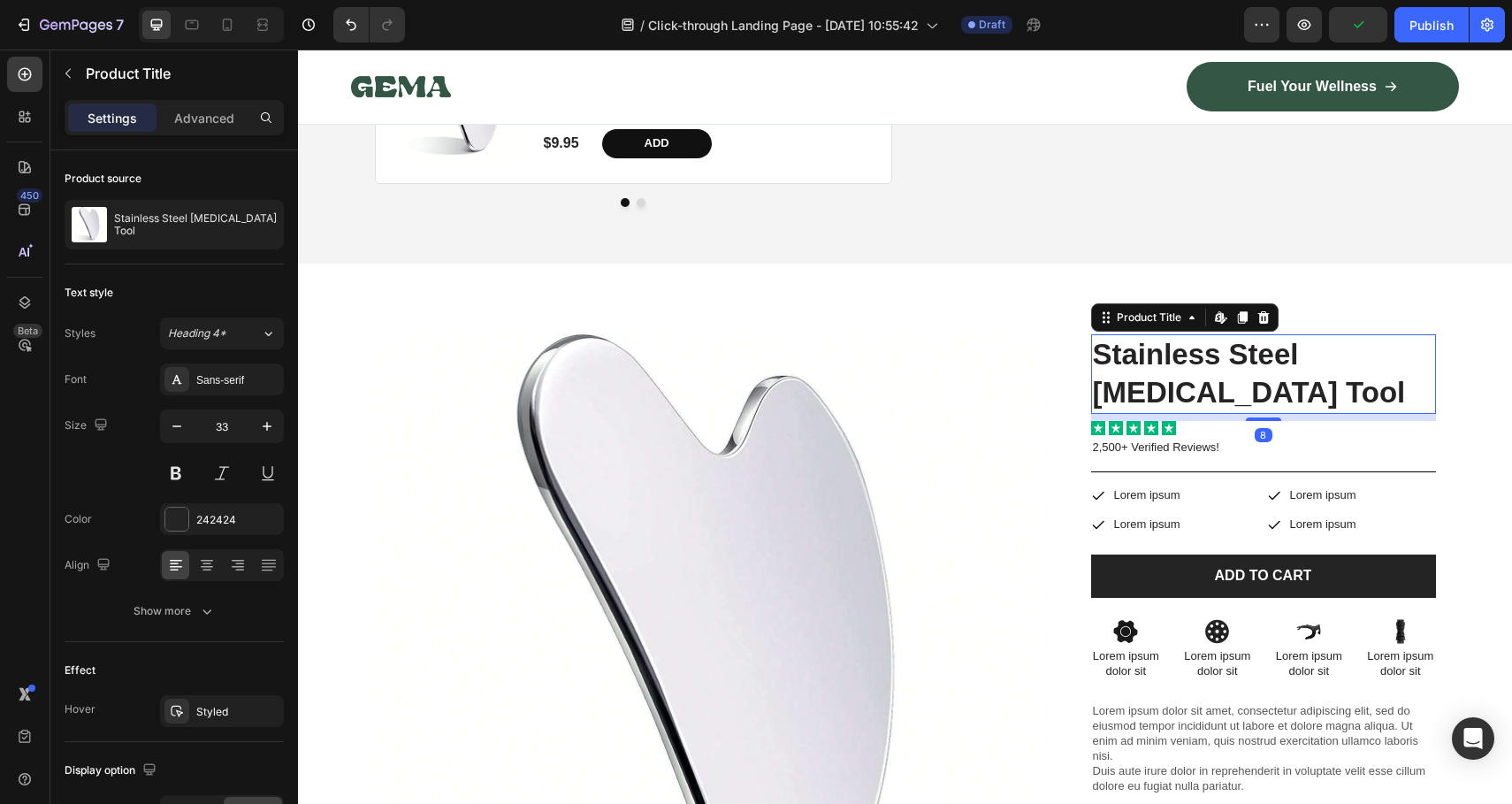
click at [1249, 334] on h1 "Stainless Steel [MEDICAL_DATA] Tool" at bounding box center [1263, 374] width 345 height 79
click at [1187, 438] on div "2,500+ Verified Reviews!" at bounding box center [1263, 448] width 345 height 19
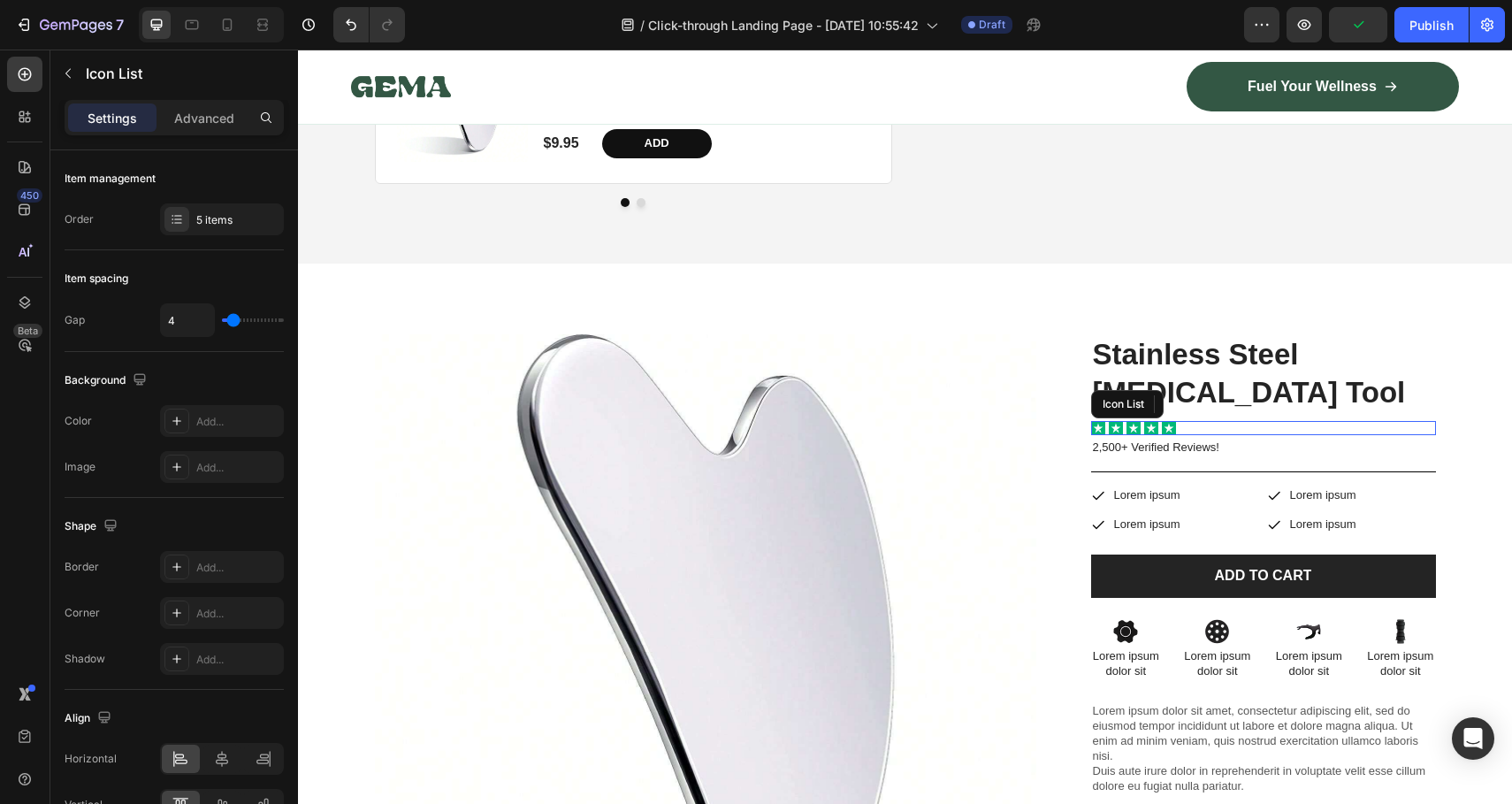
click at [1290, 420] on div "Icon Icon Icon Icon Icon Icon List" at bounding box center [1263, 427] width 345 height 14
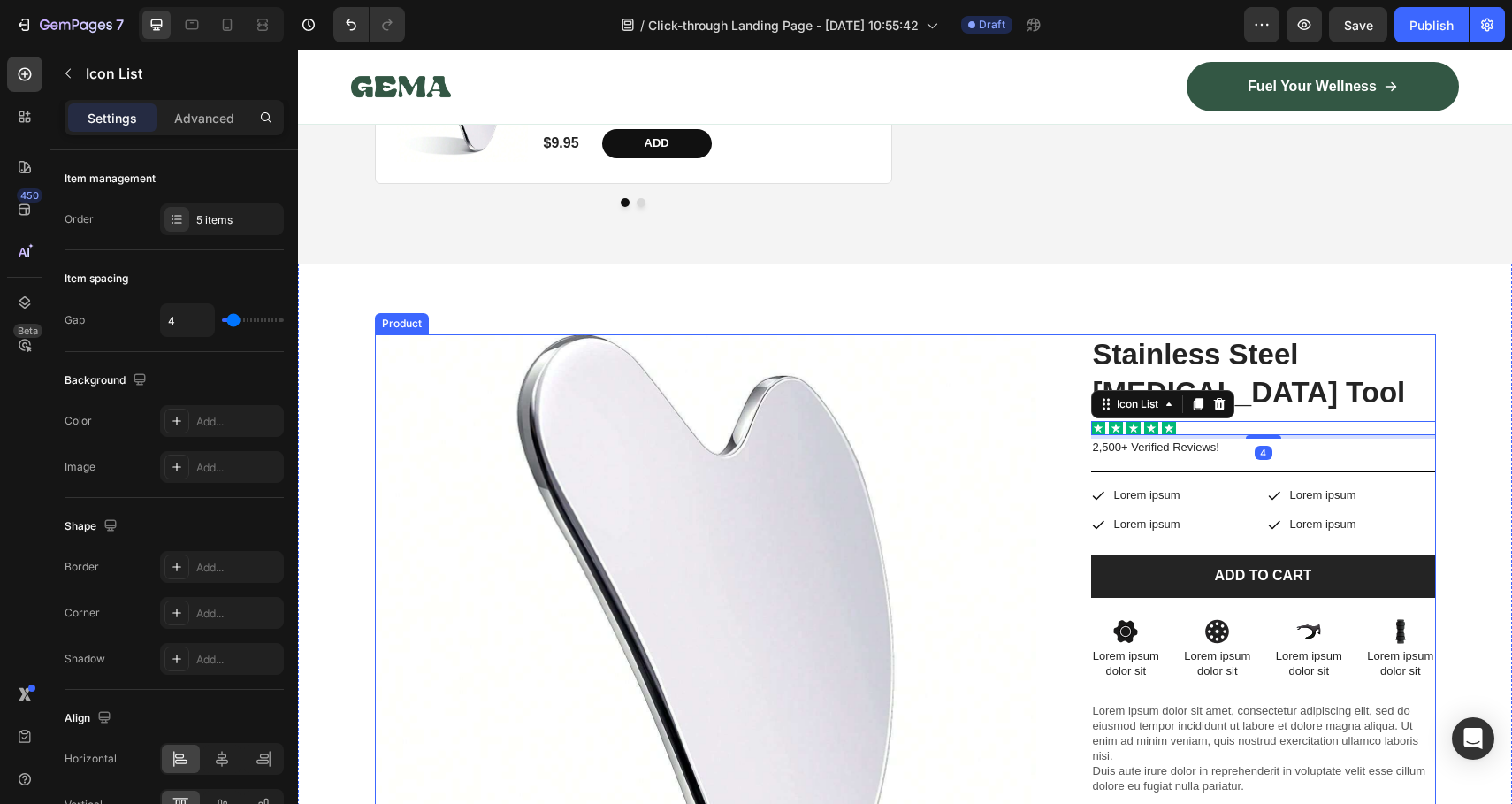
click at [1065, 383] on div "Product Images Drop element here Row Stainless Steel Gua Sha Tool Product Title…" at bounding box center [905, 774] width 1061 height 879
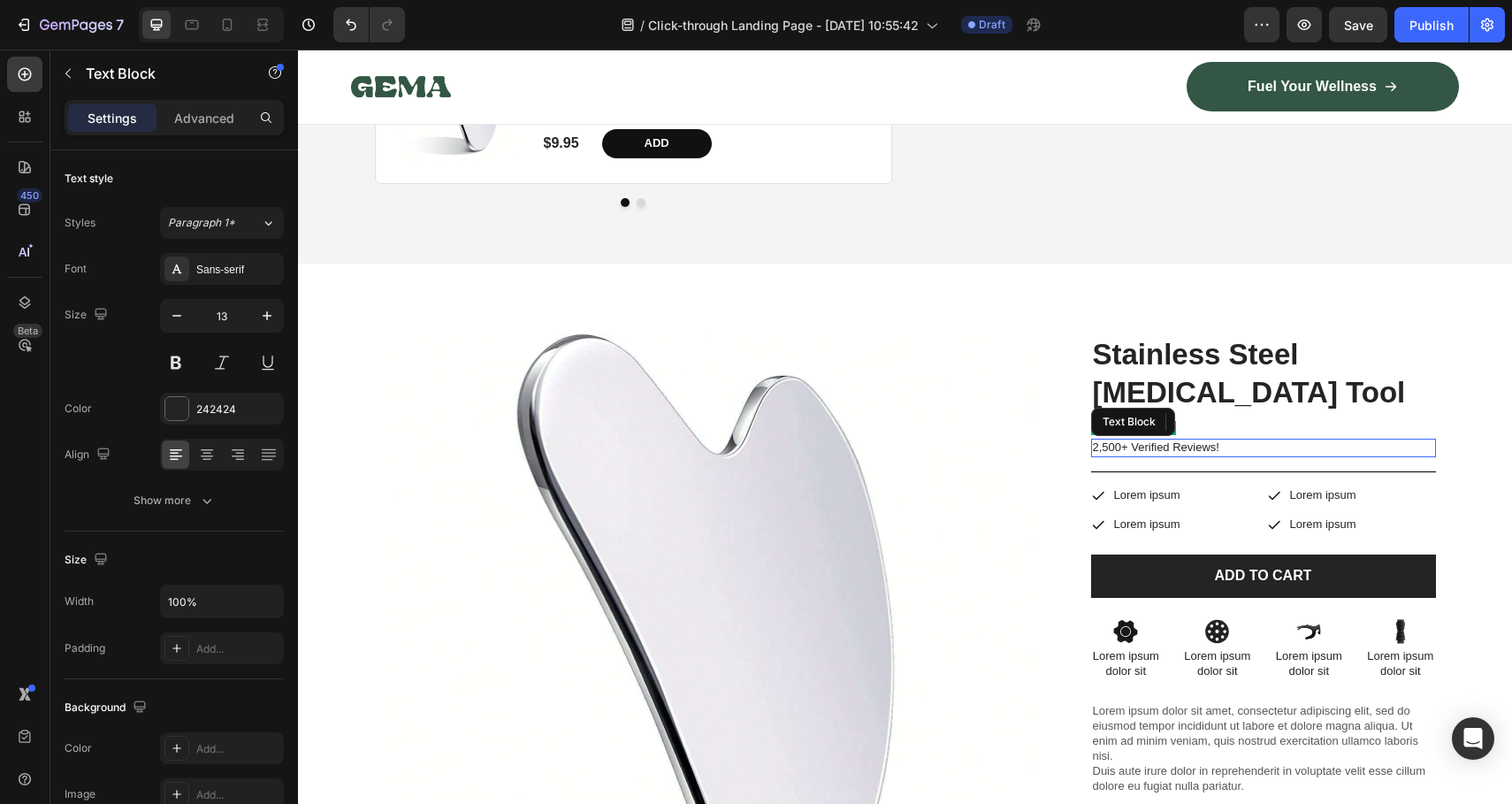
click at [1177, 440] on p "2,500+ Verified Reviews!" at bounding box center [1263, 448] width 341 height 15
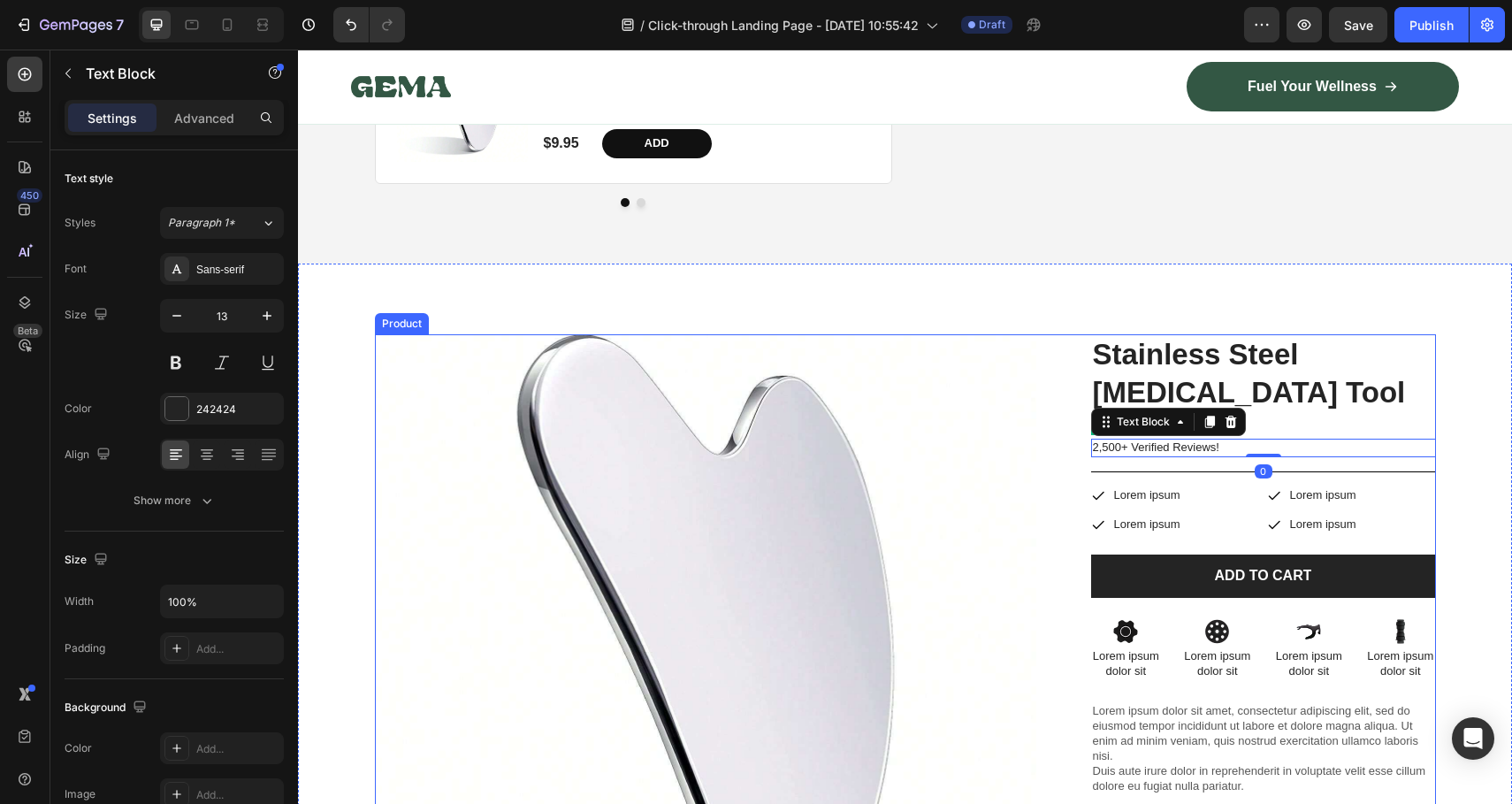
click at [1193, 407] on div "Stainless Steel Gua Sha Tool Product Title Icon Icon Icon Icon Icon Icon List 2…" at bounding box center [1263, 774] width 345 height 879
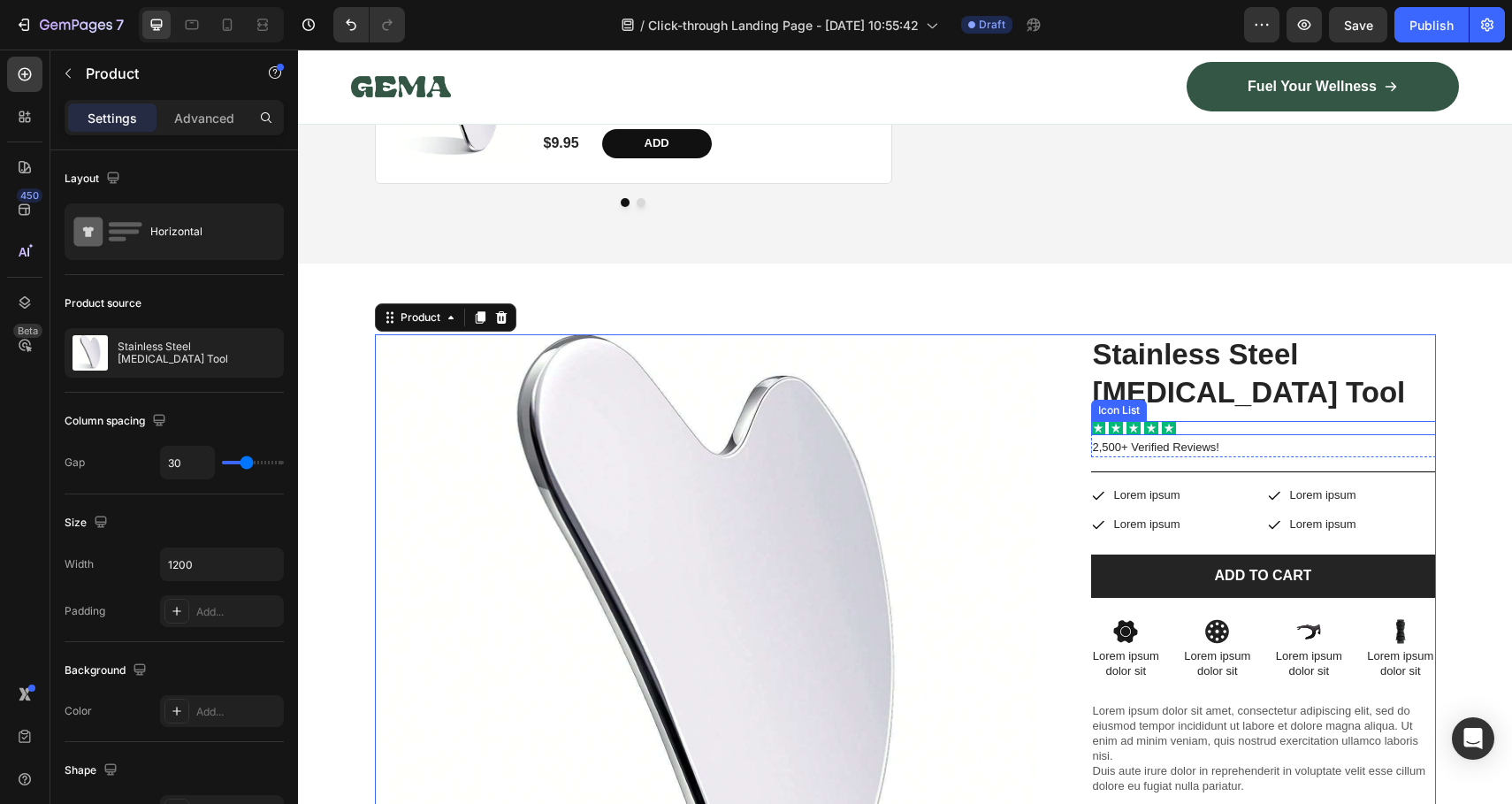
click at [1249, 420] on div "Icon Icon Icon Icon Icon" at bounding box center [1263, 427] width 345 height 14
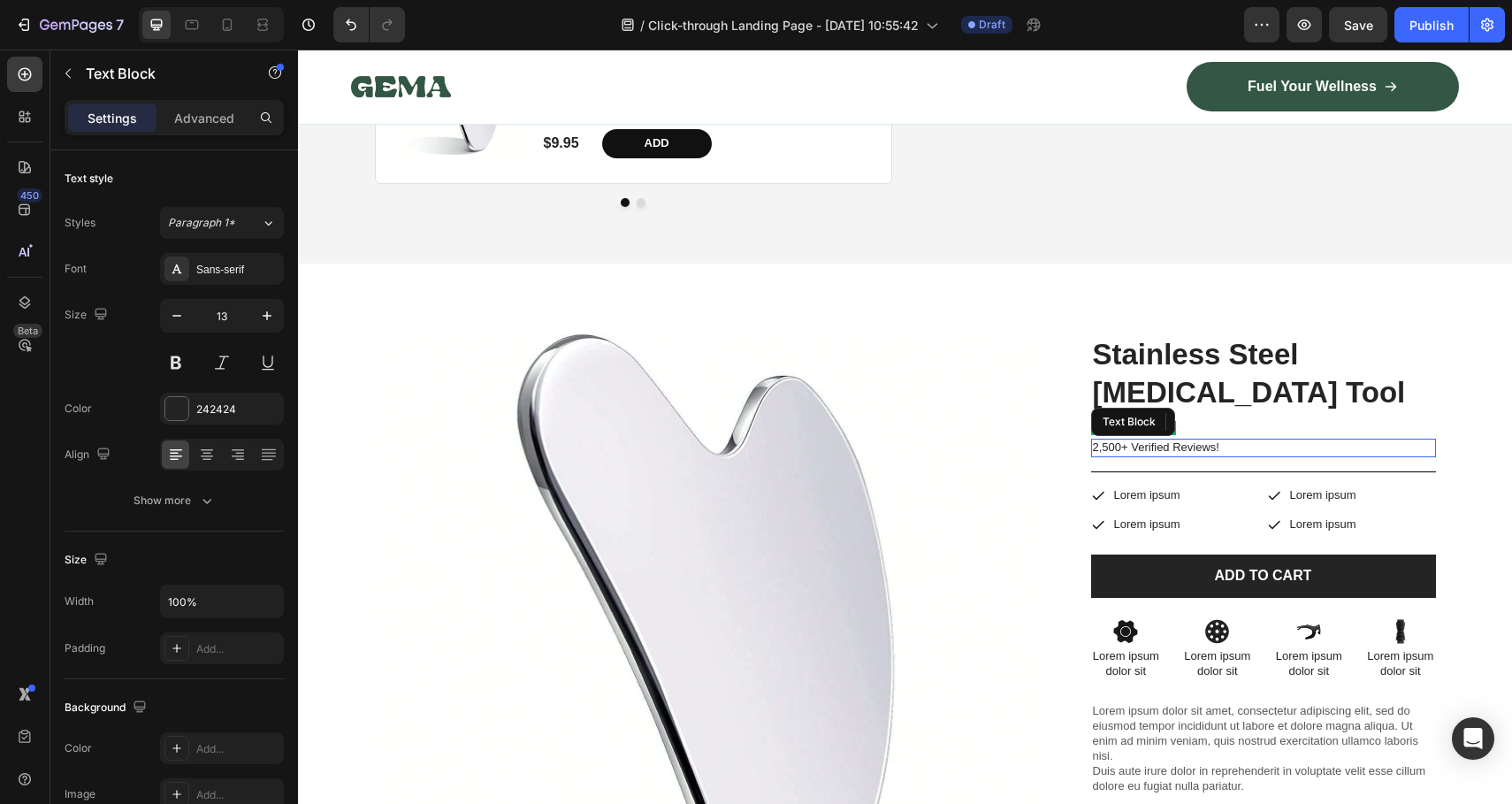
click at [1285, 440] on p "2,500+ Verified Reviews!" at bounding box center [1263, 448] width 341 height 15
click at [1294, 420] on div "Icon Icon Icon Icon Icon Icon List 2,500+ Verified Reviews! Text Block 0" at bounding box center [1263, 438] width 345 height 36
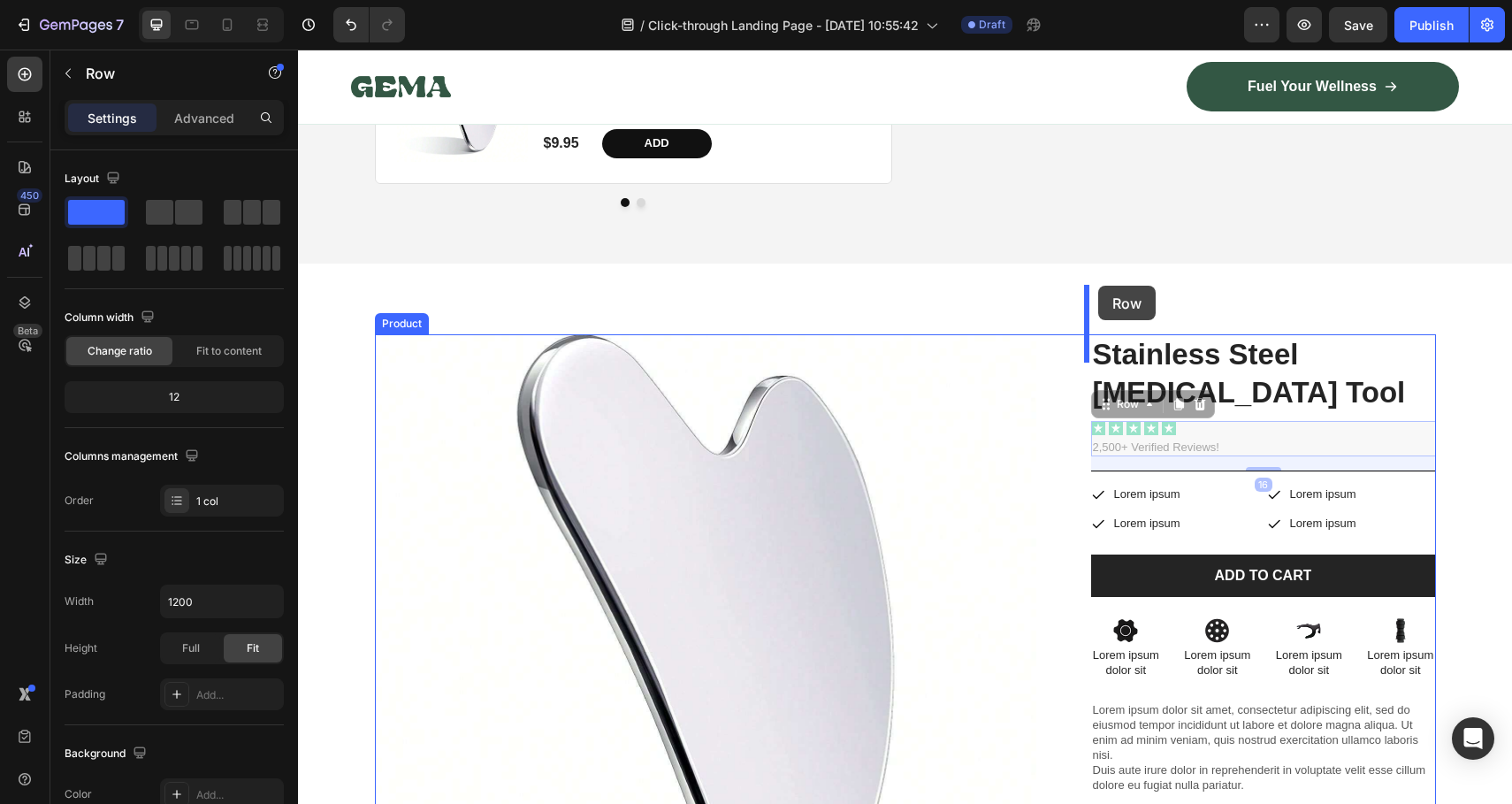
drag, startPoint x: 1098, startPoint y: 357, endPoint x: 1098, endPoint y: 285, distance: 72.0
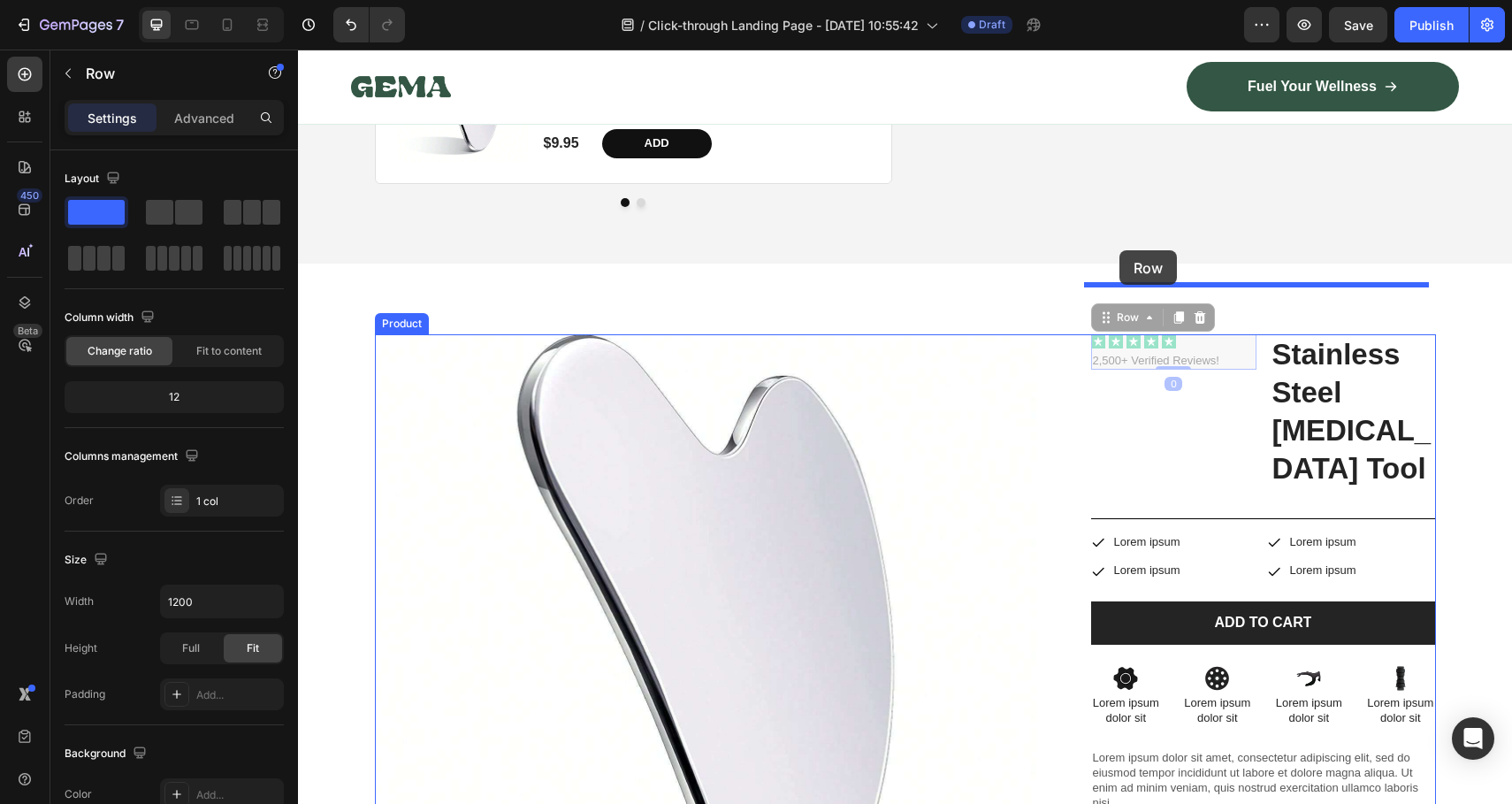
drag, startPoint x: 1099, startPoint y: 267, endPoint x: 1120, endPoint y: 250, distance: 27.0
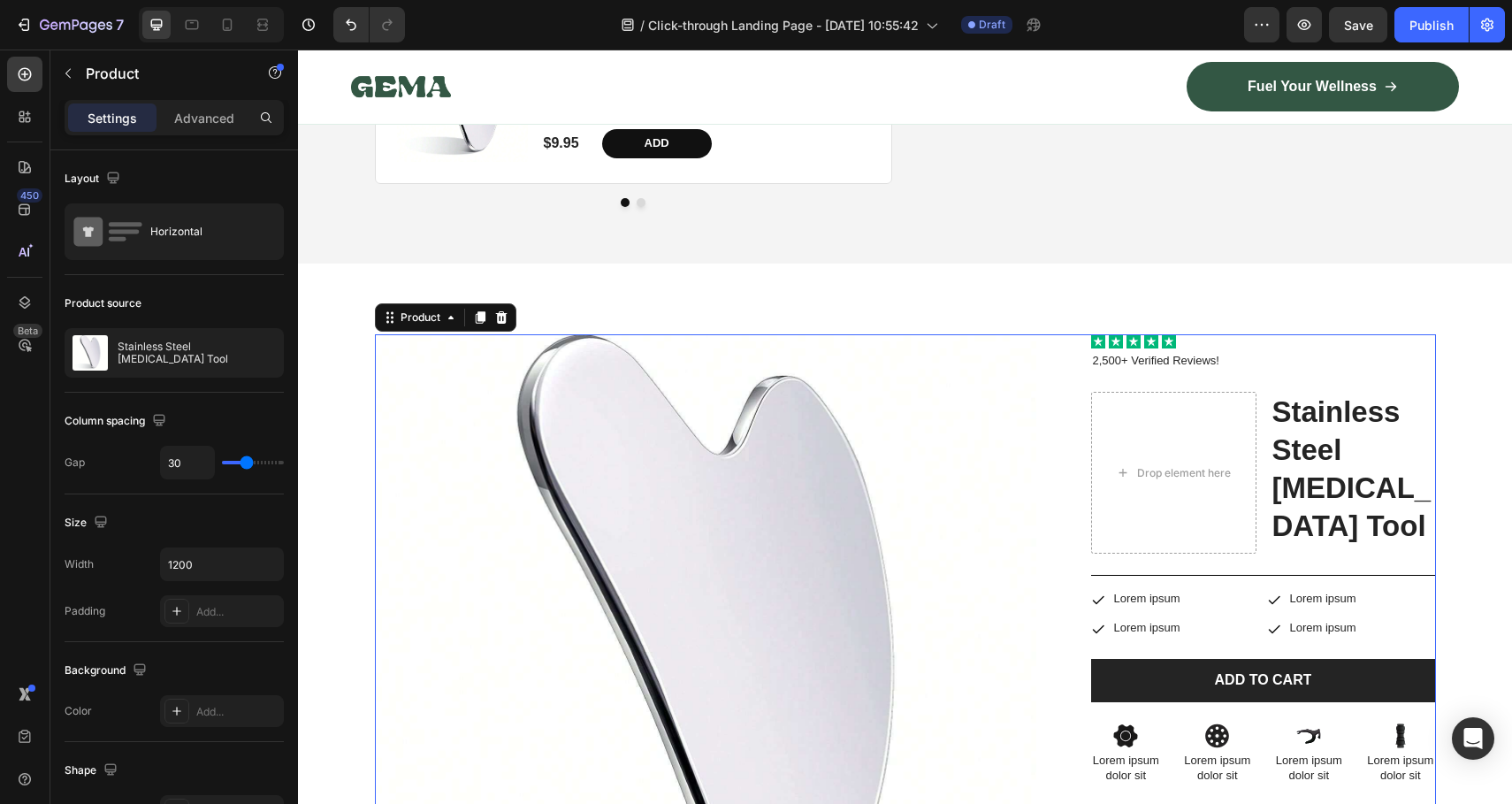
click at [1216, 556] on div "Icon Icon Icon Icon Icon Icon List 2,500+ Verified Reviews! Text Block Row Drop…" at bounding box center [1263, 774] width 345 height 879
click at [1194, 418] on div "Drop element here" at bounding box center [1174, 473] width 165 height 163
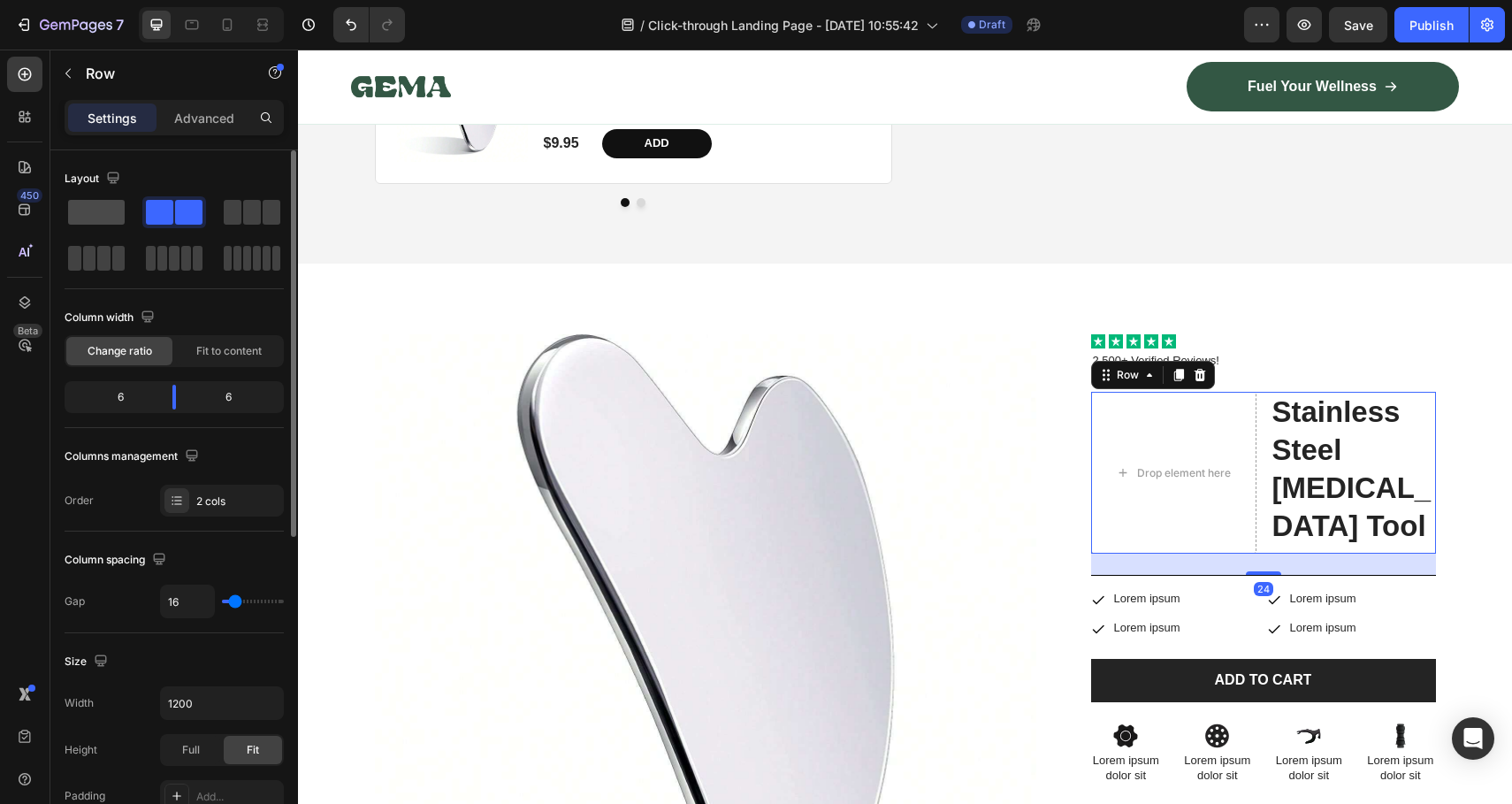
click at [143, 222] on div at bounding box center [174, 213] width 63 height 32
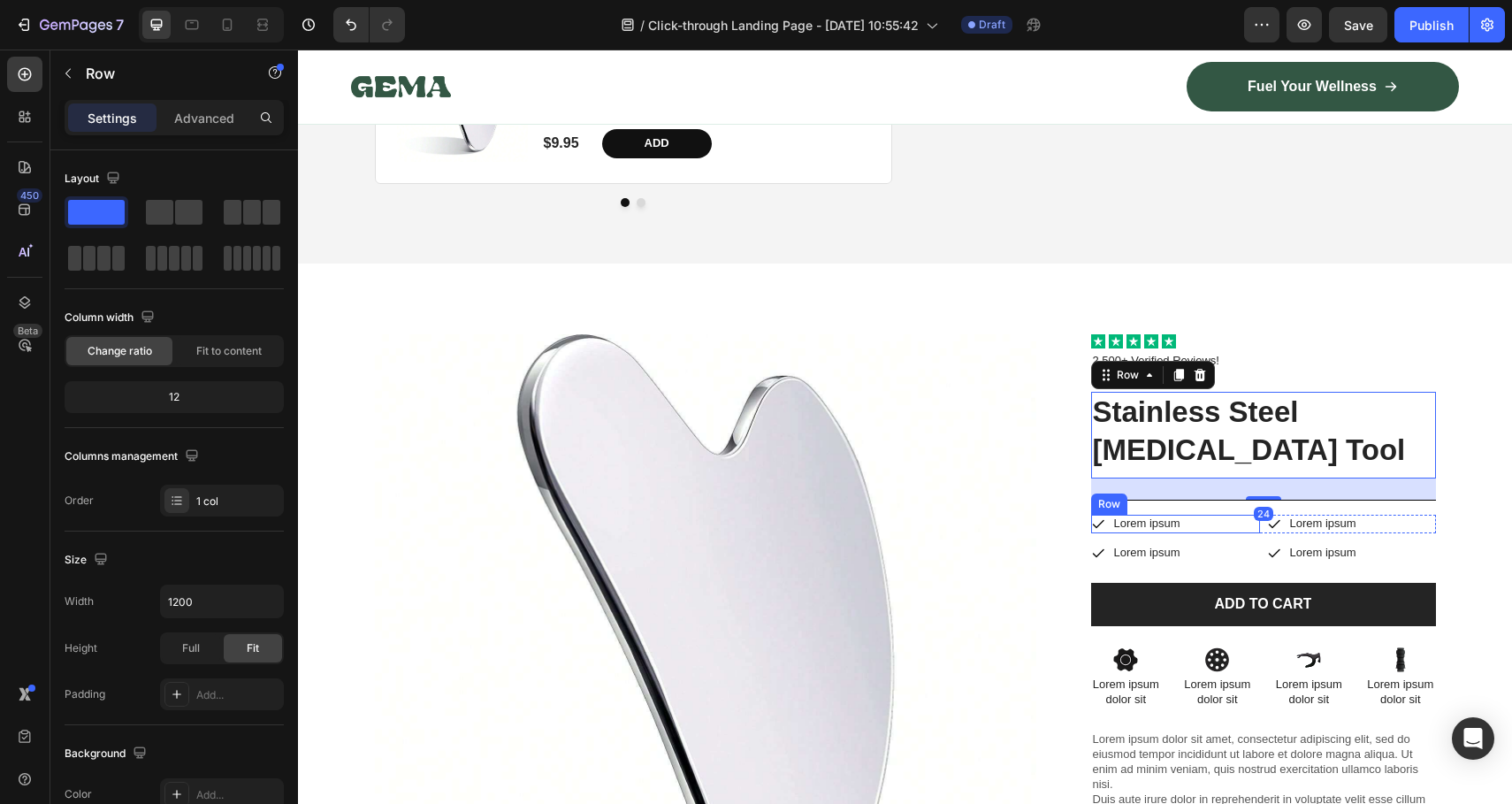
click at [1102, 515] on div "Icon Lorem ipsum Text Block Row" at bounding box center [1176, 524] width 169 height 19
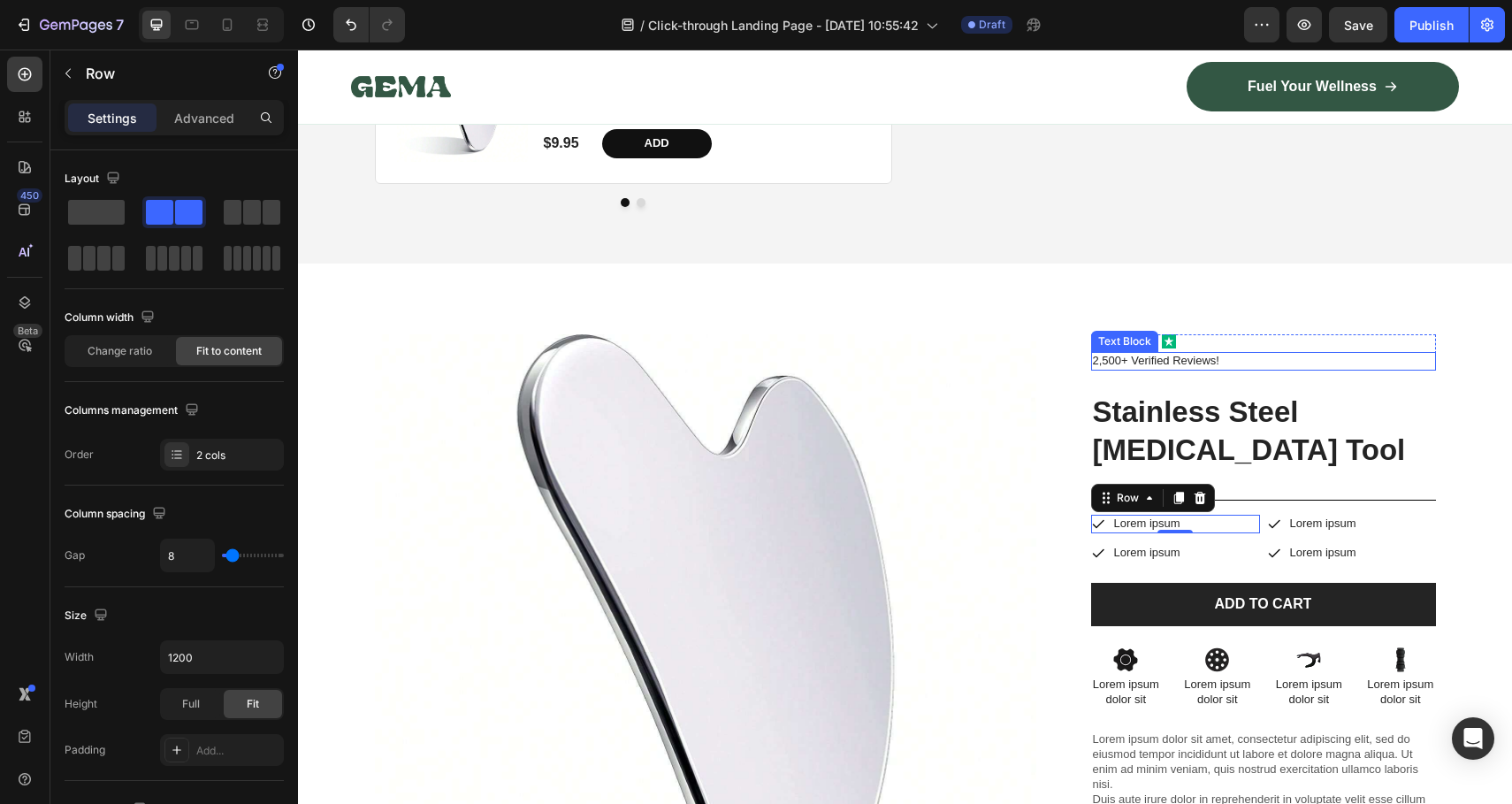
click at [1203, 353] on p "2,500+ Verified Reviews!" at bounding box center [1263, 361] width 341 height 15
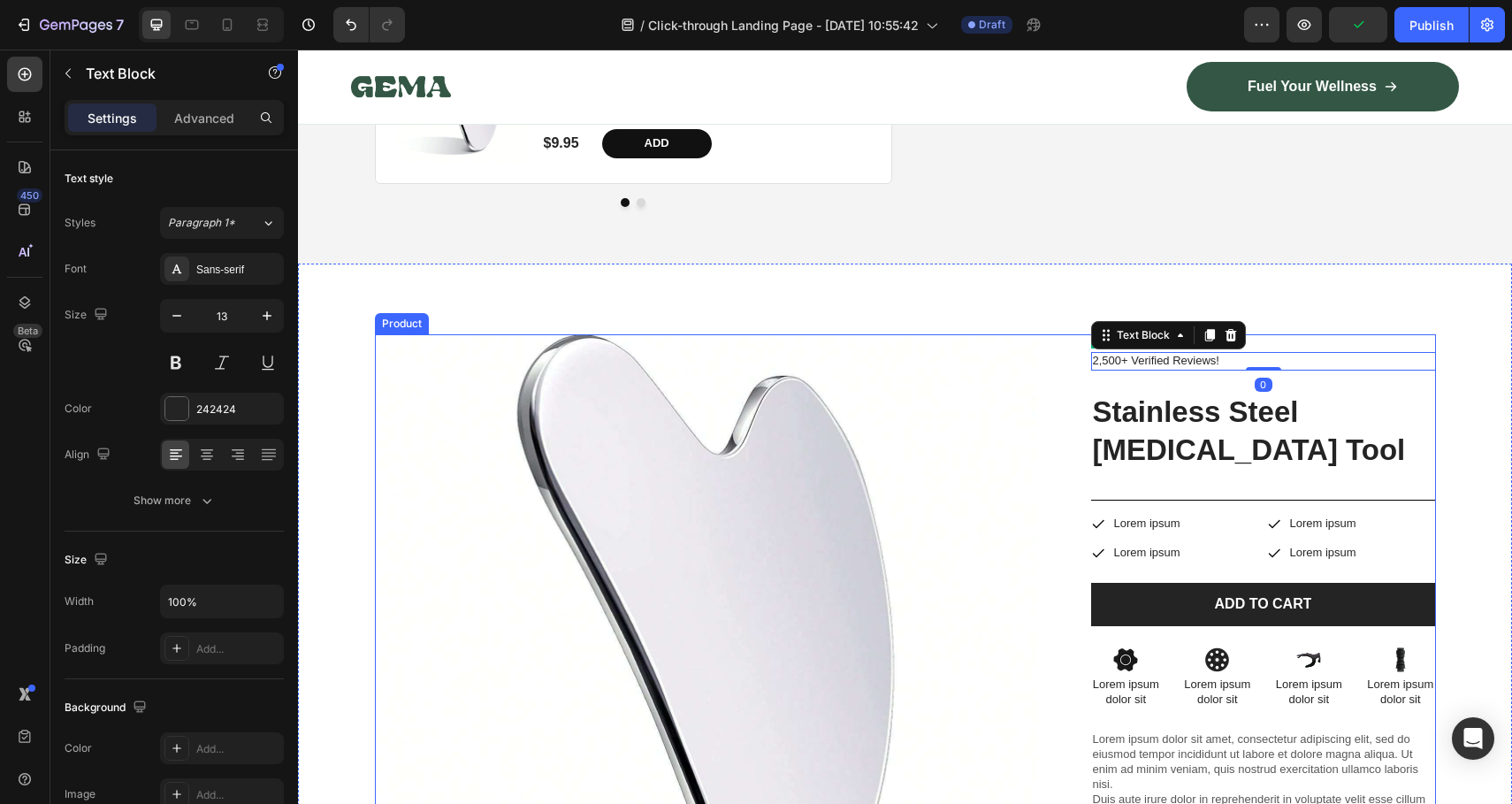
click at [1073, 420] on div "Product Images Drop element here Row Icon Icon Icon Icon Icon Icon List 2,500+ …" at bounding box center [905, 774] width 1061 height 879
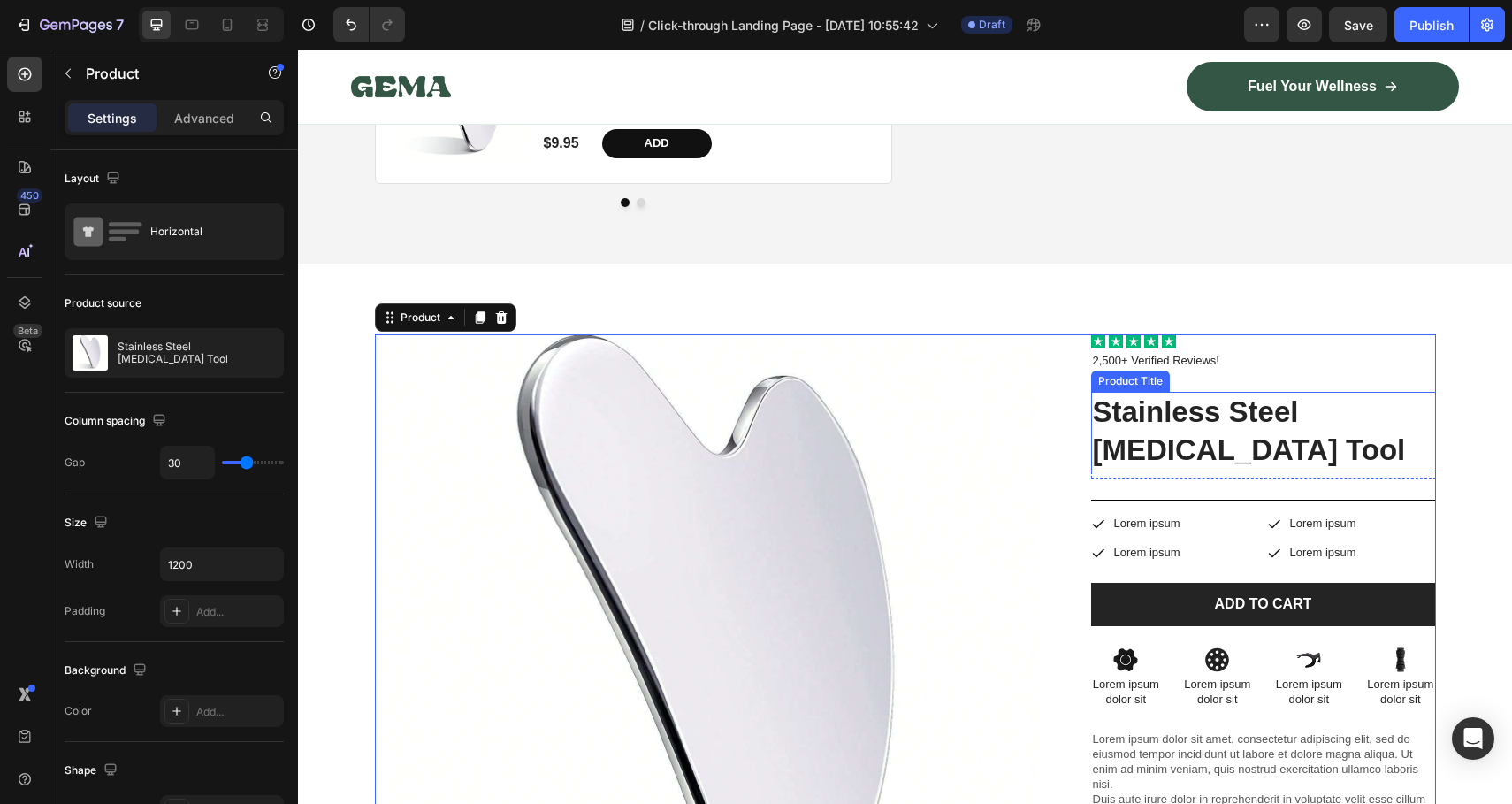
click at [1179, 392] on h1 "Stainless Steel [MEDICAL_DATA] Tool" at bounding box center [1263, 432] width 345 height 79
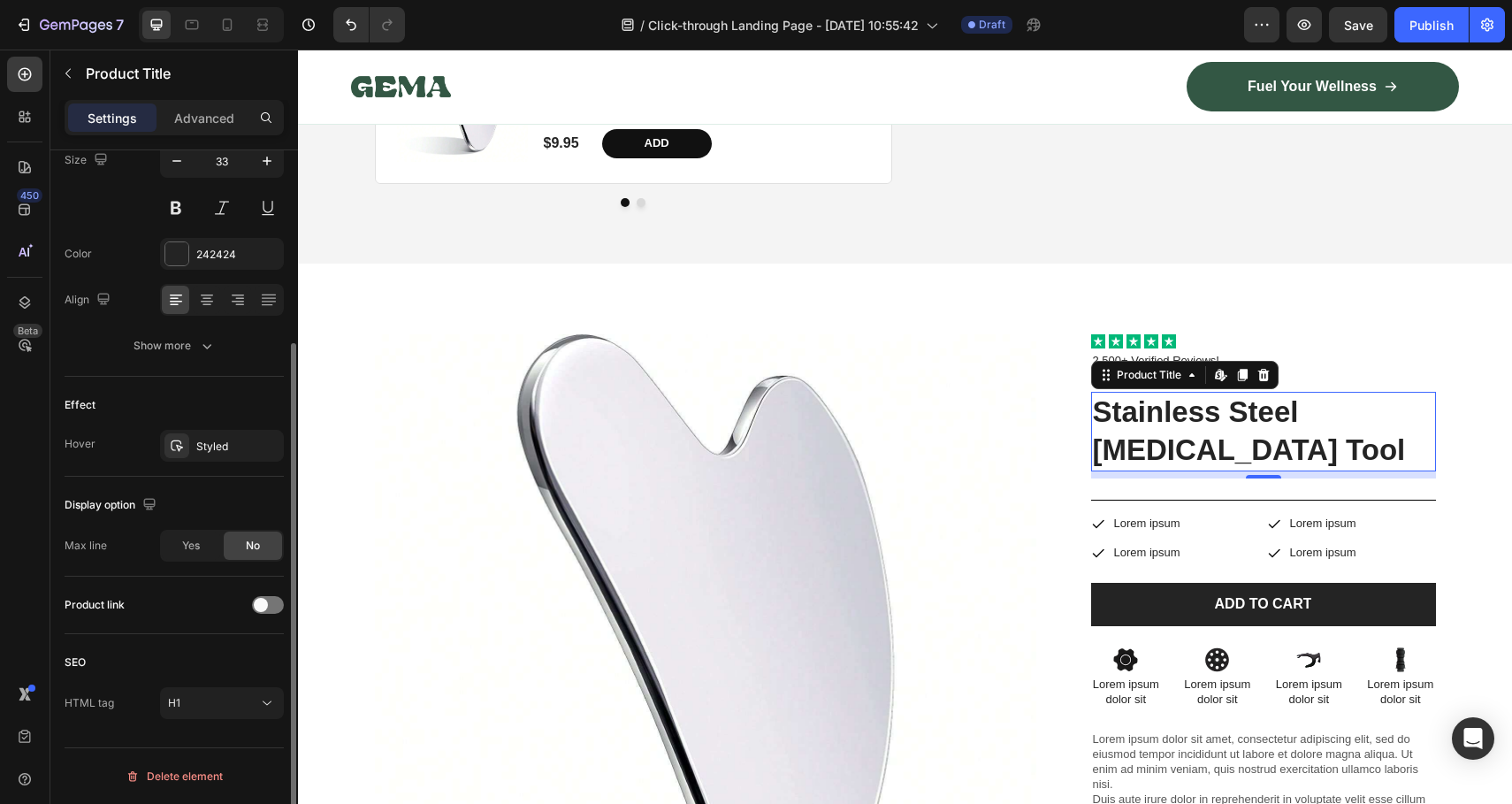
scroll to position [0, 0]
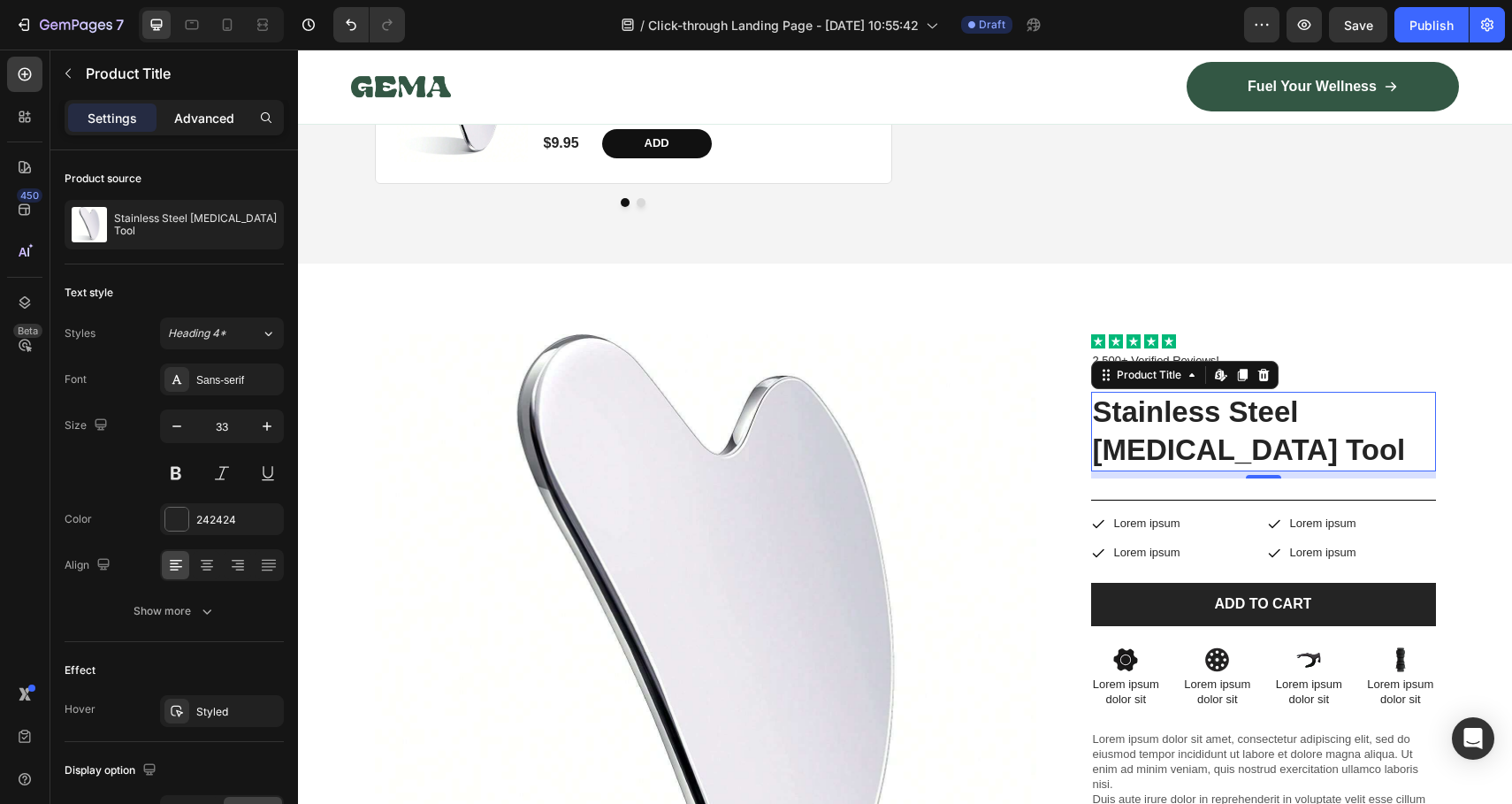
click at [212, 104] on div "Advanced" at bounding box center [204, 117] width 89 height 28
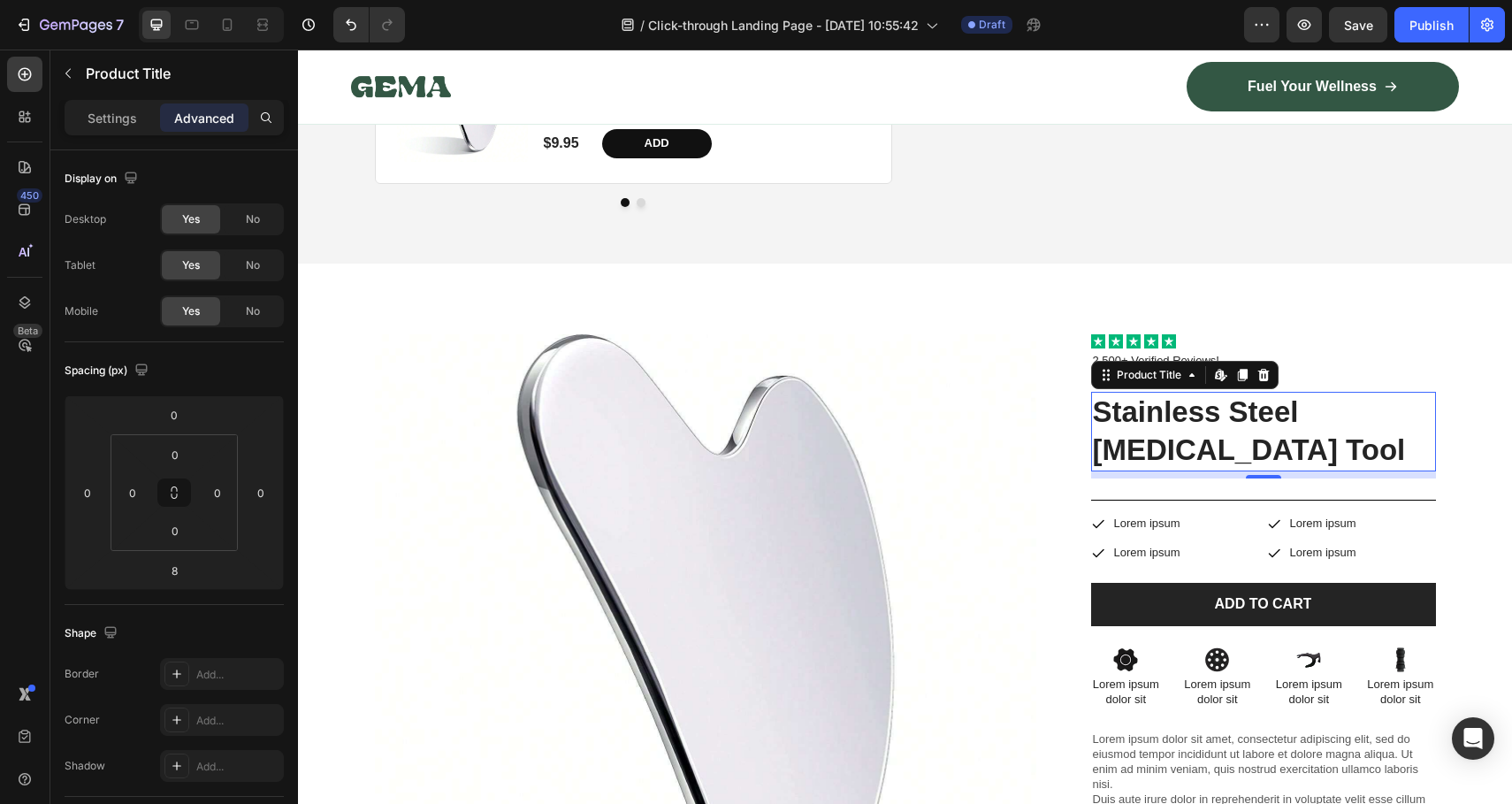
click at [205, 127] on p "Advanced" at bounding box center [204, 118] width 60 height 19
click at [1109, 280] on div "Product Images Drop element here Row Icon Icon Icon Icon Icon Icon List 2,500+ …" at bounding box center [904, 766] width 1214 height 1006
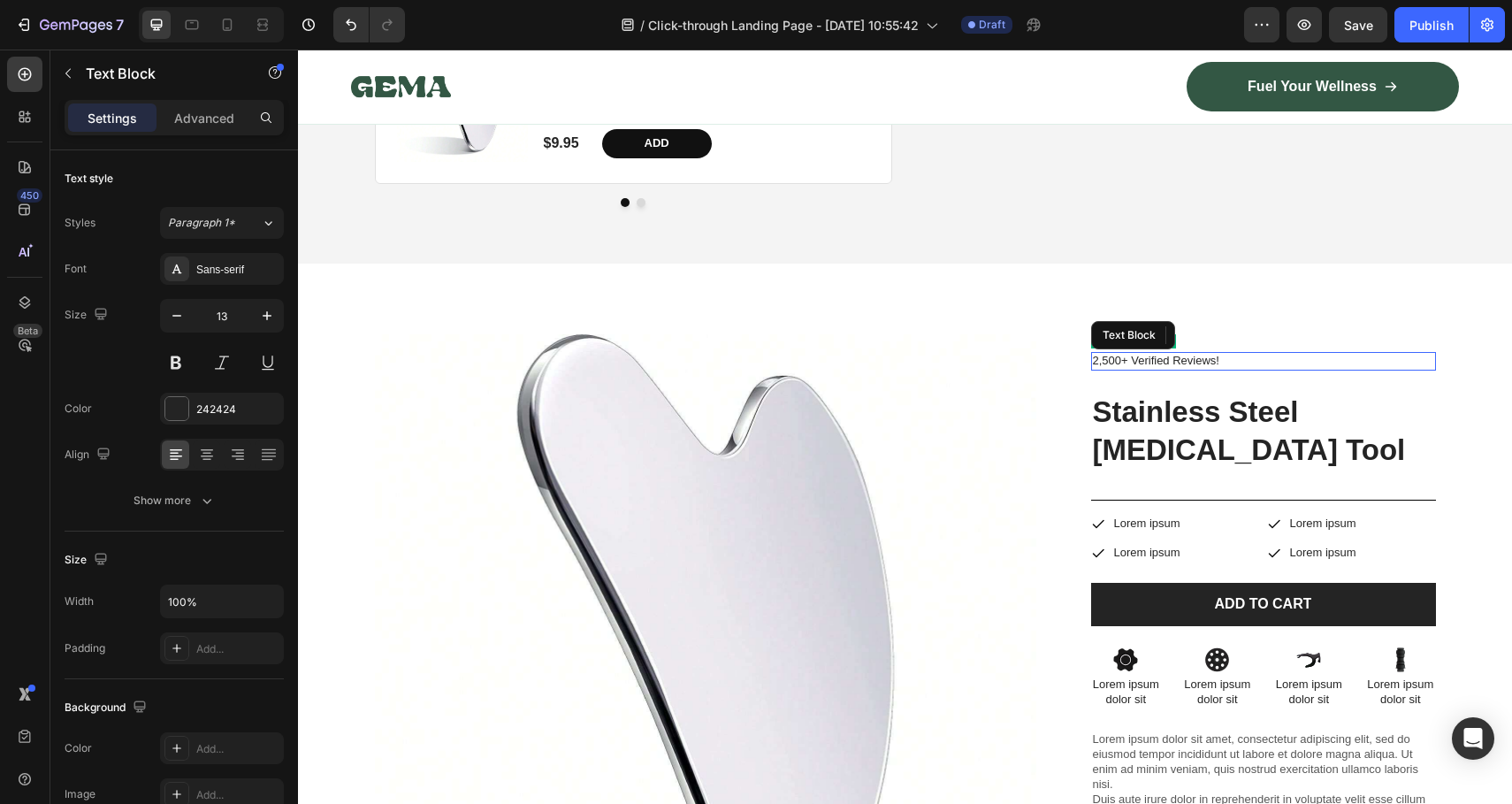
click at [1119, 353] on p "2,500+ Verified Reviews!" at bounding box center [1263, 361] width 341 height 15
click at [1118, 392] on h1 "Stainless Steel [MEDICAL_DATA] Tool" at bounding box center [1263, 432] width 345 height 79
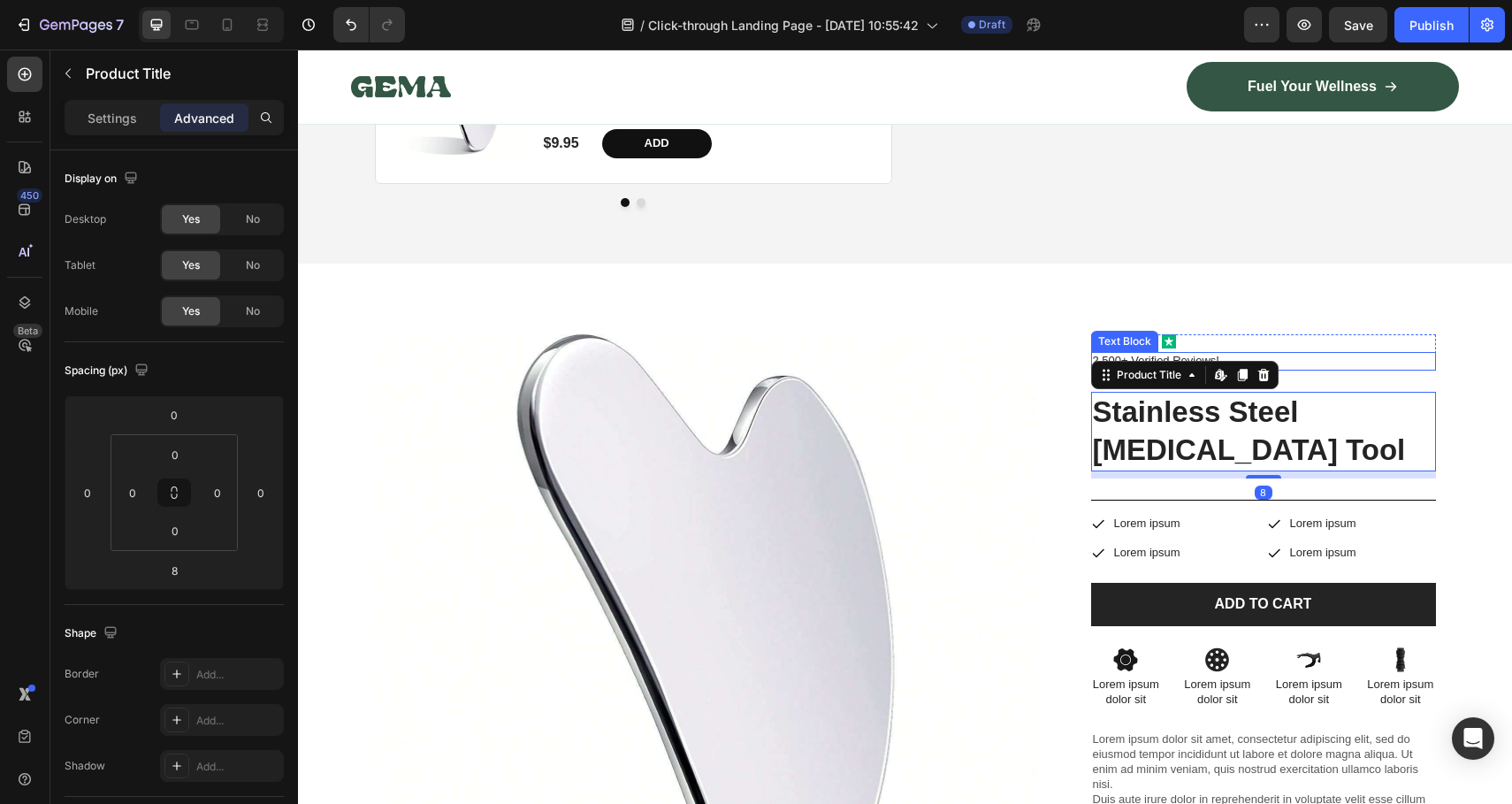
click at [1256, 353] on p "2,500+ Verified Reviews!" at bounding box center [1263, 361] width 341 height 15
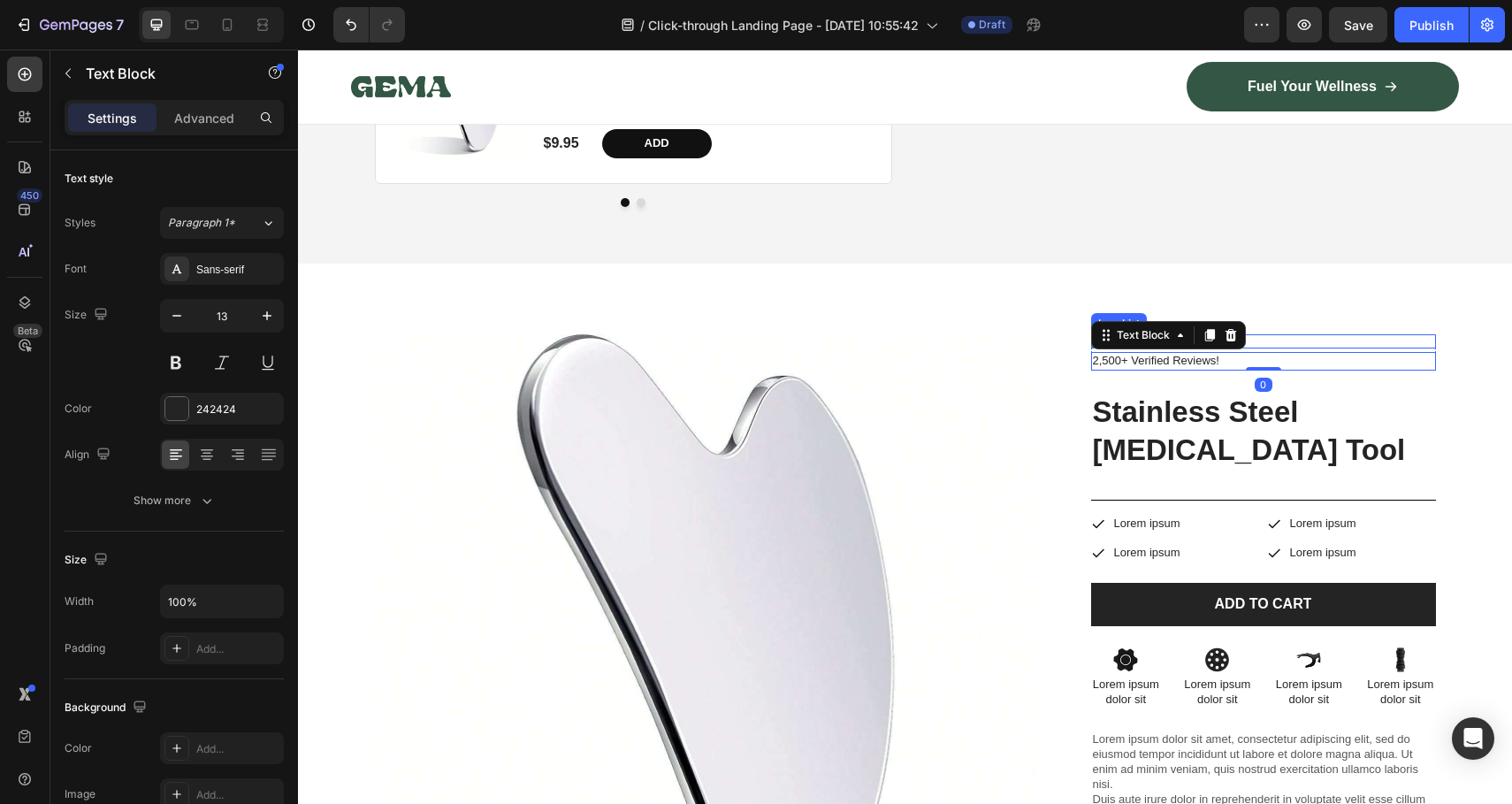
click at [1352, 334] on div "Icon Icon Icon Icon Icon" at bounding box center [1263, 341] width 345 height 14
click at [1347, 353] on p "2,500+ Verified Reviews!" at bounding box center [1263, 361] width 341 height 15
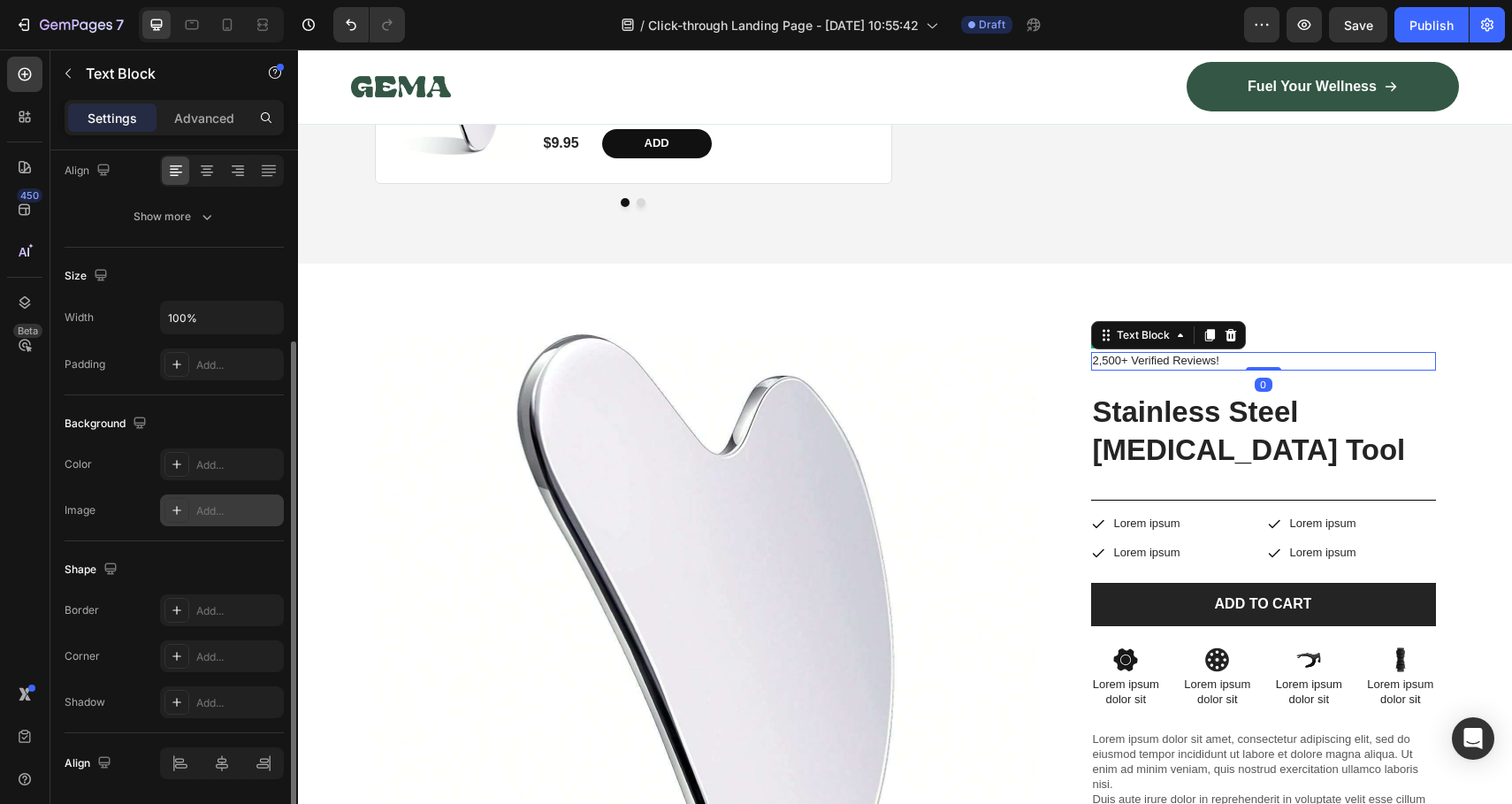
scroll to position [344, 0]
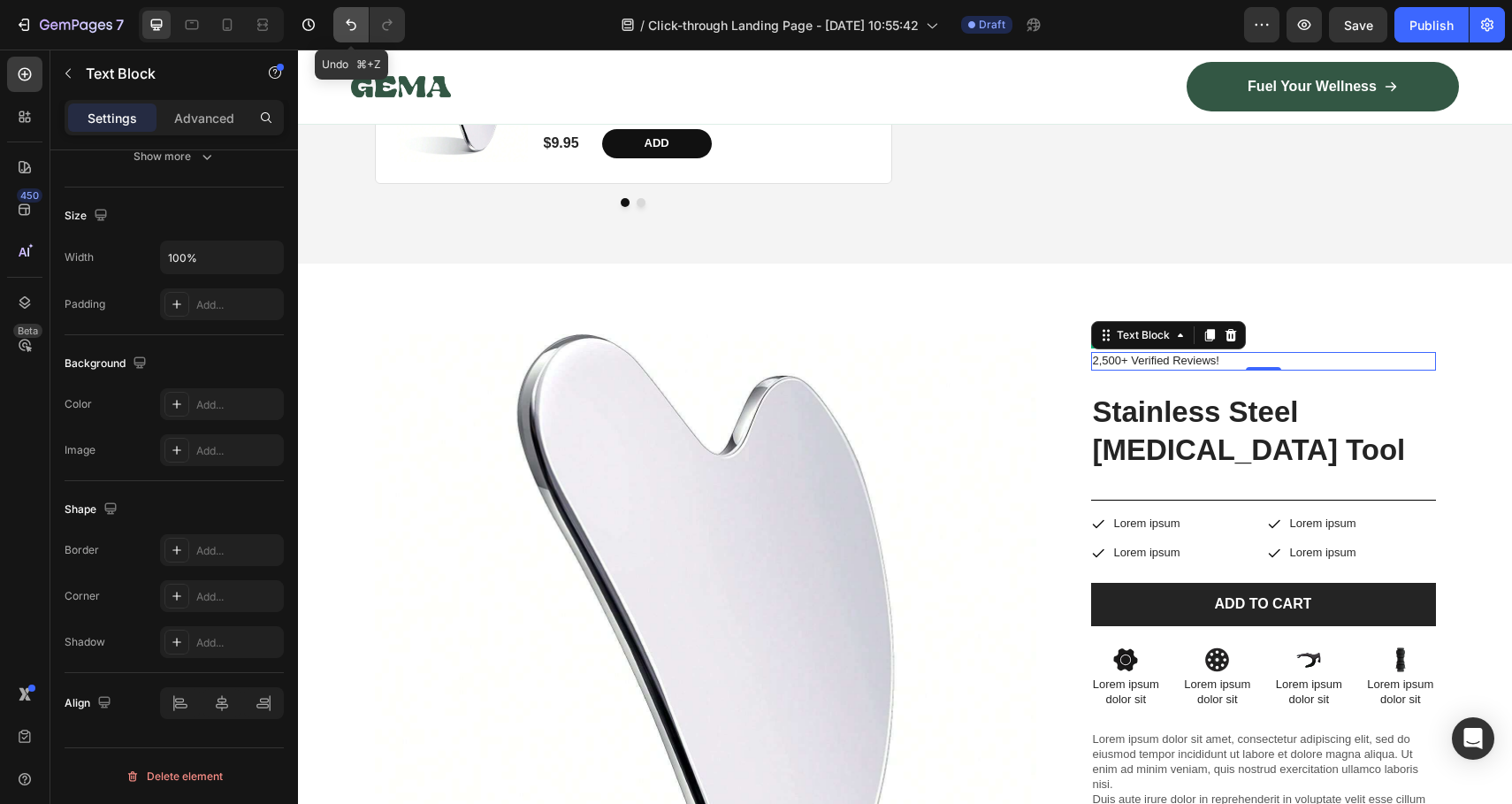
click at [365, 30] on button "Undo/Redo" at bounding box center [351, 24] width 35 height 35
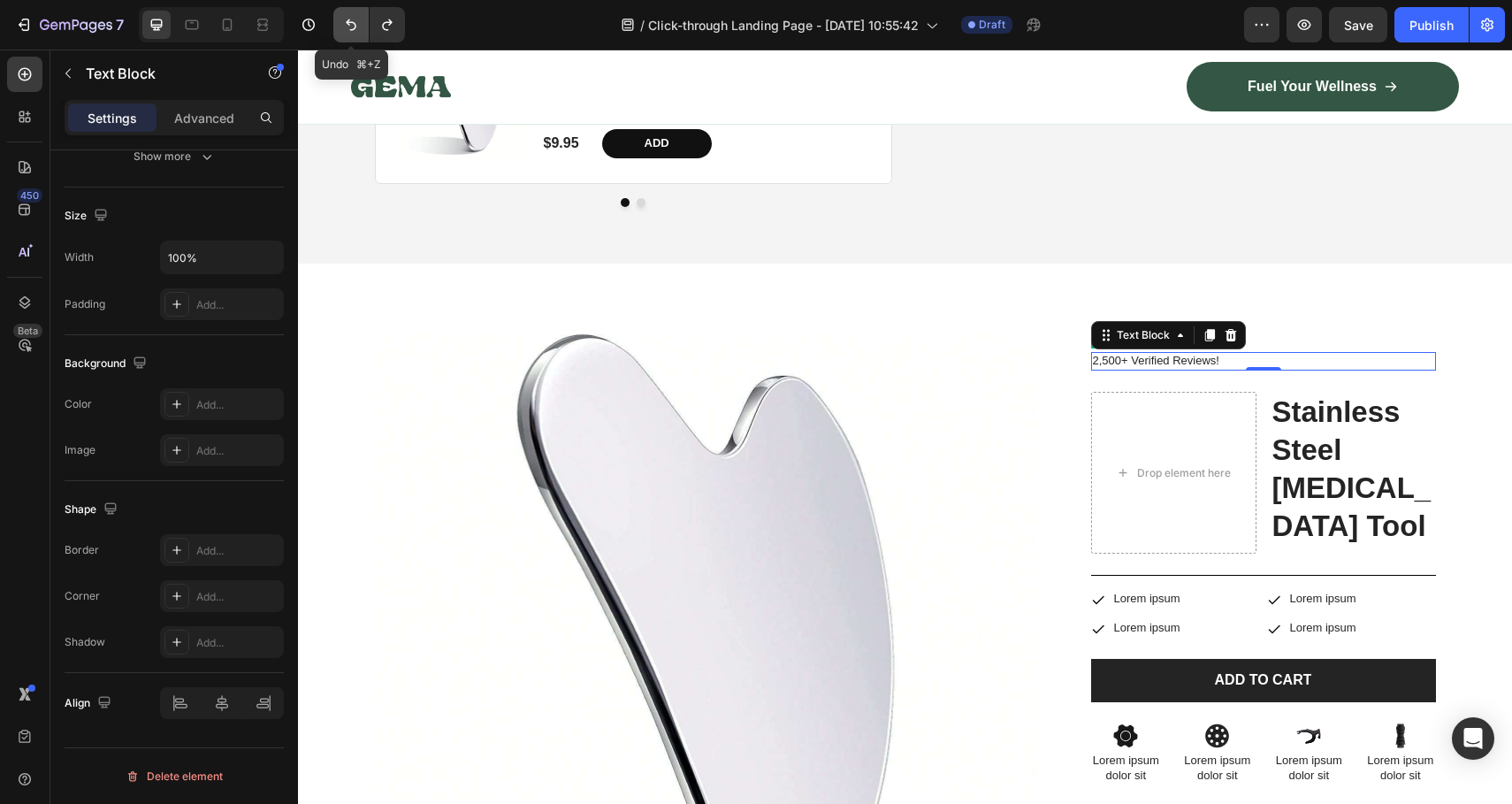
click at [365, 29] on button "Undo/Redo" at bounding box center [351, 24] width 35 height 35
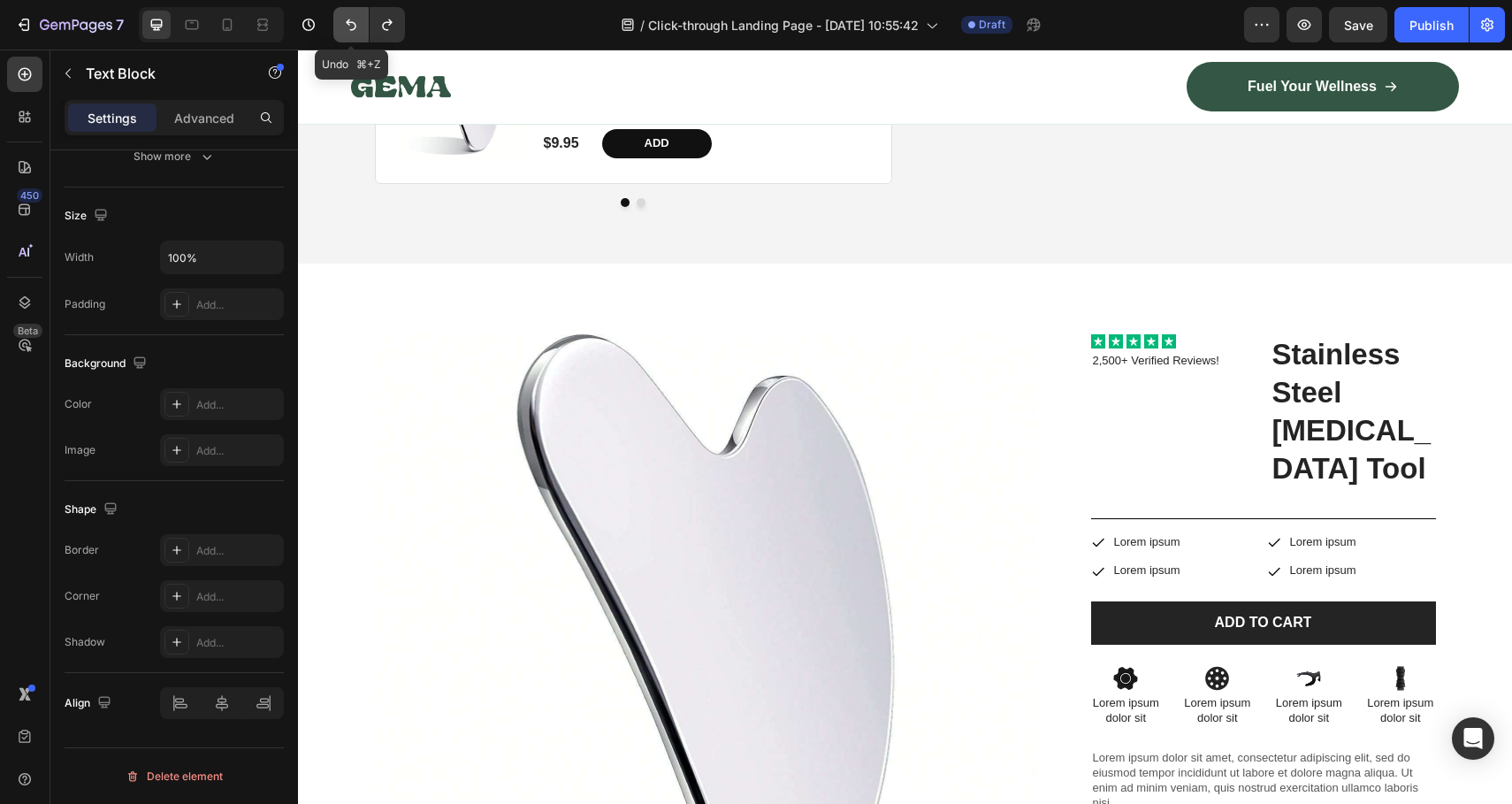
click at [365, 29] on button "Undo/Redo" at bounding box center [351, 24] width 35 height 35
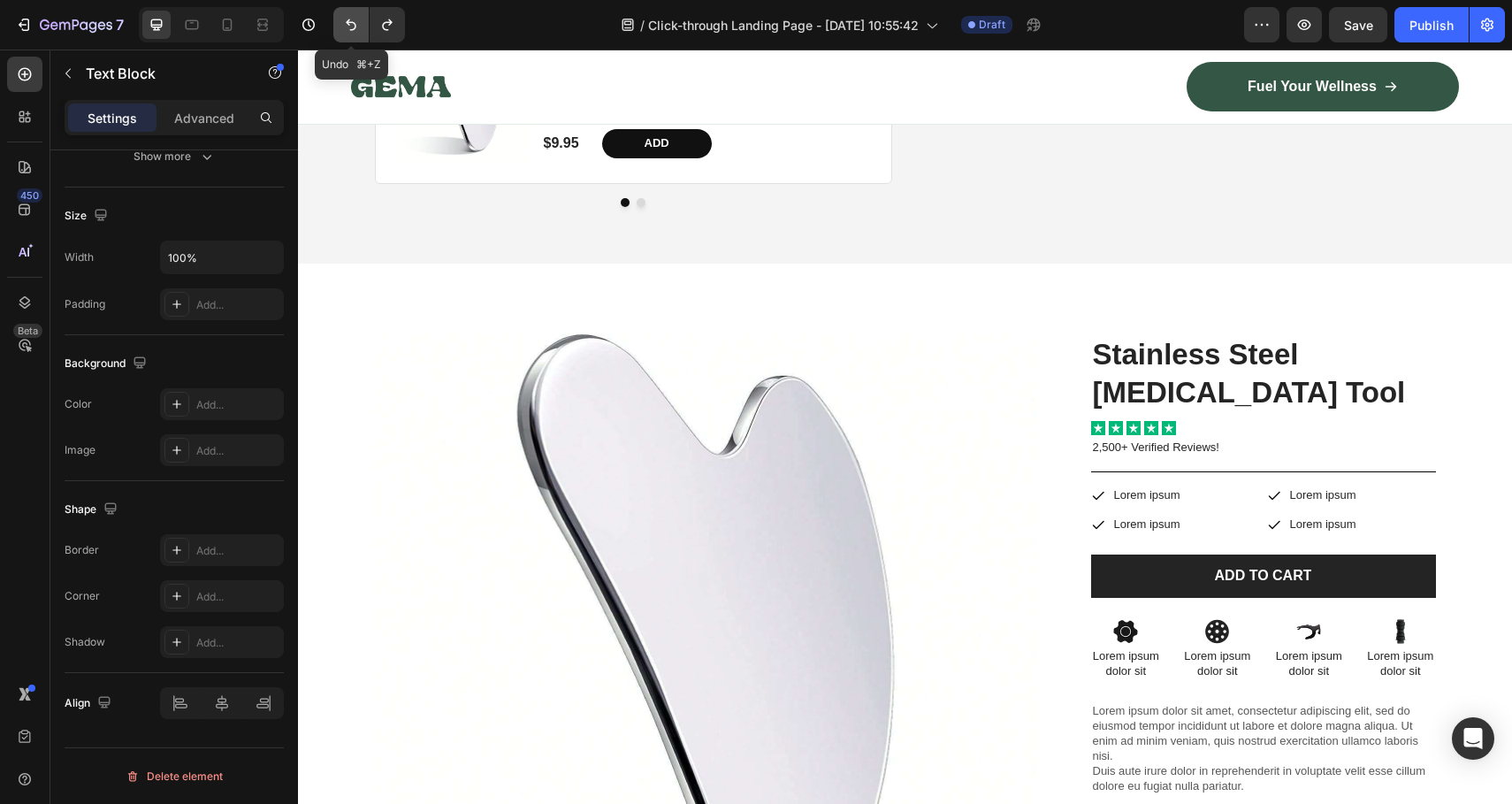
click at [365, 29] on button "Undo/Redo" at bounding box center [351, 24] width 35 height 35
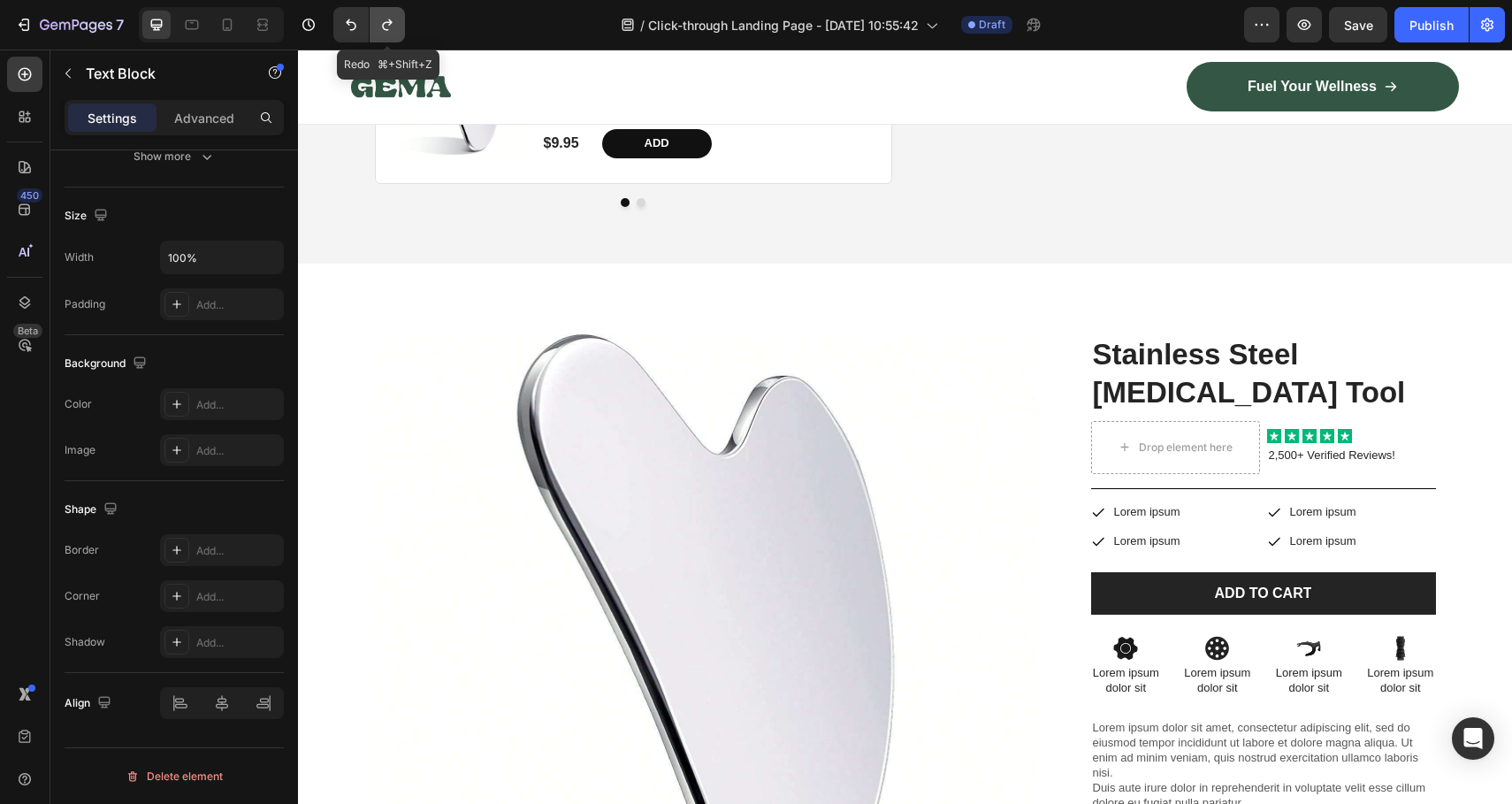
click at [400, 27] on button "Undo/Redo" at bounding box center [387, 24] width 35 height 35
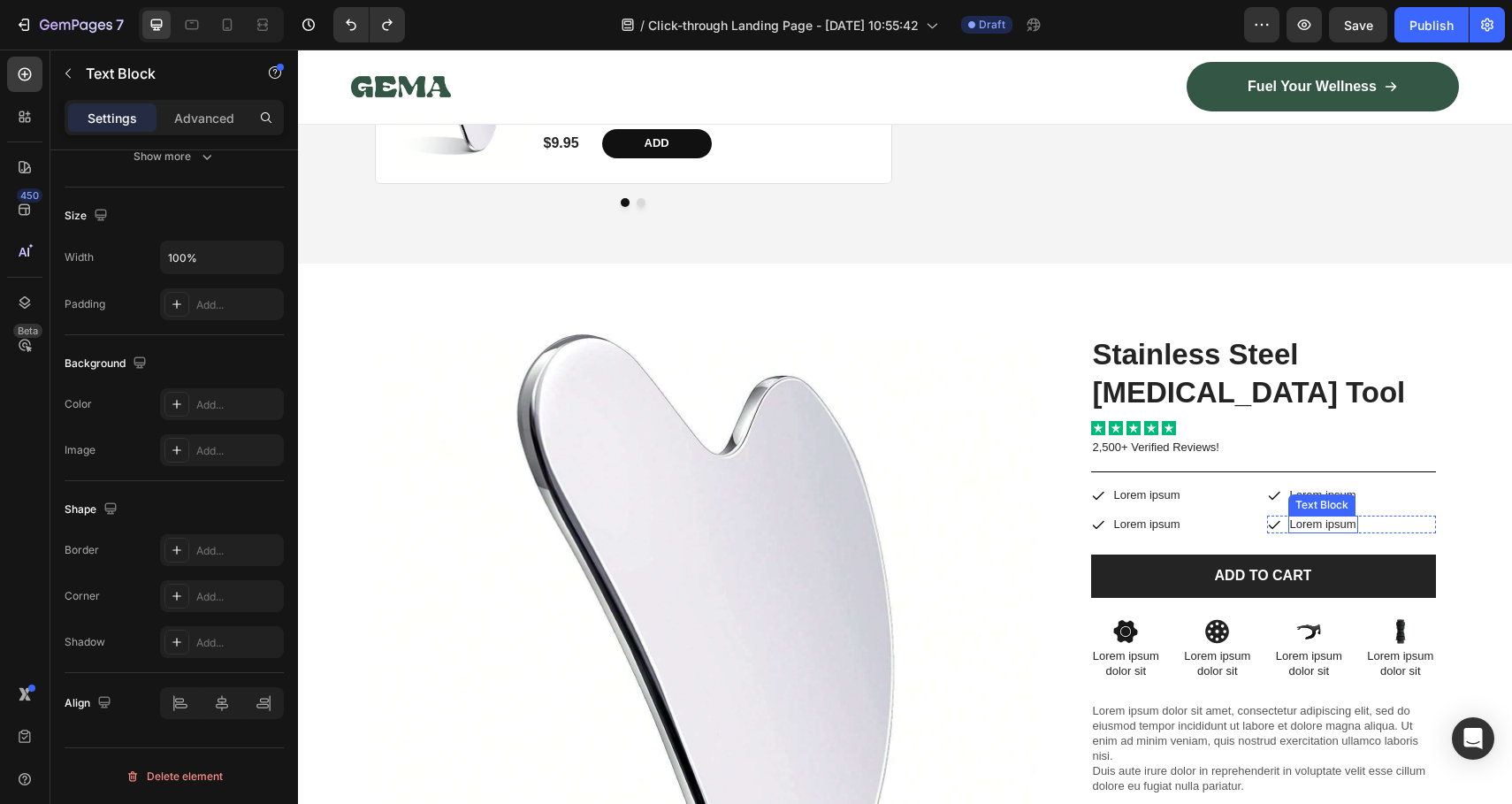
scroll to position [5824, 0]
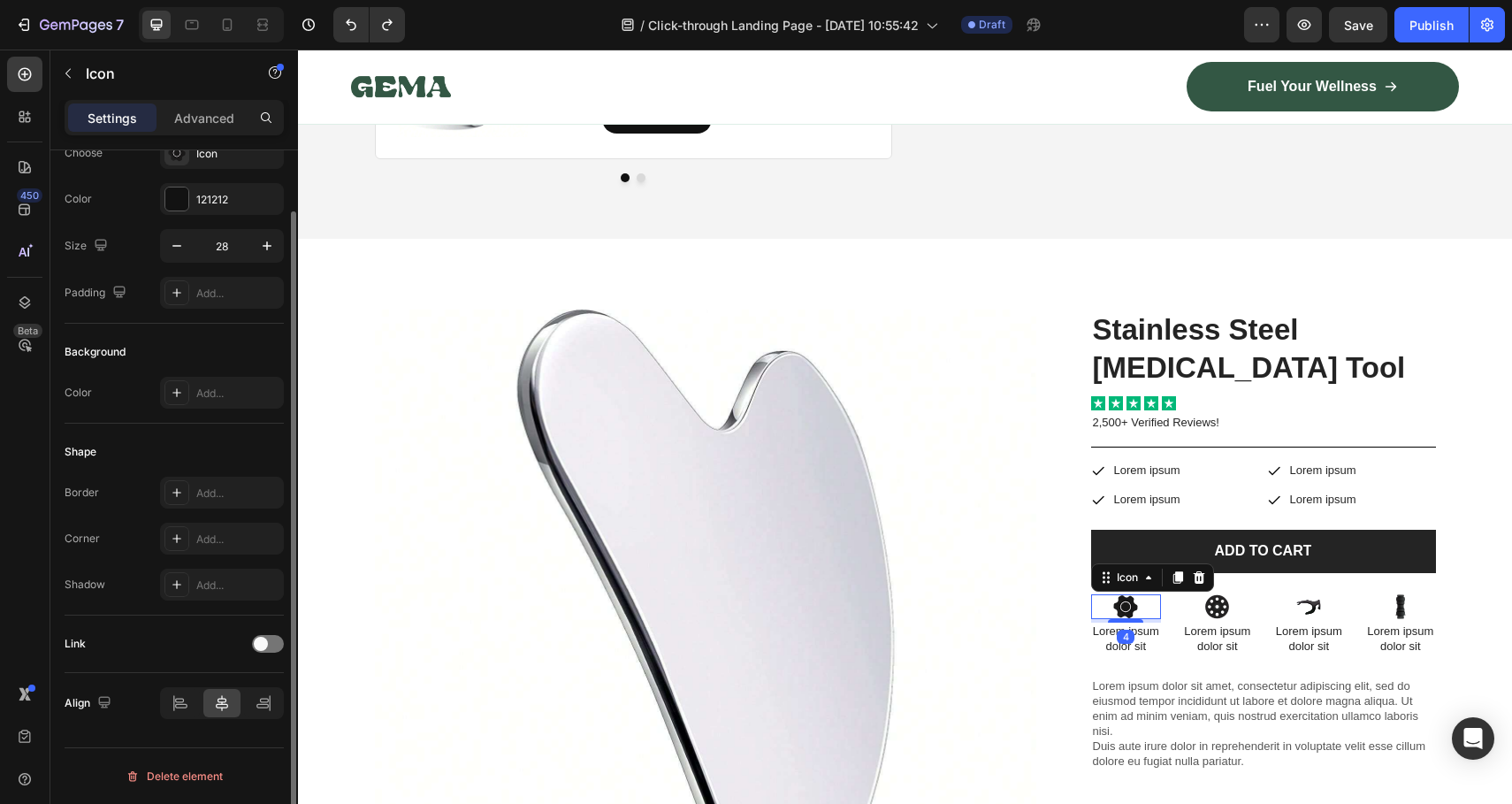
click at [1124, 595] on icon at bounding box center [1125, 607] width 24 height 23
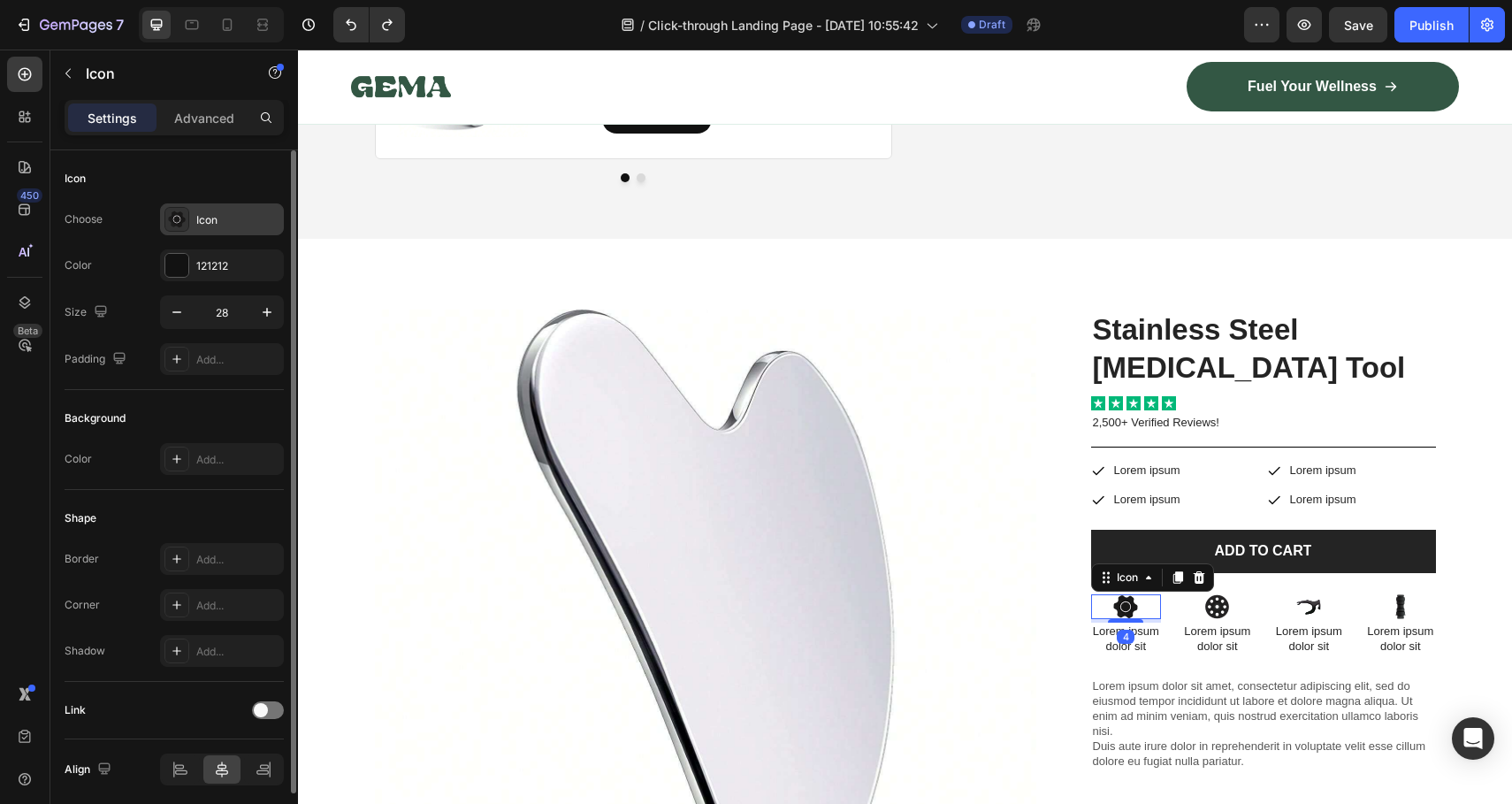
click at [232, 229] on div "Icon" at bounding box center [221, 219] width 124 height 32
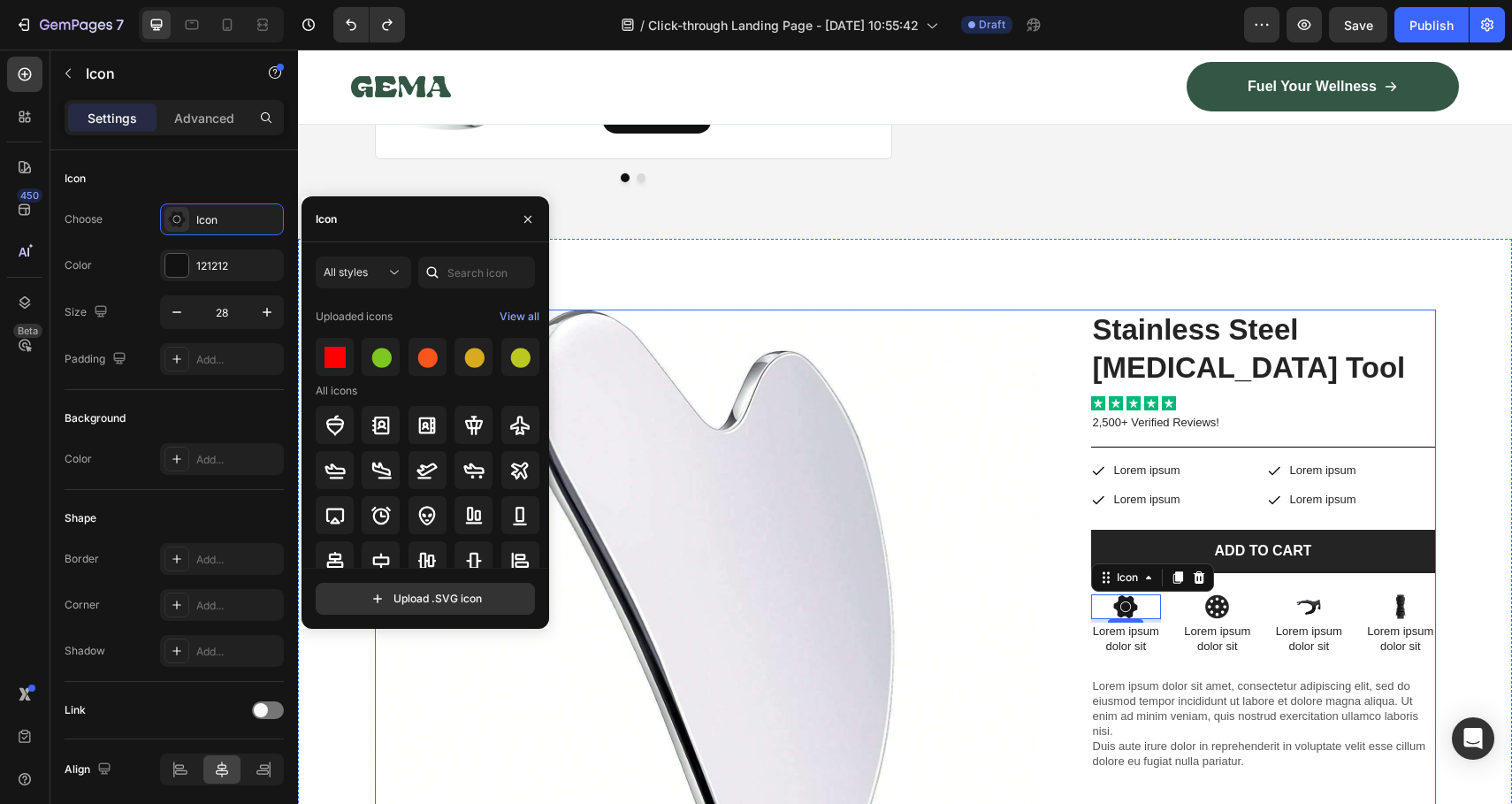
click at [1372, 627] on div "Stainless Steel Gua Sha Tool Product Title Icon Icon Icon Icon Icon Icon List 2…" at bounding box center [1263, 749] width 345 height 879
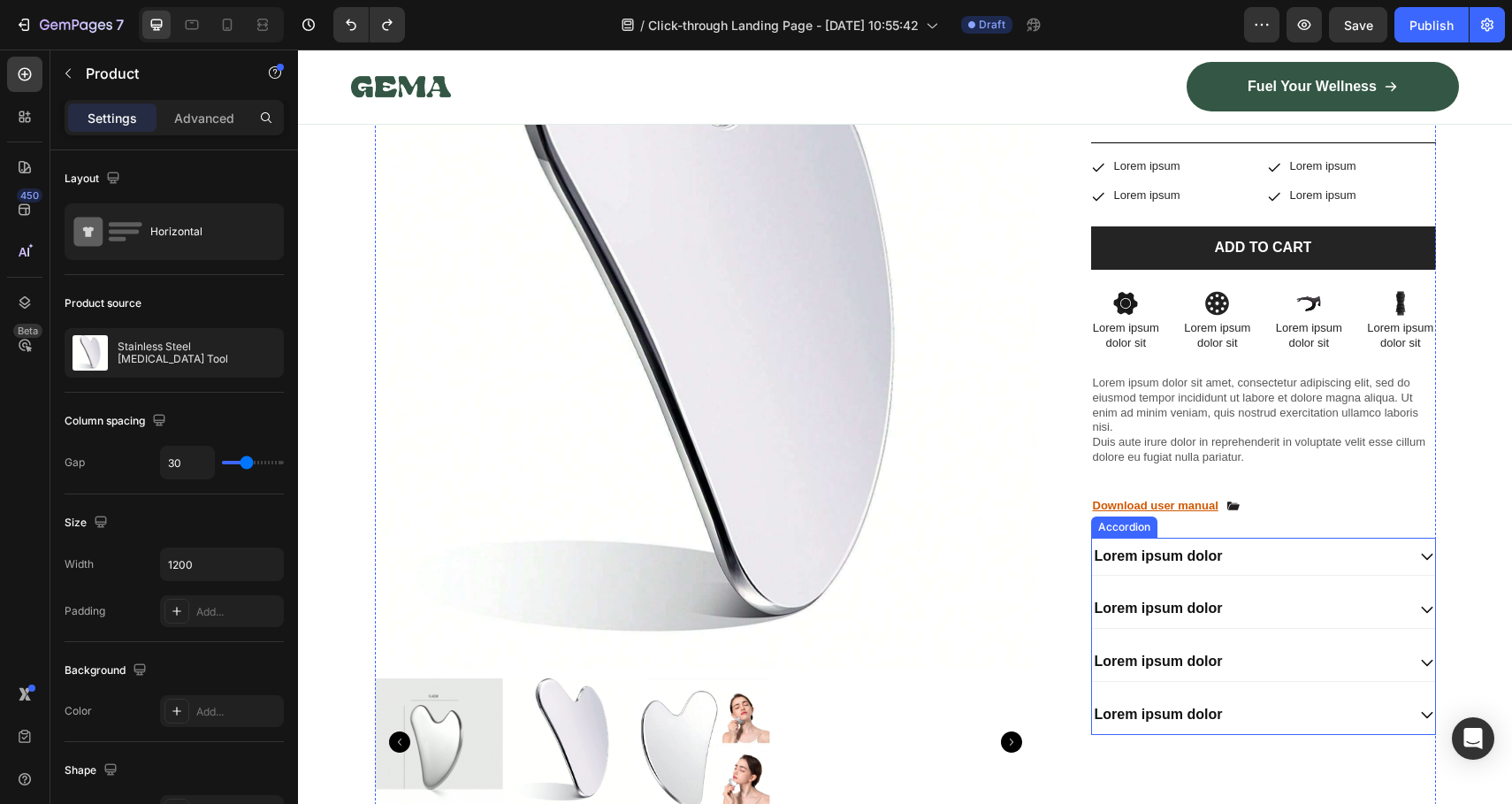
scroll to position [6234, 0]
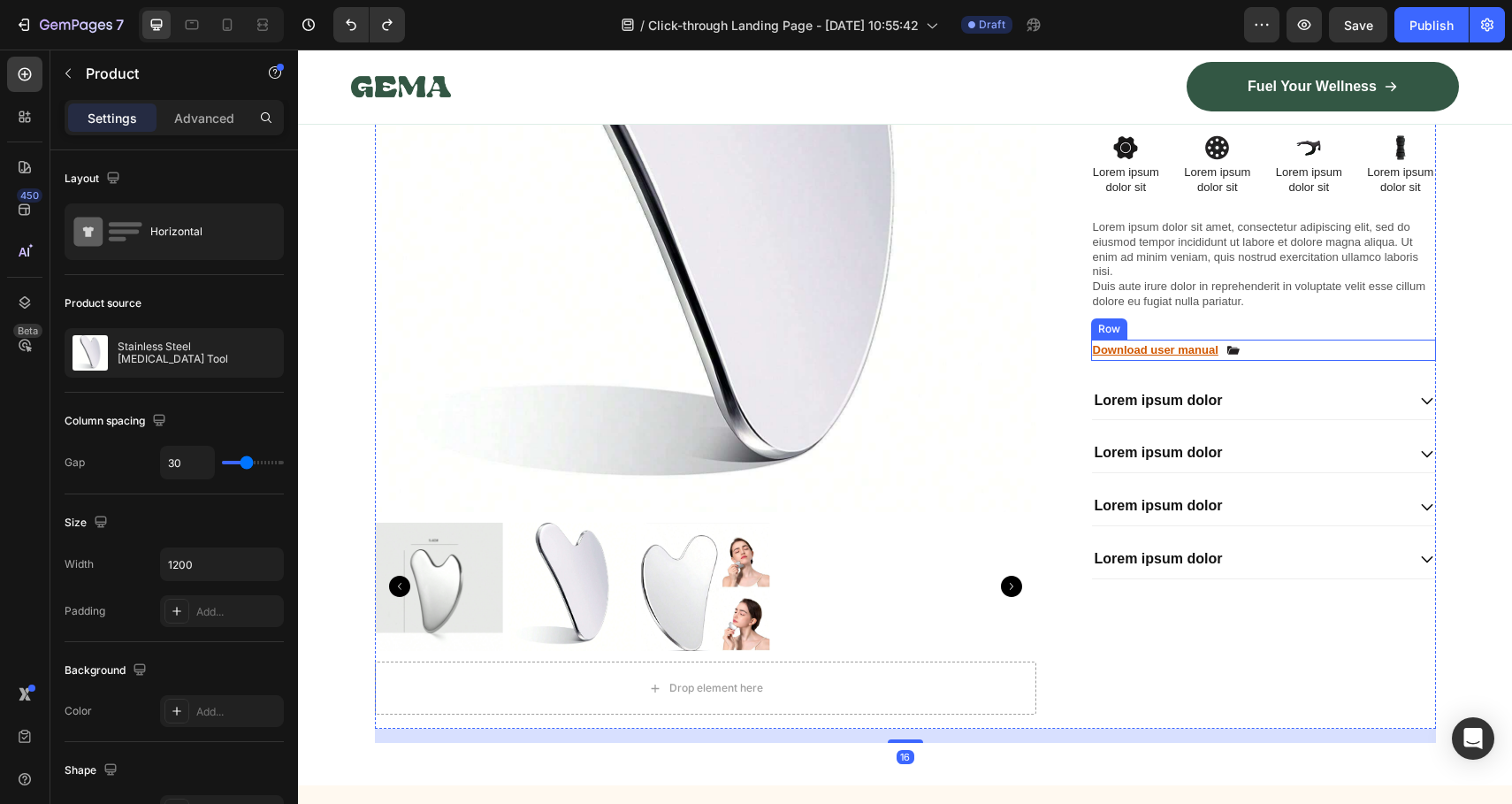
click at [1298, 351] on div "Download user manual Text Block Icon Row" at bounding box center [1263, 350] width 345 height 21
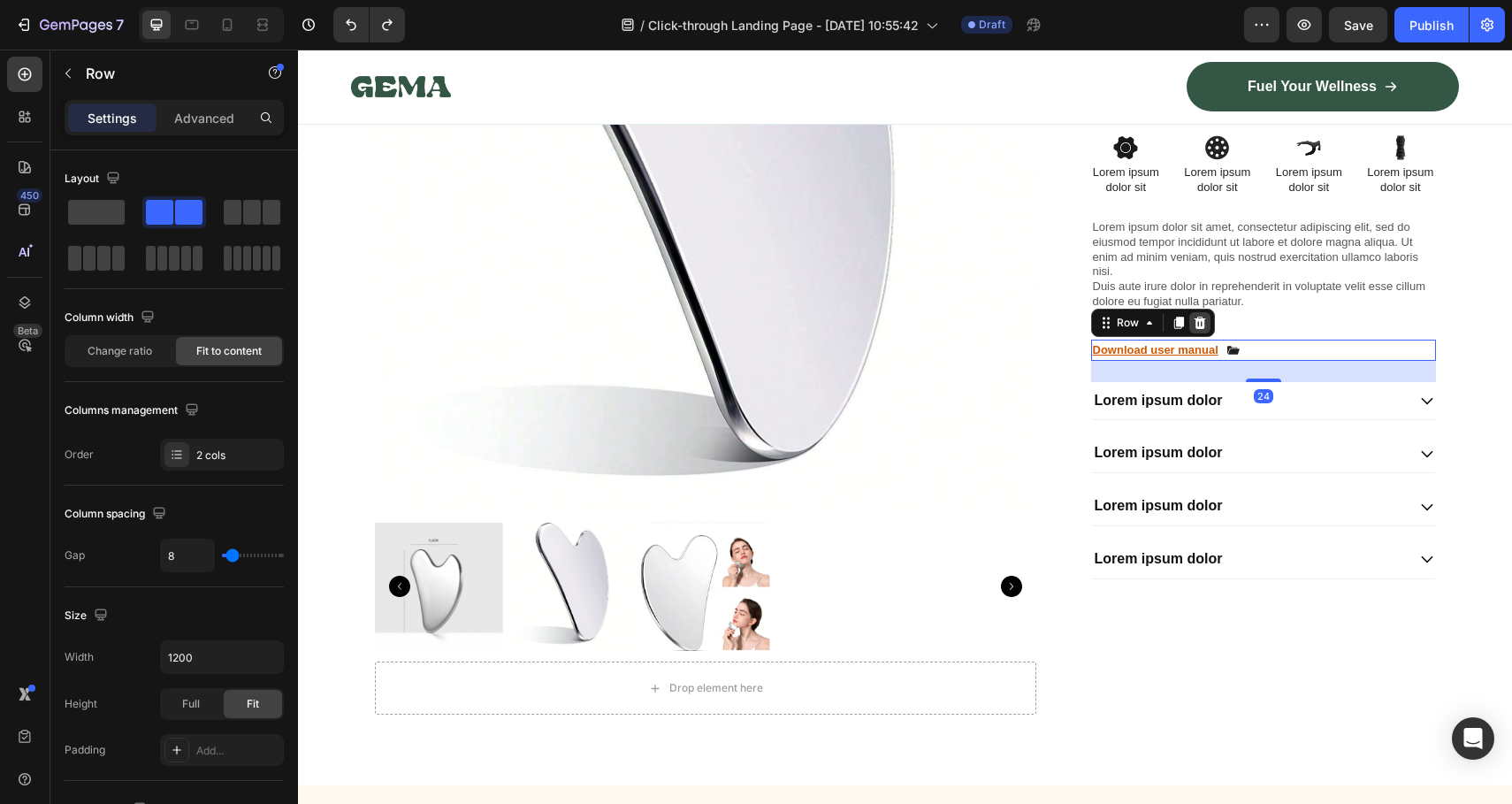
click at [1195, 329] on icon at bounding box center [1199, 322] width 11 height 12
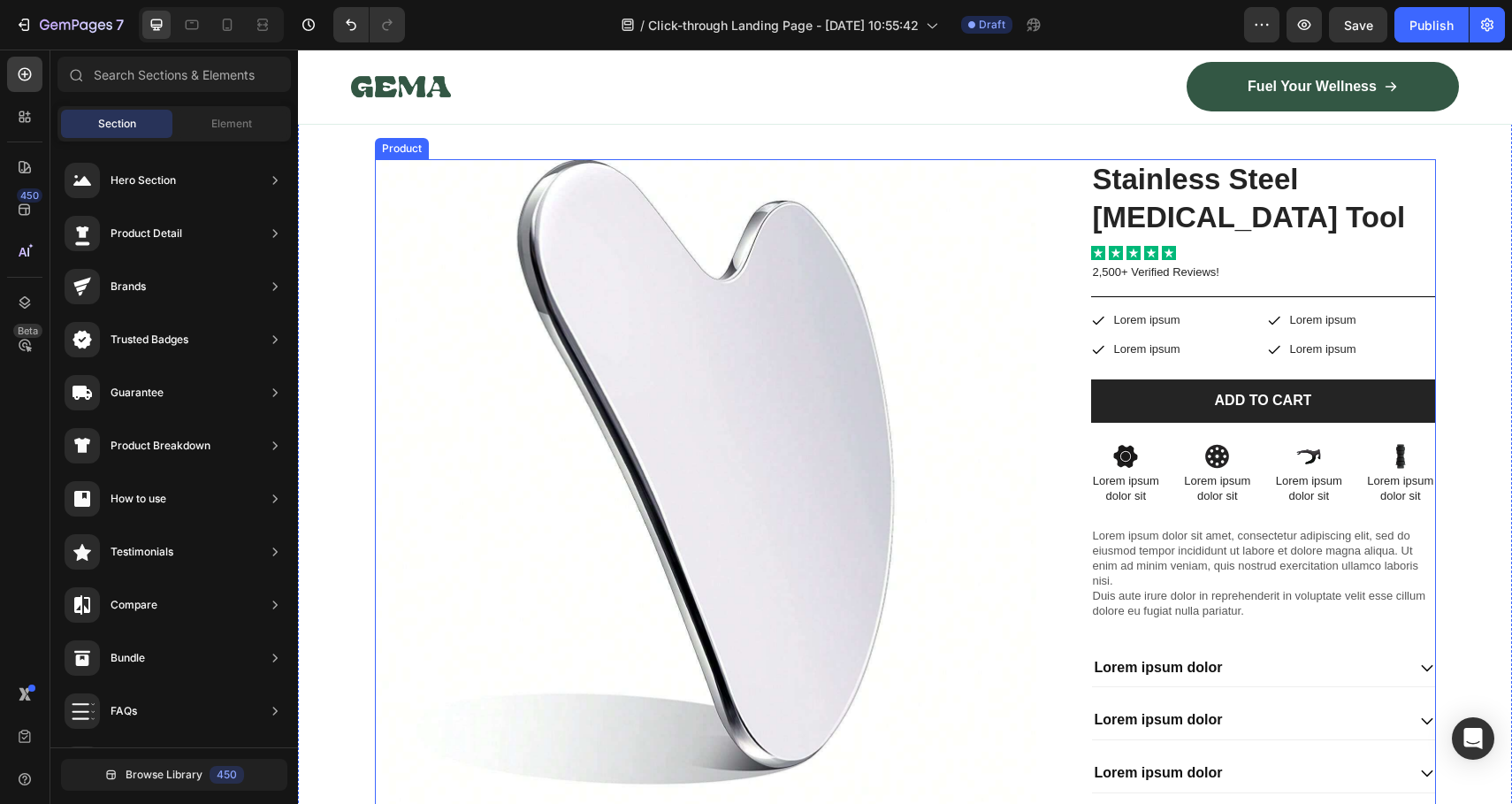
scroll to position [5811, 0]
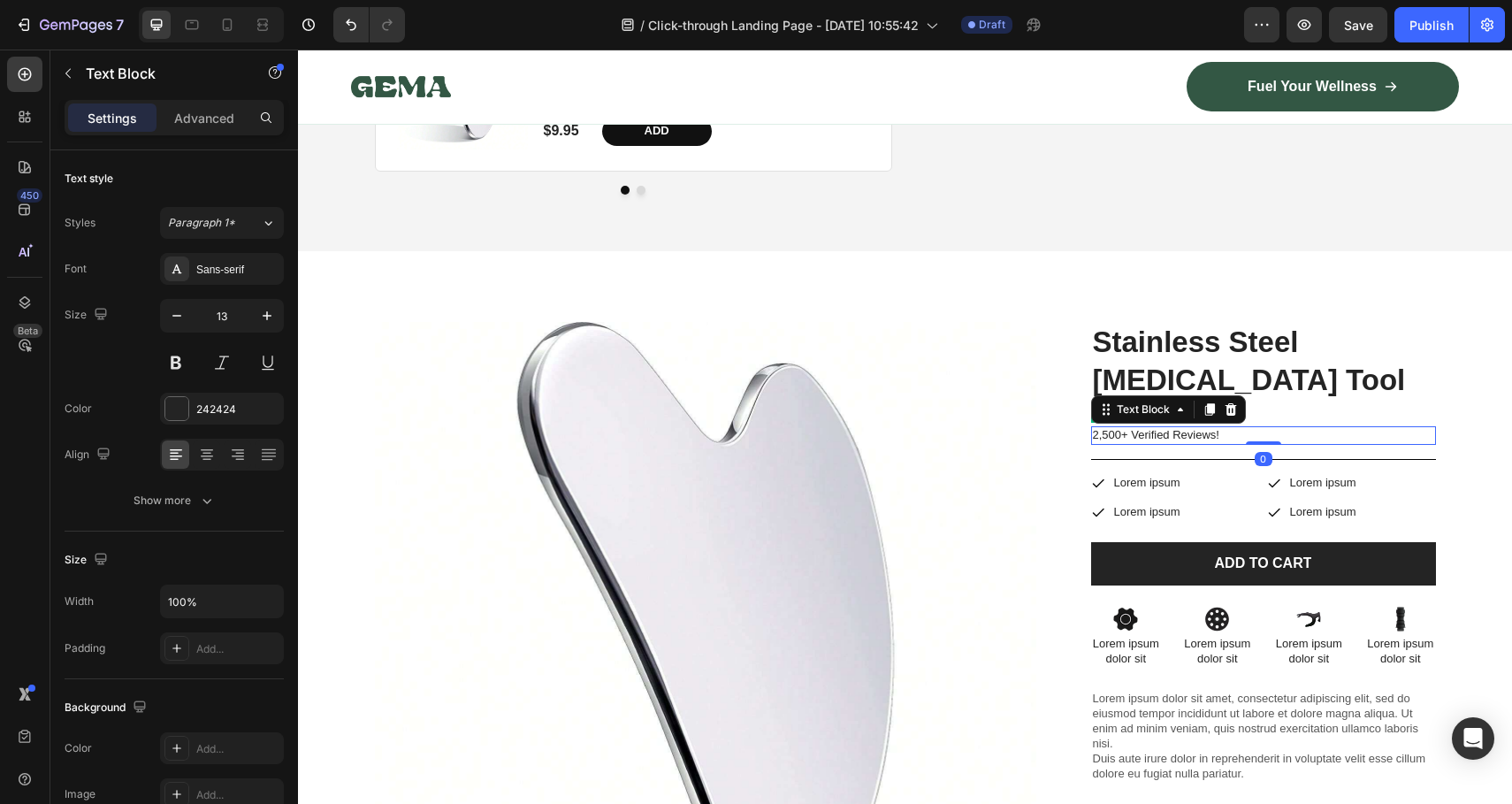
click at [1148, 428] on p "2,500+ Verified Reviews!" at bounding box center [1263, 436] width 341 height 15
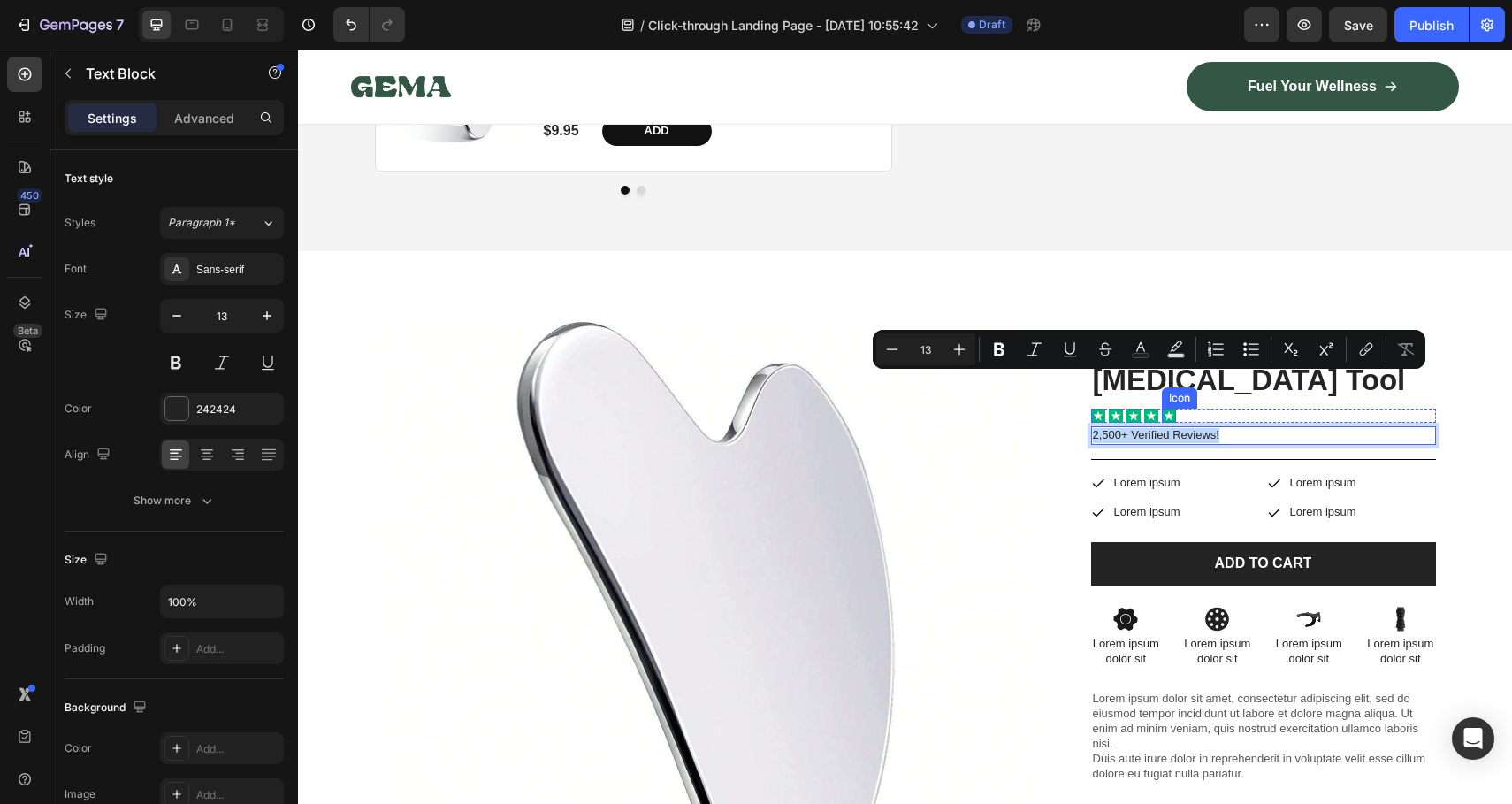
copy p "2,500+ Verified Reviews!"
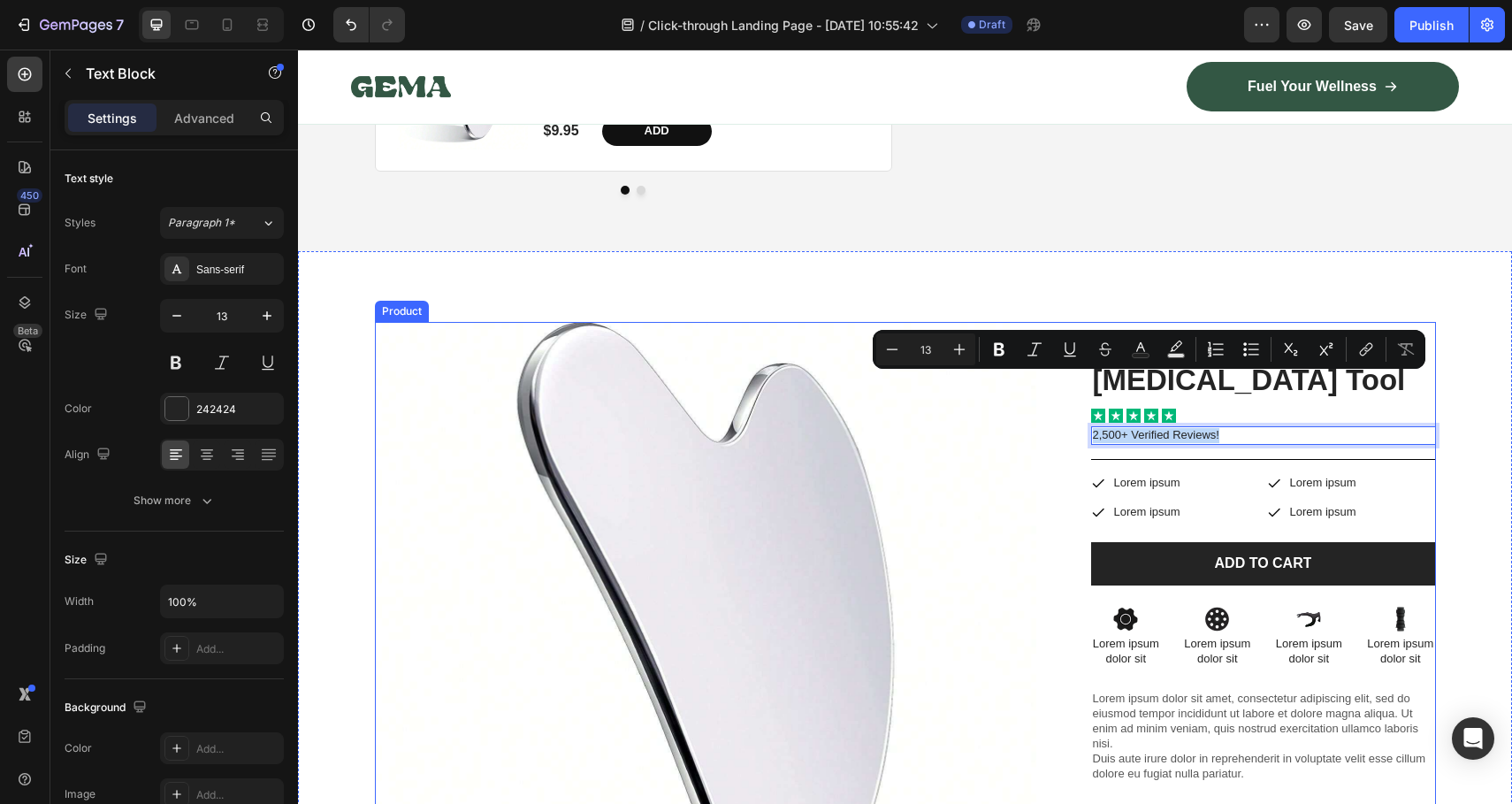
click at [1187, 402] on div "Stainless Steel Gua Sha Tool Product Title Icon Icon Icon Icon Icon Icon List 2…" at bounding box center [1263, 761] width 345 height 879
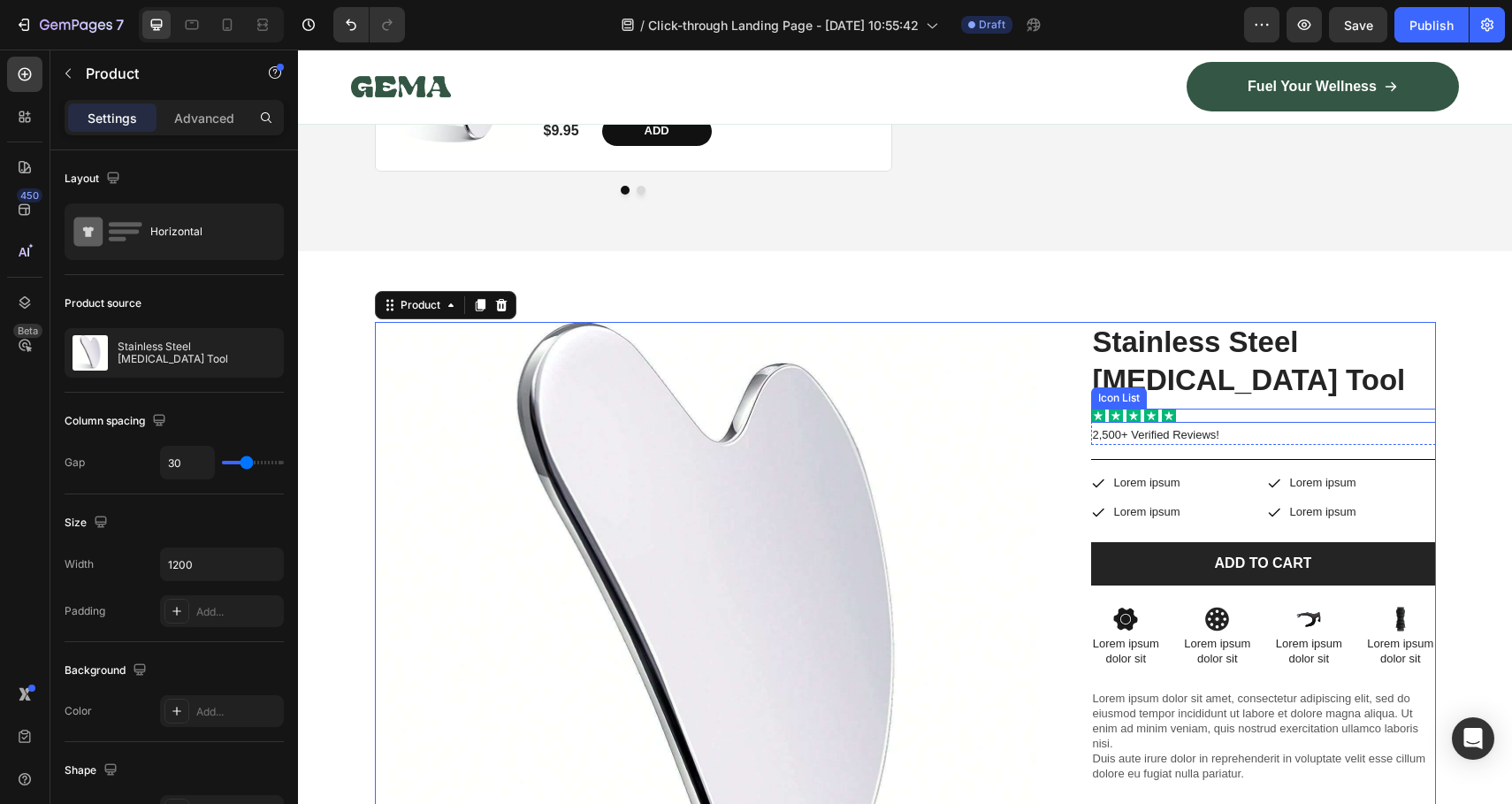
click at [1185, 408] on div "Icon Icon Icon Icon Icon" at bounding box center [1263, 415] width 345 height 14
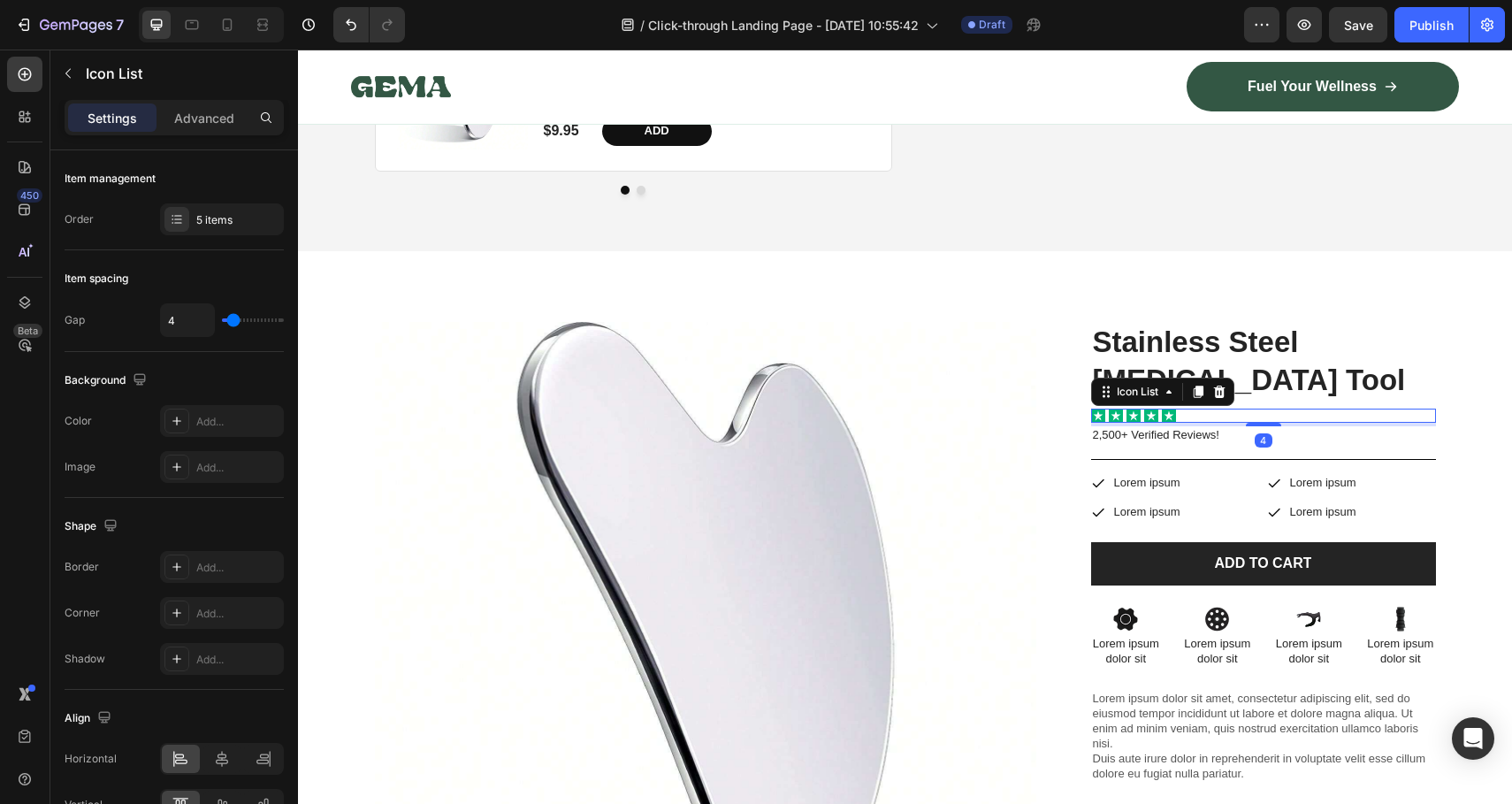
click at [1185, 408] on div "Icon Icon Icon Icon Icon" at bounding box center [1263, 415] width 345 height 14
click at [177, 110] on p "Advanced" at bounding box center [204, 118] width 60 height 19
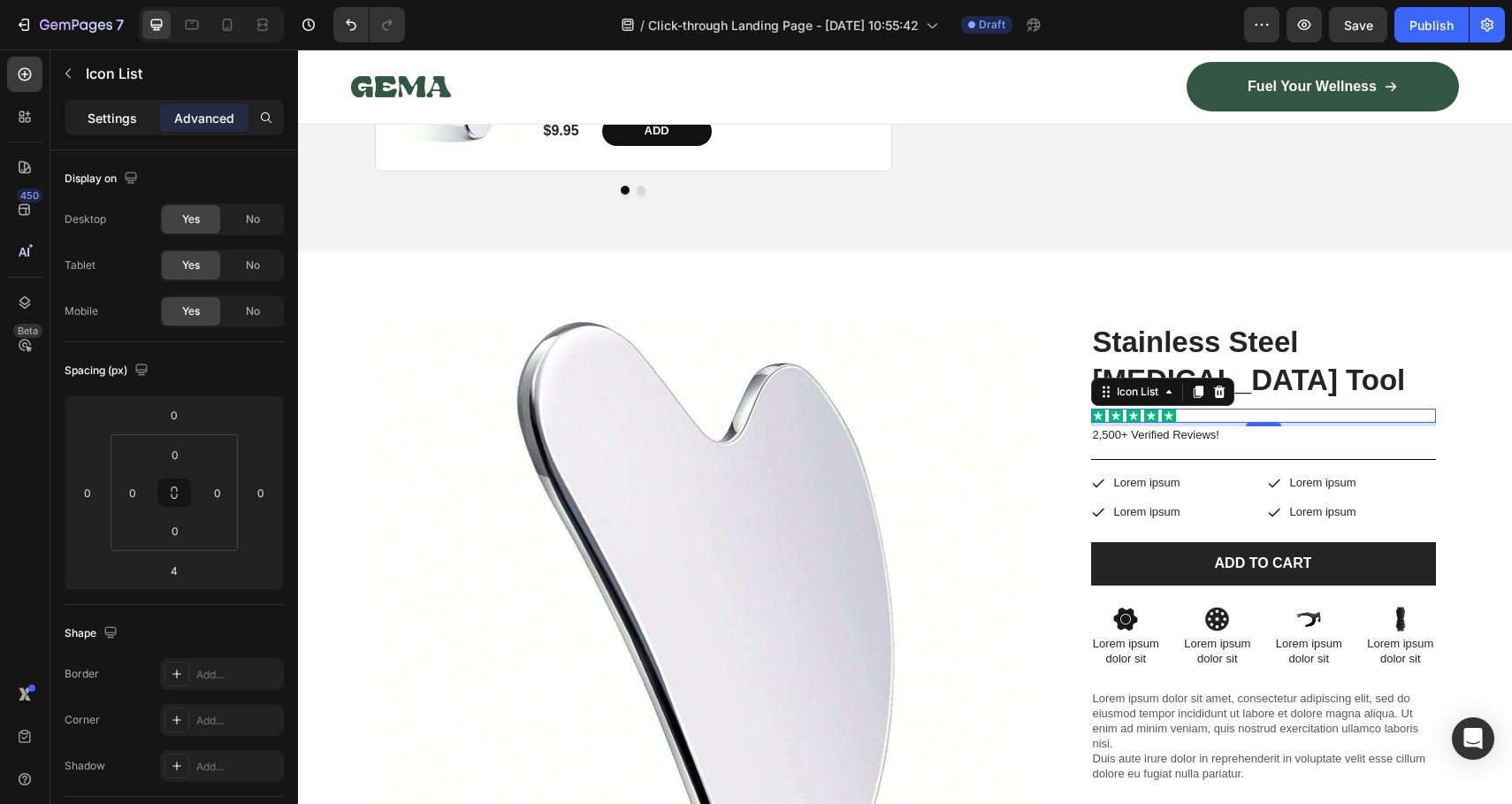
click at [121, 110] on p "Settings" at bounding box center [112, 118] width 49 height 19
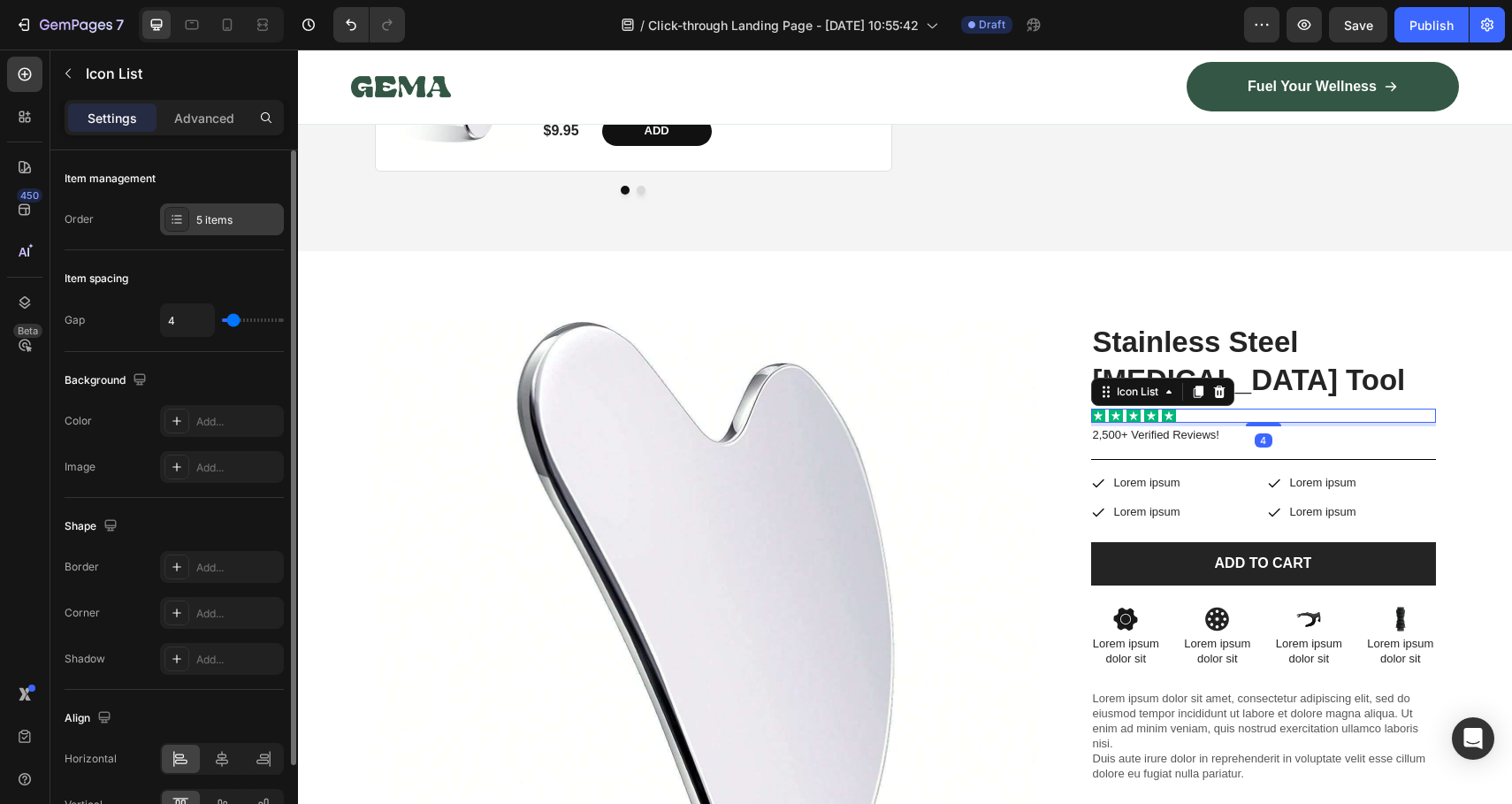
click at [176, 206] on div "5 items" at bounding box center [221, 219] width 124 height 32
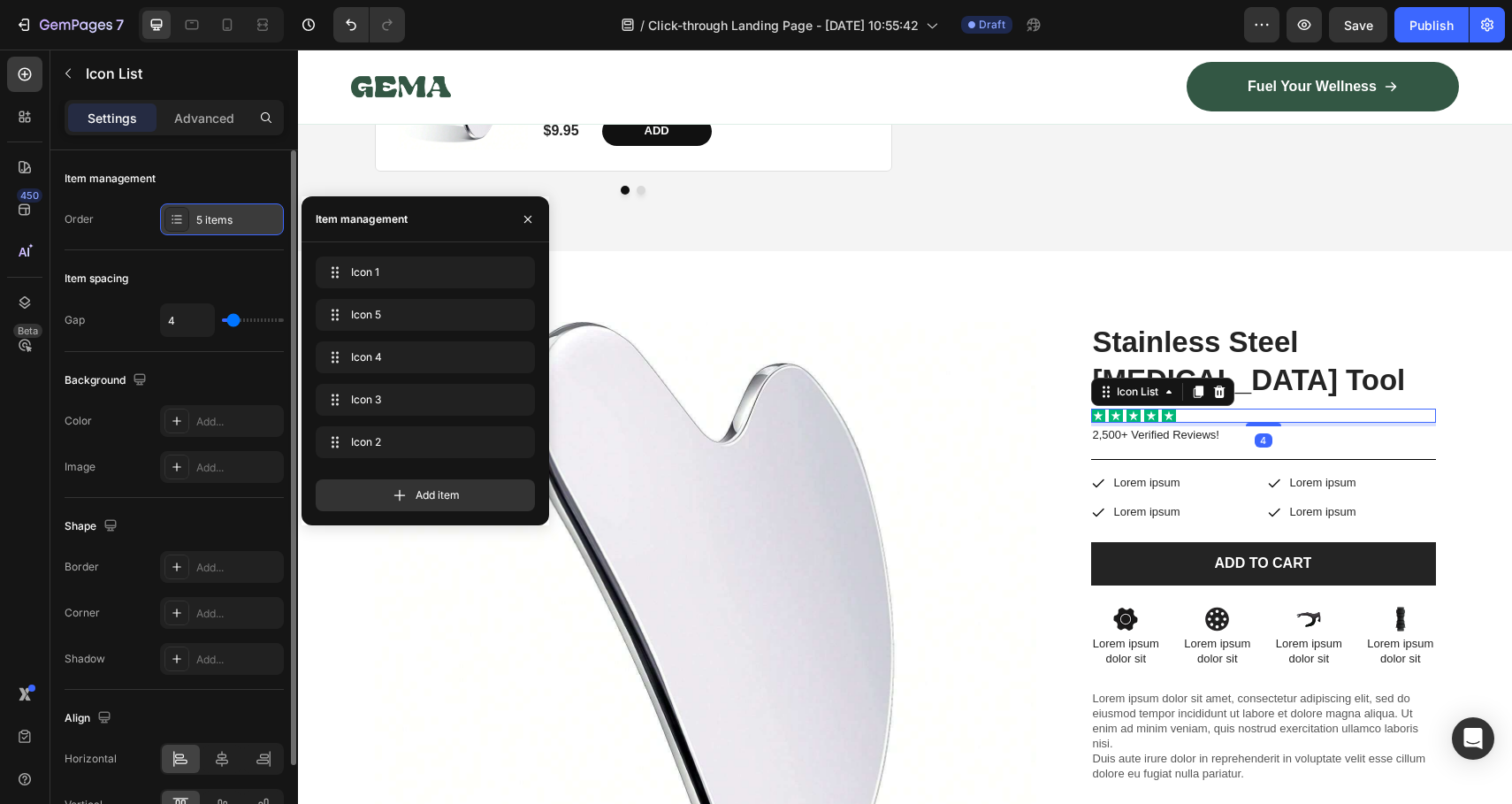
click at [176, 206] on div "5 items" at bounding box center [221, 219] width 124 height 32
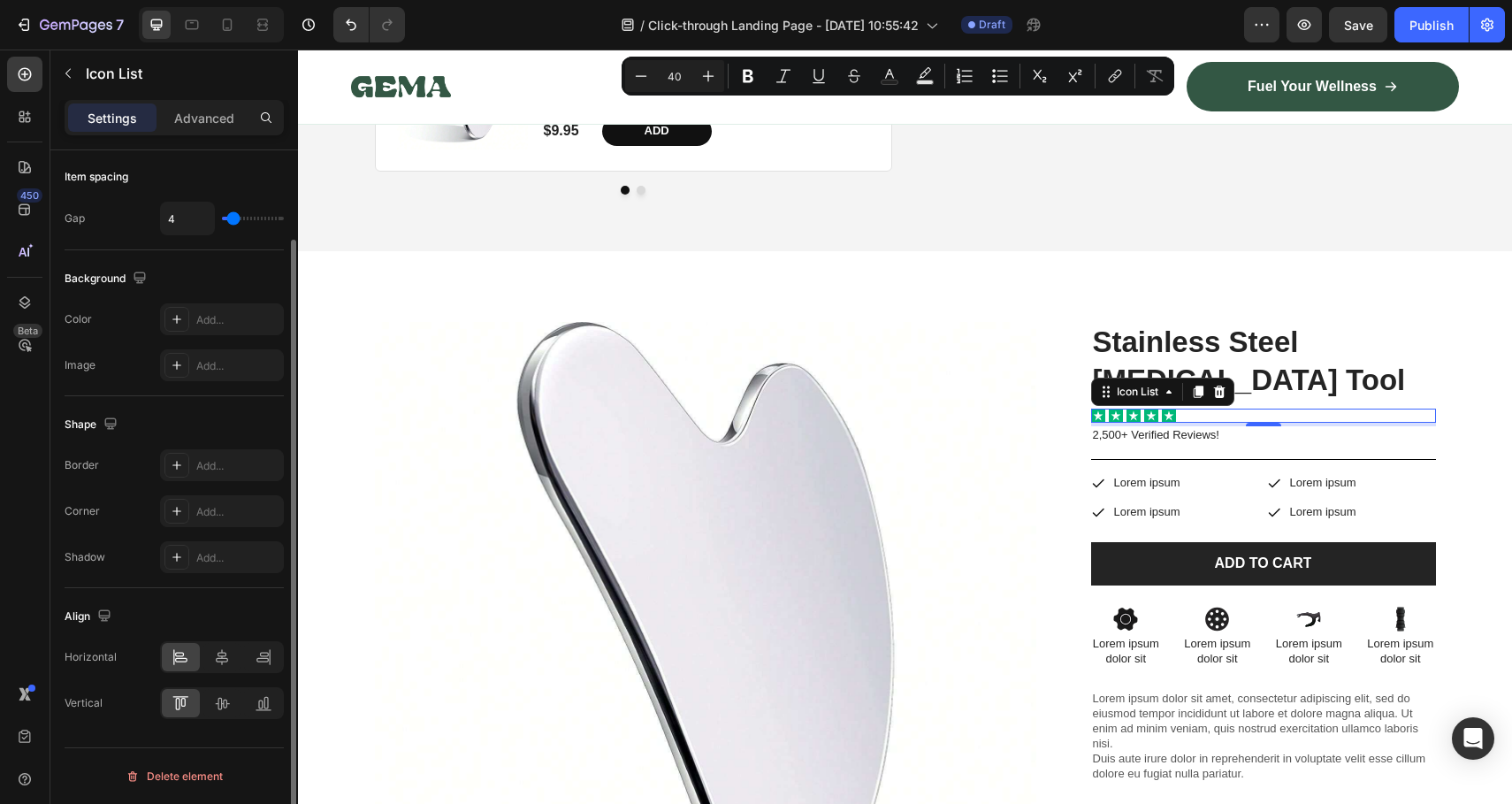
scroll to position [0, 0]
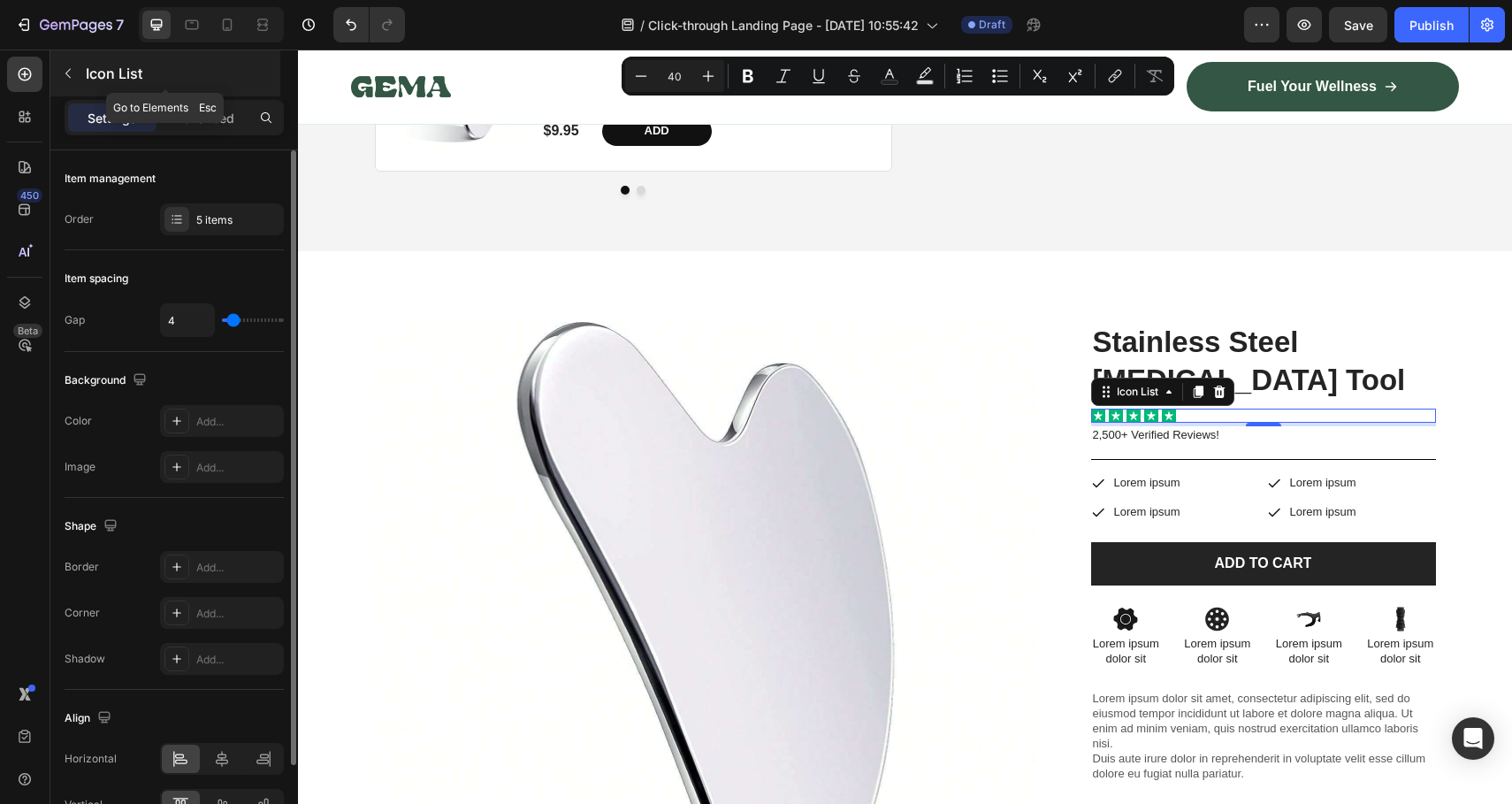
click at [75, 77] on icon "button" at bounding box center [68, 73] width 14 height 14
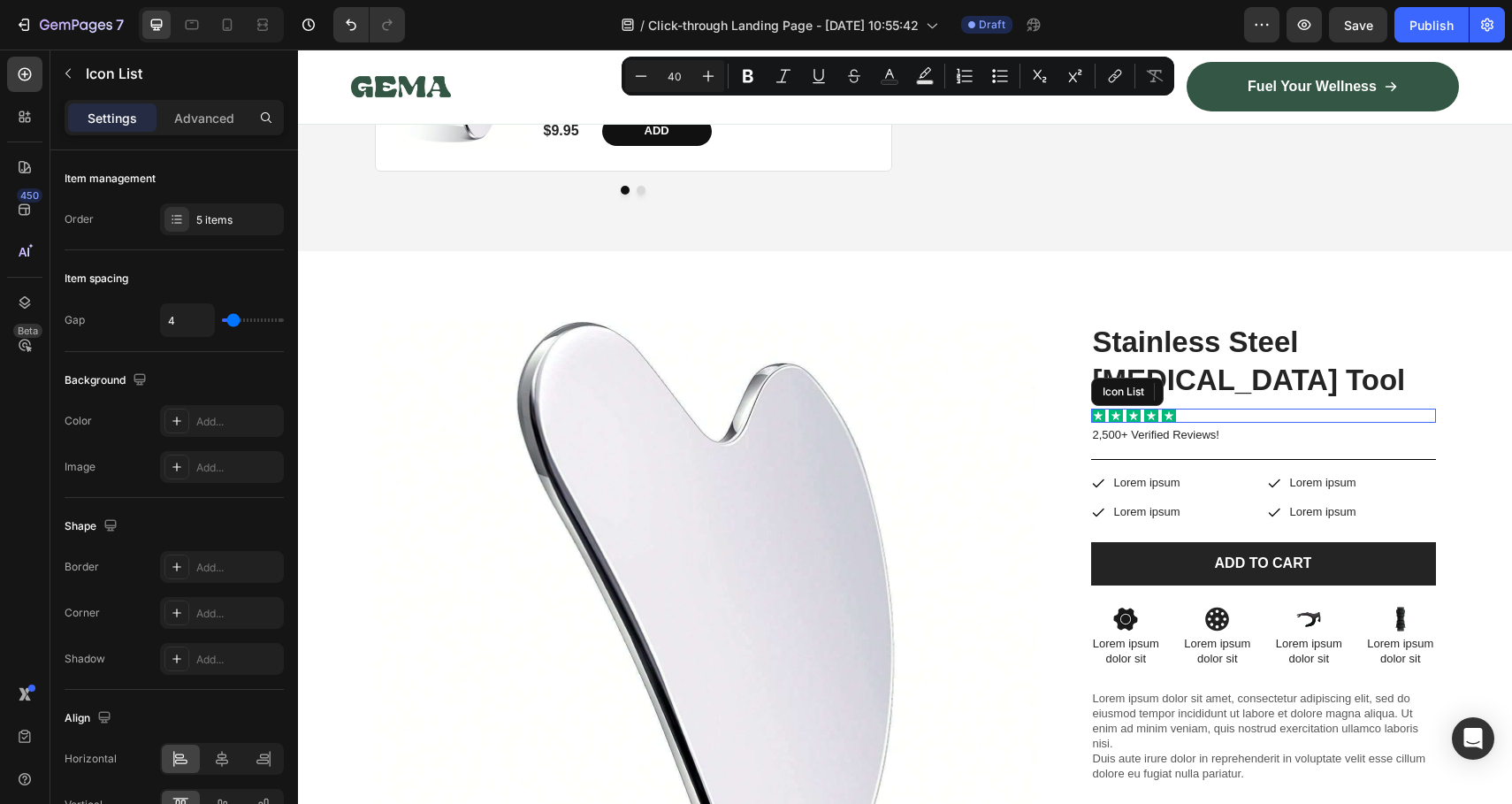
click at [1209, 408] on div "Icon Icon Icon Icon Icon" at bounding box center [1263, 415] width 345 height 14
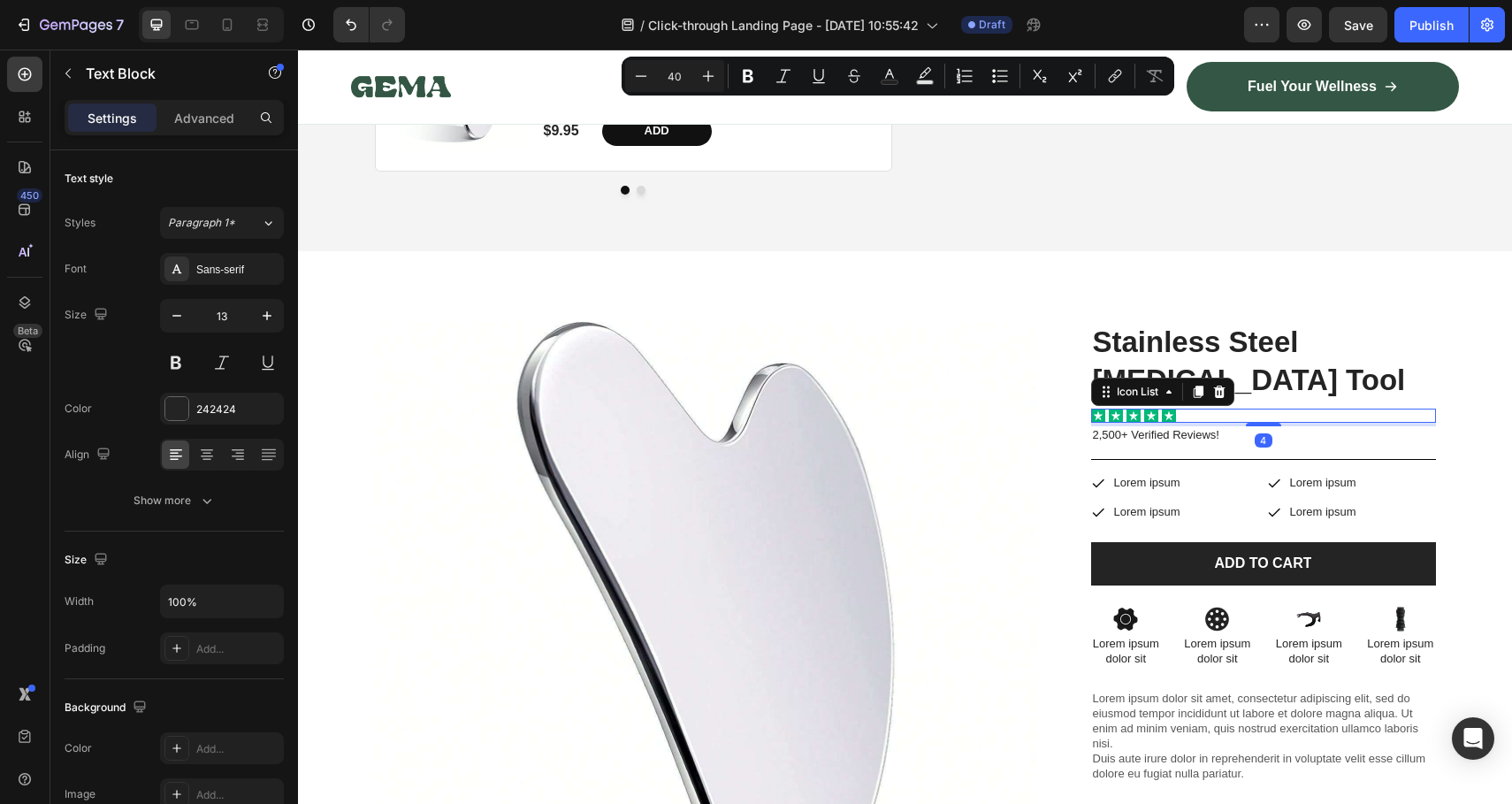
click at [1177, 428] on p "2,500+ Verified Reviews!" at bounding box center [1263, 436] width 341 height 15
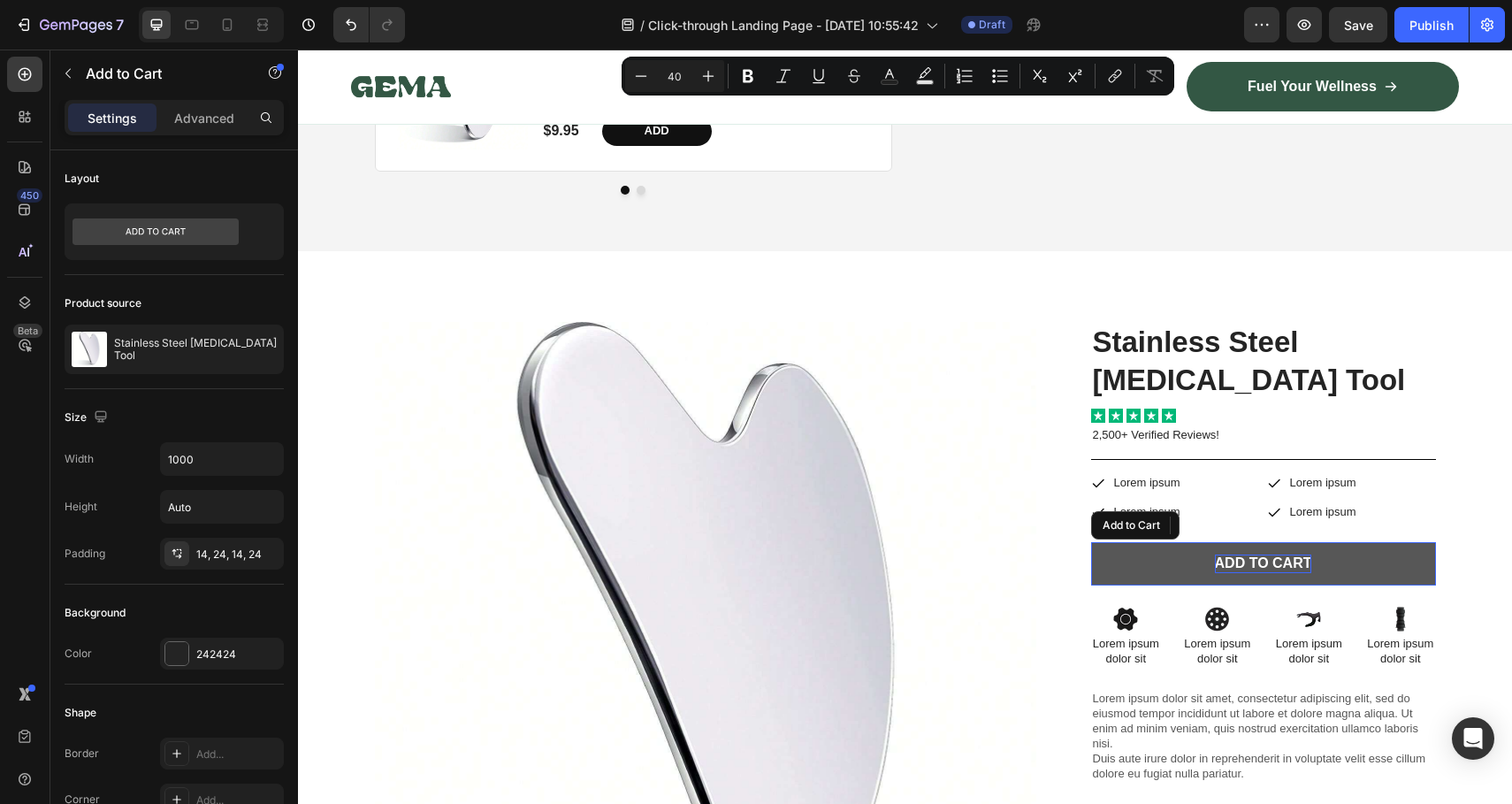
click at [1291, 555] on div "Add to cart" at bounding box center [1263, 564] width 97 height 19
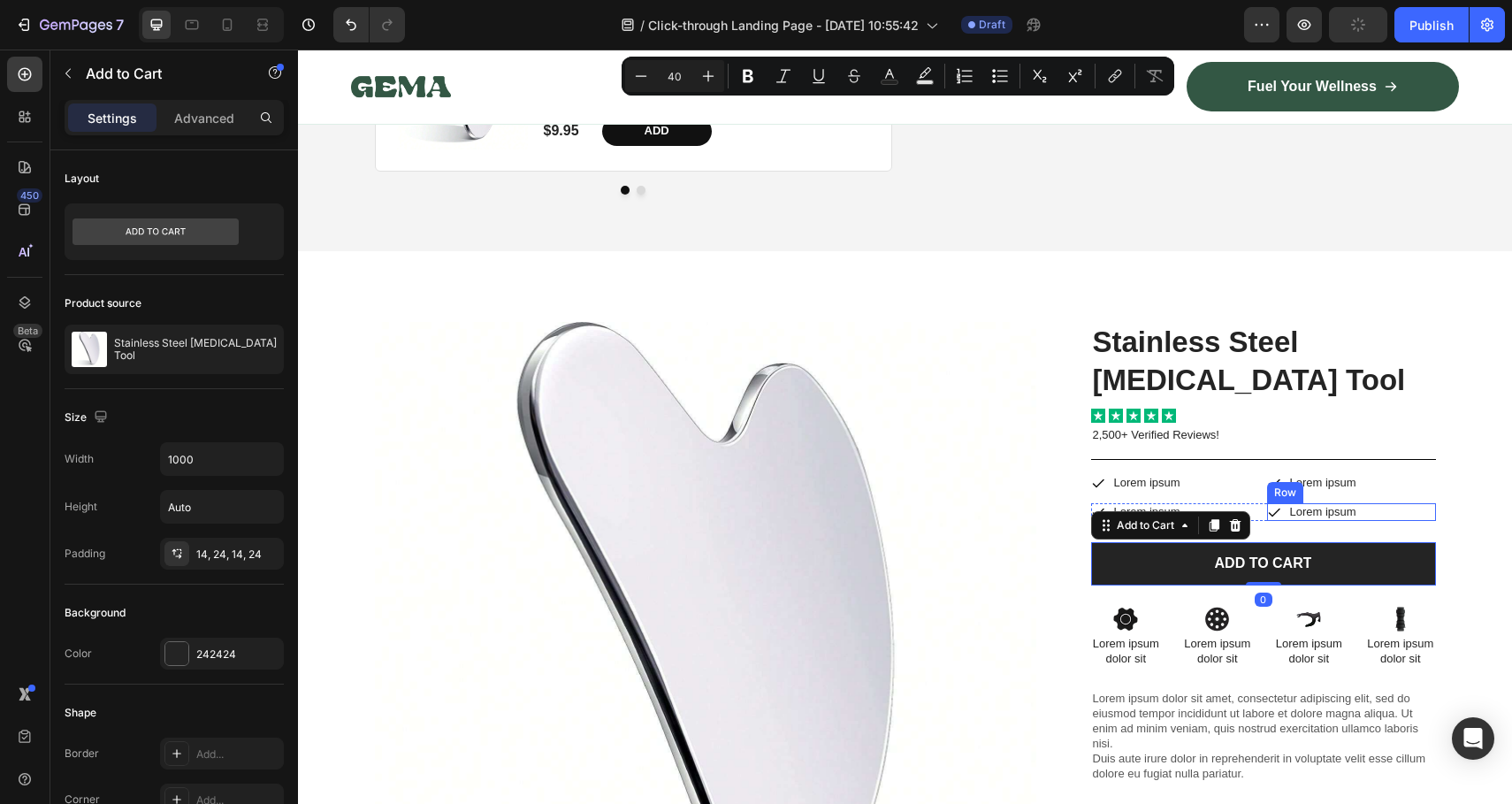
click at [1399, 504] on div "Icon Lorem ipsum Text Block Row" at bounding box center [1351, 513] width 169 height 19
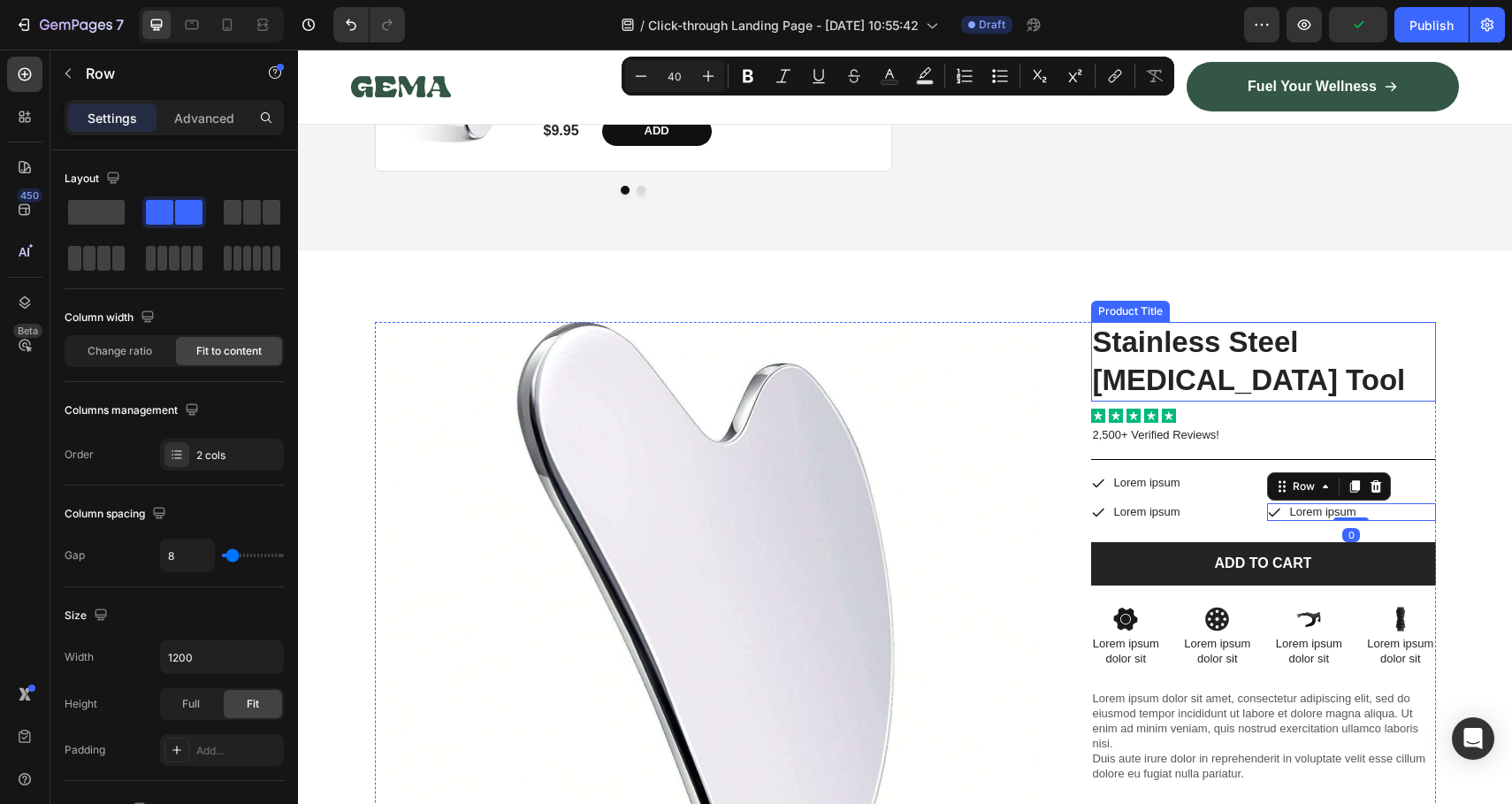
click at [1125, 322] on h1 "Stainless Steel [MEDICAL_DATA] Tool" at bounding box center [1263, 362] width 345 height 79
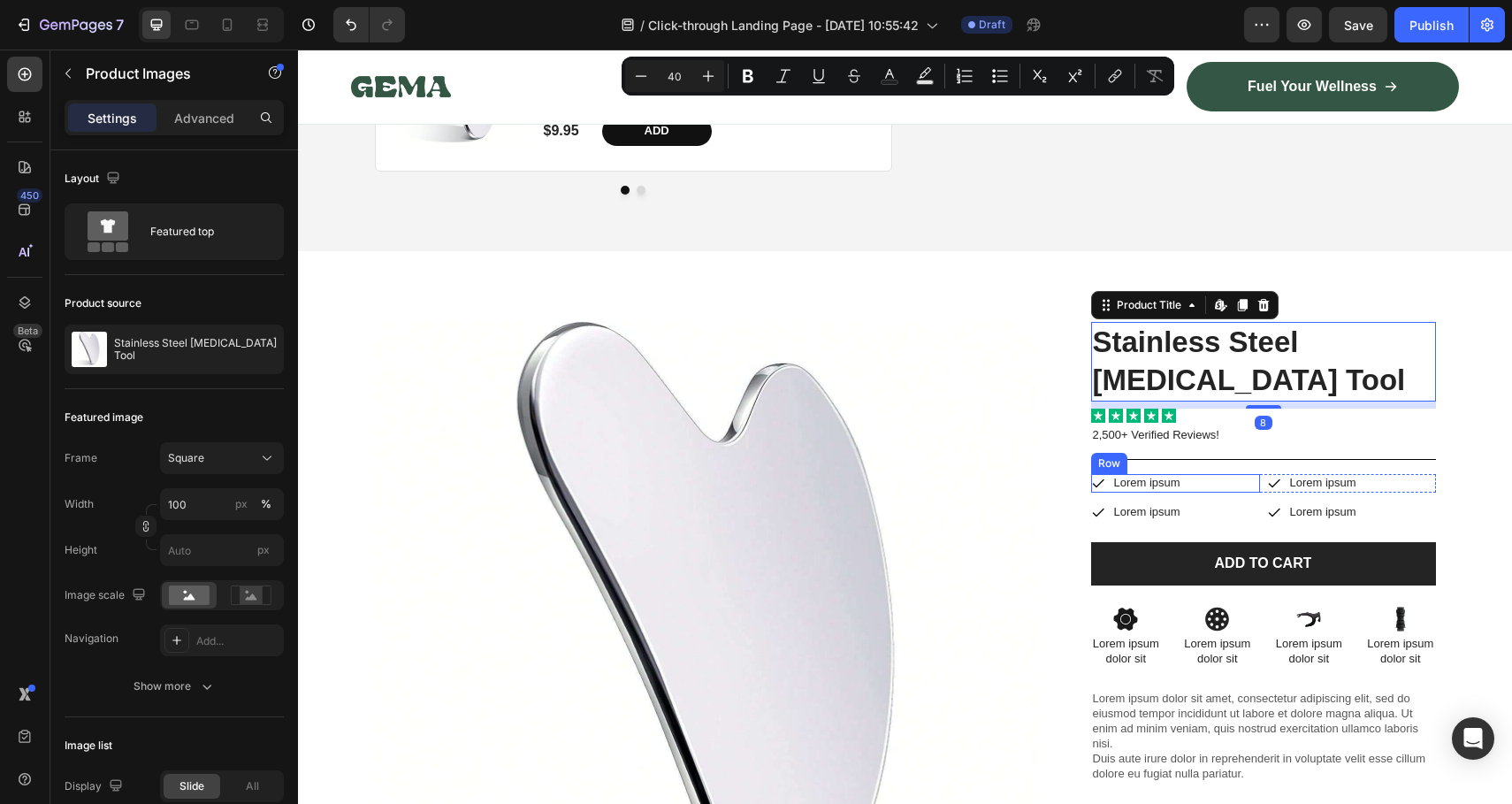
click at [1011, 422] on img at bounding box center [706, 653] width 662 height 661
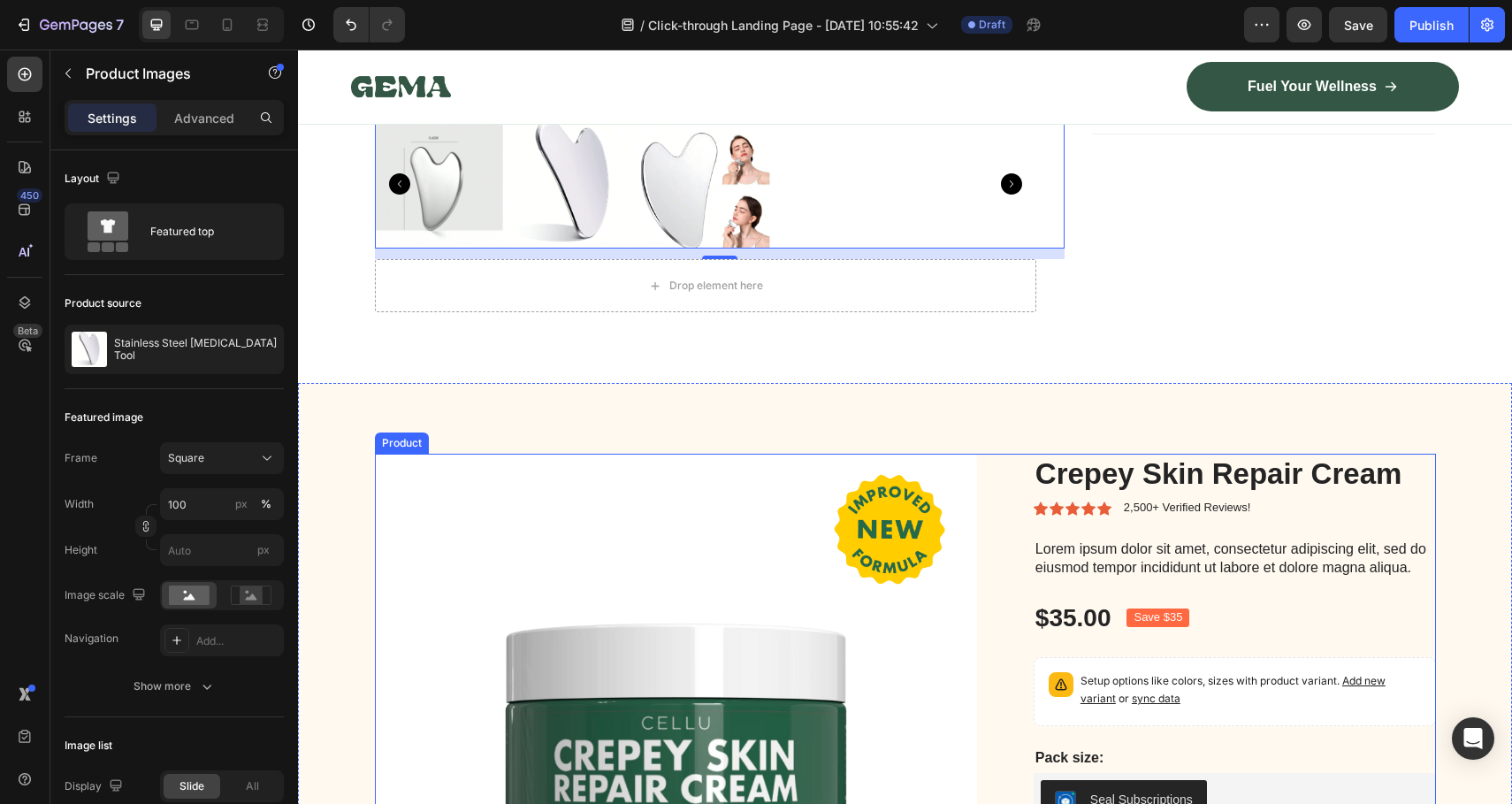
scroll to position [6918, 0]
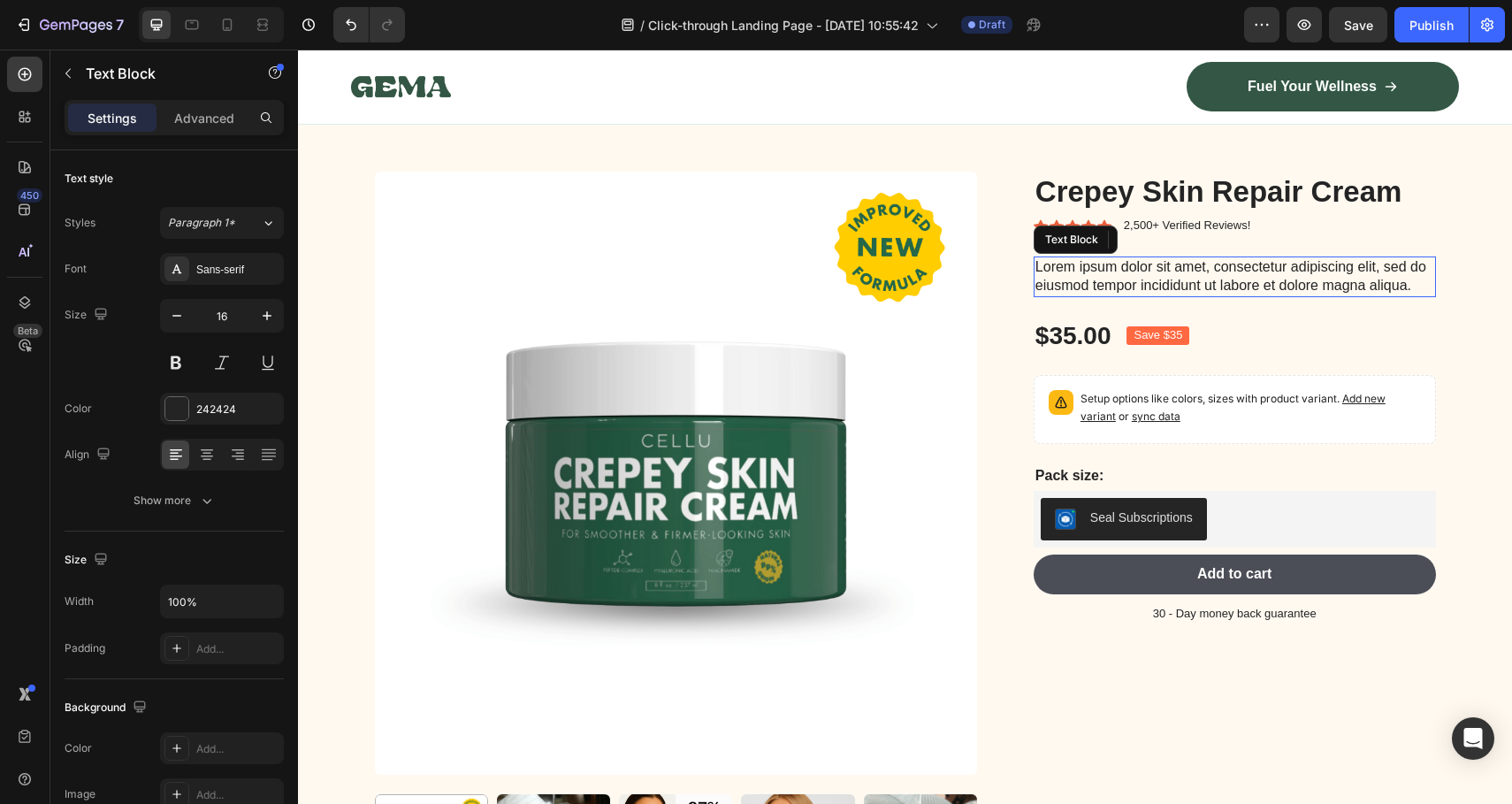
click at [1089, 277] on p "Lorem ipsum dolor sit amet, consectetur adipiscing elit, sed do eiusmod tempor …" at bounding box center [1235, 276] width 399 height 37
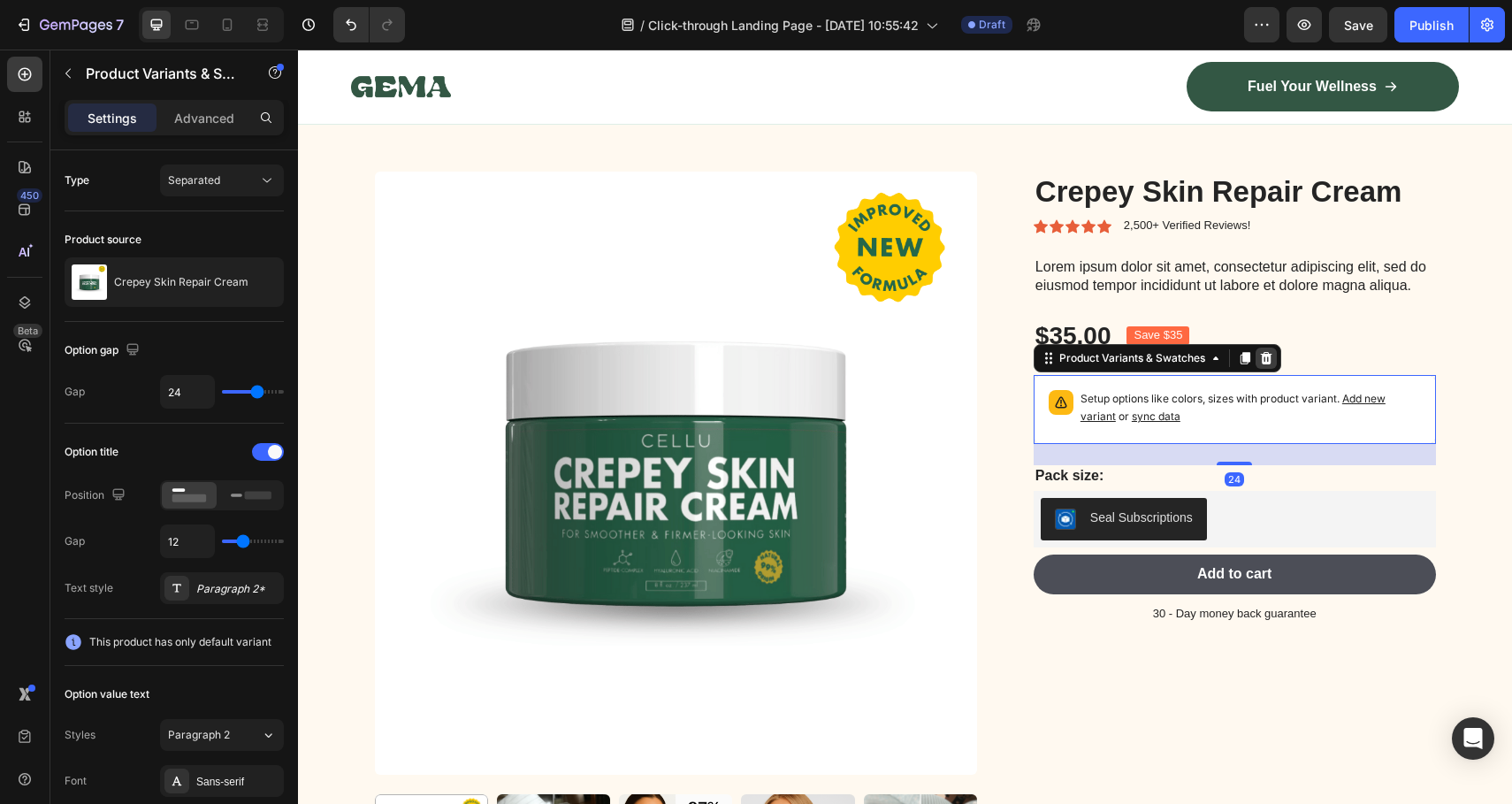
click at [1261, 352] on icon at bounding box center [1266, 357] width 11 height 12
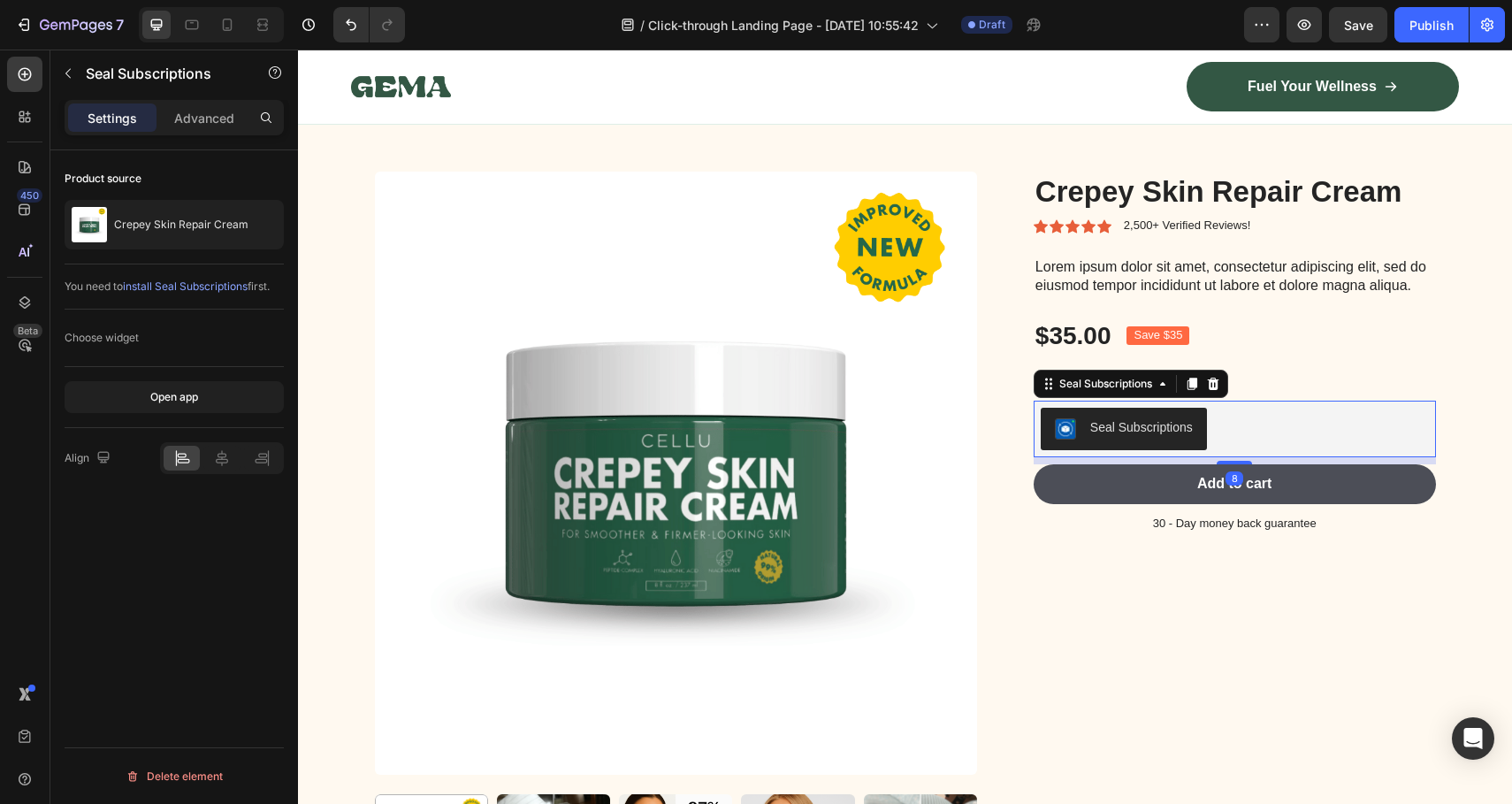
click at [1190, 418] on button "Seal Subscriptions" at bounding box center [1125, 428] width 166 height 43
click at [1352, 347] on div "$35.00 Product Price Product Price Save $35 Product Badge Row" at bounding box center [1235, 335] width 403 height 35
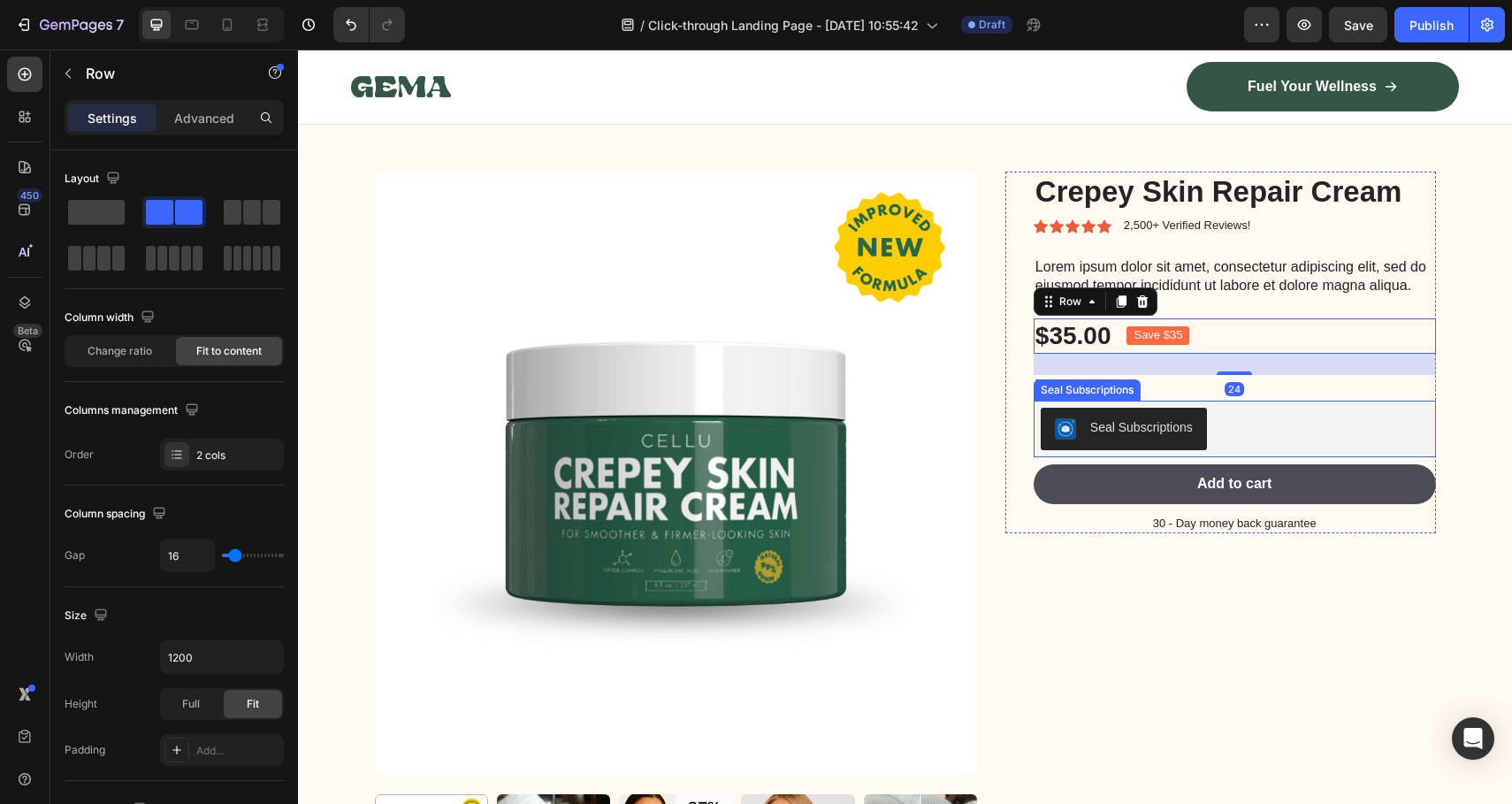
click at [1254, 435] on div "Seal Subscriptions" at bounding box center [1235, 428] width 388 height 43
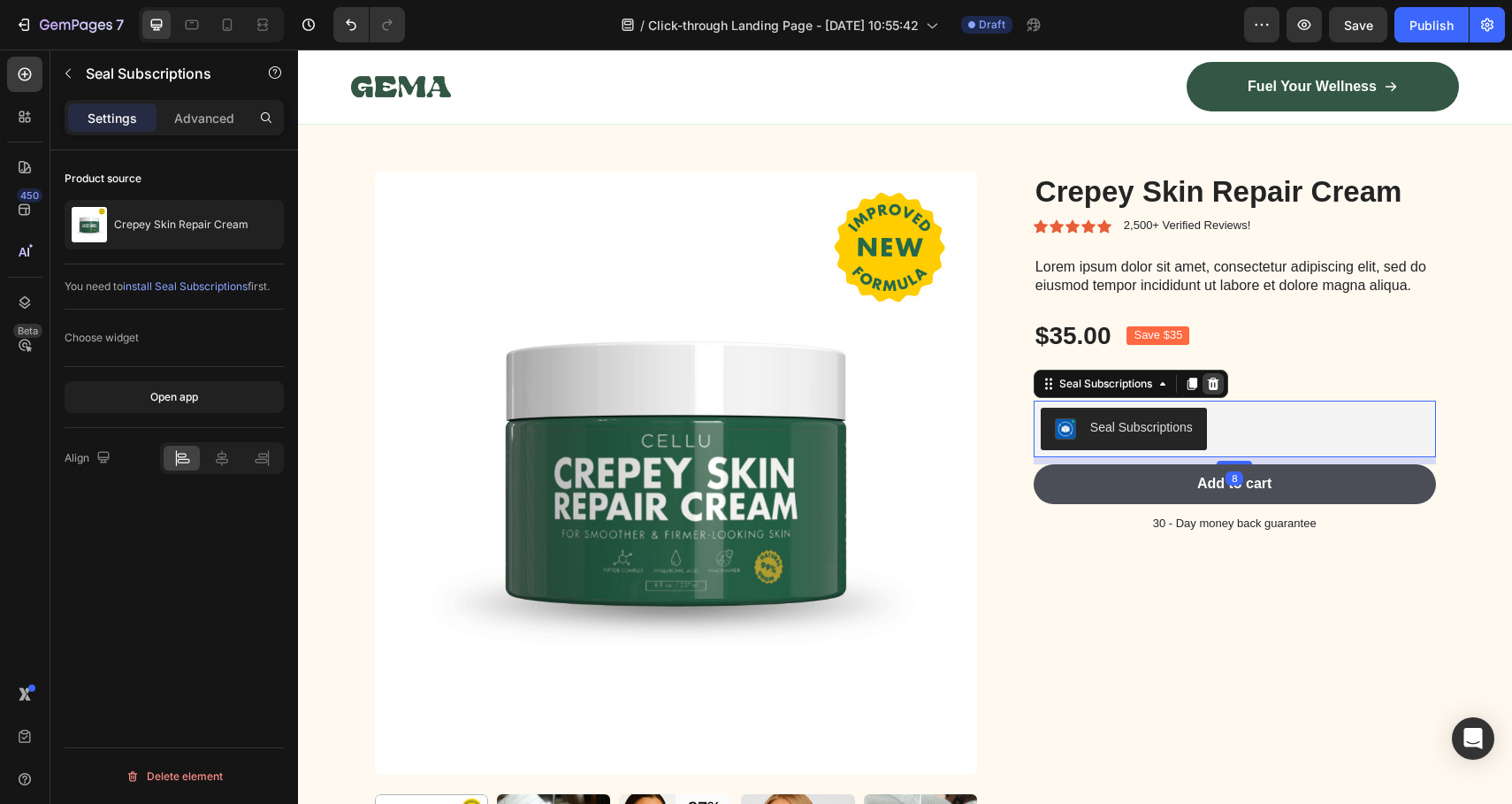
click at [1211, 380] on icon at bounding box center [1212, 384] width 11 height 12
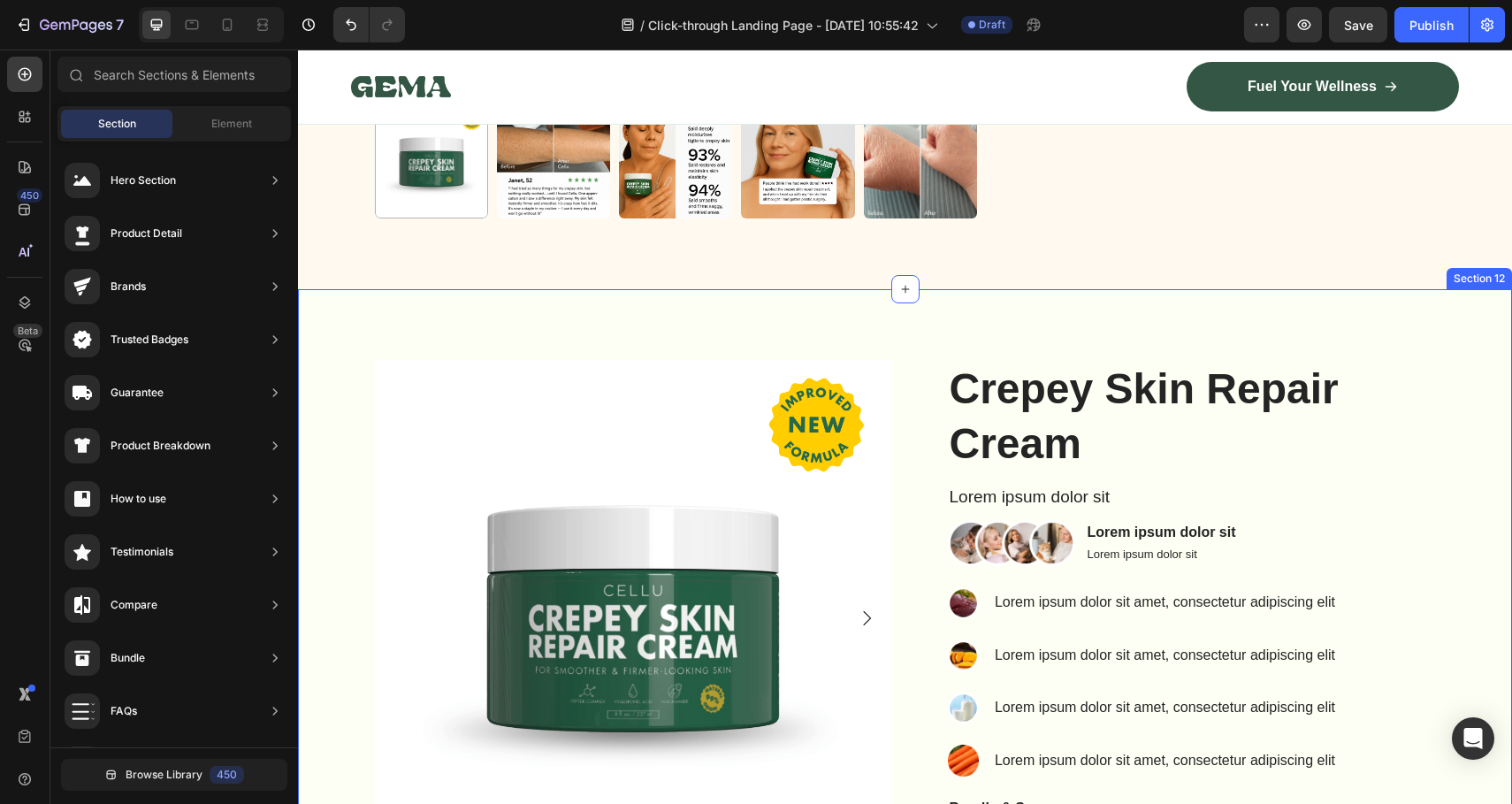
scroll to position [7888, 0]
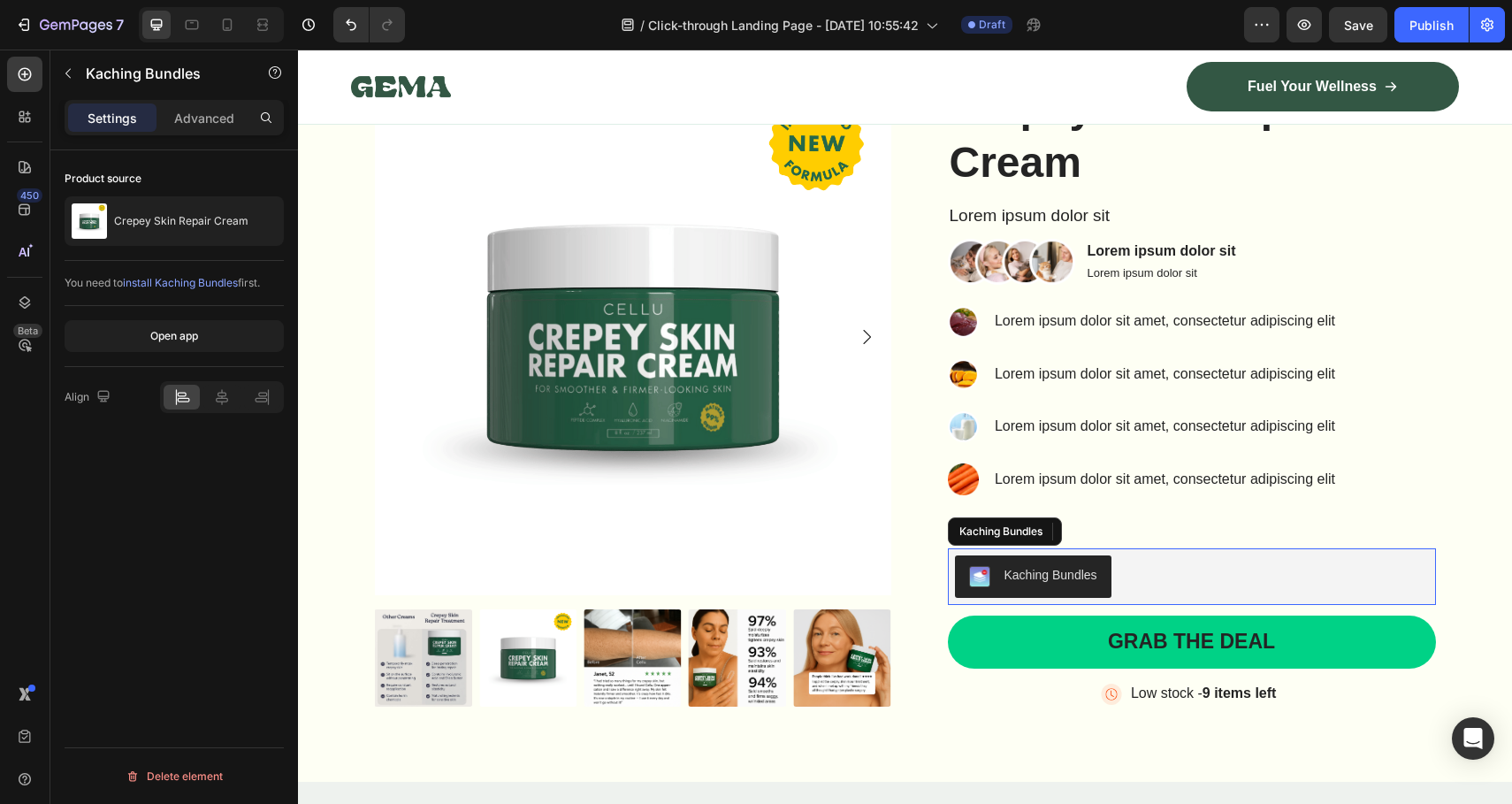
click at [1067, 567] on div "Kaching Bundles" at bounding box center [1051, 575] width 93 height 19
click at [1190, 592] on div "Kaching Bundles" at bounding box center [1193, 576] width 474 height 43
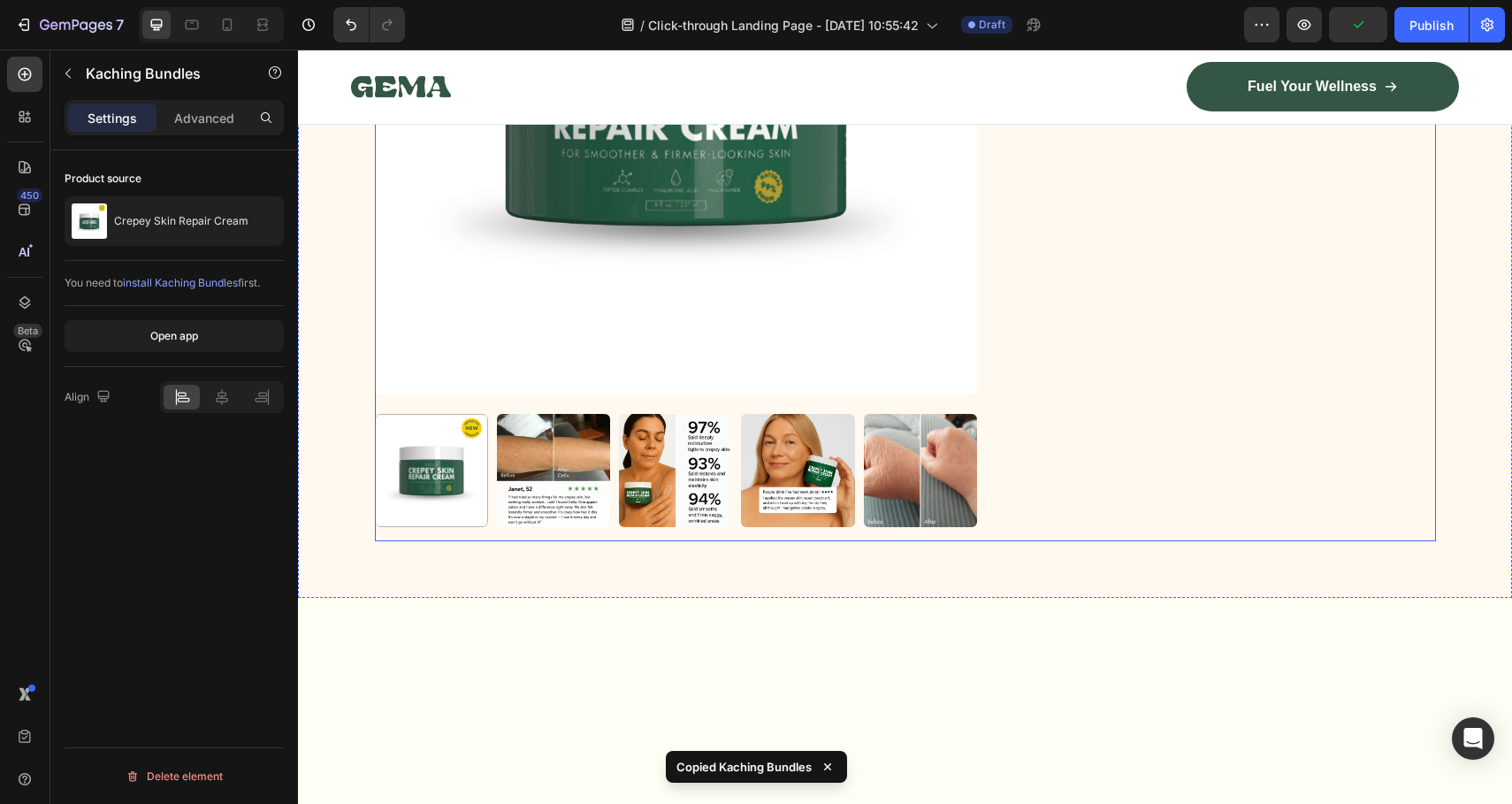
scroll to position [6836, 0]
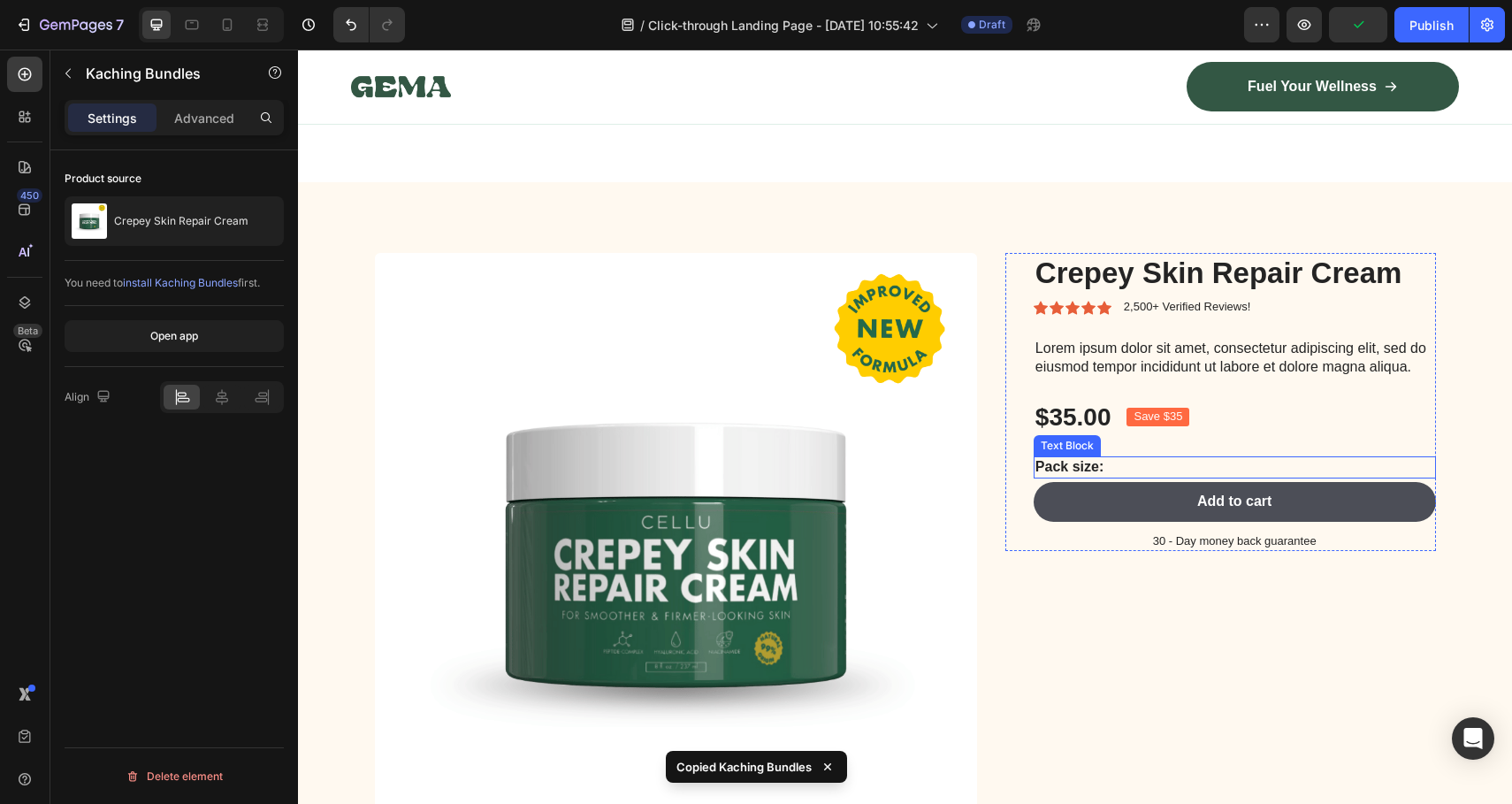
click at [1060, 468] on p "Pack size:" at bounding box center [1235, 468] width 399 height 19
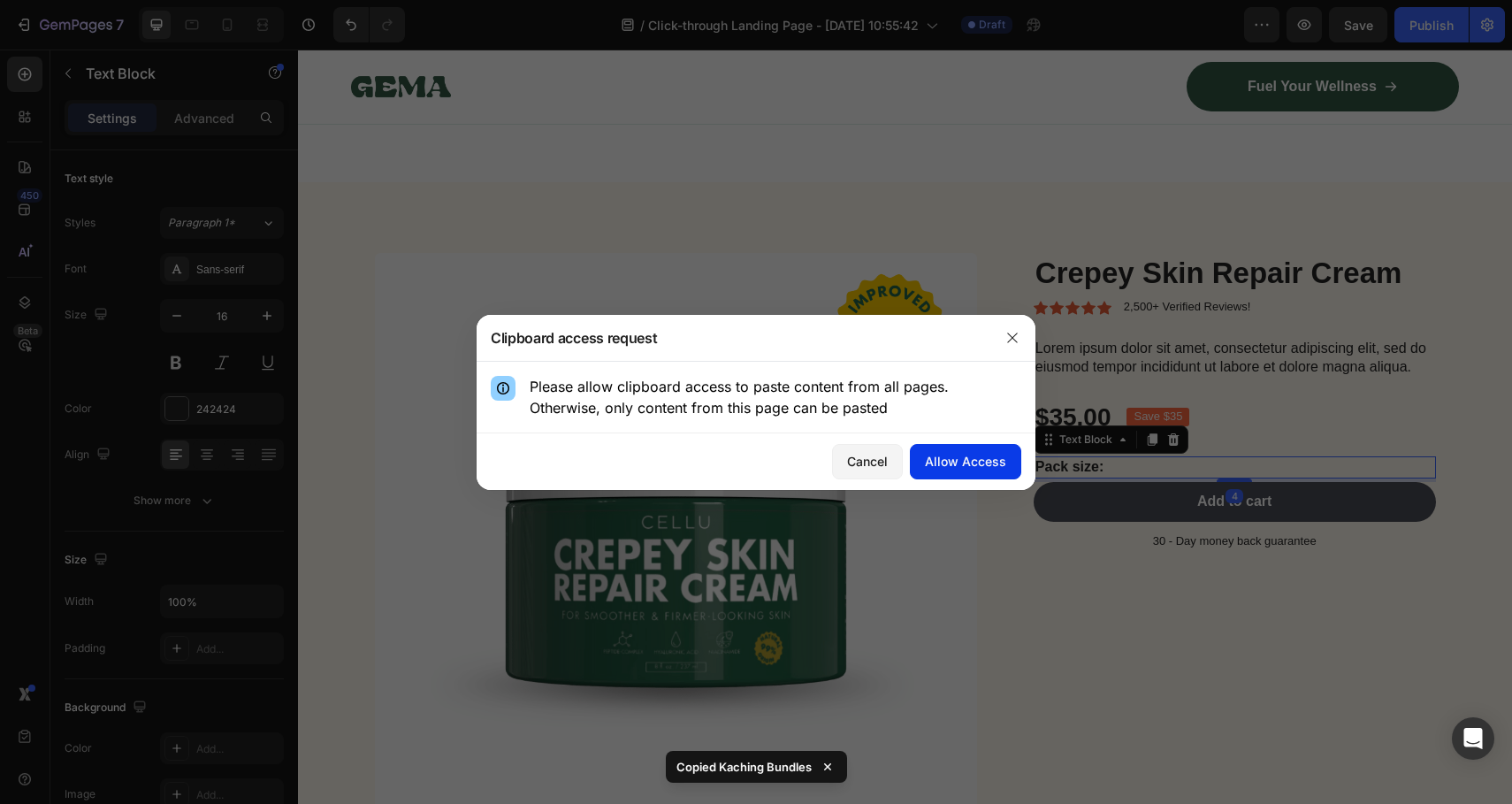
click at [971, 461] on div "Allow Access" at bounding box center [966, 461] width 81 height 19
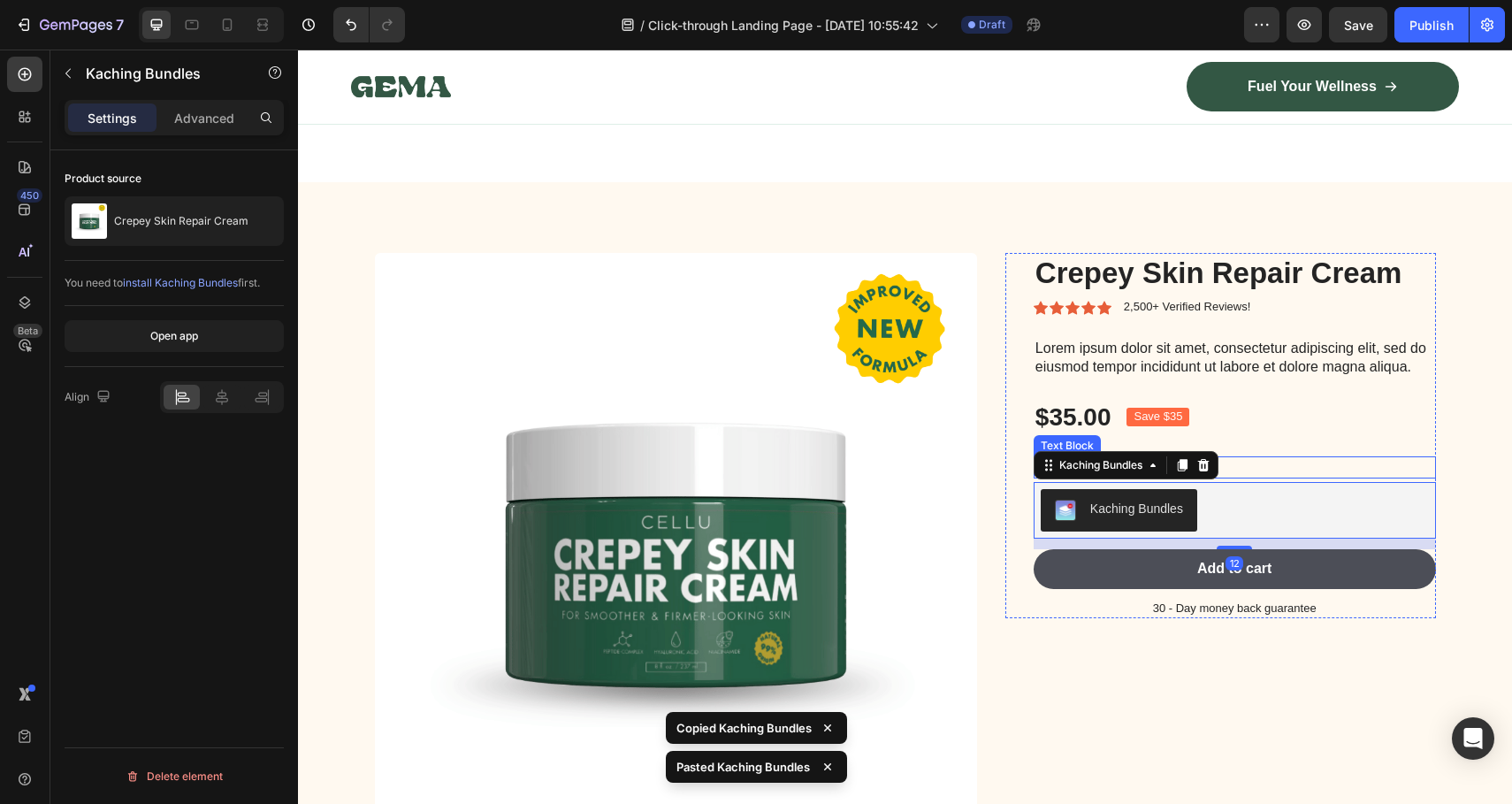
click at [1383, 420] on div "$35.00 Product Price Product Price Save $35 Product Badge Row" at bounding box center [1235, 417] width 403 height 35
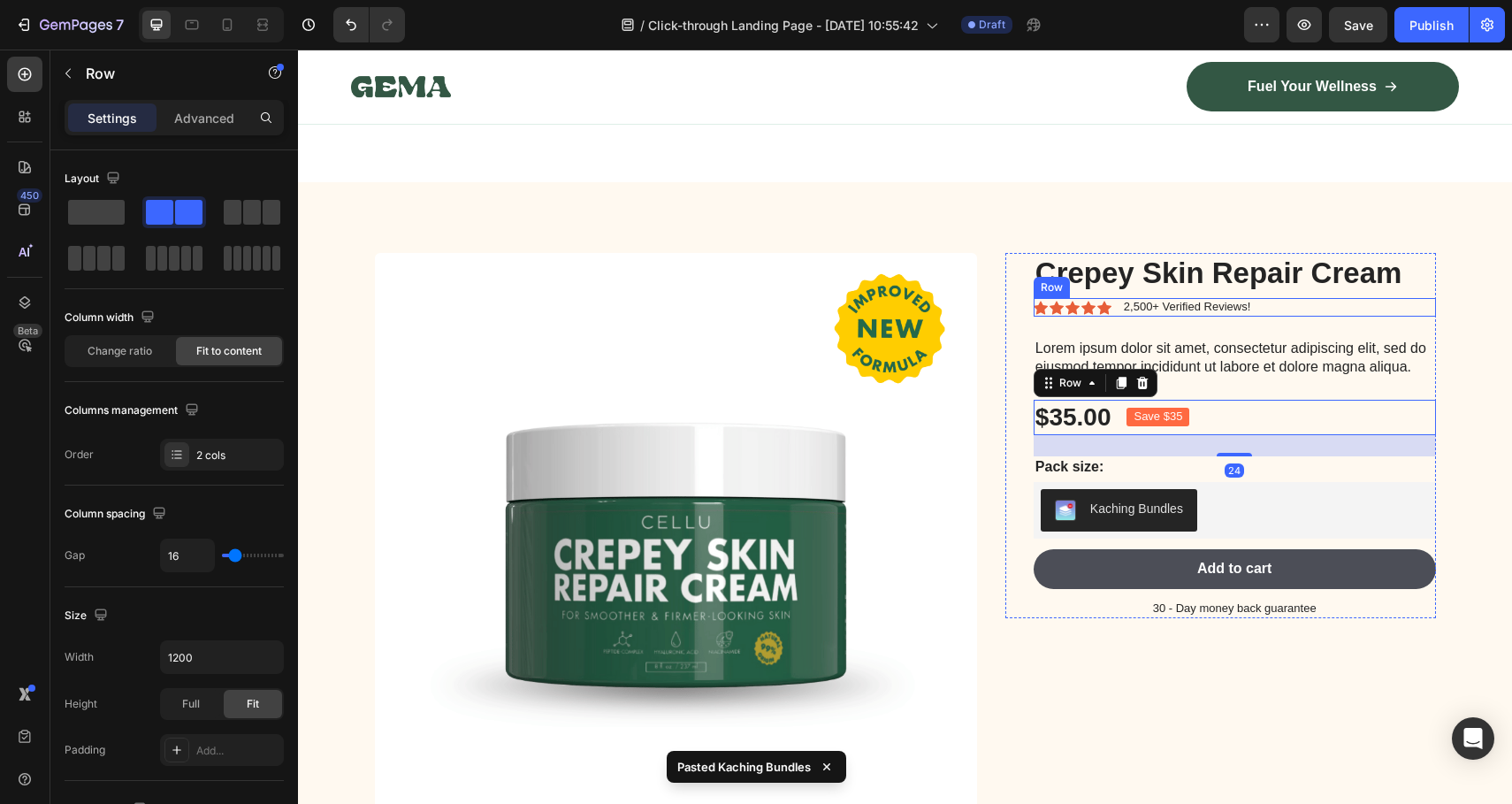
click at [1391, 314] on div "Icon Icon Icon Icon Icon Icon List 2,500+ Verified Reviews! Text Block Row" at bounding box center [1235, 307] width 403 height 19
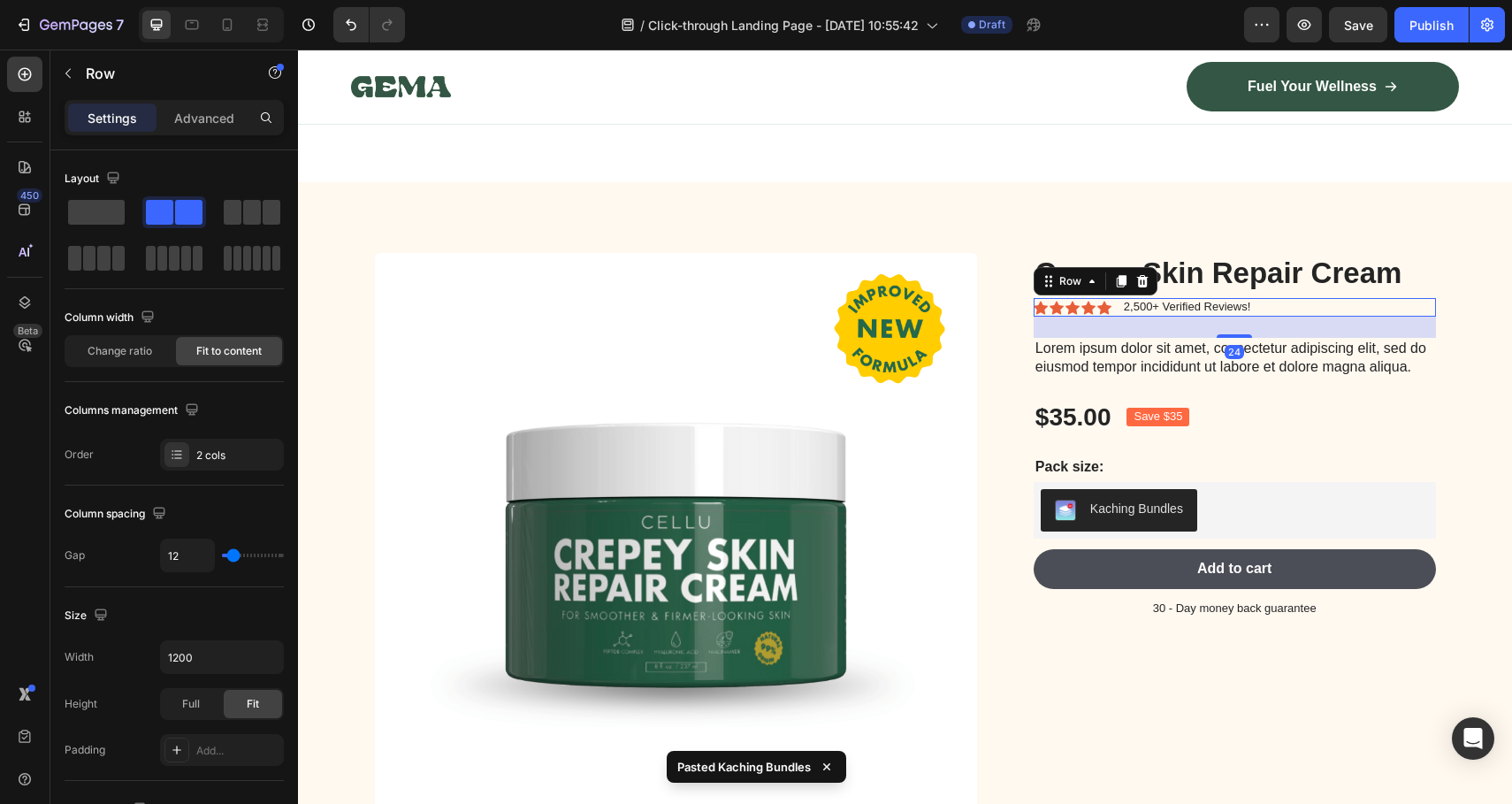
scroll to position [7140, 0]
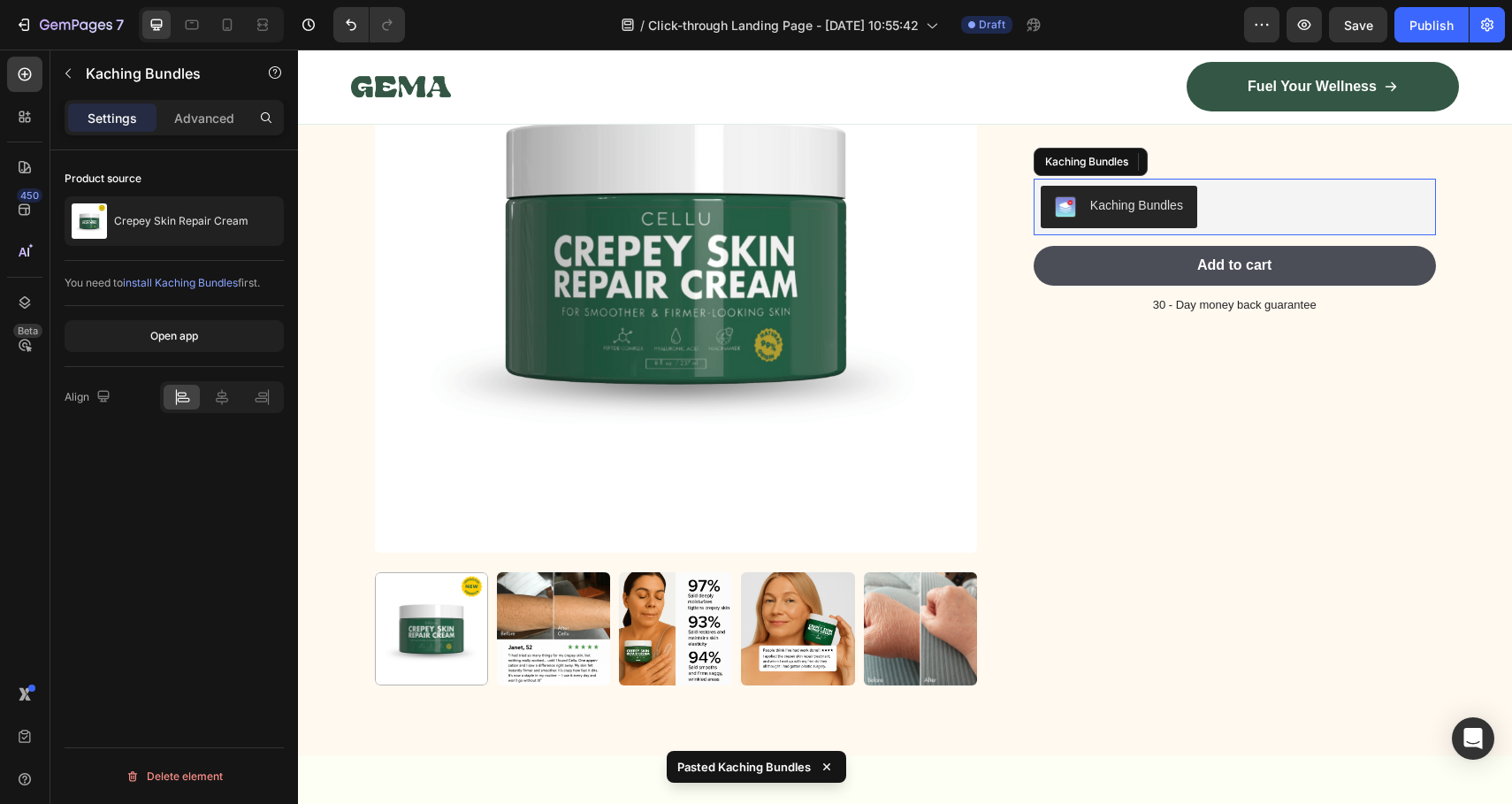
click at [1284, 214] on div "Kaching Bundles" at bounding box center [1235, 207] width 388 height 43
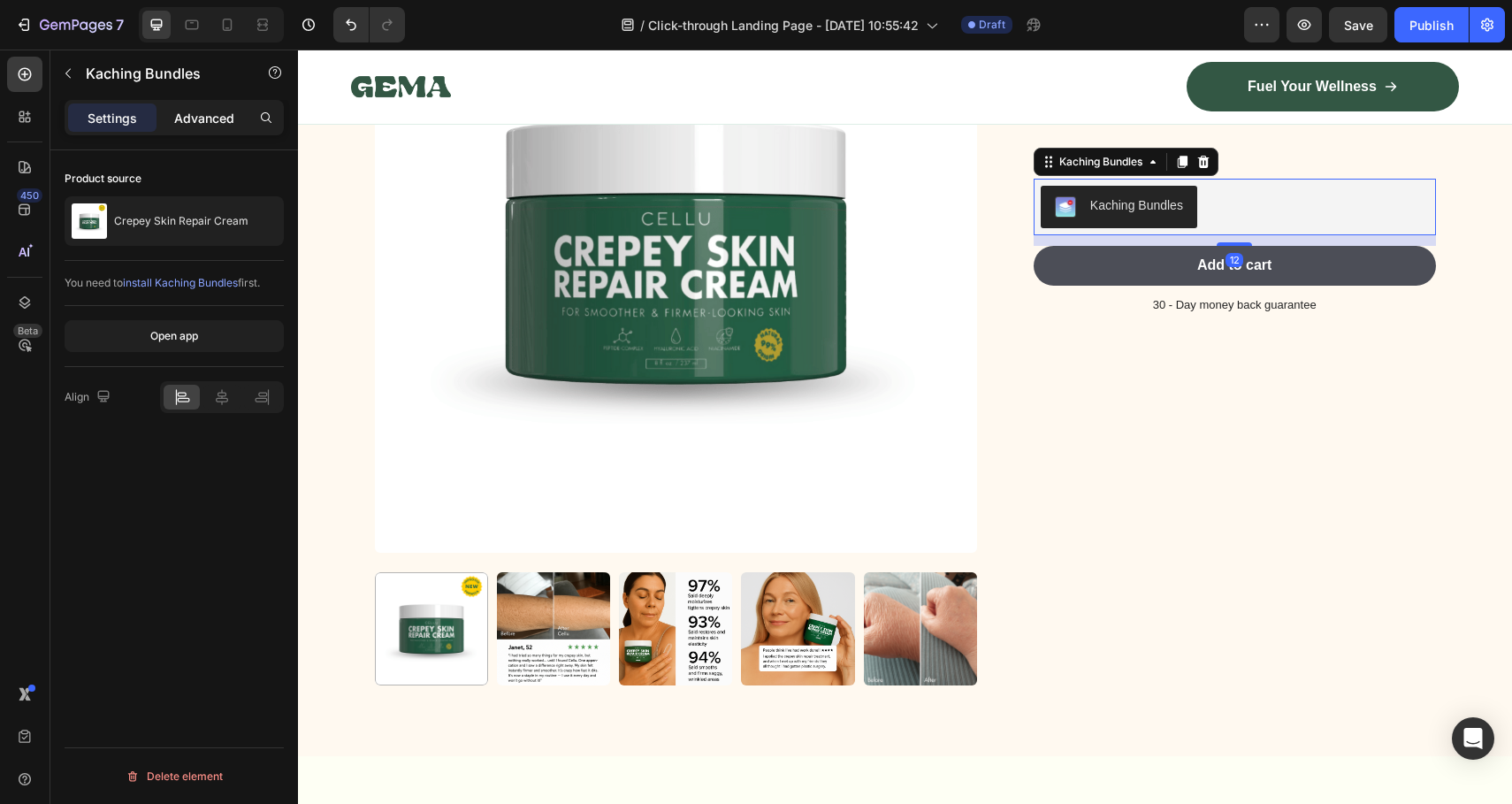
click at [207, 121] on p "Advanced" at bounding box center [204, 118] width 60 height 19
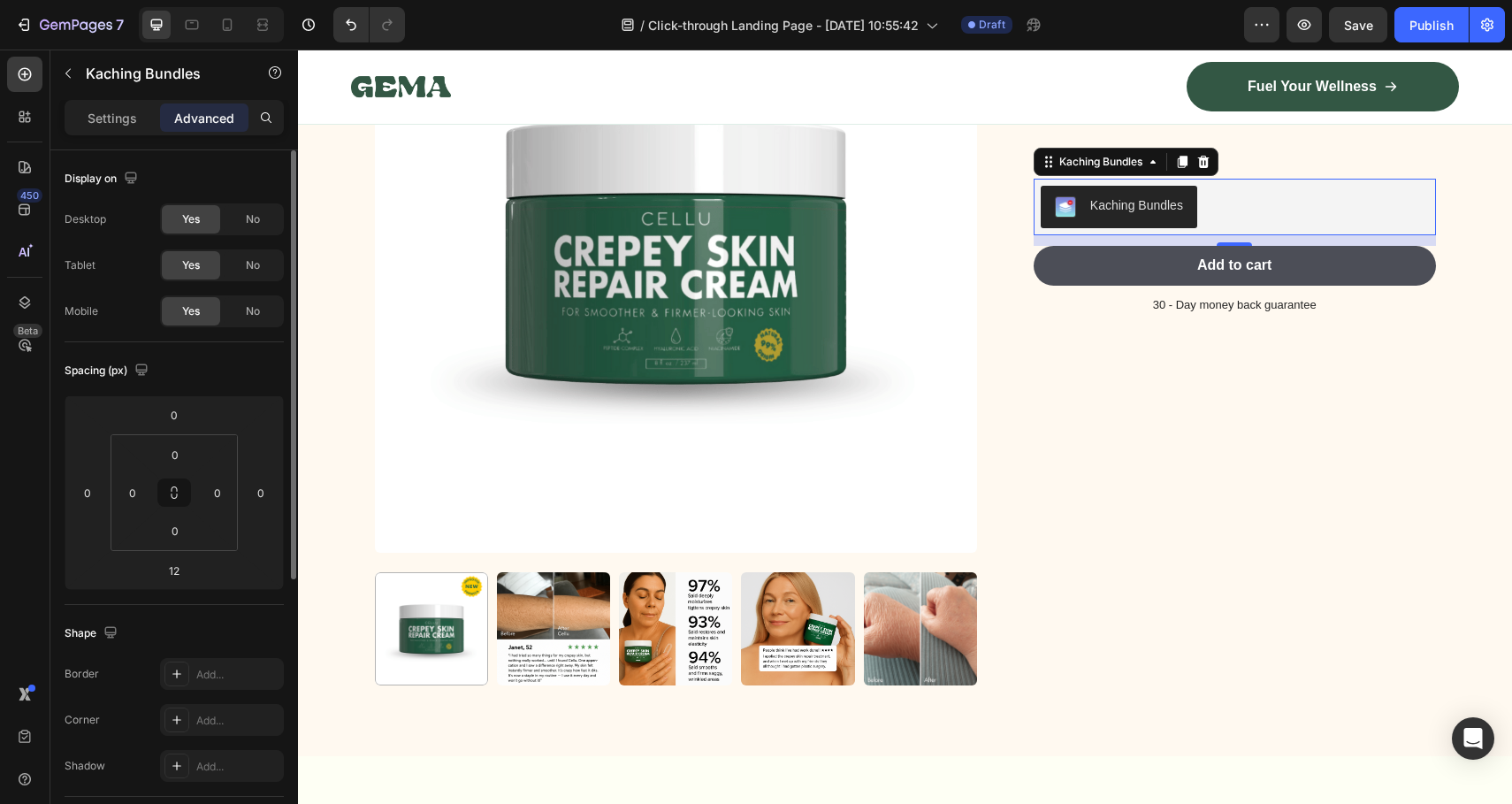
scroll to position [449, 0]
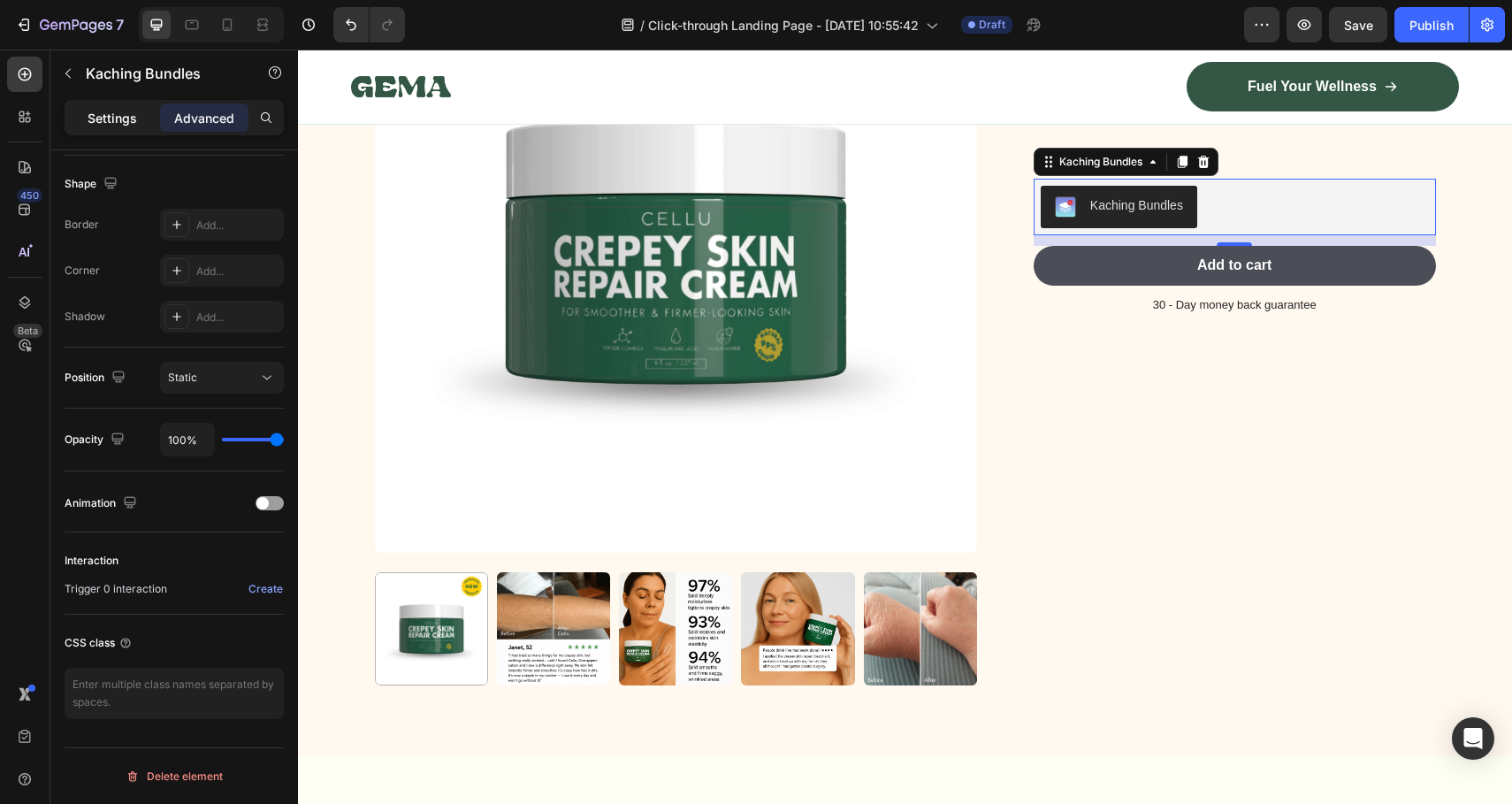
click at [108, 128] on div "Settings" at bounding box center [112, 117] width 89 height 28
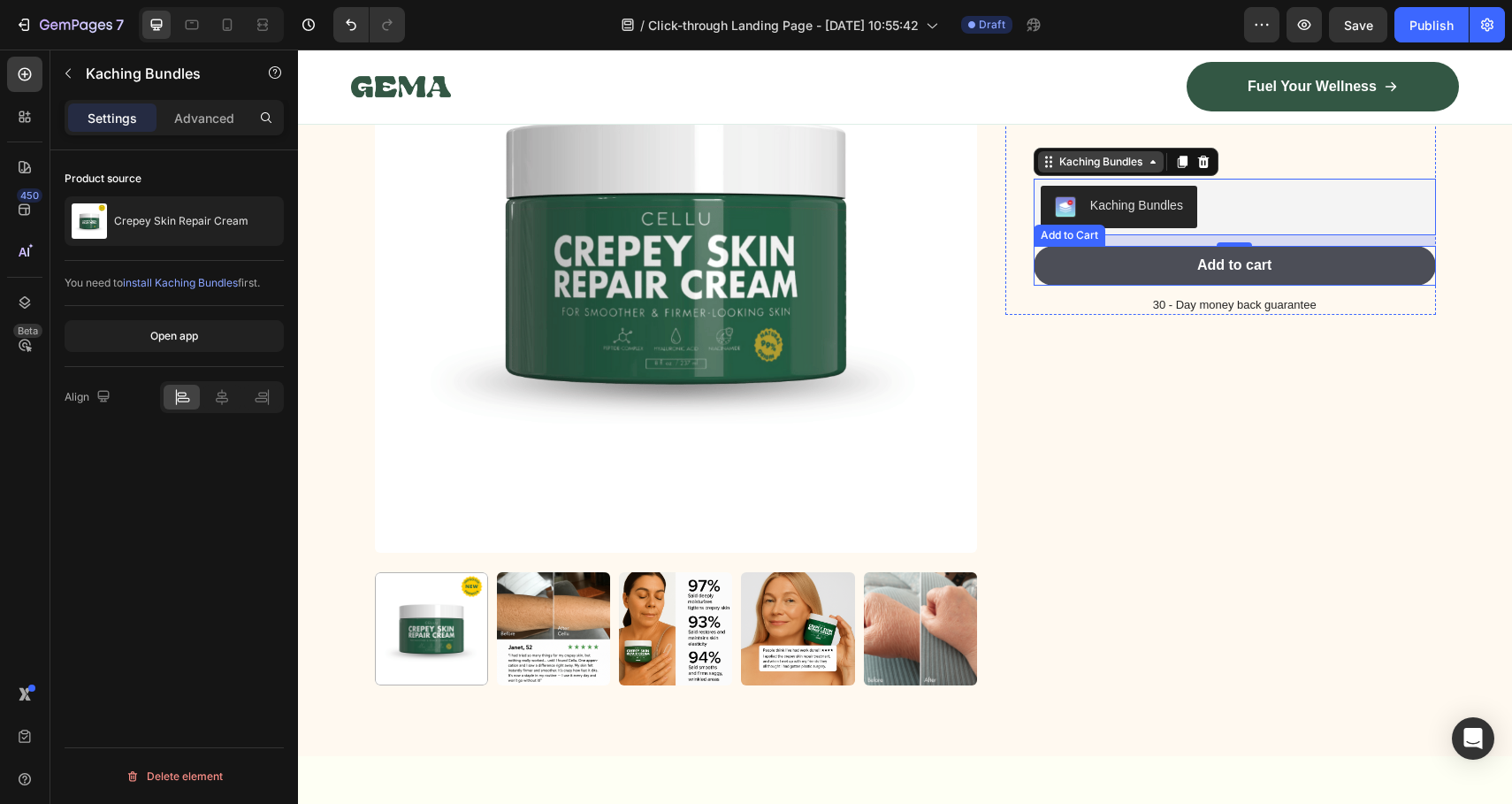
scroll to position [7020, 0]
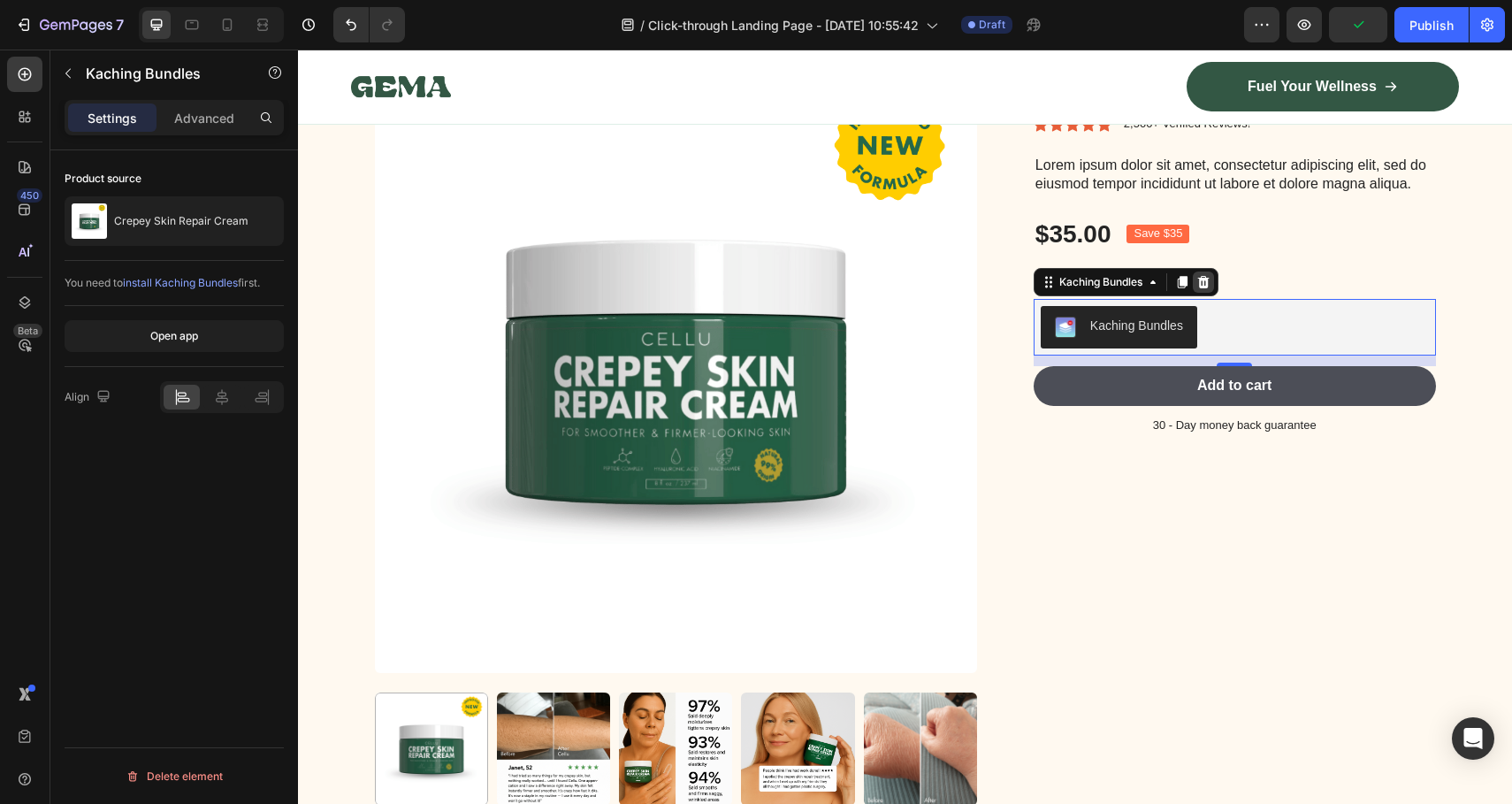
click at [1206, 277] on icon at bounding box center [1203, 282] width 14 height 14
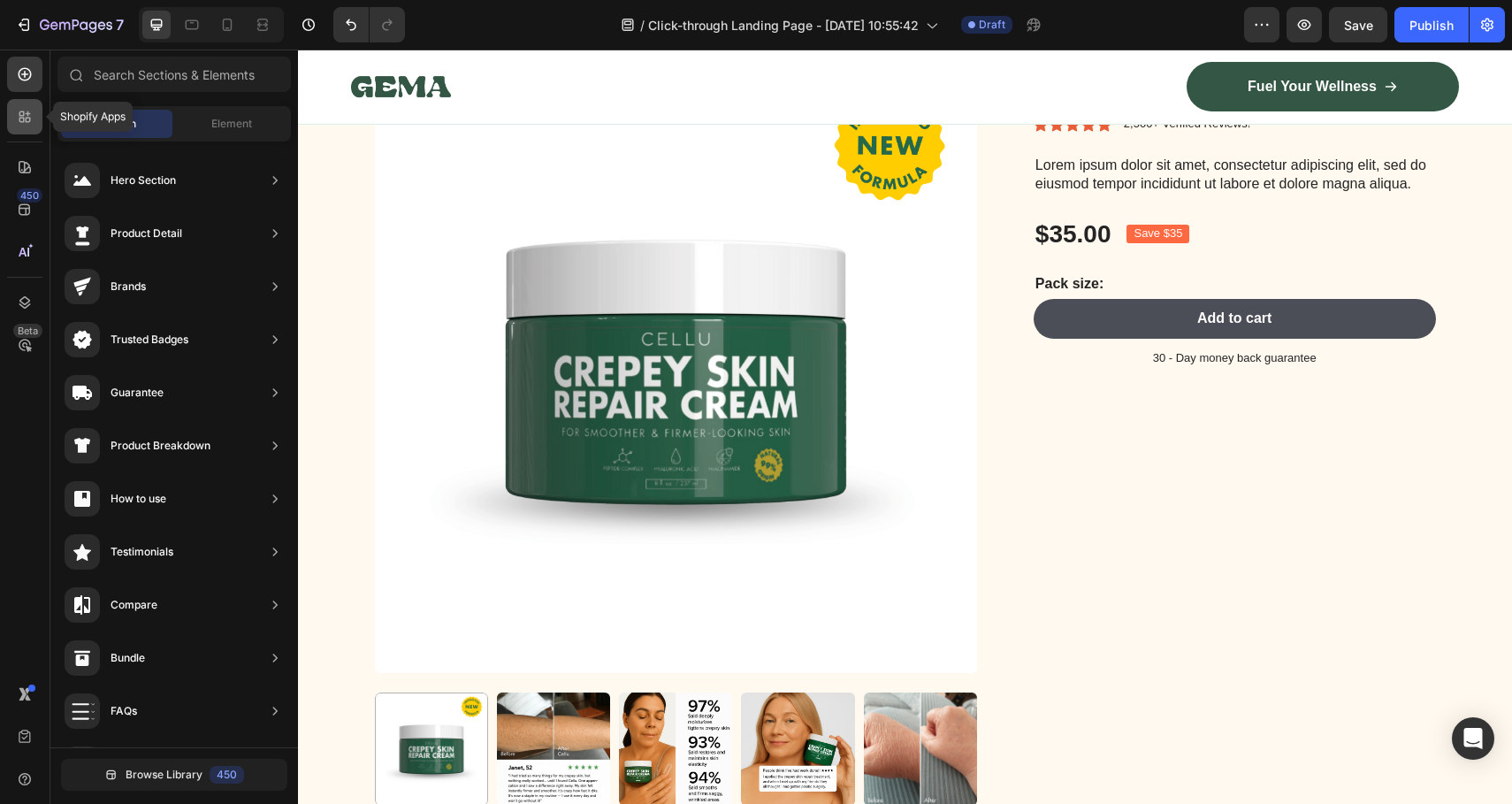
click at [33, 114] on icon at bounding box center [25, 116] width 18 height 18
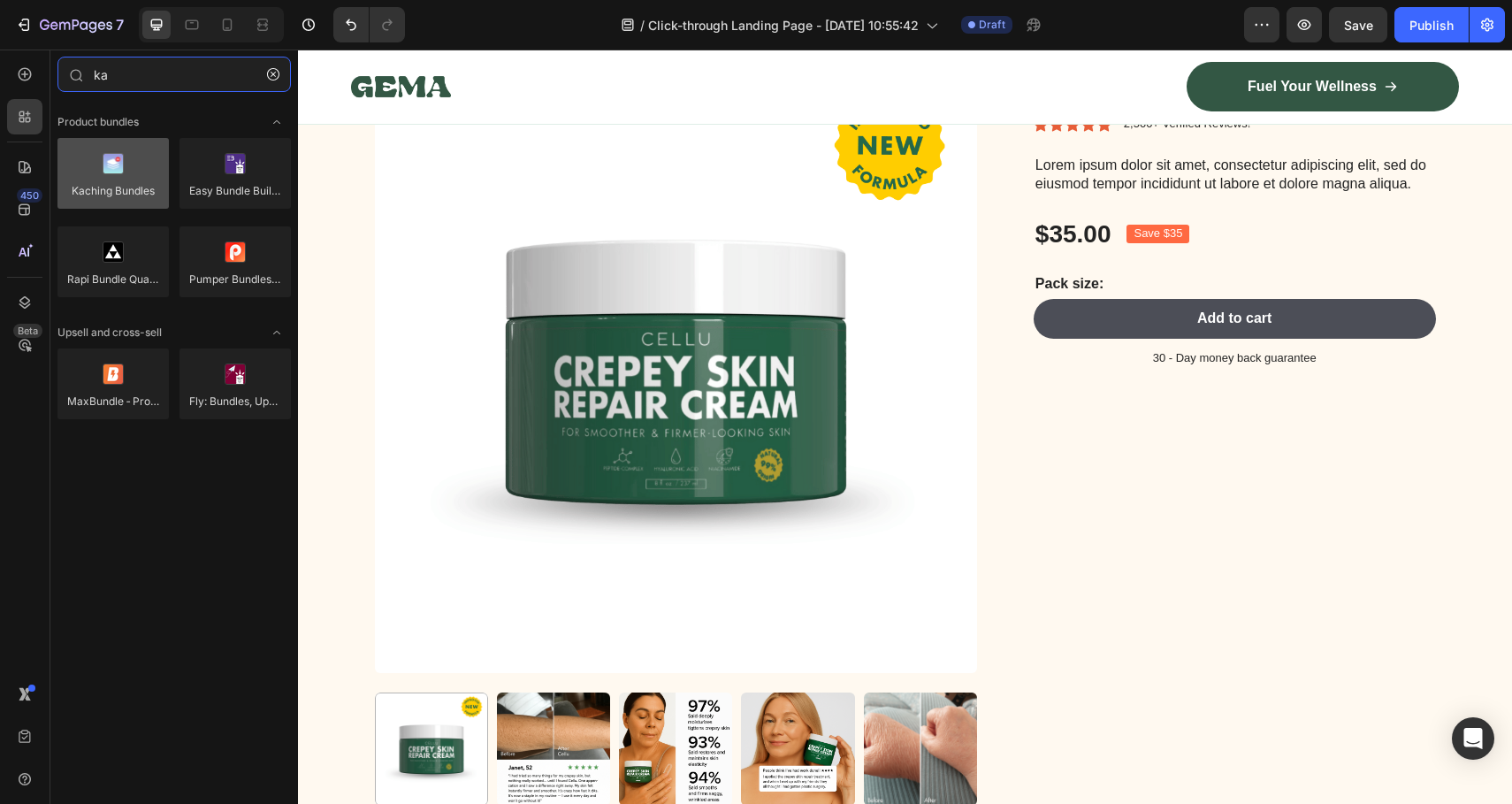
type input "ka"
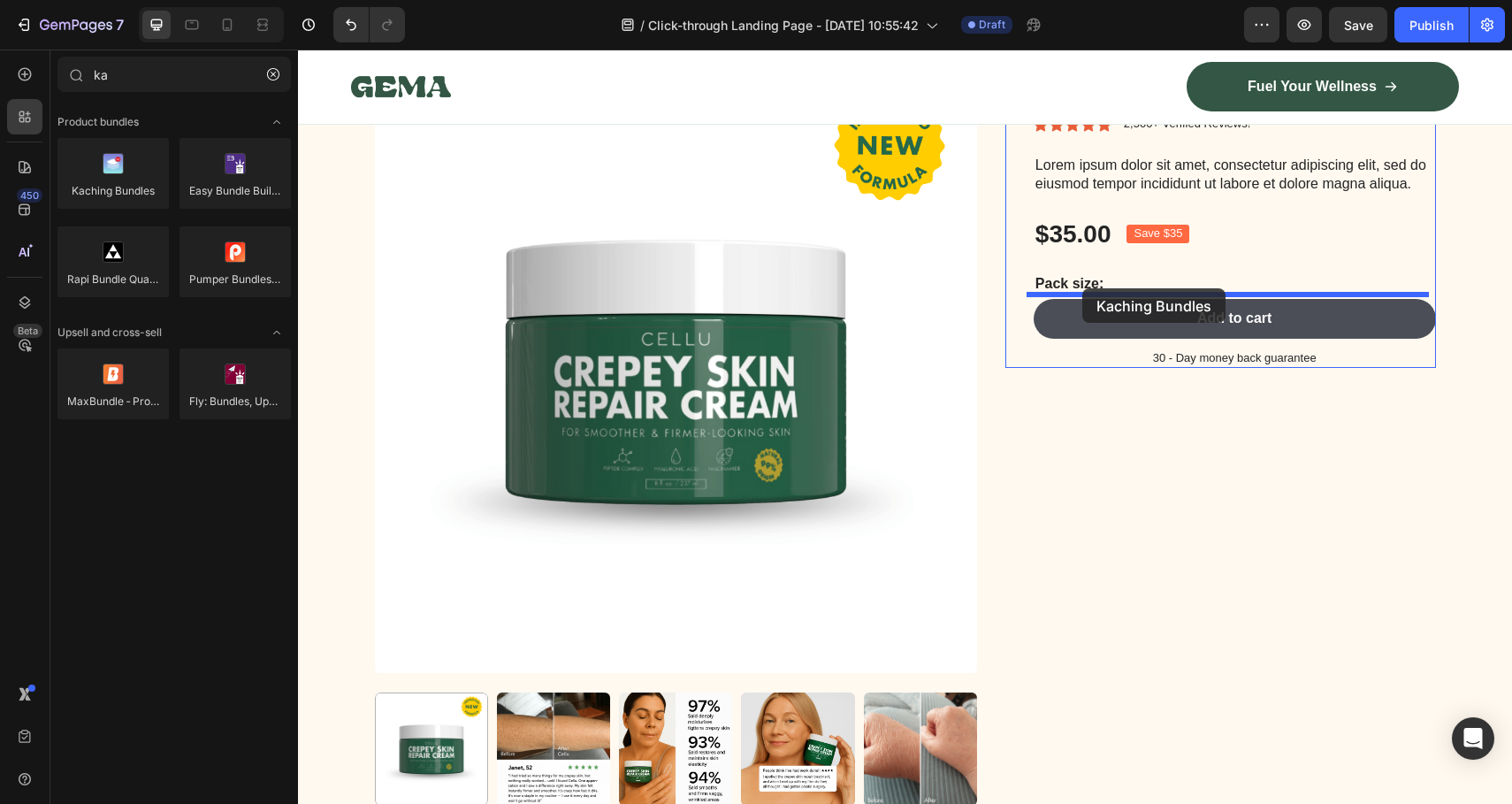
drag, startPoint x: 438, startPoint y: 241, endPoint x: 1082, endPoint y: 288, distance: 645.7
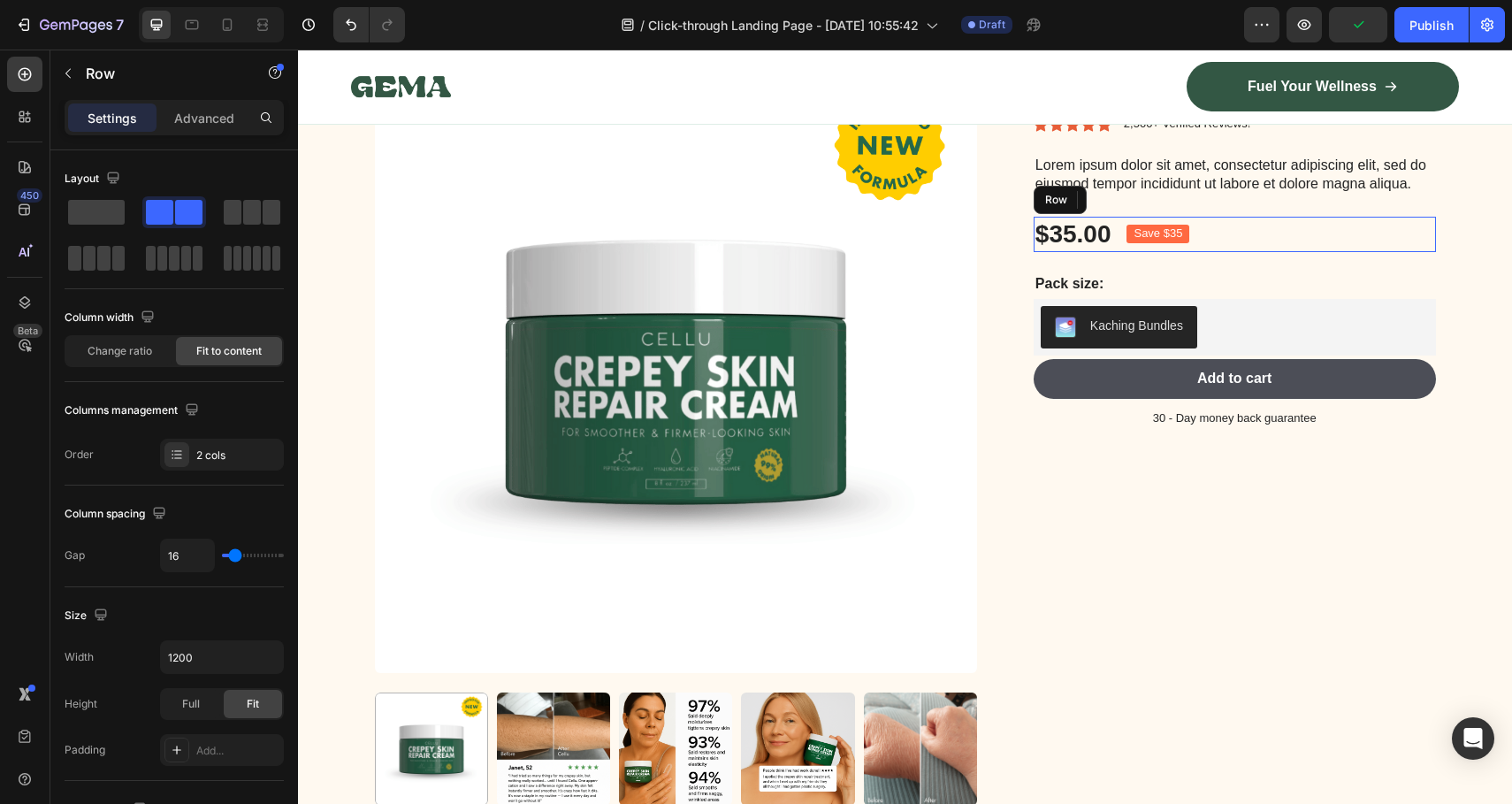
click at [1344, 239] on div "$35.00 Product Price Product Price Save $35 Product Badge Row" at bounding box center [1235, 233] width 403 height 35
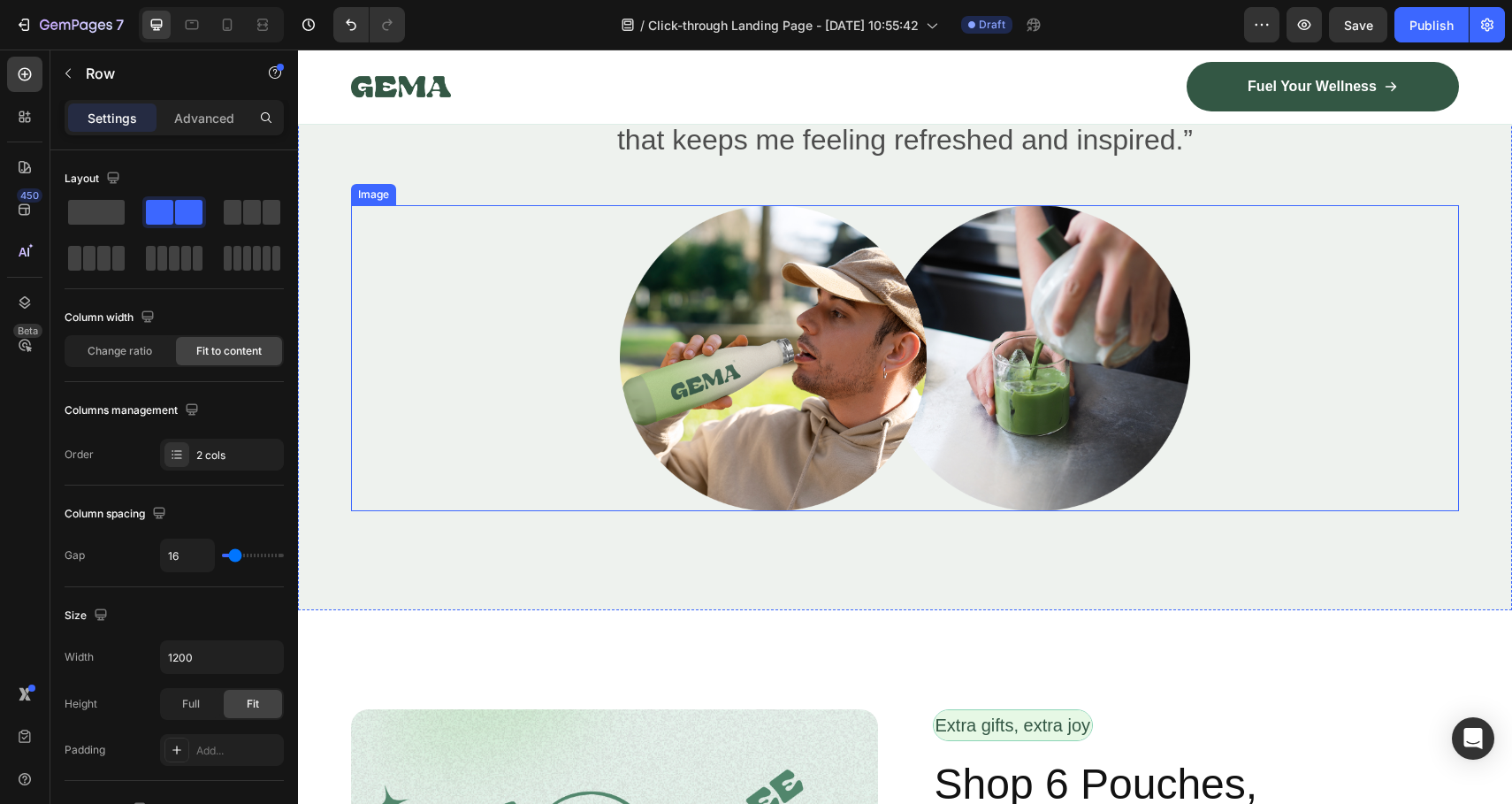
scroll to position [3922, 0]
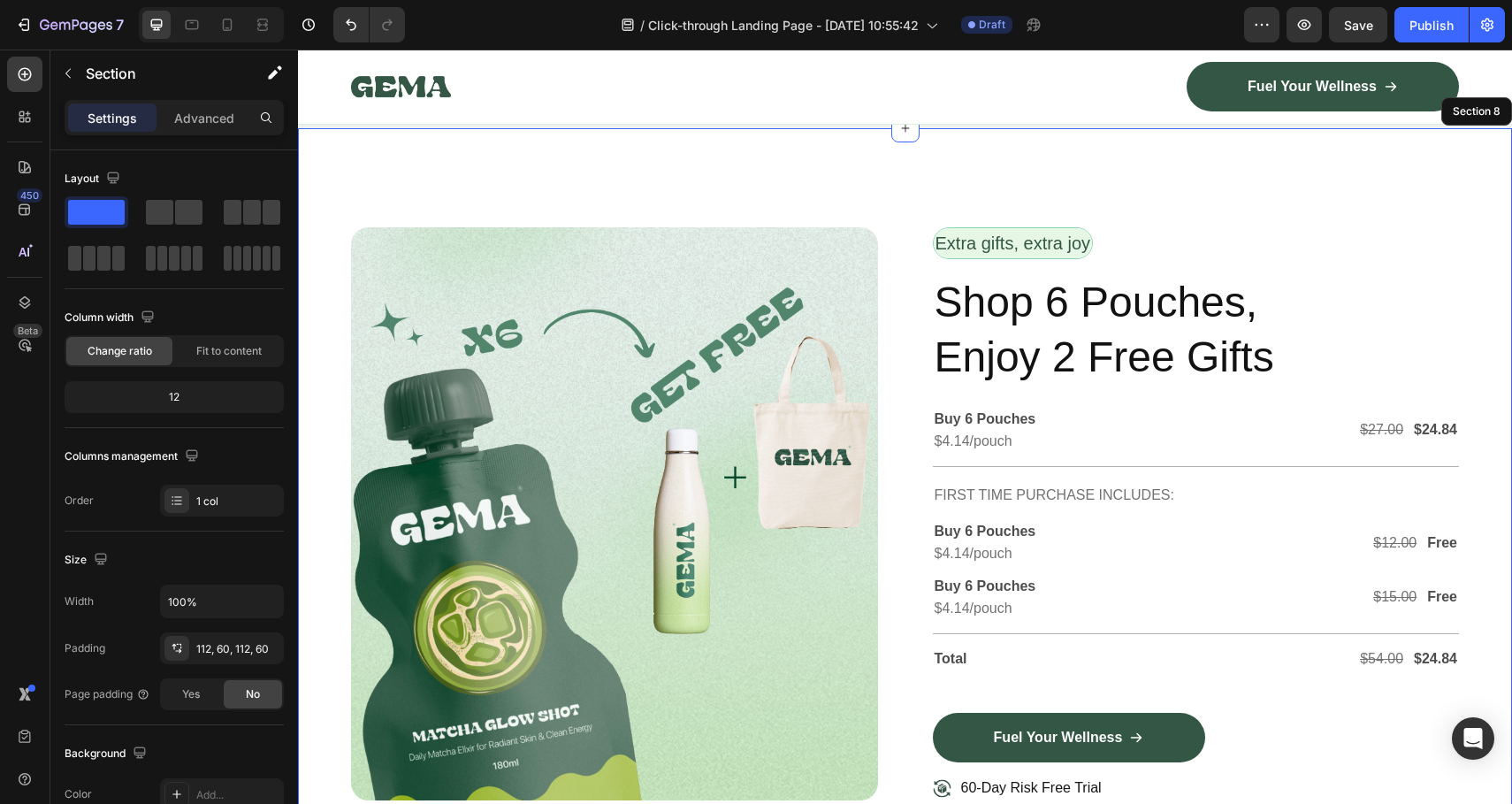
click at [883, 190] on div "Image Row Extra gifts, extra joy Text Block Row Shop 6 Pouches, Enjoy 2 Free Gi…" at bounding box center [904, 521] width 1214 height 785
click at [1490, 111] on icon at bounding box center [1497, 111] width 14 height 14
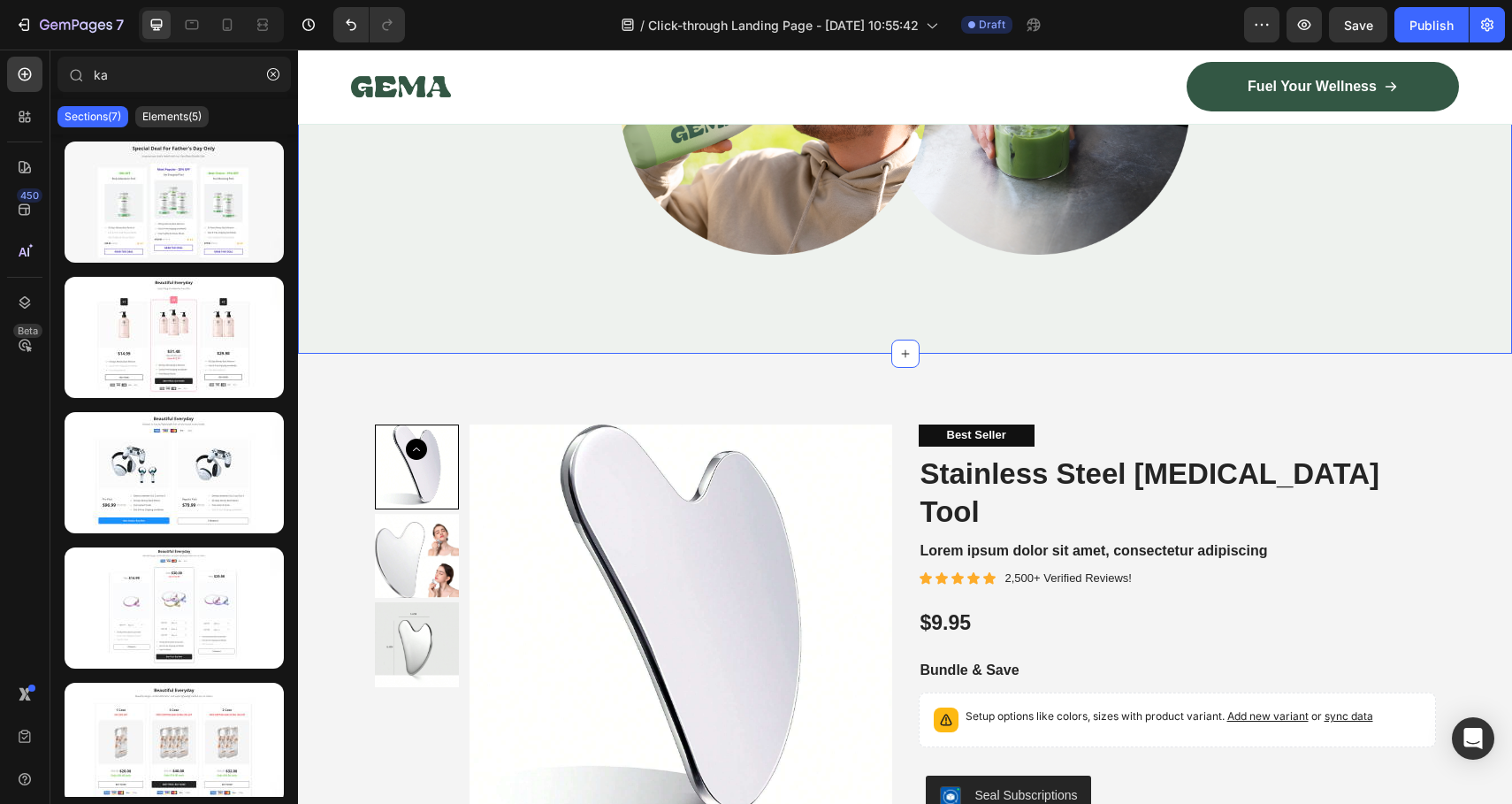
scroll to position [3874, 0]
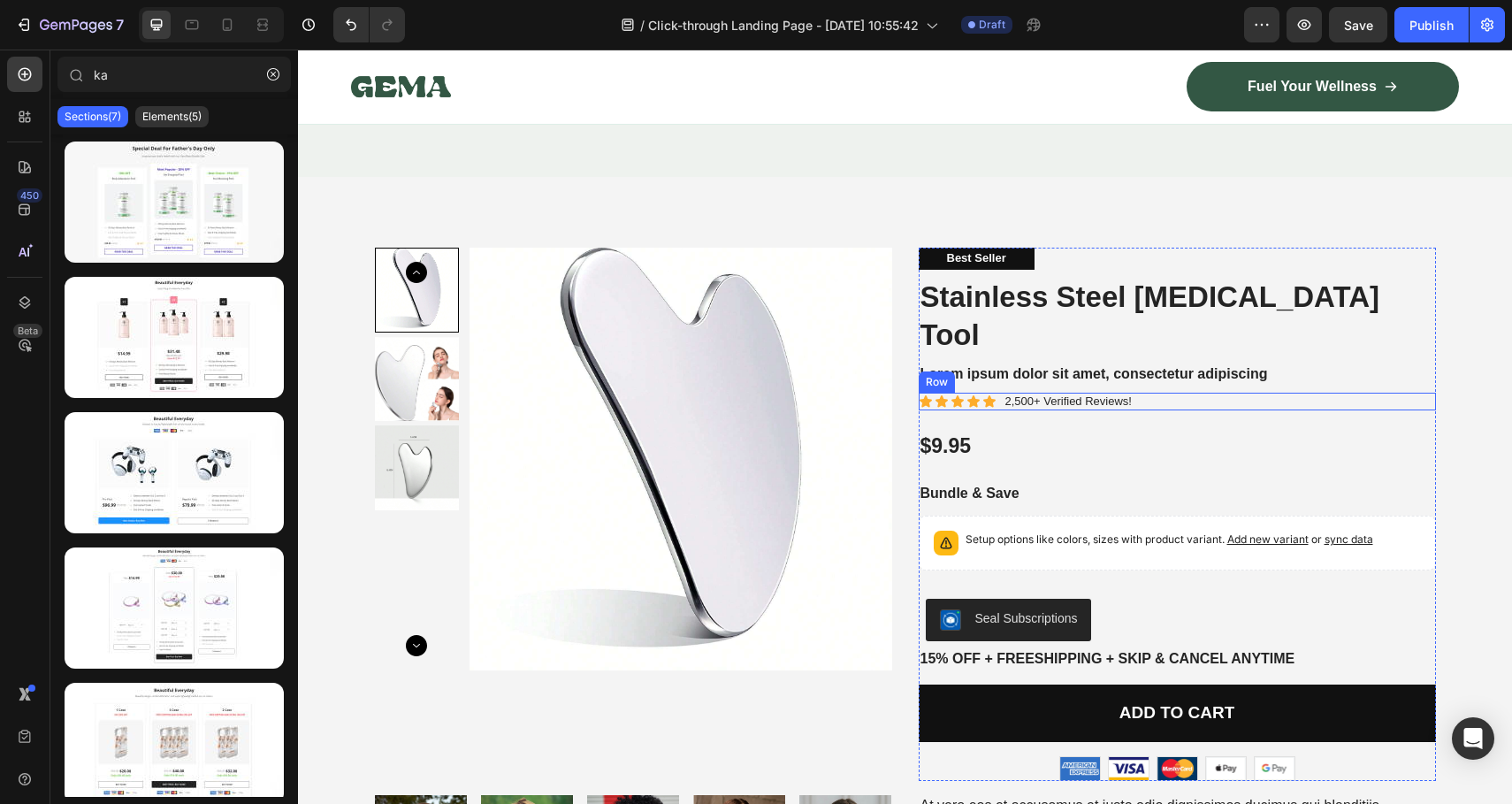
click at [1171, 393] on div "Icon Icon Icon Icon Icon Icon List 2,500+ Verified Reviews! Text Block Row" at bounding box center [1177, 402] width 517 height 19
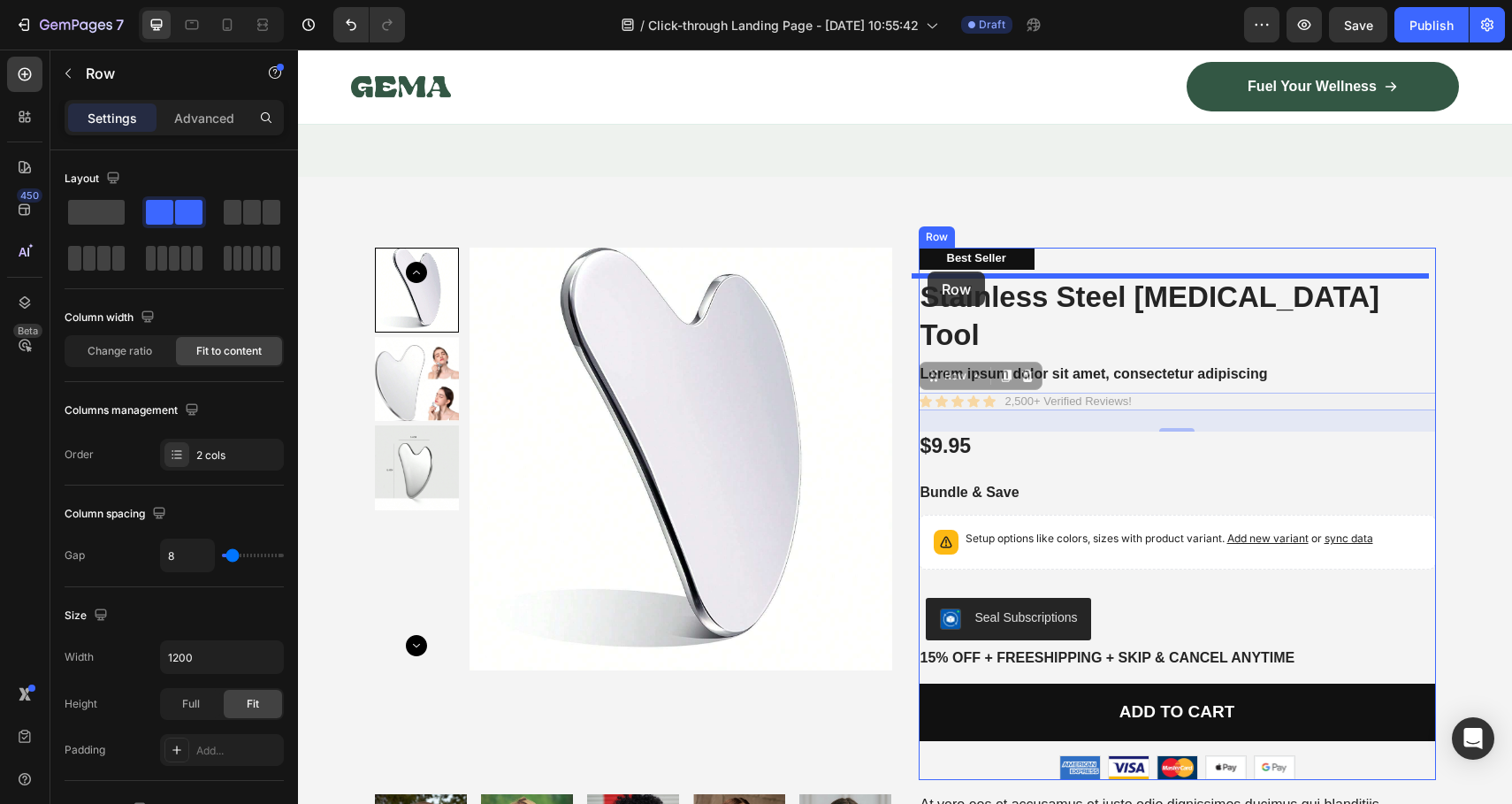
drag, startPoint x: 928, startPoint y: 336, endPoint x: 928, endPoint y: 271, distance: 65.0
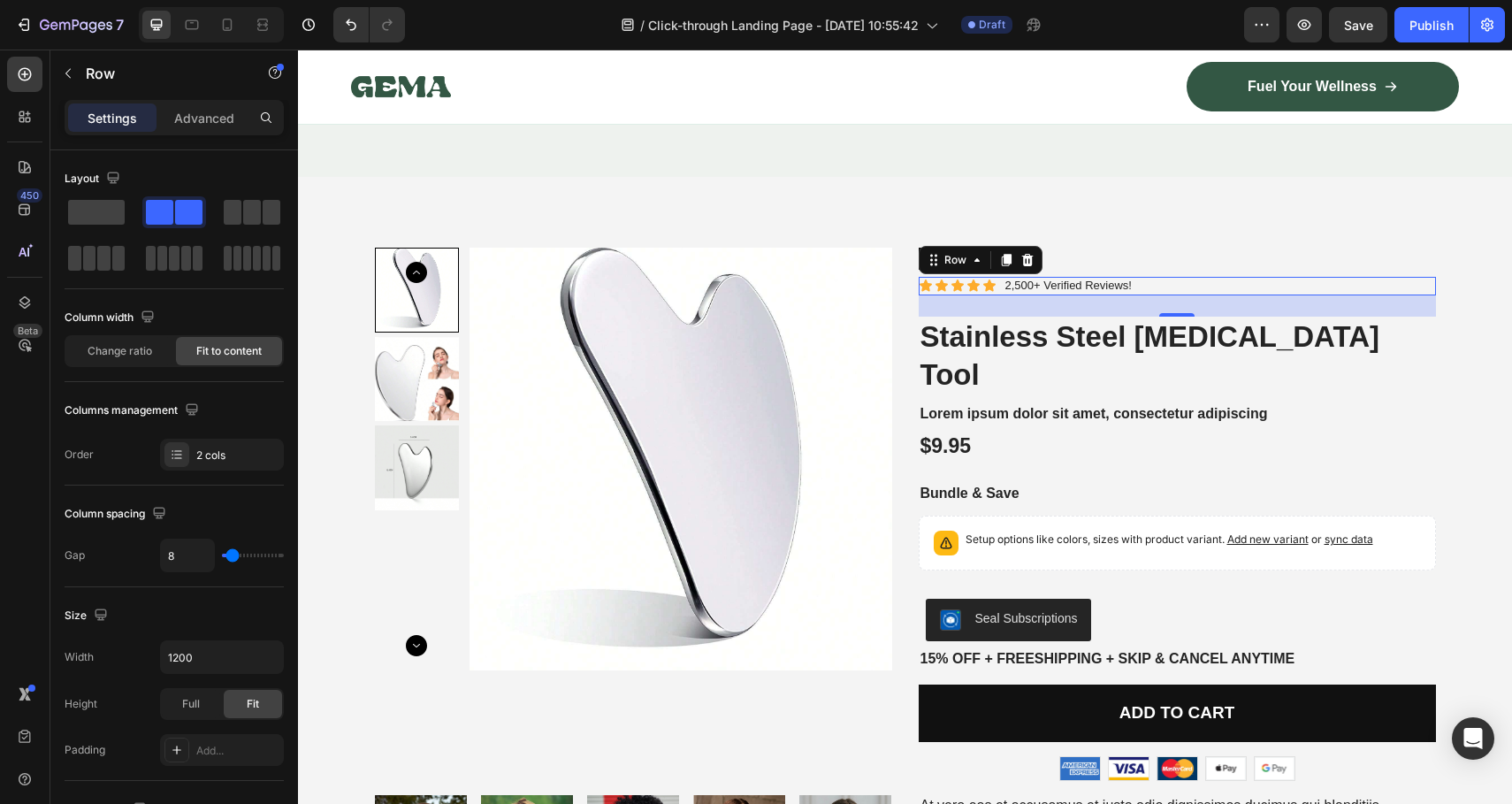
click at [1040, 299] on div "24" at bounding box center [1177, 306] width 517 height 21
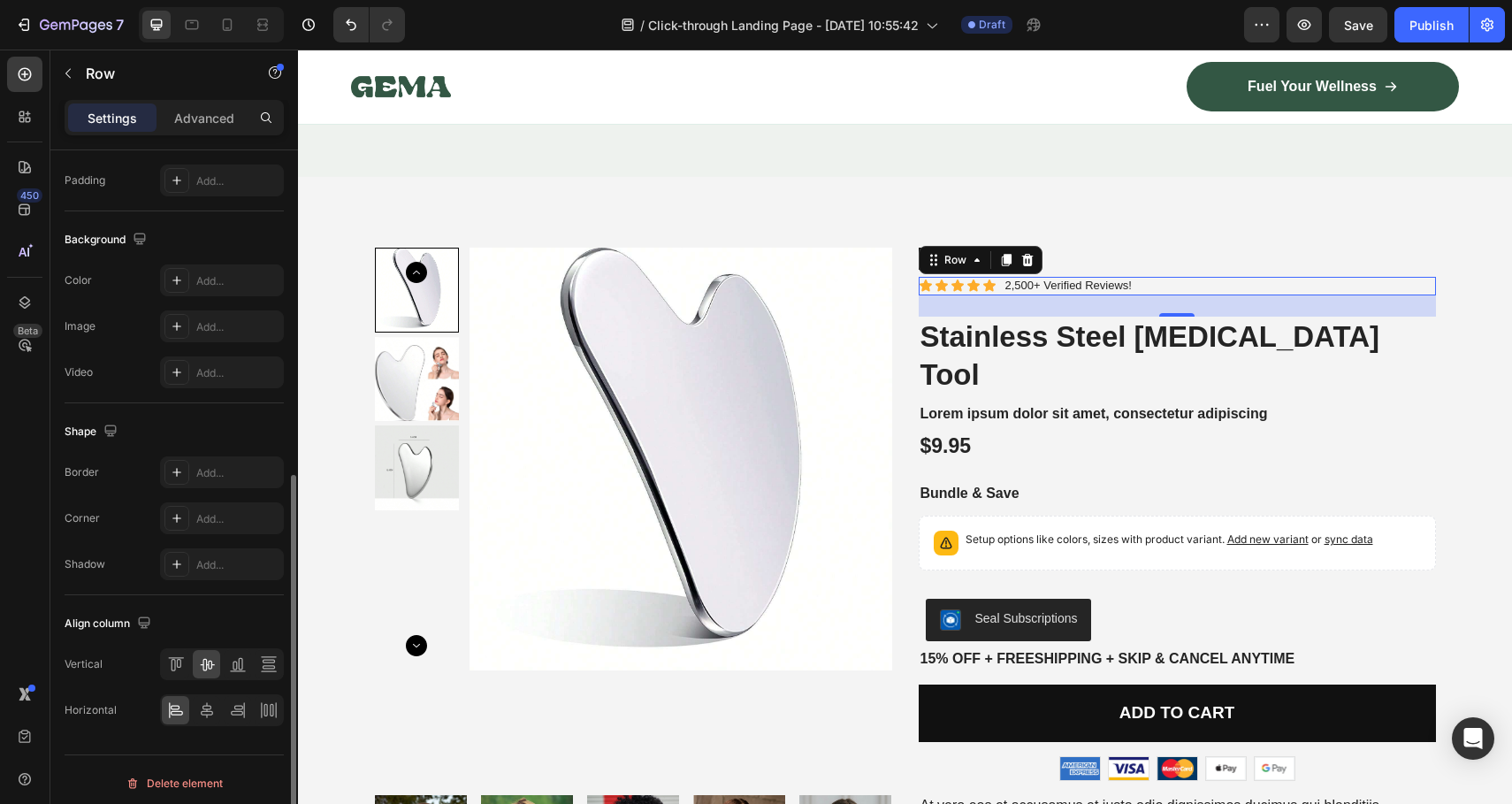
scroll to position [576, 0]
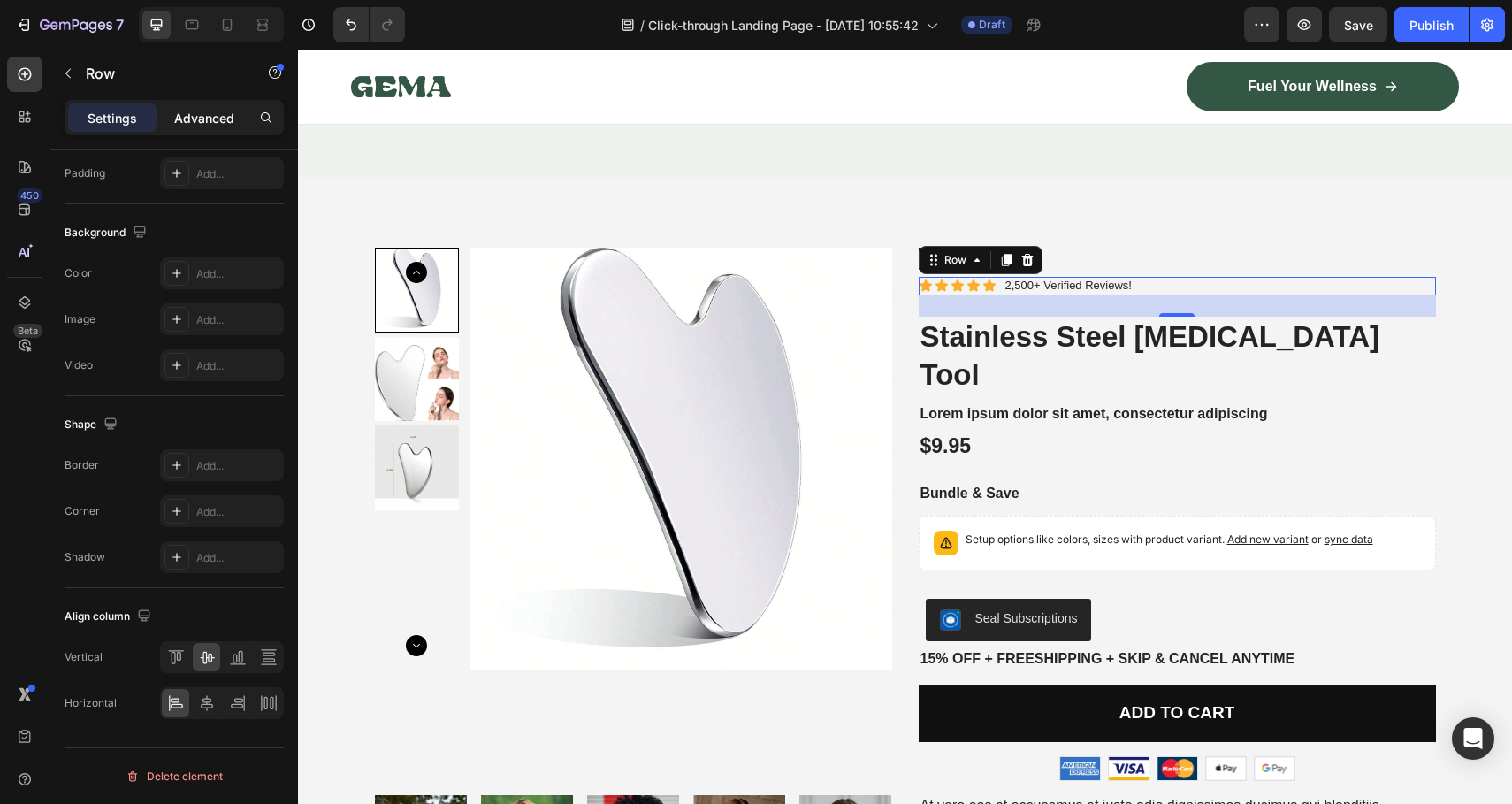
click at [182, 117] on p "Advanced" at bounding box center [204, 118] width 60 height 19
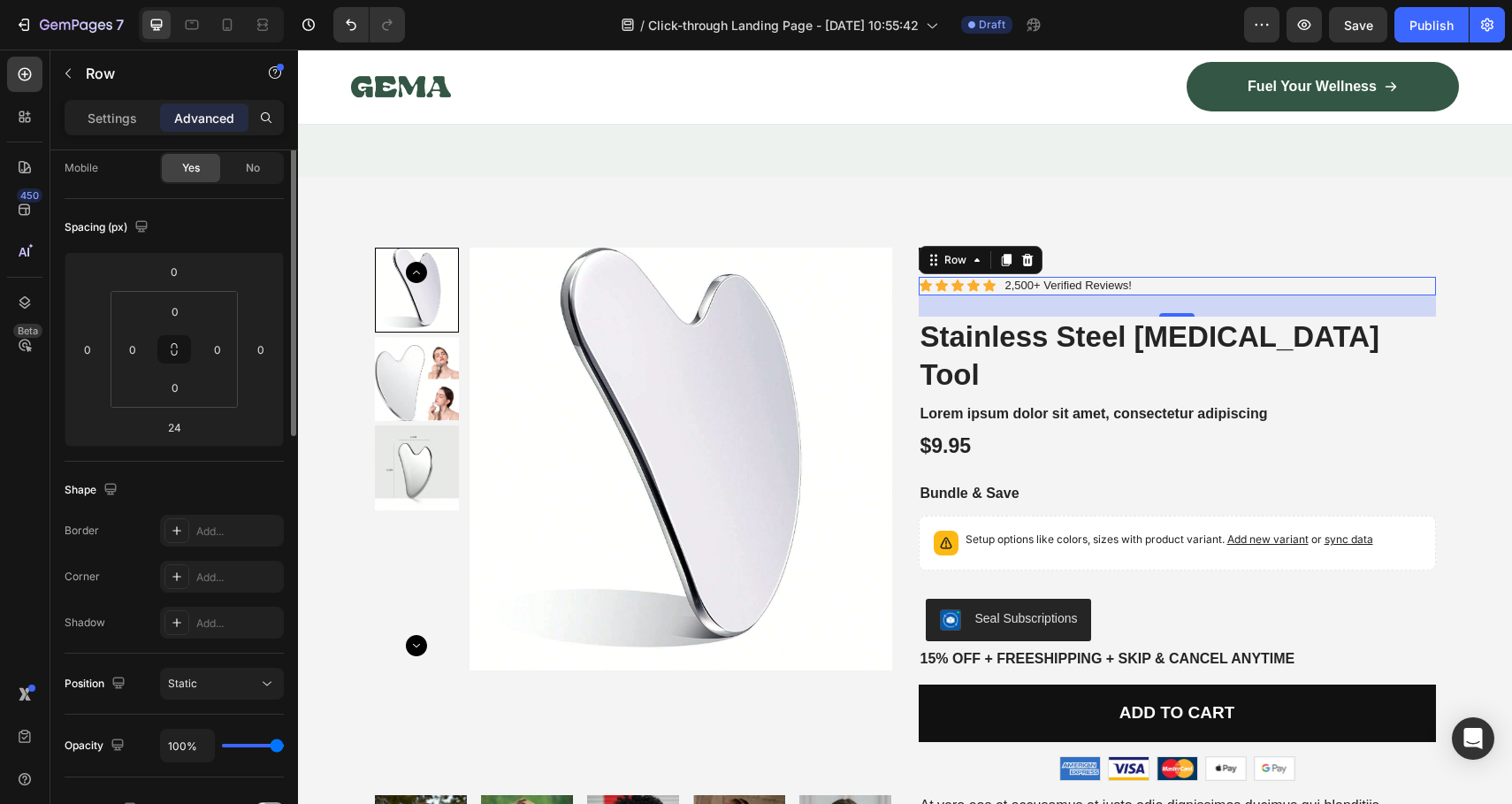
scroll to position [0, 0]
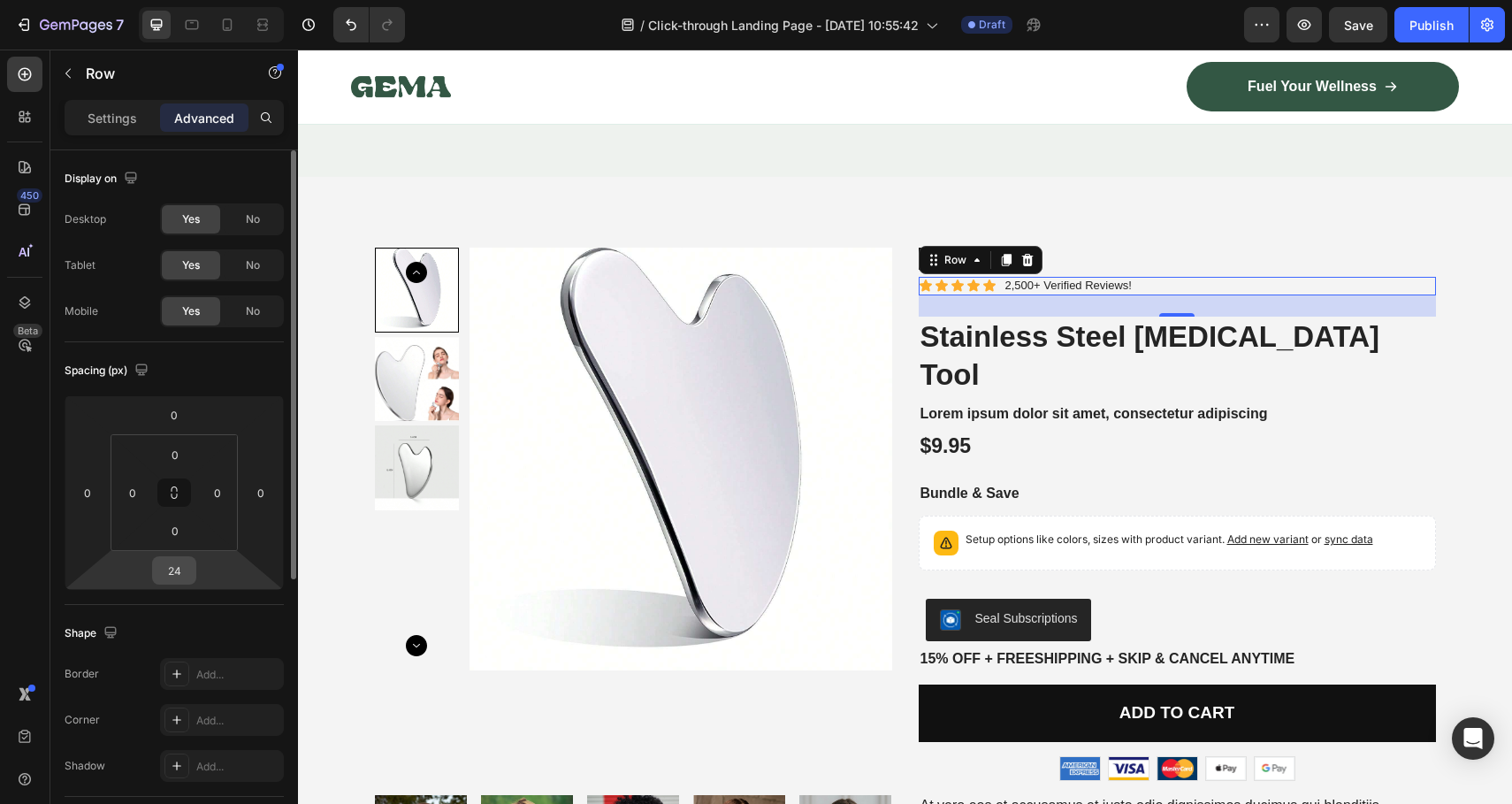
click at [178, 567] on input "24" at bounding box center [174, 571] width 35 height 26
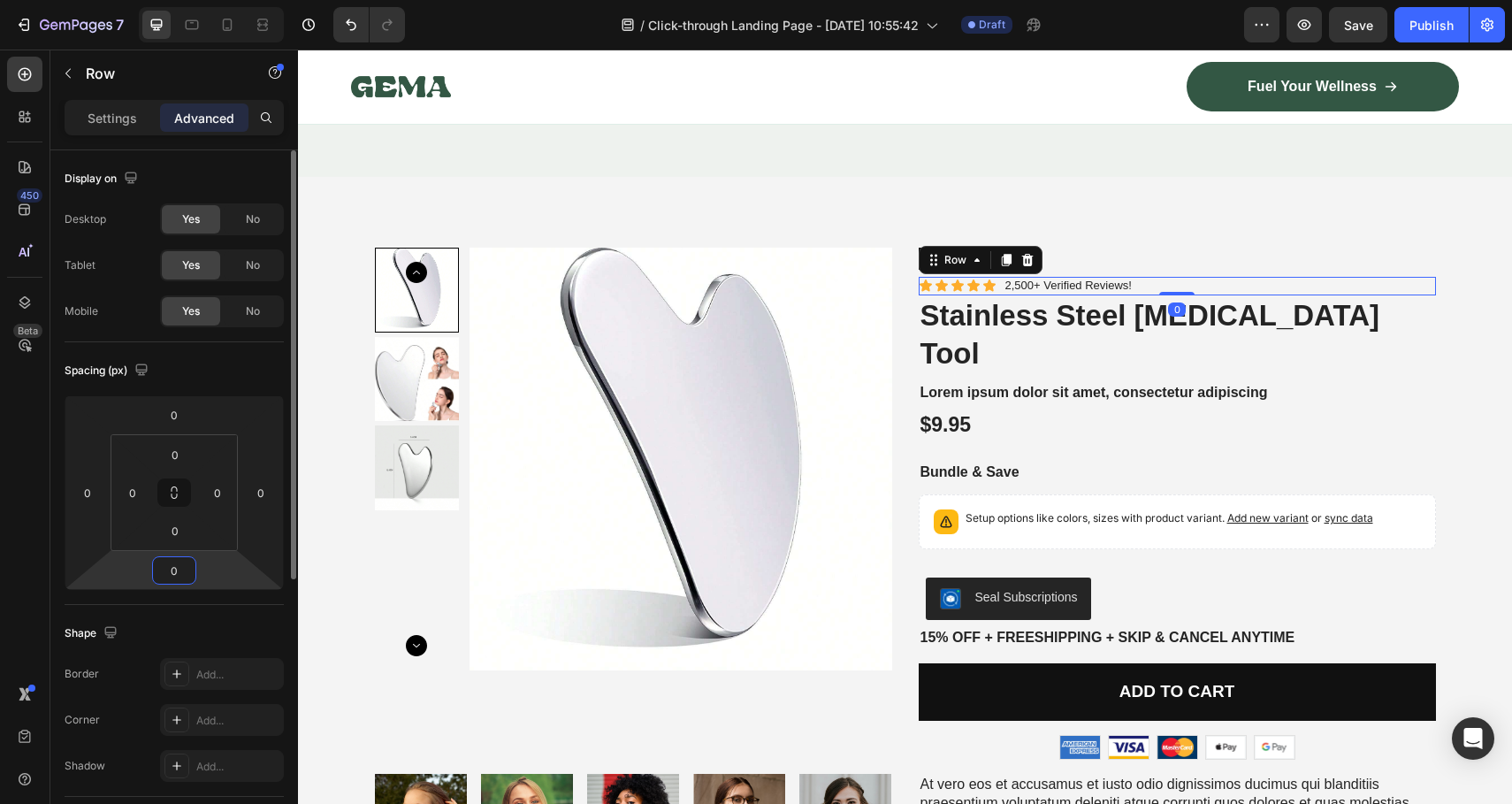
type input "0"
click at [208, 635] on div "Shape" at bounding box center [174, 633] width 219 height 28
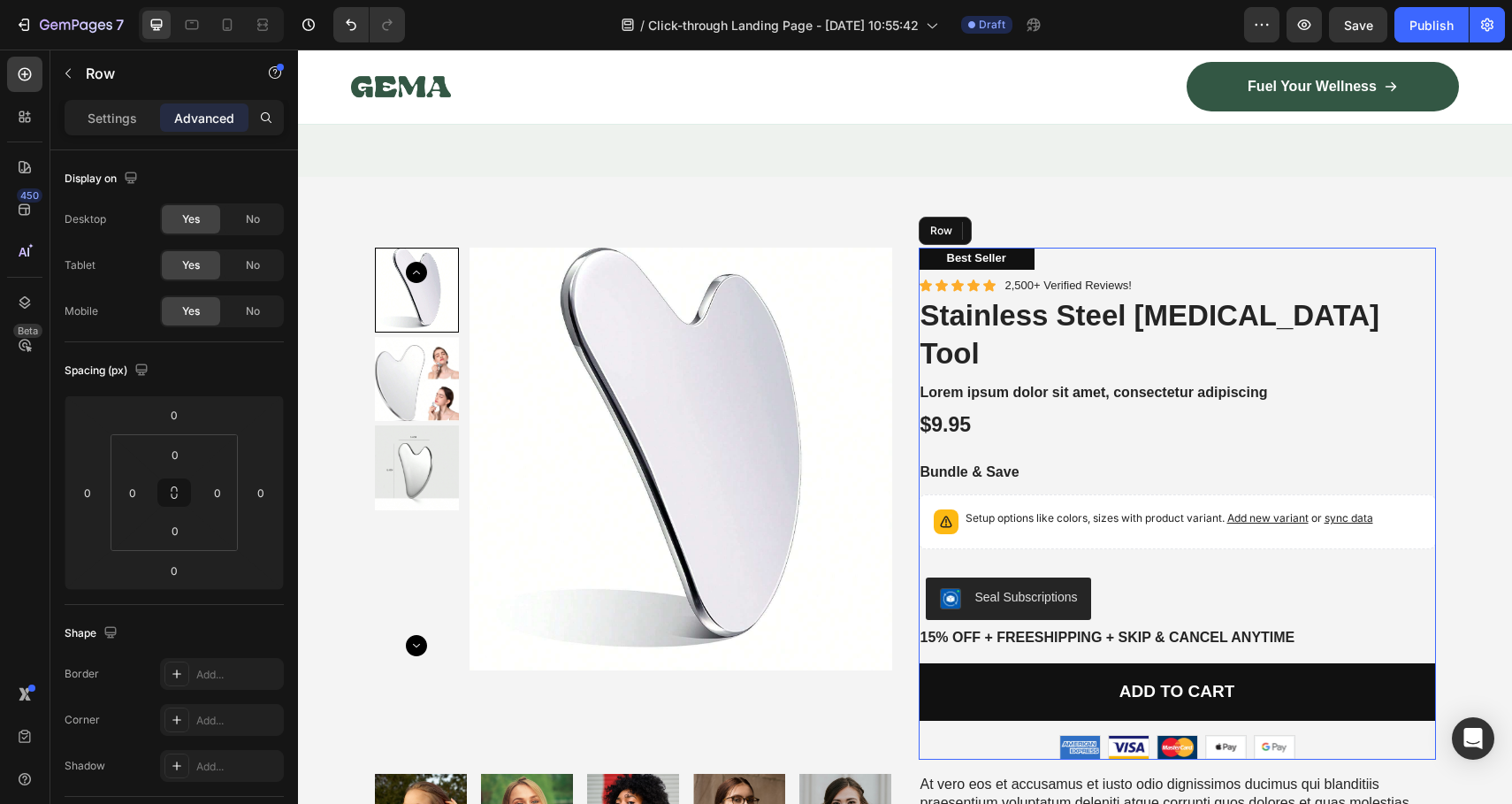
click at [1315, 416] on div "Best Seller Text Block Icon Icon Icon Icon Icon Icon List 2,500+ Verified Revie…" at bounding box center [1177, 504] width 517 height 512
click at [1040, 588] on div "Seal Subscriptions" at bounding box center [1026, 597] width 103 height 19
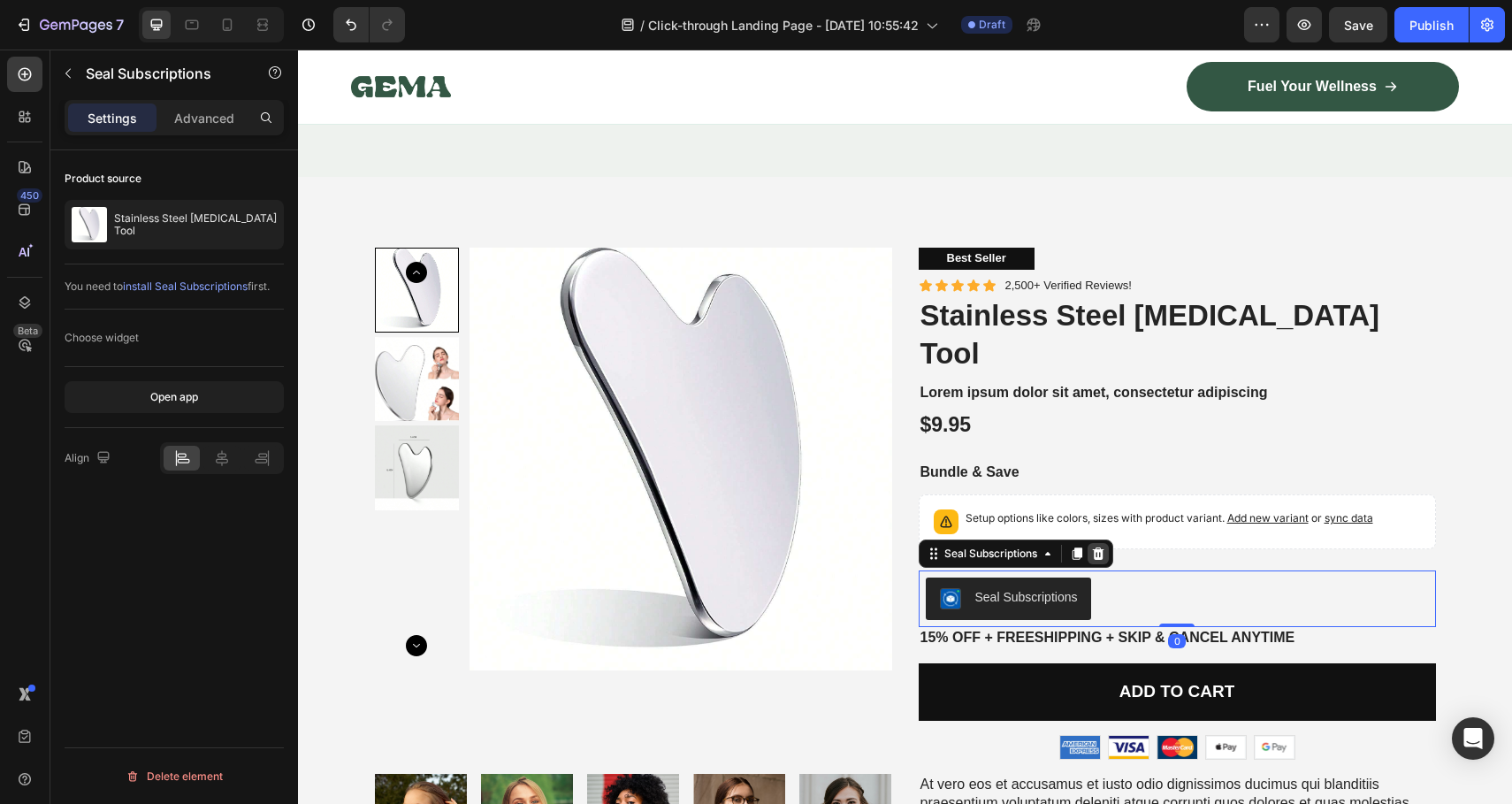
click at [1095, 546] on icon at bounding box center [1098, 553] width 14 height 14
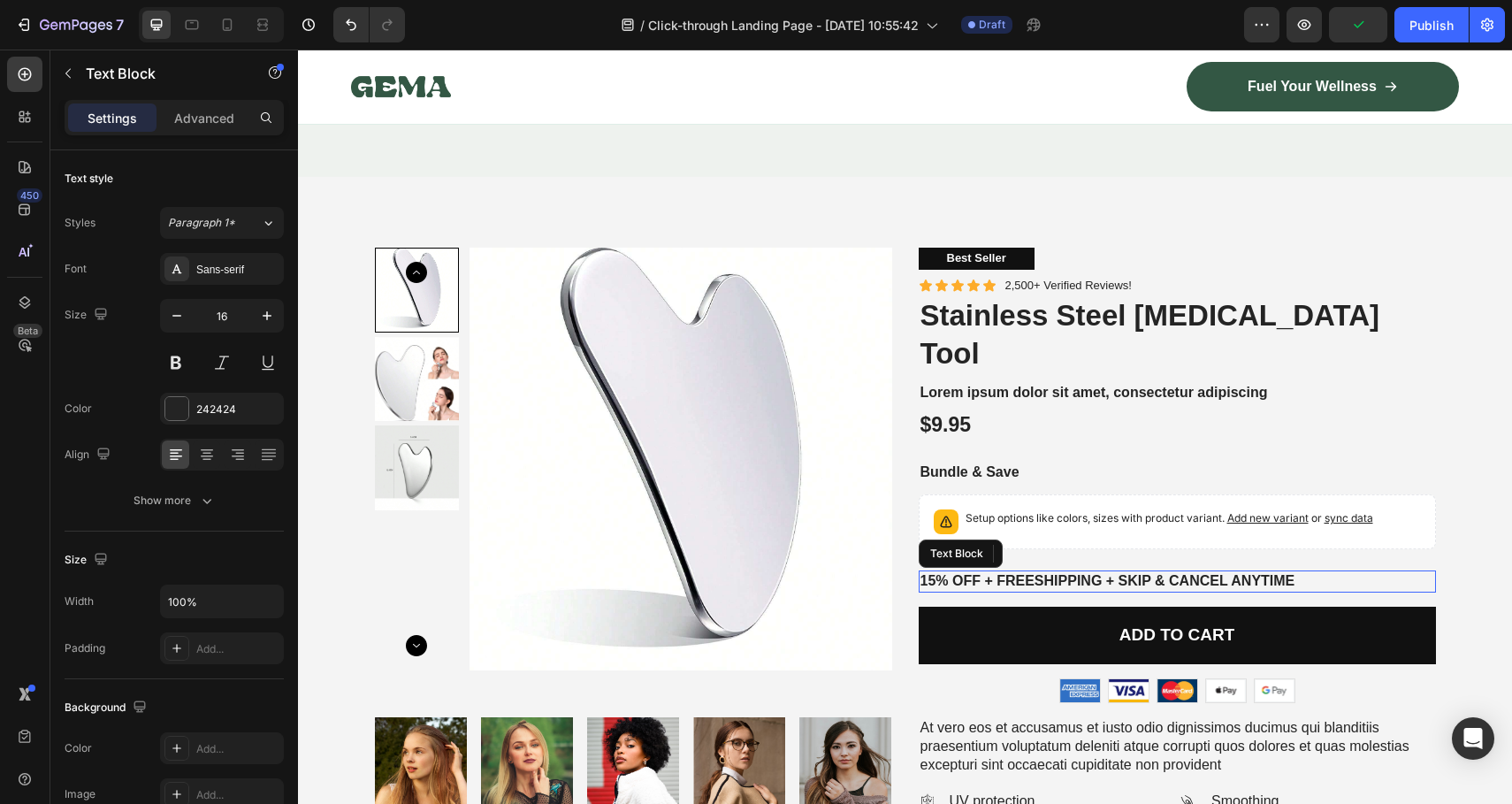
click at [1086, 572] on p "15% off + Freeshipping + Skip & Cancel Anytime" at bounding box center [1177, 581] width 514 height 19
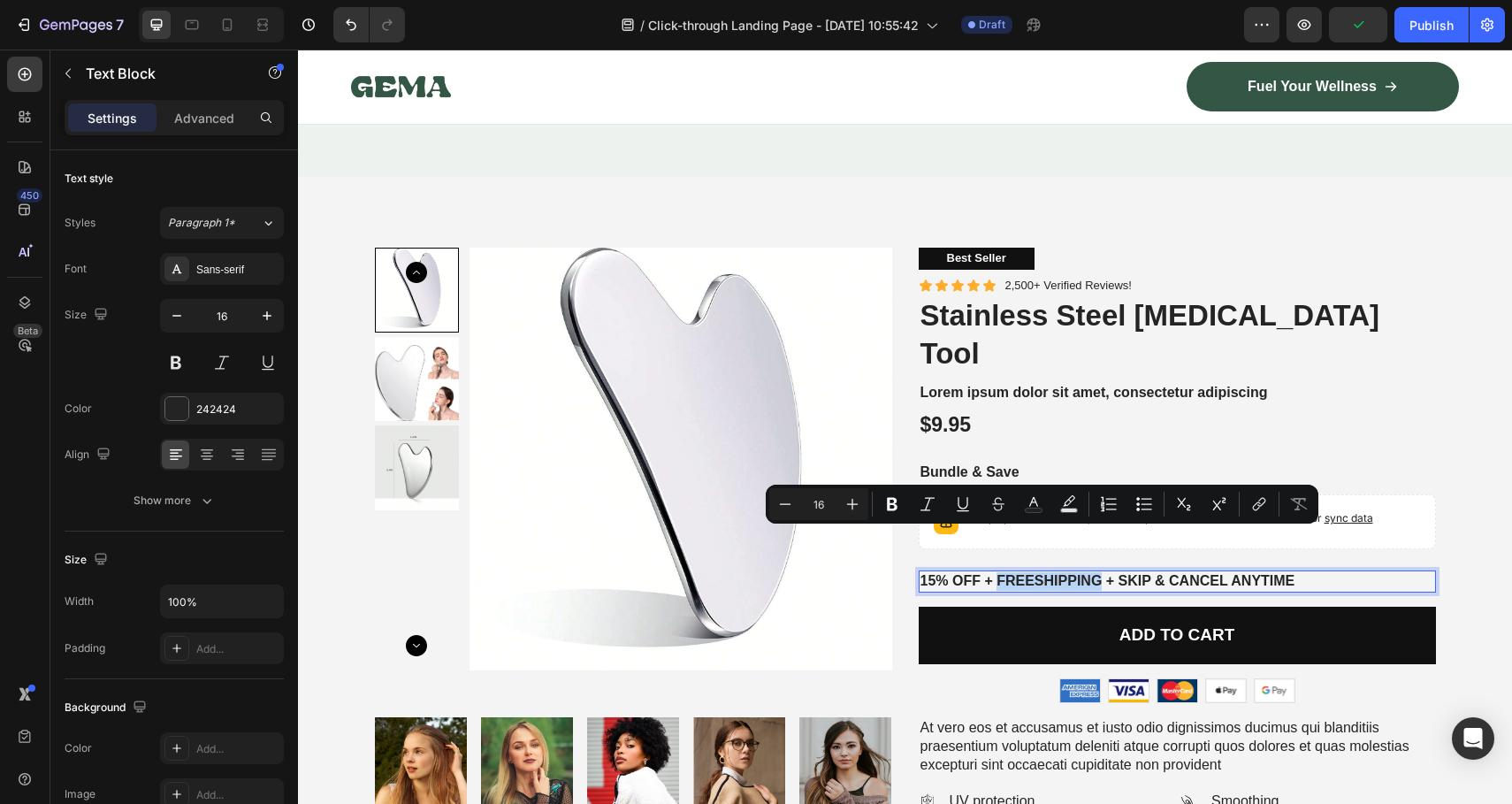
click at [1082, 572] on p "15% off + Freeshipping + Skip & Cancel Anytime" at bounding box center [1177, 581] width 514 height 19
click at [1430, 532] on div "Product Images Best Seller Text Block Icon Icon Icon Icon Icon Icon List 2,500+…" at bounding box center [904, 769] width 1188 height 1043
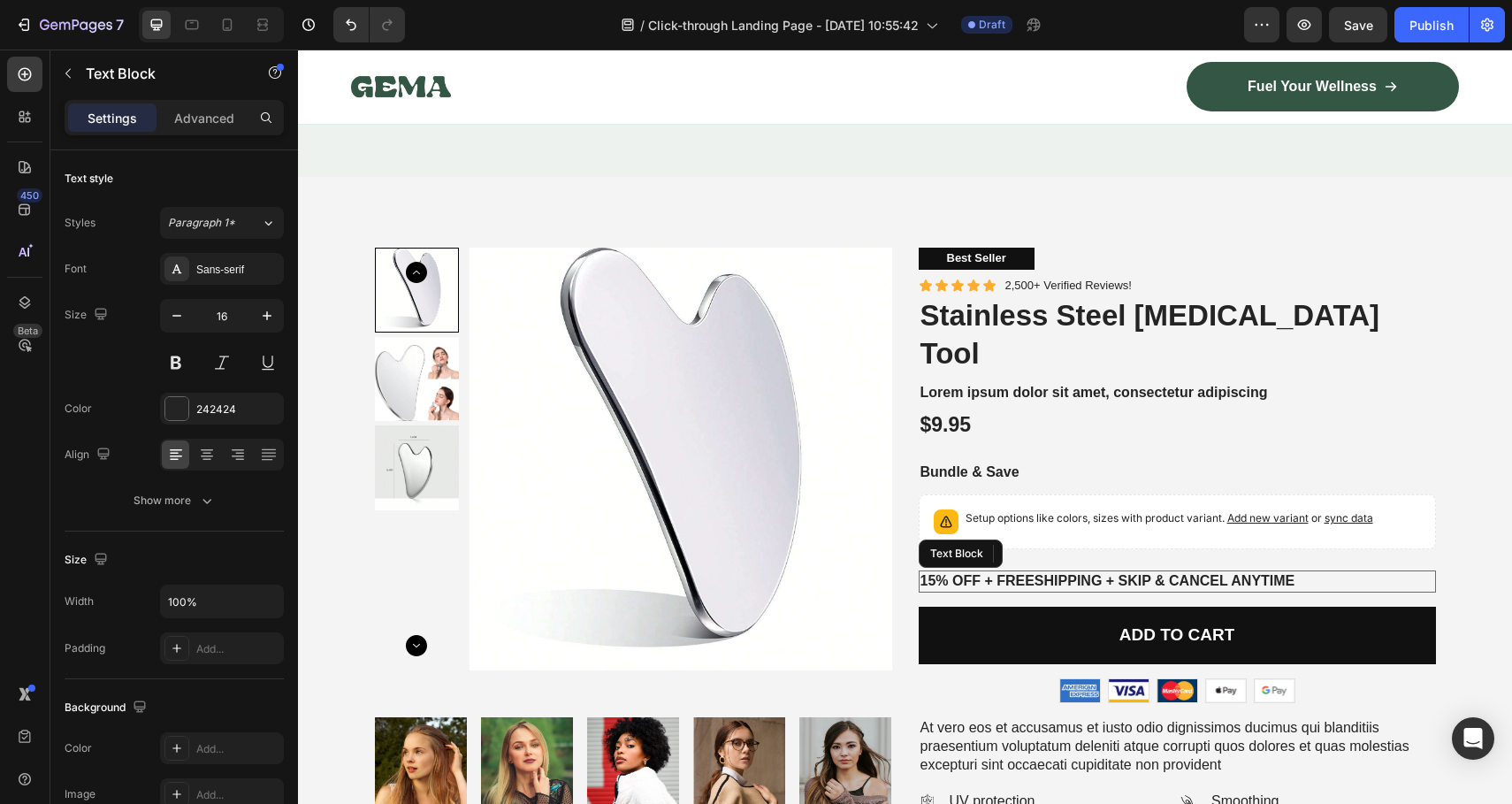
click at [1195, 572] on p "15% off + Freeshipping + Skip & Cancel Anytime" at bounding box center [1177, 581] width 514 height 19
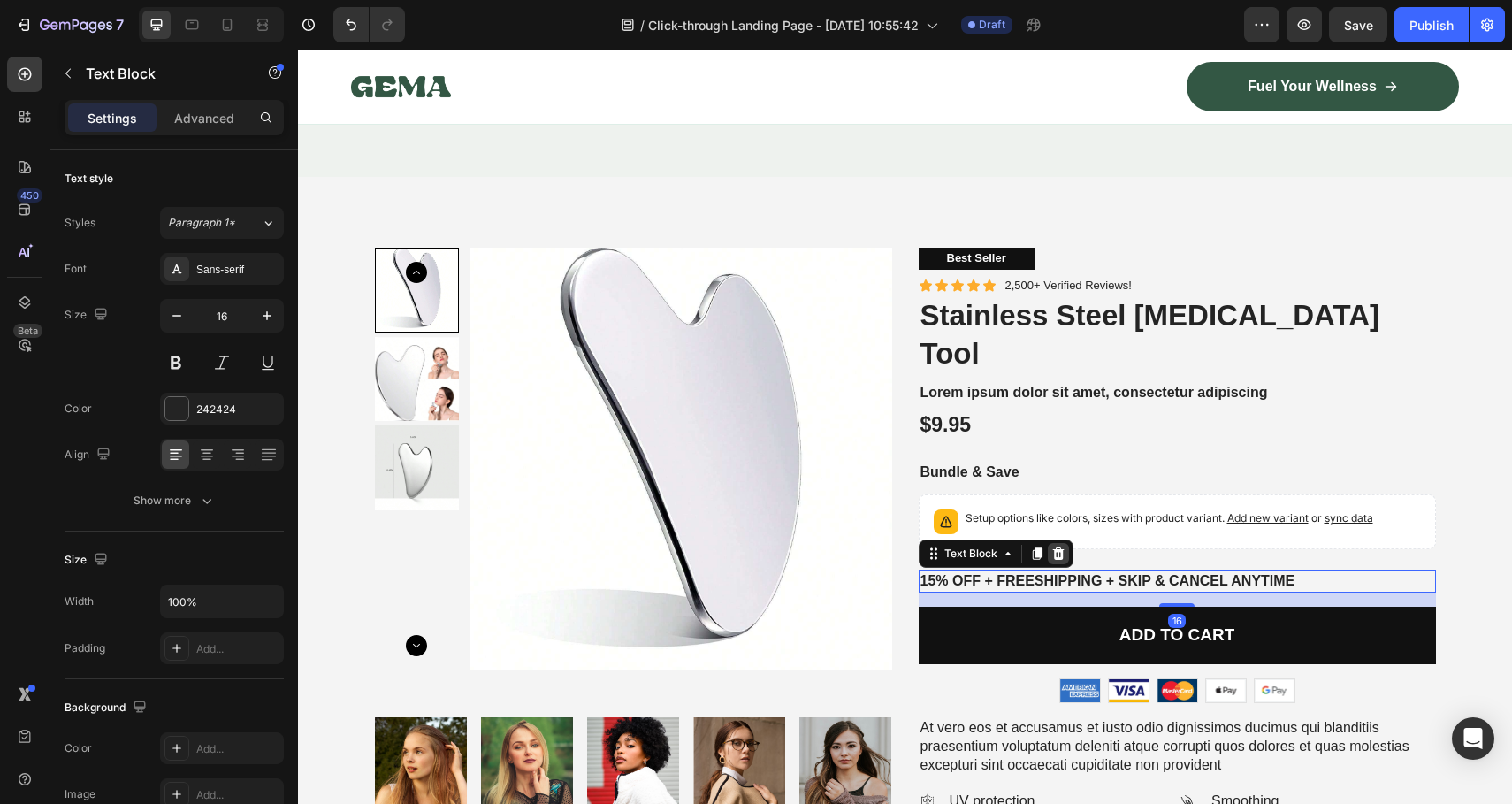
click at [1053, 547] on icon at bounding box center [1058, 553] width 11 height 12
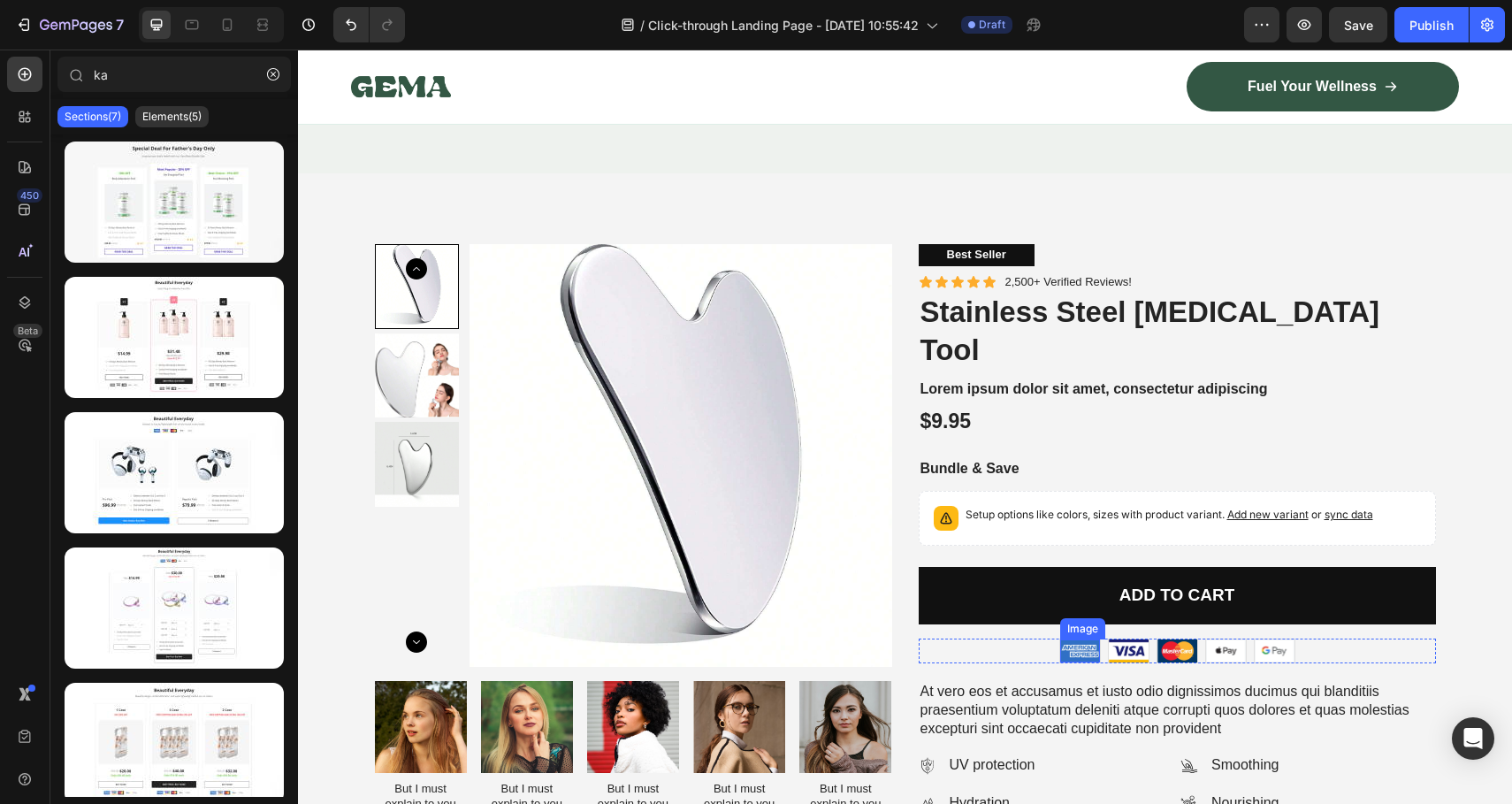
scroll to position [3977, 0]
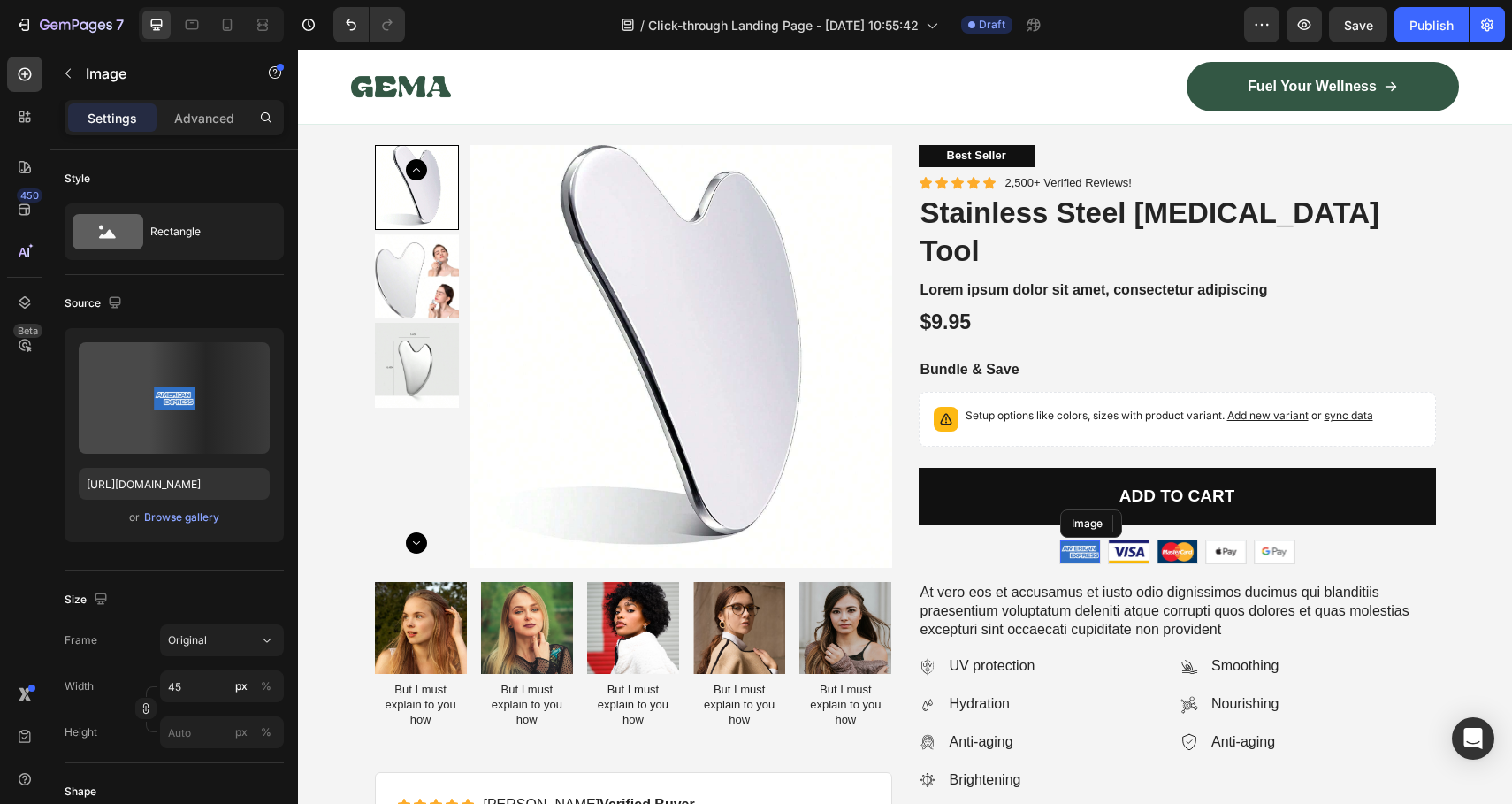
click at [1076, 540] on img at bounding box center [1080, 552] width 40 height 23
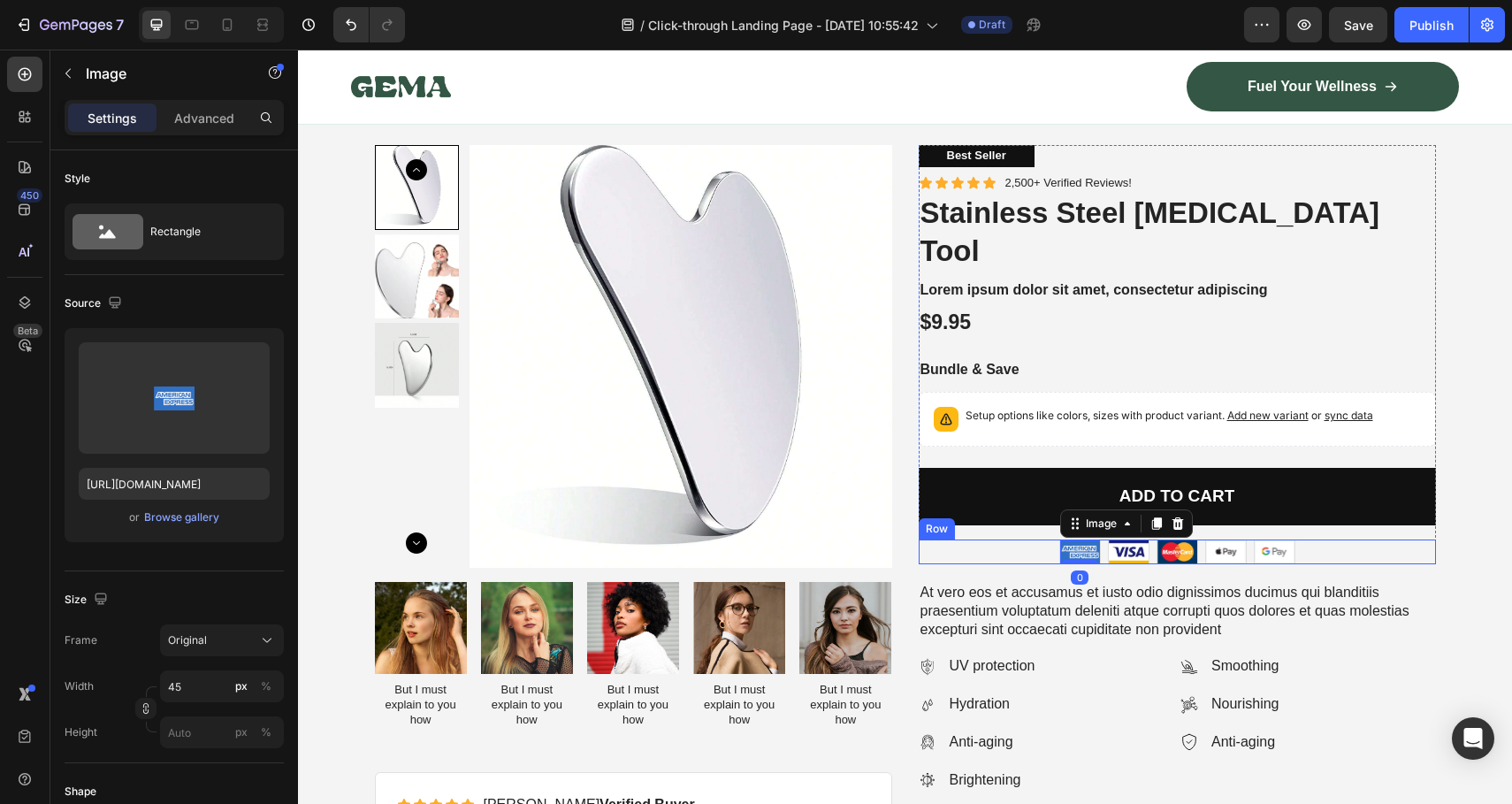
click at [1030, 539] on div "Image 0 Image Image Image Image Row" at bounding box center [1177, 552] width 517 height 25
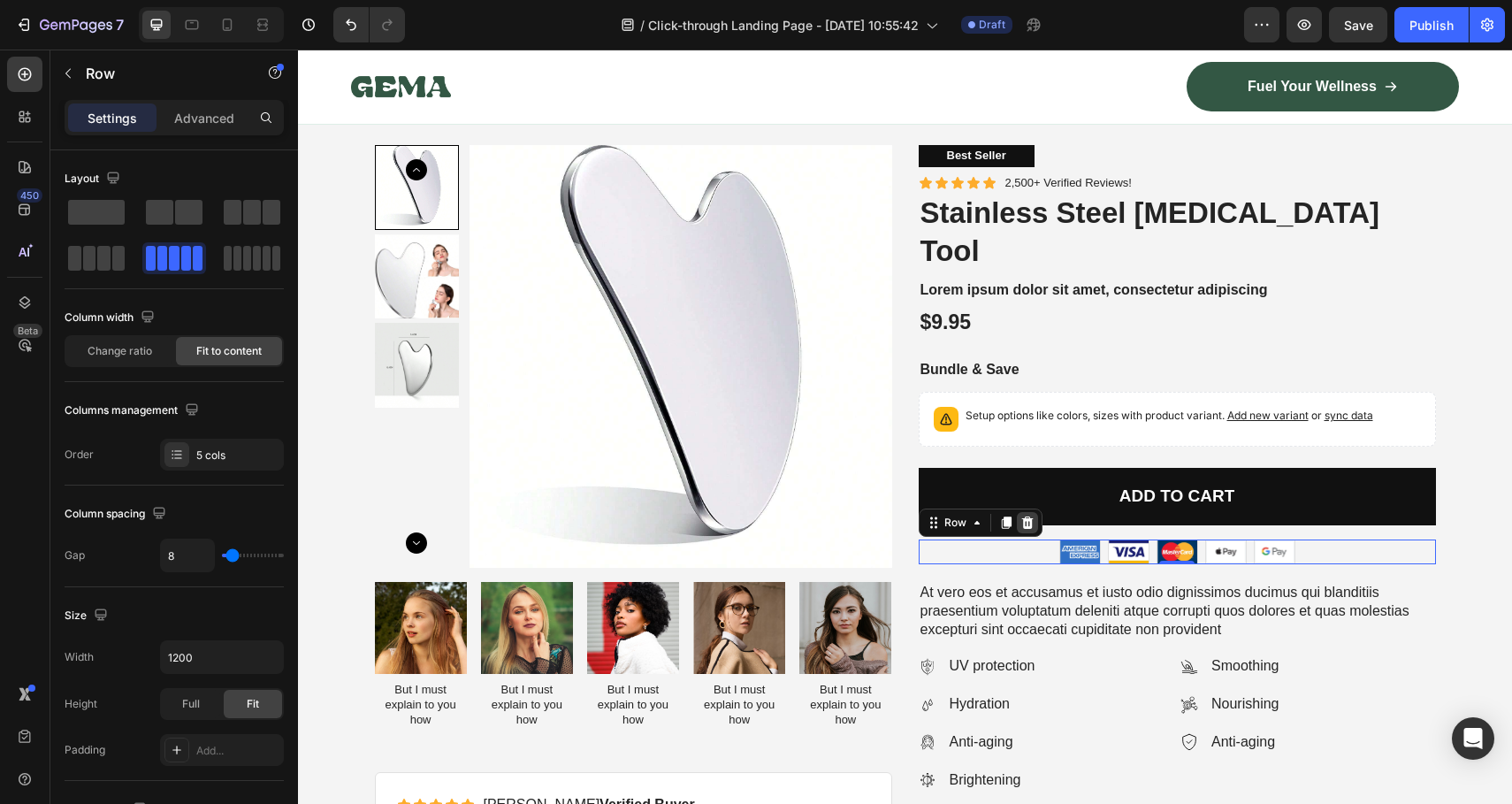
click at [1021, 516] on icon at bounding box center [1027, 522] width 14 height 14
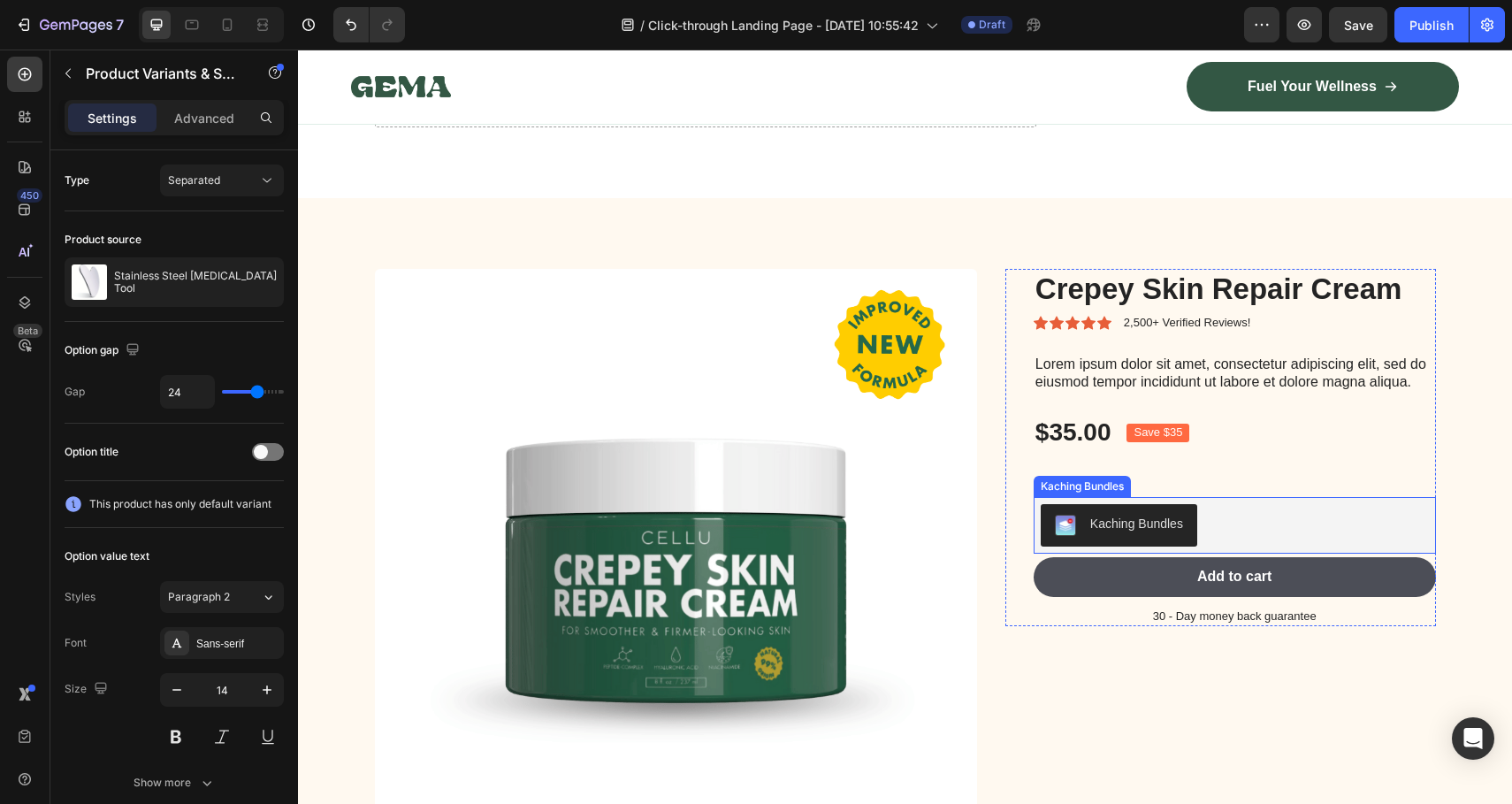
scroll to position [6049, 0]
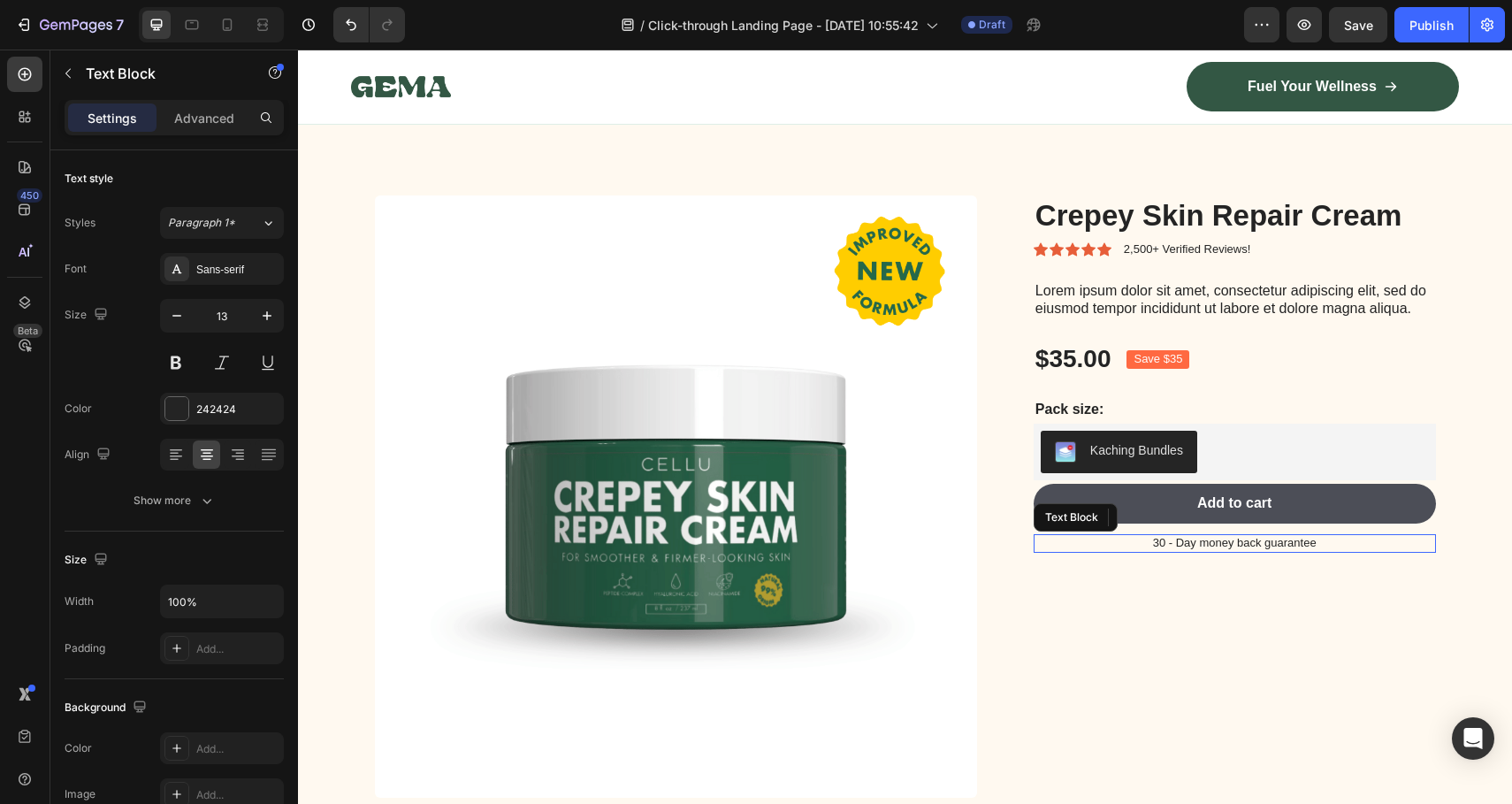
click at [1197, 539] on p "30 - Day money back guarantee" at bounding box center [1235, 543] width 399 height 15
click at [1158, 542] on p "30 - Day money back guarantee" at bounding box center [1235, 543] width 399 height 15
click at [1153, 539] on p "30 - Day money back guarantee" at bounding box center [1235, 543] width 399 height 15
click at [1161, 541] on p "60 - Day money back guarantee" at bounding box center [1235, 543] width 399 height 15
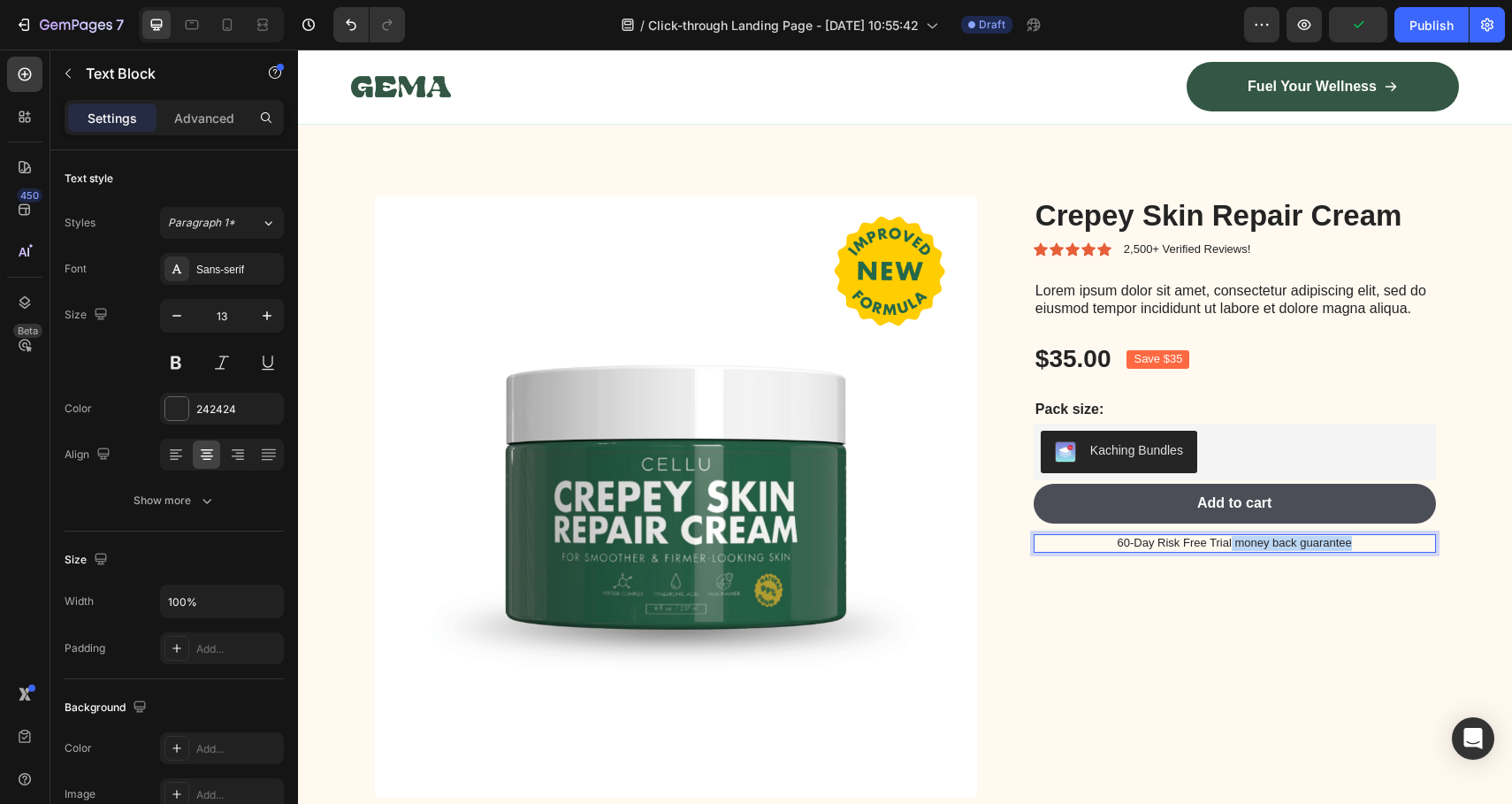
drag, startPoint x: 1362, startPoint y: 539, endPoint x: 1226, endPoint y: 539, distance: 136.0
click at [1226, 539] on p "60-Day Risk Free Trial money back guarantee" at bounding box center [1235, 543] width 399 height 15
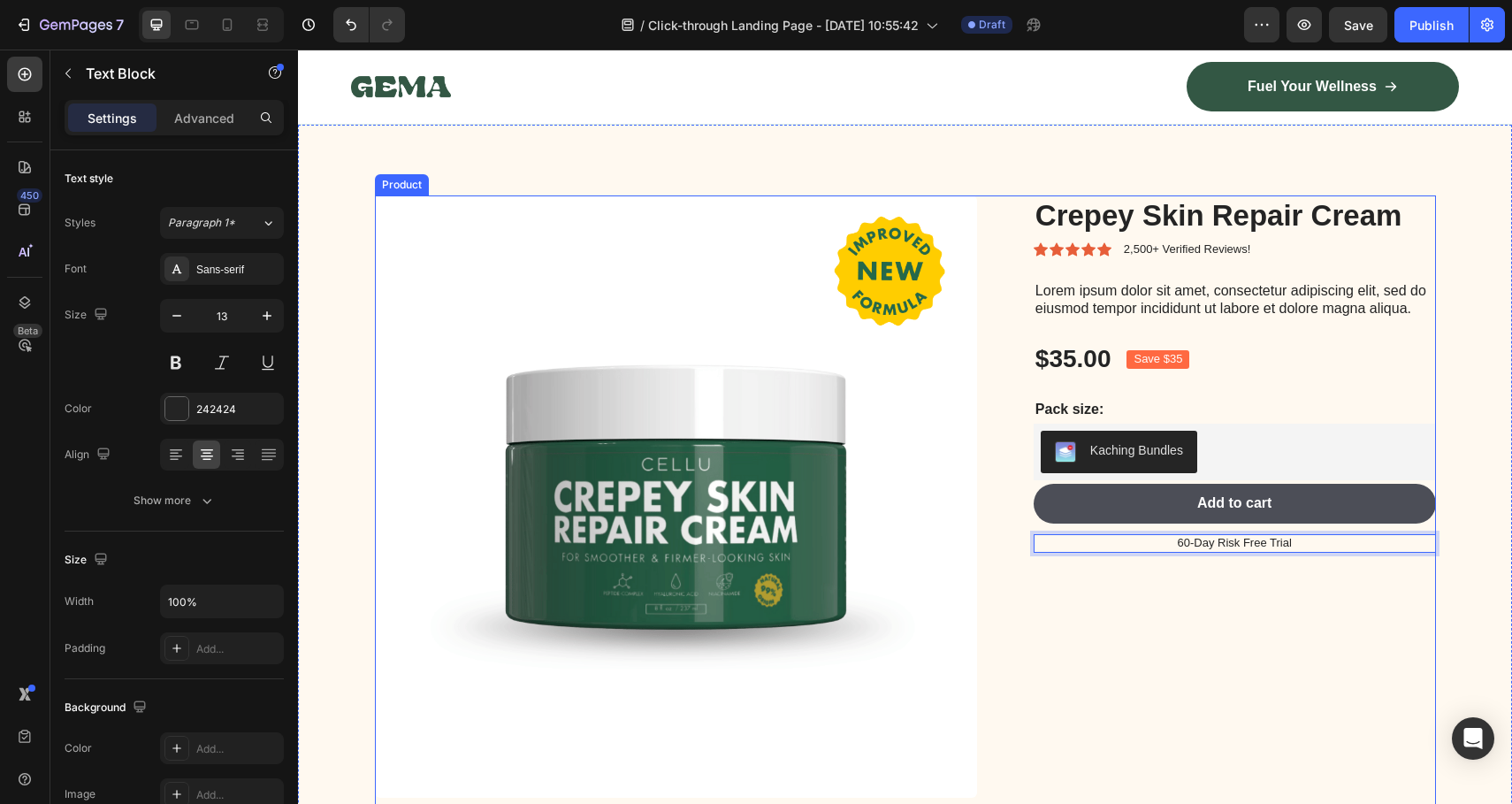
click at [1238, 669] on div "Crepey Skin Repair Cream Product Title Icon Icon Icon Icon Icon Icon List 2,500…" at bounding box center [1221, 571] width 431 height 750
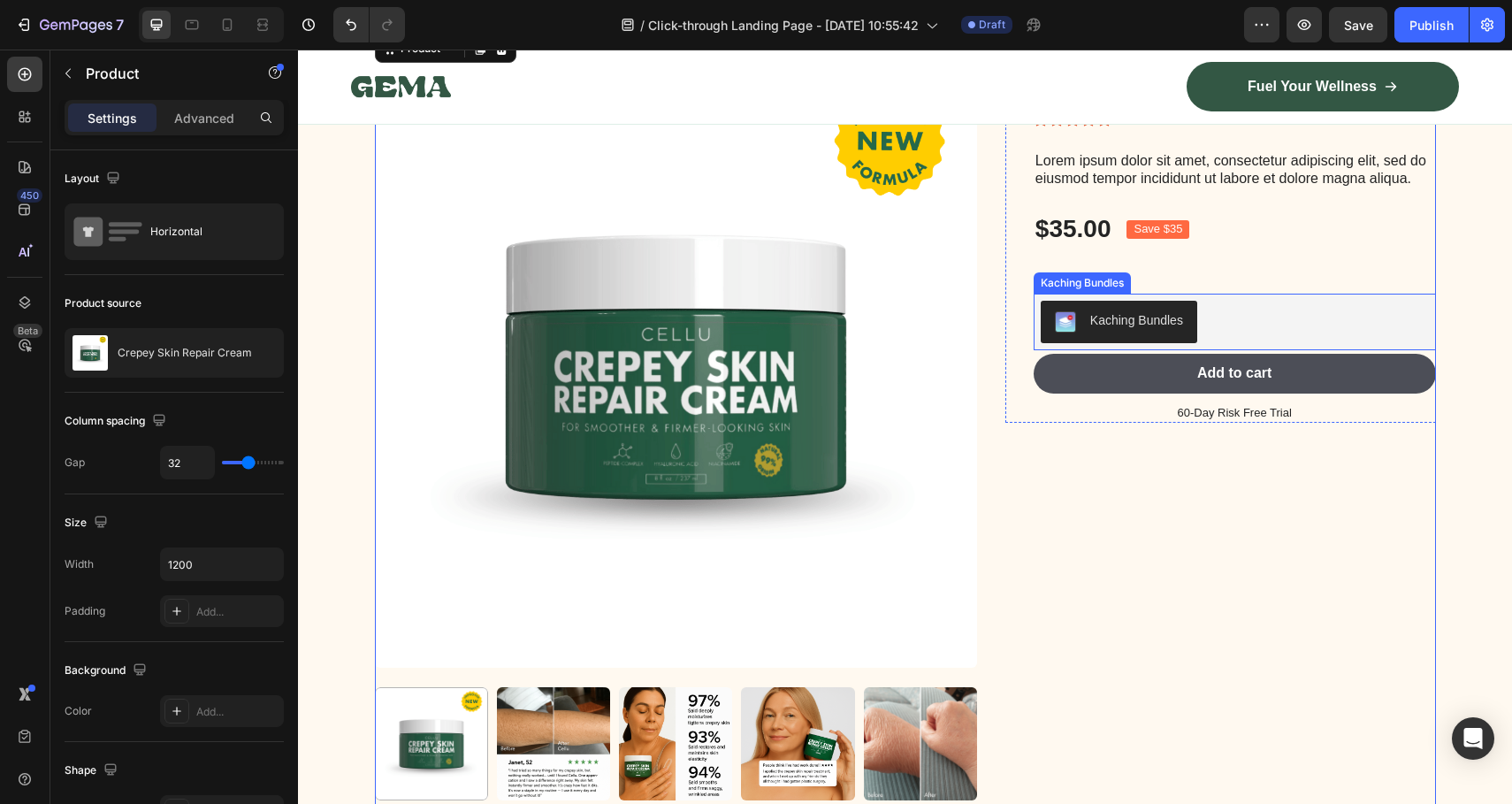
scroll to position [6064, 0]
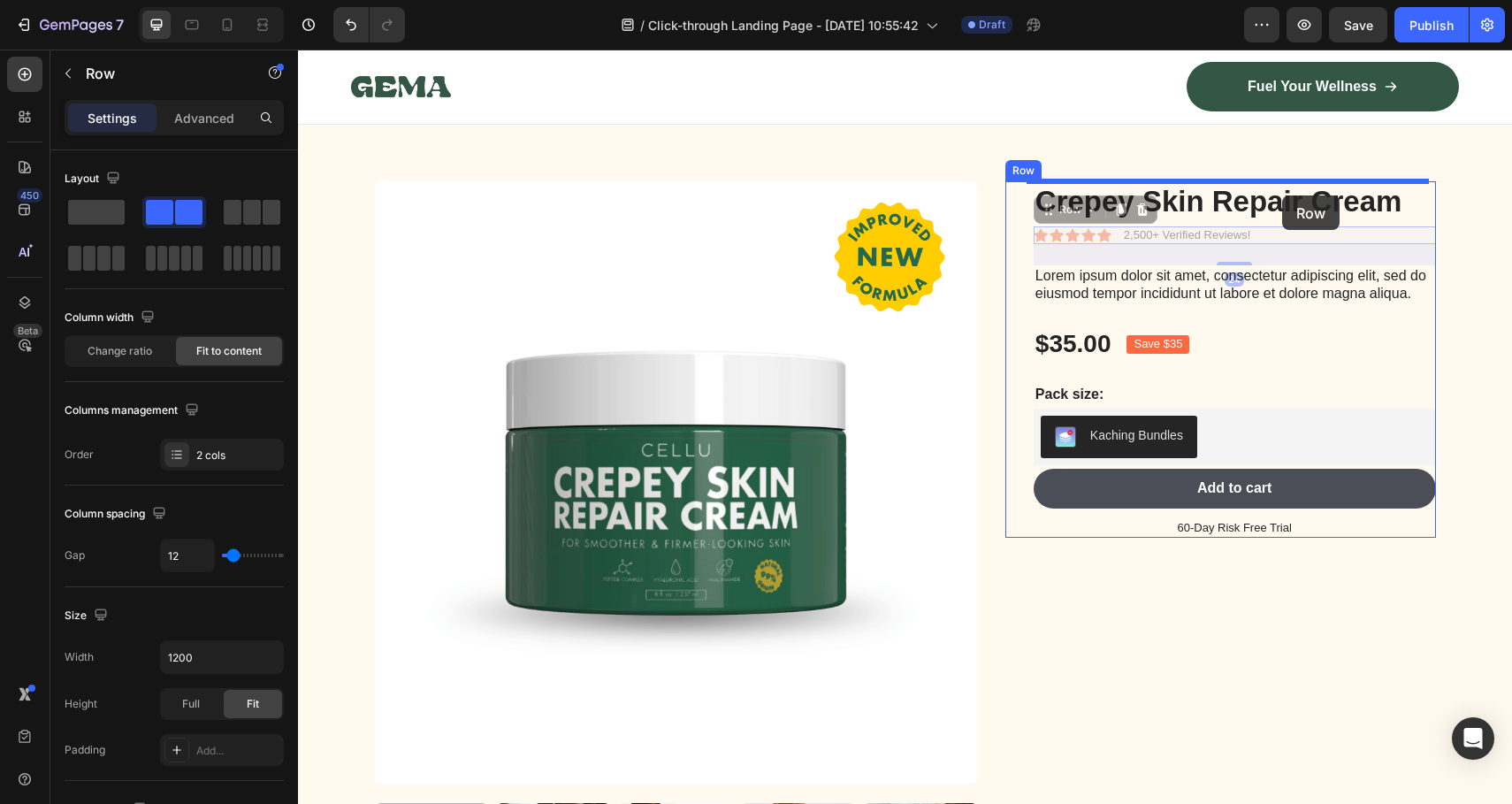
drag, startPoint x: 1280, startPoint y: 233, endPoint x: 1282, endPoint y: 196, distance: 37.1
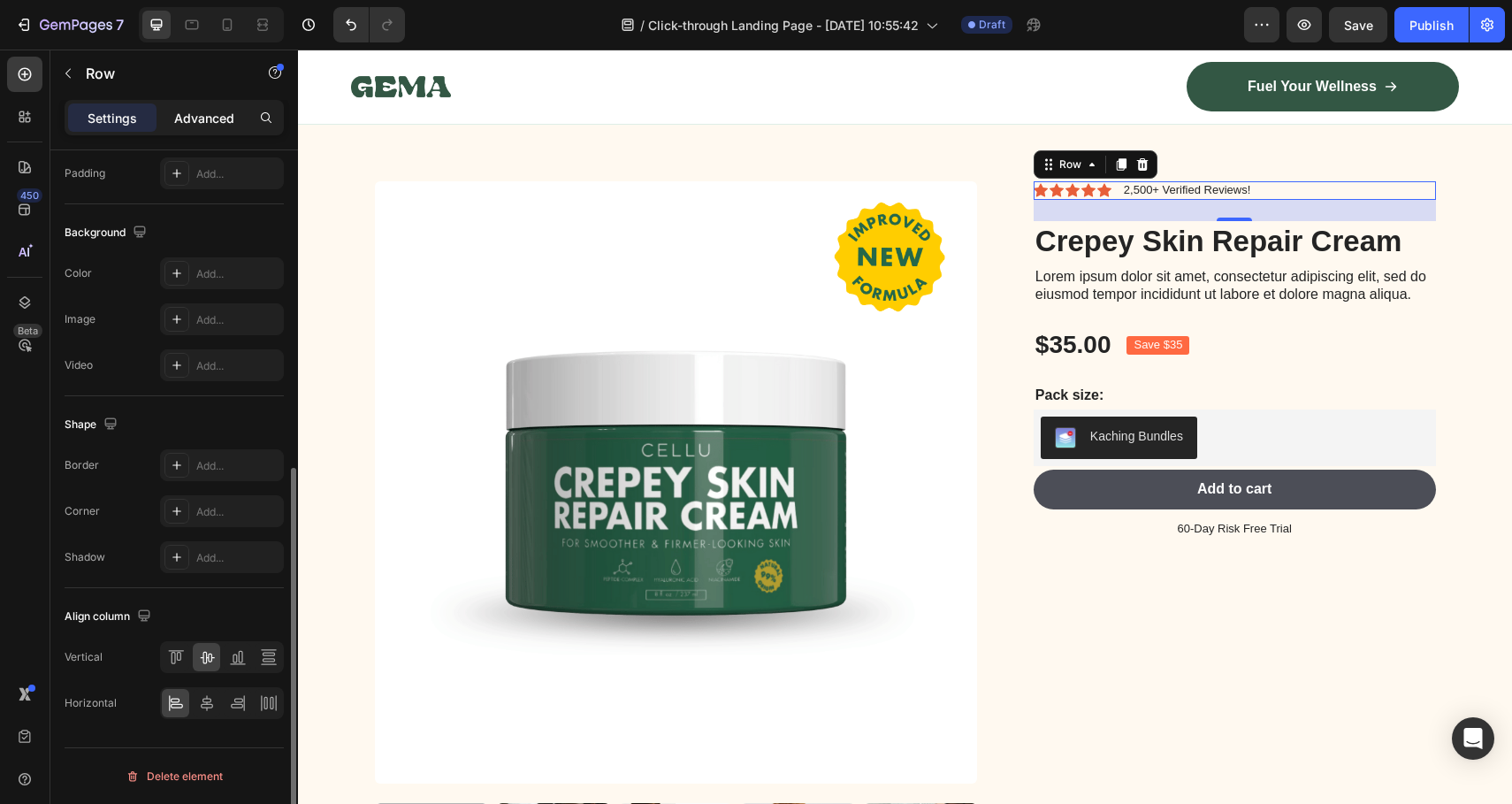
click at [225, 109] on p "Advanced" at bounding box center [204, 118] width 60 height 19
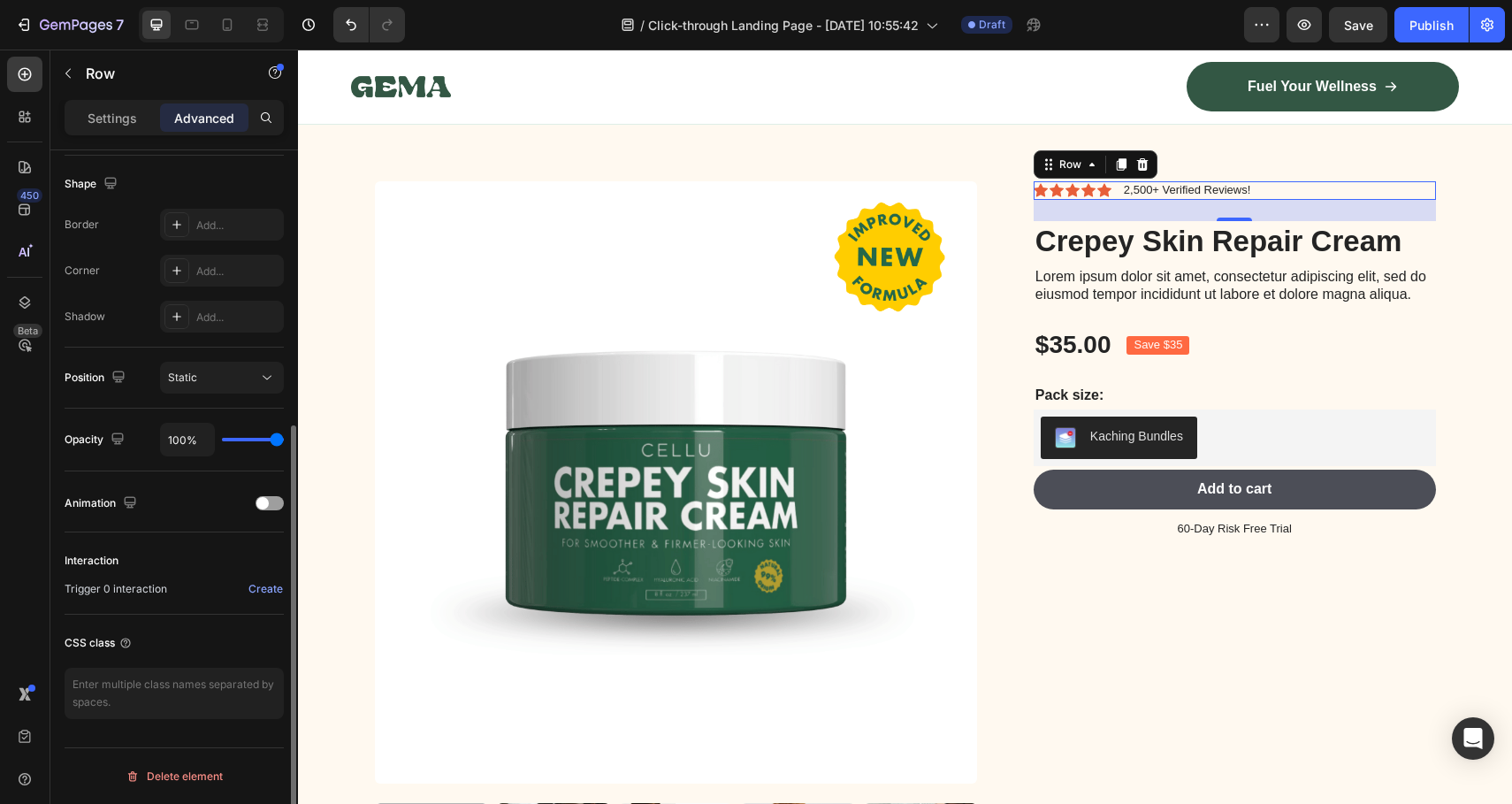
scroll to position [148, 0]
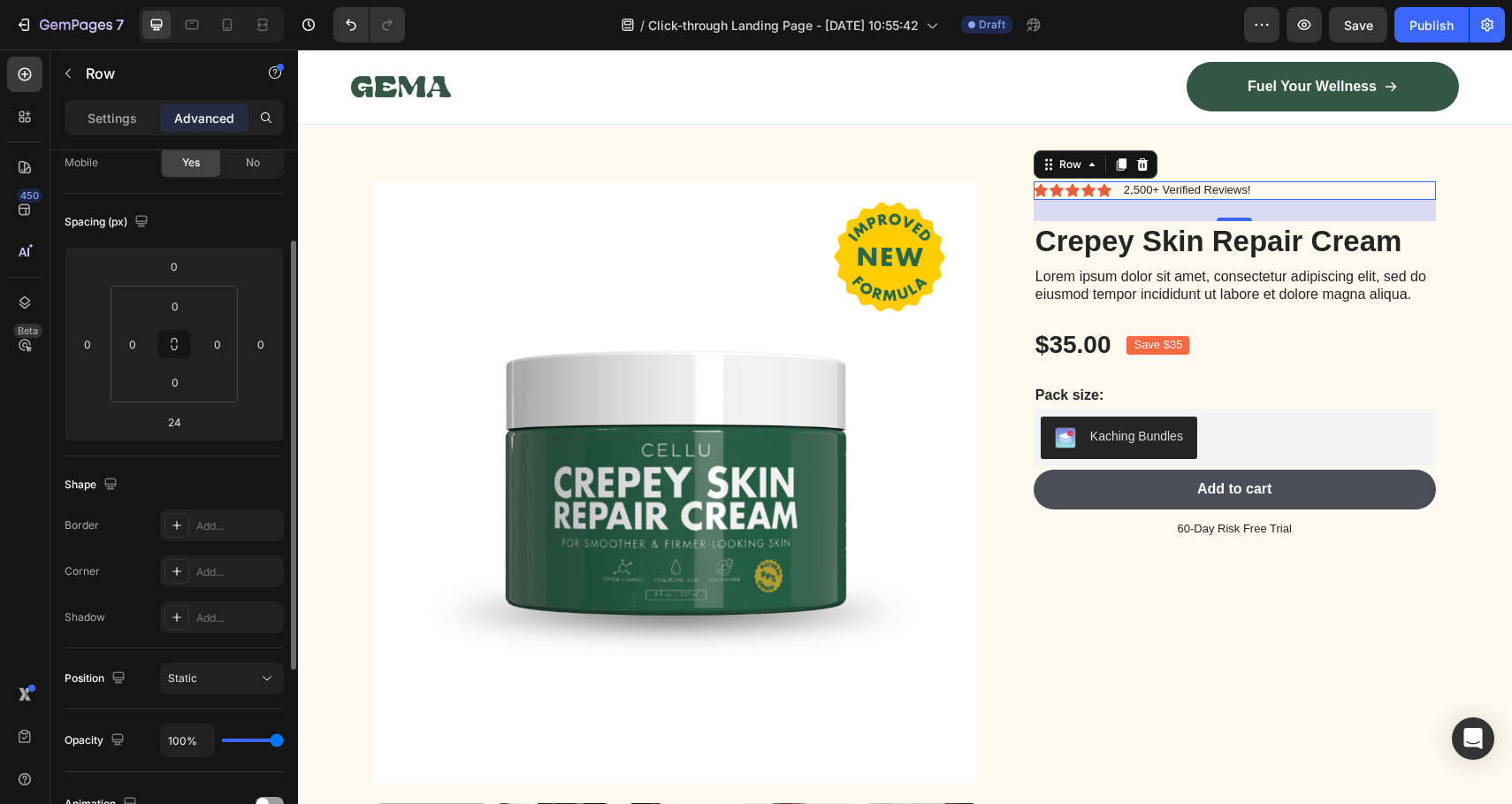
click at [158, 462] on div "Shape Border Add... Corner Add... Shadow Add..." at bounding box center [174, 552] width 219 height 192
click at [165, 433] on input "24" at bounding box center [174, 421] width 35 height 26
click at [165, 432] on input "24" at bounding box center [174, 421] width 35 height 26
click at [180, 423] on input "24" at bounding box center [174, 421] width 35 height 26
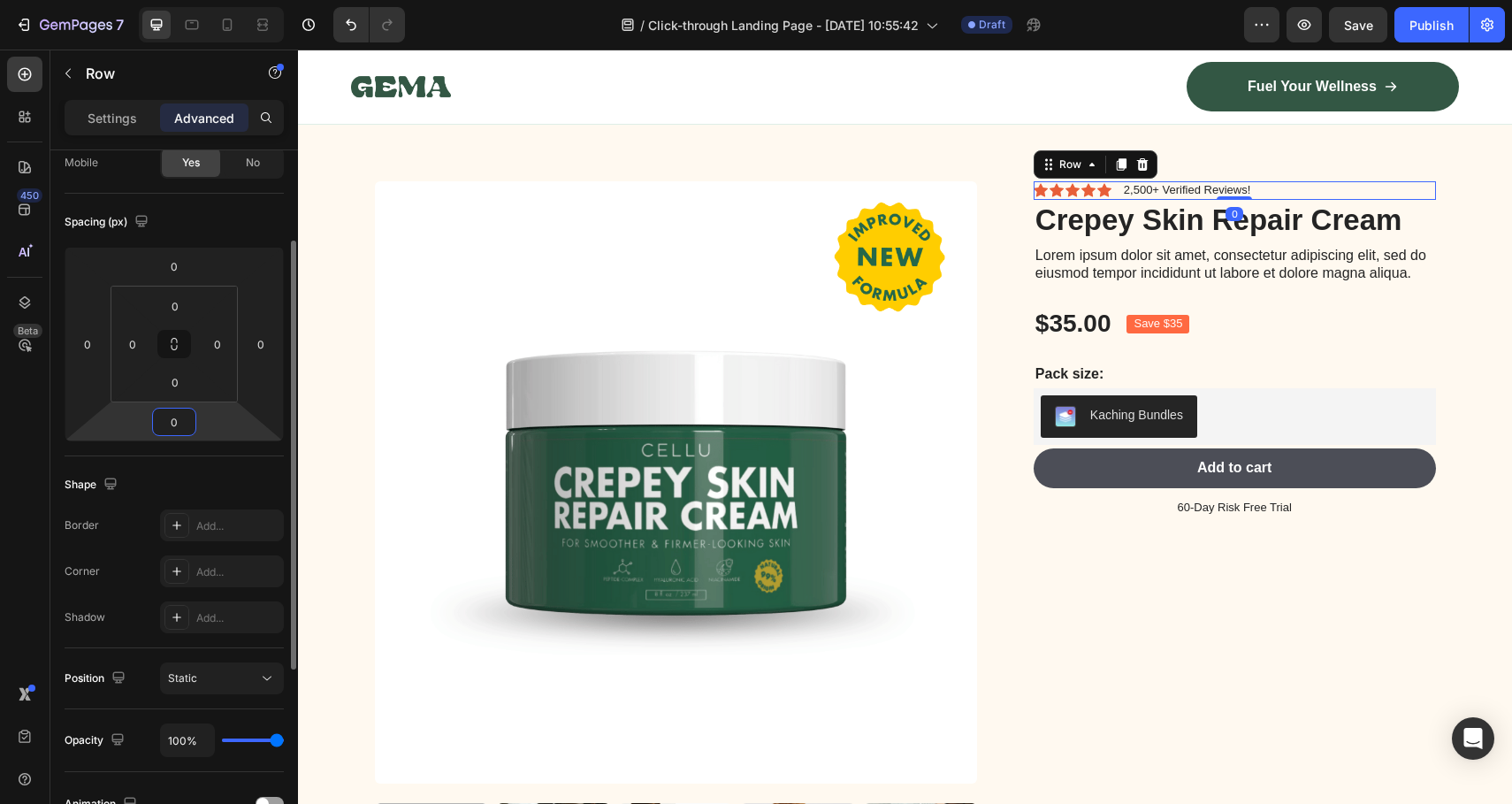
type input "0"
click at [241, 486] on div "Shape" at bounding box center [174, 485] width 219 height 28
click at [1288, 288] on div "Icon Icon Icon Icon Icon Icon List 2,500+ Verified Reviews! Text Block Row 0 Cr…" at bounding box center [1235, 350] width 403 height 336
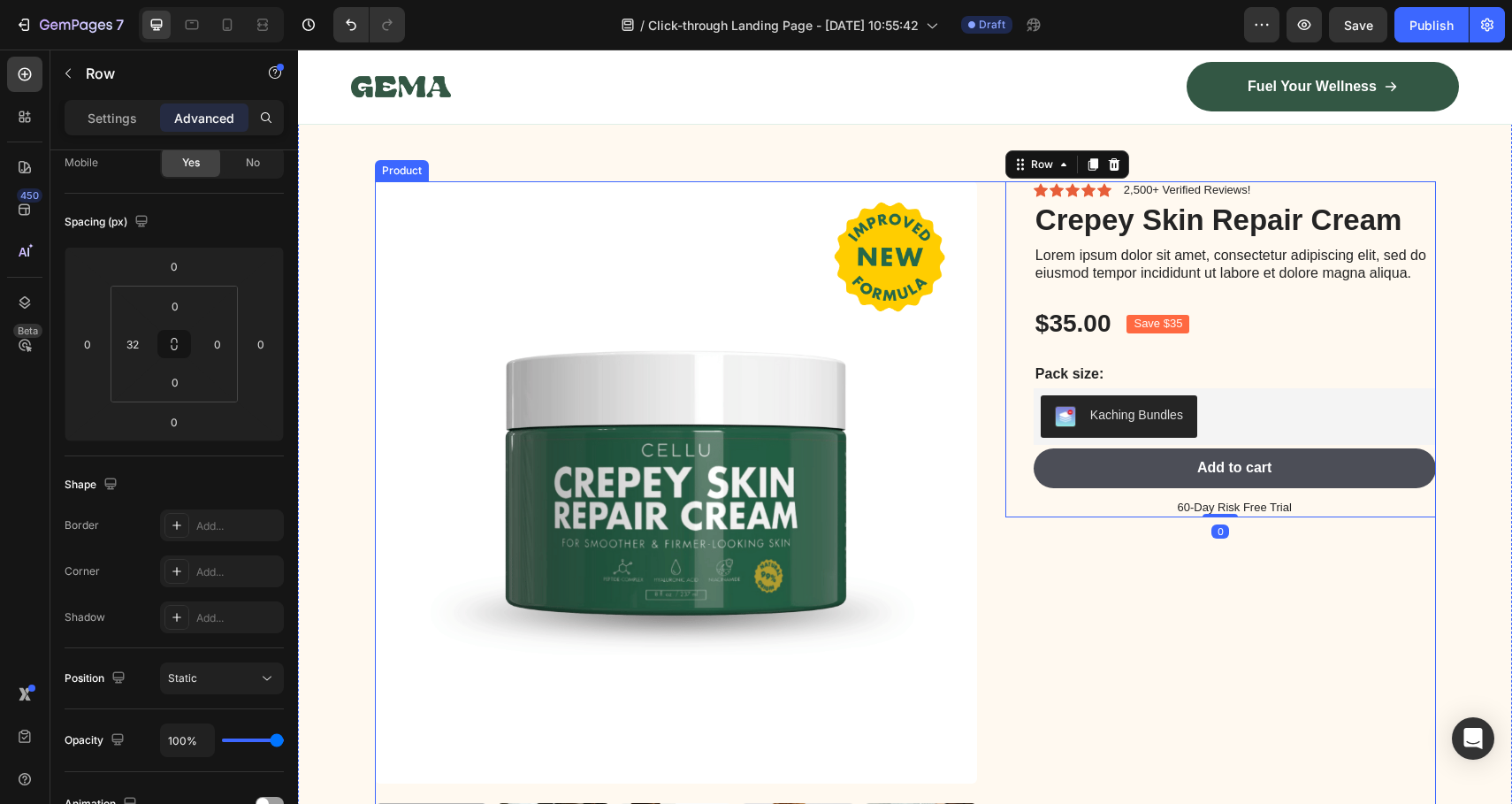
click at [1244, 573] on div "Icon Icon Icon Icon Icon Icon List 2,500+ Verified Reviews! Text Block Row Crep…" at bounding box center [1221, 556] width 431 height 750
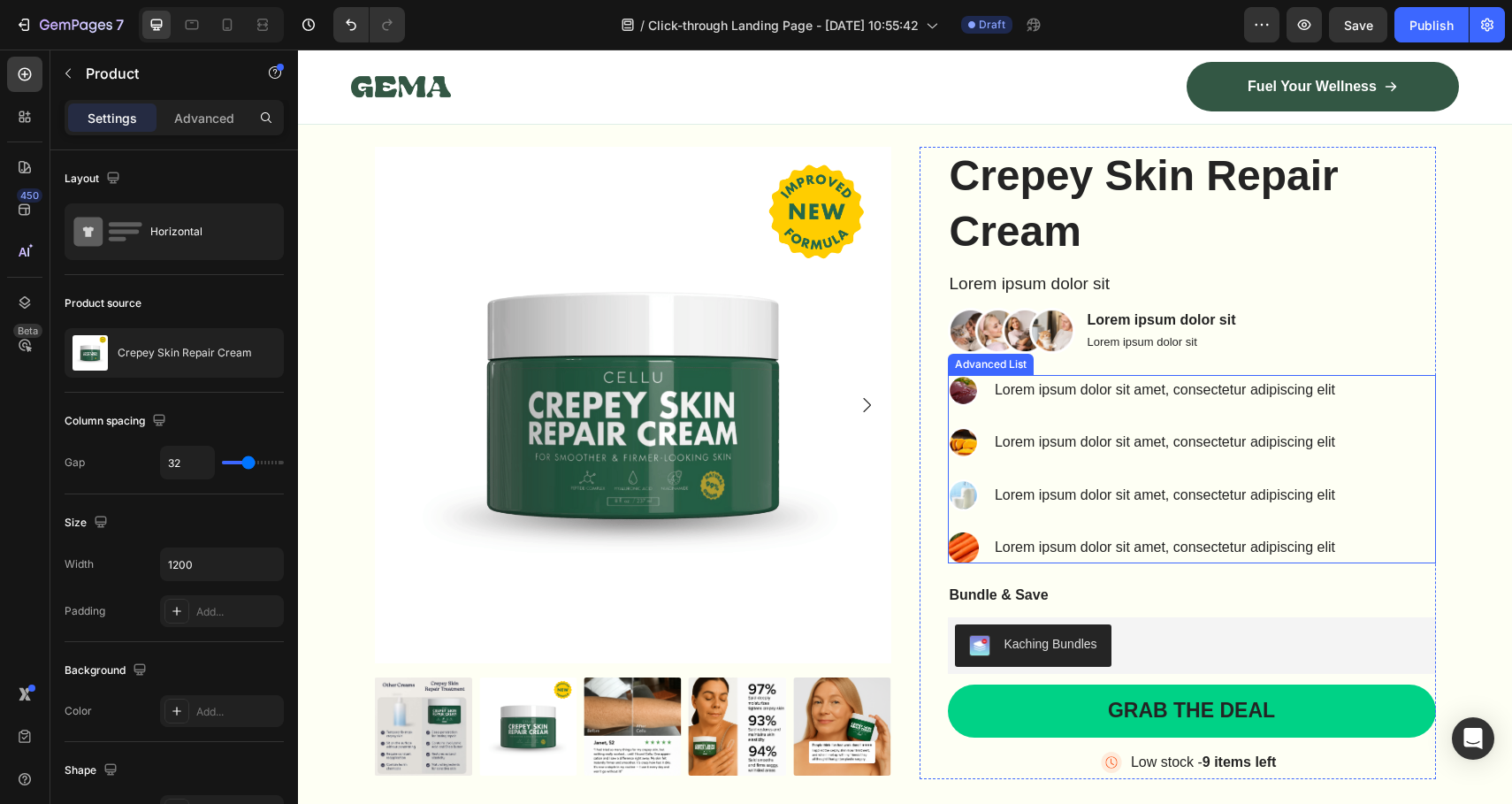
scroll to position [7101, 0]
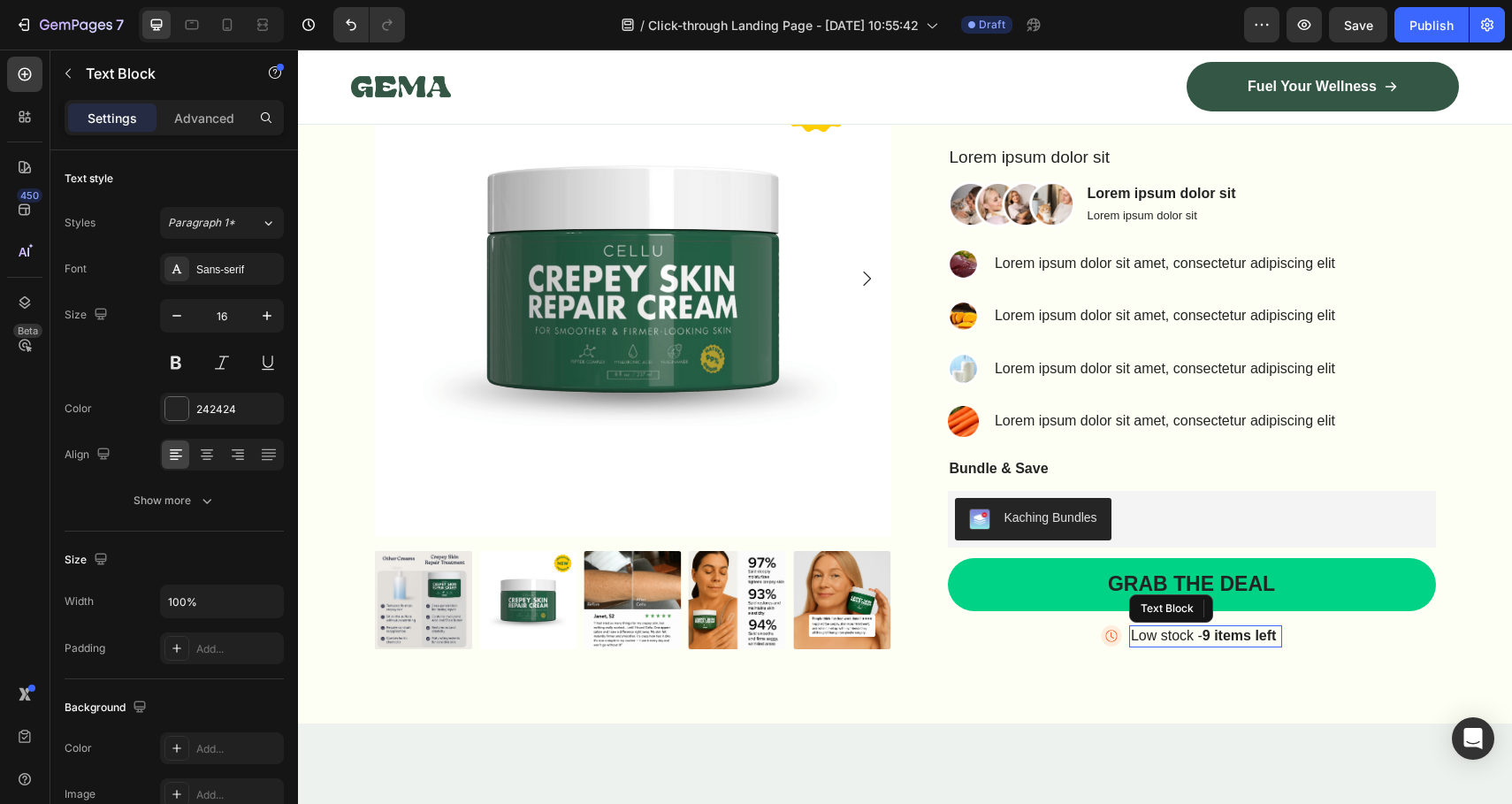
click at [1143, 627] on p "Low stock - 9 items left" at bounding box center [1206, 637] width 149 height 19
click at [1101, 636] on img at bounding box center [1111, 636] width 21 height 21
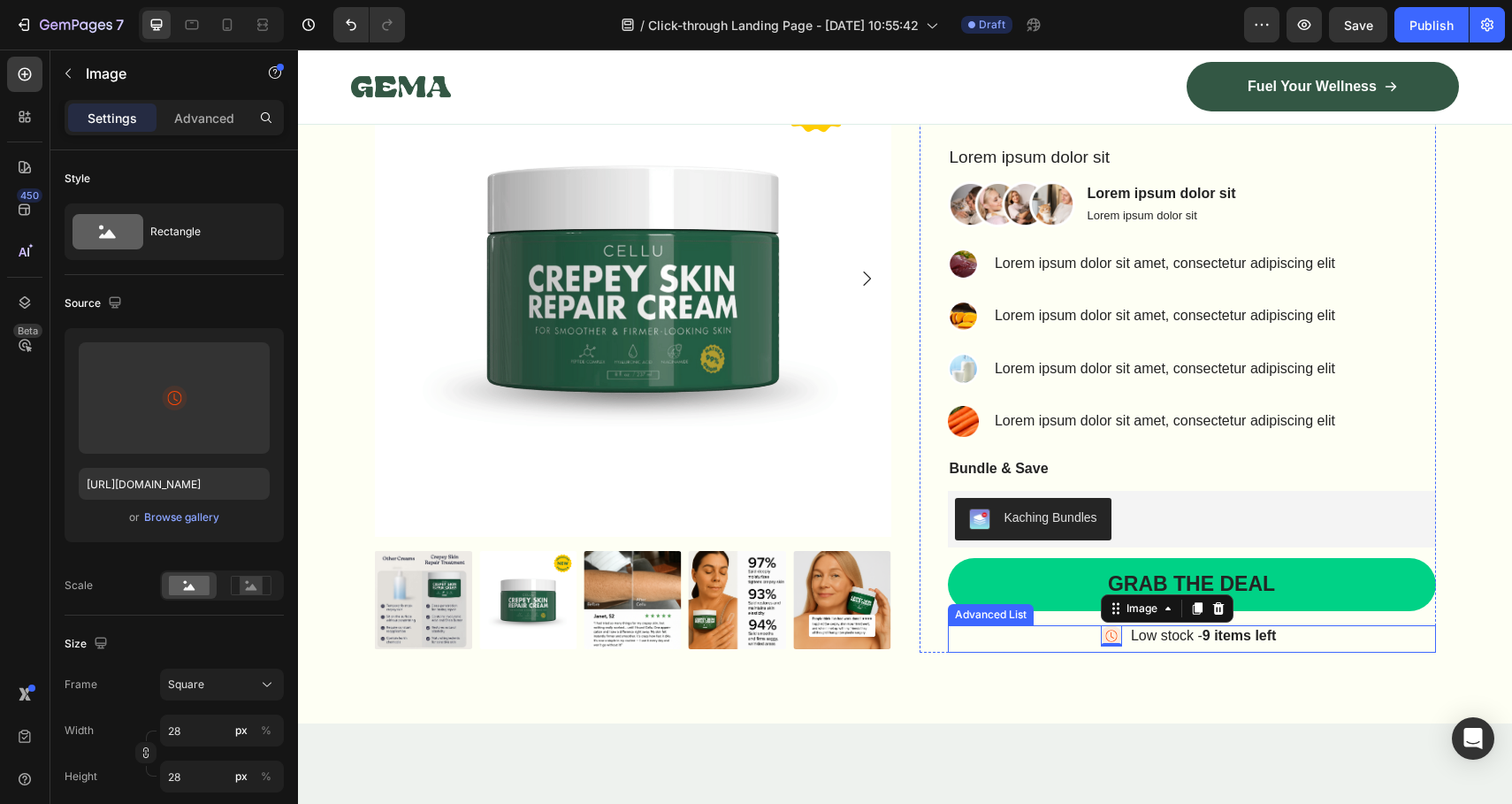
click at [1057, 636] on div "Image 0 Low stock - 9 items left Text Block" at bounding box center [1192, 639] width 489 height 27
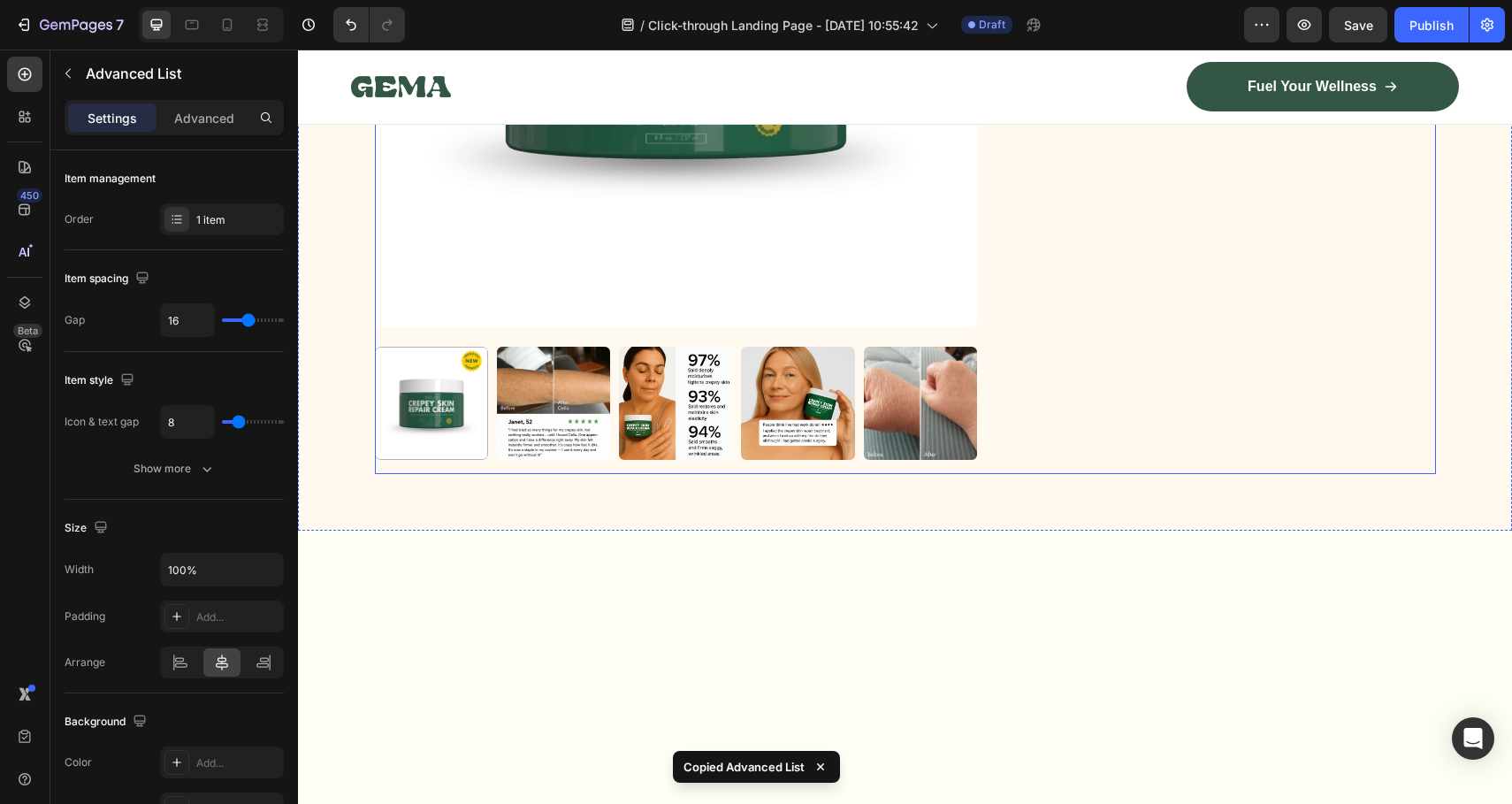
scroll to position [6047, 0]
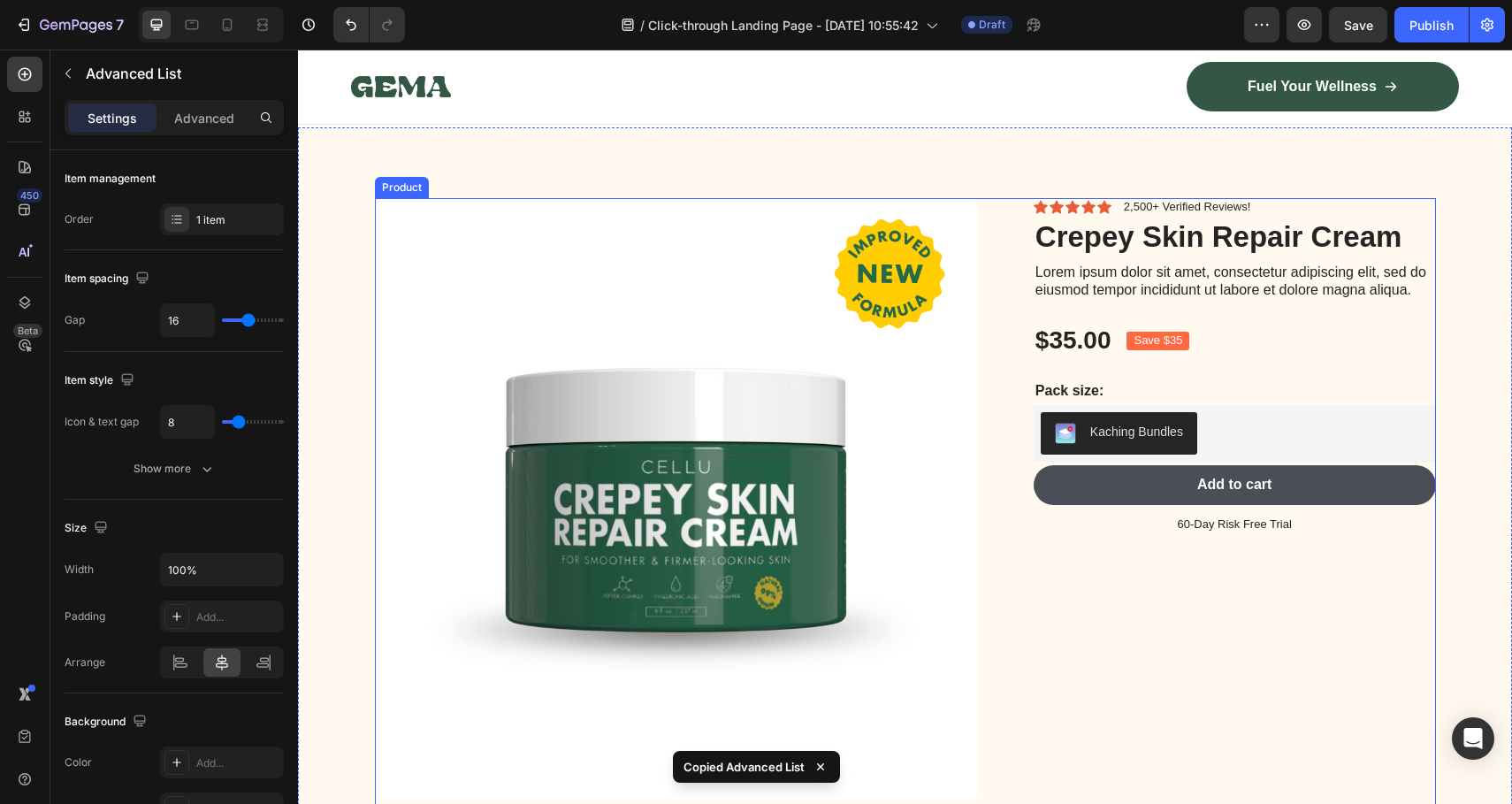
click at [1147, 530] on div "Icon Icon Icon Icon Icon Icon List 2,500+ Verified Reviews! Text Block Row Crep…" at bounding box center [1221, 573] width 431 height 750
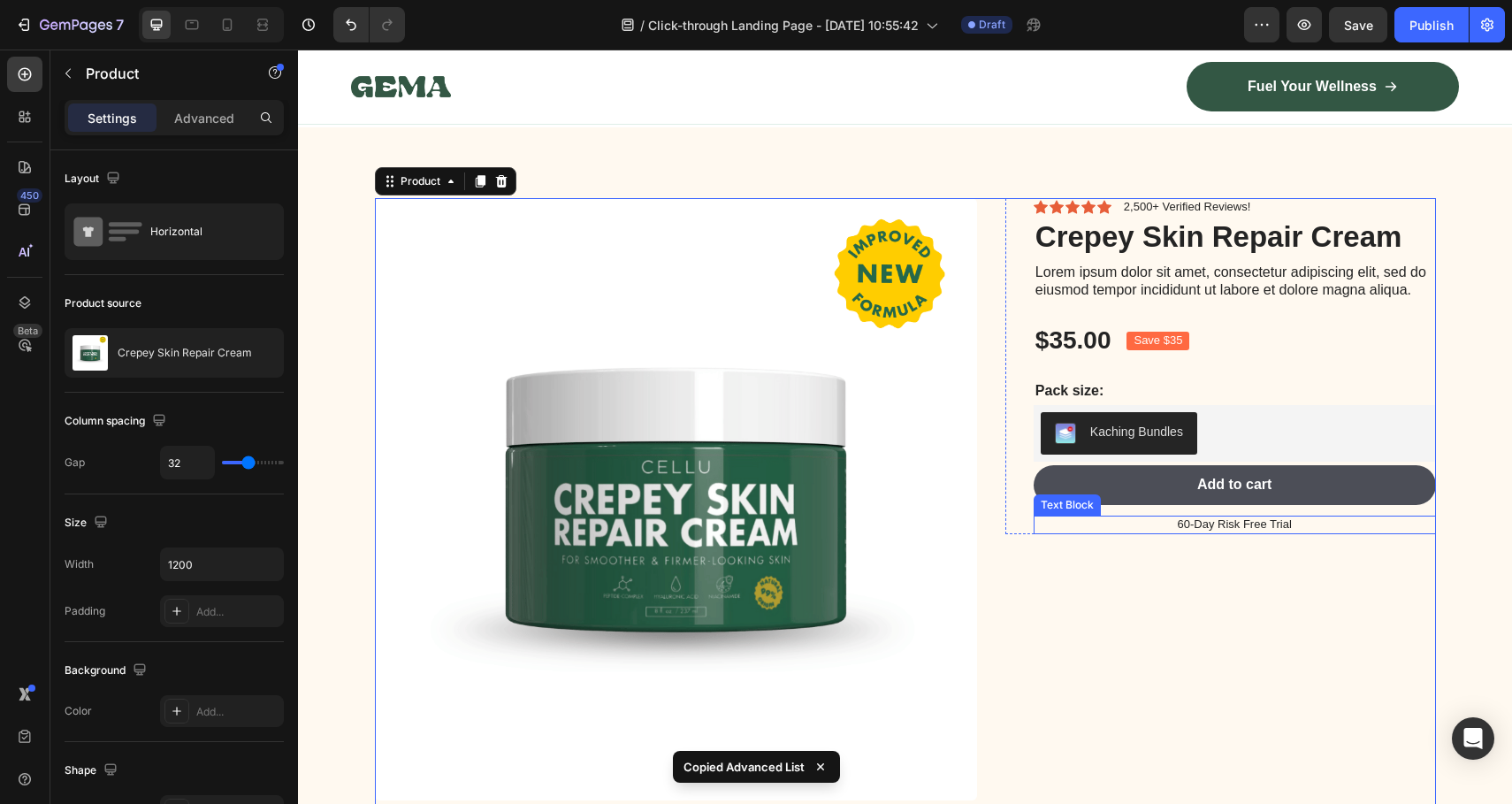
click at [1207, 526] on p "60-Day Risk Free Trial" at bounding box center [1235, 524] width 399 height 15
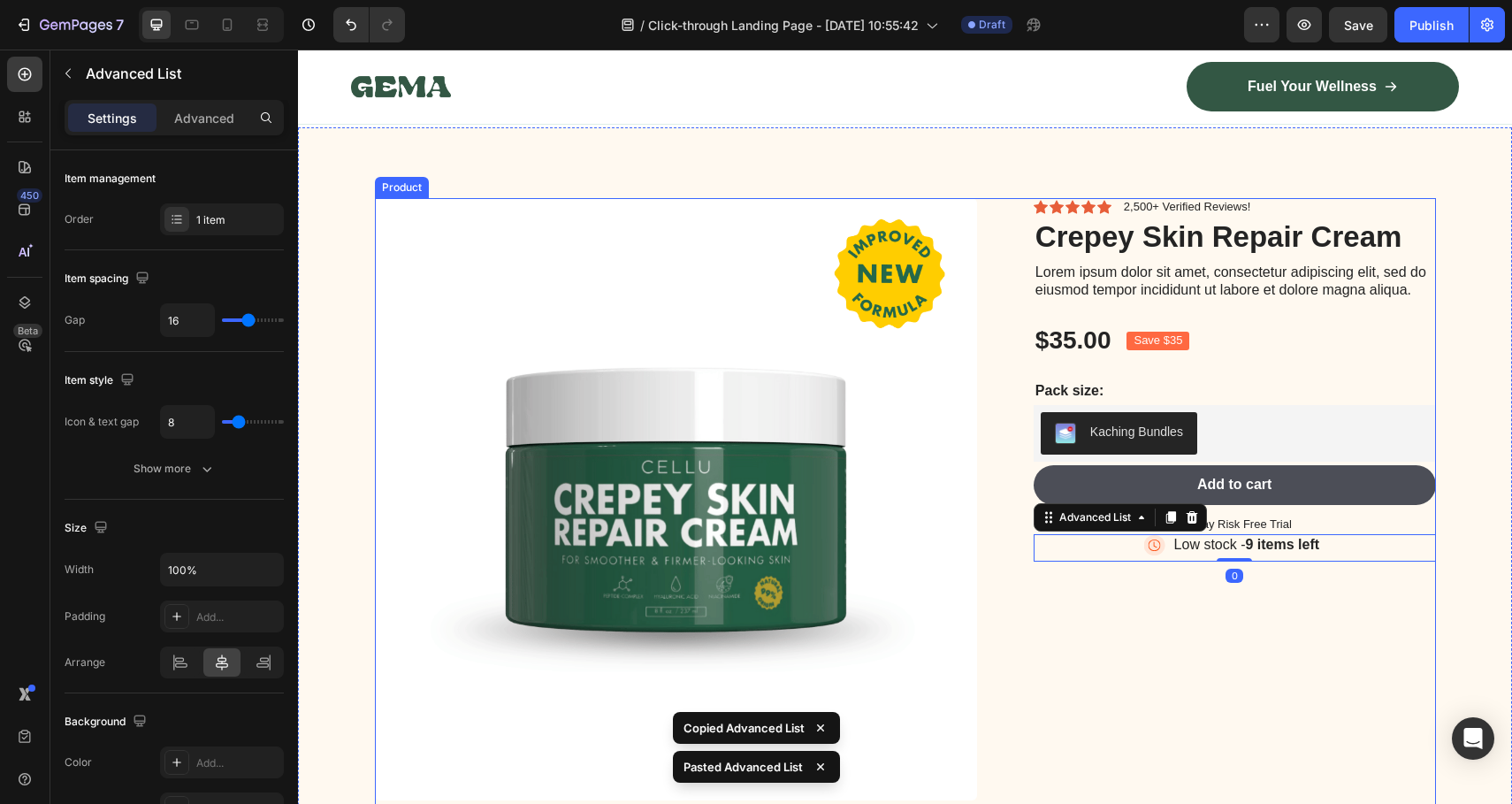
click at [1183, 667] on div "Icon Icon Icon Icon Icon Icon List 2,500+ Verified Reviews! Text Block Row Crep…" at bounding box center [1221, 573] width 431 height 750
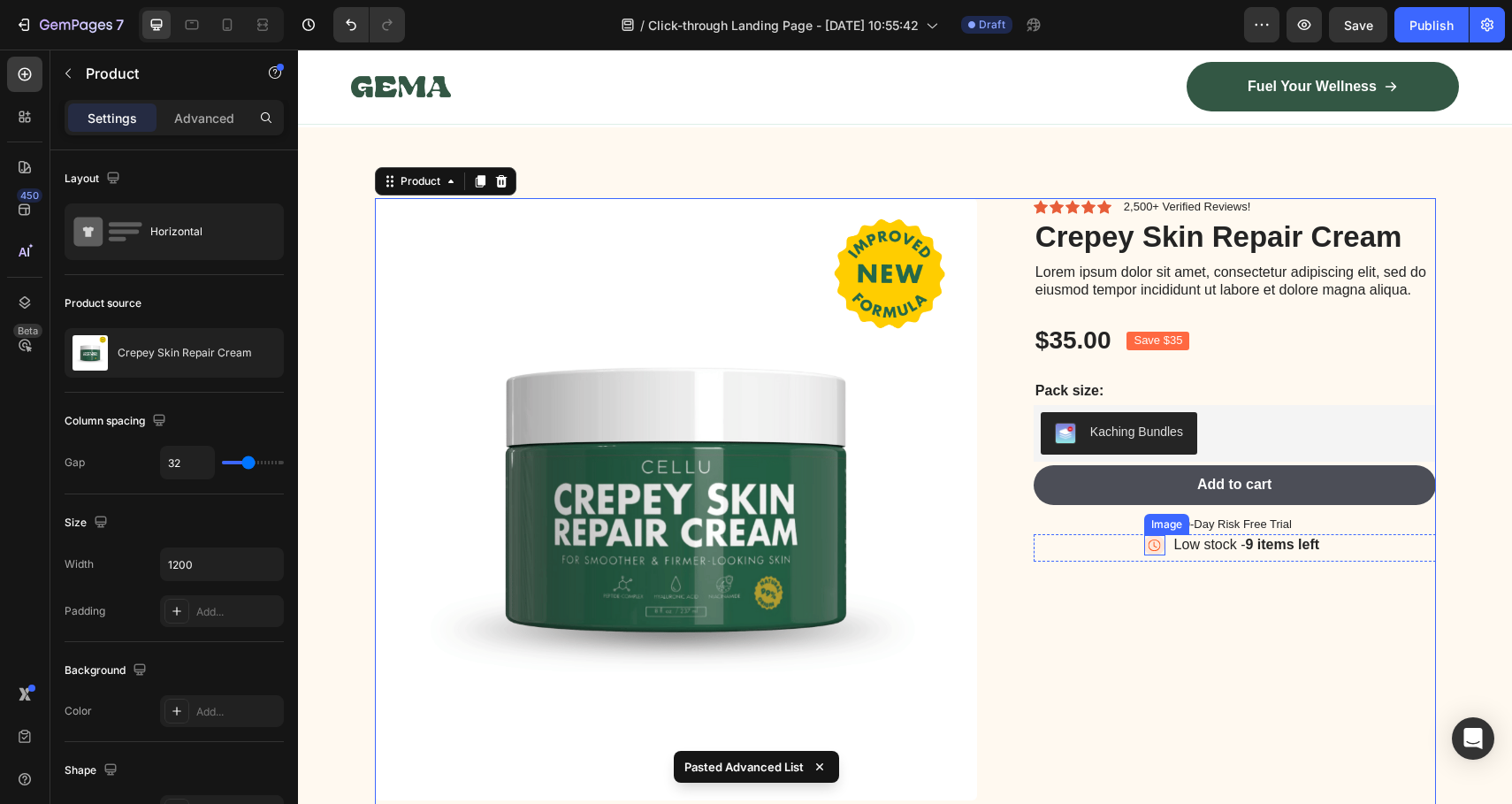
click at [1150, 543] on div "Image" at bounding box center [1155, 545] width 21 height 21
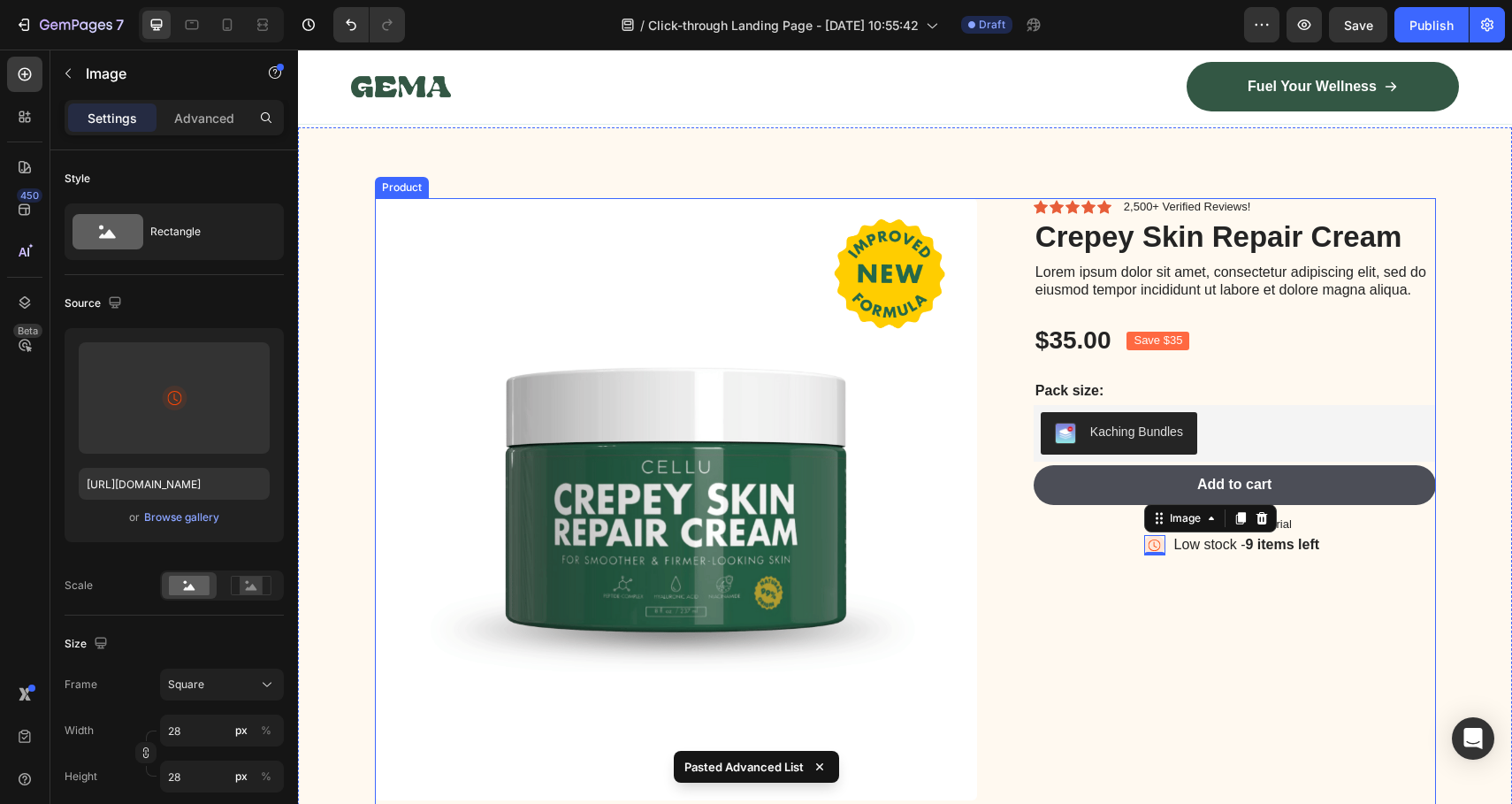
click at [1167, 600] on div "Icon Icon Icon Icon Icon Icon List 2,500+ Verified Reviews! Text Block Row Crep…" at bounding box center [1221, 573] width 431 height 750
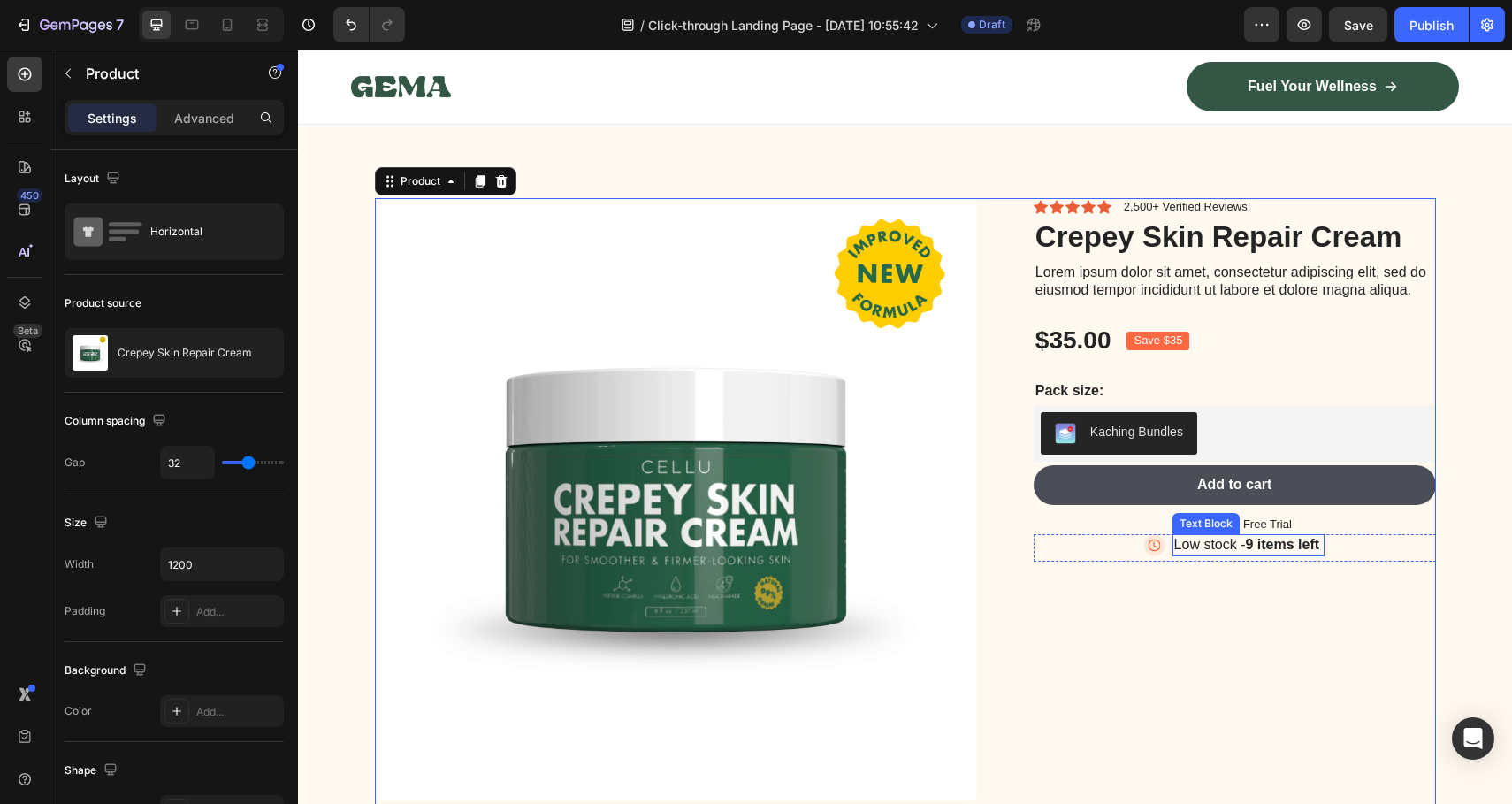
click at [1270, 540] on strong "9 items left" at bounding box center [1283, 544] width 75 height 15
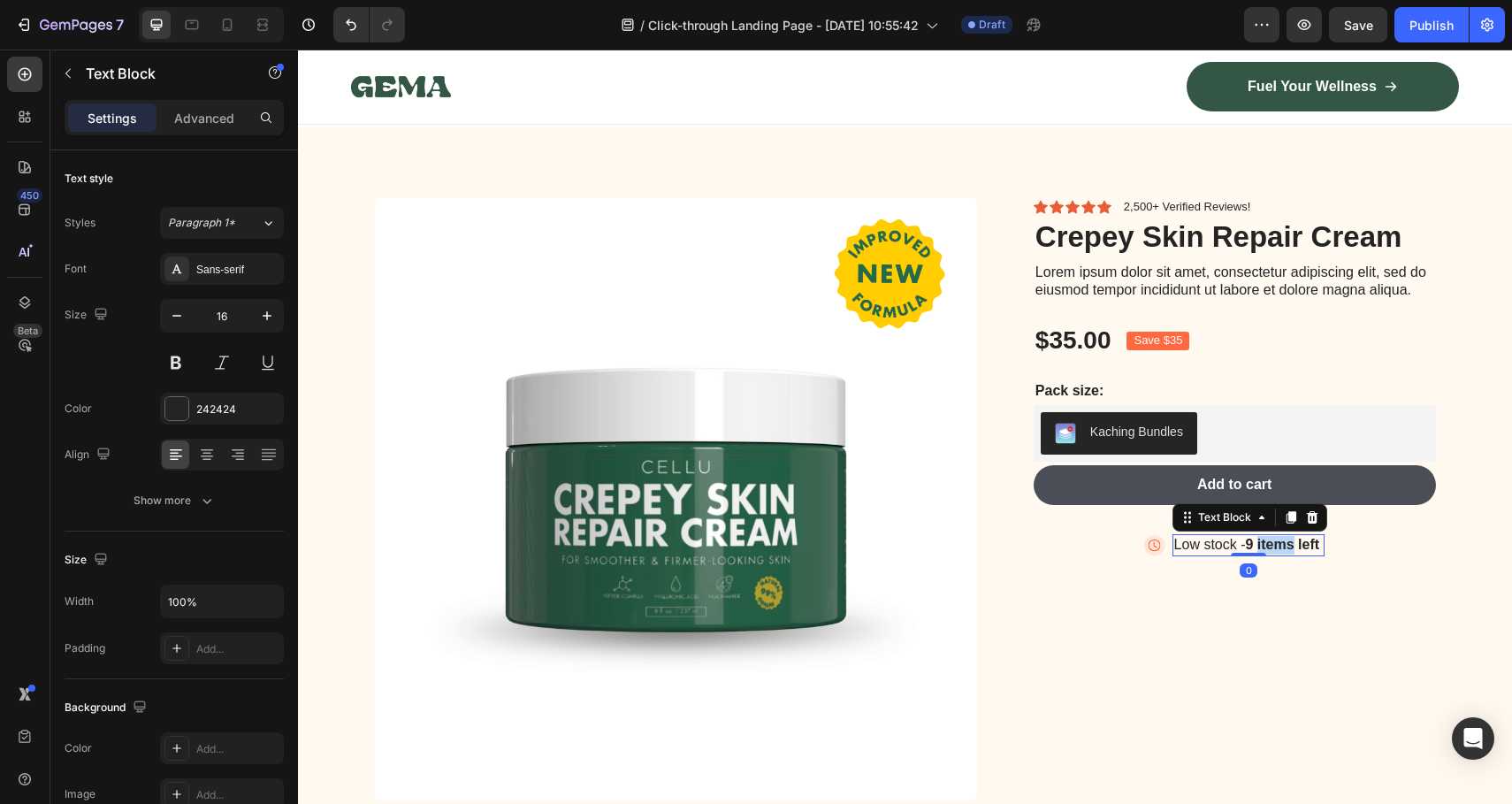
click at [1270, 540] on strong "9 items left" at bounding box center [1283, 544] width 75 height 15
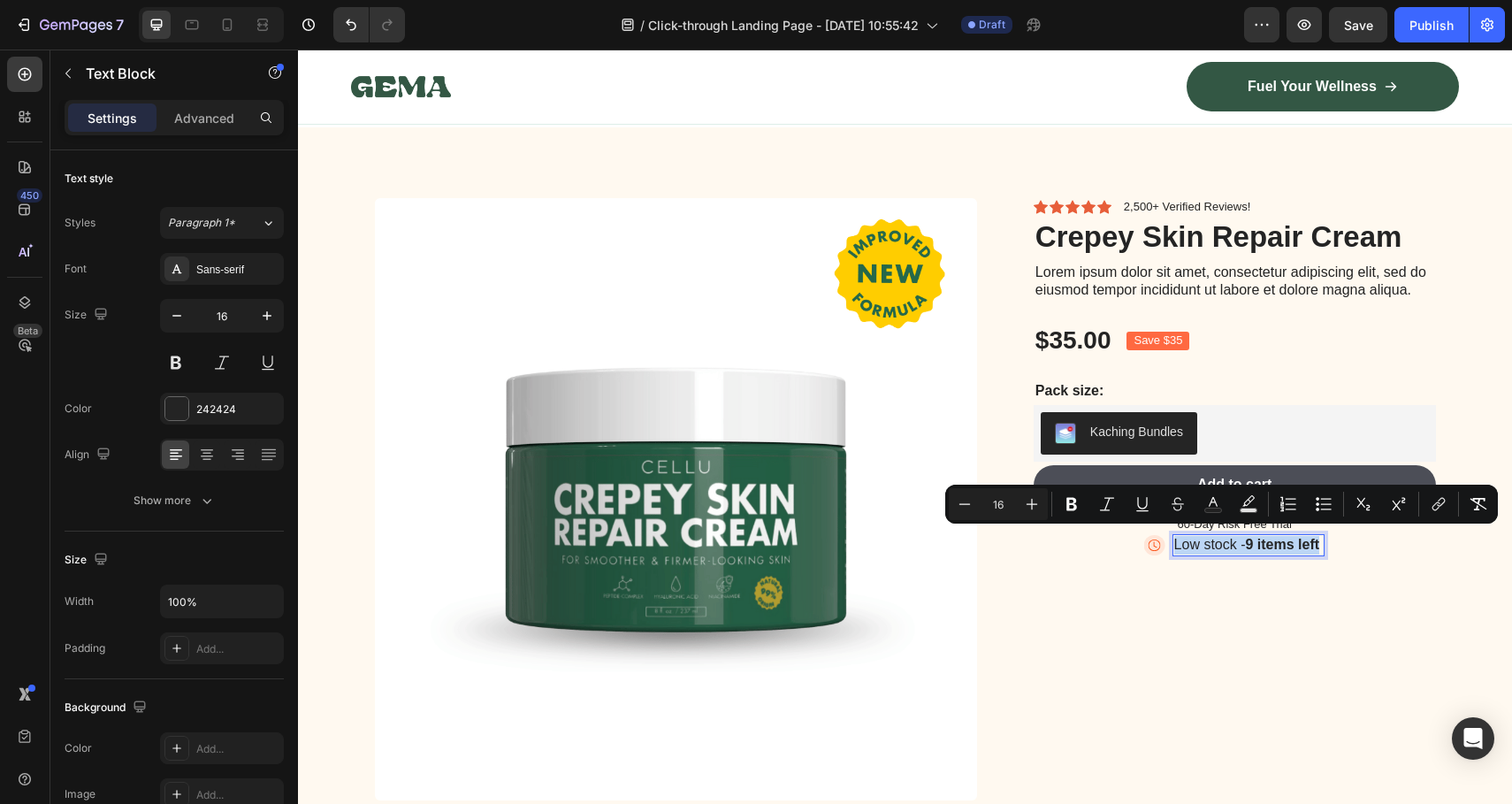
click at [1269, 539] on strong "9 items left" at bounding box center [1283, 544] width 75 height 15
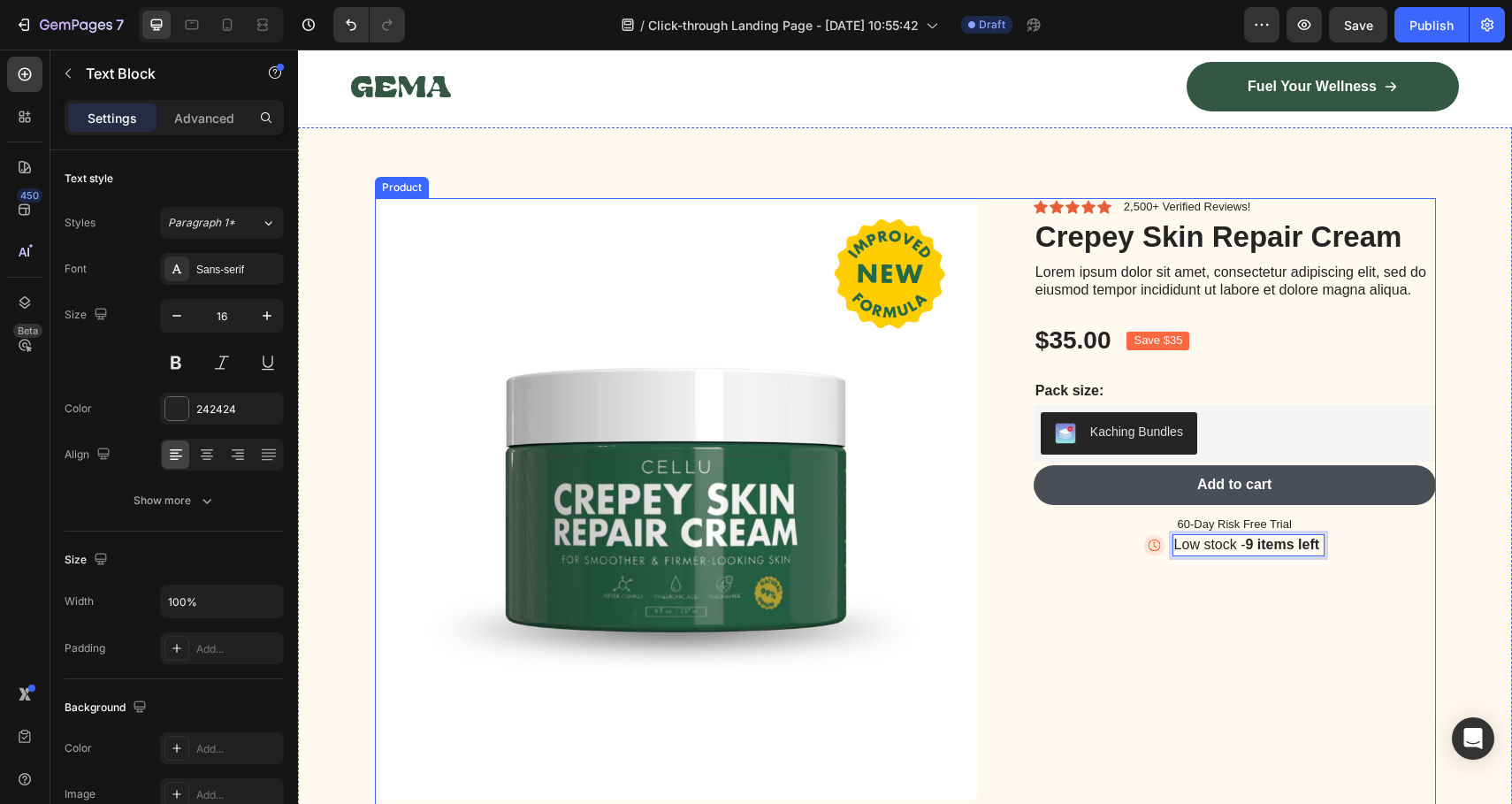
click at [1260, 592] on div "Icon Icon Icon Icon Icon Icon List 2,500+ Verified Reviews! Text Block Row Crep…" at bounding box center [1221, 573] width 431 height 750
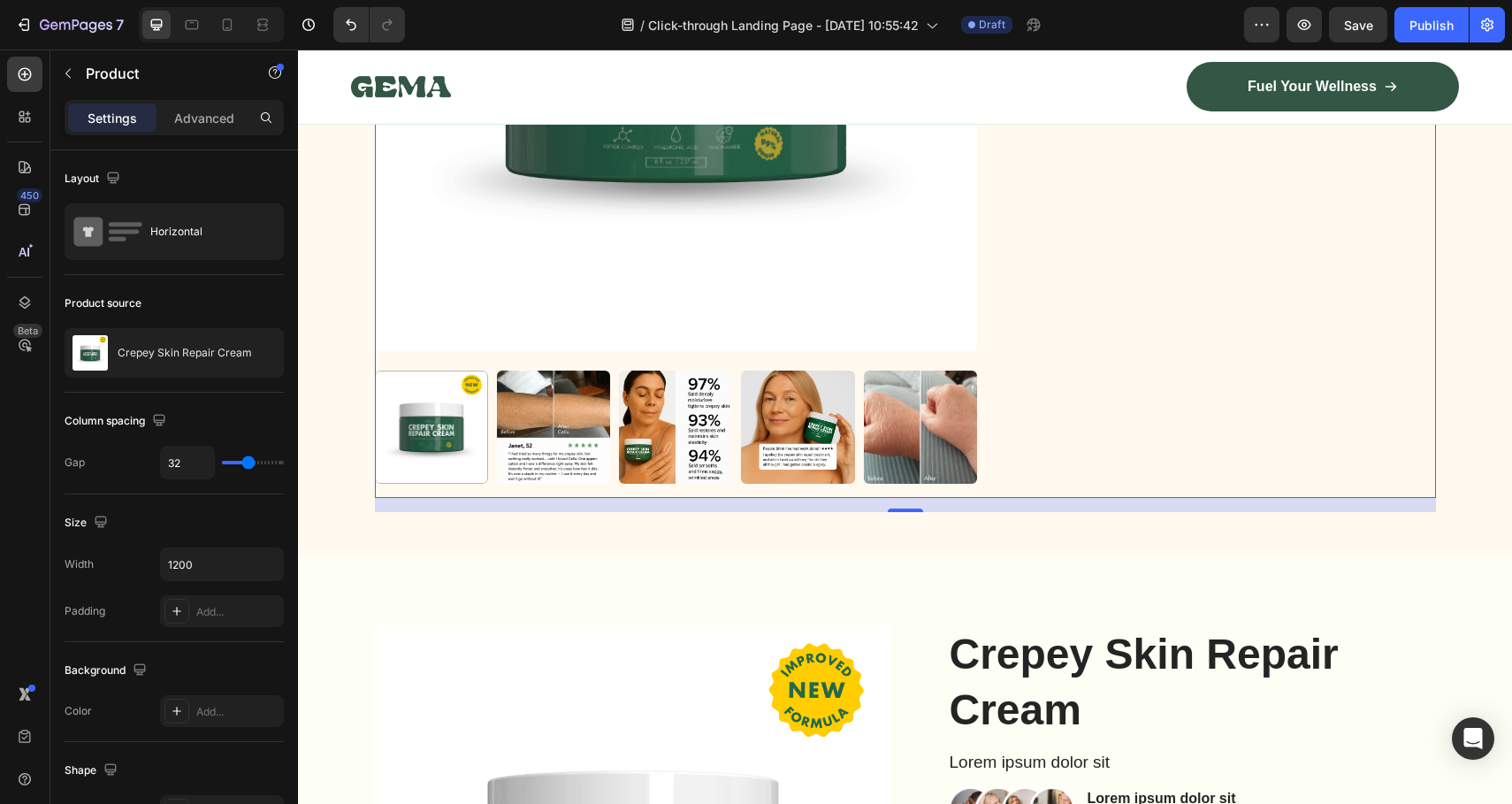
scroll to position [6686, 0]
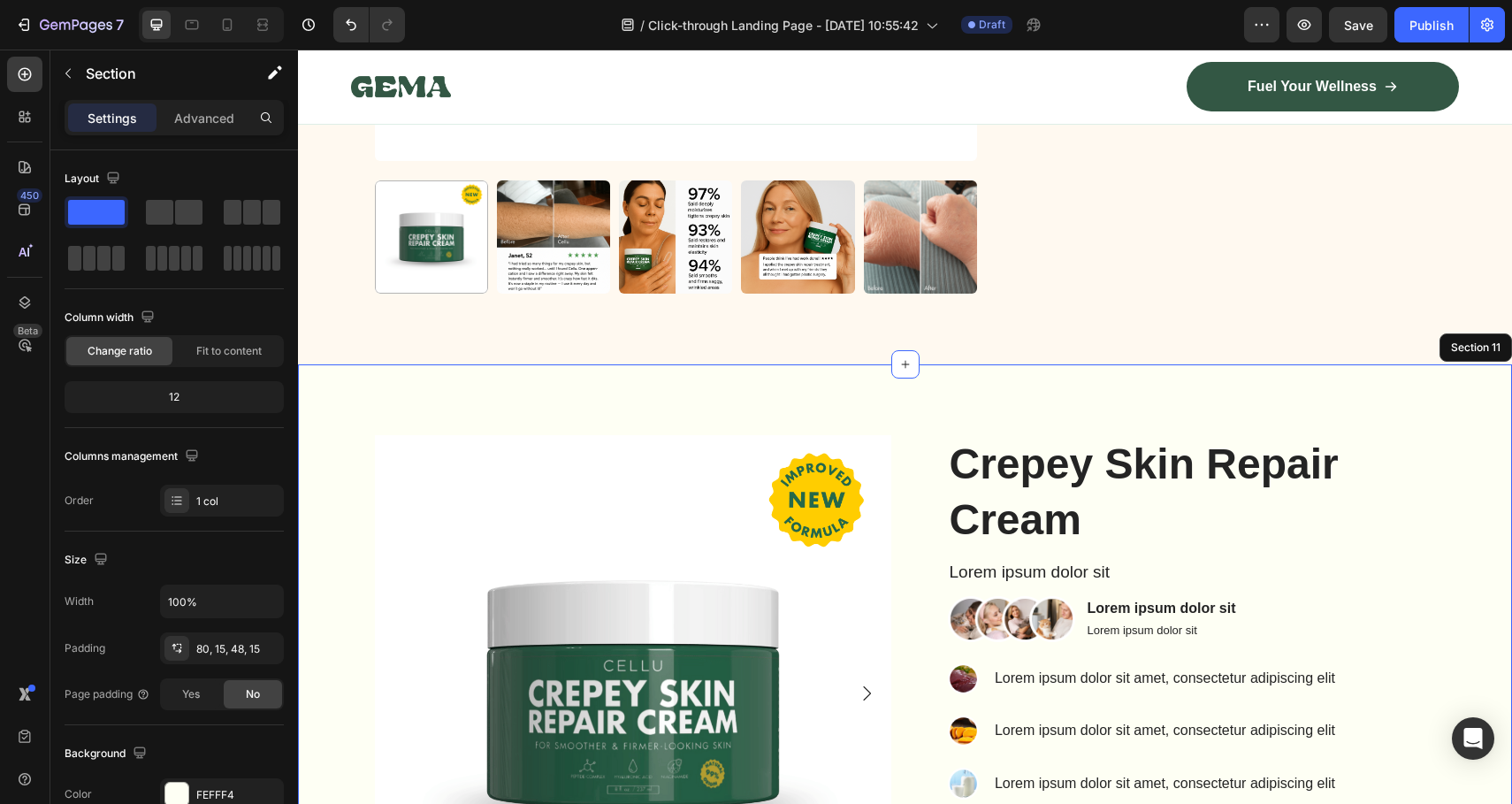
click at [1065, 391] on div "Product Images Crepey Skin Repair Cream Product Title Lorem ipsum dolor sit Tex…" at bounding box center [904, 751] width 1214 height 774
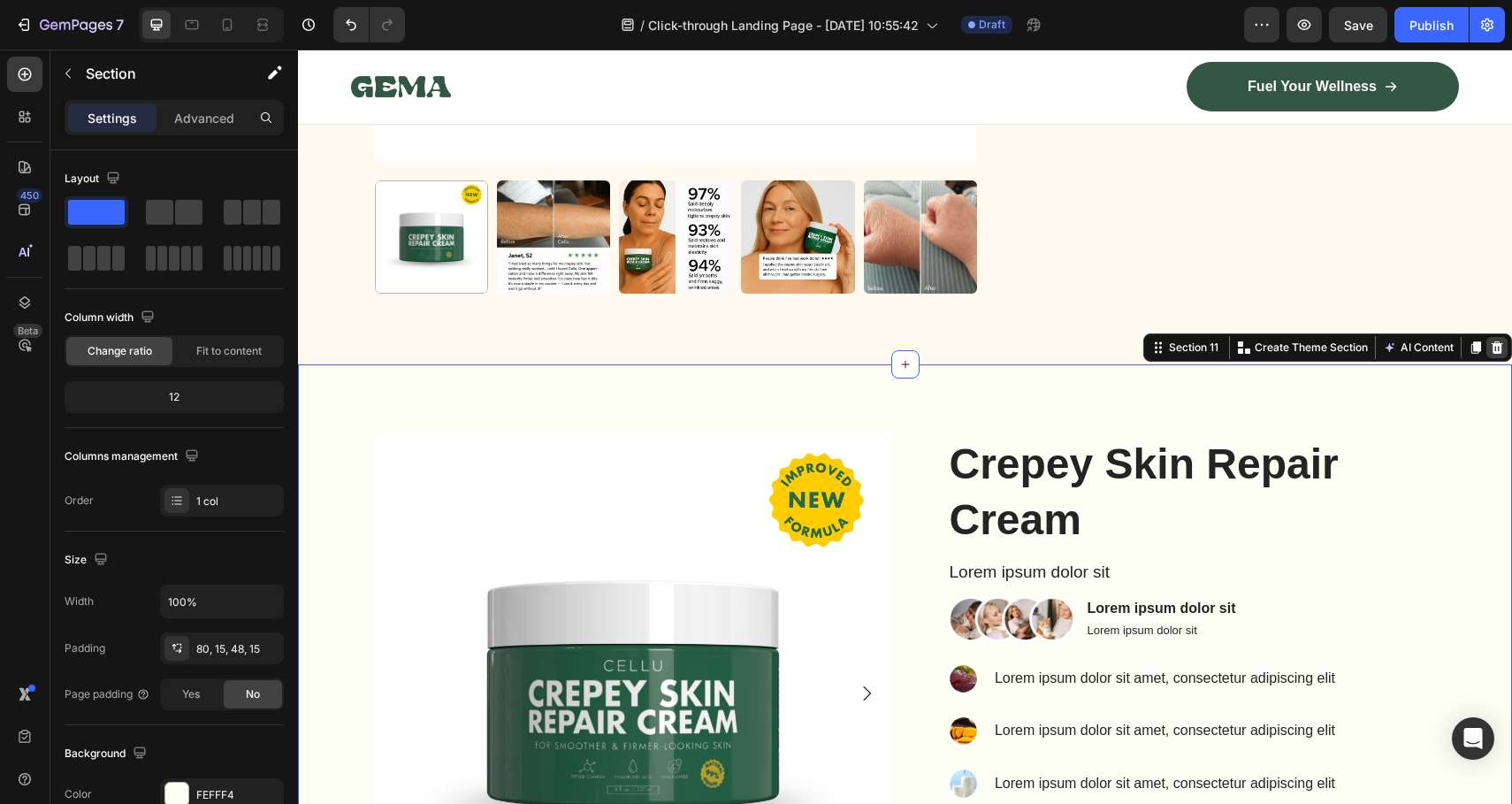
click at [1492, 342] on icon at bounding box center [1498, 347] width 11 height 12
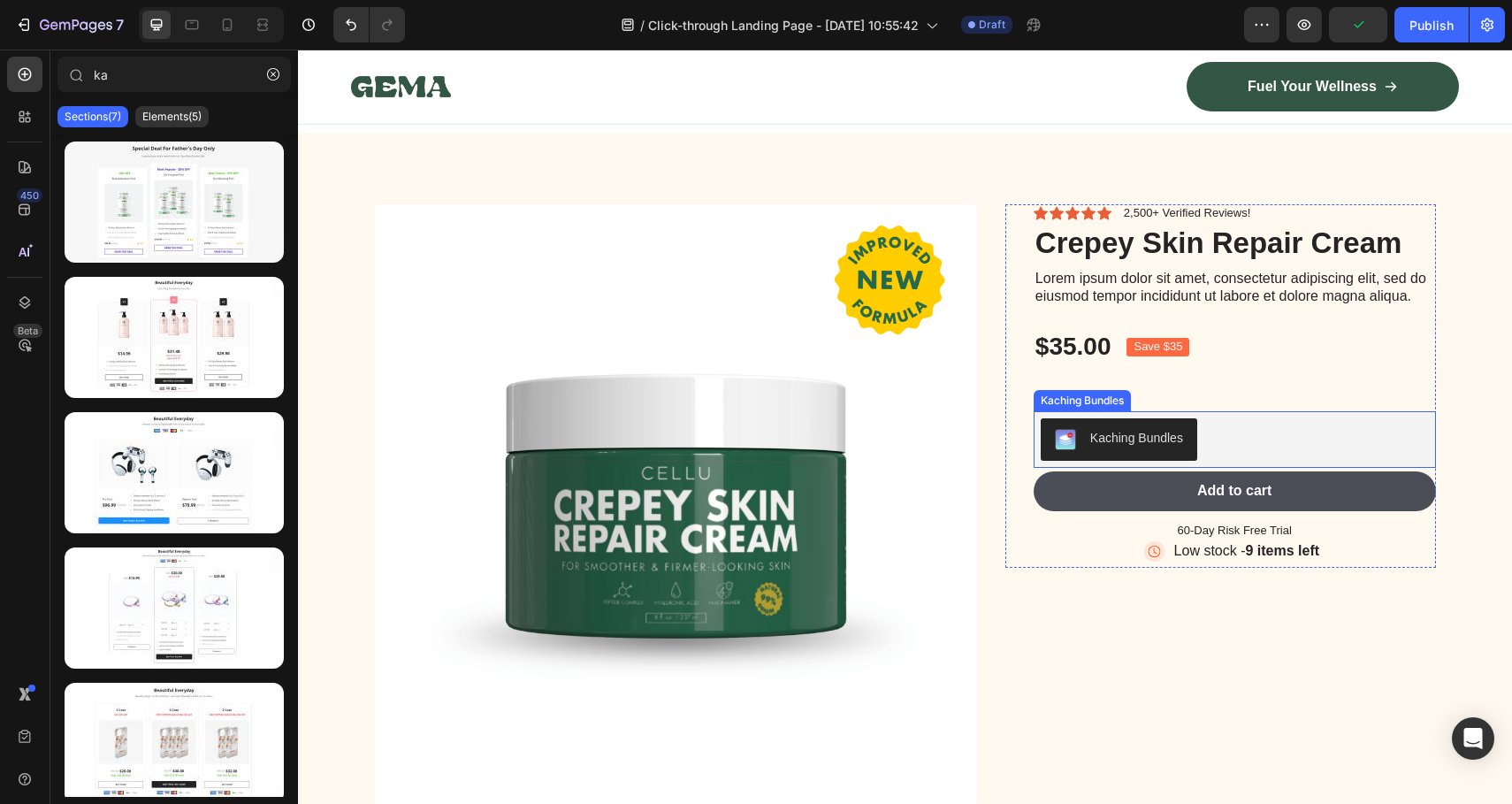
scroll to position [5536, 0]
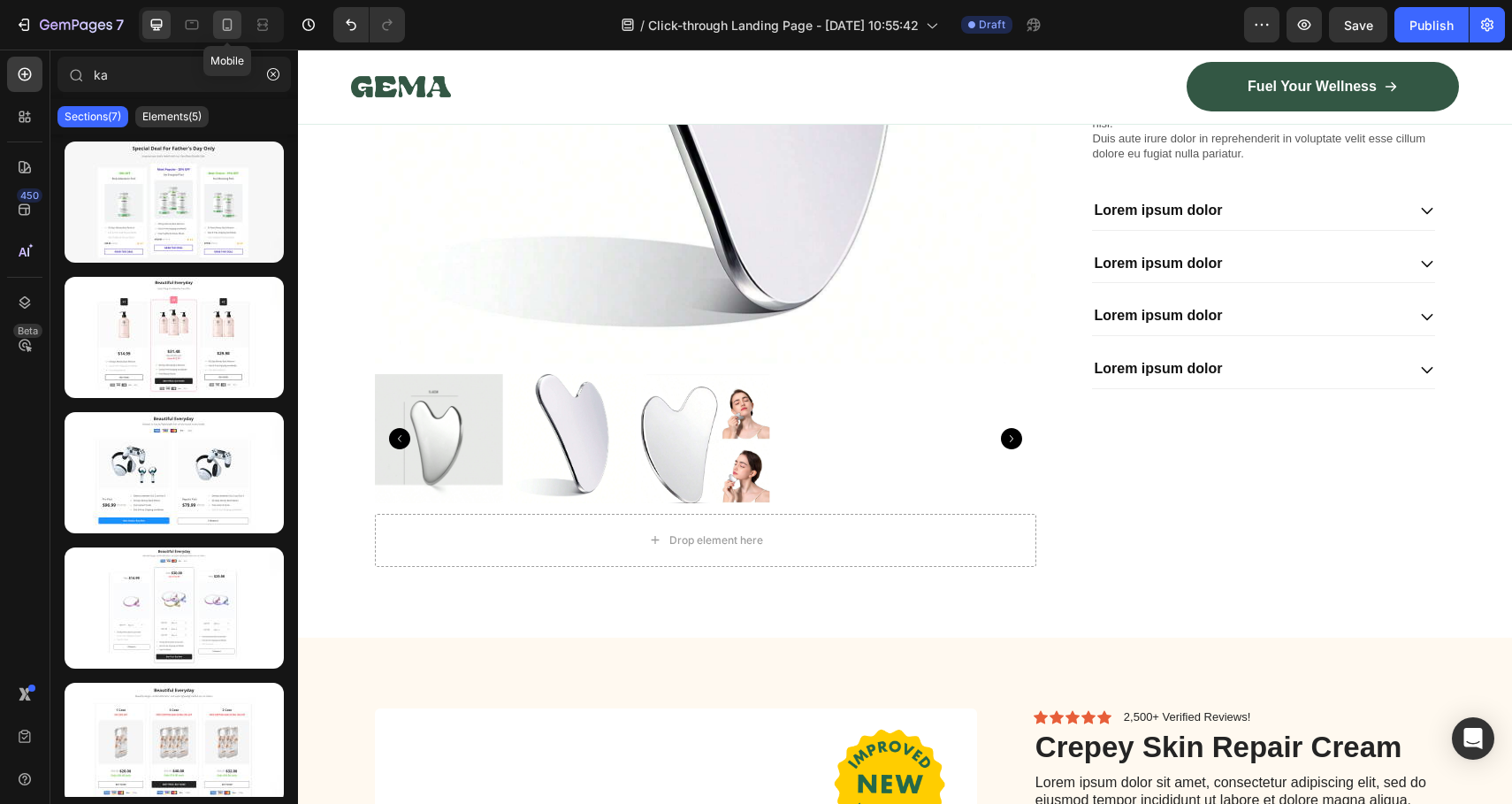
click at [226, 24] on icon at bounding box center [227, 25] width 18 height 18
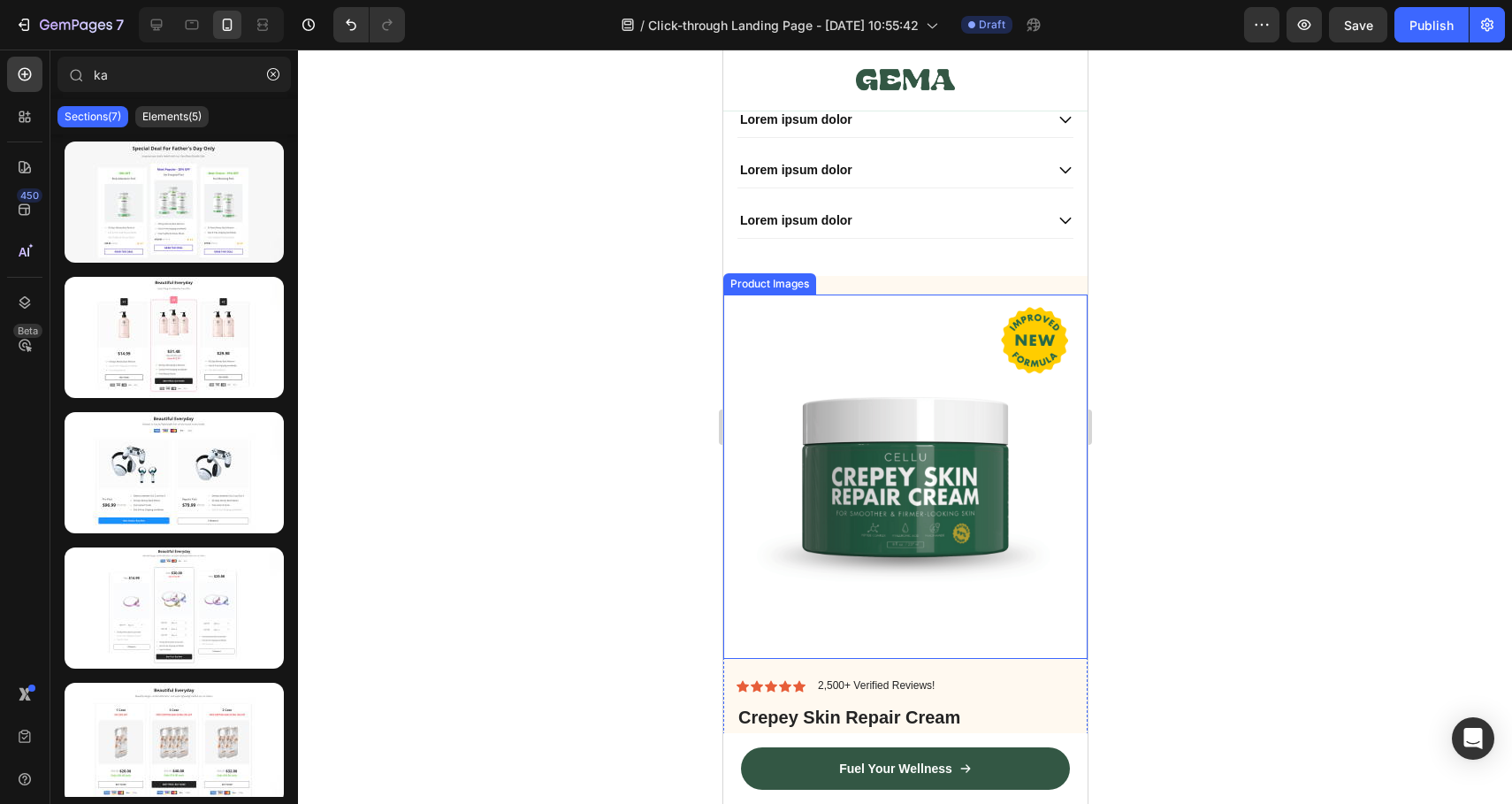
scroll to position [7120, 0]
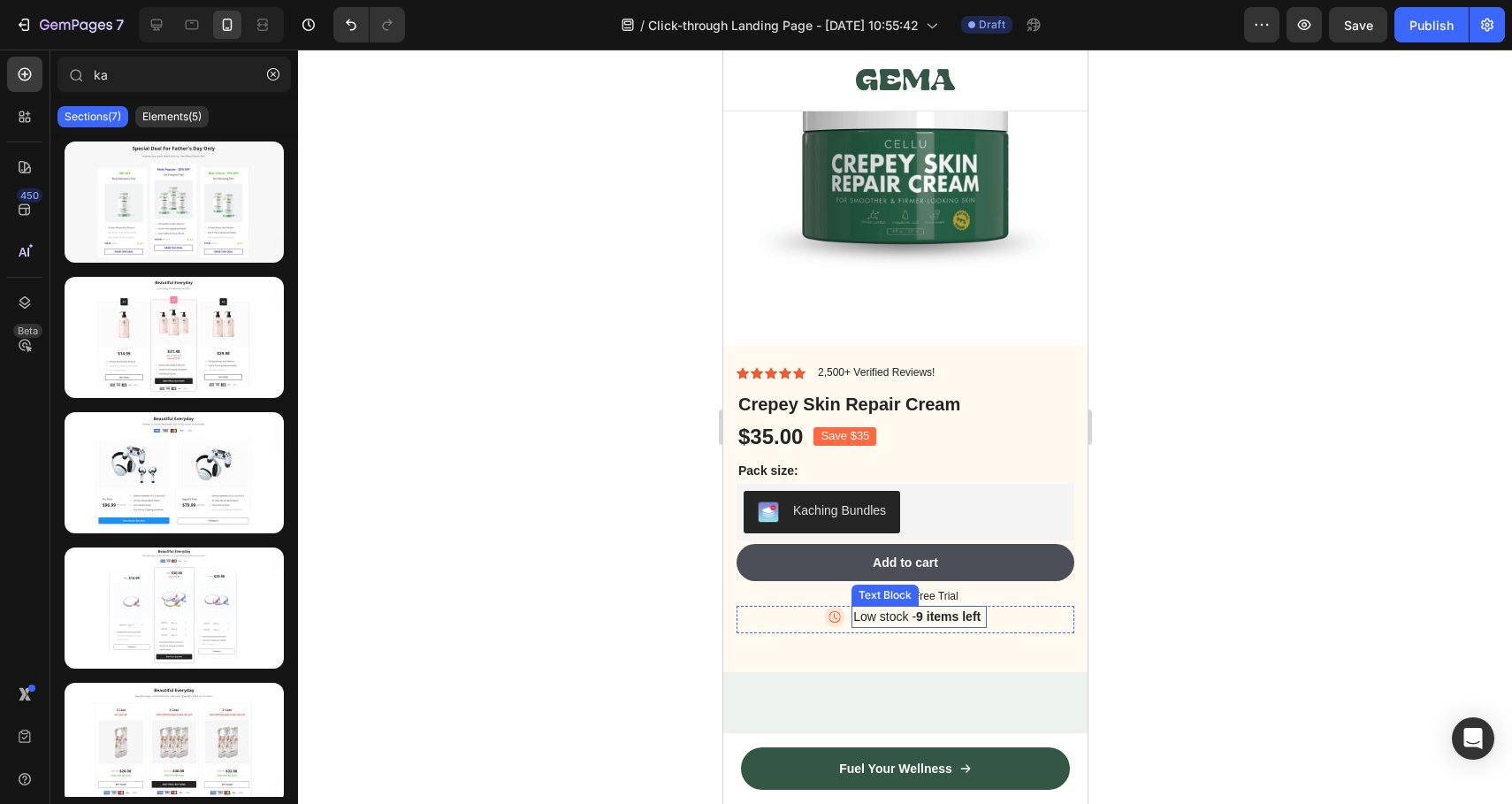
click at [909, 607] on p "Low stock - 9 items left" at bounding box center [918, 617] width 131 height 19
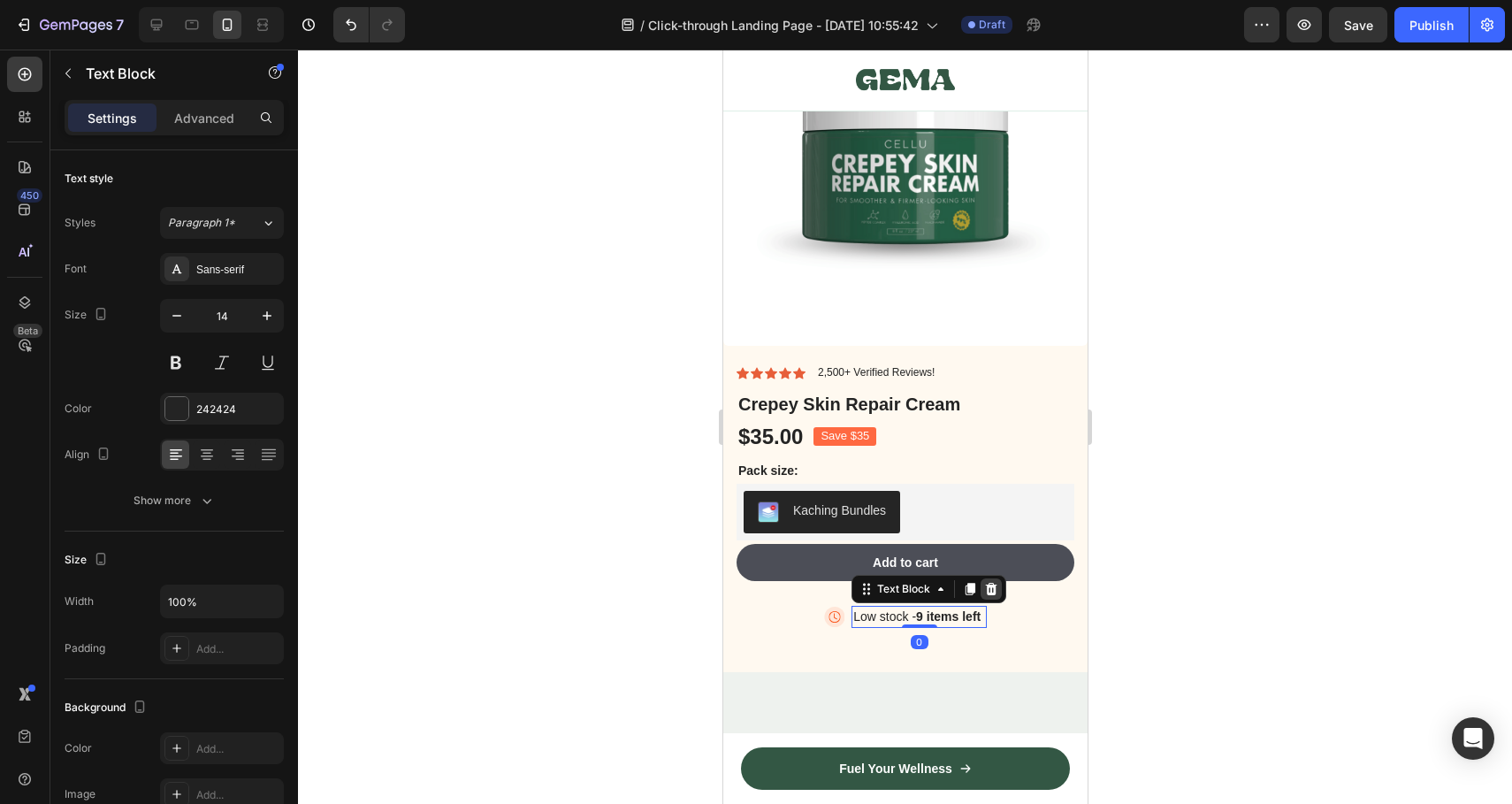
click at [986, 583] on icon at bounding box center [991, 589] width 11 height 12
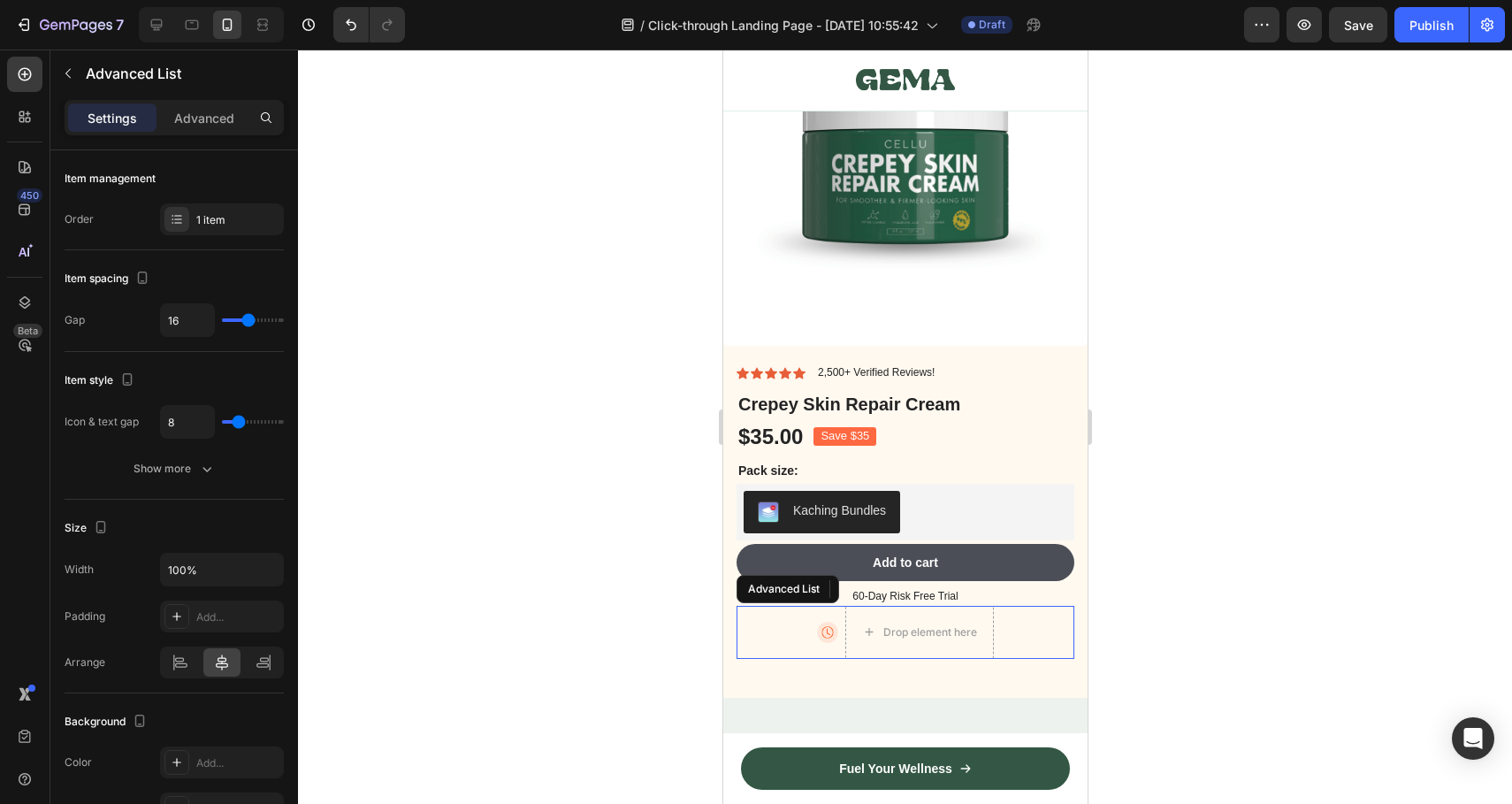
click at [773, 606] on div "Image Drop element here" at bounding box center [904, 632] width 337 height 53
click at [896, 582] on icon at bounding box center [894, 589] width 14 height 14
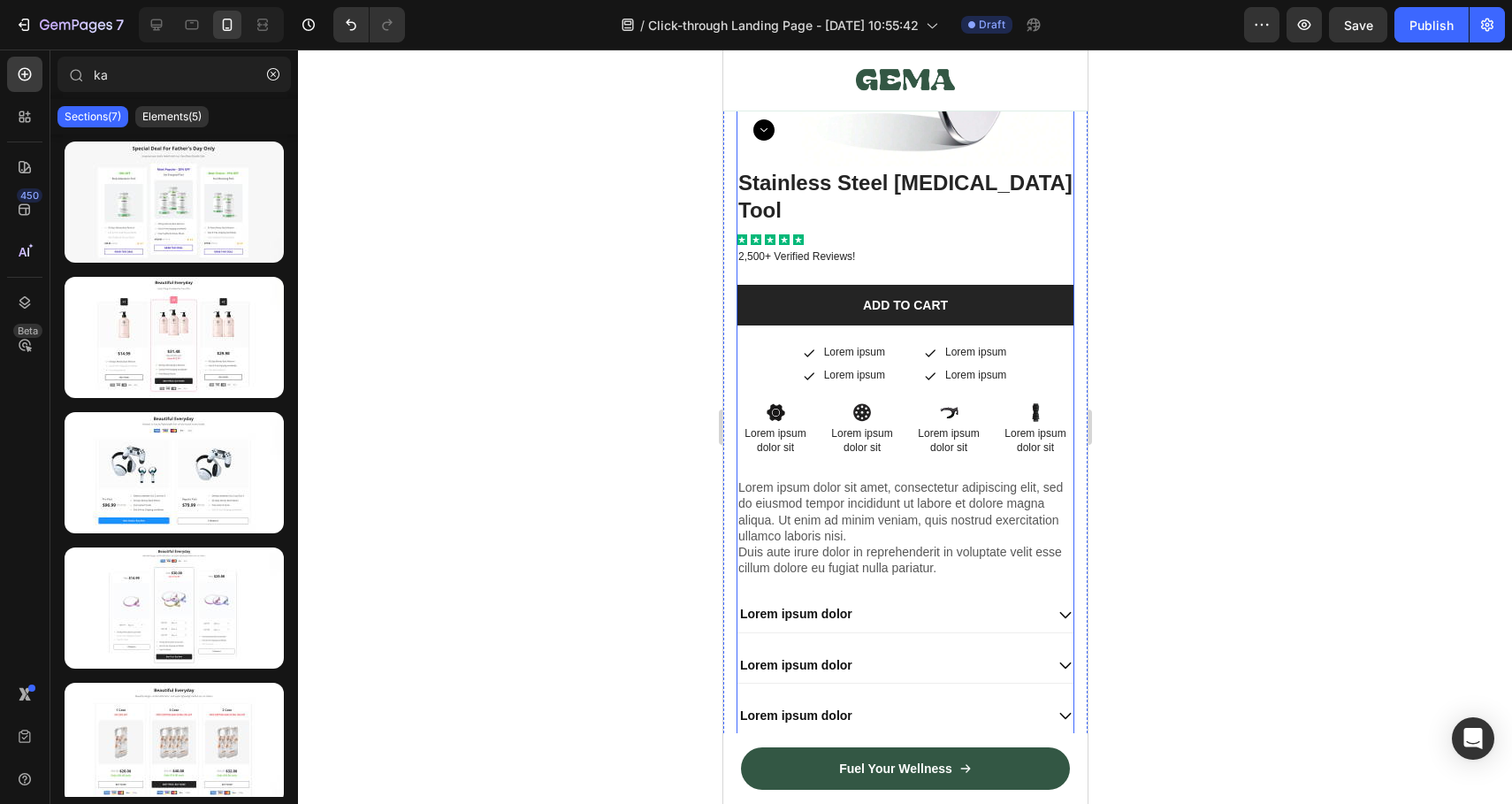
scroll to position [6560, 0]
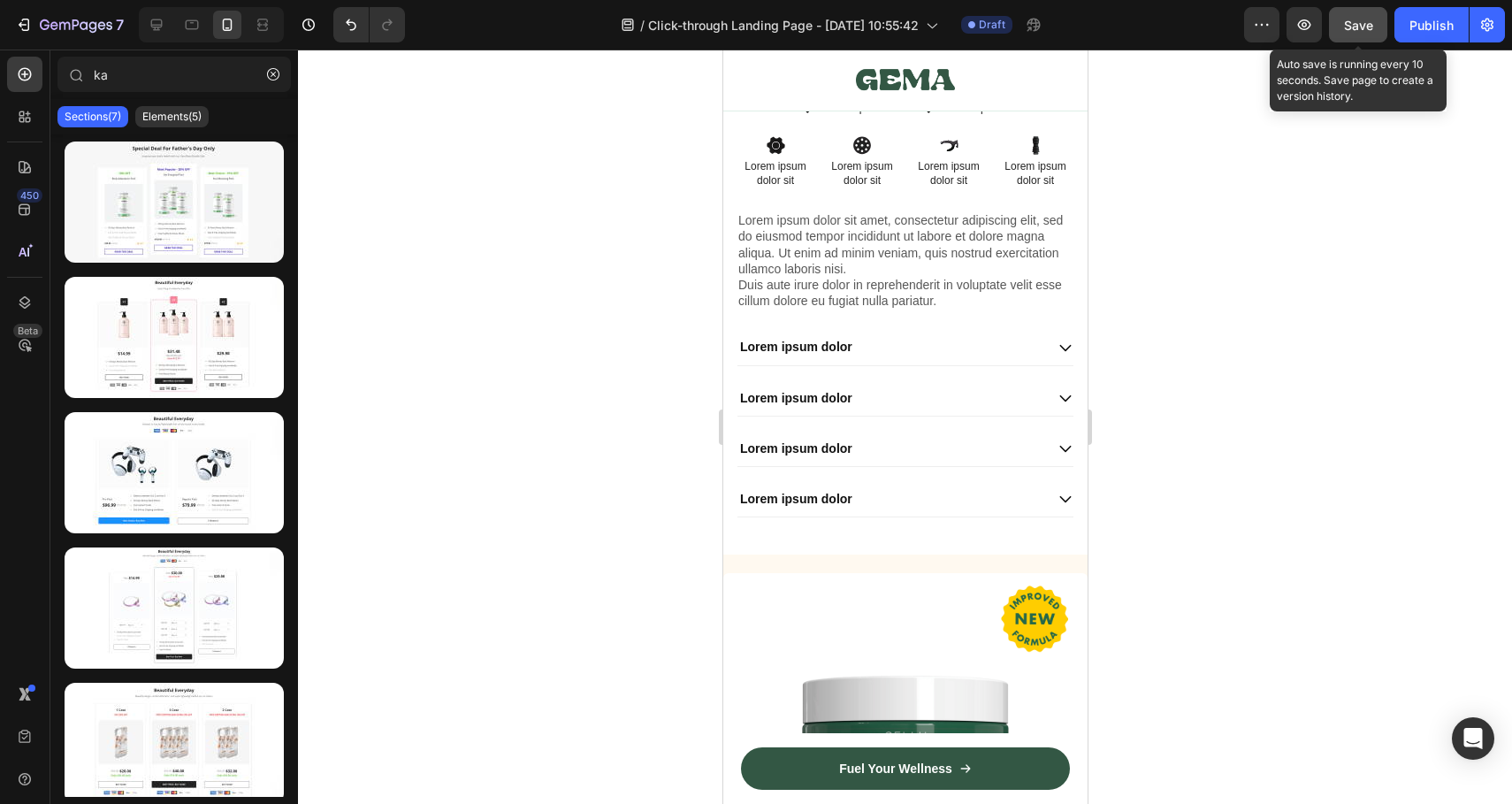
click at [1346, 26] on span "Save" at bounding box center [1358, 26] width 29 height 15
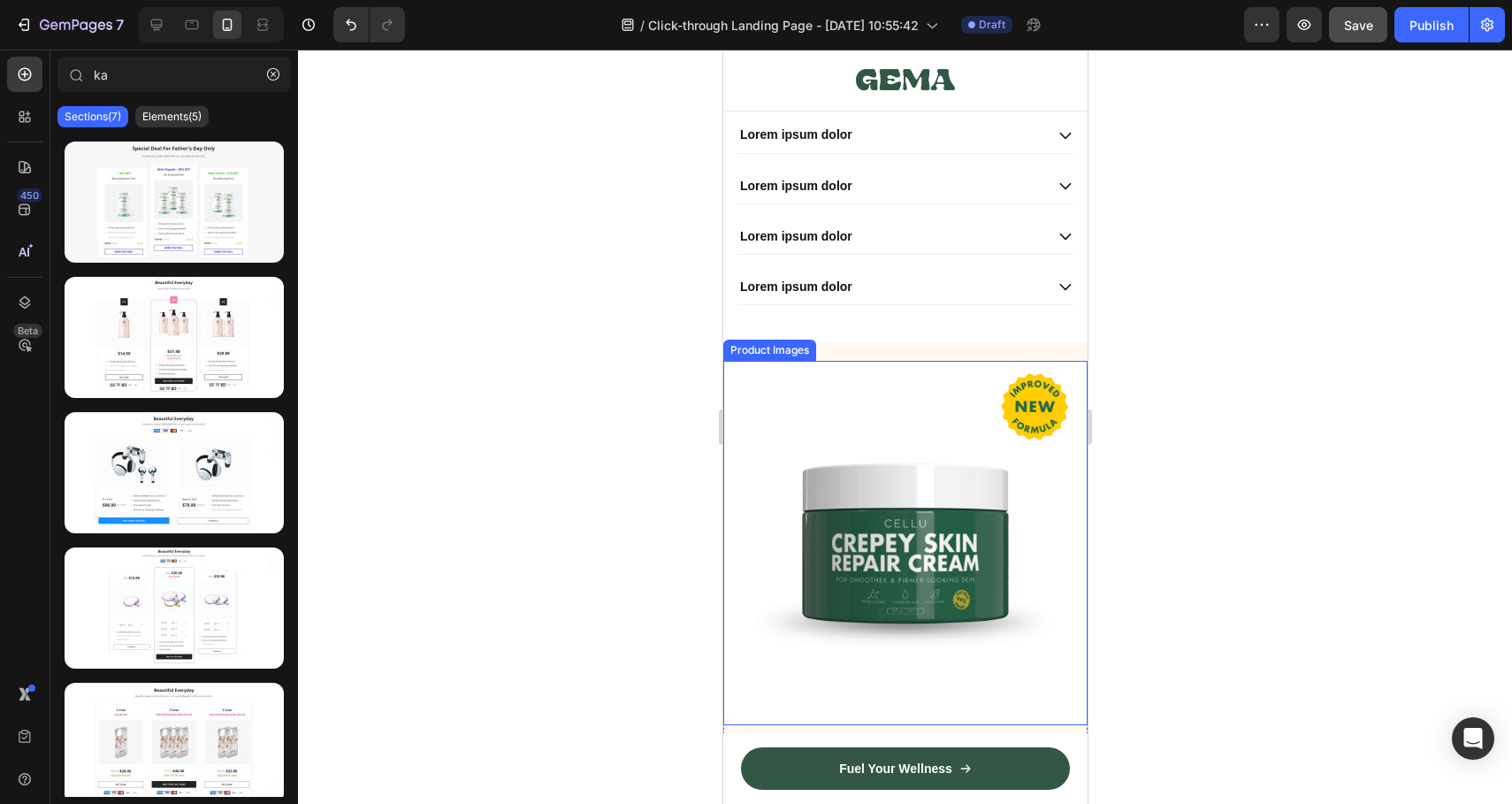
scroll to position [6745, 0]
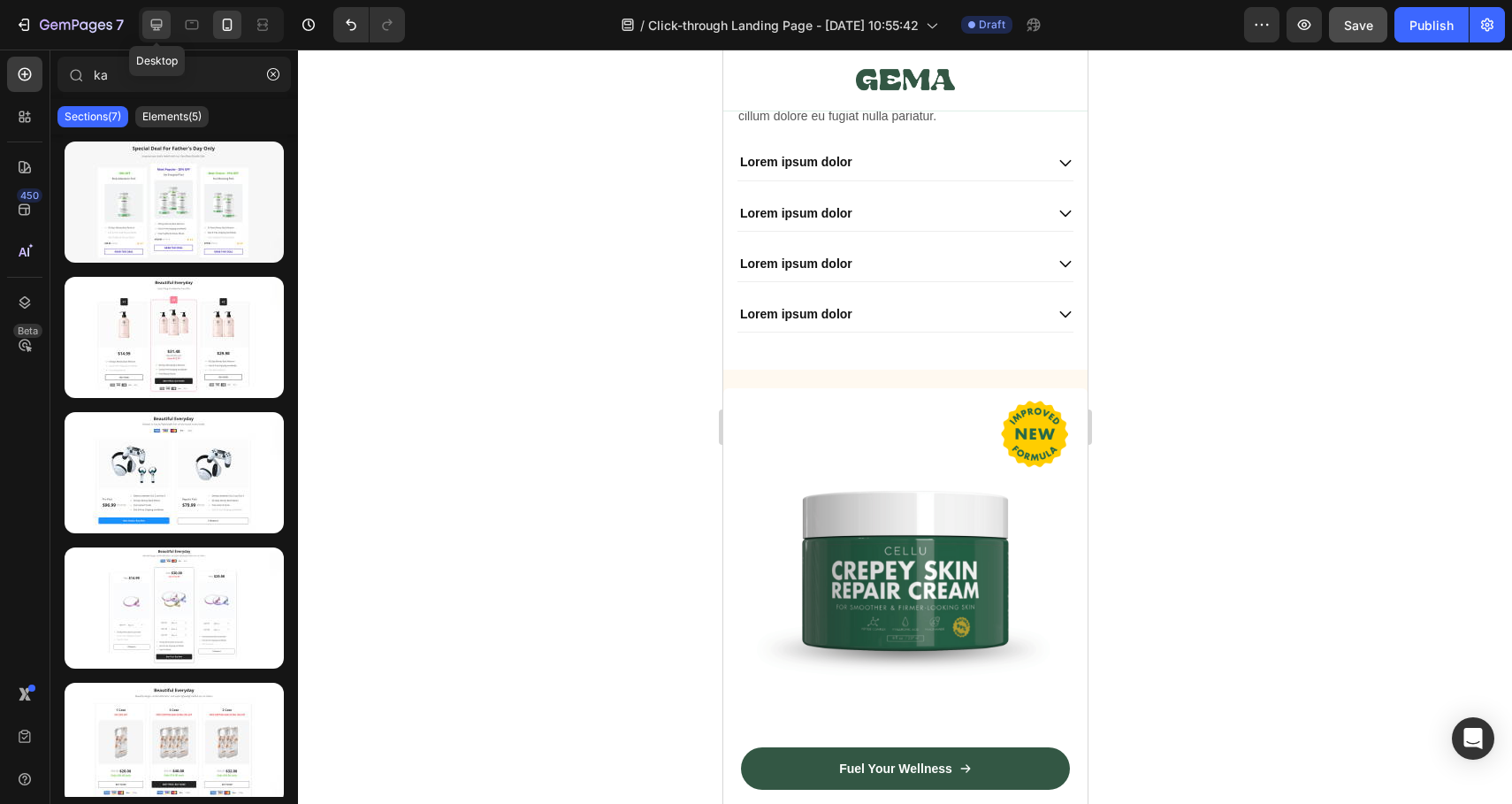
click at [157, 21] on icon at bounding box center [156, 25] width 18 height 18
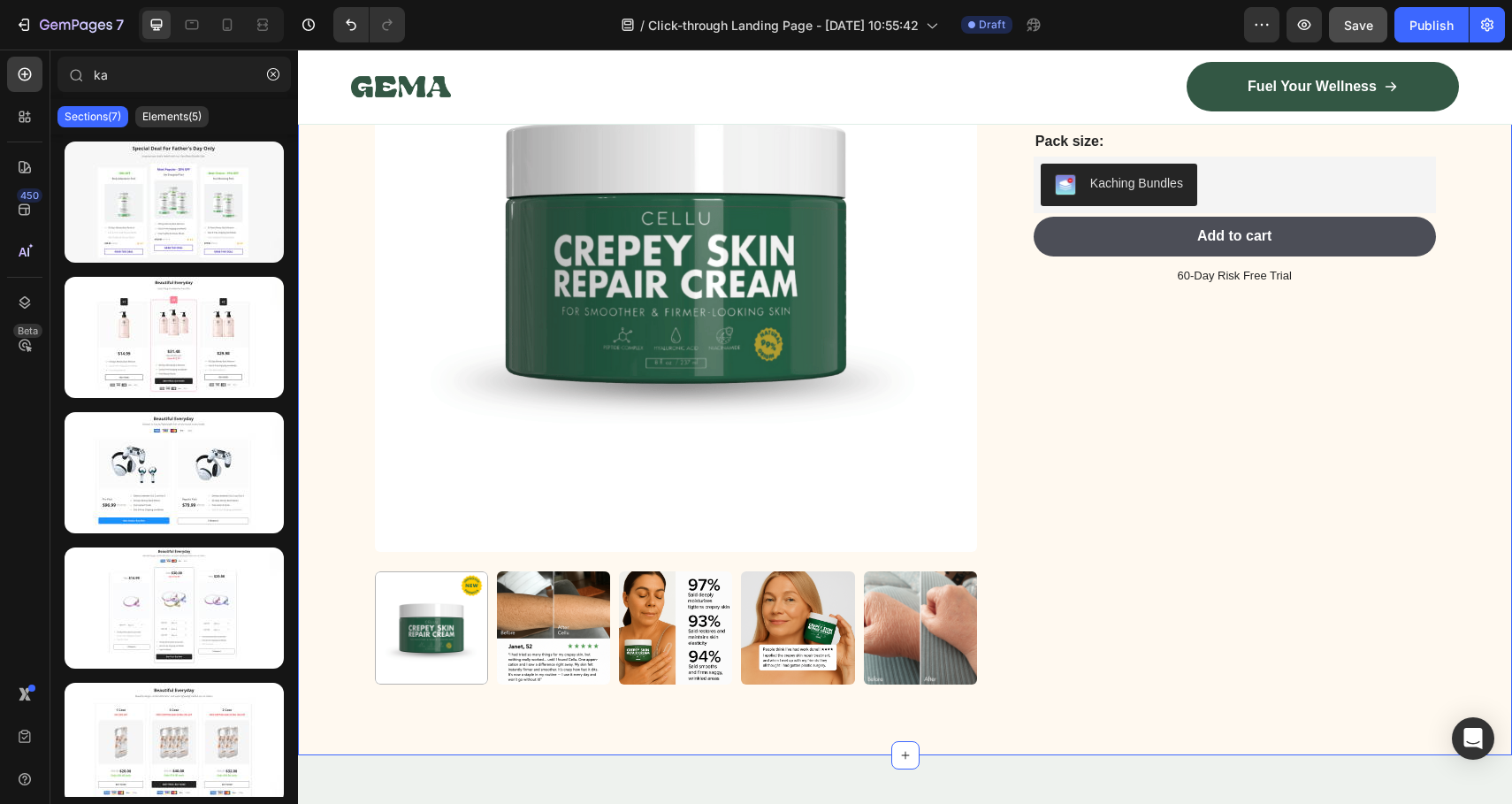
click at [972, 743] on div "Product Images Icon Icon Icon Icon Icon Icon List 2,500+ Verified Reviews! Text…" at bounding box center [904, 317] width 1214 height 877
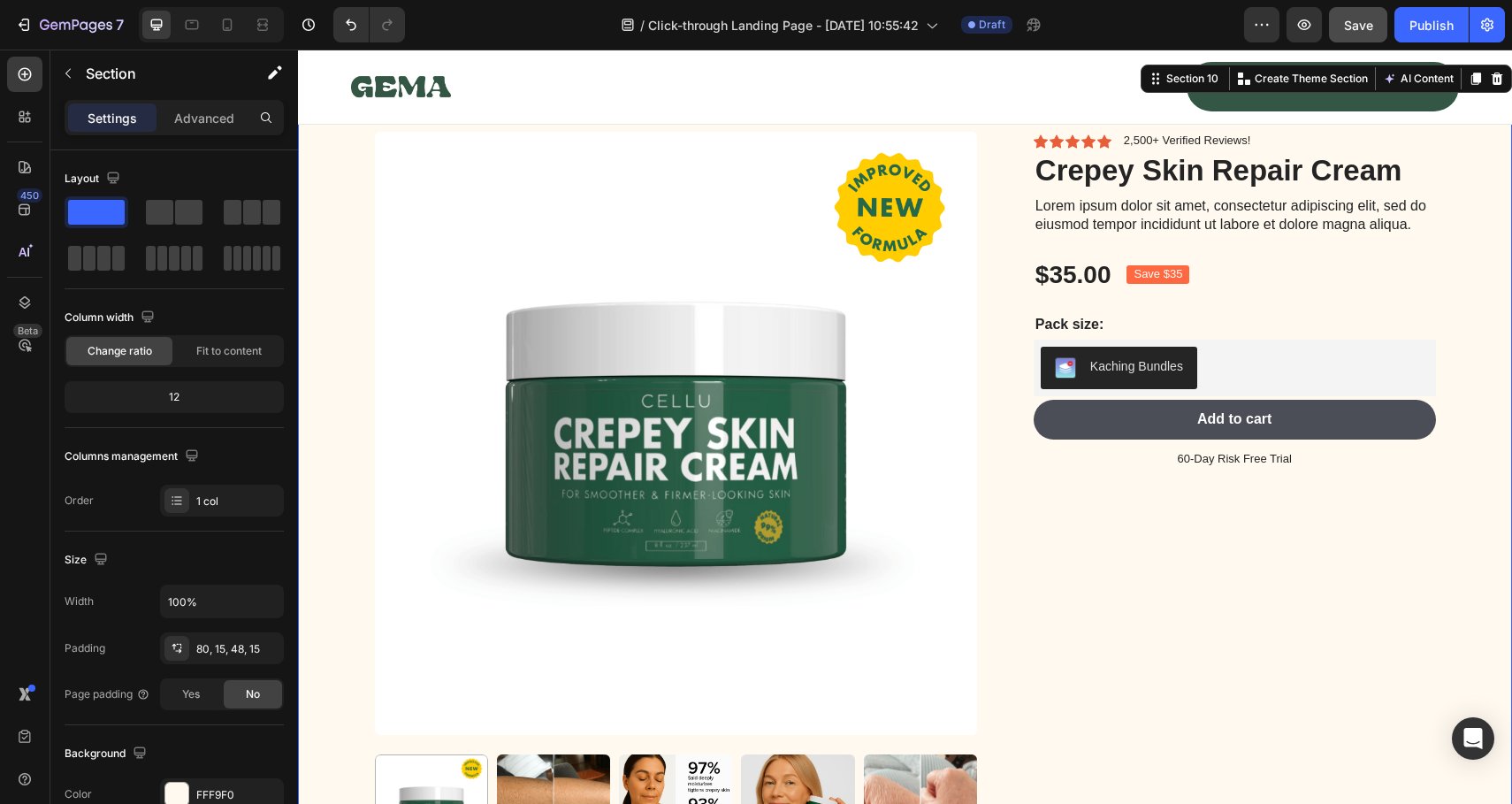
scroll to position [6276, 0]
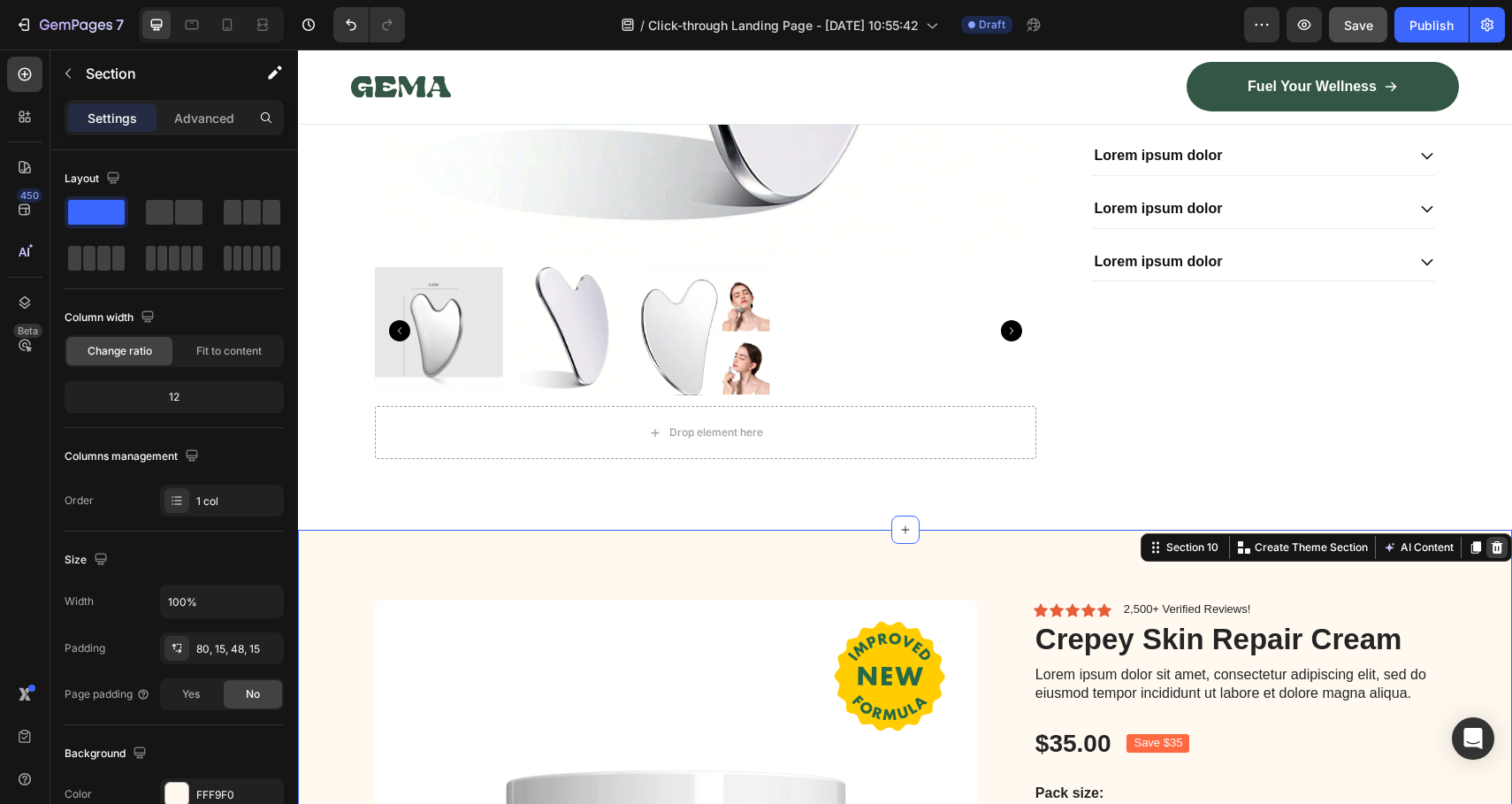
click at [1486, 556] on div at bounding box center [1497, 547] width 21 height 21
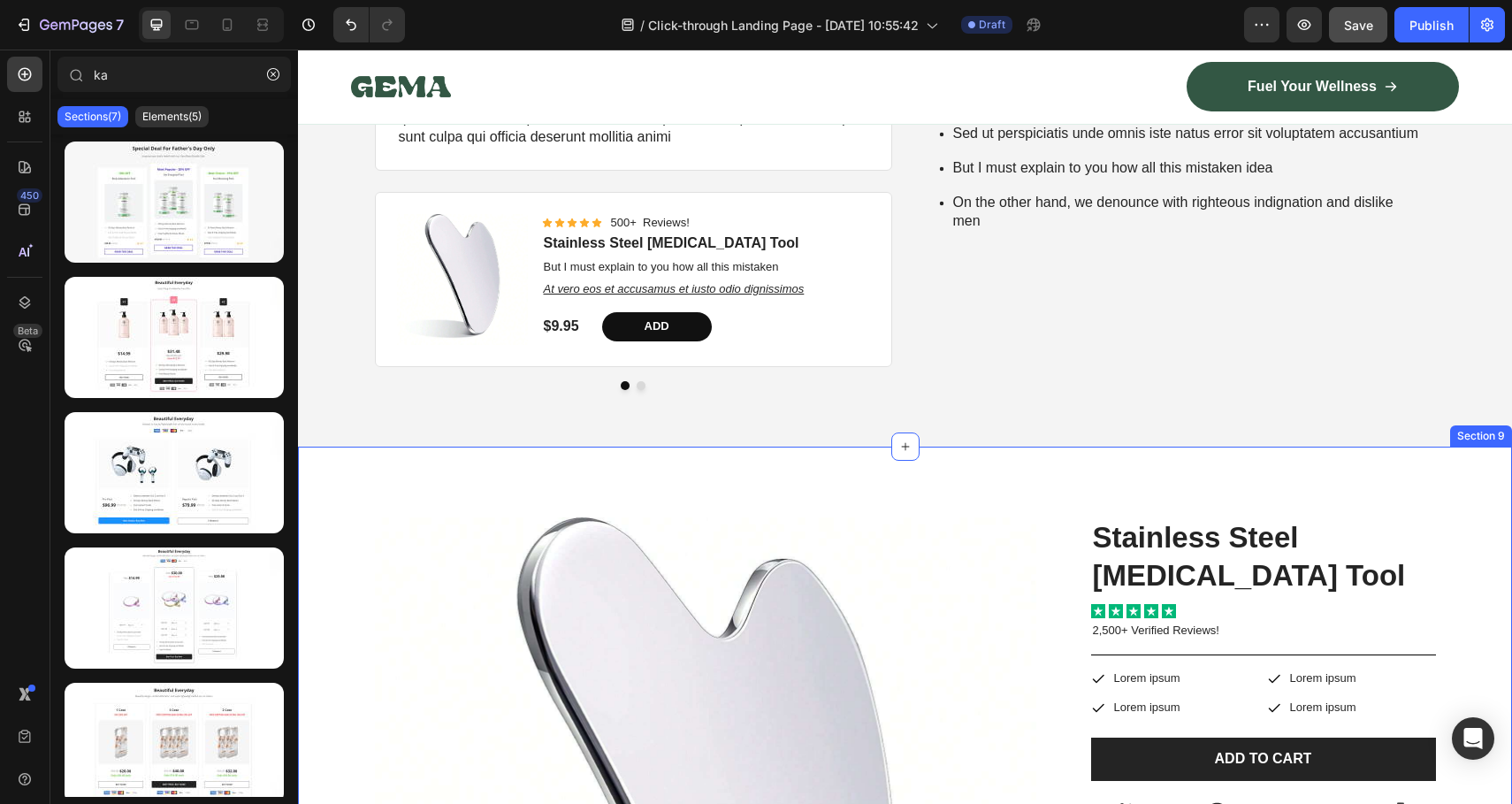
scroll to position [4598, 0]
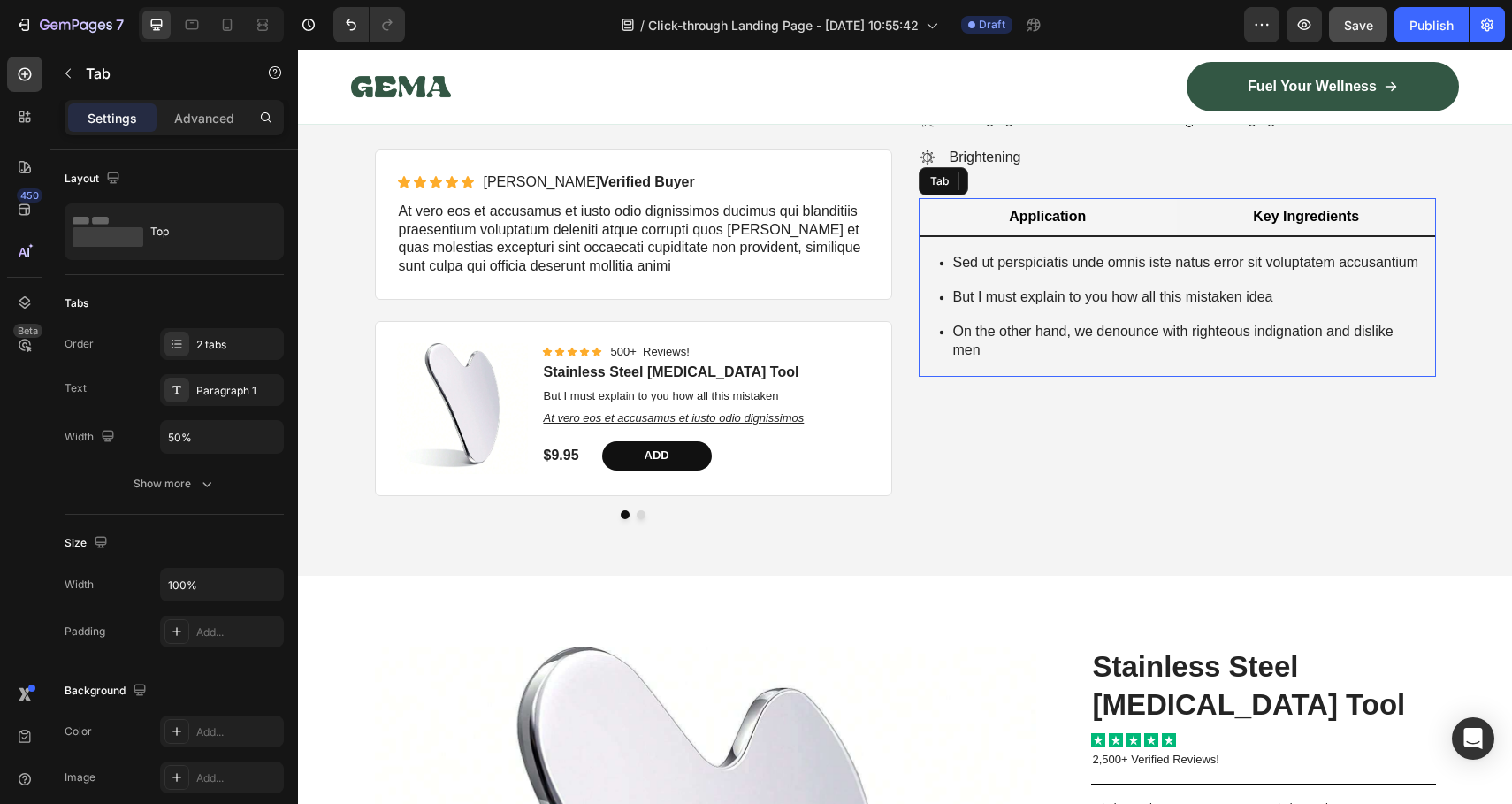
click at [1256, 208] on p "Key Ingredients" at bounding box center [1306, 217] width 106 height 19
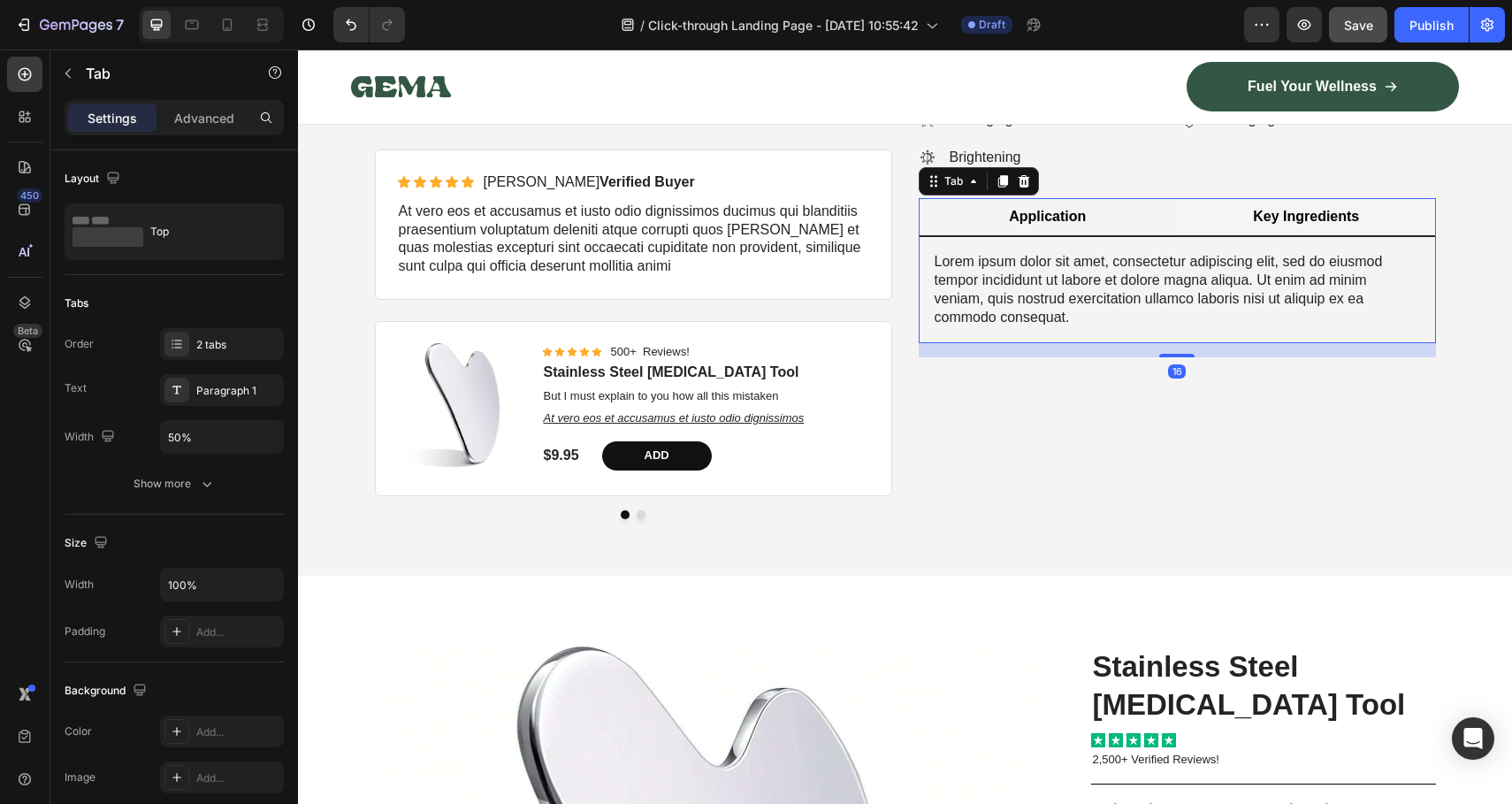
click at [1086, 200] on li "Application" at bounding box center [1048, 218] width 259 height 40
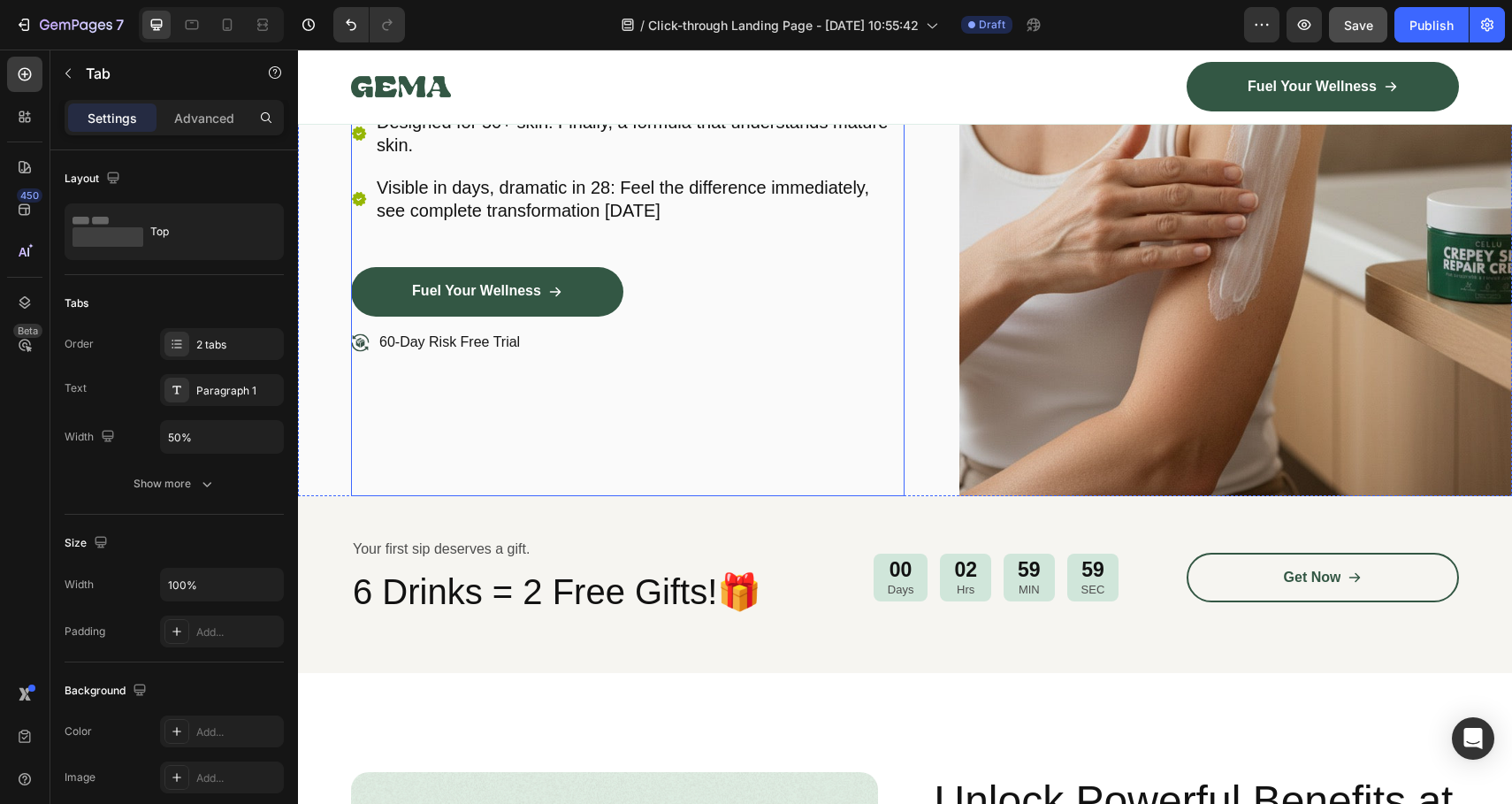
scroll to position [368, 0]
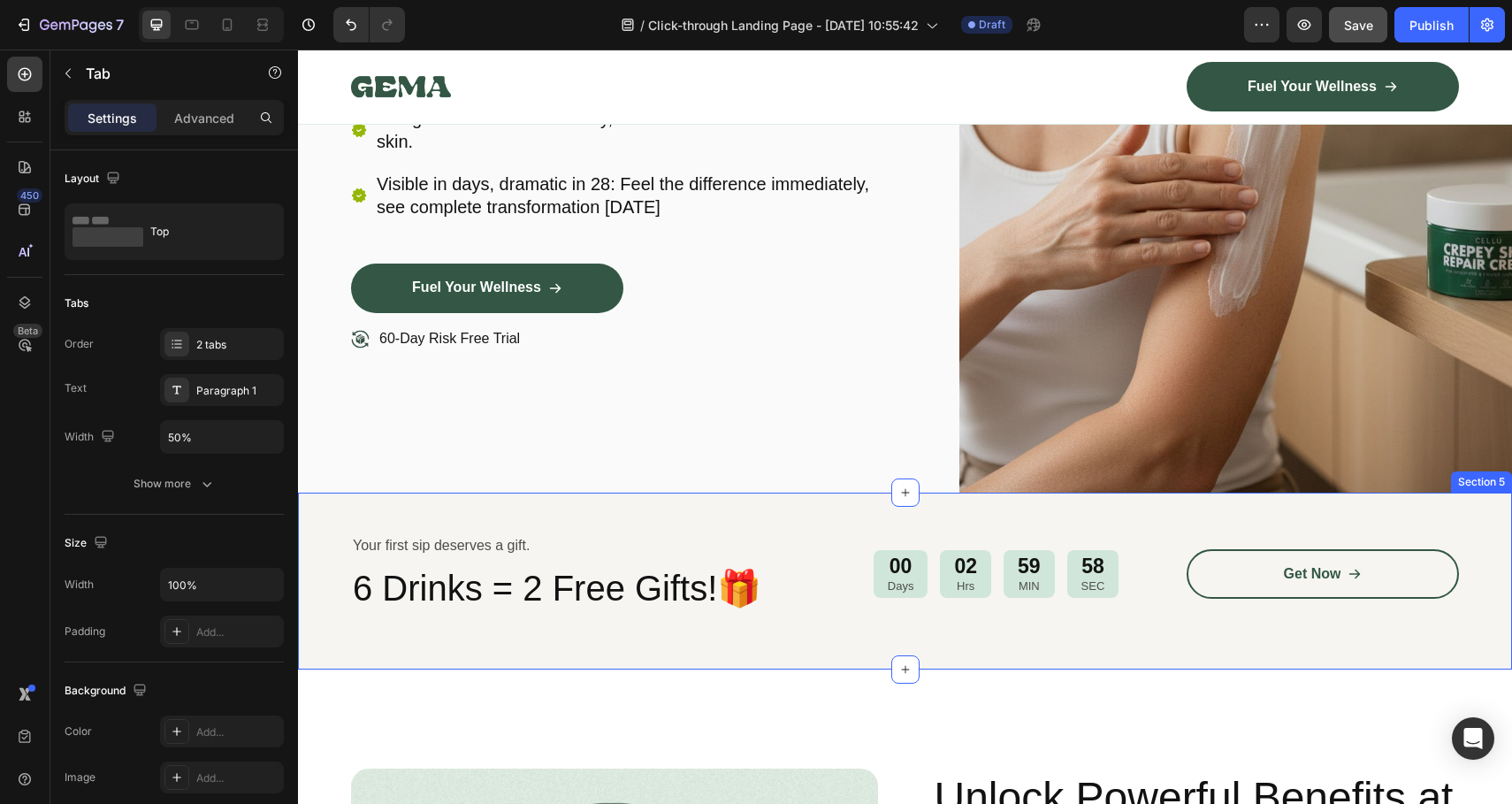
click at [353, 514] on div "Your first sip deserves a gift. Text Block 6 Drinks = 2 Free Gifts!🎁 Heading 00…" at bounding box center [904, 581] width 1214 height 178
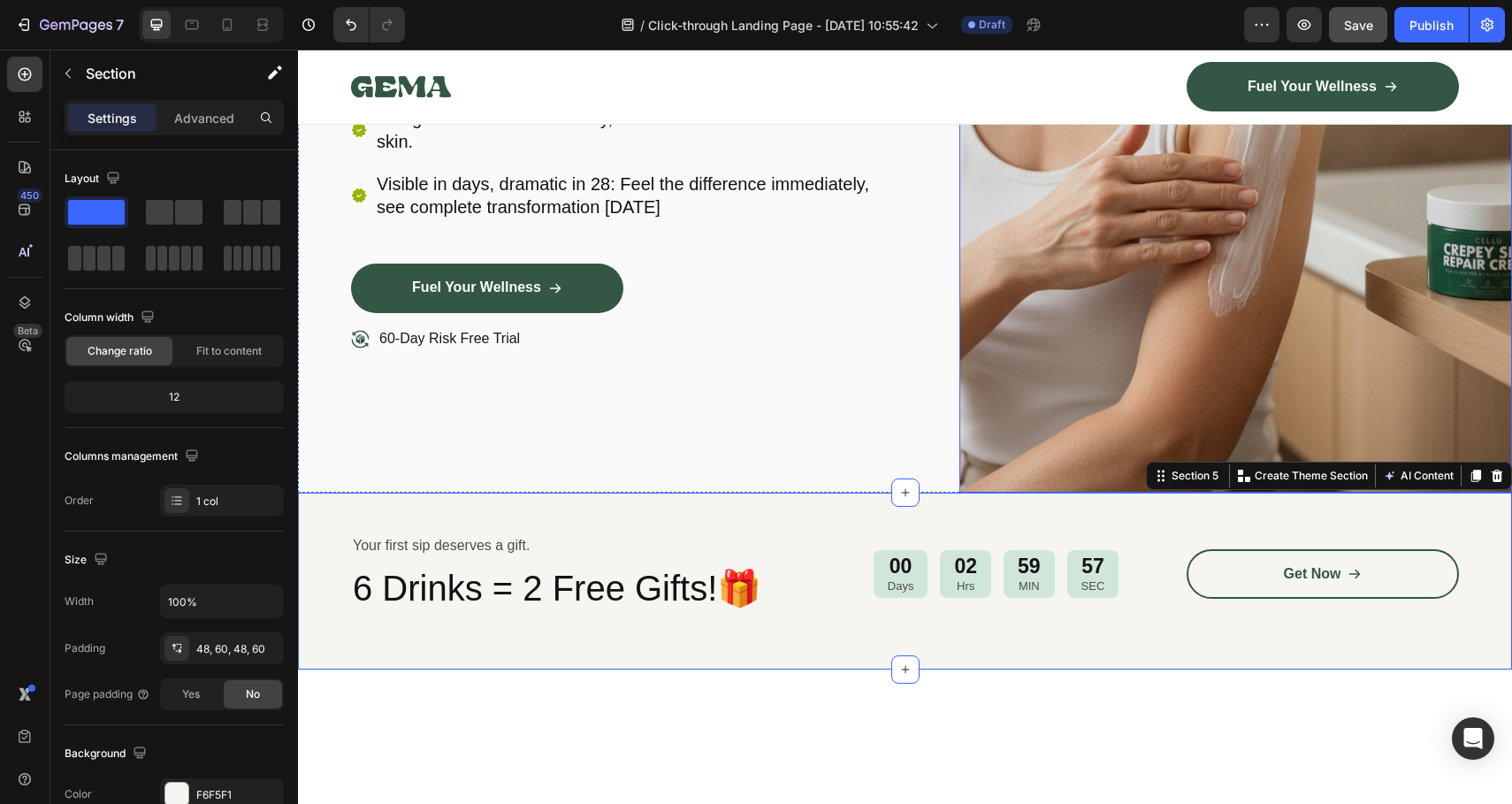
scroll to position [0, 0]
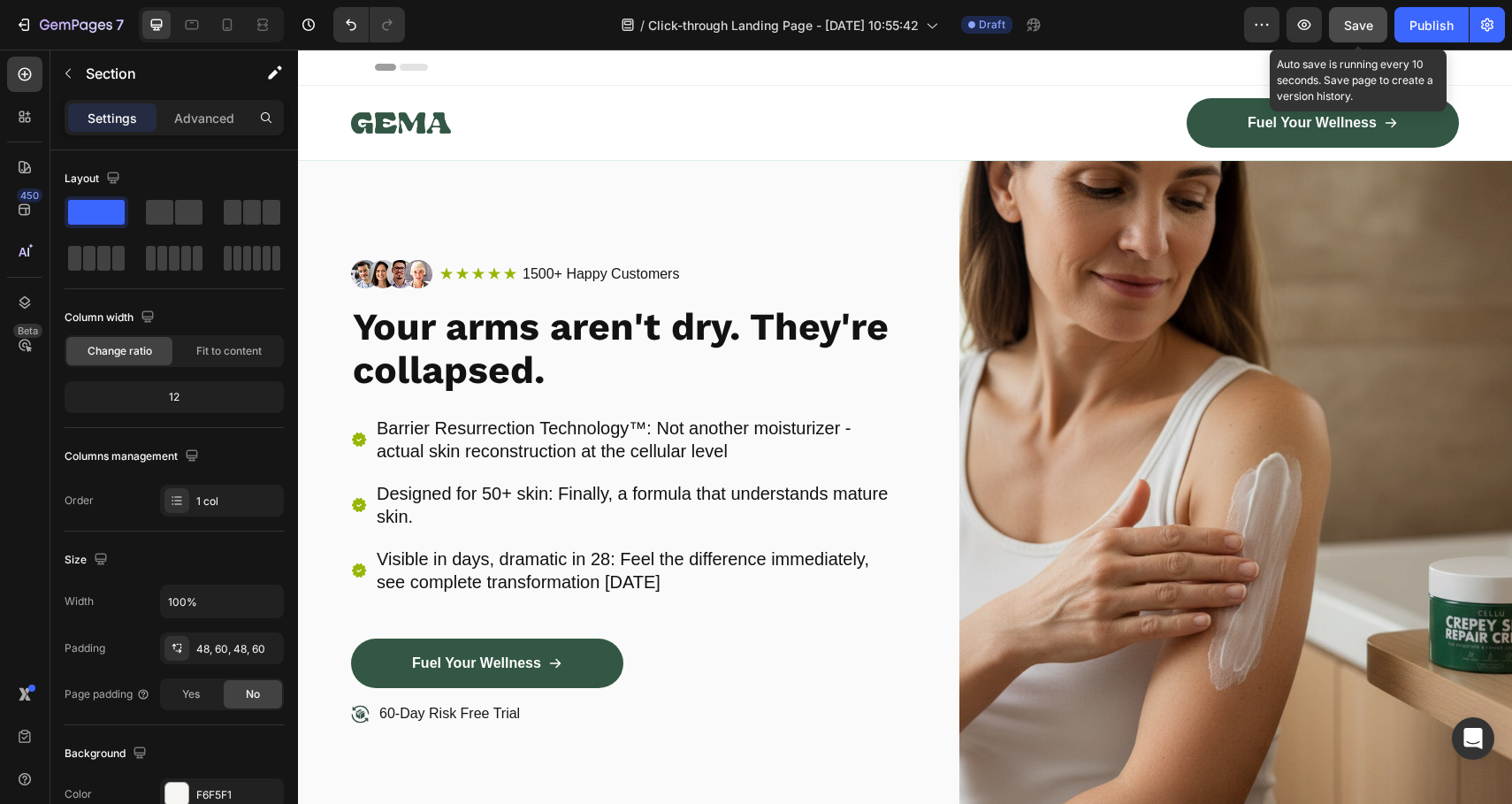
click at [1368, 30] on span "Save" at bounding box center [1358, 26] width 29 height 15
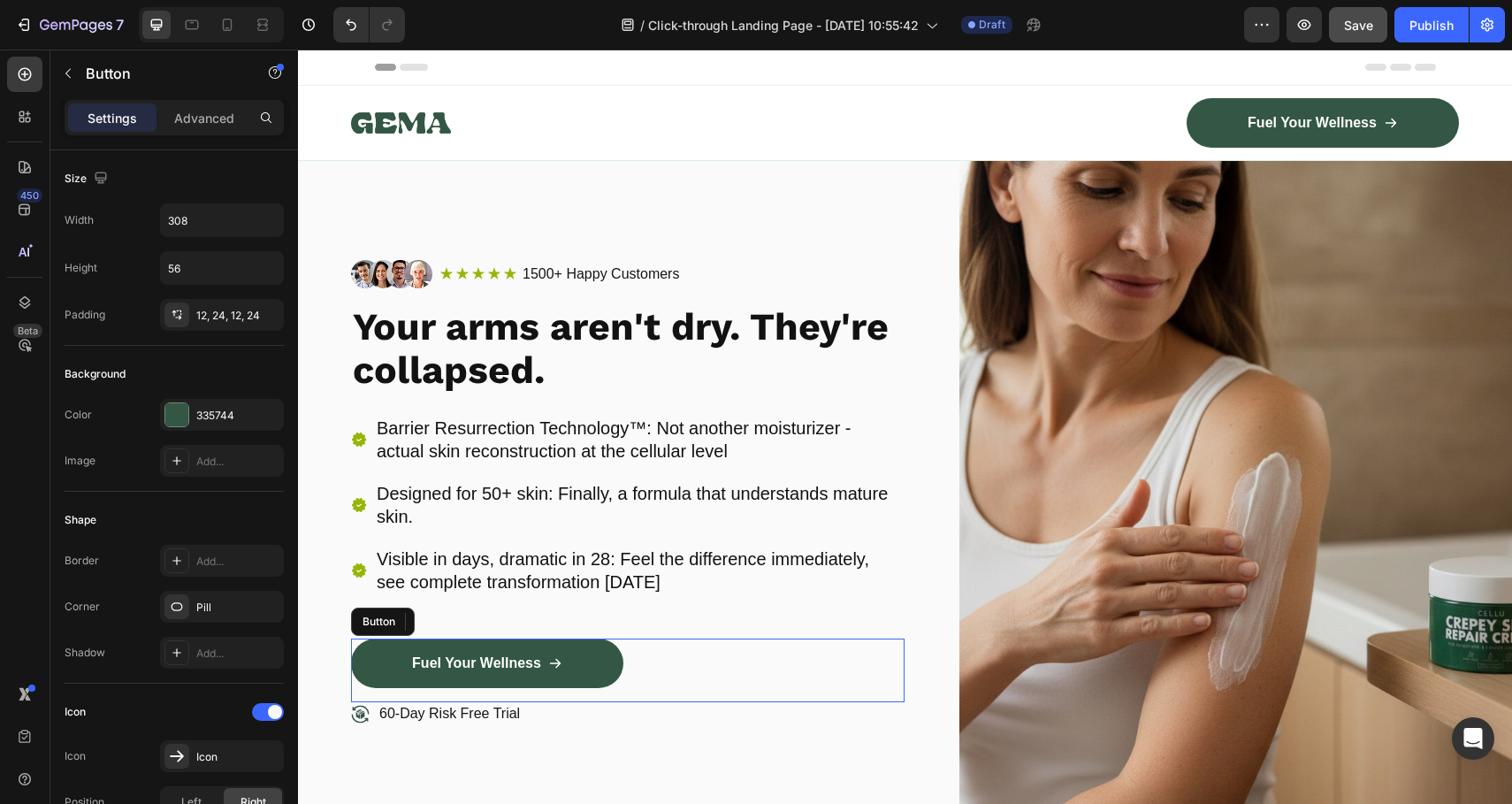
click at [694, 681] on div "Fuel Your Wellness Button" at bounding box center [628, 670] width 554 height 63
click at [1088, 393] on img at bounding box center [1236, 514] width 554 height 707
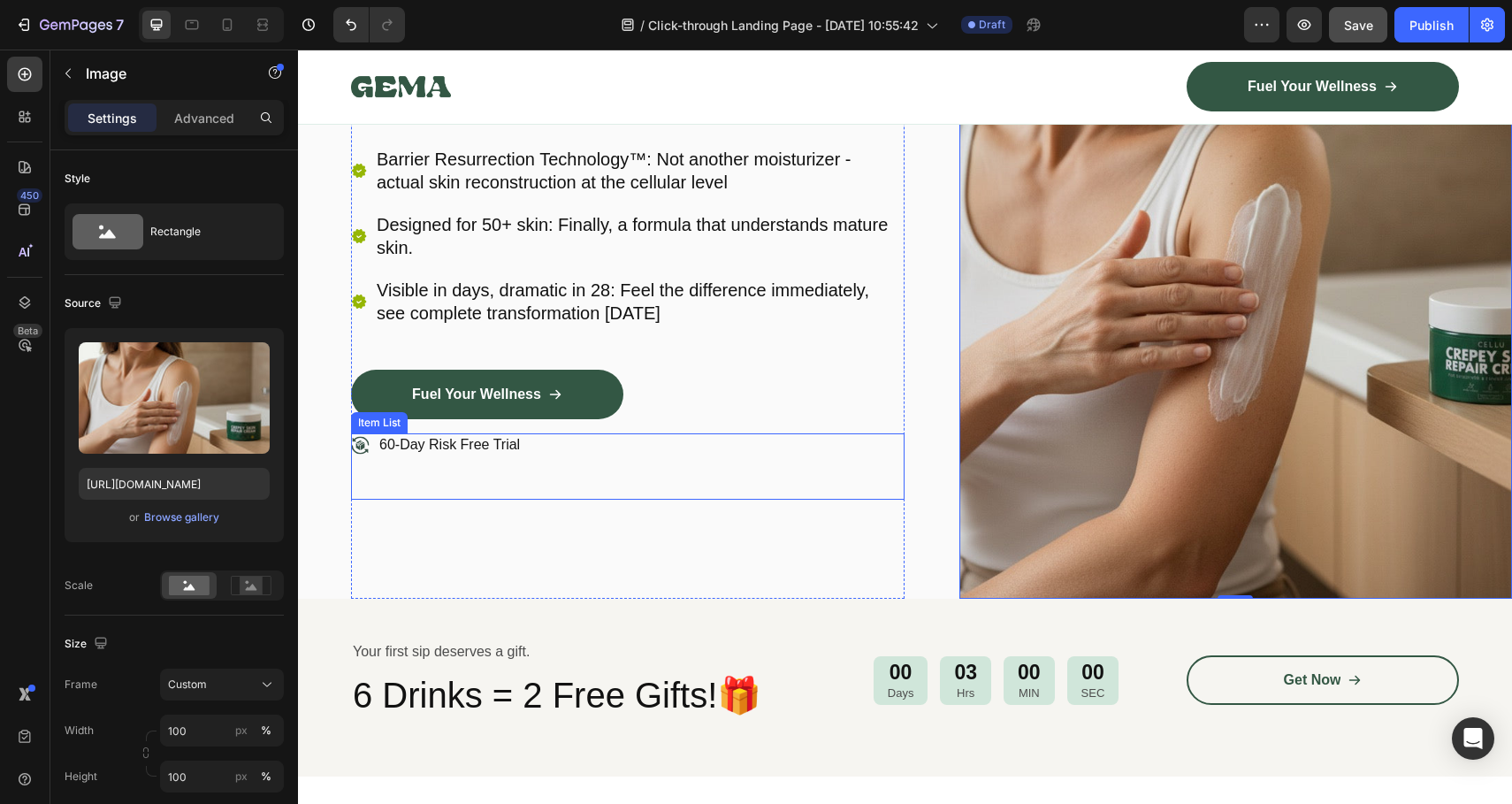
scroll to position [543, 0]
